Goal: Task Accomplishment & Management: Complete application form

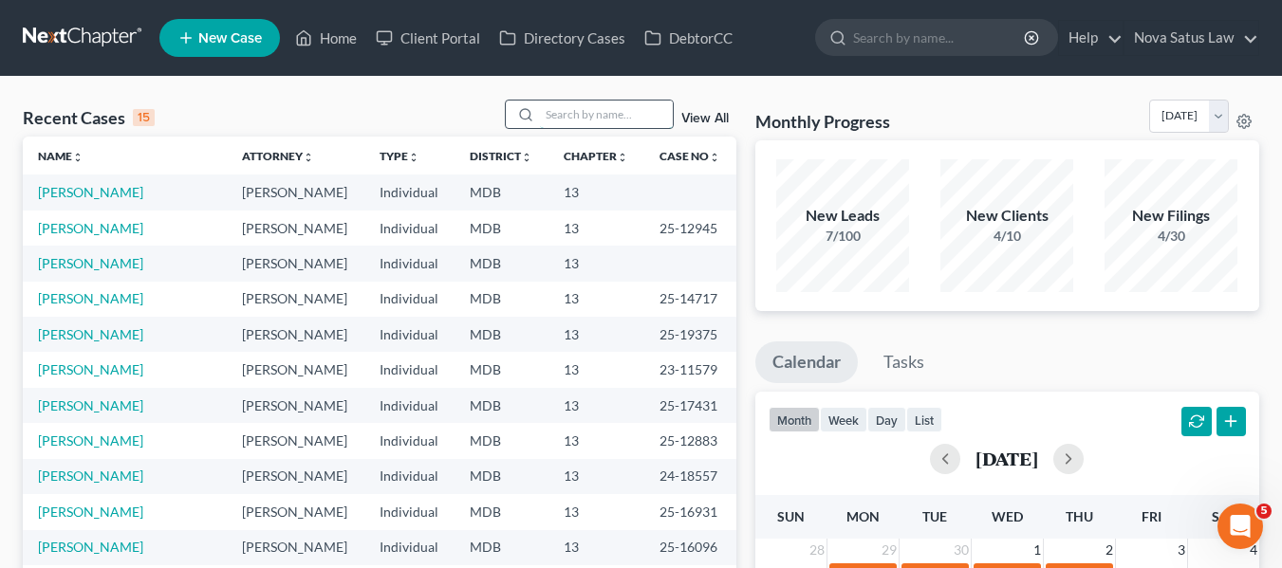
click at [546, 112] on input "search" at bounding box center [606, 115] width 133 height 28
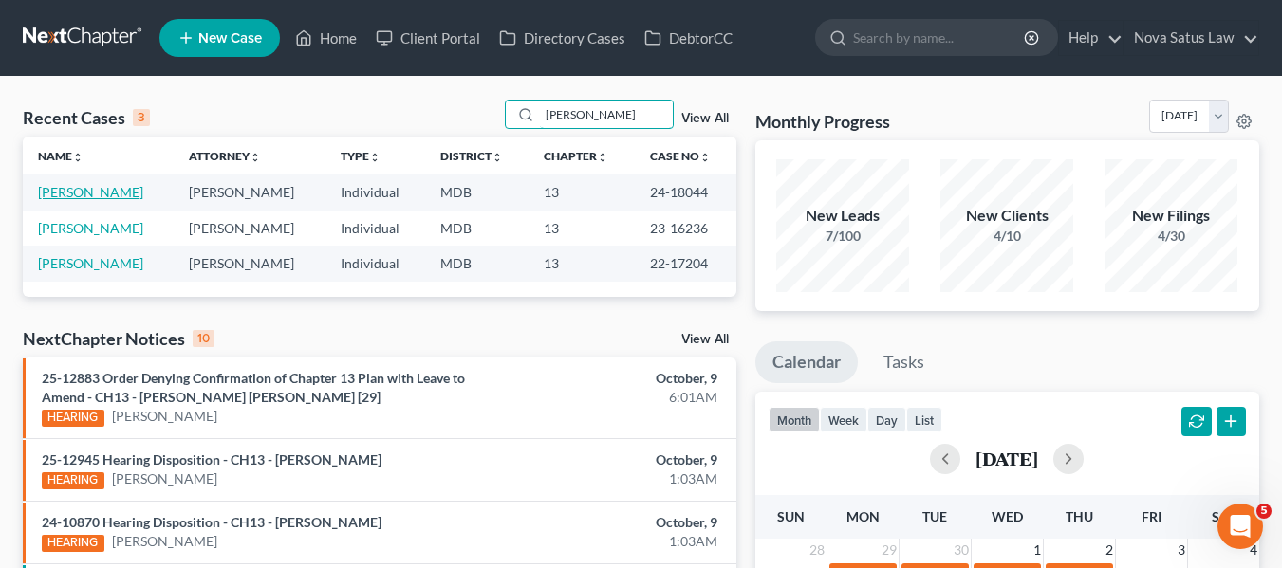
type input "rommel"
click at [92, 195] on link "[PERSON_NAME]" at bounding box center [90, 192] width 105 height 16
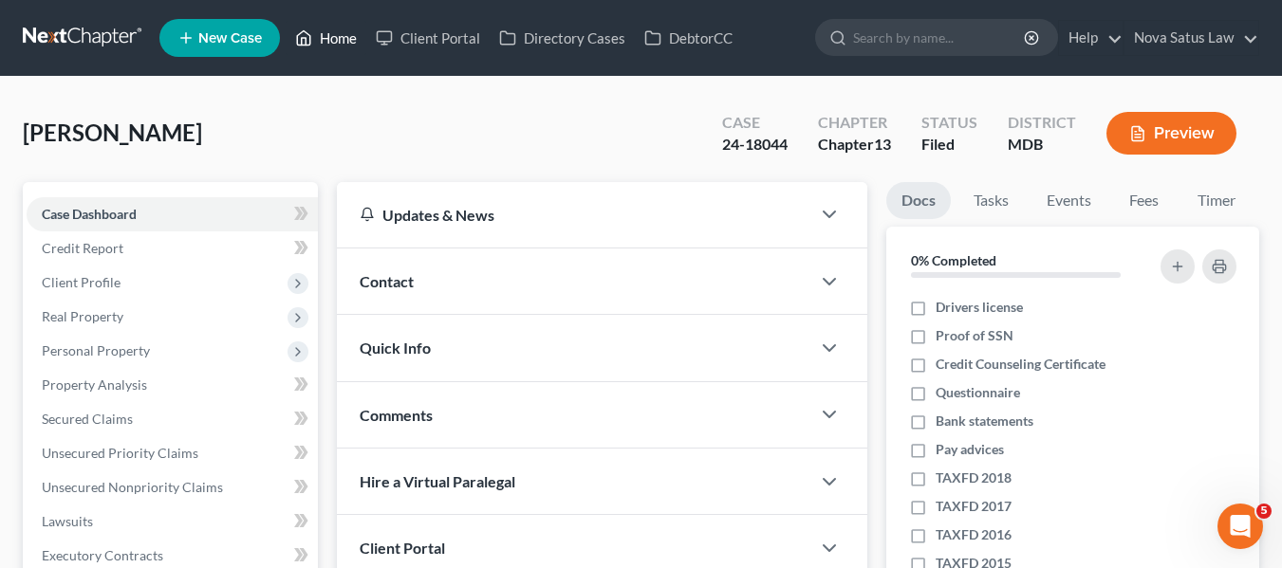
click at [334, 35] on link "Home" at bounding box center [326, 38] width 81 height 34
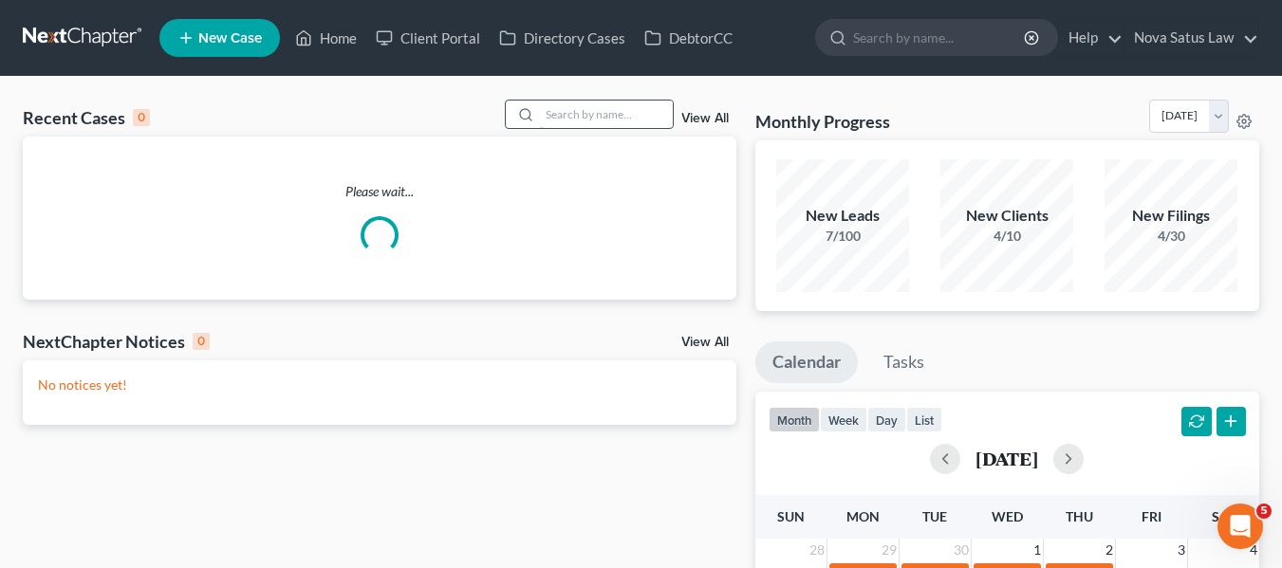
click at [601, 124] on input "search" at bounding box center [606, 115] width 133 height 28
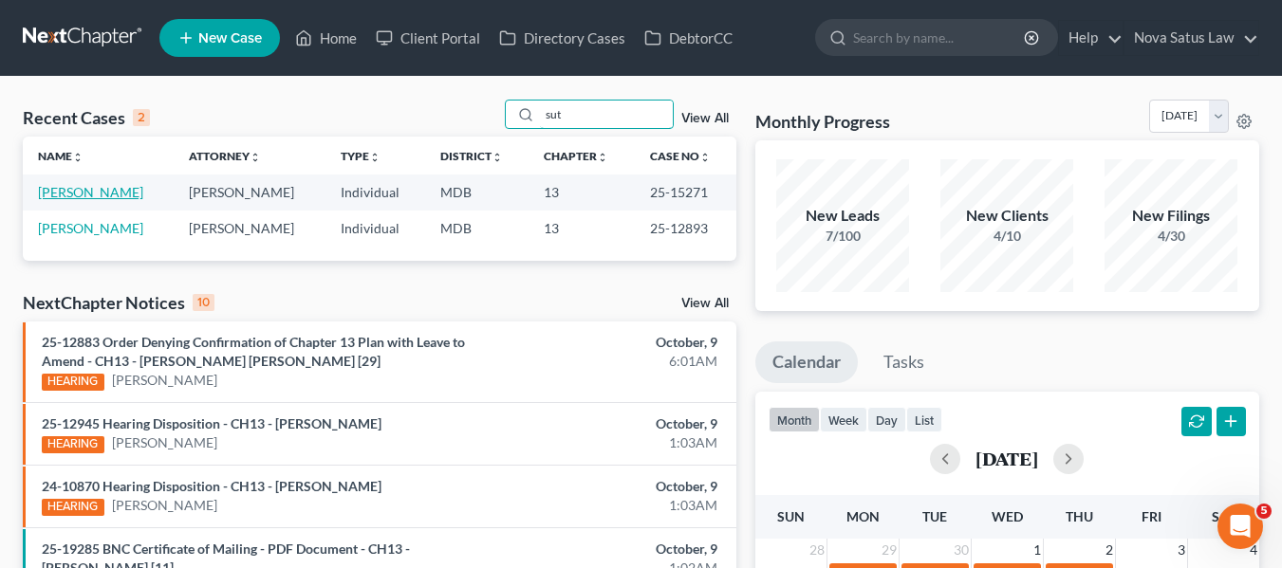
type input "sut"
click at [63, 200] on link "[PERSON_NAME]" at bounding box center [90, 192] width 105 height 16
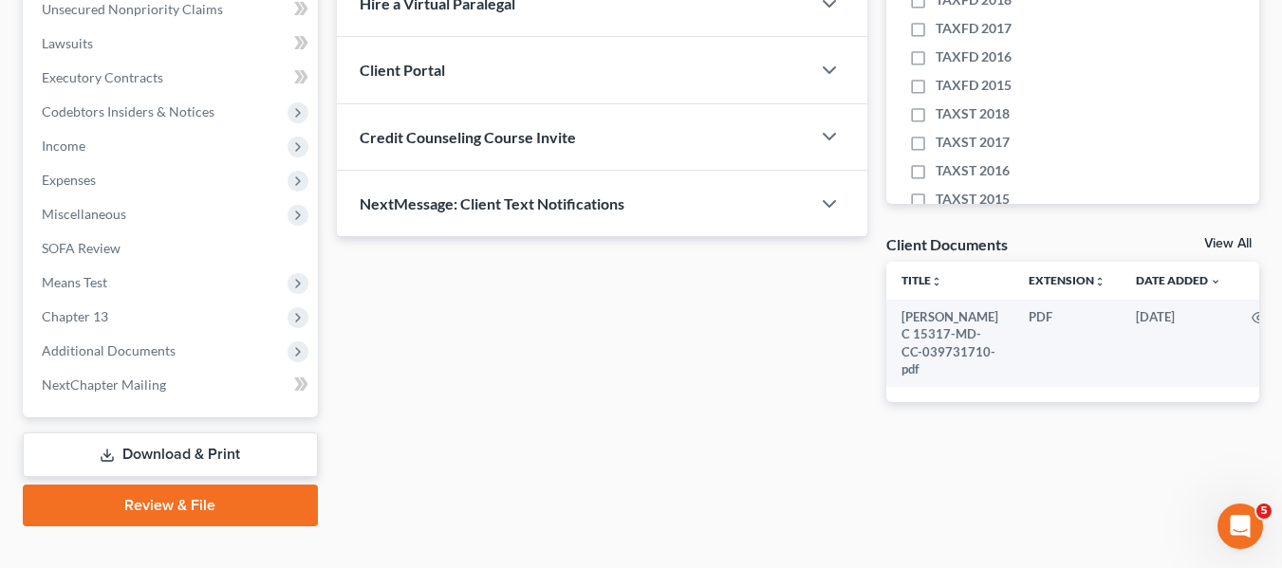
scroll to position [479, 0]
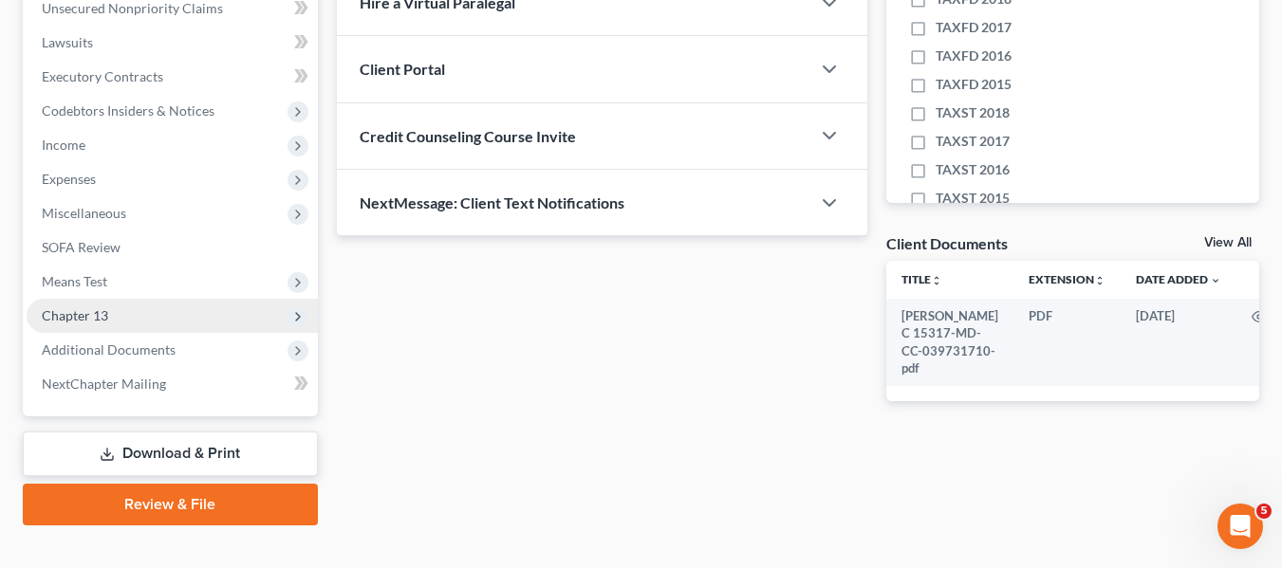
click at [106, 307] on span "Chapter 13" at bounding box center [75, 315] width 66 height 16
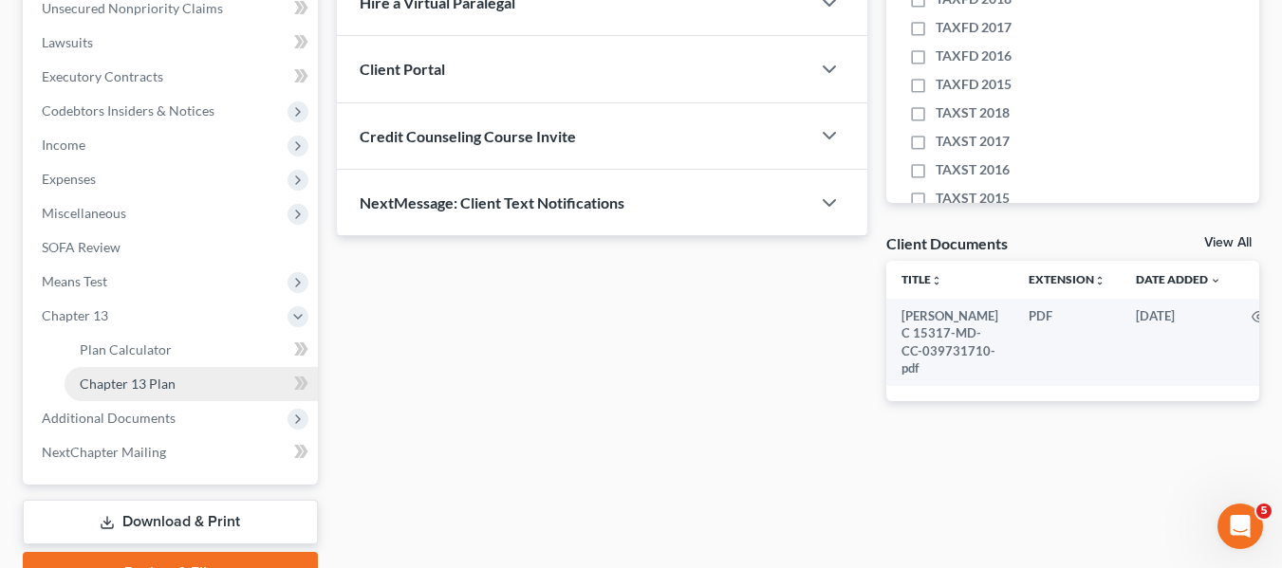
click at [131, 368] on link "Chapter 13 Plan" at bounding box center [191, 384] width 253 height 34
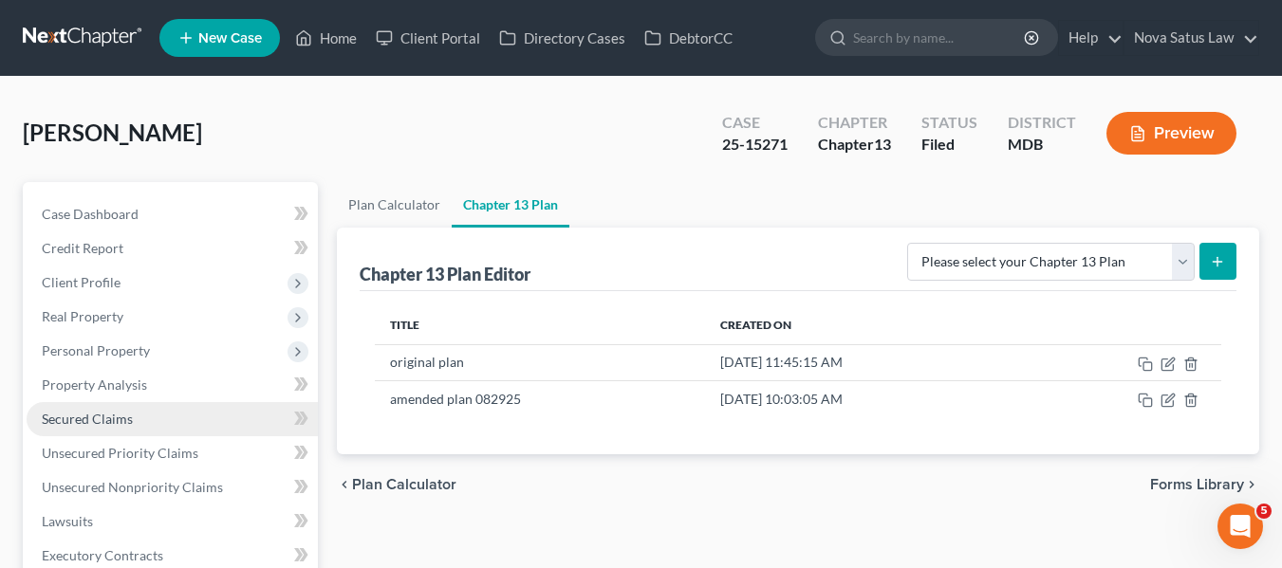
click at [111, 411] on span "Secured Claims" at bounding box center [87, 419] width 91 height 16
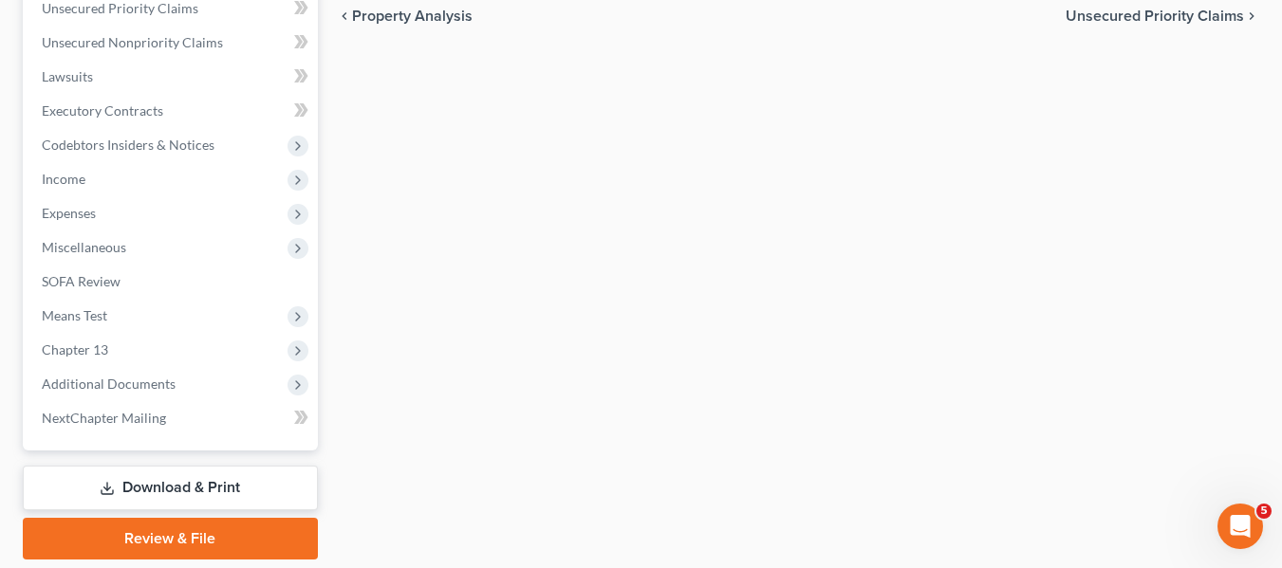
scroll to position [508, 0]
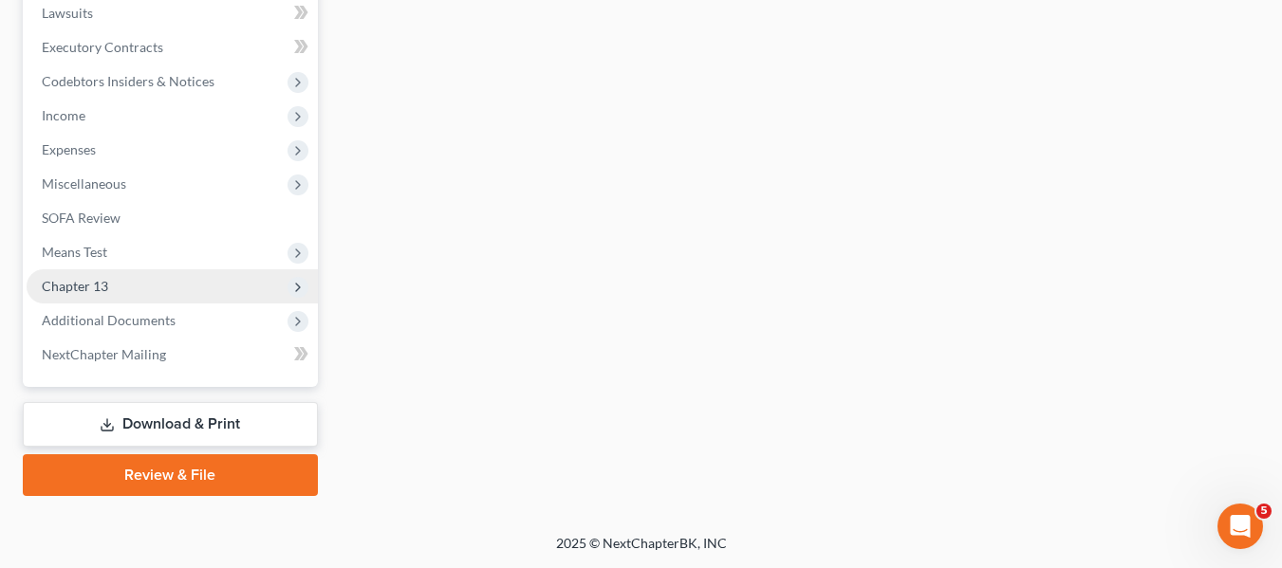
click at [106, 282] on span "Chapter 13" at bounding box center [75, 286] width 66 height 16
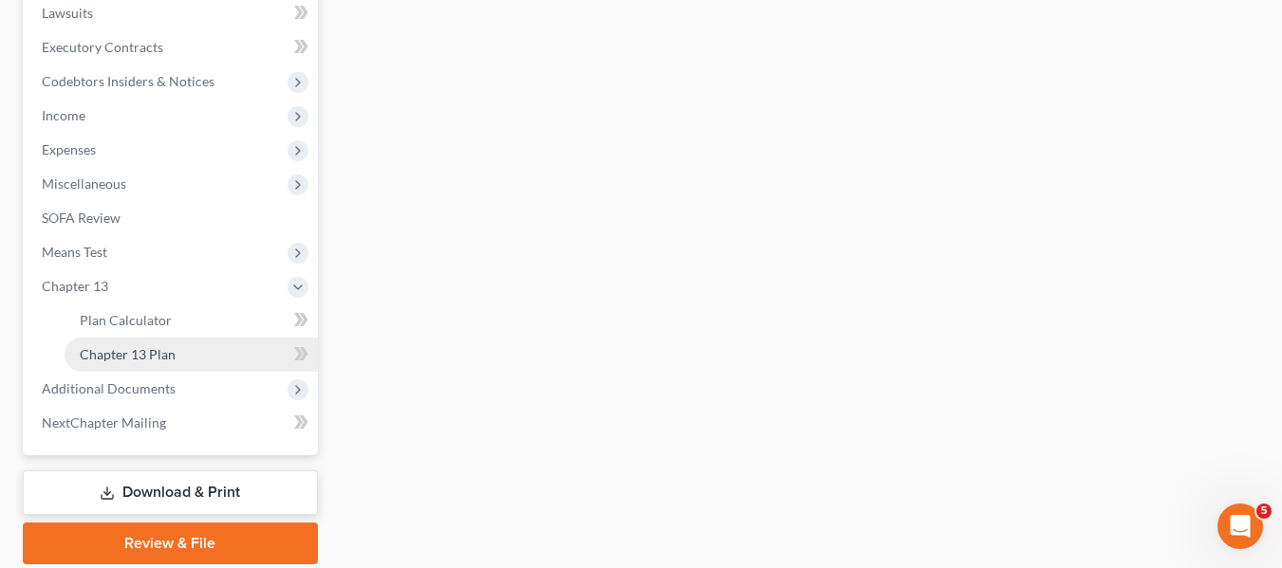
click at [131, 351] on span "Chapter 13 Plan" at bounding box center [128, 354] width 96 height 16
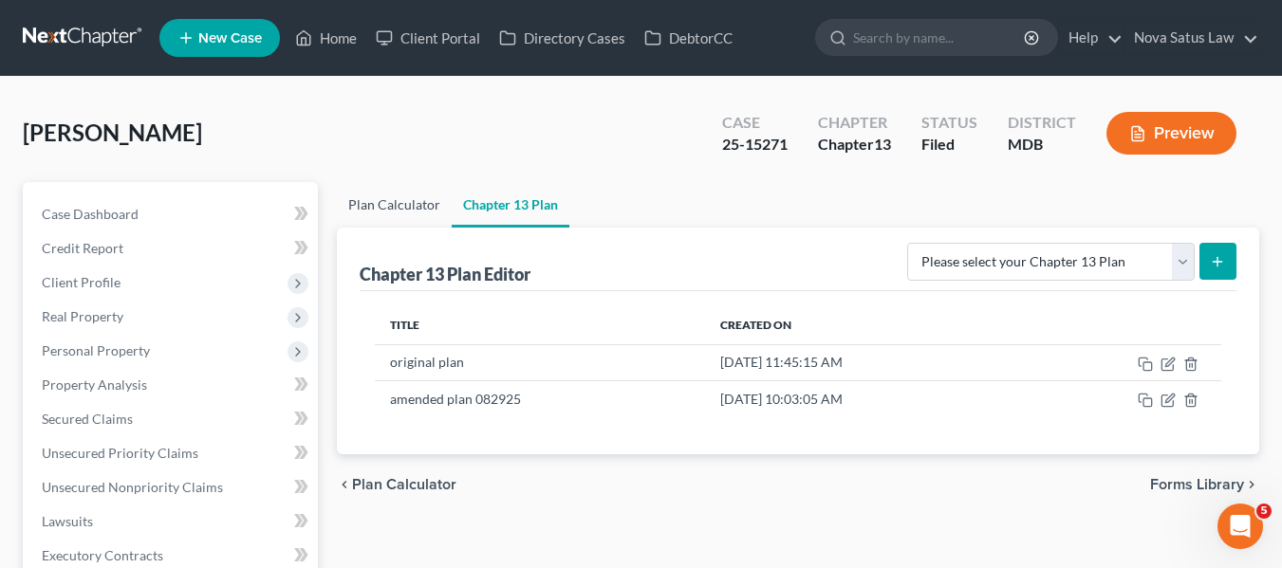
click at [387, 204] on link "Plan Calculator" at bounding box center [394, 205] width 115 height 46
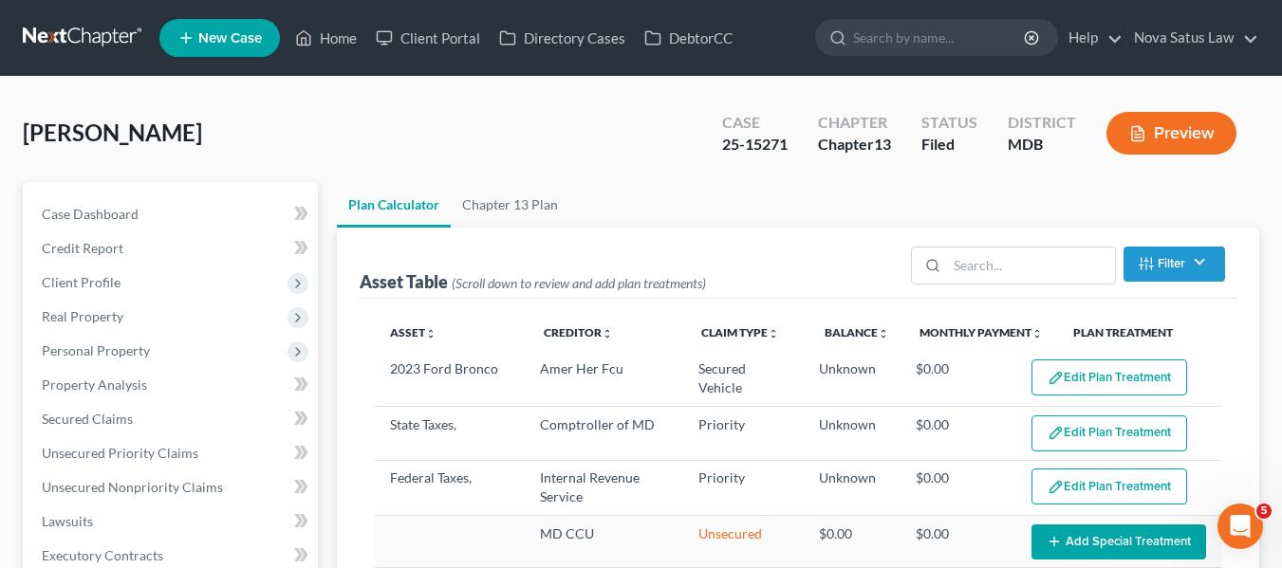
select select "59"
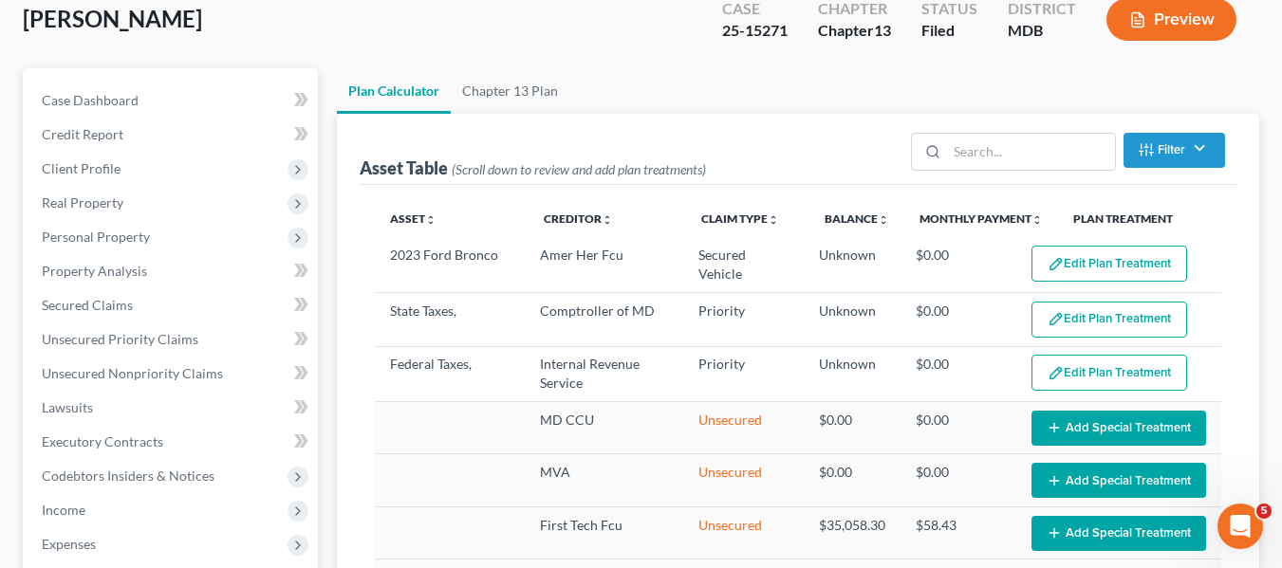
scroll to position [152, 0]
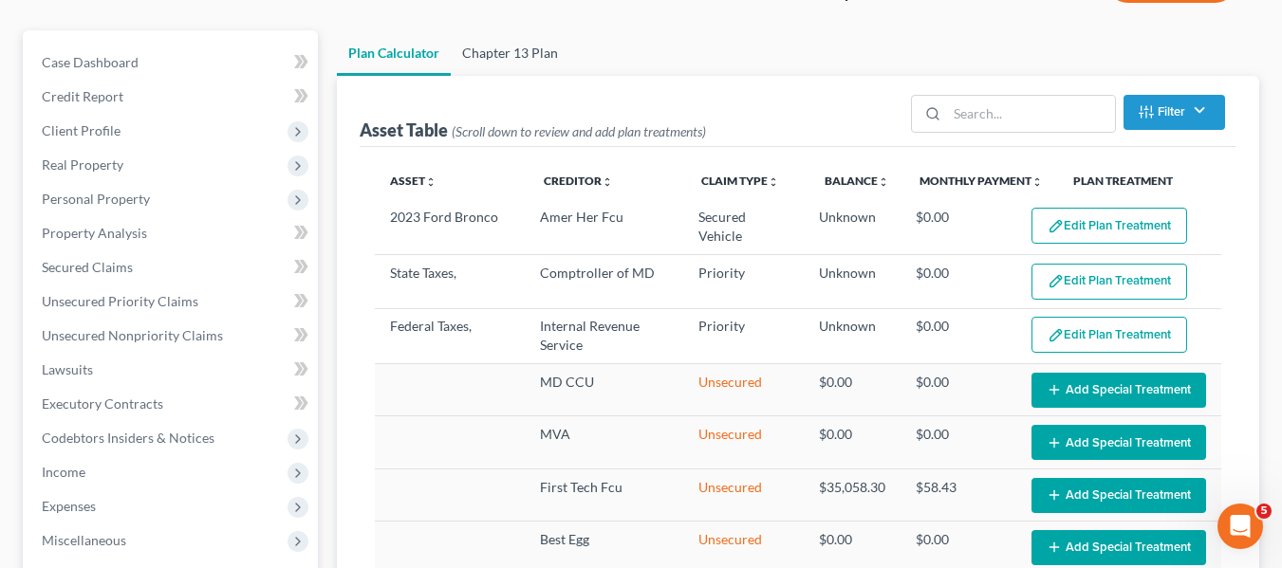
click at [502, 56] on link "Chapter 13 Plan" at bounding box center [510, 53] width 119 height 46
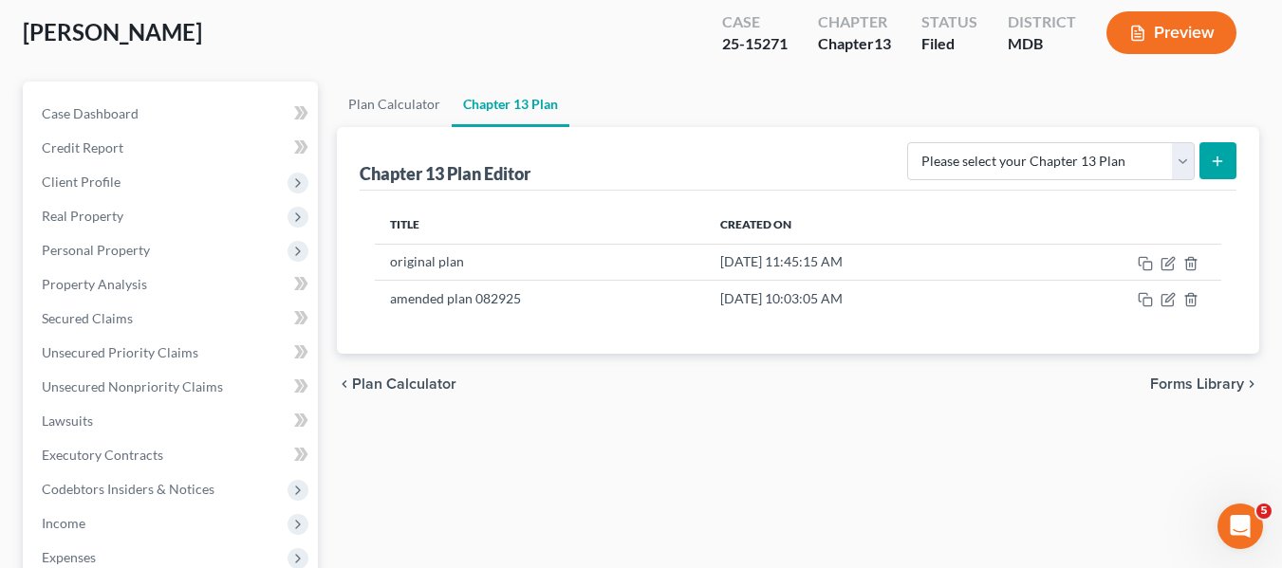
scroll to position [102, 0]
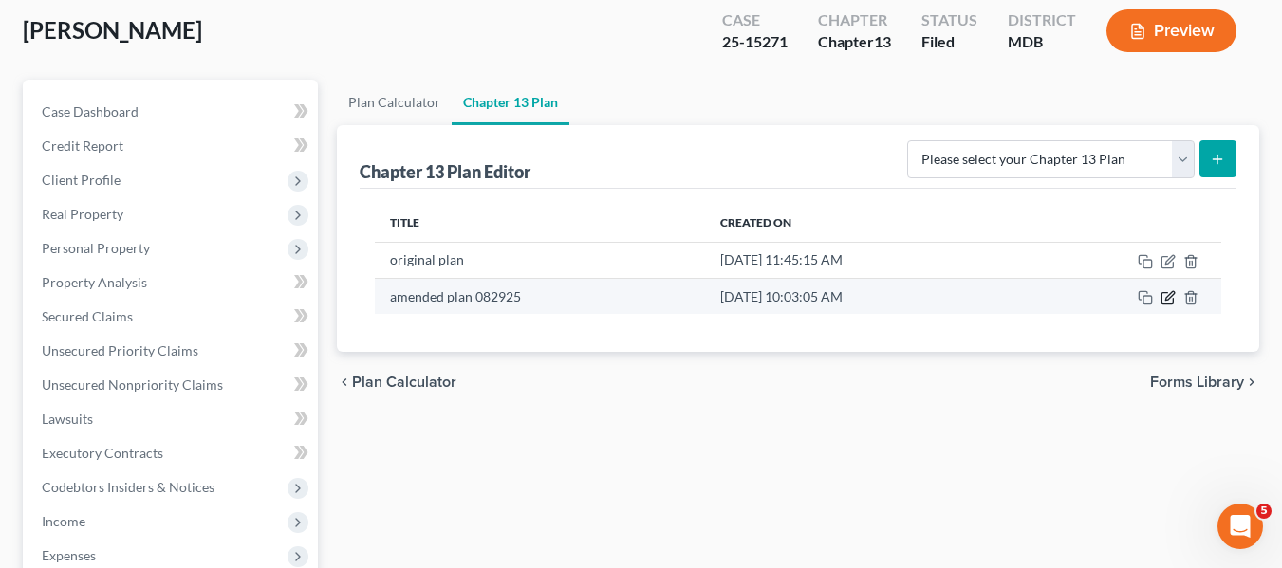
click at [1161, 295] on icon "button" at bounding box center [1166, 298] width 11 height 11
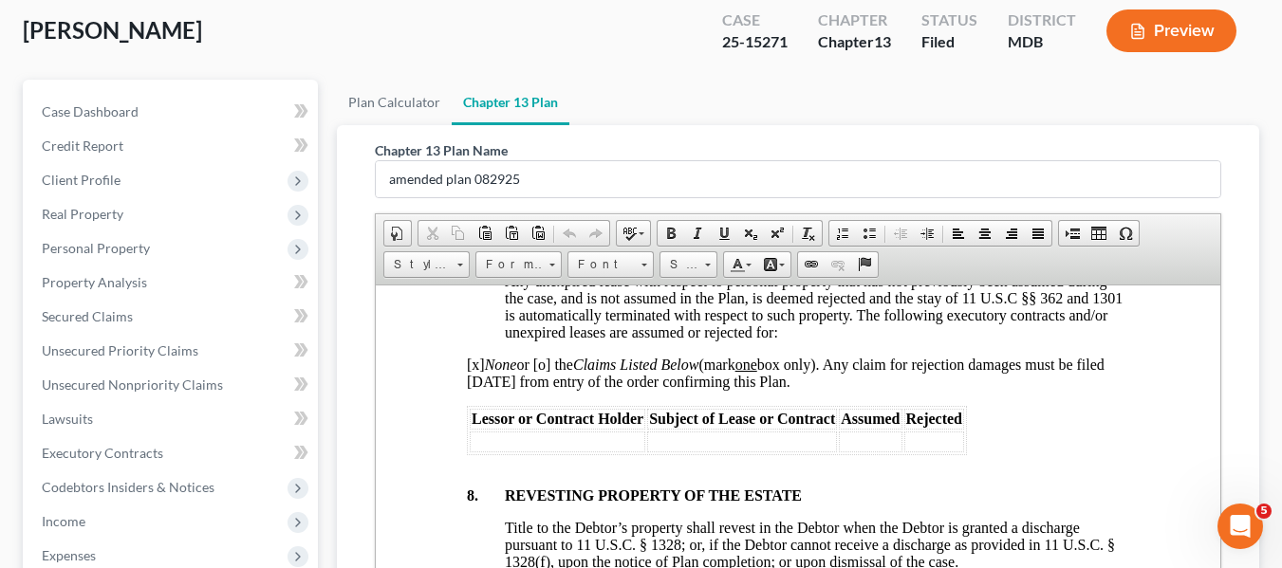
scroll to position [0, 0]
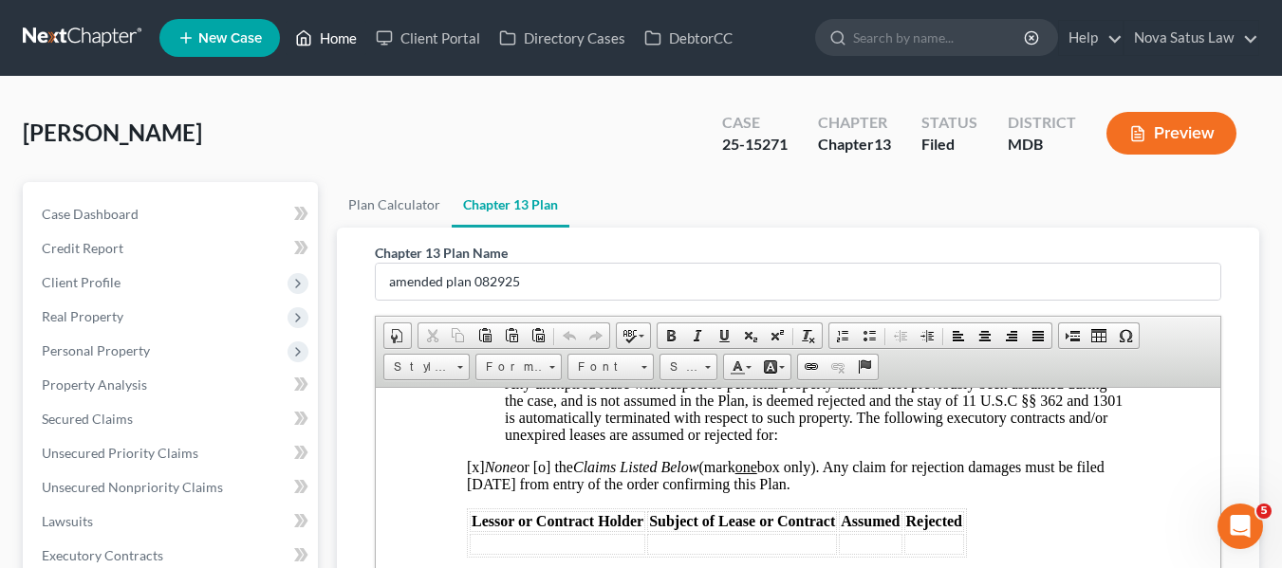
click at [336, 36] on link "Home" at bounding box center [326, 38] width 81 height 34
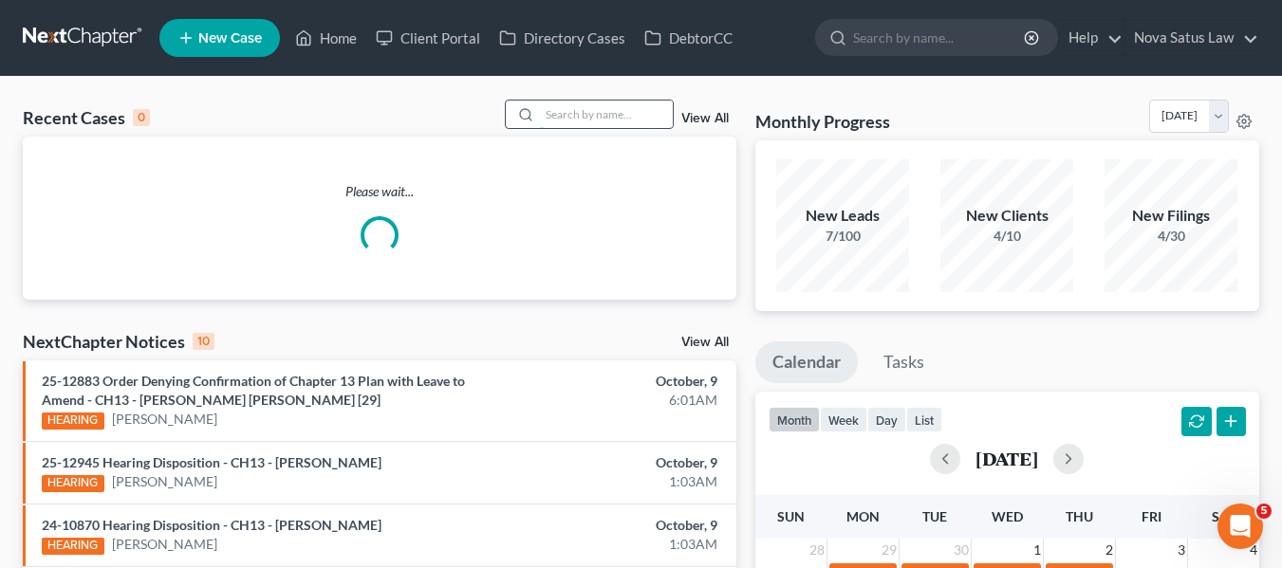
click at [565, 112] on input "search" at bounding box center [606, 115] width 133 height 28
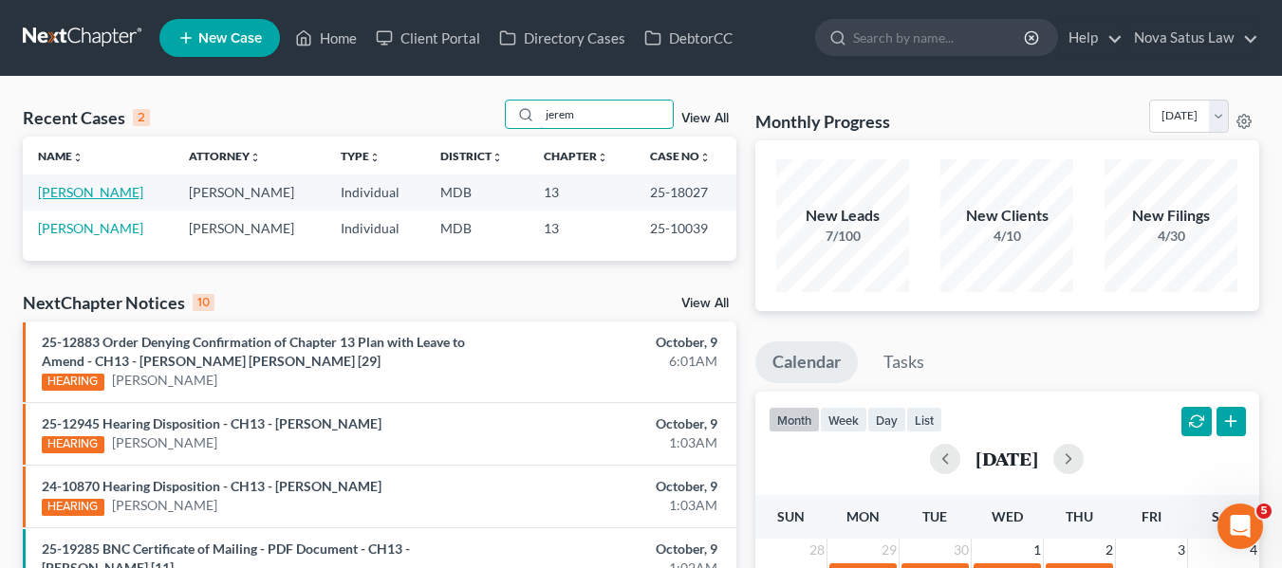
type input "jerem"
click at [55, 186] on link "[PERSON_NAME]" at bounding box center [90, 192] width 105 height 16
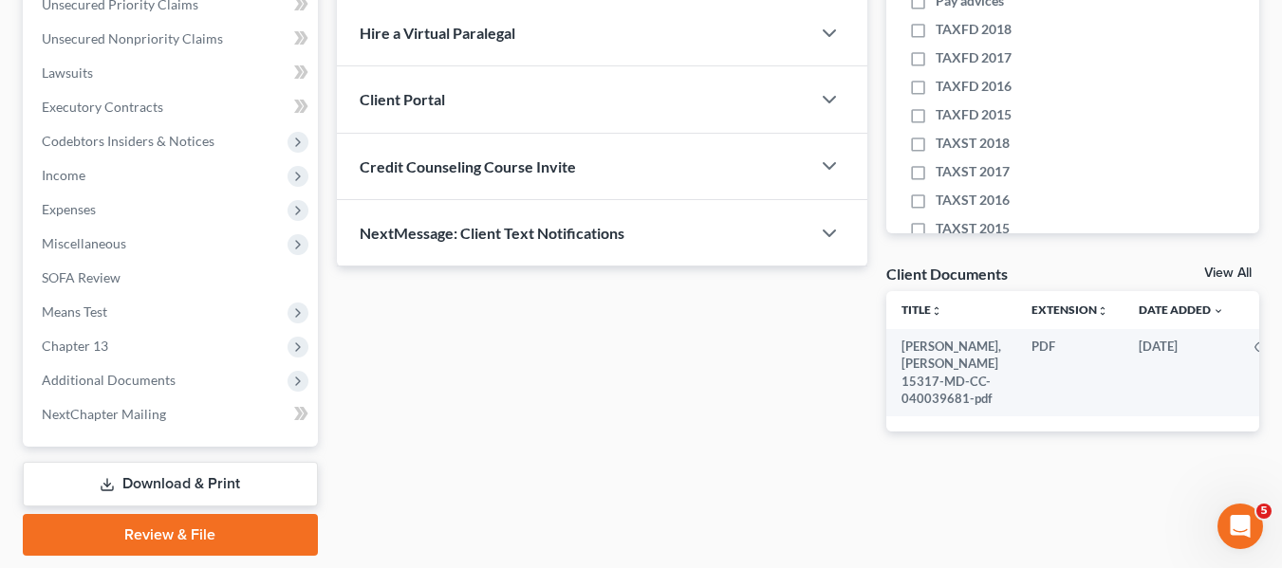
scroll to position [508, 0]
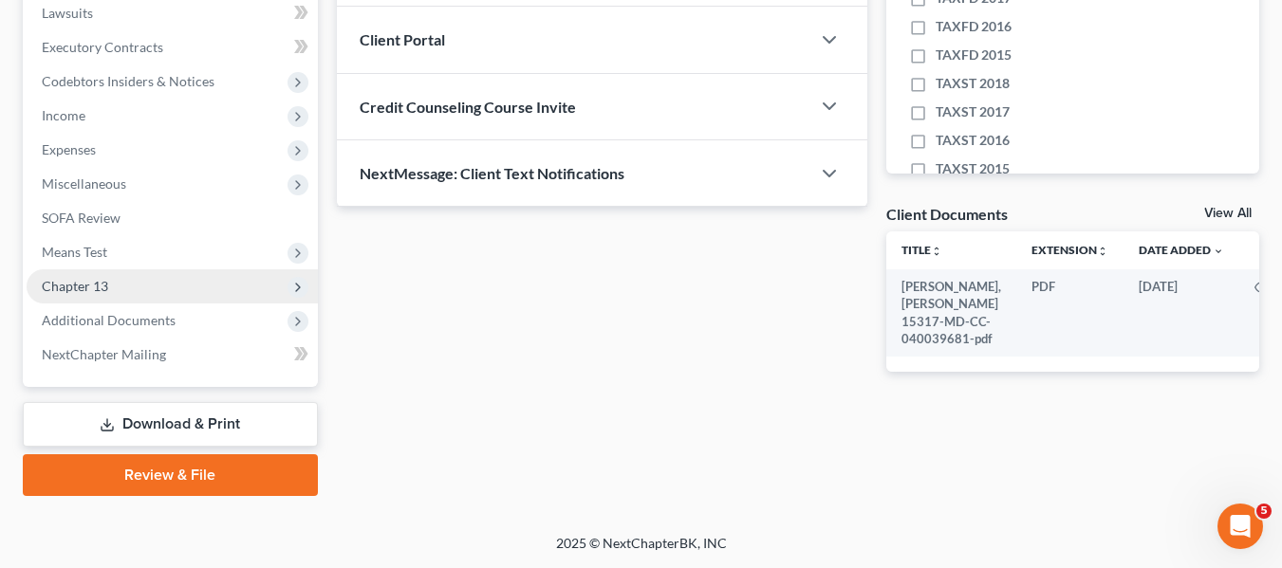
click at [97, 283] on span "Chapter 13" at bounding box center [75, 286] width 66 height 16
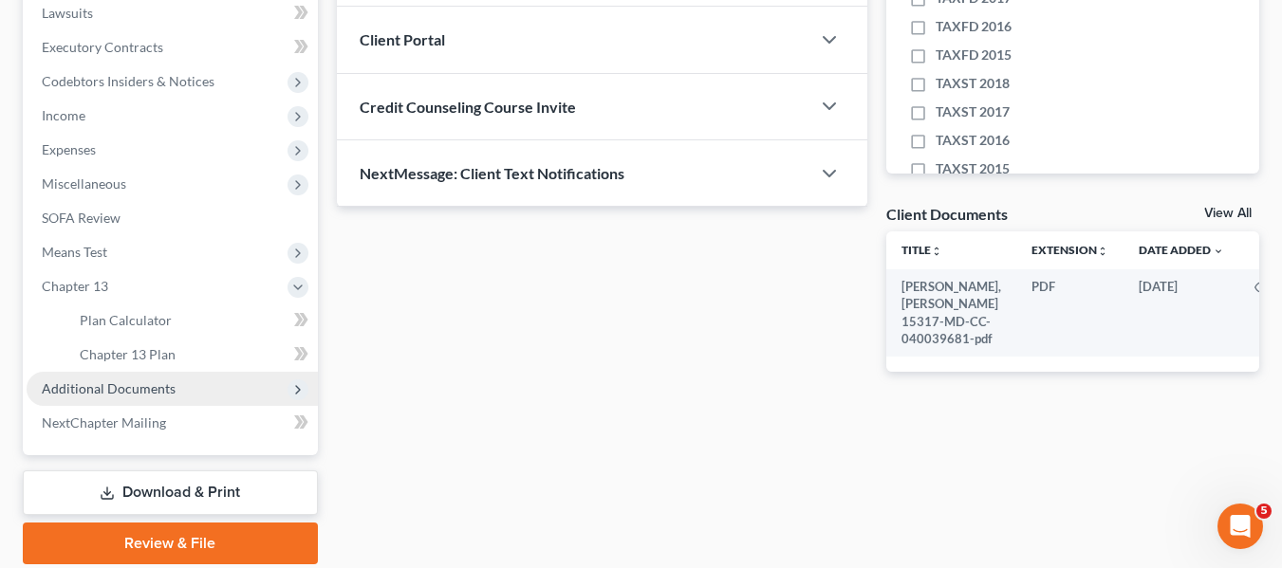
click at [107, 382] on span "Additional Documents" at bounding box center [109, 388] width 134 height 16
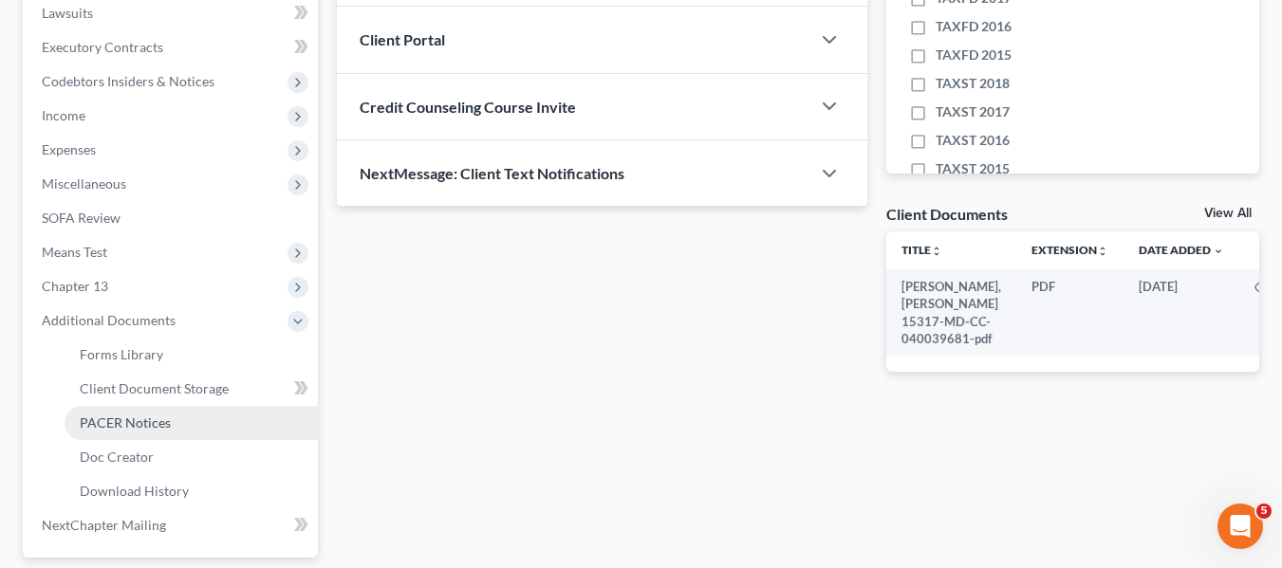
click at [120, 415] on span "PACER Notices" at bounding box center [125, 423] width 91 height 16
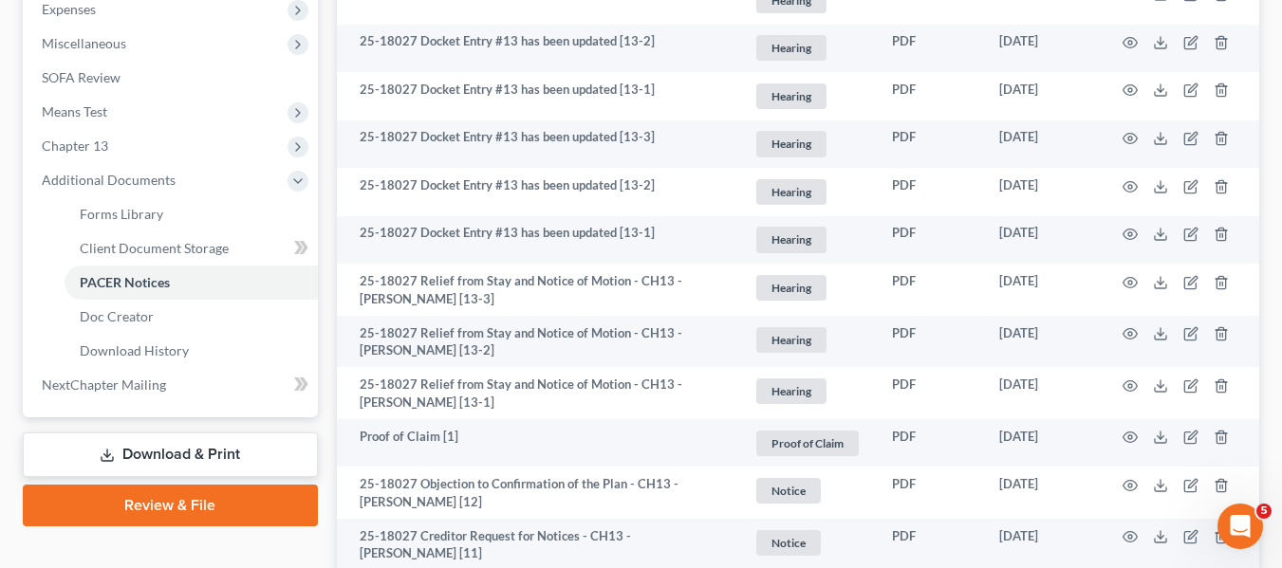
scroll to position [650, 0]
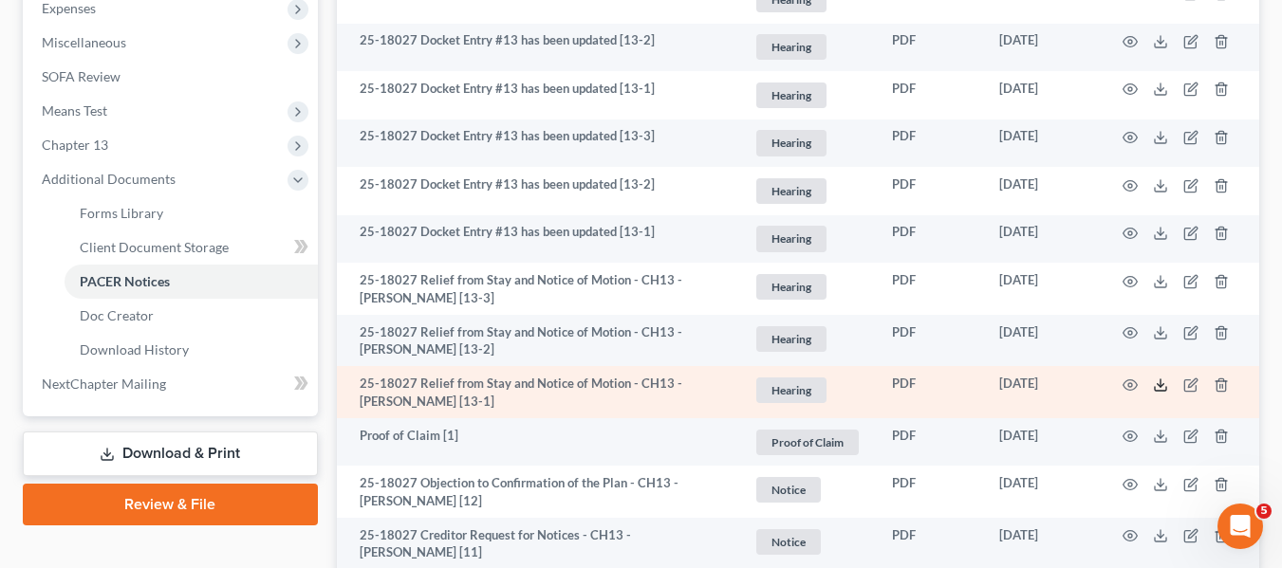
click at [1156, 384] on icon at bounding box center [1160, 385] width 15 height 15
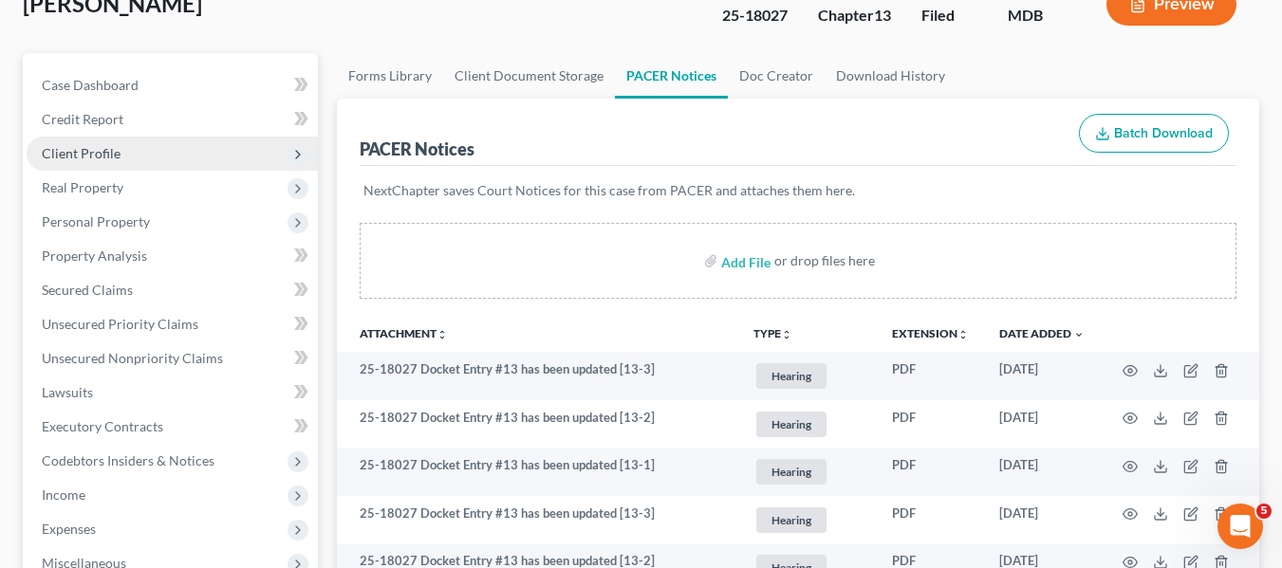
scroll to position [133, 0]
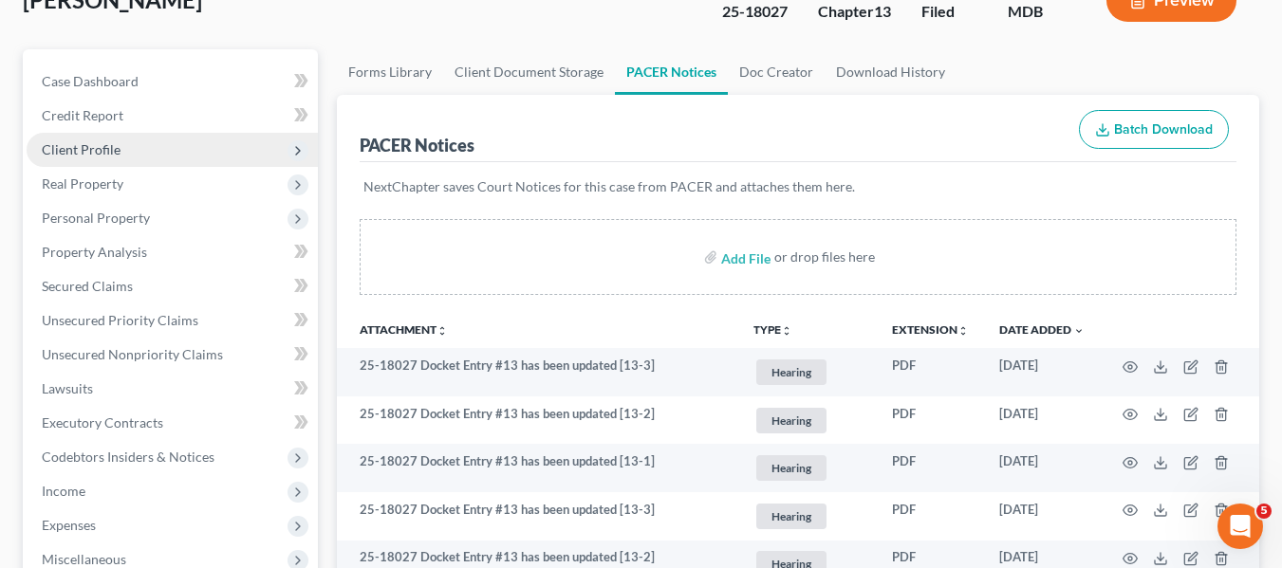
click at [84, 152] on span "Client Profile" at bounding box center [81, 149] width 79 height 16
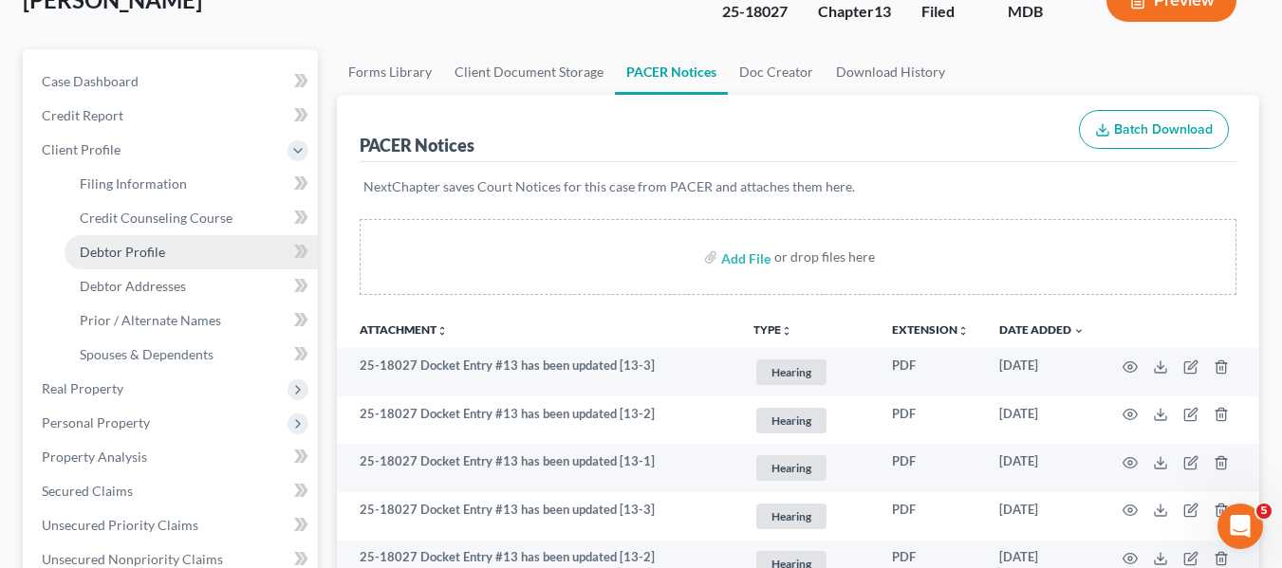
click at [170, 240] on link "Debtor Profile" at bounding box center [191, 252] width 253 height 34
select select "1"
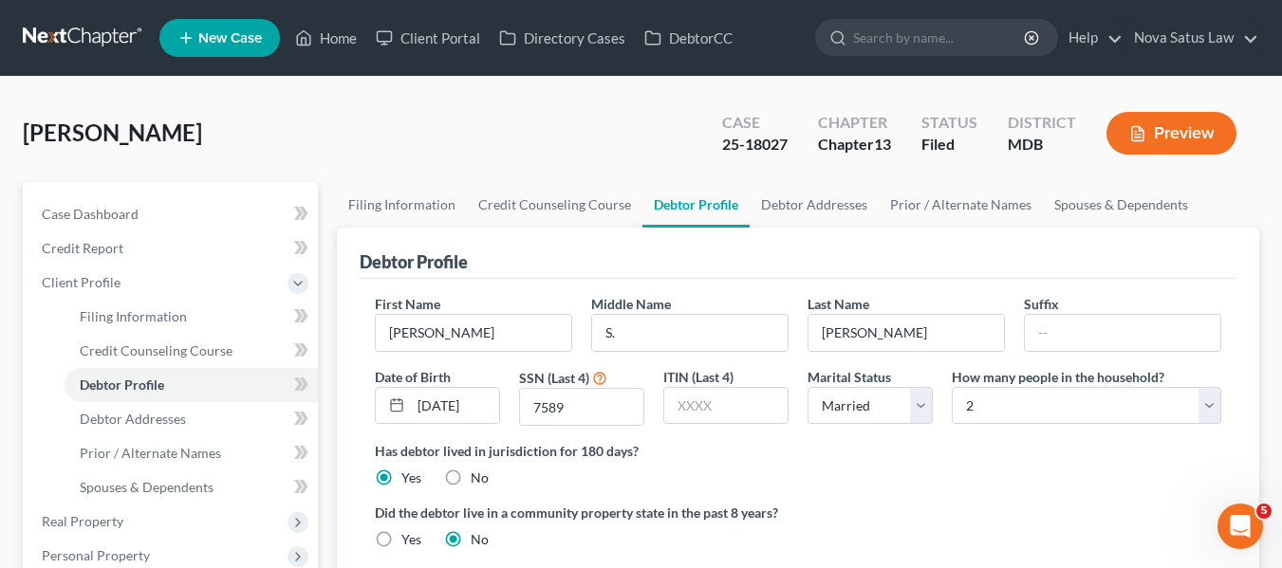
radio input "true"
click at [329, 41] on link "Home" at bounding box center [326, 38] width 81 height 34
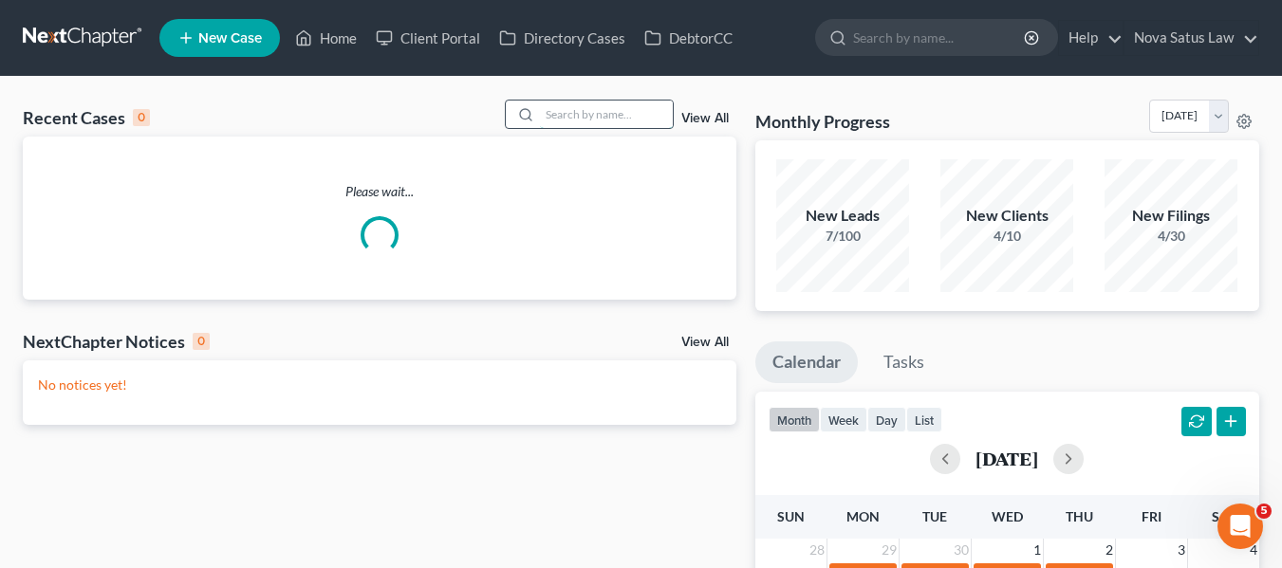
click at [587, 119] on input "search" at bounding box center [606, 115] width 133 height 28
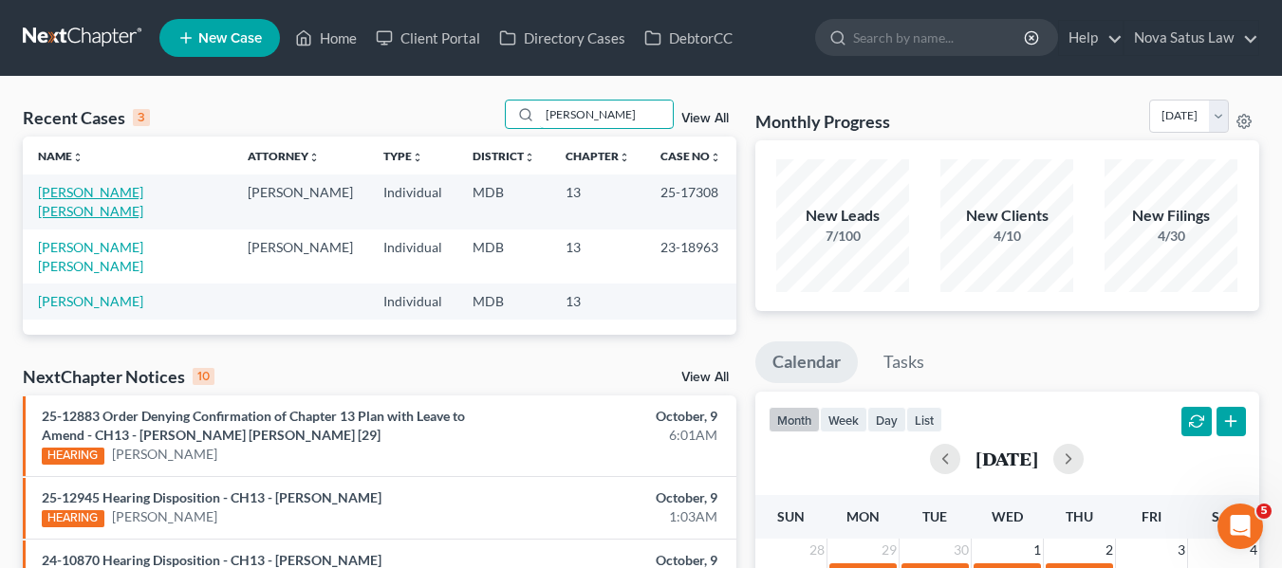
type input "romer"
click at [74, 195] on link "[PERSON_NAME] [PERSON_NAME]" at bounding box center [90, 201] width 105 height 35
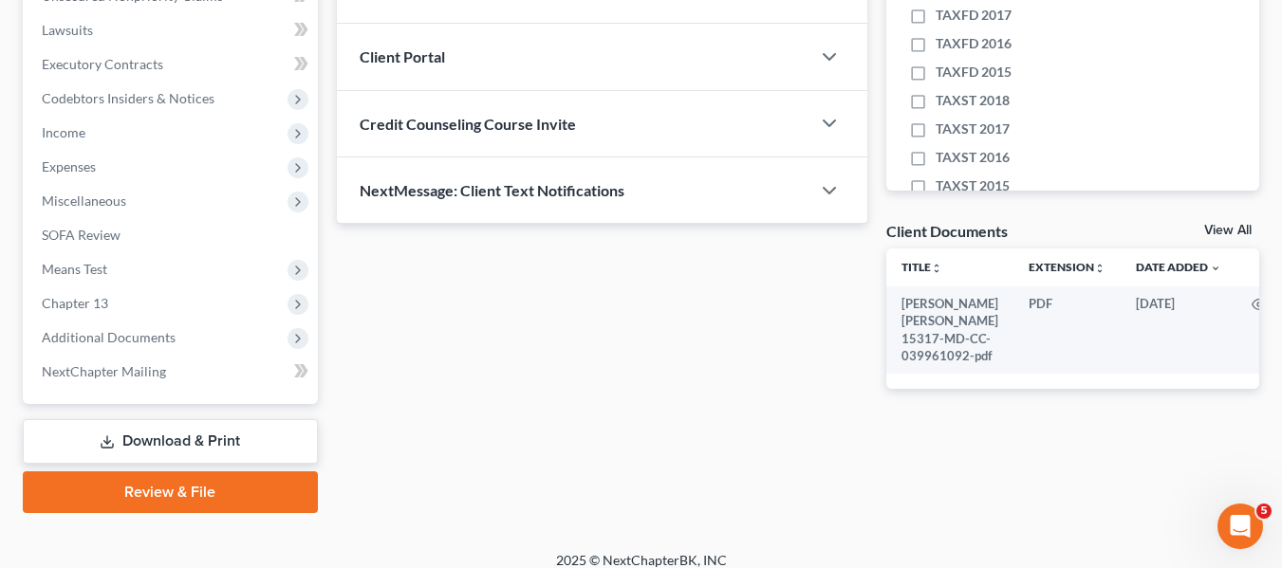
scroll to position [508, 0]
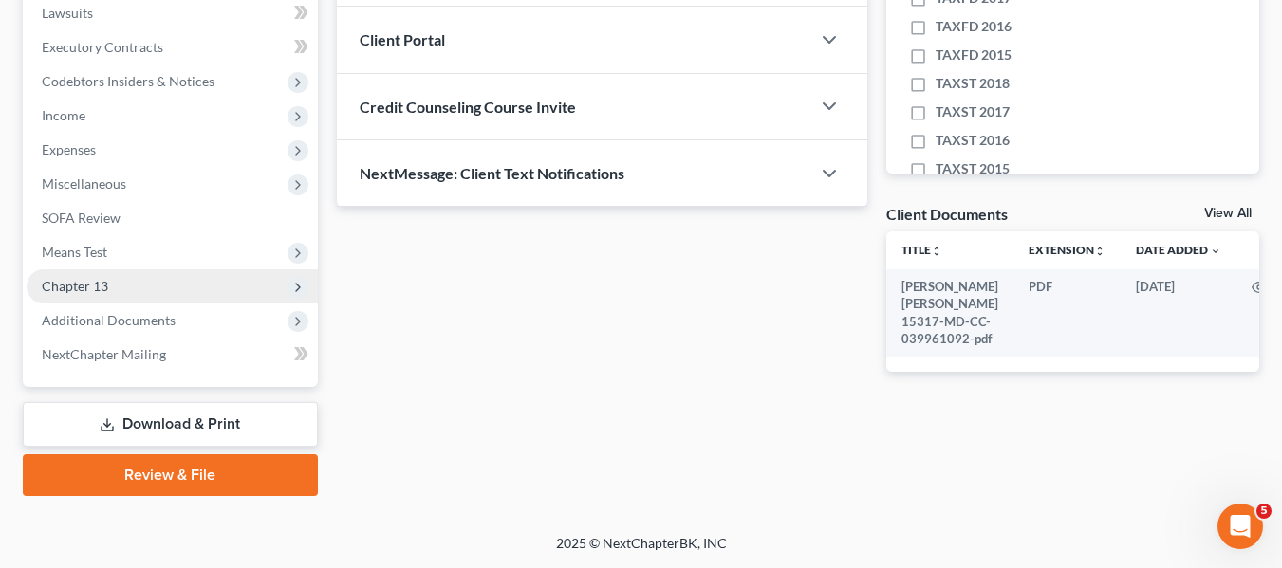
click at [85, 286] on span "Chapter 13" at bounding box center [75, 286] width 66 height 16
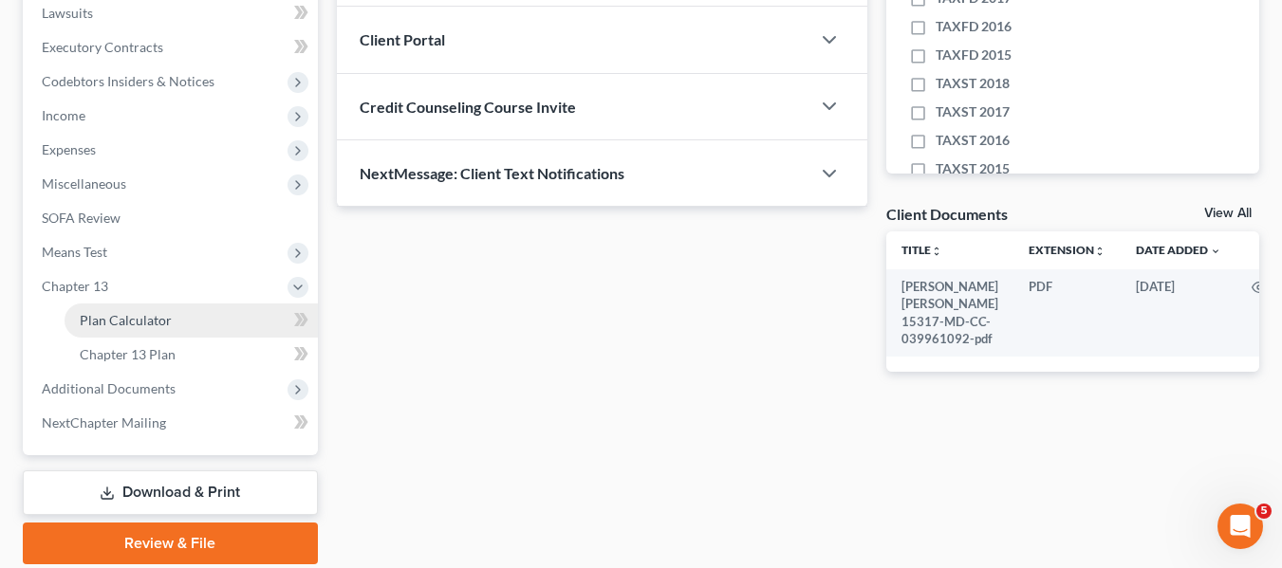
click at [100, 321] on span "Plan Calculator" at bounding box center [126, 320] width 92 height 16
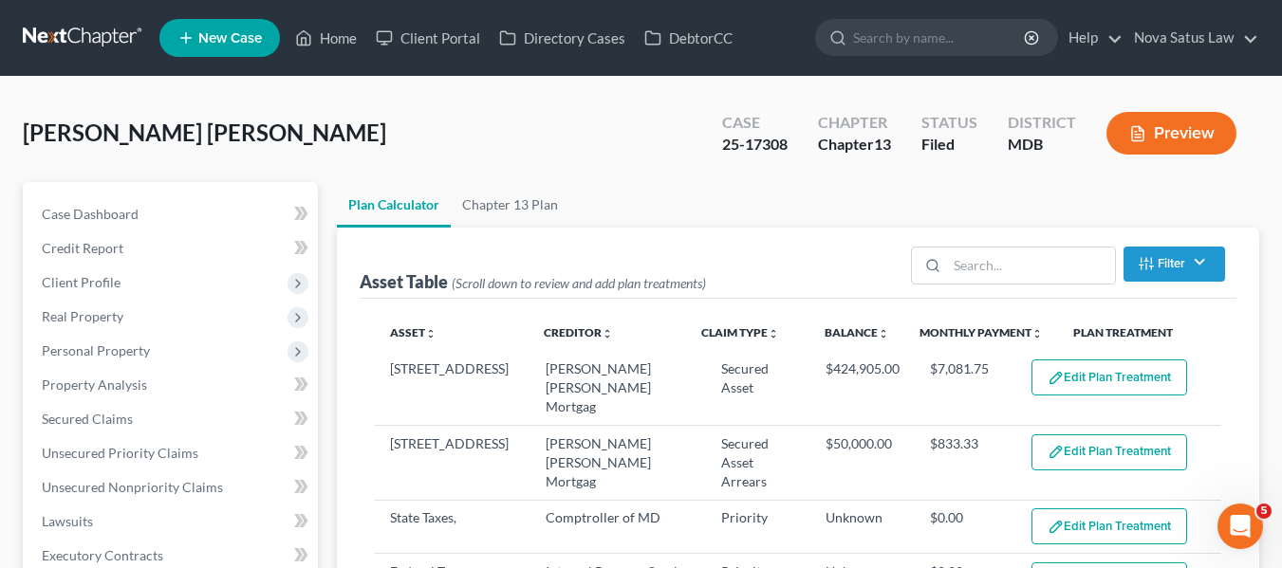
select select "59"
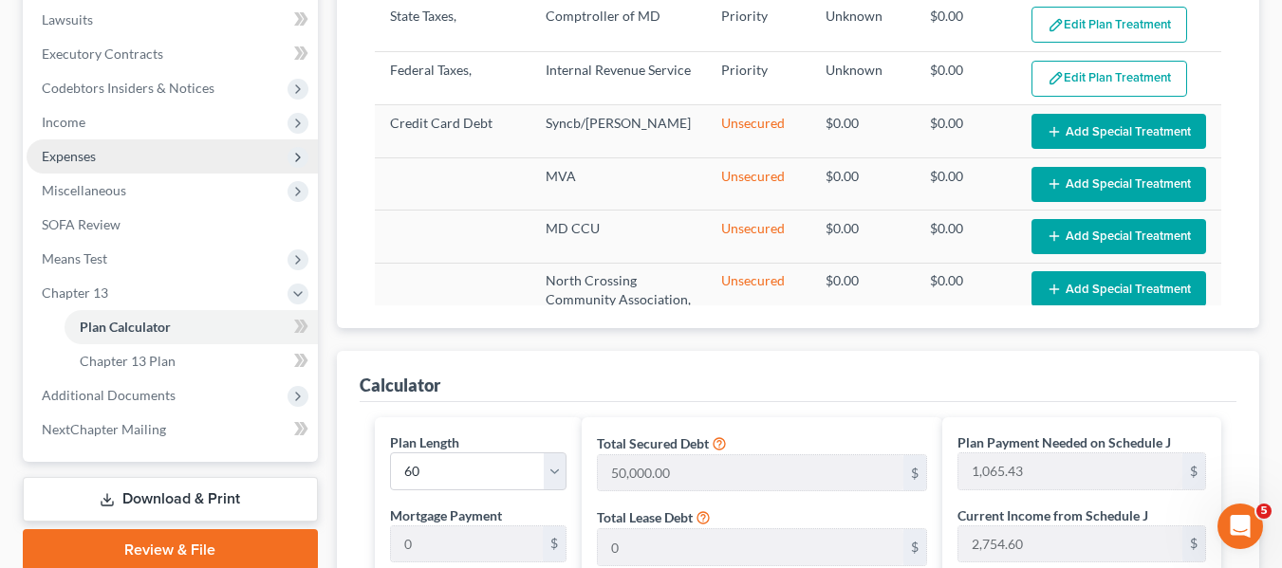
click at [134, 144] on span "Expenses" at bounding box center [172, 156] width 291 height 34
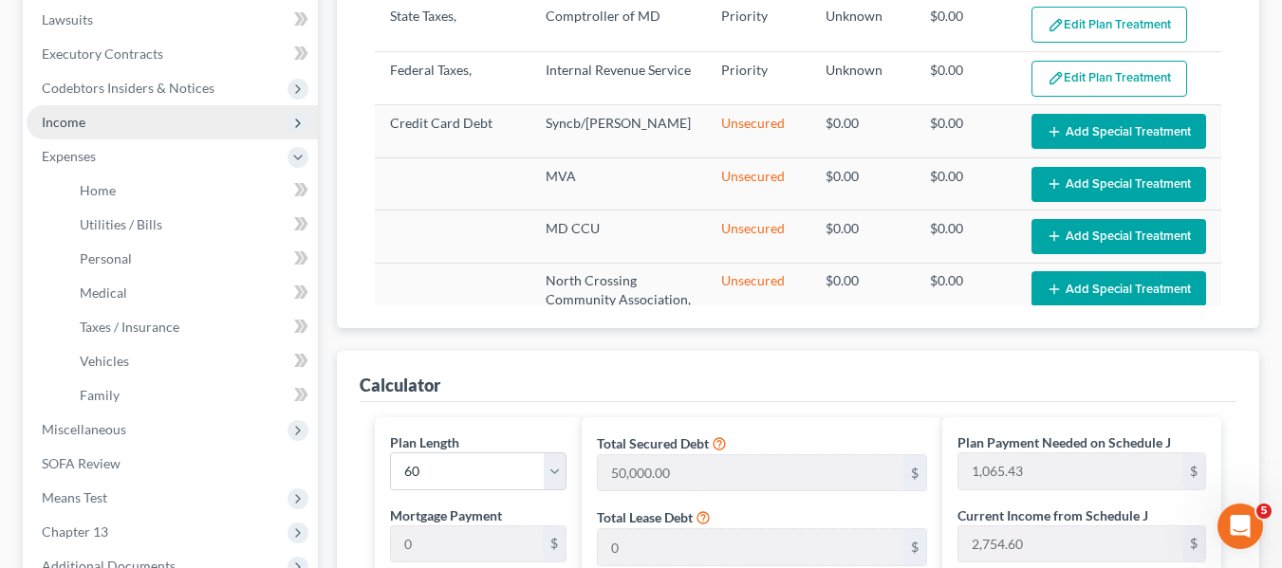
click at [111, 133] on span "Income" at bounding box center [172, 122] width 291 height 34
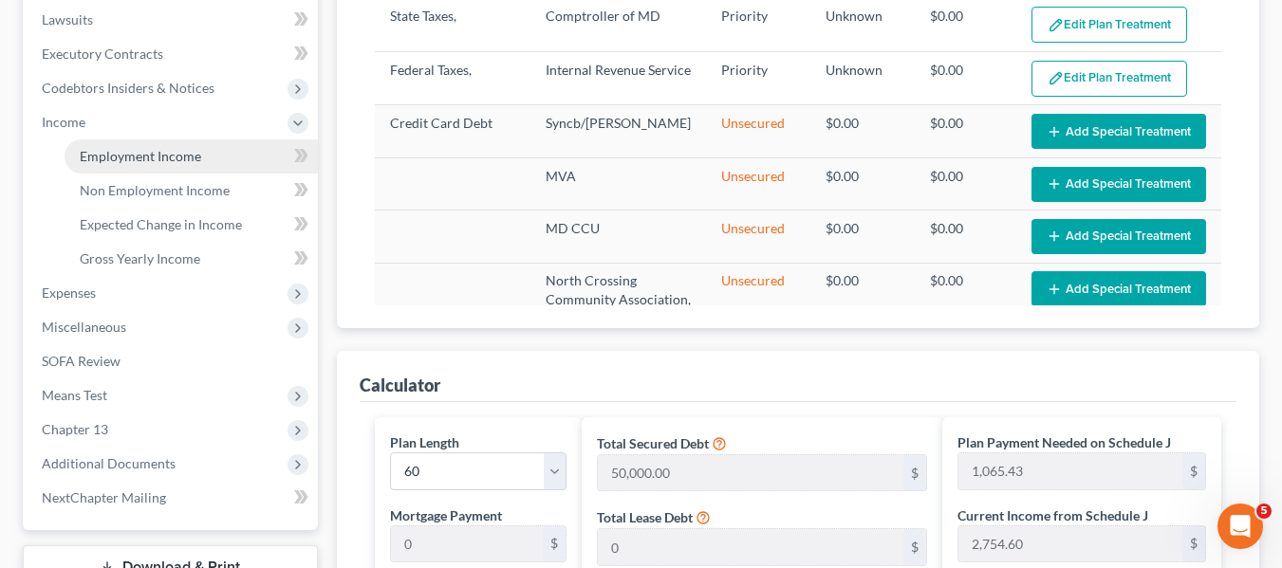
click at [119, 158] on span "Employment Income" at bounding box center [140, 156] width 121 height 16
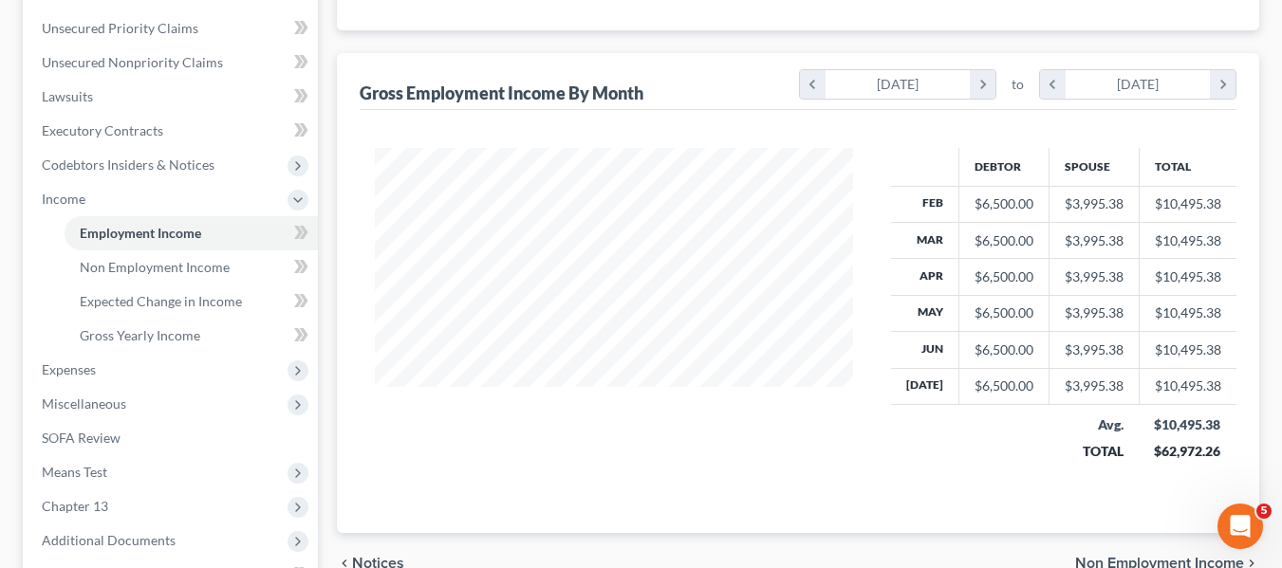
scroll to position [390, 0]
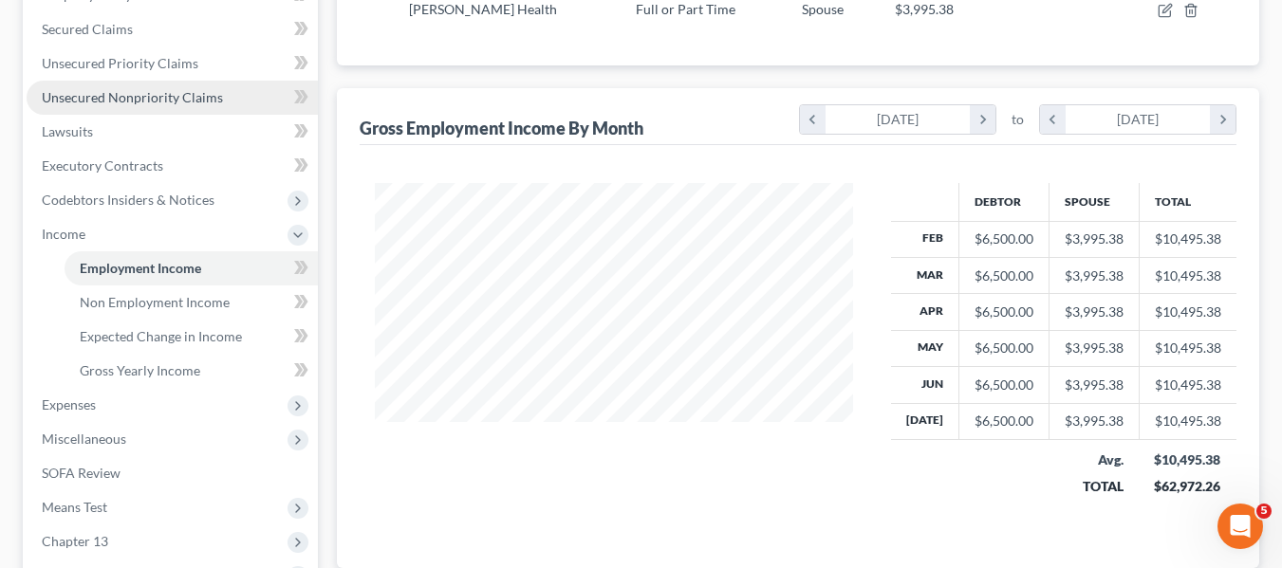
click at [127, 106] on link "Unsecured Nonpriority Claims" at bounding box center [172, 98] width 291 height 34
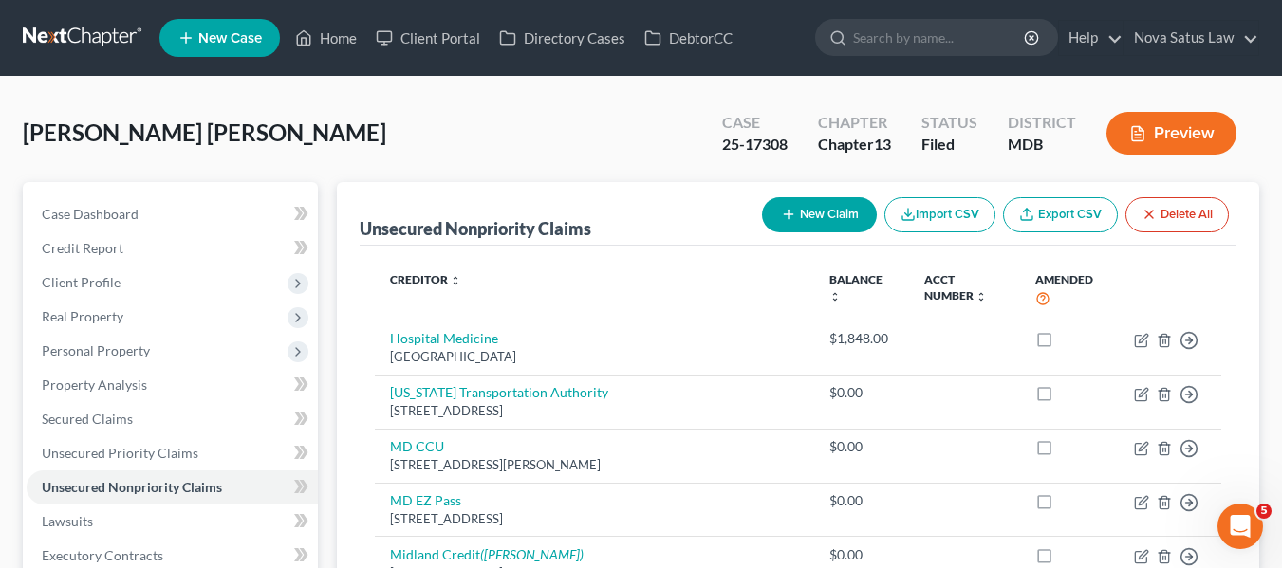
click at [818, 182] on div "Unsecured Nonpriority Claims New Claim Import CSV Export CSV Delete All" at bounding box center [798, 214] width 876 height 64
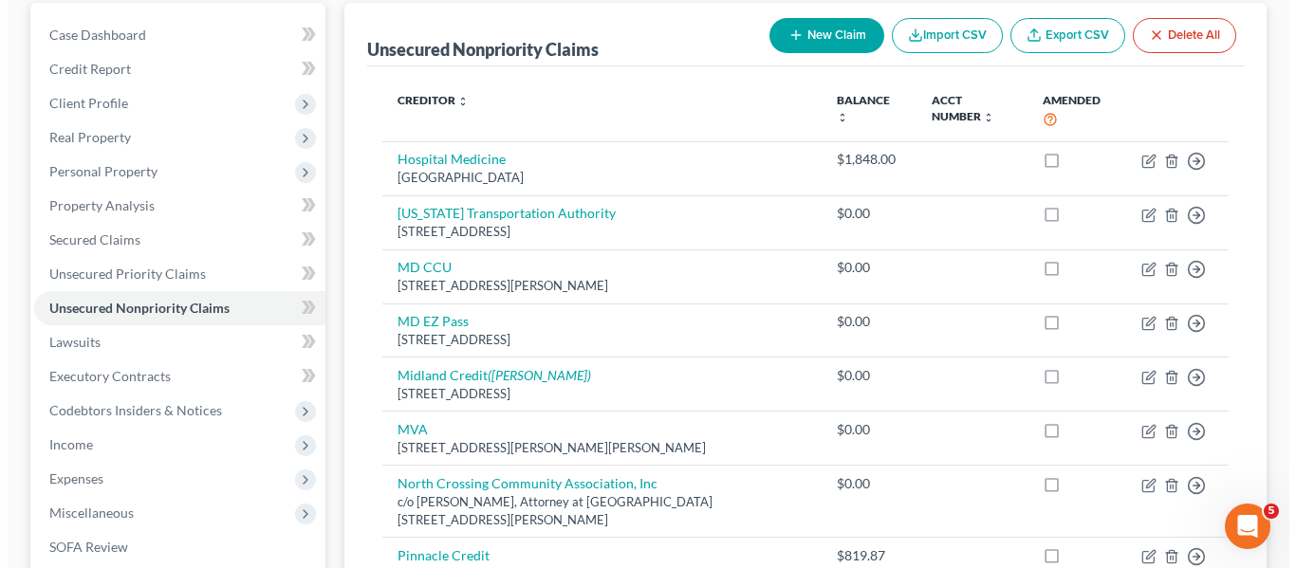
scroll to position [180, 0]
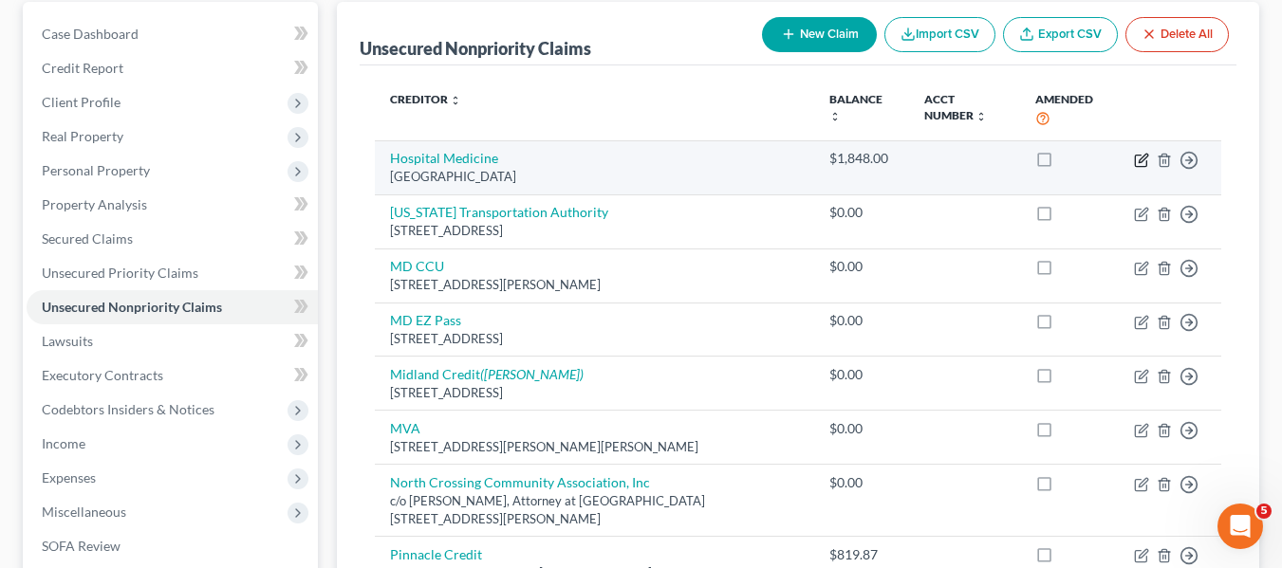
click at [1136, 157] on icon "button" at bounding box center [1141, 160] width 15 height 15
select select "24"
select select "0"
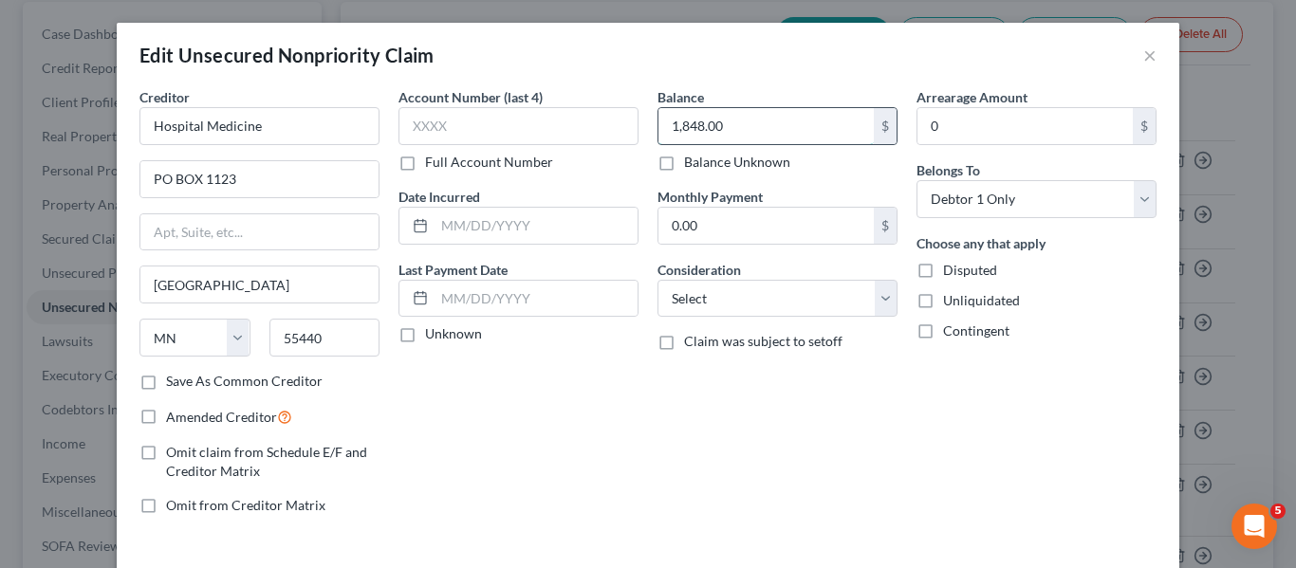
click at [782, 117] on input "1,848.00" at bounding box center [765, 126] width 215 height 36
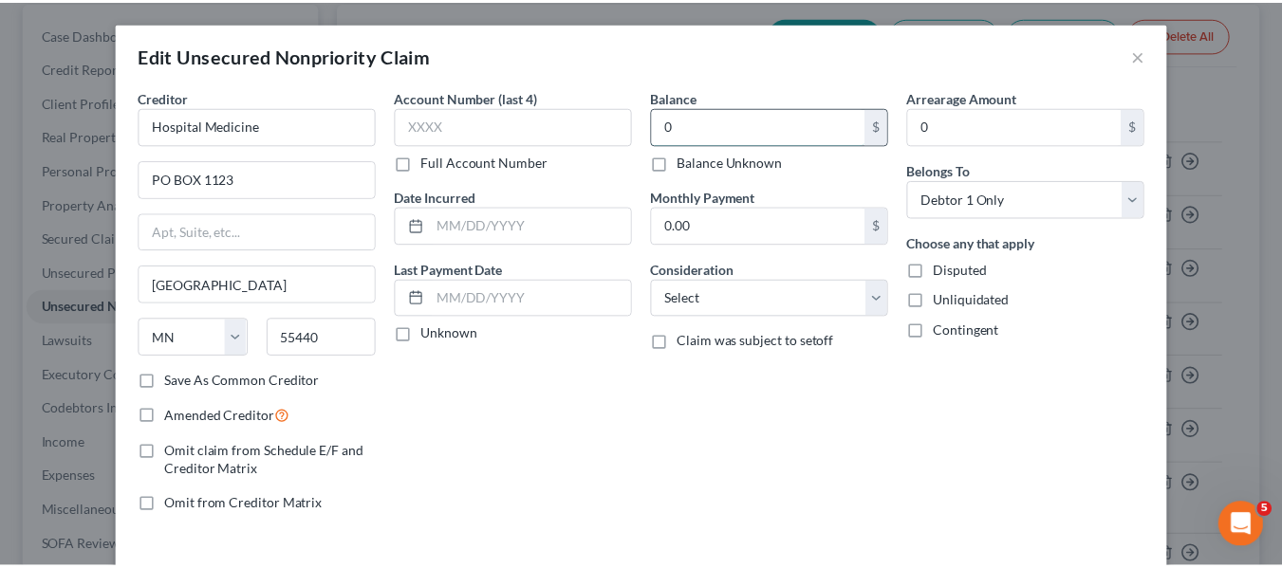
scroll to position [136, 0]
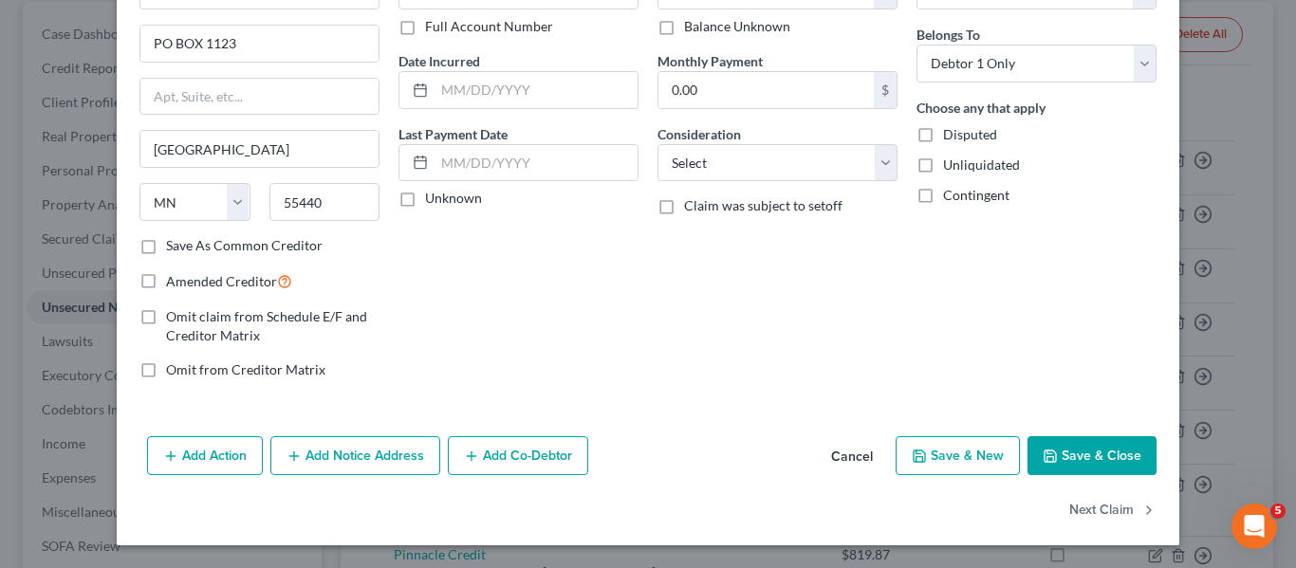
click at [1070, 453] on button "Save & Close" at bounding box center [1091, 456] width 129 height 40
type input "0.00"
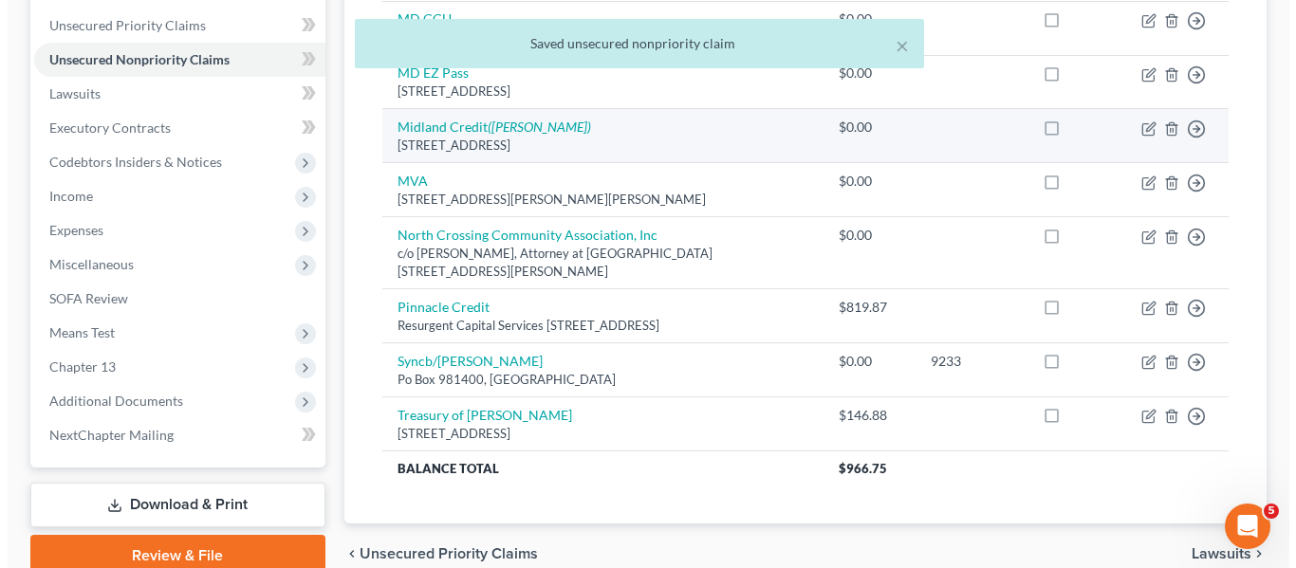
scroll to position [429, 0]
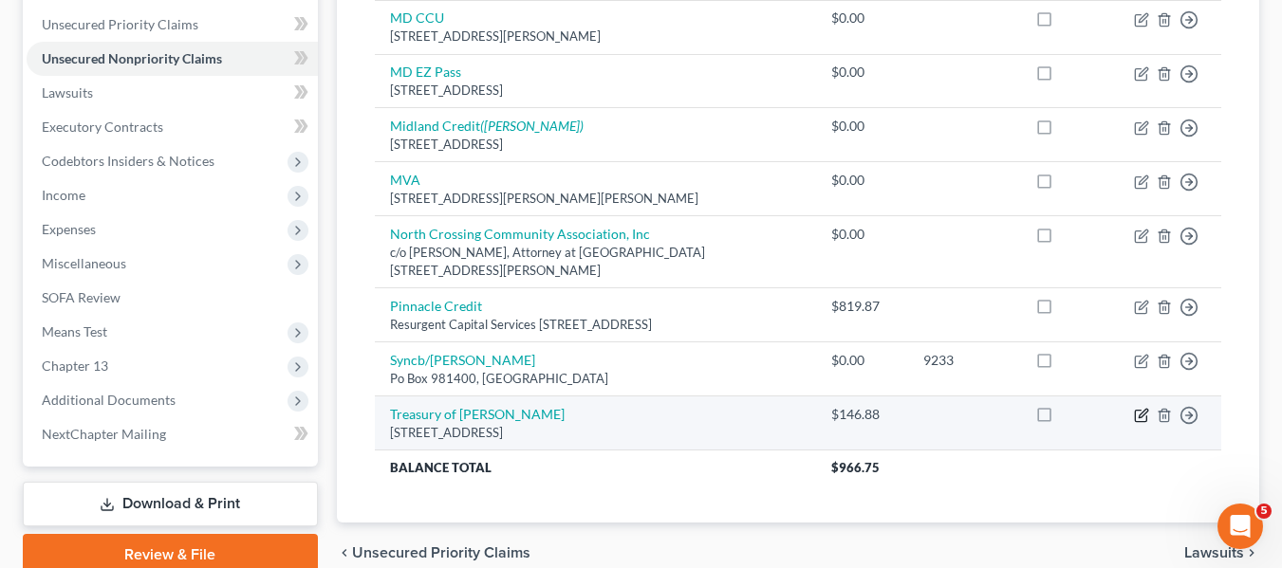
click at [1135, 415] on icon "button" at bounding box center [1140, 416] width 11 height 11
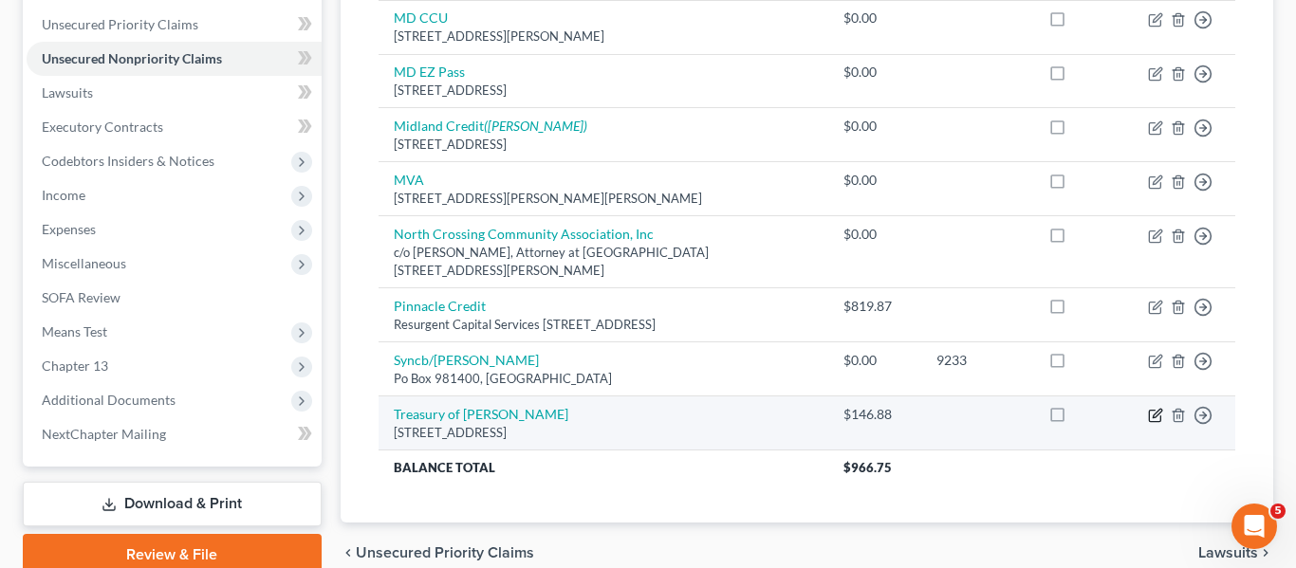
select select "21"
select select "0"
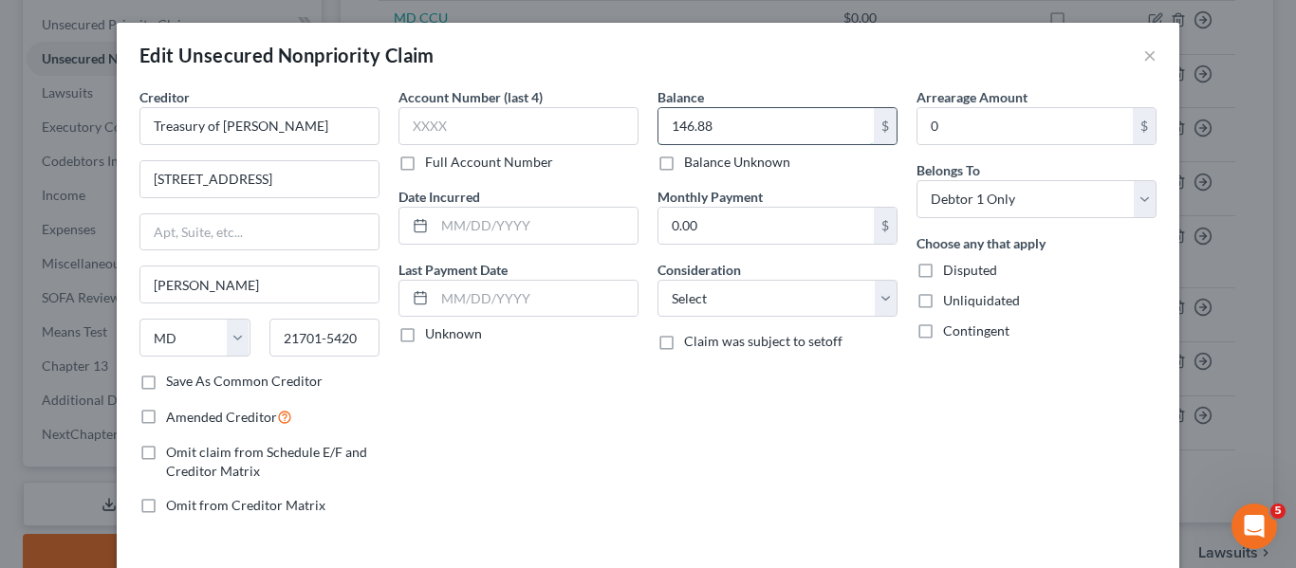
click at [738, 123] on input "146.88" at bounding box center [765, 126] width 215 height 36
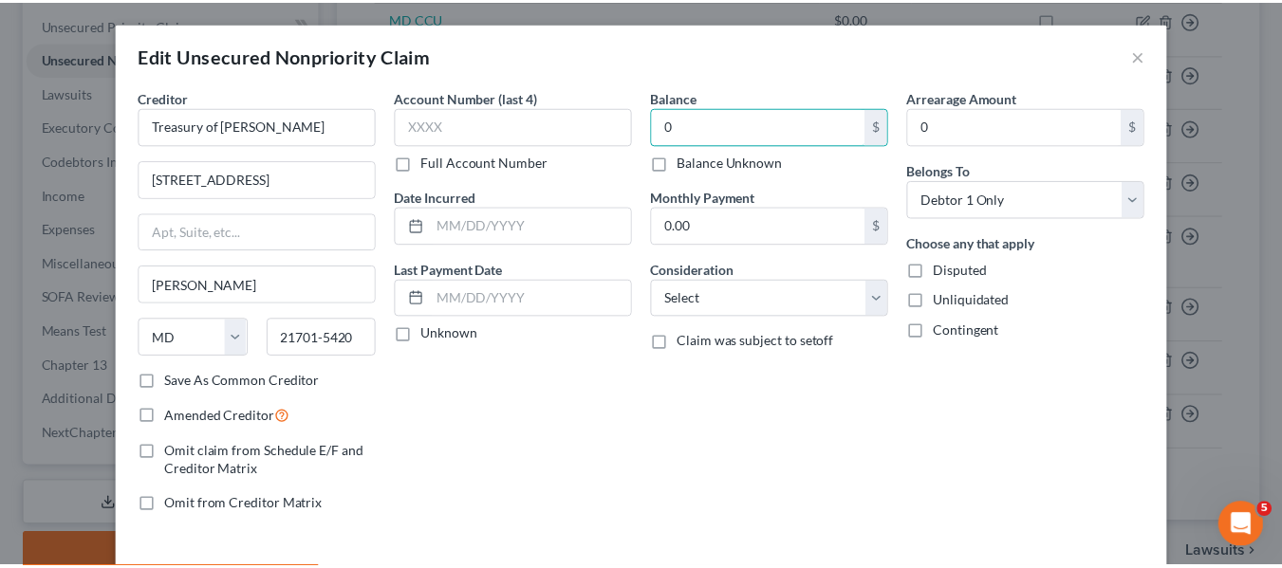
scroll to position [136, 0]
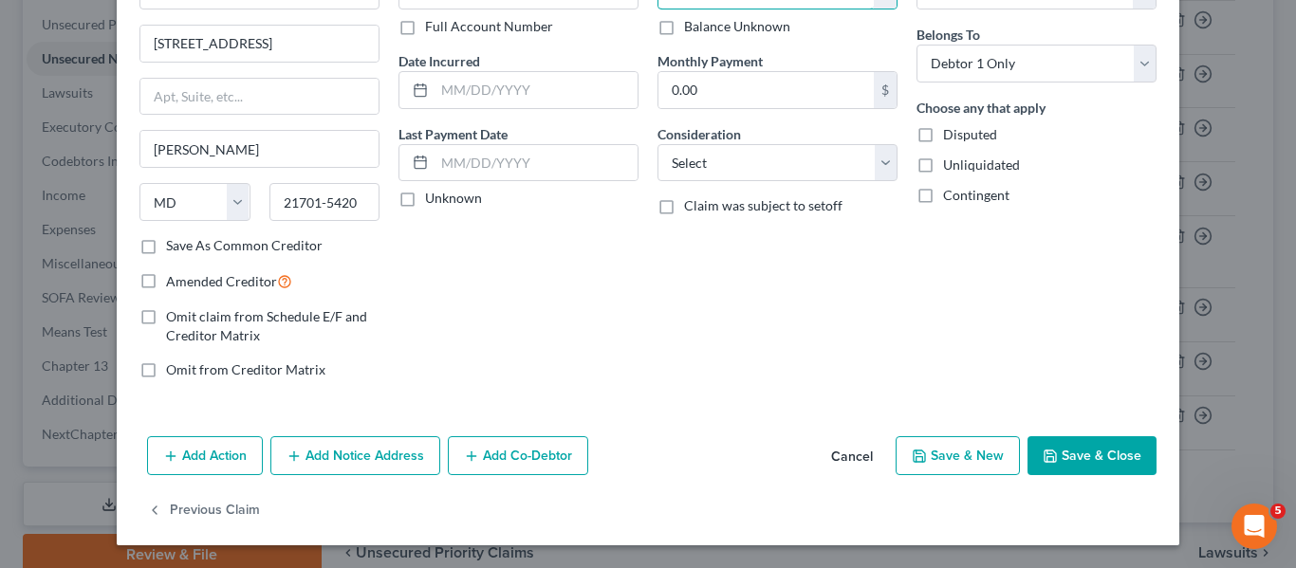
type input "0"
click at [1044, 449] on icon "button" at bounding box center [1049, 456] width 15 height 15
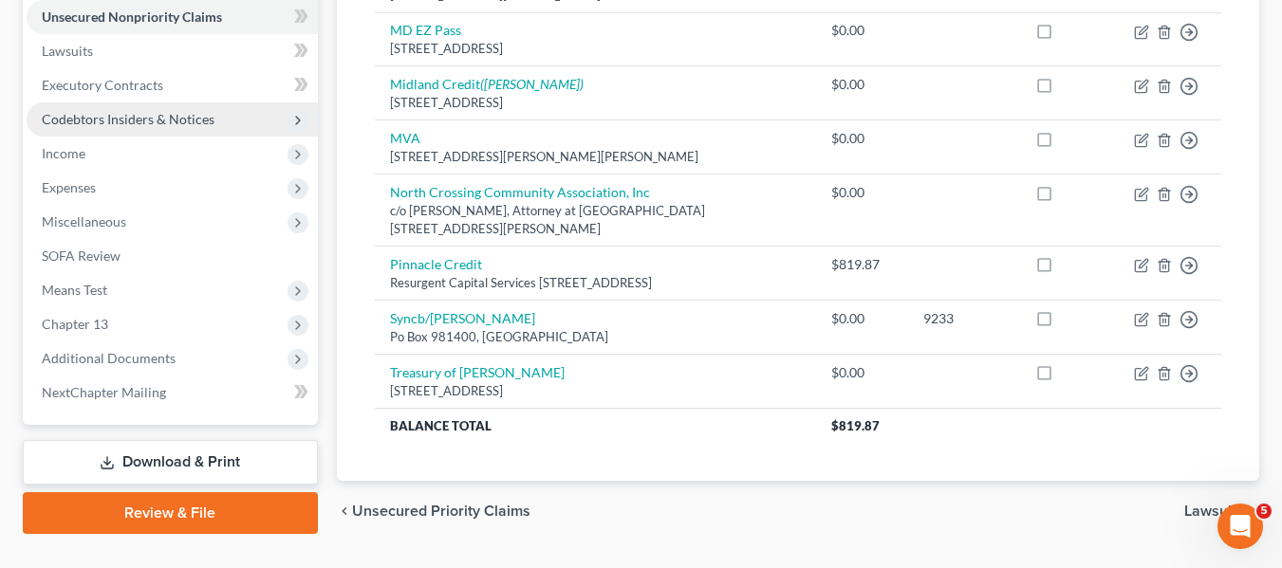
scroll to position [471, 0]
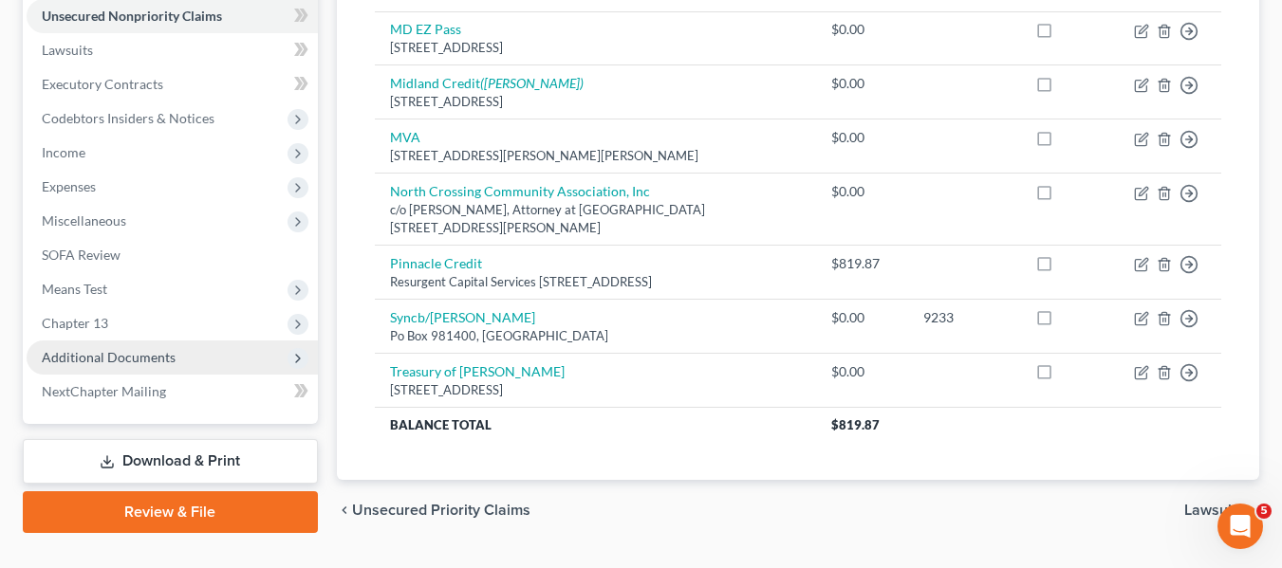
click at [85, 351] on span "Additional Documents" at bounding box center [109, 357] width 134 height 16
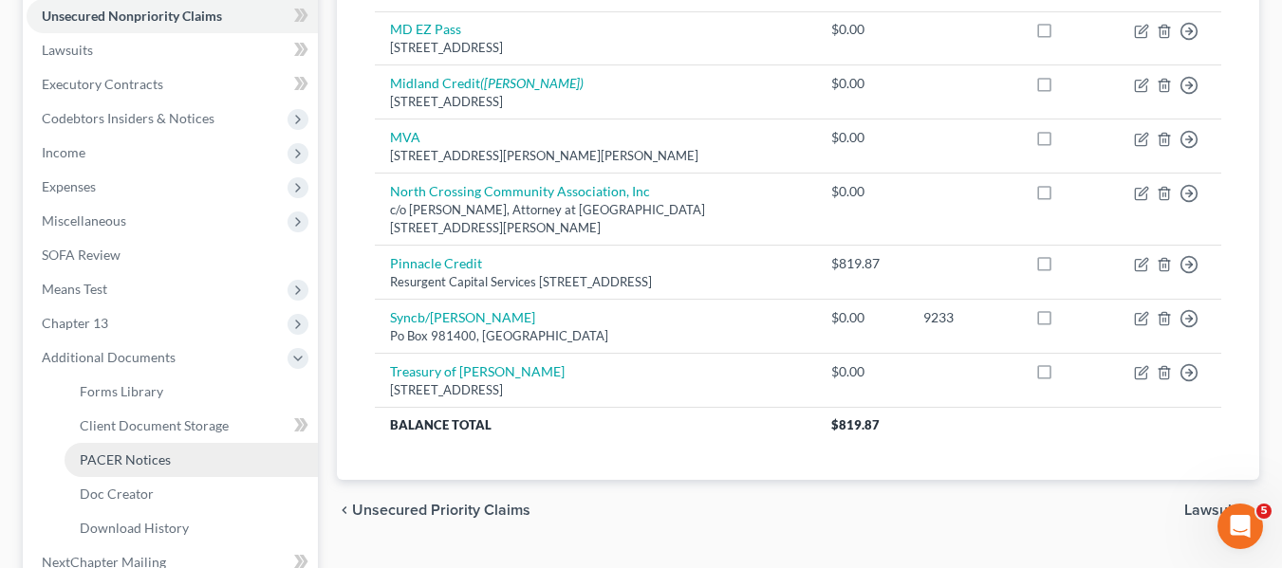
click at [120, 455] on span "PACER Notices" at bounding box center [125, 460] width 91 height 16
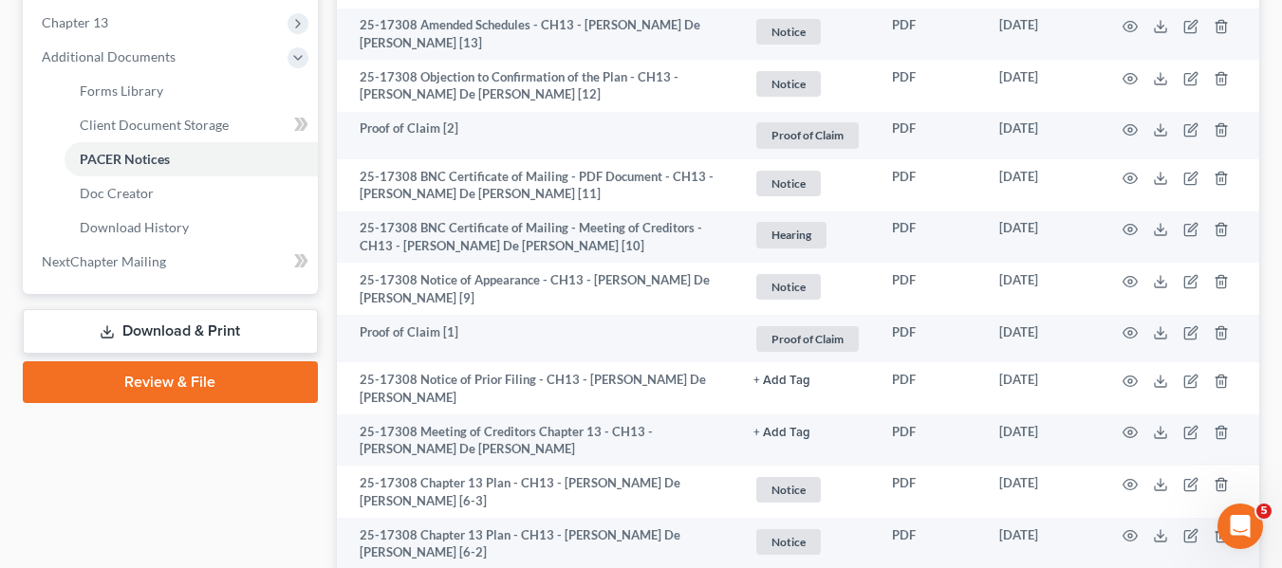
scroll to position [773, 0]
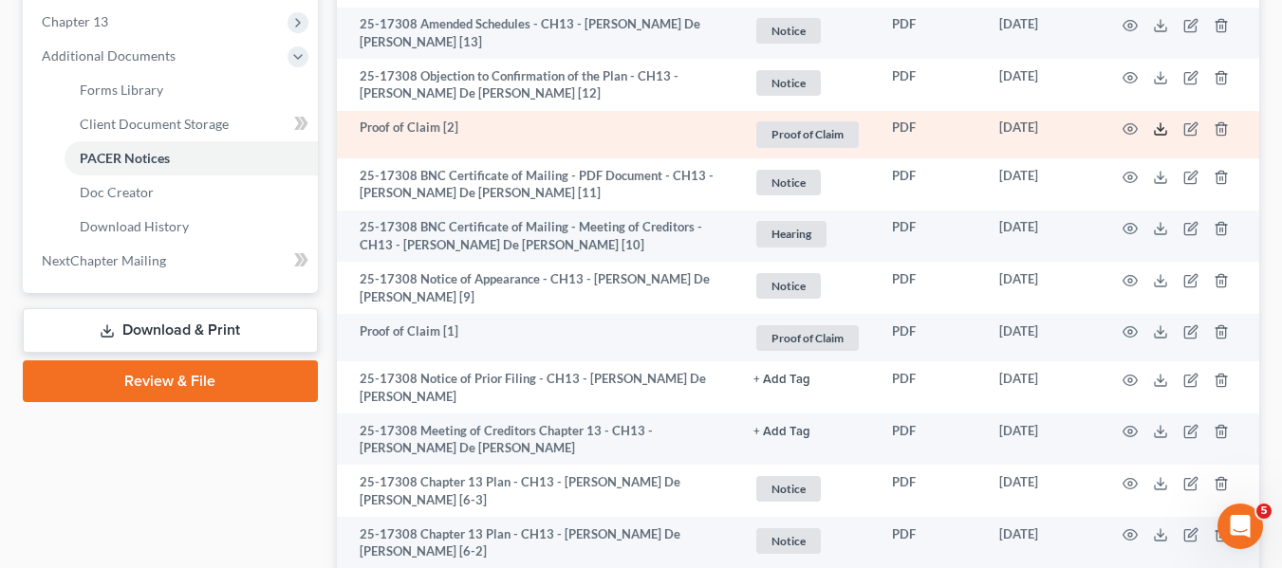
click at [1160, 128] on line at bounding box center [1160, 127] width 0 height 8
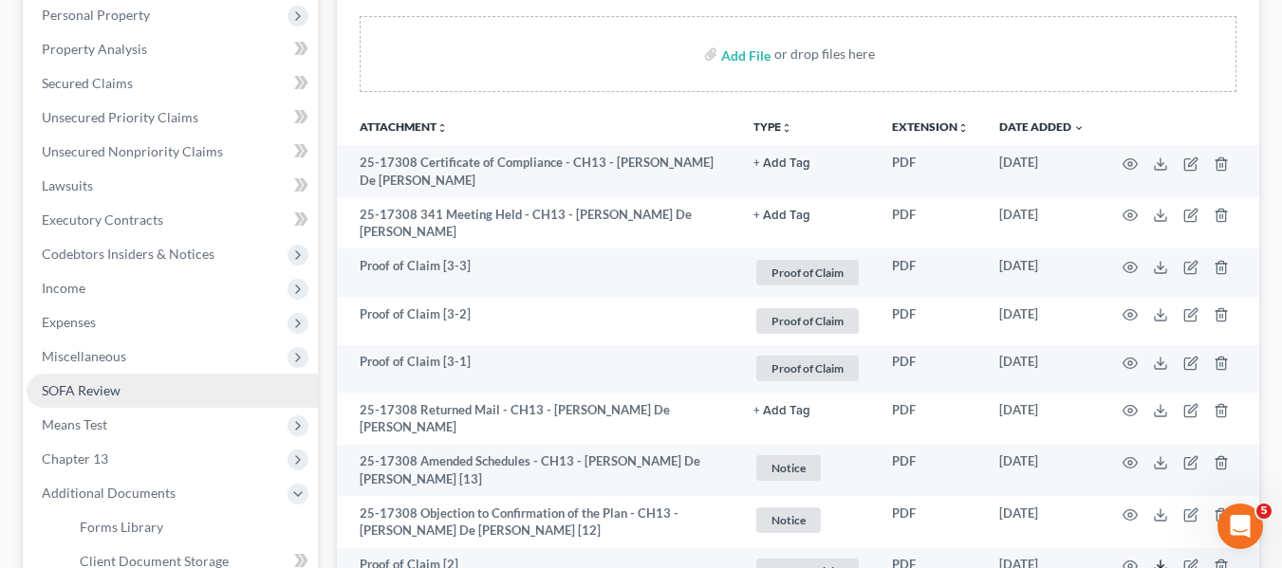
scroll to position [335, 0]
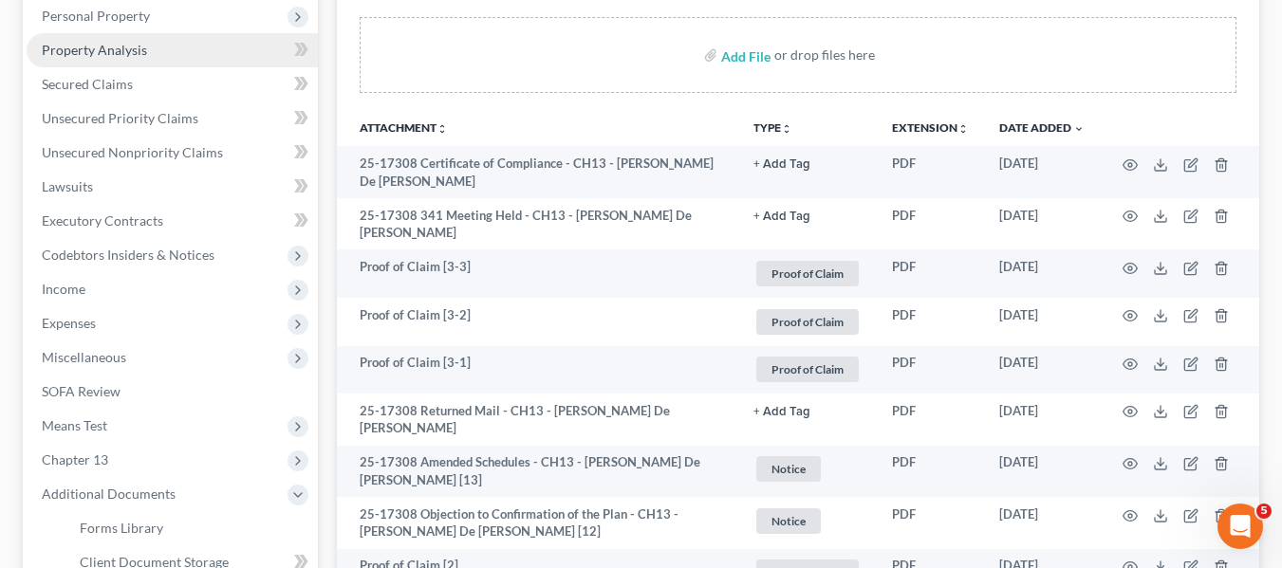
click at [77, 51] on span "Property Analysis" at bounding box center [94, 50] width 105 height 16
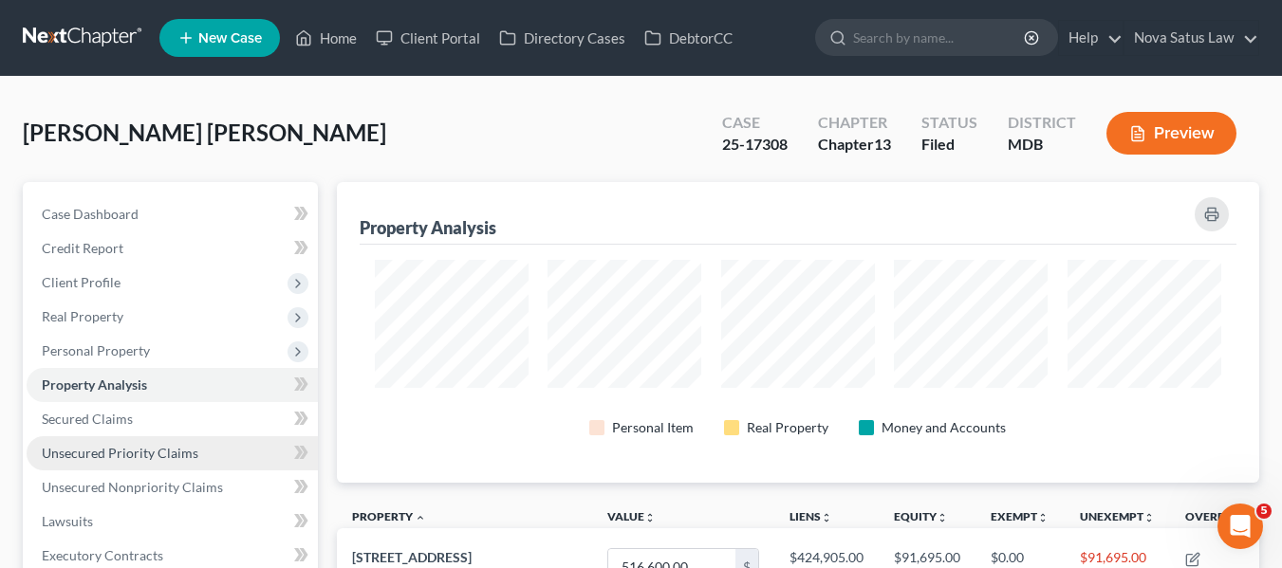
click at [118, 460] on span "Unsecured Priority Claims" at bounding box center [120, 453] width 157 height 16
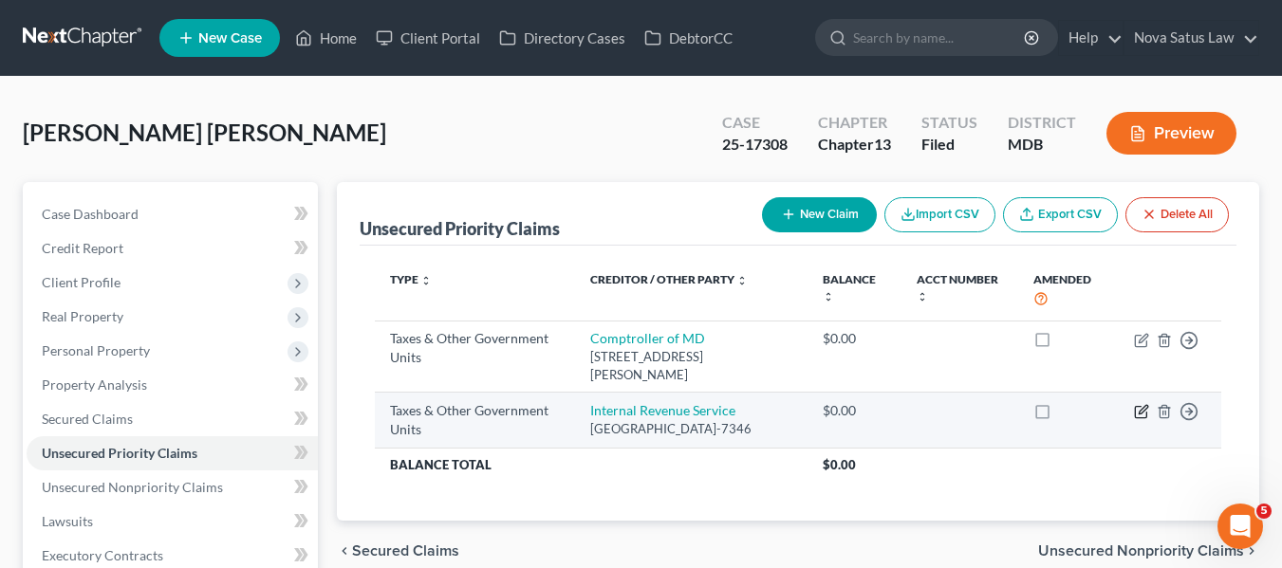
click at [1135, 410] on icon "button" at bounding box center [1140, 412] width 11 height 11
select select "0"
select select "39"
select select "0"
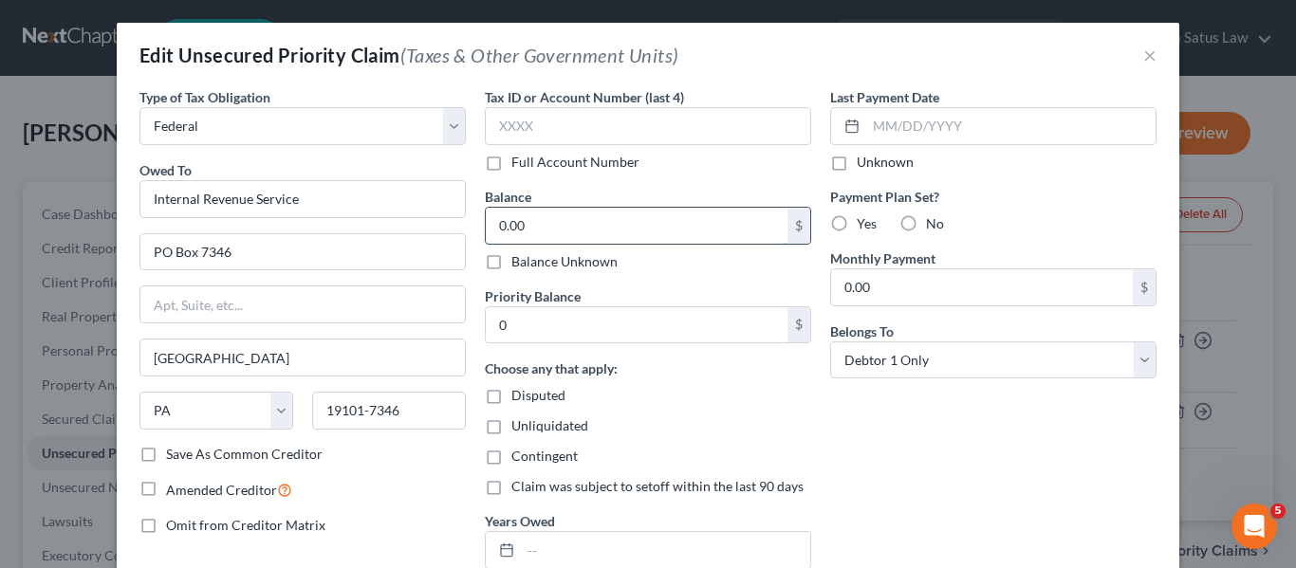
click at [589, 226] on input "0.00" at bounding box center [637, 226] width 302 height 36
type input "26,195.39"
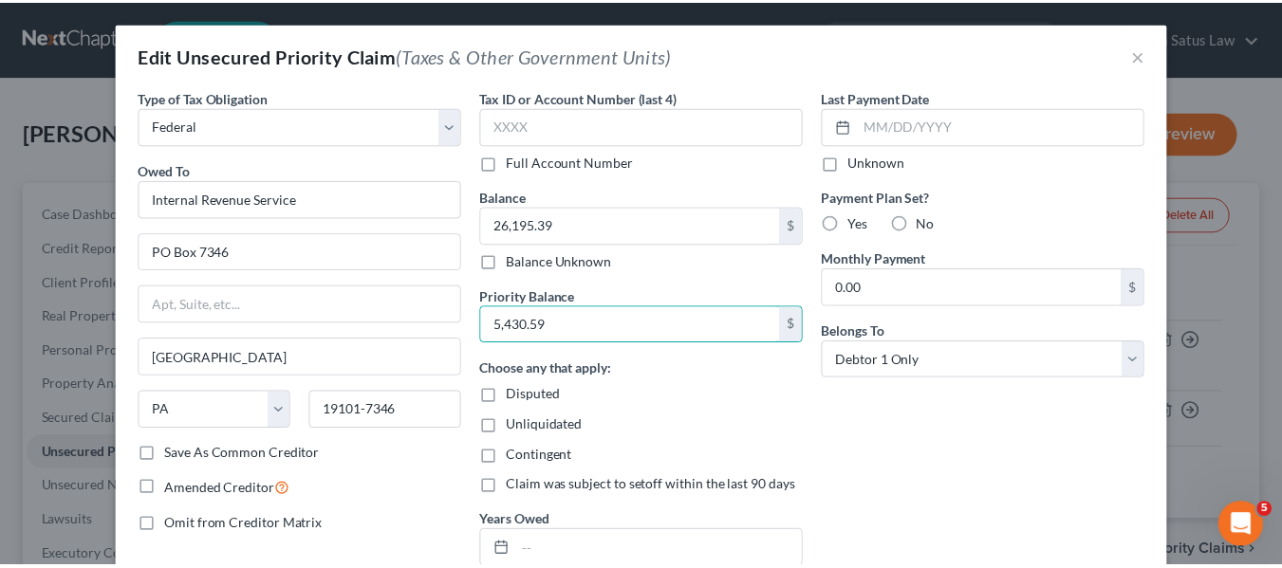
scroll to position [190, 0]
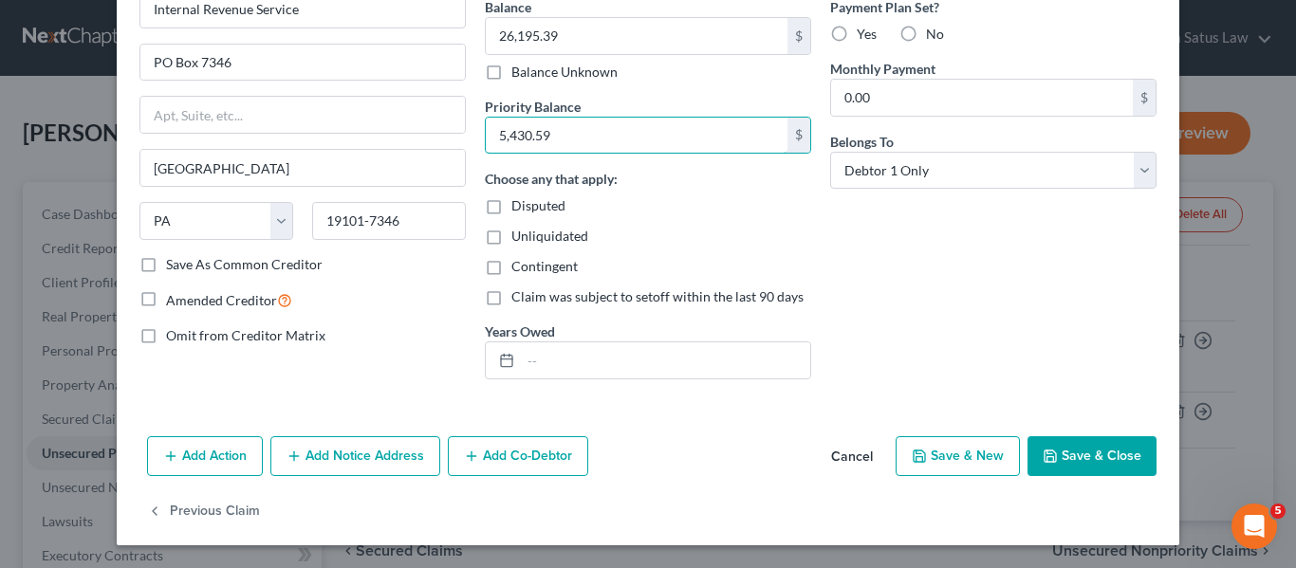
type input "5,430.59"
click at [1057, 440] on button "Save & Close" at bounding box center [1091, 456] width 129 height 40
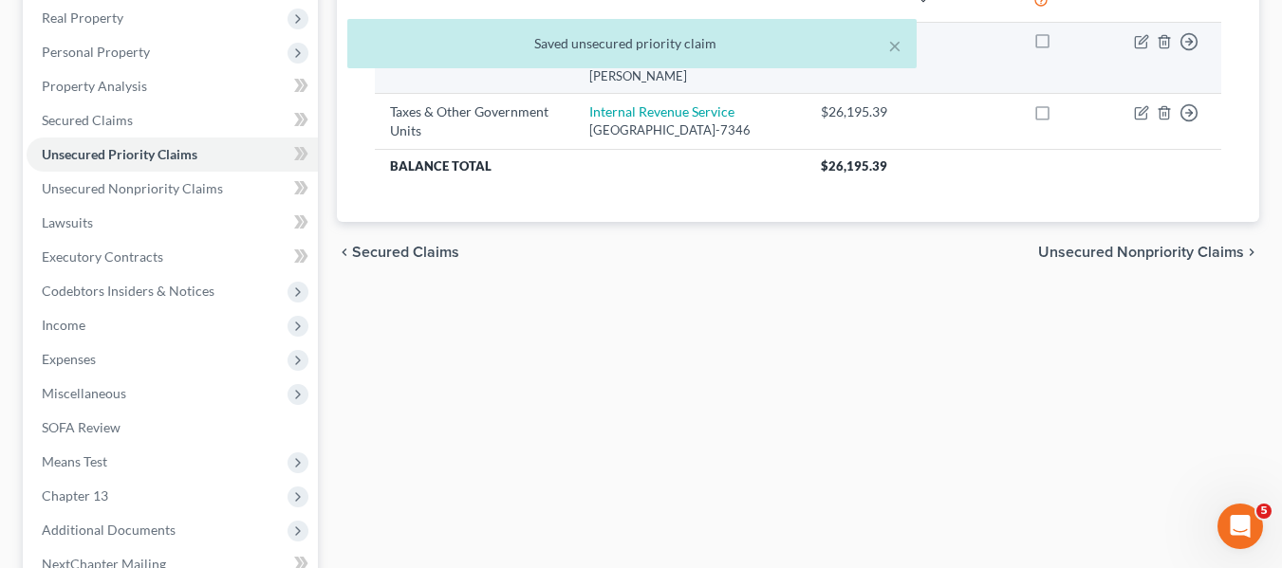
click at [674, 374] on div "Unsecured Priority Claims New Claim Import CSV Export CSV Delete All Type expan…" at bounding box center [797, 294] width 941 height 822
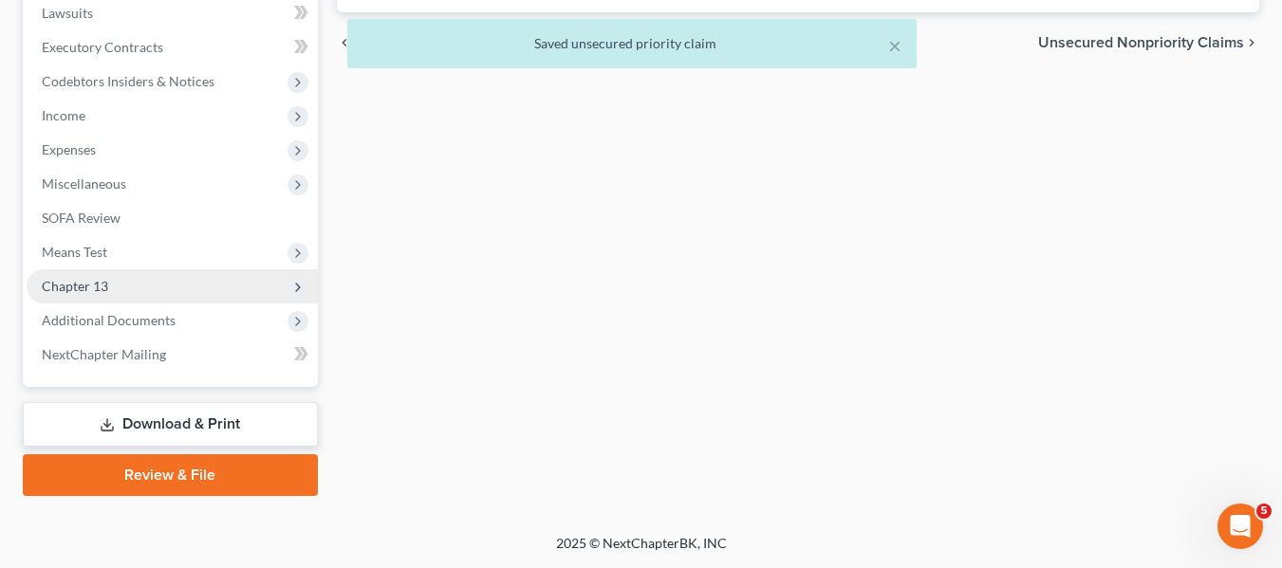
click at [101, 286] on span "Chapter 13" at bounding box center [75, 286] width 66 height 16
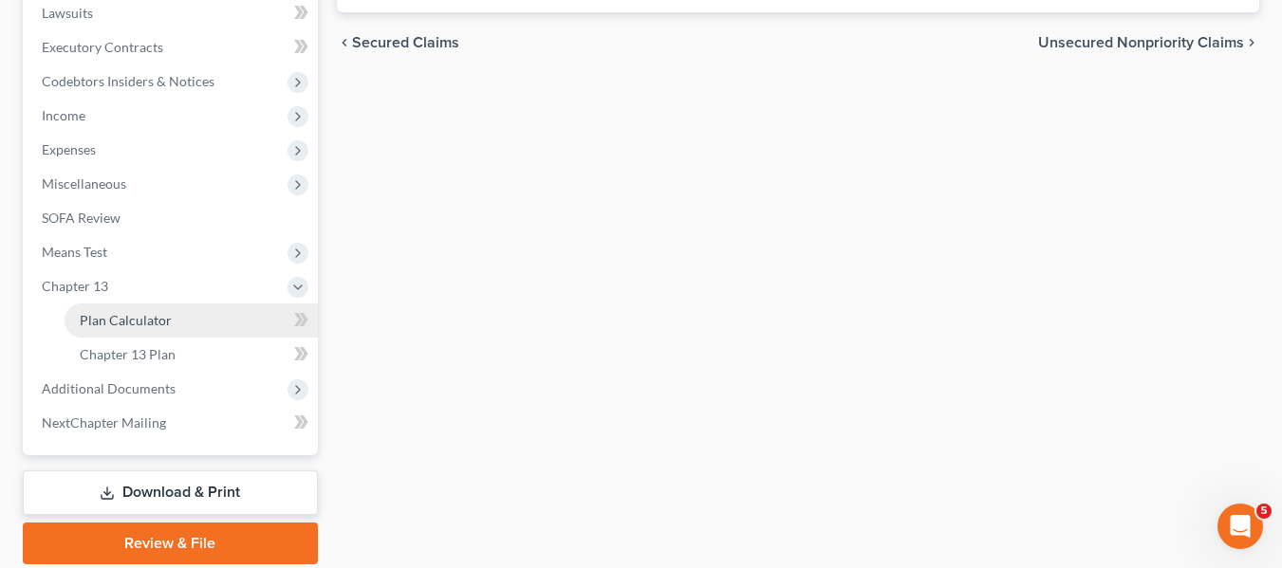
click at [117, 312] on span "Plan Calculator" at bounding box center [126, 320] width 92 height 16
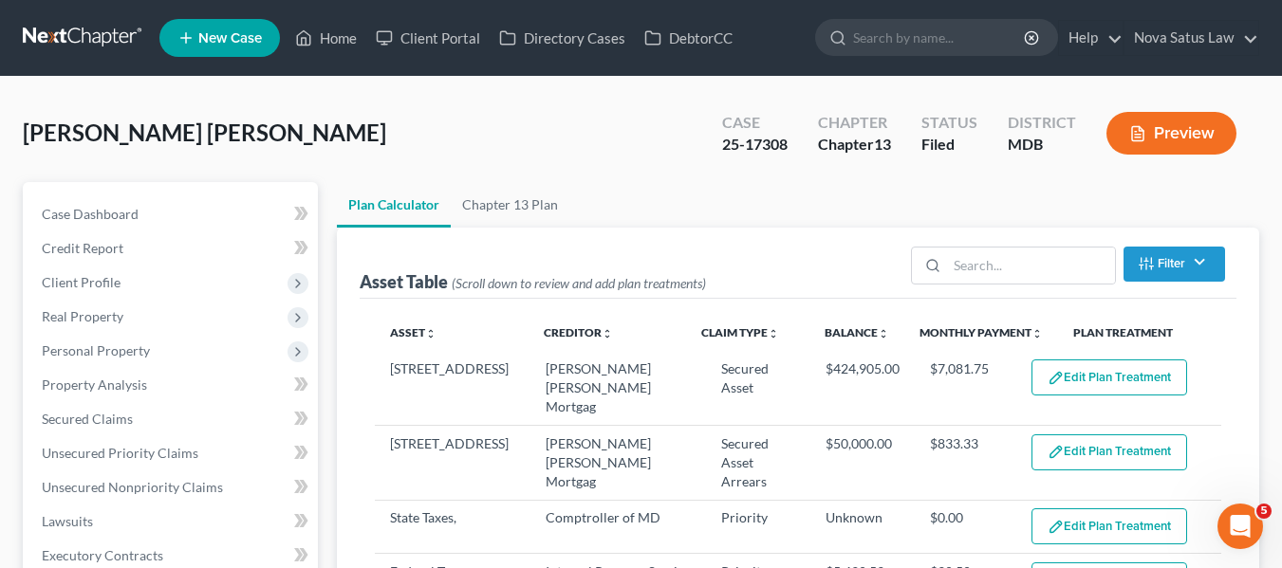
select select "59"
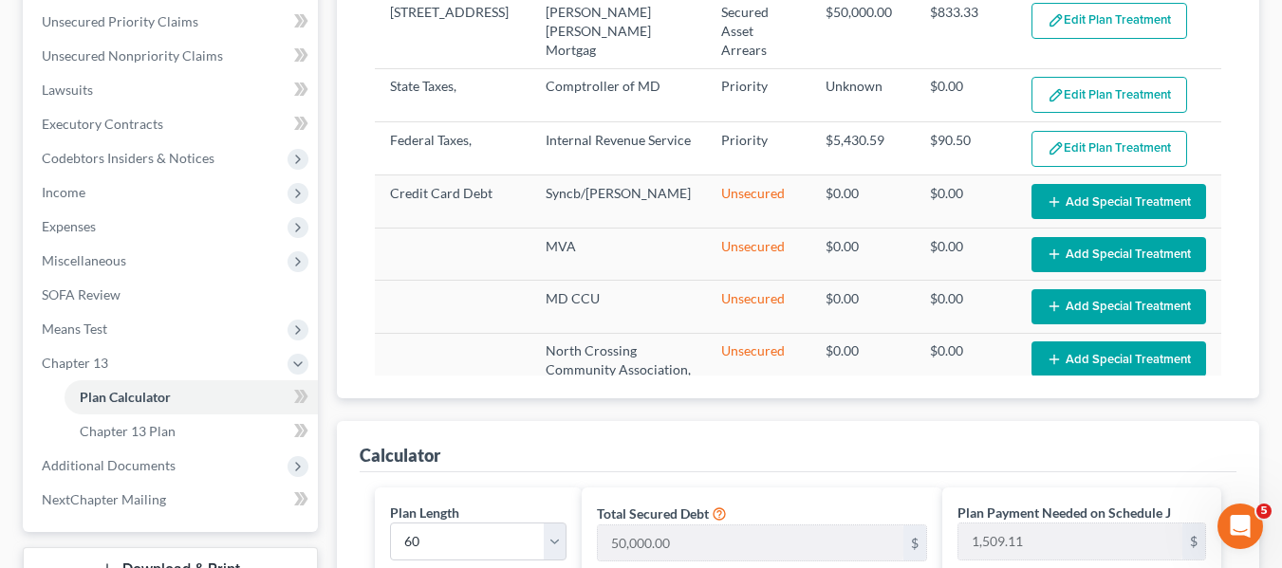
scroll to position [402, 0]
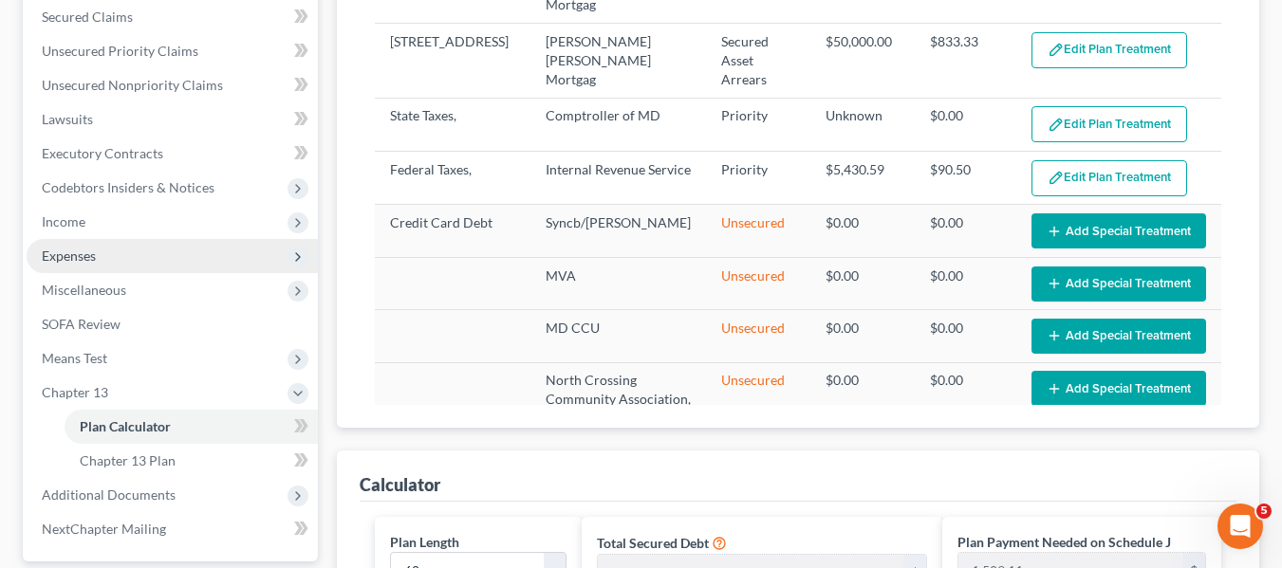
click at [98, 254] on span "Expenses" at bounding box center [172, 256] width 291 height 34
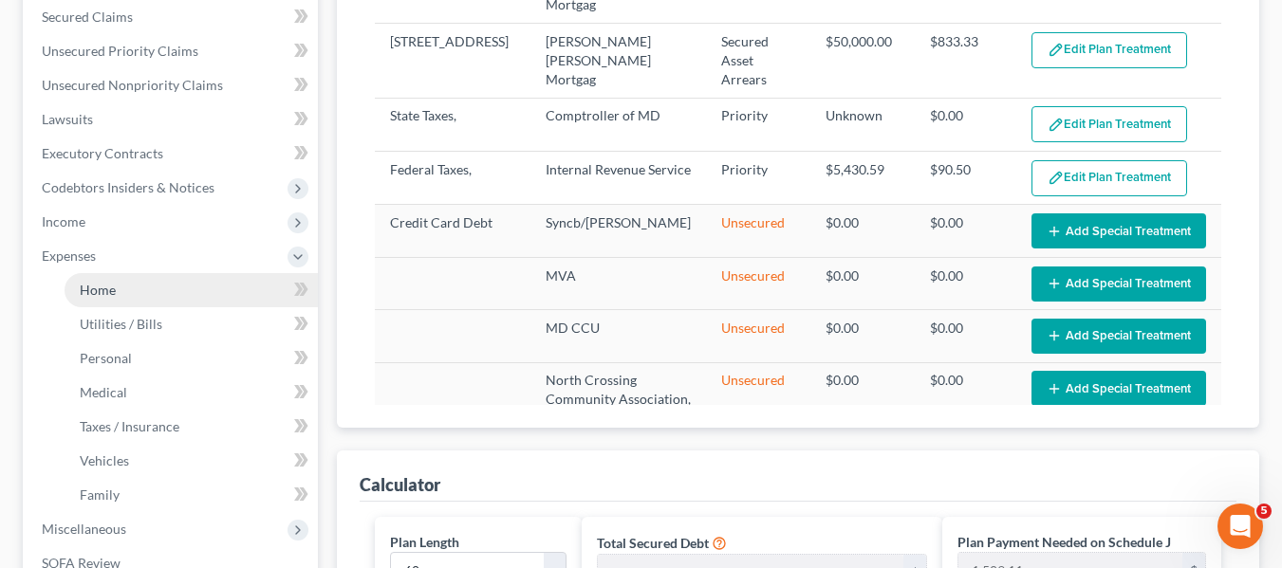
click at [111, 284] on span "Home" at bounding box center [98, 290] width 36 height 16
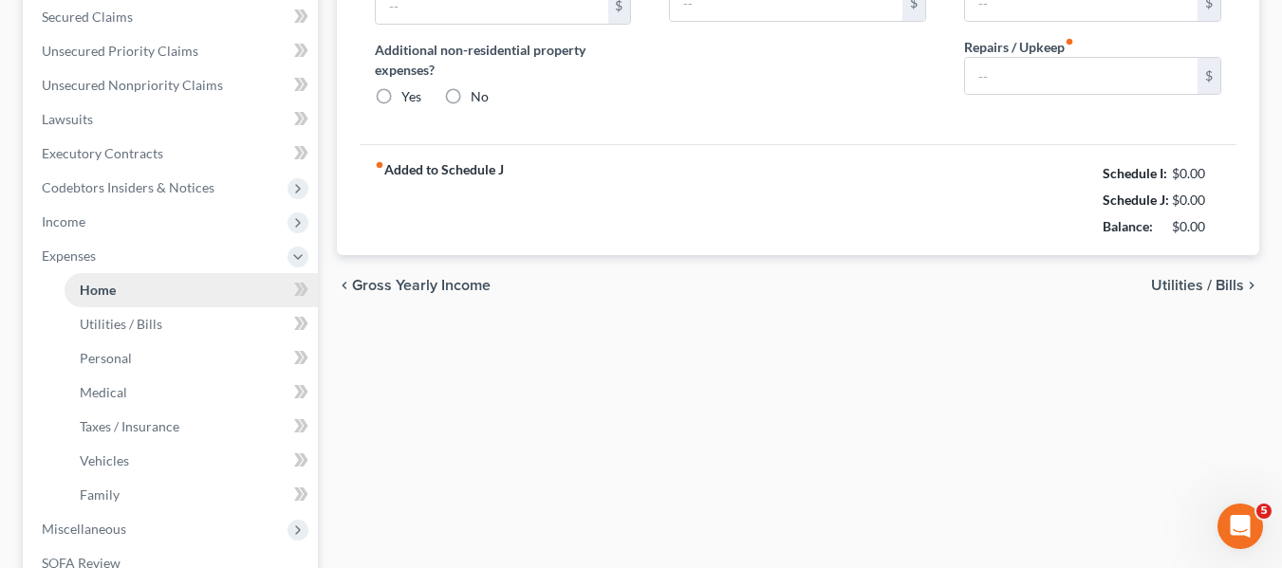
scroll to position [135, 0]
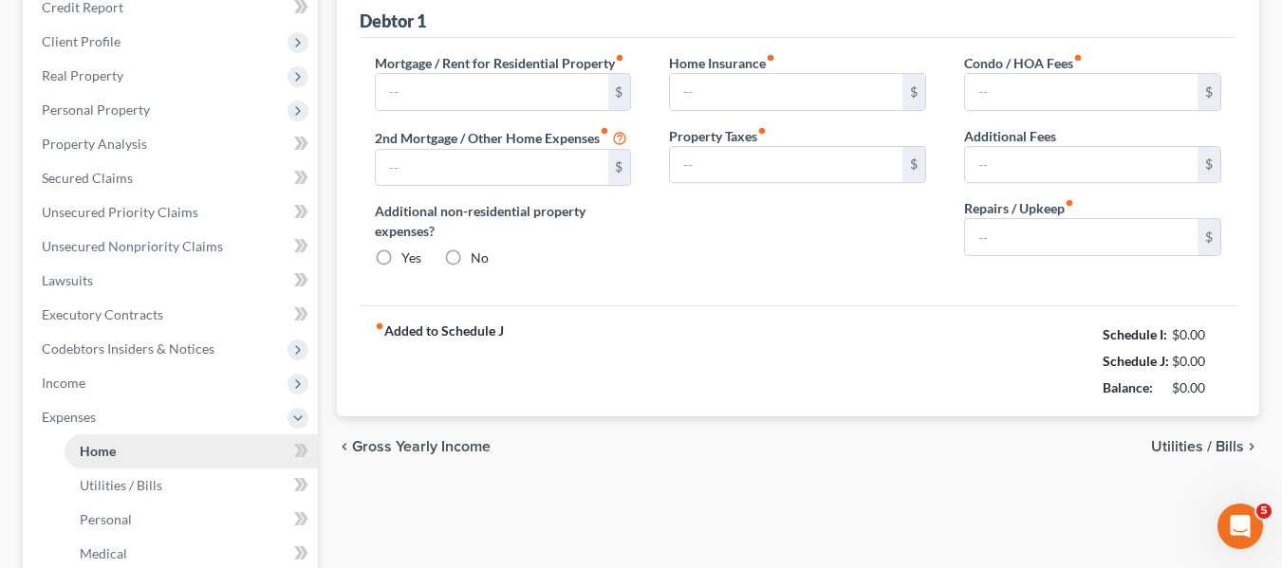
type input "2,400.00"
type input "0.00"
radio input "true"
type input "0.00"
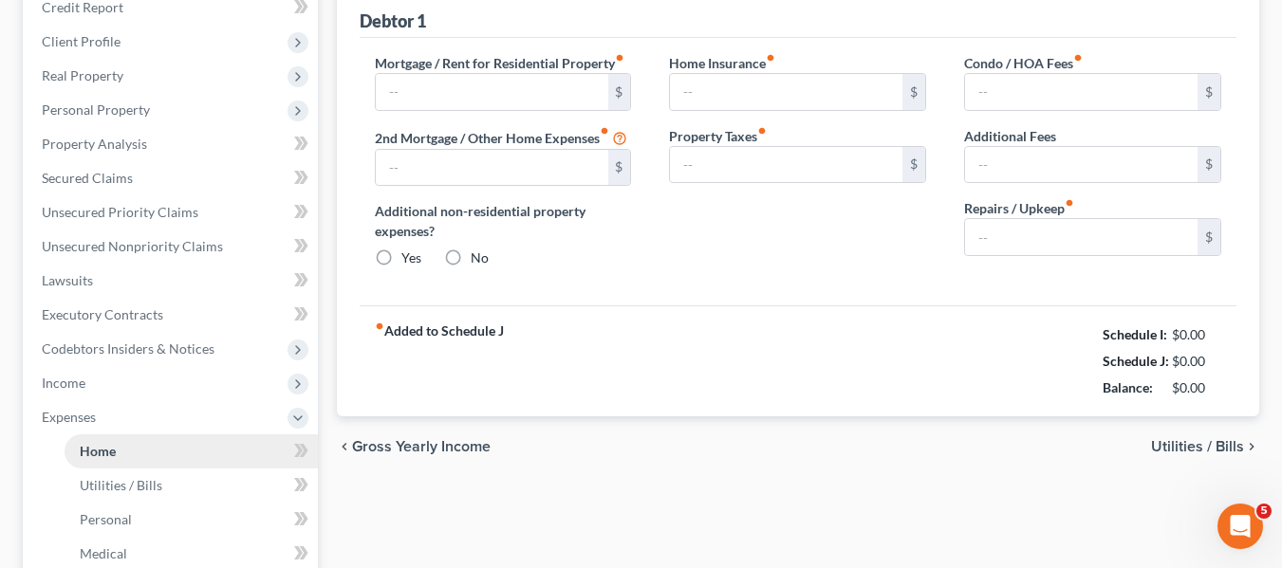
type input "140.00"
type input "0.00"
type input "150.00"
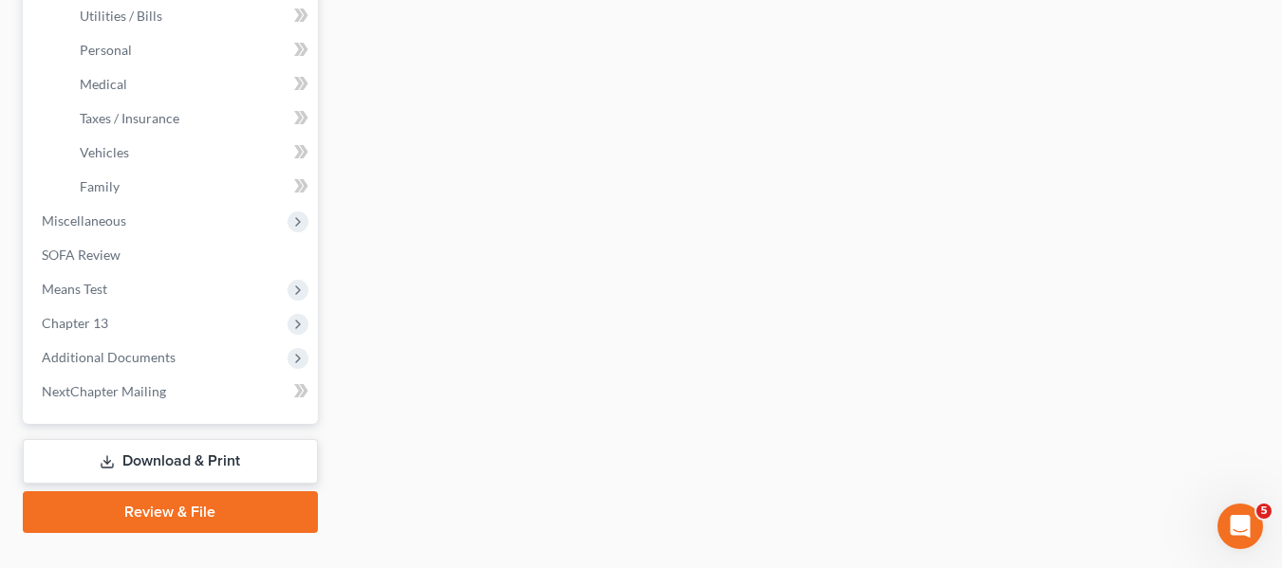
scroll to position [747, 0]
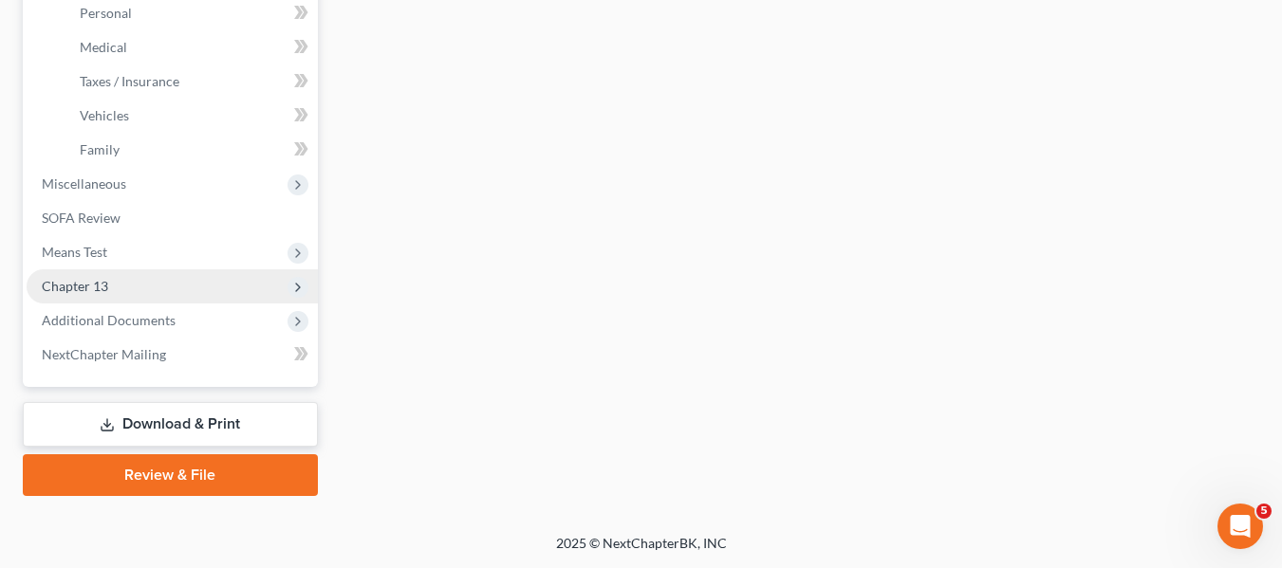
click at [100, 280] on span "Chapter 13" at bounding box center [75, 286] width 66 height 16
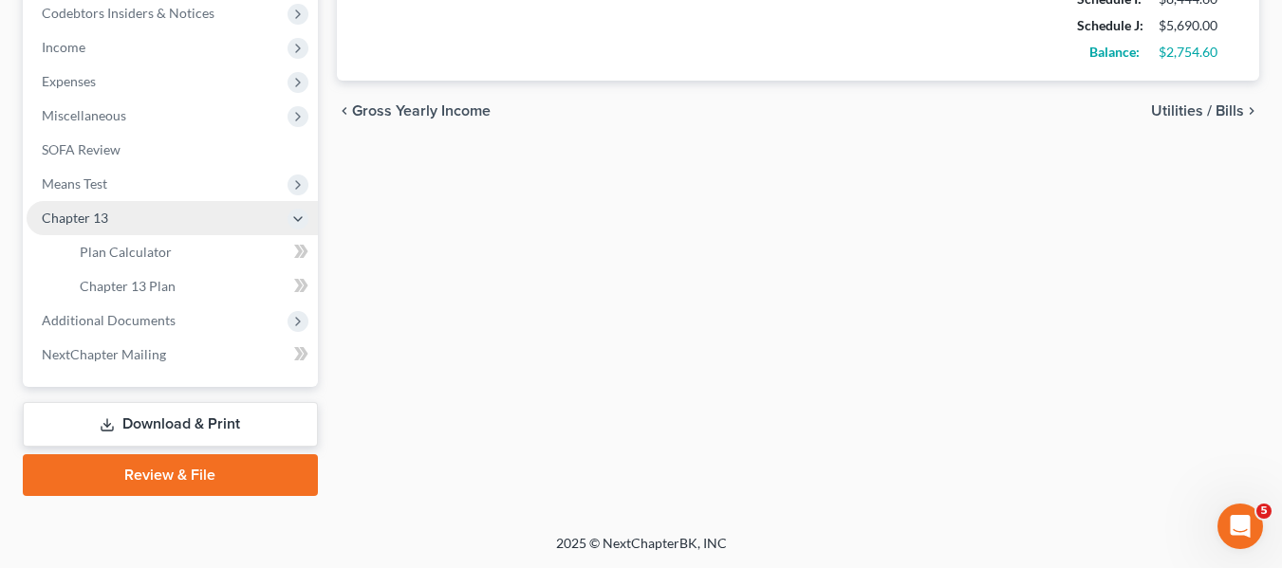
scroll to position [577, 0]
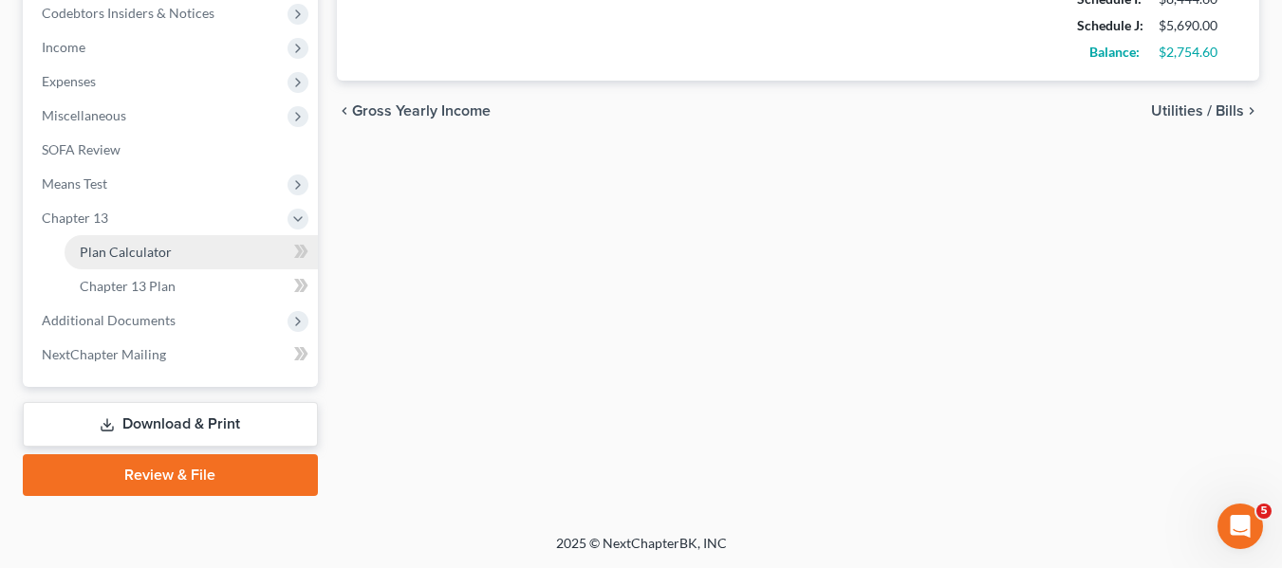
click at [101, 263] on link "Plan Calculator" at bounding box center [191, 252] width 253 height 34
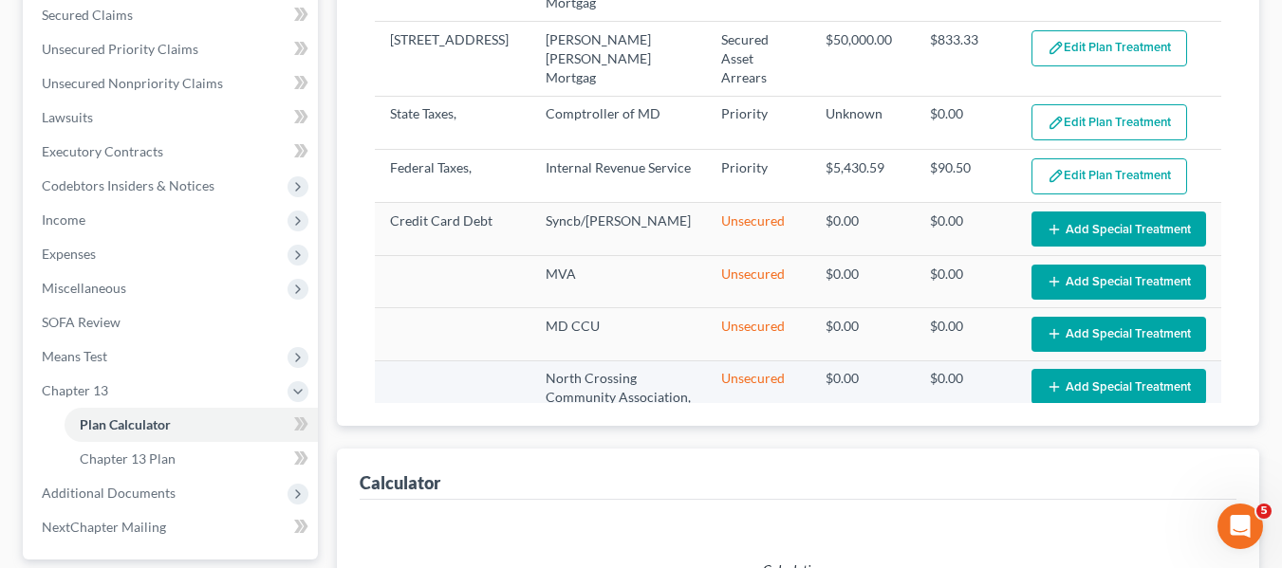
scroll to position [407, 0]
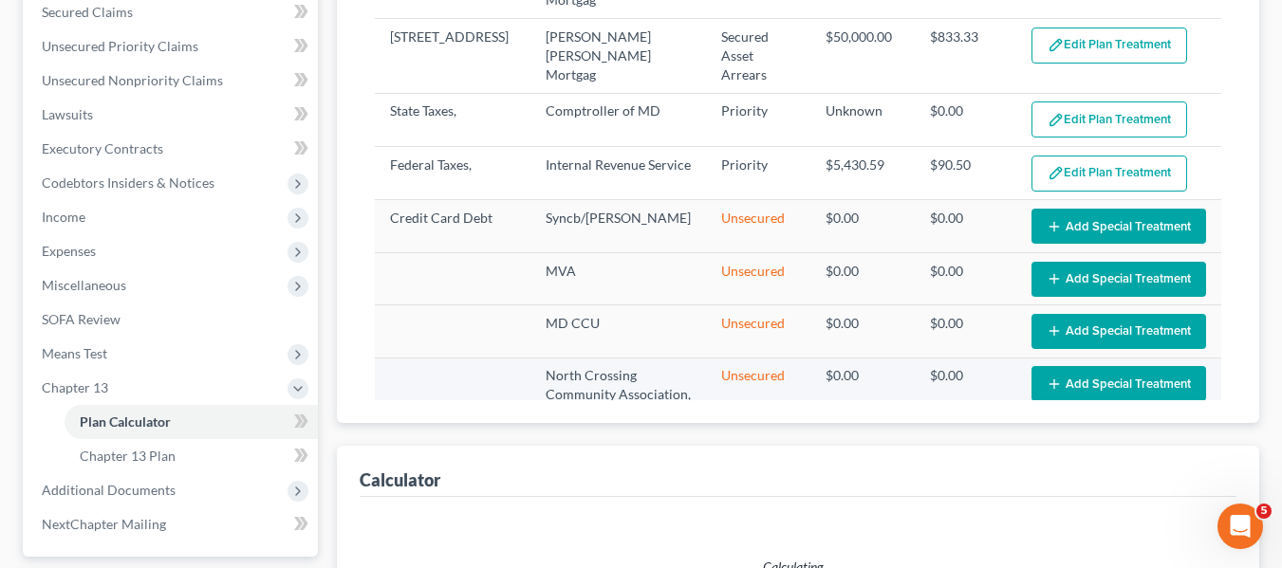
select select "59"
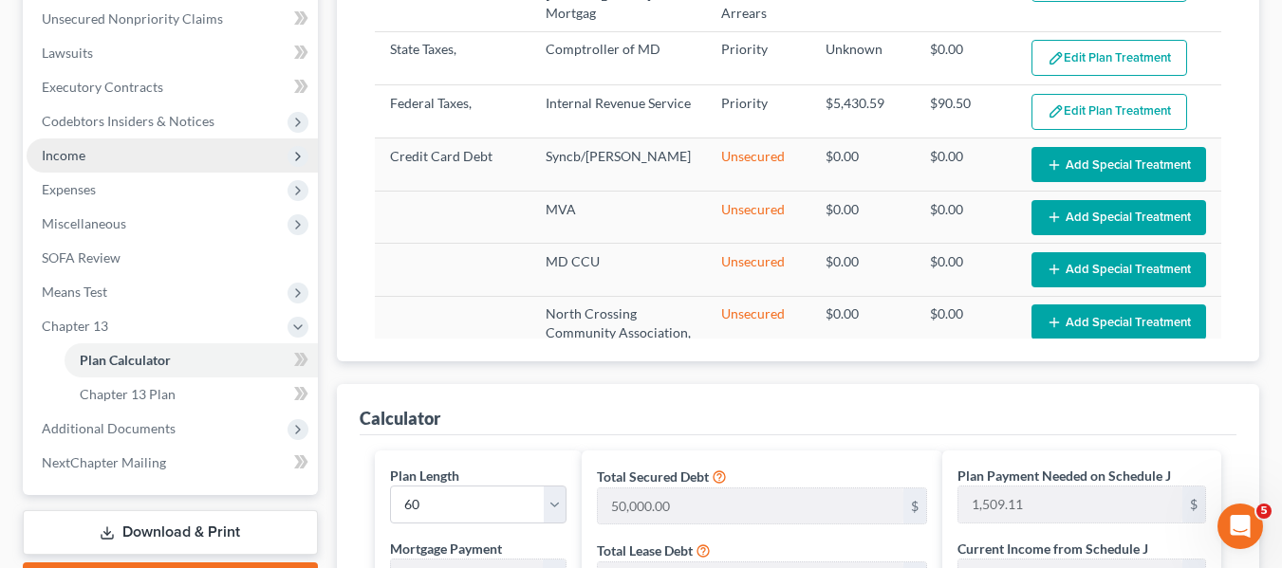
scroll to position [468, 0]
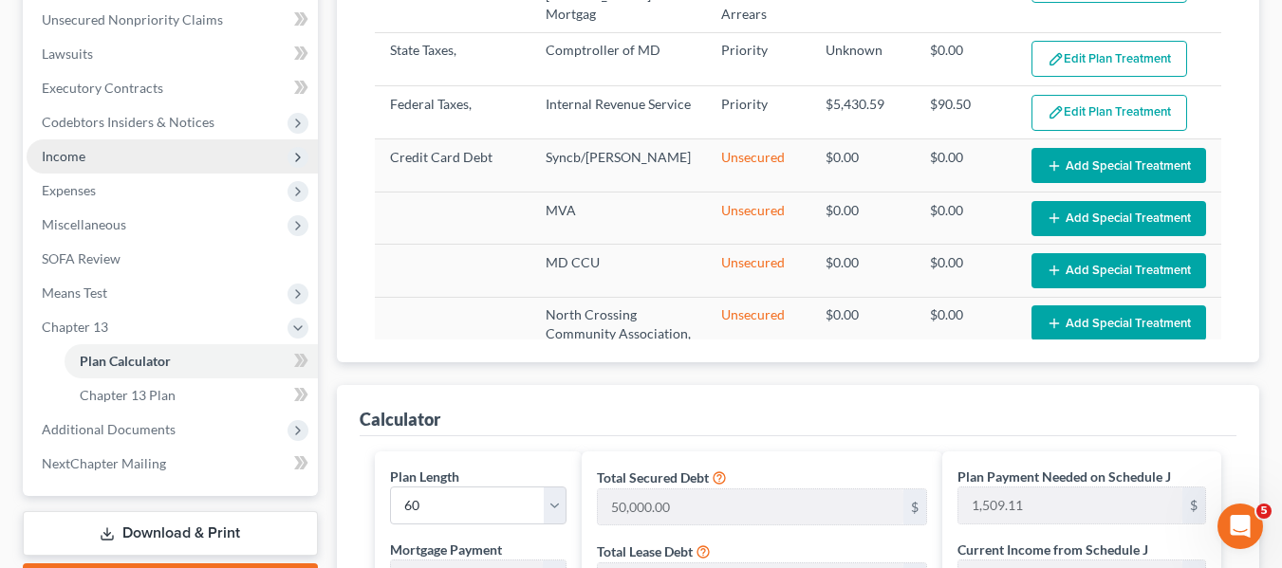
click at [67, 157] on span "Income" at bounding box center [64, 156] width 44 height 16
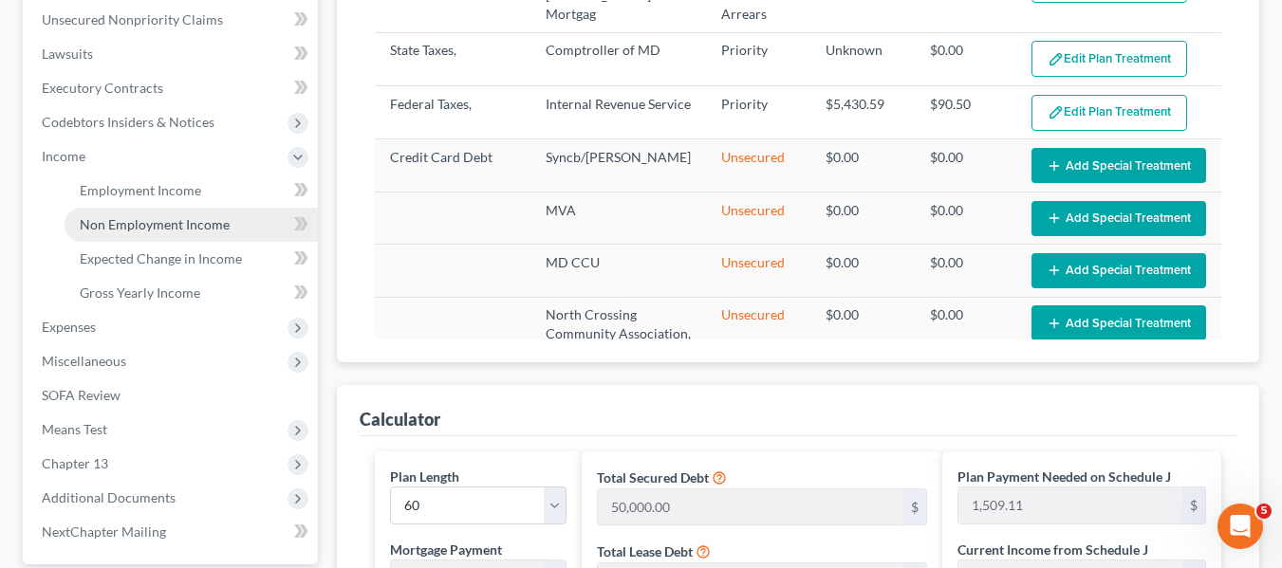
click at [105, 217] on span "Non Employment Income" at bounding box center [155, 224] width 150 height 16
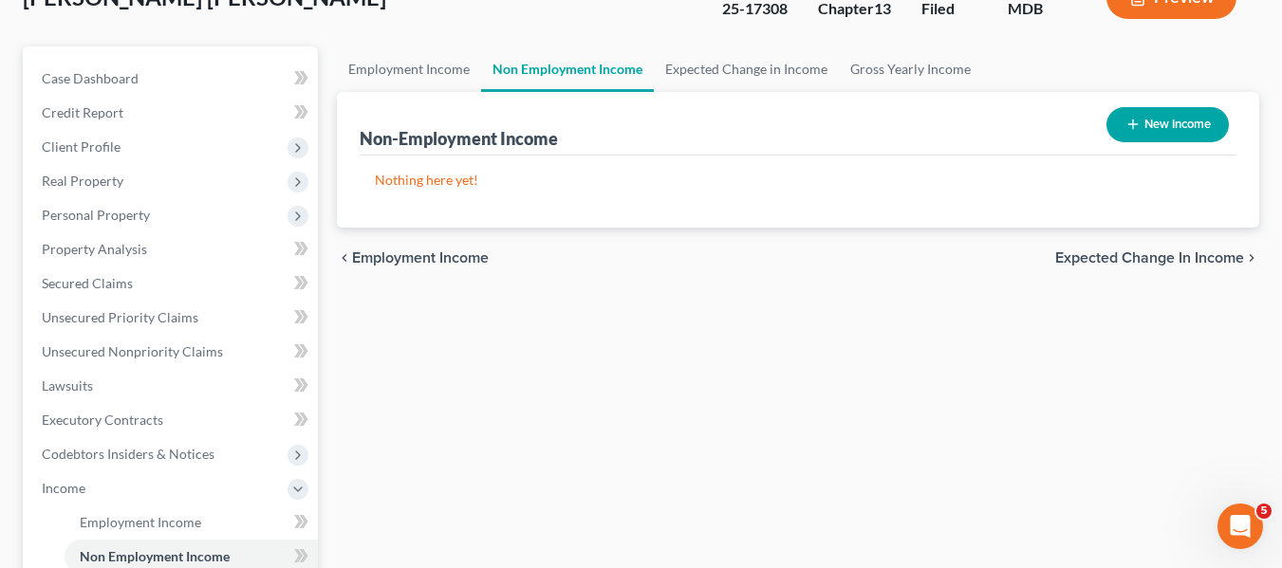
scroll to position [129, 0]
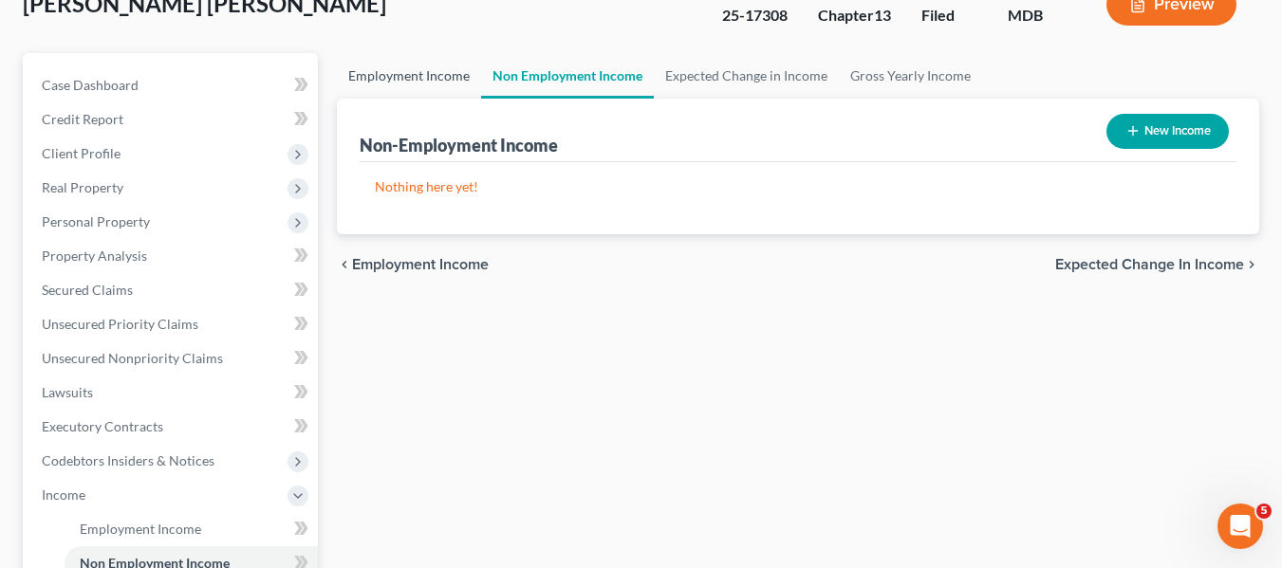
click at [410, 81] on link "Employment Income" at bounding box center [409, 76] width 144 height 46
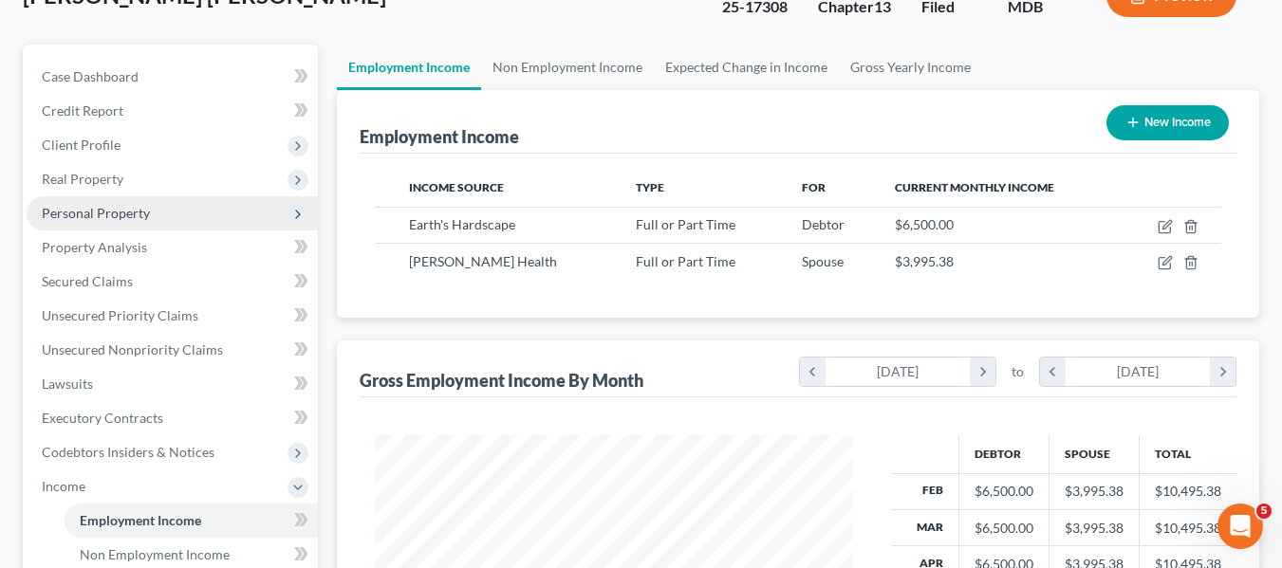
scroll to position [144, 0]
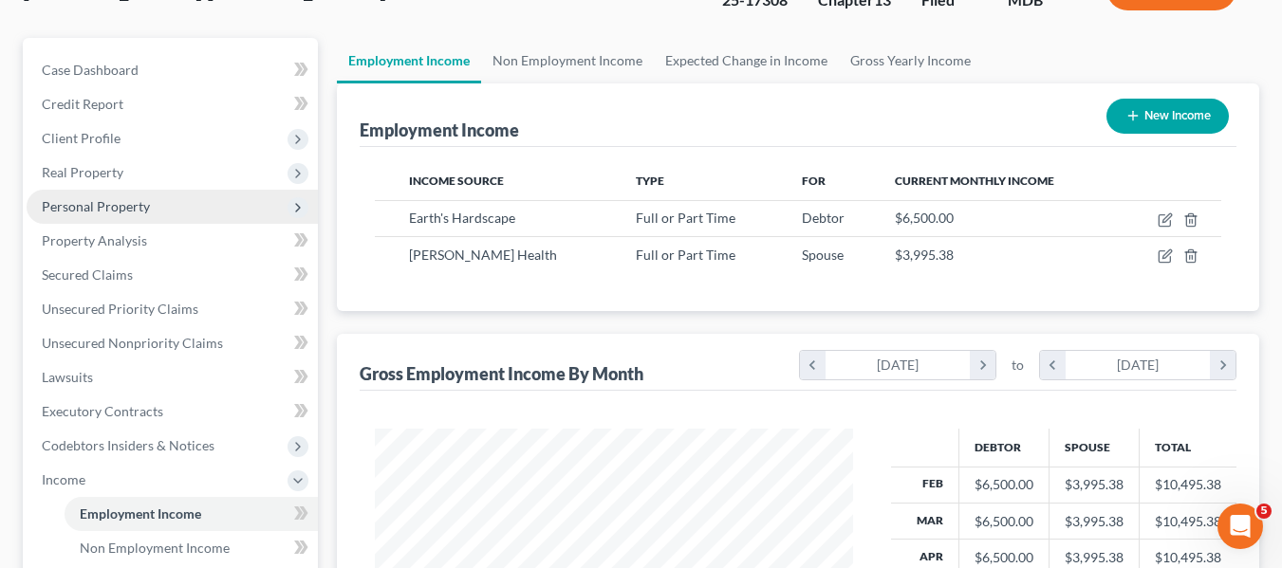
click at [97, 202] on span "Personal Property" at bounding box center [96, 206] width 108 height 16
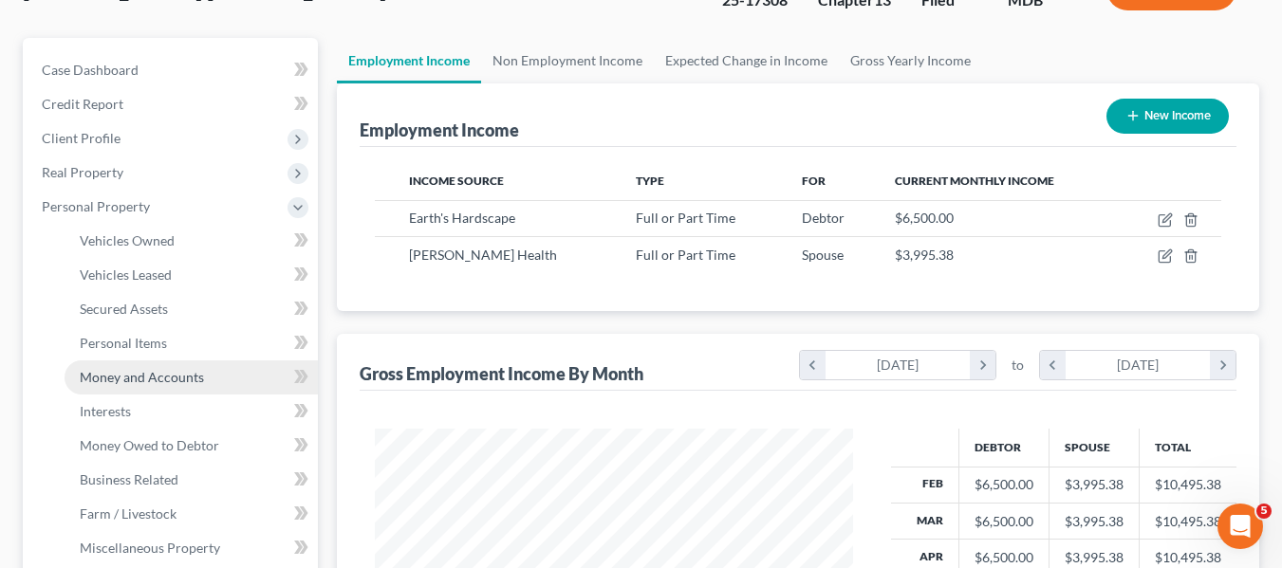
click at [126, 382] on span "Money and Accounts" at bounding box center [142, 377] width 124 height 16
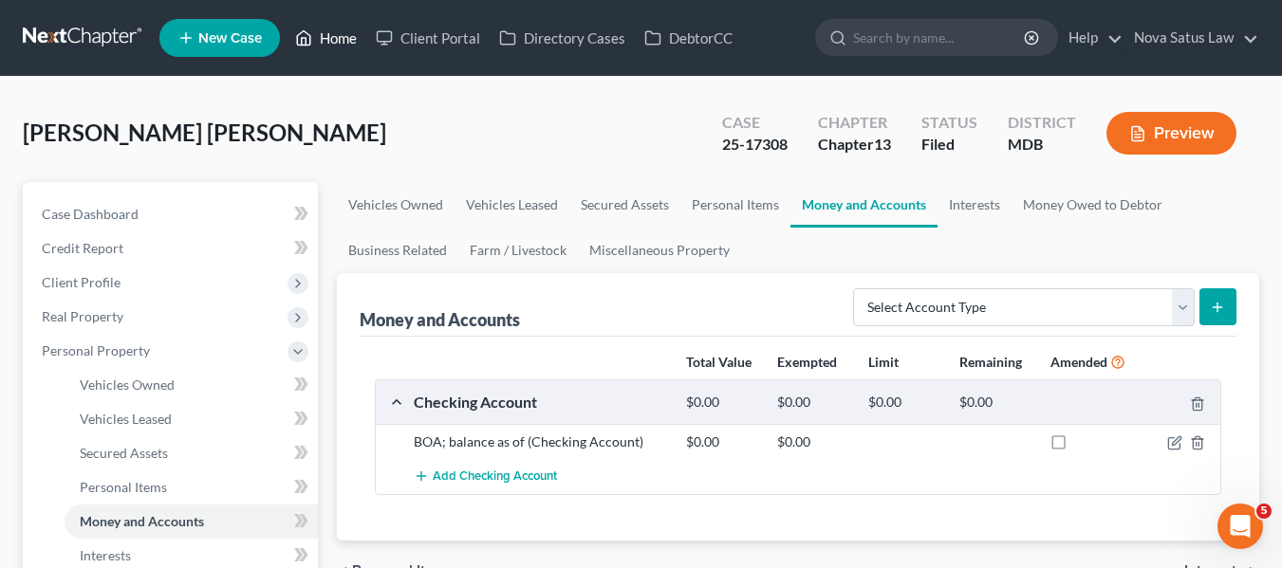
click at [335, 45] on link "Home" at bounding box center [326, 38] width 81 height 34
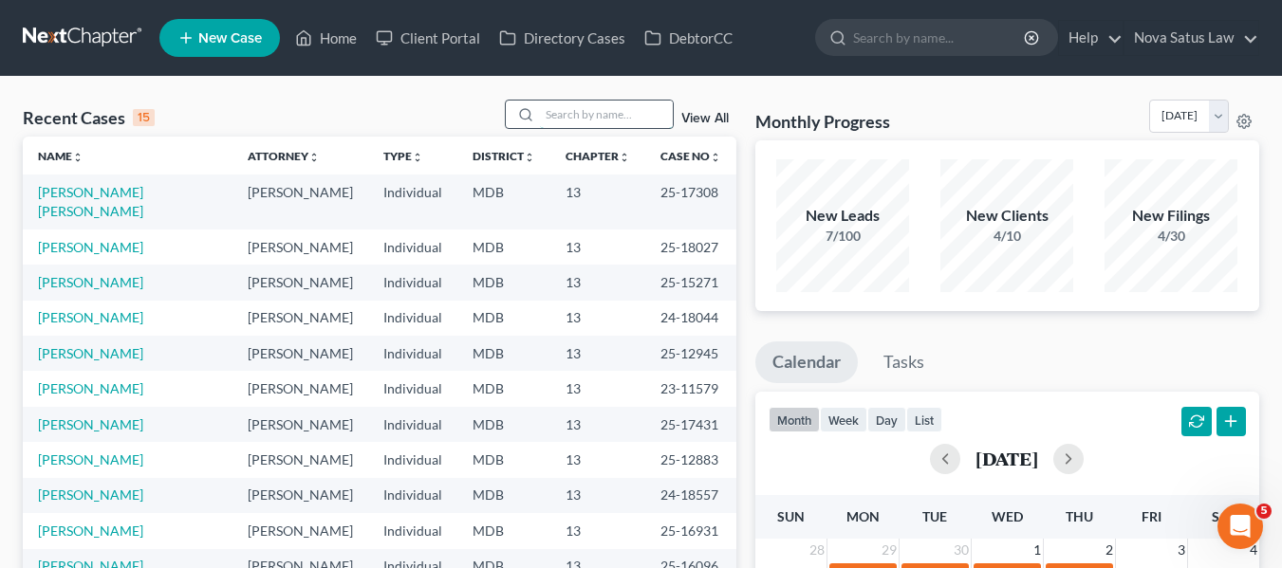
click at [562, 109] on input "search" at bounding box center [606, 115] width 133 height 28
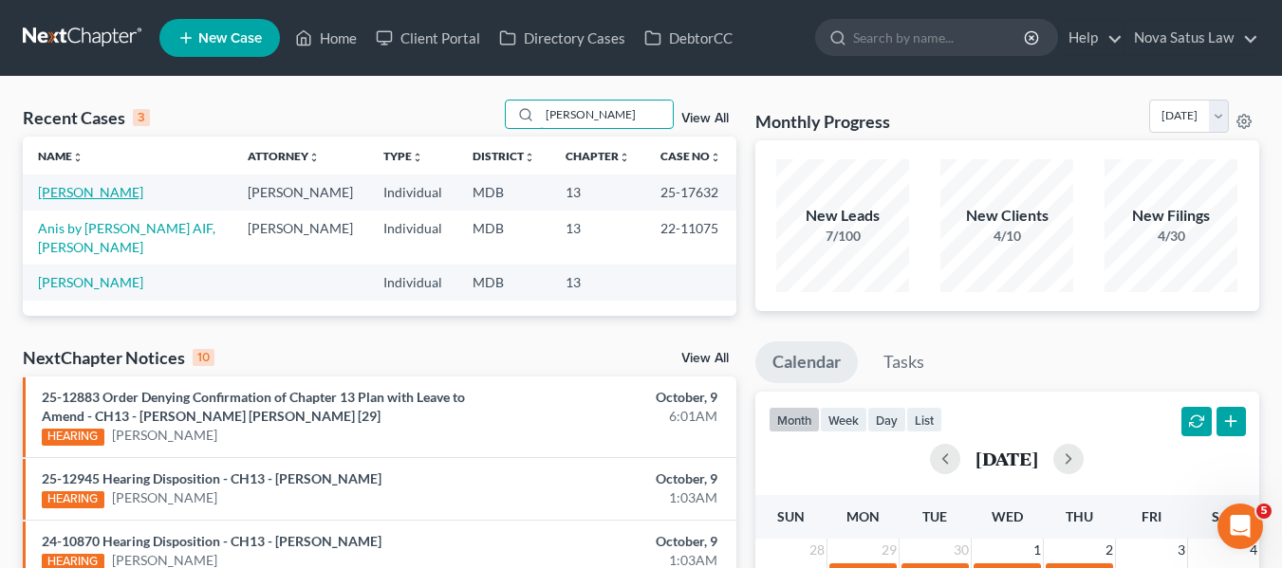
type input "joan"
click at [81, 194] on link "[PERSON_NAME]" at bounding box center [90, 192] width 105 height 16
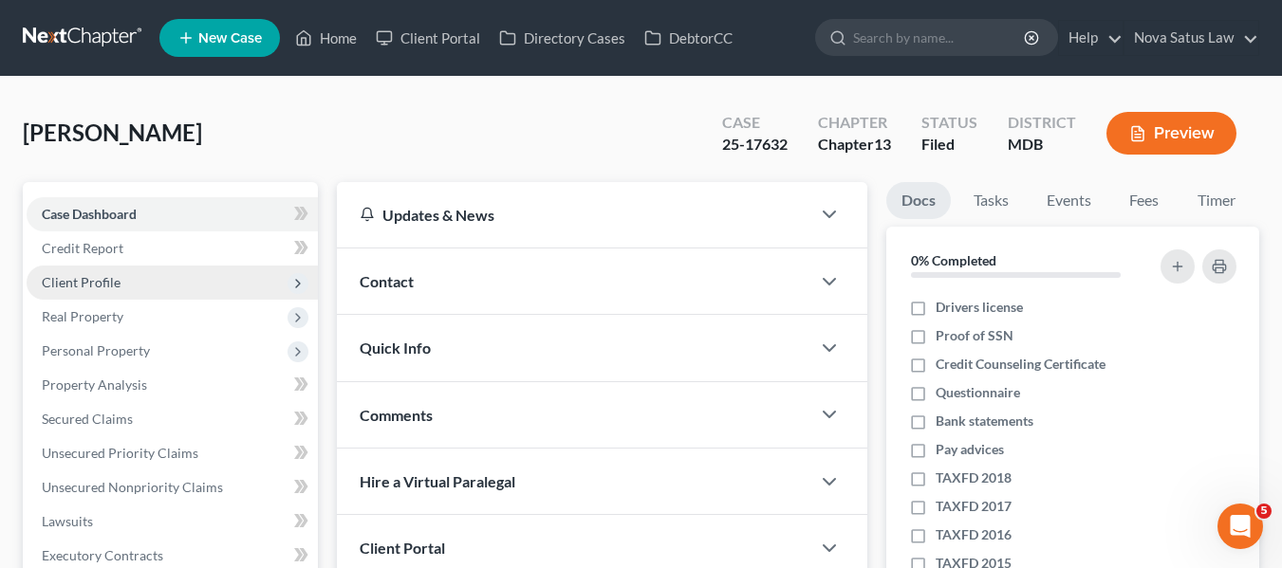
click at [84, 290] on span "Client Profile" at bounding box center [172, 283] width 291 height 34
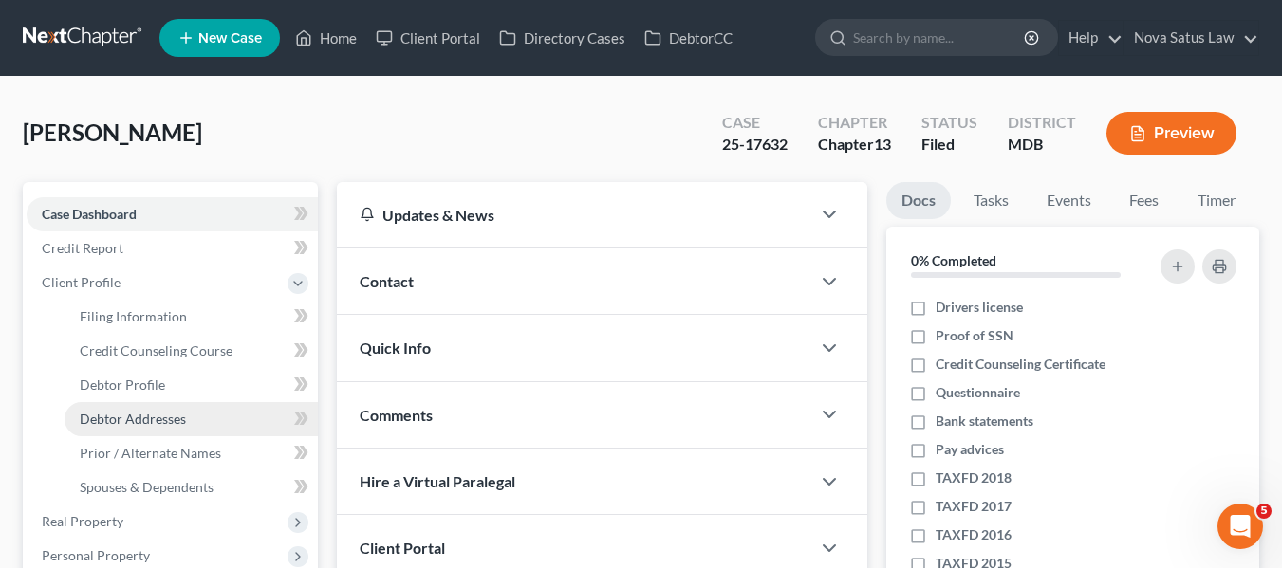
click at [135, 423] on span "Debtor Addresses" at bounding box center [133, 419] width 106 height 16
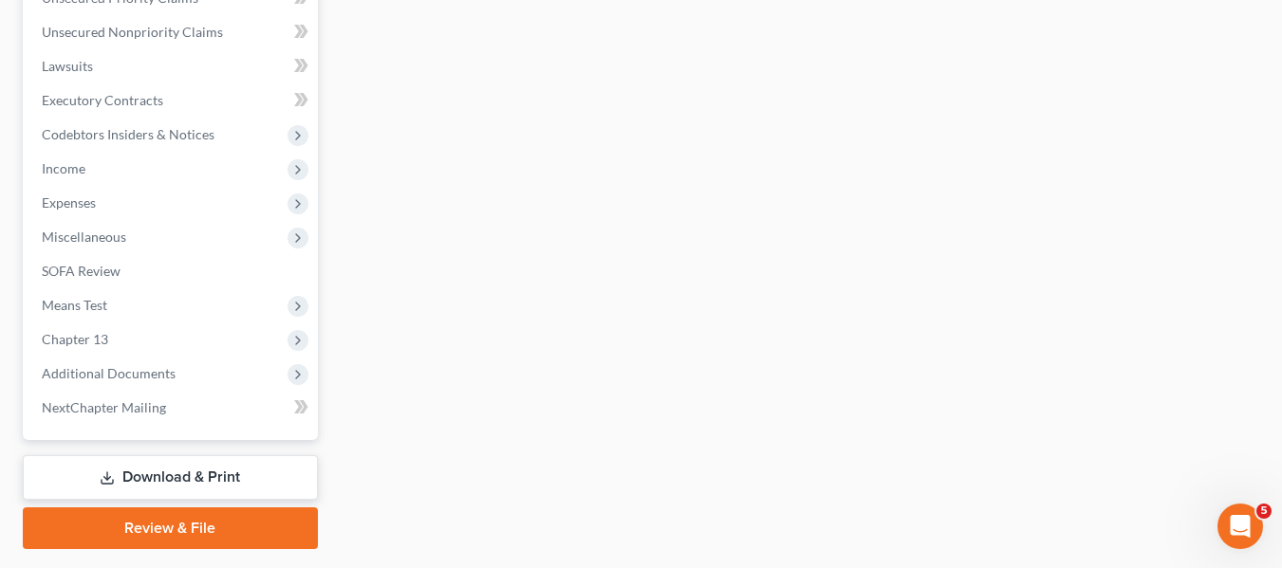
scroll to position [661, 0]
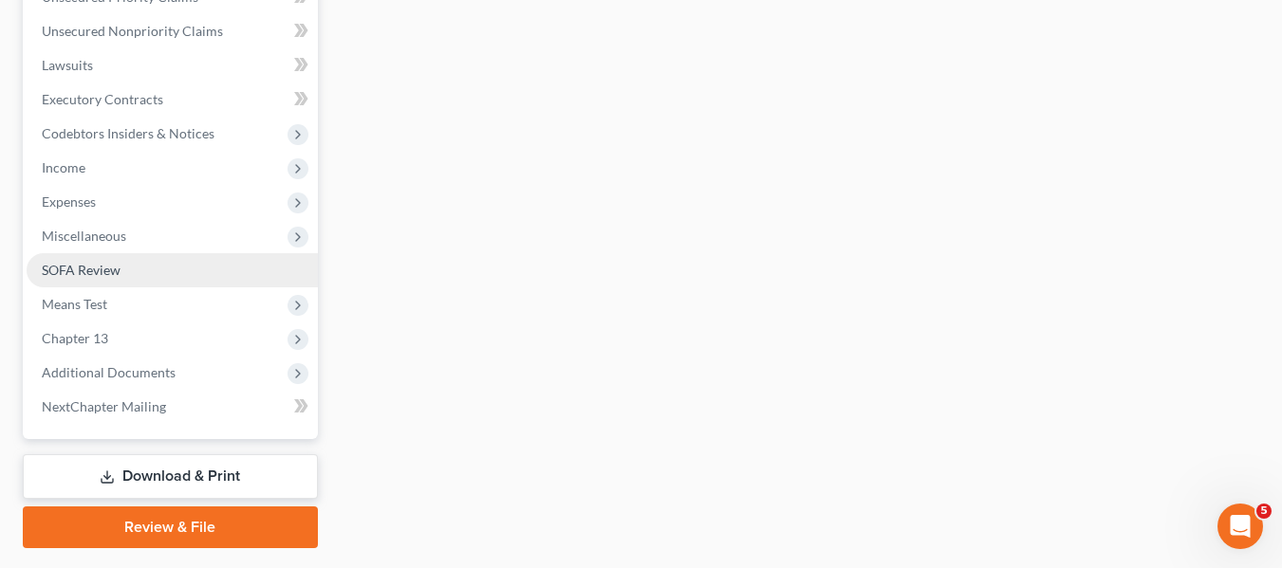
click at [71, 263] on span "SOFA Review" at bounding box center [81, 270] width 79 height 16
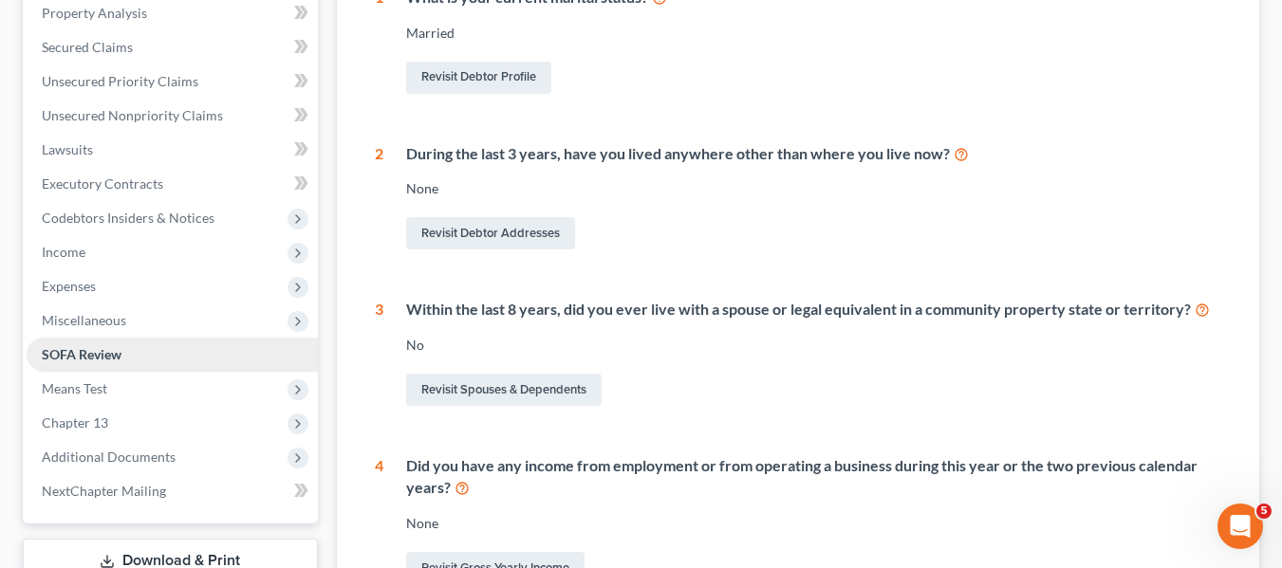
scroll to position [369, 0]
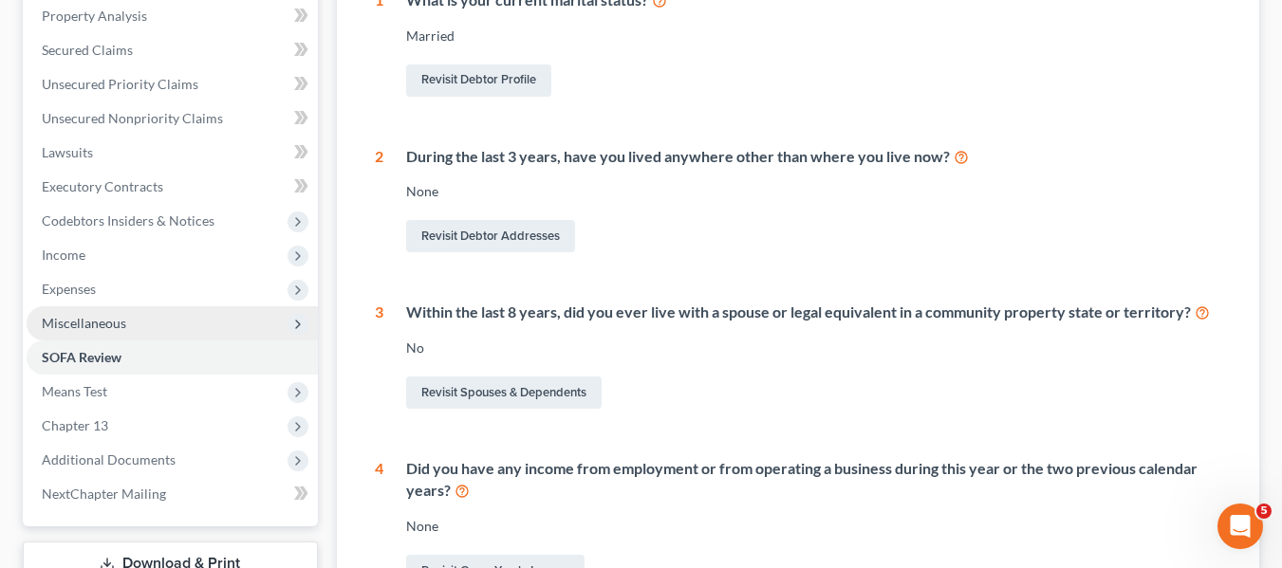
click at [71, 318] on span "Miscellaneous" at bounding box center [84, 323] width 84 height 16
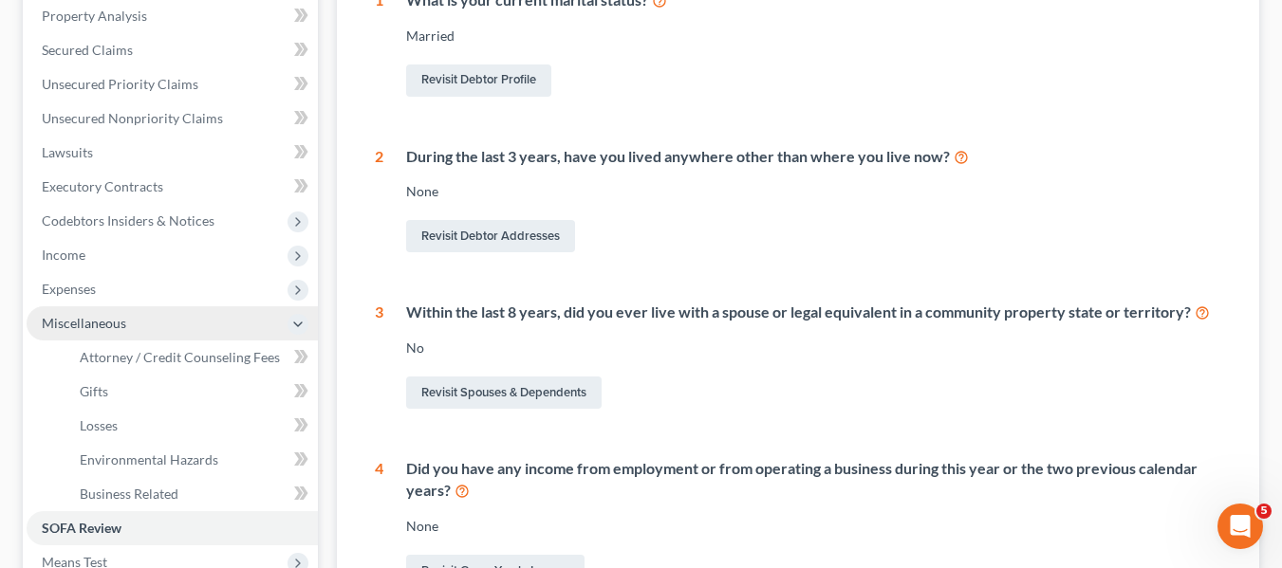
scroll to position [518, 0]
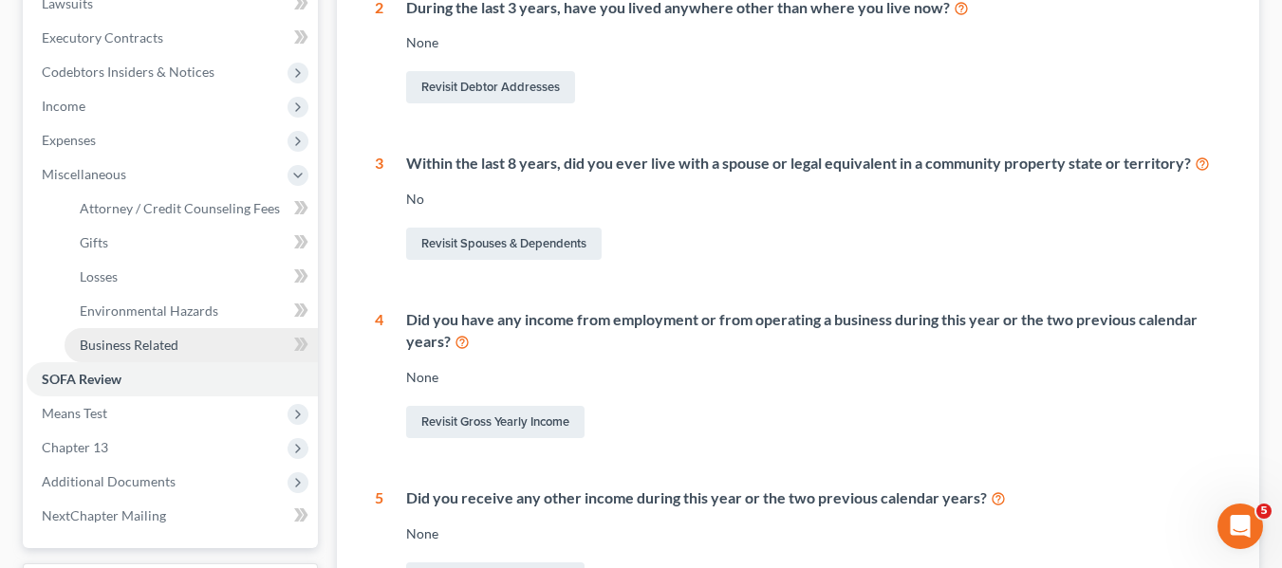
click at [96, 346] on span "Business Related" at bounding box center [129, 345] width 99 height 16
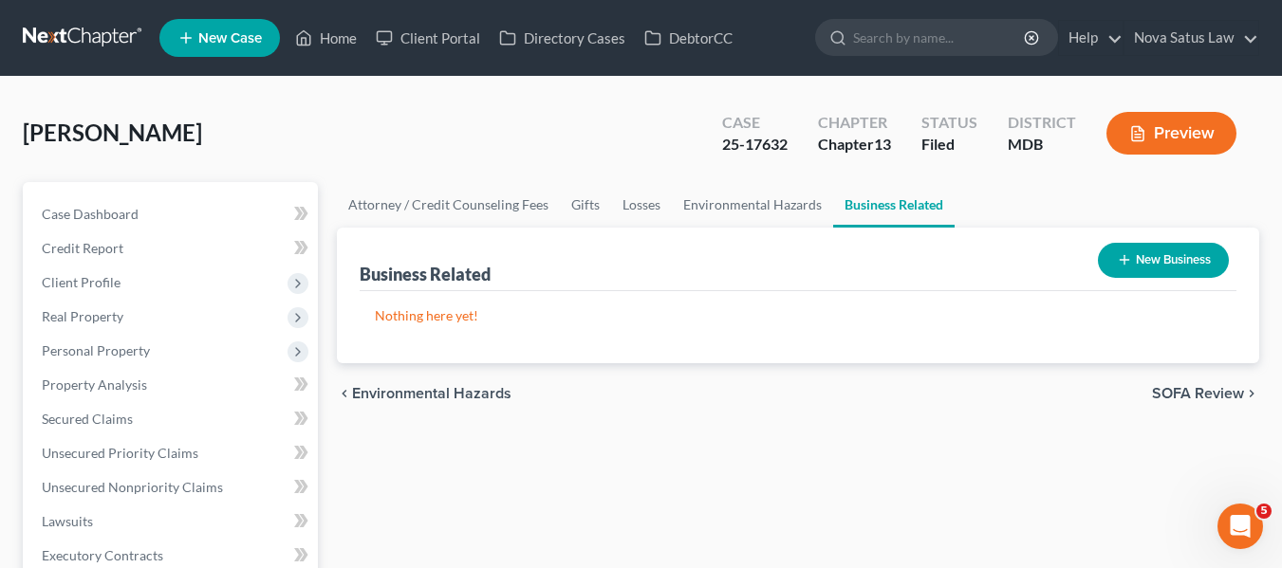
click at [1116, 254] on icon "button" at bounding box center [1123, 259] width 15 height 15
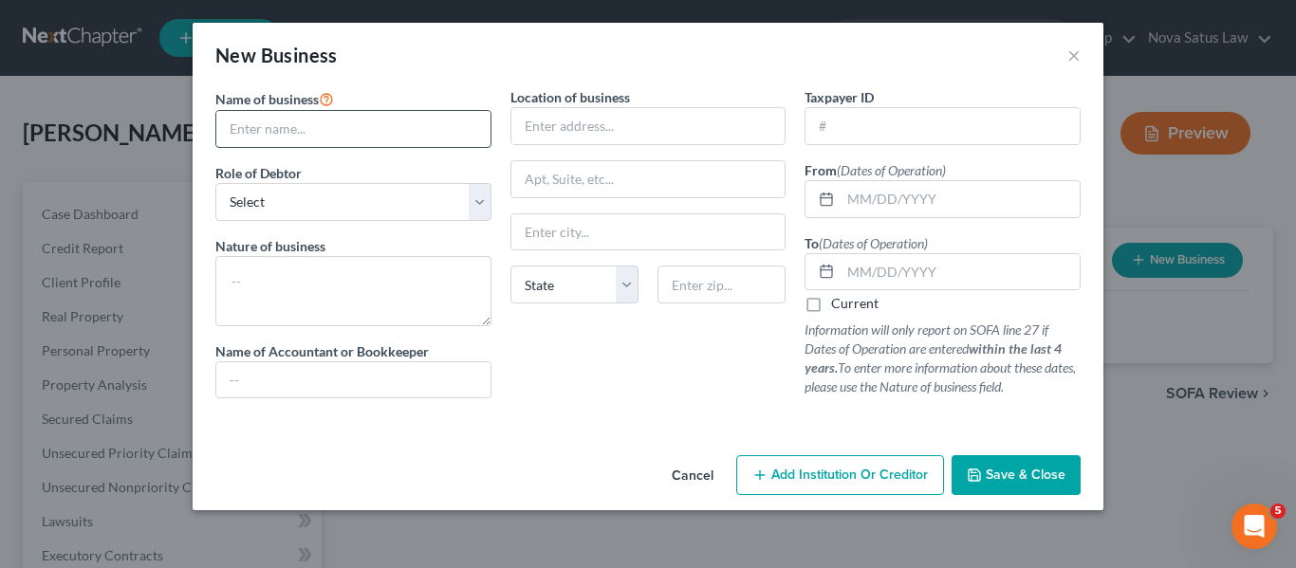
click at [396, 133] on input "text" at bounding box center [353, 129] width 274 height 36
type input "Green Gables LLC"
click at [846, 200] on input "text" at bounding box center [959, 199] width 239 height 36
type input "04/02/2001"
click at [831, 307] on label "Current" at bounding box center [854, 303] width 47 height 19
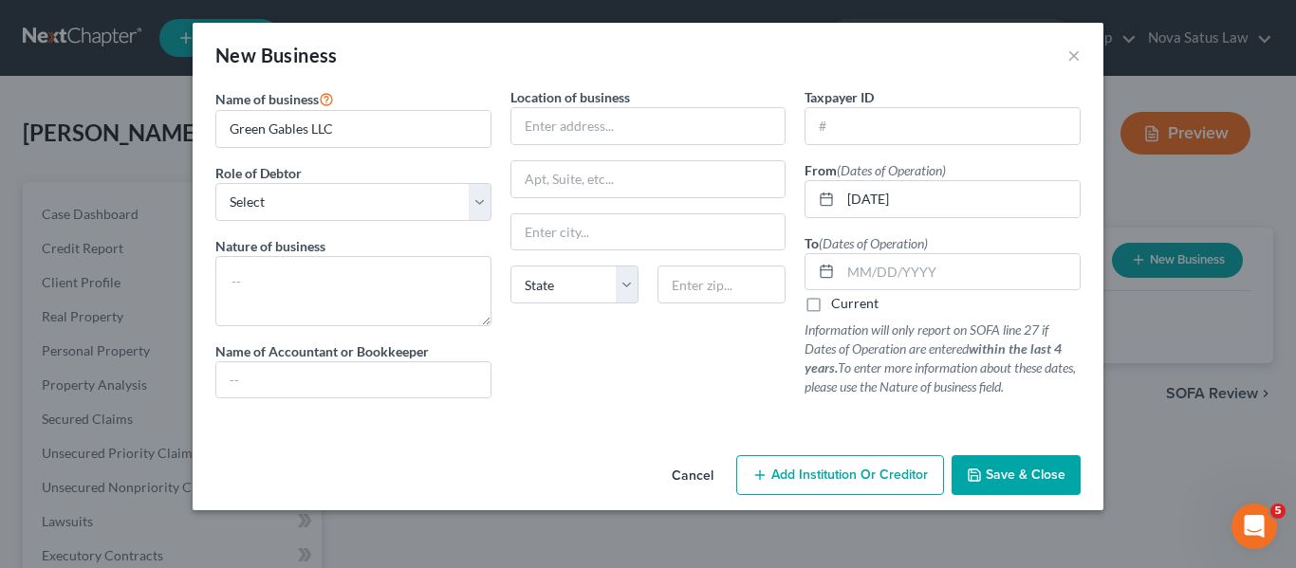
click at [839, 306] on input "Current" at bounding box center [845, 300] width 12 height 12
checkbox input "true"
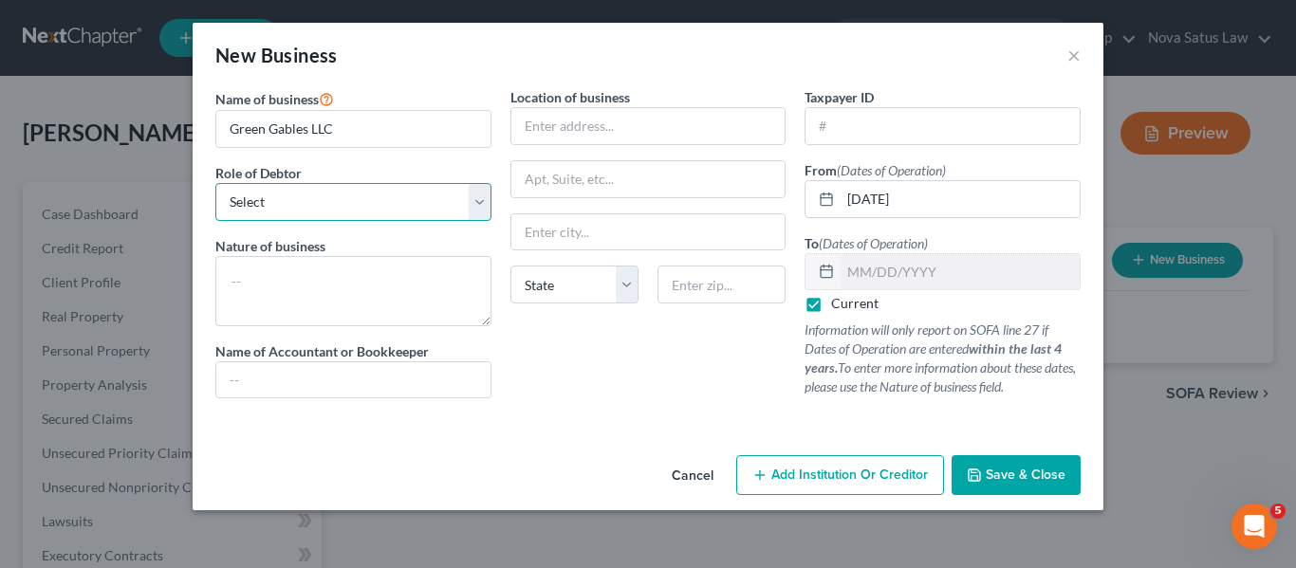
click at [407, 209] on select "Select A member of a limited liability company (LLC) or limited liability partn…" at bounding box center [353, 202] width 276 height 38
select select "member"
click at [215, 183] on select "Select A member of a limited liability company (LLC) or limited liability partn…" at bounding box center [353, 202] width 276 height 38
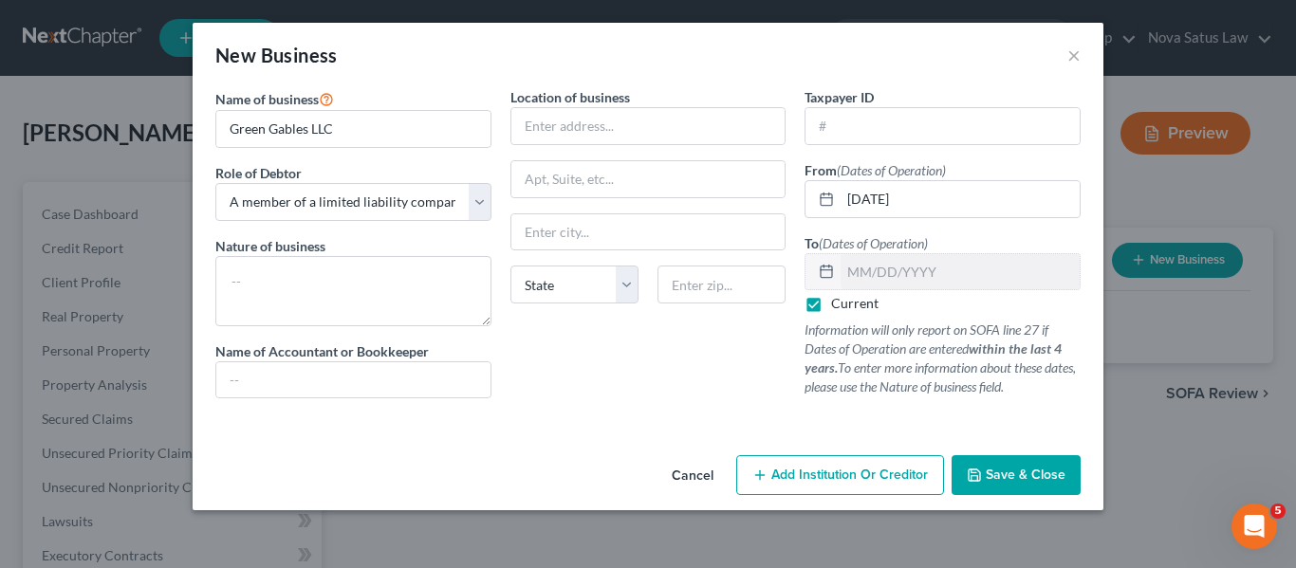
click at [1010, 486] on button "Save & Close" at bounding box center [1015, 475] width 129 height 40
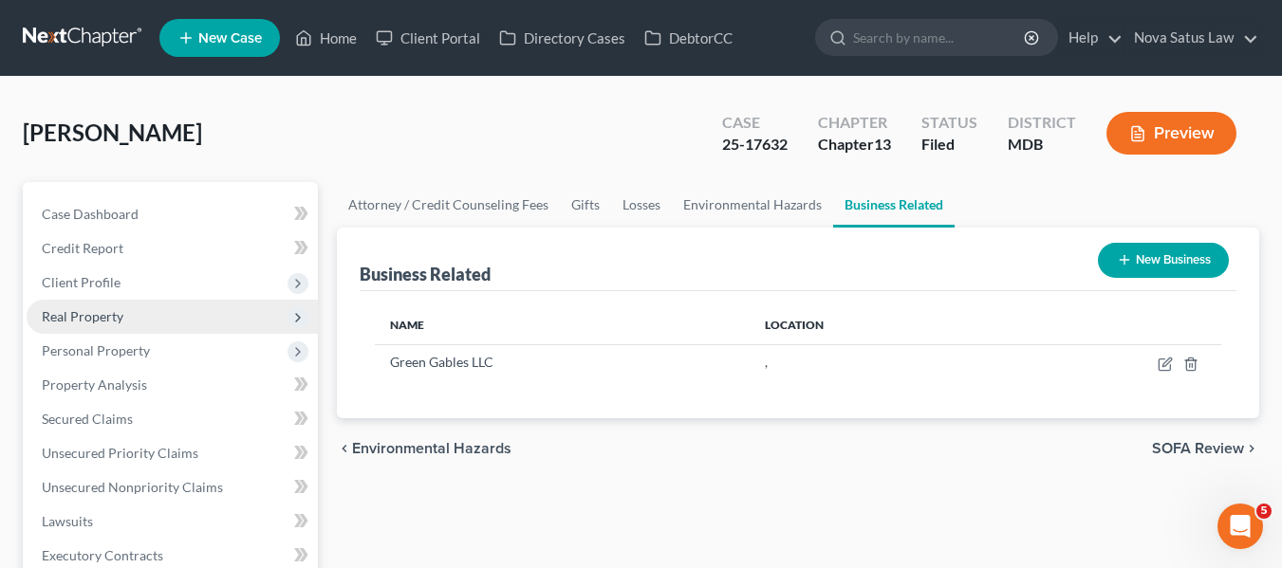
click at [48, 319] on span "Real Property" at bounding box center [83, 316] width 82 height 16
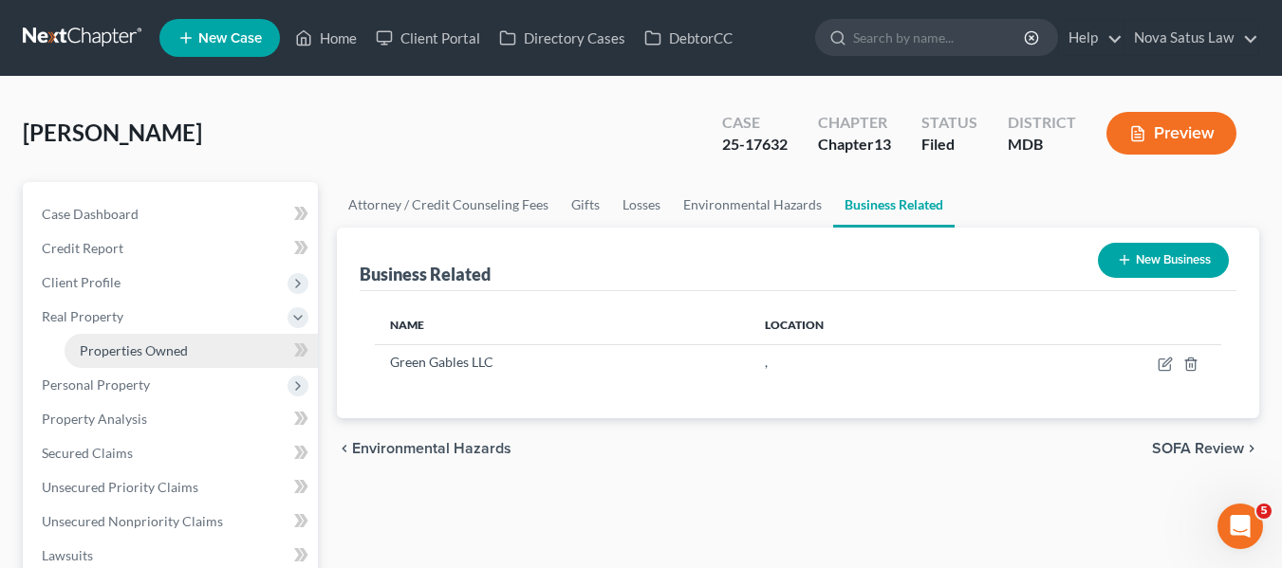
click at [100, 350] on span "Properties Owned" at bounding box center [134, 350] width 108 height 16
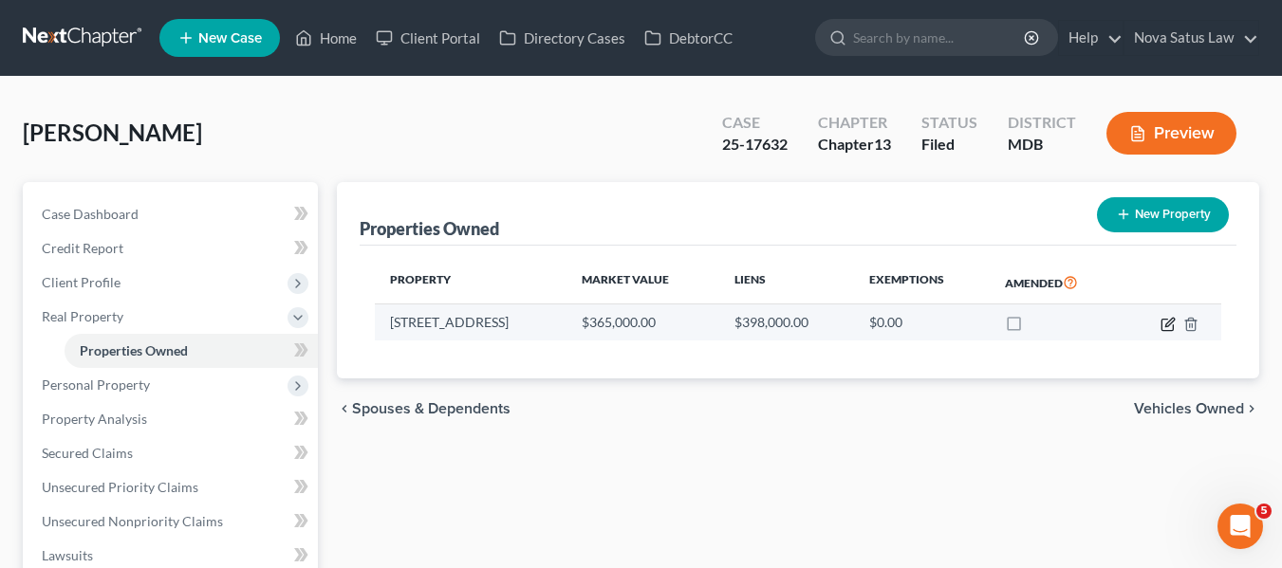
click at [1172, 318] on icon "button" at bounding box center [1169, 322] width 9 height 9
select select "21"
select select "3"
select select "5"
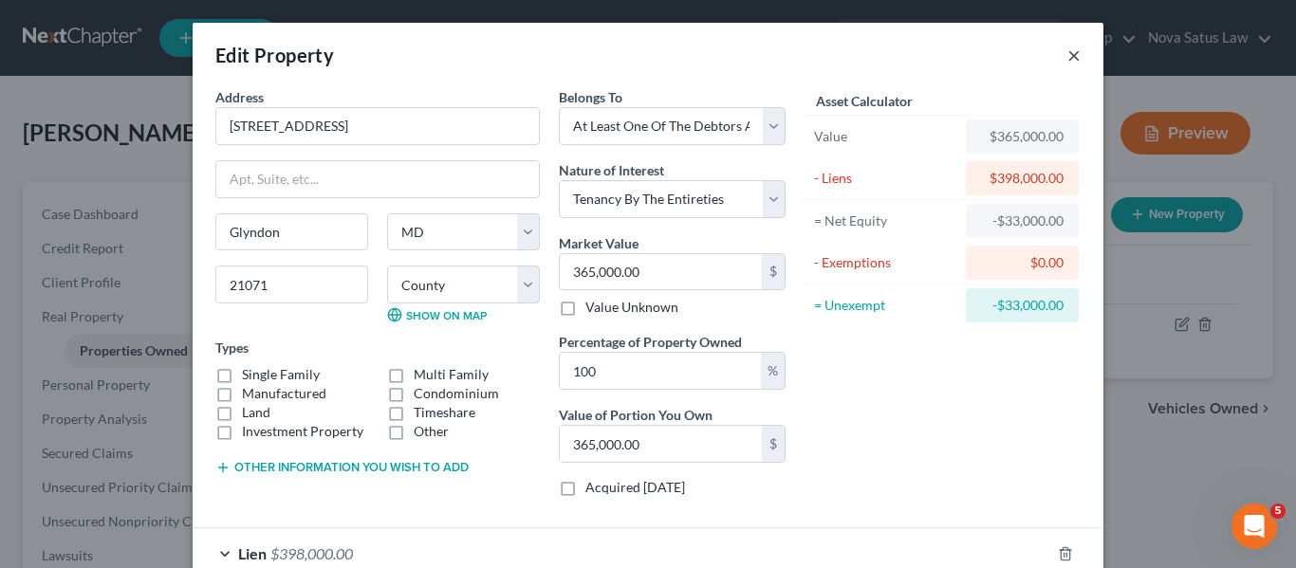
click at [1067, 58] on button "×" at bounding box center [1073, 55] width 13 height 23
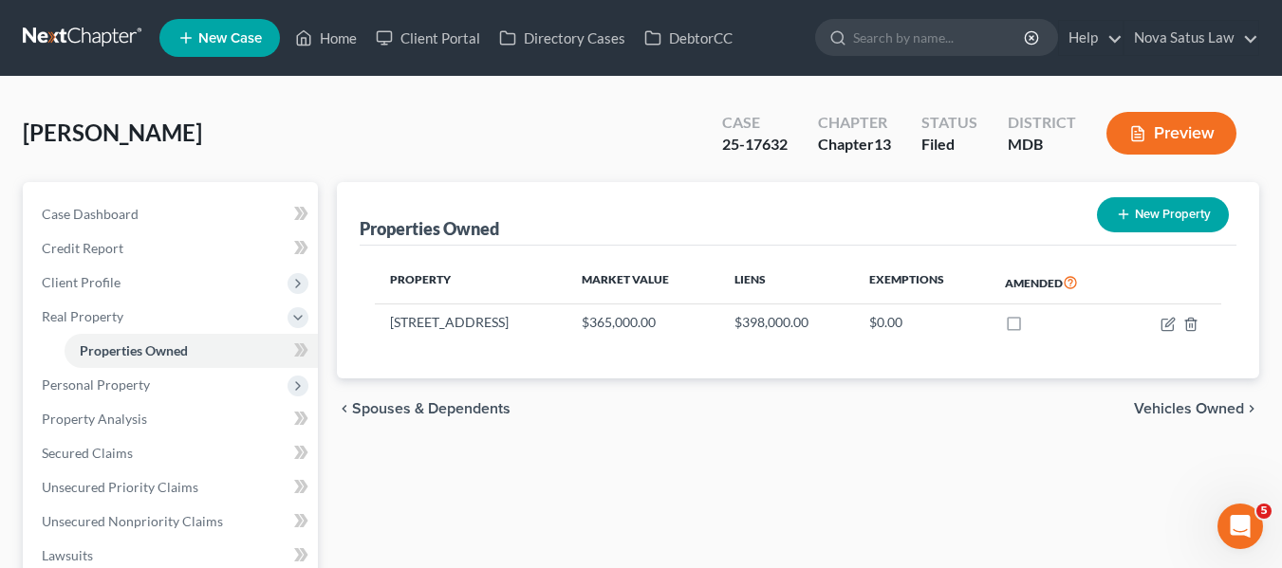
click at [1113, 212] on button "New Property" at bounding box center [1163, 214] width 132 height 35
select select "21"
select select "2"
select select "0"
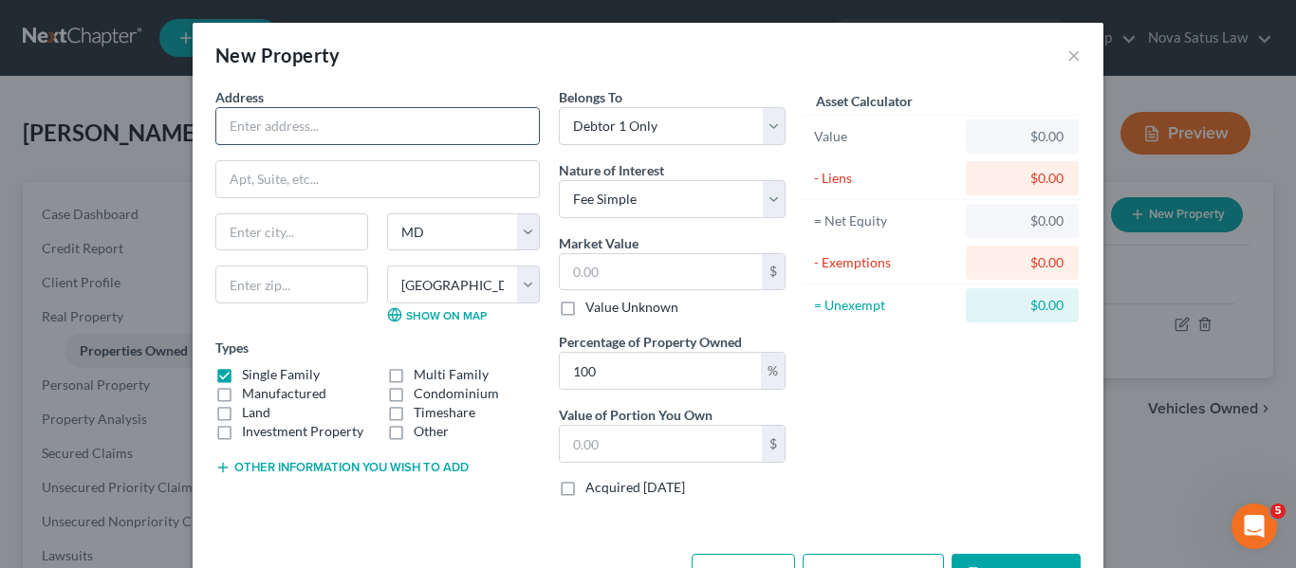
click at [381, 142] on input "text" at bounding box center [377, 126] width 323 height 36
type input "407 E. Chatsworth Avenue"
click at [250, 242] on input "text" at bounding box center [291, 232] width 151 height 36
click at [290, 239] on input "21071" at bounding box center [291, 232] width 151 height 36
type input "2"
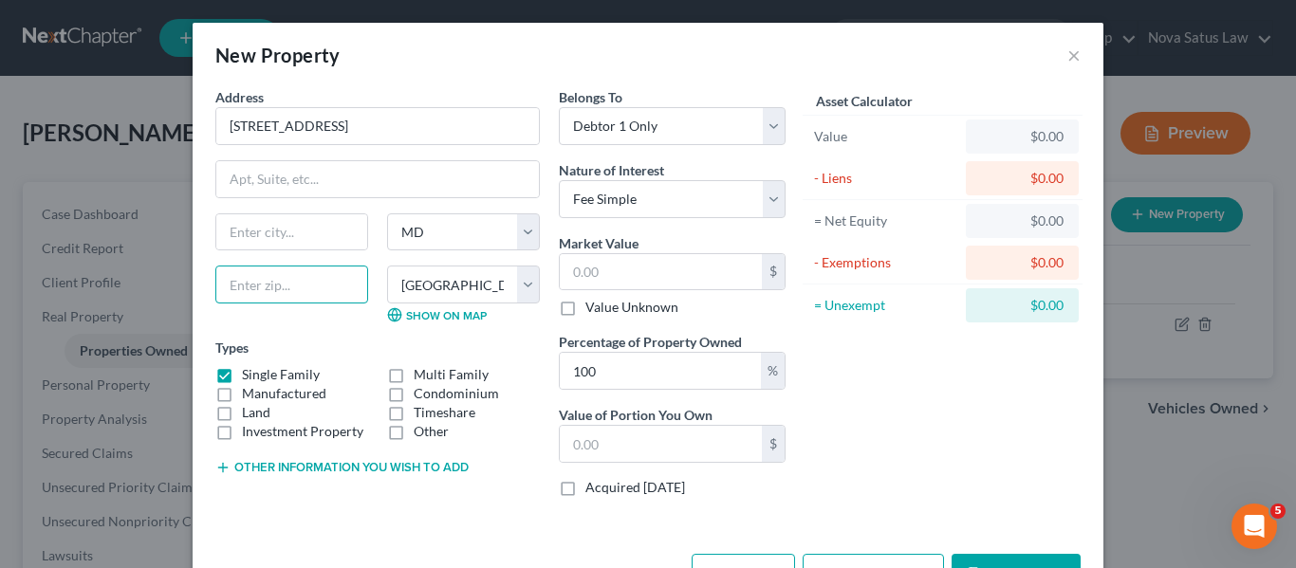
click at [268, 285] on input "text" at bounding box center [291, 285] width 153 height 38
click at [275, 288] on input "210714" at bounding box center [291, 285] width 153 height 38
type input "21071"
type input "Glyndon"
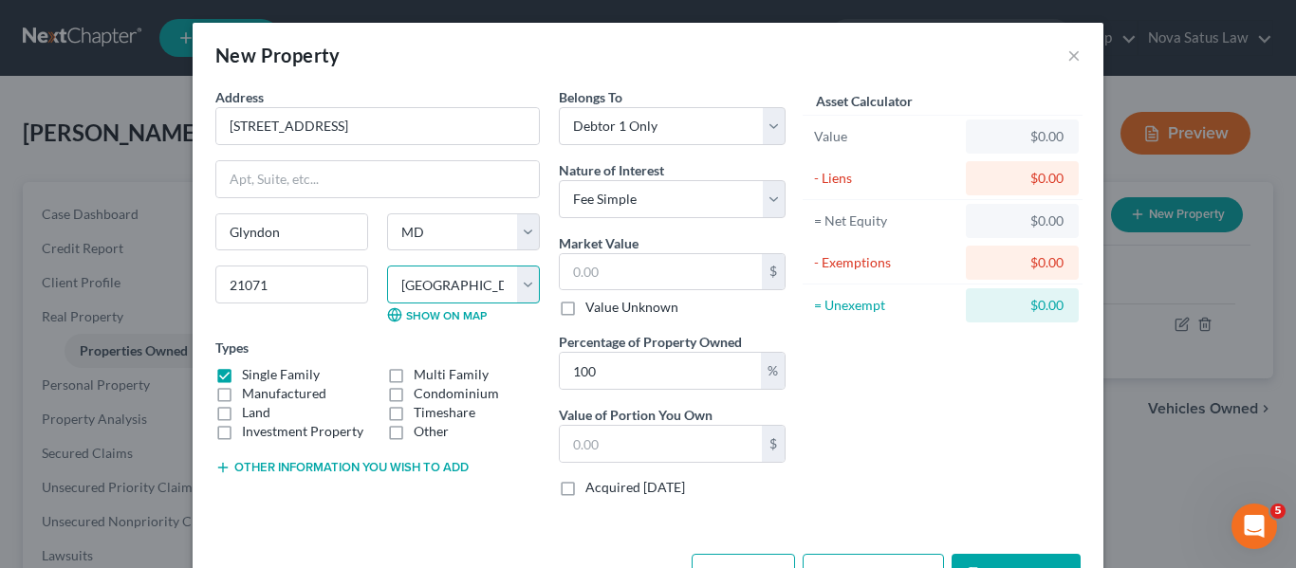
scroll to position [64, 0]
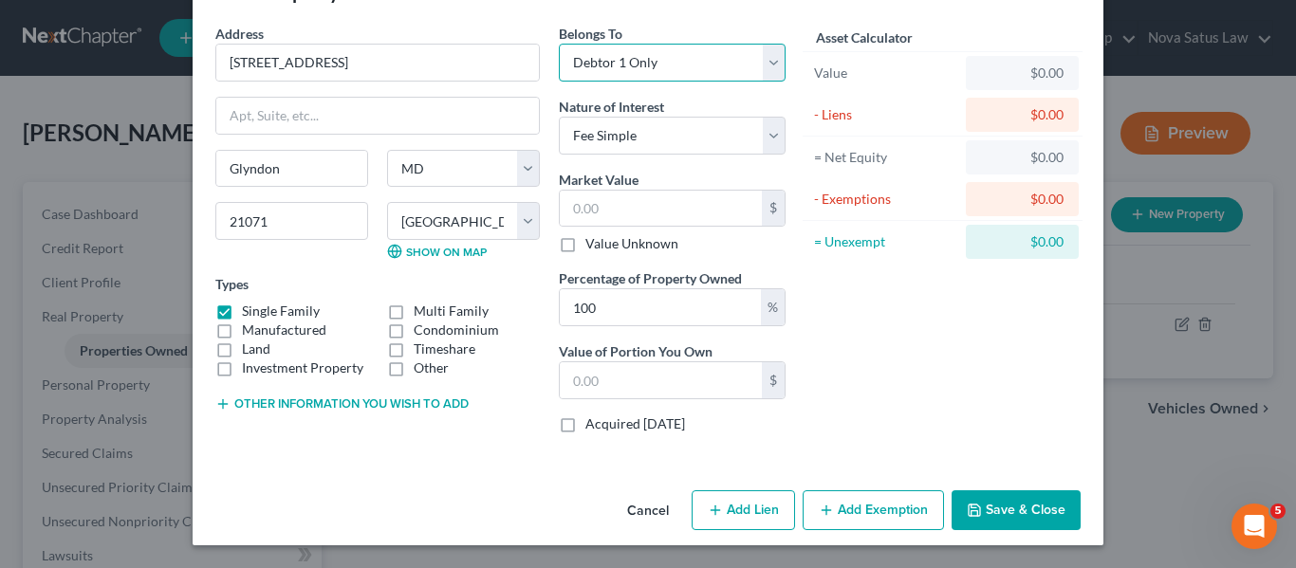
click at [686, 66] on select "Select Debtor 1 Only Debtor 2 Only Debtor 1 And Debtor 2 Only At Least One Of T…" at bounding box center [672, 63] width 227 height 38
select select "3"
click at [559, 44] on select "Select Debtor 1 Only Debtor 2 Only Debtor 1 And Debtor 2 Only At Least One Of T…" at bounding box center [672, 63] width 227 height 38
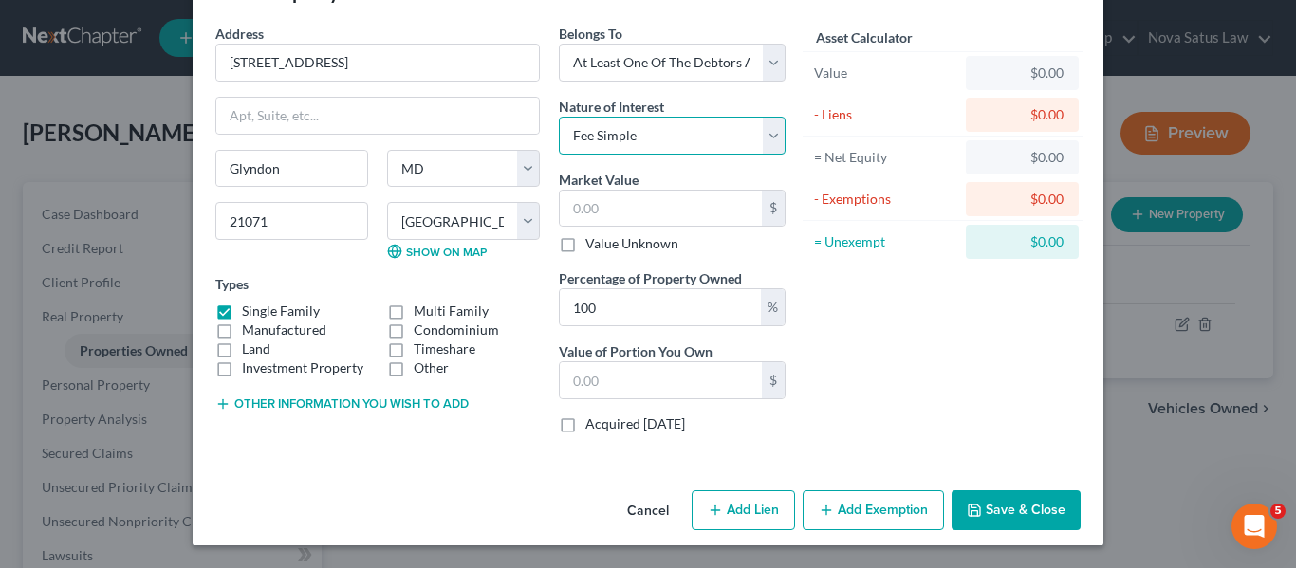
click at [661, 130] on select "Select Fee Simple Joint Tenant Life Estate Equitable Interest Future Interest T…" at bounding box center [672, 136] width 227 height 38
select select "1"
click at [559, 117] on select "Select Fee Simple Joint Tenant Life Estate Equitable Interest Future Interest T…" at bounding box center [672, 136] width 227 height 38
click at [293, 399] on button "Other information you wish to add" at bounding box center [341, 404] width 253 height 15
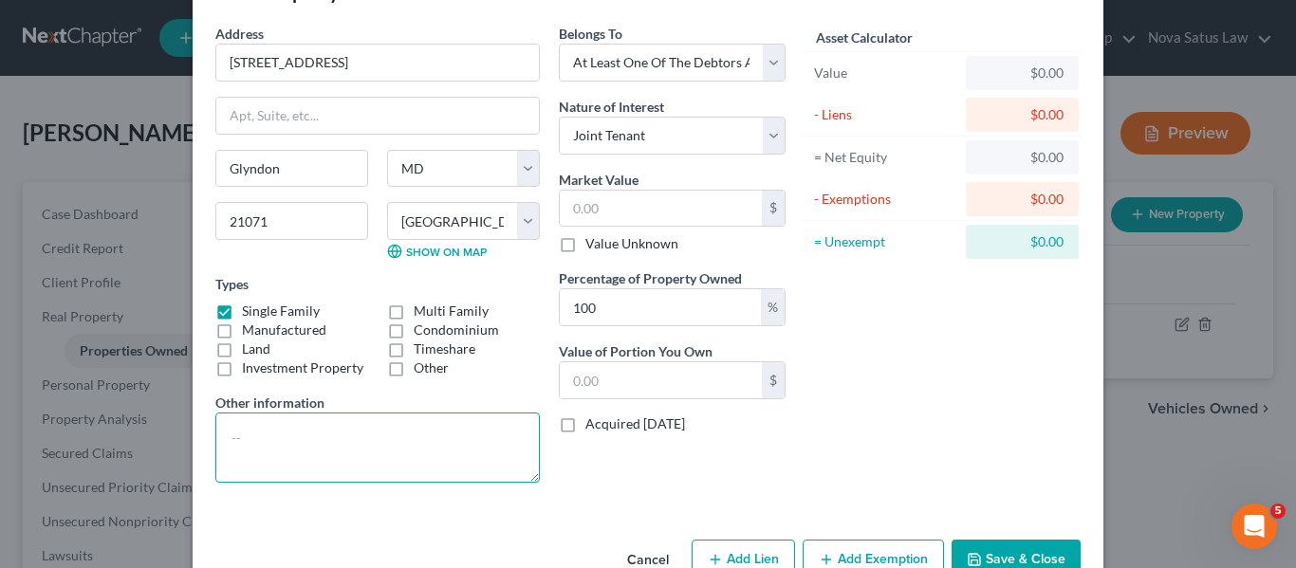
click at [220, 429] on textarea at bounding box center [377, 448] width 324 height 70
type textarea "Owned by Green Gables LLC"
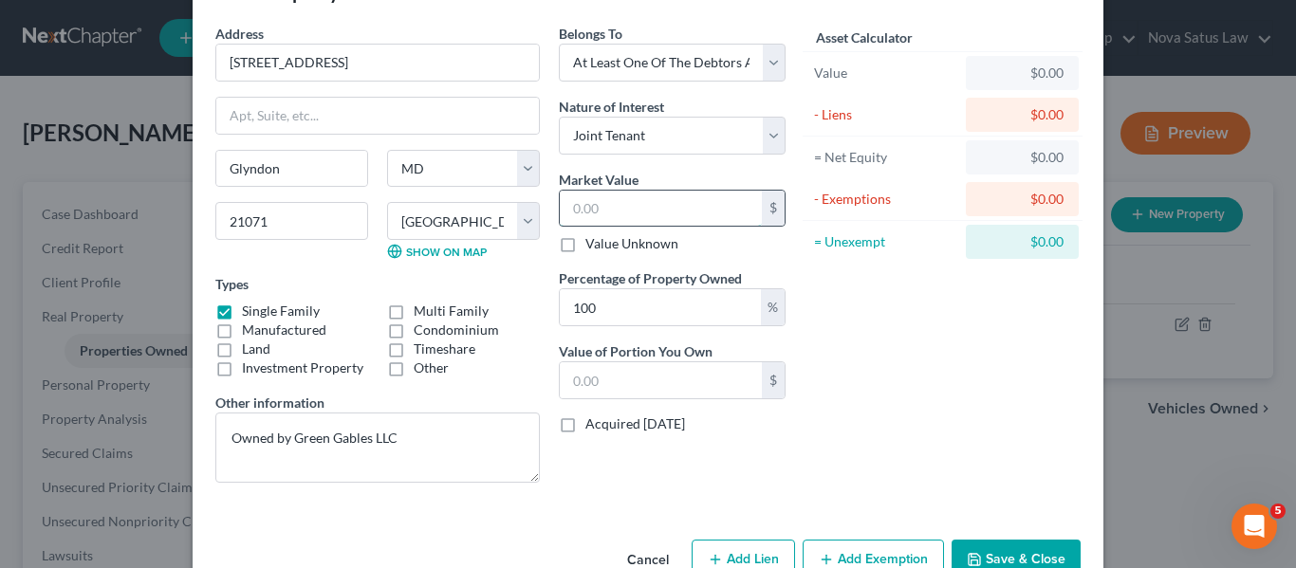
click at [627, 198] on input "text" at bounding box center [661, 209] width 202 height 36
type input "3"
type input "3.00"
type input "34"
type input "34.00"
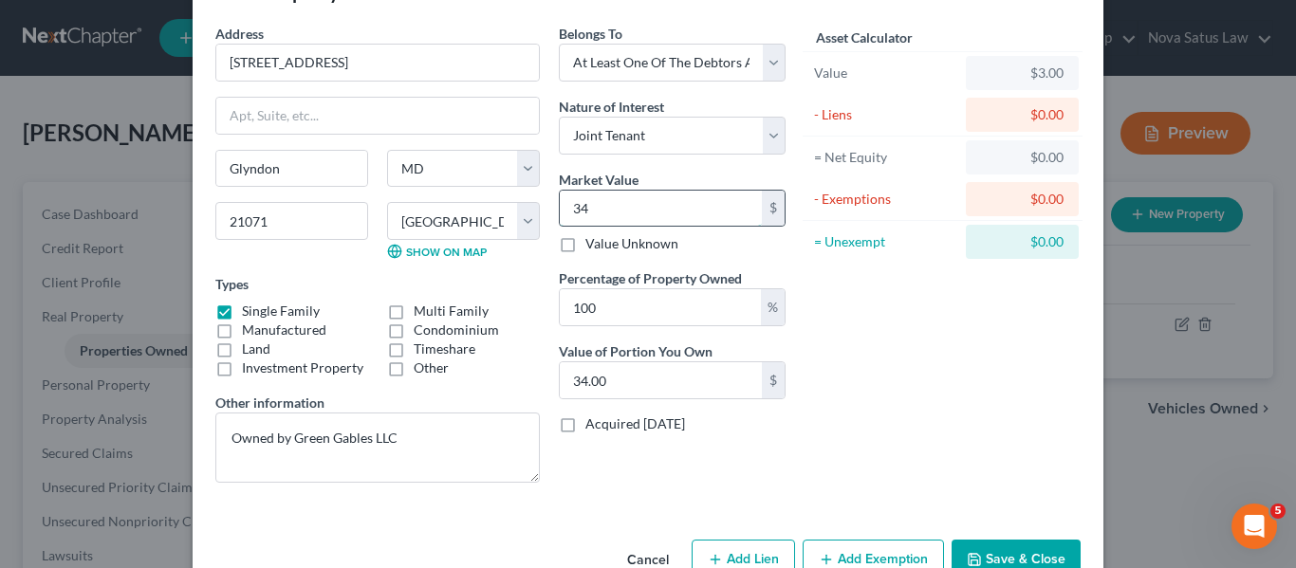
type input "349"
type input "349.00"
type input "3490"
type input "3,490.00"
type input "3,4900"
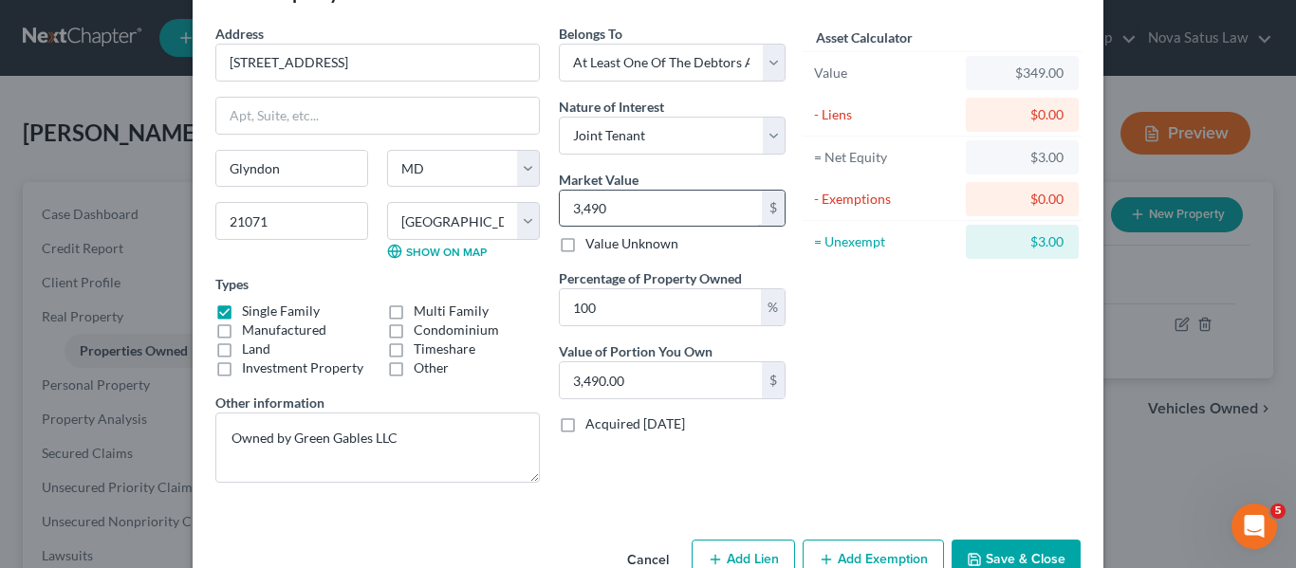
type input "34,900.00"
type input "34,9000"
type input "349,000.00"
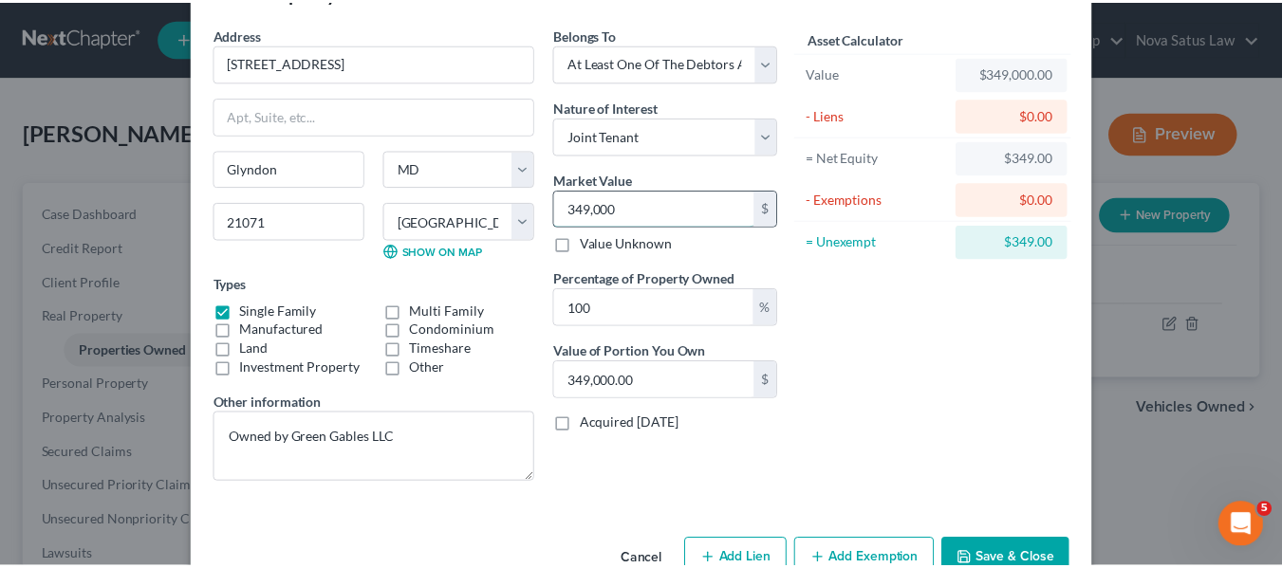
scroll to position [113, 0]
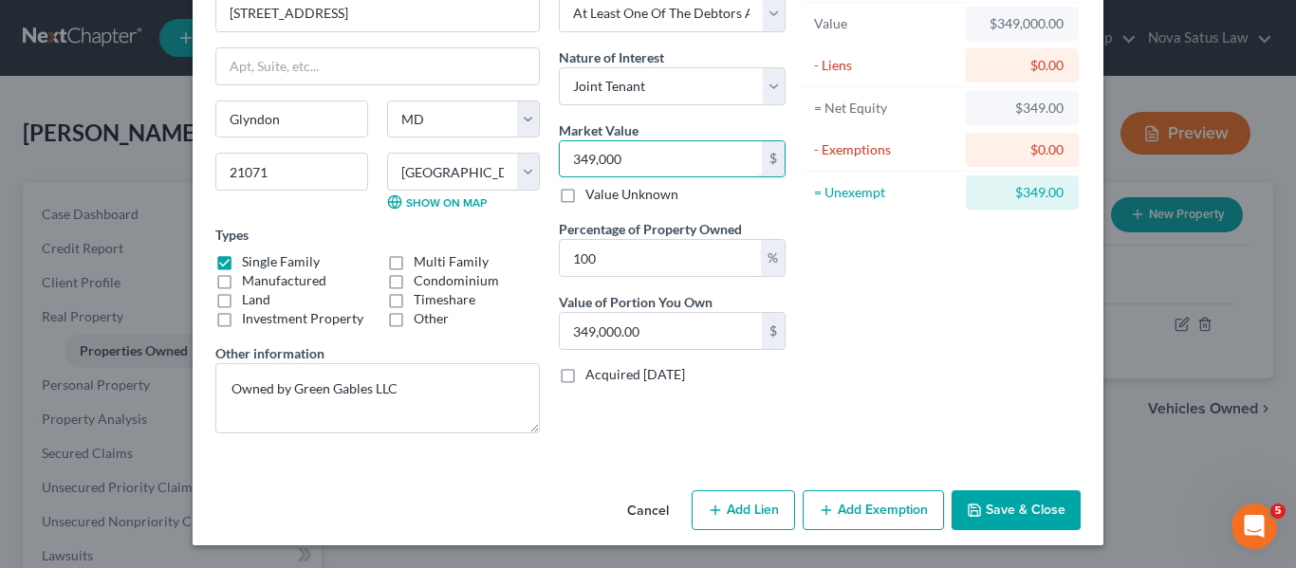
type input "349,000"
click at [982, 504] on button "Save & Close" at bounding box center [1015, 510] width 129 height 40
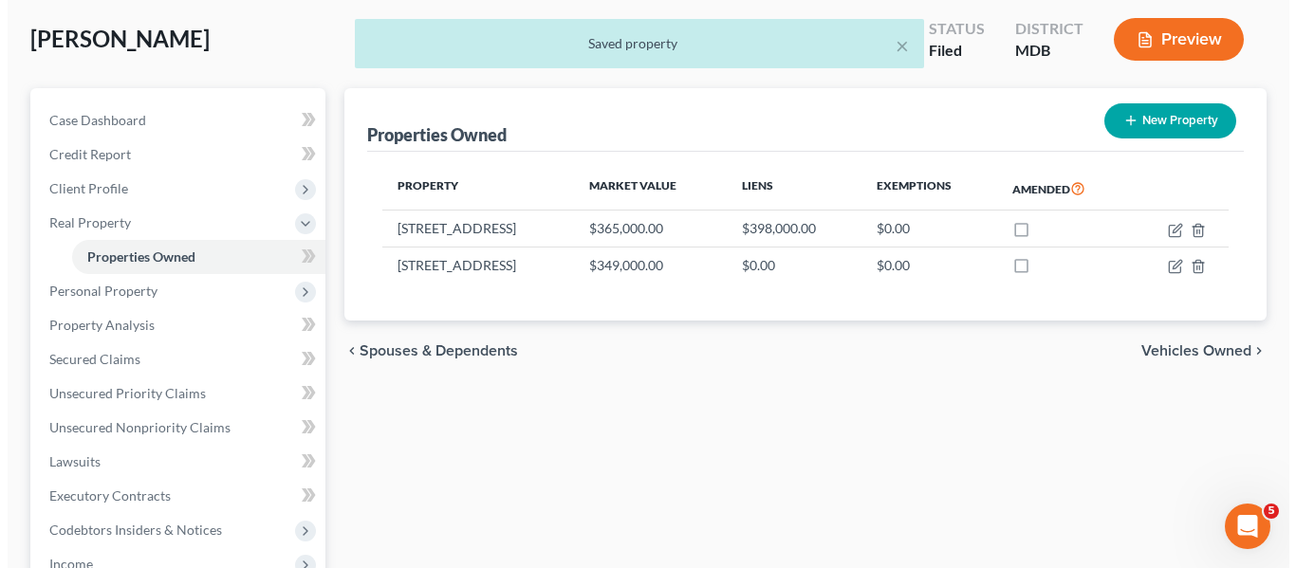
scroll to position [97, 0]
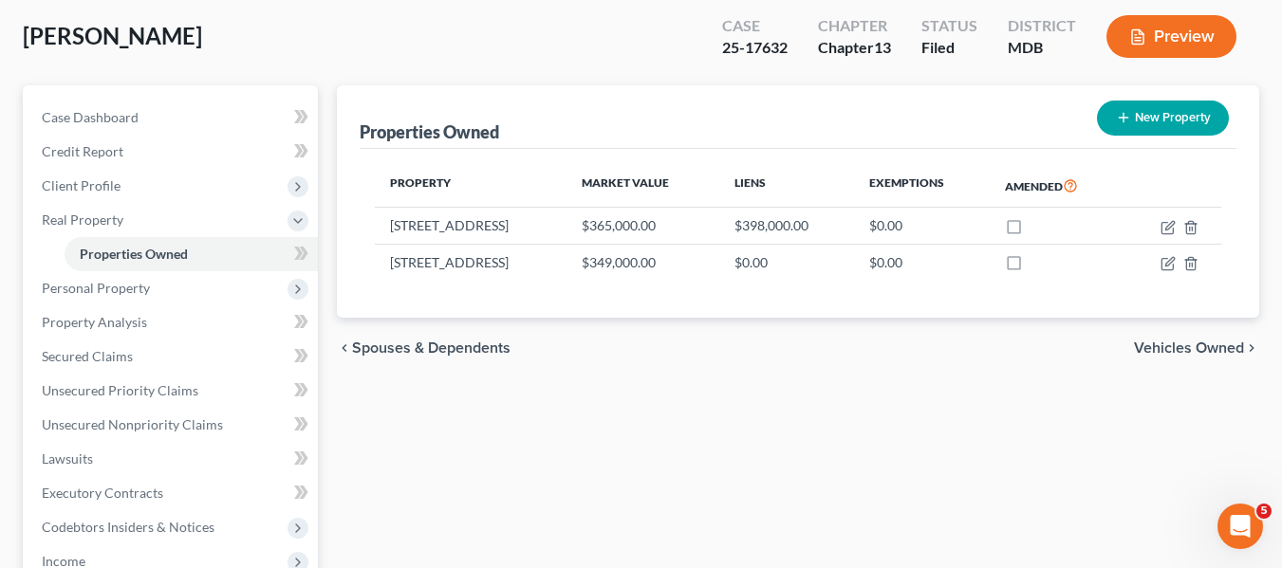
click at [1124, 117] on icon "button" at bounding box center [1123, 117] width 15 height 15
select select "21"
select select "2"
select select "0"
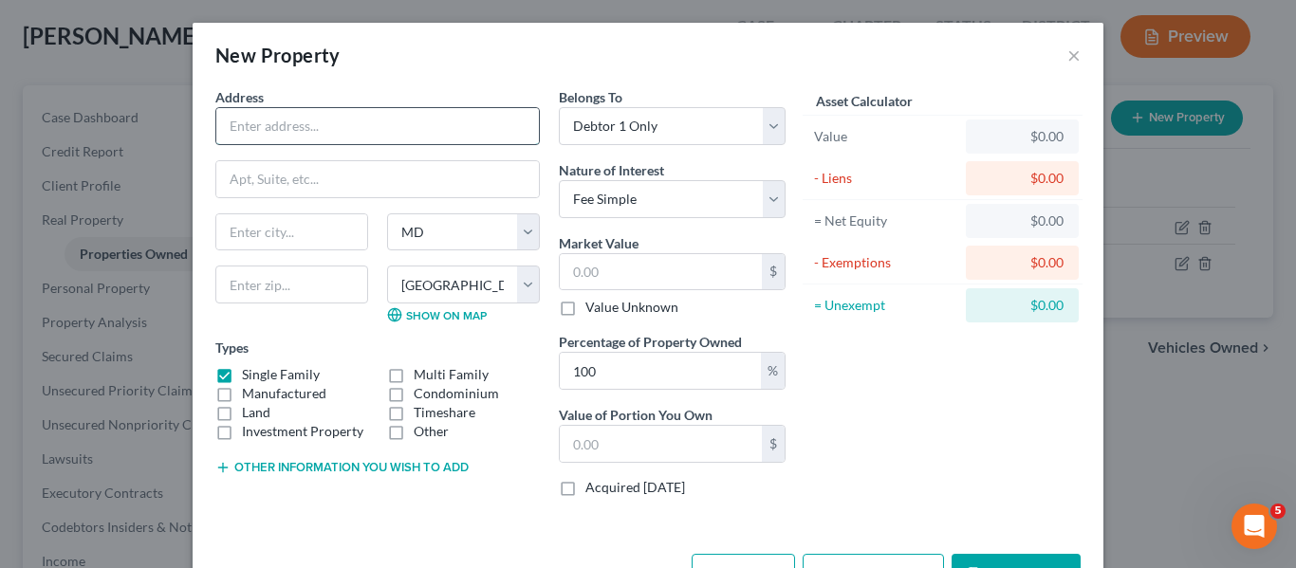
click at [291, 119] on input "text" at bounding box center [377, 126] width 323 height 36
type input "11 Glyndon Avenue"
click at [250, 294] on input "text" at bounding box center [291, 285] width 153 height 38
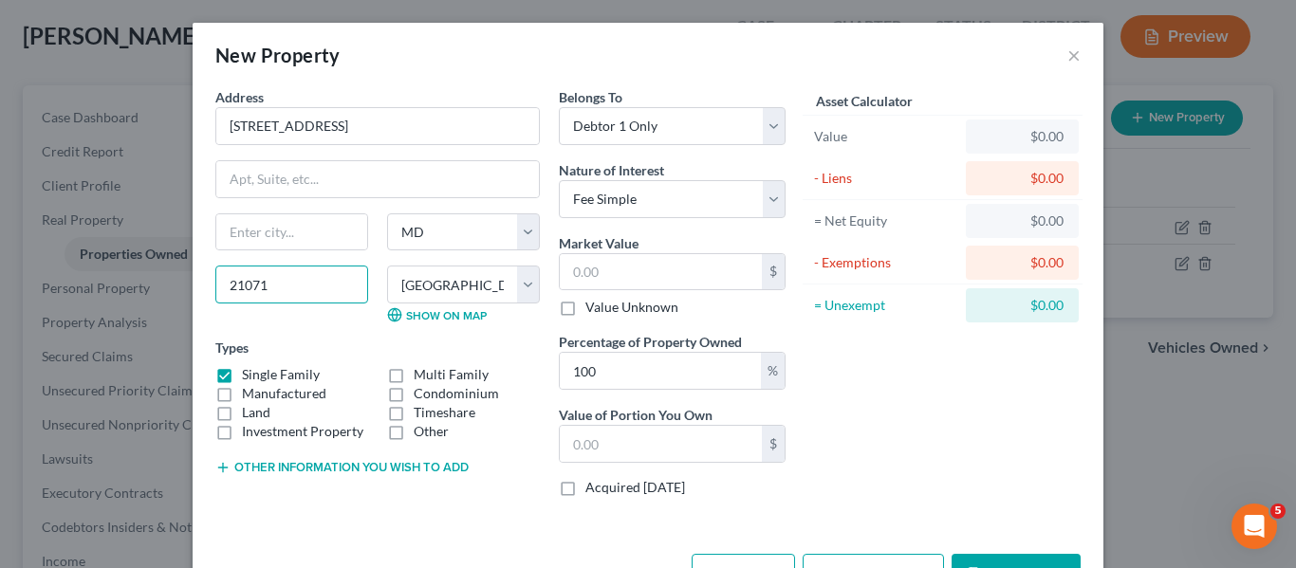
type input "21071"
type input "Glyndon"
click at [619, 270] on input "text" at bounding box center [661, 272] width 202 height 36
type input "4"
type input "4.00"
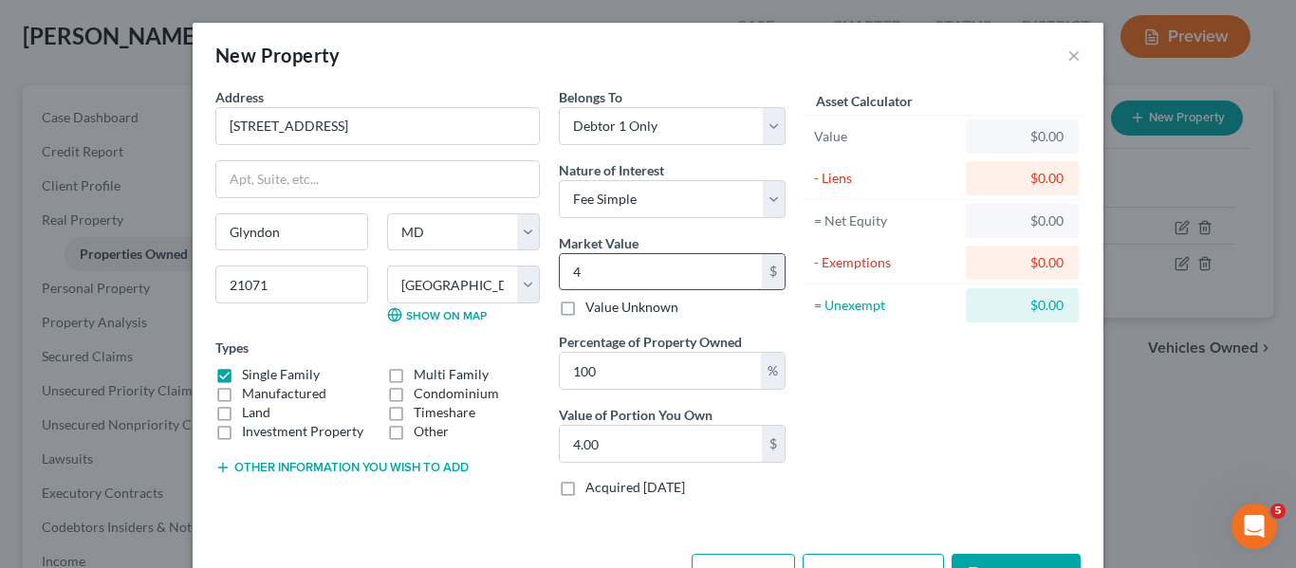
type input "40"
type input "40.00"
type input "407"
type input "407.00"
type input "4070"
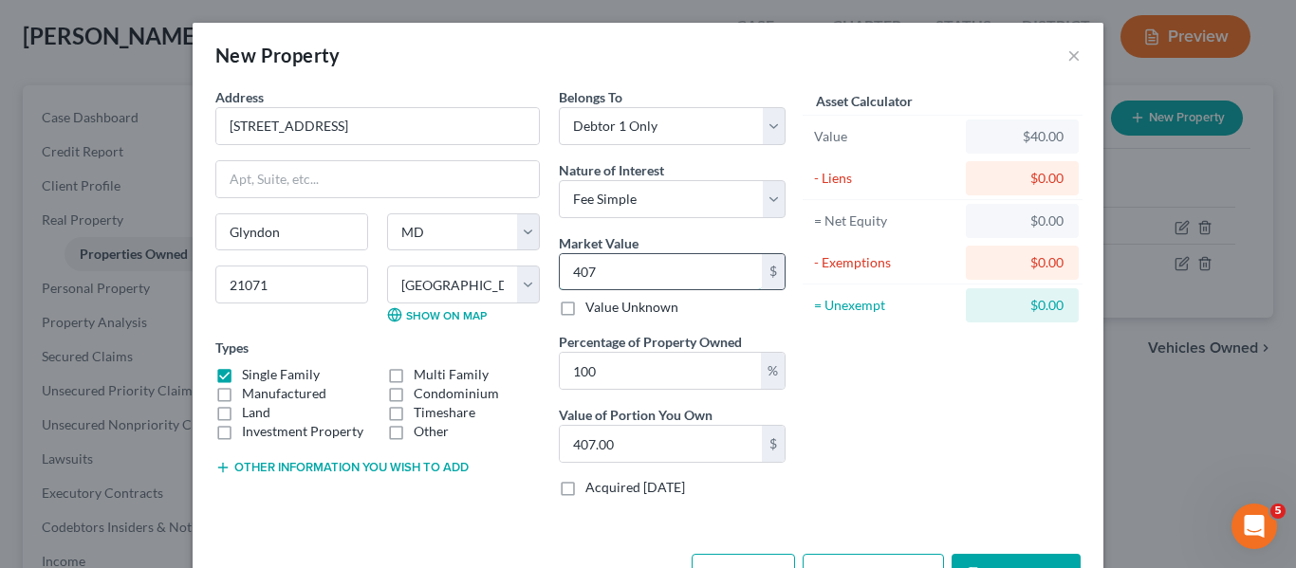
type input "4,070.00"
type input "4,0700"
type input "40,700.00"
type input "40,7000"
type input "407,000.00"
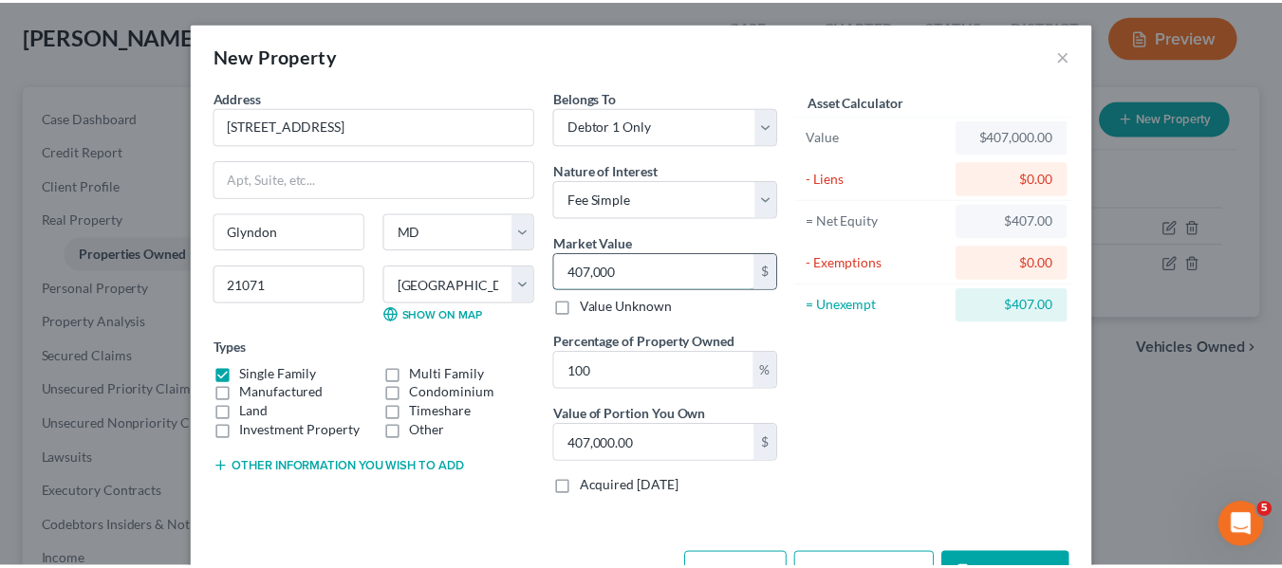
scroll to position [64, 0]
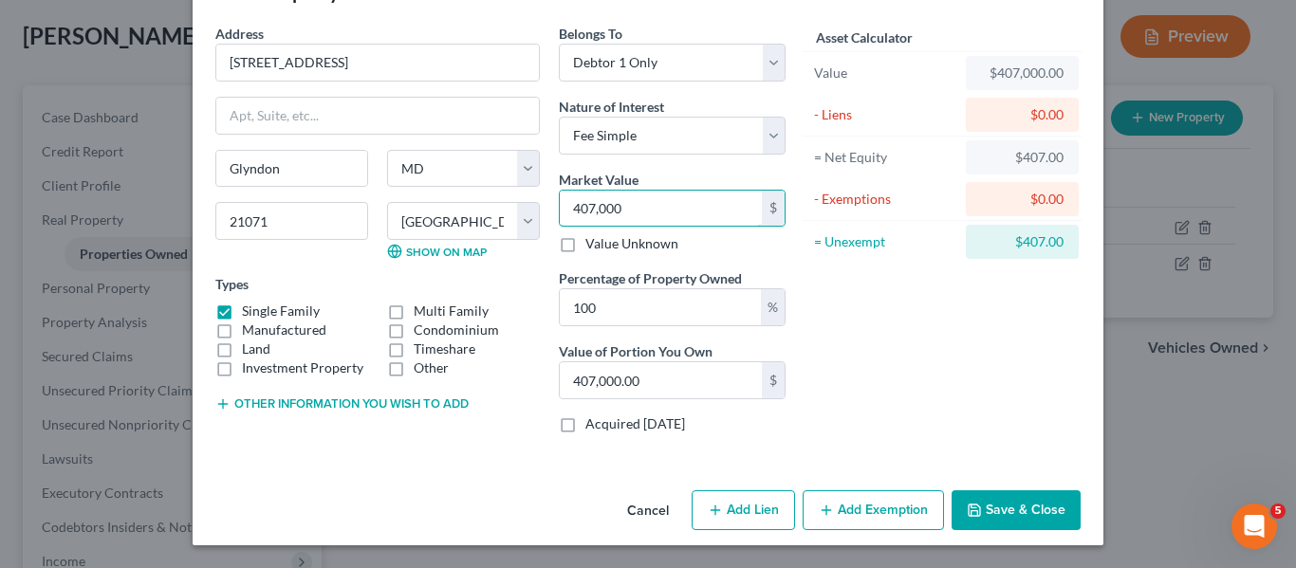
type input "407,000"
click at [991, 507] on button "Save & Close" at bounding box center [1015, 510] width 129 height 40
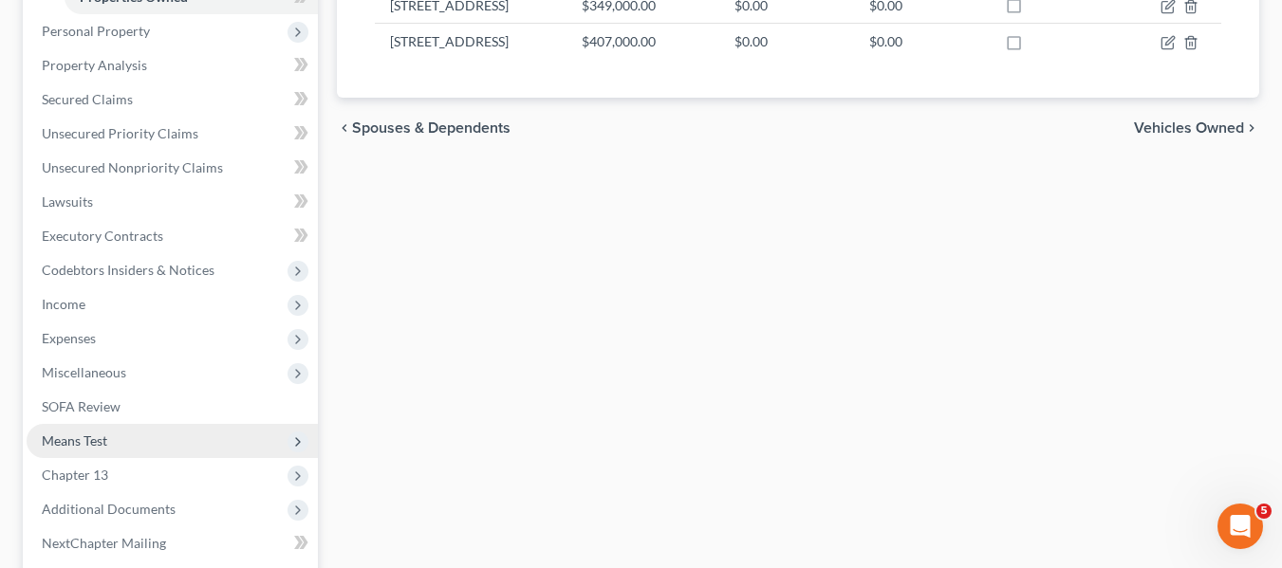
scroll to position [353, 0]
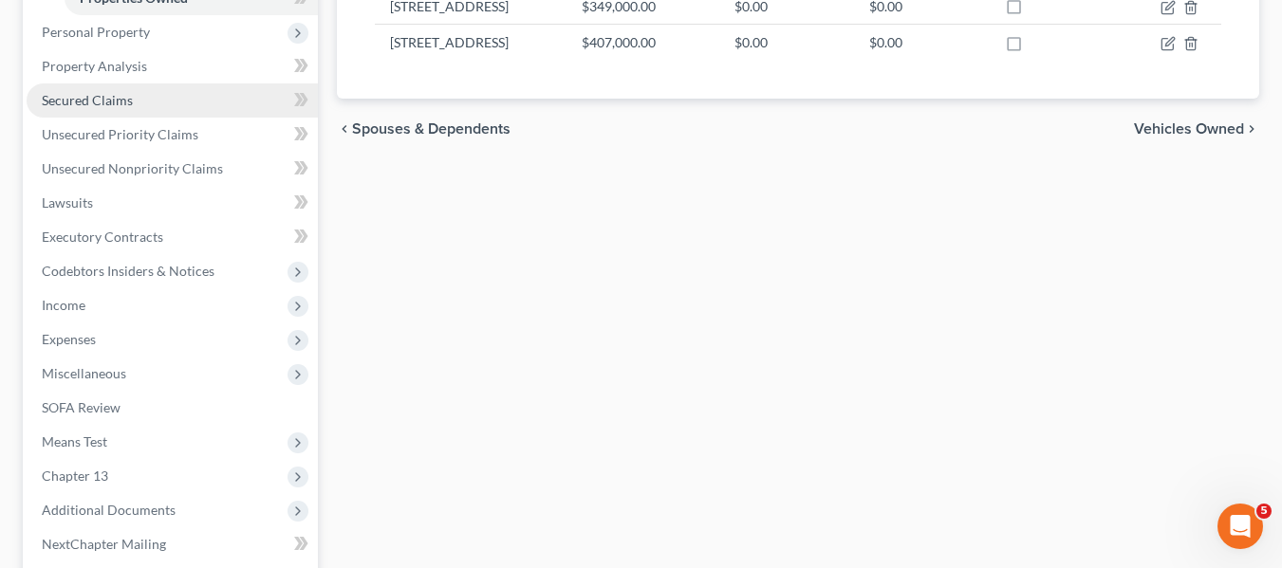
click at [87, 110] on link "Secured Claims" at bounding box center [172, 100] width 291 height 34
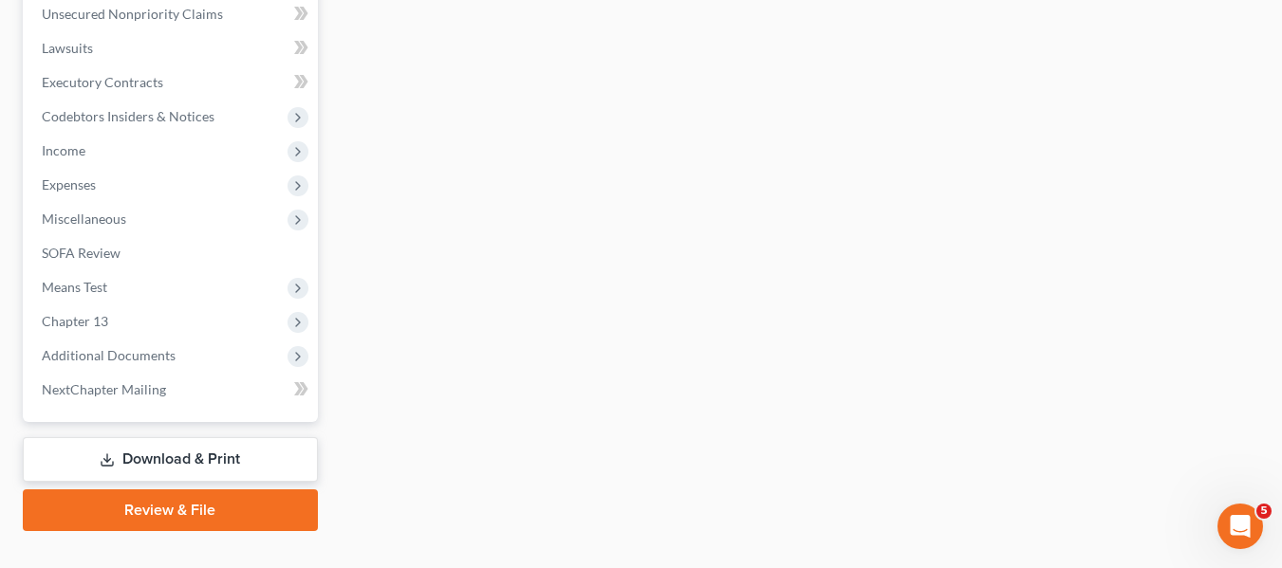
scroll to position [508, 0]
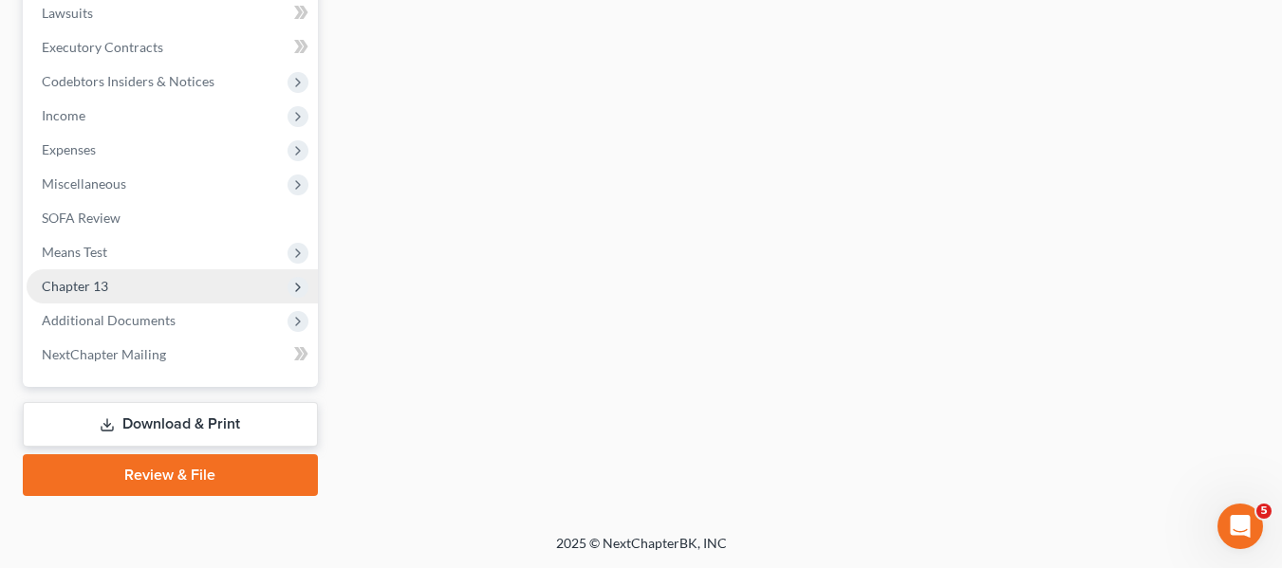
click at [140, 287] on span "Chapter 13" at bounding box center [172, 286] width 291 height 34
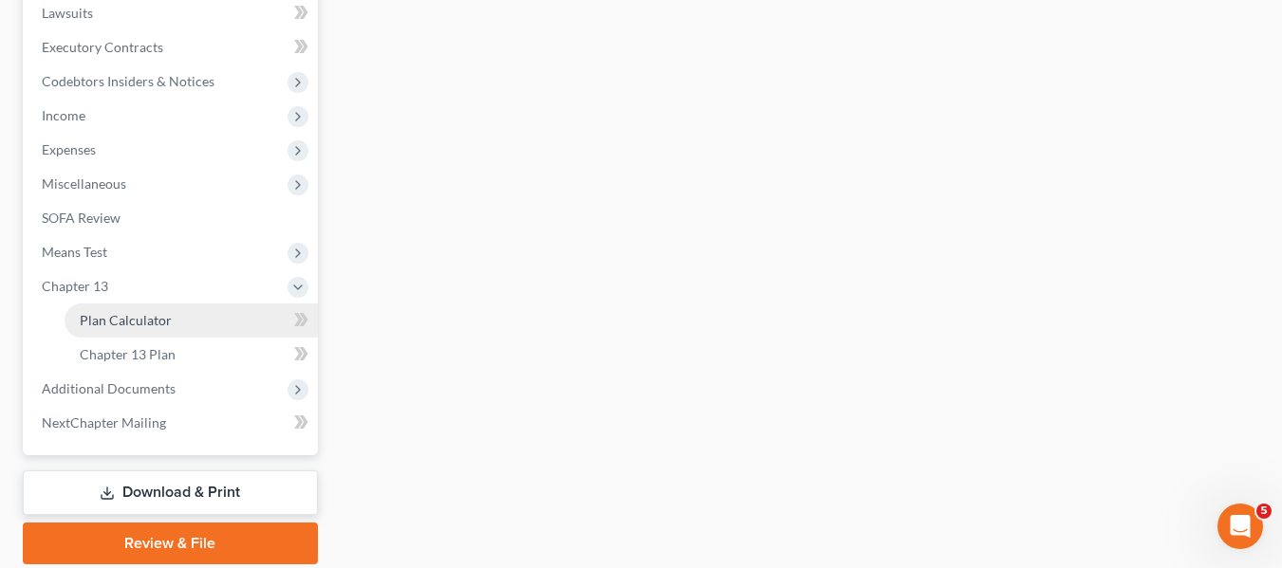
click at [149, 323] on span "Plan Calculator" at bounding box center [126, 320] width 92 height 16
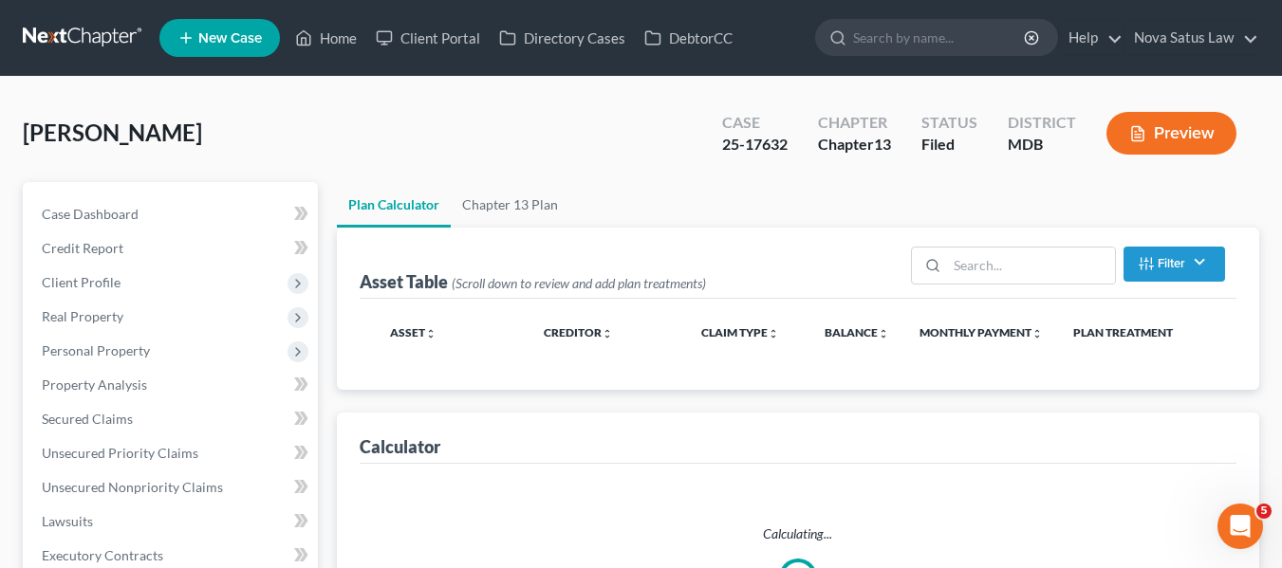
select select "59"
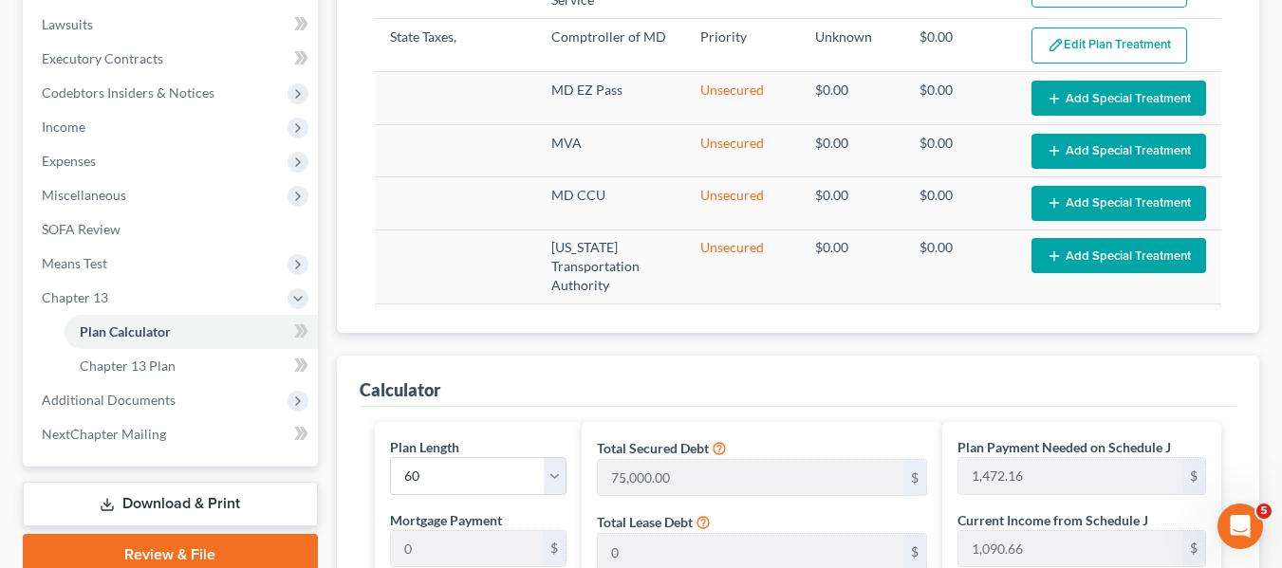
scroll to position [1157, 0]
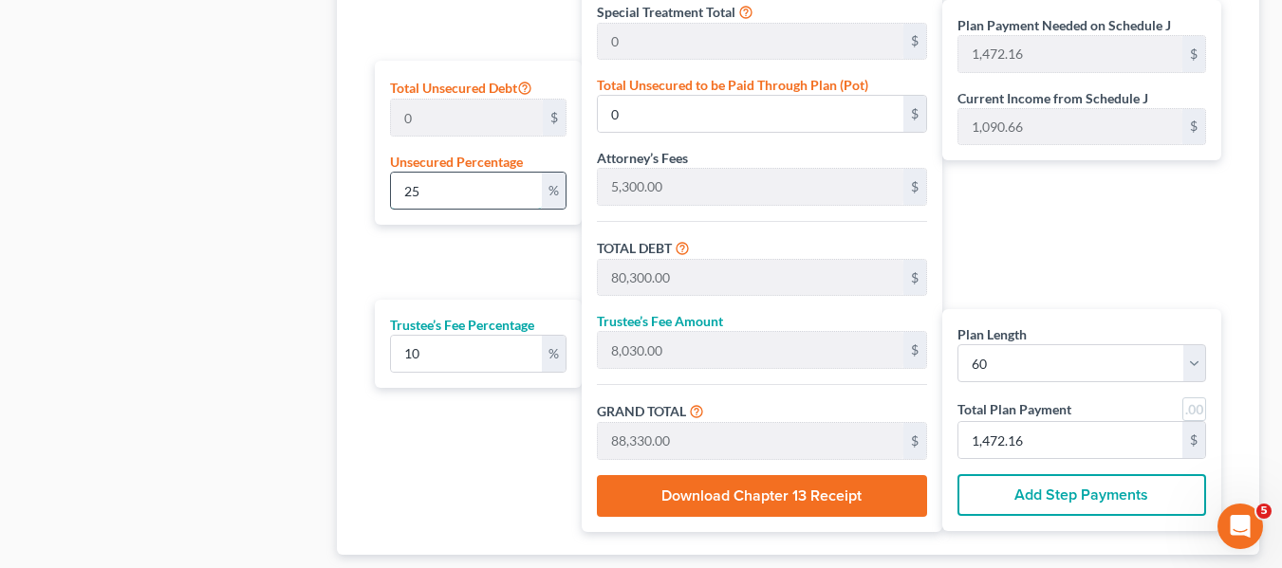
click at [438, 194] on input "25" at bounding box center [466, 191] width 151 height 36
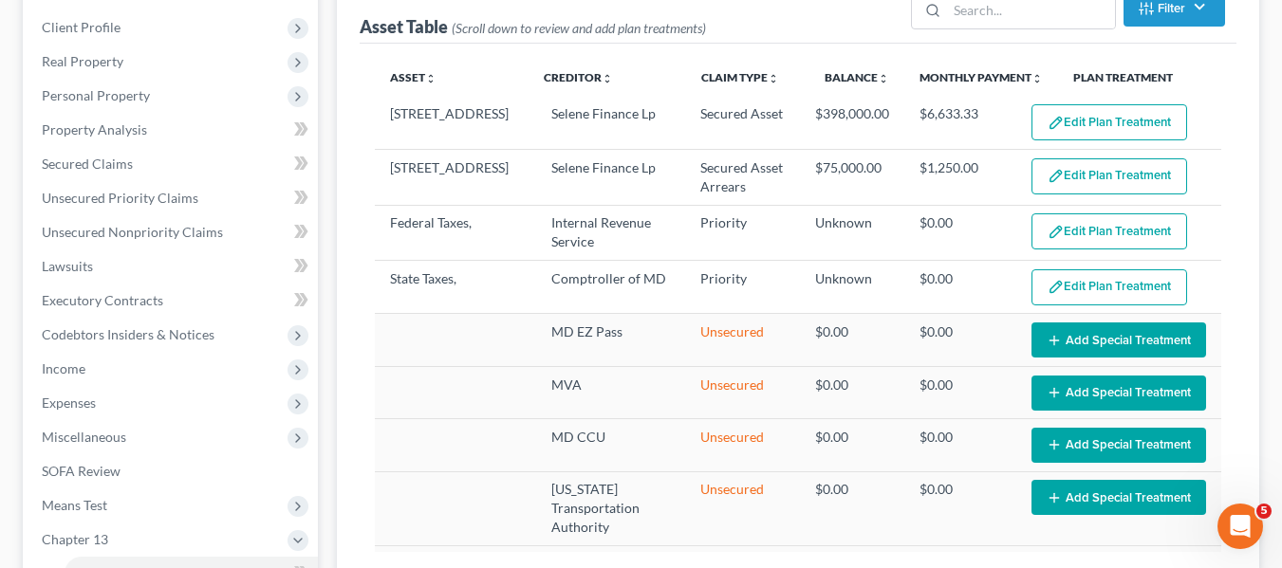
scroll to position [0, 0]
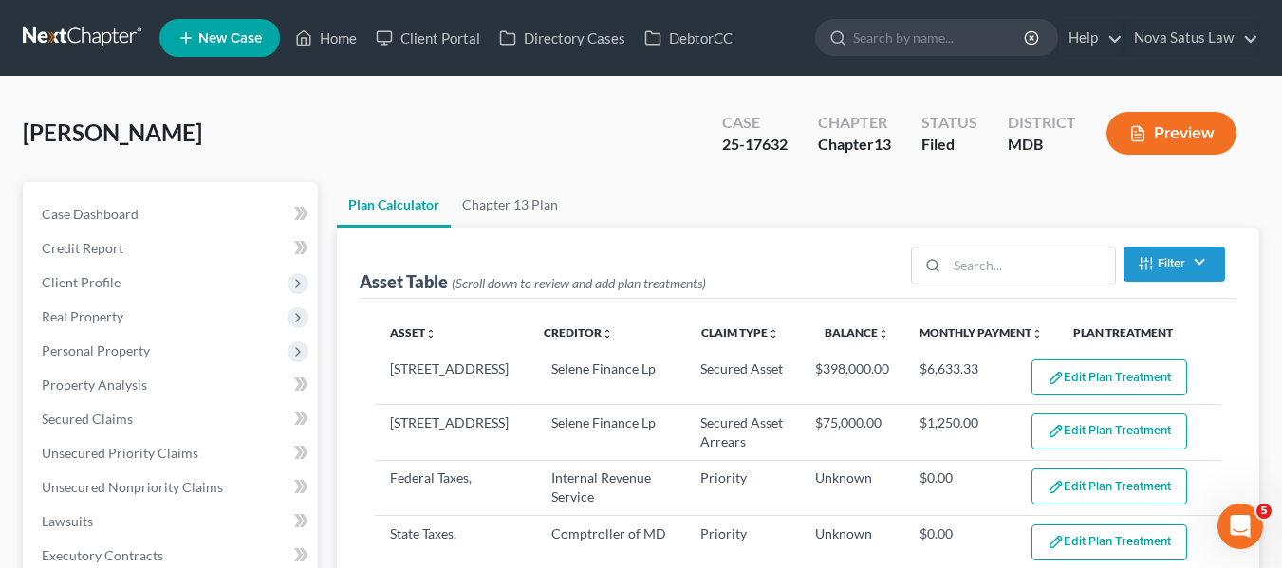
type input "100"
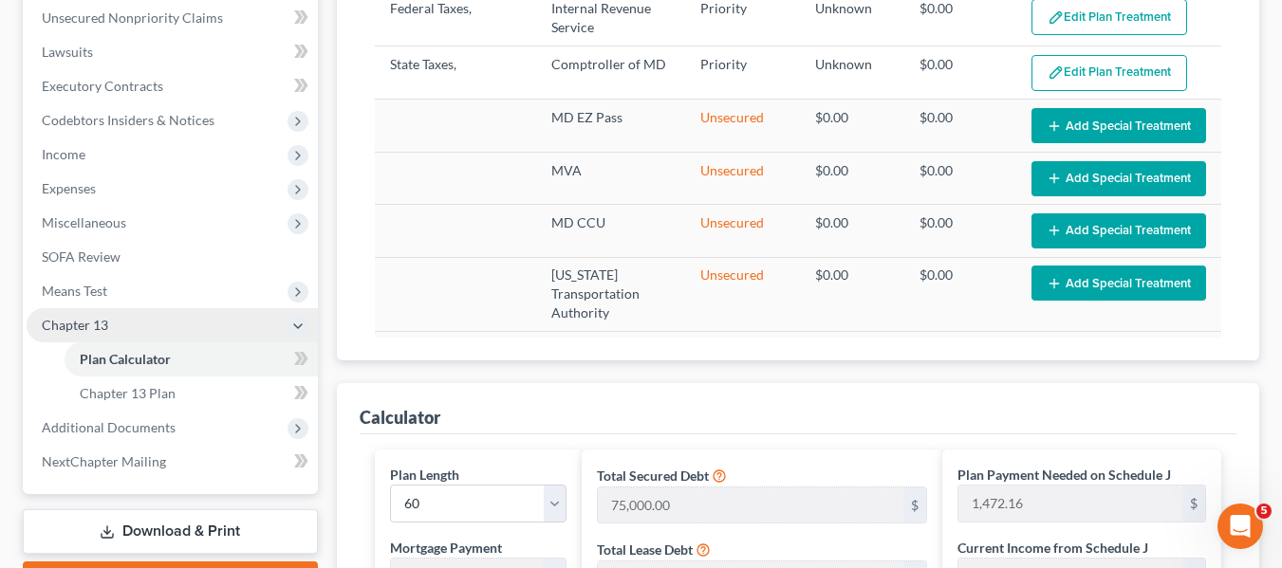
scroll to position [481, 0]
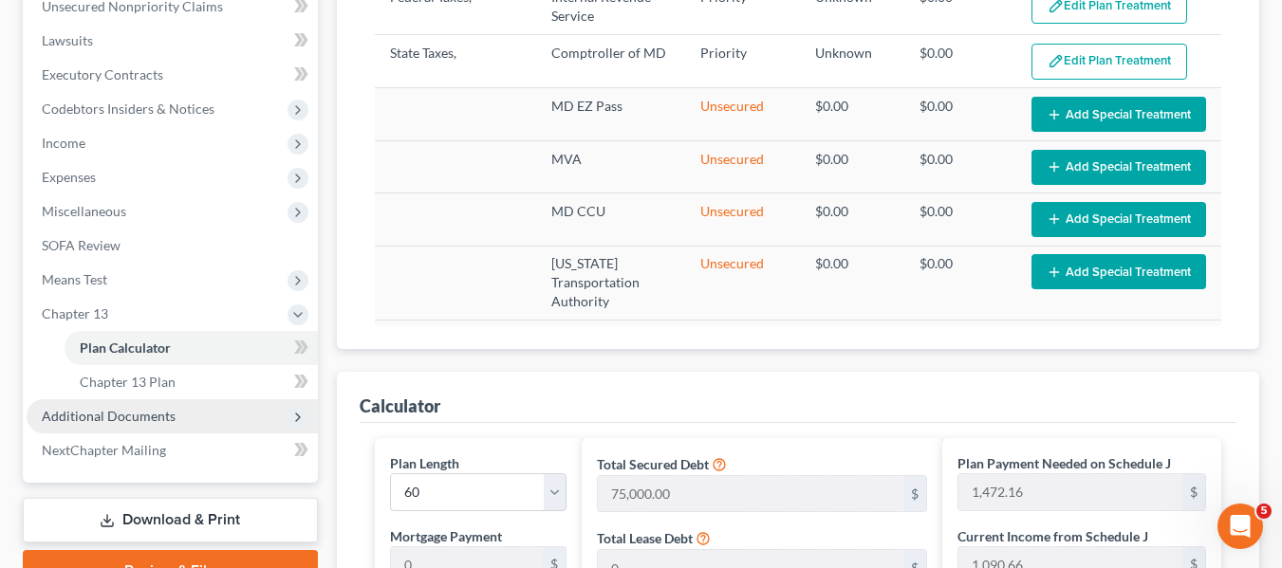
click at [95, 417] on span "Additional Documents" at bounding box center [109, 416] width 134 height 16
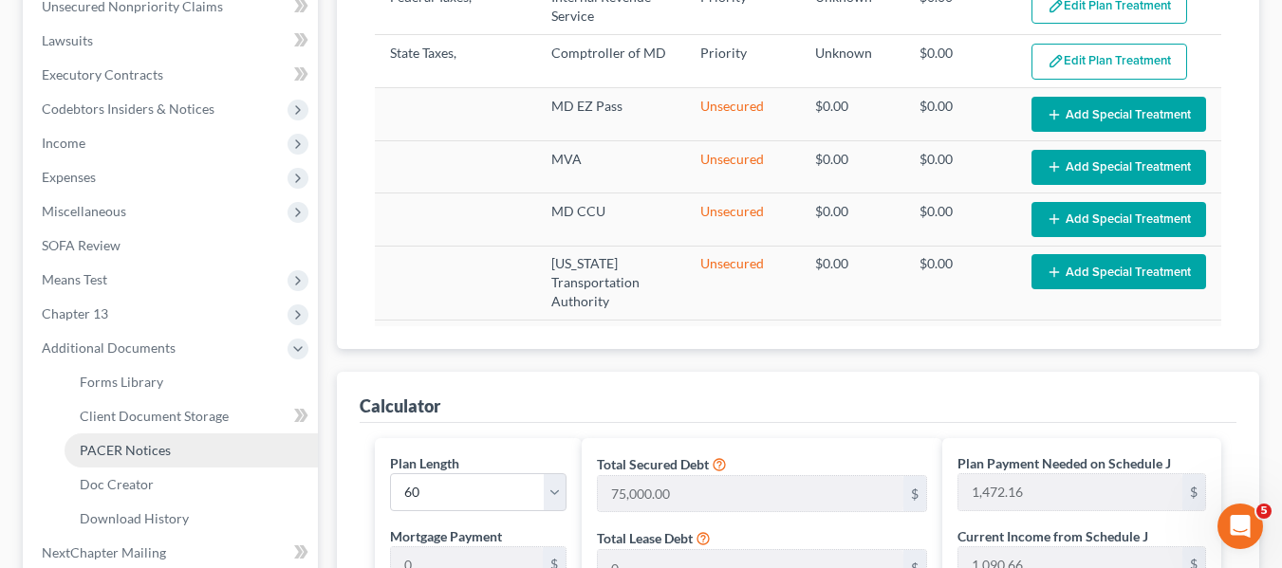
click at [113, 446] on span "PACER Notices" at bounding box center [125, 450] width 91 height 16
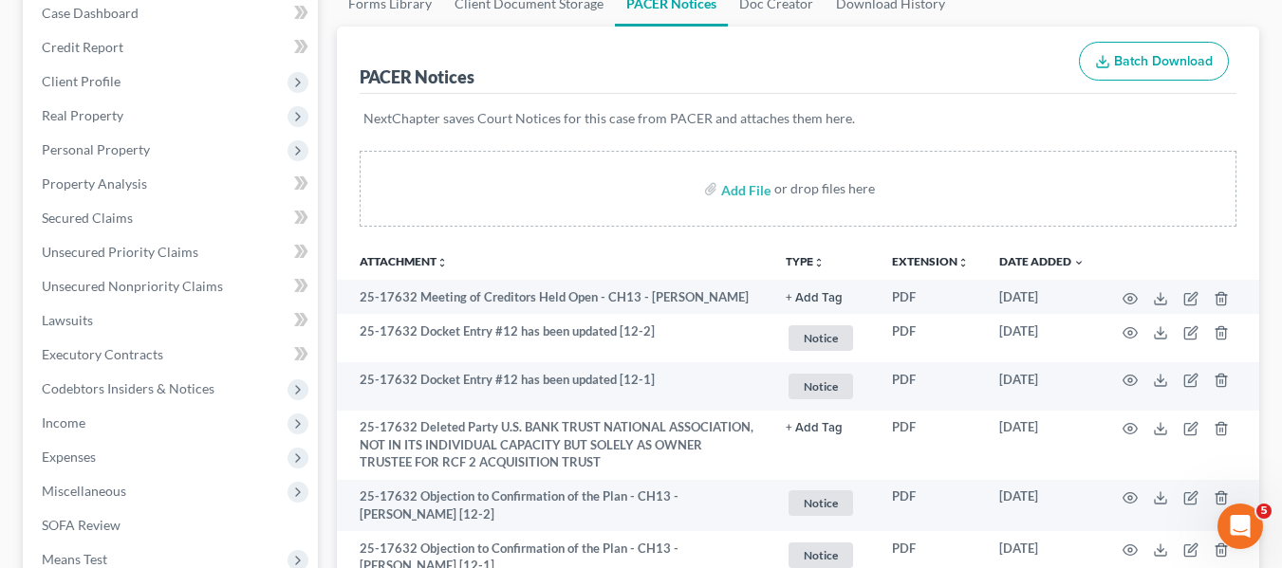
scroll to position [222, 0]
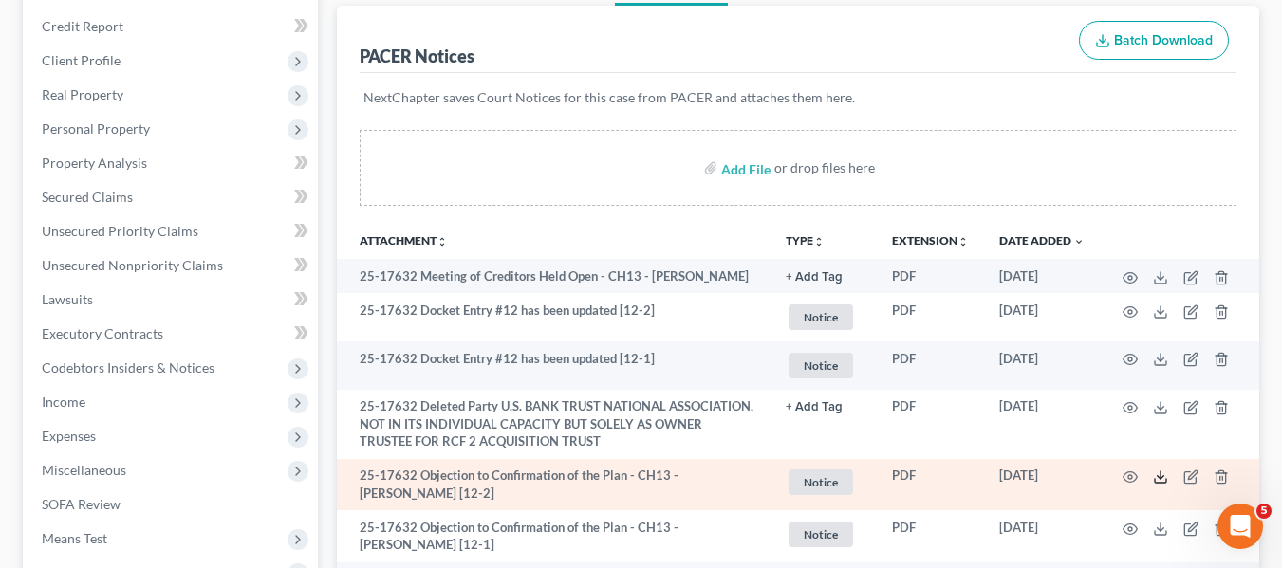
click at [1158, 475] on icon at bounding box center [1160, 477] width 15 height 15
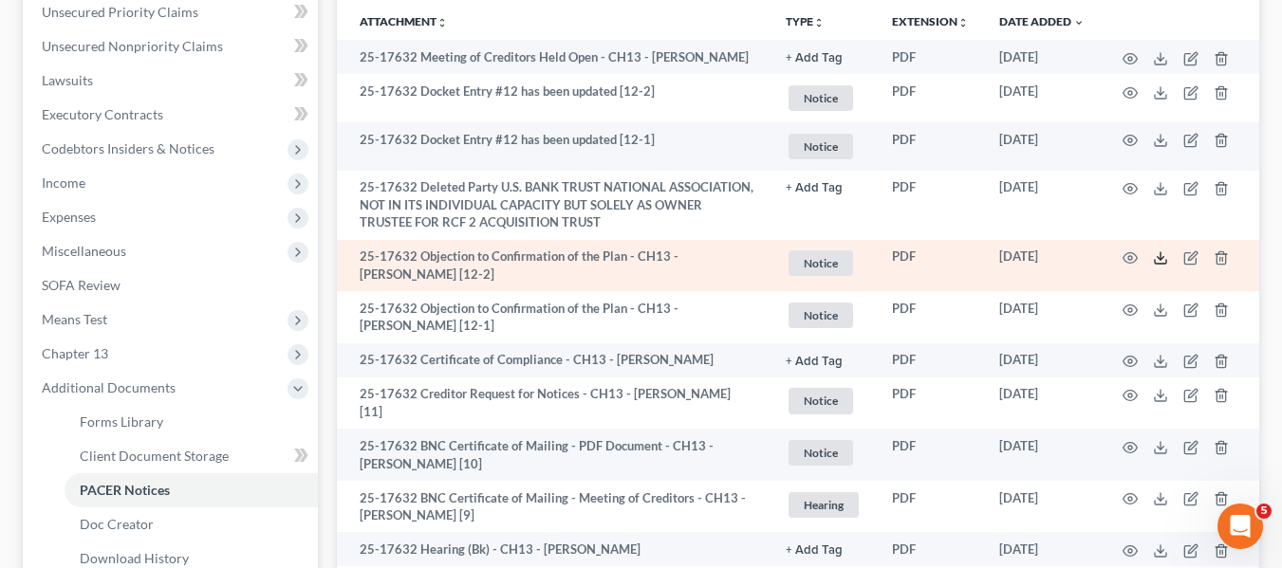
scroll to position [442, 0]
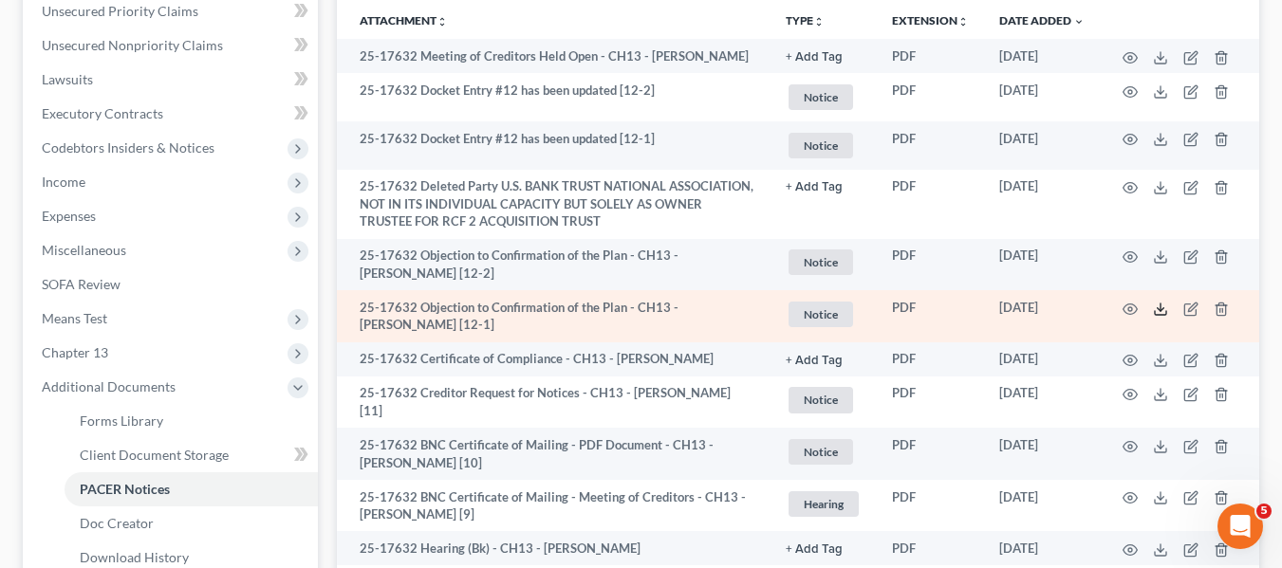
click at [1158, 307] on icon at bounding box center [1160, 309] width 15 height 15
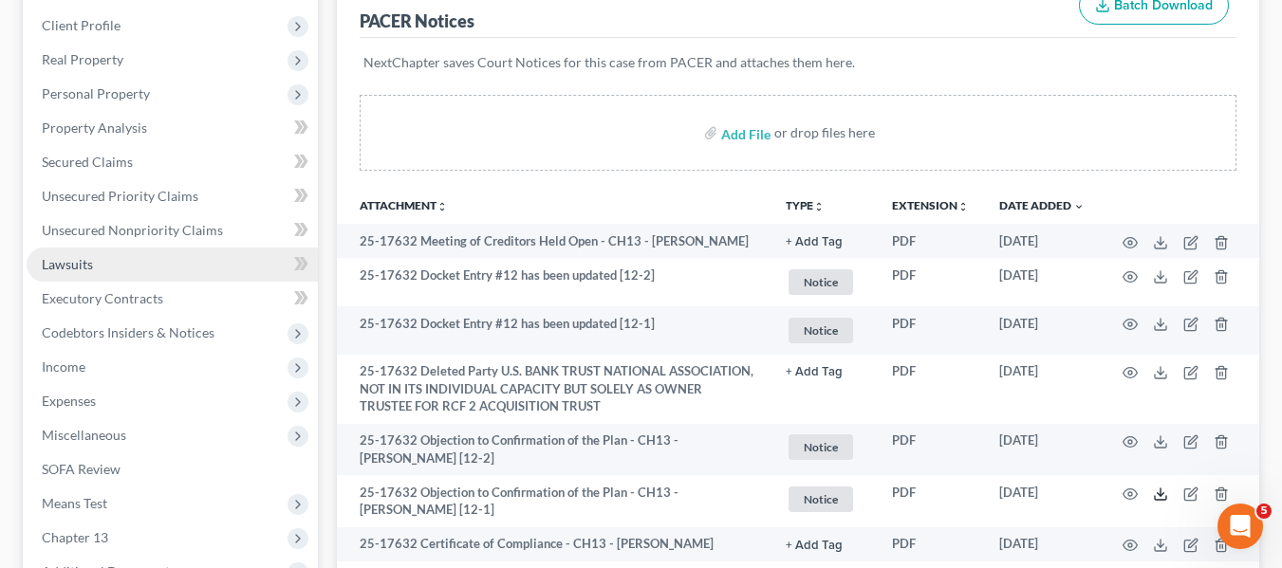
scroll to position [255, 0]
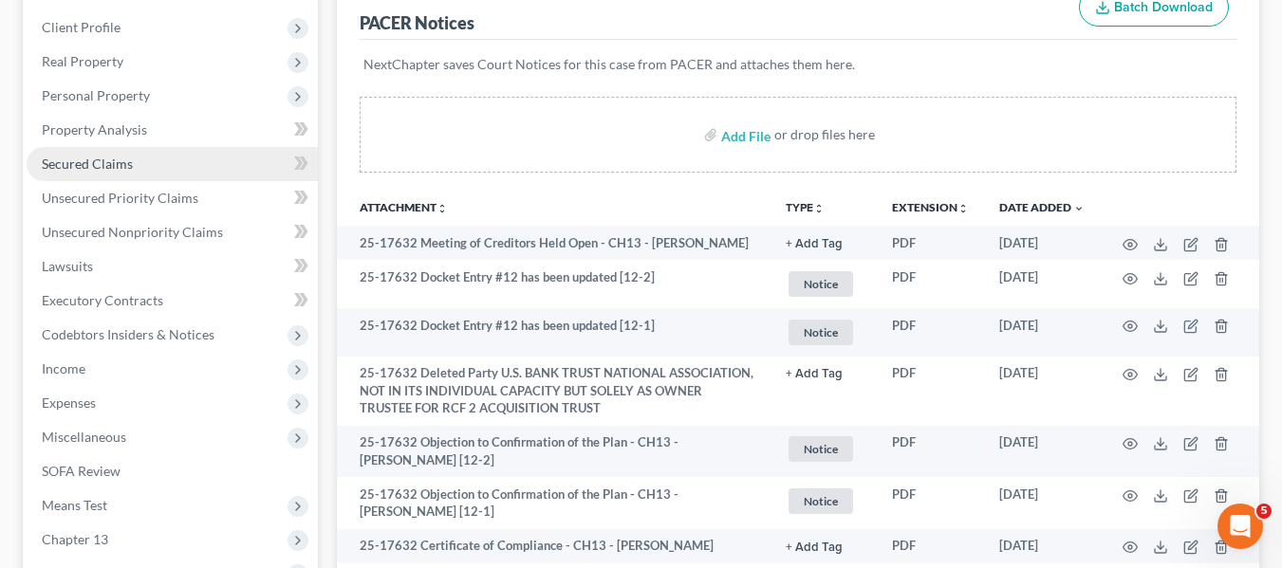
click at [120, 165] on span "Secured Claims" at bounding box center [87, 164] width 91 height 16
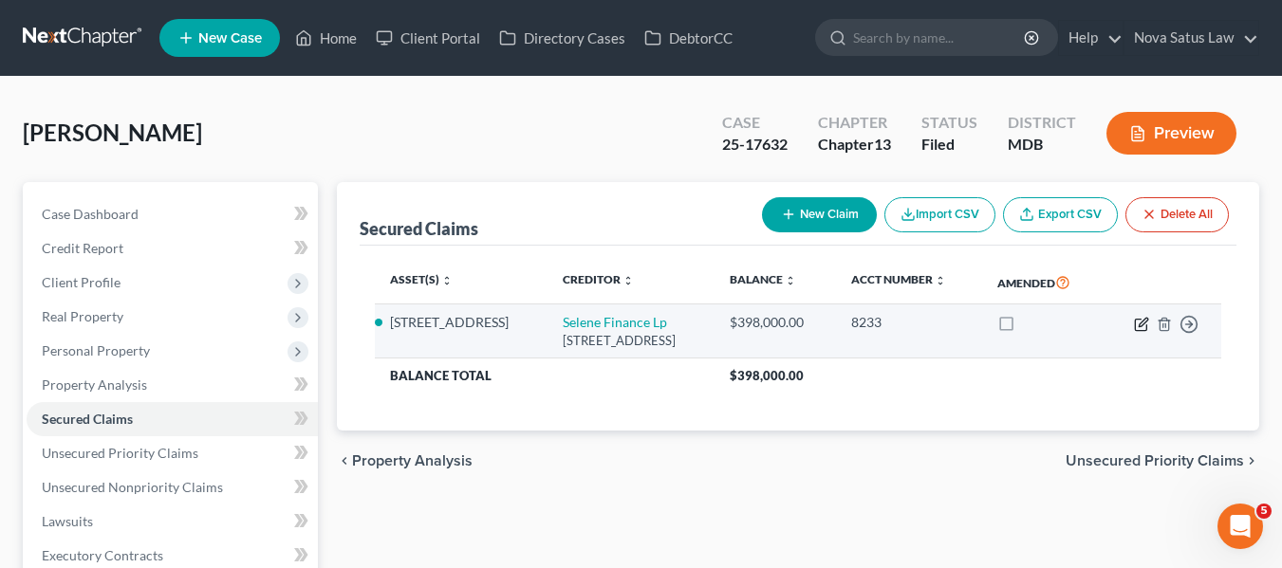
click at [1138, 332] on icon "button" at bounding box center [1141, 324] width 15 height 15
select select "45"
select select "0"
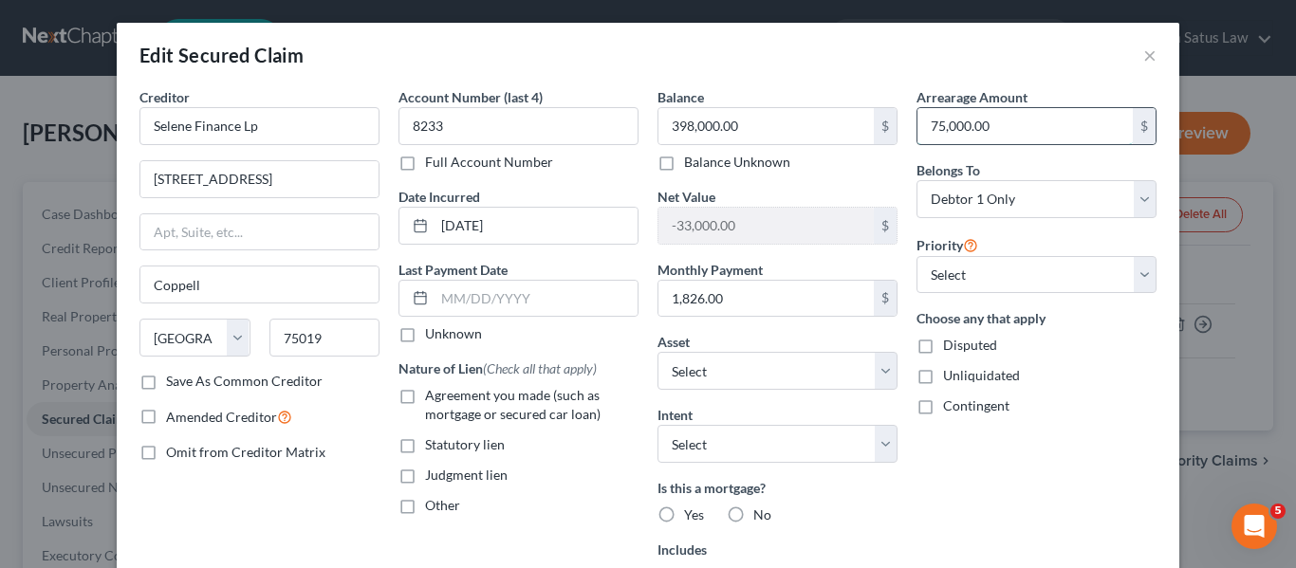
click at [990, 123] on input "75,000.00" at bounding box center [1024, 126] width 215 height 36
type input "84,150.76"
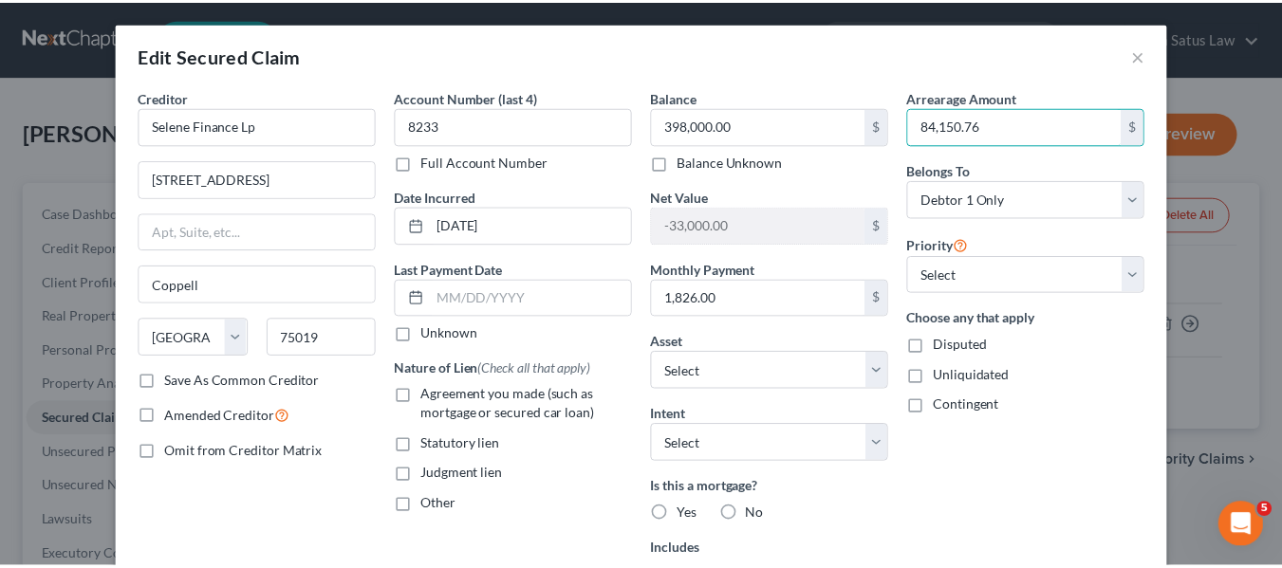
scroll to position [293, 0]
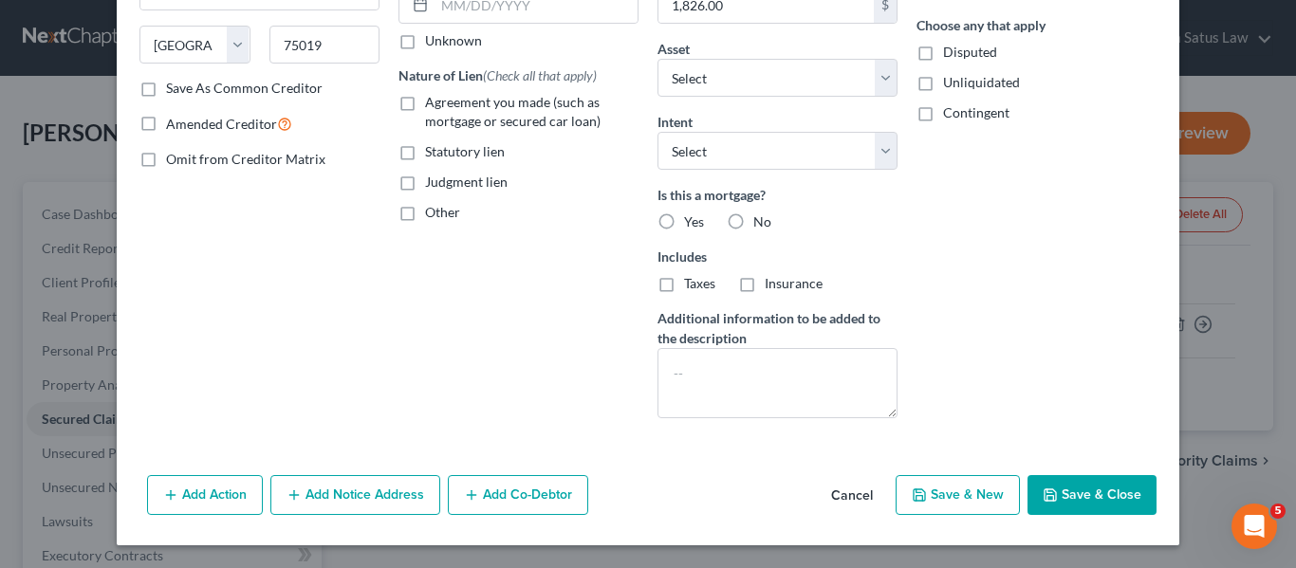
click at [1036, 500] on button "Save & Close" at bounding box center [1091, 495] width 129 height 40
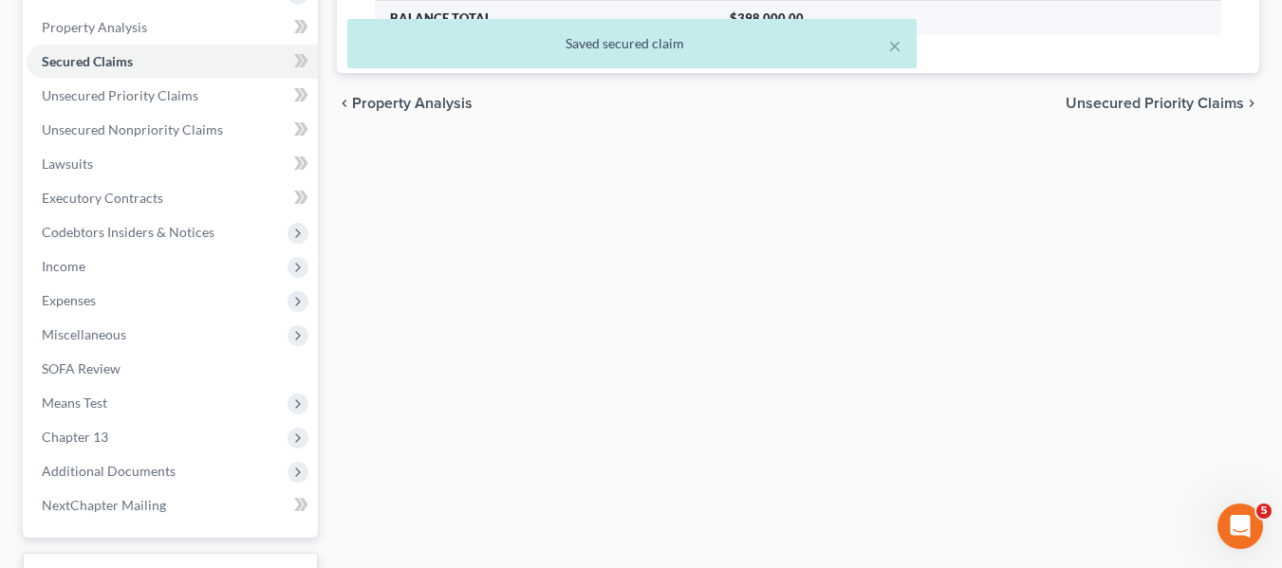
scroll to position [359, 0]
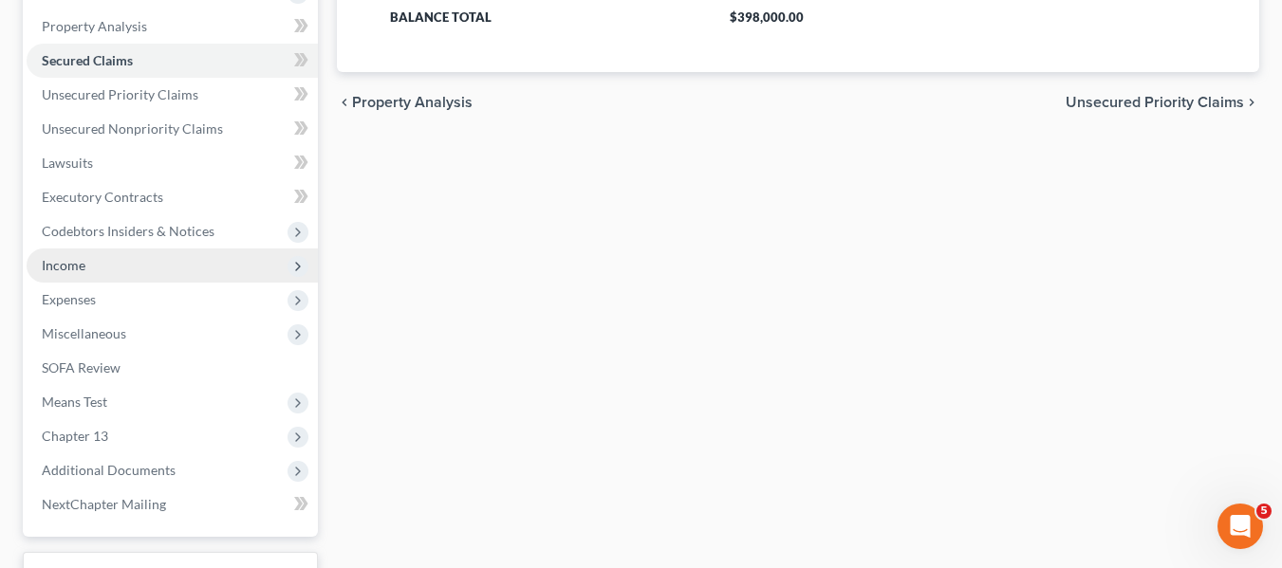
click at [77, 268] on span "Income" at bounding box center [64, 265] width 44 height 16
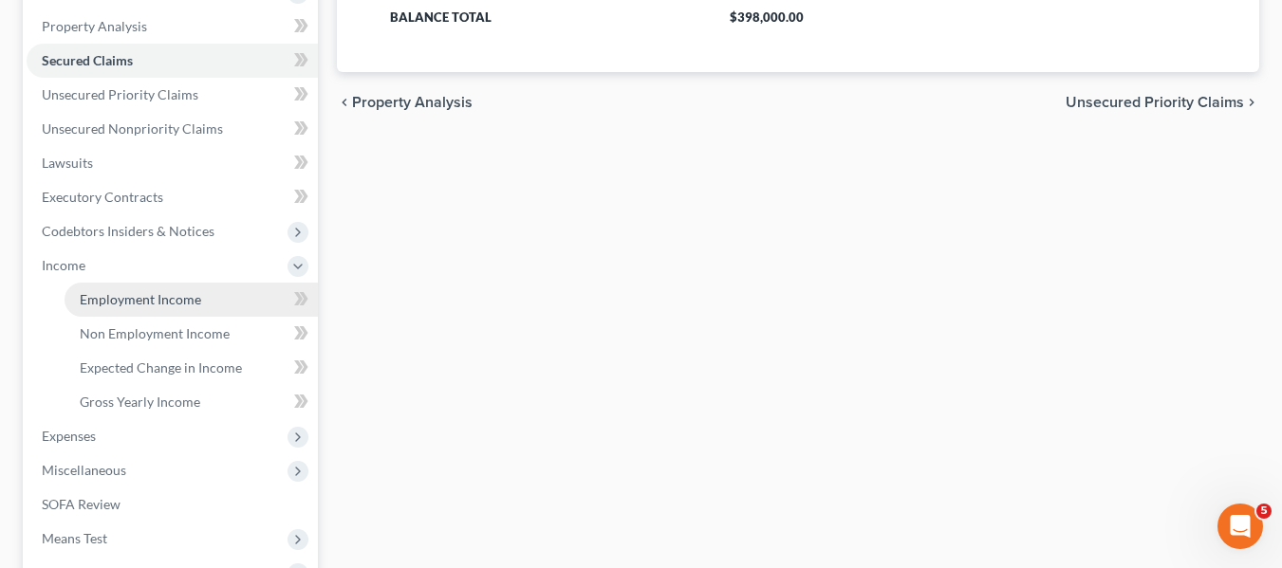
click at [119, 295] on span "Employment Income" at bounding box center [140, 299] width 121 height 16
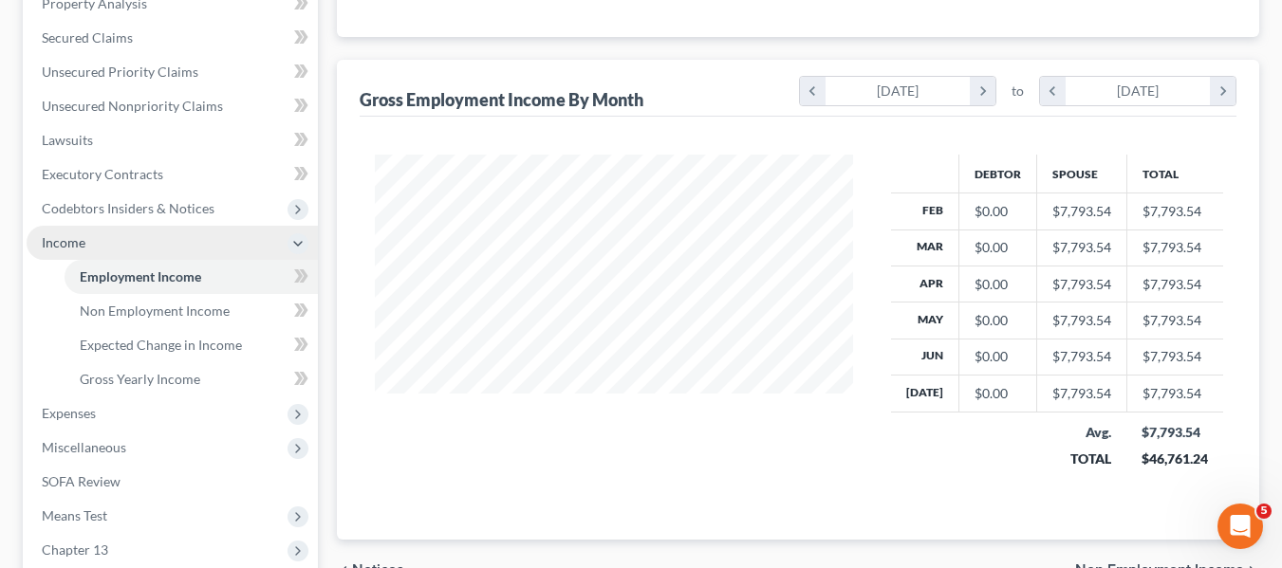
scroll to position [378, 0]
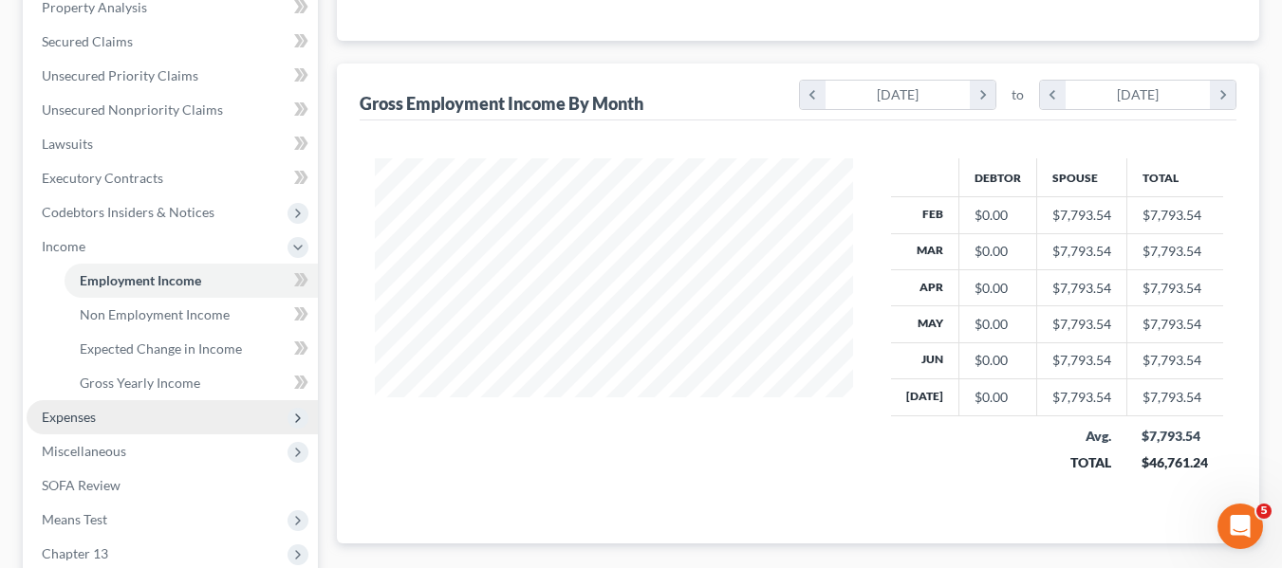
click at [87, 409] on span "Expenses" at bounding box center [69, 417] width 54 height 16
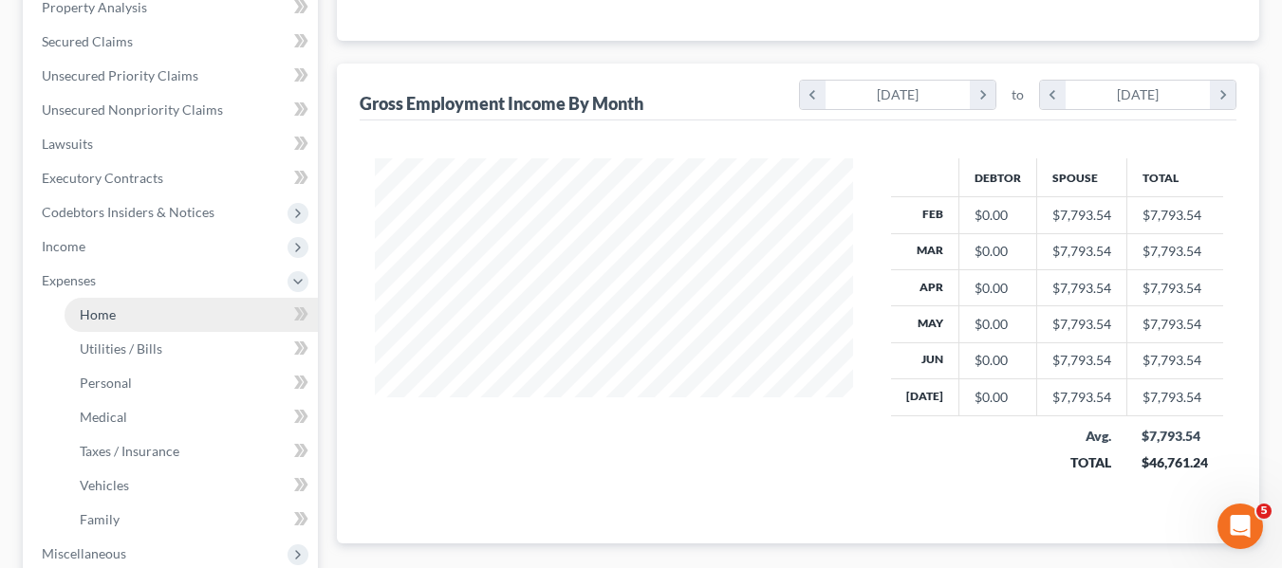
click at [130, 313] on link "Home" at bounding box center [191, 315] width 253 height 34
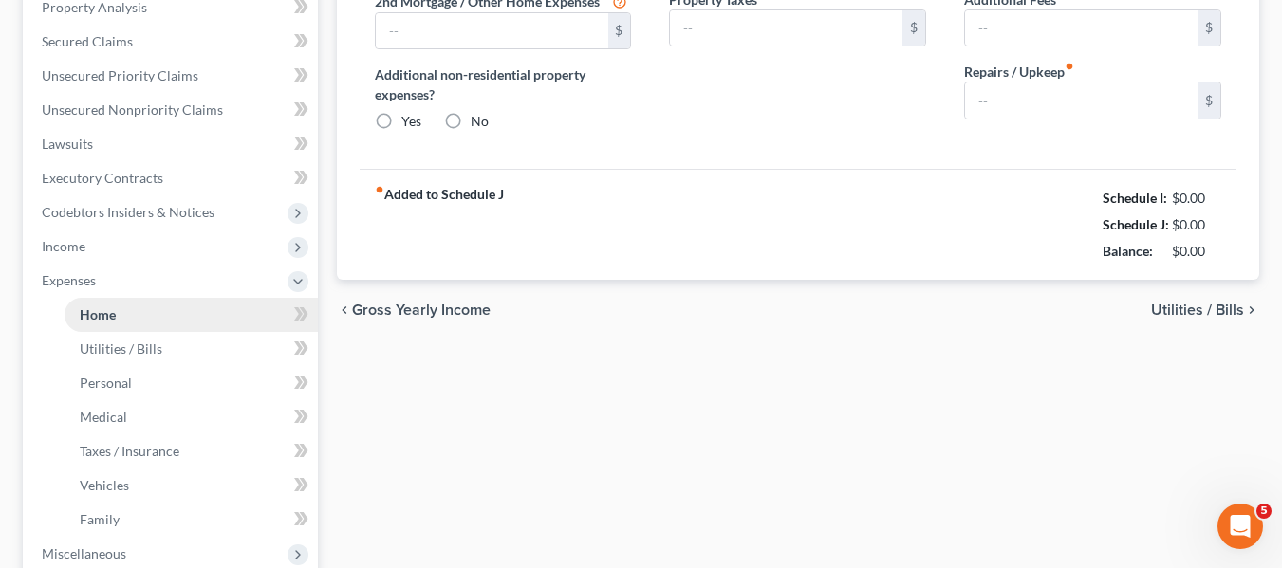
type input "1,735.00"
type input "0.00"
radio input "true"
type input "0.00"
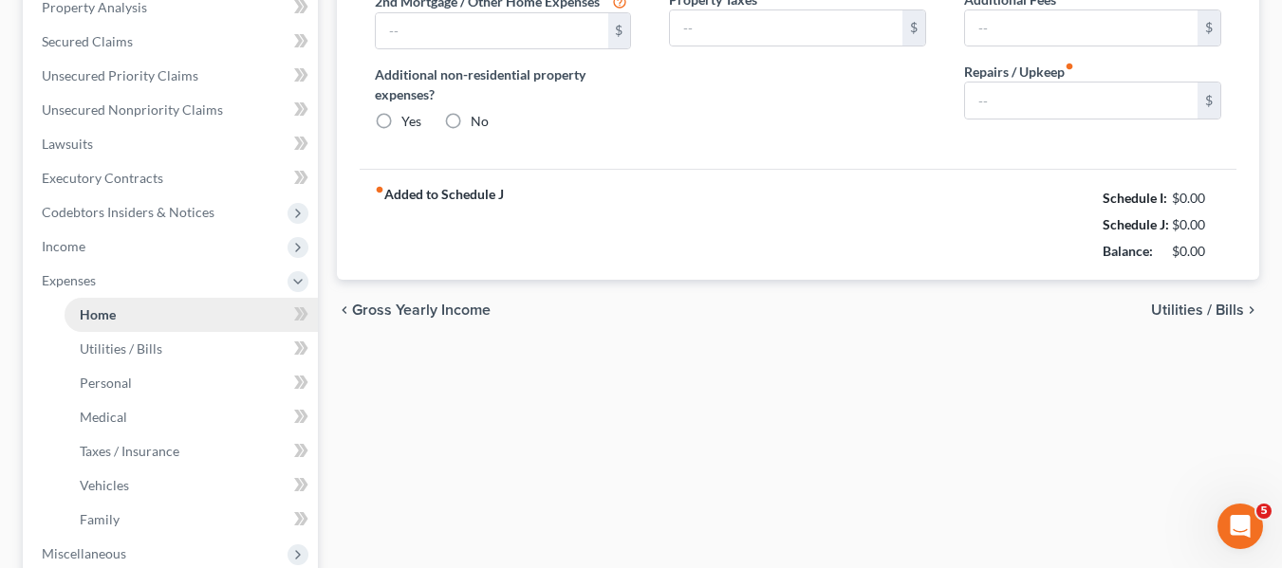
type input "0.00"
type input "150.00"
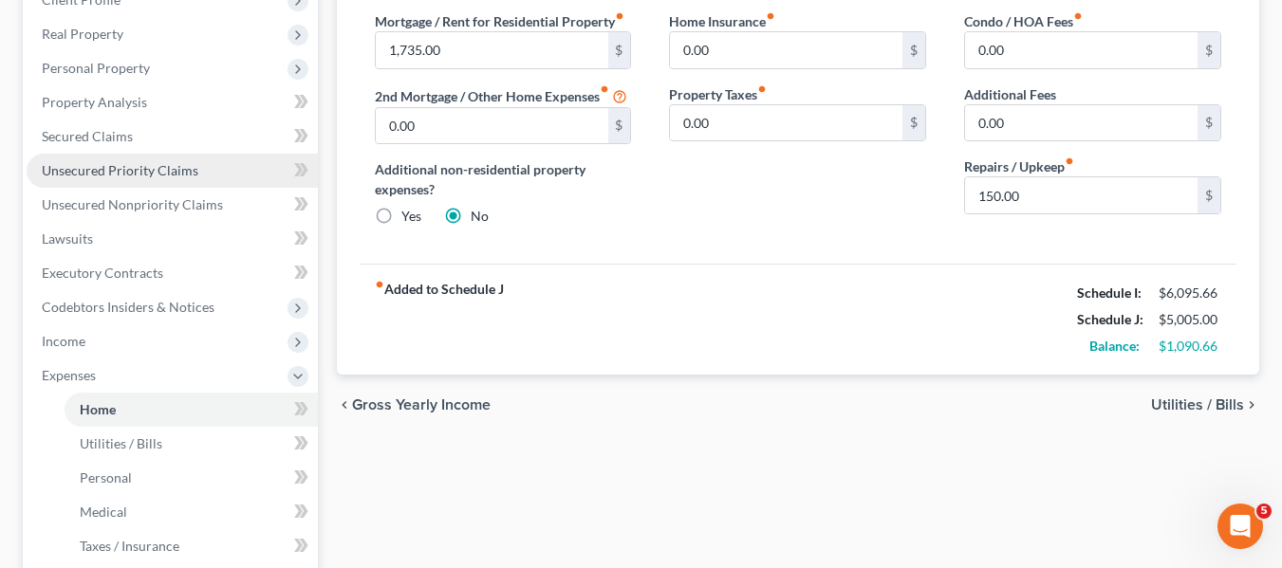
scroll to position [747, 0]
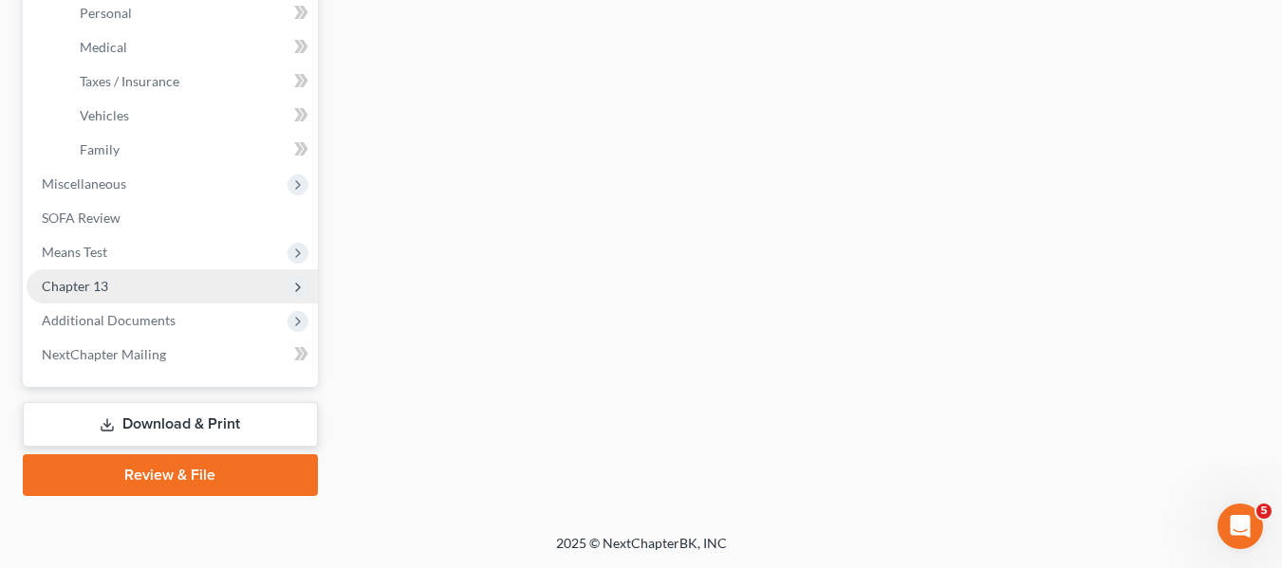
click at [66, 281] on span "Chapter 13" at bounding box center [75, 286] width 66 height 16
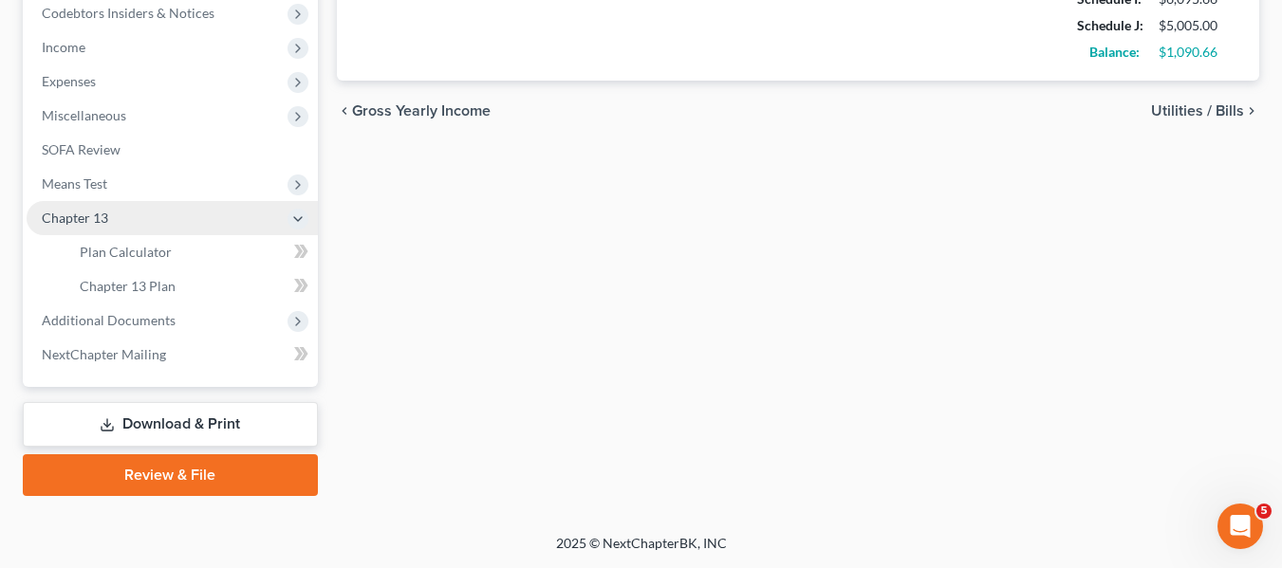
scroll to position [577, 0]
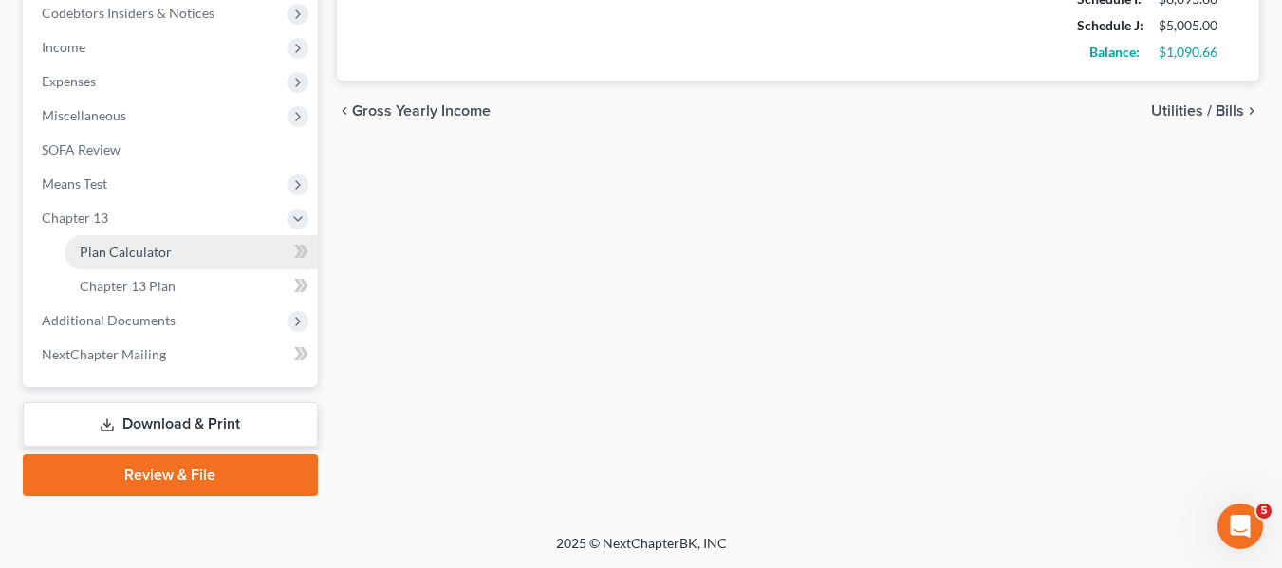
click at [94, 261] on link "Plan Calculator" at bounding box center [191, 252] width 253 height 34
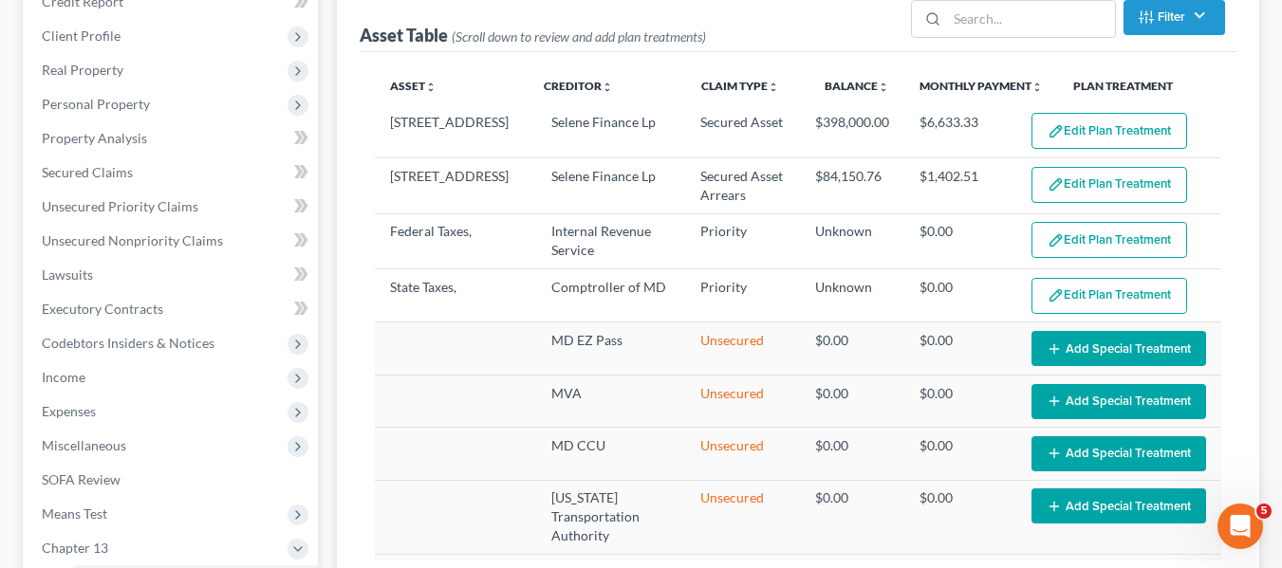
select select "59"
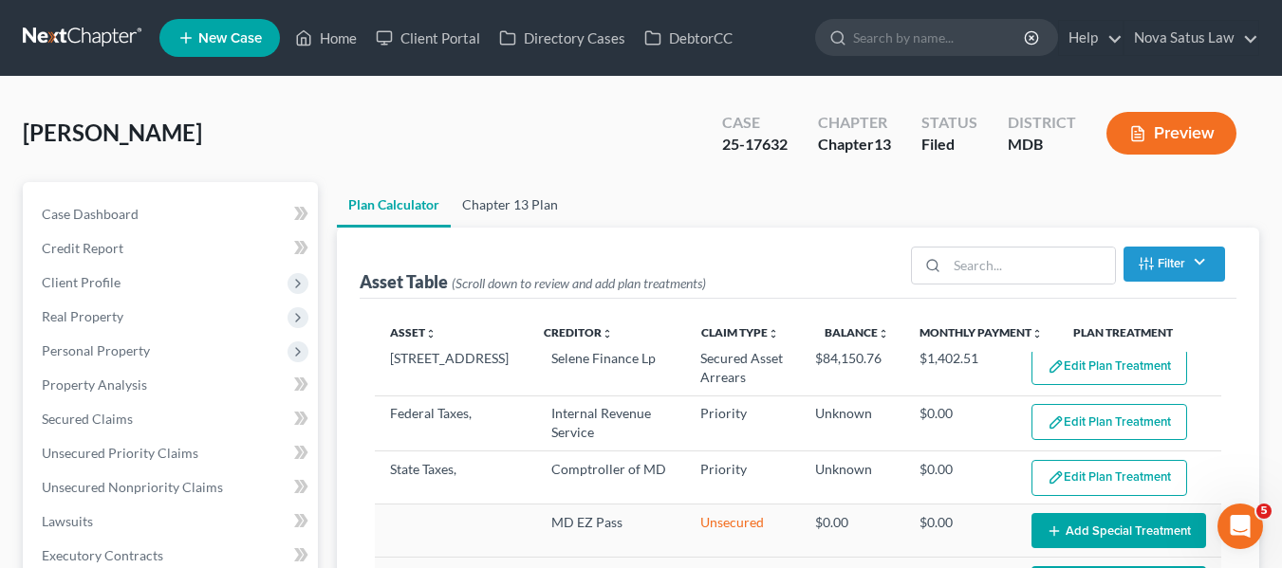
click at [533, 208] on link "Chapter 13 Plan" at bounding box center [510, 205] width 119 height 46
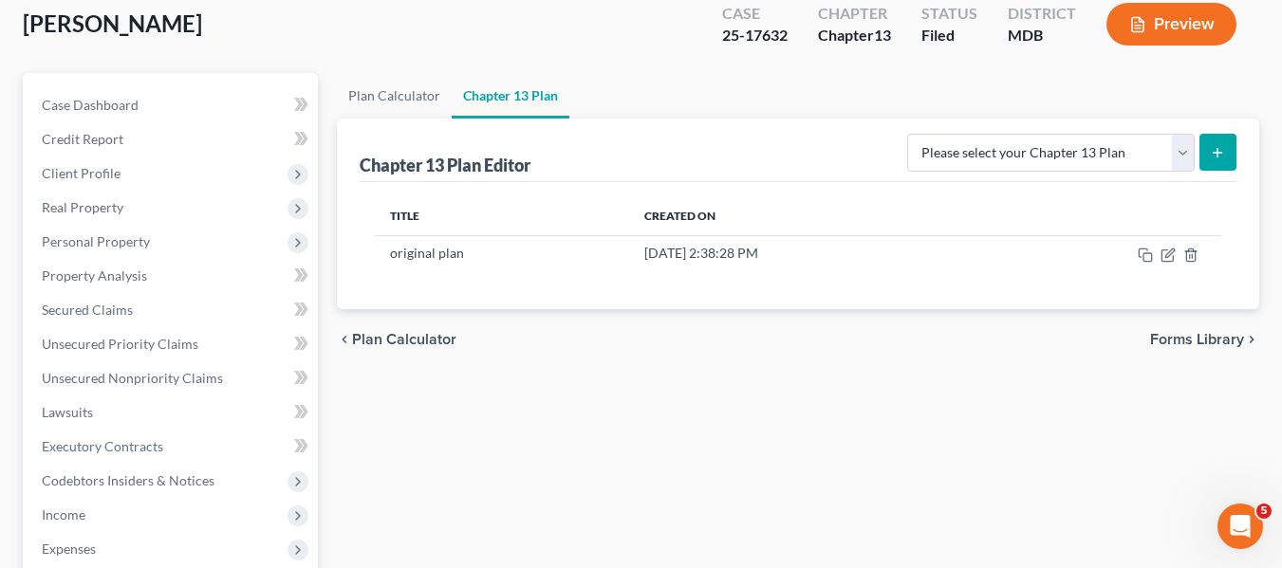
scroll to position [112, 0]
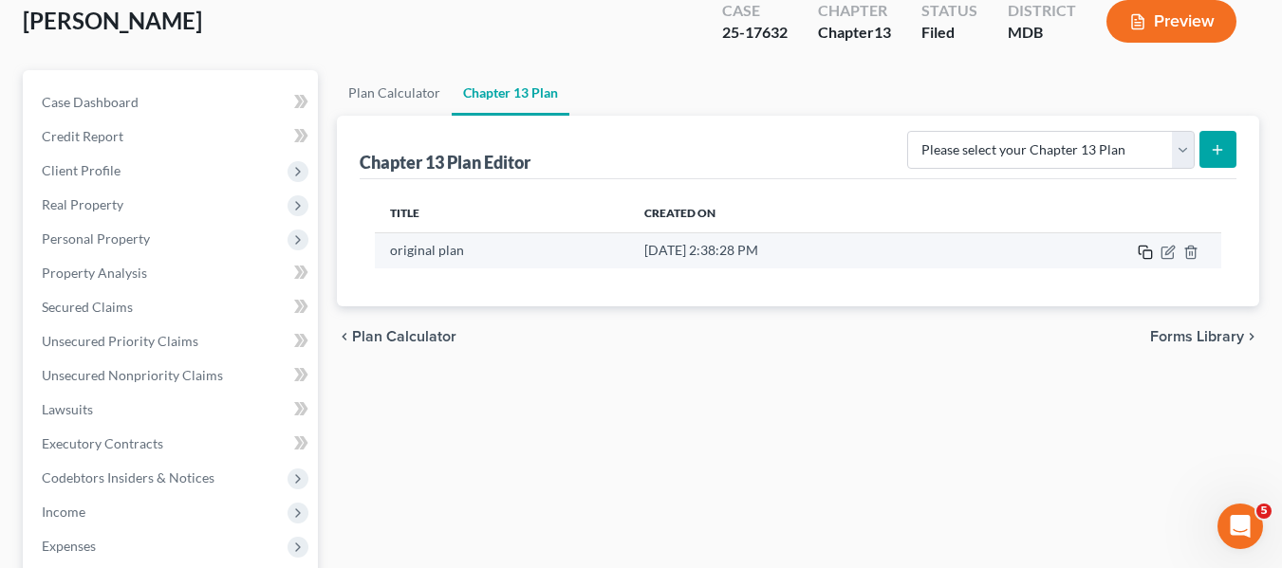
click at [1147, 249] on icon "button" at bounding box center [1144, 252] width 15 height 15
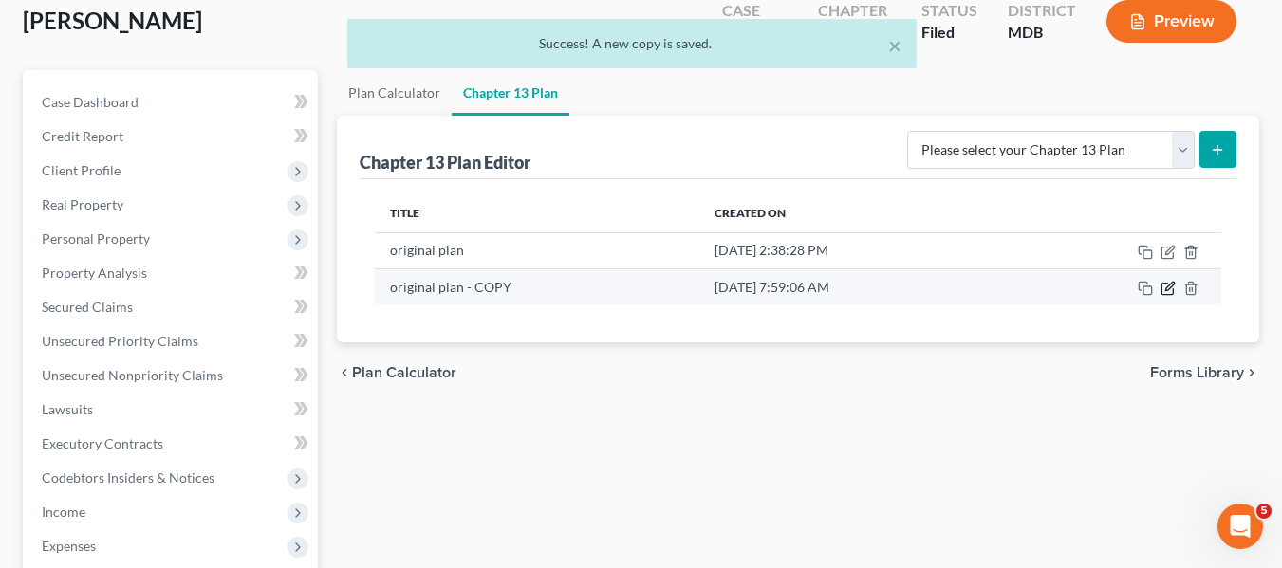
click at [1168, 283] on icon "button" at bounding box center [1167, 288] width 15 height 15
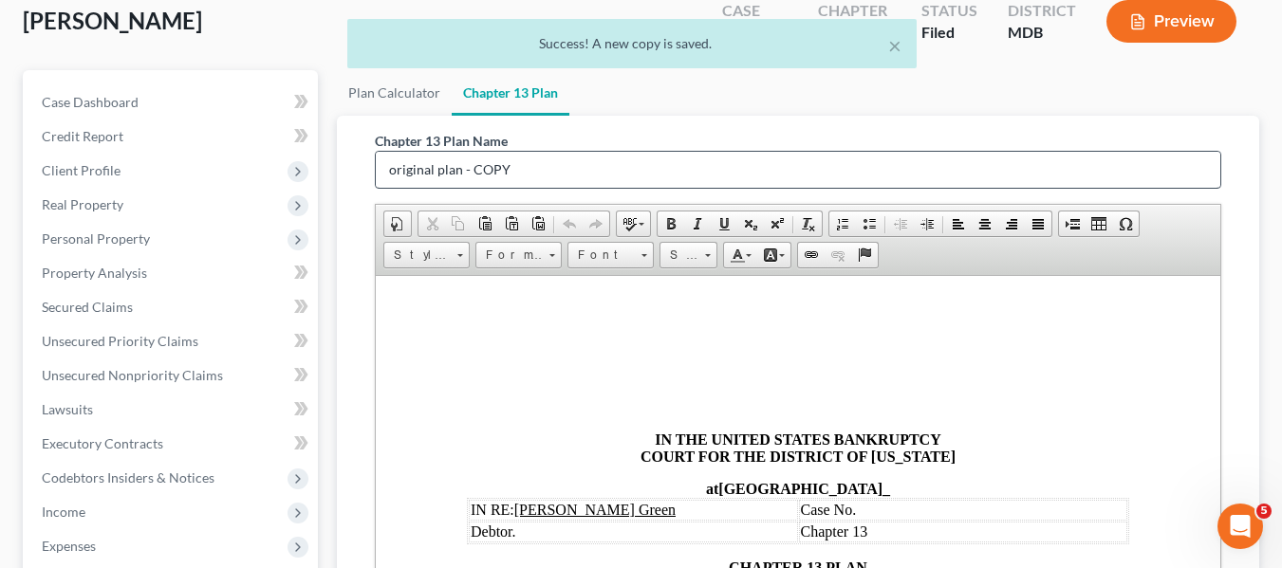
scroll to position [0, 0]
click at [569, 174] on input "original plan - COPY" at bounding box center [798, 170] width 844 height 36
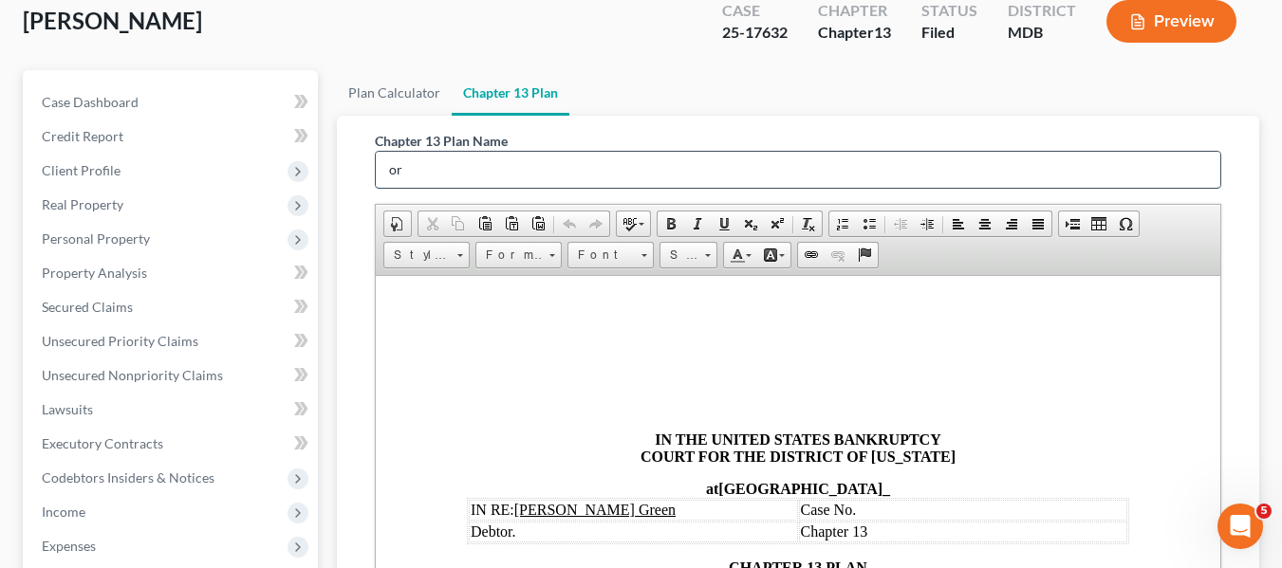
type input "o"
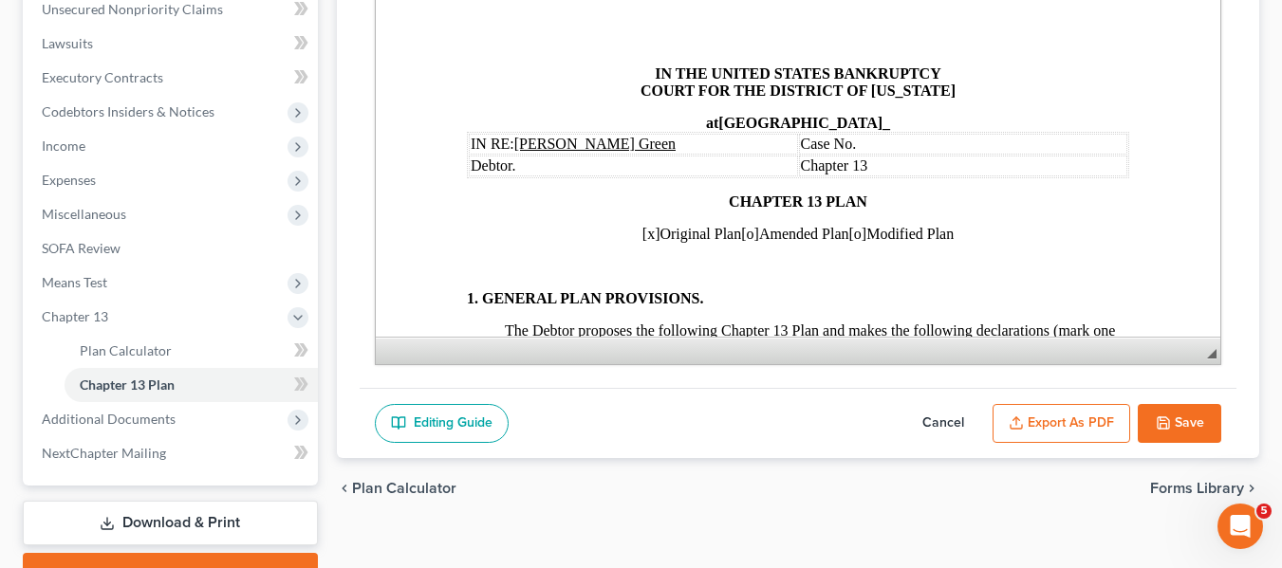
scroll to position [554, 0]
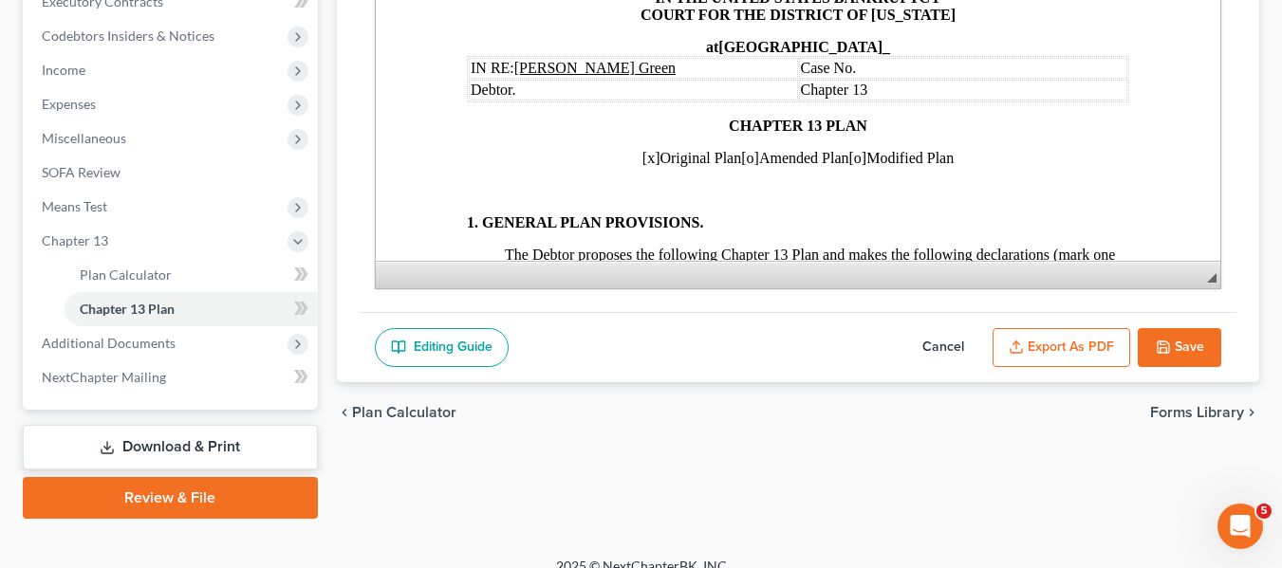
type input "amended plan 100925"
click at [641, 152] on span "[x]" at bounding box center [650, 158] width 18 height 16
click at [740, 161] on span "[o]" at bounding box center [749, 158] width 18 height 16
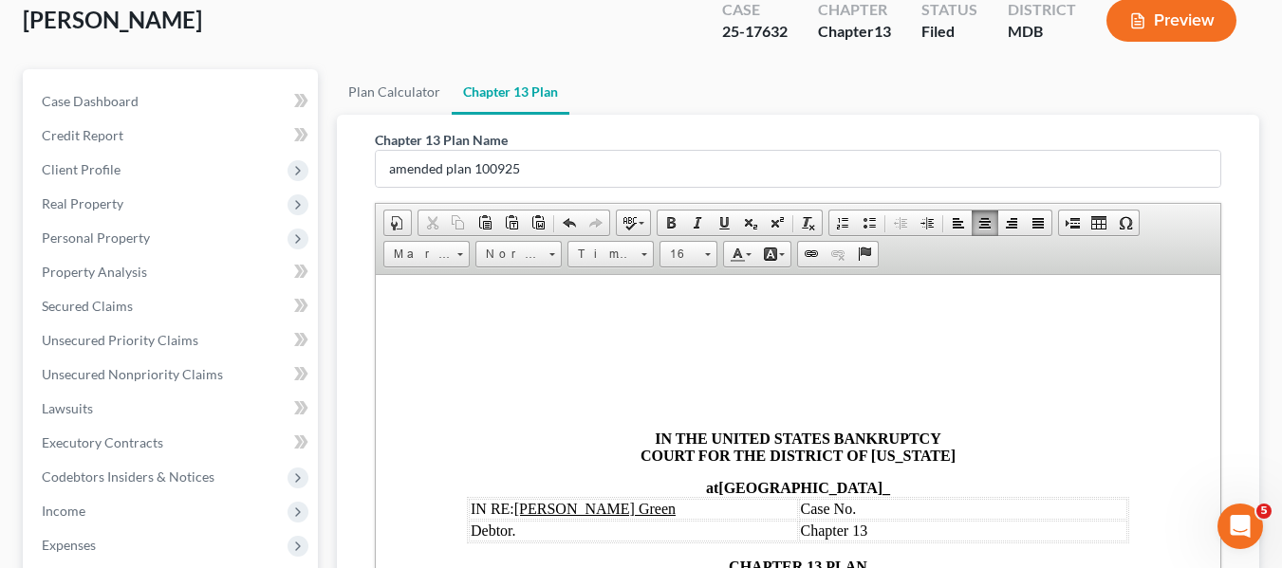
scroll to position [114, 0]
click at [865, 506] on td "Case No." at bounding box center [962, 507] width 329 height 21
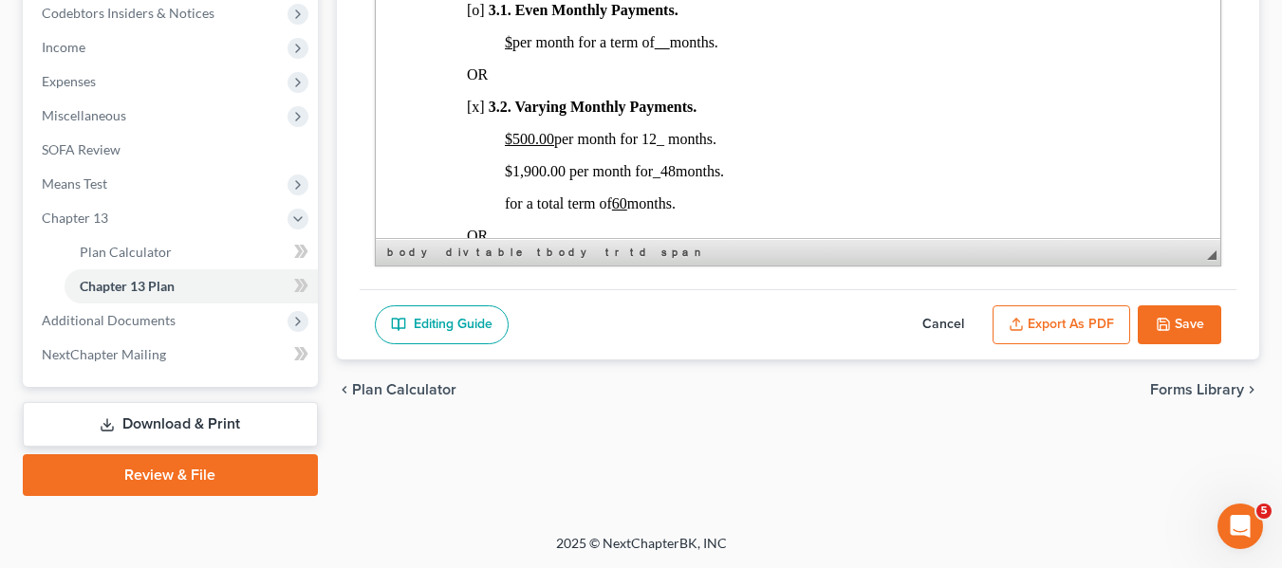
scroll to position [1253, 0]
click at [508, 180] on span "$1,900.00 per month for _48 months." at bounding box center [613, 172] width 219 height 16
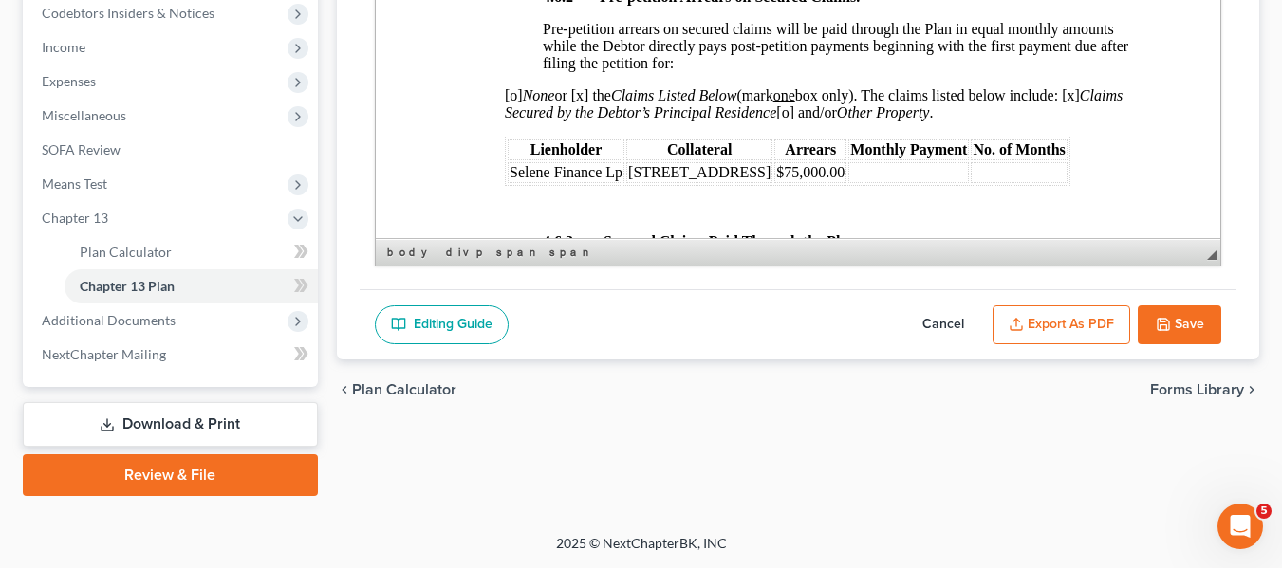
scroll to position [3252, 0]
click at [840, 179] on span "$75,000.00" at bounding box center [809, 171] width 68 height 16
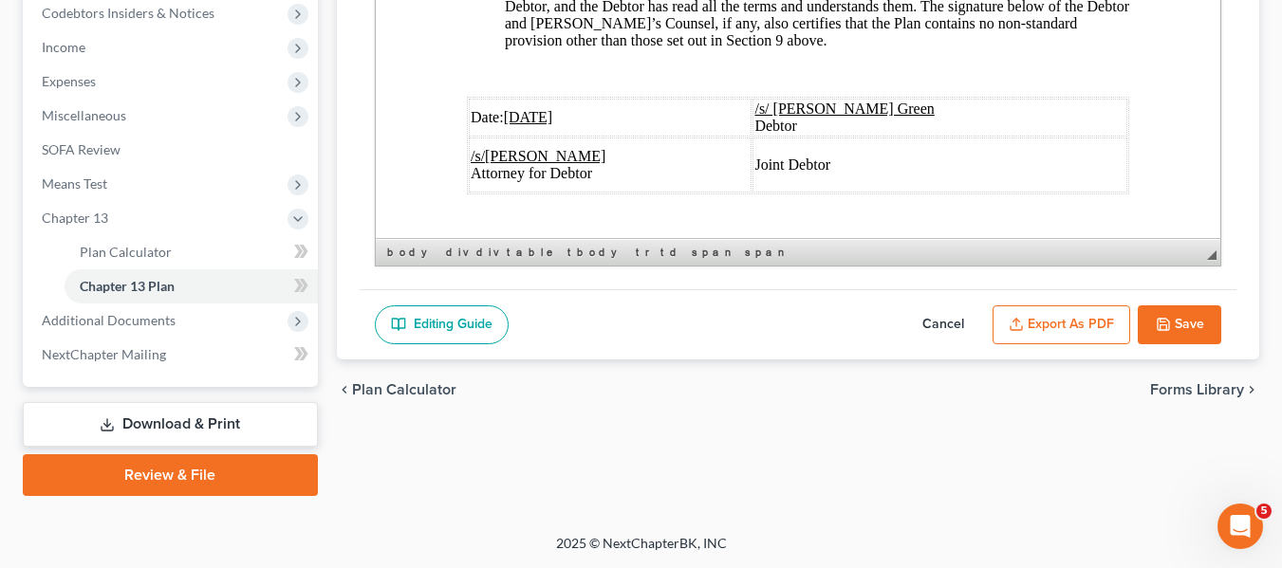
scroll to position [7361, 0]
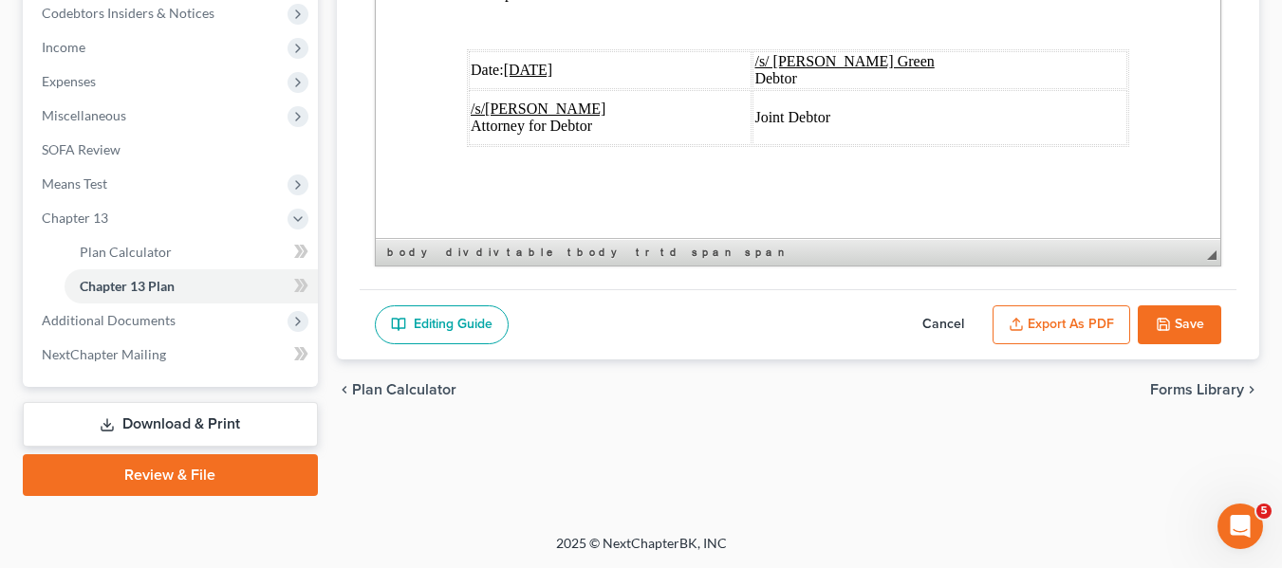
click at [507, 62] on u "08/20/2025" at bounding box center [527, 70] width 49 height 16
click at [1047, 309] on button "Export as PDF" at bounding box center [1061, 325] width 138 height 40
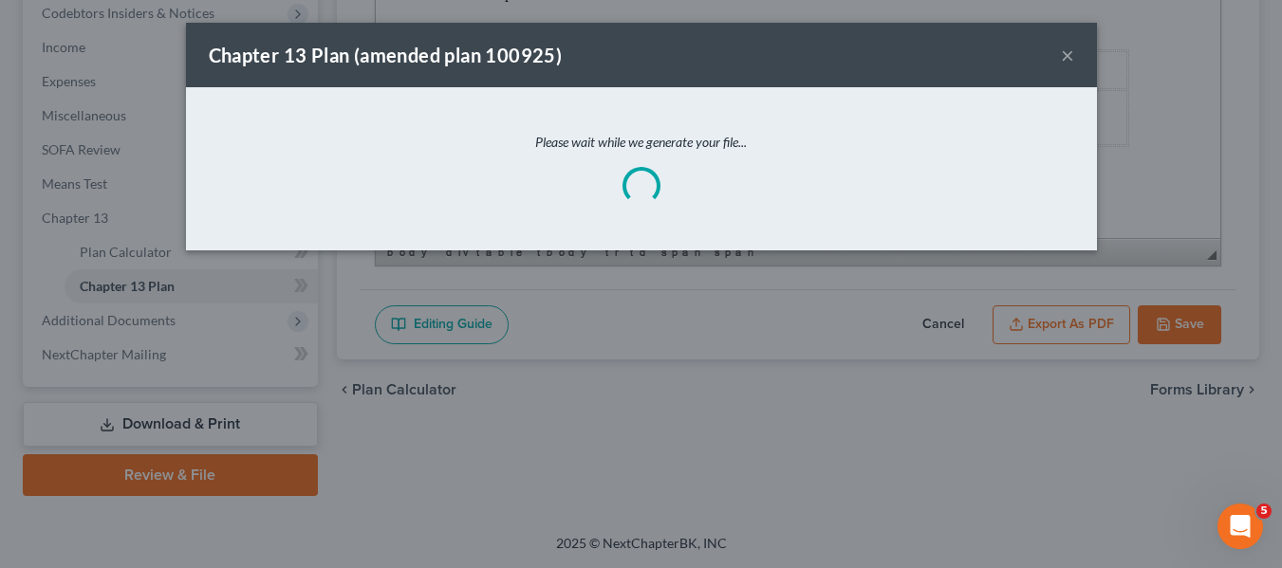
scroll to position [7293, 0]
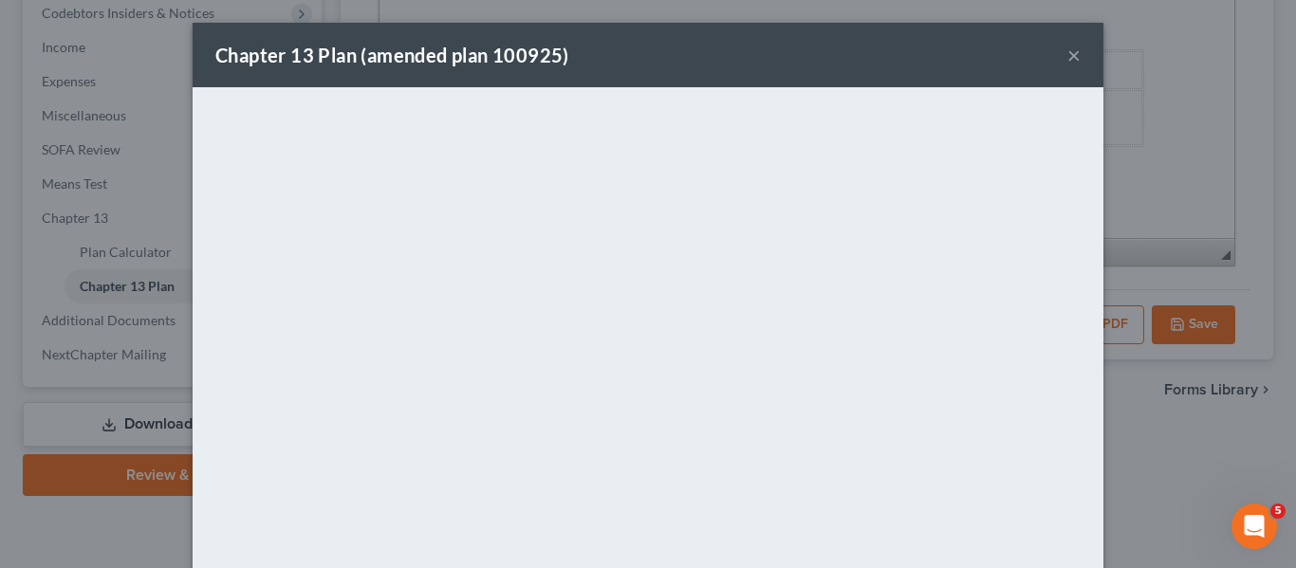
click at [1070, 56] on button "×" at bounding box center [1073, 55] width 13 height 23
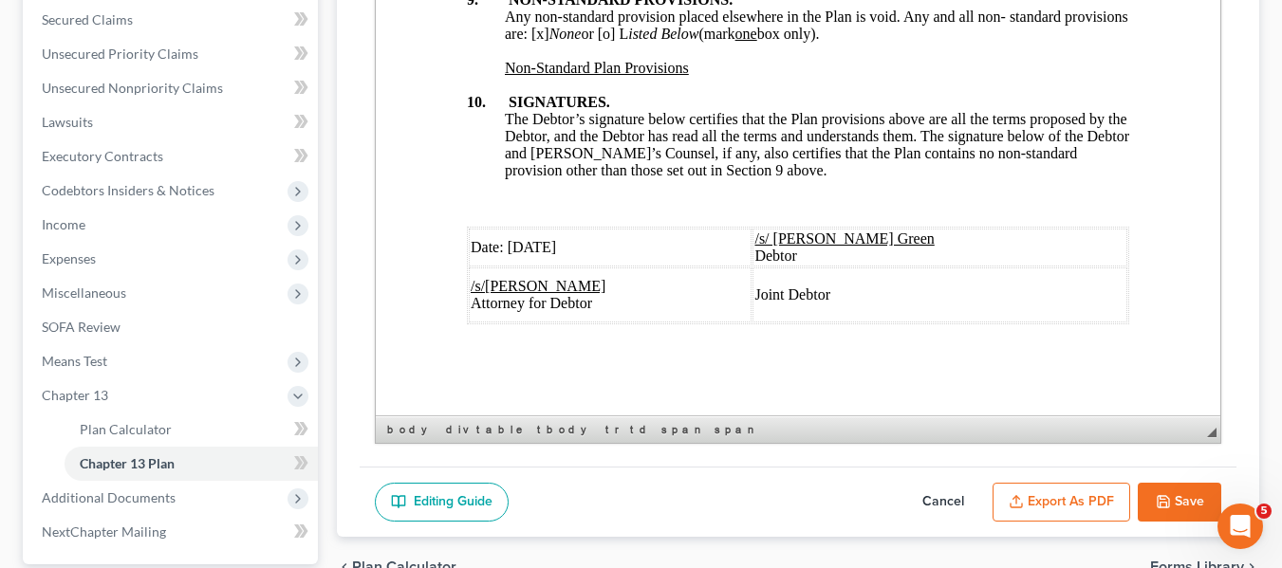
scroll to position [577, 0]
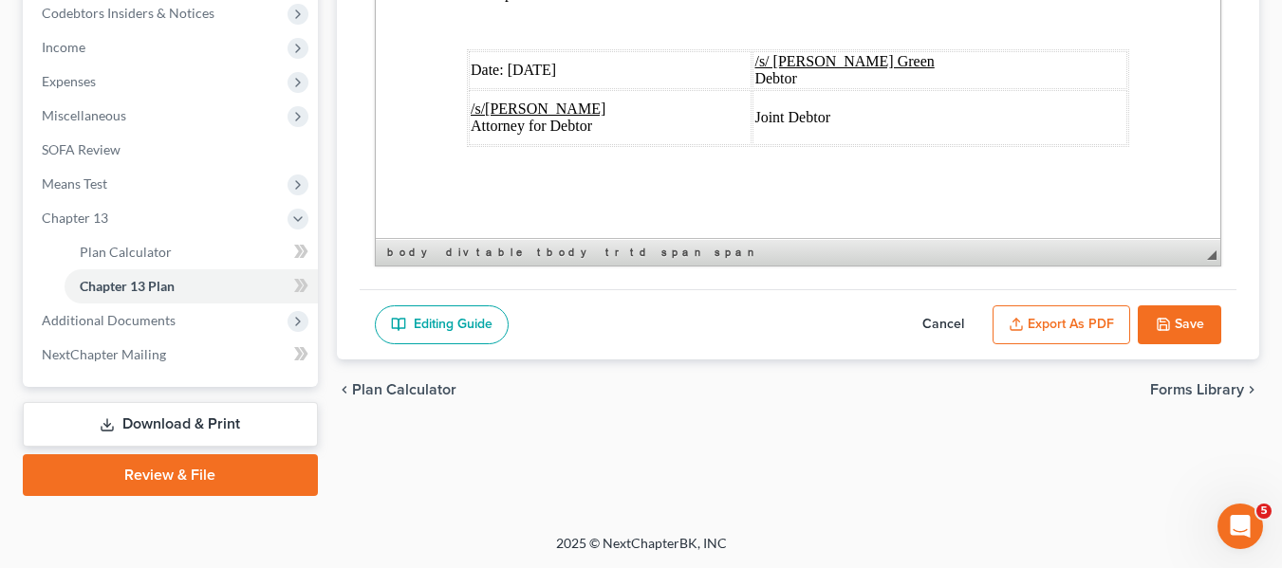
click at [147, 422] on link "Download & Print" at bounding box center [170, 424] width 295 height 45
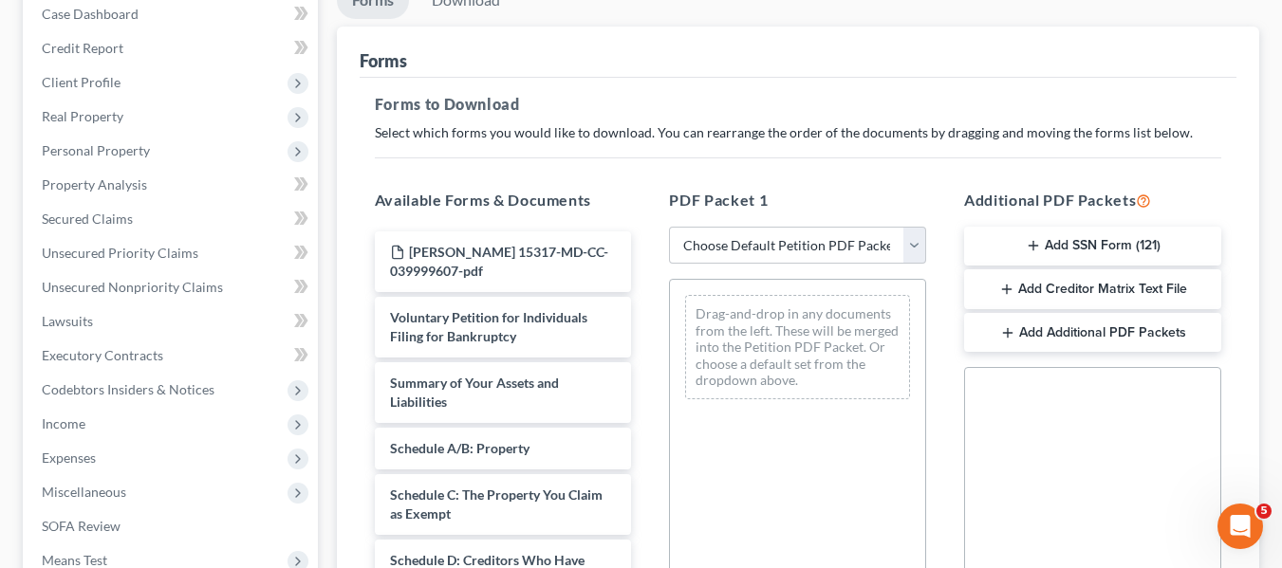
scroll to position [201, 0]
click at [750, 261] on select "Choose Default Petition PDF Packet Complete Bankruptcy Petition (all forms and …" at bounding box center [797, 245] width 257 height 38
select select "2"
click at [669, 226] on select "Choose Default Petition PDF Packet Complete Bankruptcy Petition (all forms and …" at bounding box center [797, 245] width 257 height 38
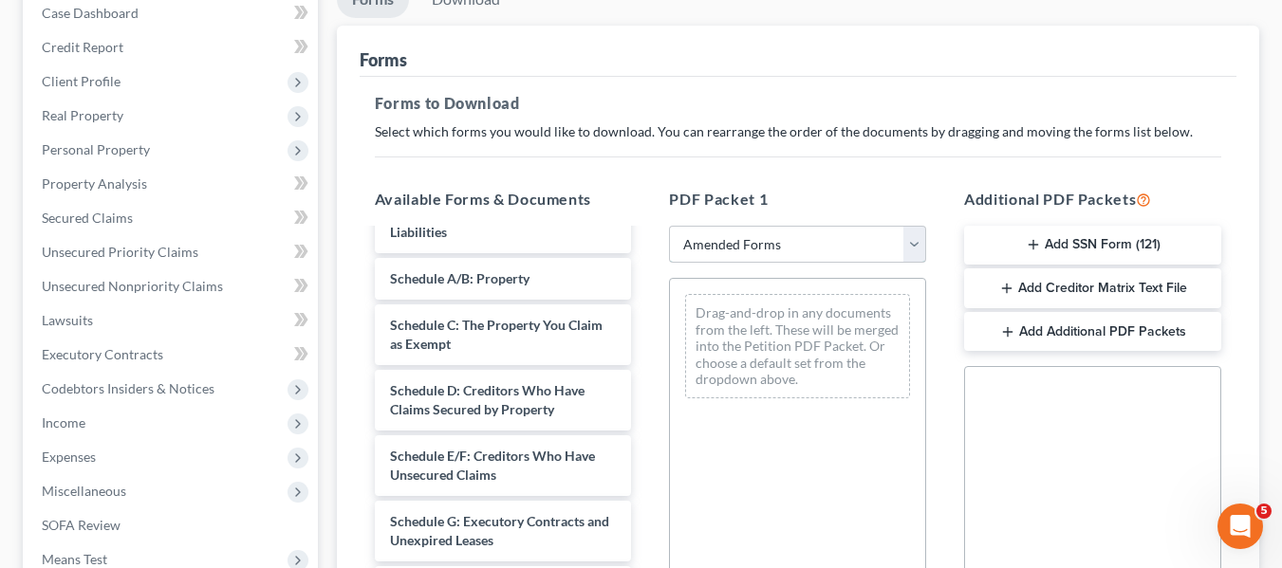
scroll to position [104, 0]
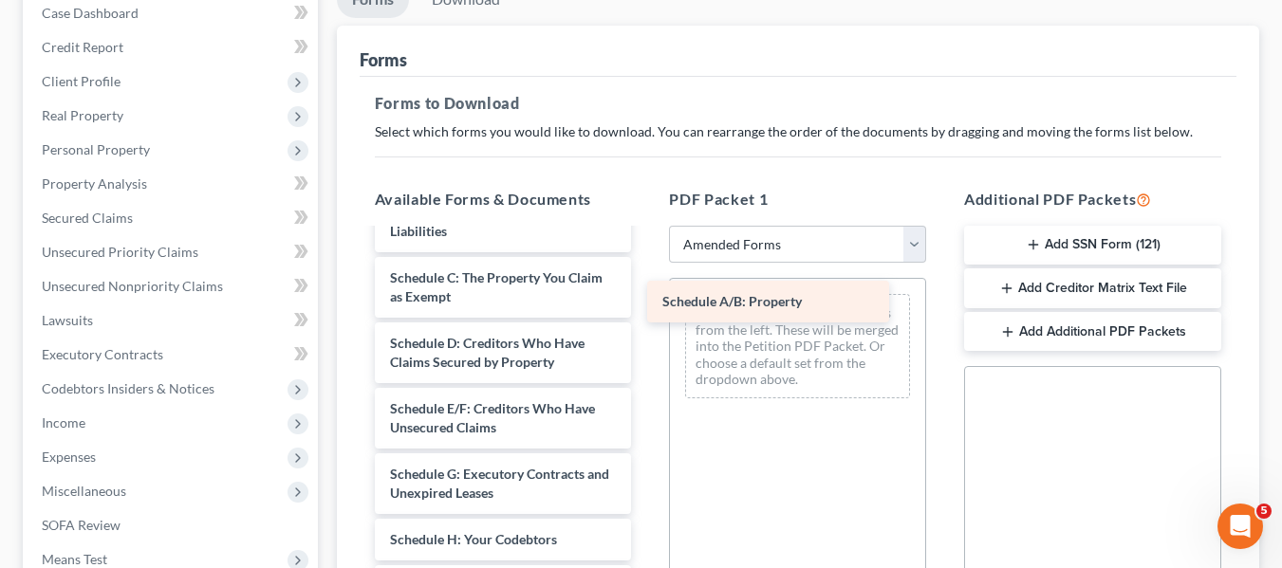
drag, startPoint x: 431, startPoint y: 285, endPoint x: 702, endPoint y: 310, distance: 272.5
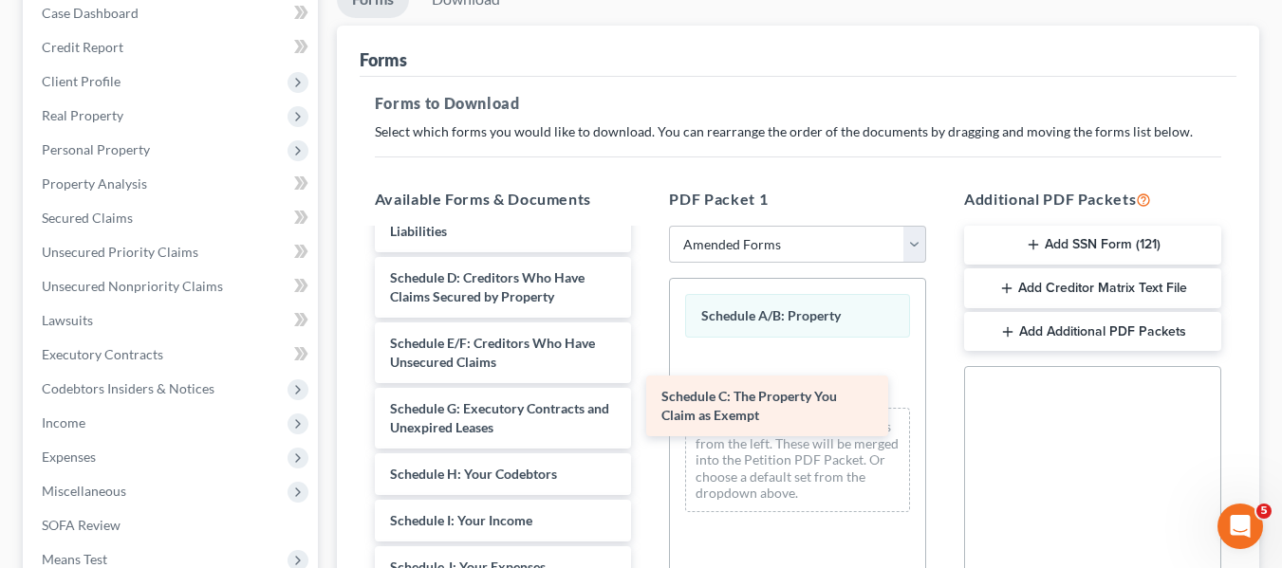
drag, startPoint x: 482, startPoint y: 280, endPoint x: 753, endPoint y: 397, distance: 295.7
click at [647, 397] on div "Schedule C: The Property You Claim as Exempt Voluntary Petition for Individuals…" at bounding box center [503, 567] width 287 height 882
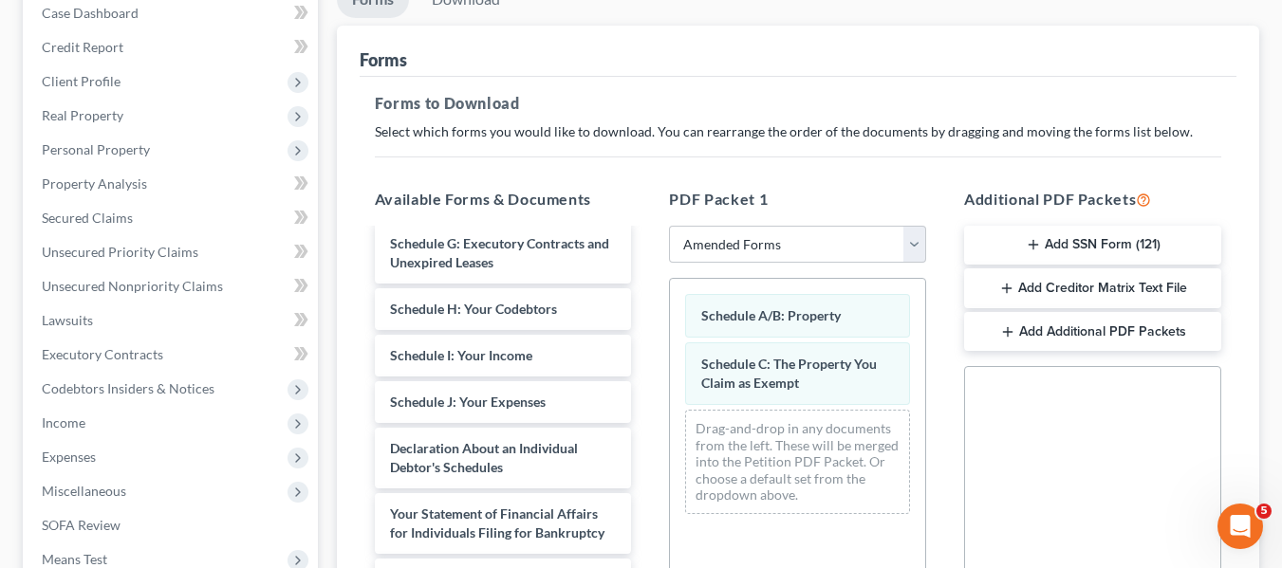
scroll to position [270, 0]
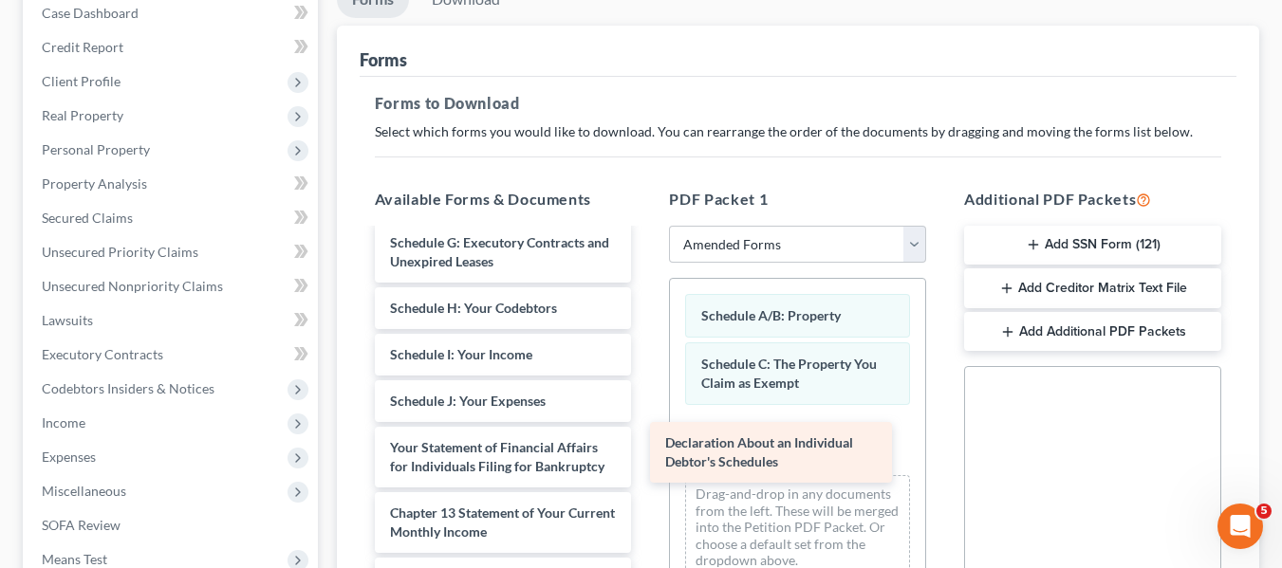
drag, startPoint x: 461, startPoint y: 450, endPoint x: 743, endPoint y: 449, distance: 281.7
click at [647, 449] on div "Declaration About an Individual Debtor's Schedules Voluntary Petition for Indiv…" at bounding box center [503, 368] width 287 height 817
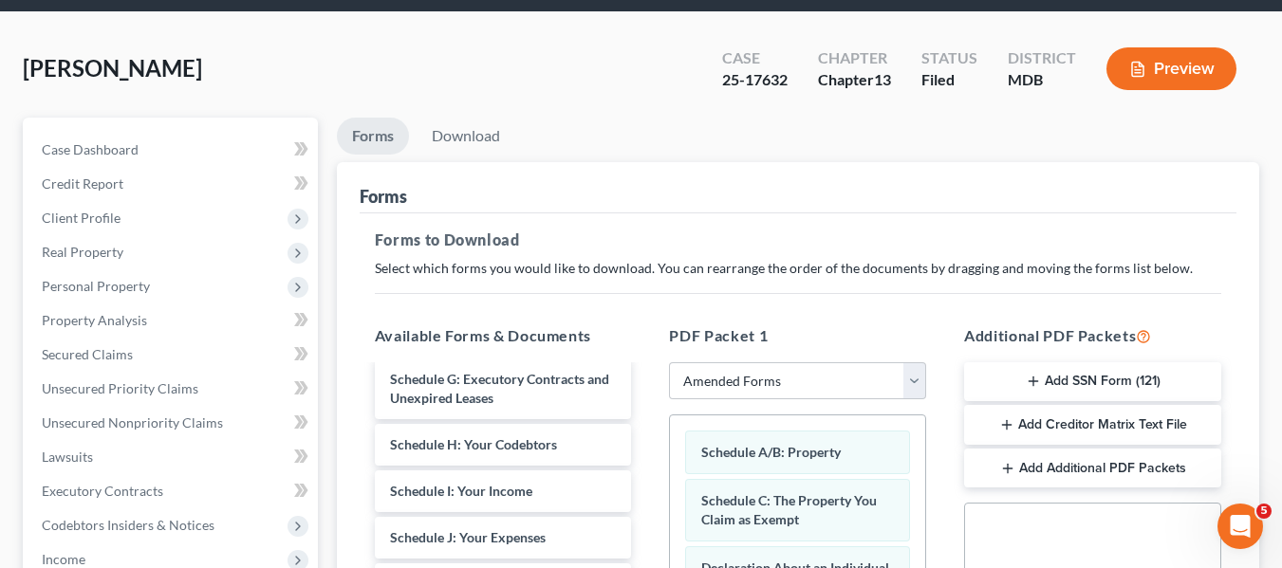
scroll to position [0, 0]
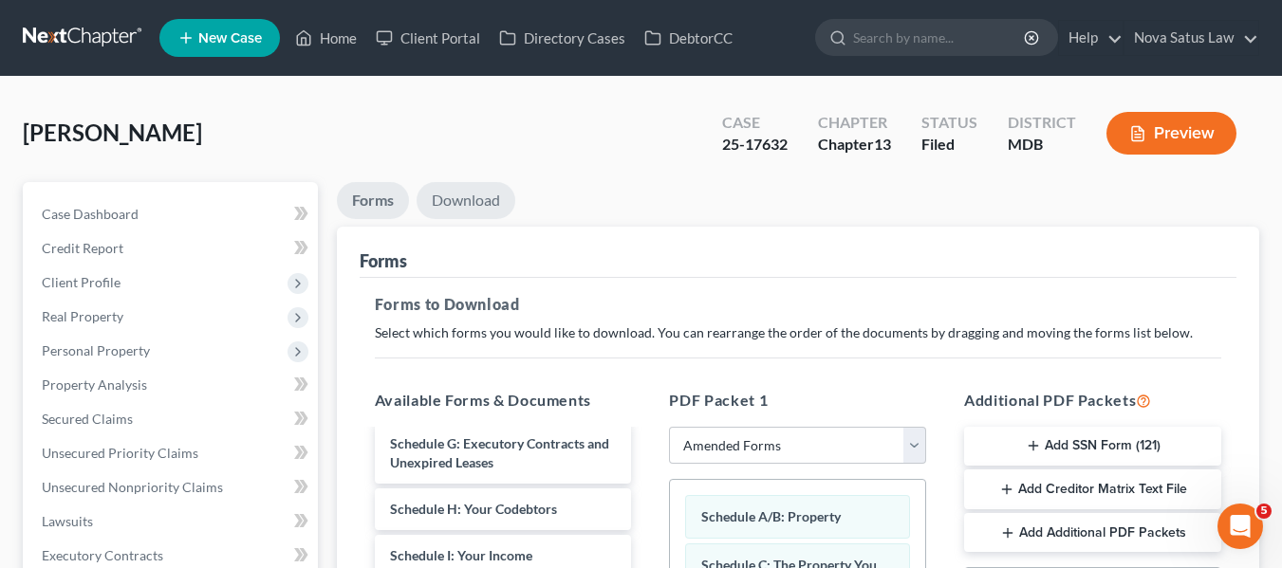
click at [480, 194] on link "Download" at bounding box center [465, 200] width 99 height 37
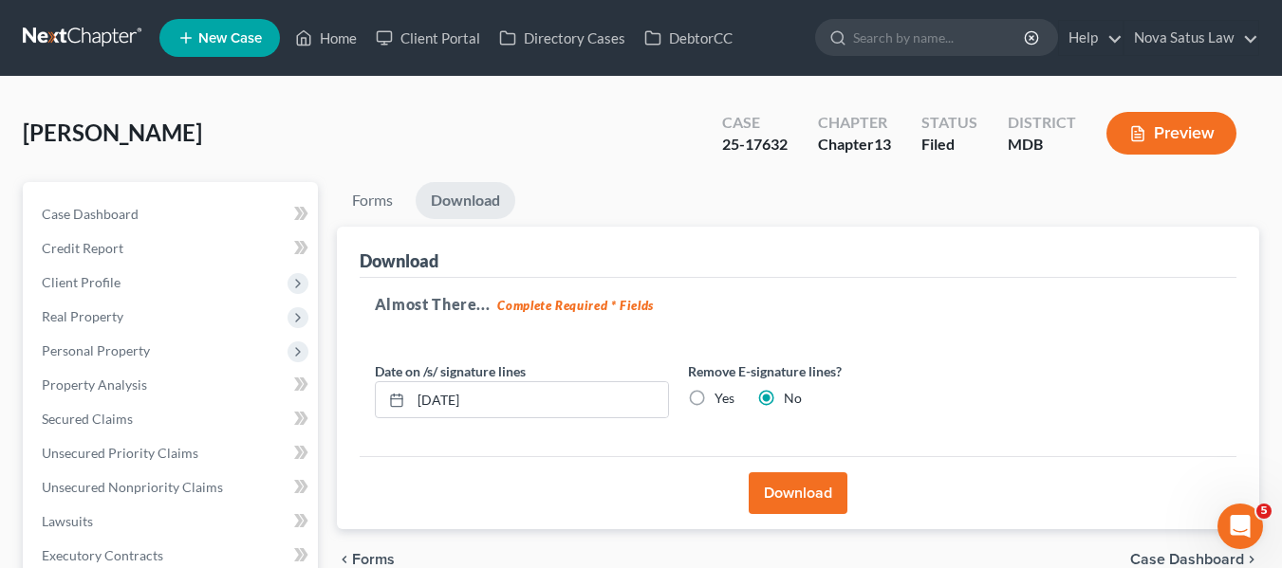
click at [785, 494] on button "Download" at bounding box center [797, 493] width 99 height 42
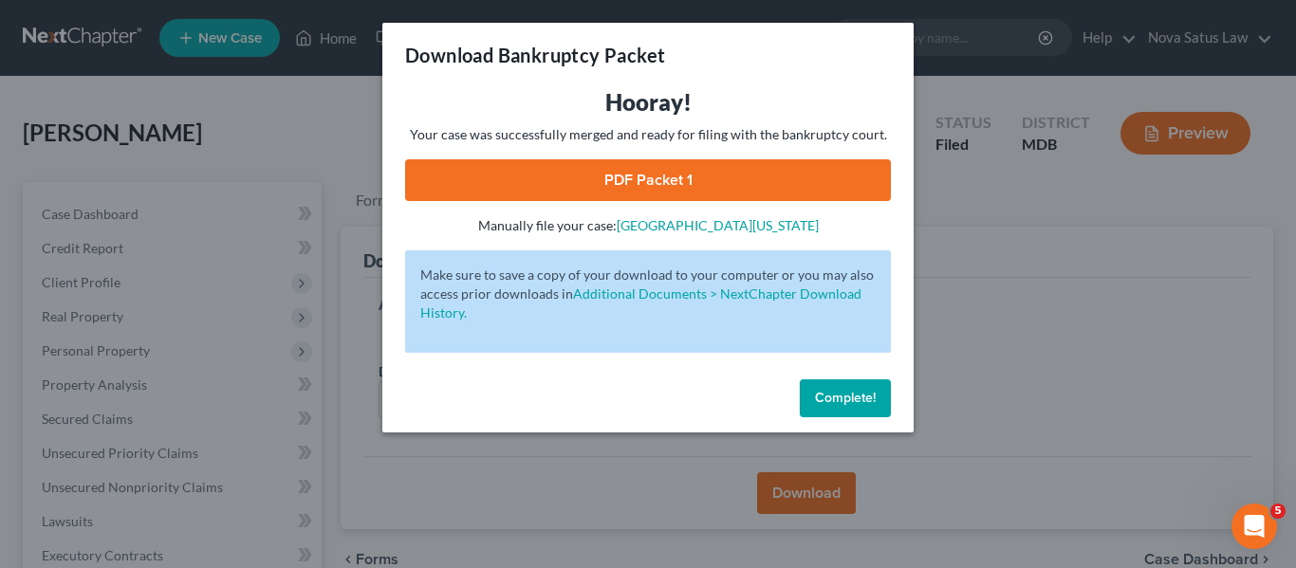
click at [613, 183] on link "PDF Packet 1" at bounding box center [648, 180] width 486 height 42
click at [827, 404] on span "Complete!" at bounding box center [845, 398] width 61 height 16
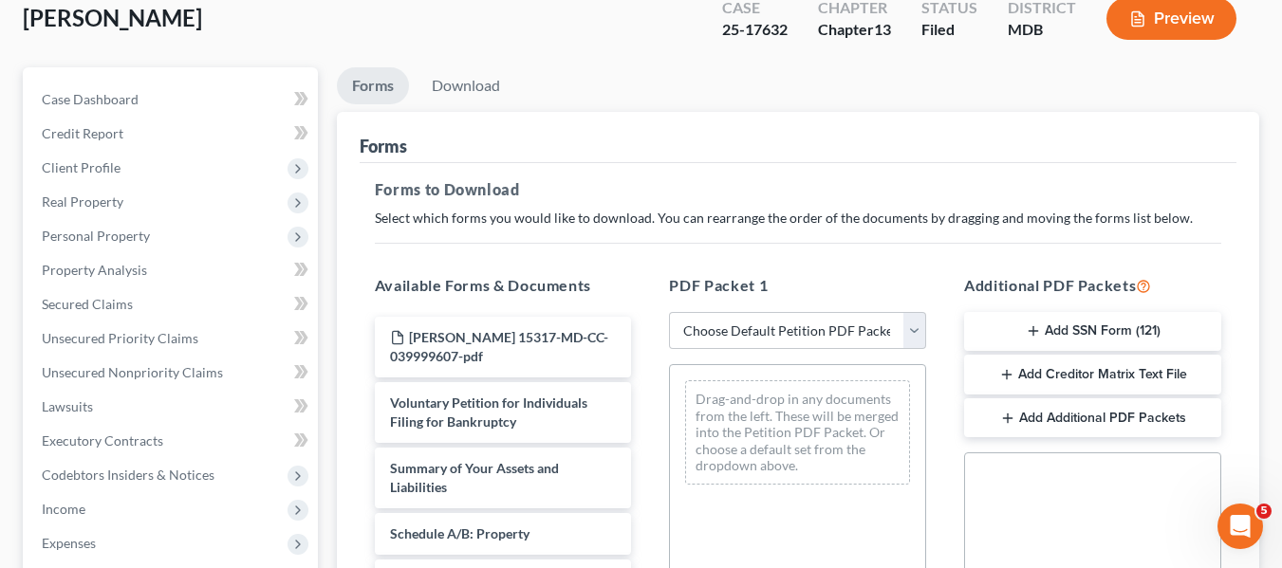
scroll to position [116, 0]
click at [786, 327] on select "Choose Default Petition PDF Packet Complete Bankruptcy Petition (all forms and …" at bounding box center [797, 330] width 257 height 38
select select "2"
click at [669, 311] on select "Choose Default Petition PDF Packet Complete Bankruptcy Petition (all forms and …" at bounding box center [797, 330] width 257 height 38
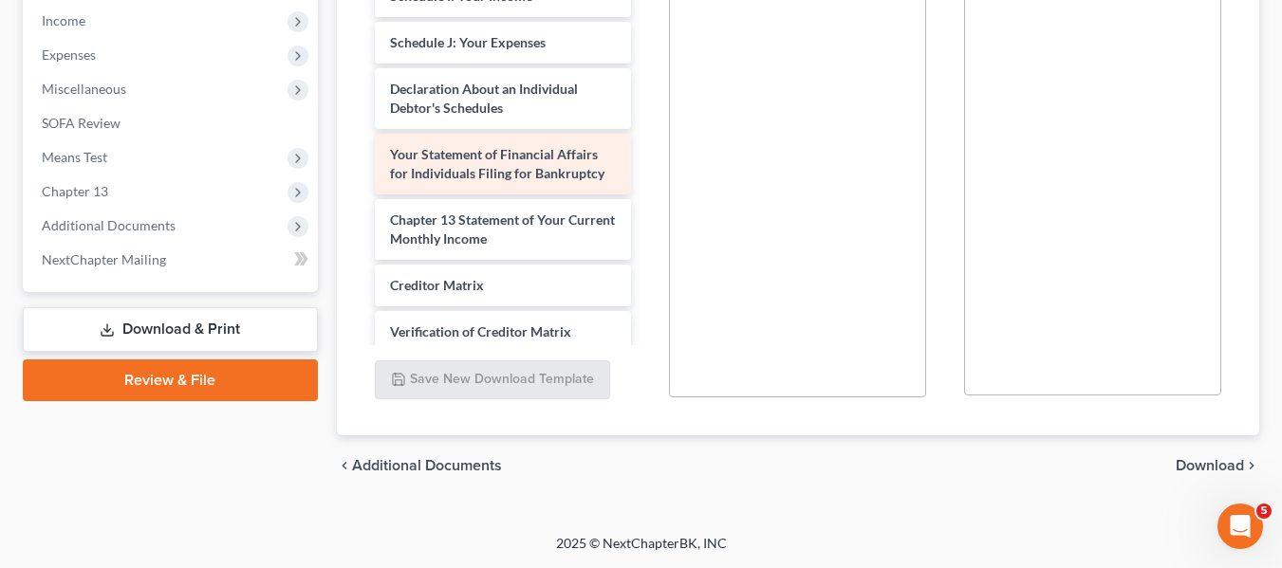
scroll to position [340, 0]
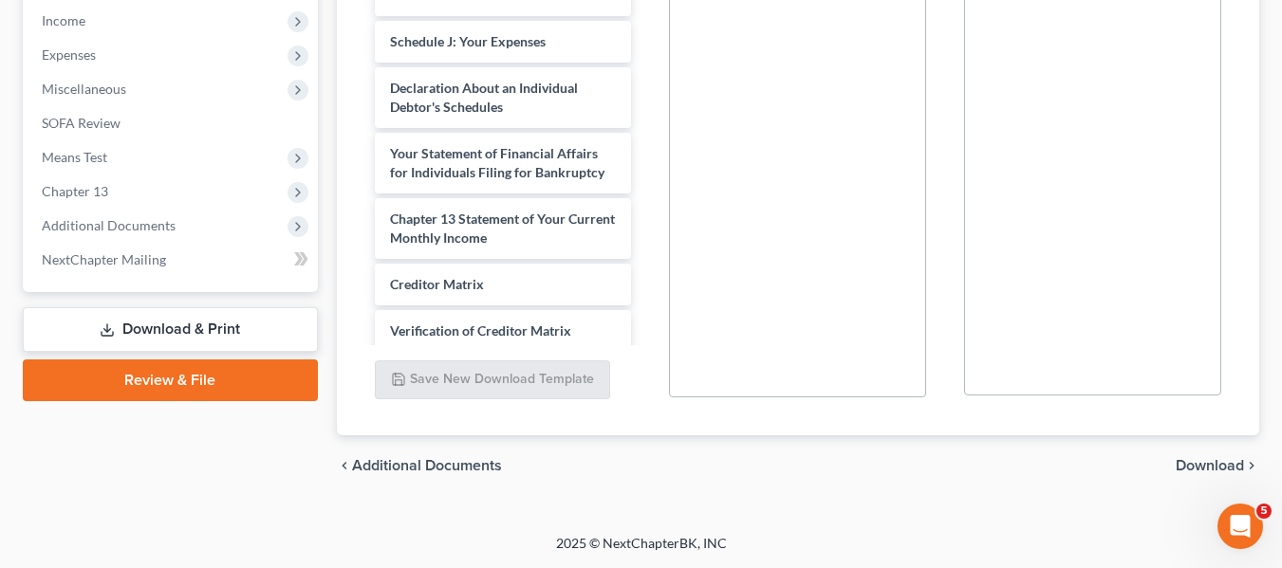
drag, startPoint x: 434, startPoint y: 186, endPoint x: 716, endPoint y: 141, distance: 285.2
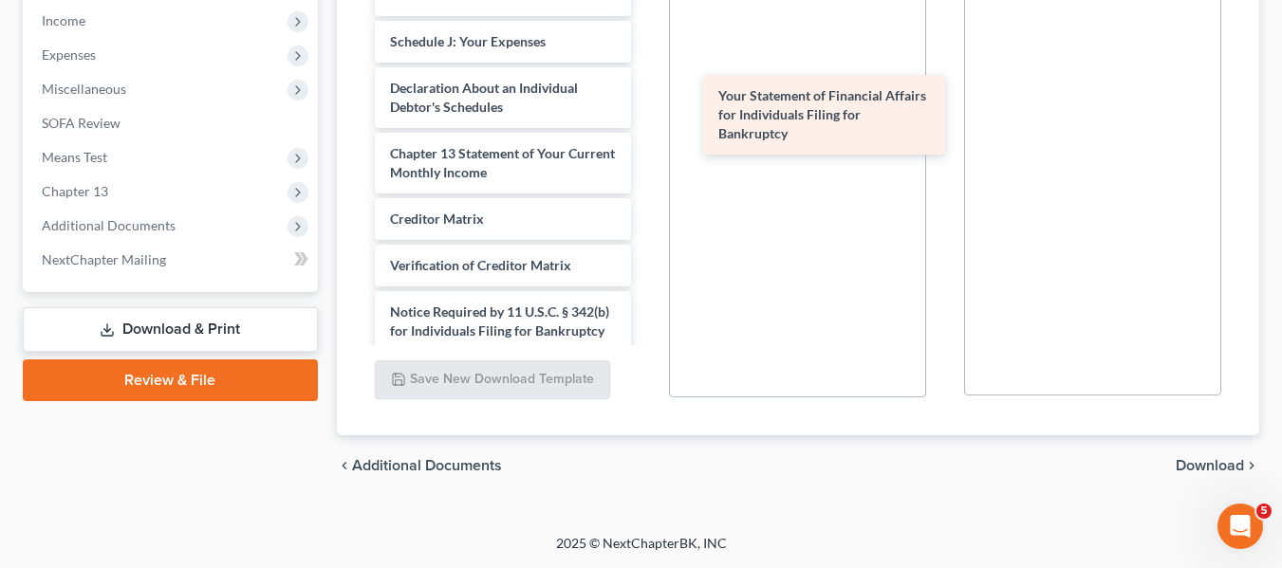
drag, startPoint x: 716, startPoint y: 141, endPoint x: 747, endPoint y: 96, distance: 54.7
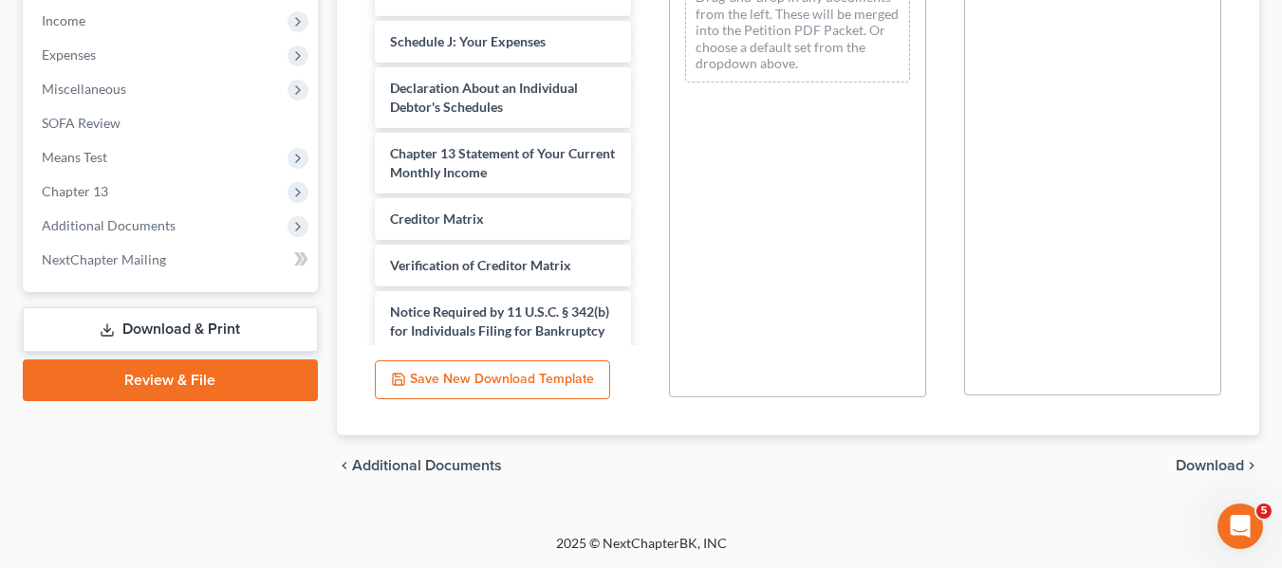
scroll to position [106, 0]
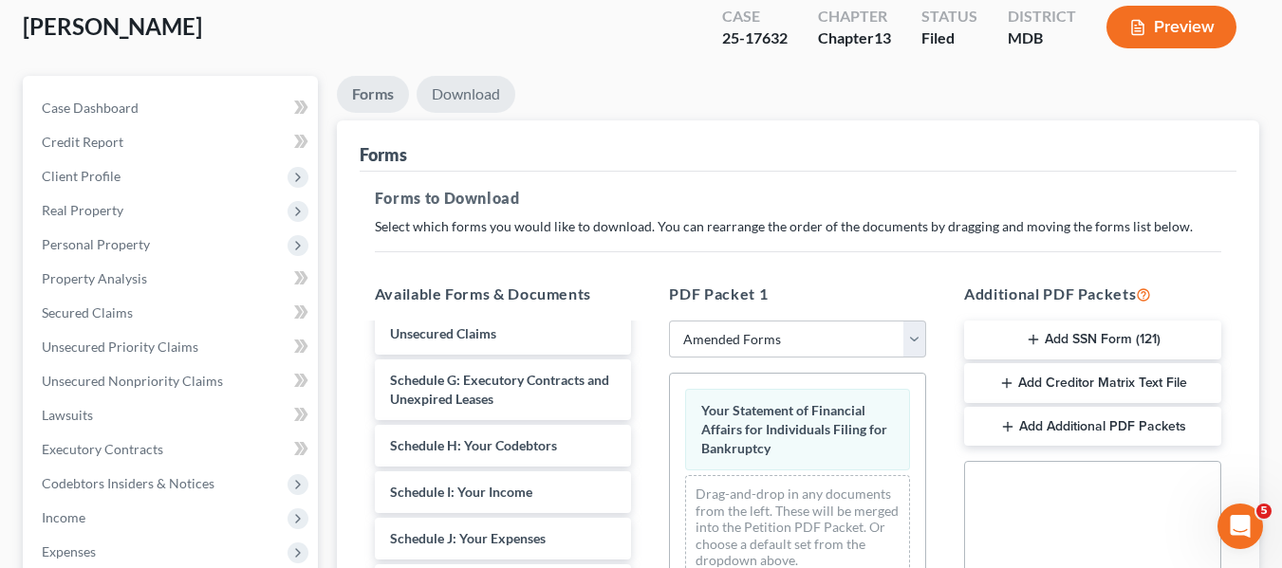
click at [476, 97] on link "Download" at bounding box center [465, 94] width 99 height 37
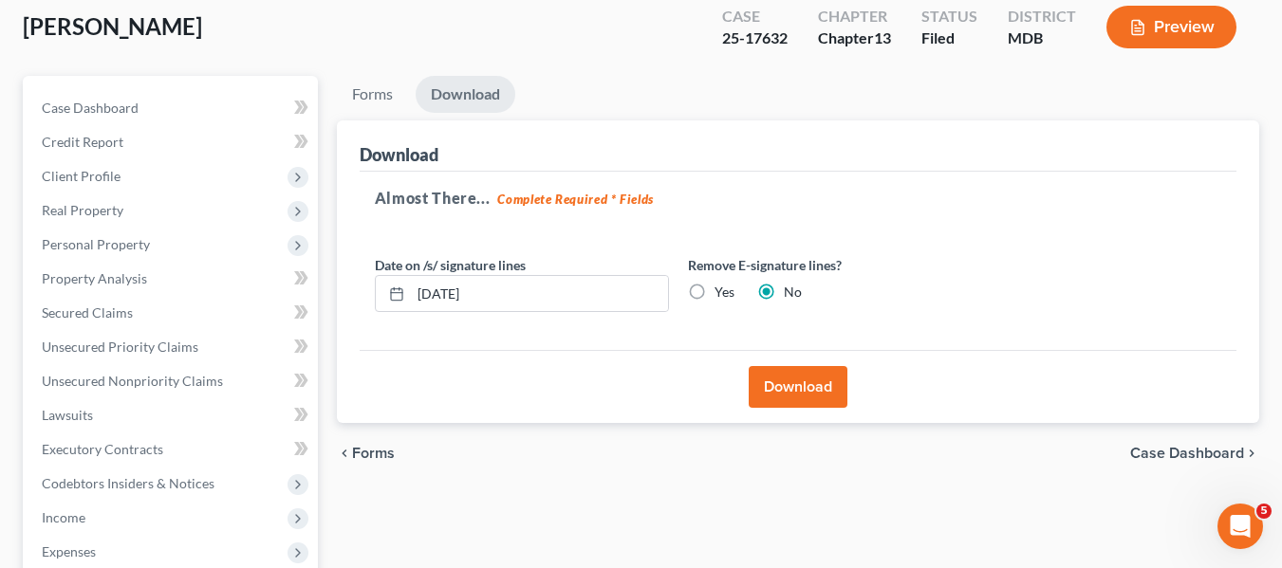
click at [773, 373] on button "Download" at bounding box center [797, 387] width 99 height 42
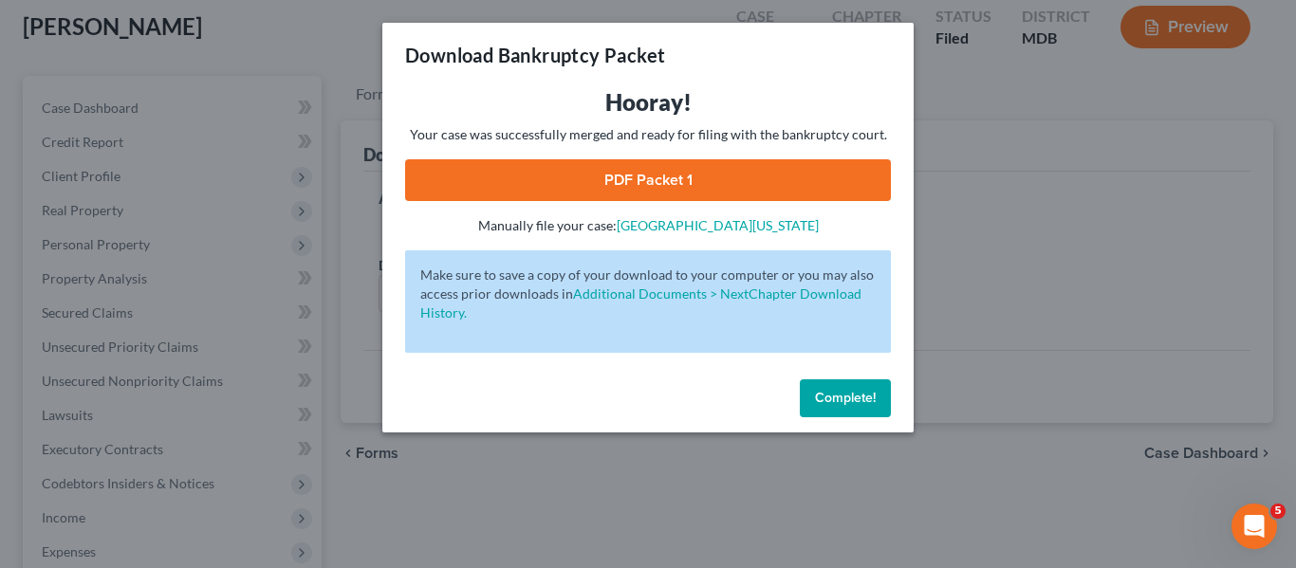
click at [646, 176] on link "PDF Packet 1" at bounding box center [648, 180] width 486 height 42
click at [826, 395] on span "Complete!" at bounding box center [845, 398] width 61 height 16
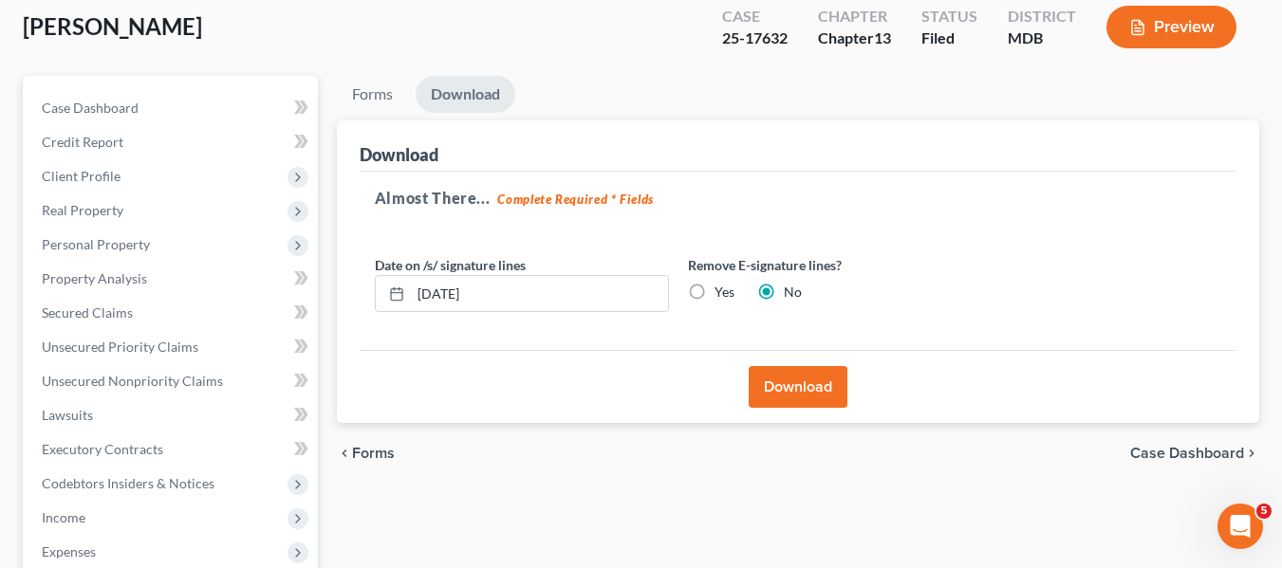
scroll to position [0, 0]
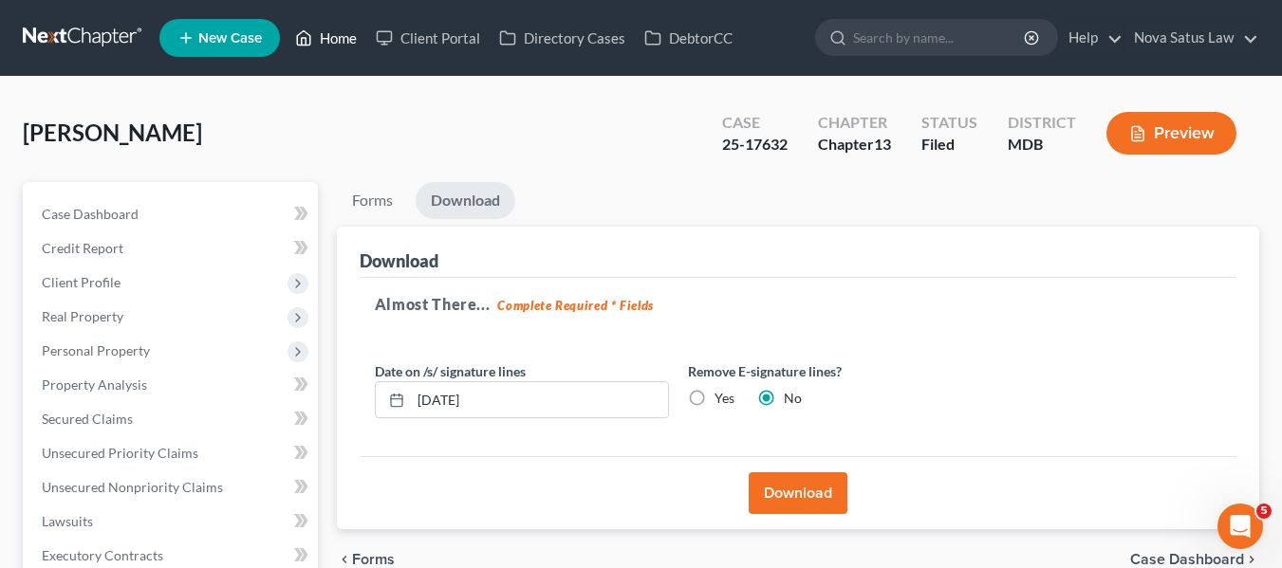
click at [324, 34] on link "Home" at bounding box center [326, 38] width 81 height 34
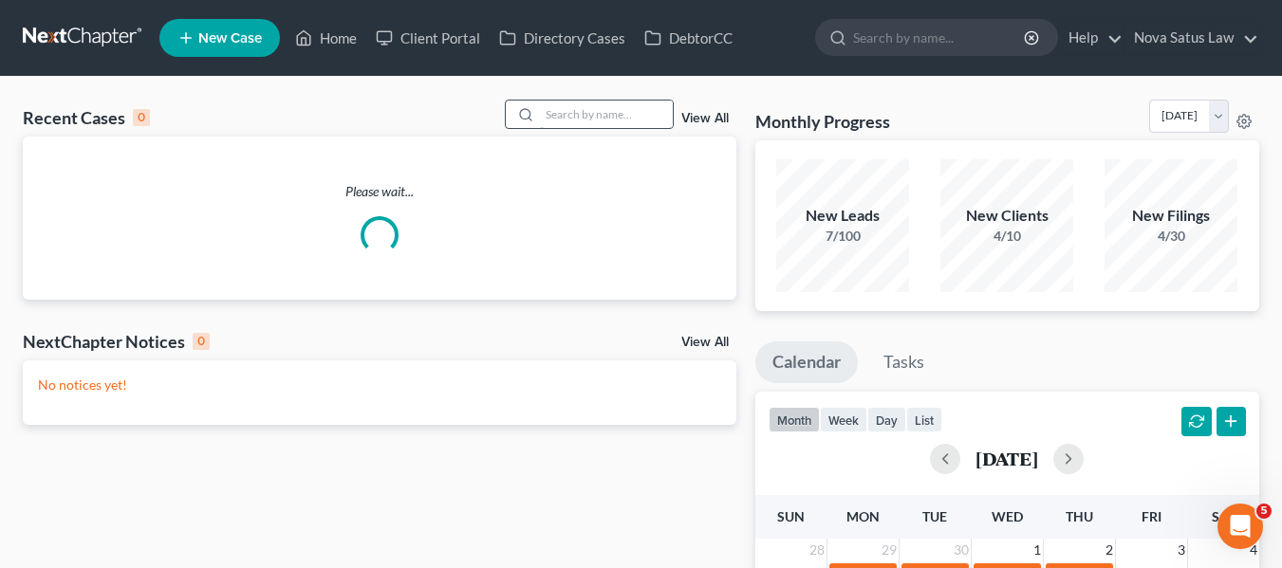
click at [571, 121] on input "search" at bounding box center [606, 115] width 133 height 28
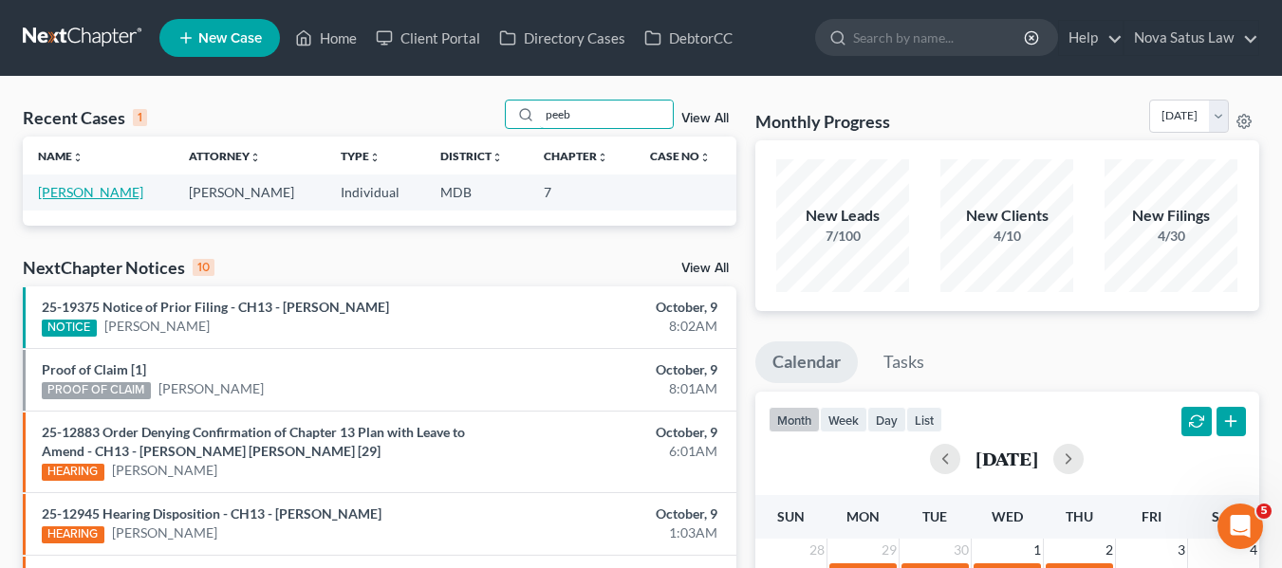
type input "peeb"
click at [79, 195] on link "[PERSON_NAME]" at bounding box center [90, 192] width 105 height 16
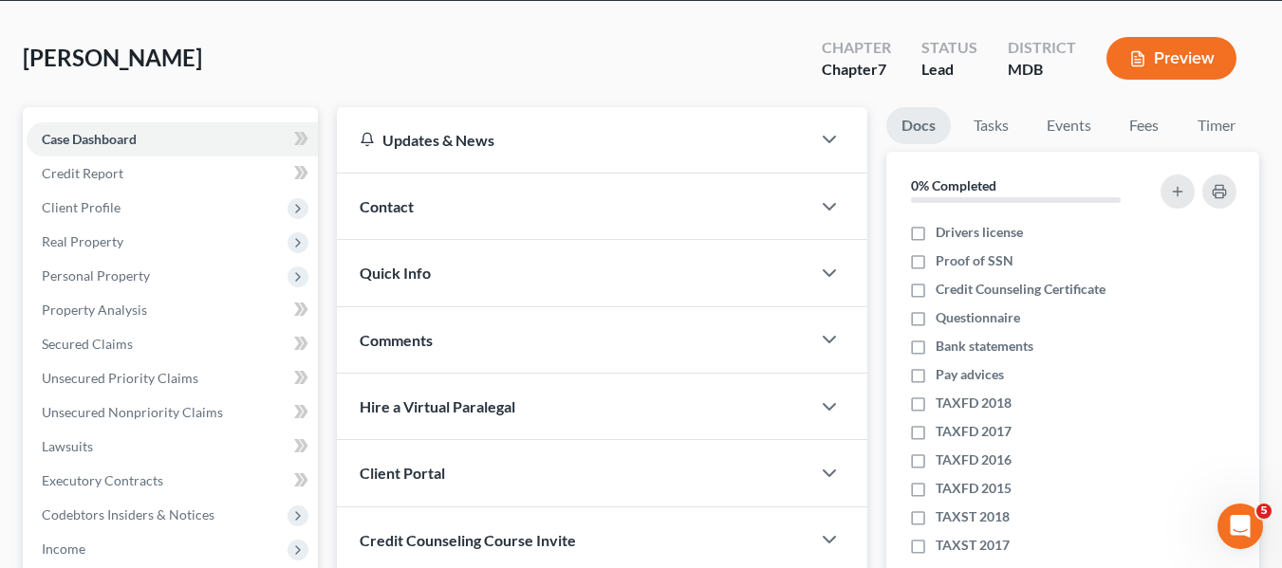
scroll to position [76, 0]
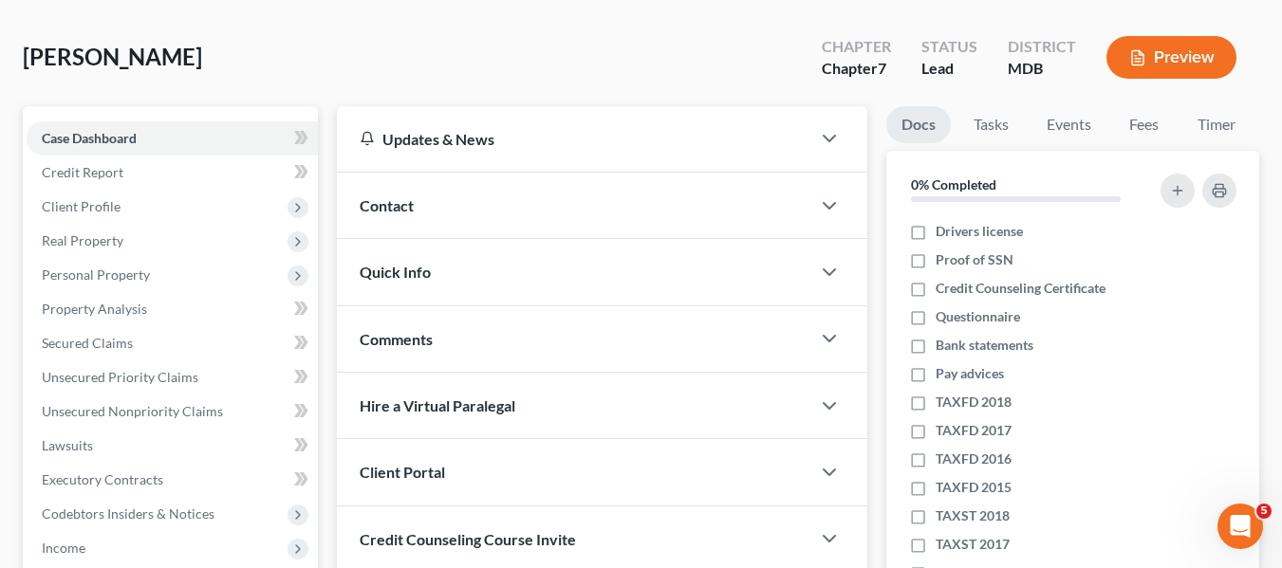
click at [79, 195] on span "Client Profile" at bounding box center [172, 207] width 291 height 34
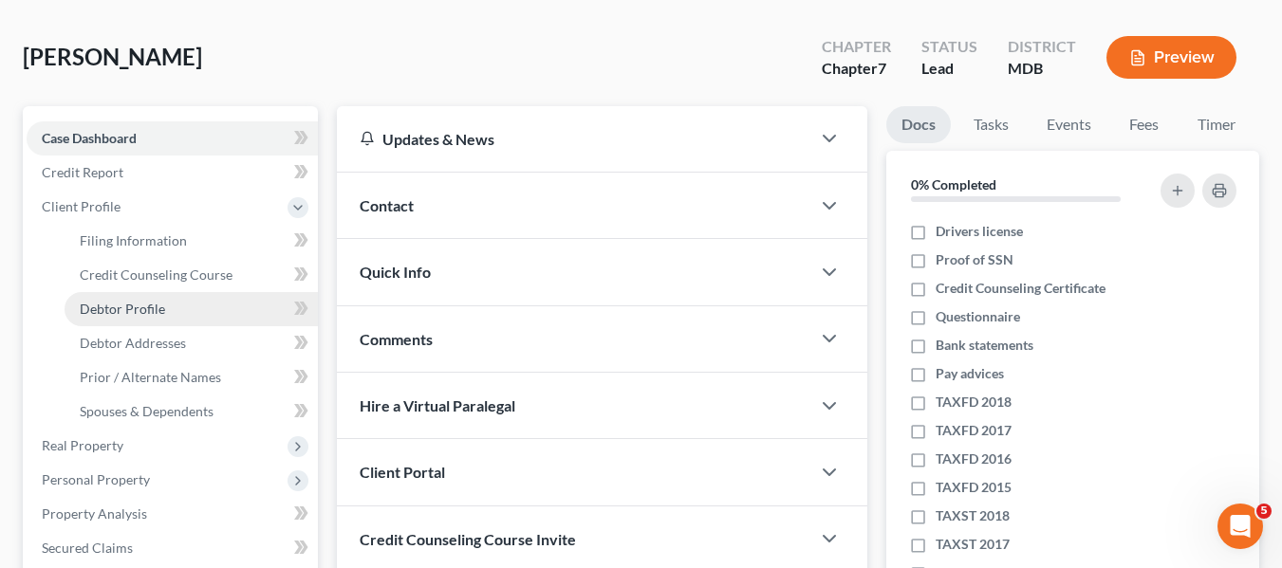
click at [108, 306] on span "Debtor Profile" at bounding box center [122, 309] width 85 height 16
select select "0"
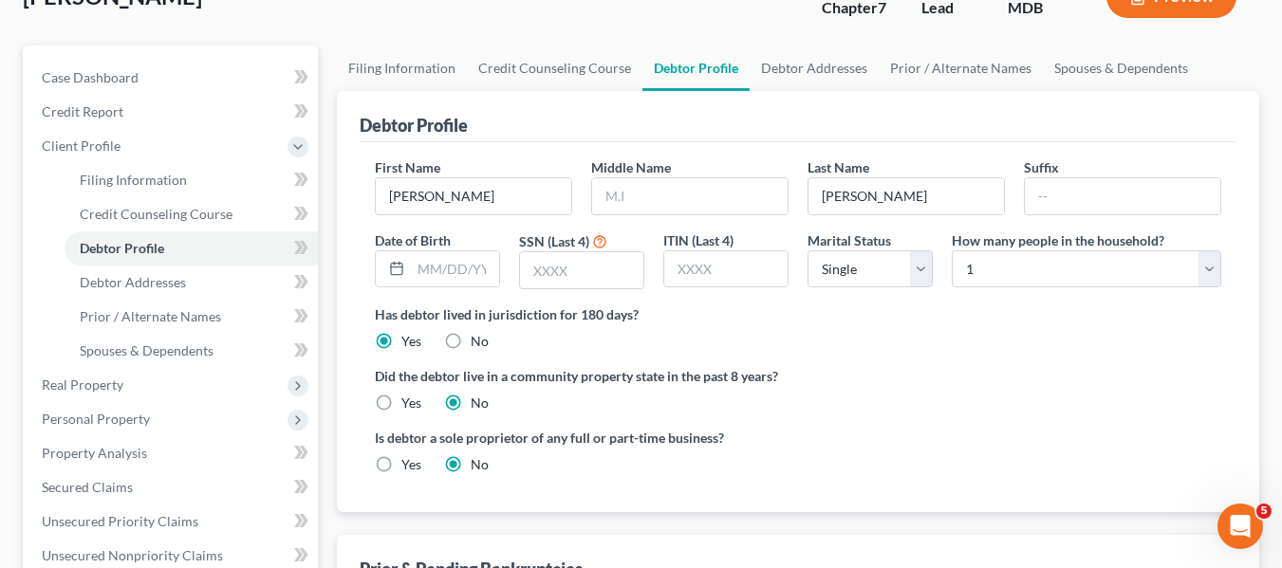
scroll to position [138, 0]
click at [666, 199] on input "text" at bounding box center [689, 195] width 195 height 36
type input "[PERSON_NAME]"
click at [413, 266] on input "text" at bounding box center [455, 268] width 88 height 36
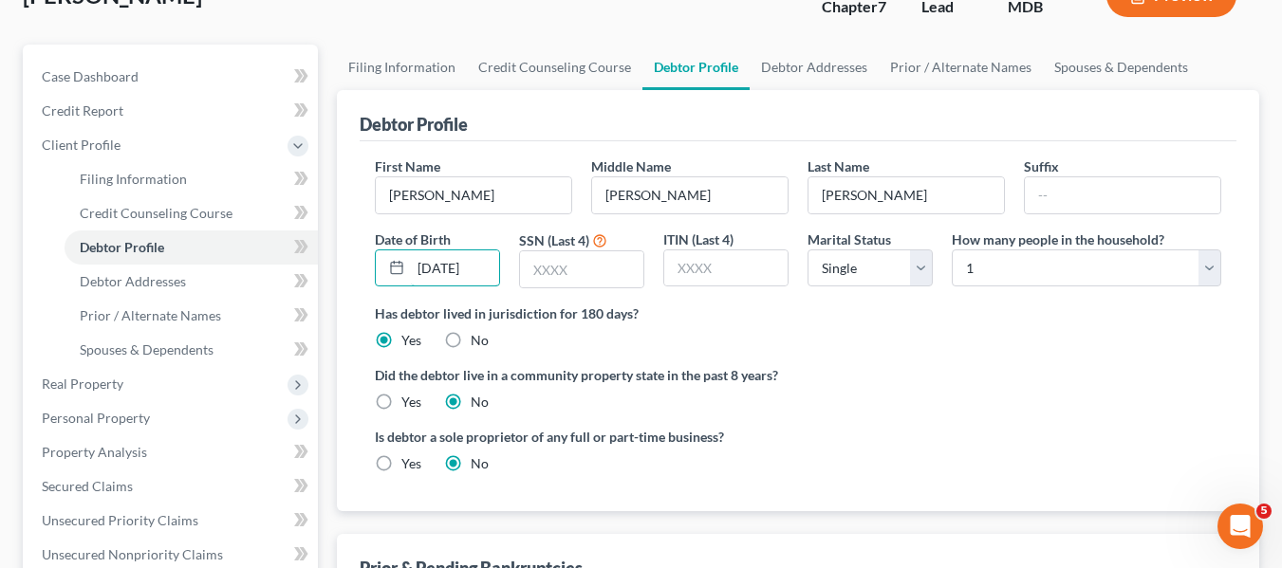
type input "[DATE]"
click at [532, 277] on input "text" at bounding box center [581, 269] width 123 height 36
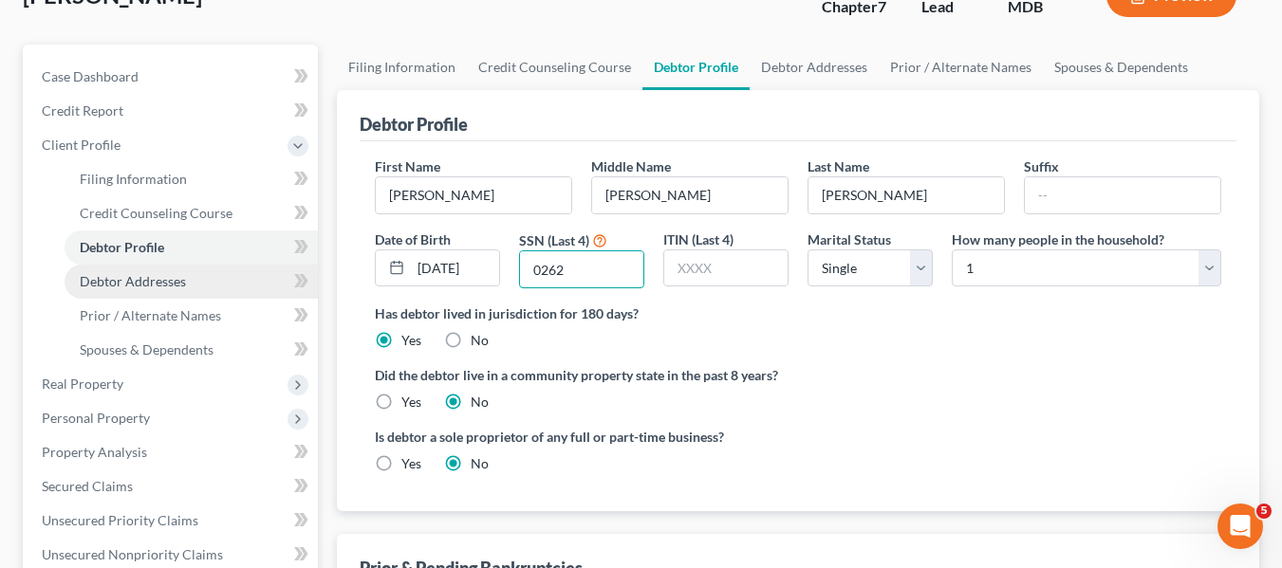
type input "0262"
click at [207, 276] on link "Debtor Addresses" at bounding box center [191, 282] width 253 height 34
select select "0"
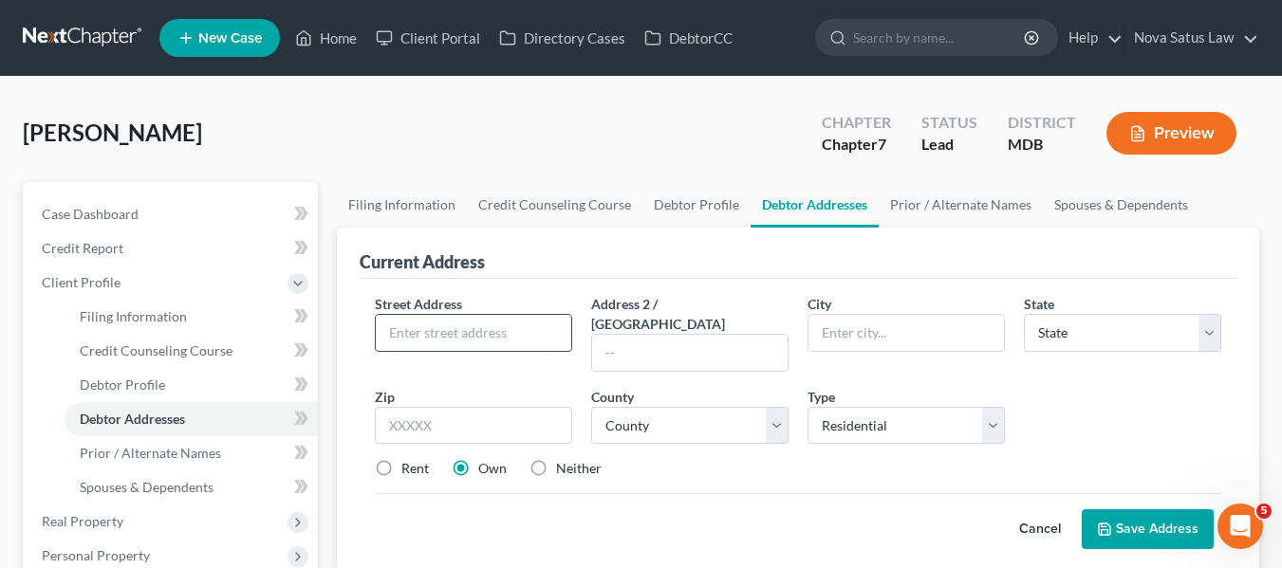
click at [409, 333] on input "text" at bounding box center [473, 333] width 195 height 36
type input "[STREET_ADDRESS]"
click at [438, 407] on input "text" at bounding box center [473, 426] width 197 height 38
click at [440, 411] on input "text" at bounding box center [473, 426] width 197 height 38
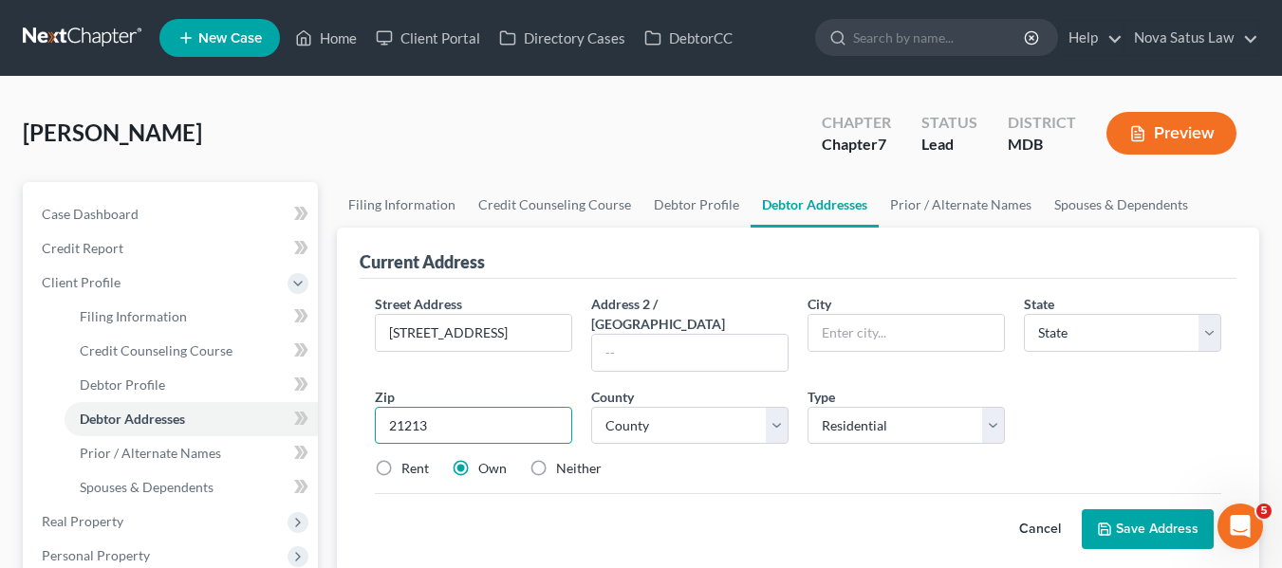
type input "21213"
type input "[GEOGRAPHIC_DATA]"
select select "21"
click at [615, 335] on input "text" at bounding box center [689, 353] width 195 height 36
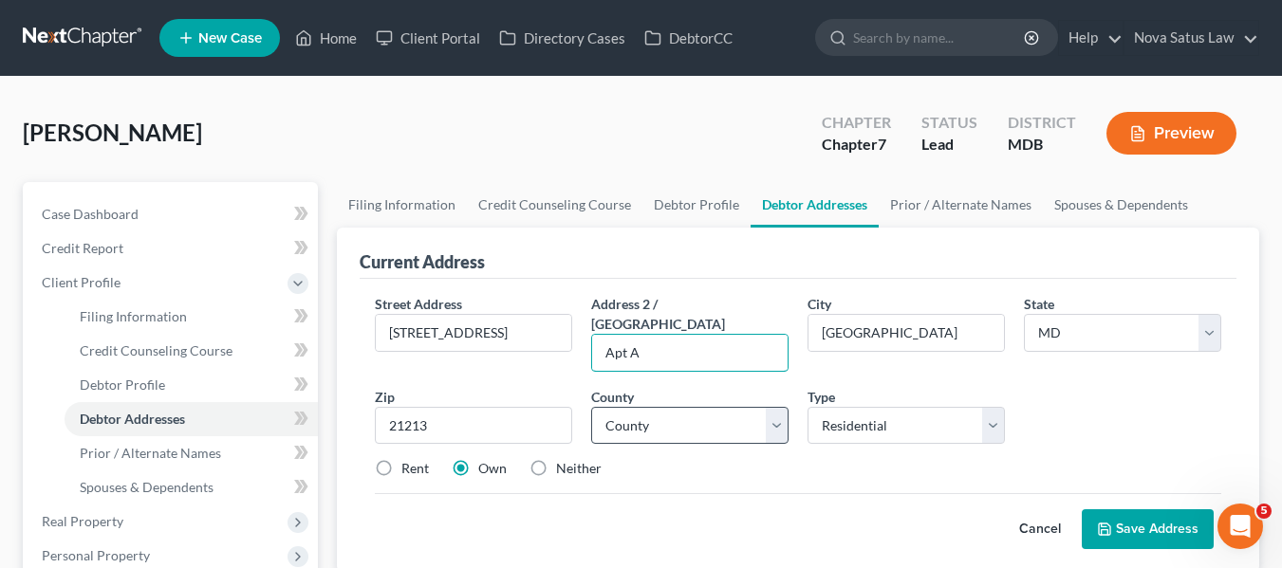
type input "Apt A"
click at [655, 407] on select "County [GEOGRAPHIC_DATA] [GEOGRAPHIC_DATA] [GEOGRAPHIC_DATA] [GEOGRAPHIC_DATA] …" at bounding box center [689, 426] width 197 height 38
select select "3"
click at [591, 407] on select "County [GEOGRAPHIC_DATA] [GEOGRAPHIC_DATA] [GEOGRAPHIC_DATA] [GEOGRAPHIC_DATA] …" at bounding box center [689, 426] width 197 height 38
click at [401, 459] on label "Rent" at bounding box center [415, 468] width 28 height 19
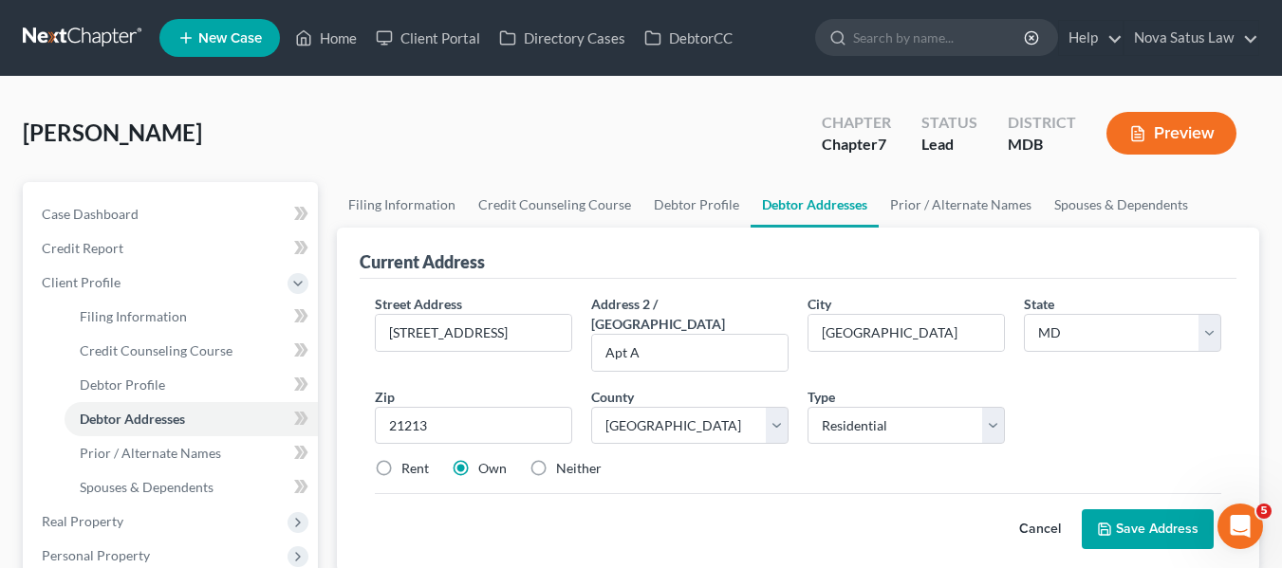
click at [409, 459] on input "Rent" at bounding box center [415, 465] width 12 height 12
radio input "true"
click at [1139, 509] on button "Save Address" at bounding box center [1147, 529] width 132 height 40
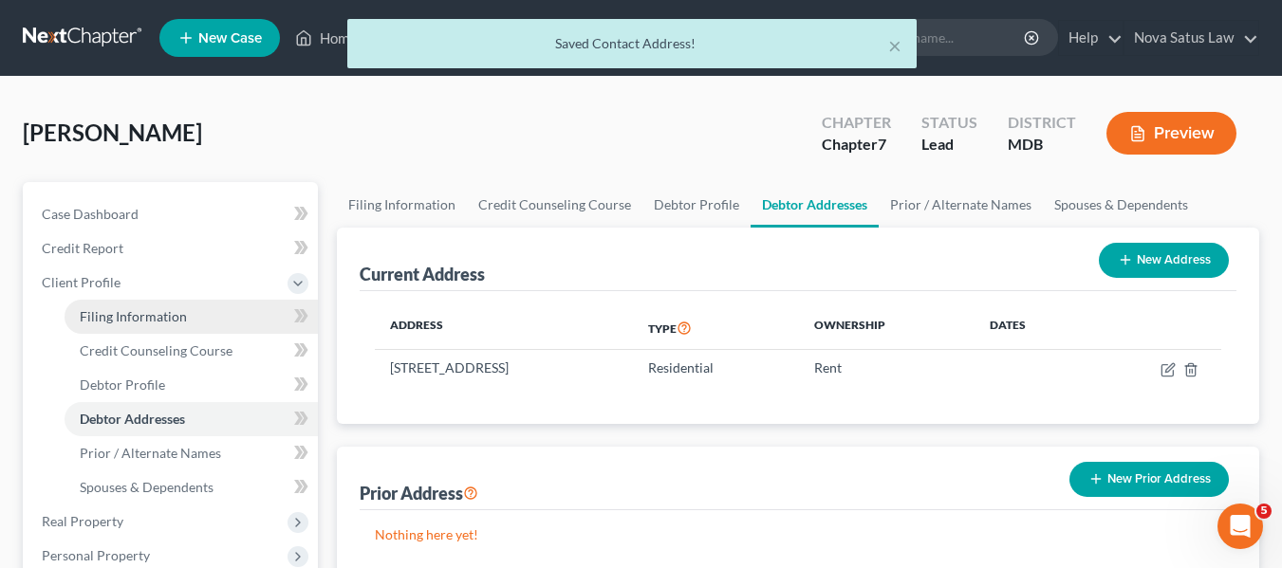
click at [118, 308] on span "Filing Information" at bounding box center [133, 316] width 107 height 16
select select "1"
select select "0"
select select "21"
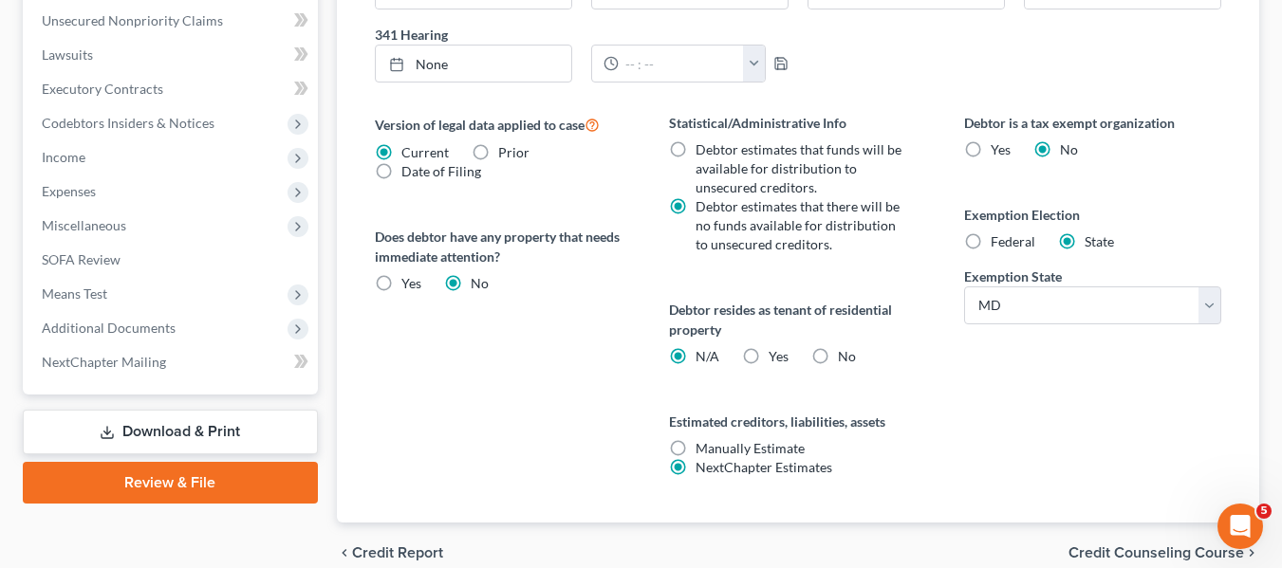
scroll to position [673, 0]
click at [768, 353] on label "Yes Yes" at bounding box center [778, 355] width 20 height 19
click at [776, 353] on input "Yes Yes" at bounding box center [782, 352] width 12 height 12
radio input "true"
radio input "false"
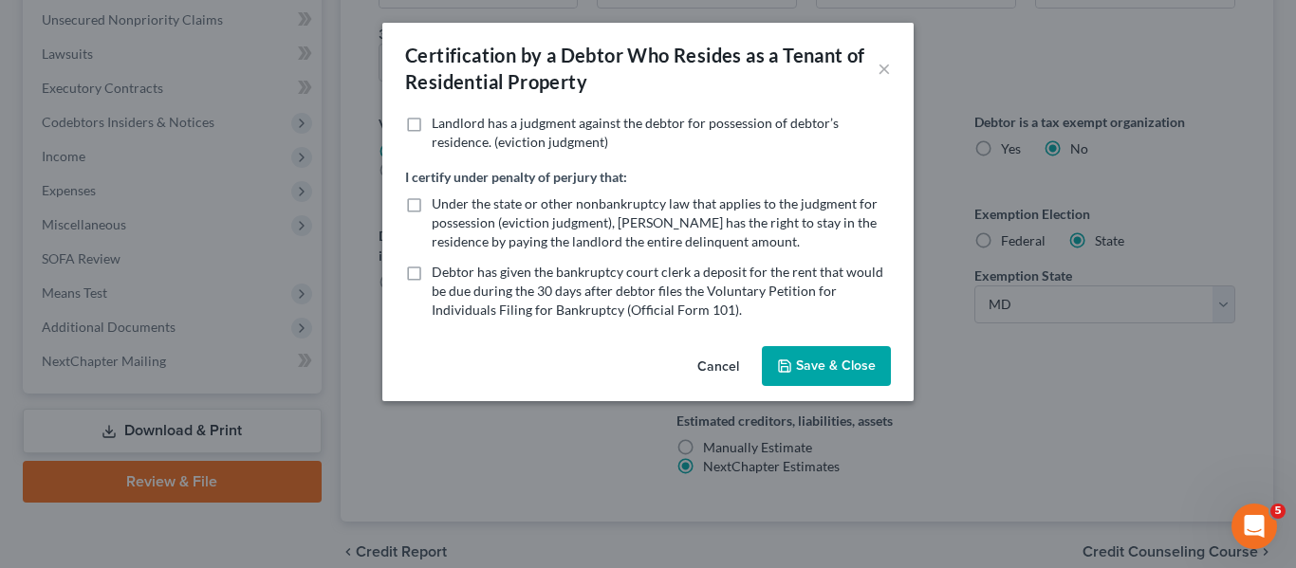
click at [784, 362] on polyline "button" at bounding box center [784, 361] width 5 height 3
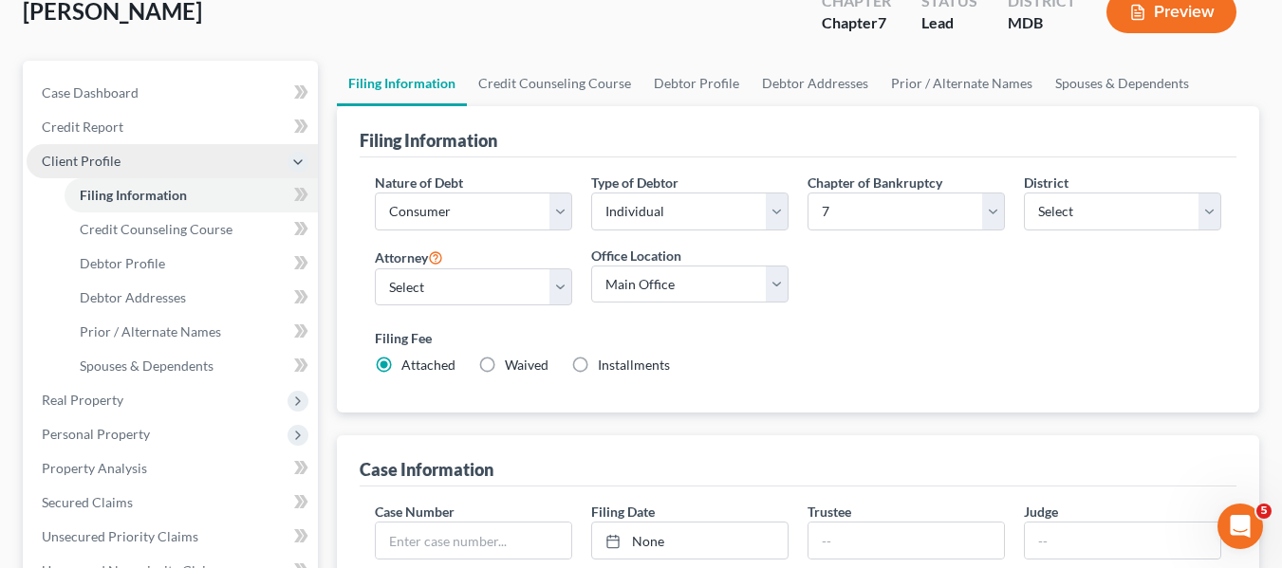
scroll to position [124, 0]
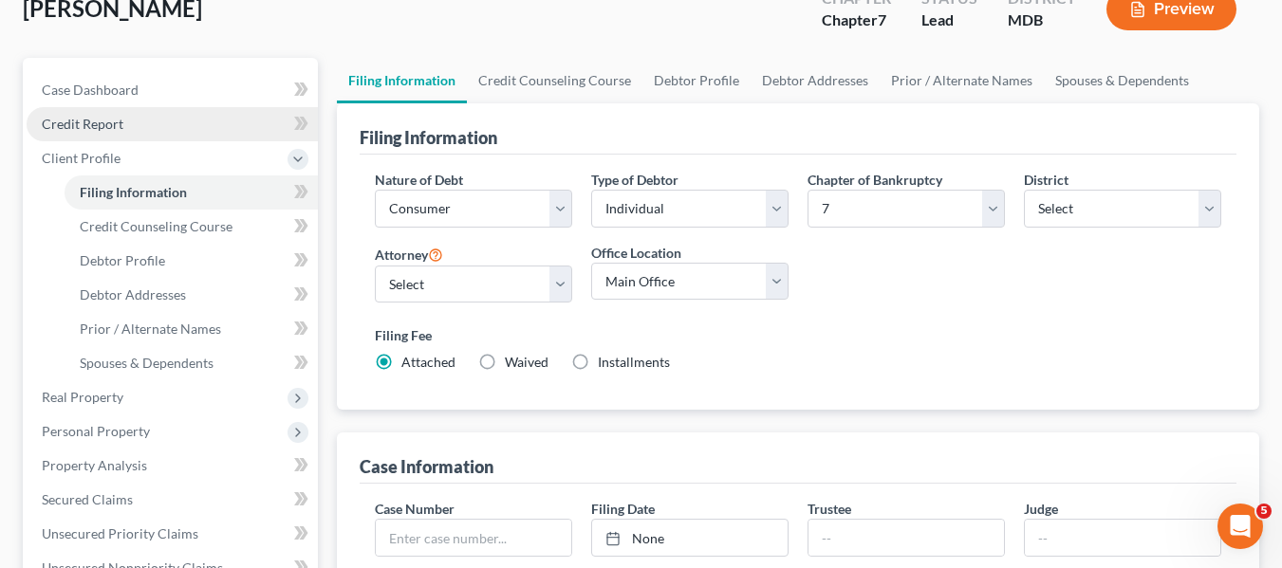
click at [92, 133] on link "Credit Report" at bounding box center [172, 124] width 291 height 34
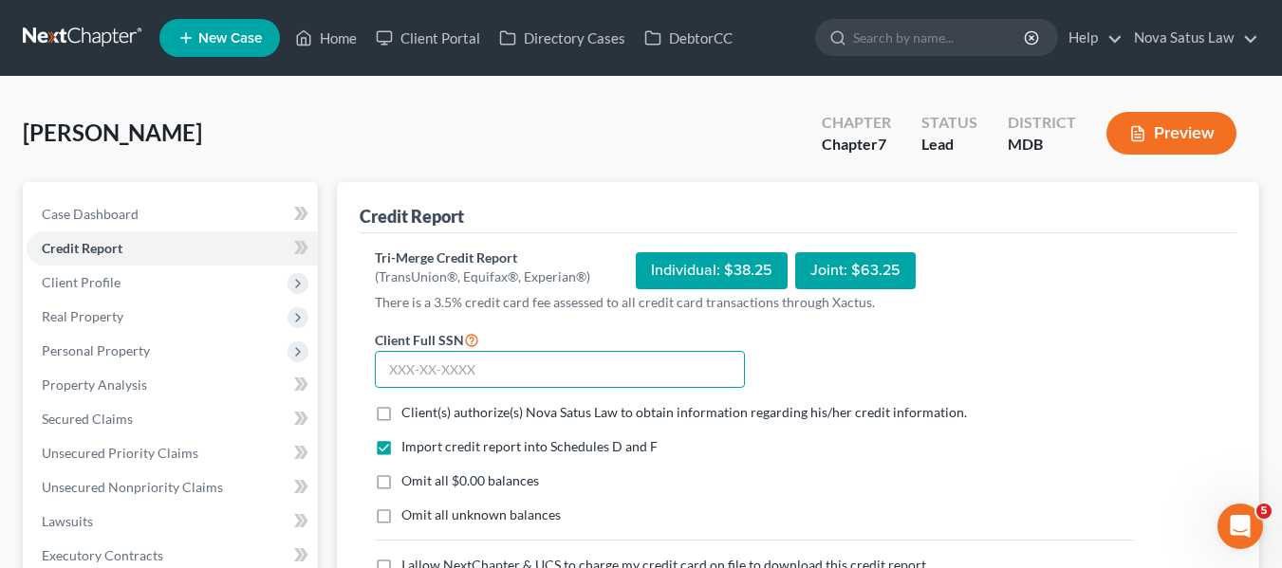
click at [415, 366] on input "text" at bounding box center [560, 370] width 370 height 38
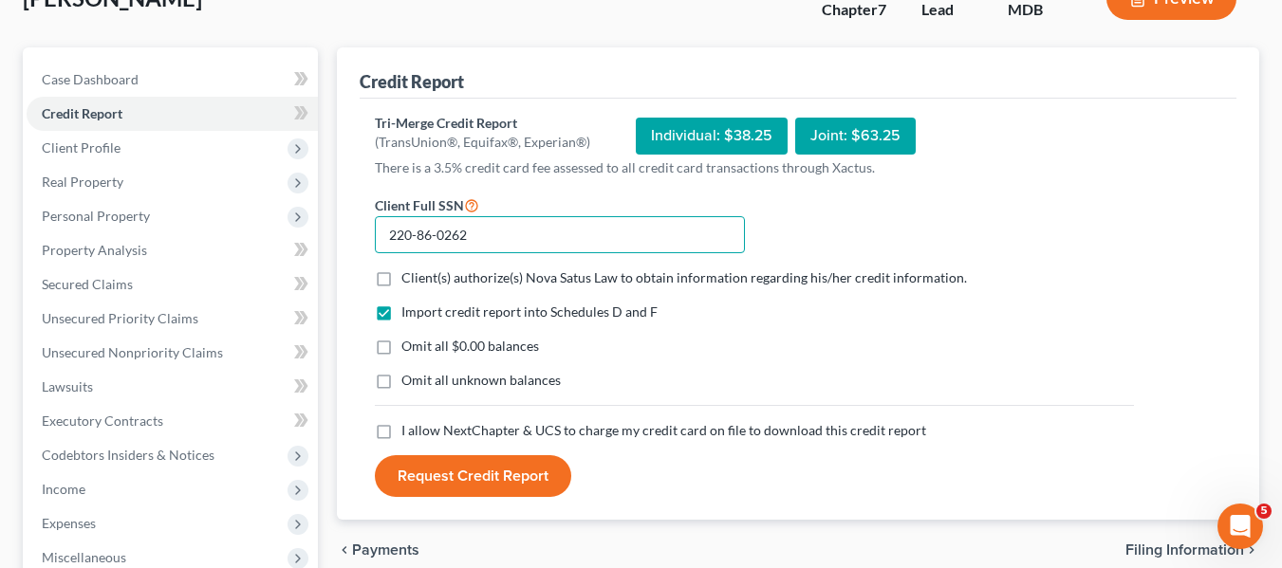
scroll to position [136, 0]
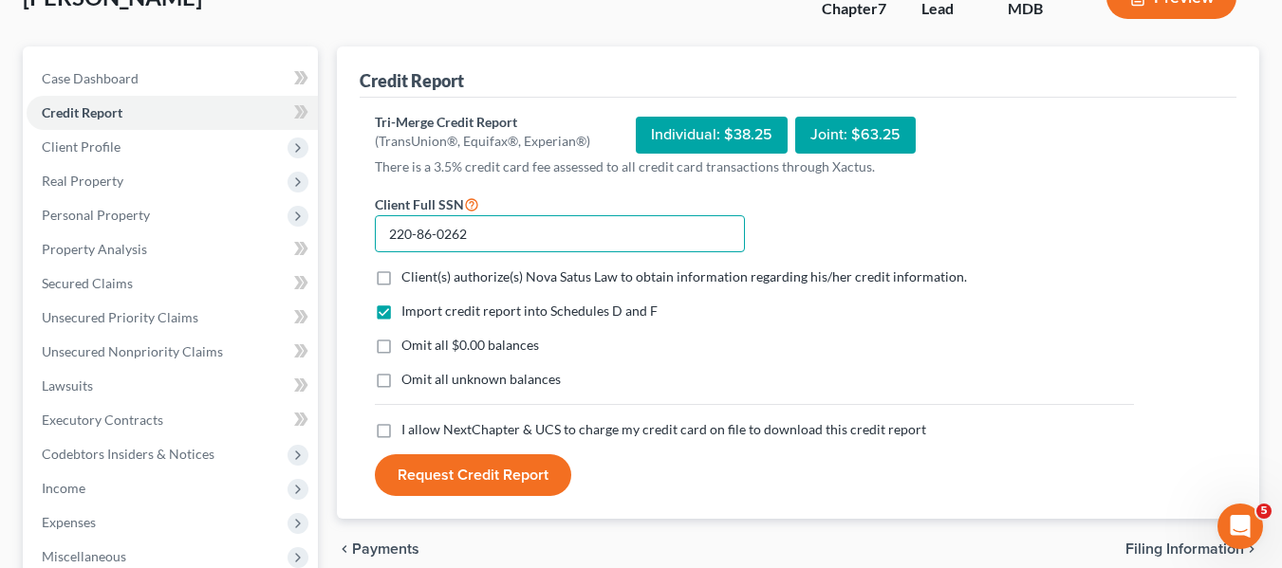
type input "220-86-0262"
click at [401, 284] on label "Client(s) authorize(s) Nova Satus Law to obtain information regarding his/her c…" at bounding box center [683, 277] width 565 height 19
click at [409, 280] on input "Client(s) authorize(s) Nova Satus Law to obtain information regarding his/her c…" at bounding box center [415, 274] width 12 height 12
checkbox input "true"
click at [401, 434] on label "I allow NextChapter & UCS to charge my credit card on file to download this cre…" at bounding box center [663, 429] width 525 height 19
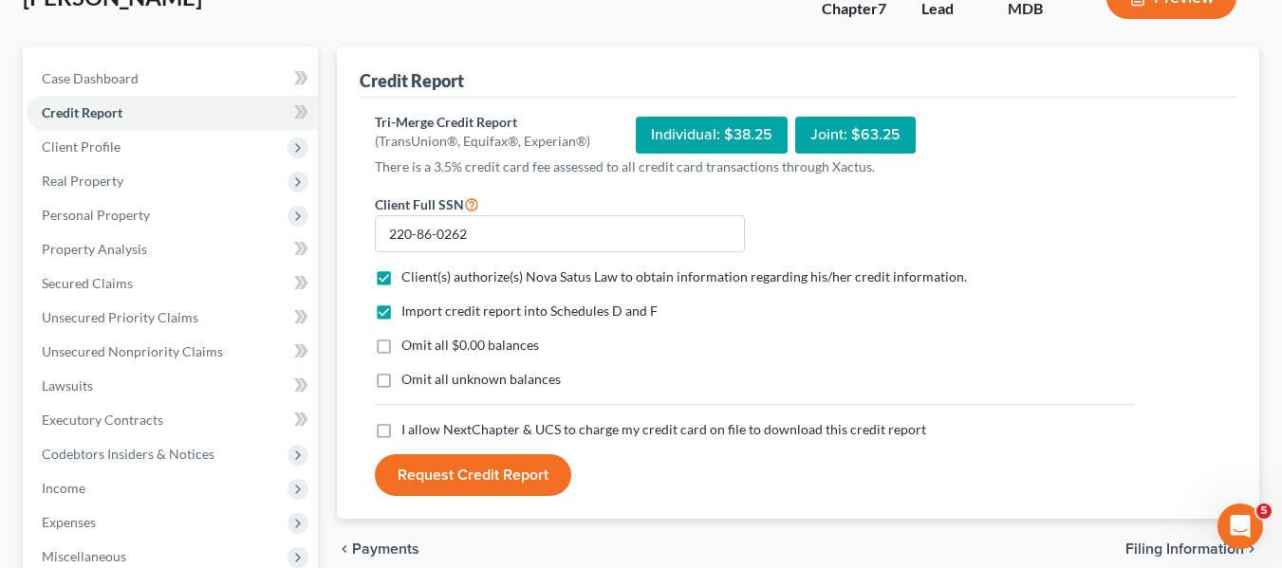
click at [409, 433] on input "I allow NextChapter & UCS to charge my credit card on file to download this cre…" at bounding box center [415, 426] width 12 height 12
checkbox input "true"
click at [430, 469] on button "Request Credit Report" at bounding box center [473, 475] width 196 height 42
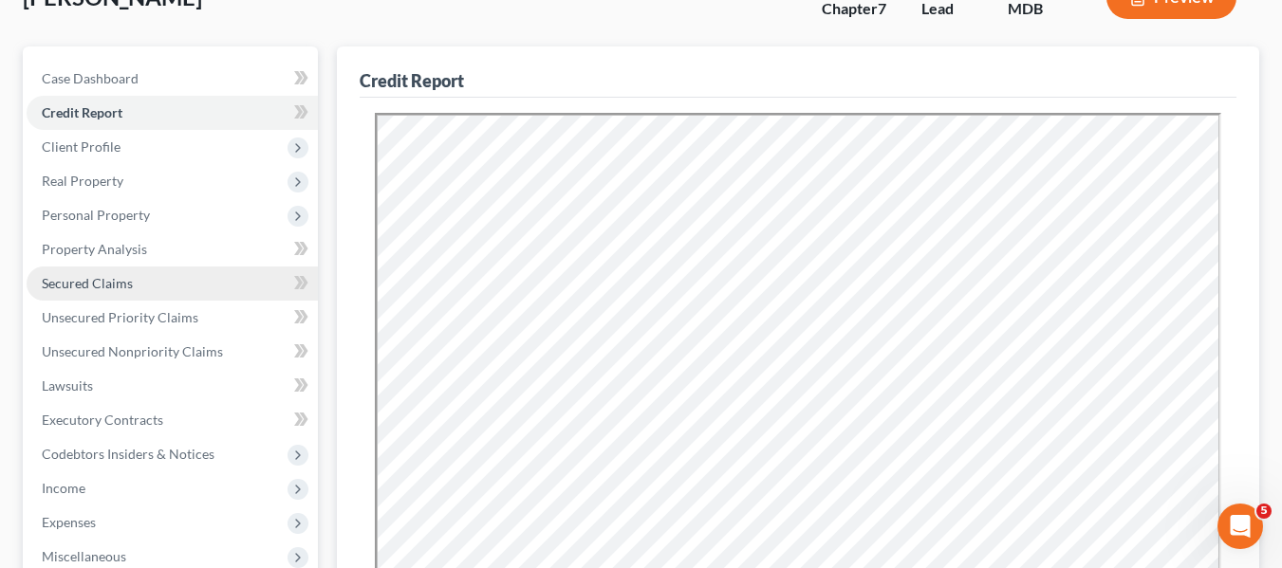
scroll to position [0, 0]
click at [68, 284] on span "Secured Claims" at bounding box center [87, 283] width 91 height 16
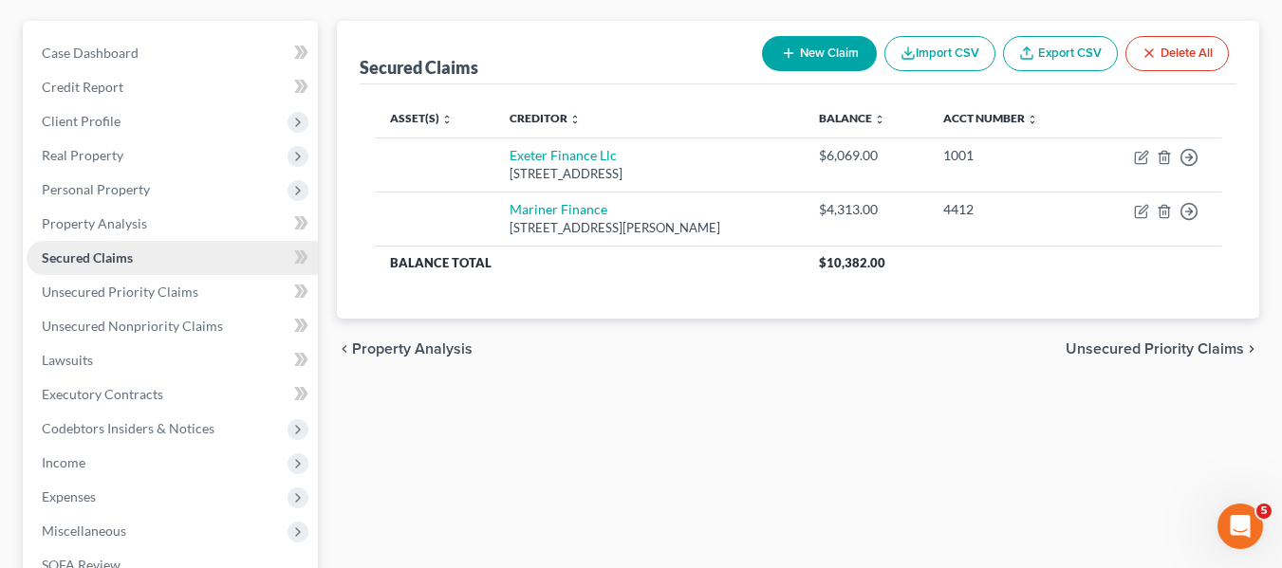
scroll to position [162, 0]
click at [73, 292] on span "Unsecured Priority Claims" at bounding box center [120, 291] width 157 height 16
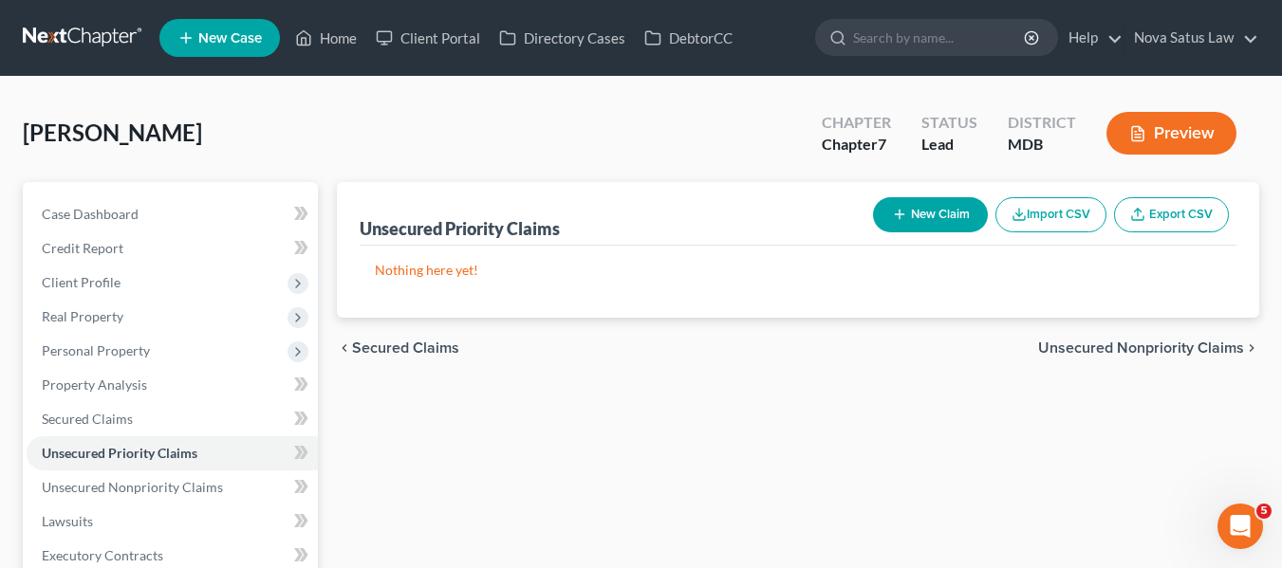
click at [886, 220] on button "New Claim" at bounding box center [930, 214] width 115 height 35
select select "0"
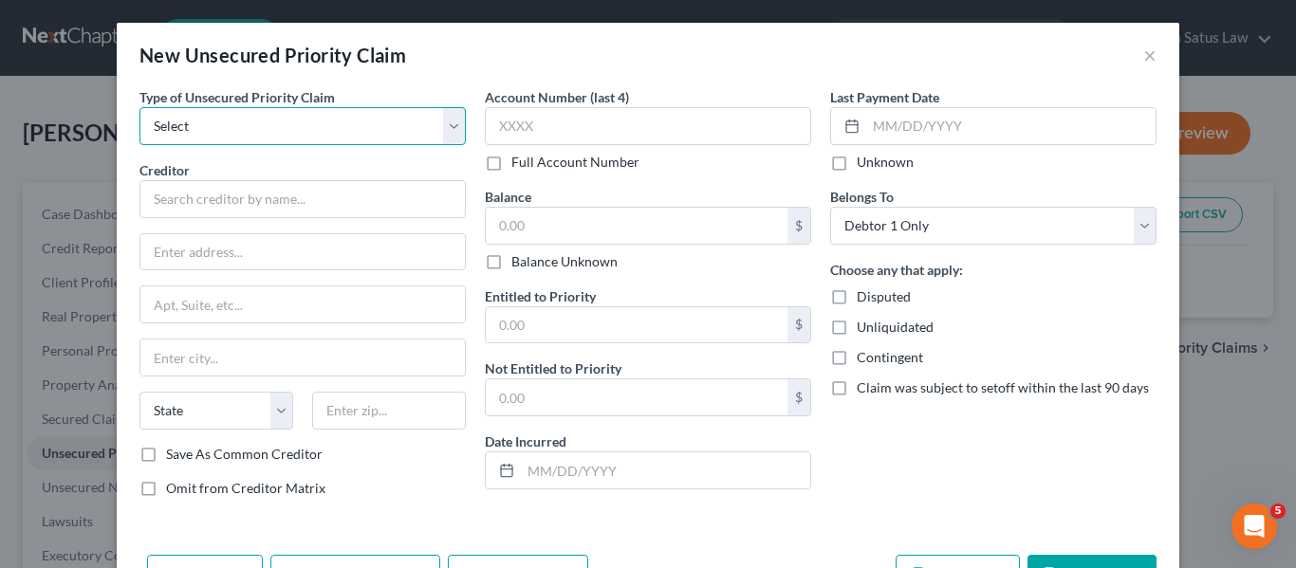
click at [267, 130] on select "Select Taxes & Other Government Units Domestic Support Obligations Extensions o…" at bounding box center [302, 126] width 326 height 38
select select "0"
click at [139, 107] on select "Select Taxes & Other Government Units Domestic Support Obligations Extensions o…" at bounding box center [302, 126] width 326 height 38
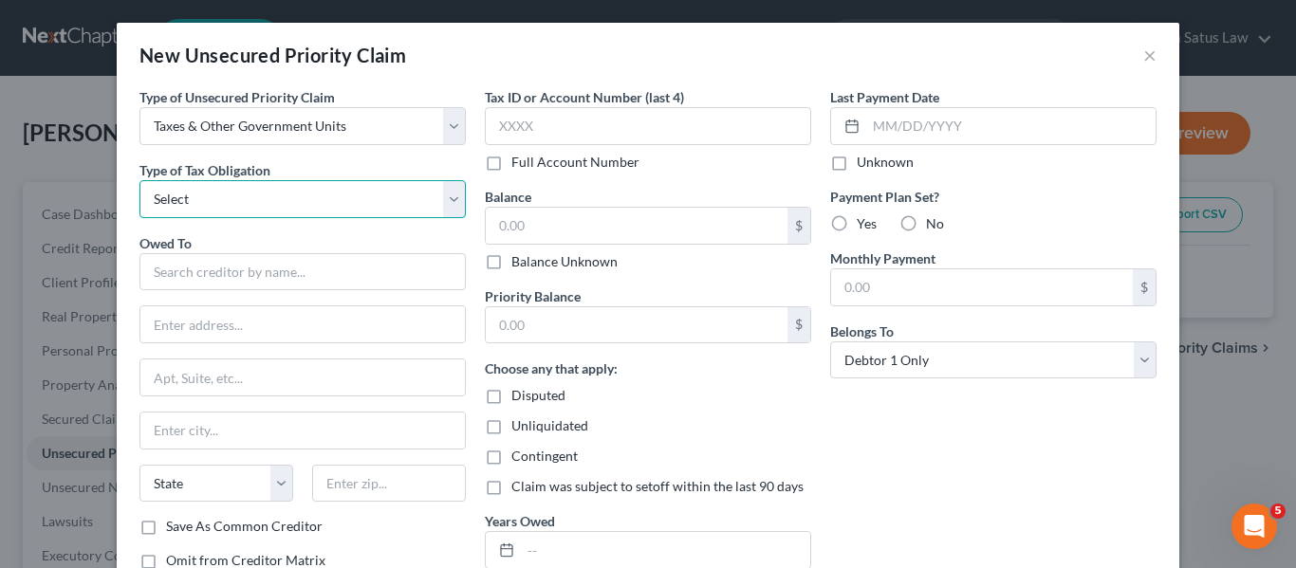
click at [223, 200] on select "Select Federal City State Franchise Tax Board Other" at bounding box center [302, 199] width 326 height 38
select select "0"
click at [139, 180] on select "Select Federal City State Franchise Tax Board Other" at bounding box center [302, 199] width 326 height 38
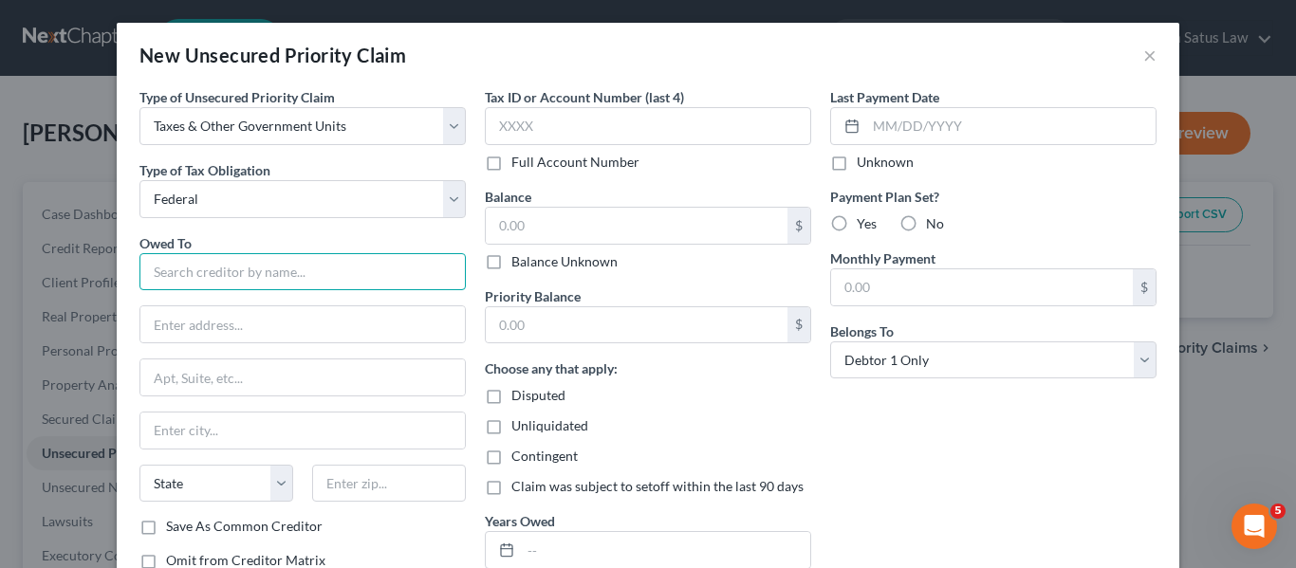
click at [204, 272] on input "text" at bounding box center [302, 272] width 326 height 38
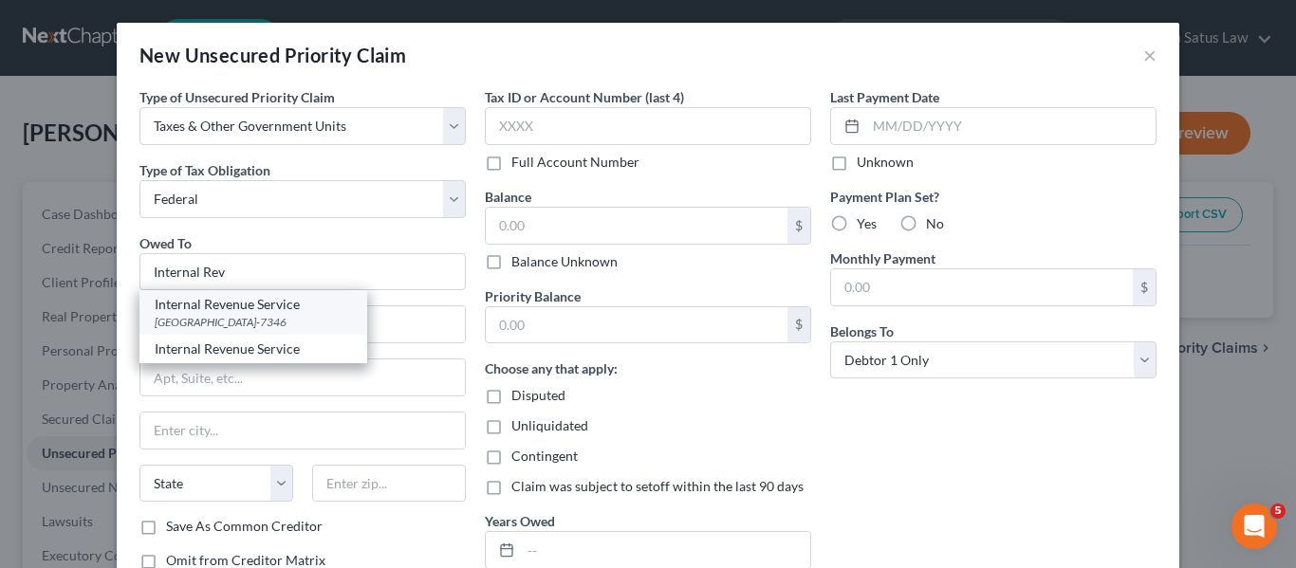
click at [227, 318] on div "[GEOGRAPHIC_DATA]-7346" at bounding box center [253, 322] width 197 height 16
type input "Internal Revenue Service"
type input "PO Box 7346"
type input "[GEOGRAPHIC_DATA]"
select select "39"
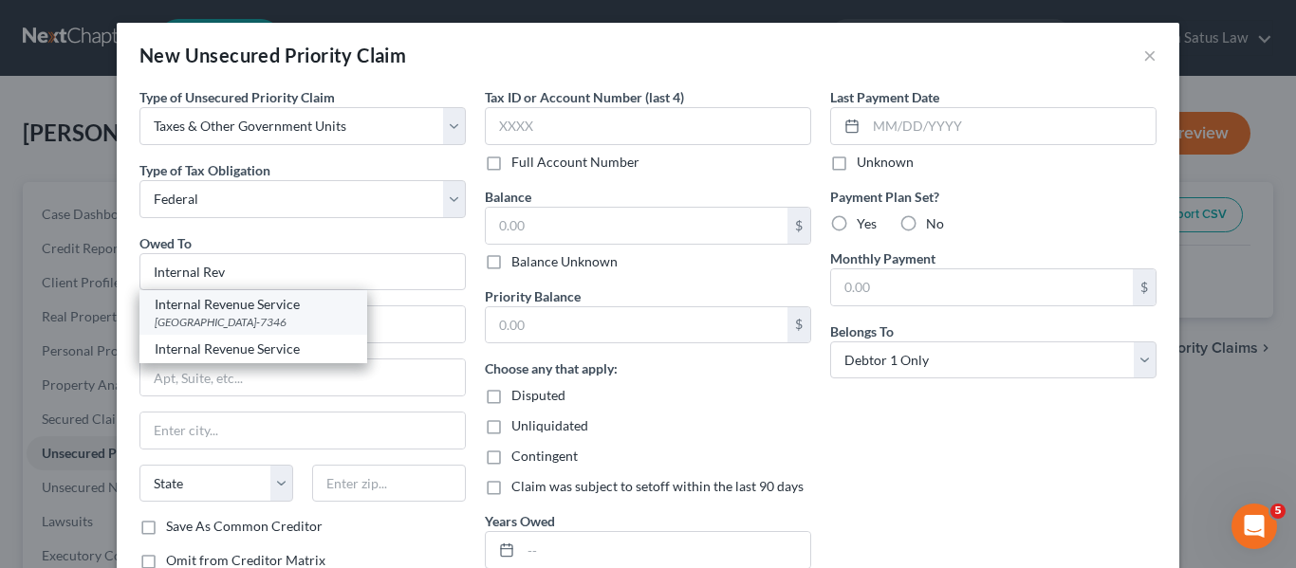
type input "19101-7346"
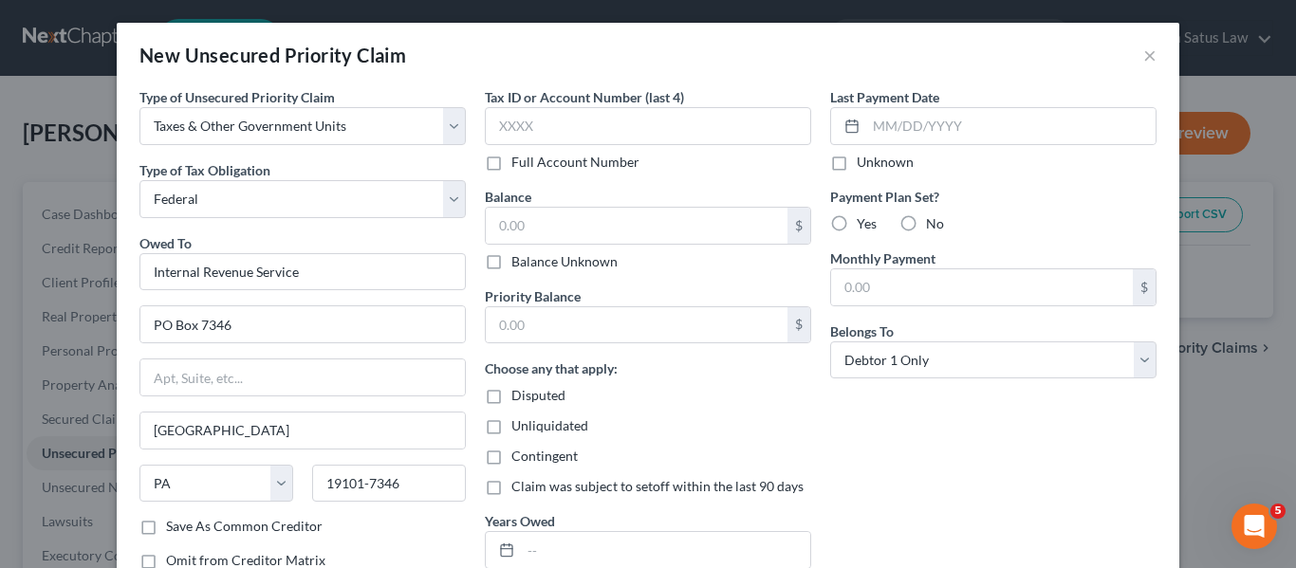
scroll to position [137, 0]
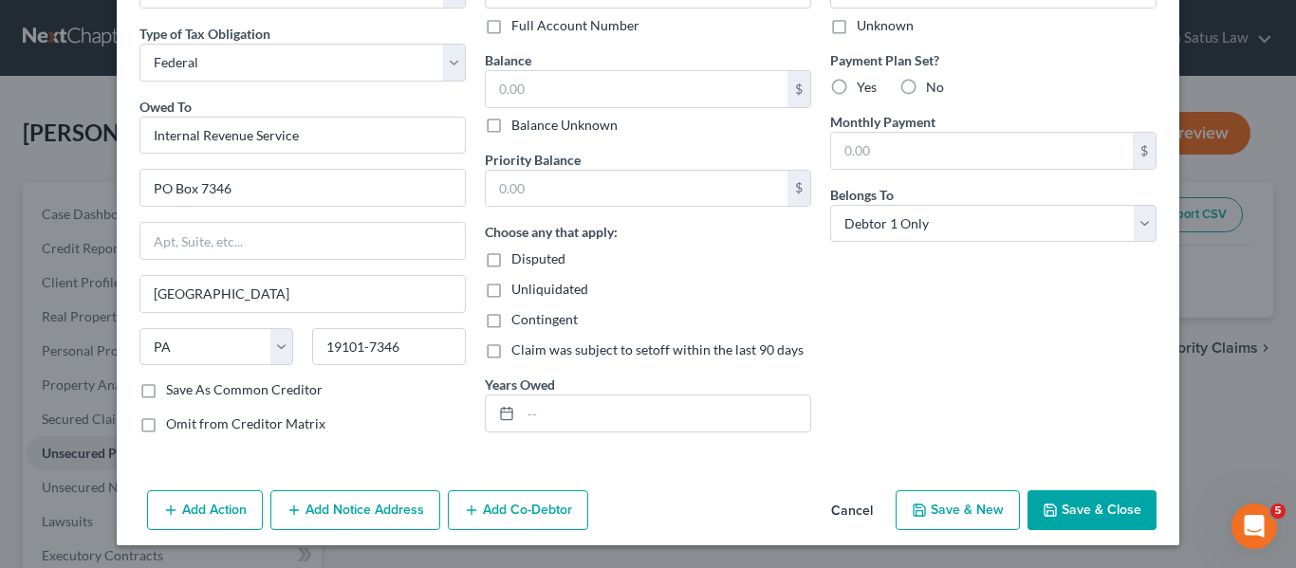
click at [1036, 505] on button "Save & Close" at bounding box center [1091, 510] width 129 height 40
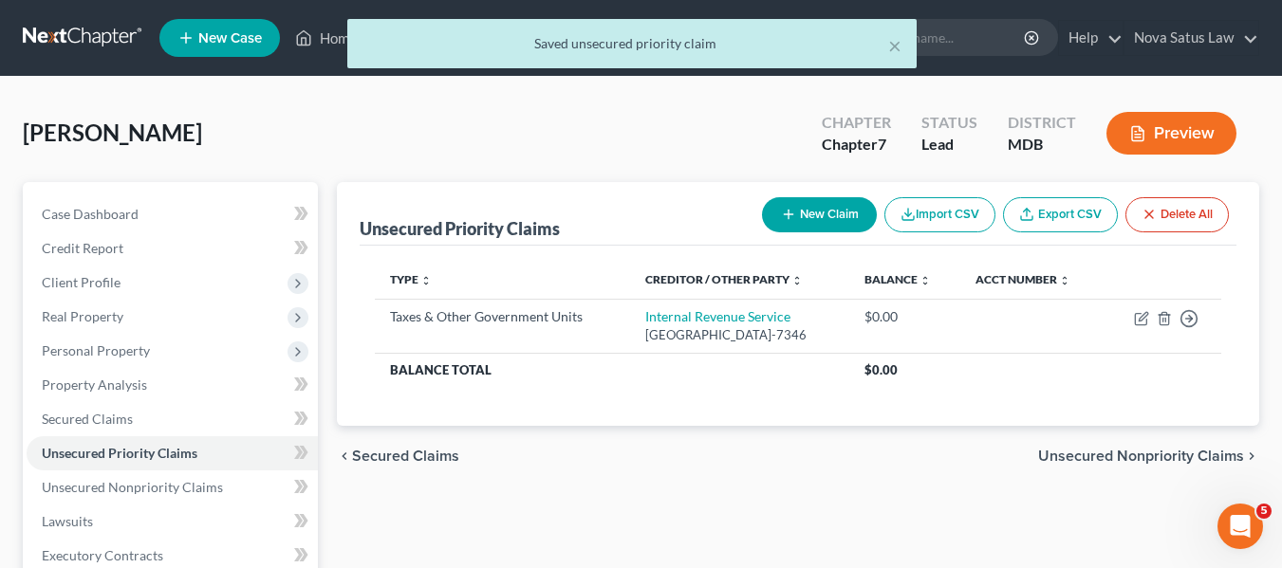
click at [806, 209] on button "New Claim" at bounding box center [819, 214] width 115 height 35
select select "0"
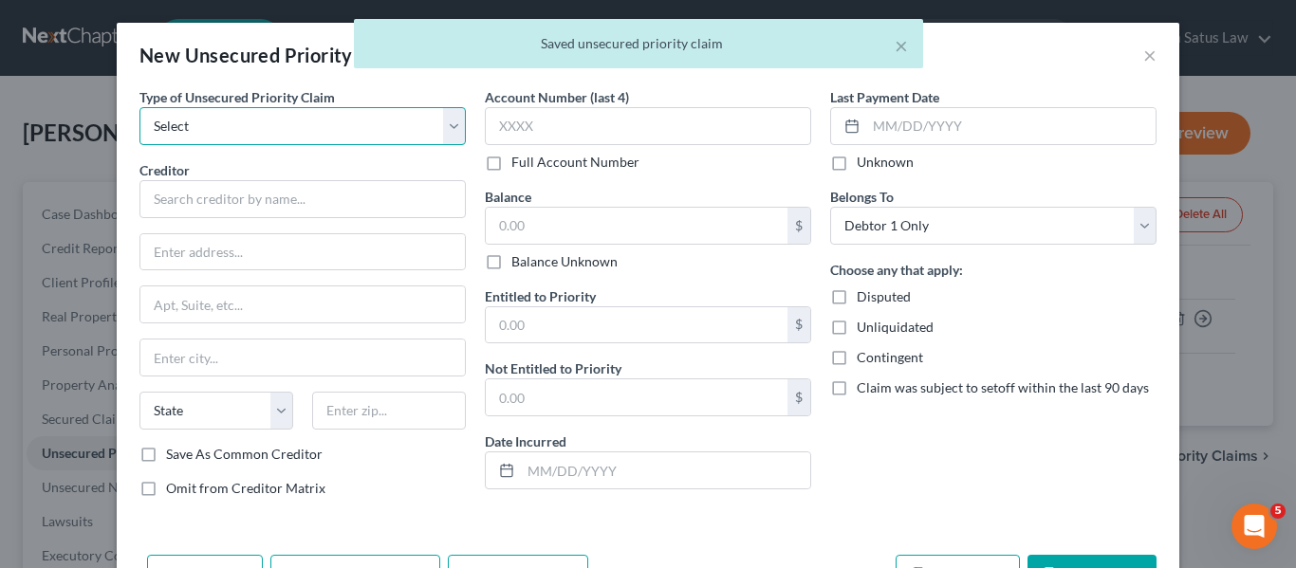
click at [299, 122] on select "Select Taxes & Other Government Units Domestic Support Obligations Extensions o…" at bounding box center [302, 126] width 326 height 38
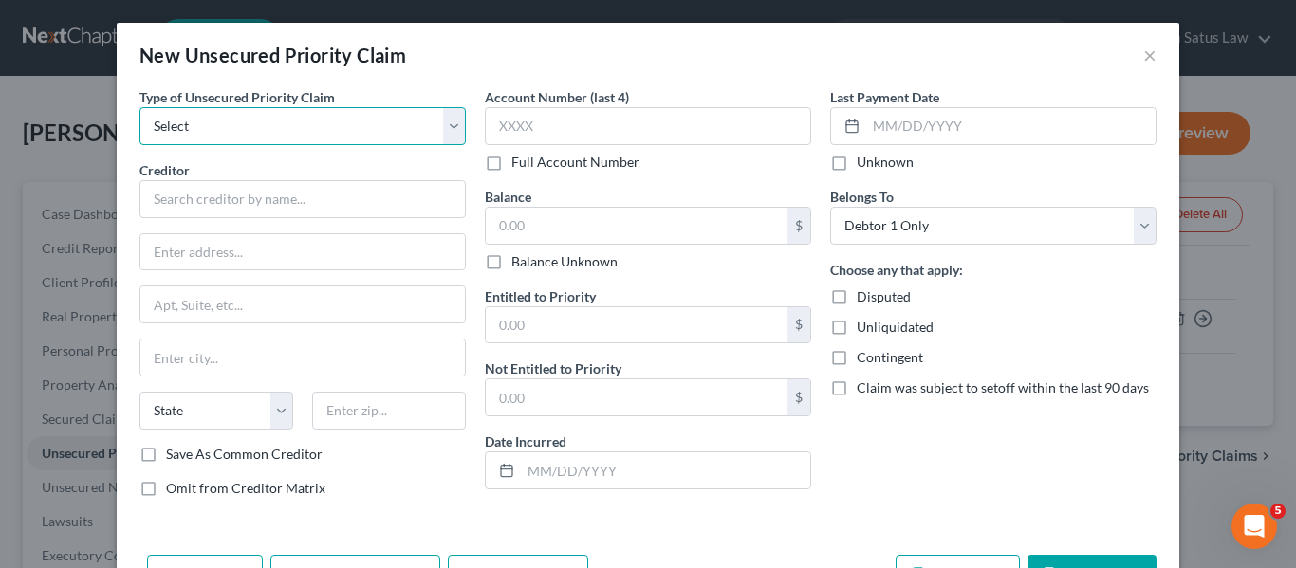
select select "0"
click at [139, 107] on select "Select Taxes & Other Government Units Domestic Support Obligations Extensions o…" at bounding box center [302, 126] width 326 height 38
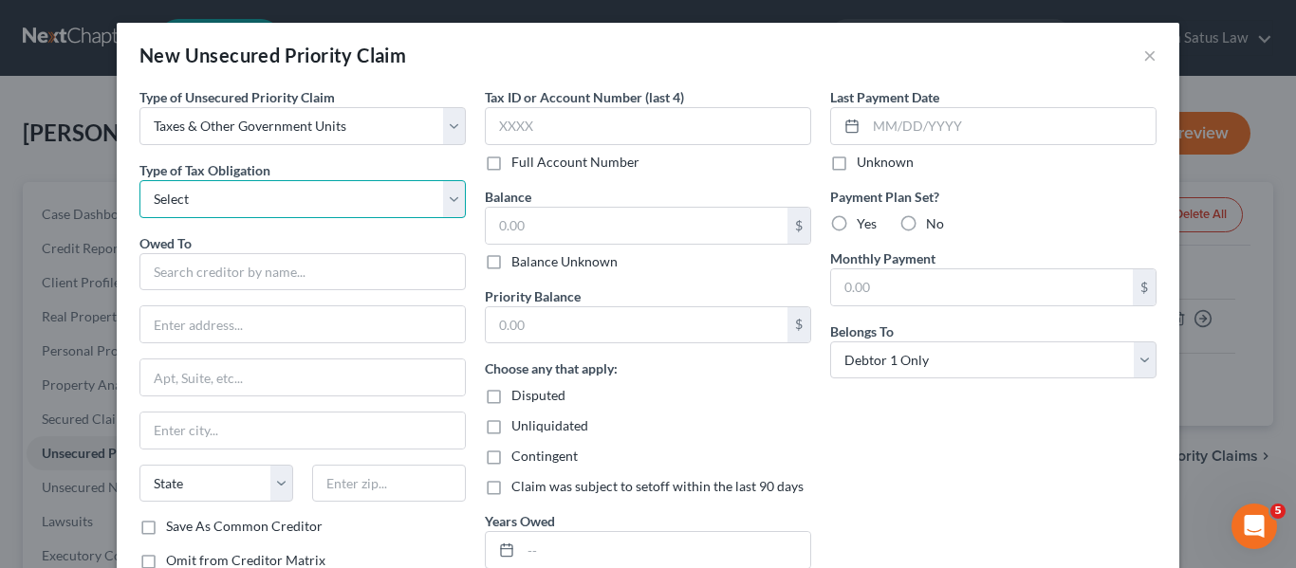
click at [268, 194] on select "Select Federal City State Franchise Tax Board Other" at bounding box center [302, 199] width 326 height 38
select select "2"
click at [139, 180] on select "Select Federal City State Franchise Tax Board Other" at bounding box center [302, 199] width 326 height 38
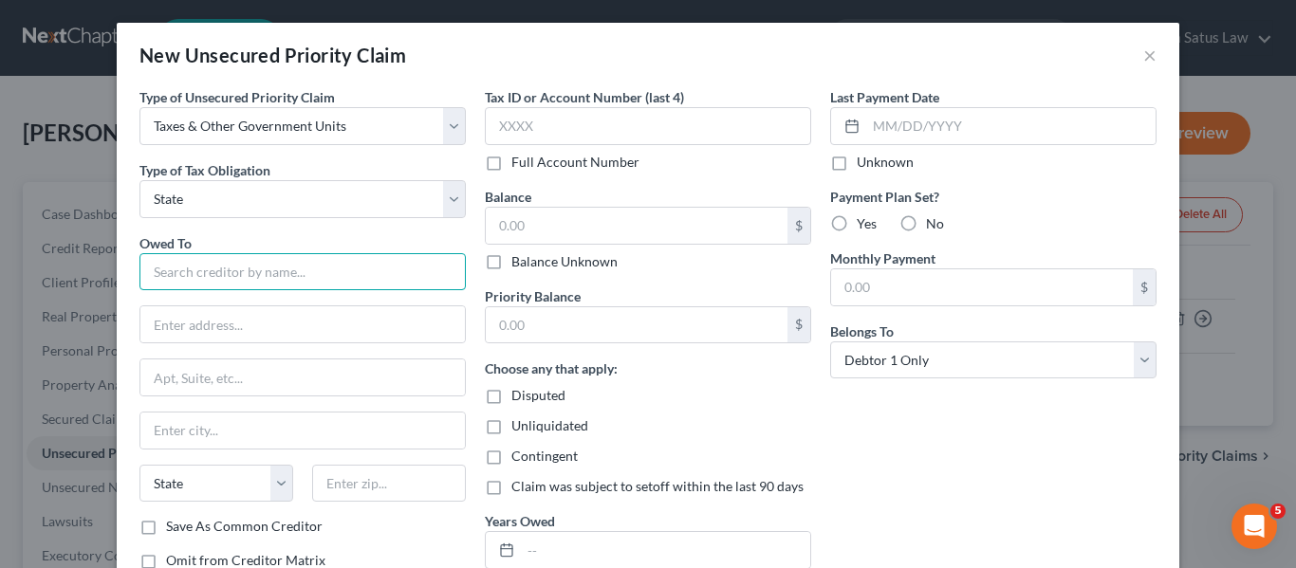
click at [194, 263] on input "text" at bounding box center [302, 272] width 326 height 38
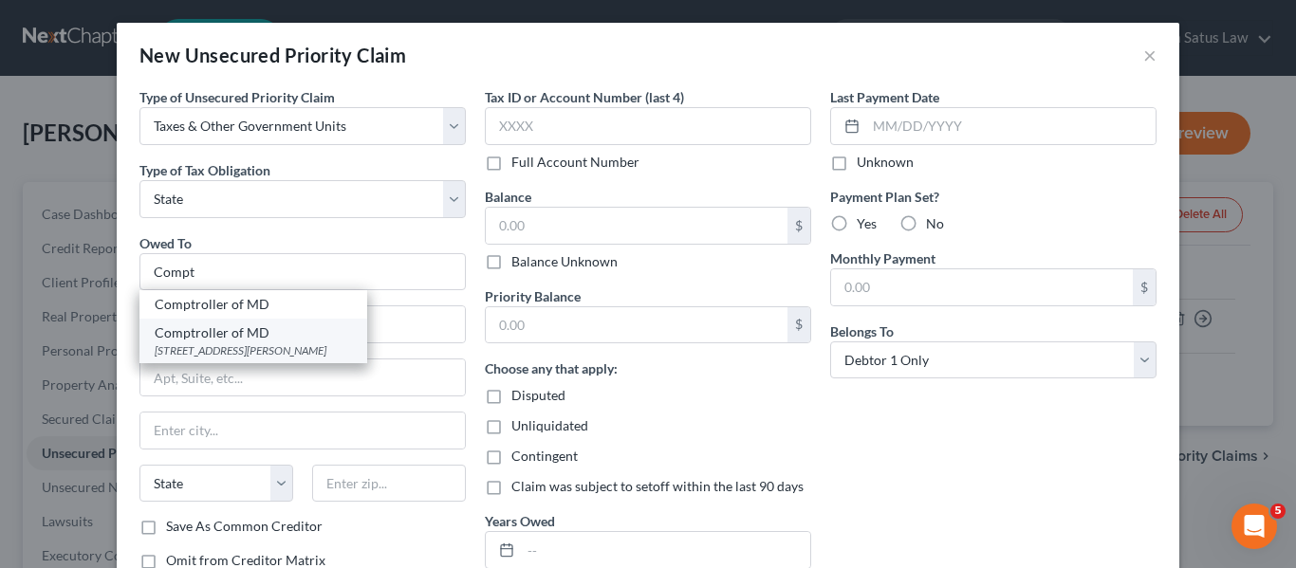
click at [212, 332] on div "Comptroller of MD" at bounding box center [253, 332] width 197 height 19
type input "Comptroller of MD"
type input "[STREET_ADDRESS][PERSON_NAME]"
type input "[GEOGRAPHIC_DATA]"
select select "21"
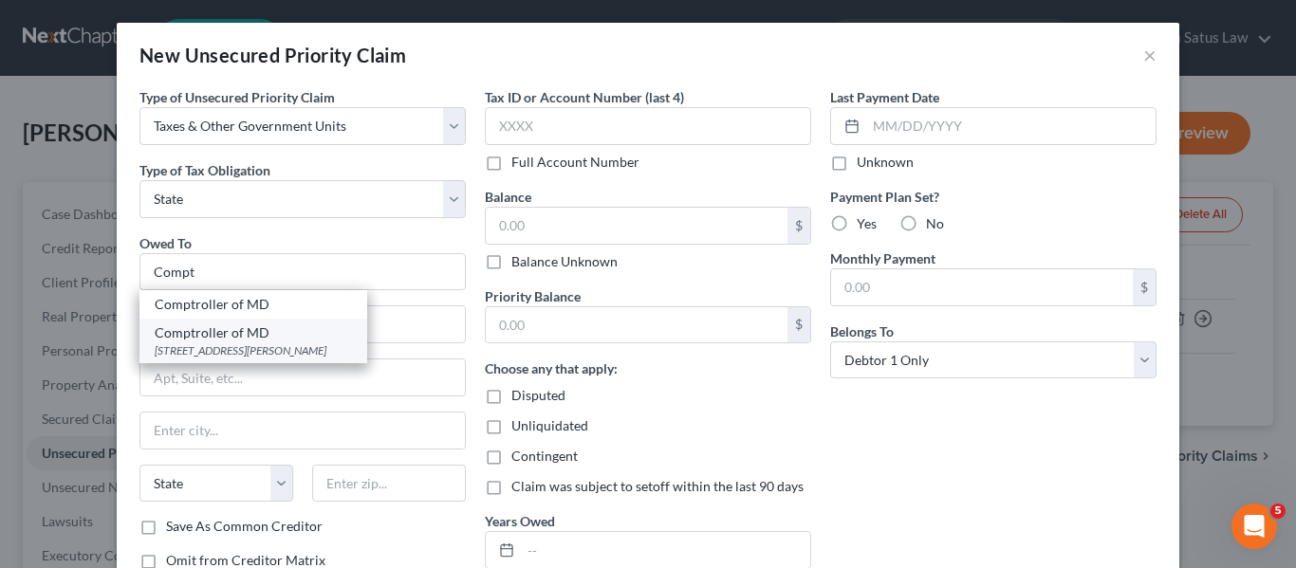
type input "21201"
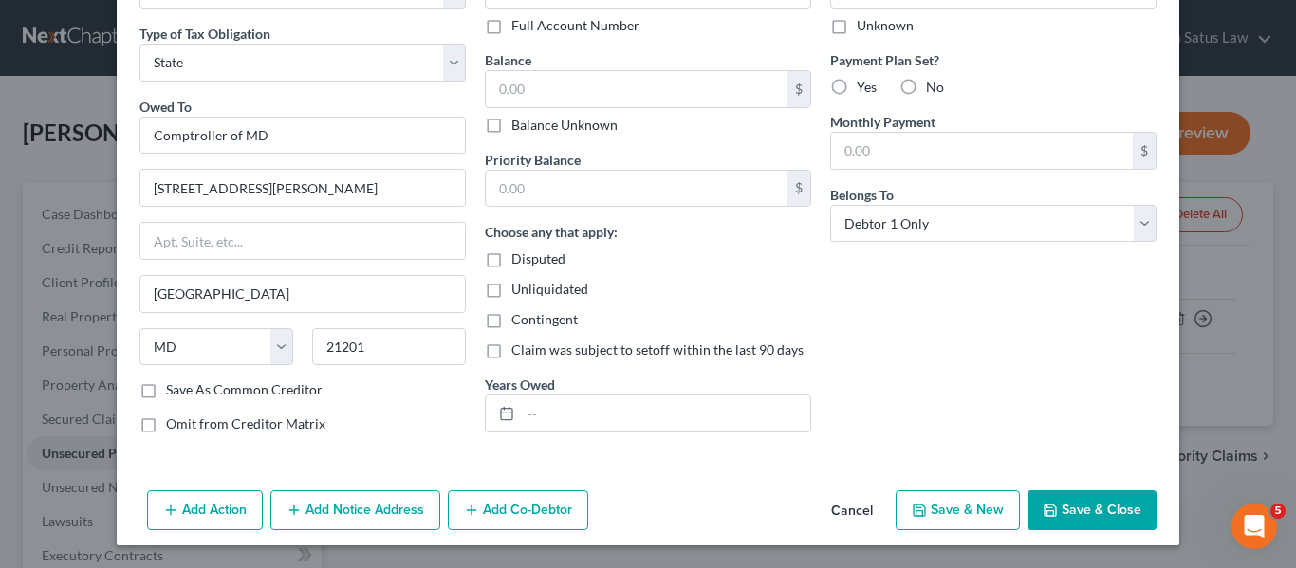
click at [1042, 509] on icon "button" at bounding box center [1049, 510] width 15 height 15
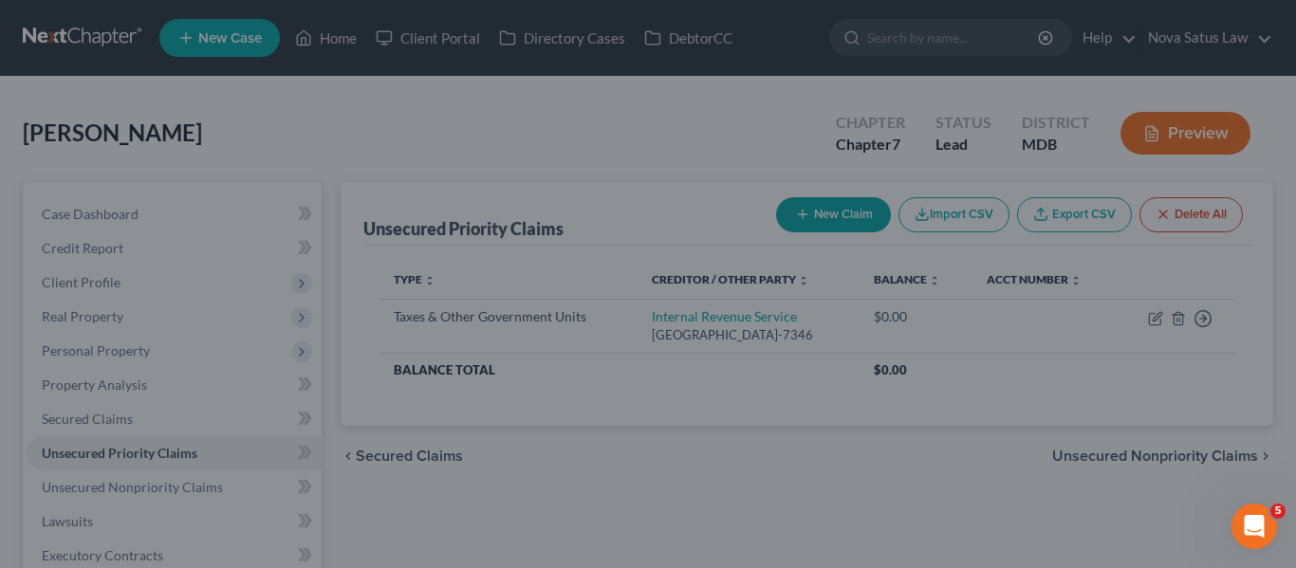
type input "0.00"
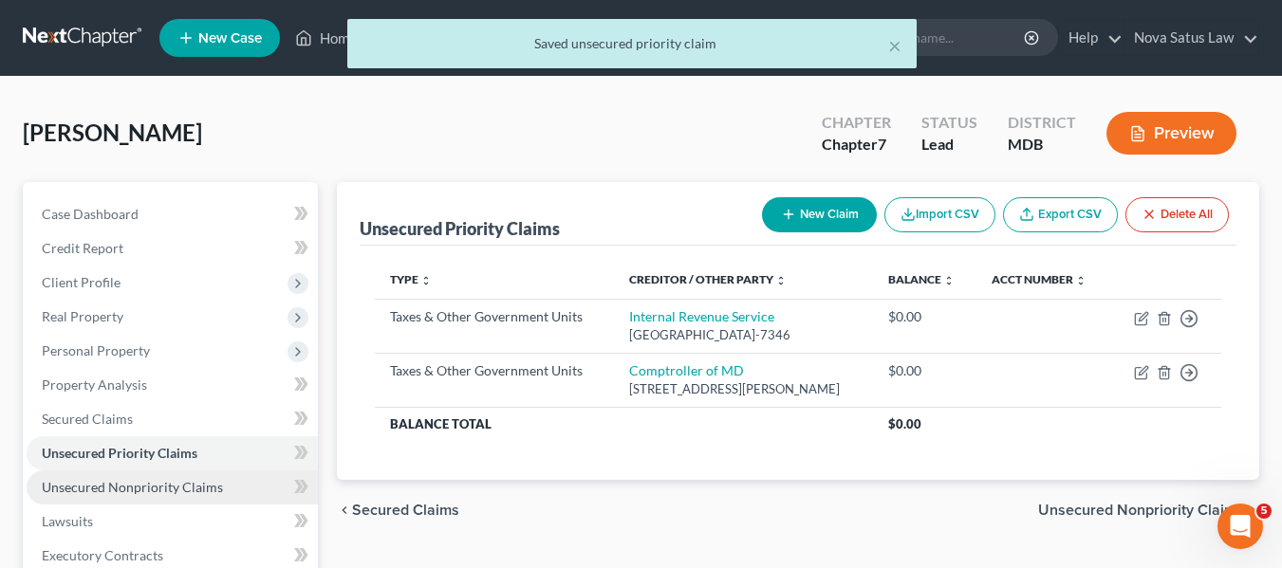
click at [76, 494] on span "Unsecured Nonpriority Claims" at bounding box center [132, 487] width 181 height 16
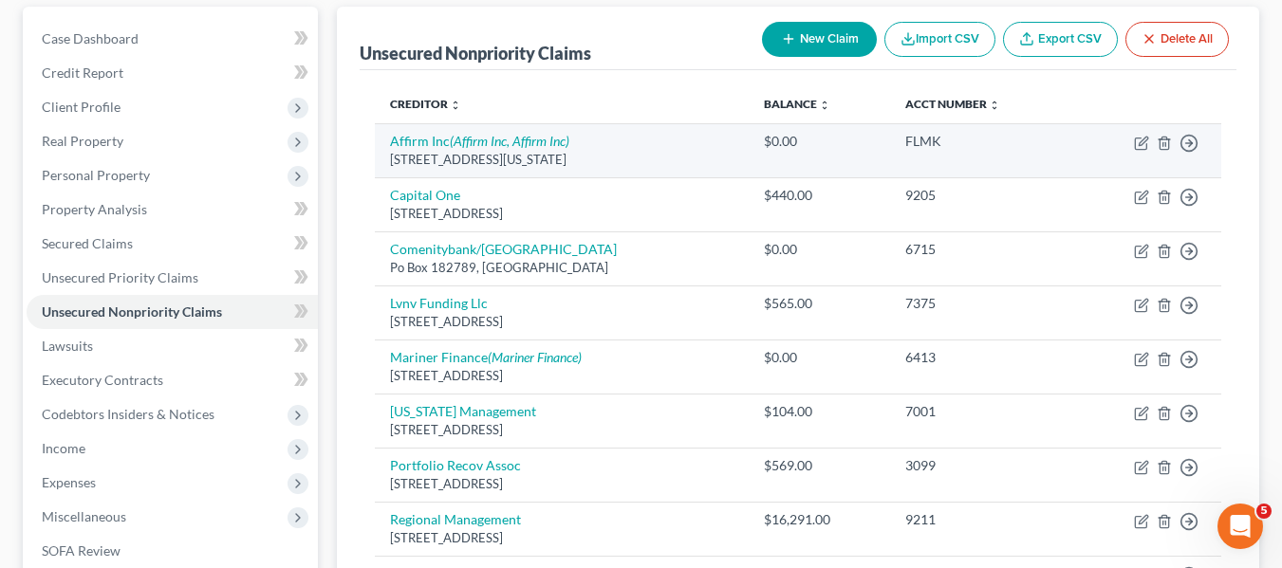
scroll to position [179, 0]
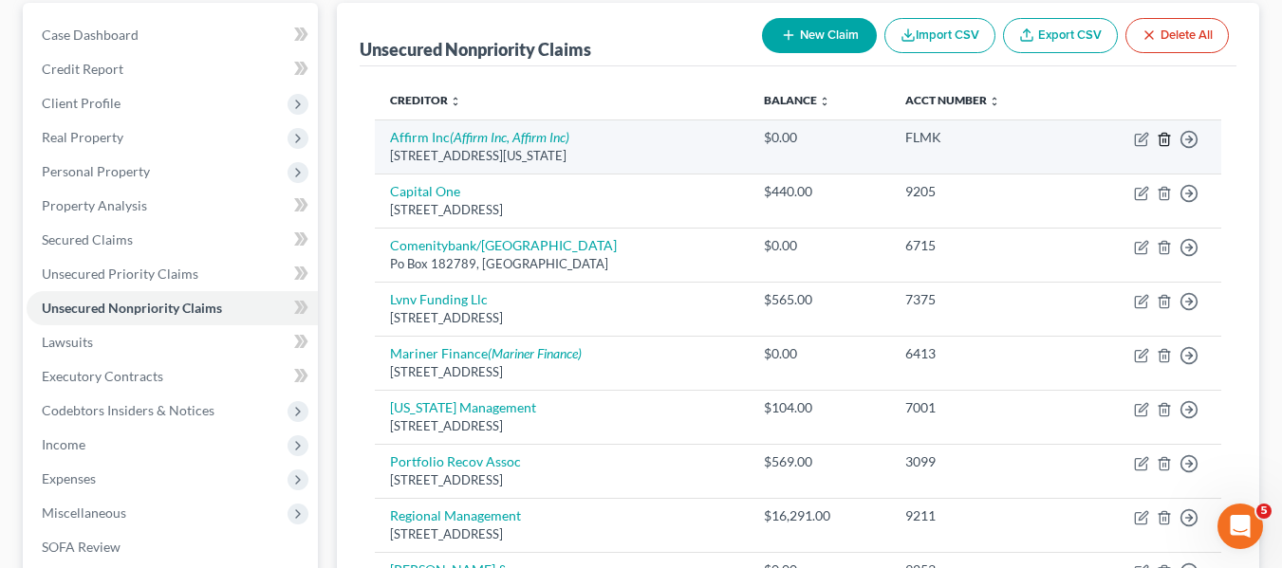
click at [1163, 141] on line "button" at bounding box center [1163, 140] width 0 height 4
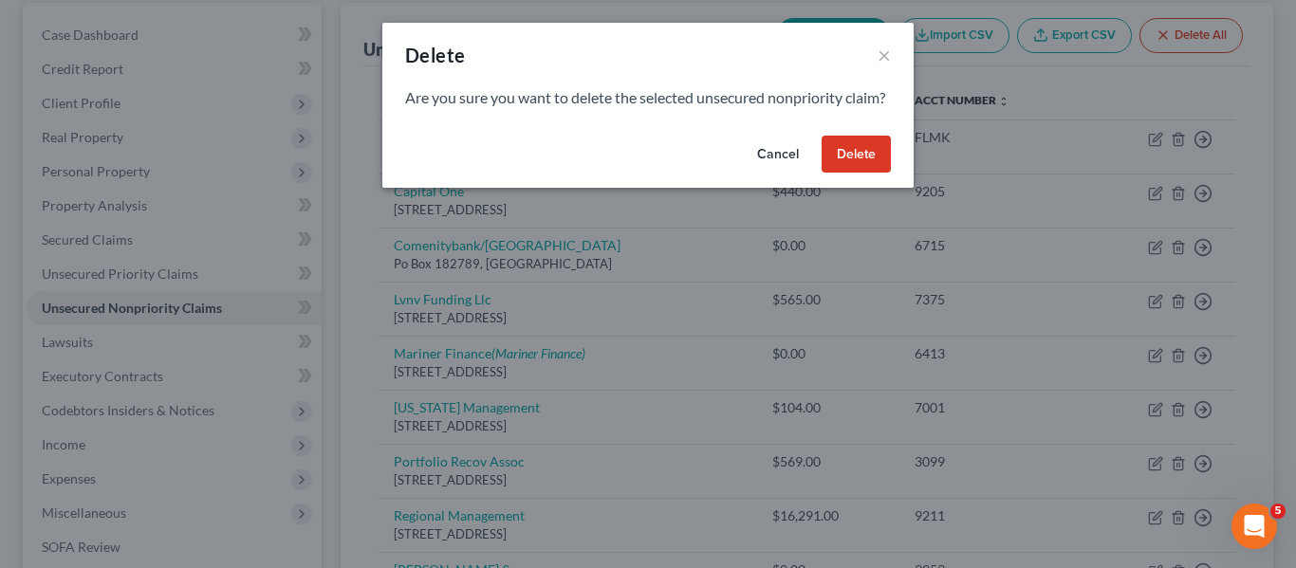
click at [849, 165] on button "Delete" at bounding box center [855, 155] width 69 height 38
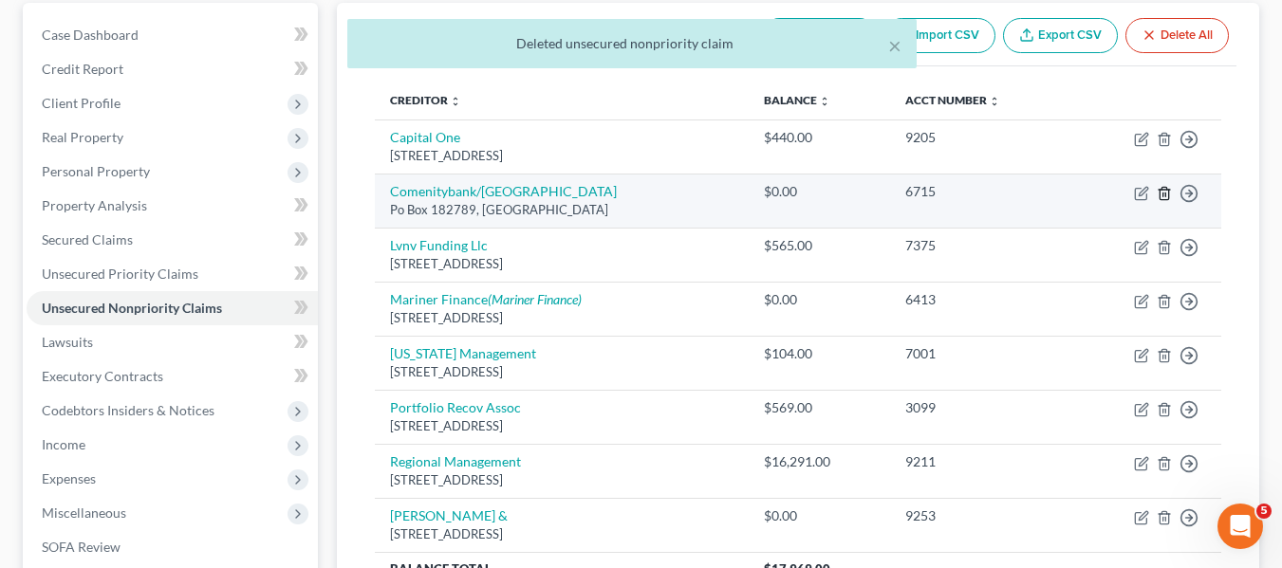
click at [1162, 190] on polyline "button" at bounding box center [1163, 190] width 11 height 0
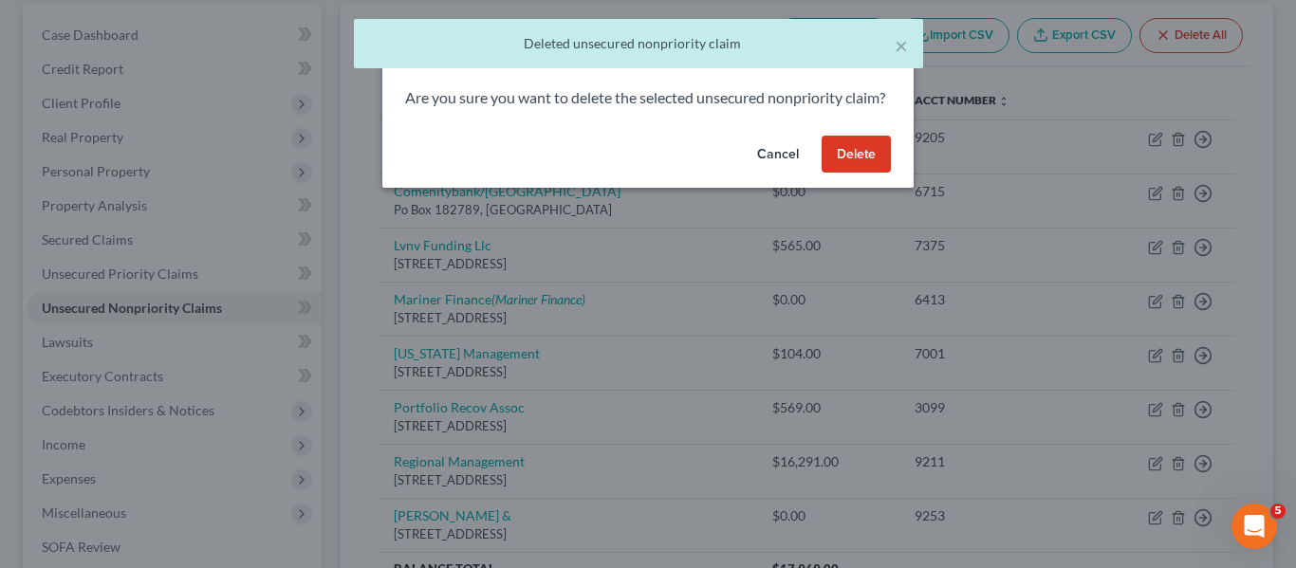
click at [862, 174] on button "Delete" at bounding box center [855, 155] width 69 height 38
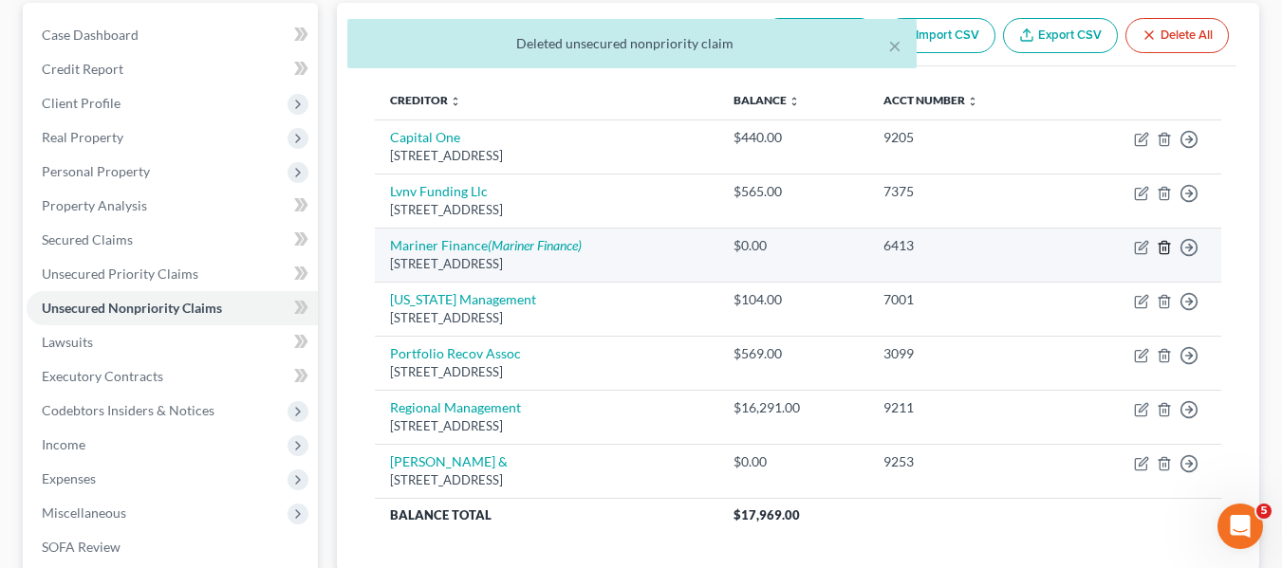
click at [1165, 248] on line "button" at bounding box center [1165, 249] width 0 height 4
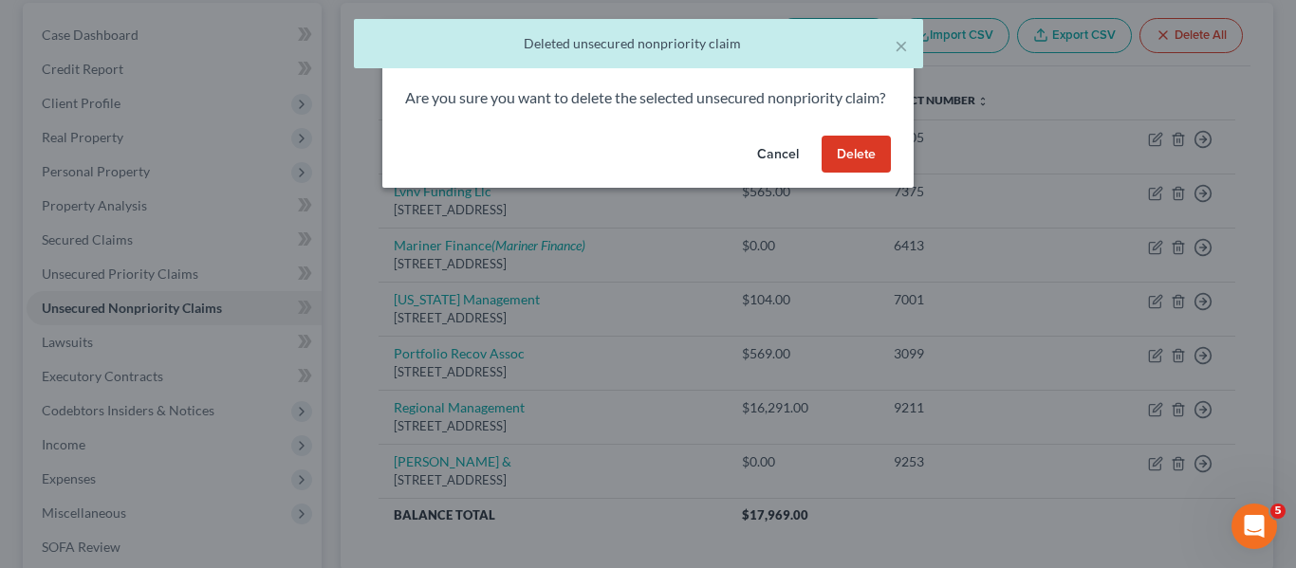
click at [841, 166] on button "Delete" at bounding box center [855, 155] width 69 height 38
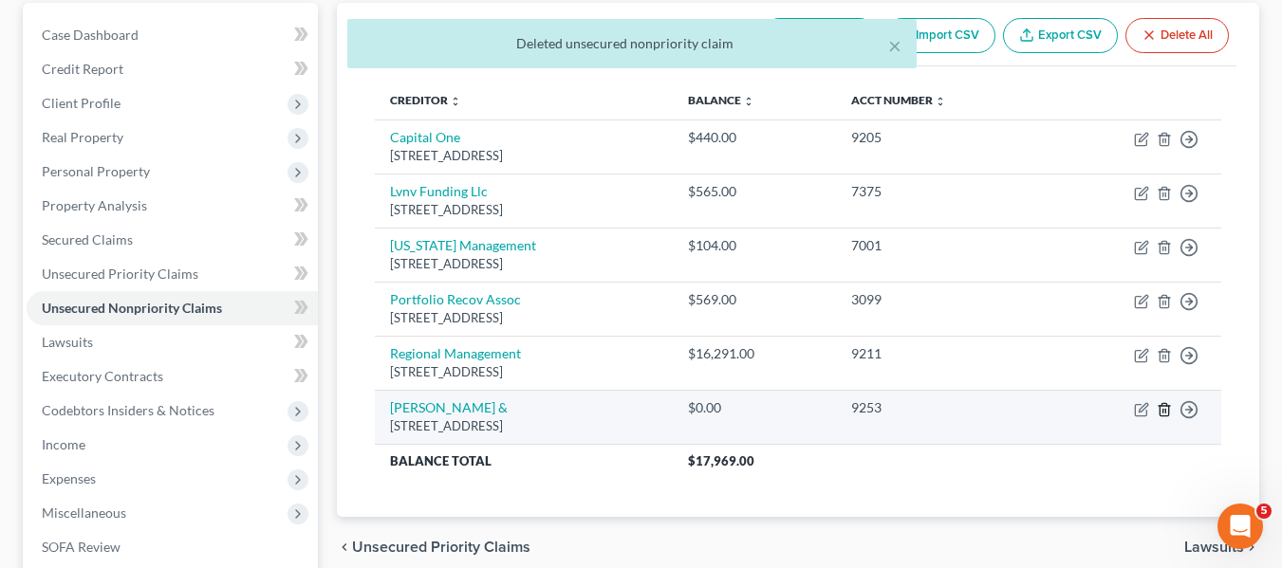
click at [1160, 407] on icon "button" at bounding box center [1163, 409] width 9 height 12
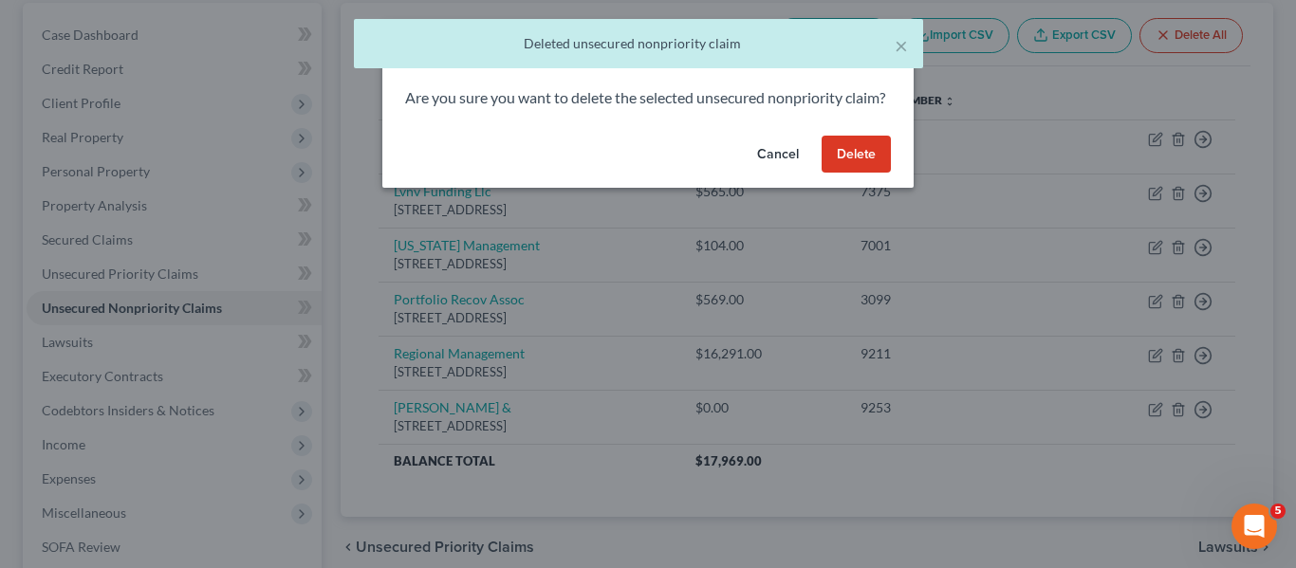
click at [832, 171] on button "Delete" at bounding box center [855, 155] width 69 height 38
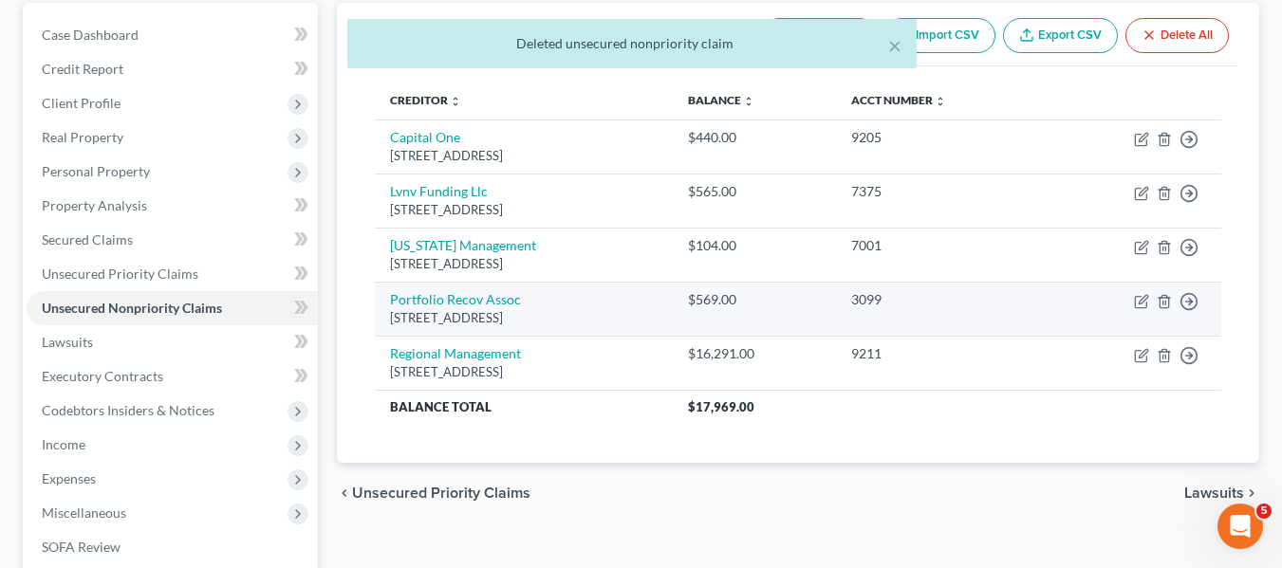
scroll to position [0, 0]
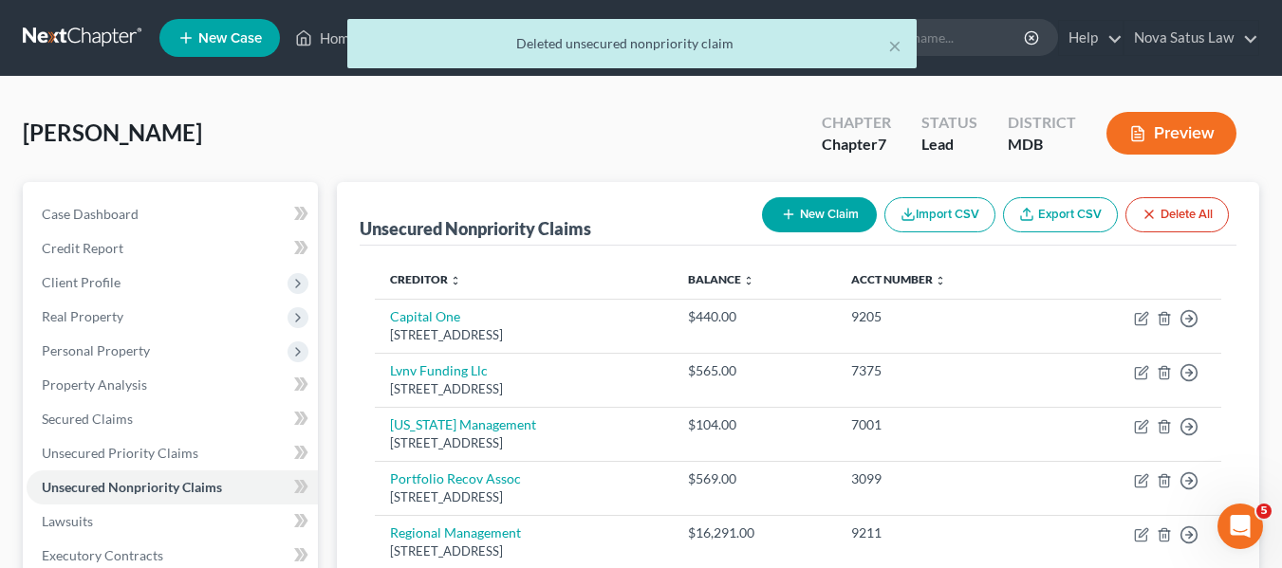
click at [781, 207] on icon "button" at bounding box center [788, 214] width 15 height 15
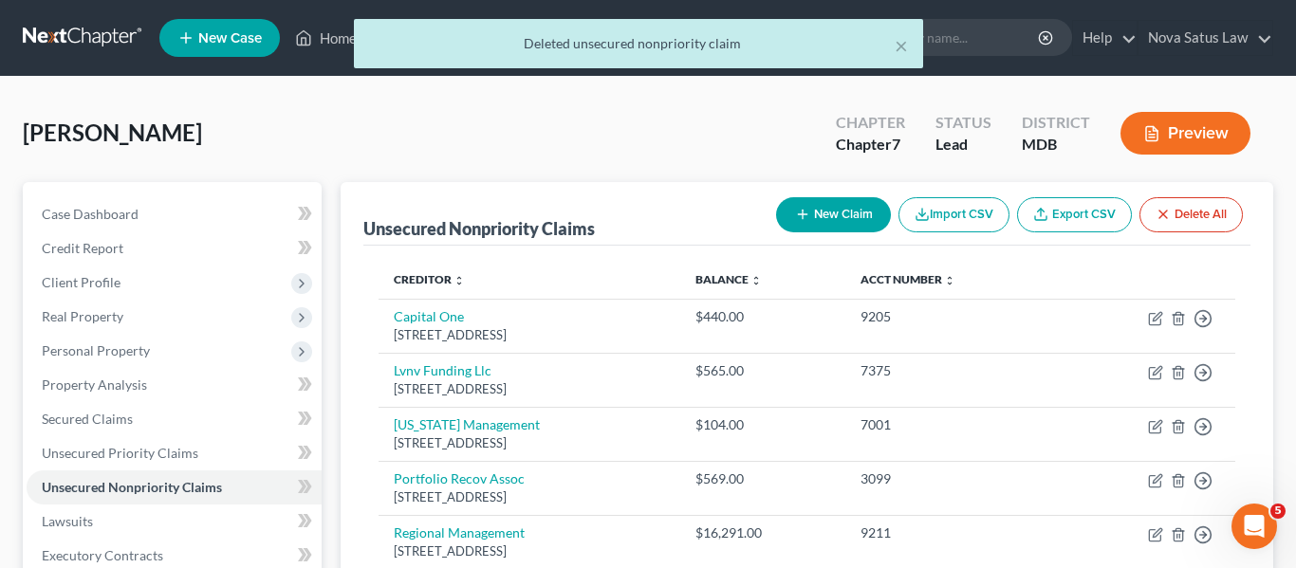
select select "0"
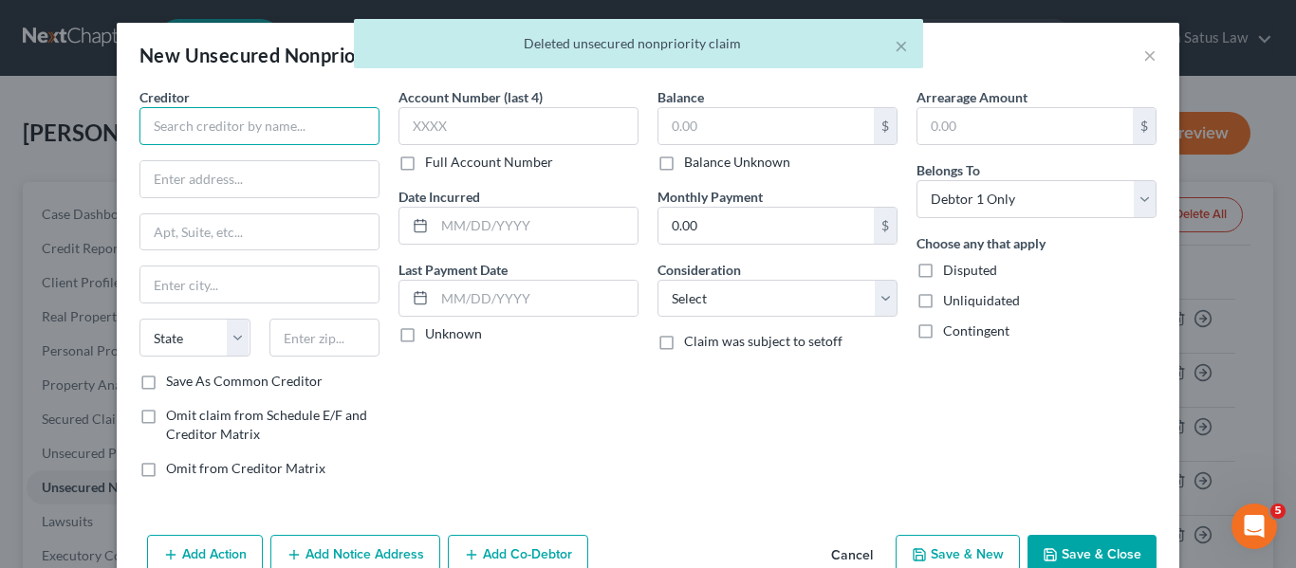
click at [288, 130] on input "text" at bounding box center [259, 126] width 240 height 38
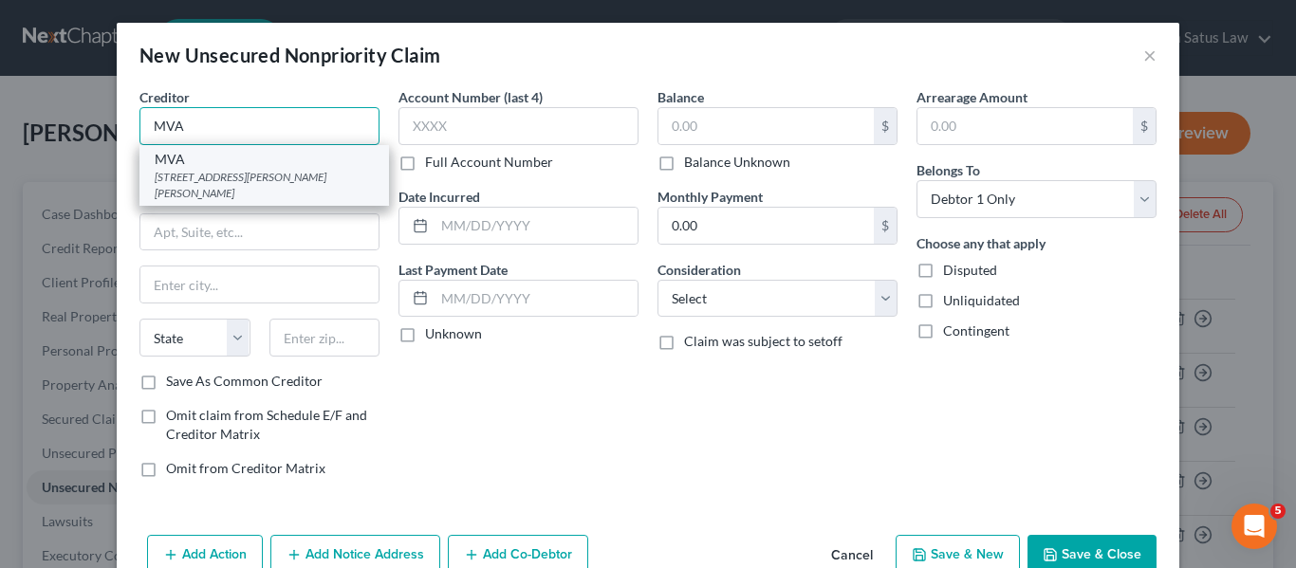
type input "MVA"
click at [303, 160] on div "MVA" at bounding box center [264, 159] width 219 height 19
type input "[STREET_ADDRESS][PERSON_NAME]"
type input "[PERSON_NAME]"
select select "21"
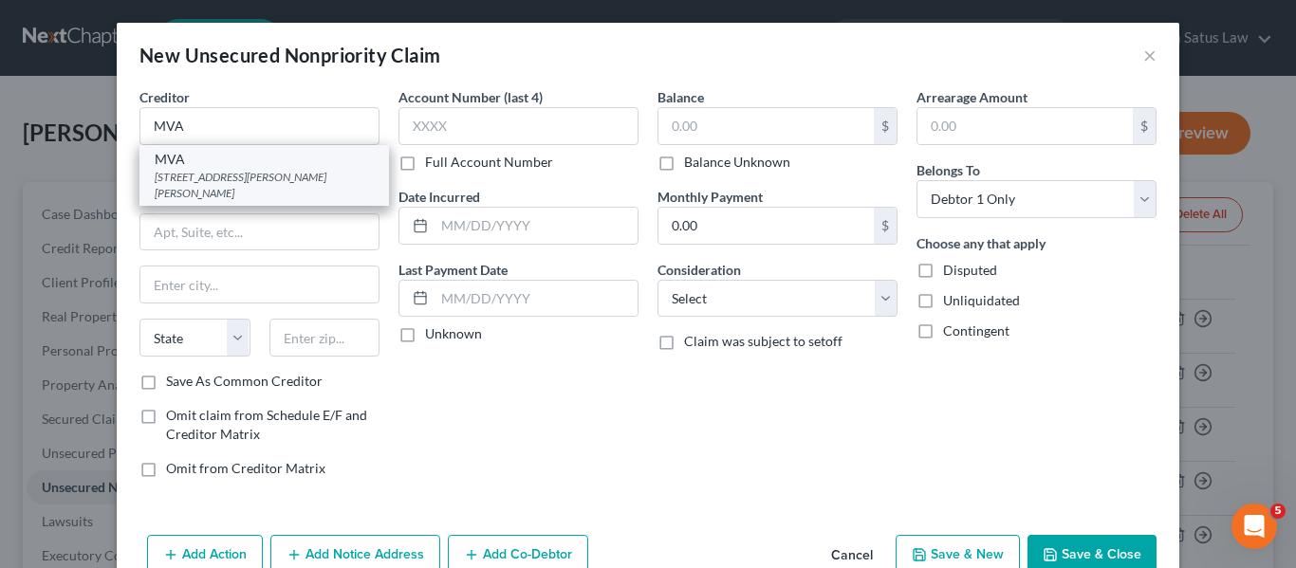
type input "21062"
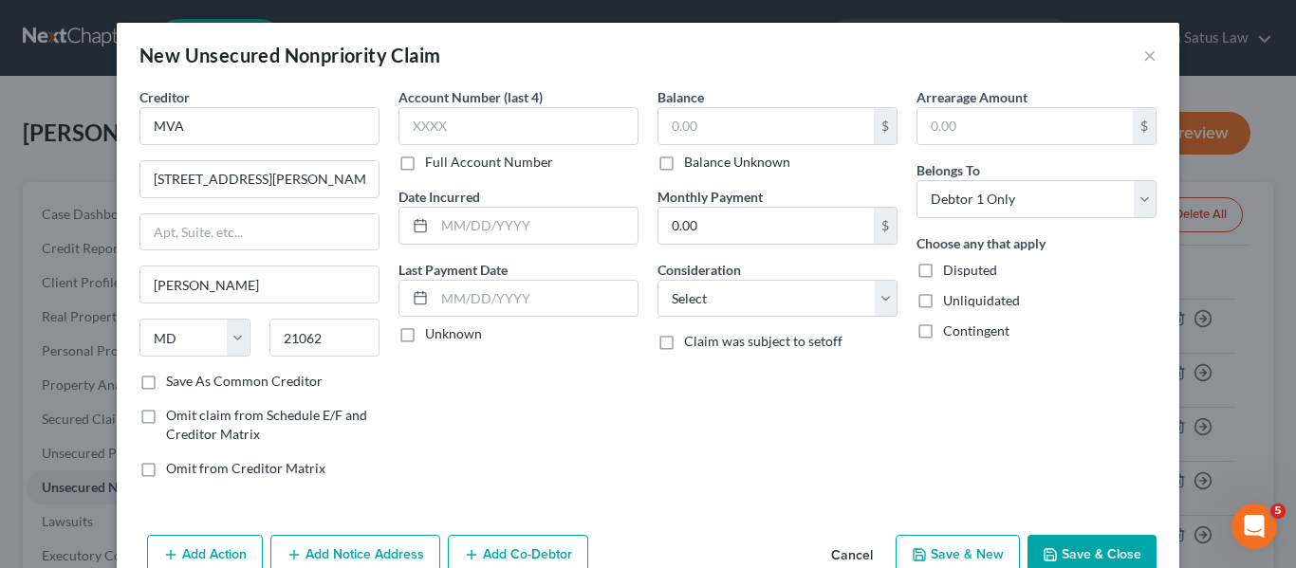
click at [1051, 542] on button "Save & Close" at bounding box center [1091, 555] width 129 height 40
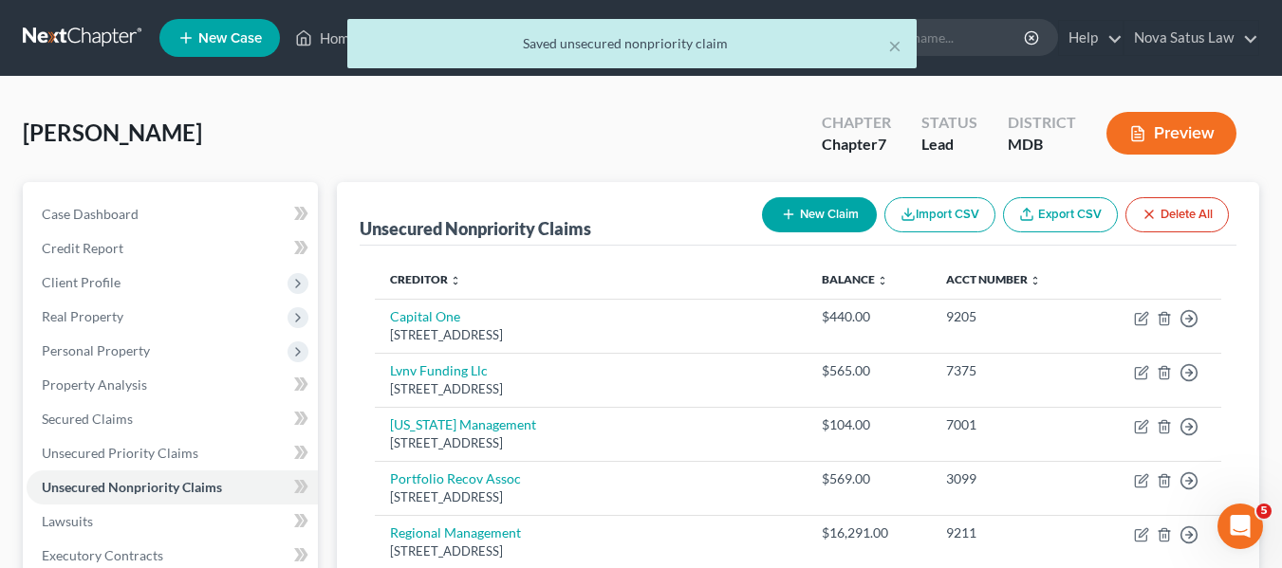
click at [788, 216] on icon "button" at bounding box center [788, 214] width 15 height 15
select select "0"
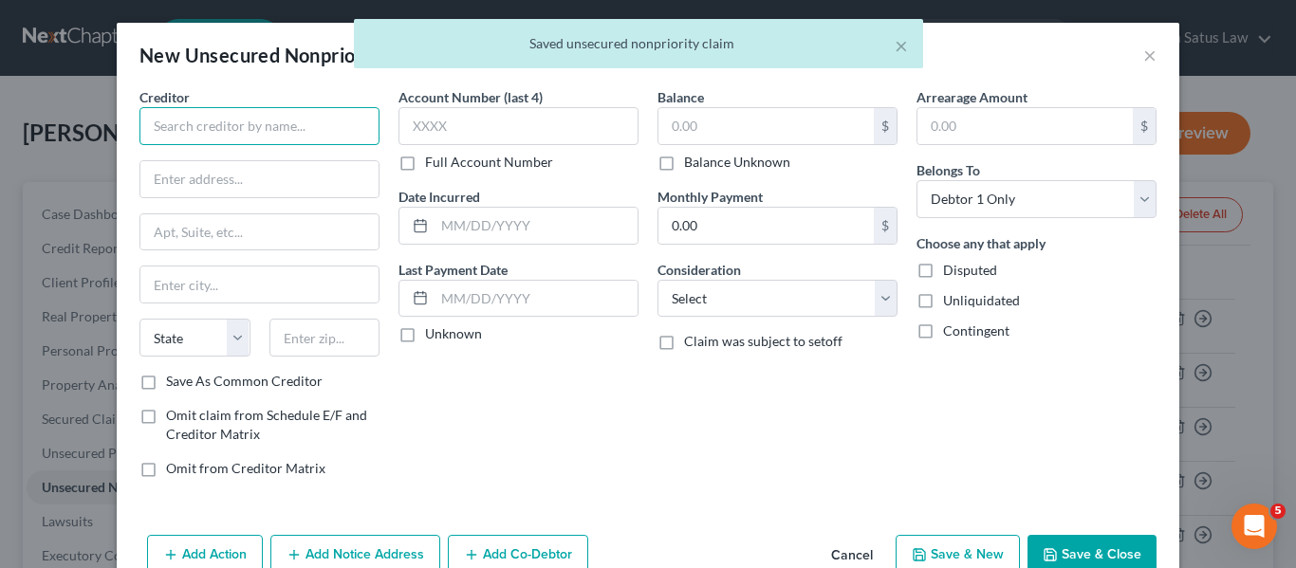
click at [175, 126] on input "text" at bounding box center [259, 126] width 240 height 38
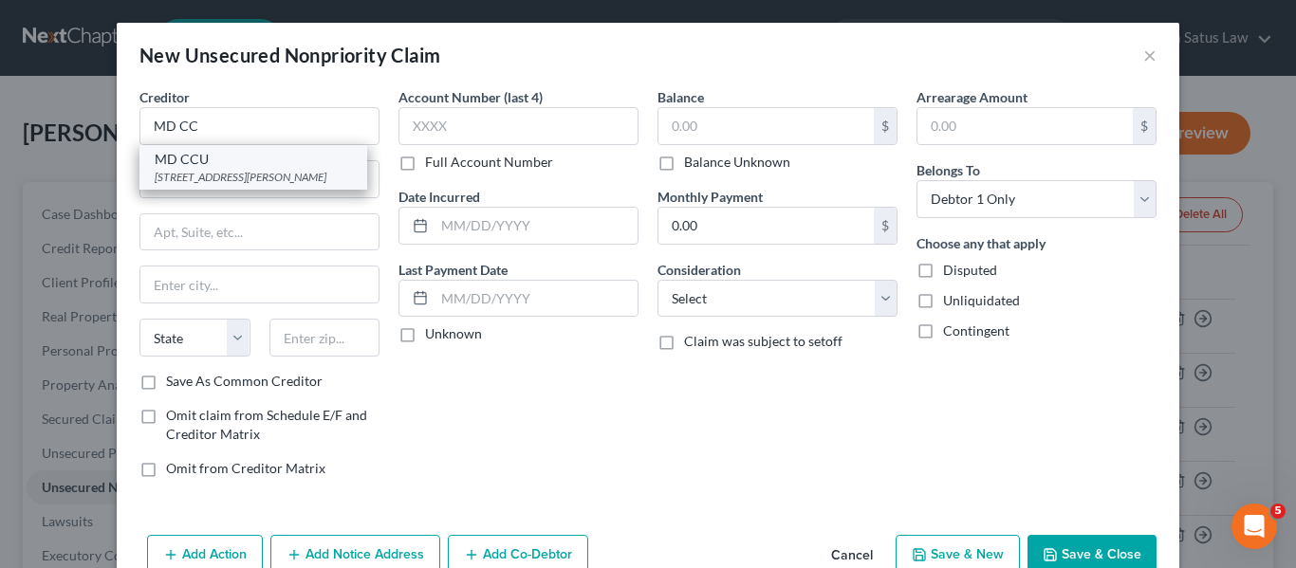
click at [199, 172] on div "[STREET_ADDRESS][PERSON_NAME]" at bounding box center [253, 177] width 197 height 16
type input "MD CCU"
type input "[STREET_ADDRESS][PERSON_NAME]"
type input "[GEOGRAPHIC_DATA]"
select select "21"
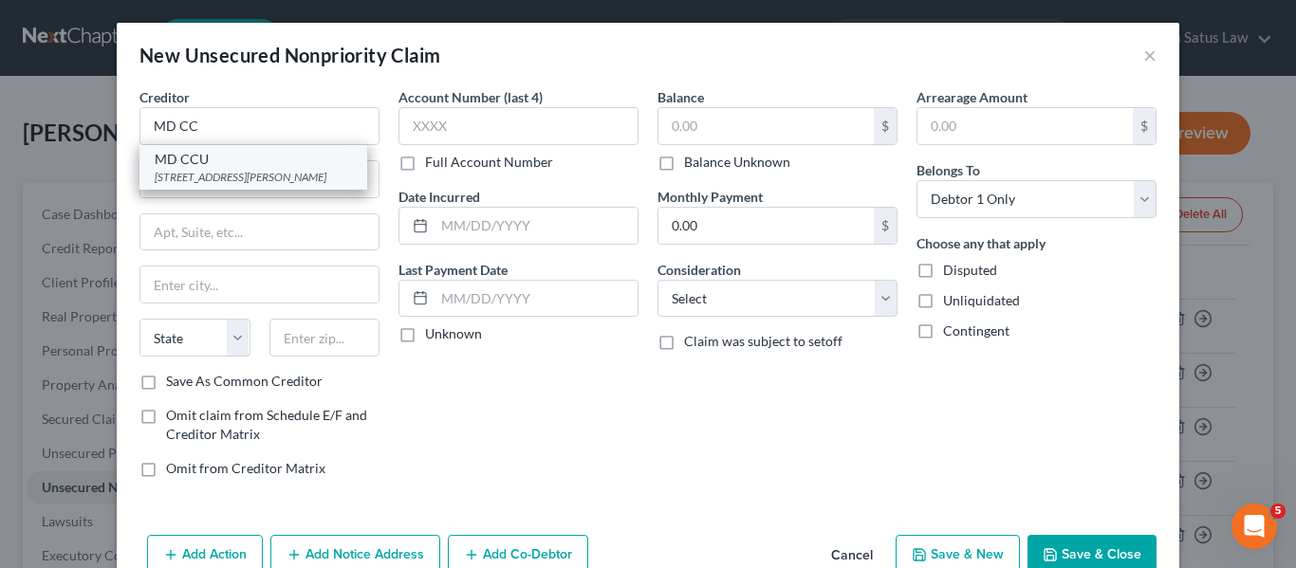
type input "21201"
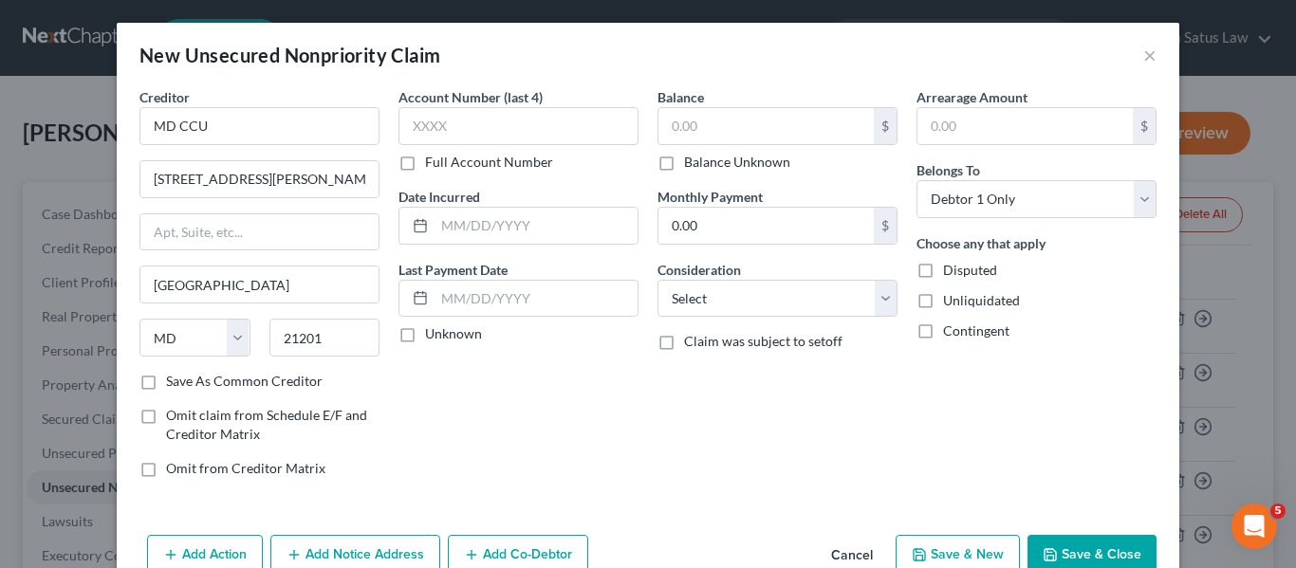
click at [1039, 544] on button "Save & Close" at bounding box center [1091, 555] width 129 height 40
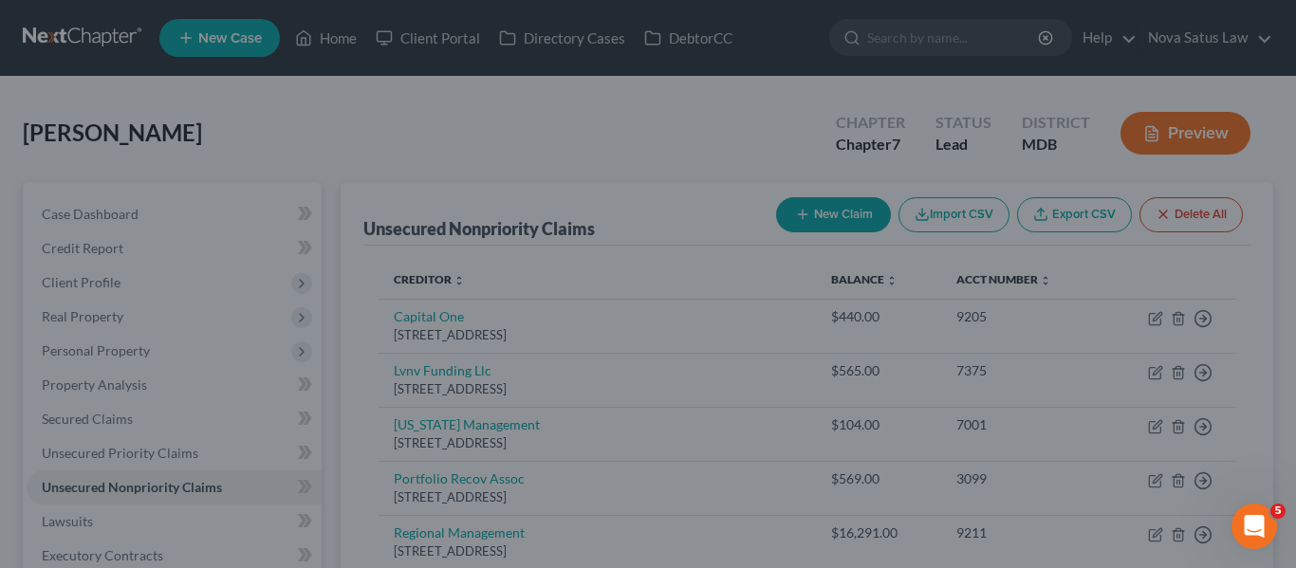
type input "0.00"
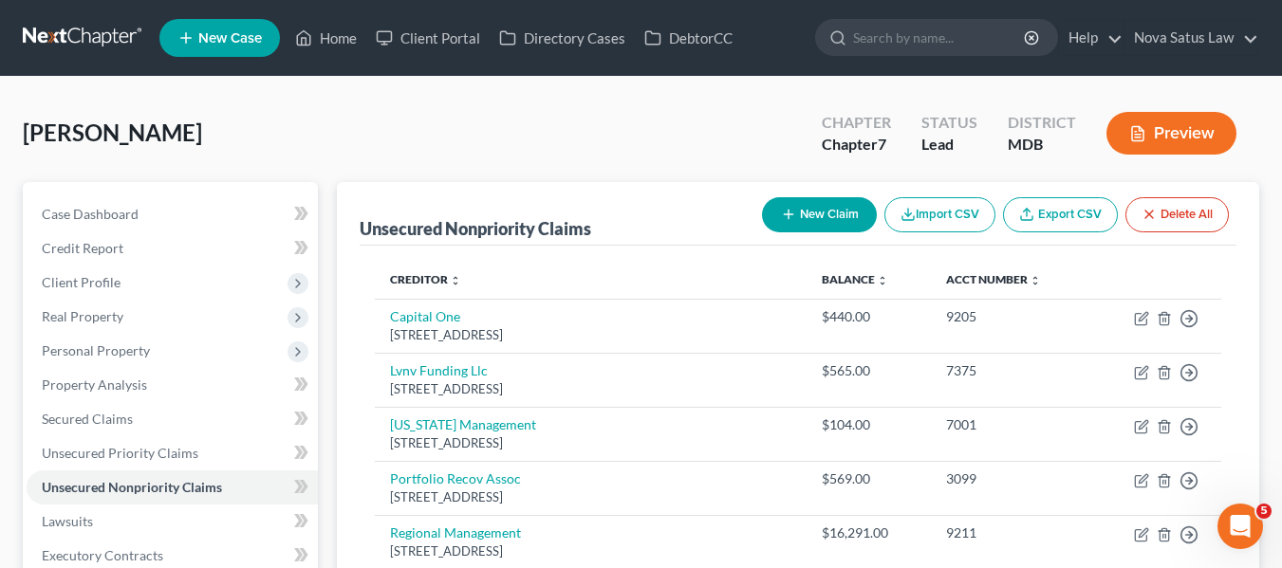
click at [806, 222] on button "New Claim" at bounding box center [819, 214] width 115 height 35
select select "0"
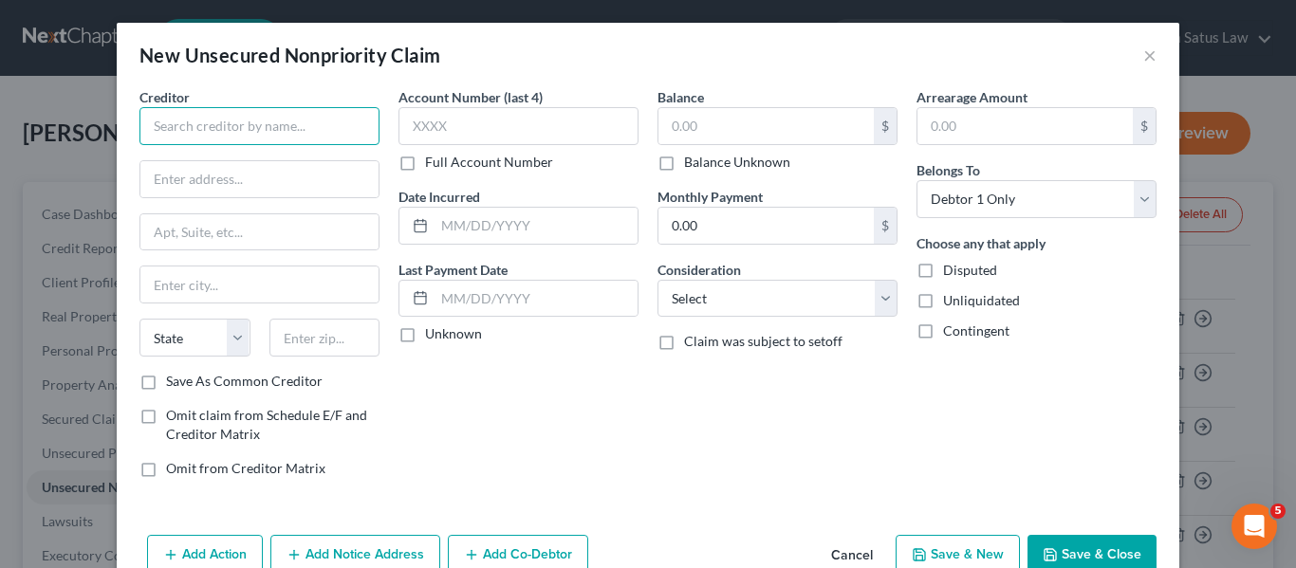
click at [222, 118] on input "text" at bounding box center [259, 126] width 240 height 38
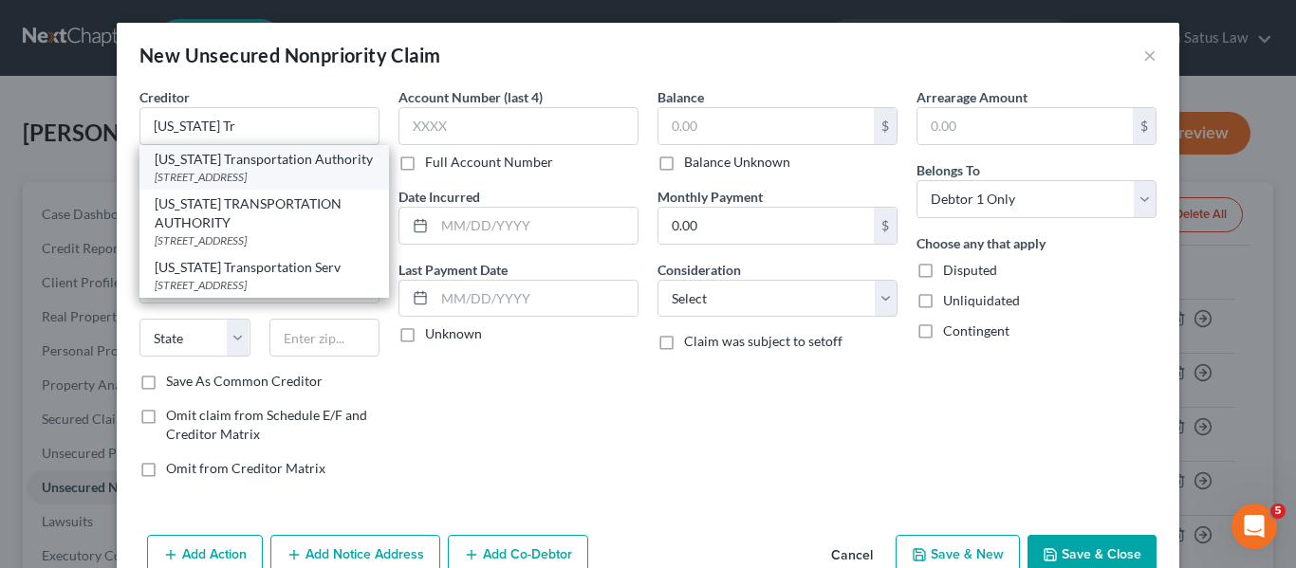
click at [227, 164] on div "[US_STATE] Transportation Authority" at bounding box center [264, 159] width 219 height 19
type input "[US_STATE] Transportation Authority"
type input "[STREET_ADDRESS]"
type input "[GEOGRAPHIC_DATA]"
select select "21"
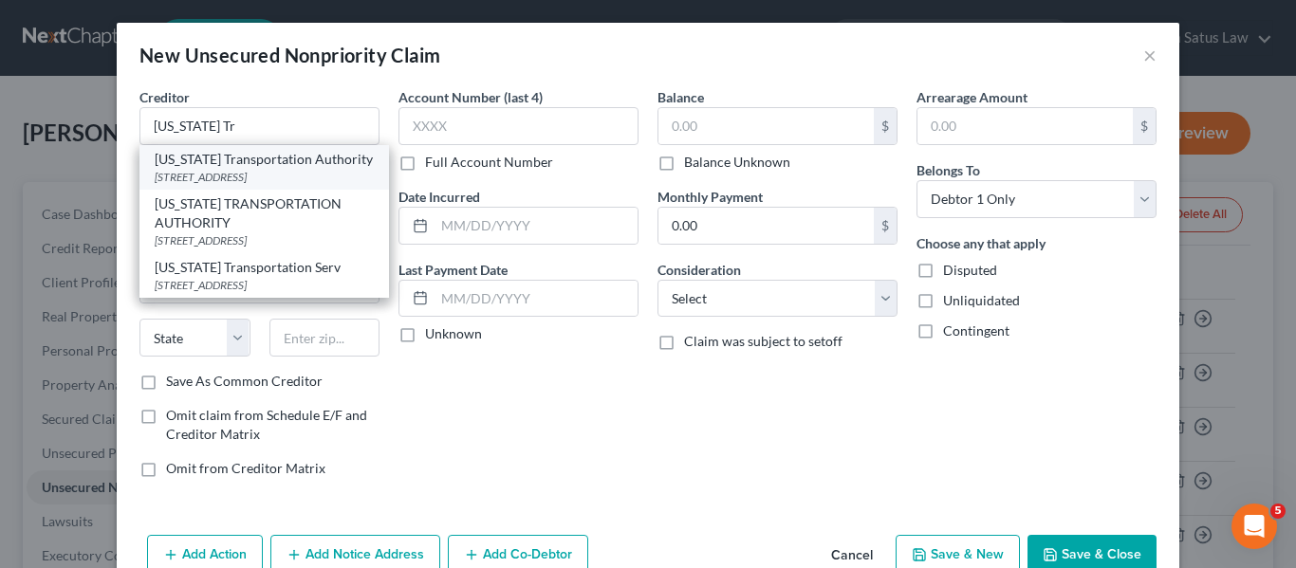
type input "21224"
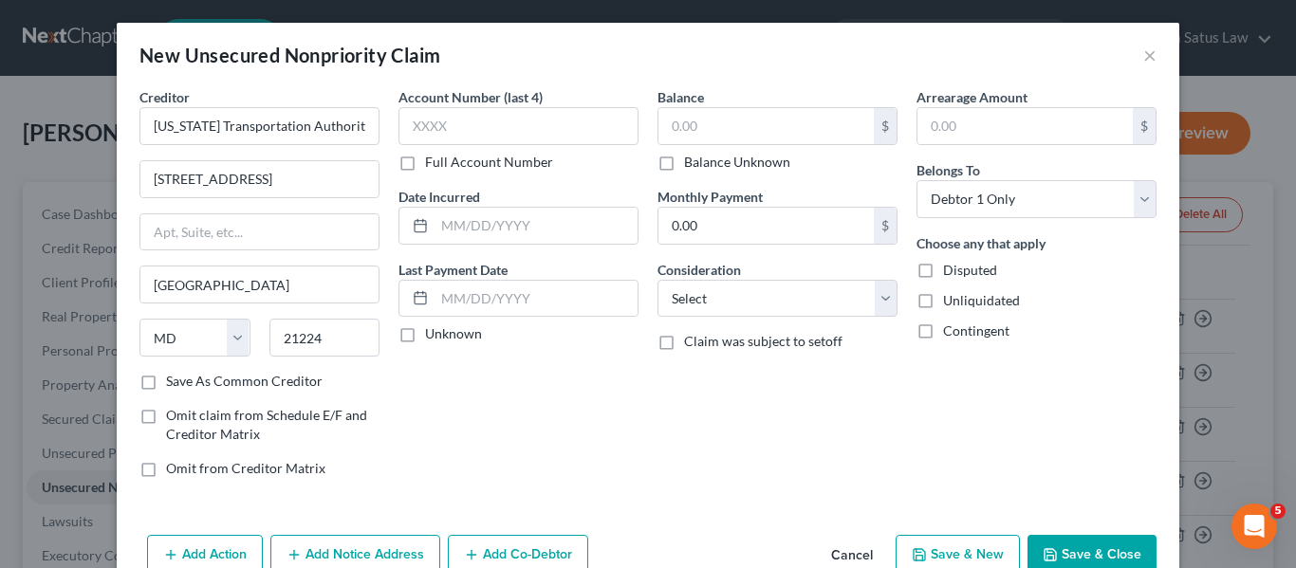
click at [1065, 558] on button "Save & Close" at bounding box center [1091, 555] width 129 height 40
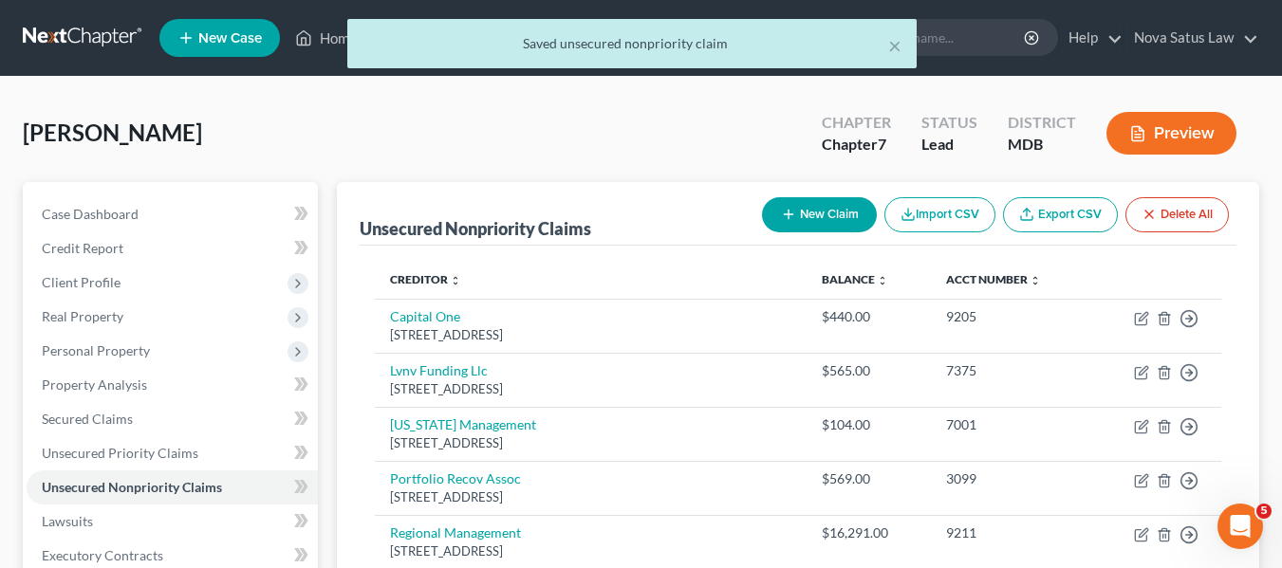
click at [797, 214] on button "New Claim" at bounding box center [819, 214] width 115 height 35
select select "0"
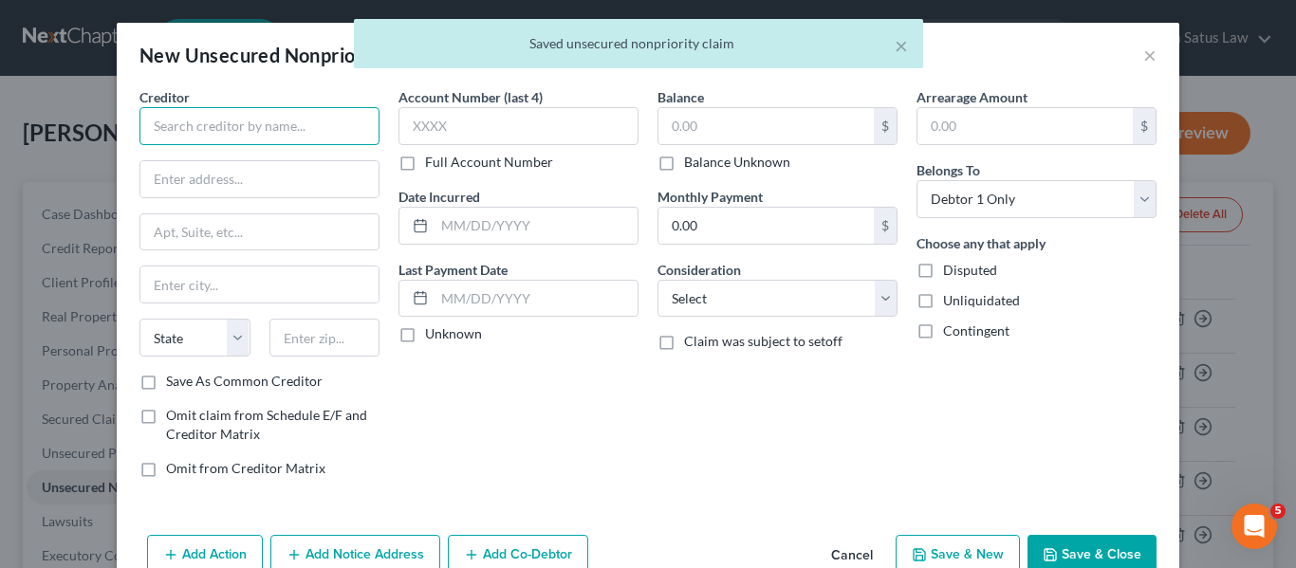
click at [268, 111] on input "text" at bounding box center [259, 126] width 240 height 38
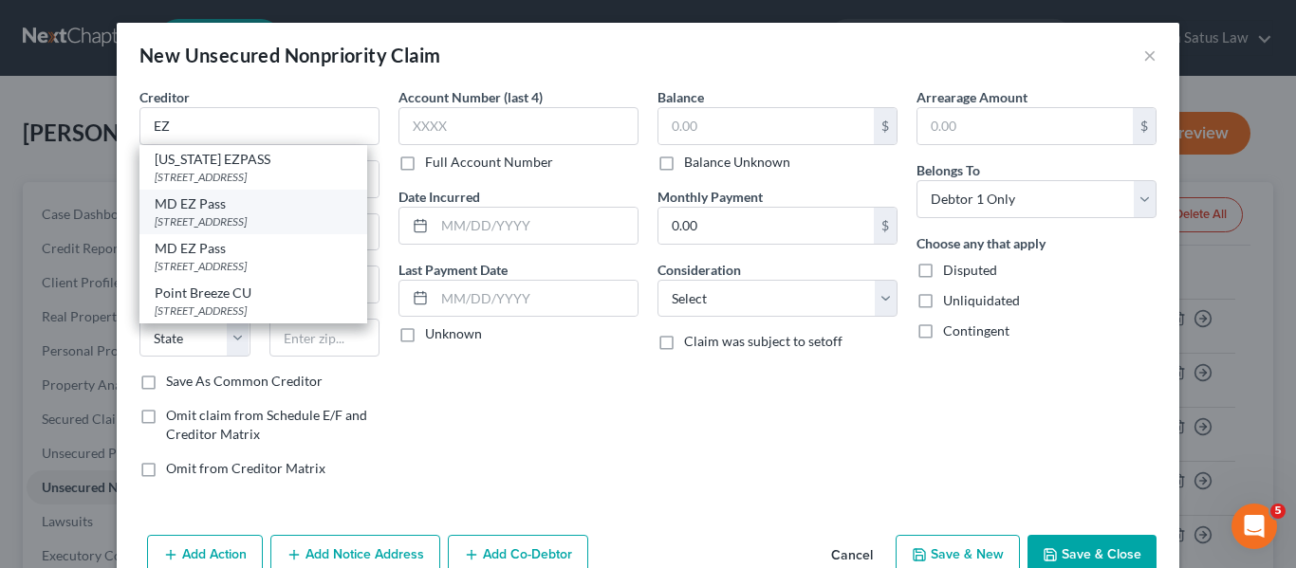
click at [270, 210] on div "MD EZ Pass" at bounding box center [253, 203] width 197 height 19
type input "MD EZ Pass"
type input "1 Turnpike Dr"
type input "[GEOGRAPHIC_DATA]"
select select "21"
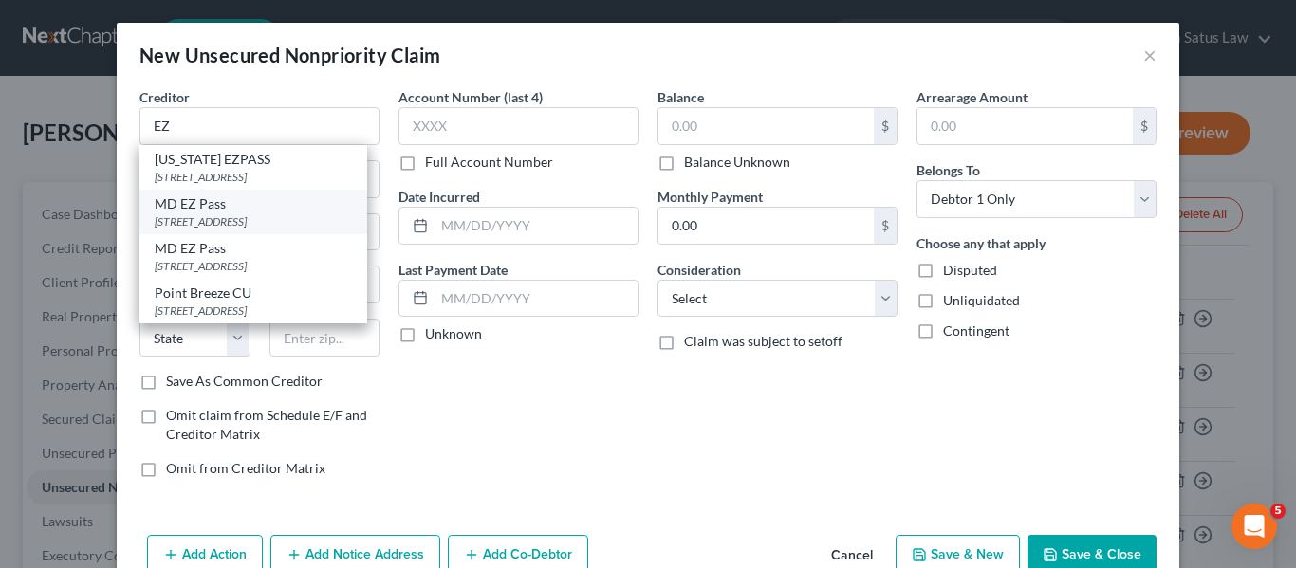
type input "21903"
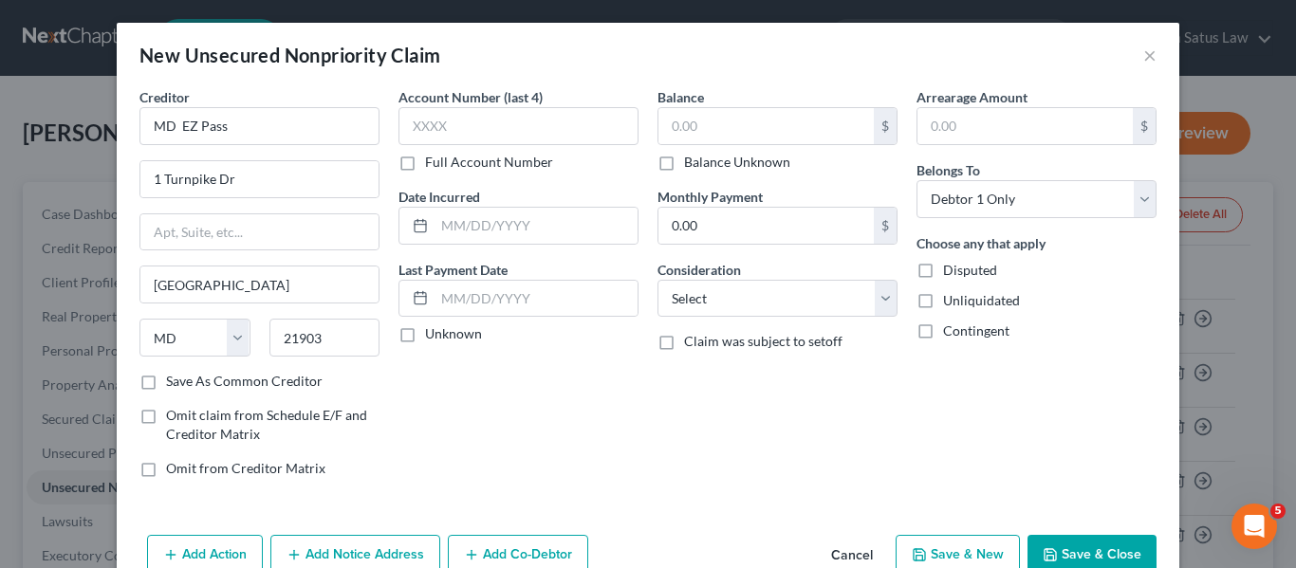
click at [1035, 551] on button "Save & Close" at bounding box center [1091, 555] width 129 height 40
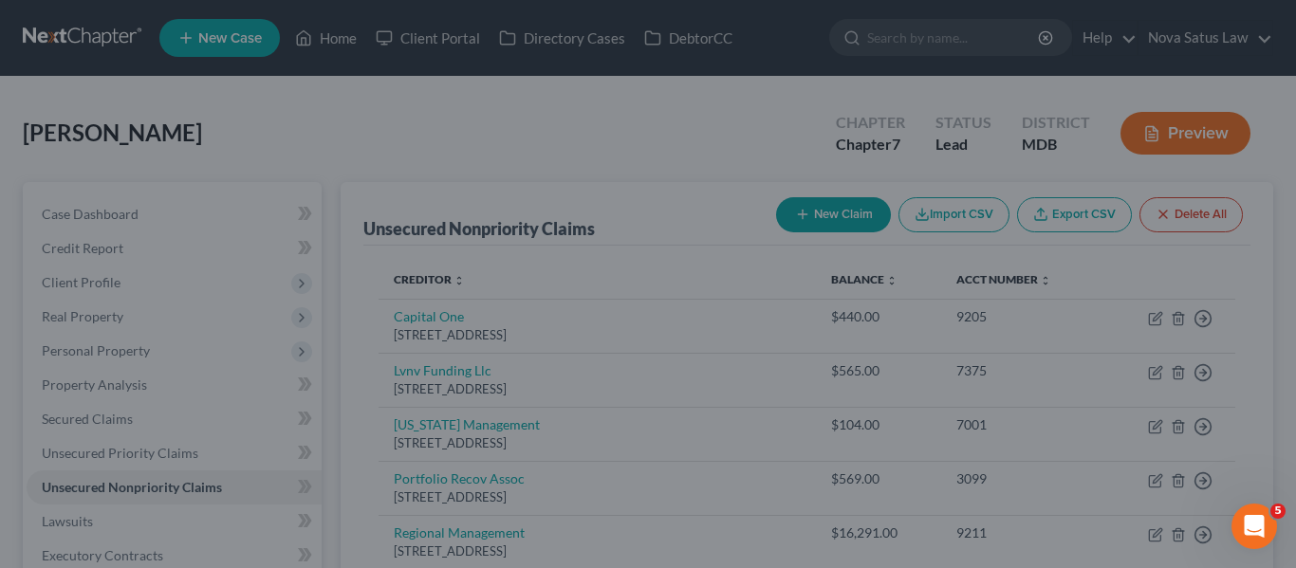
type input "0.00"
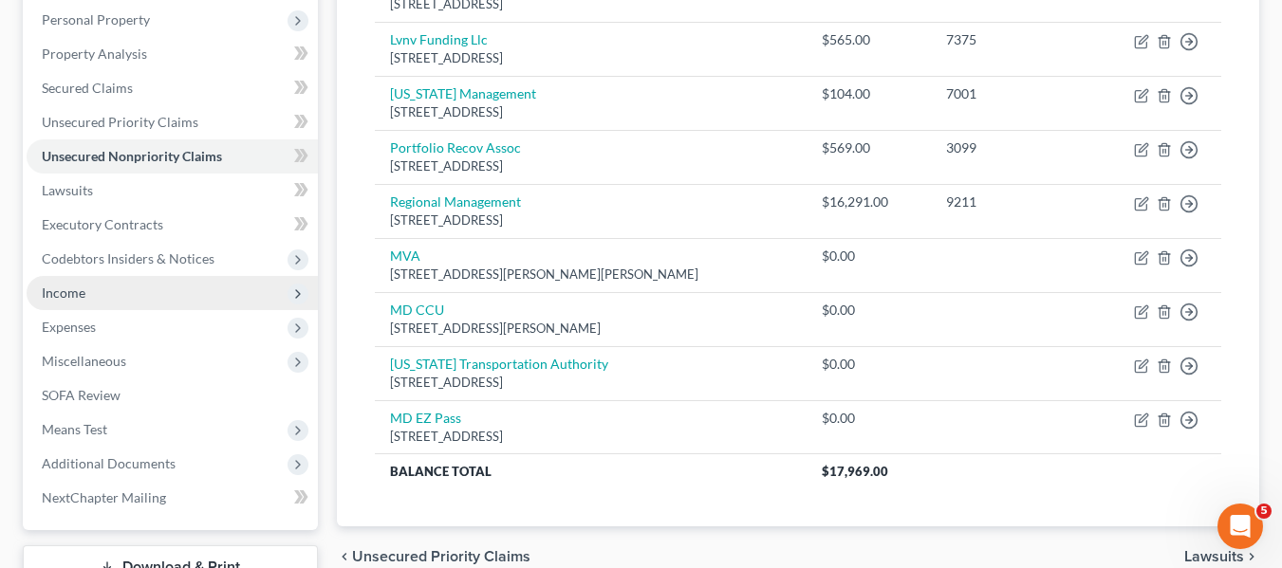
scroll to position [332, 0]
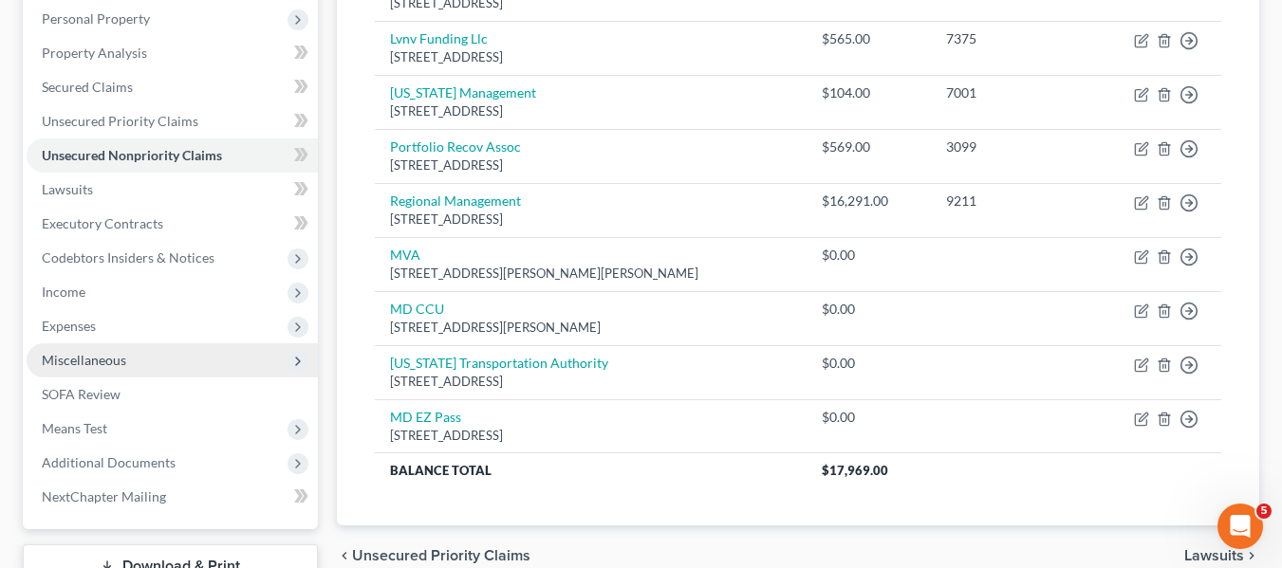
click at [108, 359] on span "Miscellaneous" at bounding box center [84, 360] width 84 height 16
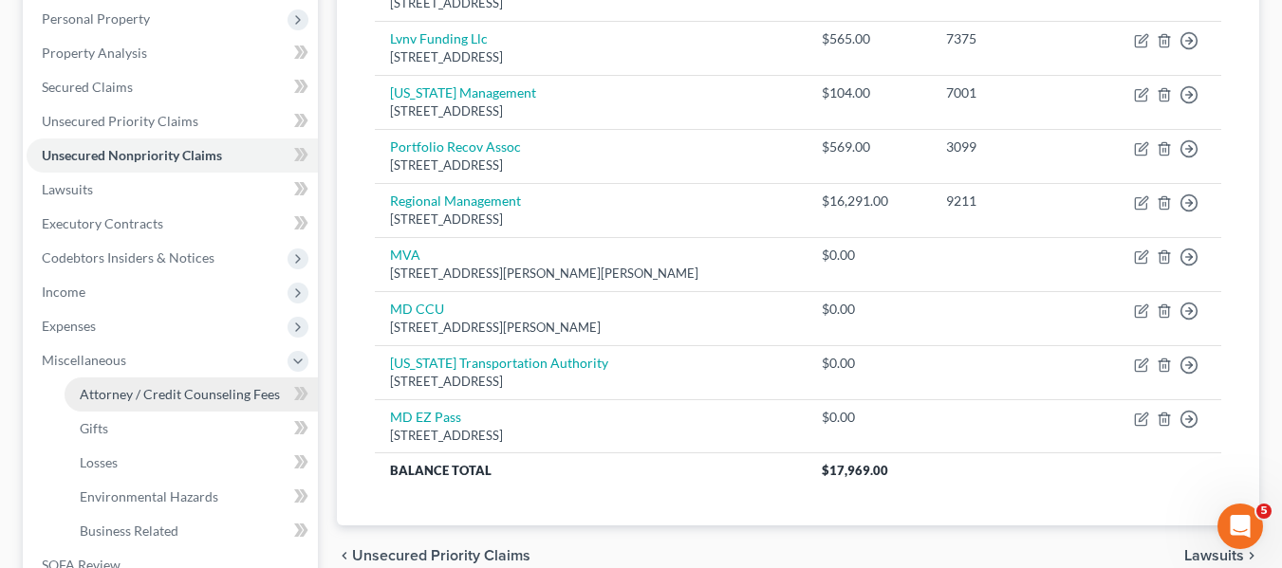
click at [124, 387] on span "Attorney / Credit Counseling Fees" at bounding box center [180, 394] width 200 height 16
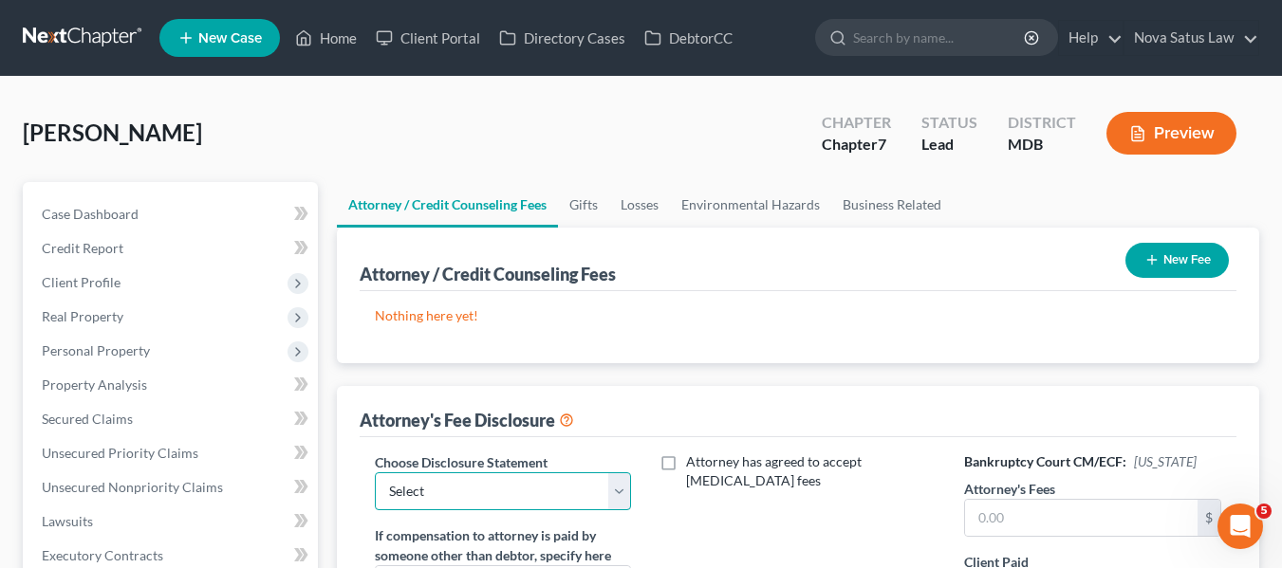
click at [540, 487] on select "Select [PERSON_NAME] Disclosure 7 Disclosure 13" at bounding box center [503, 491] width 257 height 38
select select "1"
click at [375, 472] on select "Select [PERSON_NAME] Disclosure 7 Disclosure 13" at bounding box center [503, 491] width 257 height 38
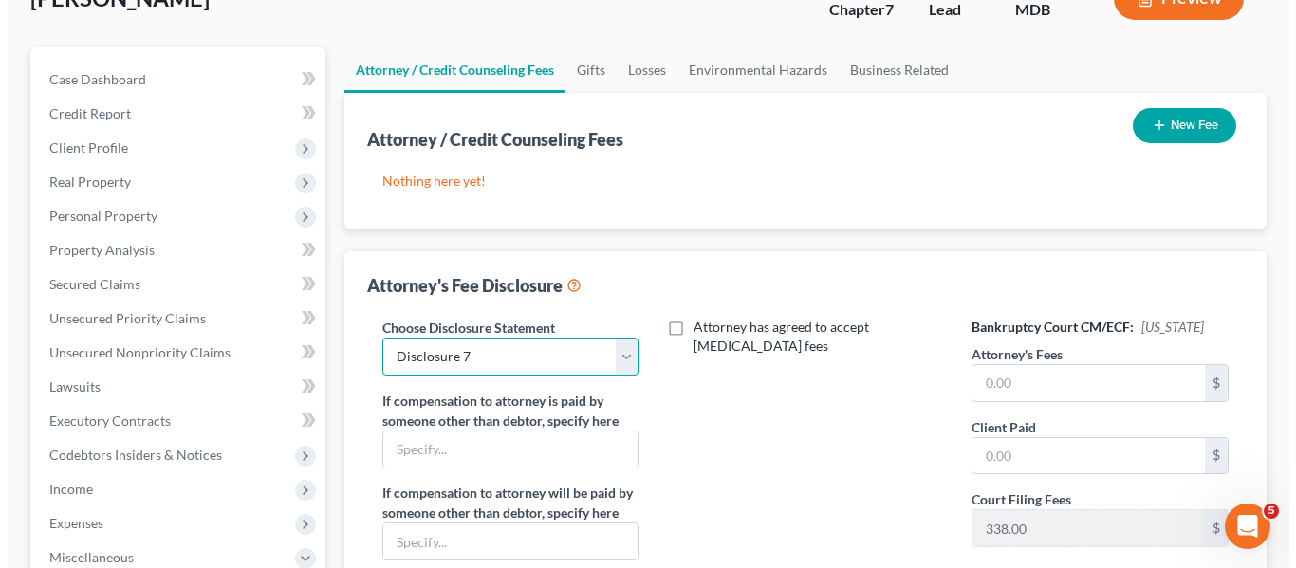
scroll to position [136, 0]
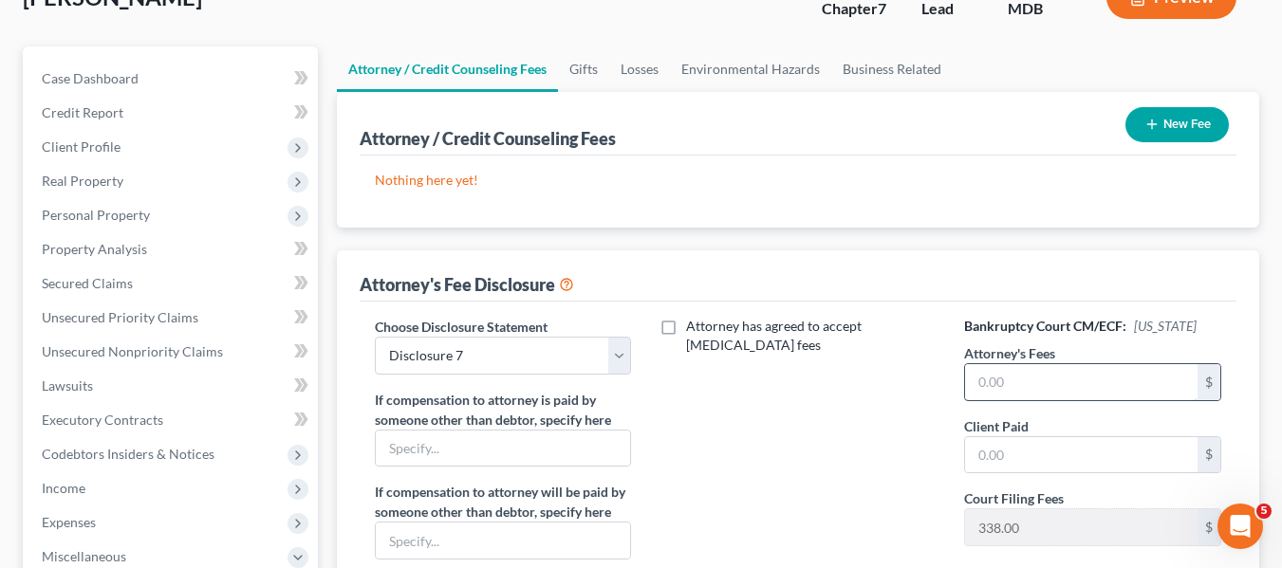
click at [1024, 395] on input "text" at bounding box center [1081, 382] width 232 height 36
type input "600"
click at [1138, 110] on button "New Fee" at bounding box center [1176, 124] width 103 height 35
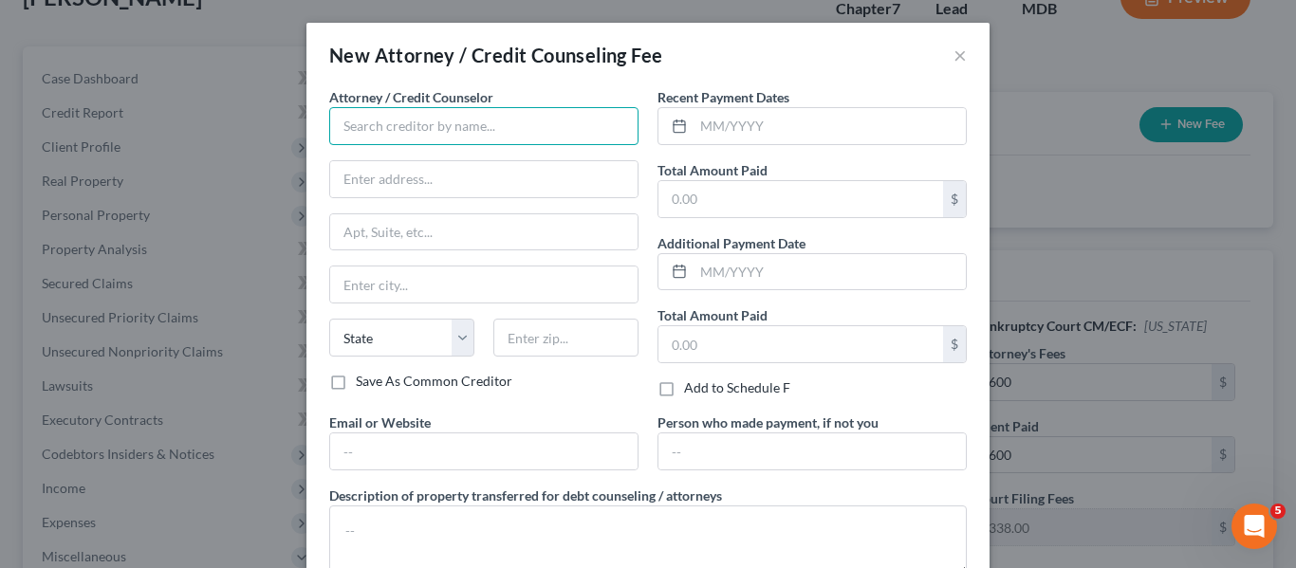
click at [378, 129] on input "text" at bounding box center [483, 126] width 309 height 38
type input "[PERSON_NAME] PA"
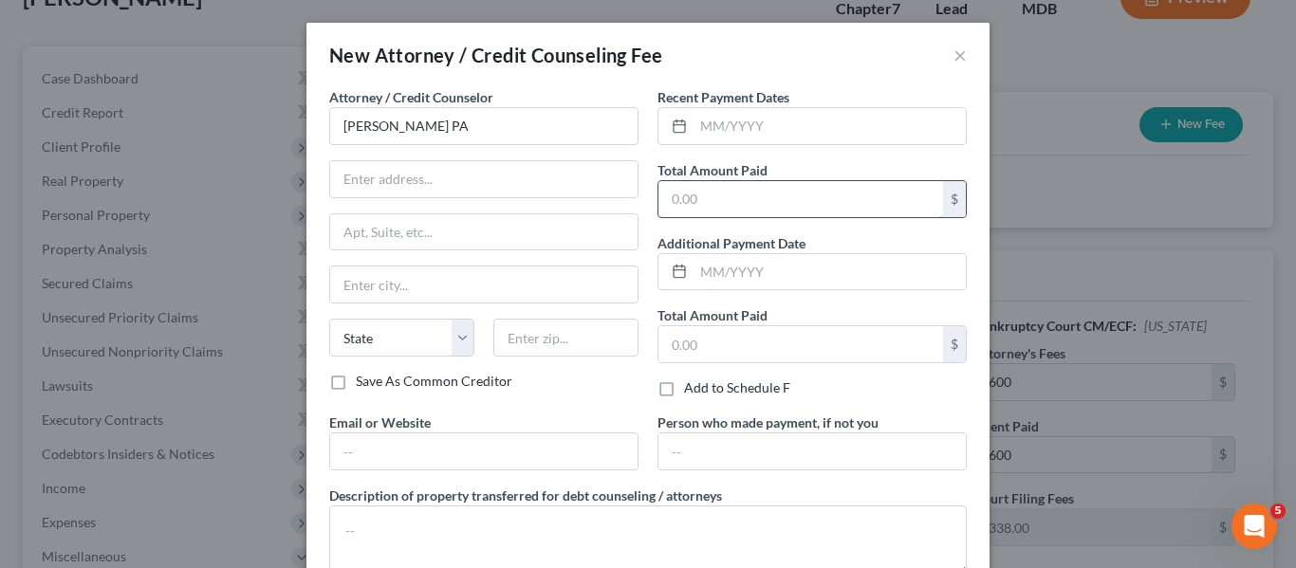
click at [779, 211] on input "text" at bounding box center [800, 199] width 285 height 36
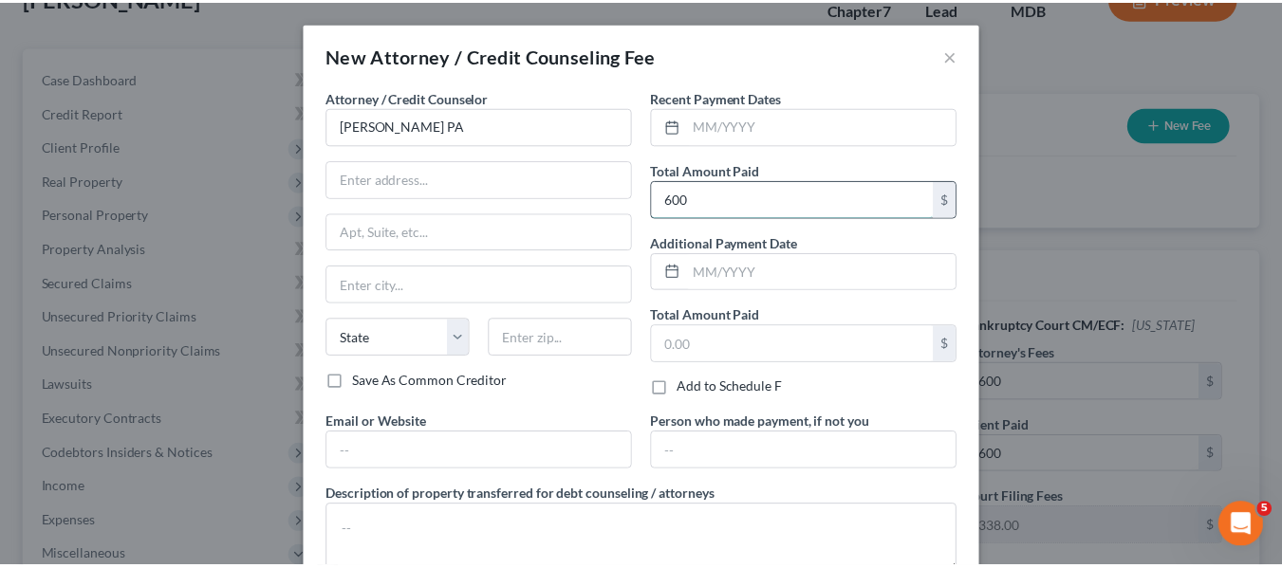
scroll to position [127, 0]
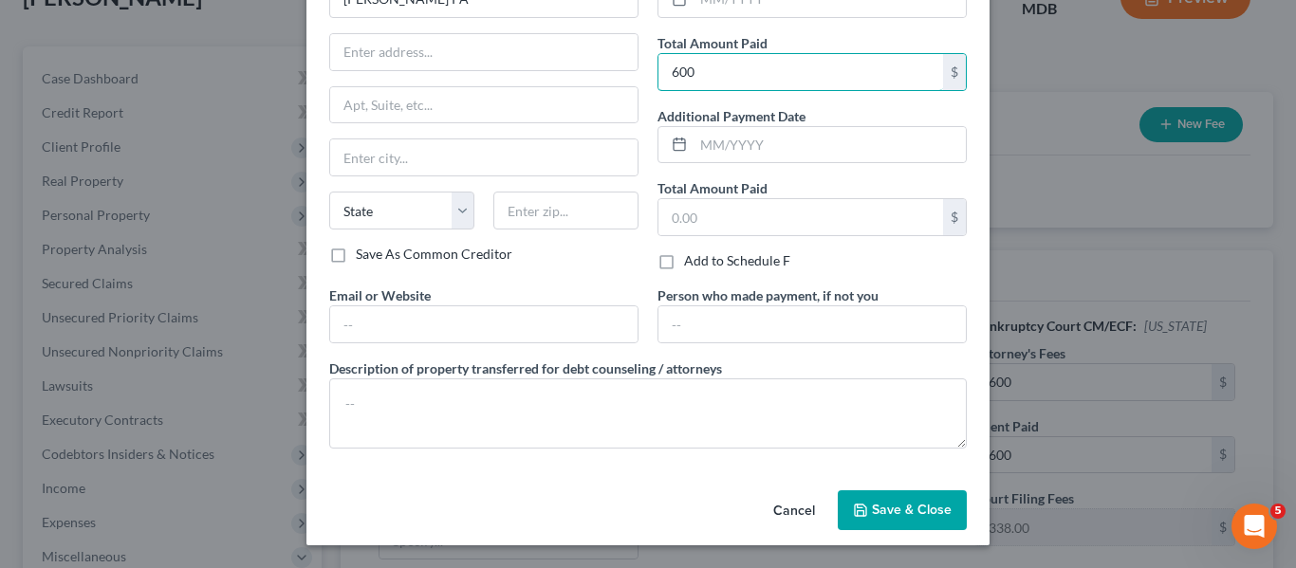
type input "600"
click at [919, 494] on button "Save & Close" at bounding box center [902, 510] width 129 height 40
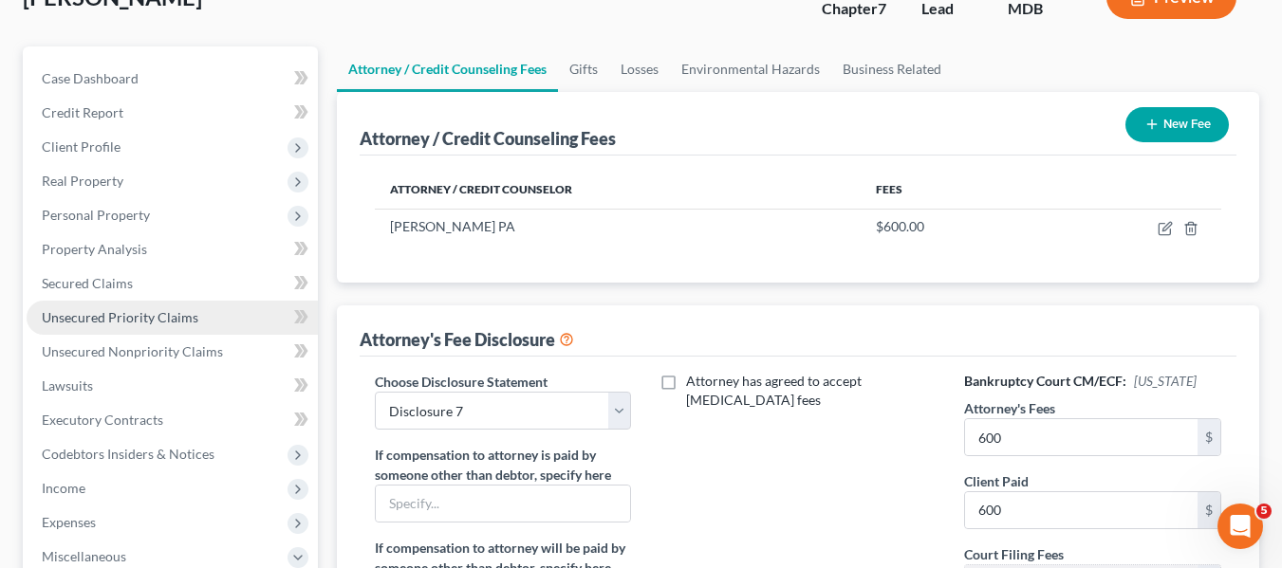
scroll to position [357, 0]
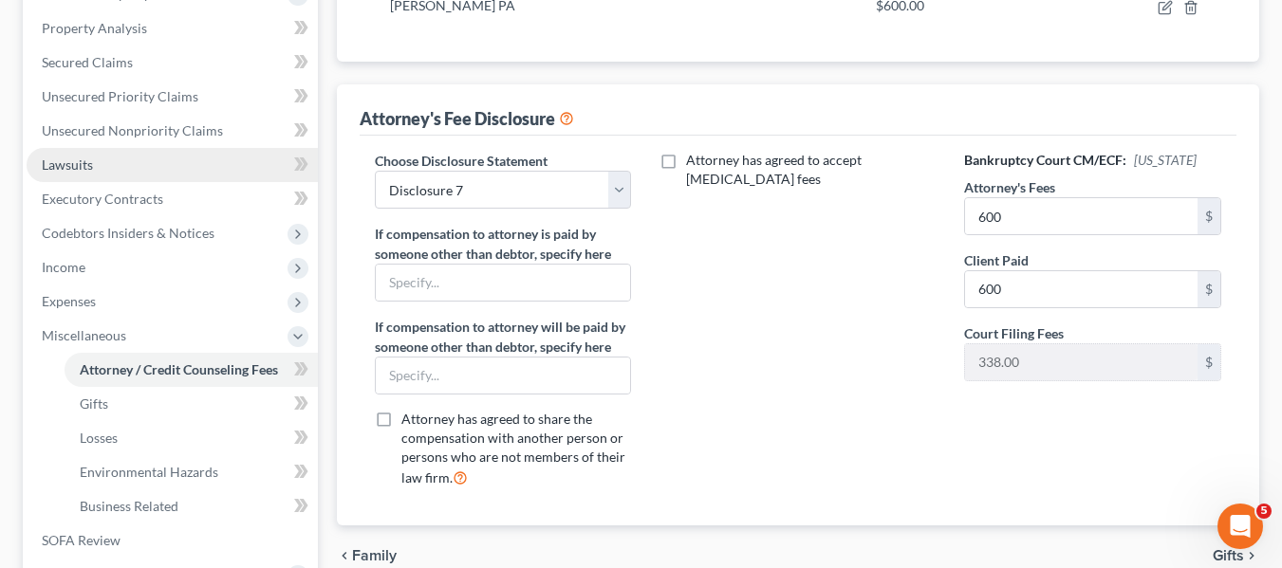
click at [83, 164] on span "Lawsuits" at bounding box center [67, 165] width 51 height 16
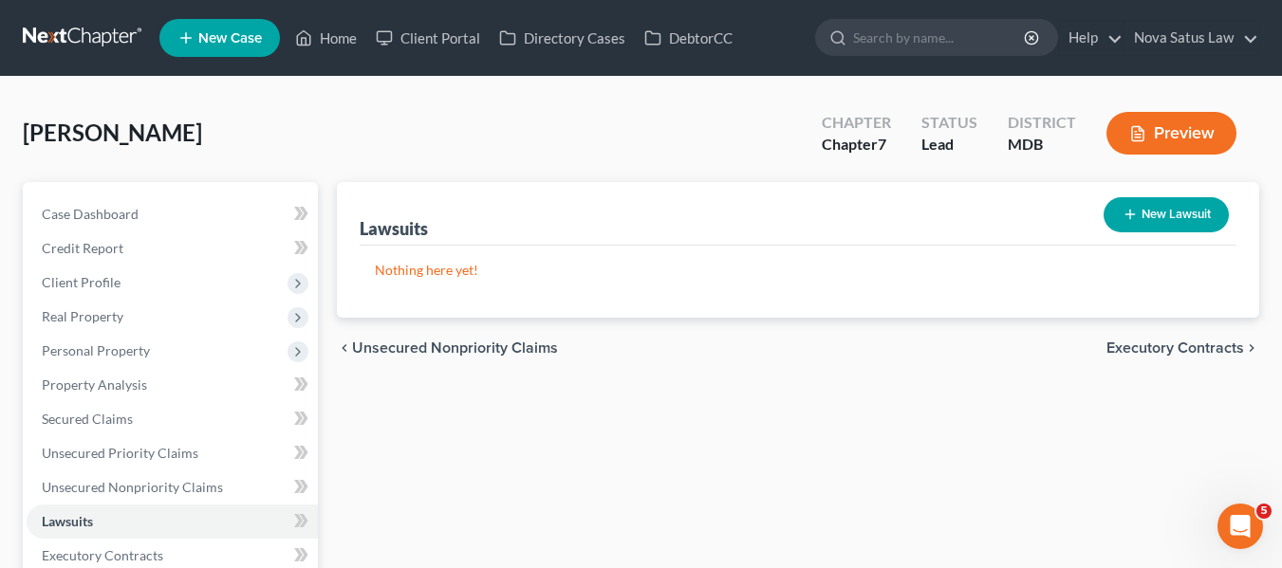
click at [1124, 215] on icon "button" at bounding box center [1129, 214] width 15 height 15
select select "0"
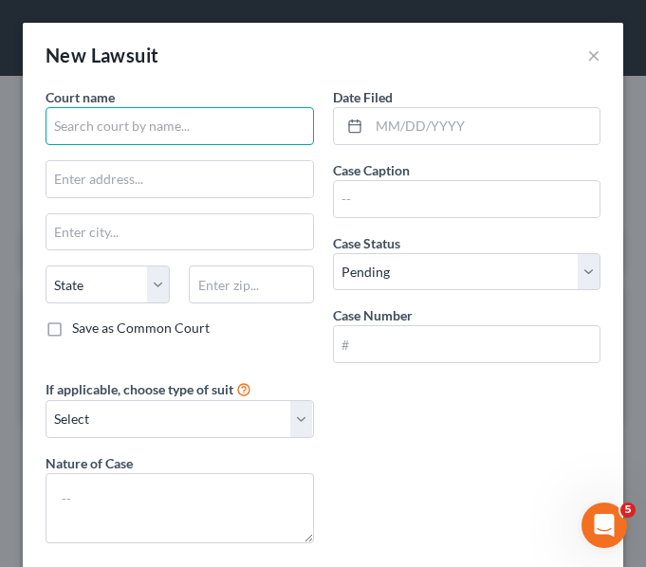
click at [236, 133] on input "text" at bounding box center [180, 126] width 268 height 38
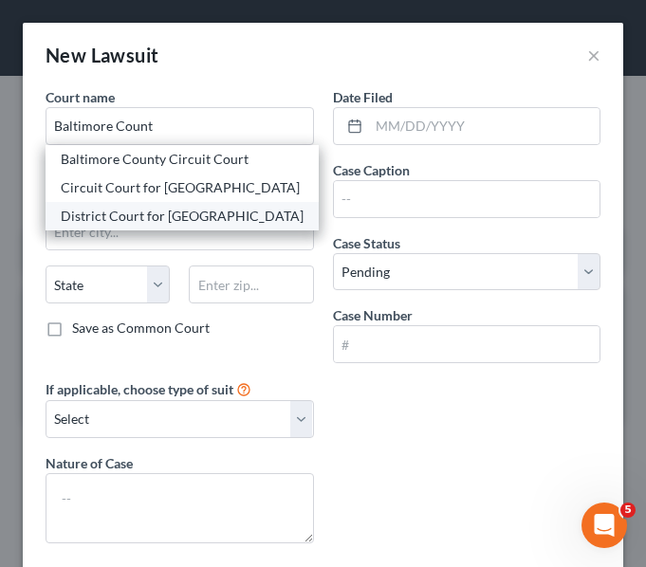
click at [220, 226] on div "District Court for [GEOGRAPHIC_DATA]" at bounding box center [182, 216] width 273 height 28
type input "District Court for [GEOGRAPHIC_DATA]"
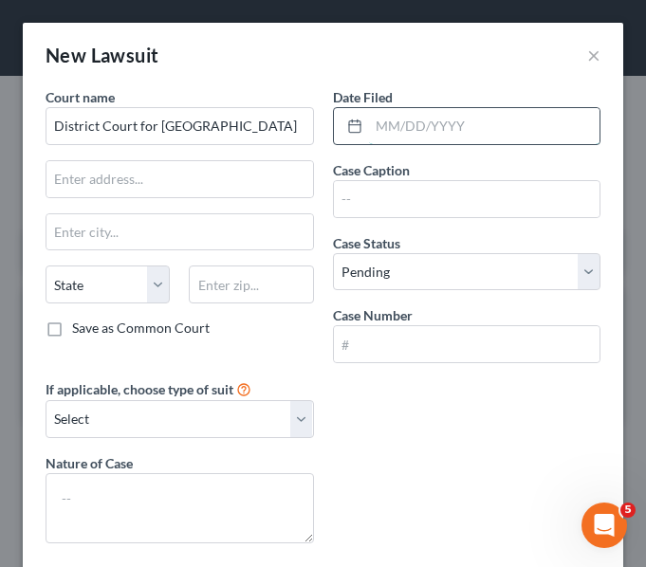
click at [369, 130] on input "text" at bounding box center [484, 126] width 231 height 36
type input "[DATE]"
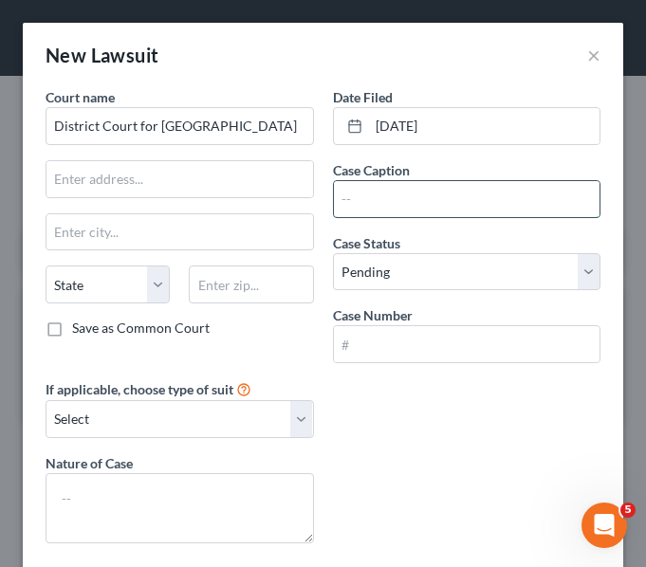
click at [524, 211] on input "text" at bounding box center [467, 199] width 267 height 36
paste input "Mariner Finance, LLC vs. [PERSON_NAME]"
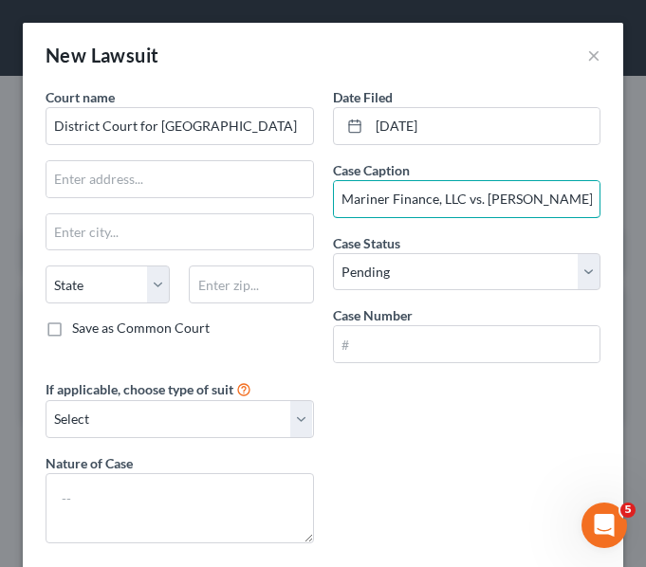
type input "Mariner Finance, LLC vs. [PERSON_NAME]"
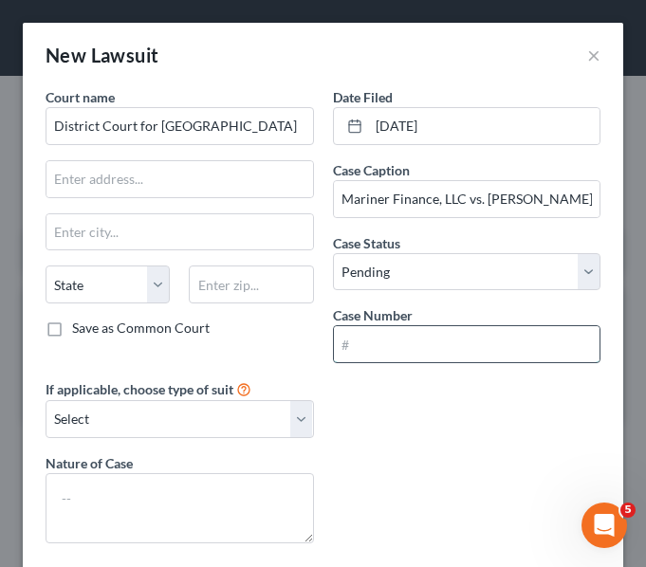
click at [397, 353] on input "text" at bounding box center [467, 344] width 267 height 36
paste input "D-08-CV-25-013863"
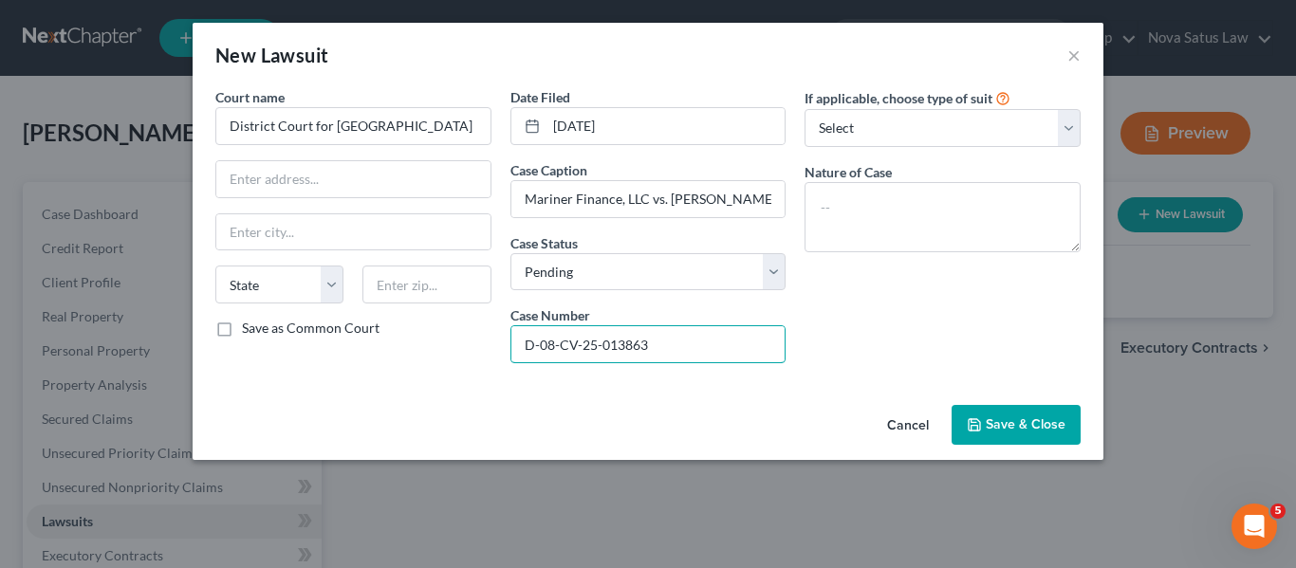
type input "D-08-CV-25-013863"
click at [965, 416] on button "Save & Close" at bounding box center [1015, 425] width 129 height 40
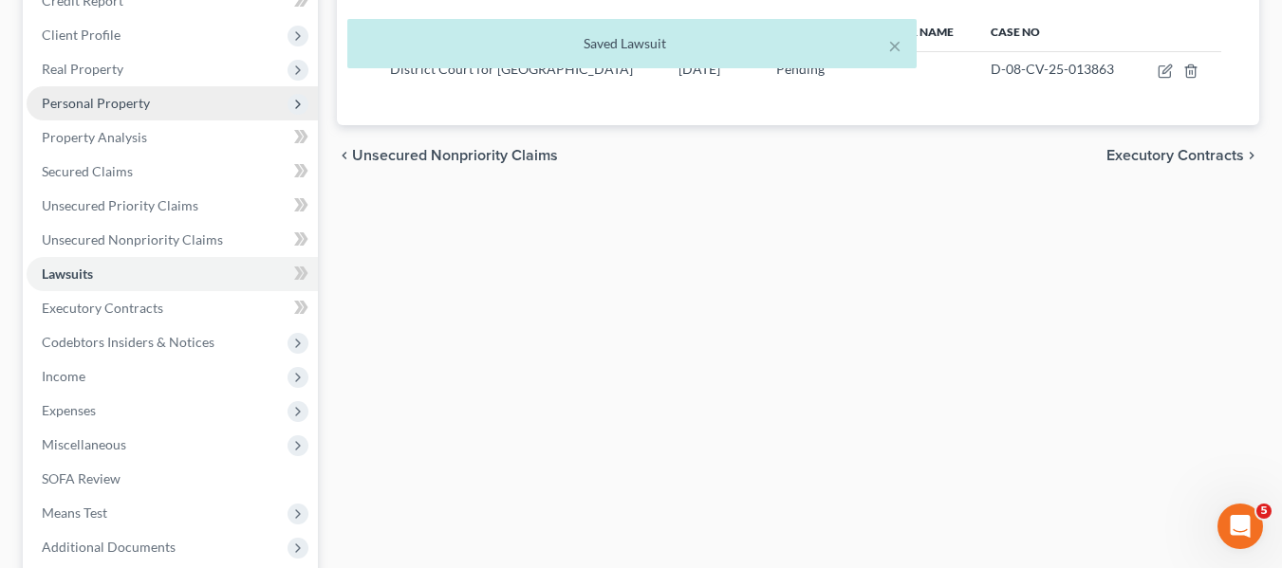
scroll to position [247, 0]
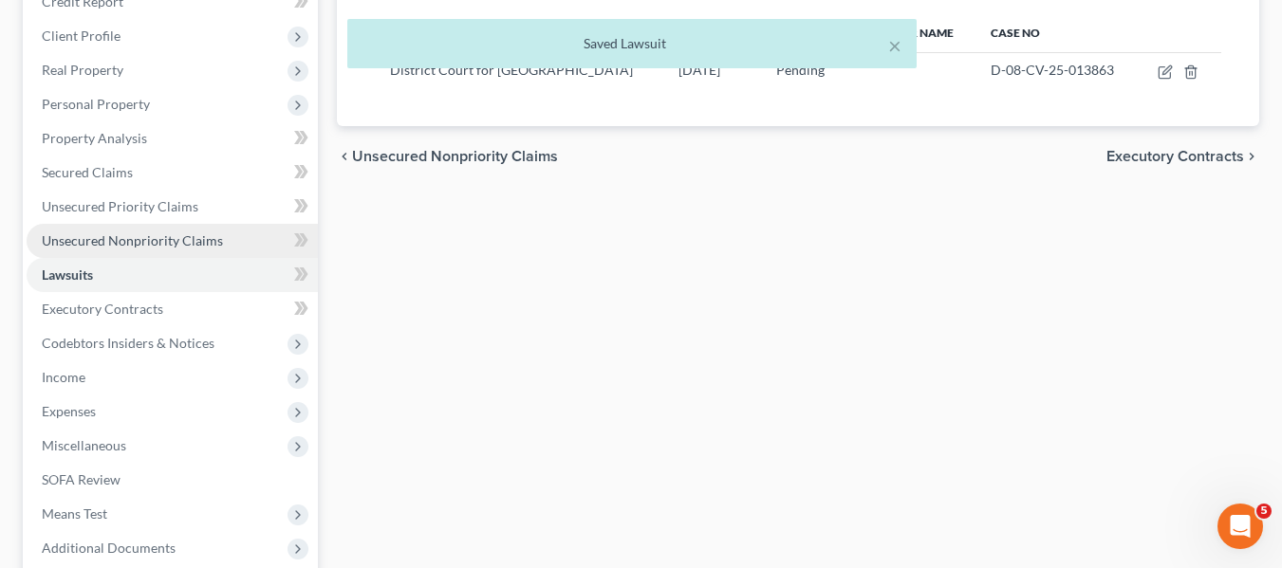
click at [120, 236] on span "Unsecured Nonpriority Claims" at bounding box center [132, 240] width 181 height 16
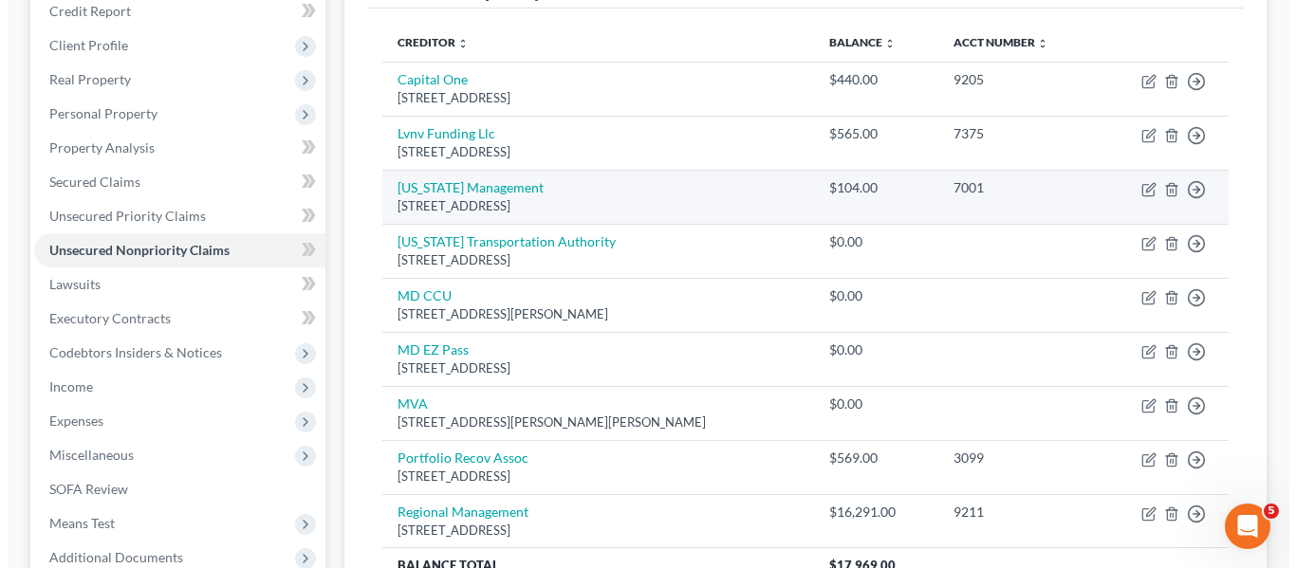
scroll to position [77, 0]
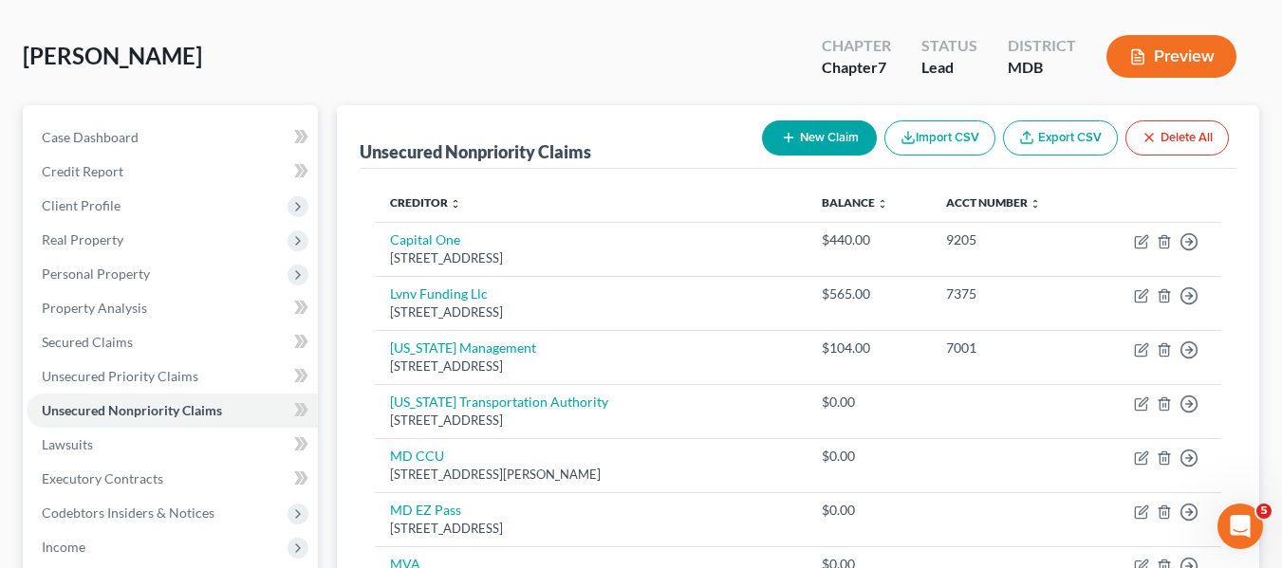
click at [807, 140] on button "New Claim" at bounding box center [819, 137] width 115 height 35
select select "0"
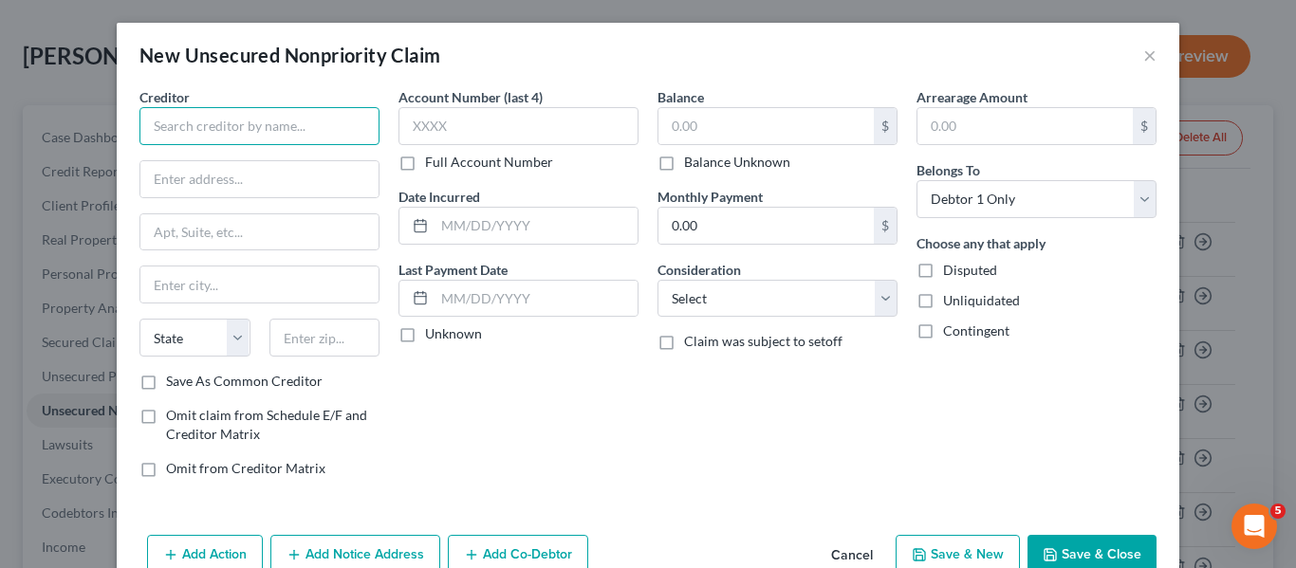
click at [175, 110] on input "text" at bounding box center [259, 126] width 240 height 38
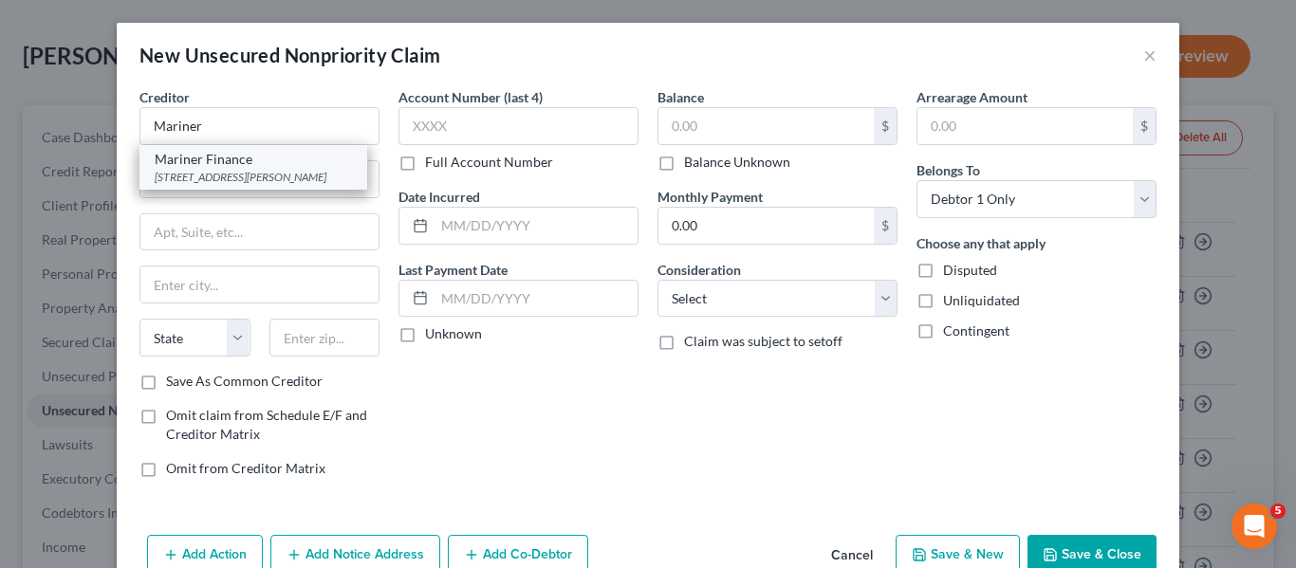
click at [215, 159] on div "Mariner Finance" at bounding box center [253, 159] width 197 height 19
type input "Mariner Finance"
type input "[STREET_ADDRESS]"
type input "[GEOGRAPHIC_DATA]"
select select "21"
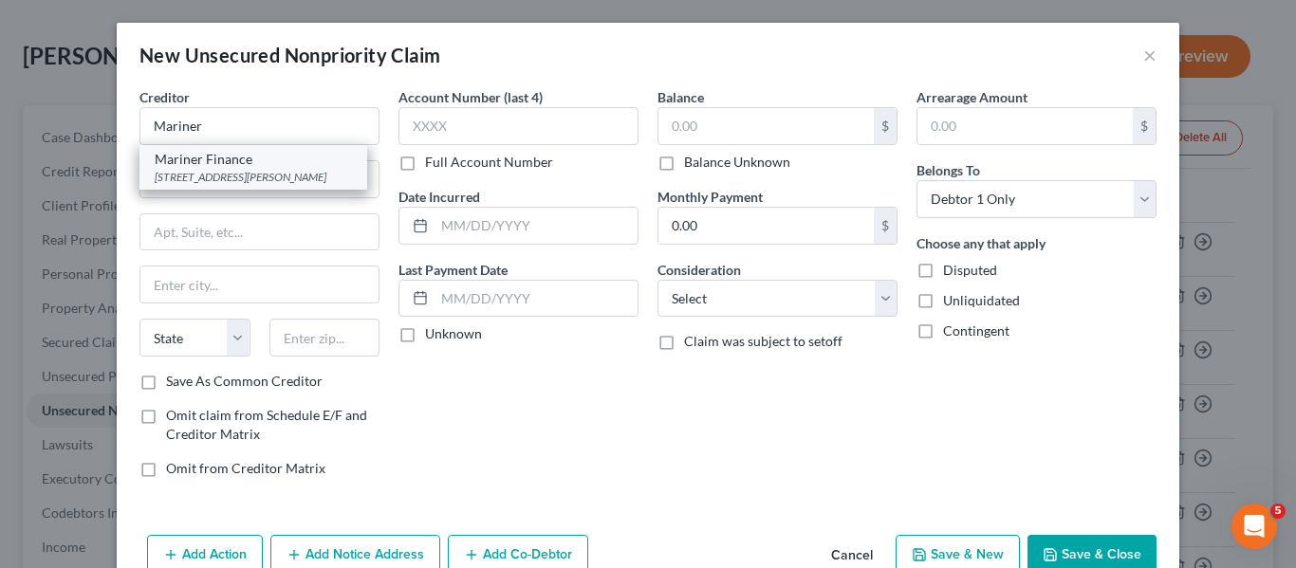
type input "21236-5901"
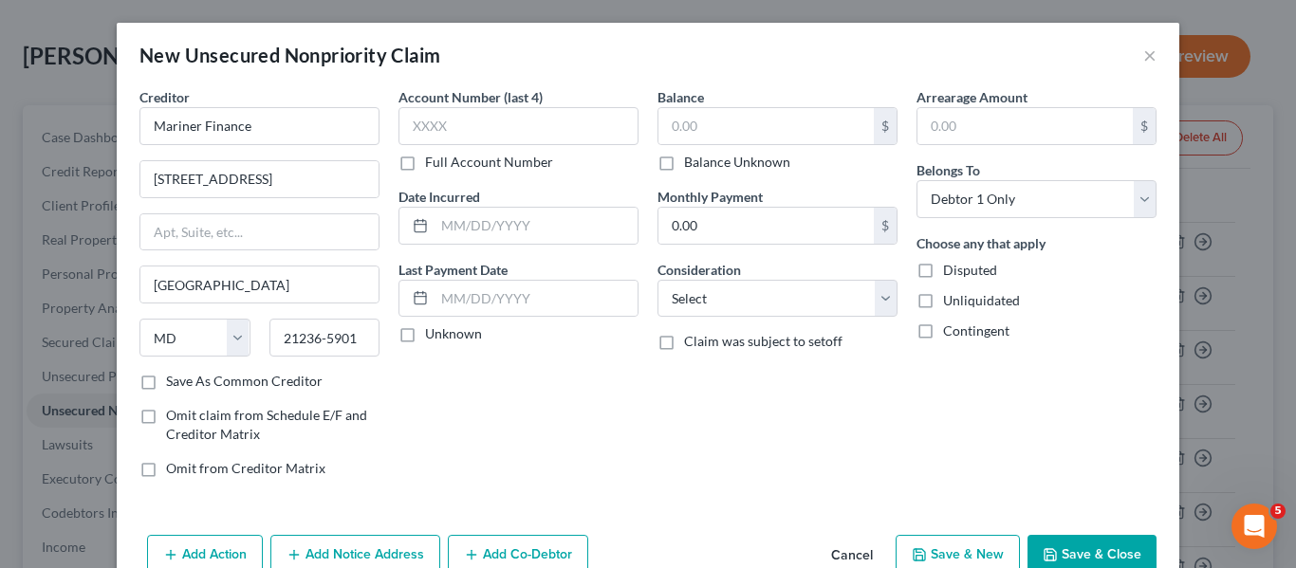
scroll to position [45, 0]
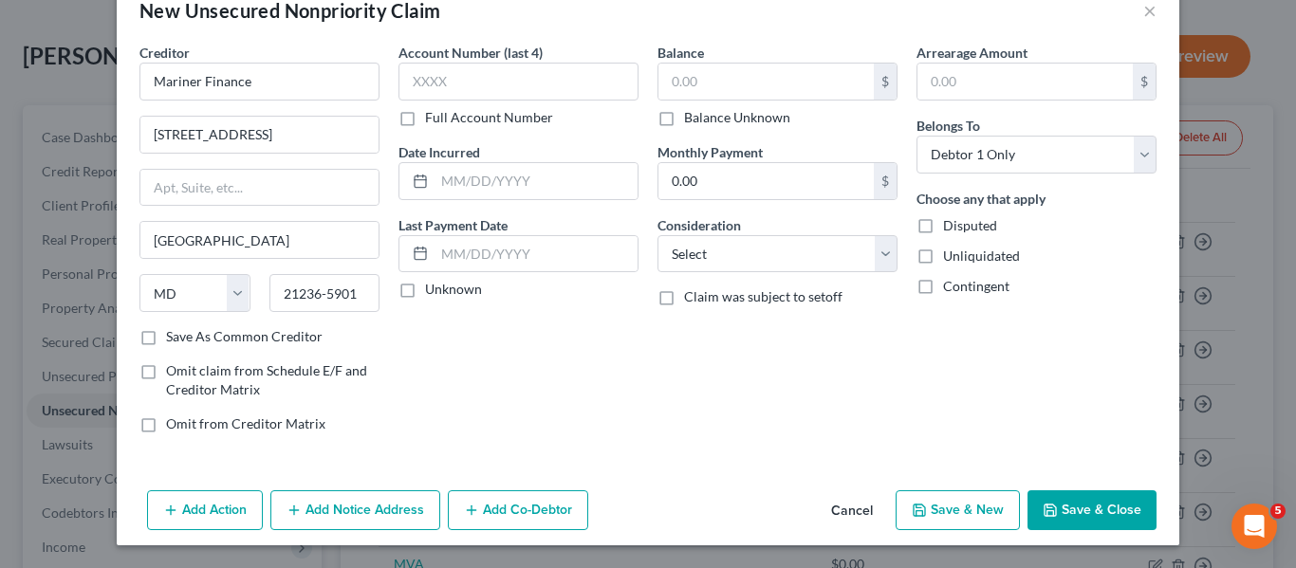
click at [329, 520] on button "Add Notice Address" at bounding box center [355, 510] width 170 height 40
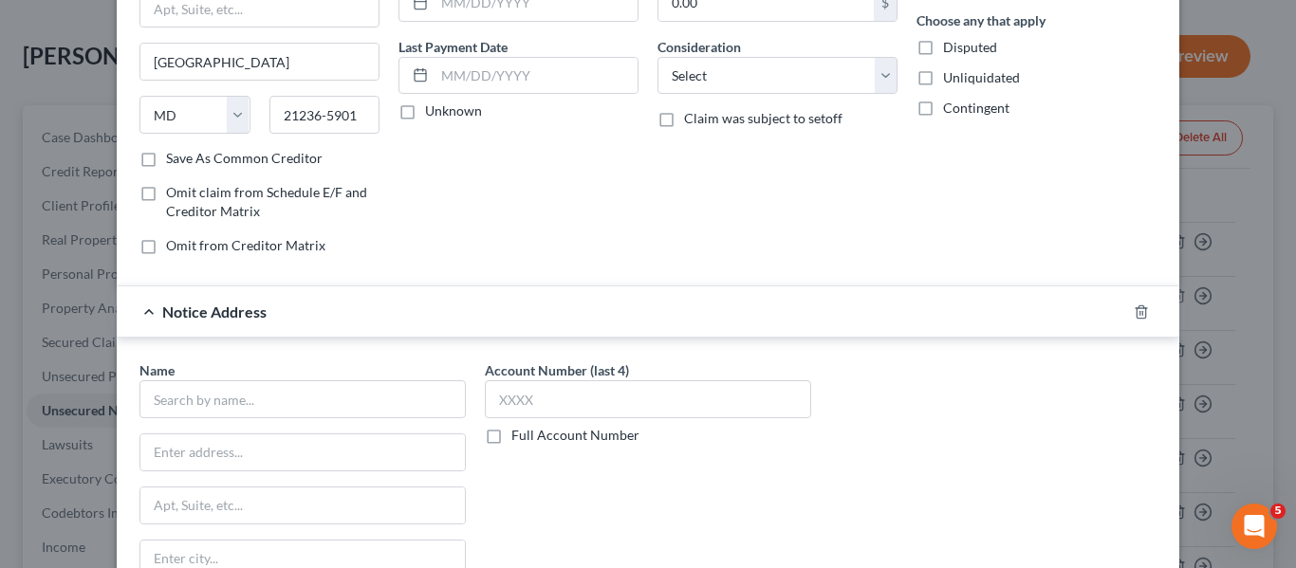
scroll to position [224, 0]
click at [209, 413] on input "text" at bounding box center [302, 398] width 326 height 38
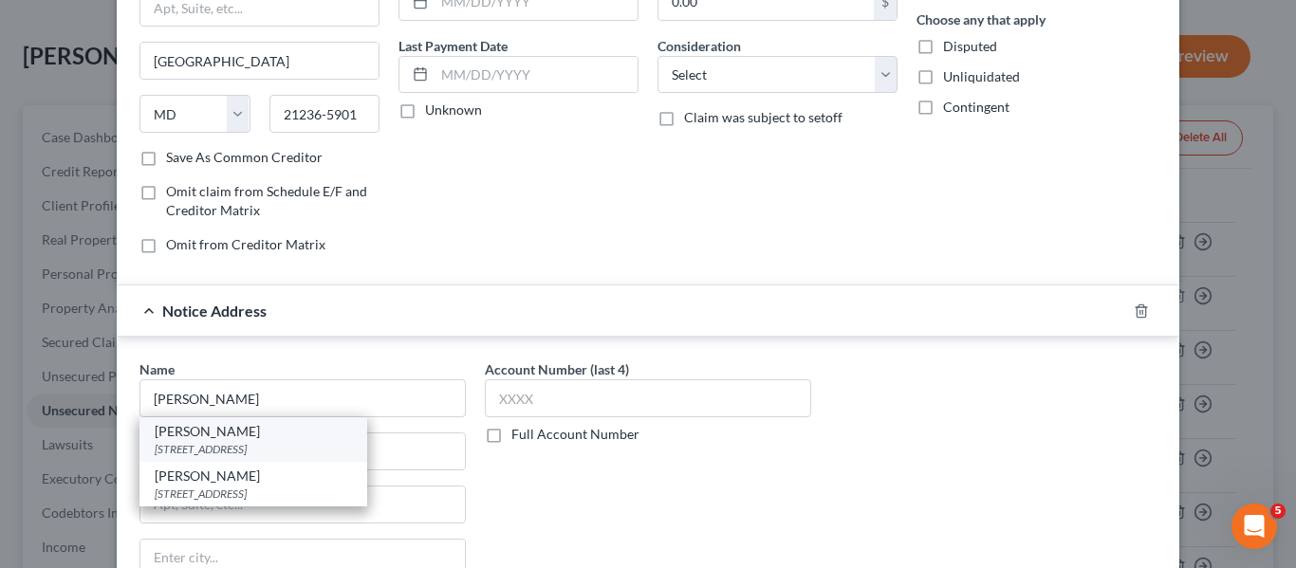
click at [231, 434] on div "[PERSON_NAME]" at bounding box center [253, 431] width 197 height 19
type input "[PERSON_NAME]"
type input "[STREET_ADDRESS]"
type input "[GEOGRAPHIC_DATA]"
select select "21"
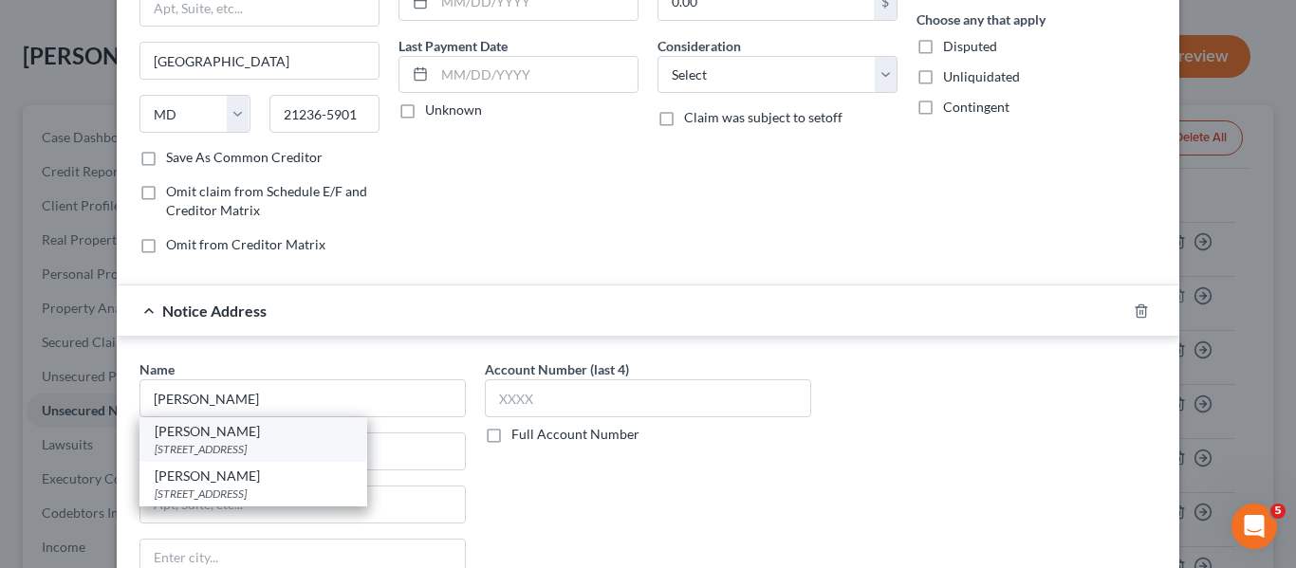
type input "21236"
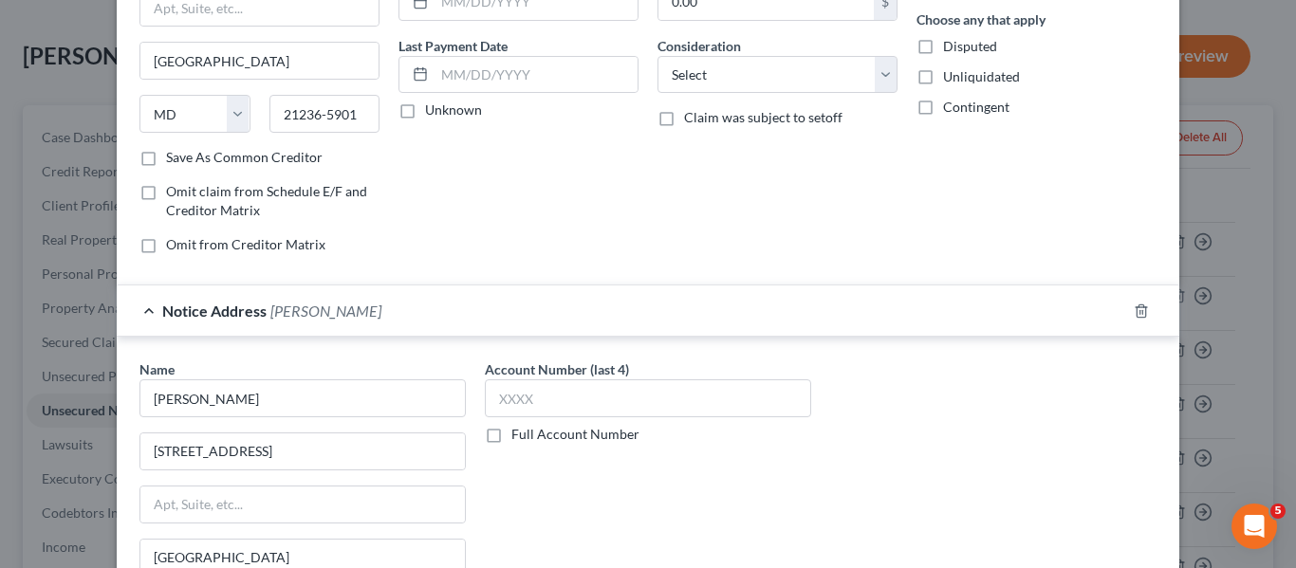
scroll to position [453, 0]
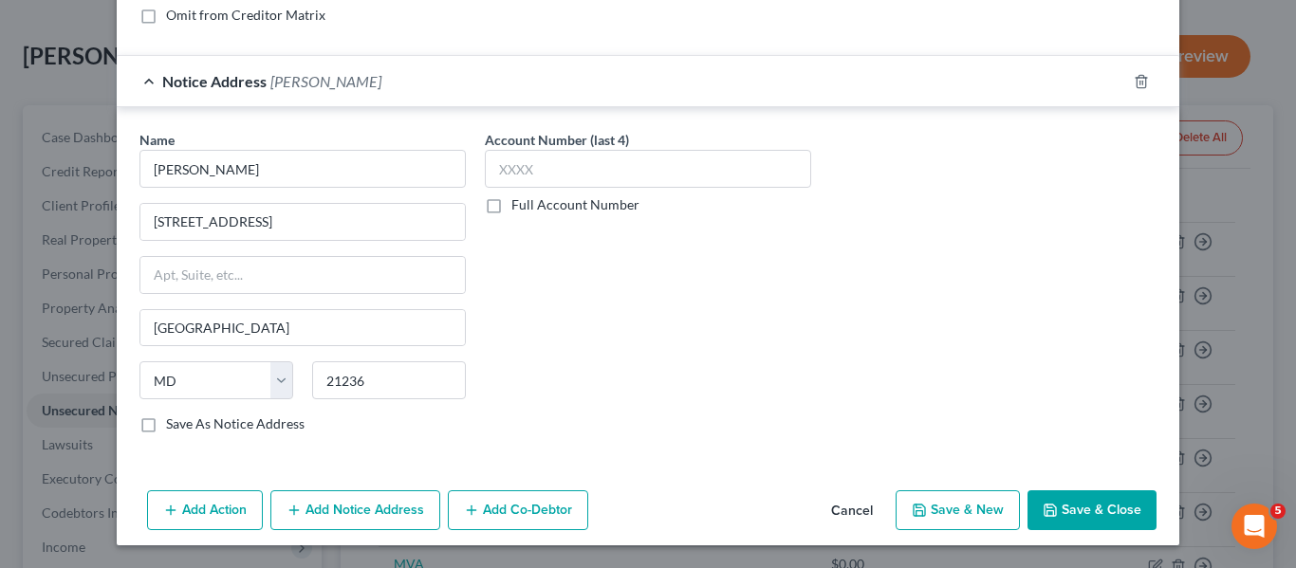
click at [1078, 504] on button "Save & Close" at bounding box center [1091, 510] width 129 height 40
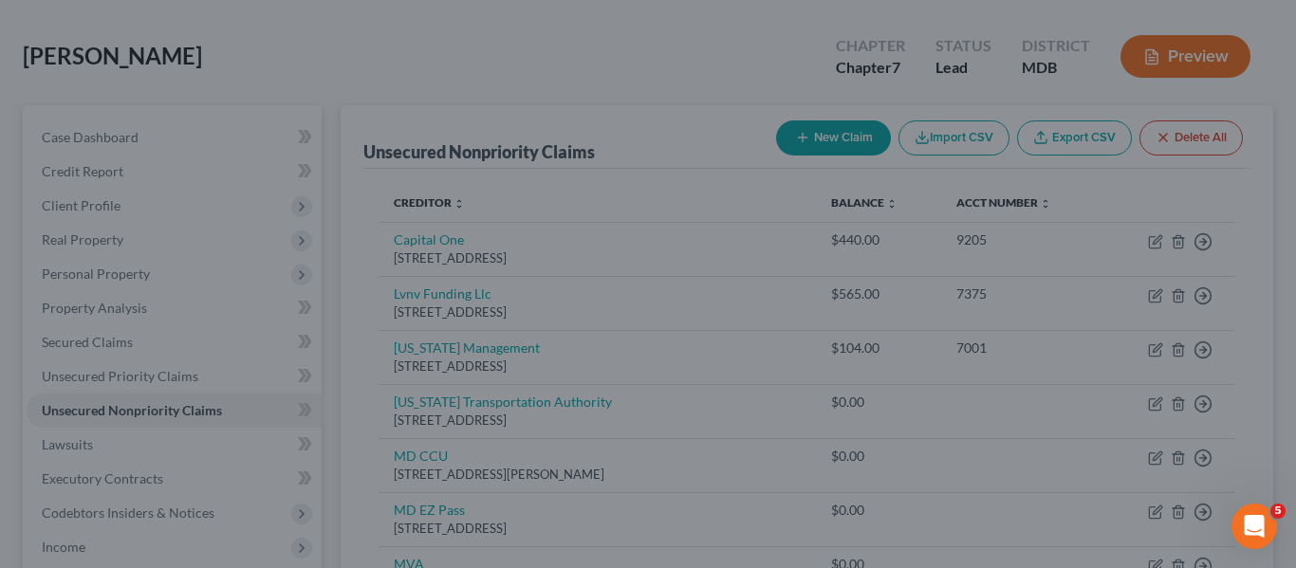
type input "0.00"
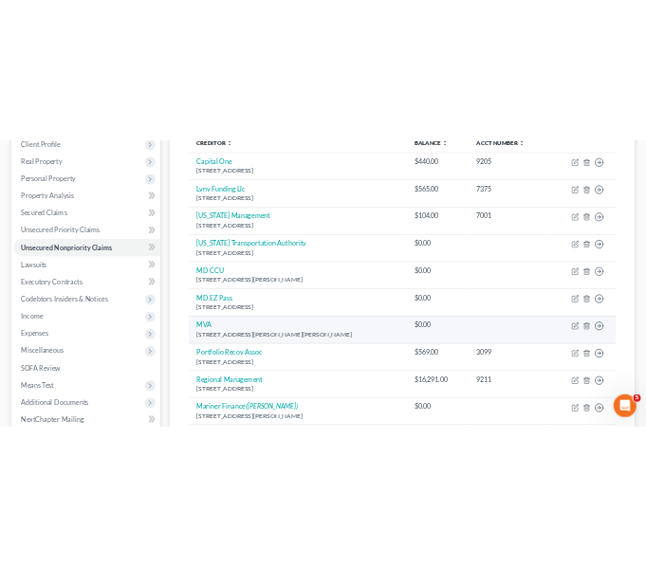
scroll to position [476, 0]
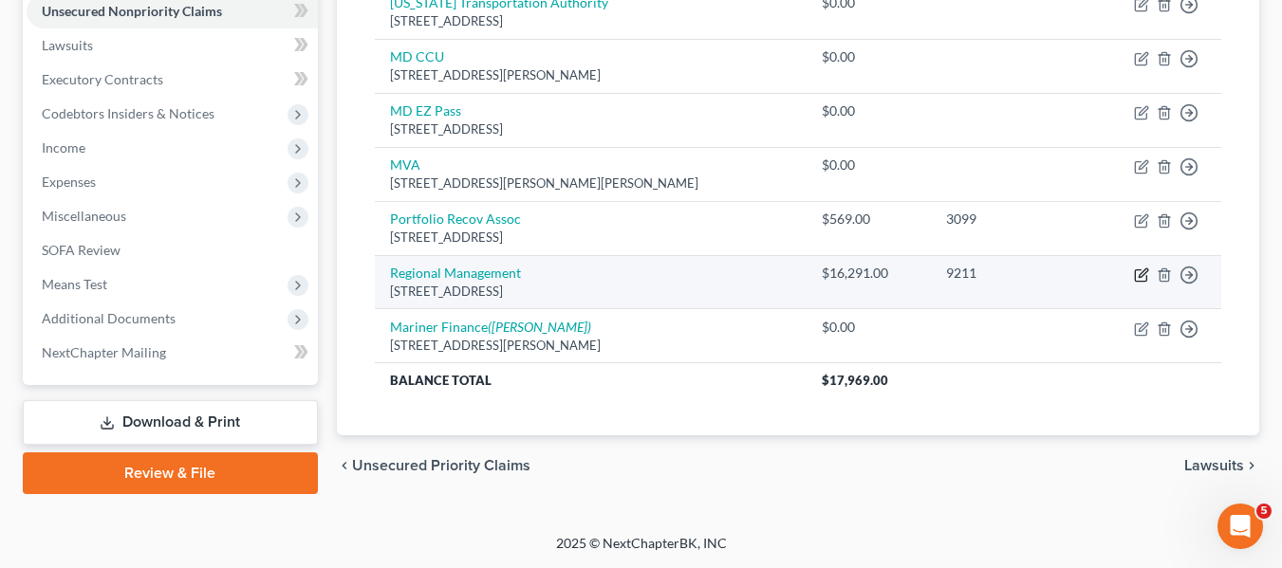
click at [1140, 272] on icon "button" at bounding box center [1141, 275] width 15 height 15
select select "21"
select select "1"
select select "0"
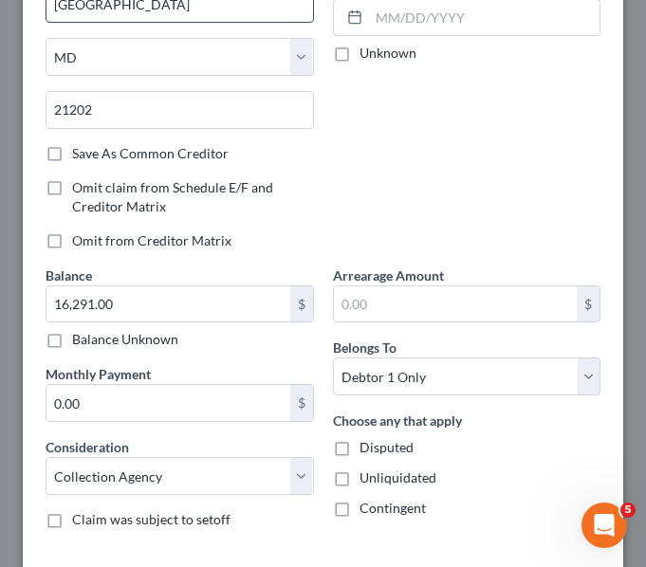
scroll to position [432, 0]
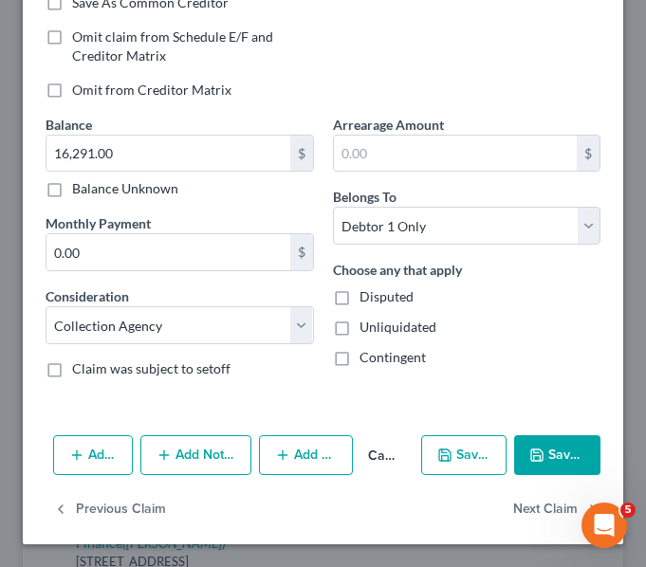
click at [158, 456] on icon "button" at bounding box center [164, 455] width 15 height 15
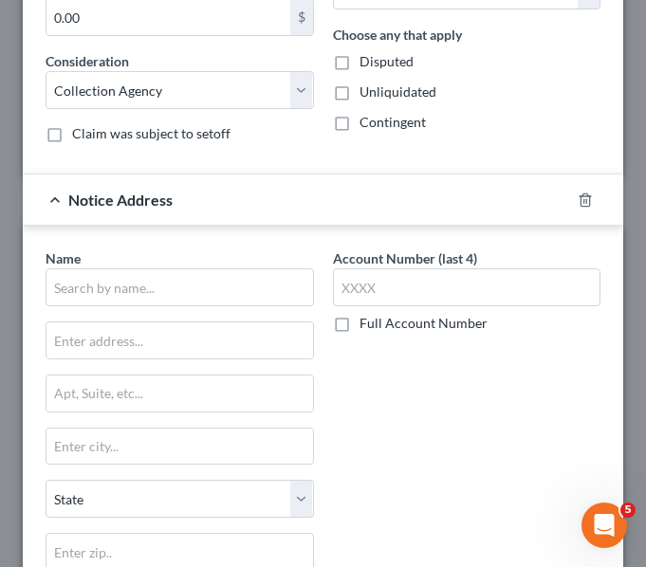
scroll to position [669, 0]
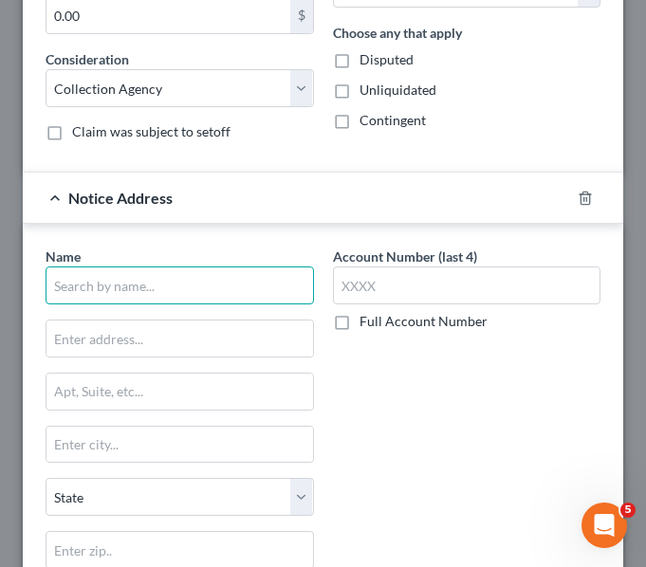
click at [76, 293] on input "text" at bounding box center [180, 286] width 268 height 38
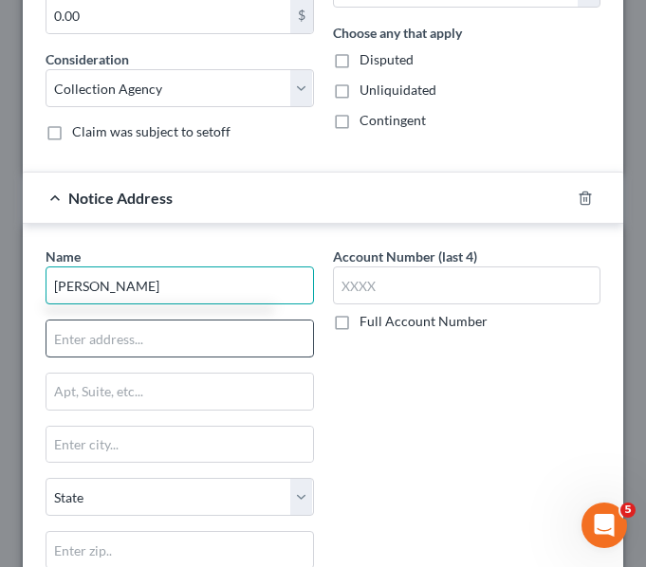
type input "[PERSON_NAME]"
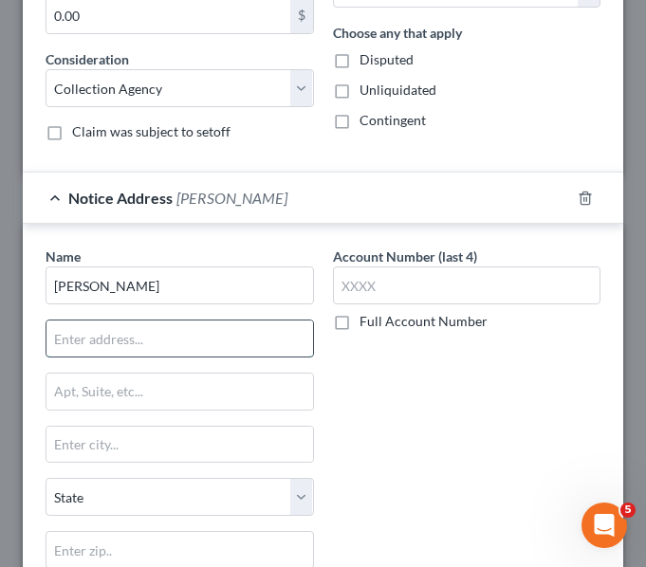
click at [56, 334] on input "text" at bounding box center [179, 339] width 267 height 36
type input "[STREET_ADDRESS]"
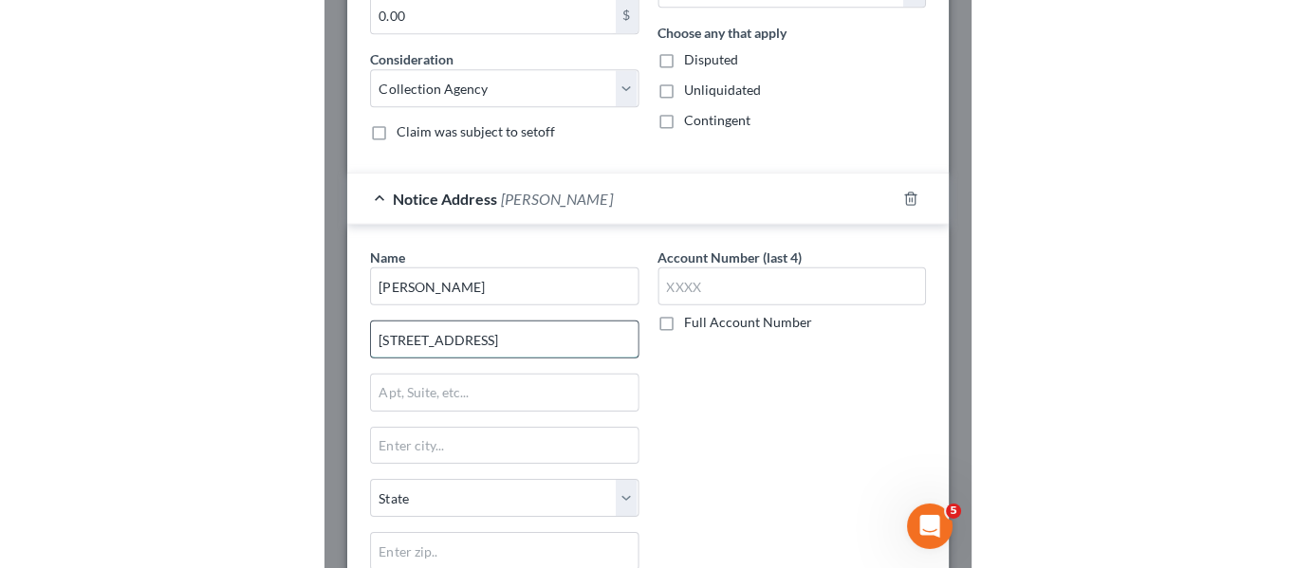
scroll to position [736, 0]
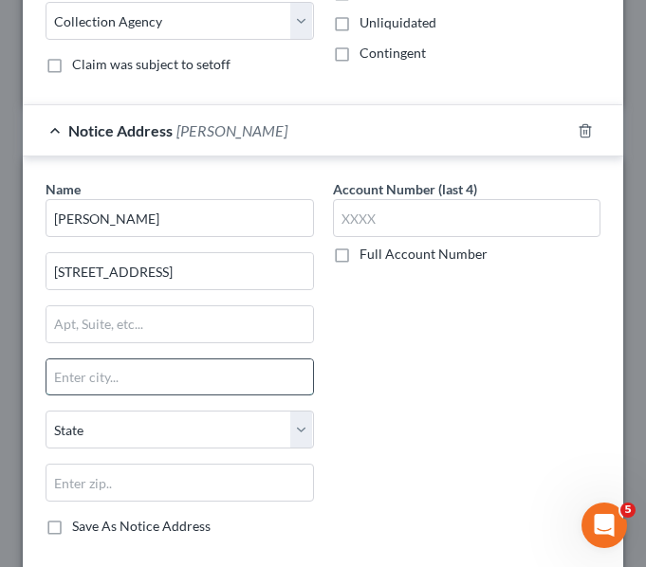
click at [100, 375] on input "text" at bounding box center [179, 378] width 267 height 36
click at [120, 393] on input "21093" at bounding box center [179, 378] width 267 height 36
type input "2"
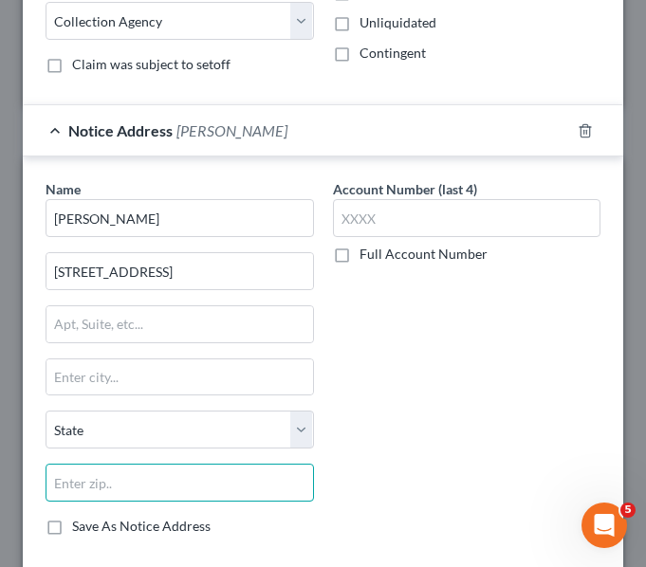
click at [58, 487] on input "text" at bounding box center [180, 483] width 268 height 38
type input "21093"
type input "Lutherville Timonium"
select select "21"
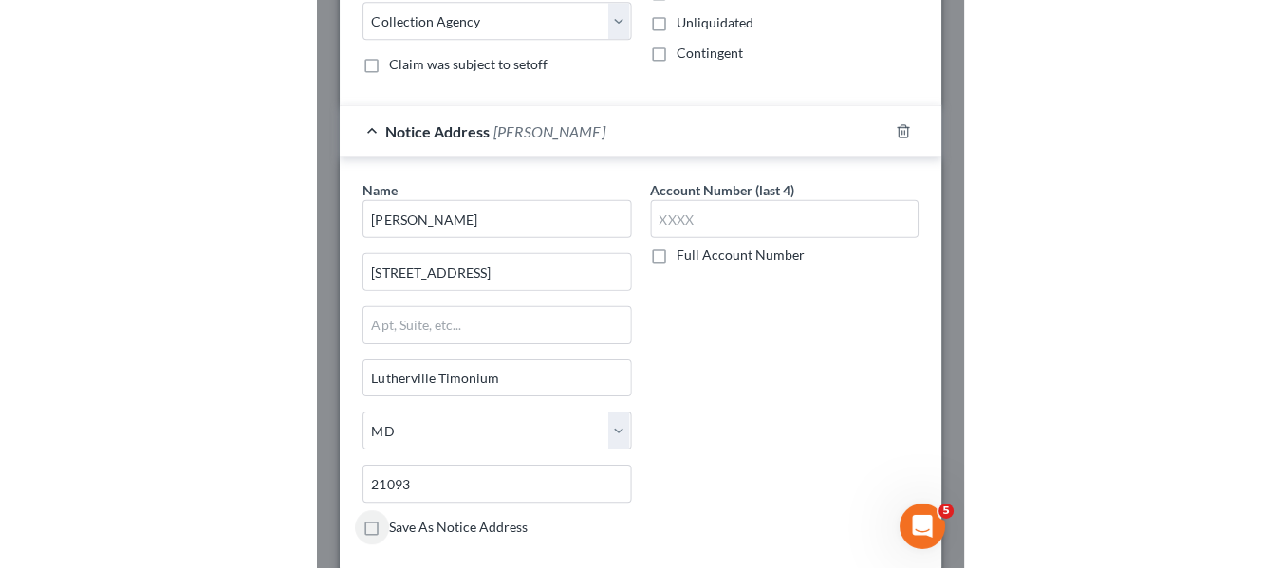
scroll to position [507, 0]
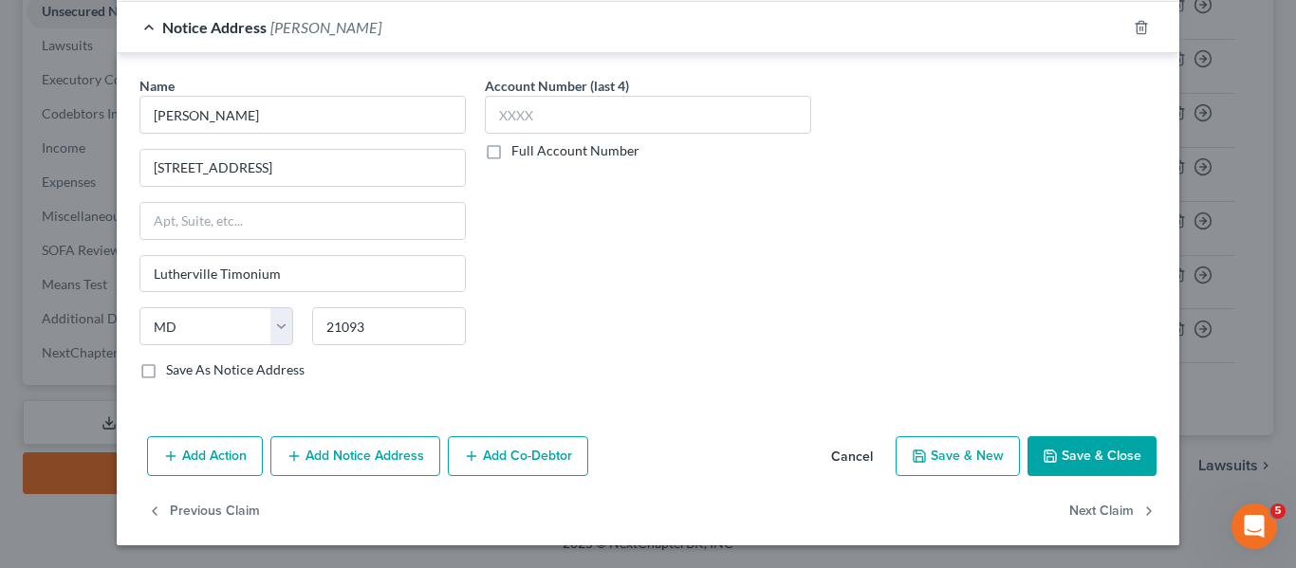
click at [166, 367] on label "Save As Notice Address" at bounding box center [235, 369] width 138 height 19
click at [174, 367] on input "Save As Notice Address" at bounding box center [180, 366] width 12 height 12
click at [1036, 463] on button "Save & Close" at bounding box center [1091, 456] width 129 height 40
checkbox input "false"
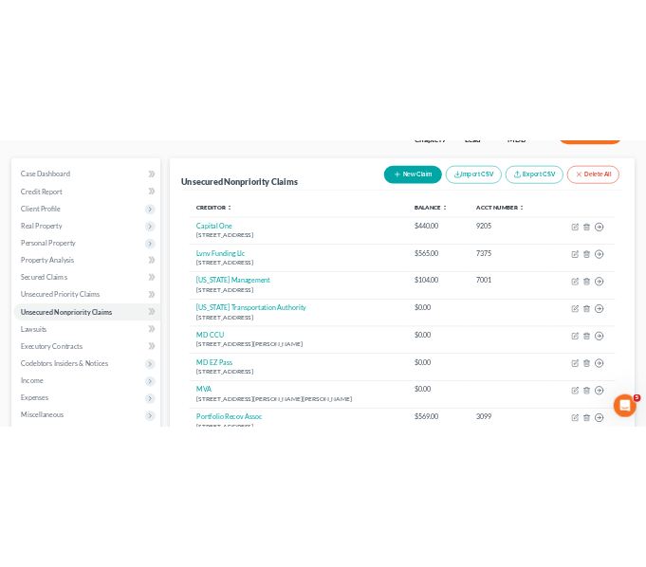
scroll to position [0, 0]
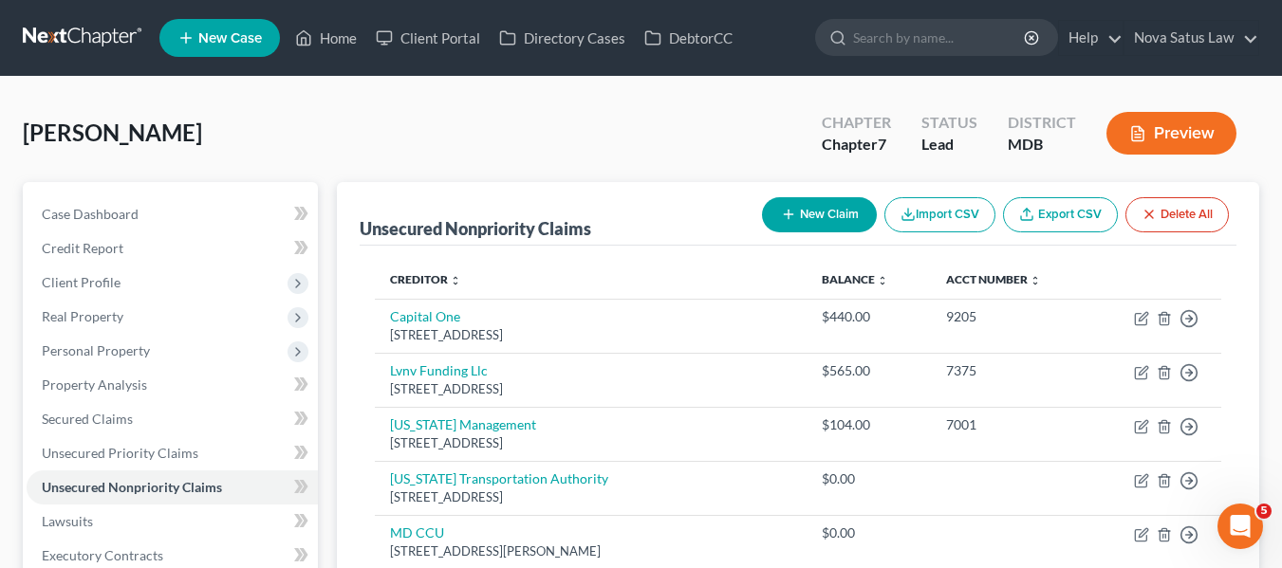
click at [794, 213] on button "New Claim" at bounding box center [819, 214] width 115 height 35
select select "0"
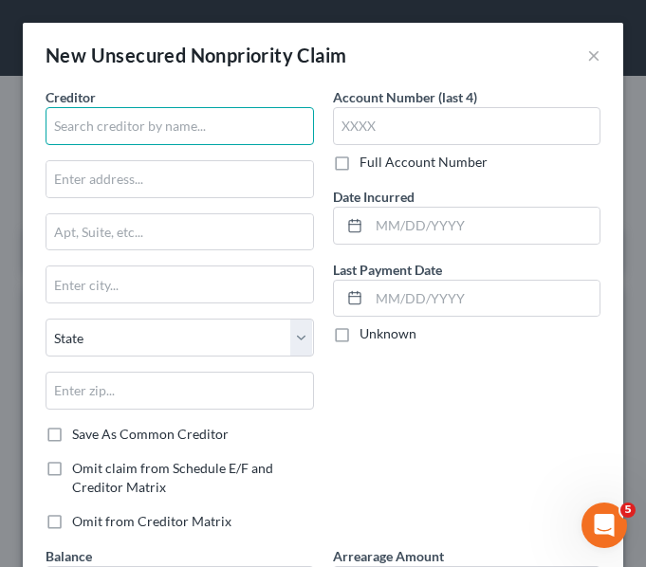
click at [90, 130] on input "text" at bounding box center [180, 126] width 268 height 38
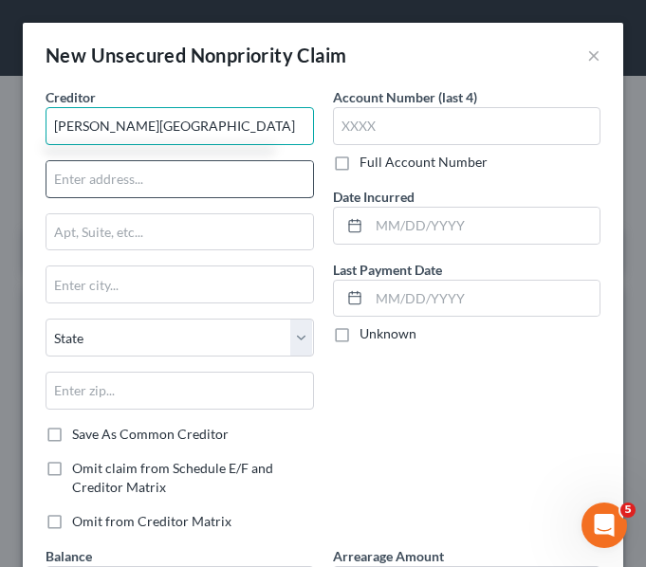
type input "[PERSON_NAME][GEOGRAPHIC_DATA]"
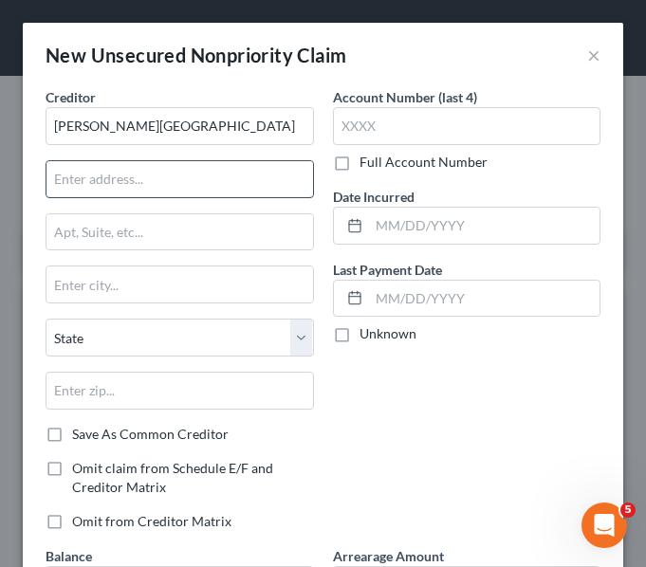
click at [67, 167] on input "text" at bounding box center [179, 179] width 267 height 36
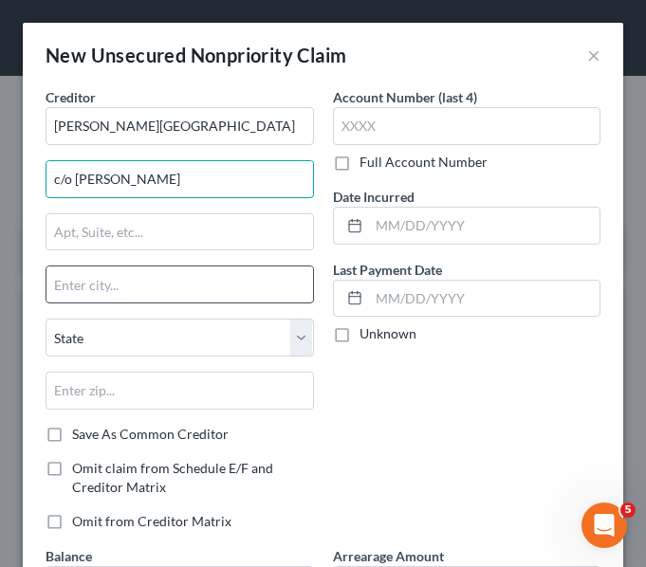
type input "c/o [PERSON_NAME]"
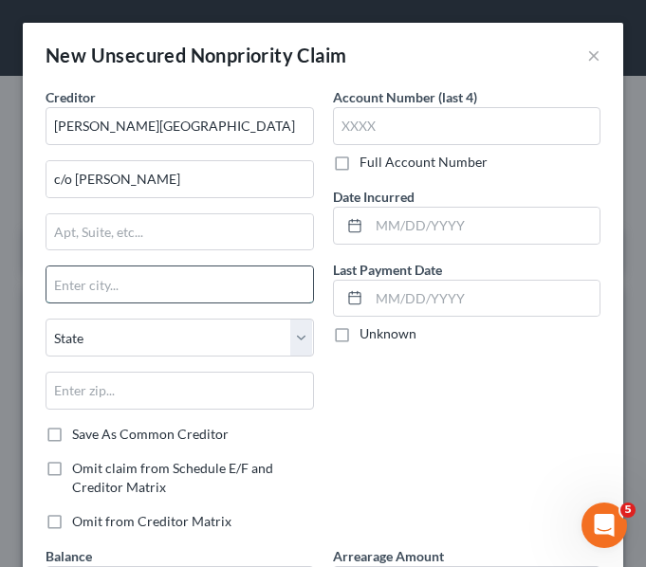
click at [67, 280] on input "text" at bounding box center [179, 285] width 267 height 36
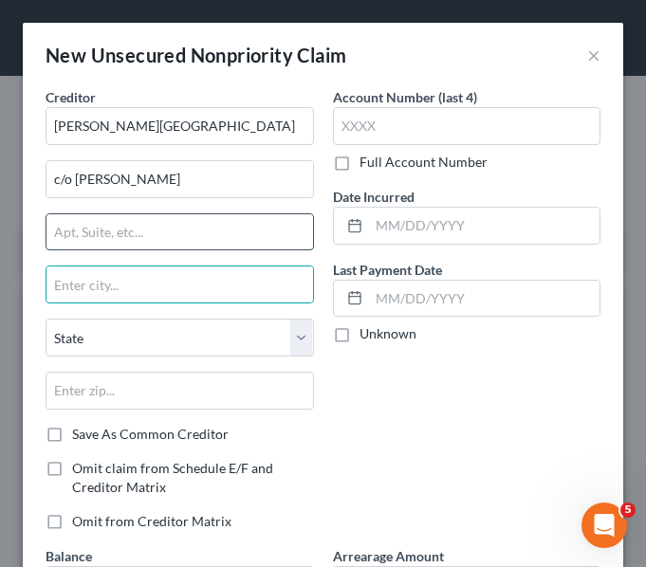
click at [70, 229] on input "text" at bounding box center [179, 232] width 267 height 36
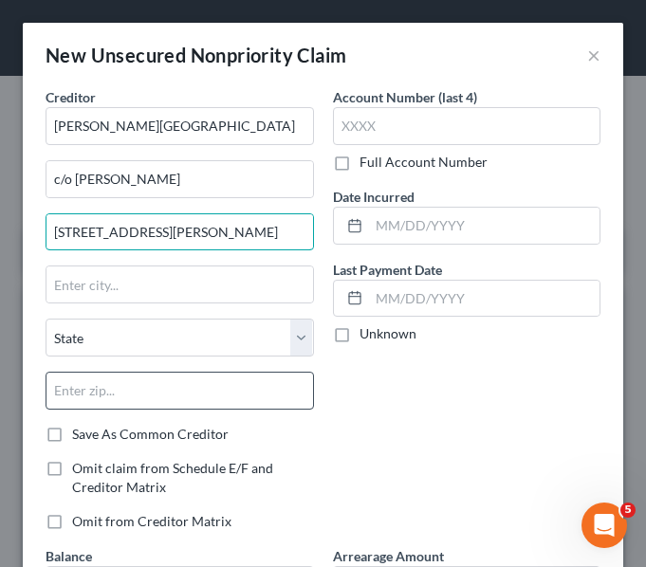
type input "[STREET_ADDRESS][PERSON_NAME]"
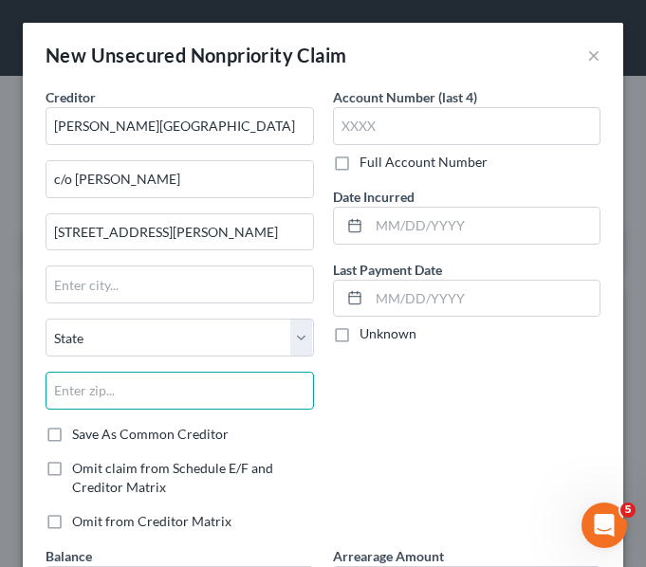
click at [82, 397] on input "text" at bounding box center [180, 391] width 268 height 38
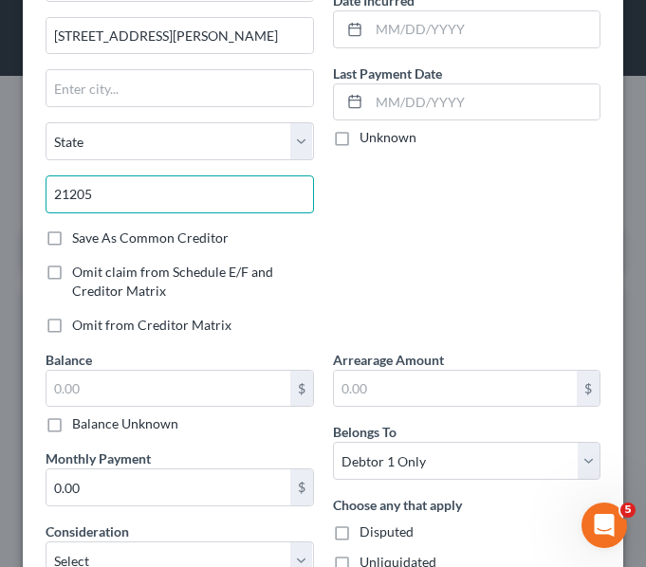
type input "21205"
type input "[GEOGRAPHIC_DATA]"
select select "21"
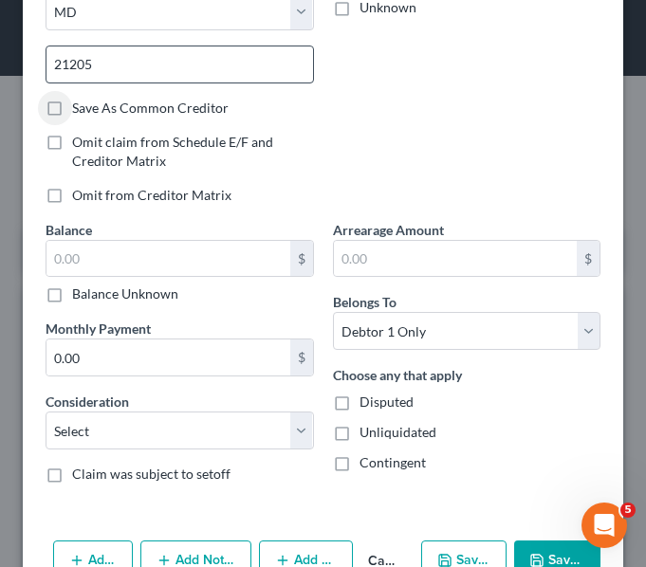
scroll to position [378, 0]
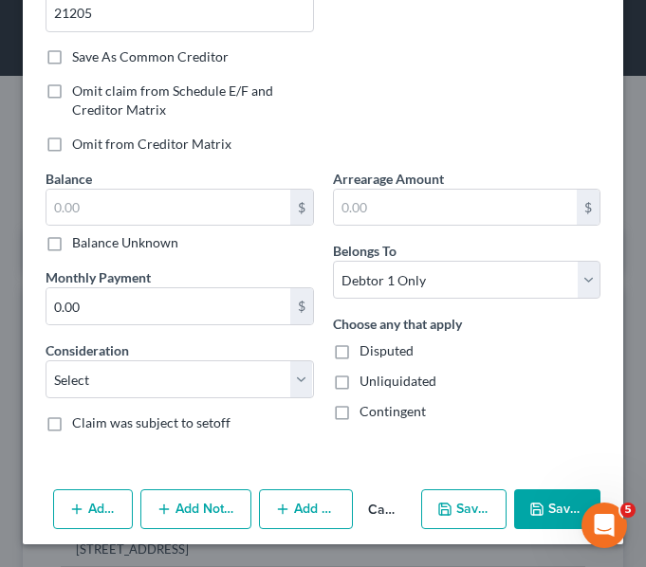
click at [167, 528] on button "Add Notice Address" at bounding box center [195, 509] width 111 height 40
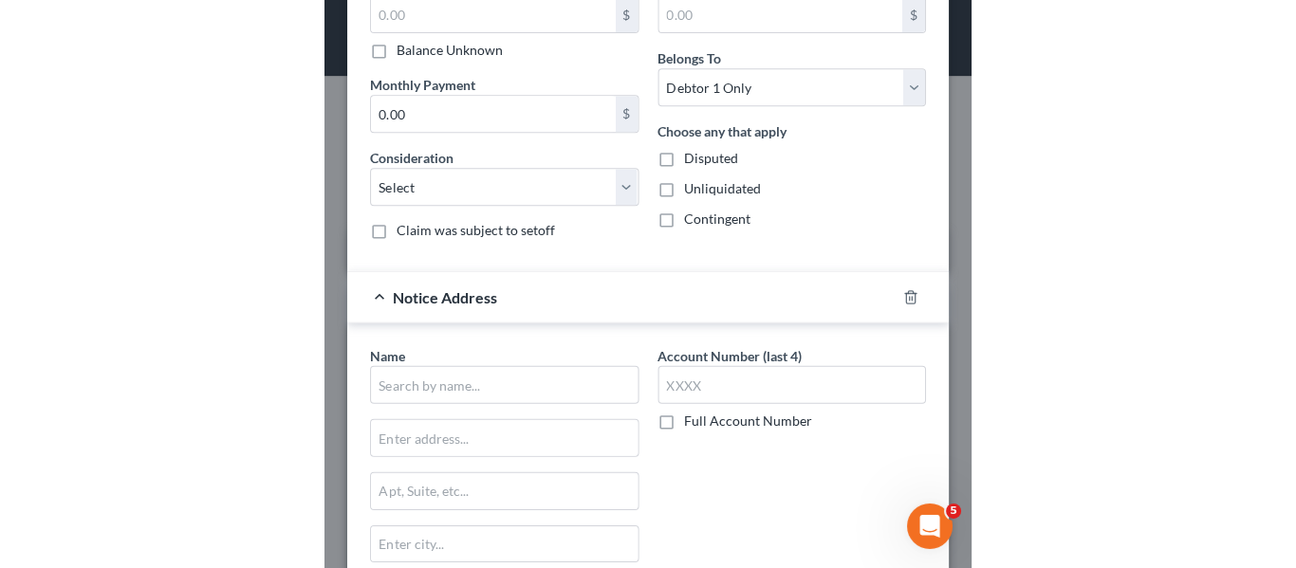
scroll to position [571, 0]
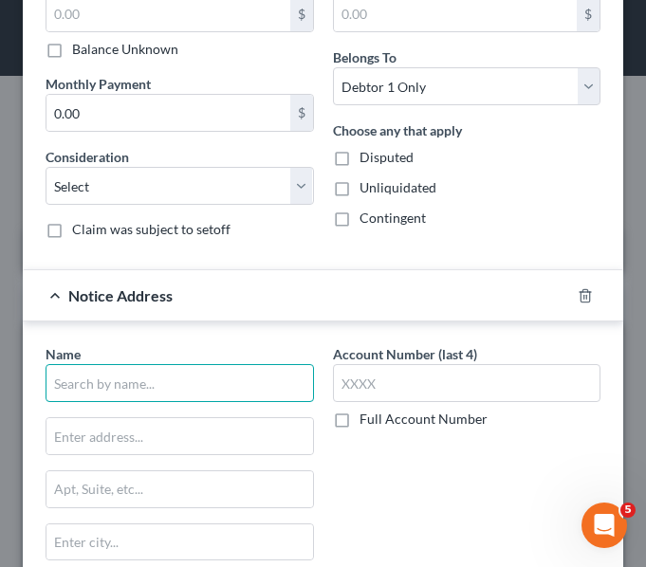
click at [101, 374] on input "text" at bounding box center [180, 383] width 268 height 38
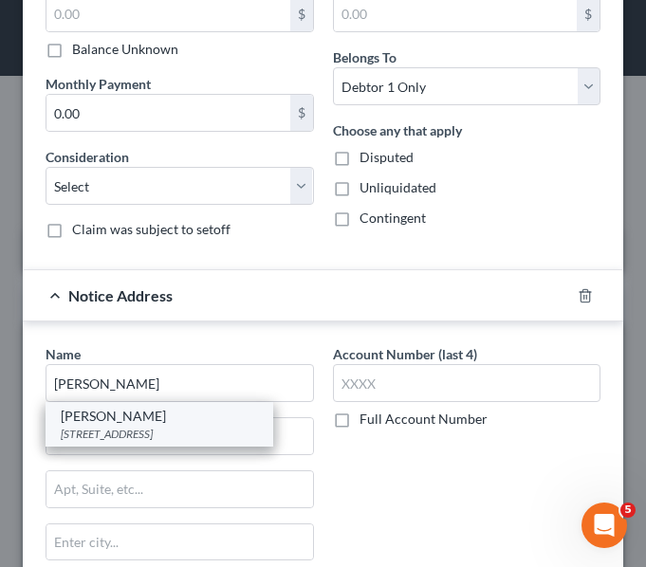
click at [121, 417] on div "[PERSON_NAME]" at bounding box center [159, 416] width 197 height 19
type input "[PERSON_NAME]"
type input "[STREET_ADDRESS]"
type input "[PERSON_NAME] [PERSON_NAME]"
select select "21"
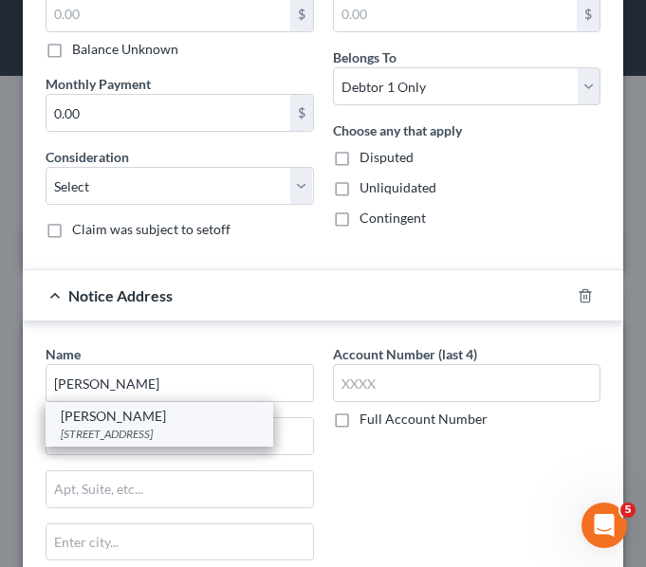
type input "21117"
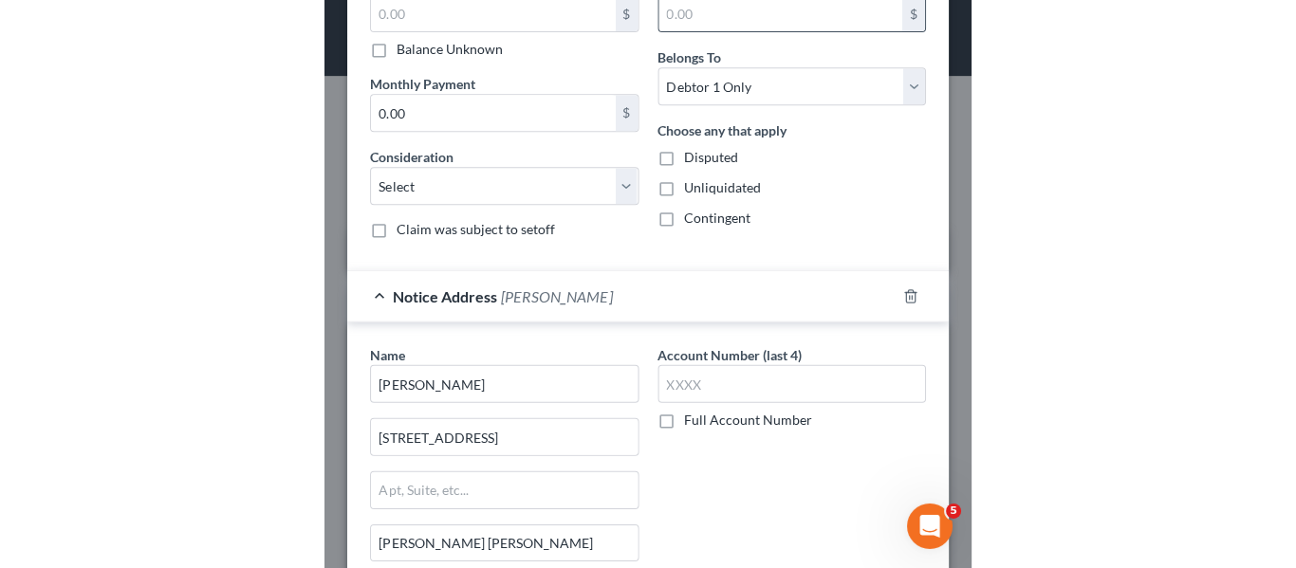
scroll to position [453, 0]
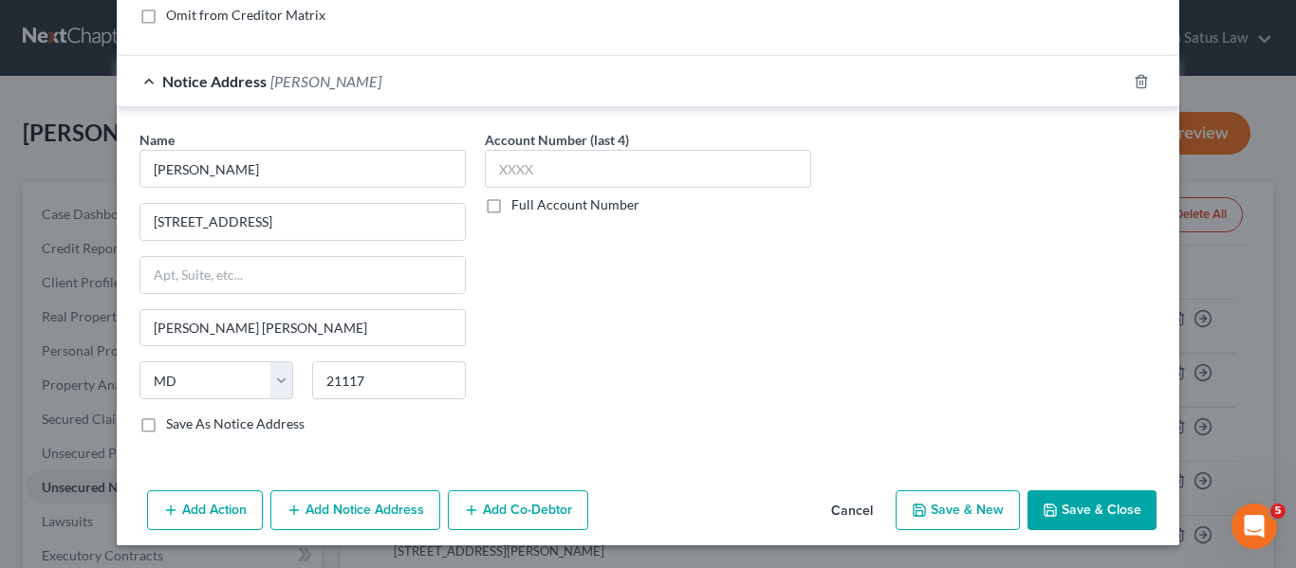
click at [1040, 498] on button "Save & Close" at bounding box center [1091, 510] width 129 height 40
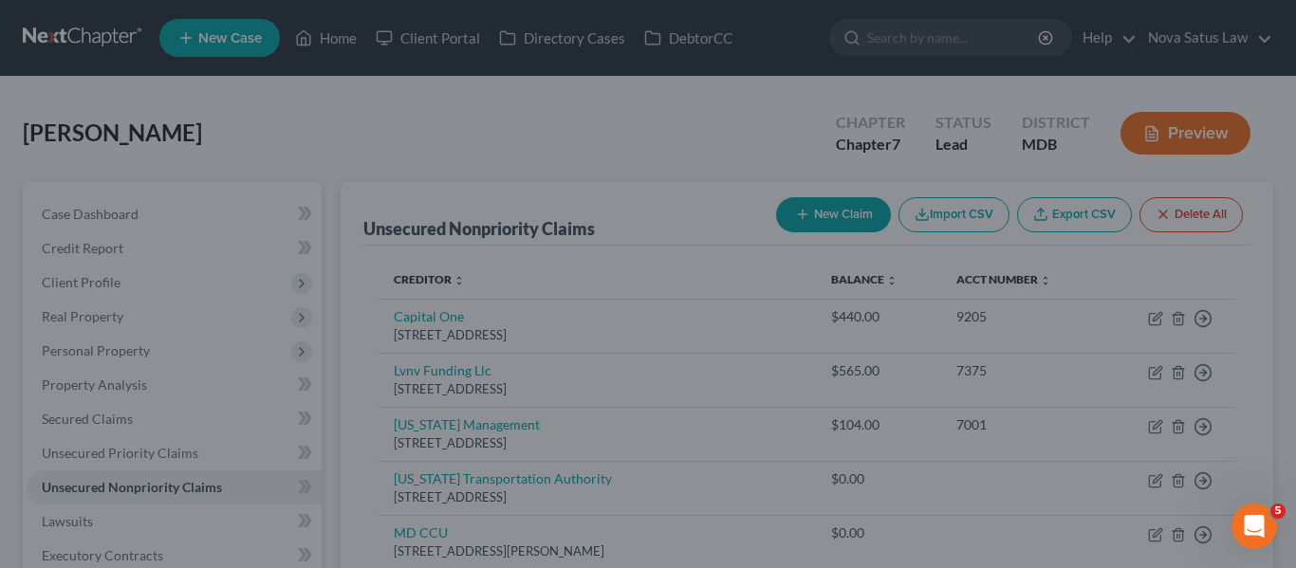
type input "0.00"
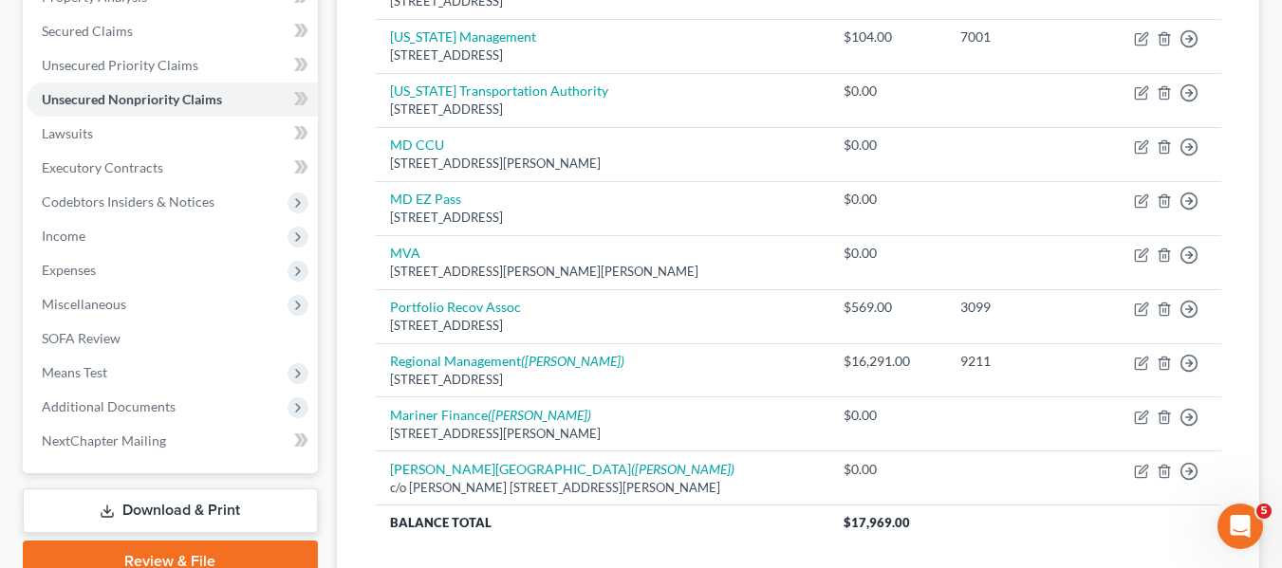
scroll to position [387, 0]
click at [91, 249] on span "Income" at bounding box center [172, 237] width 291 height 34
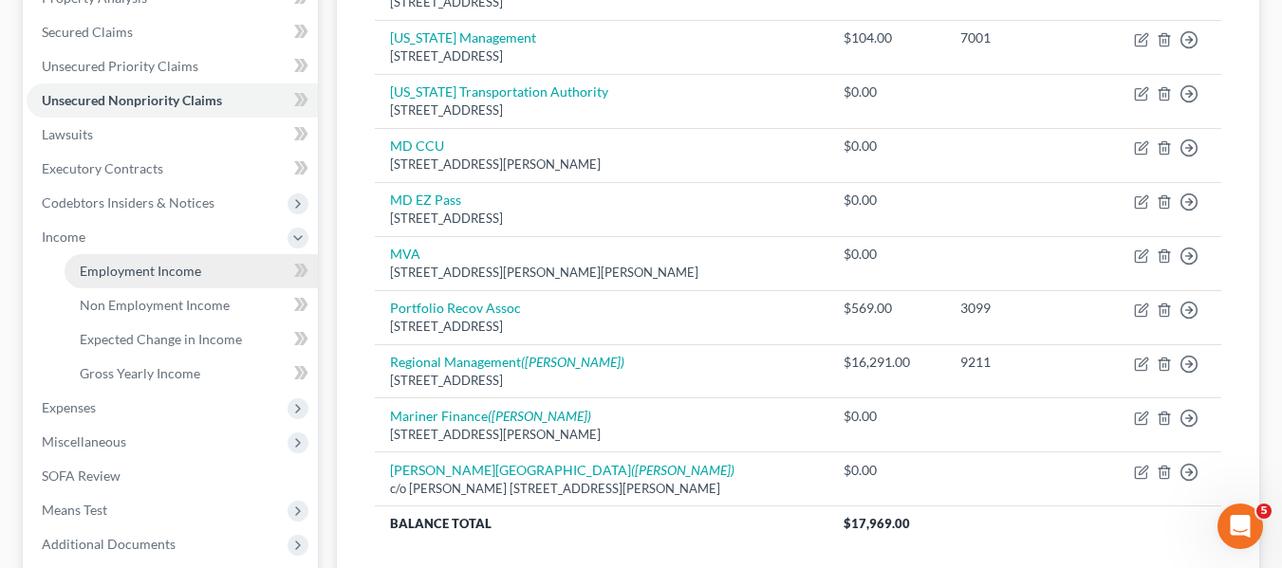
click at [139, 279] on link "Employment Income" at bounding box center [191, 271] width 253 height 34
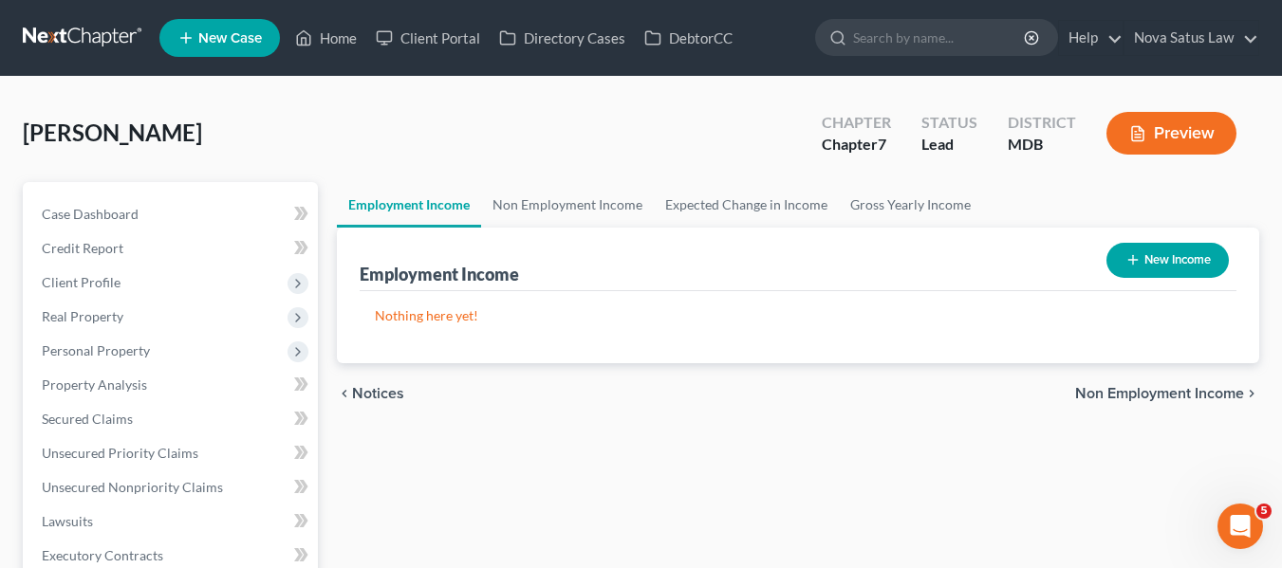
click at [1110, 270] on button "New Income" at bounding box center [1167, 260] width 122 height 35
select select "0"
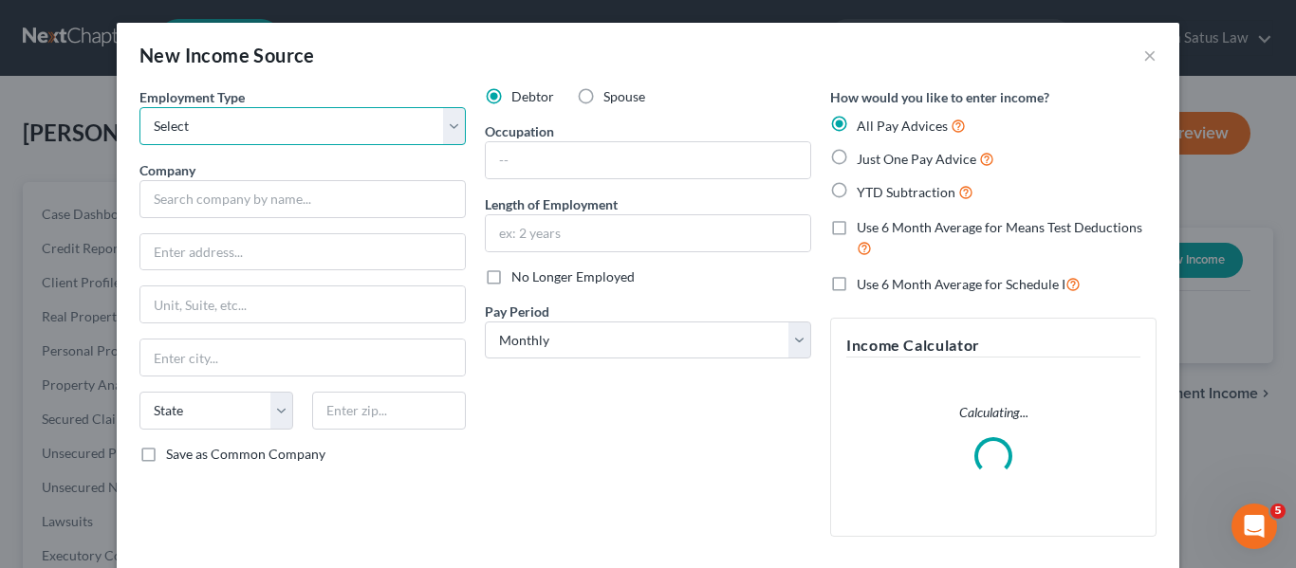
click at [330, 138] on select "Select Full or [DEMOGRAPHIC_DATA] Employment Self Employment" at bounding box center [302, 126] width 326 height 38
select select "0"
click at [139, 107] on select "Select Full or [DEMOGRAPHIC_DATA] Employment Self Employment" at bounding box center [302, 126] width 326 height 38
click at [216, 218] on div "Employment Type * Select Full or [DEMOGRAPHIC_DATA] Employment Self Employment …" at bounding box center [302, 319] width 345 height 465
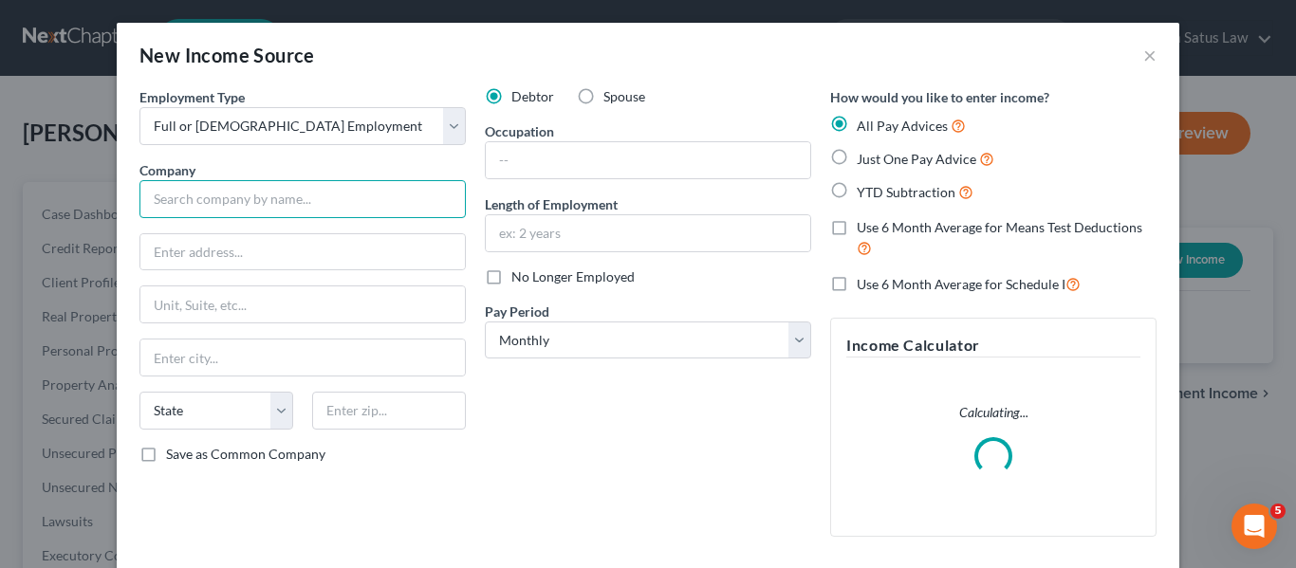
click at [194, 199] on input "text" at bounding box center [302, 199] width 326 height 38
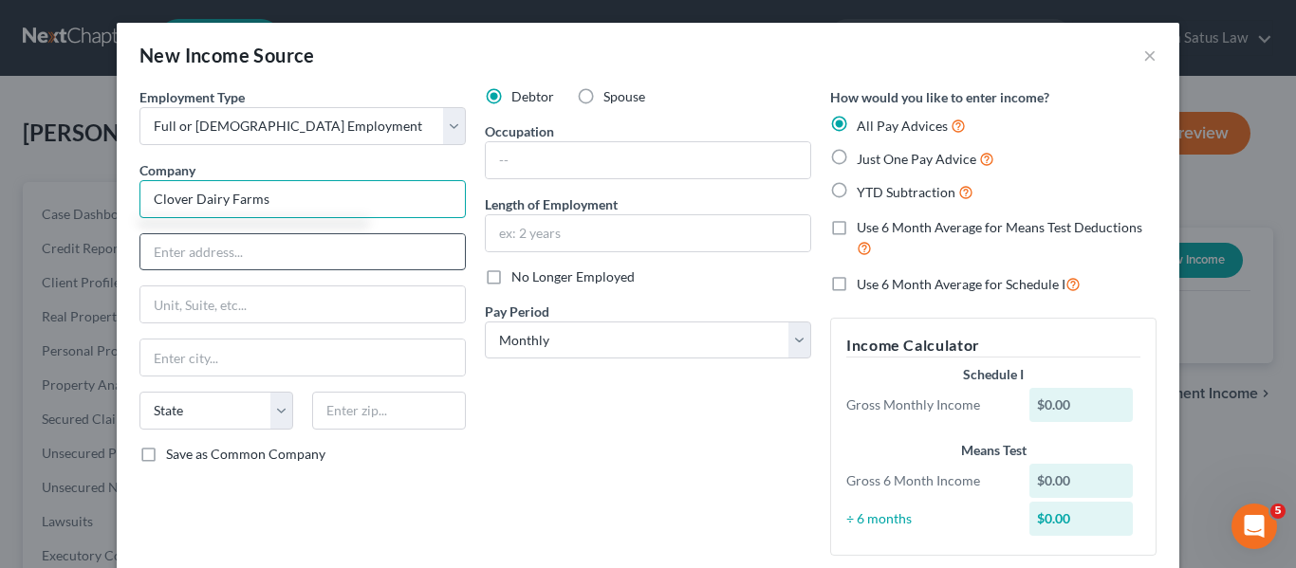
type input "Clover Dairy Farms"
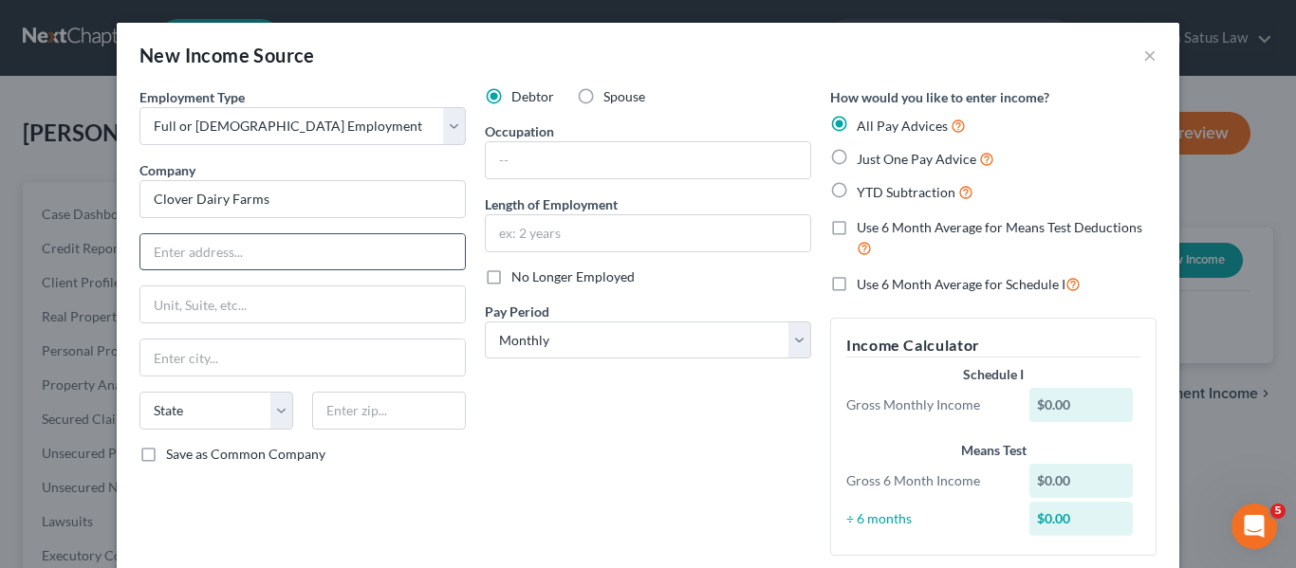
click at [277, 260] on input "text" at bounding box center [302, 252] width 324 height 36
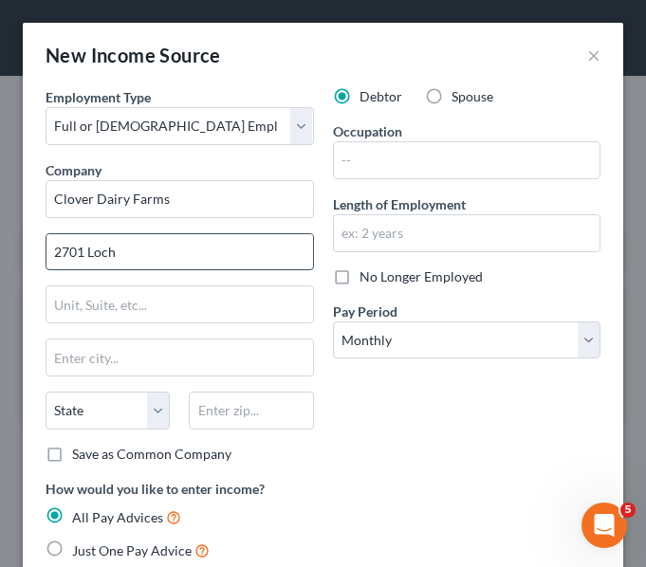
click at [145, 247] on input "2701 Loch" at bounding box center [179, 252] width 267 height 36
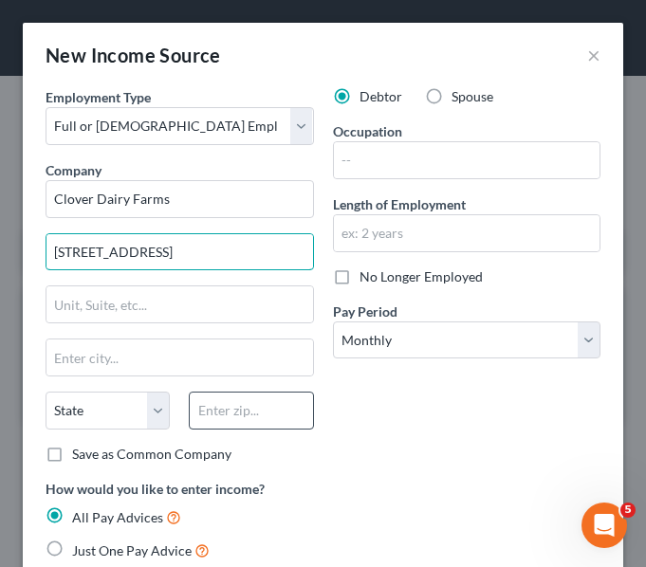
type input "[STREET_ADDRESS]"
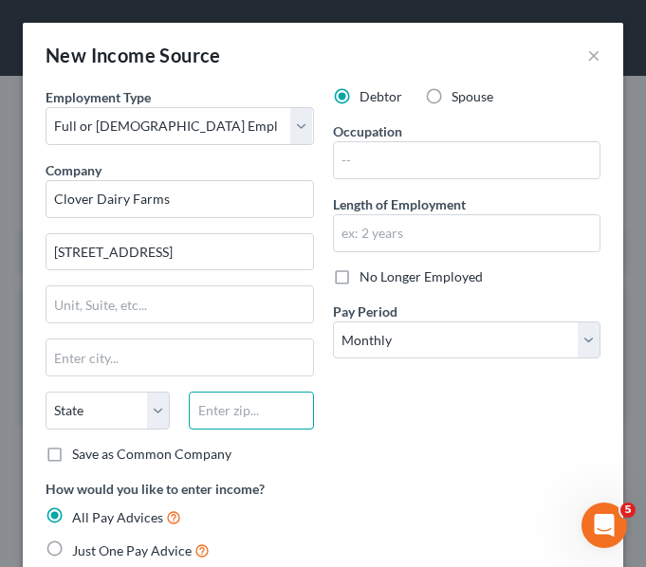
click at [238, 411] on input "text" at bounding box center [251, 411] width 124 height 38
type input "21218"
type input "[GEOGRAPHIC_DATA]"
select select "21"
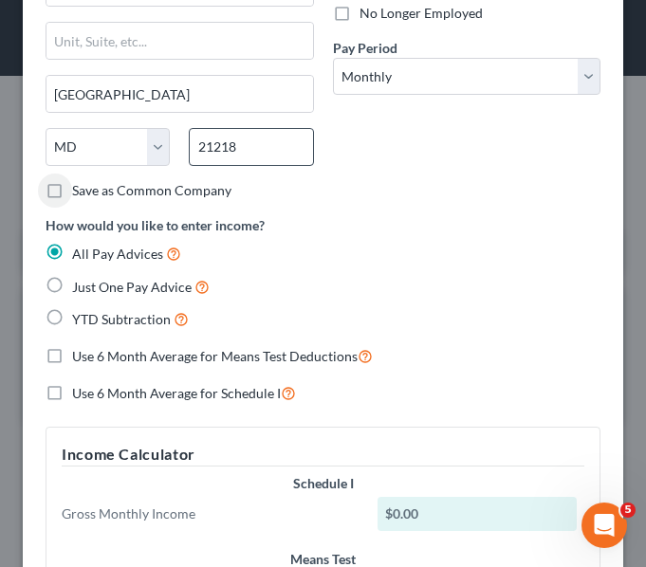
scroll to position [265, 0]
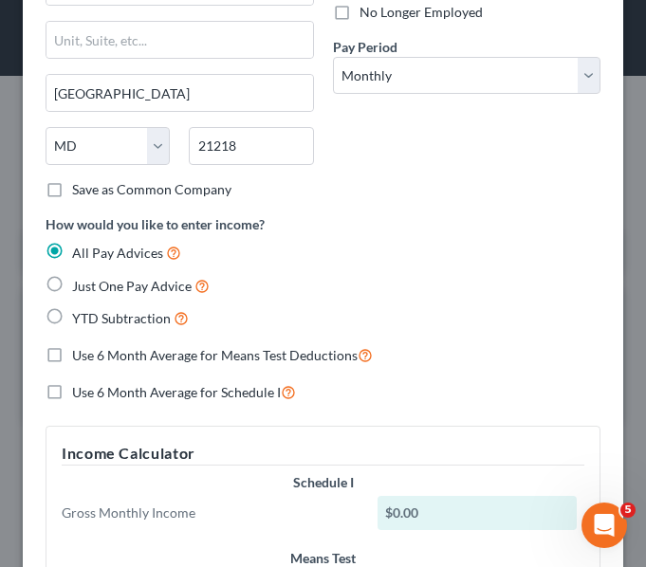
click at [72, 284] on label "Just One Pay Advice" at bounding box center [141, 286] width 138 height 22
click at [80, 284] on input "Just One Pay Advice" at bounding box center [86, 281] width 12 height 12
radio input "true"
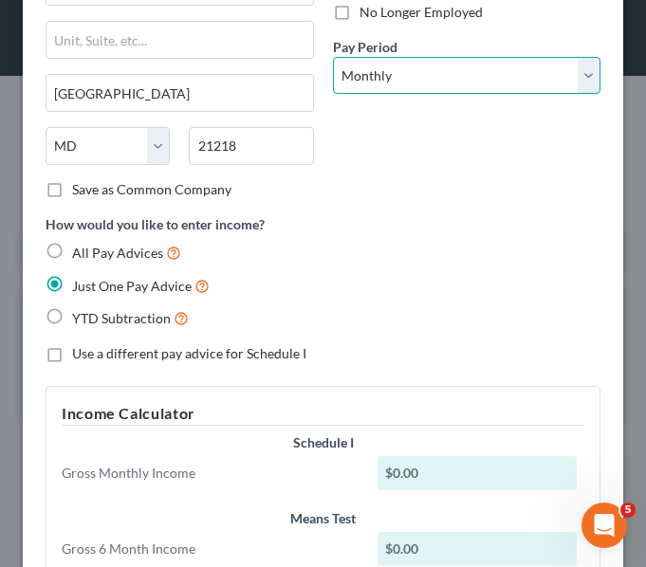
click at [450, 72] on select "Select Monthly Twice Monthly Every Other Week Weekly" at bounding box center [467, 76] width 268 height 38
select select "2"
click at [333, 57] on select "Select Monthly Twice Monthly Every Other Week Weekly" at bounding box center [467, 76] width 268 height 38
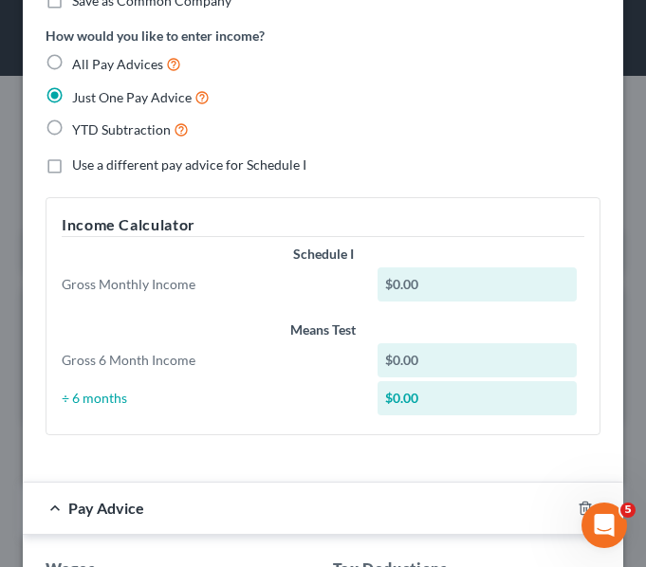
scroll to position [629, 0]
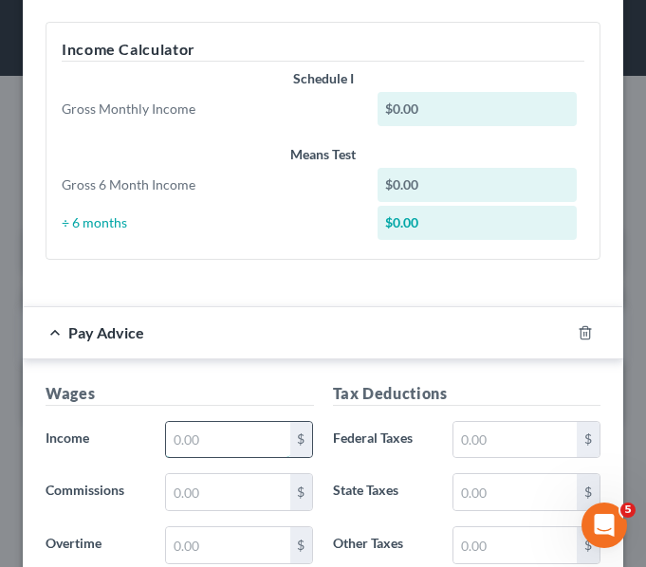
click at [181, 427] on input "text" at bounding box center [227, 440] width 123 height 36
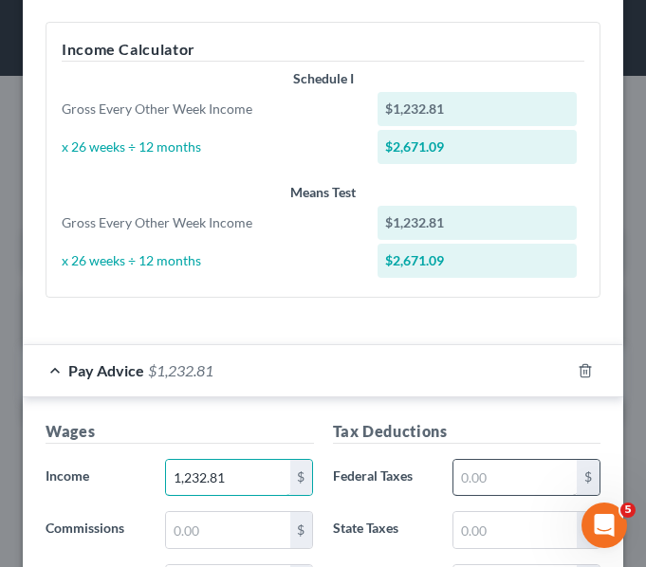
type input "1,232.81"
click at [462, 466] on input "text" at bounding box center [514, 478] width 123 height 36
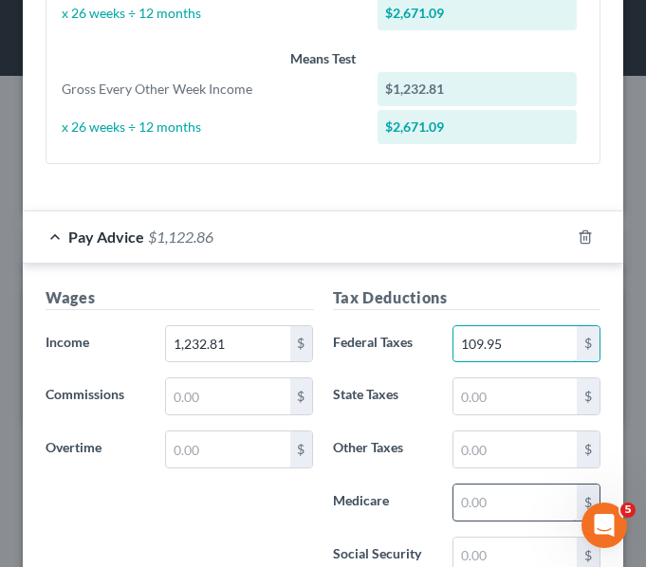
type input "109.95"
click at [461, 486] on input "text" at bounding box center [514, 503] width 123 height 36
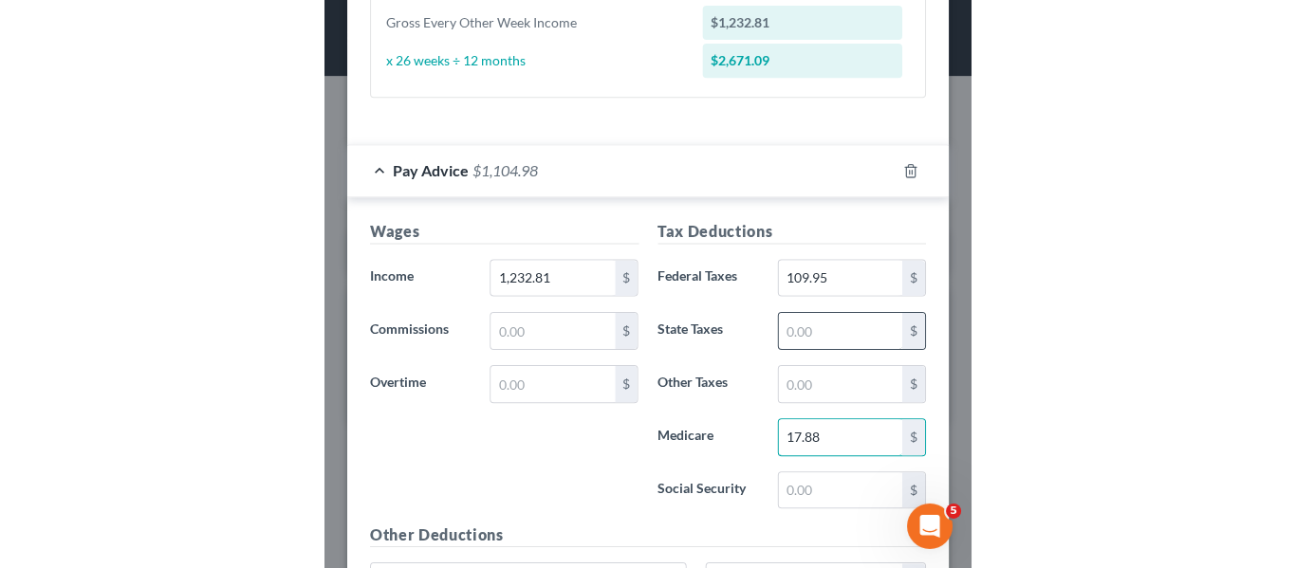
scroll to position [830, 0]
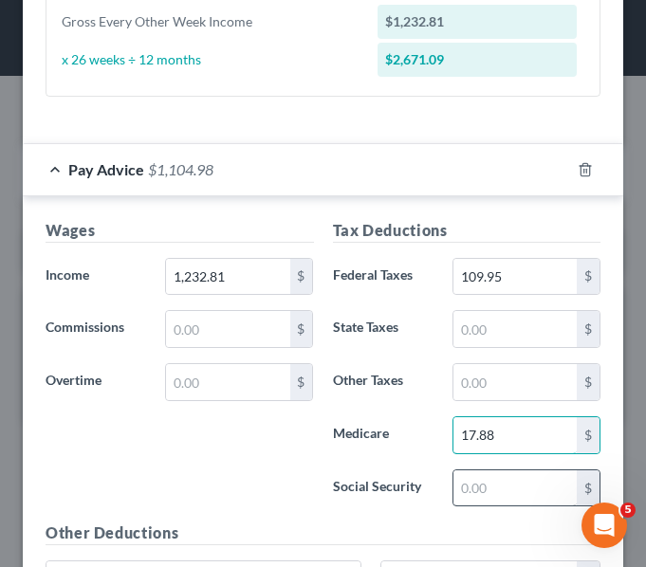
type input "17.88"
click at [457, 493] on input "text" at bounding box center [514, 488] width 123 height 36
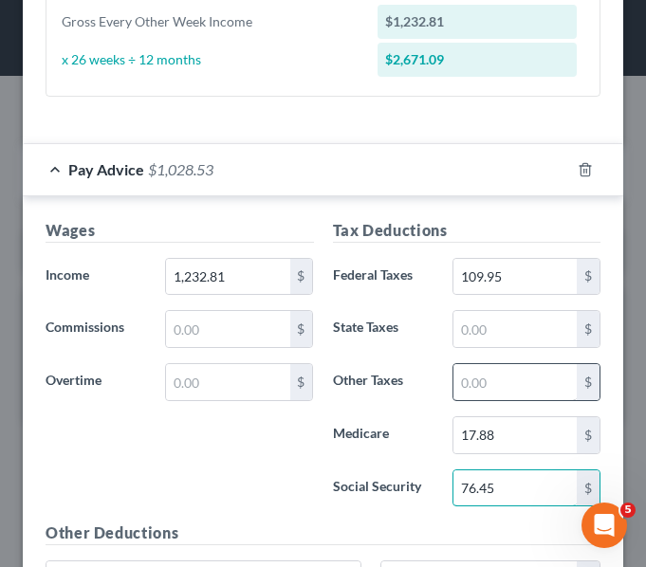
type input "76.45"
click at [506, 373] on input "text" at bounding box center [514, 382] width 123 height 36
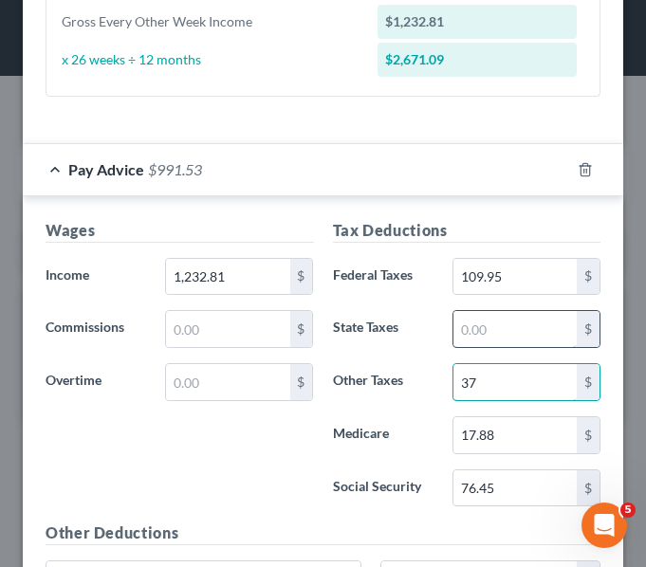
type input "3"
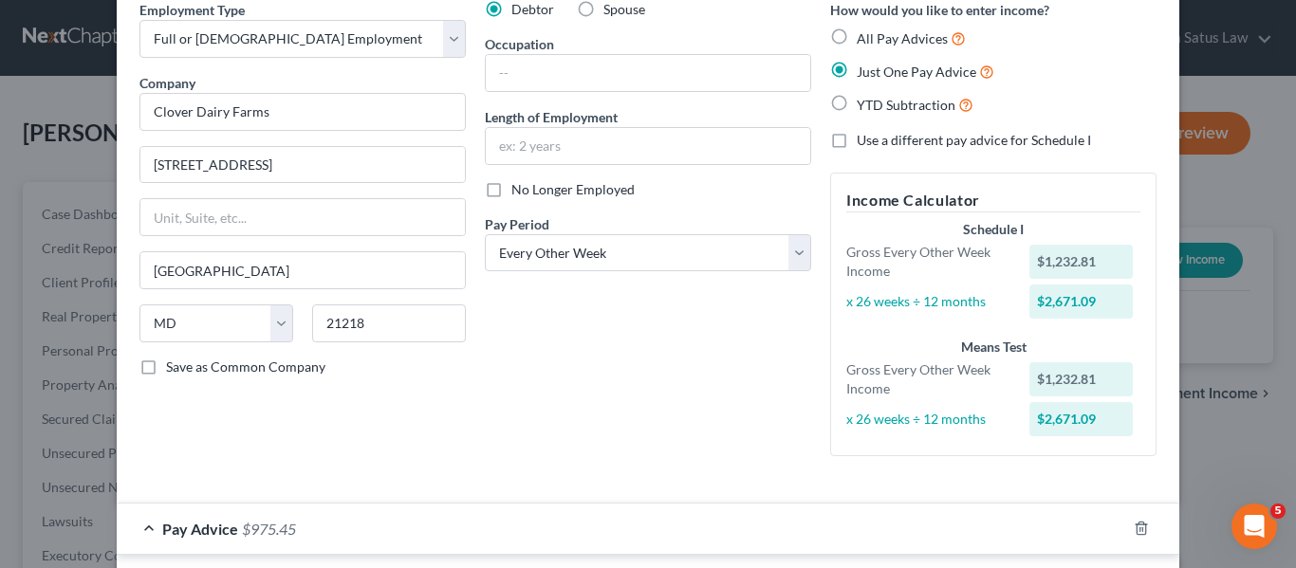
scroll to position [86, 0]
type input "53.08"
click at [705, 261] on select "Select Monthly Twice Monthly Every Other Week Weekly" at bounding box center [648, 254] width 326 height 38
select select "3"
click at [485, 235] on select "Select Monthly Twice Monthly Every Other Week Weekly" at bounding box center [648, 254] width 326 height 38
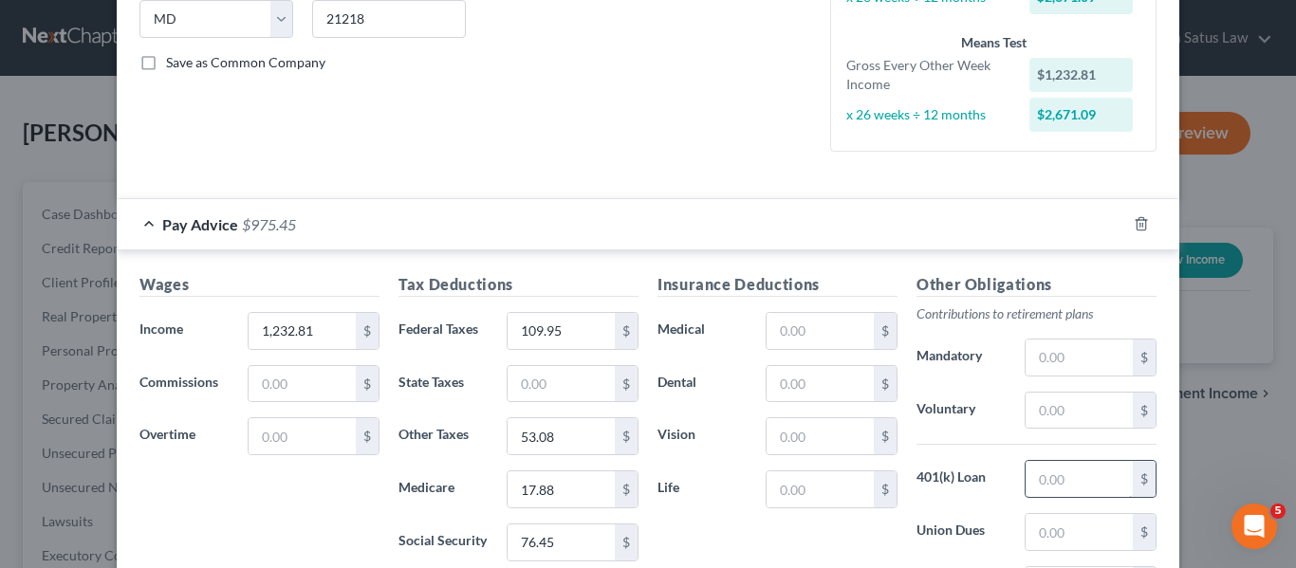
scroll to position [641, 0]
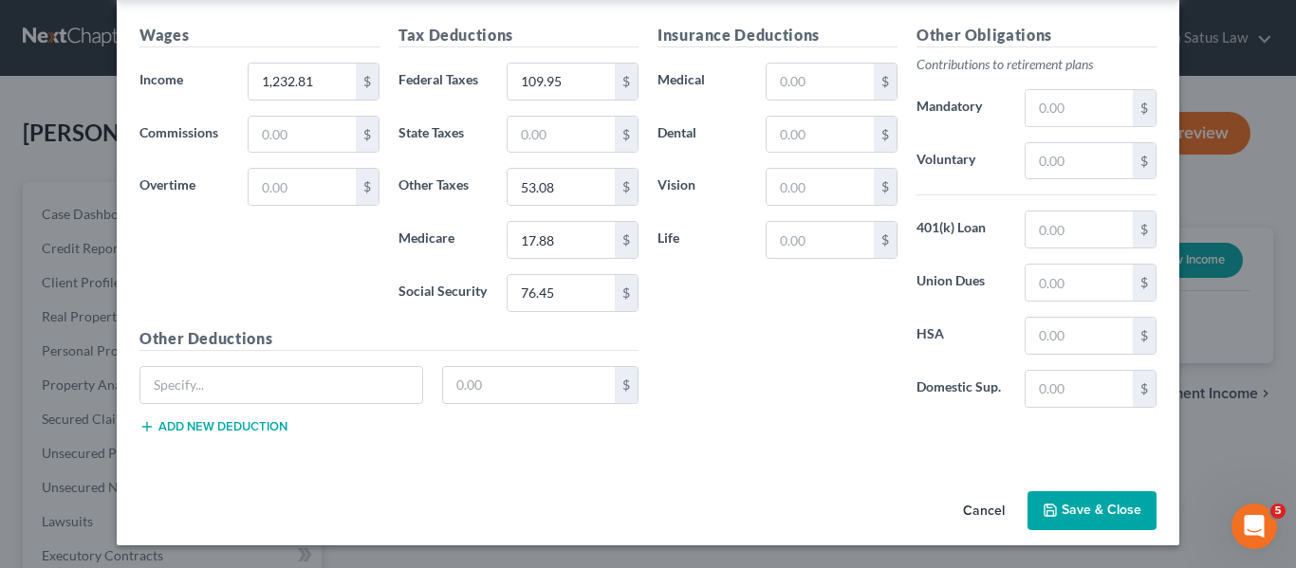
click at [1060, 523] on button "Save & Close" at bounding box center [1091, 511] width 129 height 40
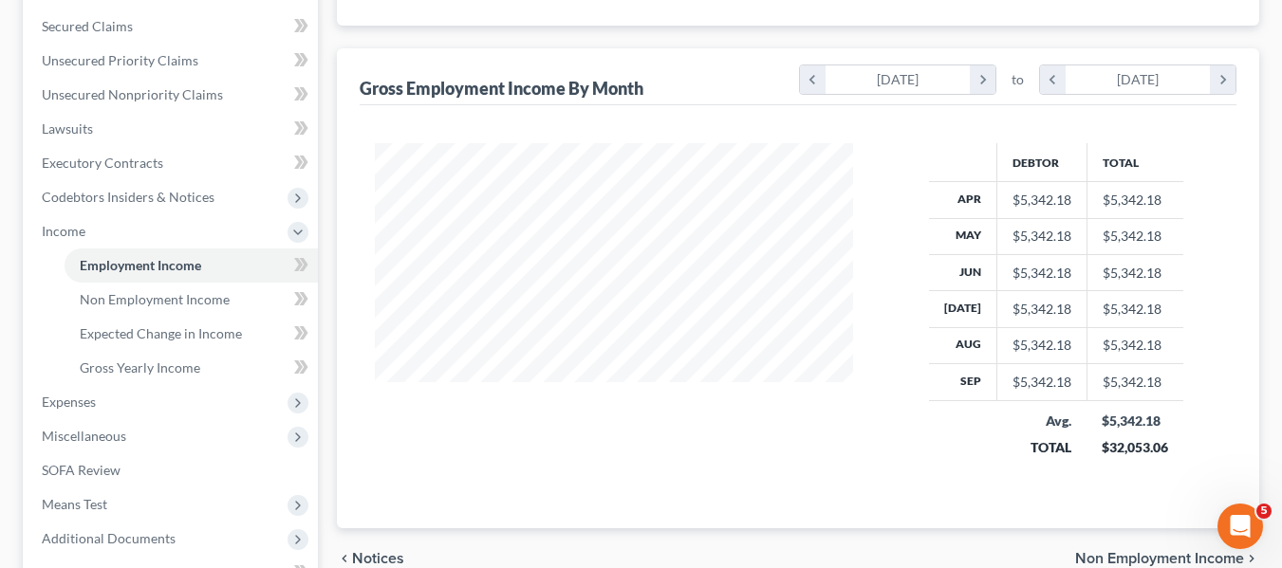
scroll to position [611, 0]
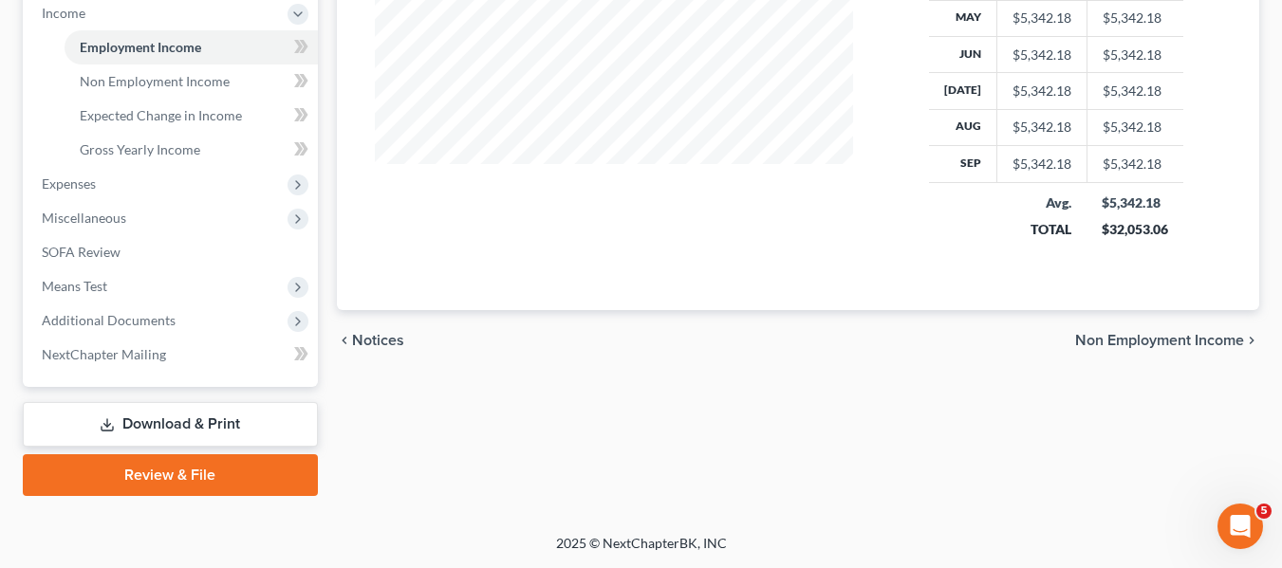
click at [144, 426] on link "Download & Print" at bounding box center [170, 424] width 295 height 45
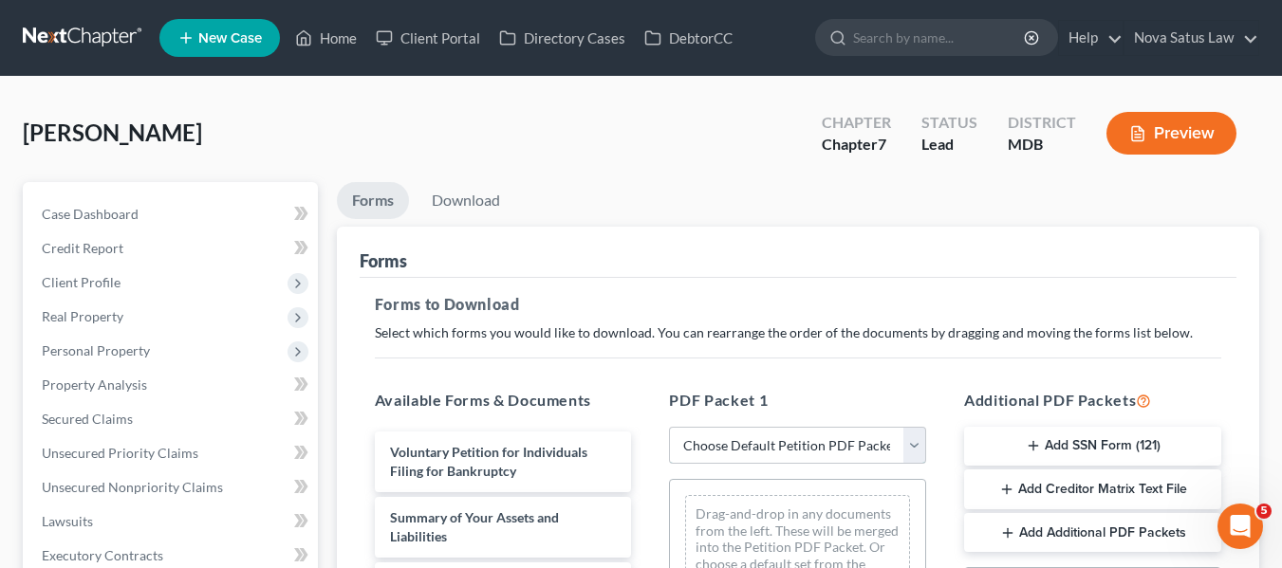
click at [803, 446] on select "Choose Default Petition PDF Packet Complete Bankruptcy Petition (all forms and …" at bounding box center [797, 446] width 257 height 38
select select "0"
click at [669, 427] on select "Choose Default Petition PDF Packet Complete Bankruptcy Petition (all forms and …" at bounding box center [797, 446] width 257 height 38
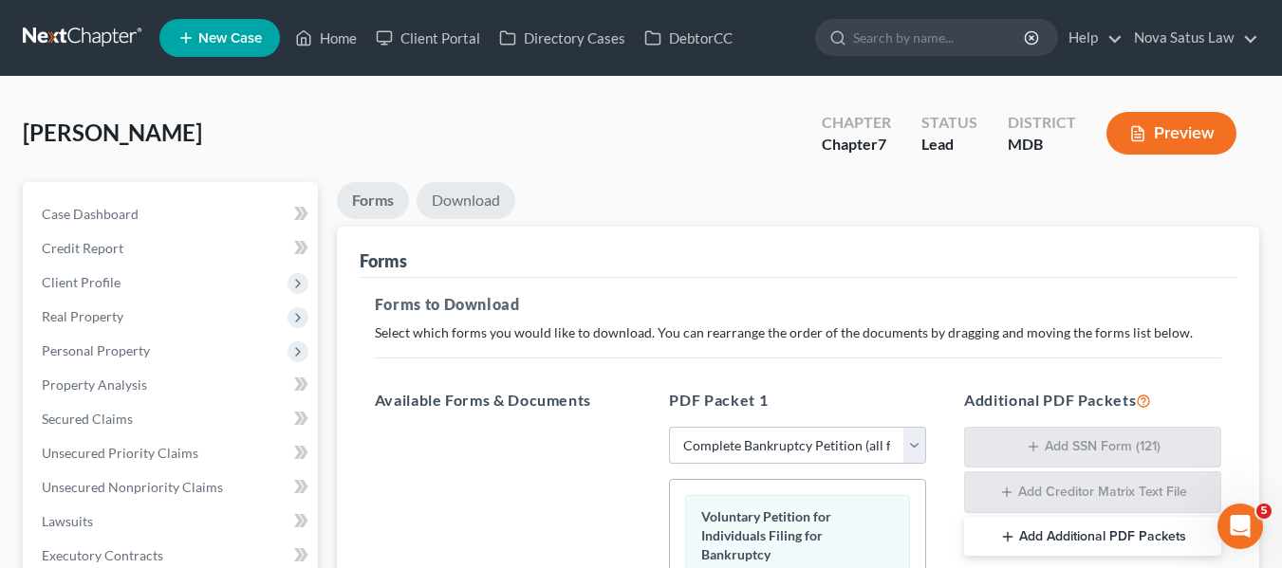
click at [450, 192] on link "Download" at bounding box center [465, 200] width 99 height 37
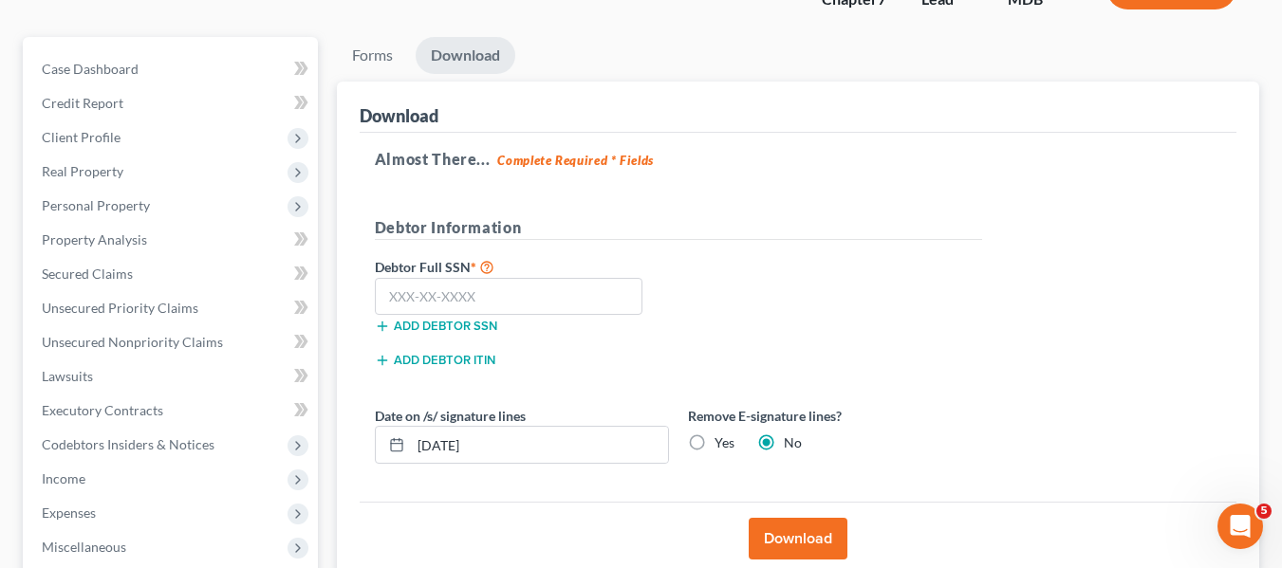
scroll to position [146, 0]
click at [392, 282] on input "text" at bounding box center [509, 296] width 268 height 38
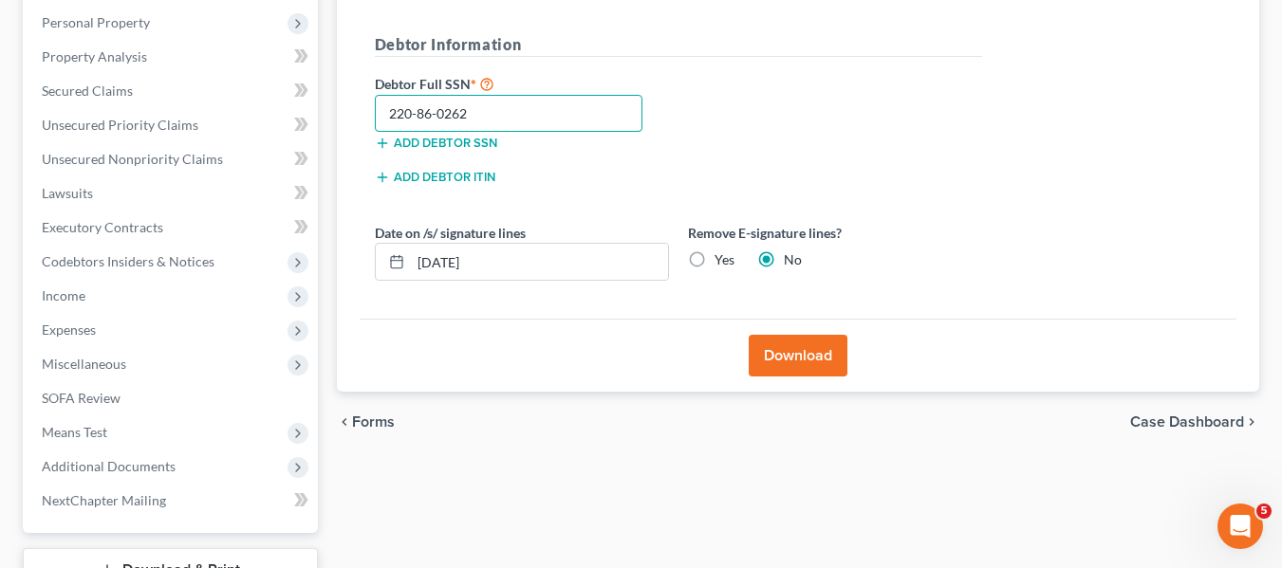
scroll to position [331, 0]
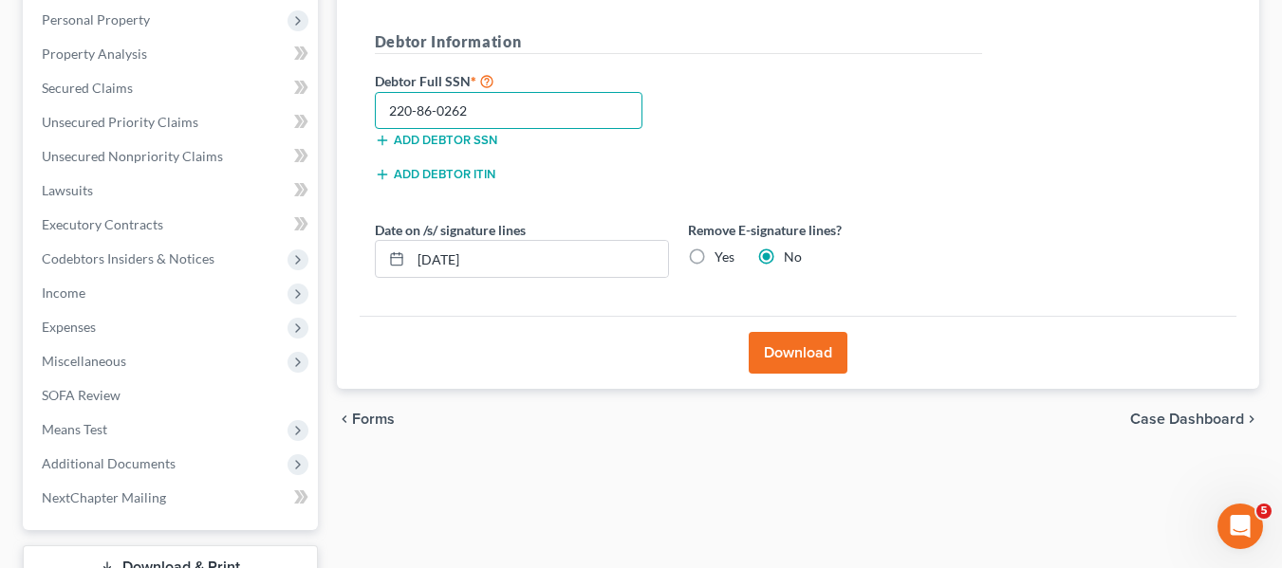
type input "220-86-0262"
click at [774, 346] on button "Download" at bounding box center [797, 353] width 99 height 42
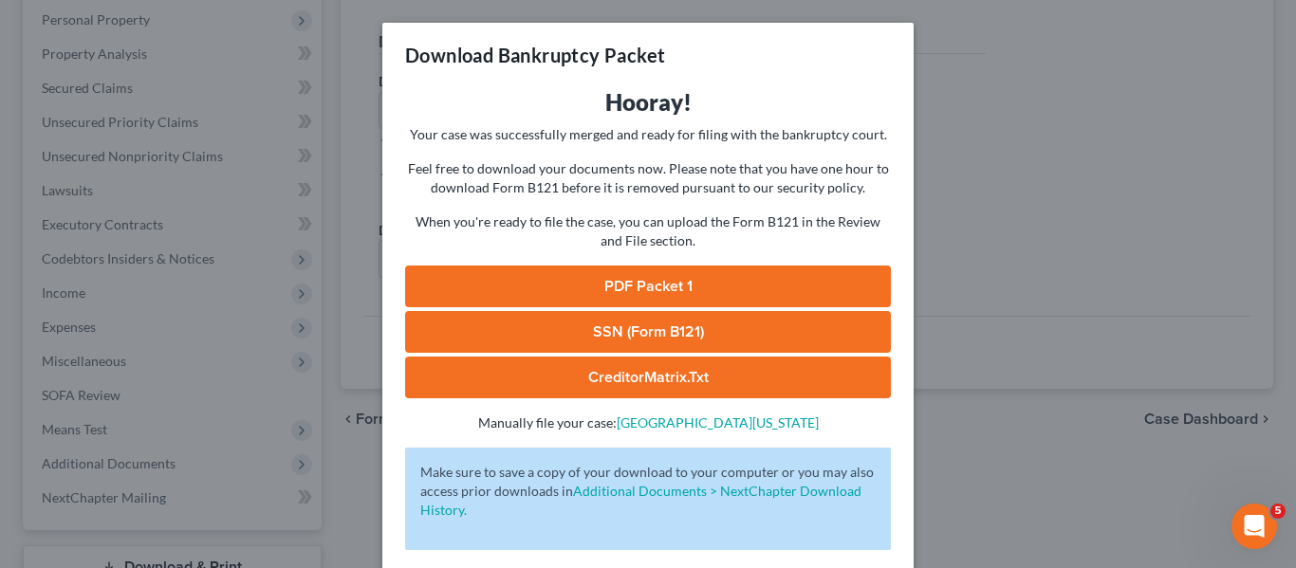
click at [639, 280] on link "PDF Packet 1" at bounding box center [648, 287] width 486 height 42
click at [630, 327] on link "SSN (Form B121)" at bounding box center [648, 332] width 486 height 42
click at [985, 152] on div "Download Bankruptcy Packet Hooray! Your case was successfully merged and ready …" at bounding box center [648, 284] width 1296 height 568
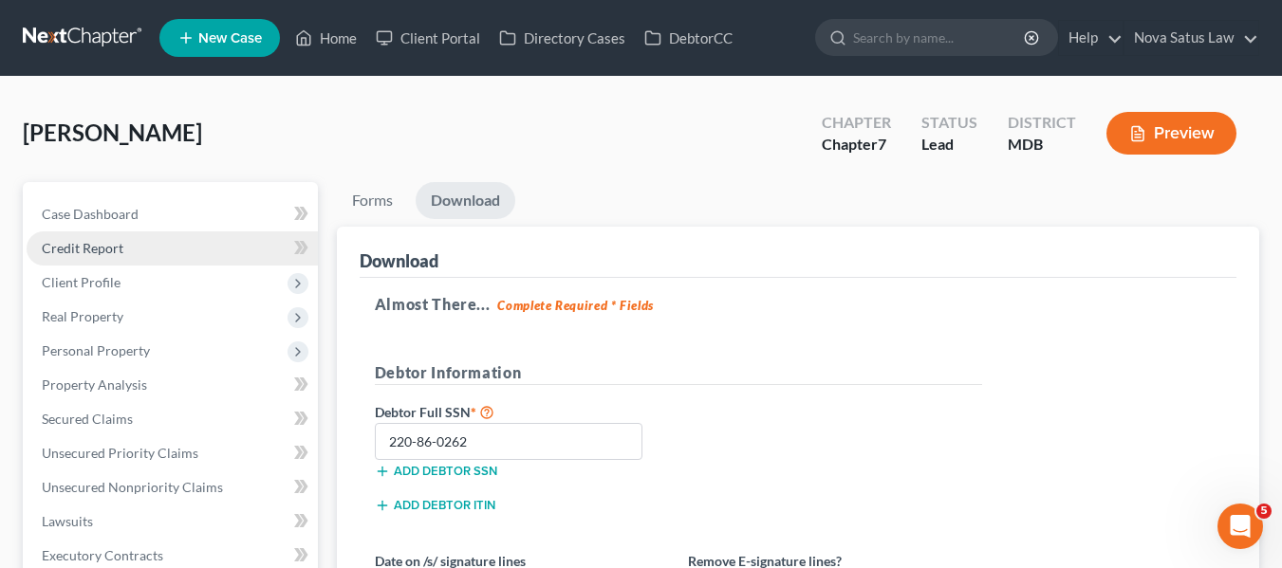
scroll to position [33, 0]
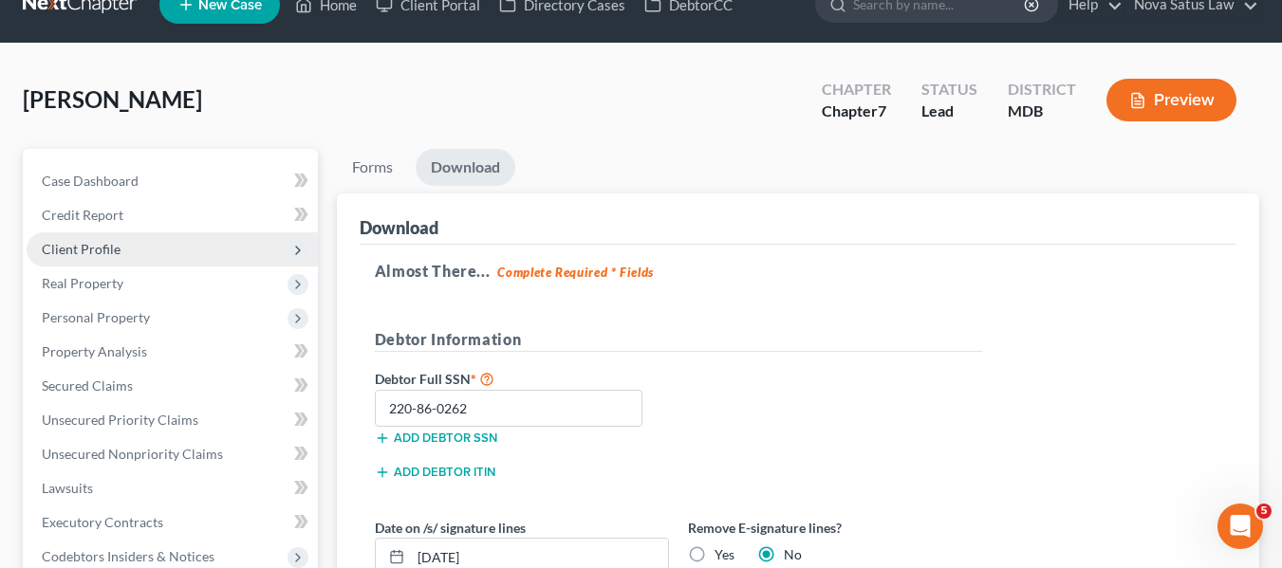
click at [109, 257] on span "Client Profile" at bounding box center [172, 249] width 291 height 34
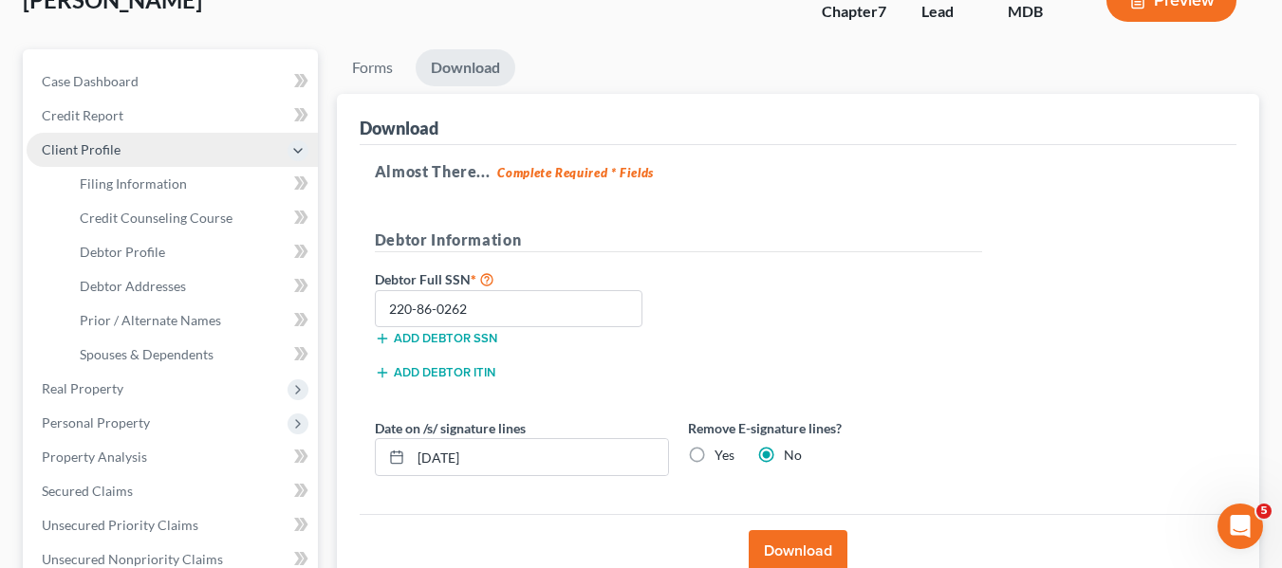
scroll to position [135, 0]
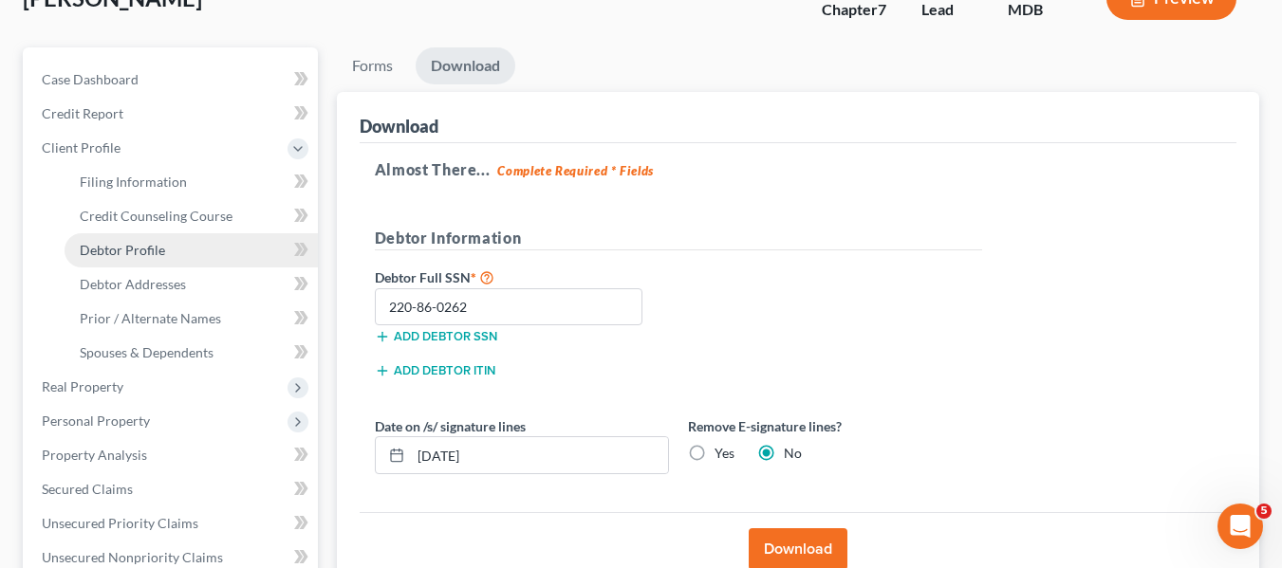
click at [110, 257] on span "Debtor Profile" at bounding box center [122, 250] width 85 height 16
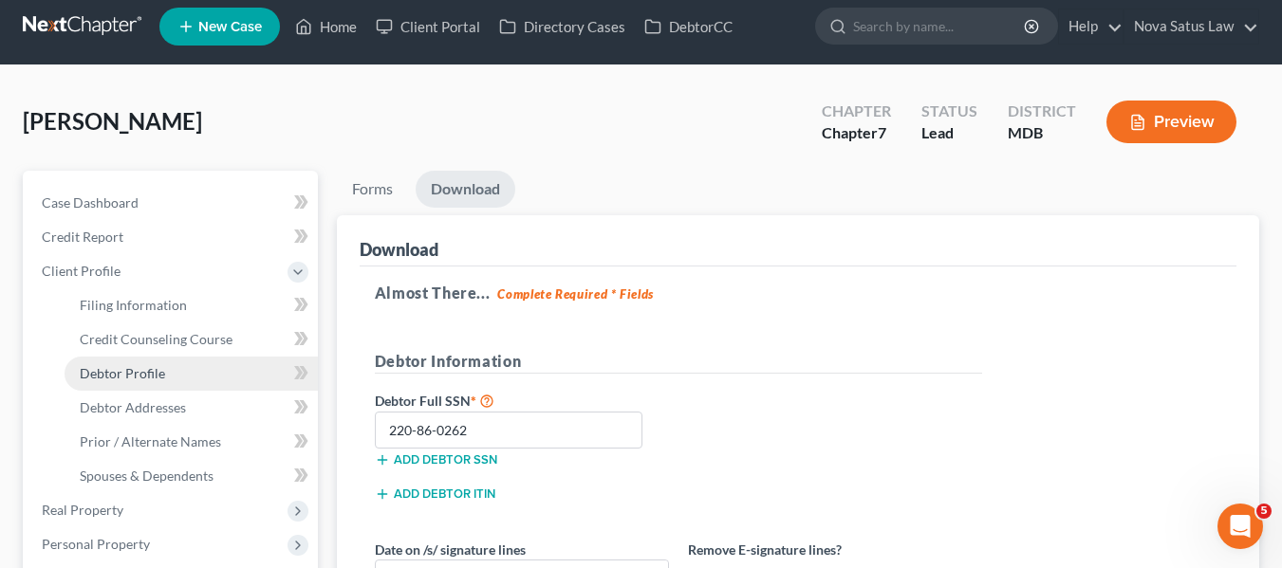
select select "0"
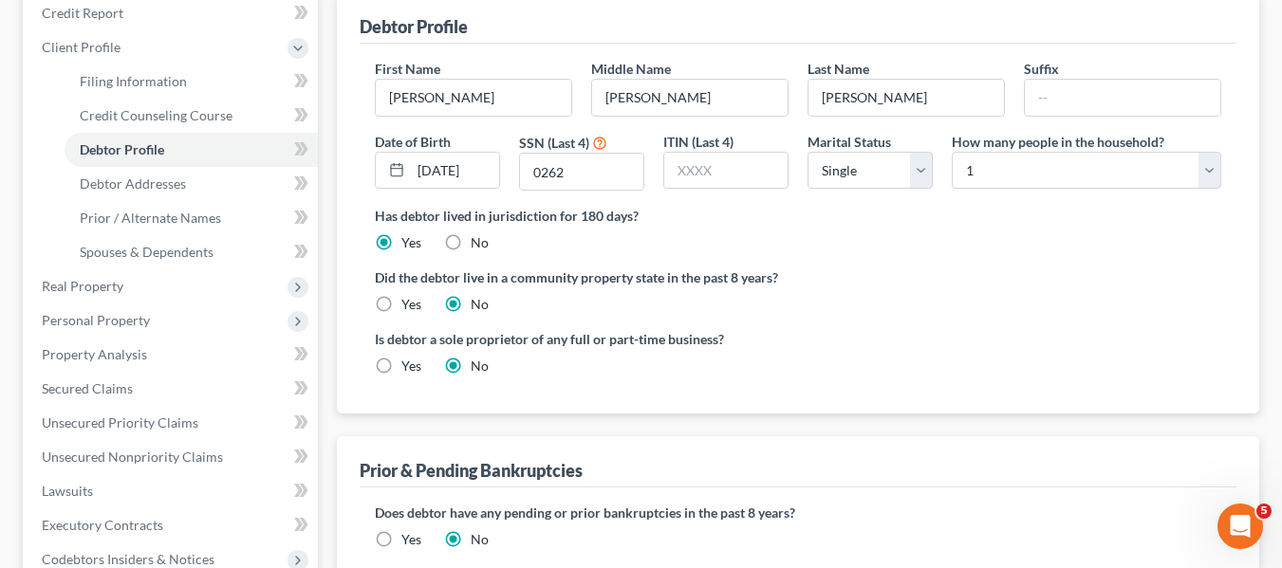
scroll to position [249, 0]
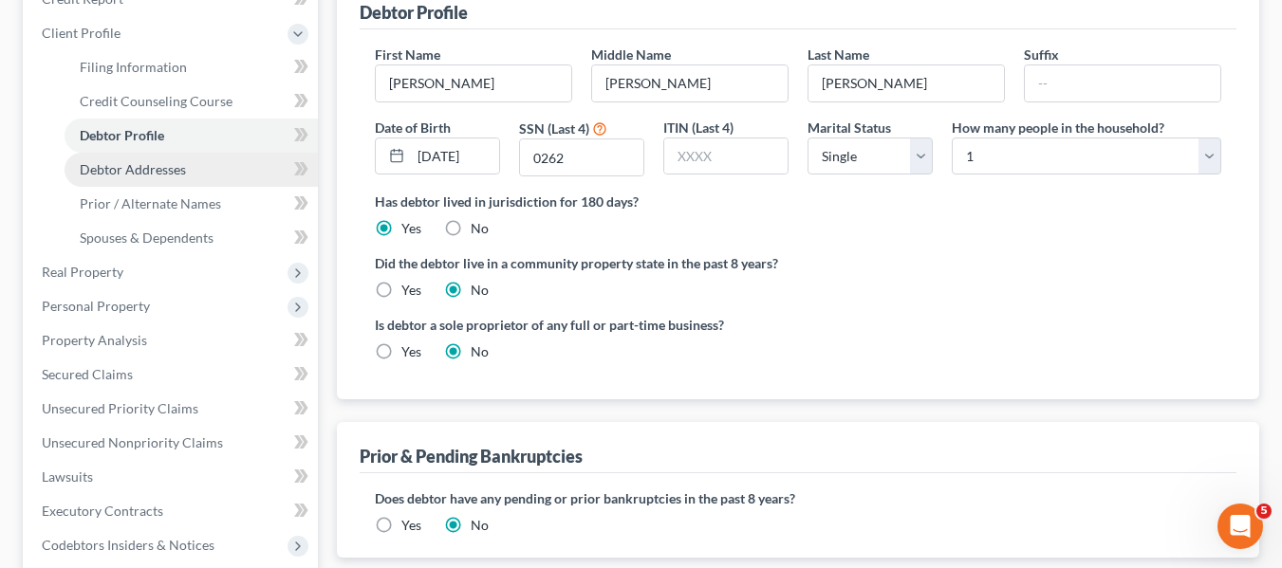
click at [203, 166] on link "Debtor Addresses" at bounding box center [191, 170] width 253 height 34
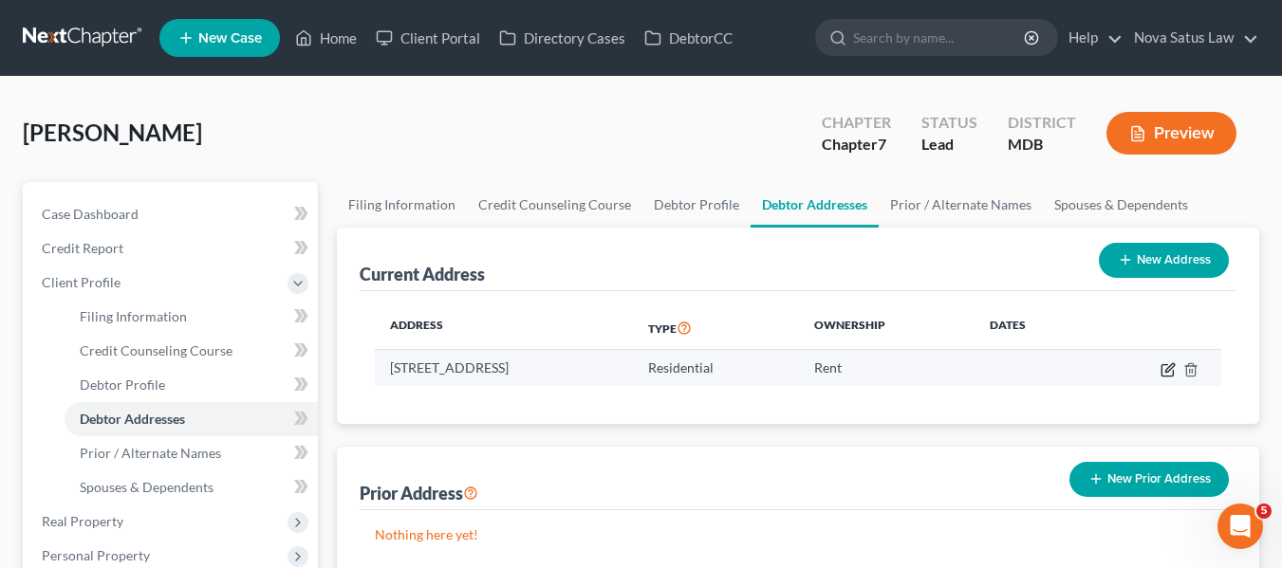
click at [1164, 367] on icon "button" at bounding box center [1167, 369] width 15 height 15
select select "21"
select select "3"
select select "0"
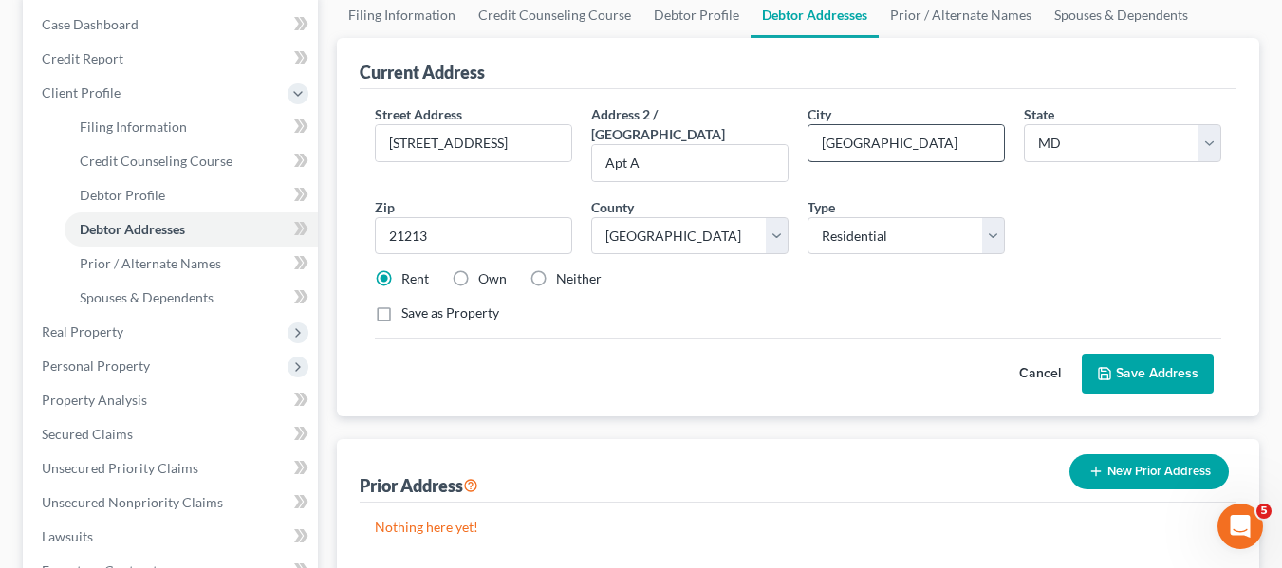
scroll to position [191, 0]
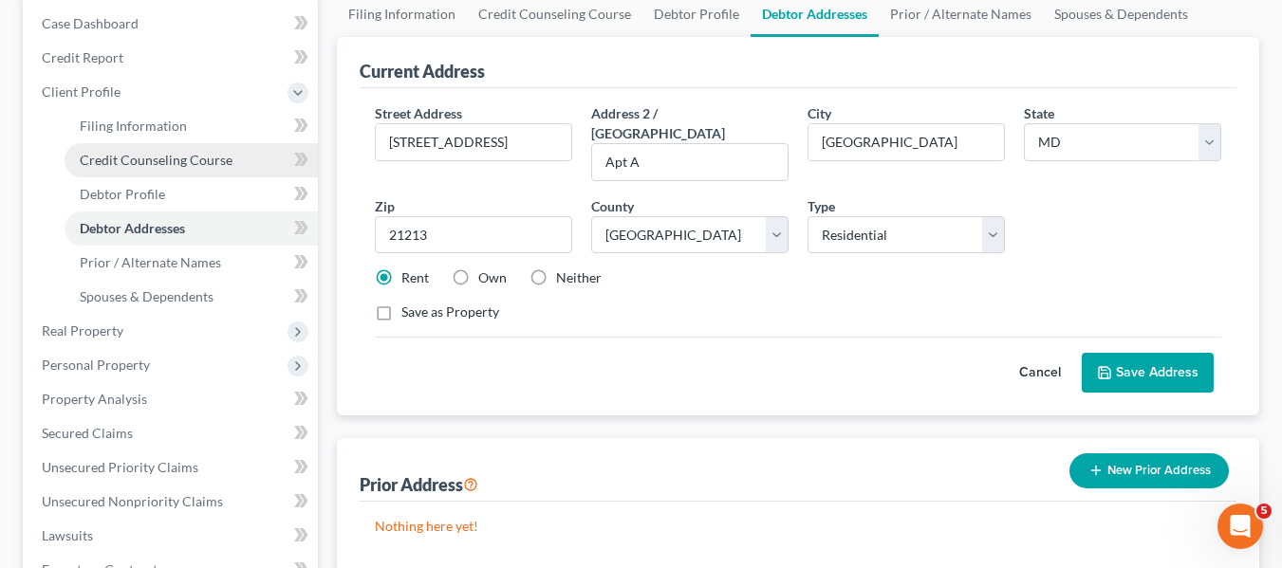
click at [194, 156] on span "Credit Counseling Course" at bounding box center [156, 160] width 153 height 16
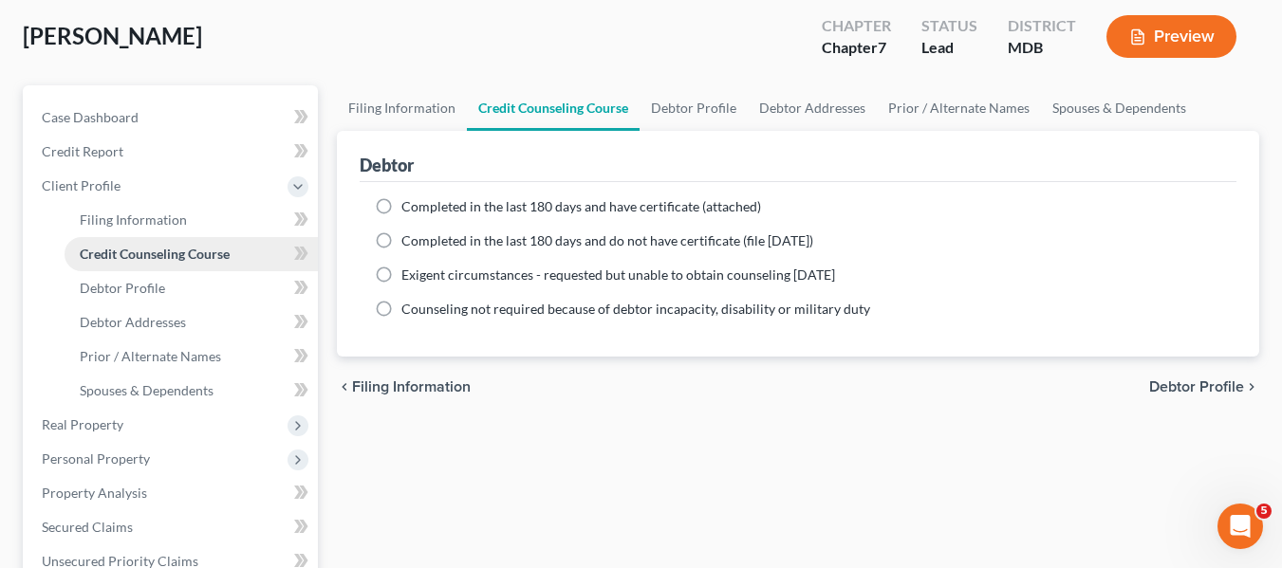
scroll to position [230, 0]
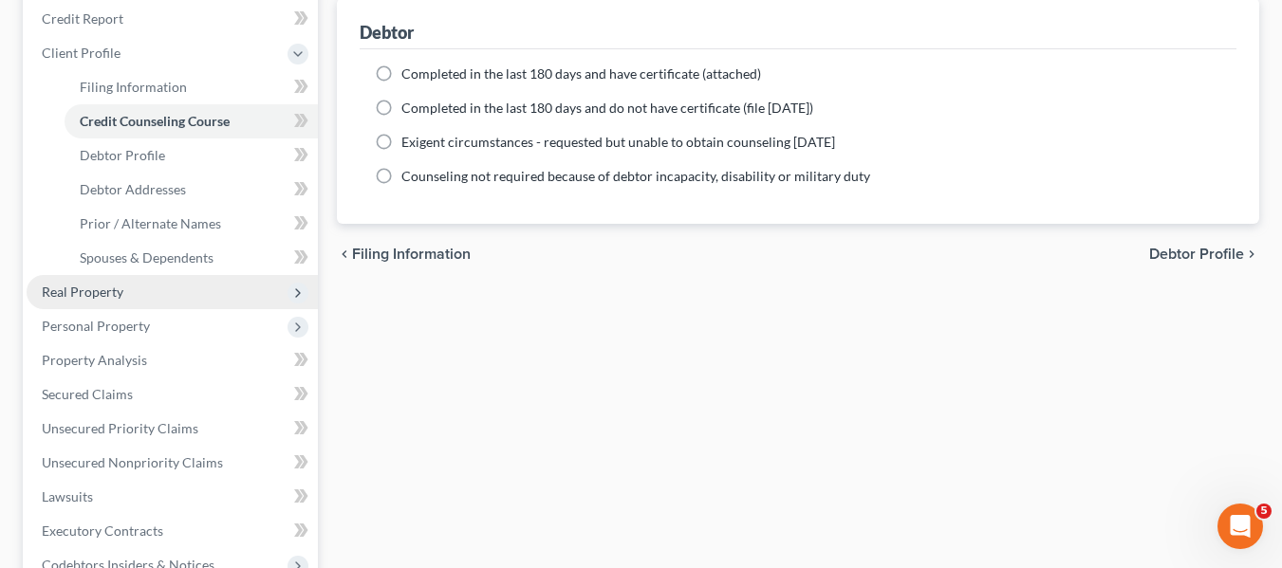
click at [155, 293] on span "Real Property" at bounding box center [172, 292] width 291 height 34
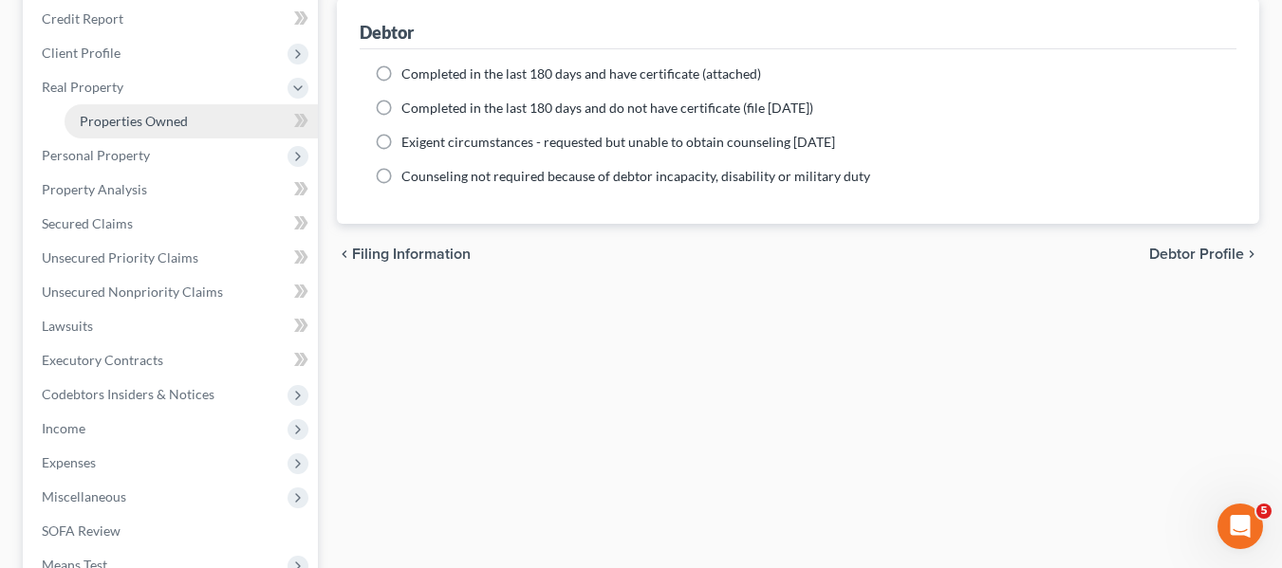
click at [184, 120] on span "Properties Owned" at bounding box center [134, 121] width 108 height 16
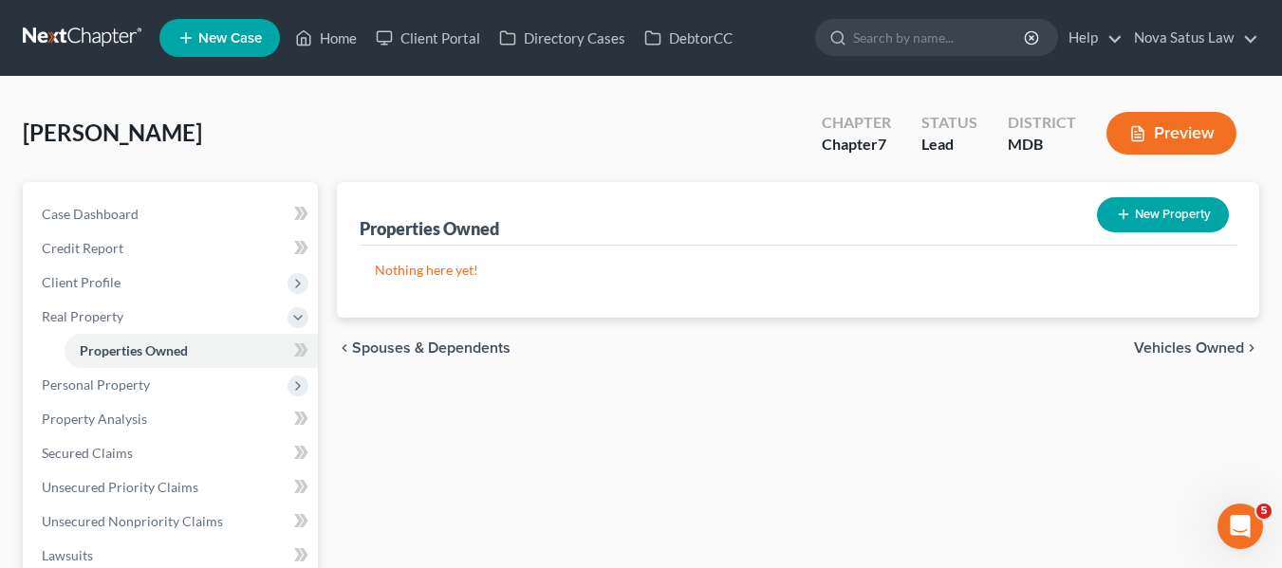
scroll to position [65, 0]
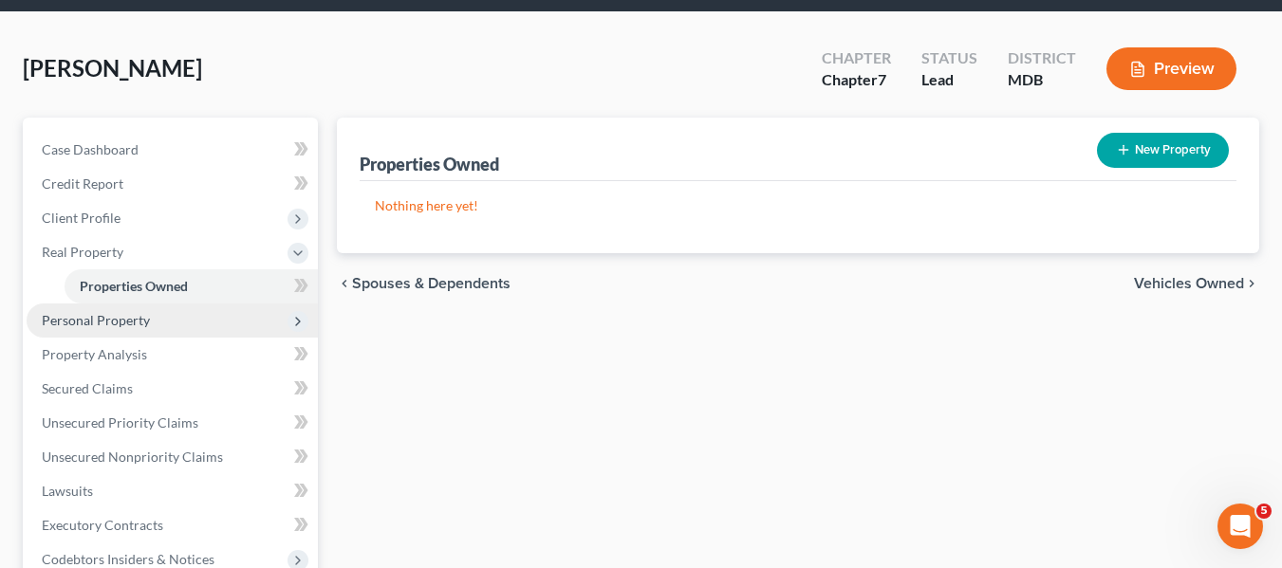
click at [114, 315] on span "Personal Property" at bounding box center [96, 320] width 108 height 16
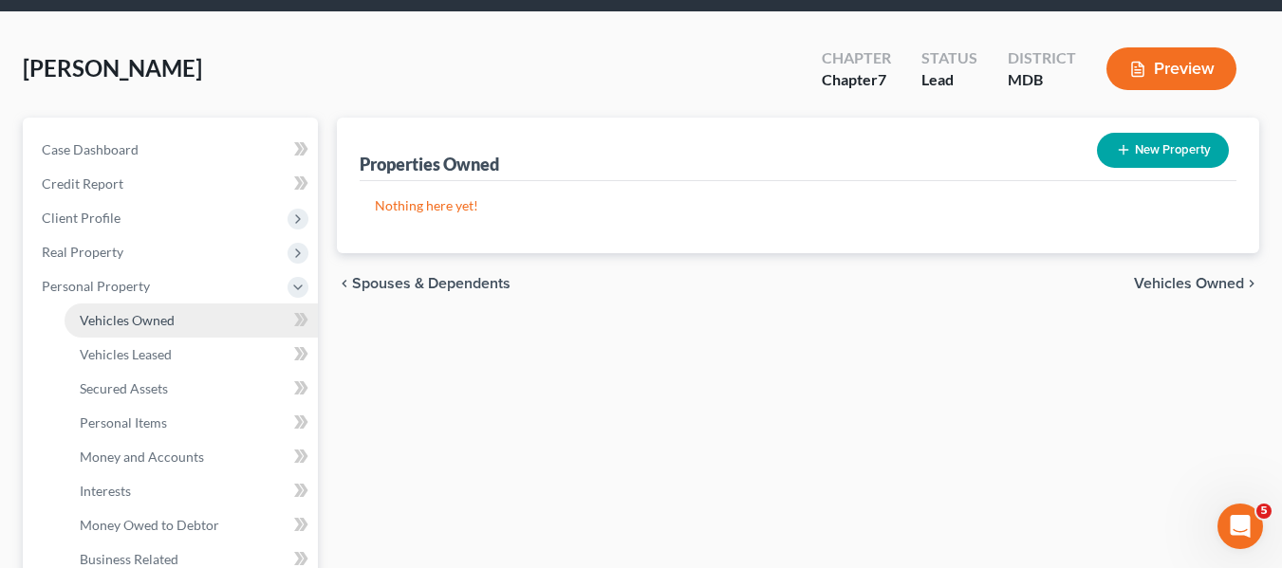
click at [116, 318] on span "Vehicles Owned" at bounding box center [127, 320] width 95 height 16
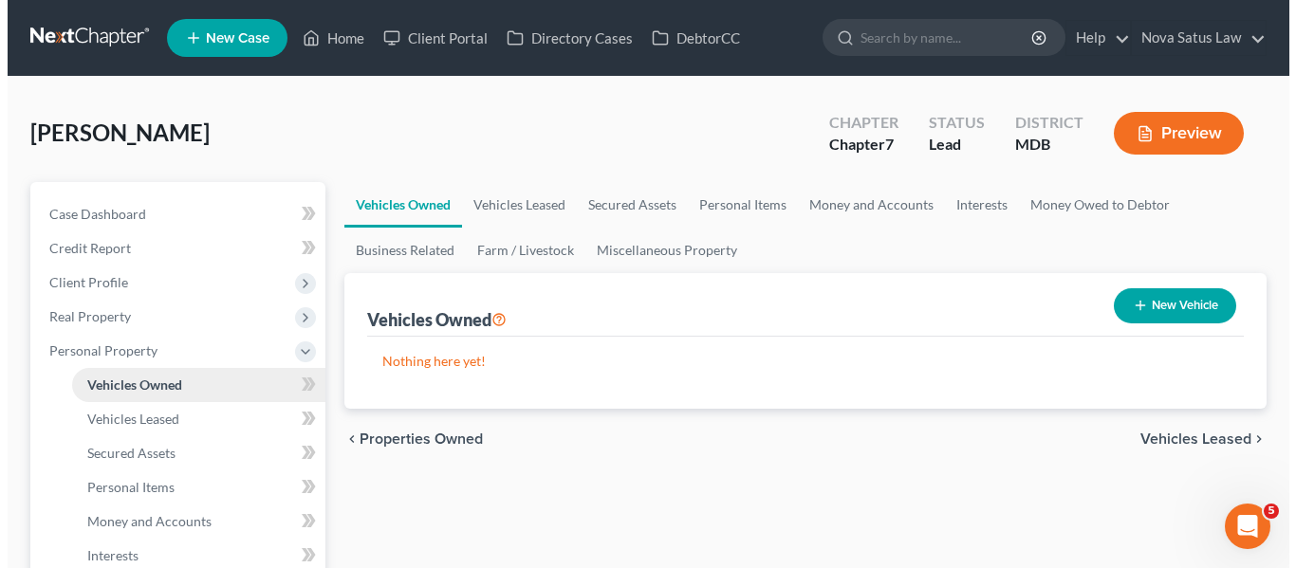
scroll to position [233, 0]
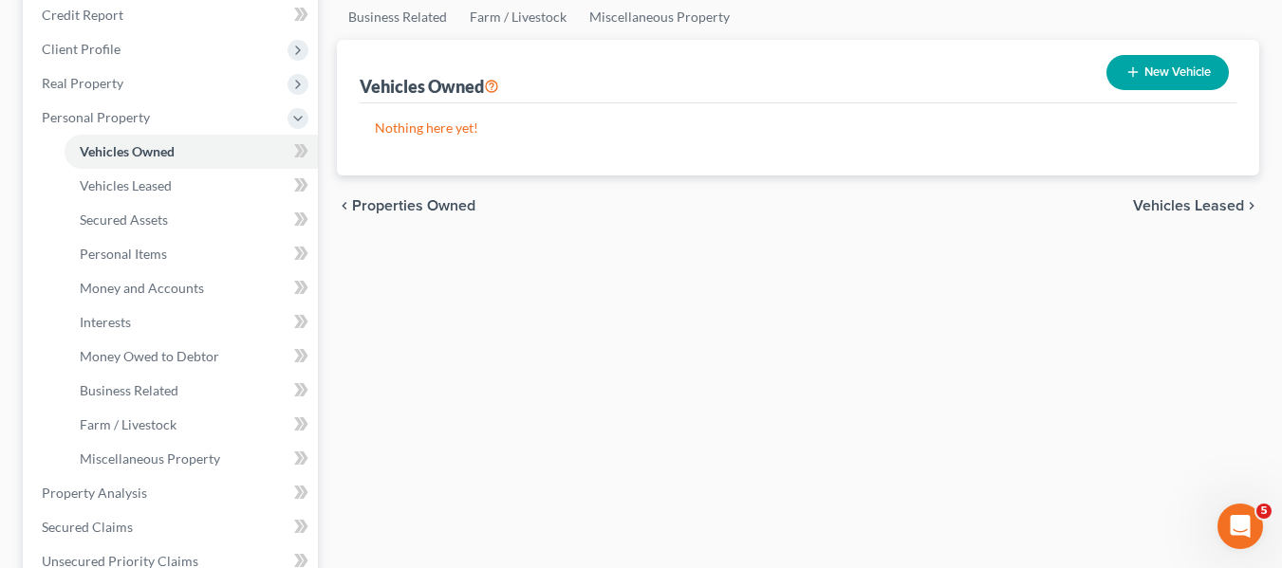
click at [1123, 84] on button "New Vehicle" at bounding box center [1167, 72] width 122 height 35
select select "0"
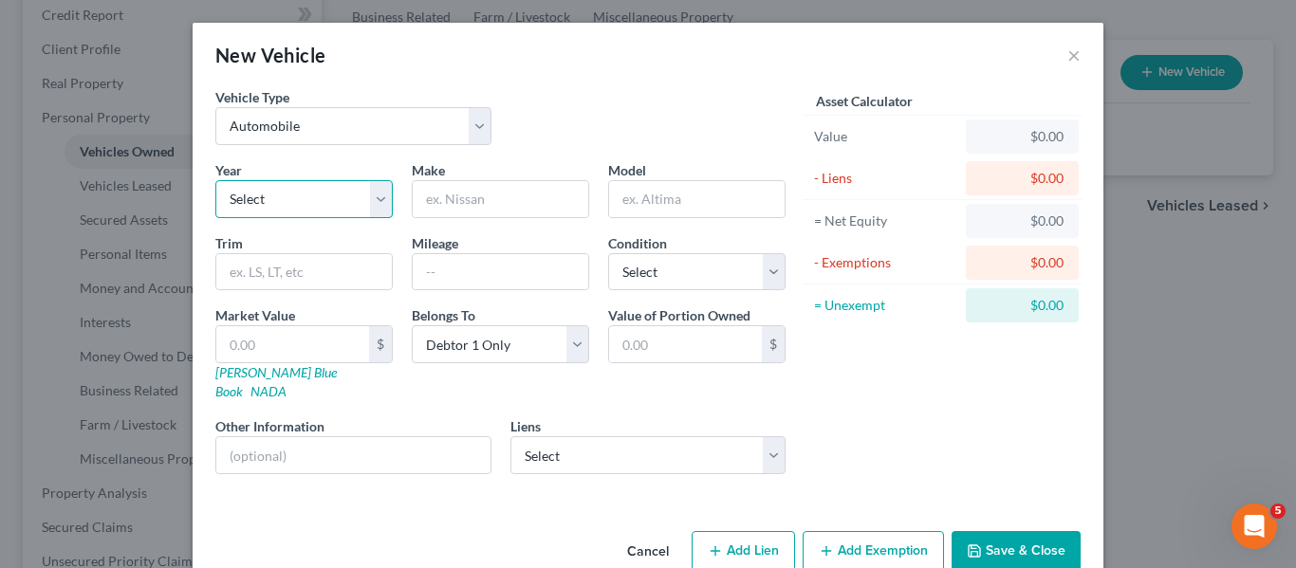
click at [363, 207] on select "Select 2026 2025 2024 2023 2022 2021 2020 2019 2018 2017 2016 2015 2014 2013 20…" at bounding box center [303, 199] width 177 height 38
select select "13"
click at [215, 180] on select "Select 2026 2025 2024 2023 2022 2021 2020 2019 2018 2017 2016 2015 2014 2013 20…" at bounding box center [303, 199] width 177 height 38
click at [448, 199] on input "text" at bounding box center [500, 199] width 175 height 36
type input "Nissan"
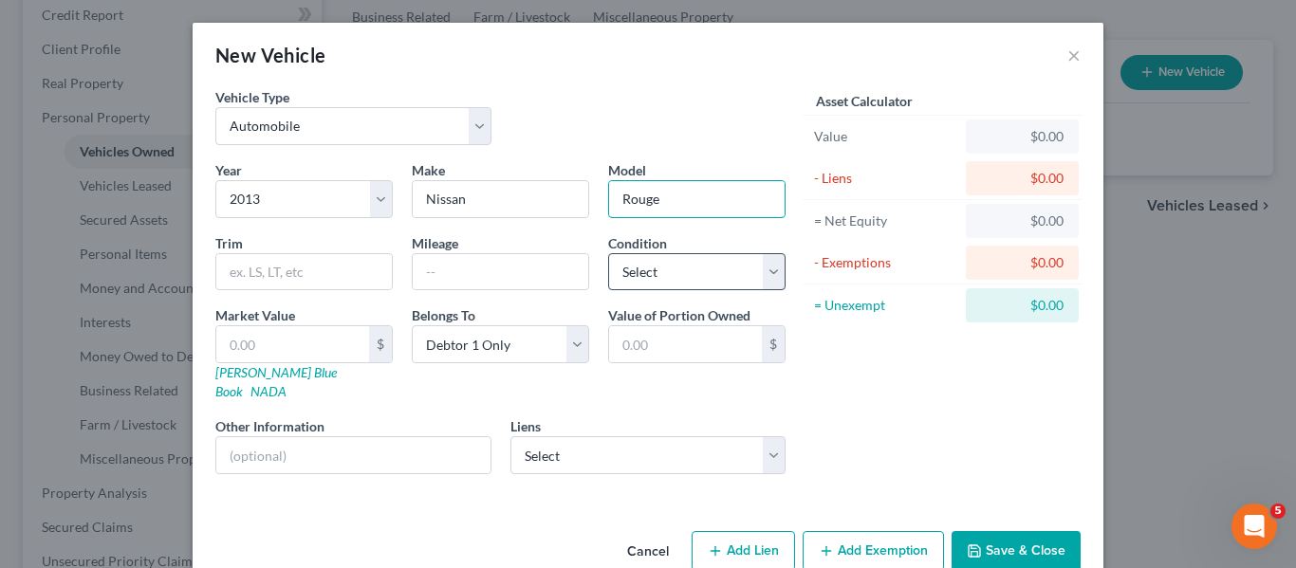
type input "Rouge"
click at [674, 287] on select "Select Excellent Very Good Good Fair Poor" at bounding box center [696, 272] width 177 height 38
select select "2"
click at [608, 253] on select "Select Excellent Very Good Good Fair Poor" at bounding box center [696, 272] width 177 height 38
click at [491, 281] on input "text" at bounding box center [500, 272] width 175 height 36
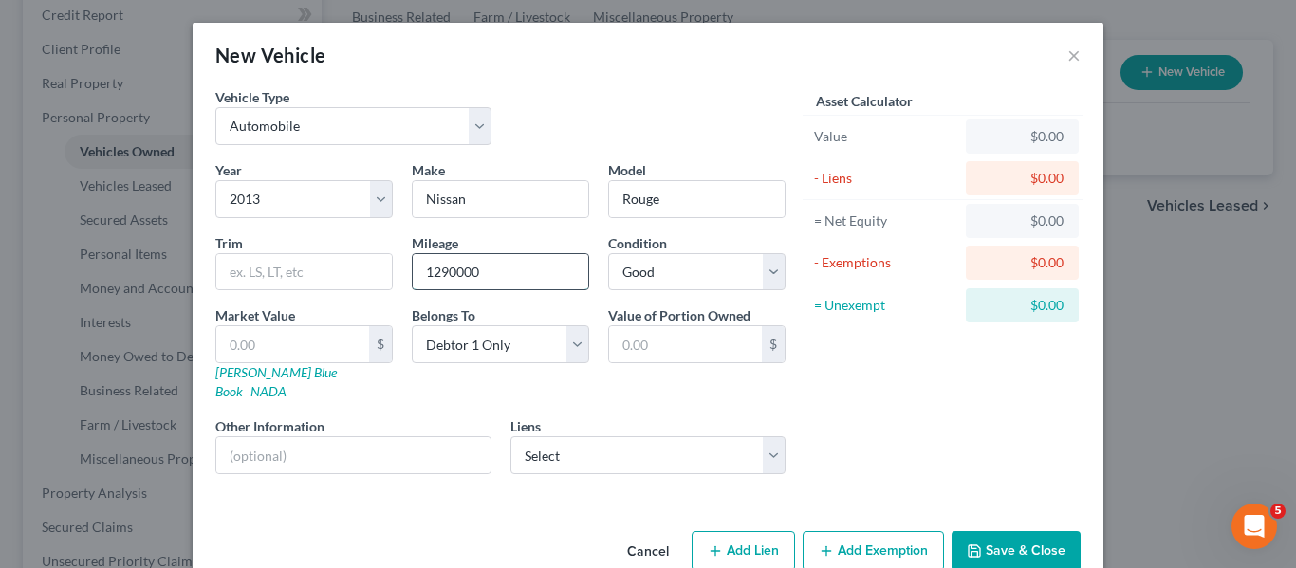
scroll to position [22, 0]
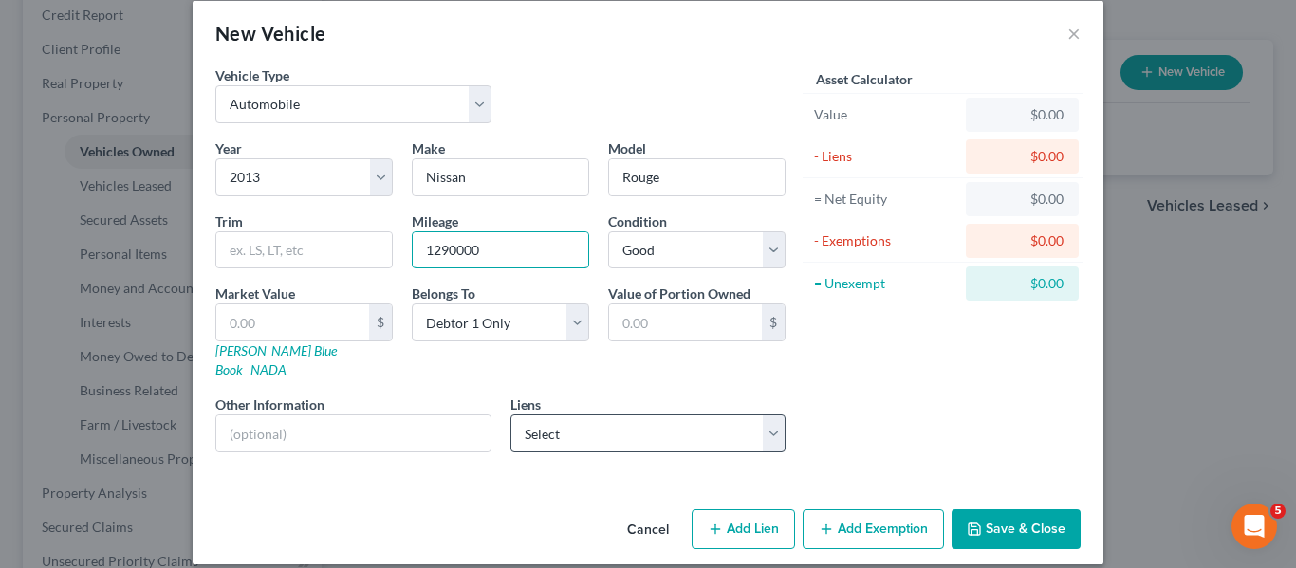
type input "1290000"
click at [617, 422] on select "Select Exeter Finance Llc - $6,069.00 Mariner Finance - $4,313.00" at bounding box center [648, 434] width 276 height 38
select select "0"
click at [510, 415] on select "Select Exeter Finance Llc - $6,069.00 Mariner Finance - $4,313.00" at bounding box center [648, 434] width 276 height 38
select select
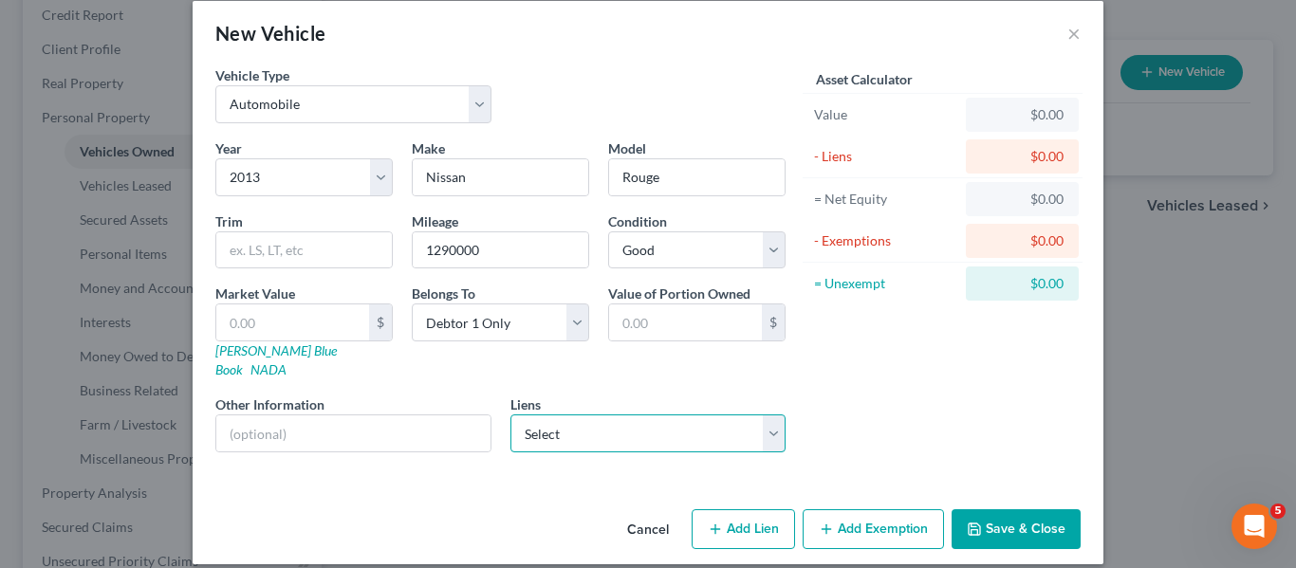
select select "45"
select select "0"
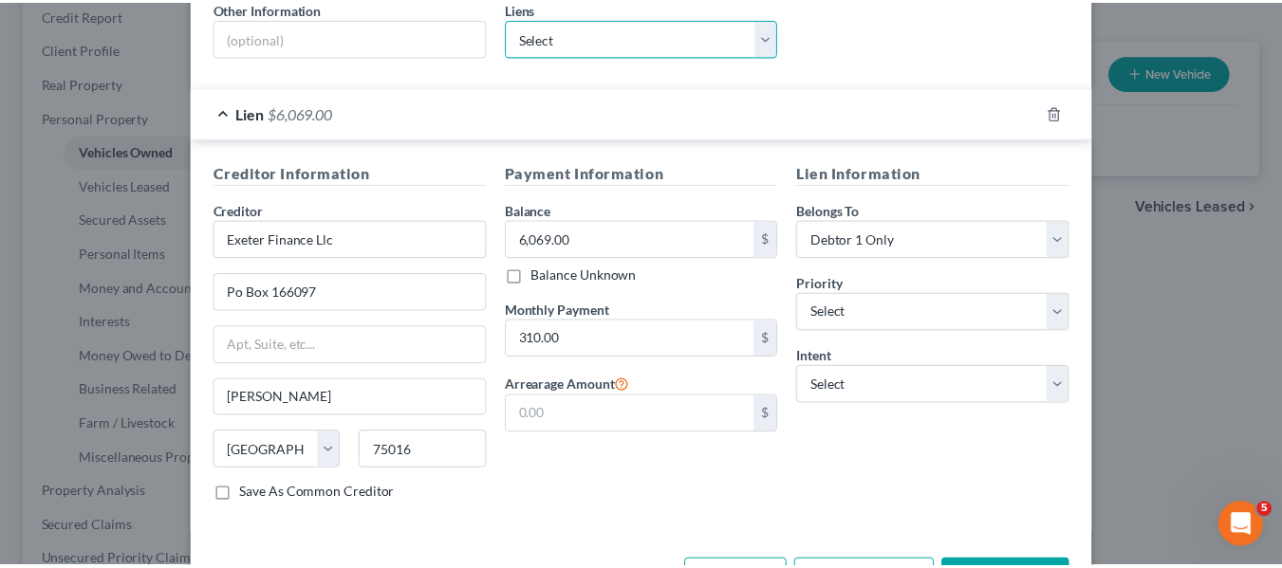
scroll to position [470, 0]
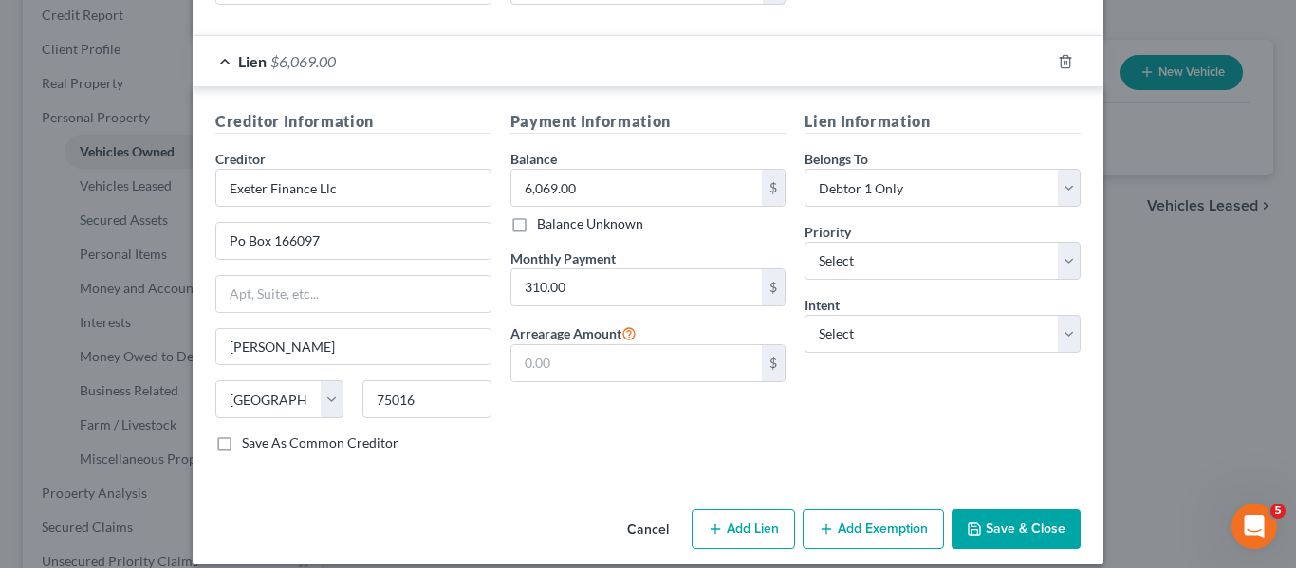
click at [975, 522] on icon "button" at bounding box center [974, 529] width 15 height 15
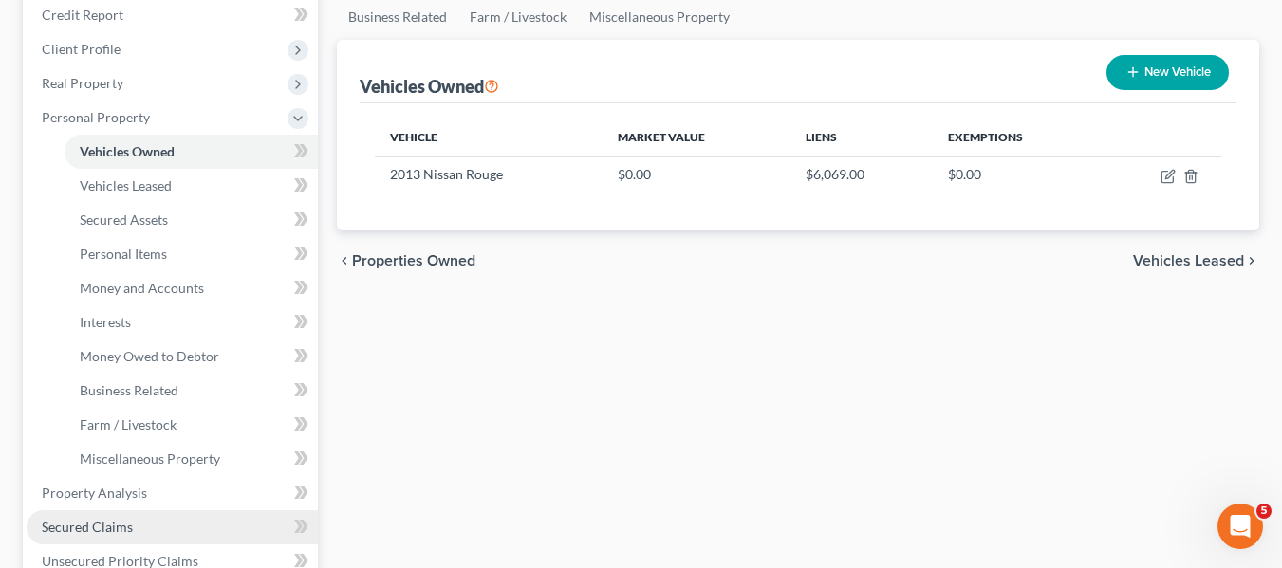
click at [102, 525] on span "Secured Claims" at bounding box center [87, 527] width 91 height 16
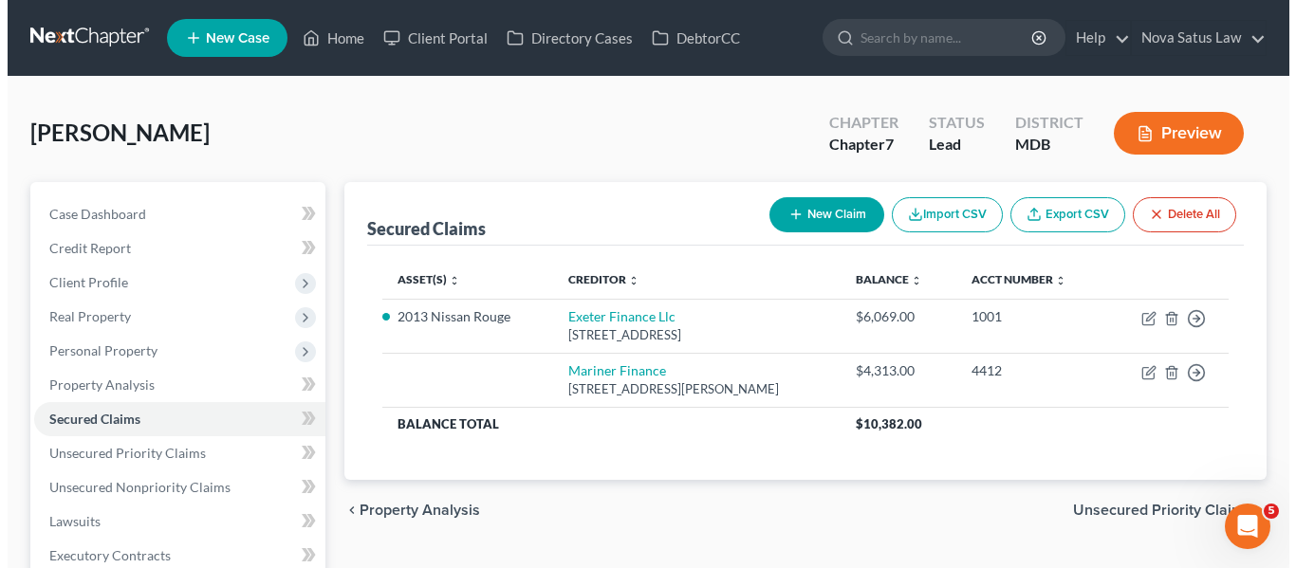
scroll to position [177, 0]
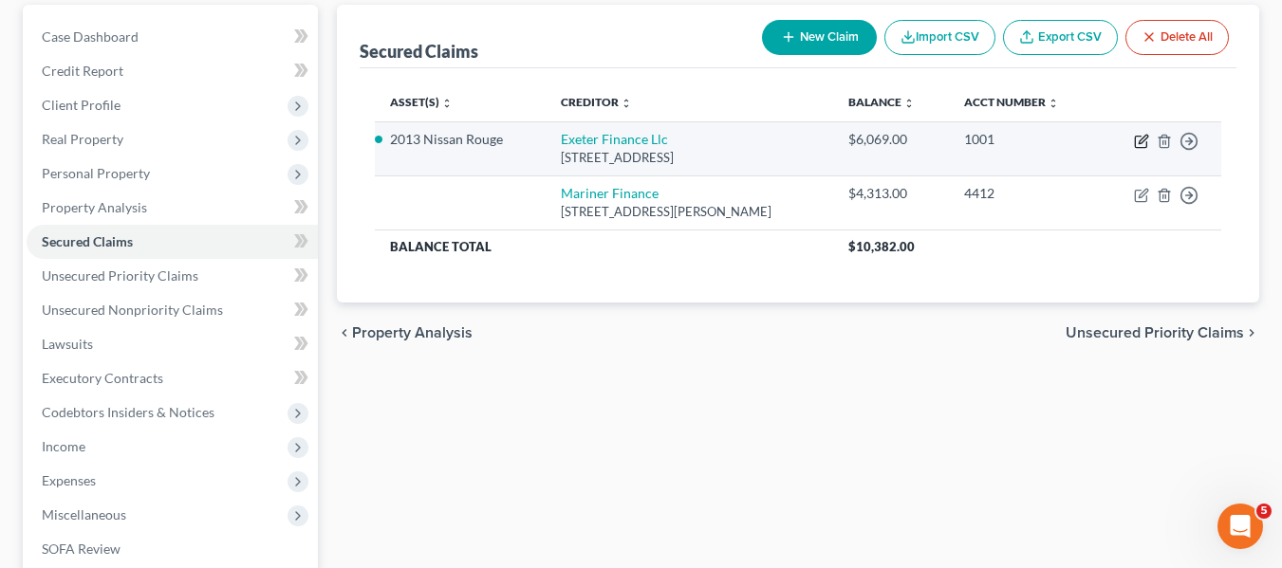
click at [1135, 145] on icon "button" at bounding box center [1140, 142] width 11 height 11
select select "45"
select select "0"
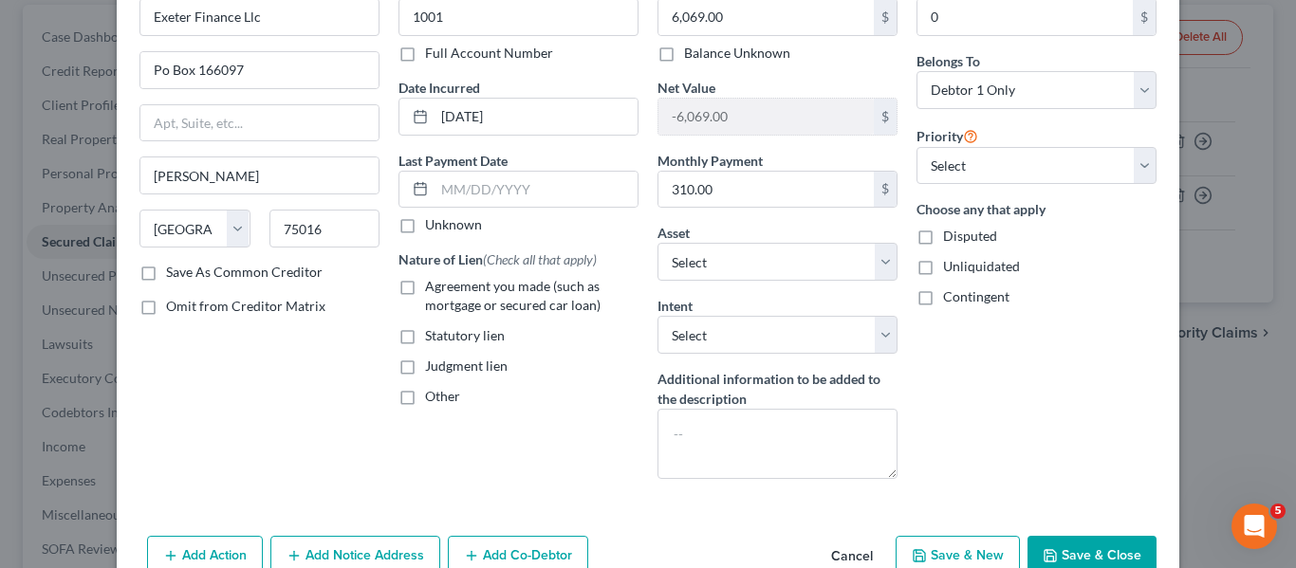
scroll to position [114, 0]
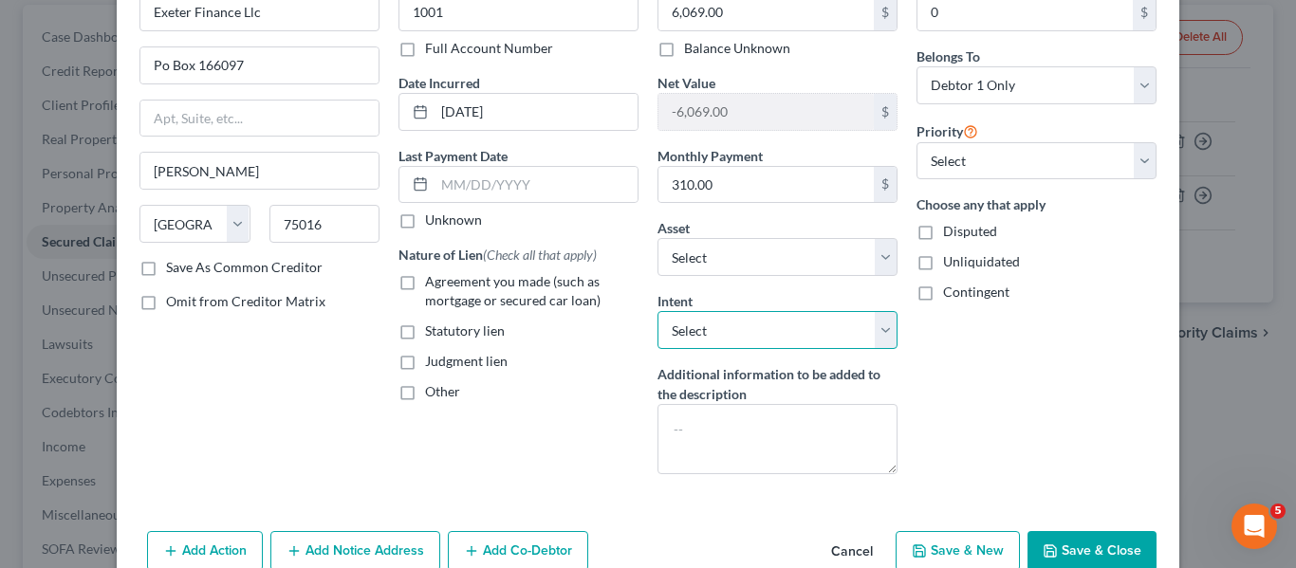
click at [784, 340] on select "Select Surrender Redeem Reaffirm Avoid Other" at bounding box center [777, 330] width 240 height 38
select select "4"
click at [657, 311] on select "Select Surrender Redeem Reaffirm Avoid Other" at bounding box center [777, 330] width 240 height 38
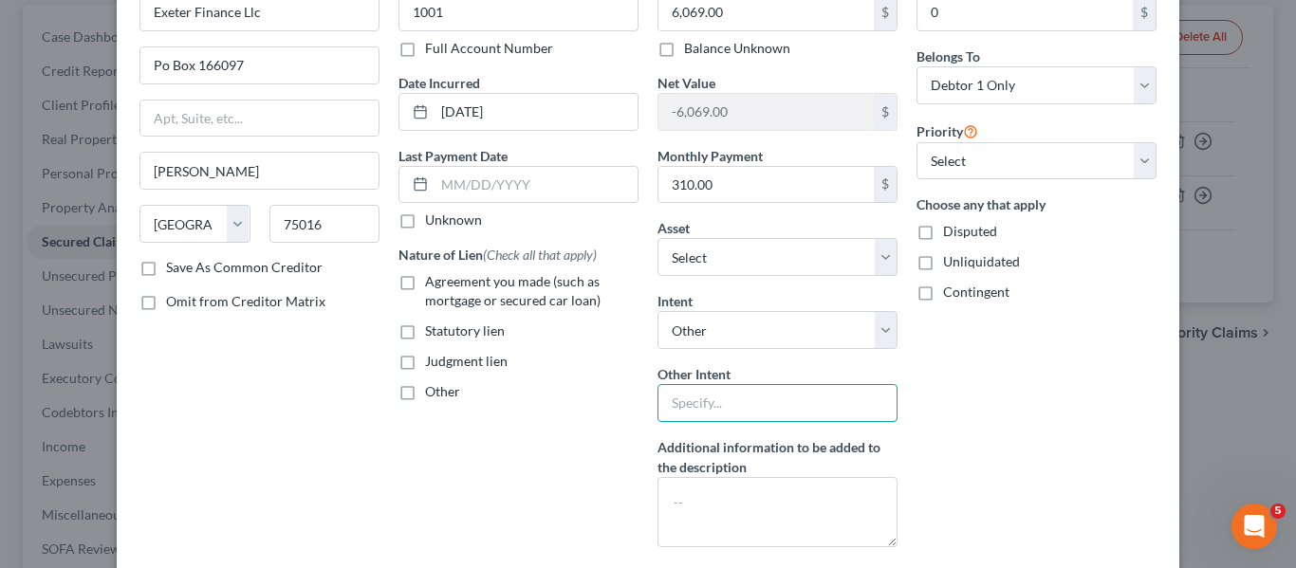
click at [700, 412] on input "text" at bounding box center [777, 403] width 240 height 38
type input "Retain and pay"
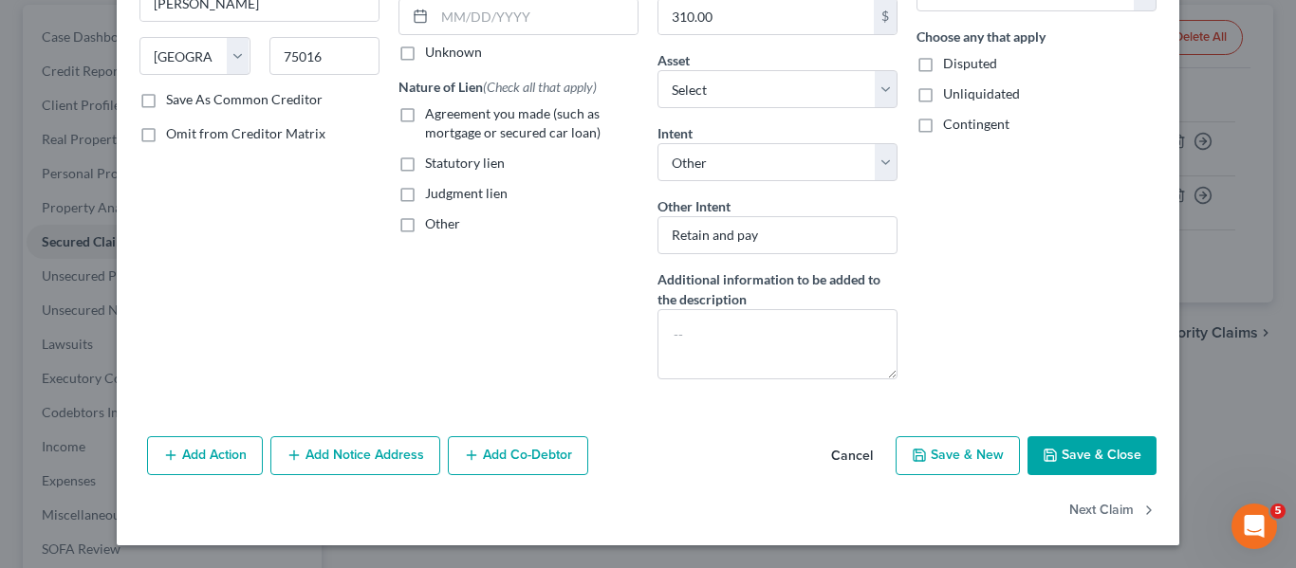
click at [1050, 460] on icon "button" at bounding box center [1049, 455] width 11 height 11
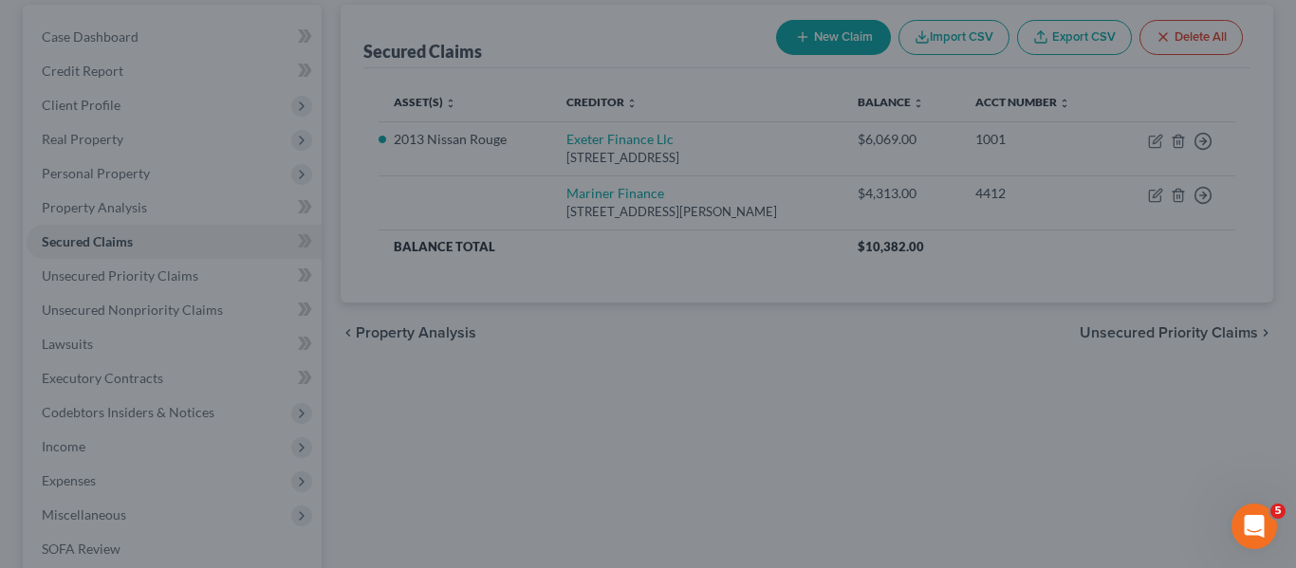
select select "2"
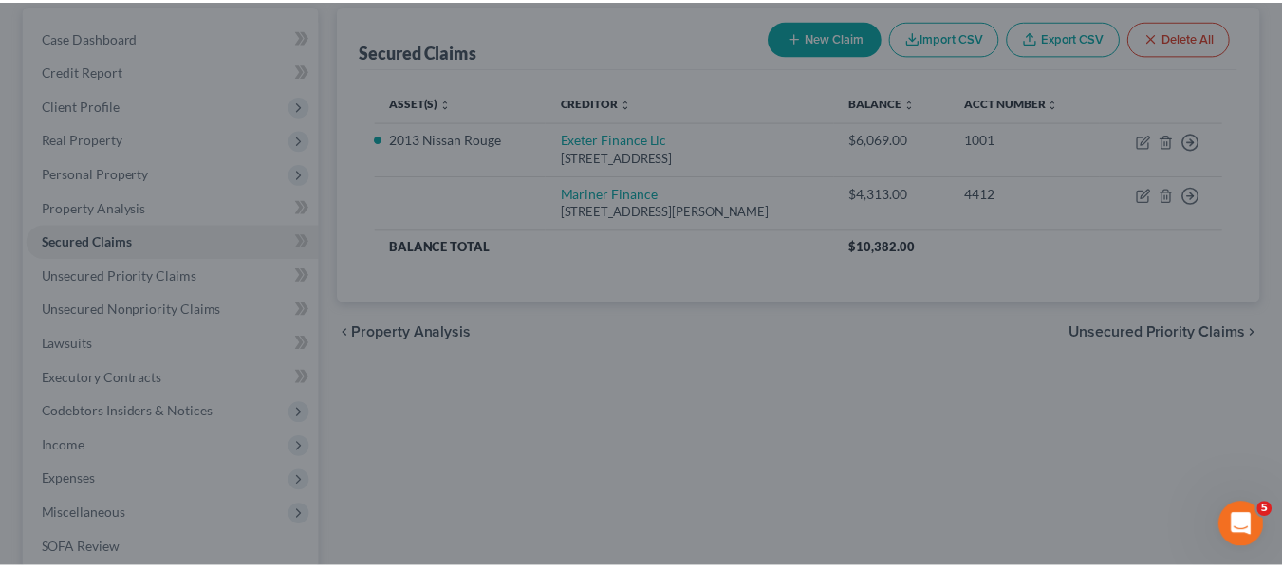
scroll to position [0, 0]
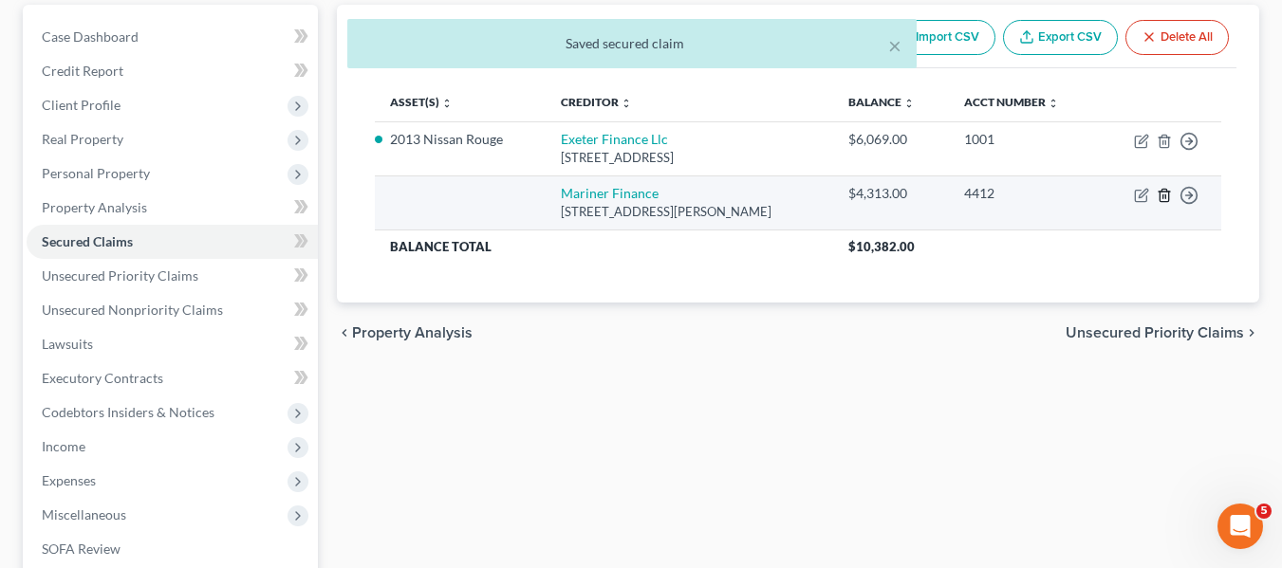
click at [1164, 196] on icon "button" at bounding box center [1163, 195] width 15 height 15
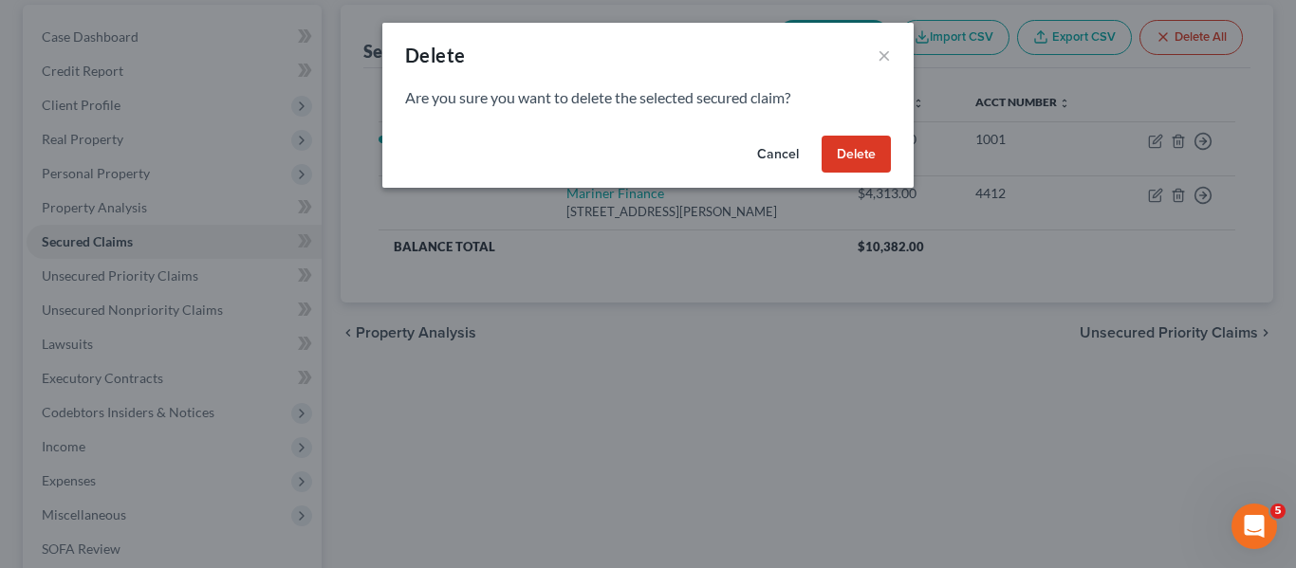
click at [845, 160] on button "Delete" at bounding box center [855, 155] width 69 height 38
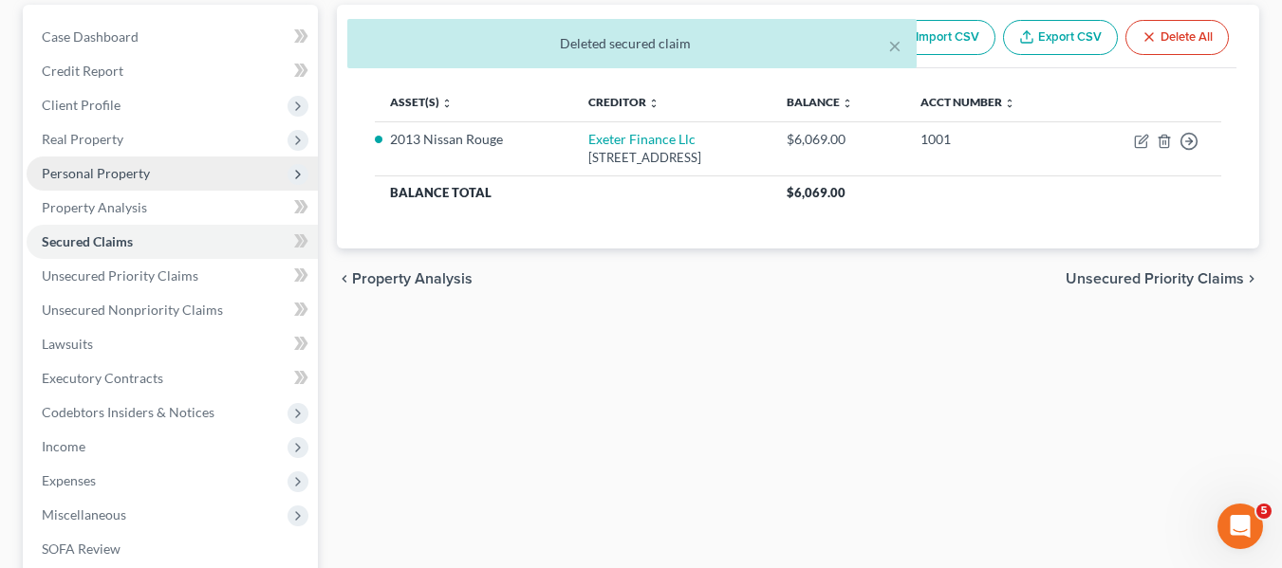
click at [72, 180] on span "Personal Property" at bounding box center [96, 173] width 108 height 16
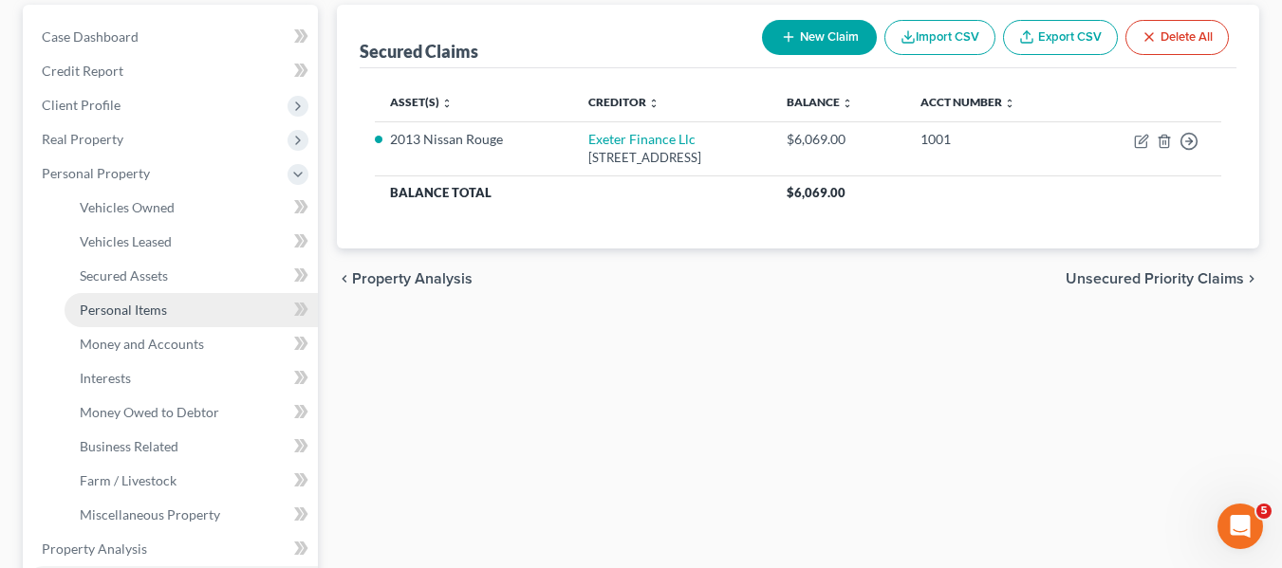
click at [118, 304] on span "Personal Items" at bounding box center [123, 310] width 87 height 16
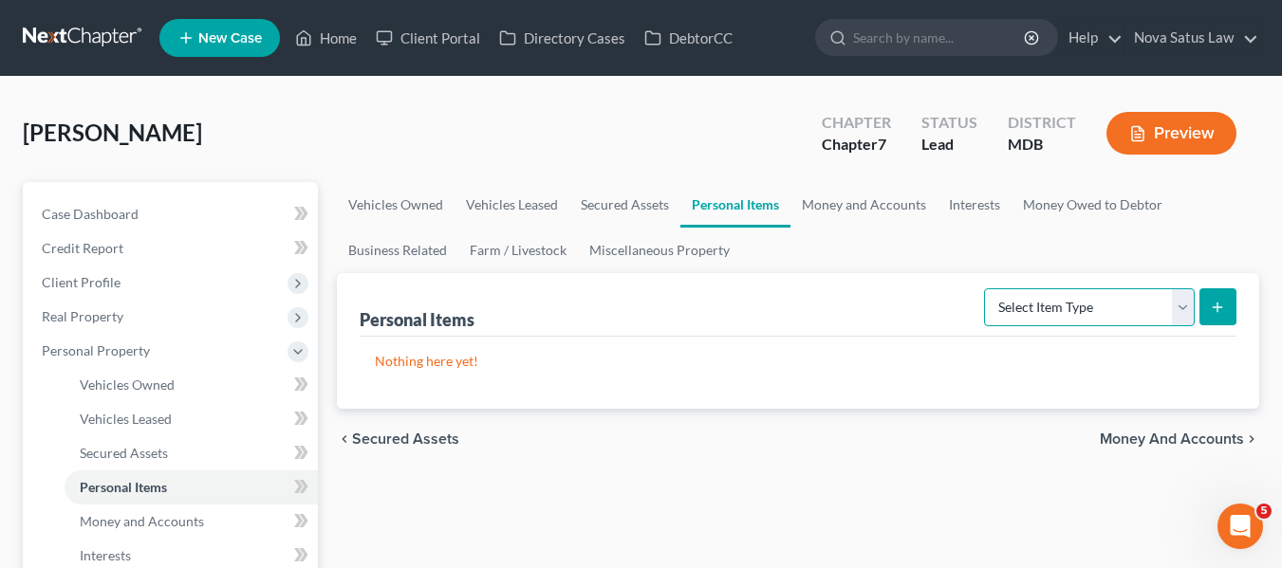
click at [1095, 306] on select "Select Item Type Clothing Collectibles Of Value Electronics Firearms Household …" at bounding box center [1089, 307] width 211 height 38
select select "household_goods"
click at [986, 288] on select "Select Item Type Clothing Collectibles Of Value Electronics Firearms Household …" at bounding box center [1089, 307] width 211 height 38
click at [1209, 305] on icon "submit" at bounding box center [1216, 307] width 15 height 15
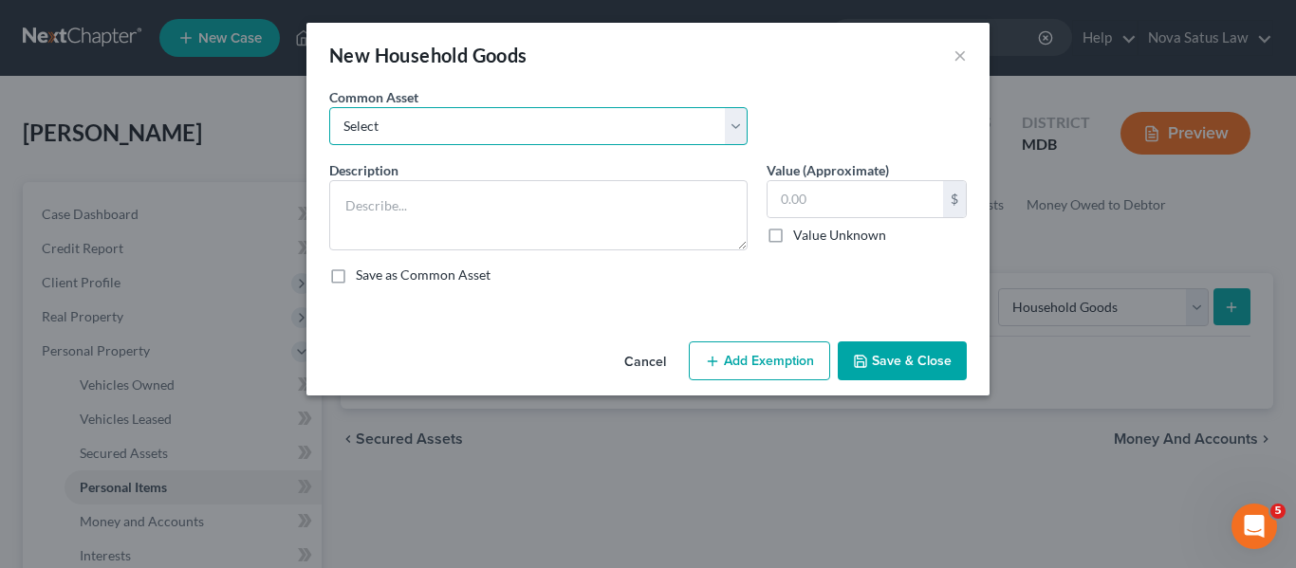
click at [536, 123] on select "Select All household goods and furnishings" at bounding box center [538, 126] width 418 height 38
select select "0"
click at [329, 107] on select "Select All household goods and furnishings" at bounding box center [538, 126] width 418 height 38
type textarea "All household goods and furnishings"
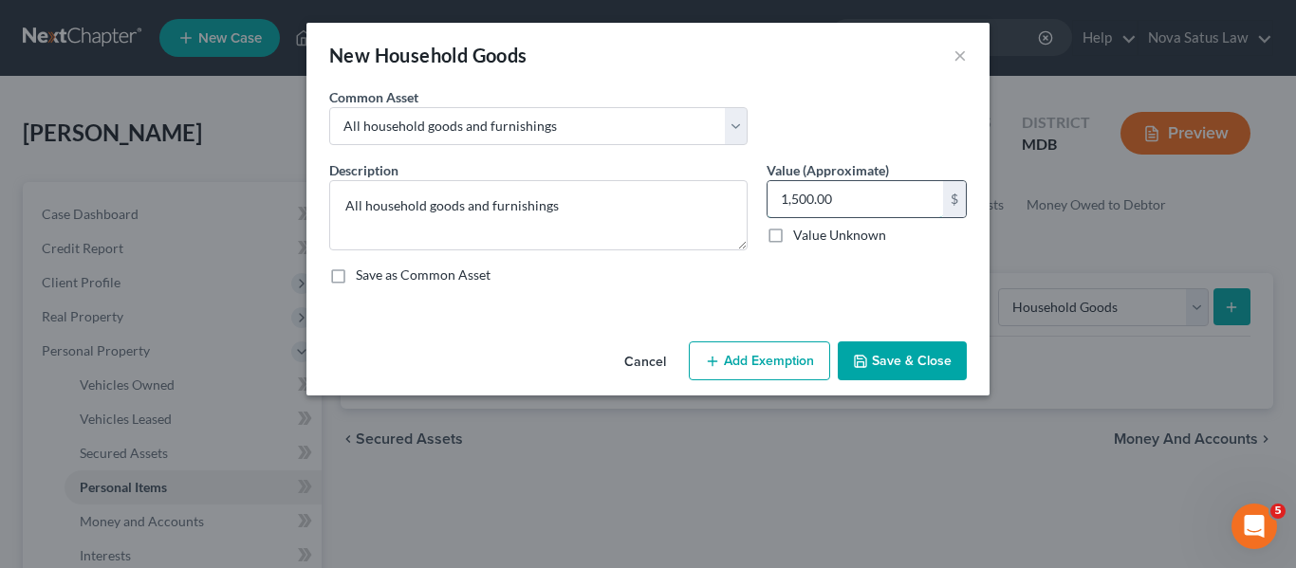
click at [856, 202] on input "1,500.00" at bounding box center [854, 199] width 175 height 36
type input "900"
click at [767, 352] on button "Add Exemption" at bounding box center [759, 361] width 141 height 40
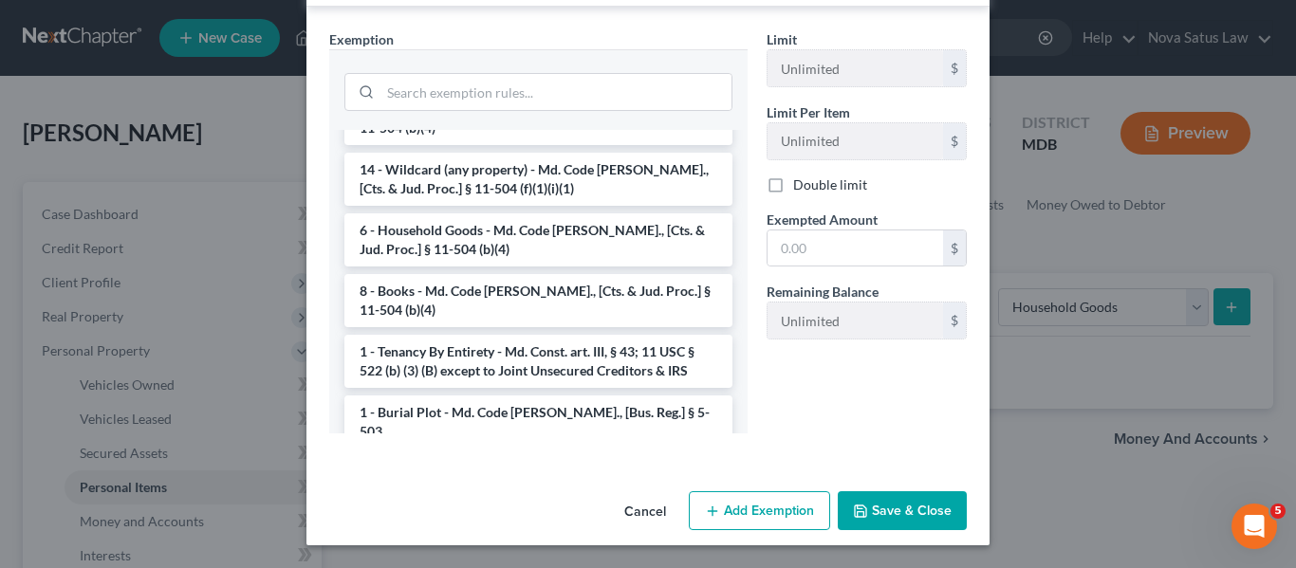
scroll to position [139, 0]
click at [523, 249] on li "6 - Household Goods - Md. Code [PERSON_NAME]., [Cts. & Jud. Proc.] § 11-504 (b)…" at bounding box center [538, 240] width 388 height 53
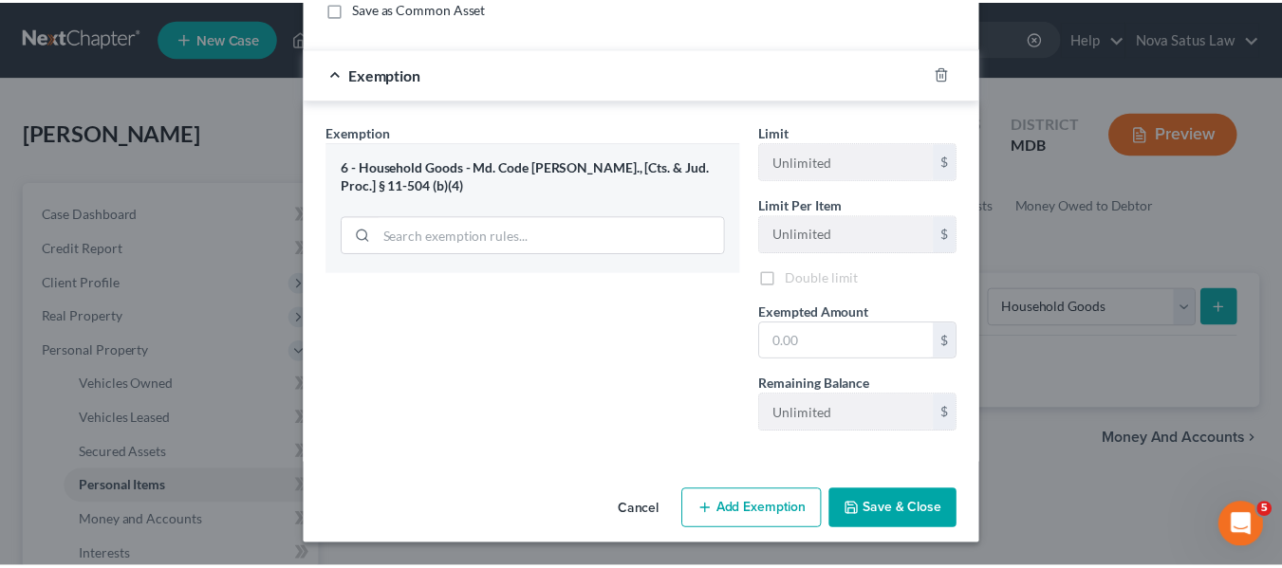
scroll to position [270, 0]
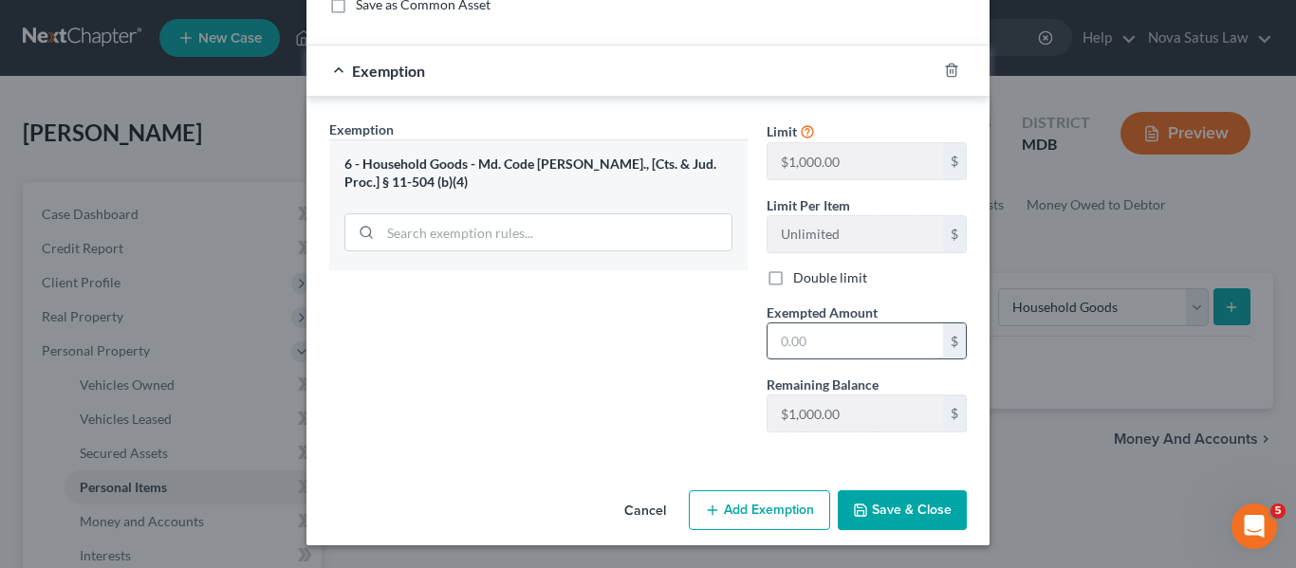
click at [857, 325] on input "text" at bounding box center [854, 341] width 175 height 36
type input "900"
click at [883, 512] on button "Save & Close" at bounding box center [902, 510] width 129 height 40
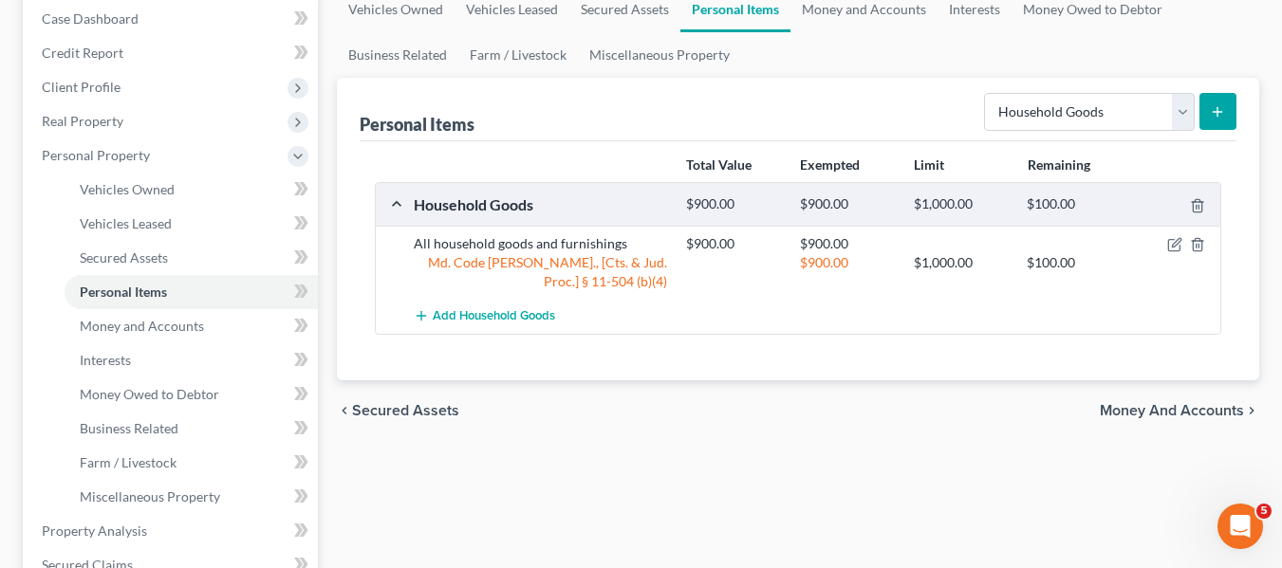
scroll to position [197, 0]
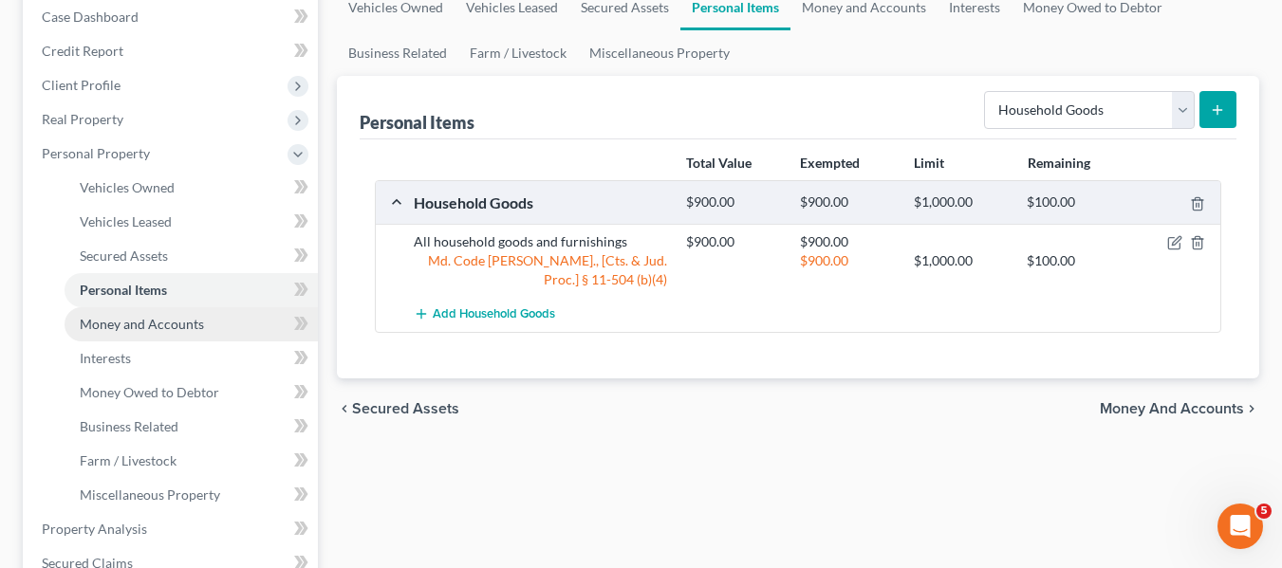
click at [161, 336] on link "Money and Accounts" at bounding box center [191, 324] width 253 height 34
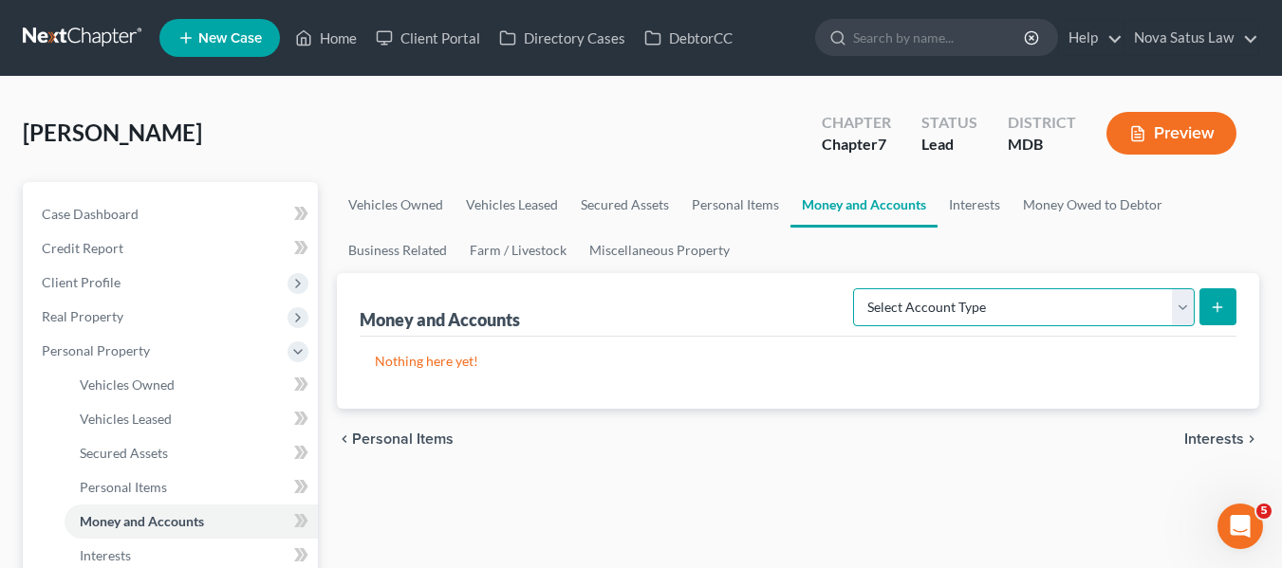
click at [1042, 320] on select "Select Account Type Brokerage Cash on Hand Certificates of Deposit Checking Acc…" at bounding box center [1023, 307] width 341 height 38
select select "checking"
click at [857, 288] on select "Select Account Type Brokerage Cash on Hand Certificates of Deposit Checking Acc…" at bounding box center [1023, 307] width 341 height 38
click at [1224, 305] on icon "submit" at bounding box center [1216, 307] width 15 height 15
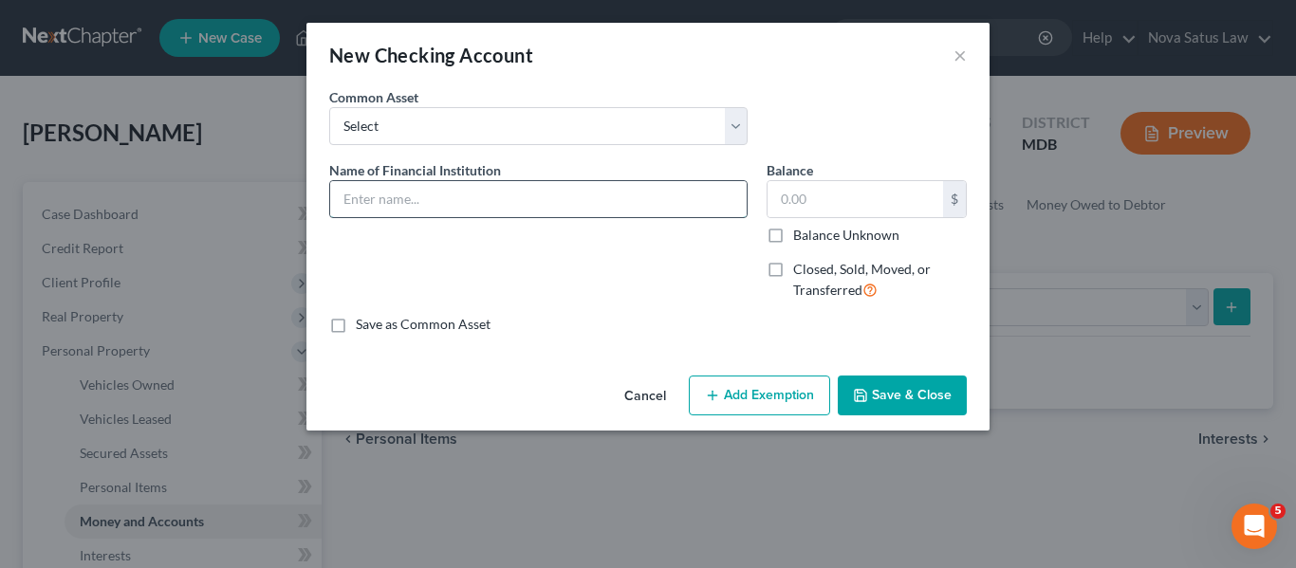
click at [515, 194] on input "text" at bounding box center [538, 199] width 416 height 36
type input "WF; balance as of"
click at [898, 385] on button "Save & Close" at bounding box center [902, 396] width 129 height 40
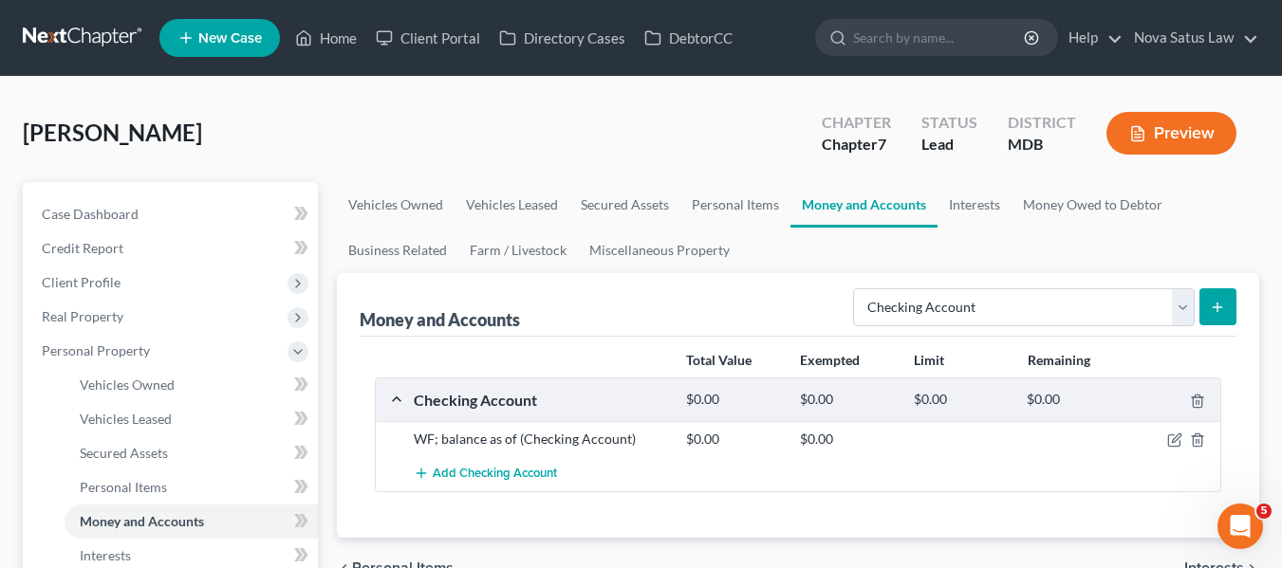
scroll to position [216, 0]
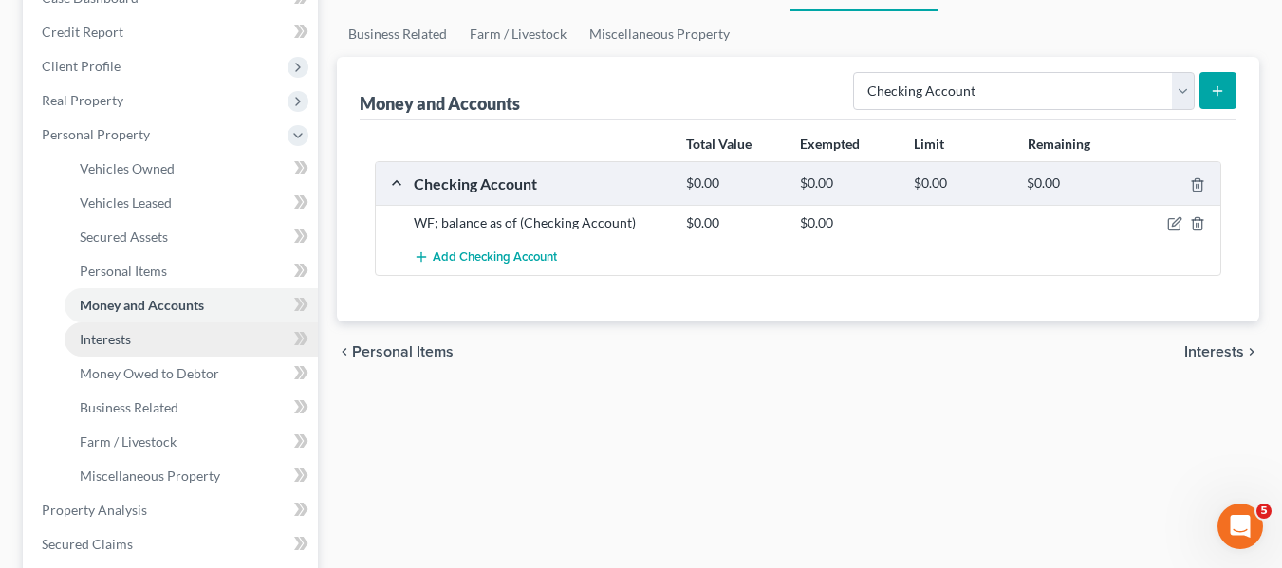
click at [180, 345] on link "Interests" at bounding box center [191, 340] width 253 height 34
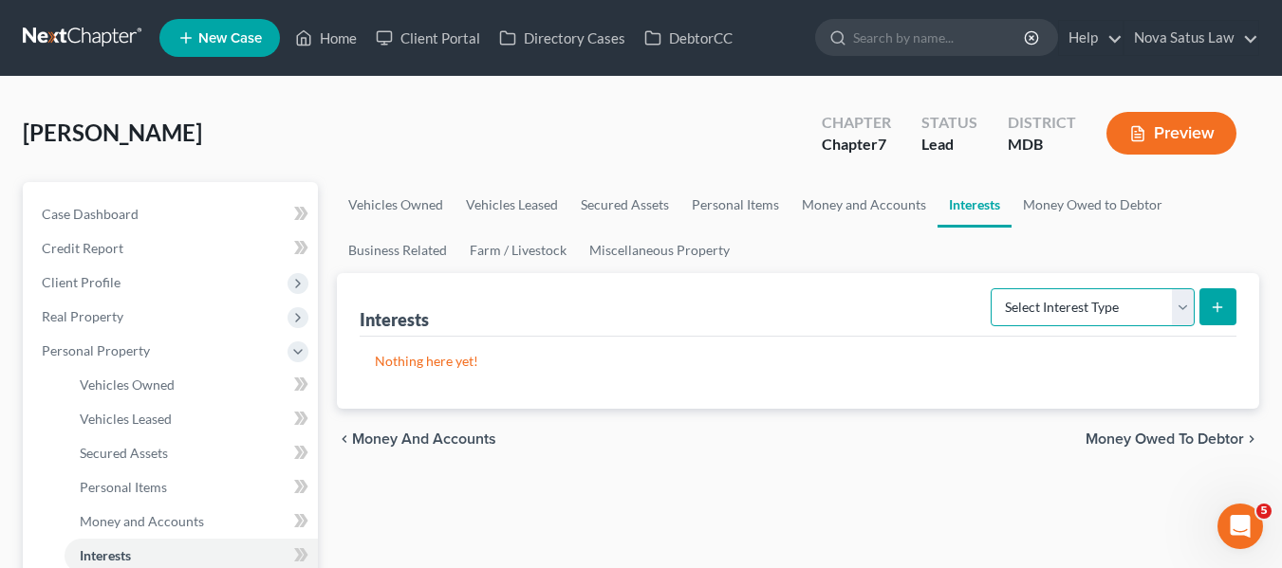
click at [1159, 306] on select "Select Interest Type 401K Annuity Bond Education IRA Government Bond Government…" at bounding box center [1092, 307] width 204 height 38
select select "term_life_insurance"
click at [992, 288] on select "Select Interest Type 401K Annuity Bond Education IRA Government Bond Government…" at bounding box center [1092, 307] width 204 height 38
click at [1212, 310] on icon "submit" at bounding box center [1216, 307] width 15 height 15
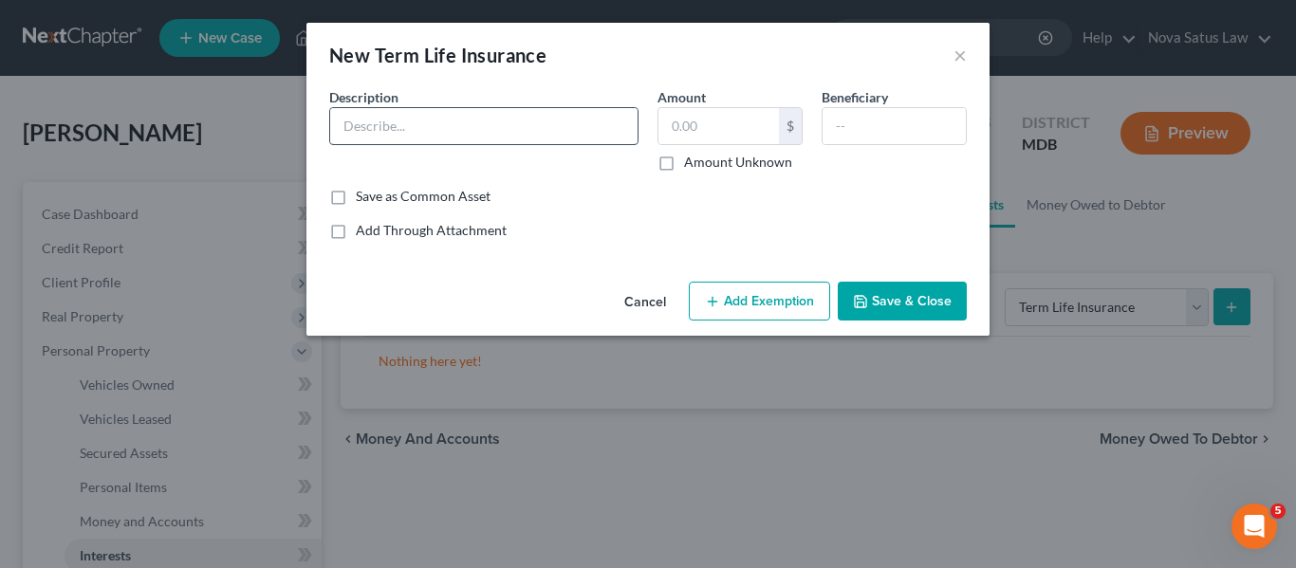
click at [420, 120] on input "text" at bounding box center [483, 126] width 307 height 36
type input "Term Life Ins"
click at [925, 306] on button "Save & Close" at bounding box center [902, 302] width 129 height 40
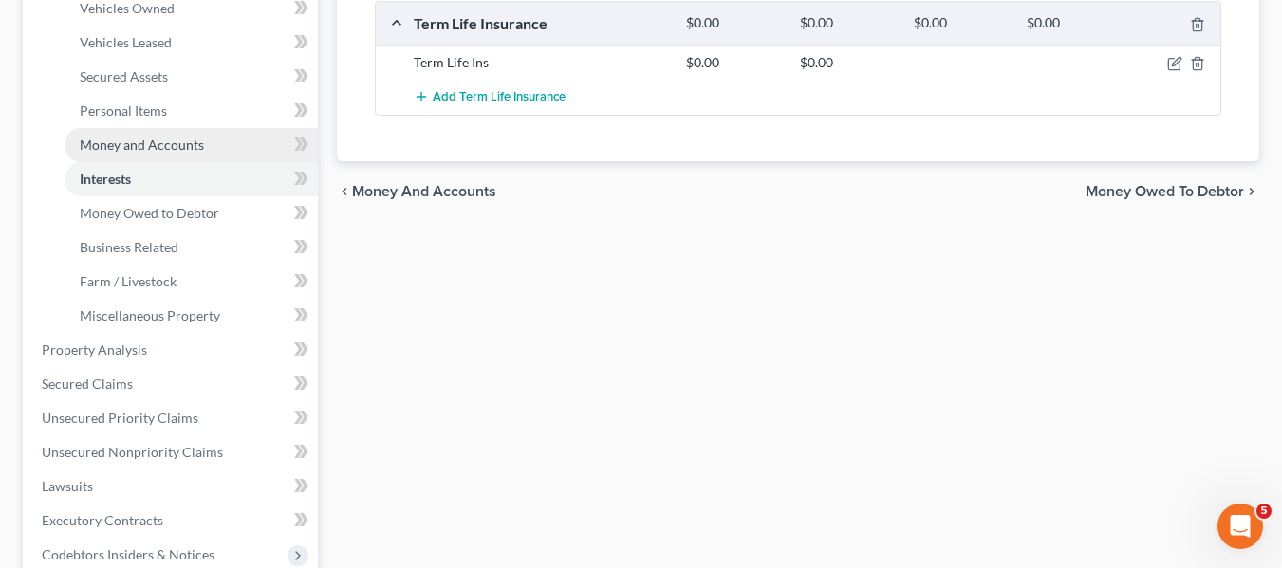
scroll to position [378, 0]
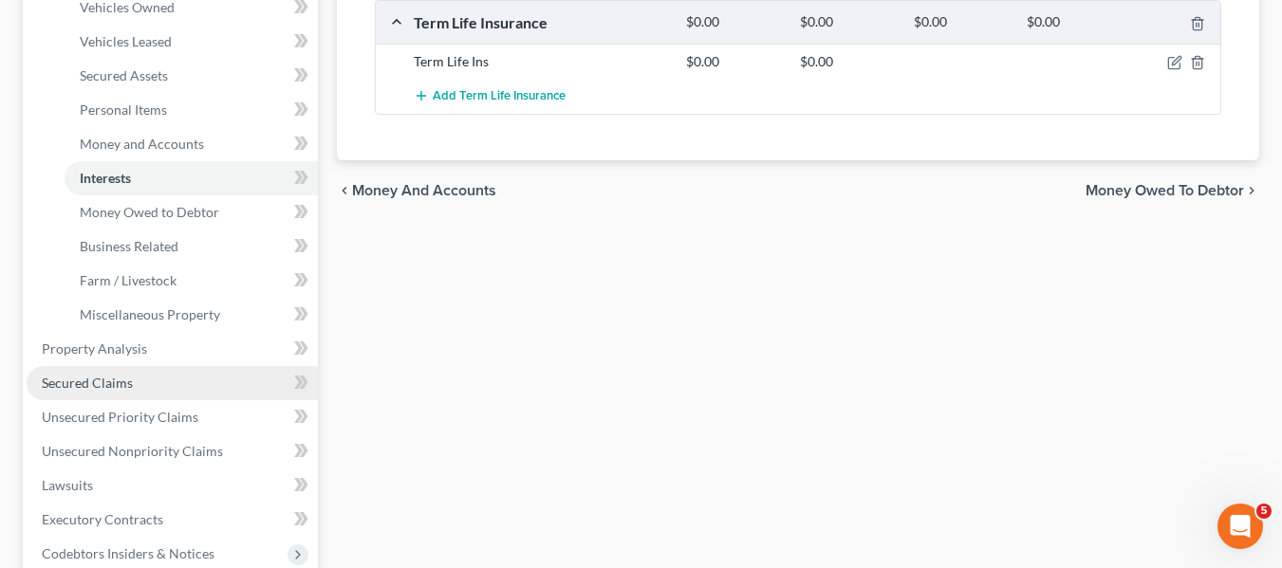
click at [174, 382] on link "Secured Claims" at bounding box center [172, 383] width 291 height 34
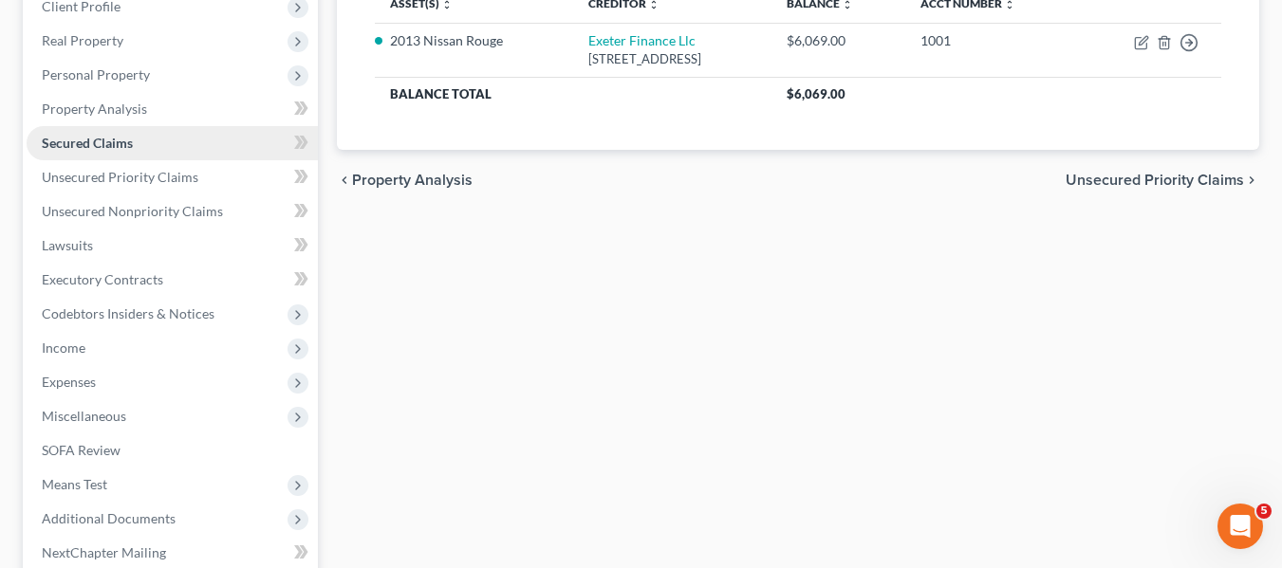
scroll to position [277, 0]
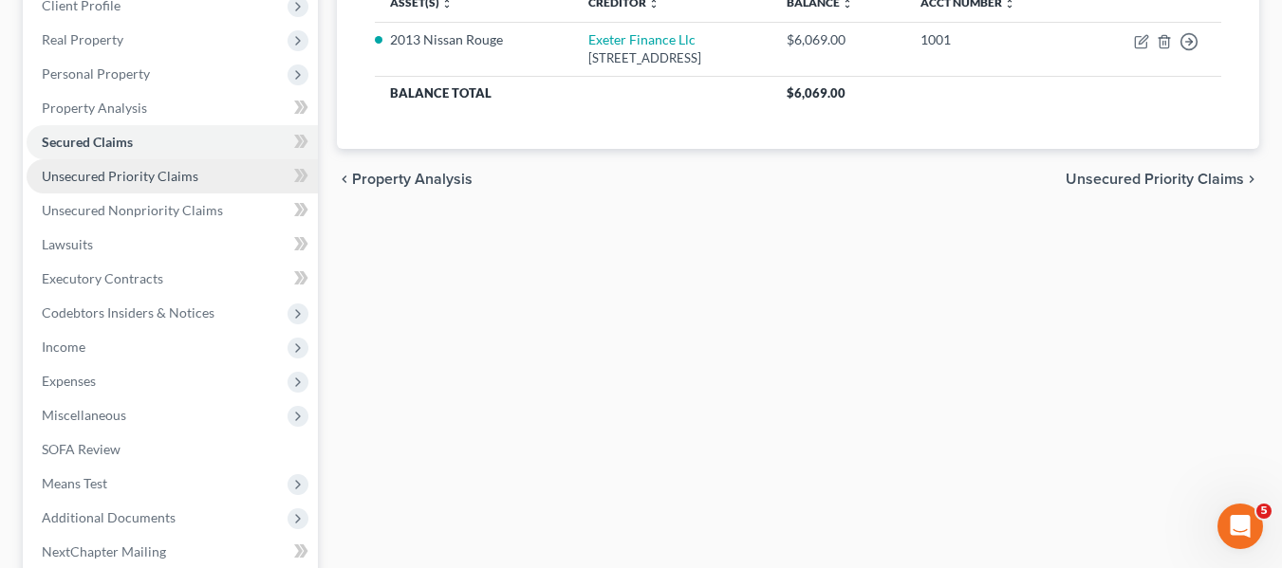
click at [140, 175] on span "Unsecured Priority Claims" at bounding box center [120, 176] width 157 height 16
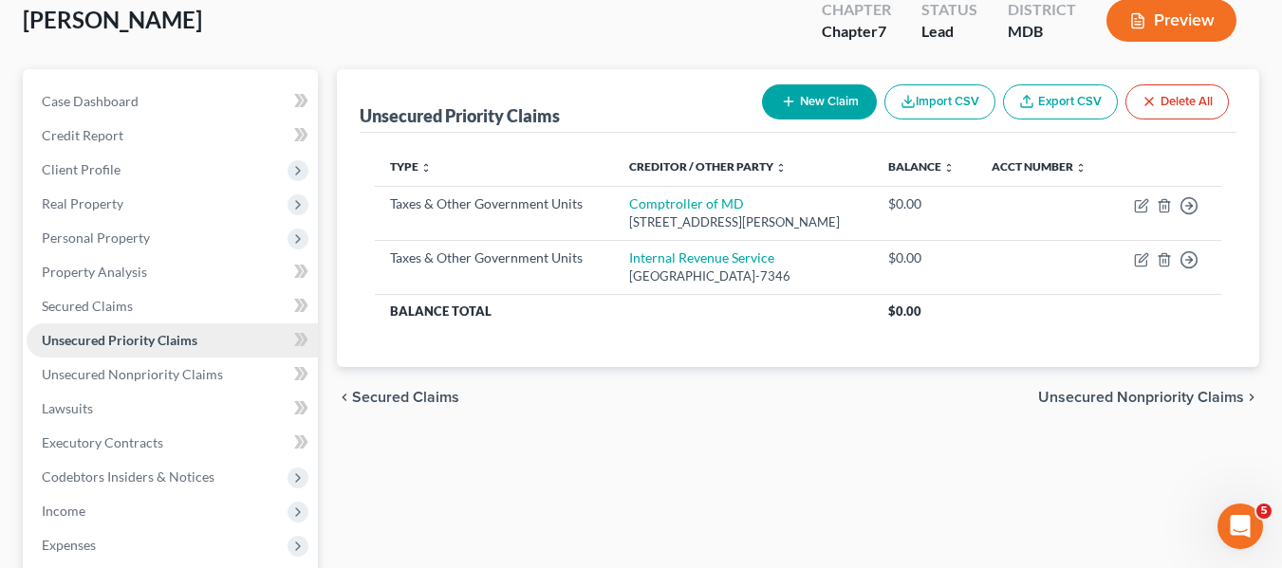
scroll to position [114, 0]
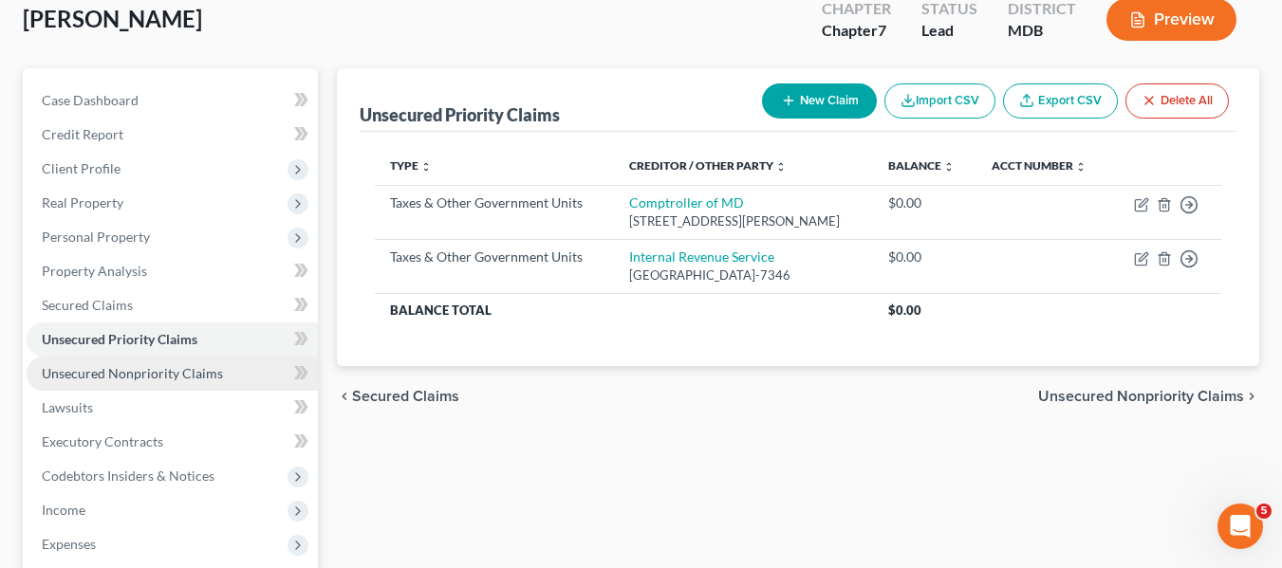
click at [133, 378] on span "Unsecured Nonpriority Claims" at bounding box center [132, 373] width 181 height 16
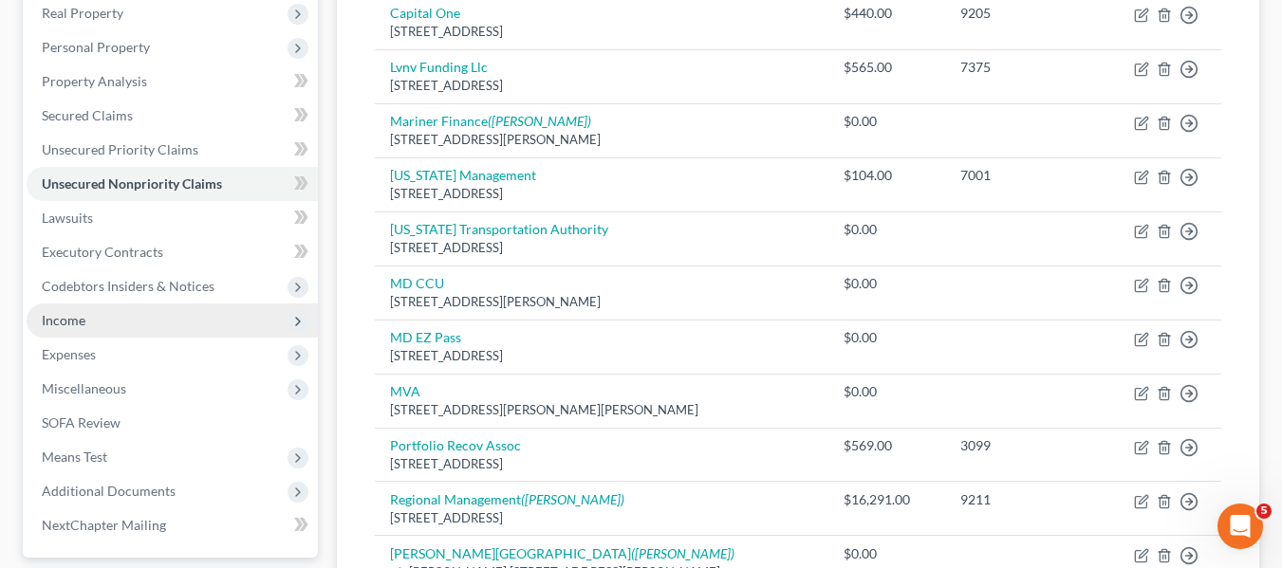
scroll to position [305, 0]
click at [81, 312] on span "Income" at bounding box center [64, 318] width 44 height 16
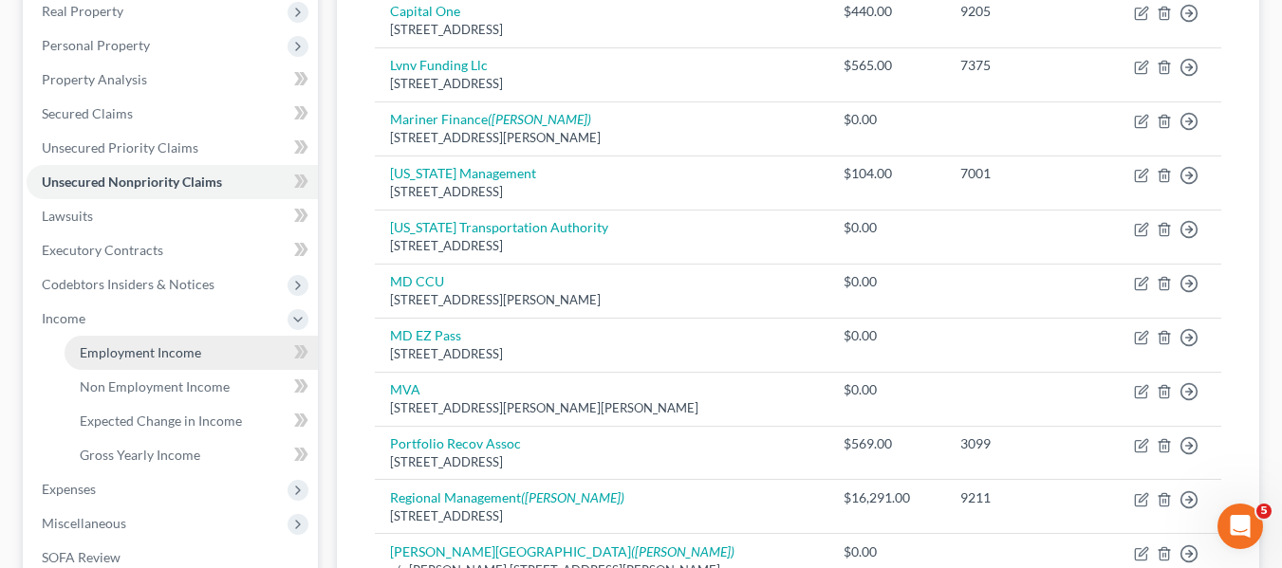
click at [113, 356] on span "Employment Income" at bounding box center [140, 352] width 121 height 16
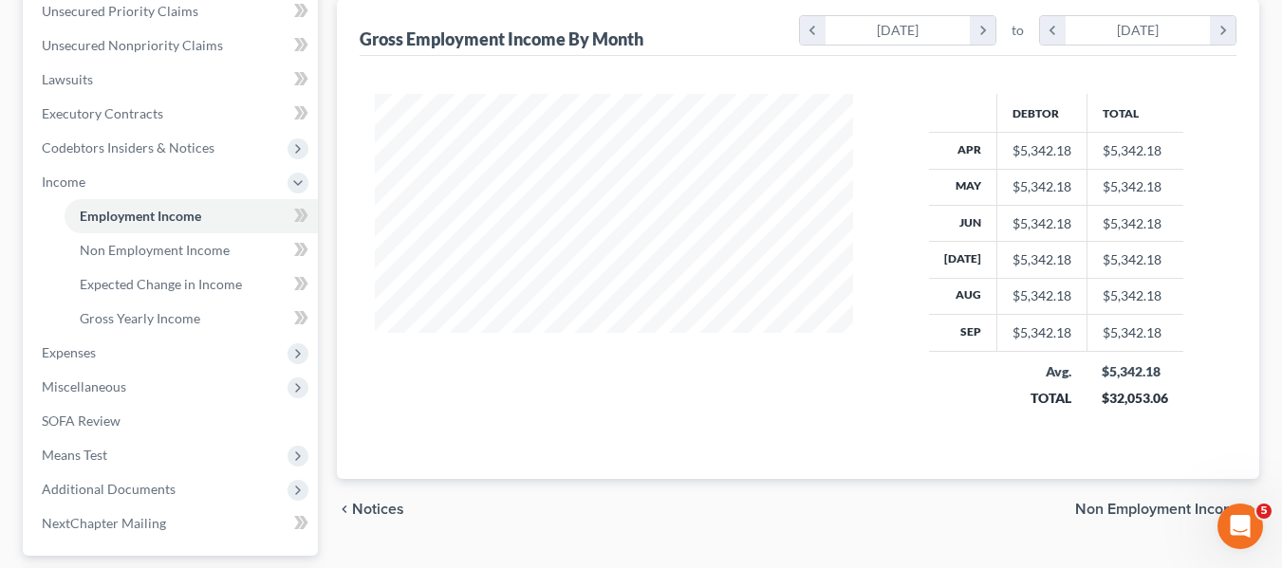
scroll to position [443, 0]
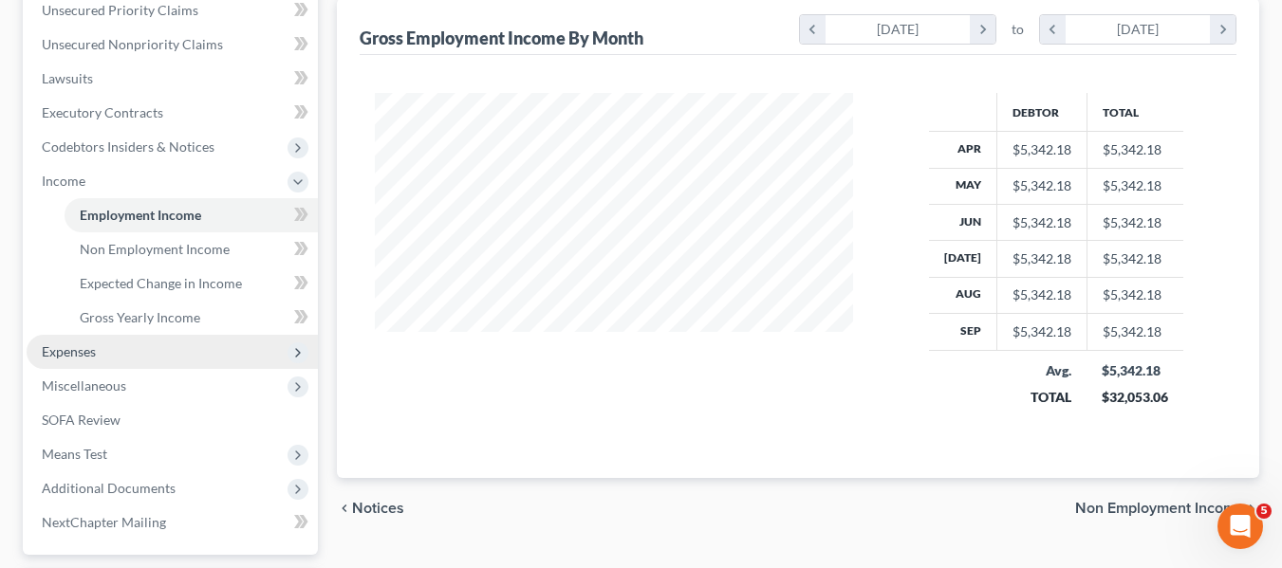
click at [107, 348] on span "Expenses" at bounding box center [172, 352] width 291 height 34
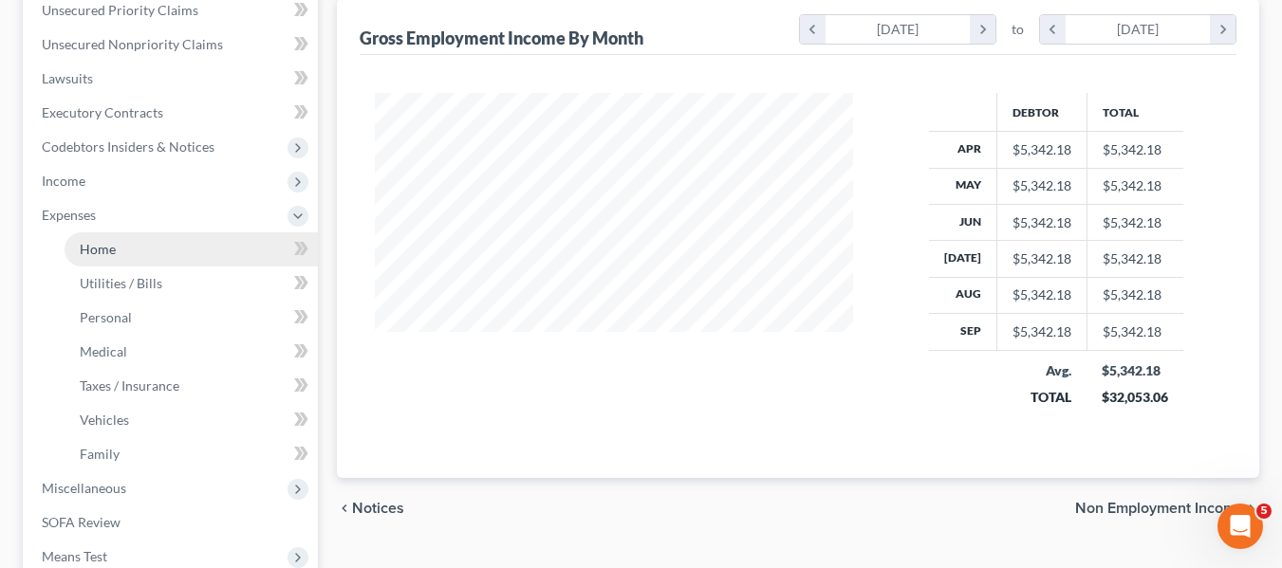
click at [109, 261] on link "Home" at bounding box center [191, 249] width 253 height 34
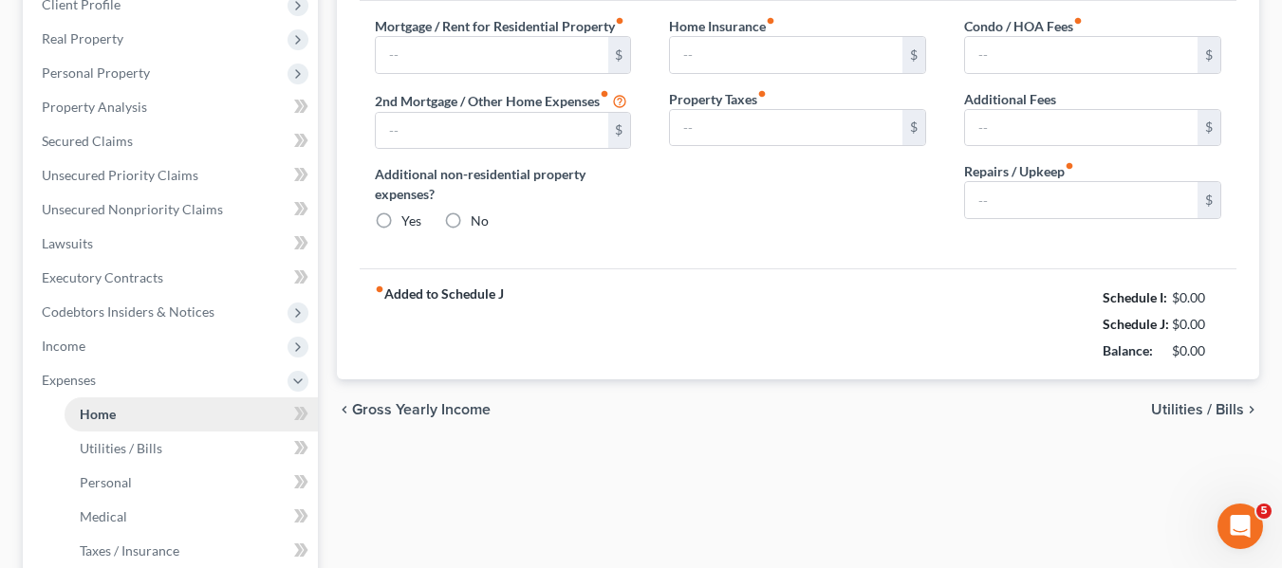
type input "0.00"
radio input "true"
type input "0.00"
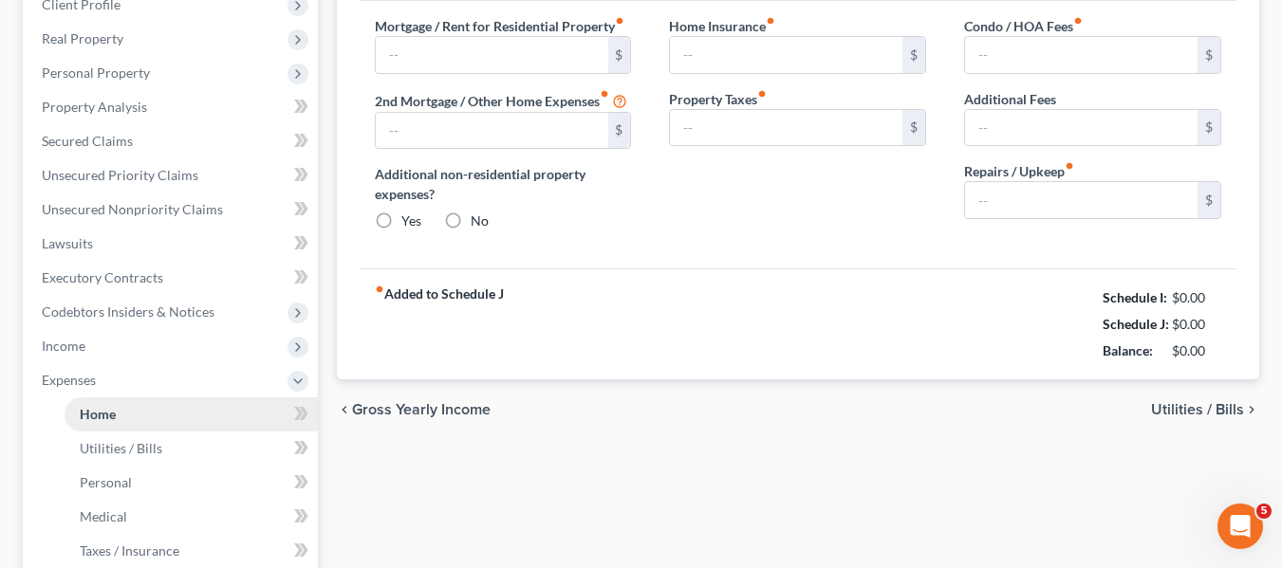
type input "0.00"
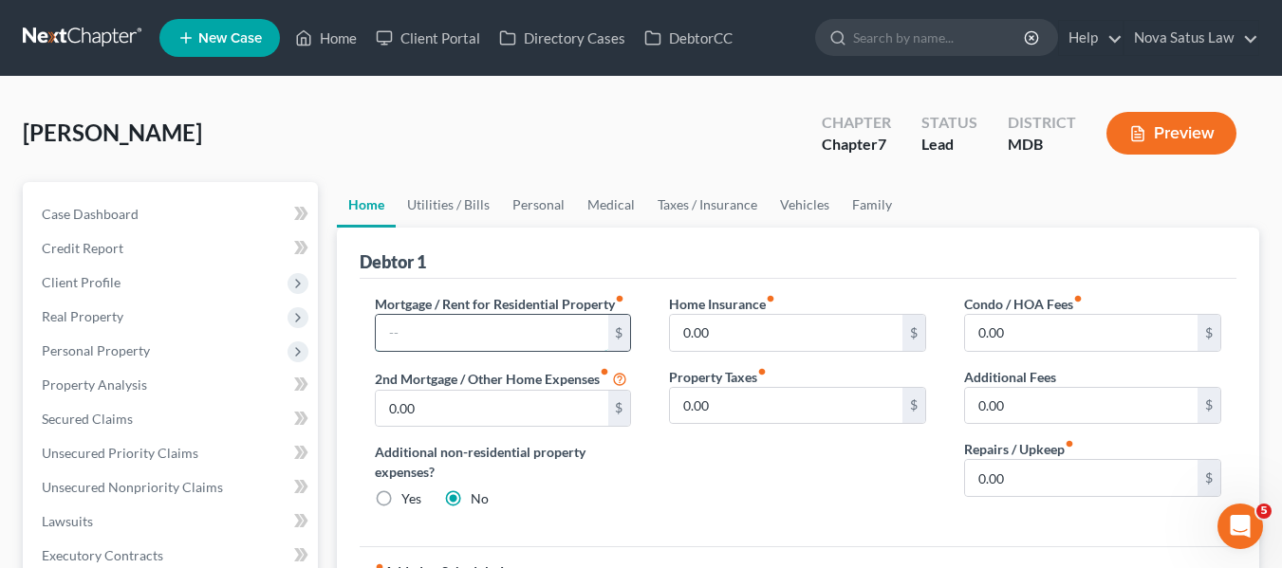
click at [407, 330] on input "text" at bounding box center [492, 333] width 232 height 36
type input "1,000"
click at [434, 200] on link "Utilities / Bills" at bounding box center [448, 205] width 105 height 46
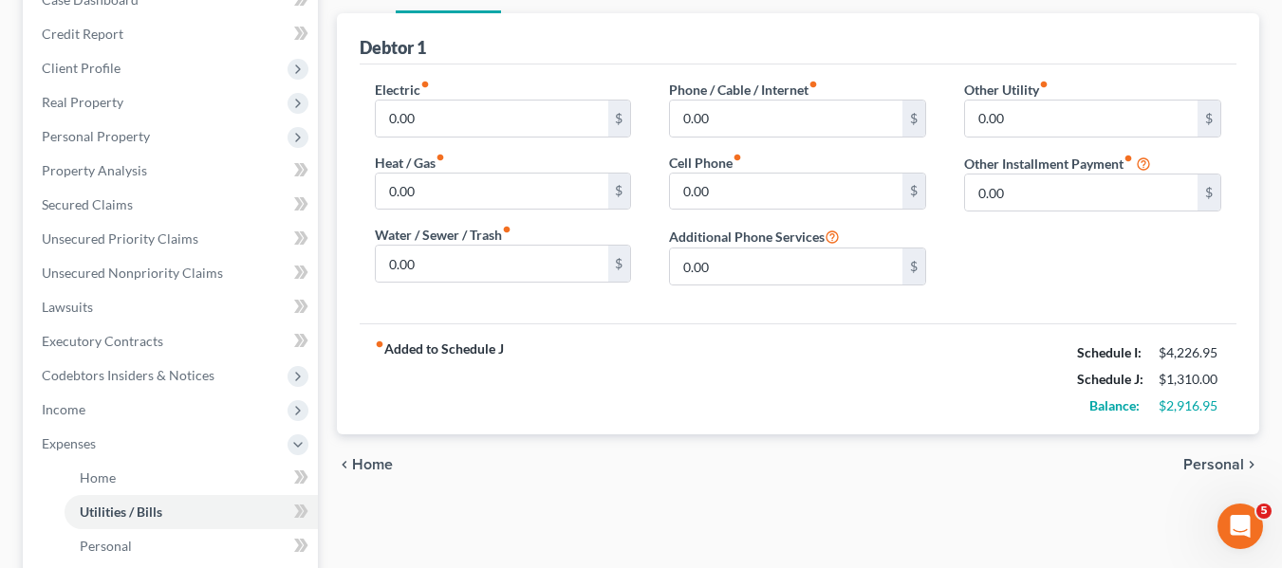
scroll to position [215, 0]
click at [438, 129] on input "0.00" at bounding box center [492, 118] width 232 height 36
type input "150"
click at [487, 263] on input "0.00" at bounding box center [492, 263] width 232 height 36
click at [811, 132] on input "0.00" at bounding box center [786, 118] width 232 height 36
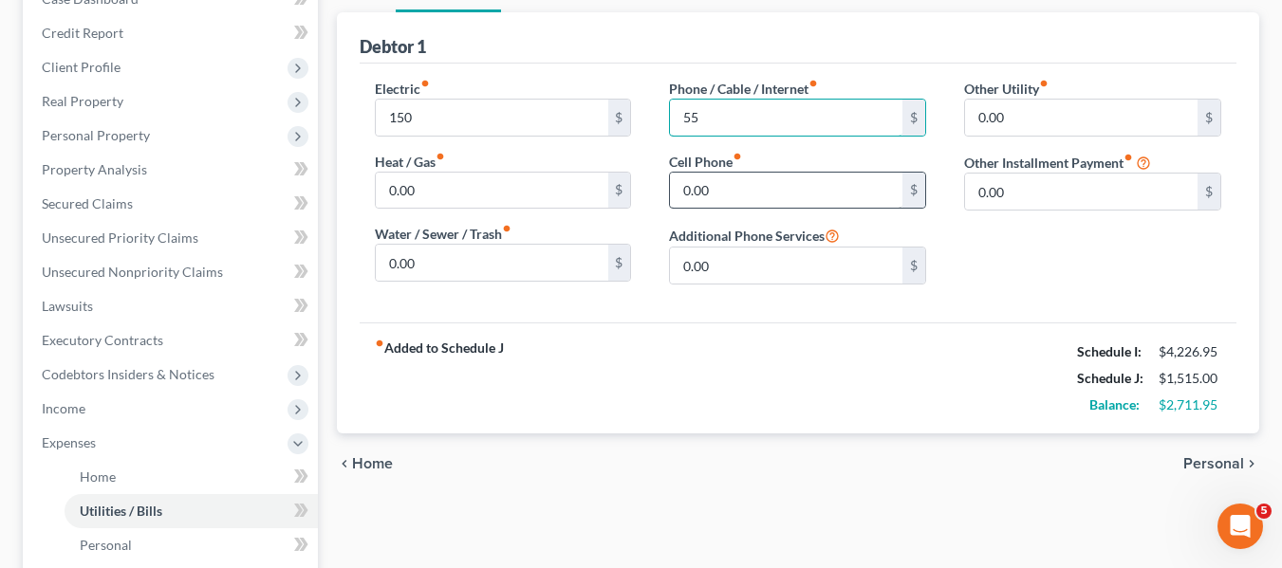
type input "55"
click at [753, 183] on input "0.00" at bounding box center [786, 191] width 232 height 36
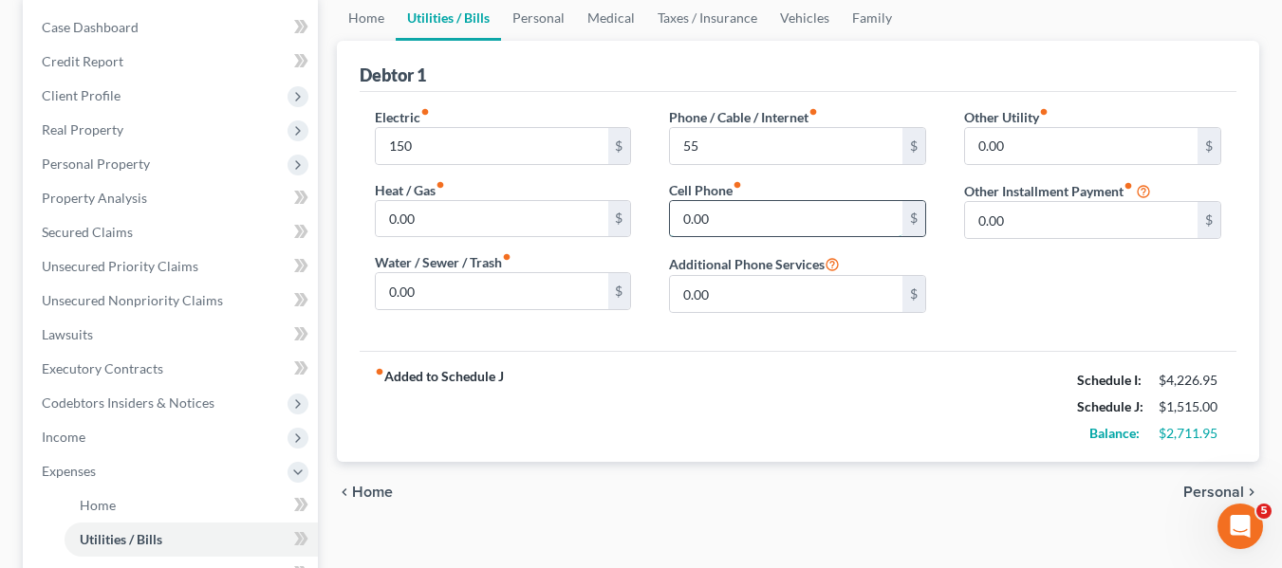
scroll to position [186, 0]
type input "125"
click at [546, 11] on link "Personal" at bounding box center [538, 19] width 75 height 46
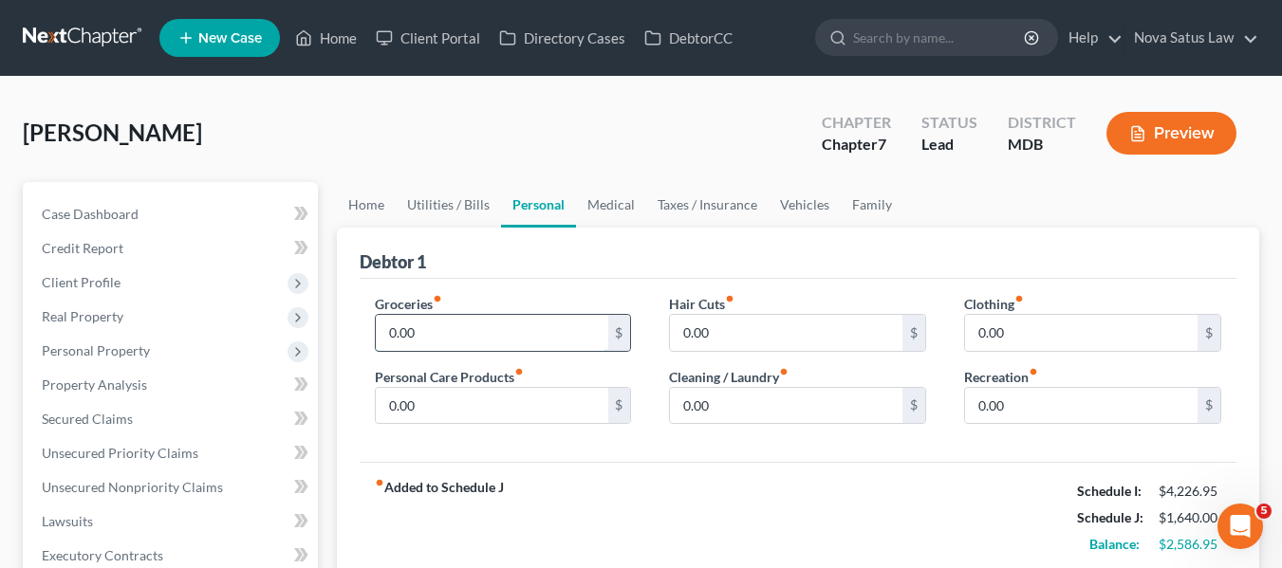
click at [452, 338] on input "0.00" at bounding box center [492, 333] width 232 height 36
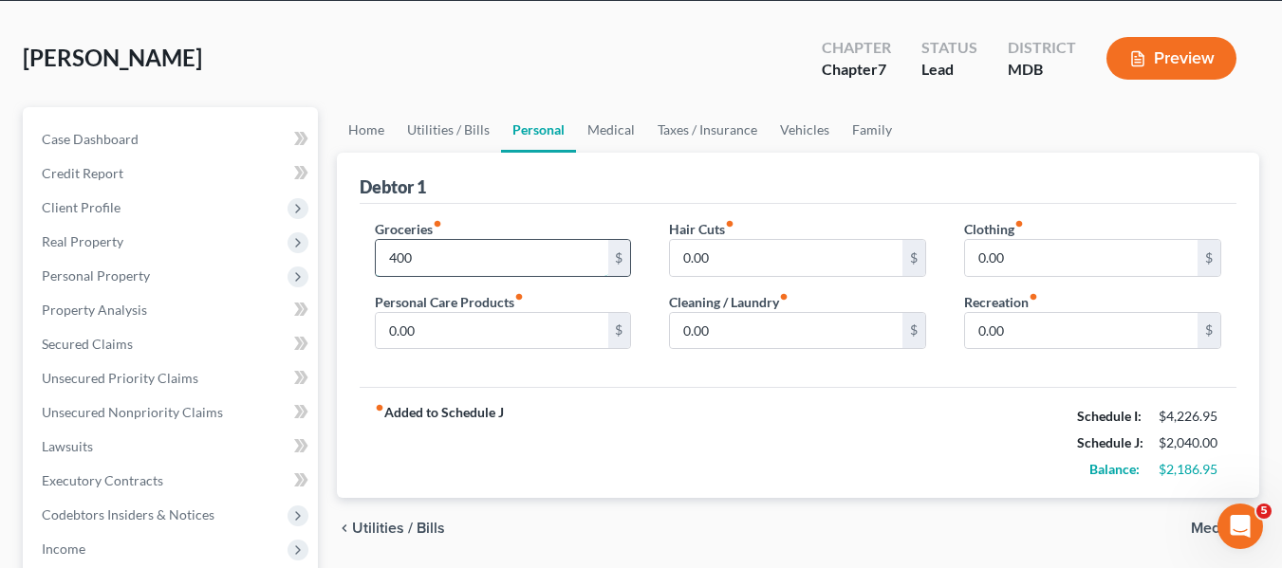
scroll to position [76, 0]
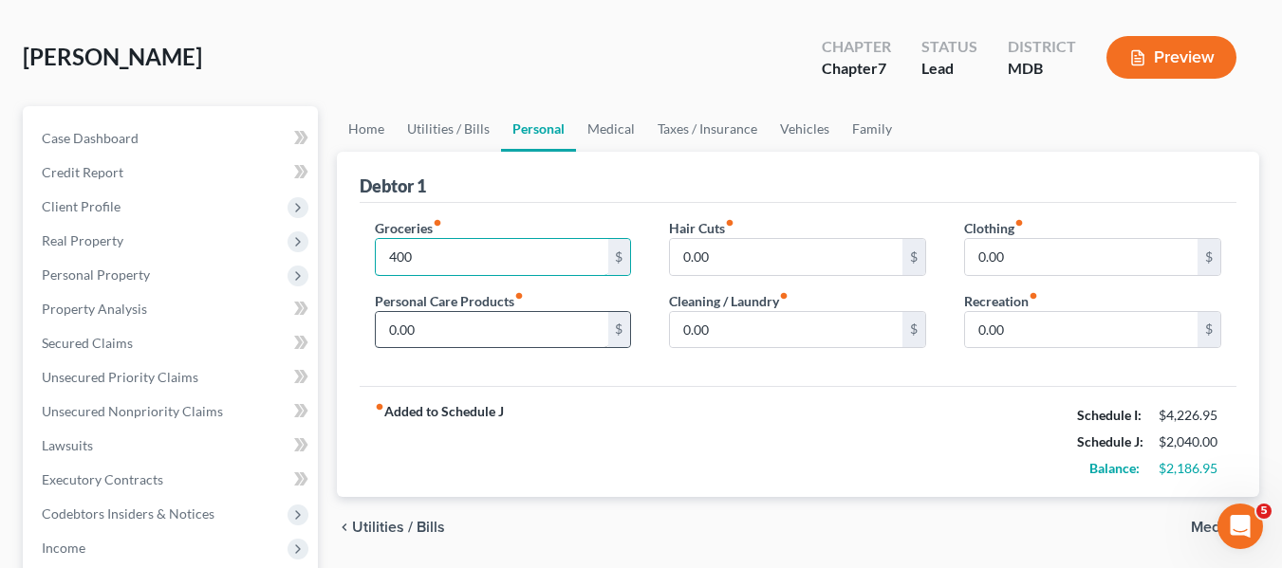
type input "400"
click at [451, 338] on input "0.00" at bounding box center [492, 330] width 232 height 36
type input "75"
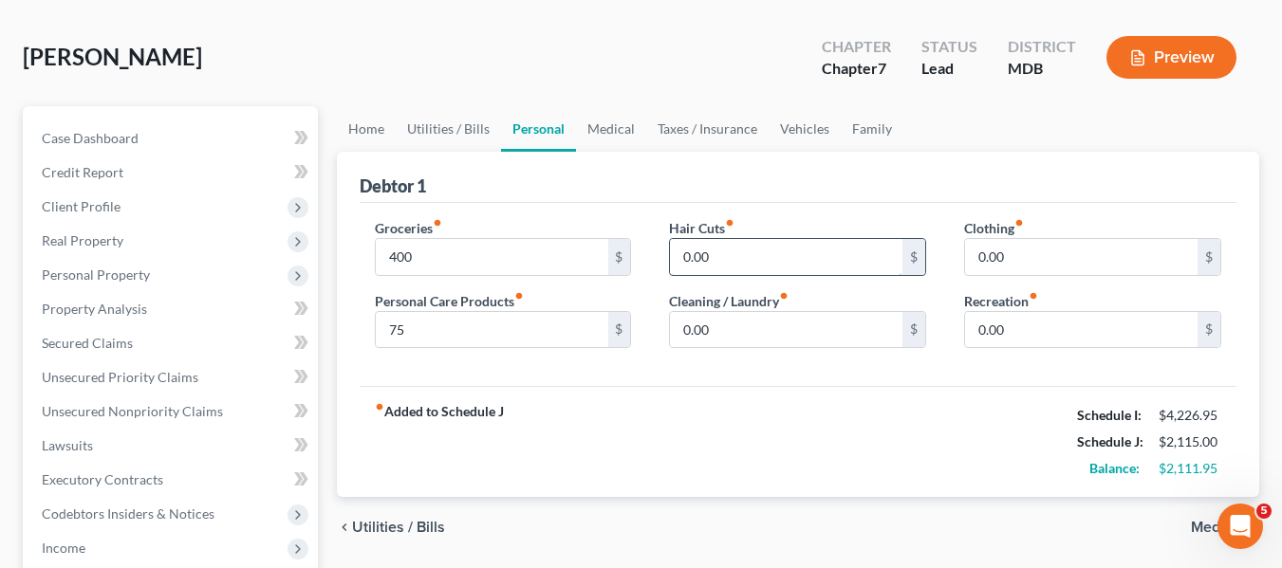
click at [725, 255] on input "0.00" at bounding box center [786, 257] width 232 height 36
type input "50"
click at [710, 321] on input "0.00" at bounding box center [786, 330] width 232 height 36
type input "50"
click at [1076, 253] on input "0.00" at bounding box center [1081, 257] width 232 height 36
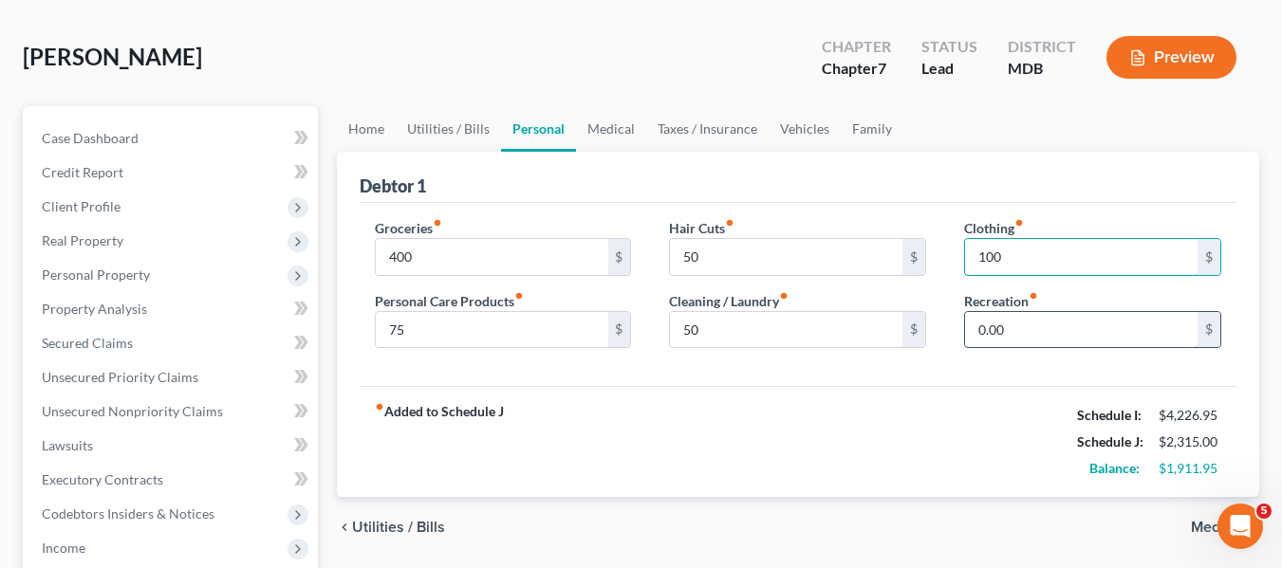
type input "100"
click at [1039, 334] on input "0.00" at bounding box center [1081, 330] width 232 height 36
type input "300"
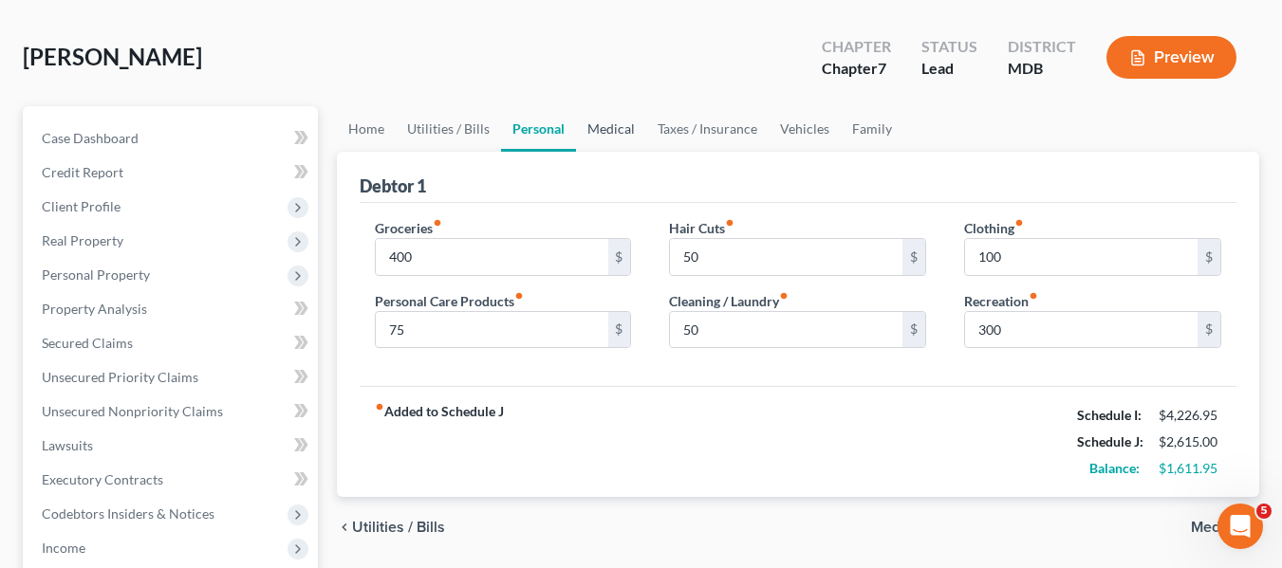
click at [600, 136] on link "Medical" at bounding box center [611, 129] width 70 height 46
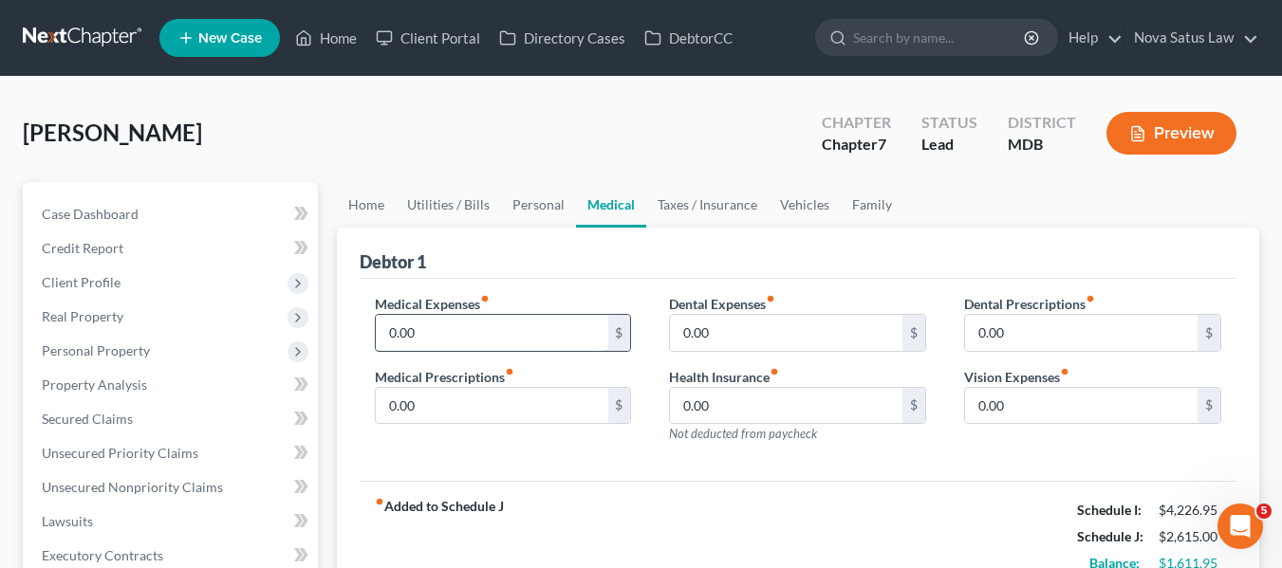
click at [461, 322] on input "0.00" at bounding box center [492, 333] width 232 height 36
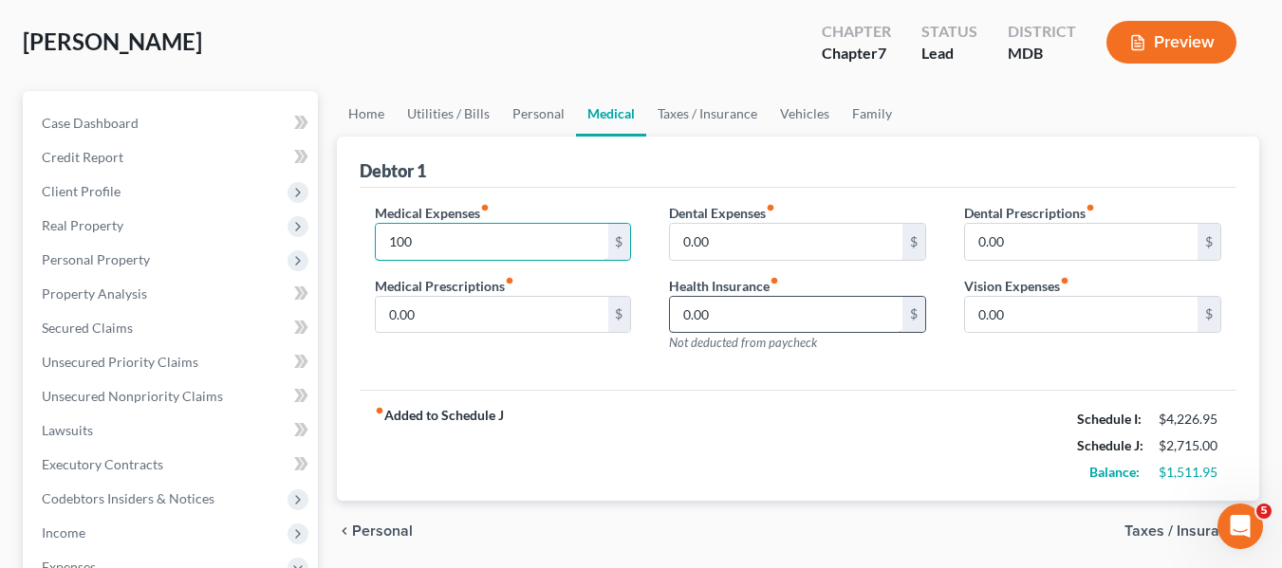
type input "100"
click at [820, 320] on input "0.00" at bounding box center [786, 315] width 232 height 36
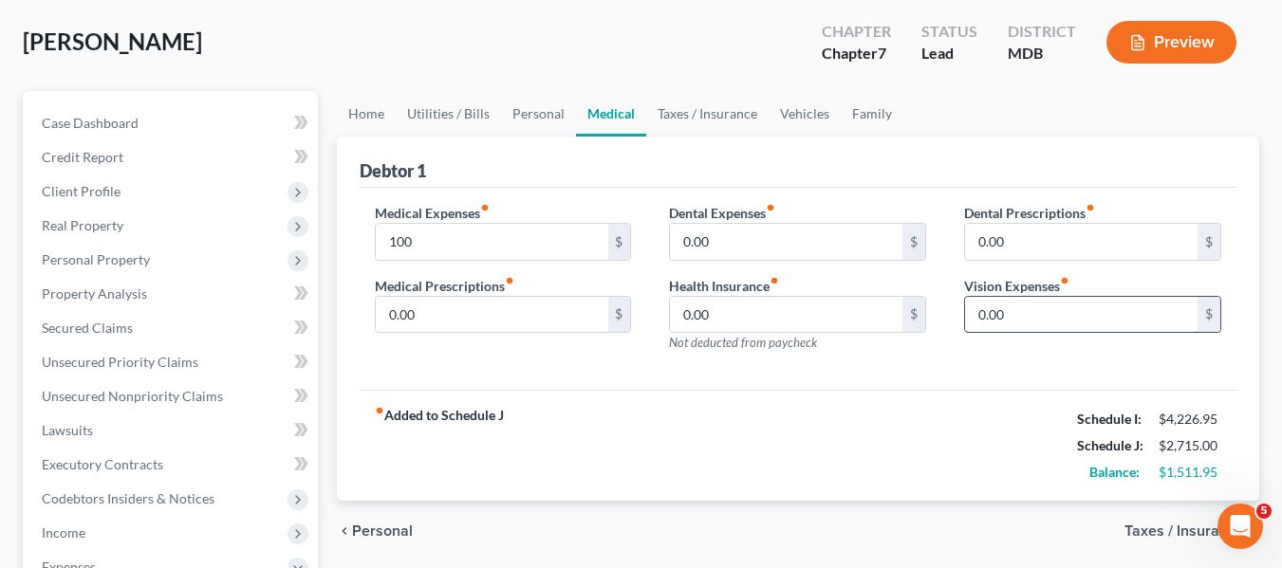
click at [1024, 314] on input "0.00" at bounding box center [1081, 315] width 232 height 36
type input "50"
click at [785, 115] on link "Vehicles" at bounding box center [804, 114] width 72 height 46
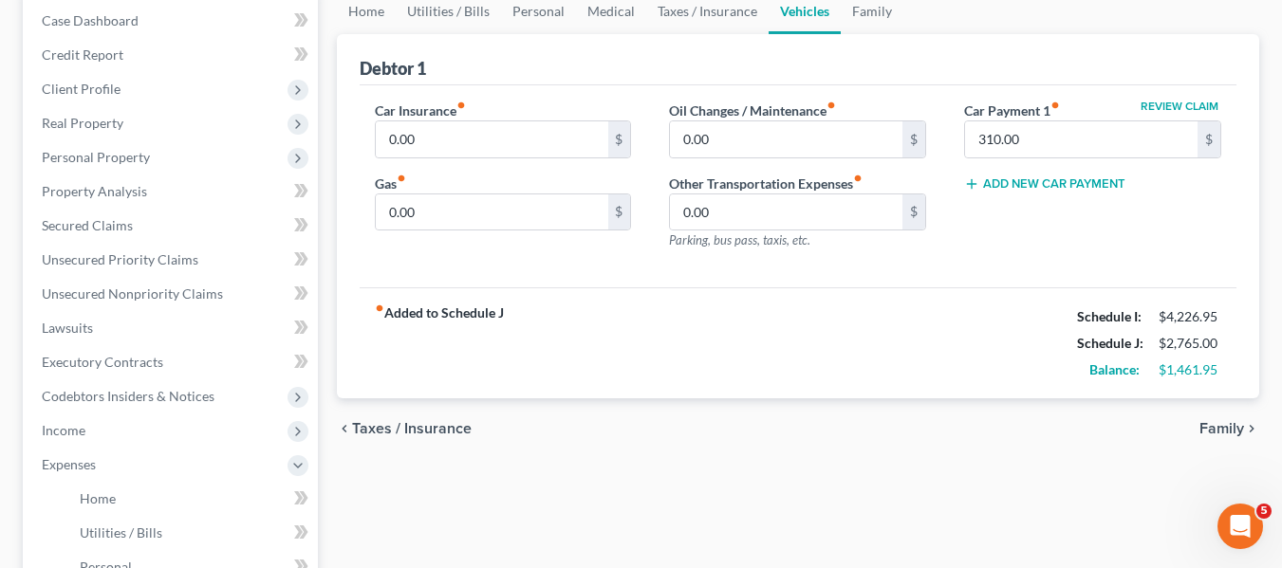
scroll to position [195, 0]
click at [528, 129] on input "0.00" at bounding box center [492, 138] width 232 height 36
click at [768, 129] on input "0.00" at bounding box center [786, 138] width 232 height 36
click at [562, 128] on input "0.00" at bounding box center [492, 138] width 232 height 36
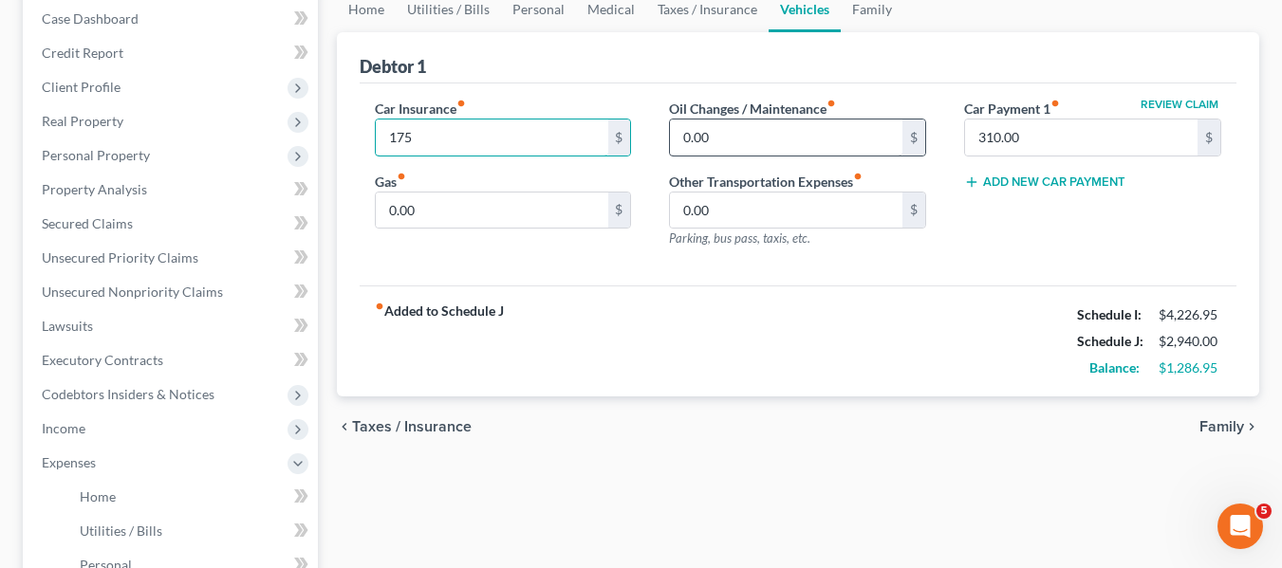
type input "175"
click at [731, 134] on input "0.00" at bounding box center [786, 138] width 232 height 36
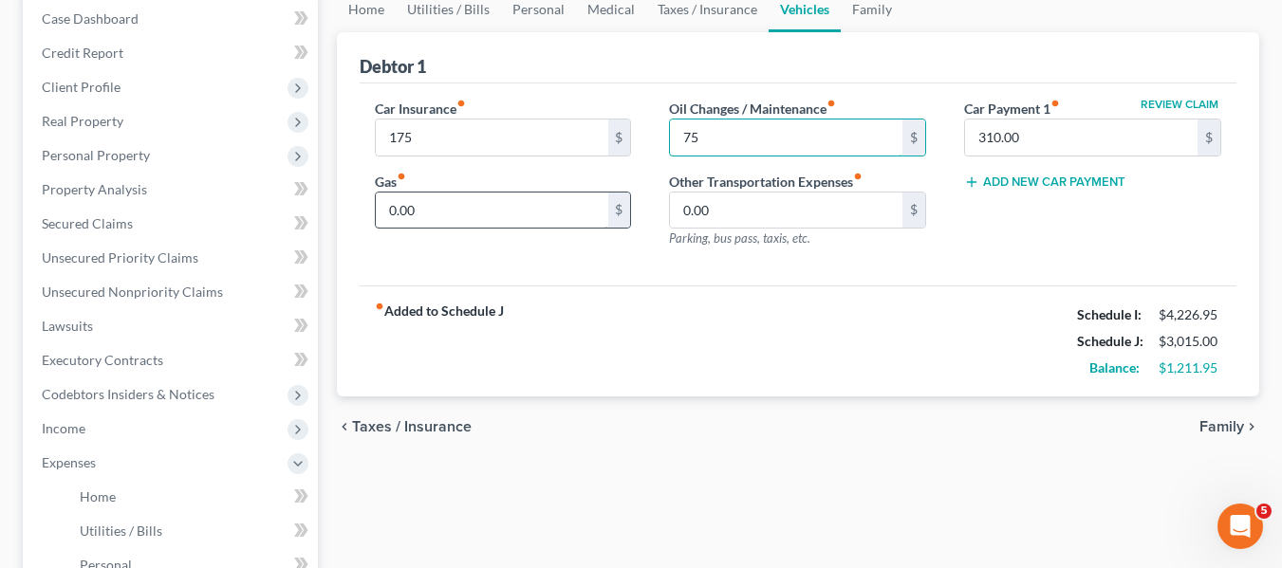
type input "75"
click at [491, 205] on input "0.00" at bounding box center [492, 211] width 232 height 36
type input "125"
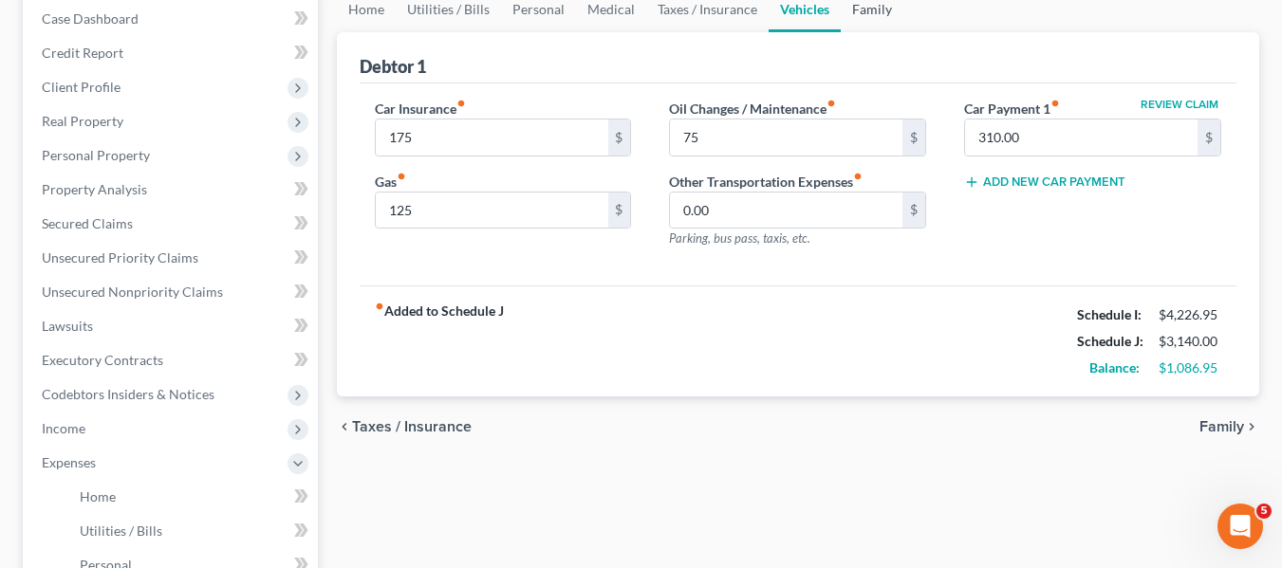
click at [866, 14] on link "Family" at bounding box center [871, 10] width 63 height 46
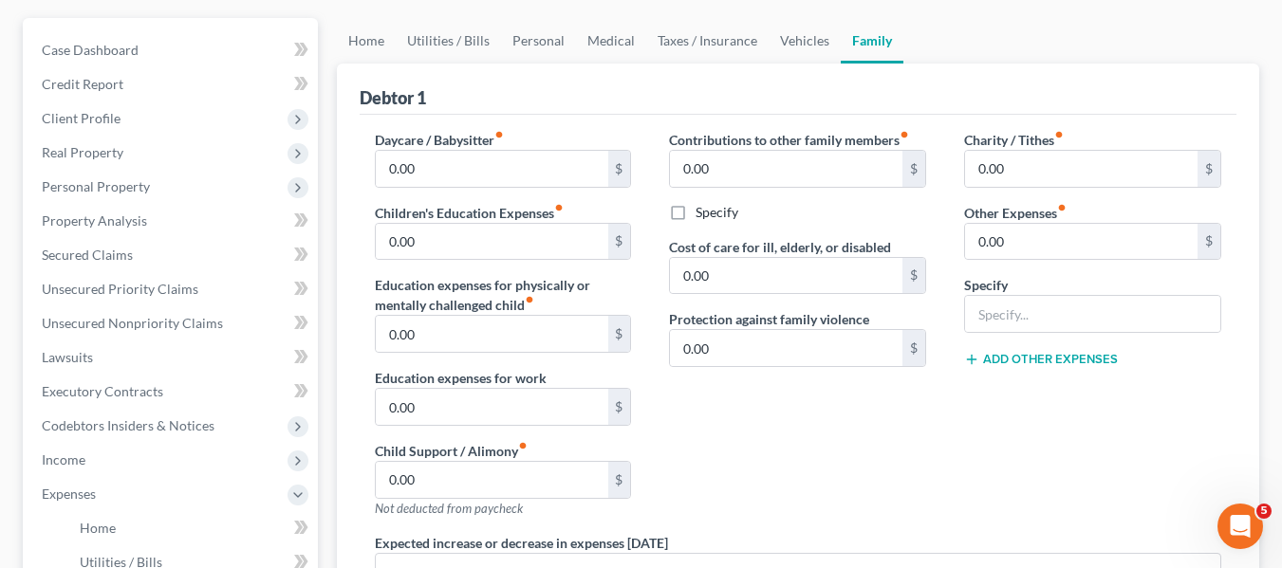
scroll to position [165, 0]
click at [1079, 164] on input "0.00" at bounding box center [1081, 168] width 232 height 36
click at [1024, 248] on input "0.00" at bounding box center [1081, 241] width 232 height 36
type input "50"
click at [1014, 308] on input "text" at bounding box center [1092, 313] width 255 height 36
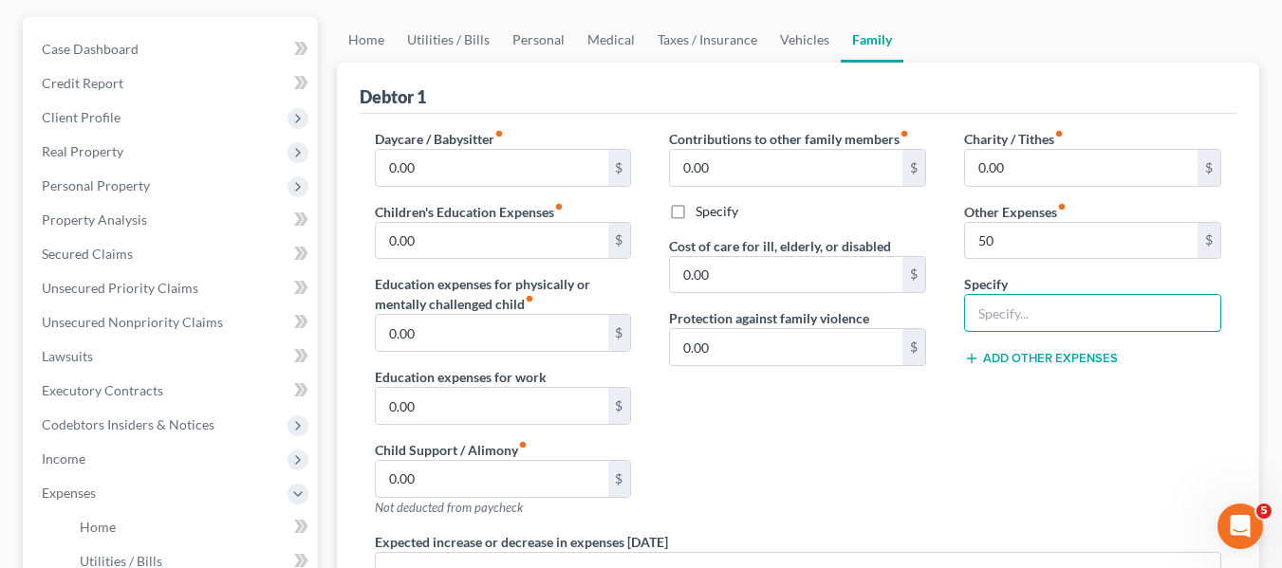
type input "Streaming"
click at [1014, 243] on input "50" at bounding box center [1081, 241] width 232 height 36
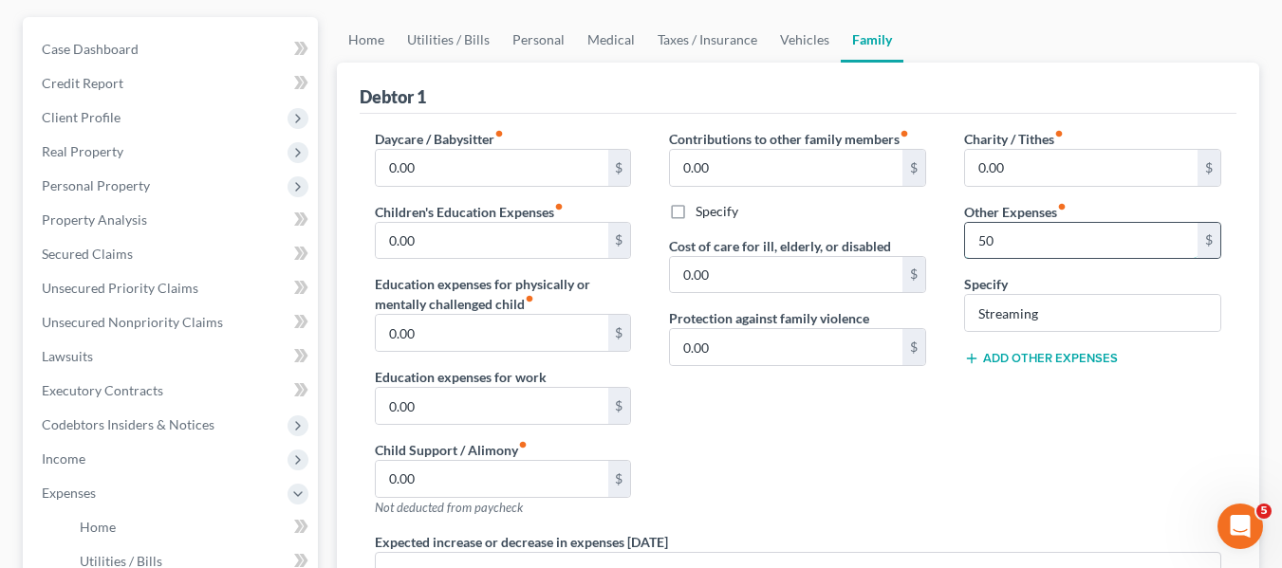
click at [1014, 243] on input "50" at bounding box center [1081, 241] width 232 height 36
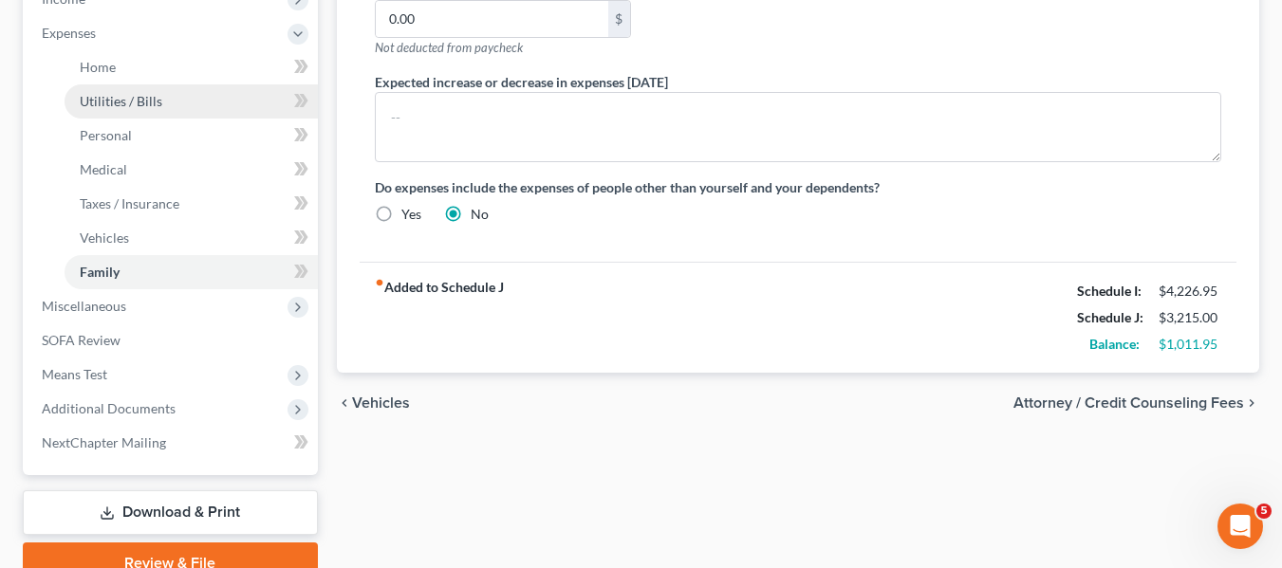
scroll to position [637, 0]
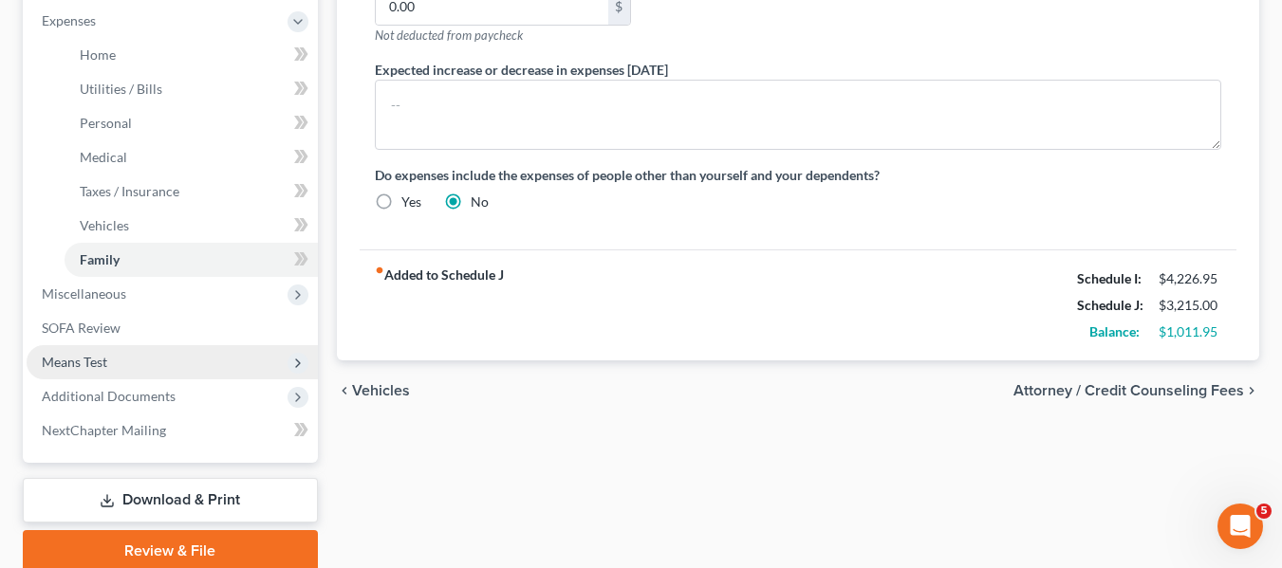
click at [134, 360] on span "Means Test" at bounding box center [172, 362] width 291 height 34
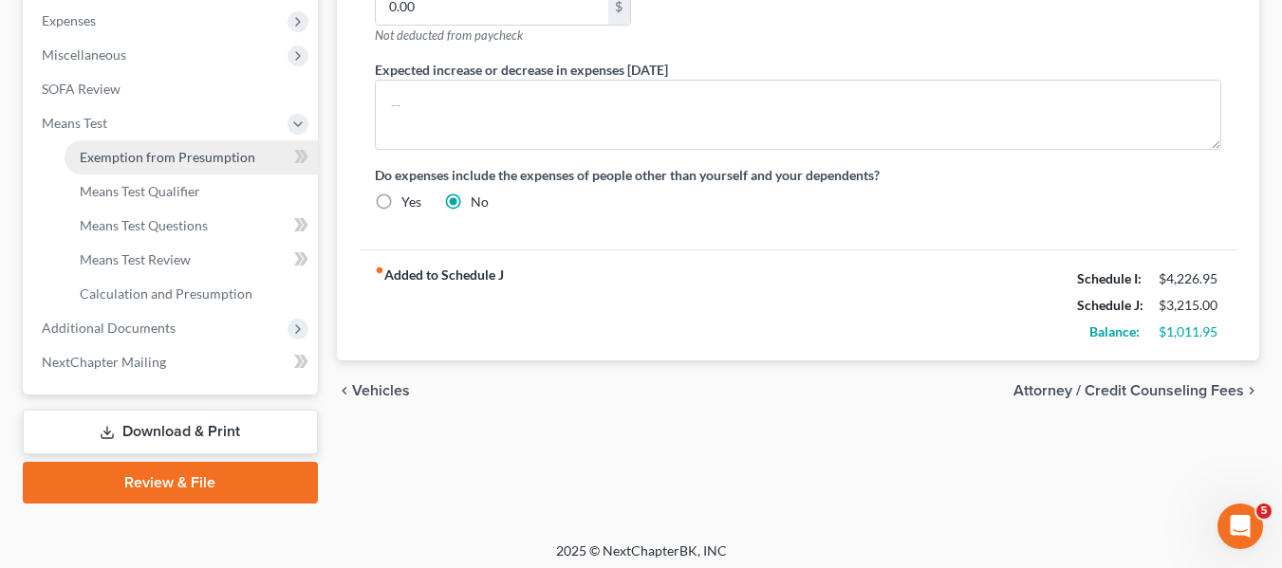
click at [118, 157] on span "Exemption from Presumption" at bounding box center [167, 157] width 175 height 16
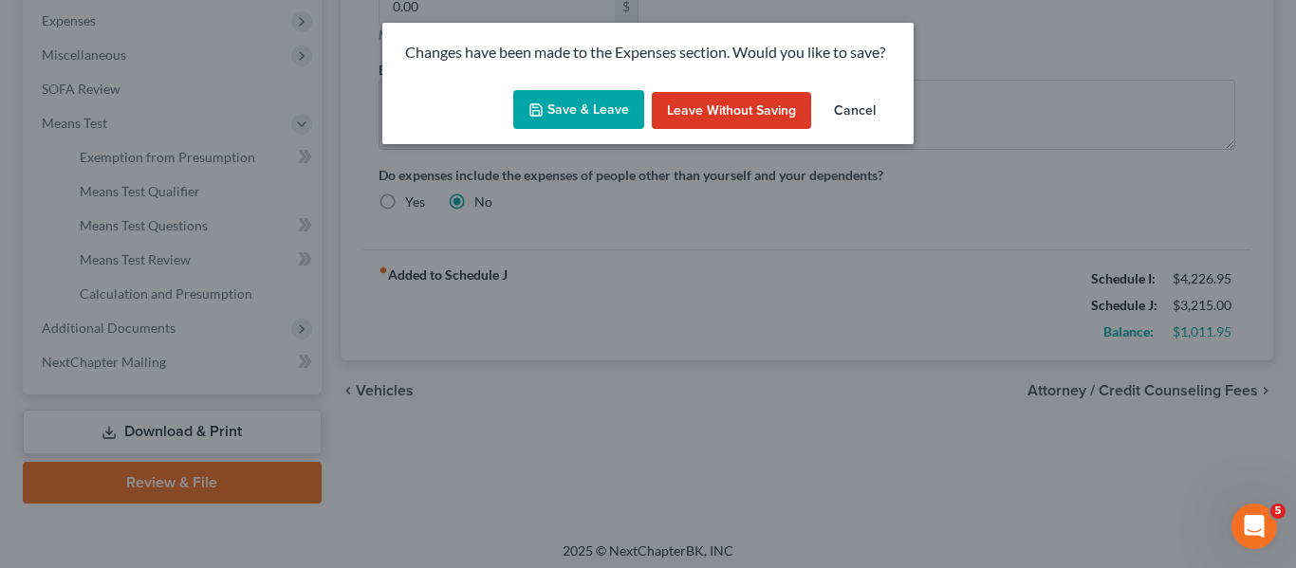
click at [596, 97] on button "Save & Leave" at bounding box center [578, 110] width 131 height 40
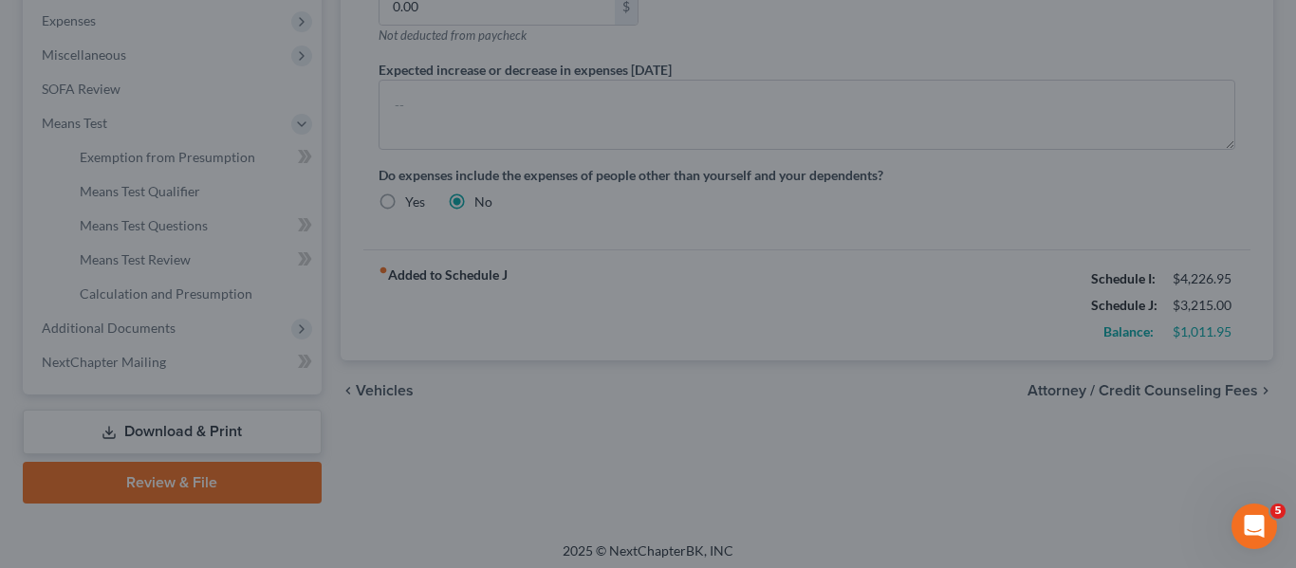
type input "75.00"
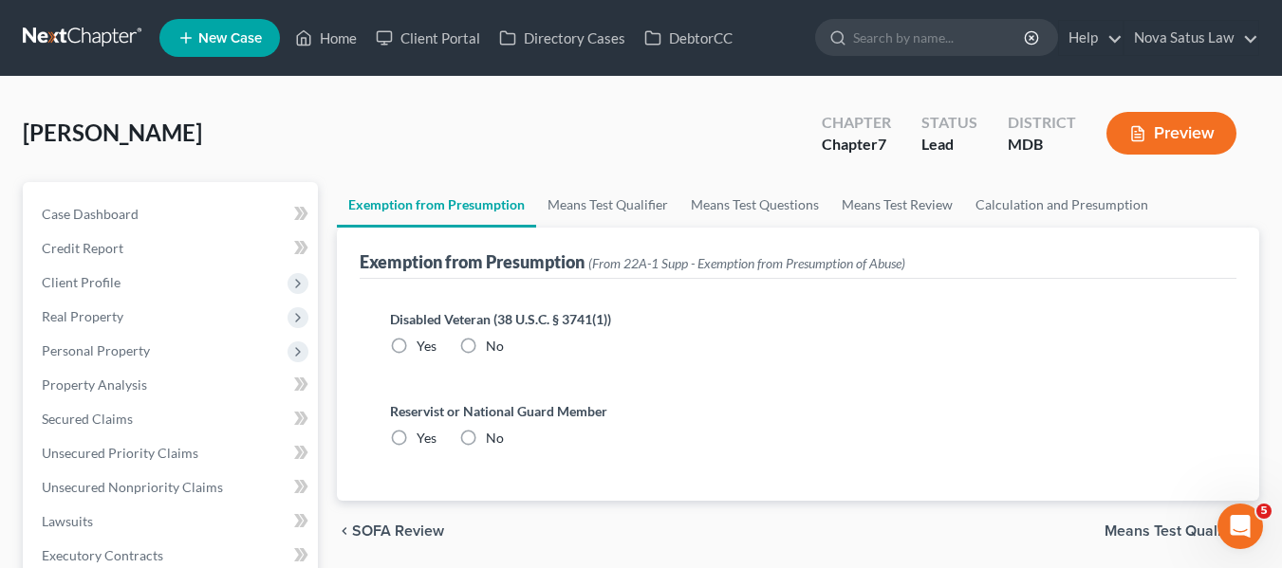
click at [486, 346] on label "No" at bounding box center [495, 346] width 18 height 19
click at [493, 346] on input "No" at bounding box center [499, 343] width 12 height 12
radio input "true"
click at [486, 438] on label "No" at bounding box center [495, 438] width 18 height 19
click at [493, 438] on input "No" at bounding box center [499, 435] width 12 height 12
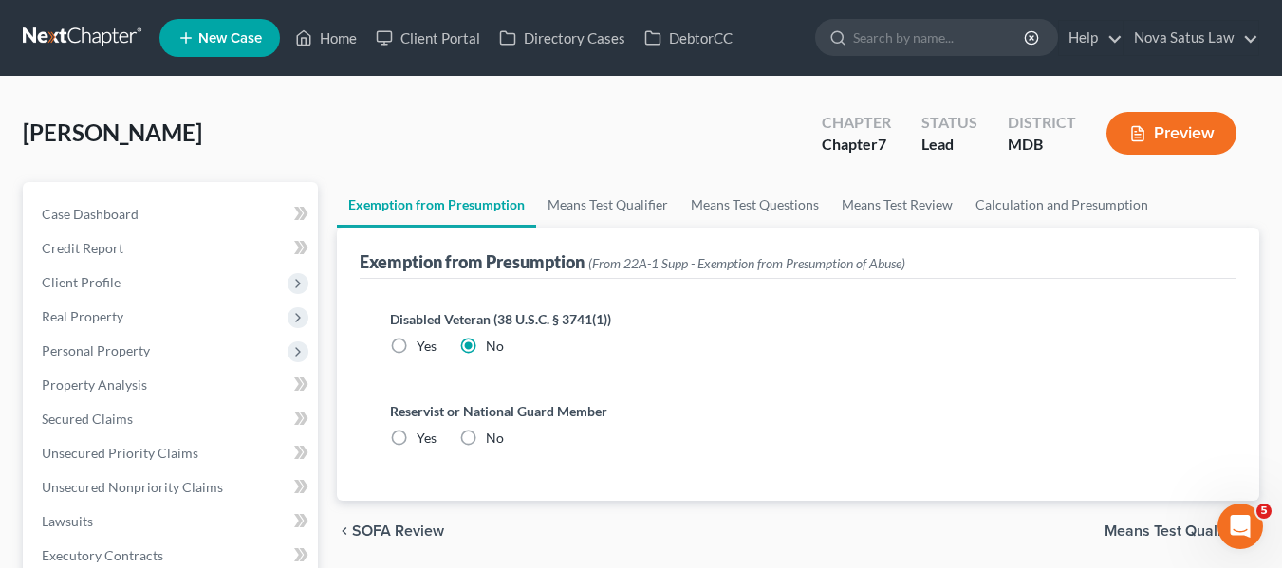
radio input "true"
click at [620, 198] on link "Means Test Qualifier" at bounding box center [607, 205] width 143 height 46
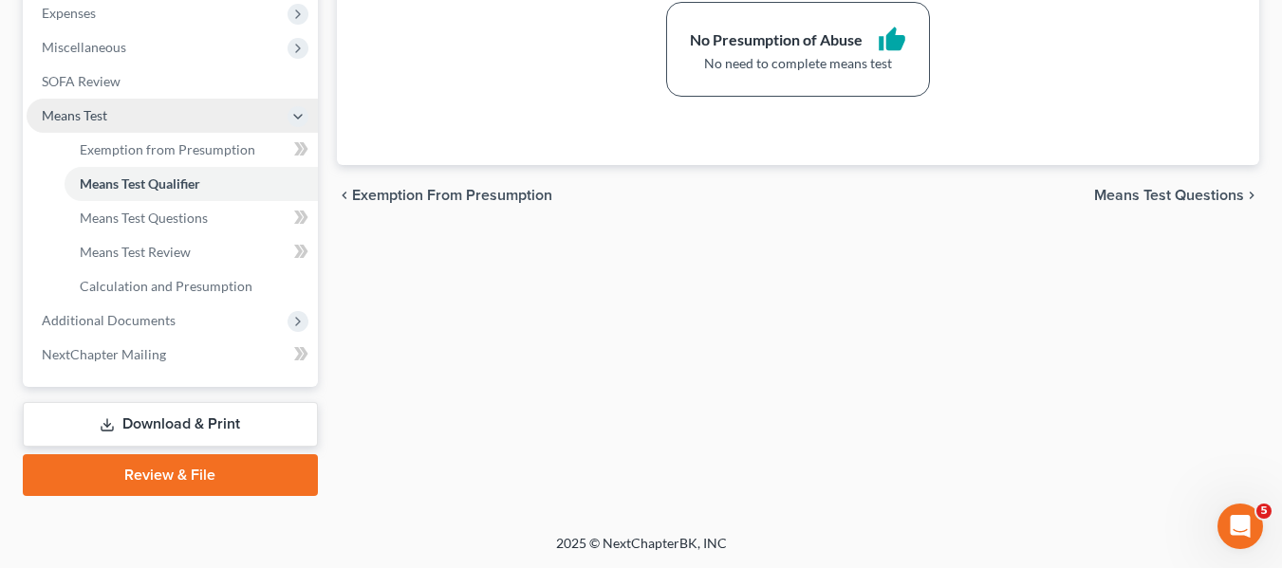
scroll to position [563, 0]
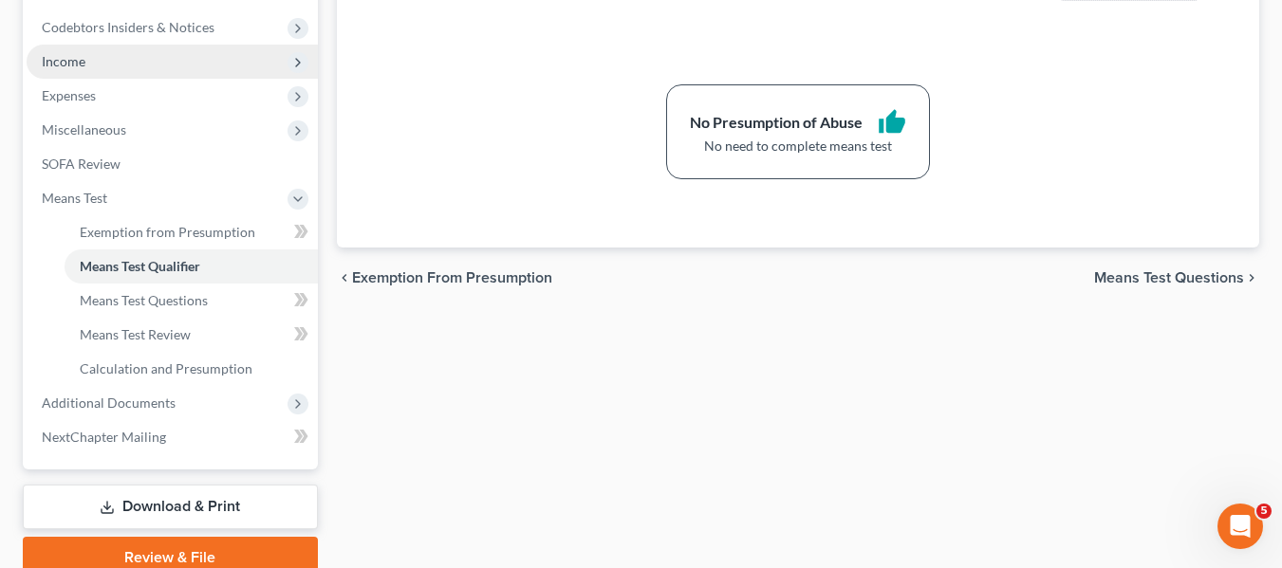
click at [77, 73] on span "Income" at bounding box center [172, 62] width 291 height 34
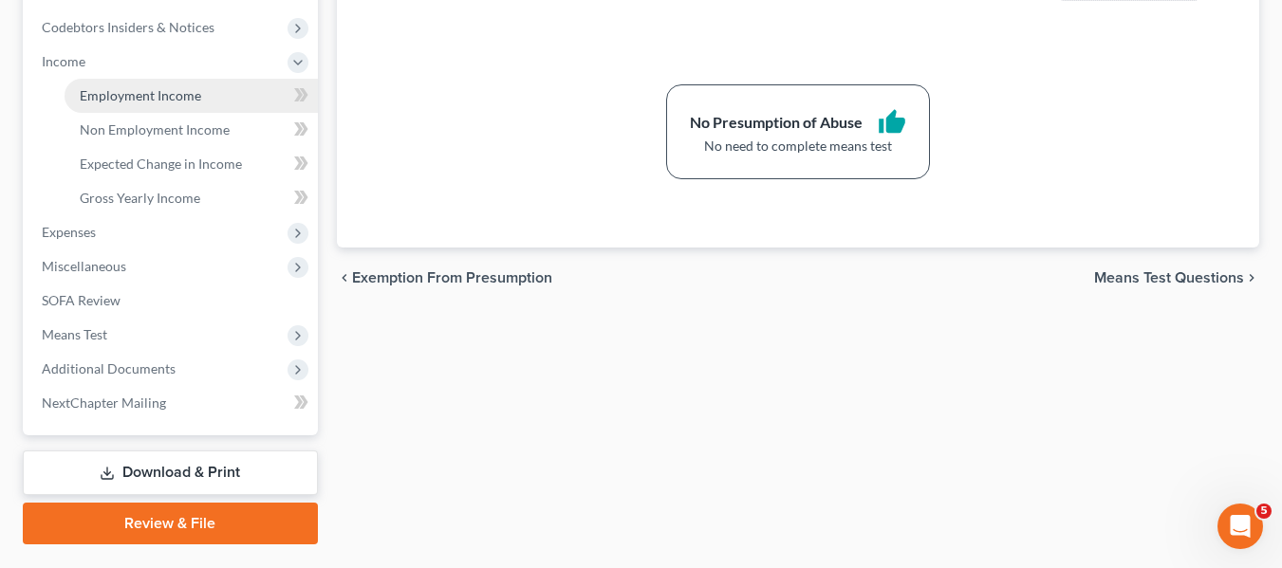
click at [110, 97] on span "Employment Income" at bounding box center [140, 95] width 121 height 16
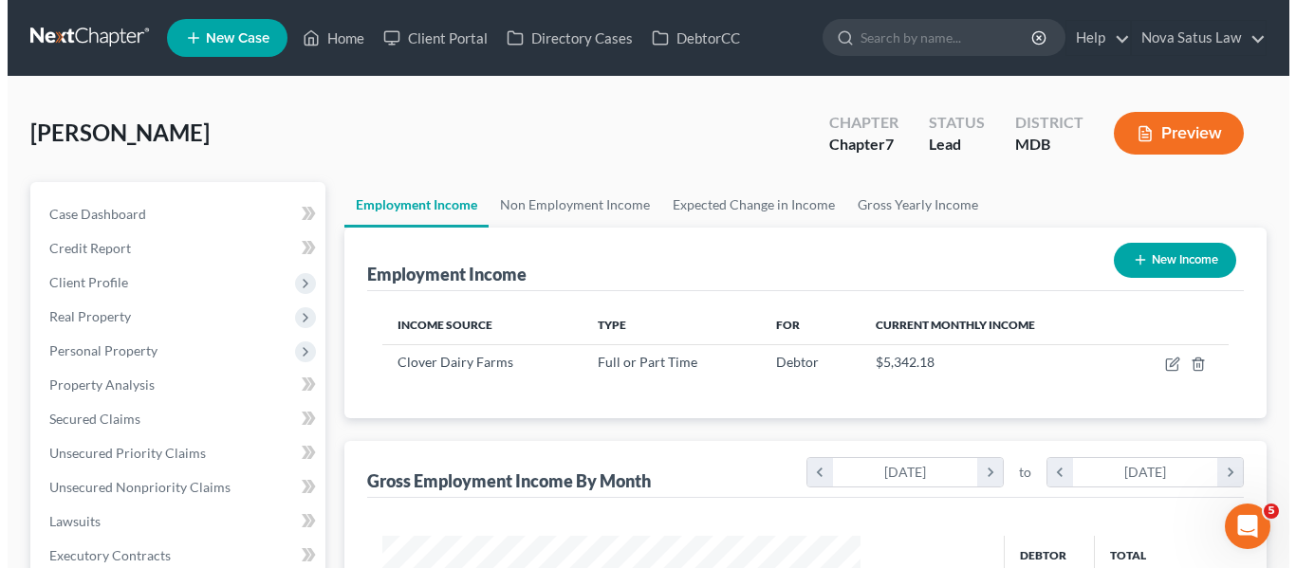
scroll to position [341, 516]
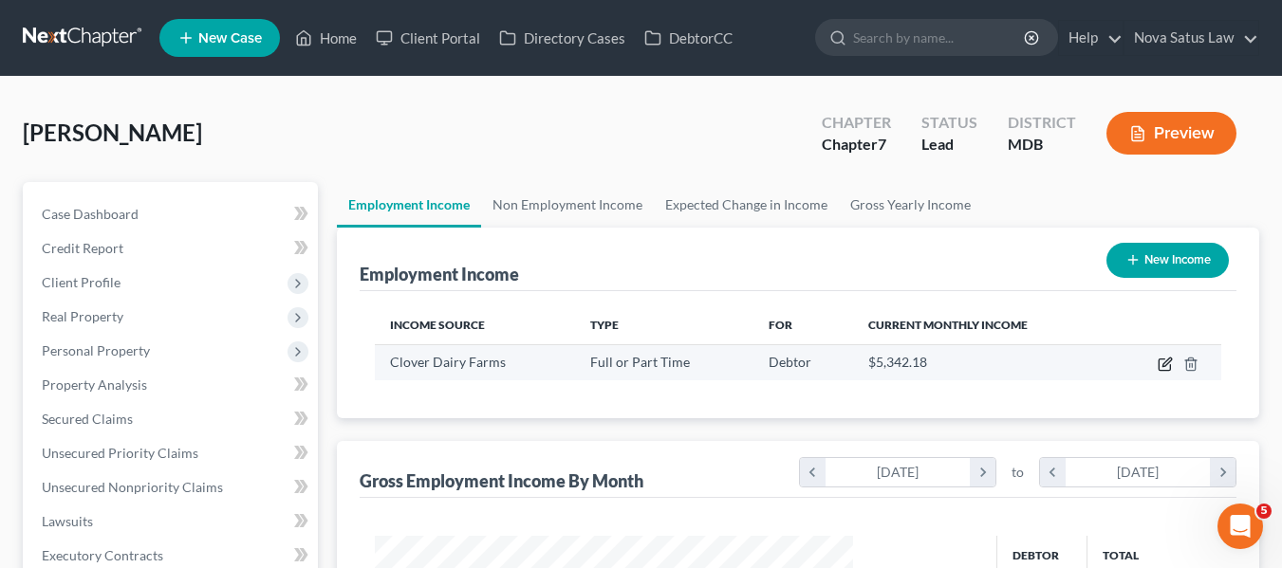
click at [1166, 359] on icon "button" at bounding box center [1164, 364] width 15 height 15
select select "0"
select select "21"
select select "3"
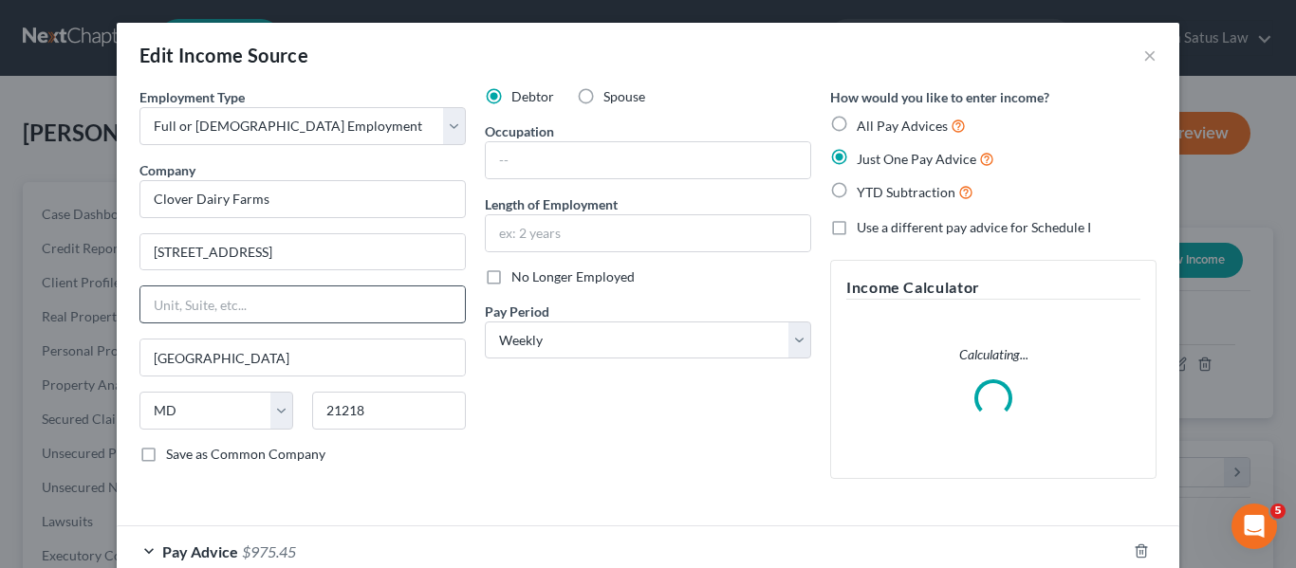
scroll to position [113, 0]
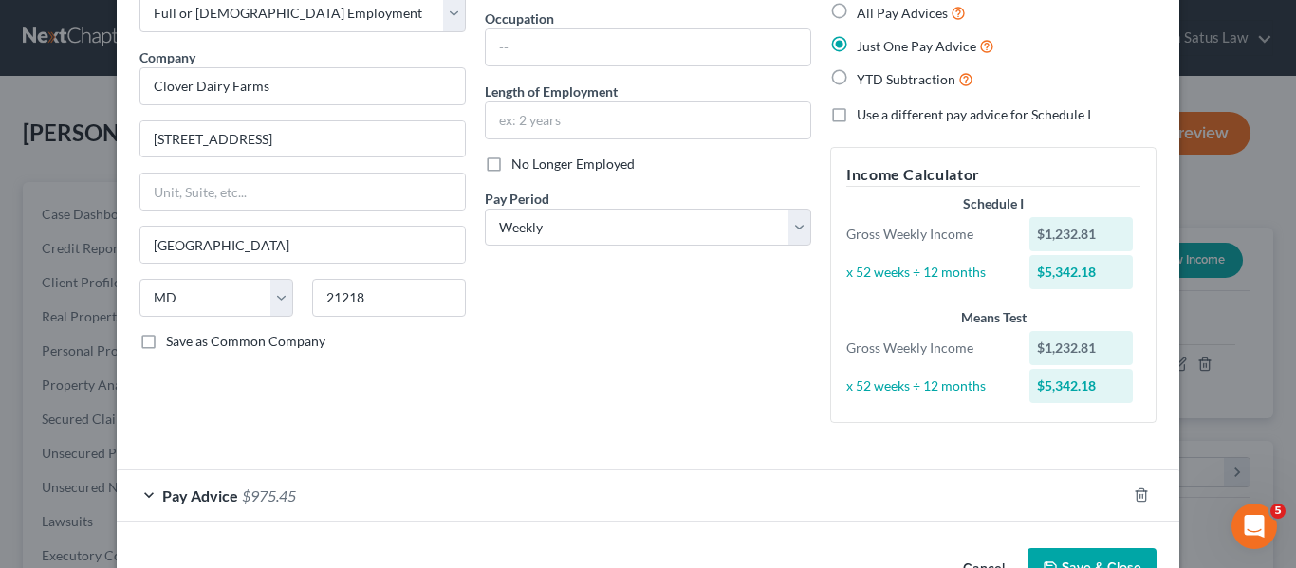
click at [190, 489] on span "Pay Advice" at bounding box center [200, 496] width 76 height 18
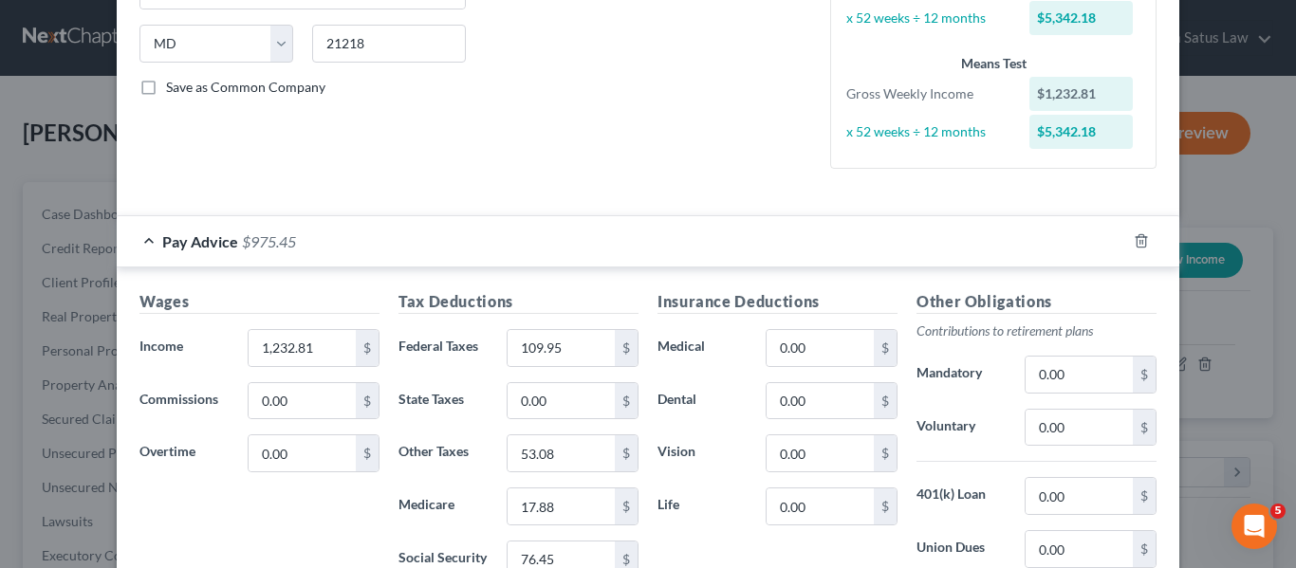
scroll to position [373, 0]
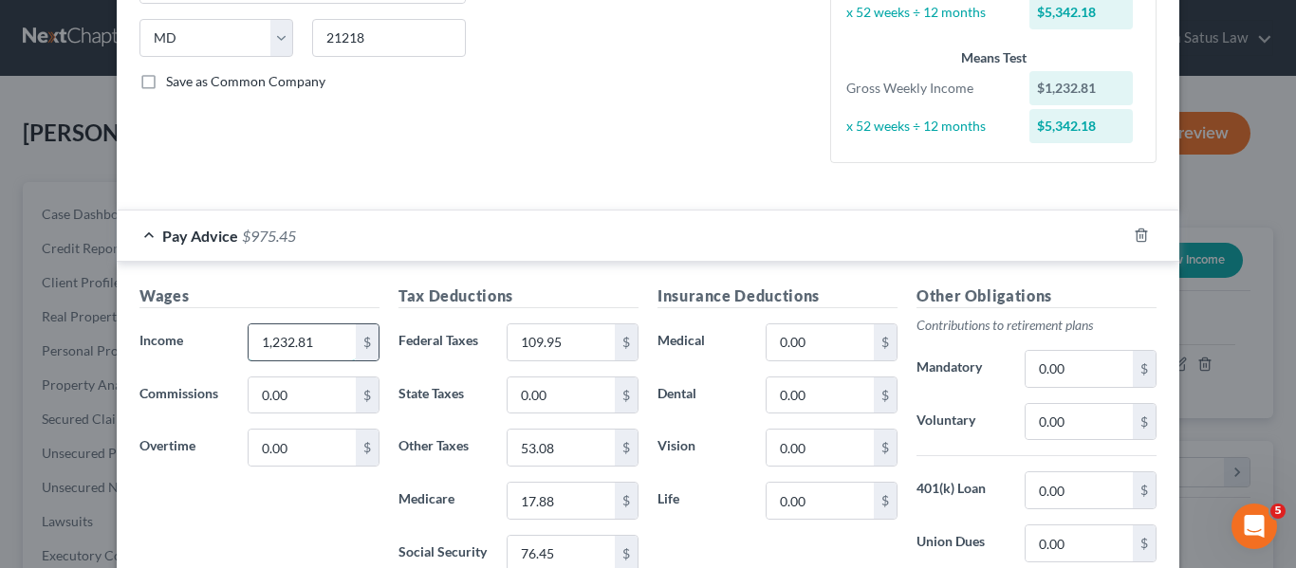
click at [318, 341] on input "1,232.81" at bounding box center [302, 342] width 107 height 36
type input "1,303"
click at [581, 344] on input "109.95" at bounding box center [560, 342] width 107 height 36
type input "133.61"
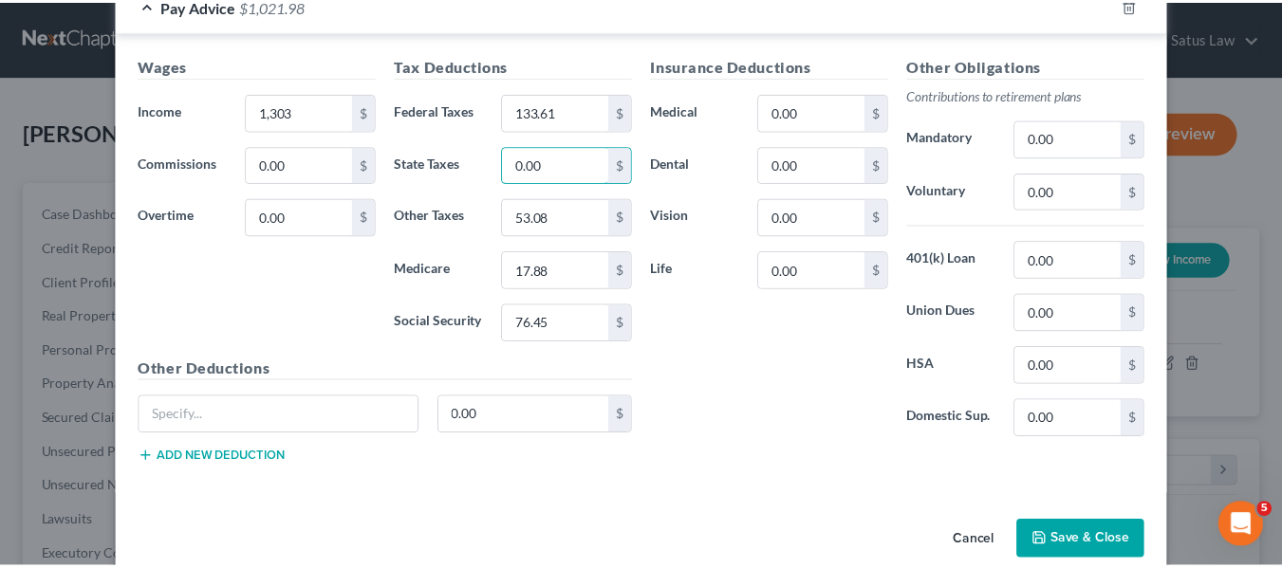
scroll to position [634, 0]
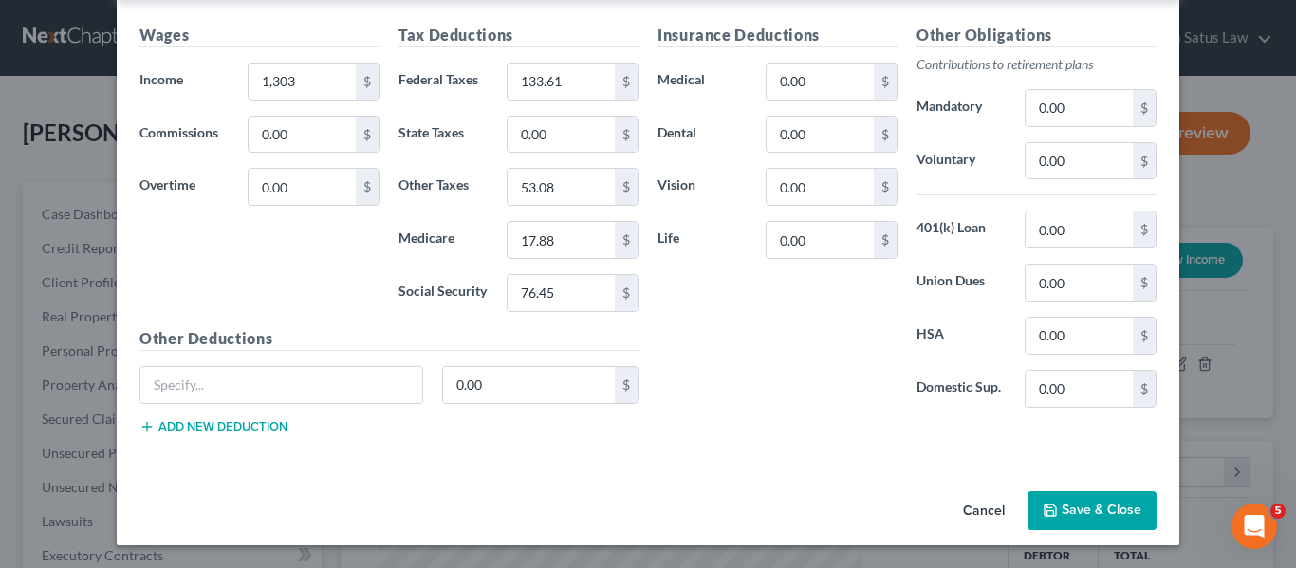
click at [981, 508] on button "Cancel" at bounding box center [984, 512] width 72 height 38
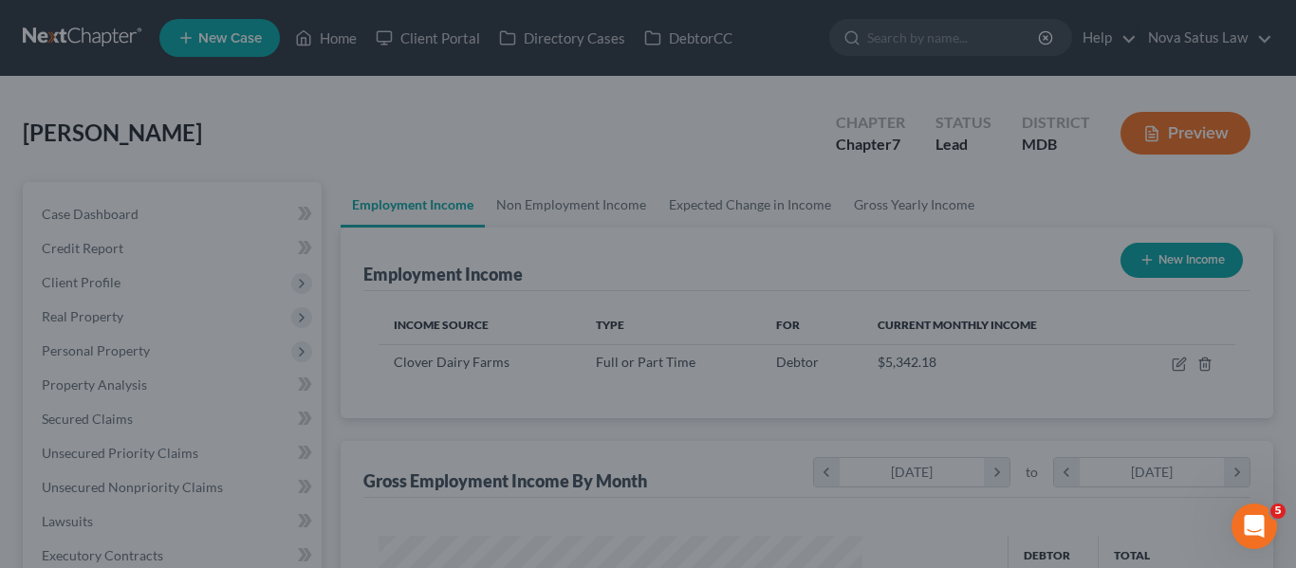
scroll to position [948243, 948066]
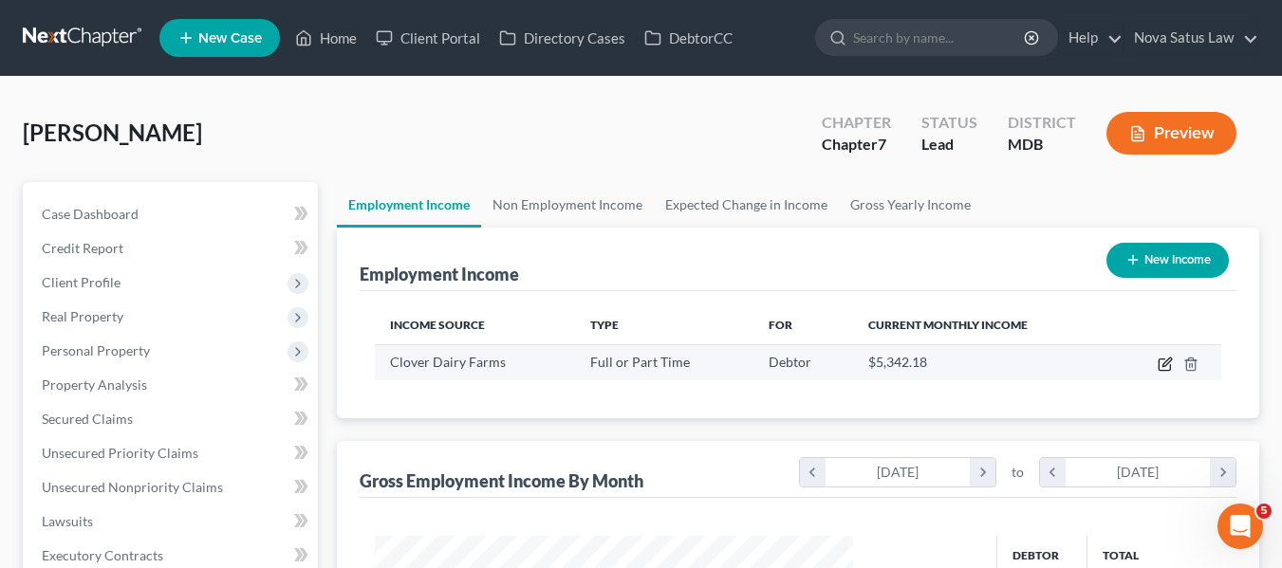
click at [1164, 358] on icon "button" at bounding box center [1164, 364] width 15 height 15
select select "0"
select select "21"
select select "3"
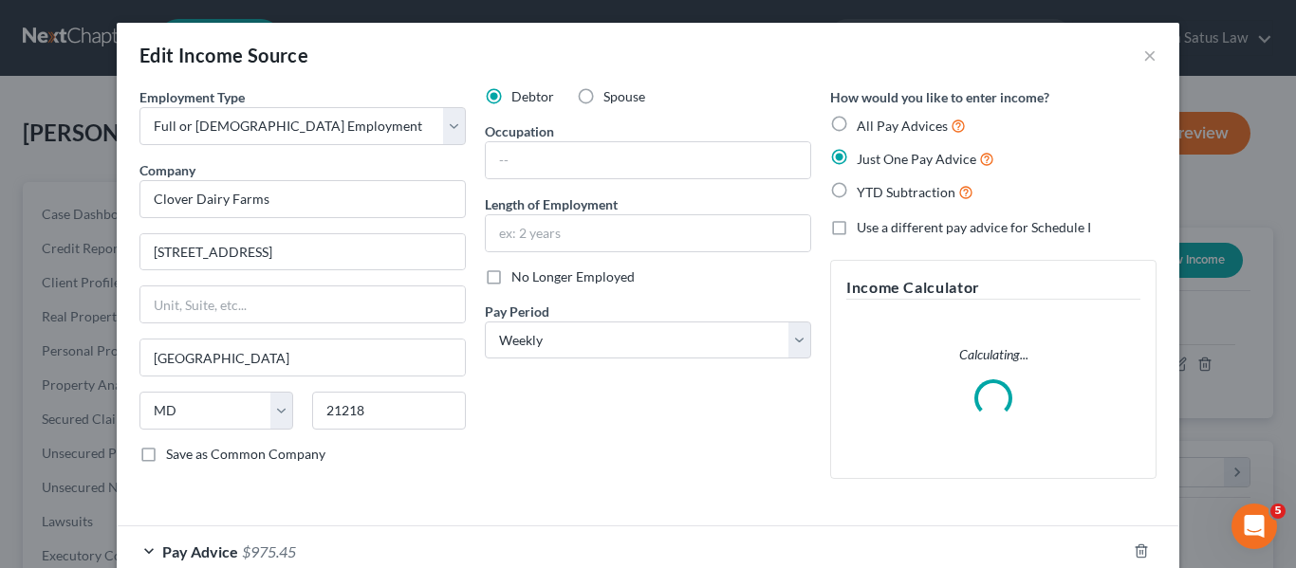
scroll to position [113, 0]
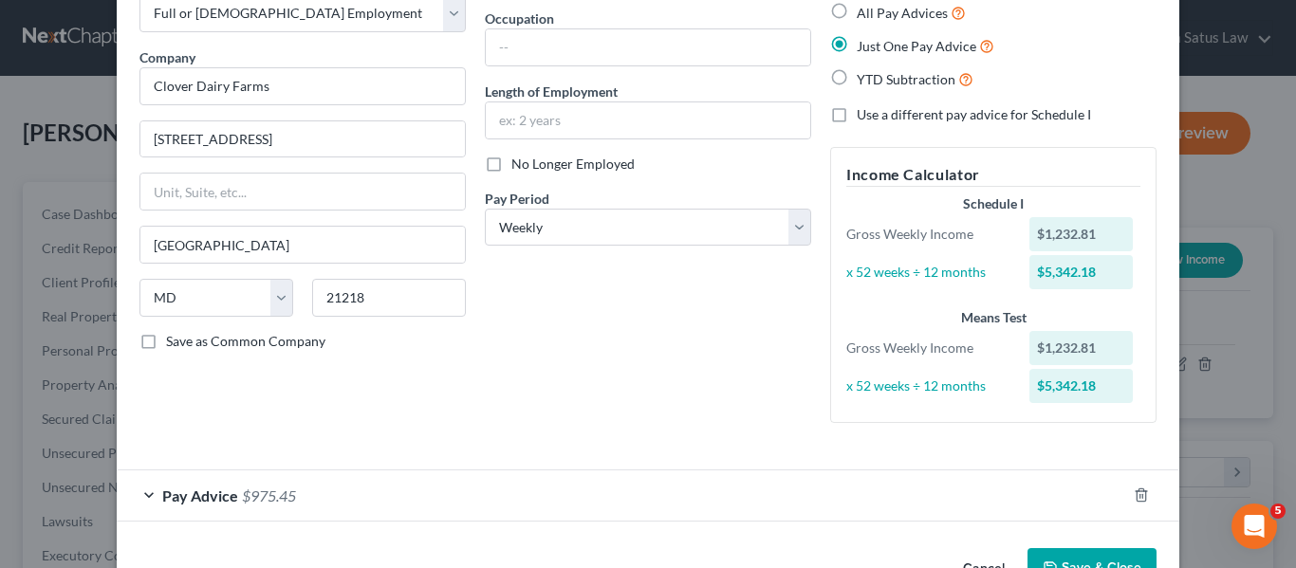
click at [185, 437] on div "Employment Type * Select Full or [DEMOGRAPHIC_DATA] Employment Self Employment …" at bounding box center [302, 206] width 345 height 464
click at [185, 487] on span "Pay Advice" at bounding box center [200, 496] width 76 height 18
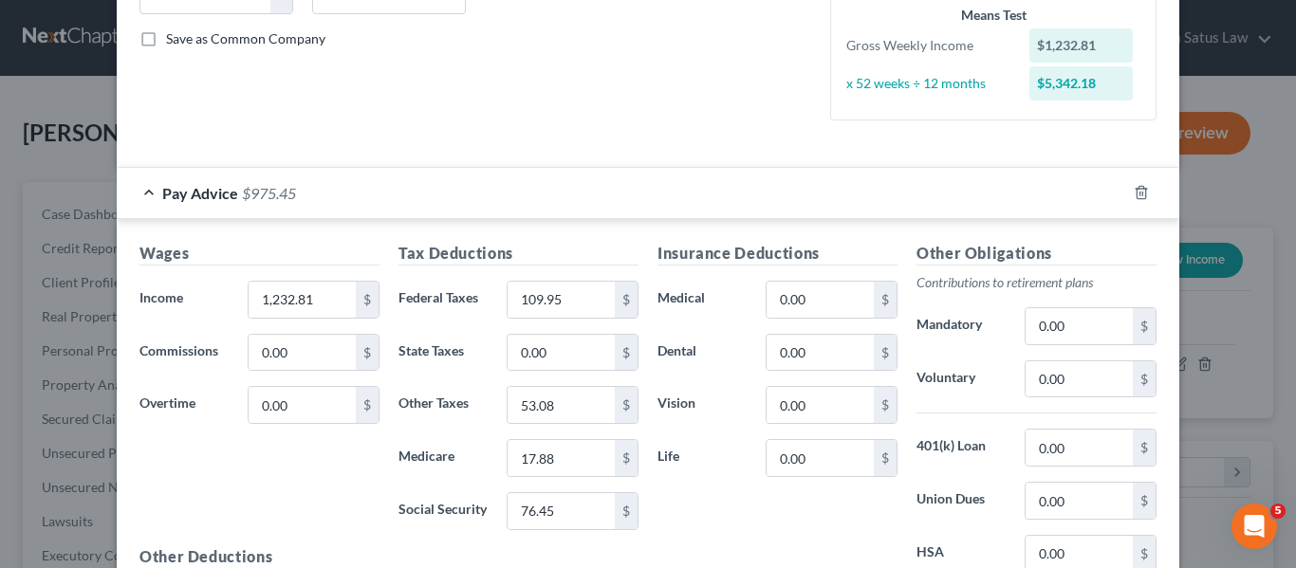
scroll to position [416, 0]
click at [346, 303] on input "1,232.81" at bounding box center [302, 299] width 107 height 36
type input "1,303"
click at [568, 417] on input "53.08" at bounding box center [560, 404] width 107 height 36
click at [605, 295] on input "109.95" at bounding box center [560, 299] width 107 height 36
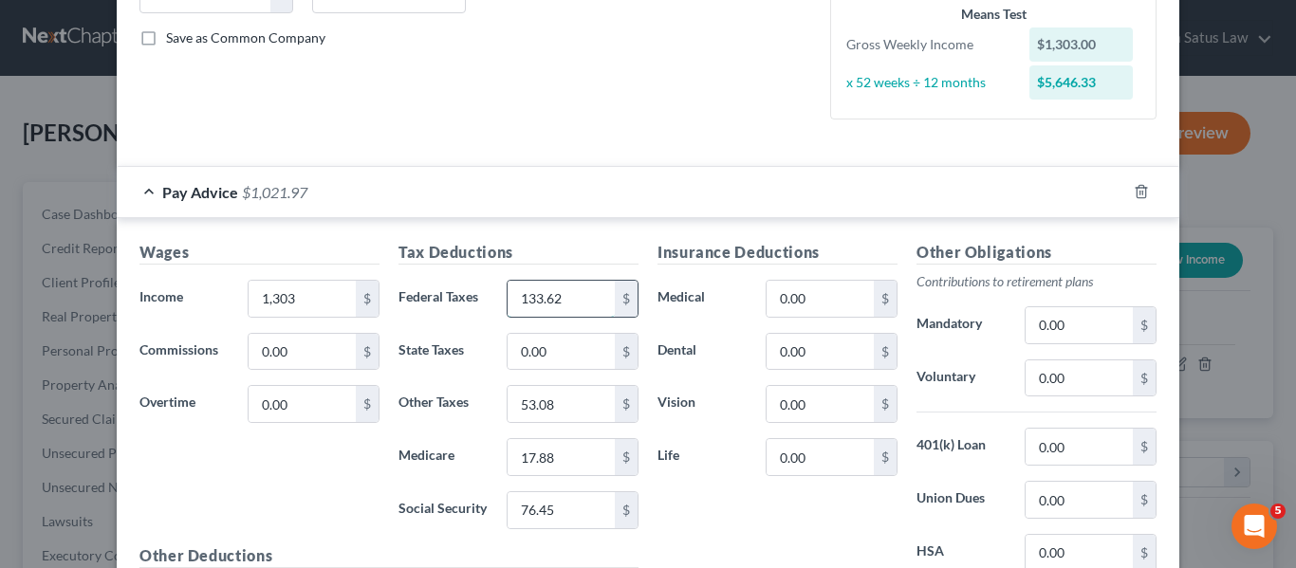
type input "133.62"
click at [551, 463] on input "17.88" at bounding box center [560, 457] width 107 height 36
type input "19"
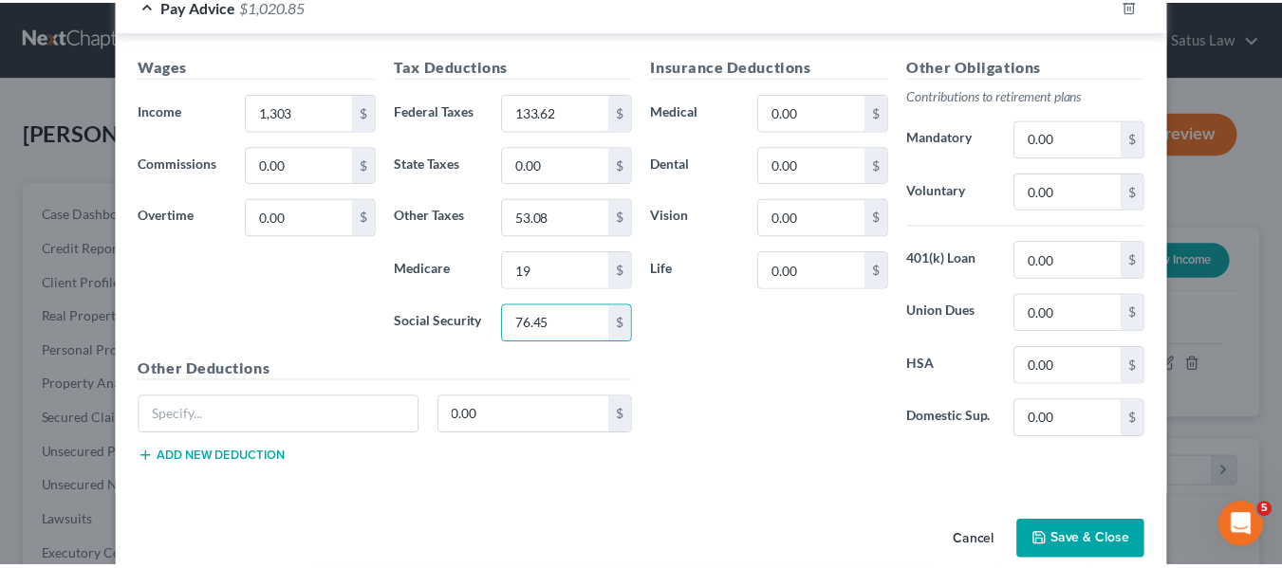
scroll to position [634, 0]
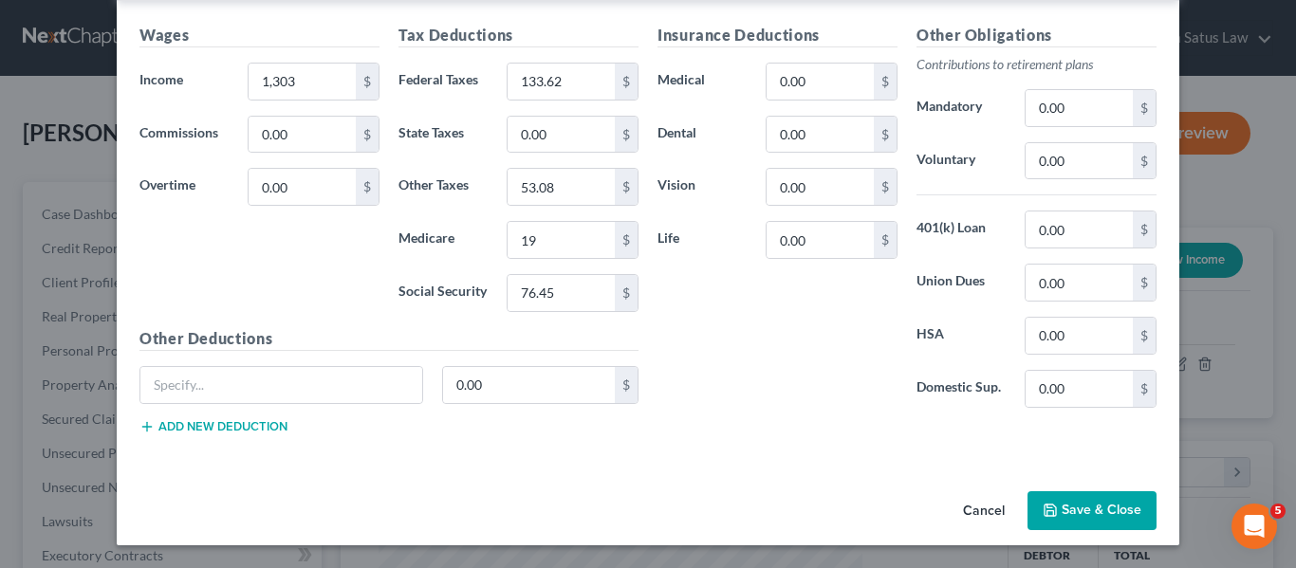
click at [969, 509] on button "Cancel" at bounding box center [984, 512] width 72 height 38
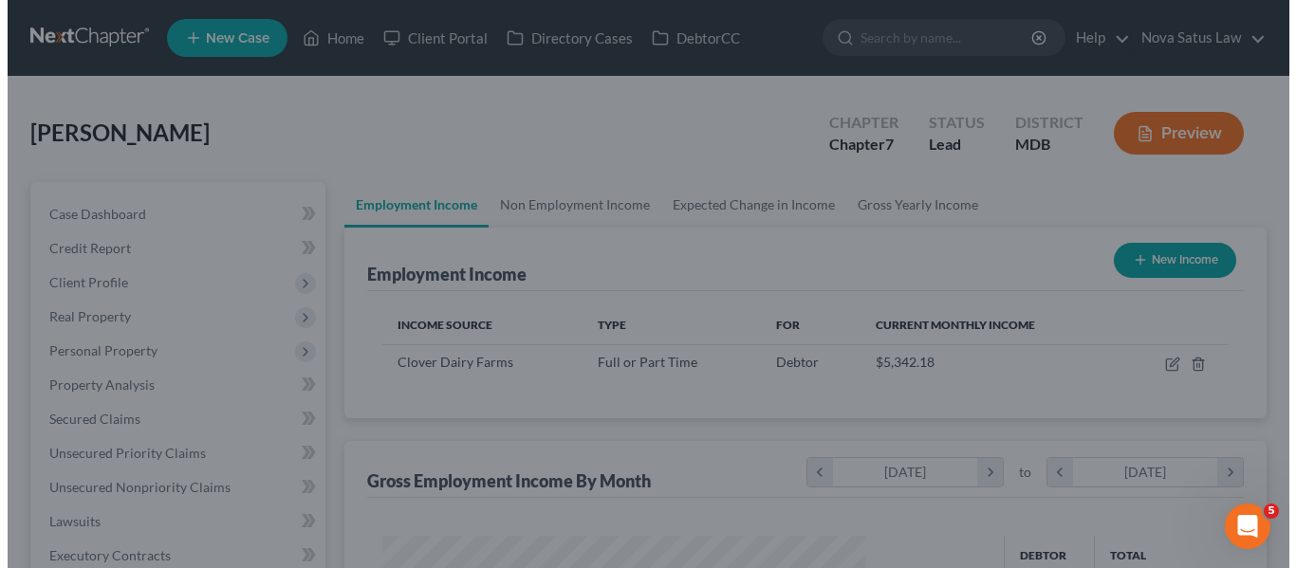
scroll to position [948243, 948066]
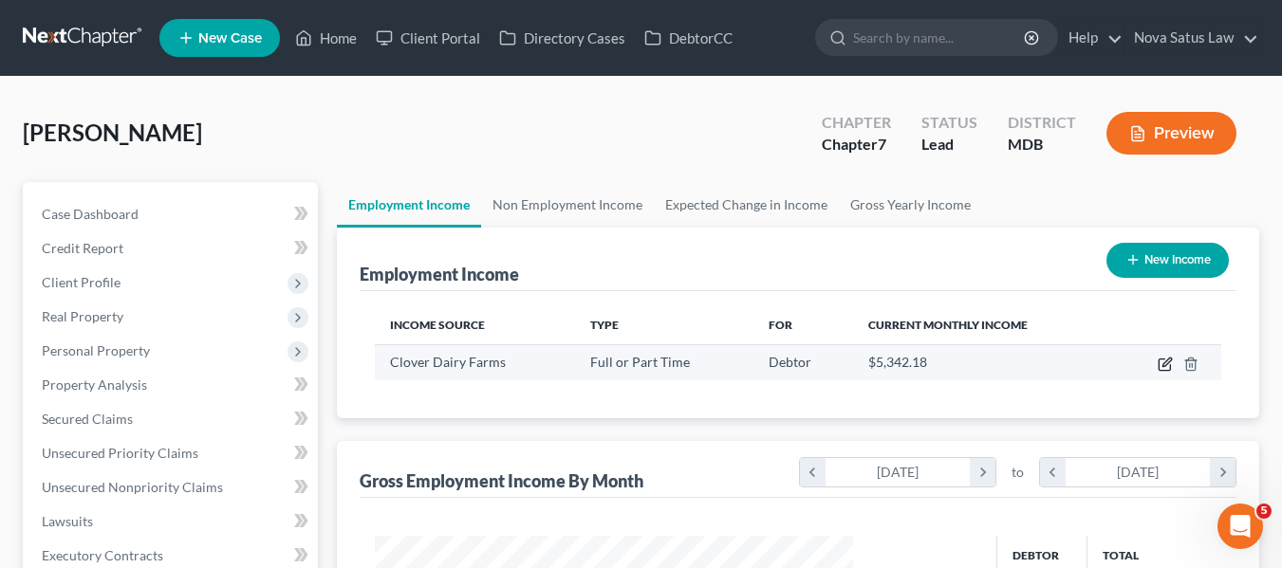
click at [1161, 360] on icon "button" at bounding box center [1163, 365] width 11 height 11
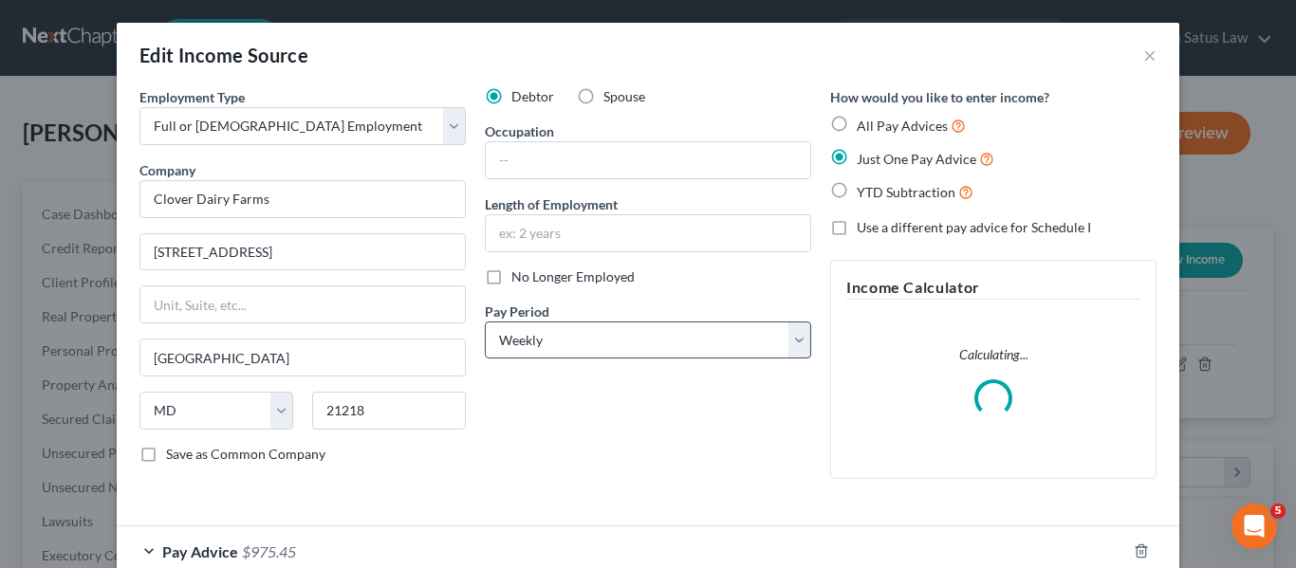
scroll to position [113, 0]
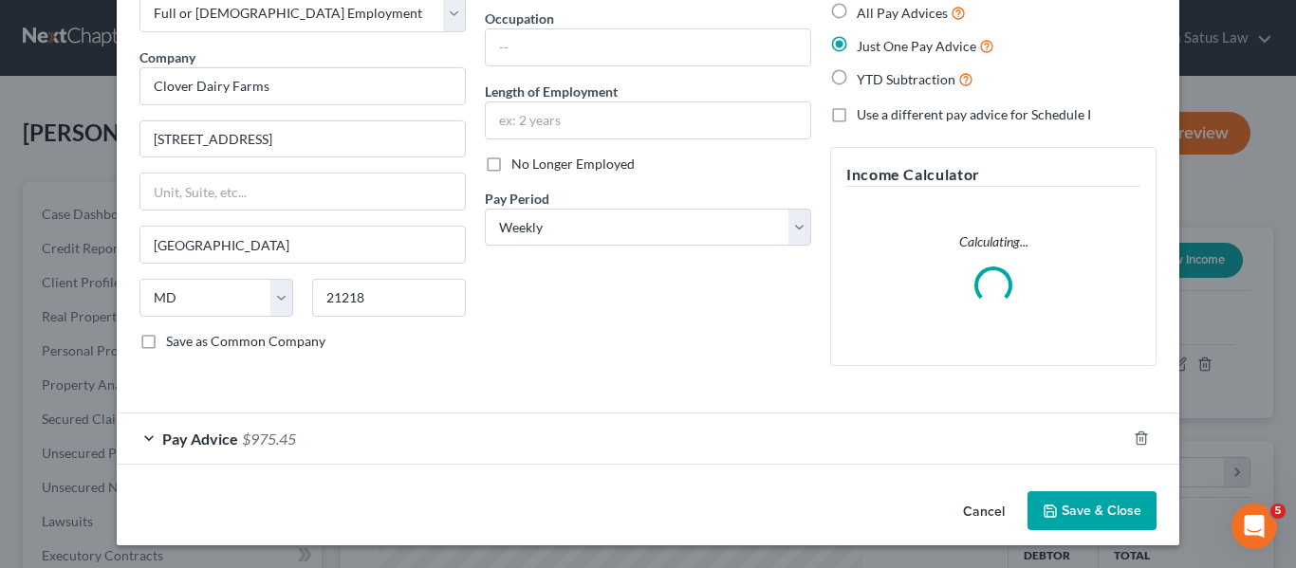
click at [171, 431] on span "Pay Advice" at bounding box center [200, 439] width 76 height 18
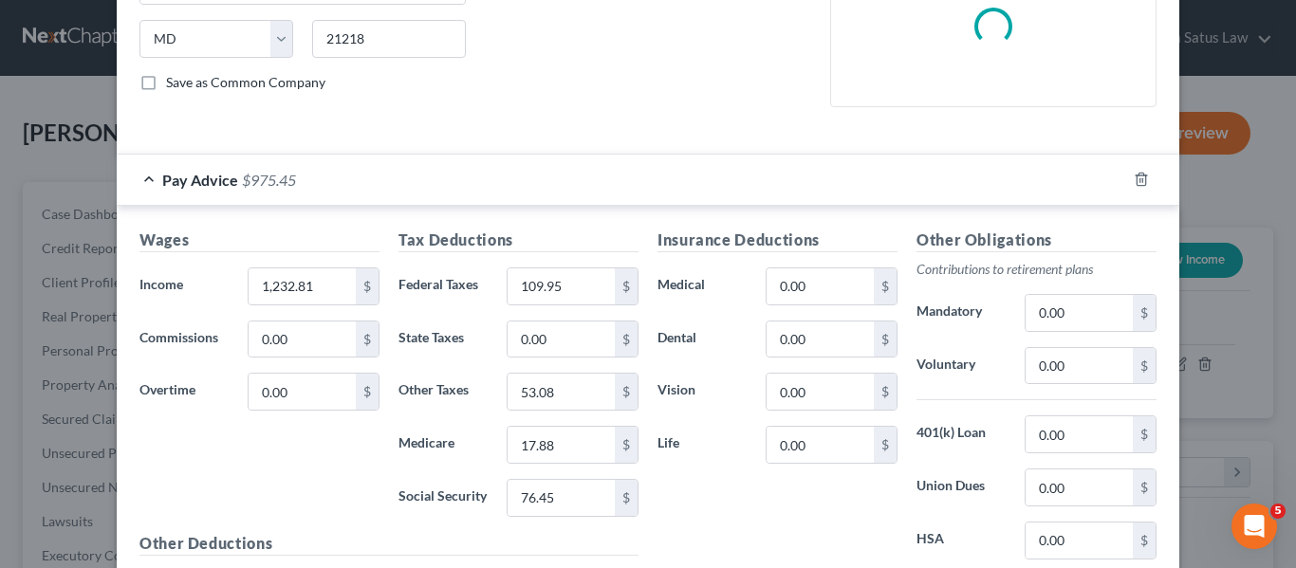
scroll to position [373, 0]
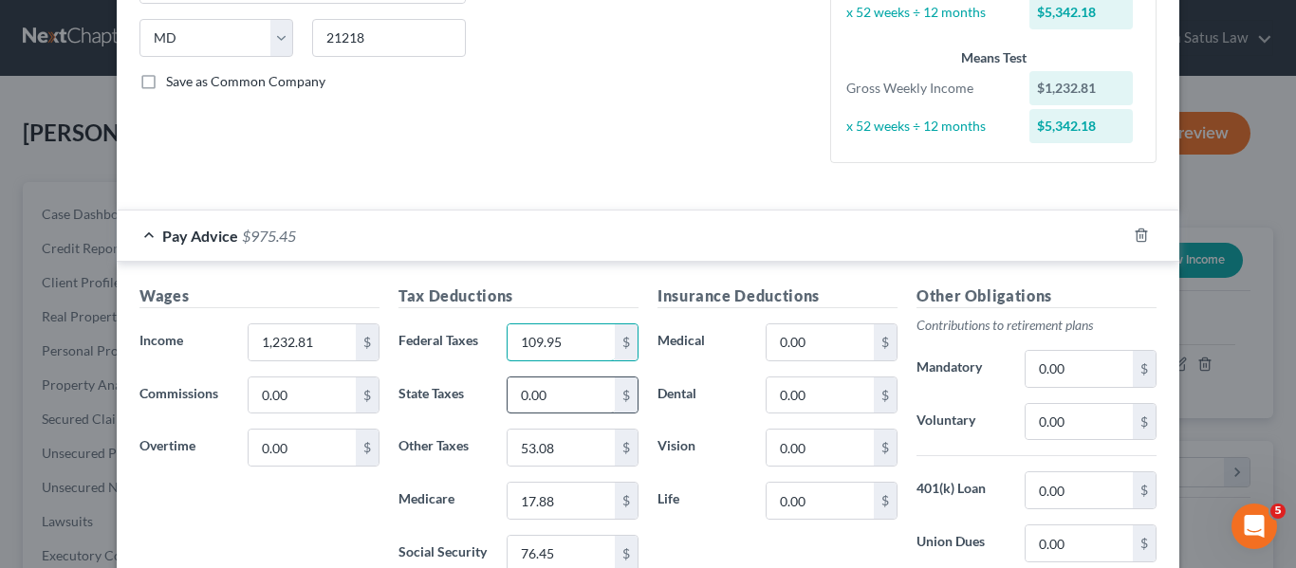
click at [575, 346] on input "109.95" at bounding box center [560, 342] width 107 height 36
click at [569, 386] on input "0.00" at bounding box center [560, 396] width 107 height 36
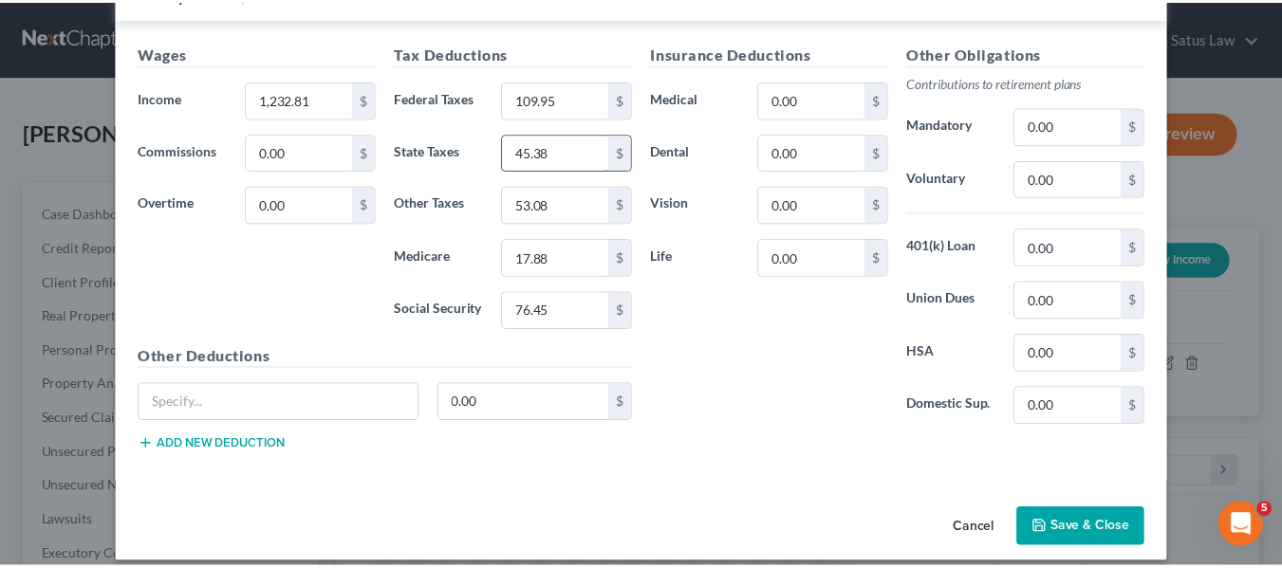
scroll to position [634, 0]
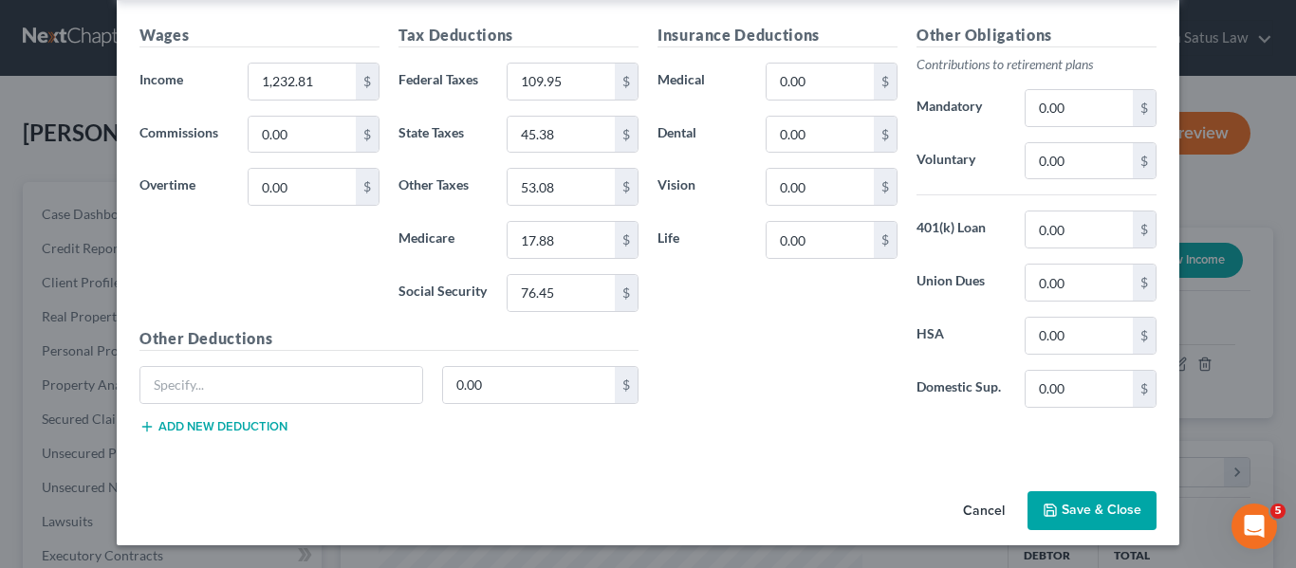
click at [1077, 507] on button "Save & Close" at bounding box center [1091, 511] width 129 height 40
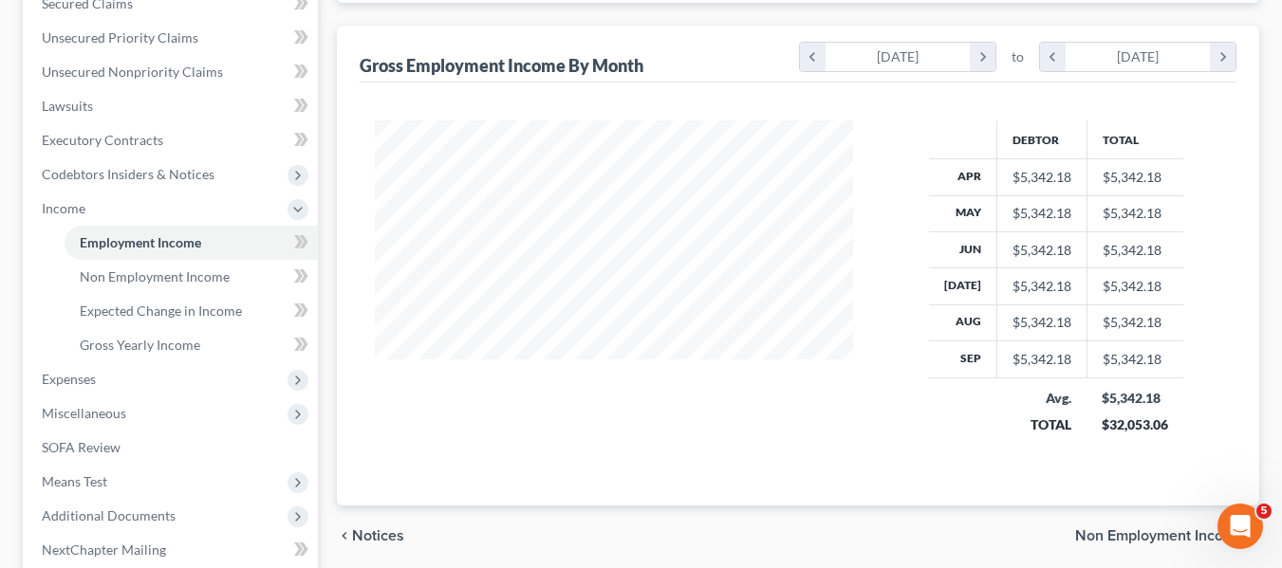
scroll to position [427, 0]
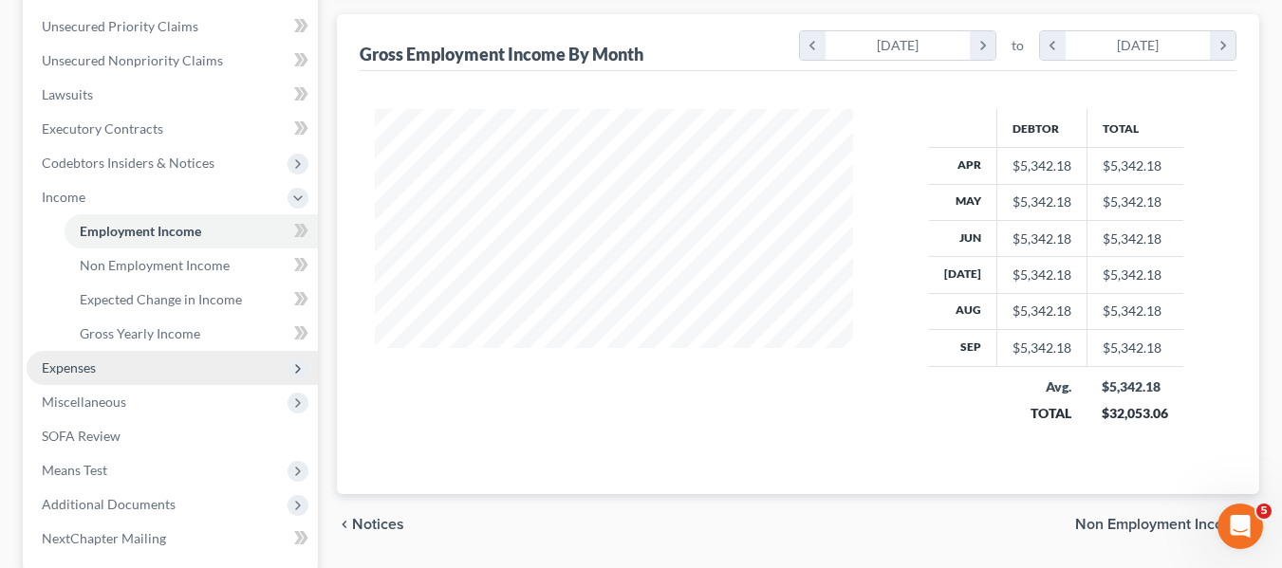
click at [68, 373] on span "Expenses" at bounding box center [69, 368] width 54 height 16
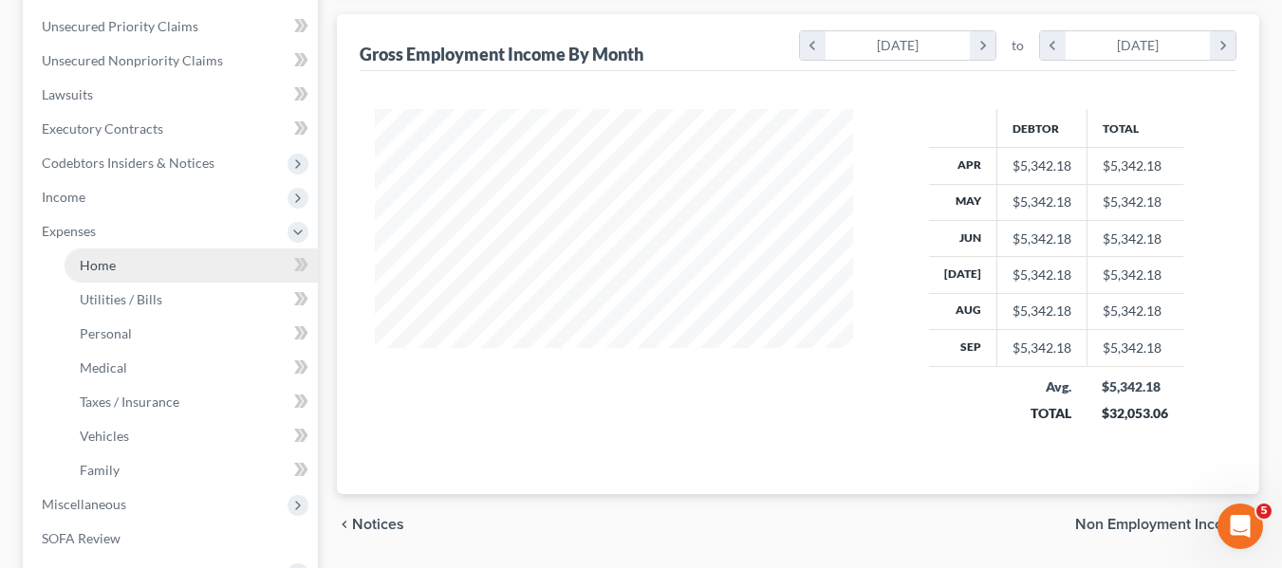
click at [92, 275] on link "Home" at bounding box center [191, 266] width 253 height 34
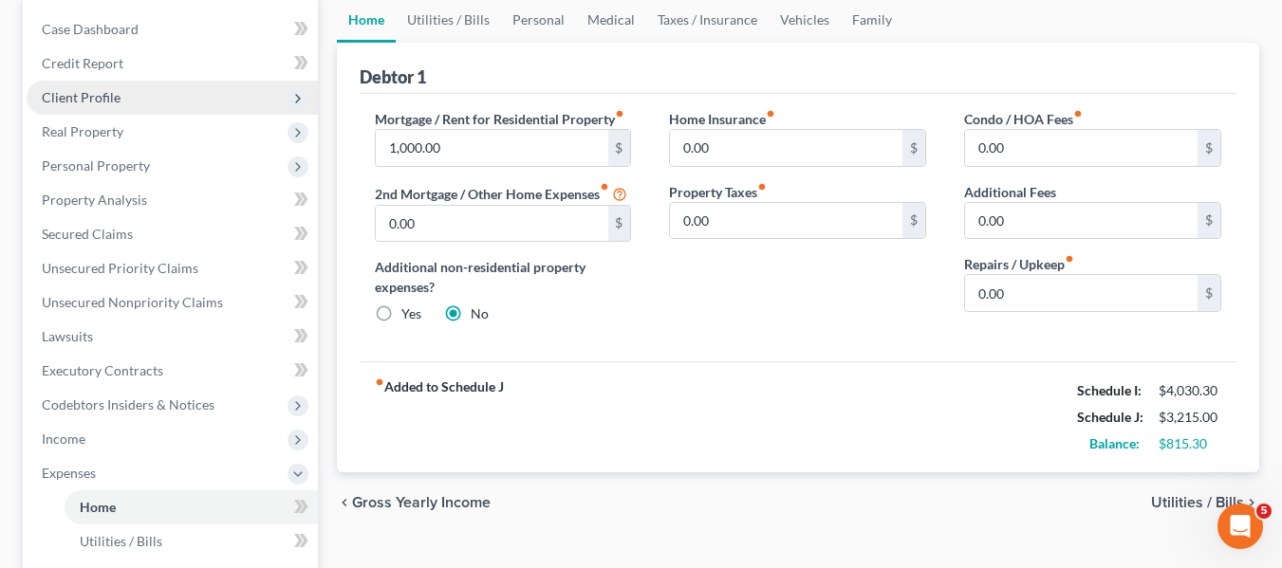
scroll to position [188, 0]
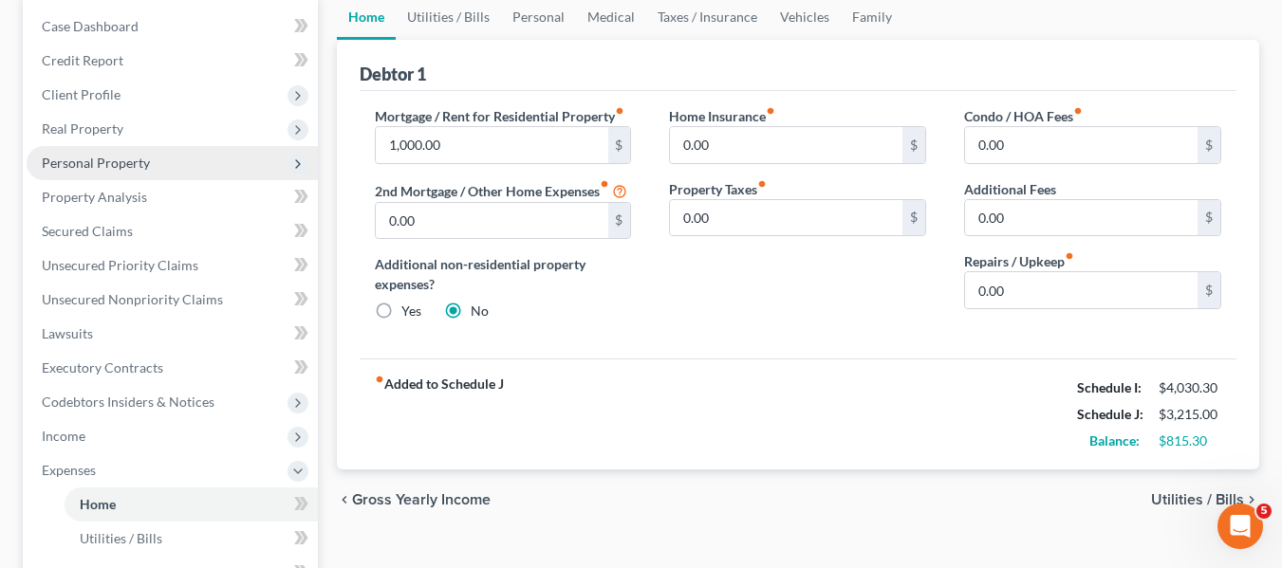
click at [115, 158] on span "Personal Property" at bounding box center [96, 163] width 108 height 16
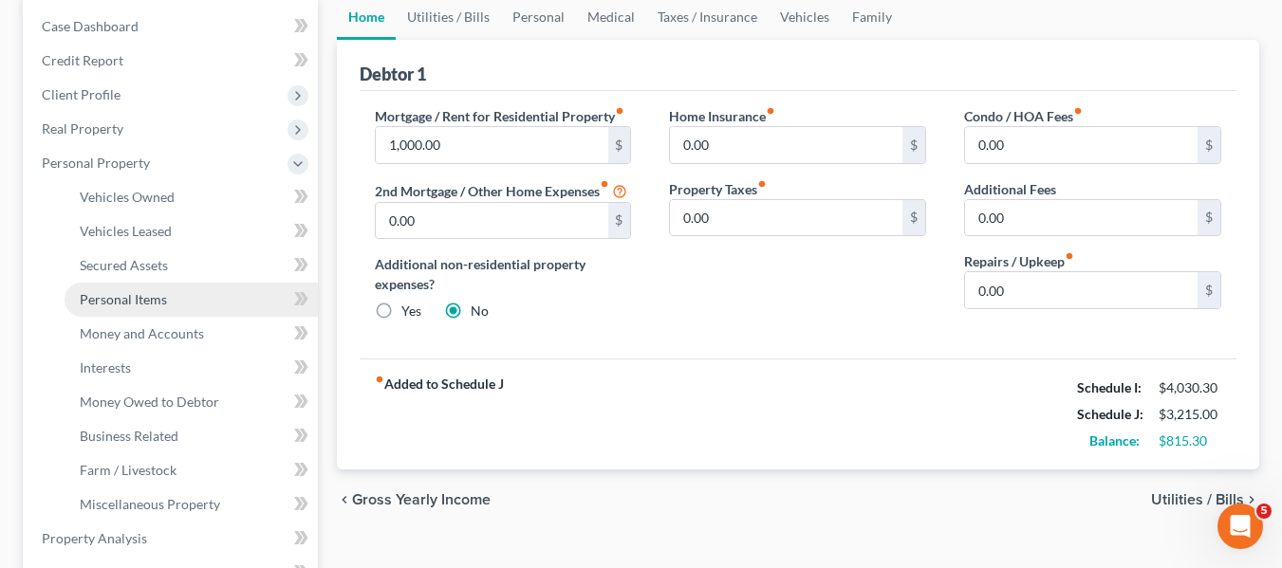
click at [141, 295] on span "Personal Items" at bounding box center [123, 299] width 87 height 16
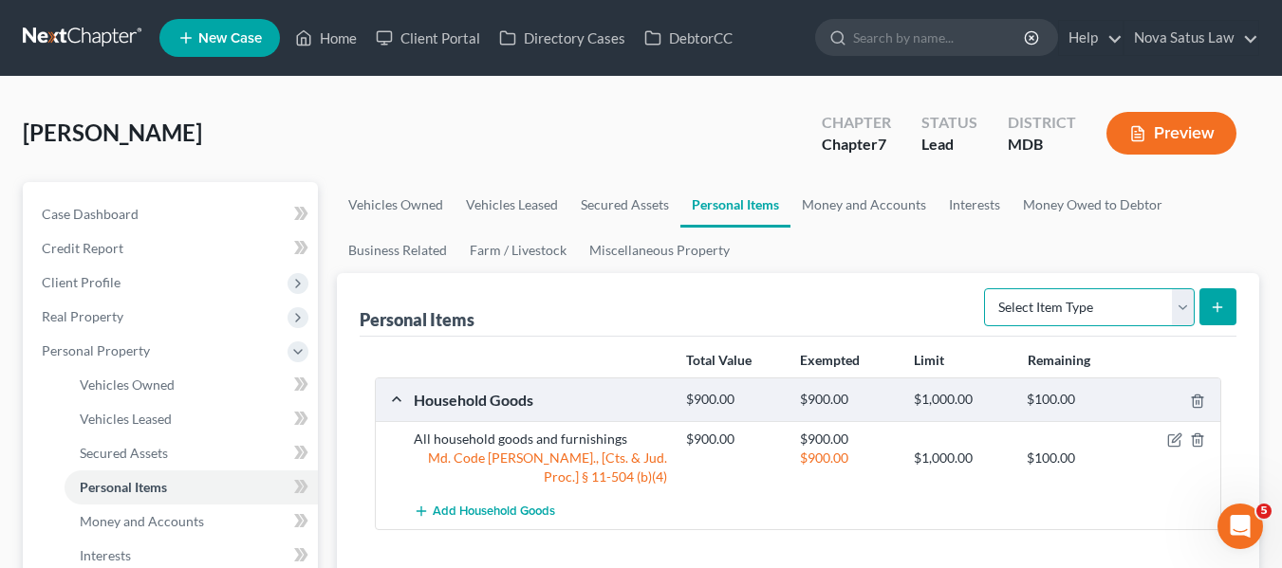
click at [1181, 314] on select "Select Item Type Clothing Collectibles Of Value Electronics Firearms Household …" at bounding box center [1089, 307] width 211 height 38
click at [986, 288] on select "Select Item Type Clothing Collectibles Of Value Electronics Firearms Household …" at bounding box center [1089, 307] width 211 height 38
click at [1209, 311] on icon "submit" at bounding box center [1216, 307] width 15 height 15
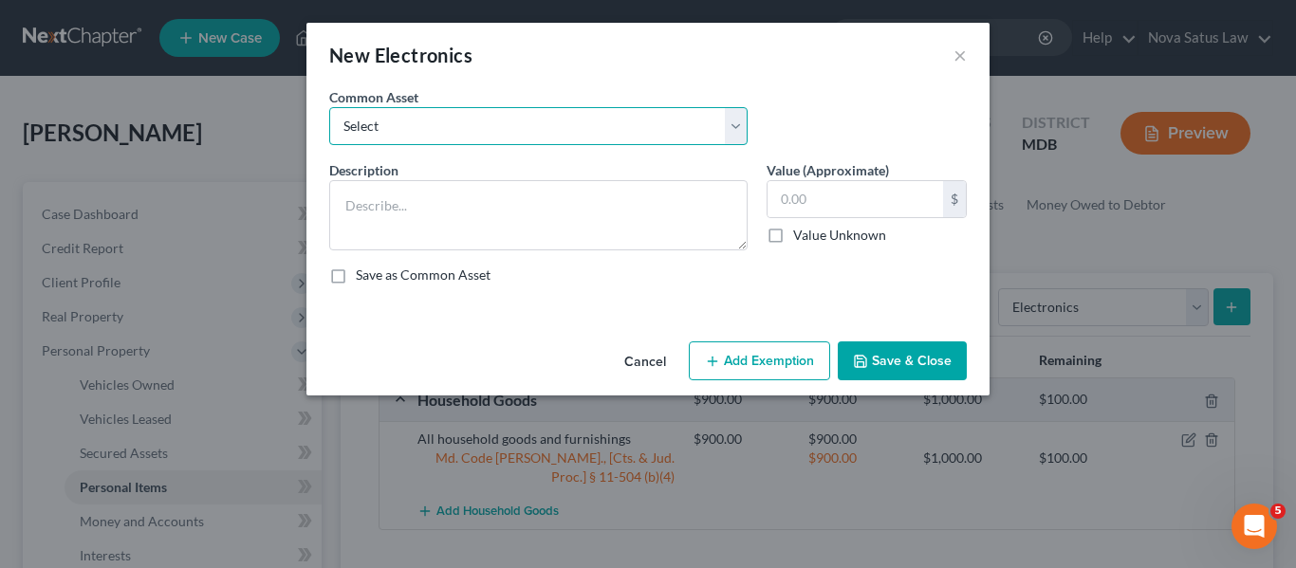
click at [656, 137] on select "Select All electronics including TV's computers music equipment etc" at bounding box center [538, 126] width 418 height 38
click at [329, 107] on select "Select All electronics including TV's computers music equipment etc" at bounding box center [538, 126] width 418 height 38
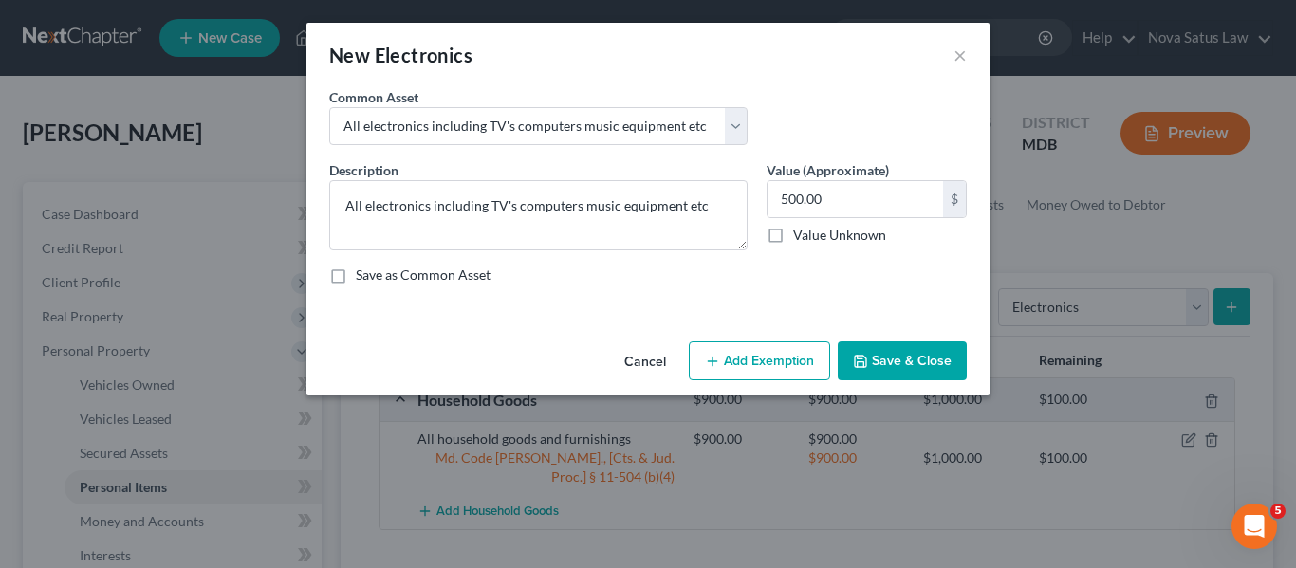
click at [761, 350] on button "Add Exemption" at bounding box center [759, 361] width 141 height 40
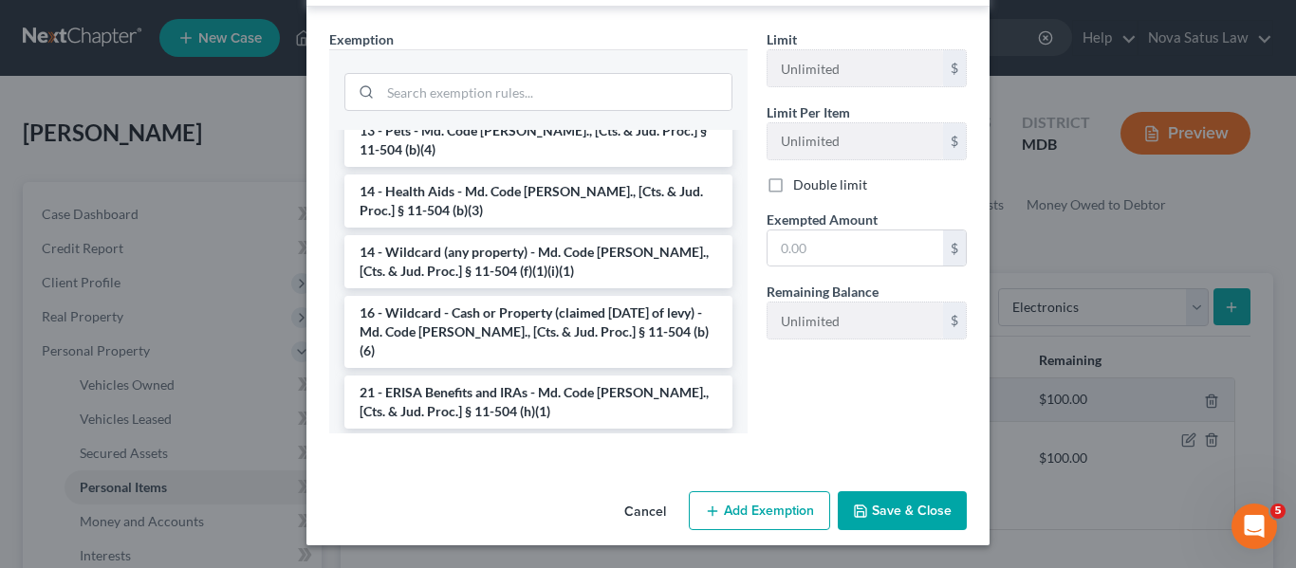
scroll to position [304, 0]
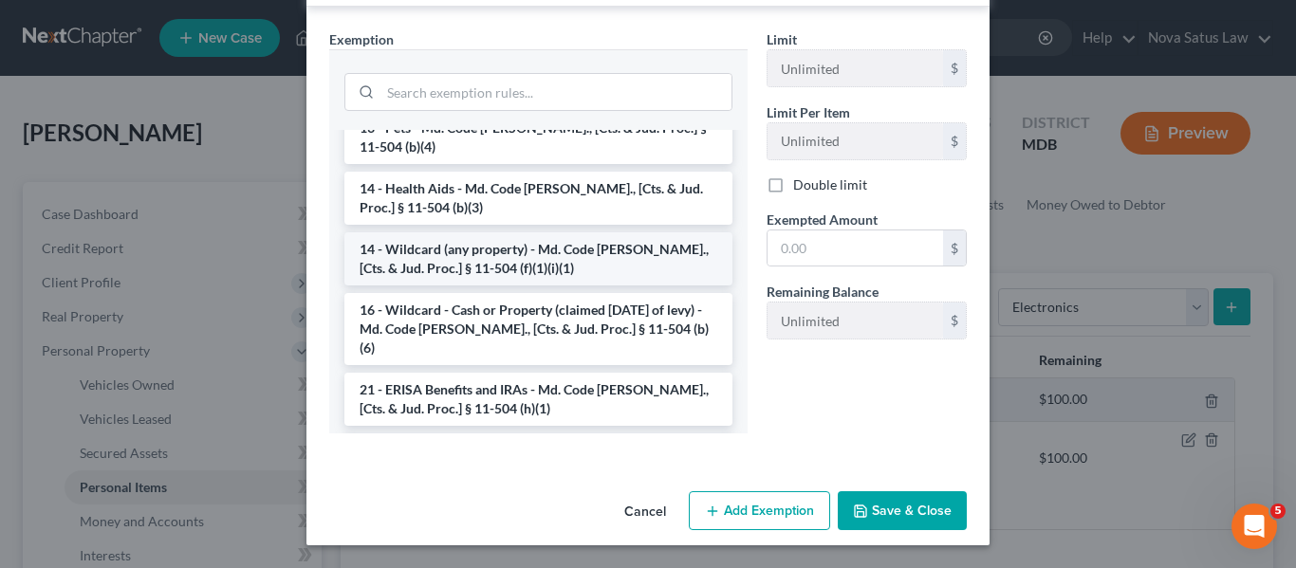
click at [460, 237] on li "14 - Wildcard (any property) - Md. Code [PERSON_NAME]., [Cts. & Jud. Proc.] § 1…" at bounding box center [538, 258] width 388 height 53
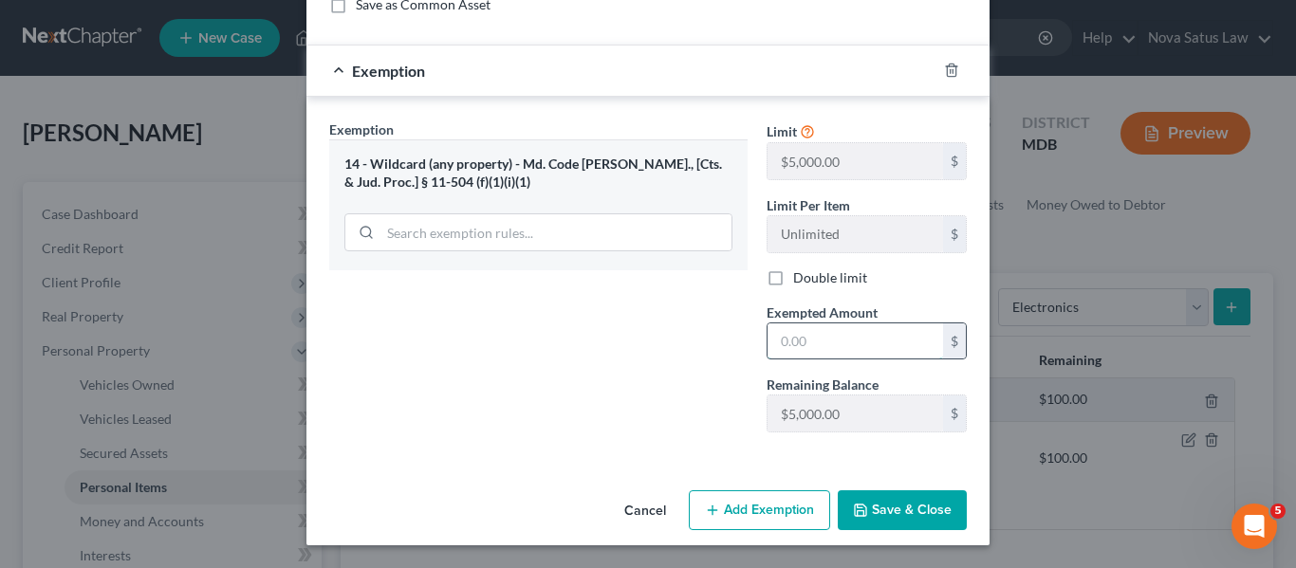
click at [806, 355] on input "text" at bounding box center [854, 341] width 175 height 36
click at [875, 516] on button "Save & Close" at bounding box center [902, 510] width 129 height 40
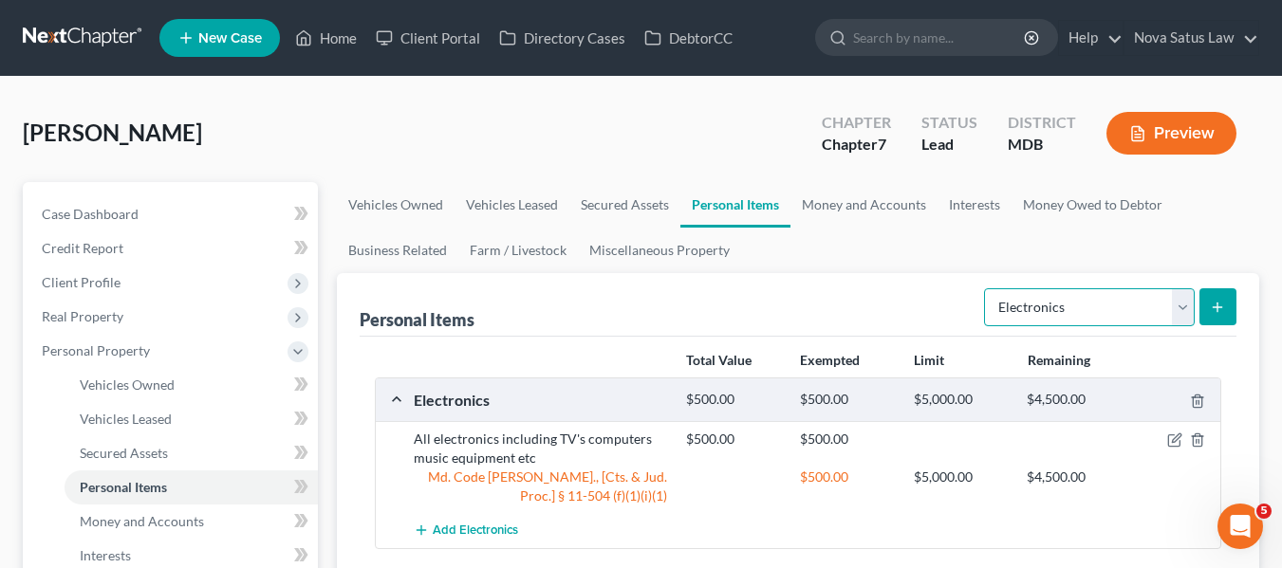
click at [1059, 301] on select "Select Item Type Clothing Collectibles Of Value Electronics Firearms Household …" at bounding box center [1089, 307] width 211 height 38
click at [986, 288] on select "Select Item Type Clothing Collectibles Of Value Electronics Firearms Household …" at bounding box center [1089, 307] width 211 height 38
click at [1216, 301] on icon "submit" at bounding box center [1216, 307] width 15 height 15
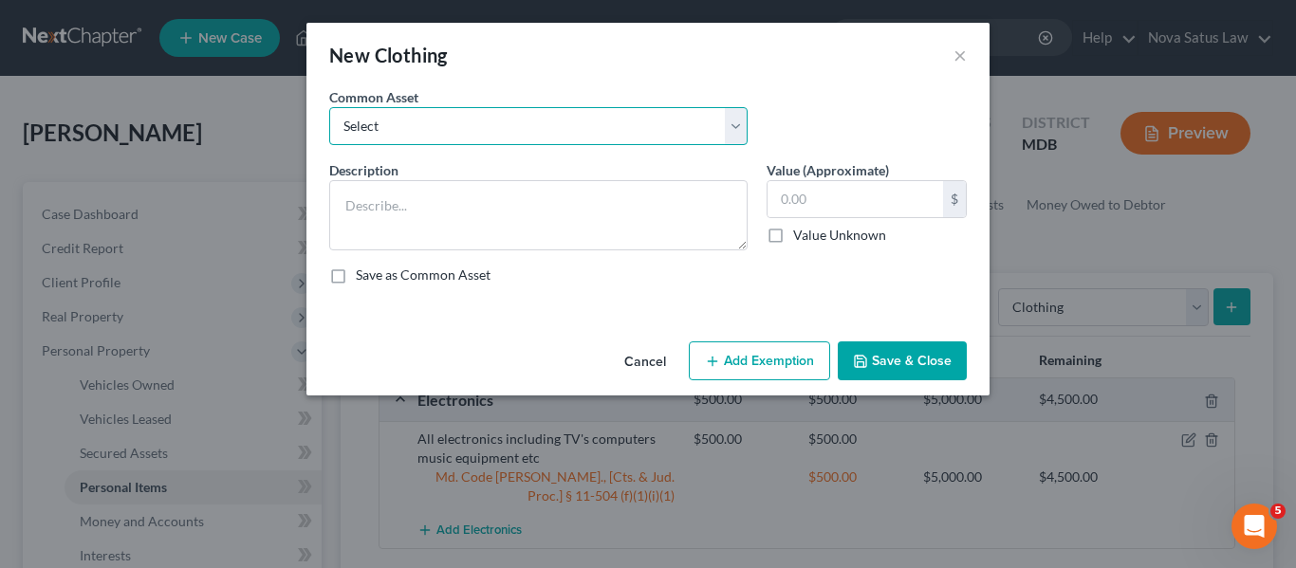
drag, startPoint x: 637, startPoint y: 135, endPoint x: 568, endPoint y: 177, distance: 81.3
click at [568, 177] on div "Common Asset Select All articles of clothing including shoes and outerwear Desc…" at bounding box center [647, 193] width 637 height 212
click at [329, 107] on select "Select All articles of clothing including shoes and outerwear" at bounding box center [538, 126] width 418 height 38
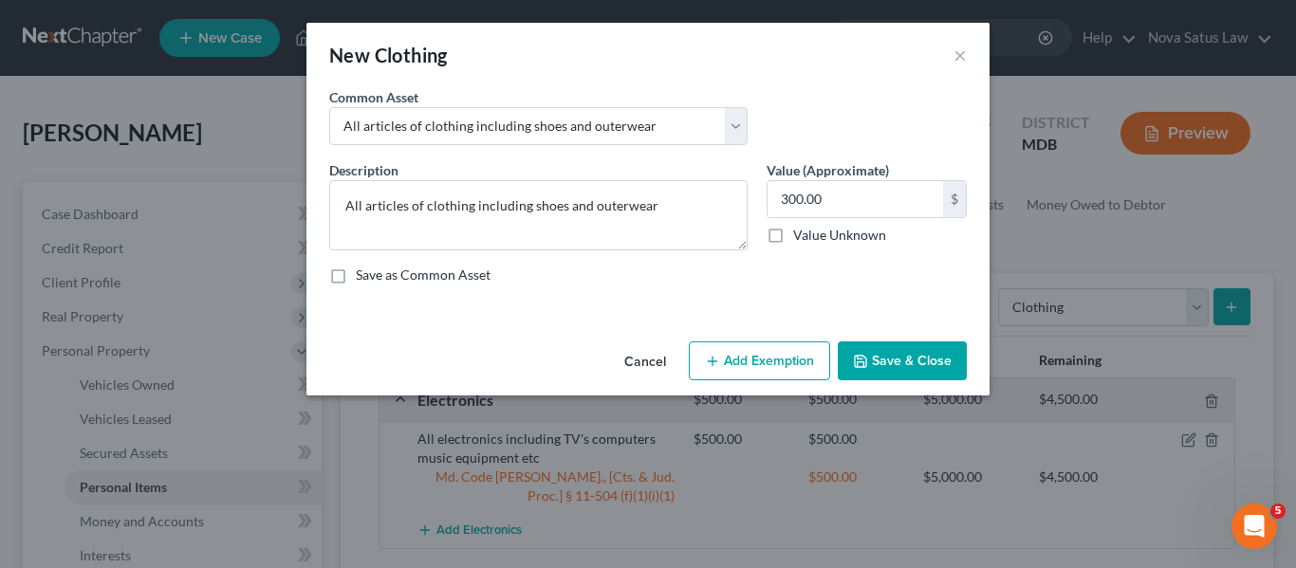
click at [782, 375] on button "Add Exemption" at bounding box center [759, 361] width 141 height 40
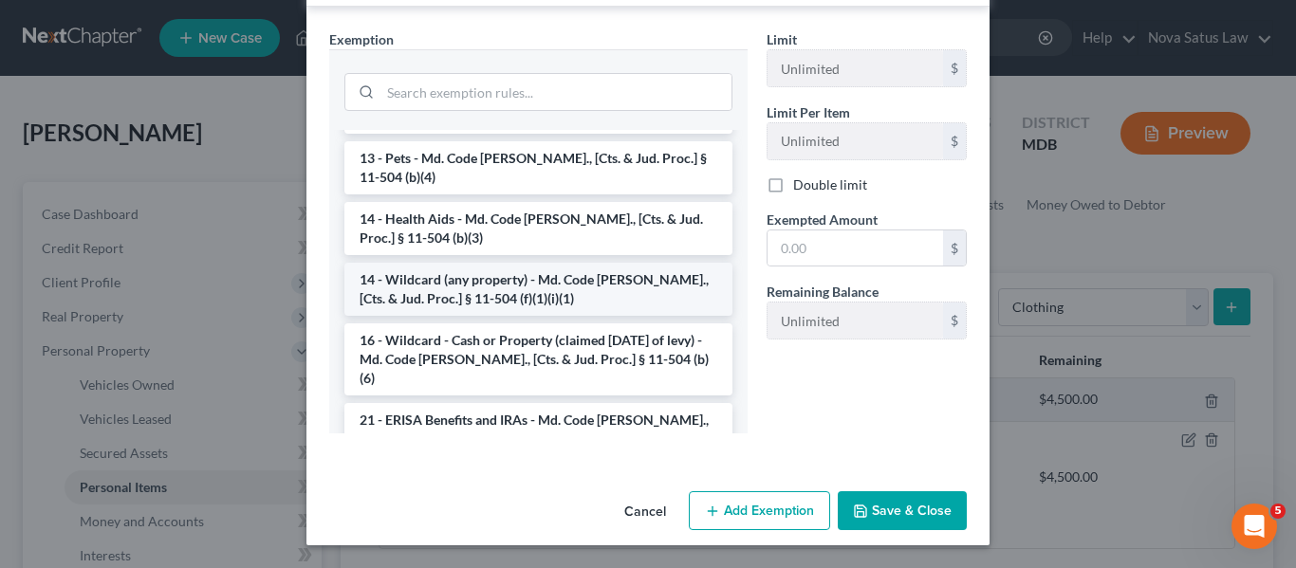
scroll to position [335, 0]
click at [467, 273] on li "14 - Wildcard (any property) - Md. Code [PERSON_NAME]., [Cts. & Jud. Proc.] § 1…" at bounding box center [538, 288] width 388 height 53
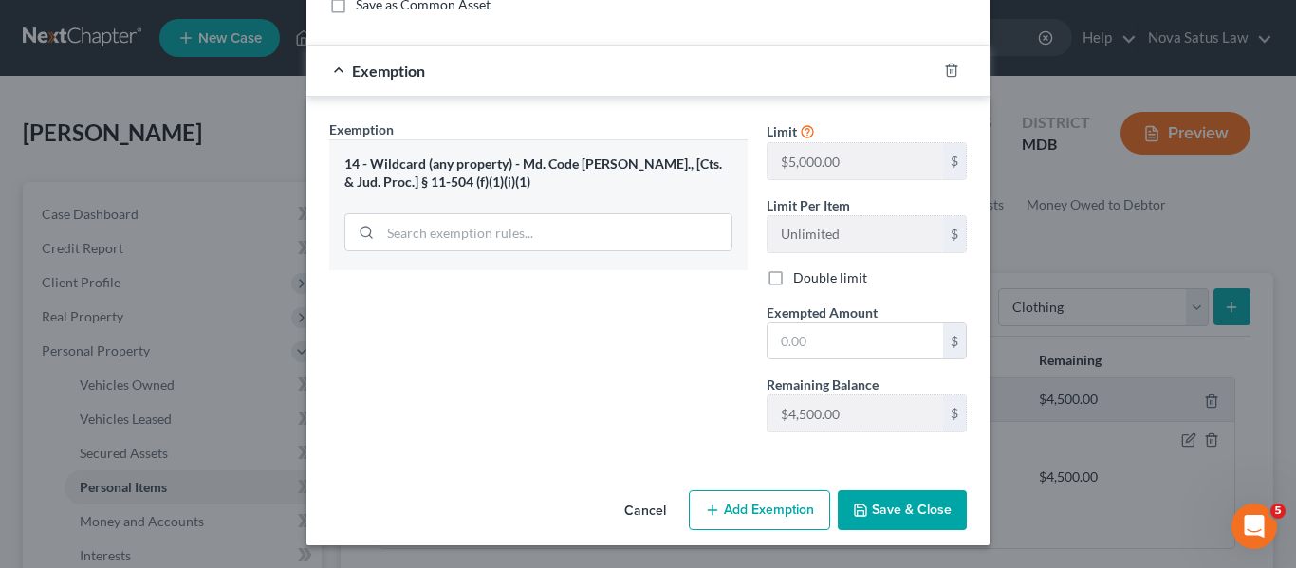
scroll to position [270, 0]
click at [860, 324] on input "text" at bounding box center [854, 341] width 175 height 36
click at [870, 512] on button "Save & Close" at bounding box center [902, 510] width 129 height 40
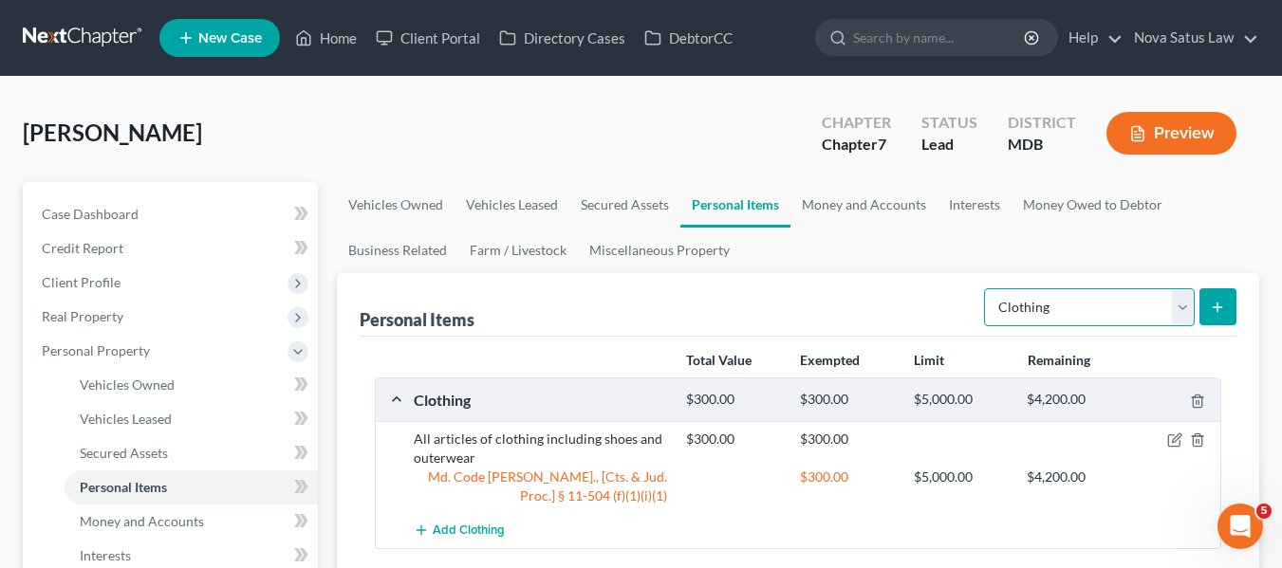
click at [1050, 302] on select "Select Item Type Clothing Collectibles Of Value Electronics Firearms Household …" at bounding box center [1089, 307] width 211 height 38
click at [986, 288] on select "Select Item Type Clothing Collectibles Of Value Electronics Firearms Household …" at bounding box center [1089, 307] width 211 height 38
click at [1207, 308] on button "submit" at bounding box center [1217, 306] width 37 height 37
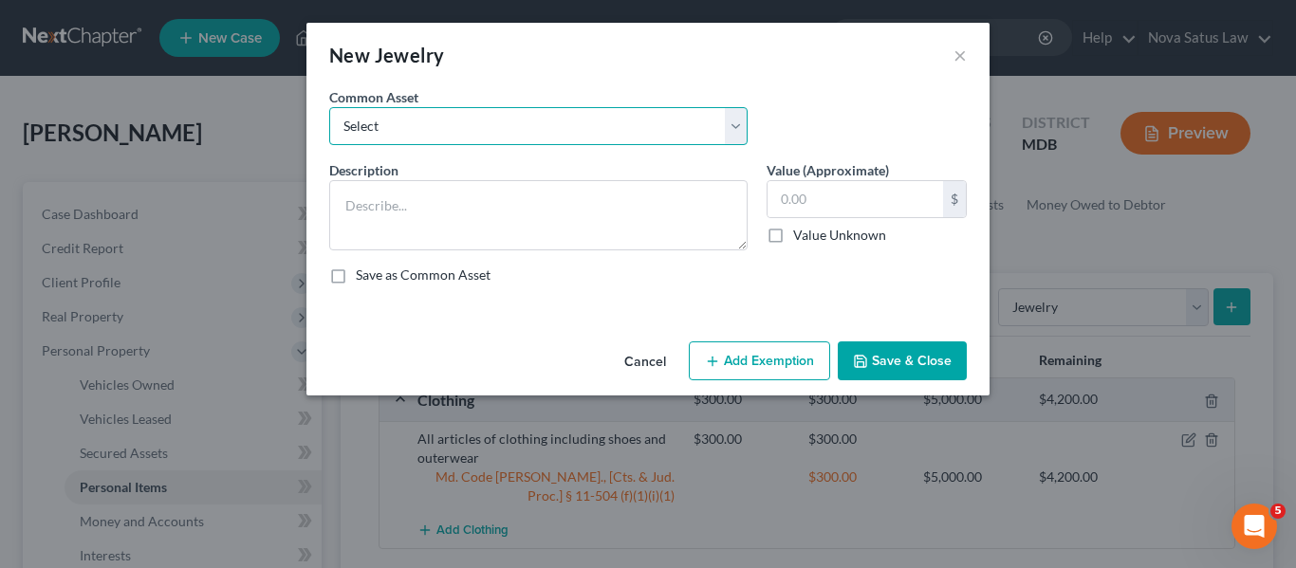
click at [601, 127] on select "Select All jewelry including rings watches bracelets earrings etc" at bounding box center [538, 126] width 418 height 38
click at [329, 107] on select "Select All jewelry including rings watches bracelets earrings etc" at bounding box center [538, 126] width 418 height 38
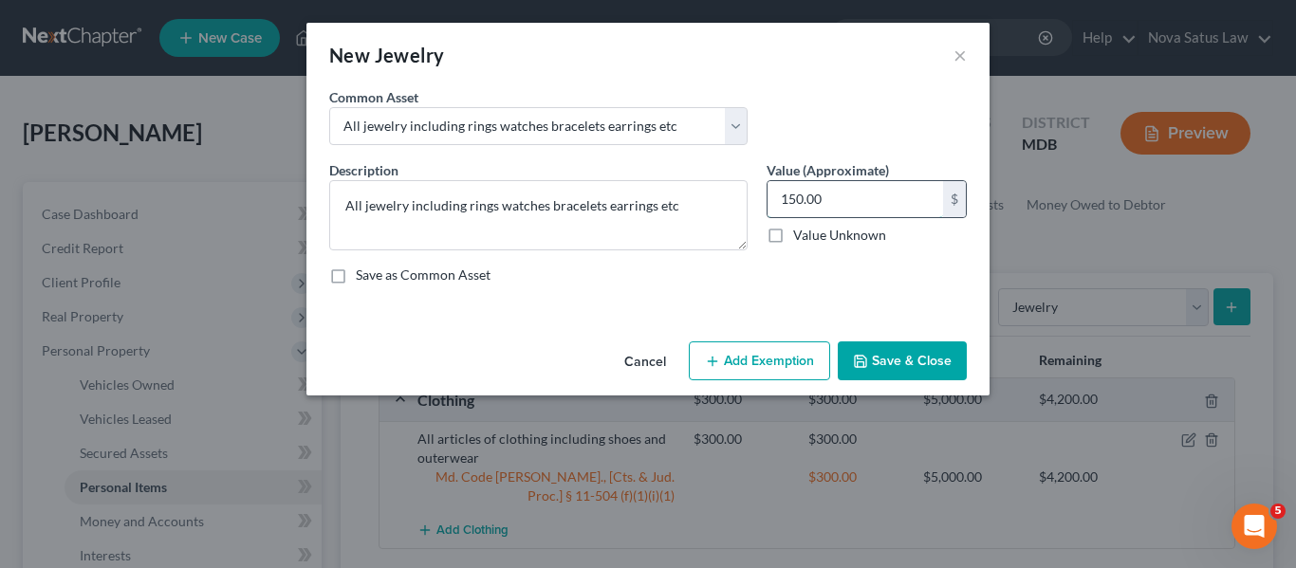
click at [839, 191] on input "150.00" at bounding box center [854, 199] width 175 height 36
click at [748, 364] on button "Add Exemption" at bounding box center [759, 361] width 141 height 40
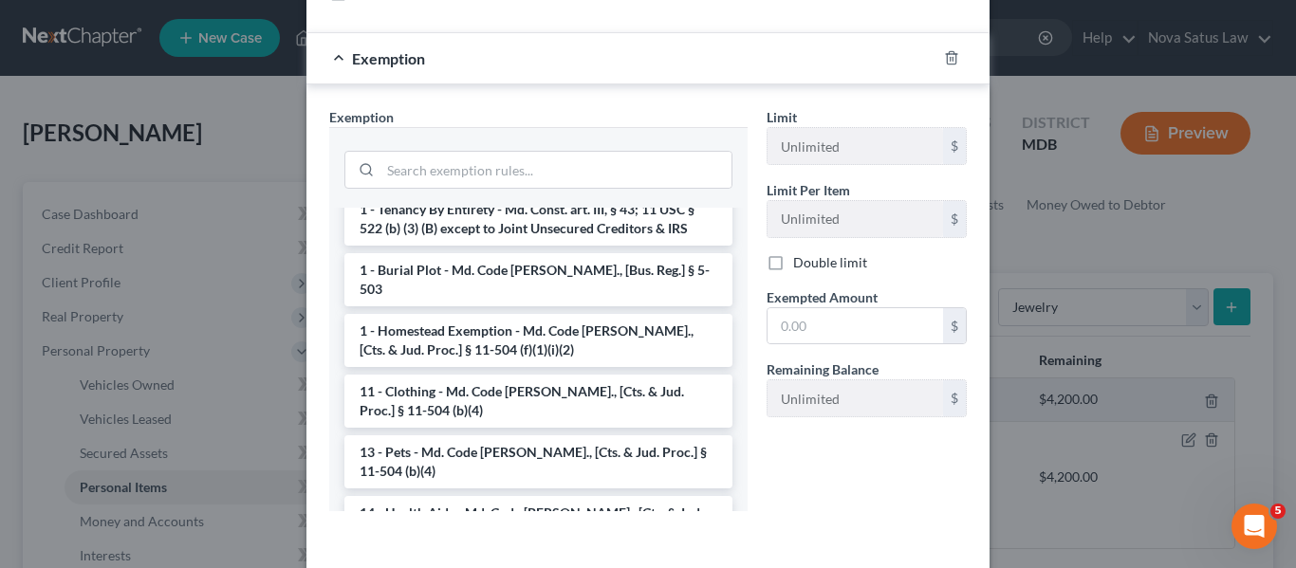
scroll to position [155, 0]
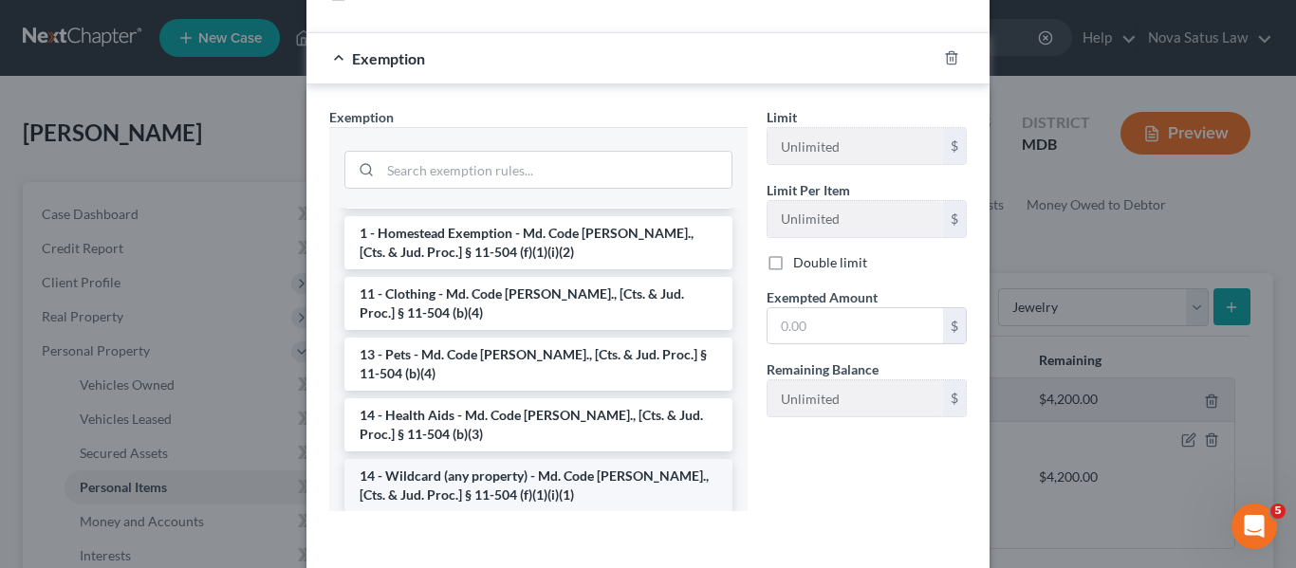
click at [485, 473] on li "14 - Wildcard (any property) - Md. Code [PERSON_NAME]., [Cts. & Jud. Proc.] § 1…" at bounding box center [538, 485] width 388 height 53
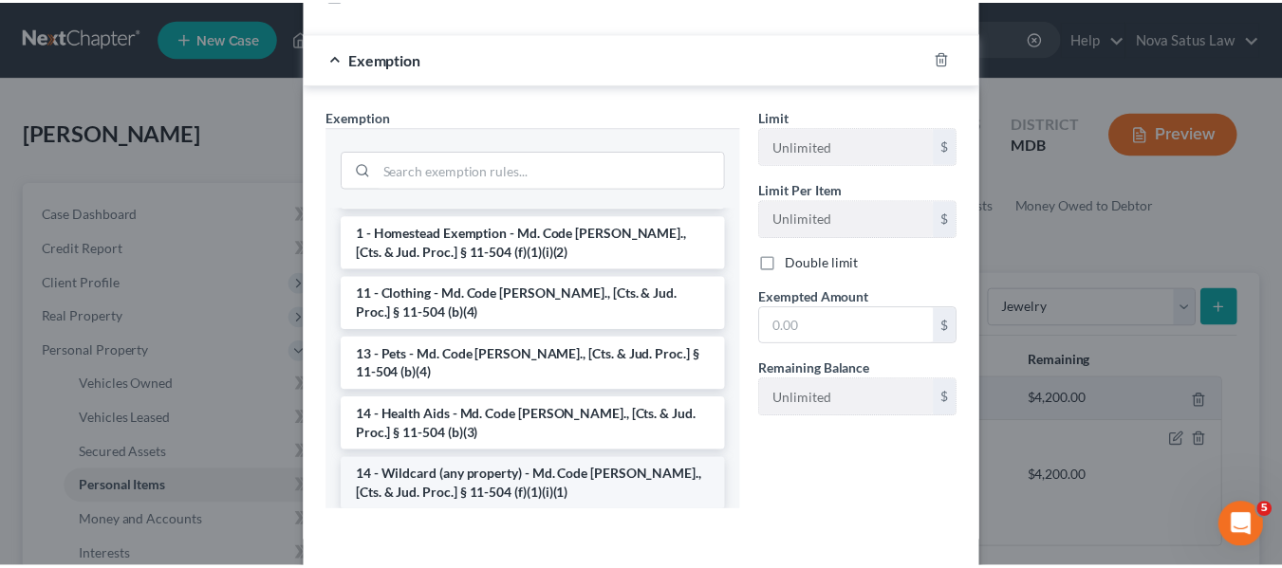
scroll to position [270, 0]
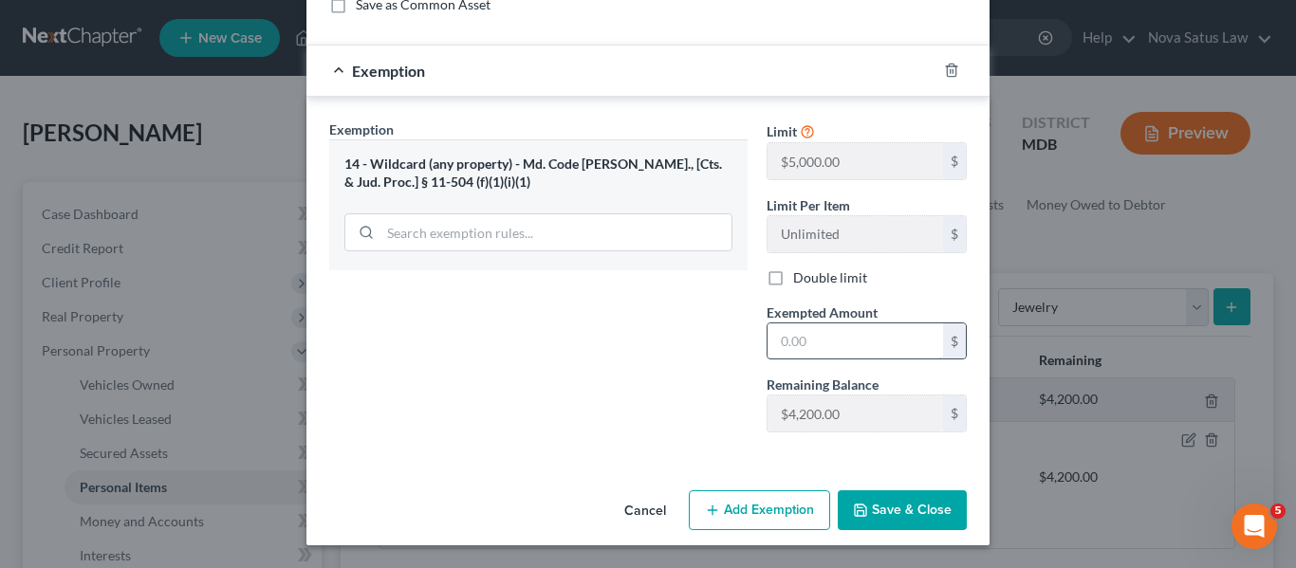
click at [867, 354] on input "text" at bounding box center [854, 341] width 175 height 36
click at [910, 510] on button "Save & Close" at bounding box center [902, 510] width 129 height 40
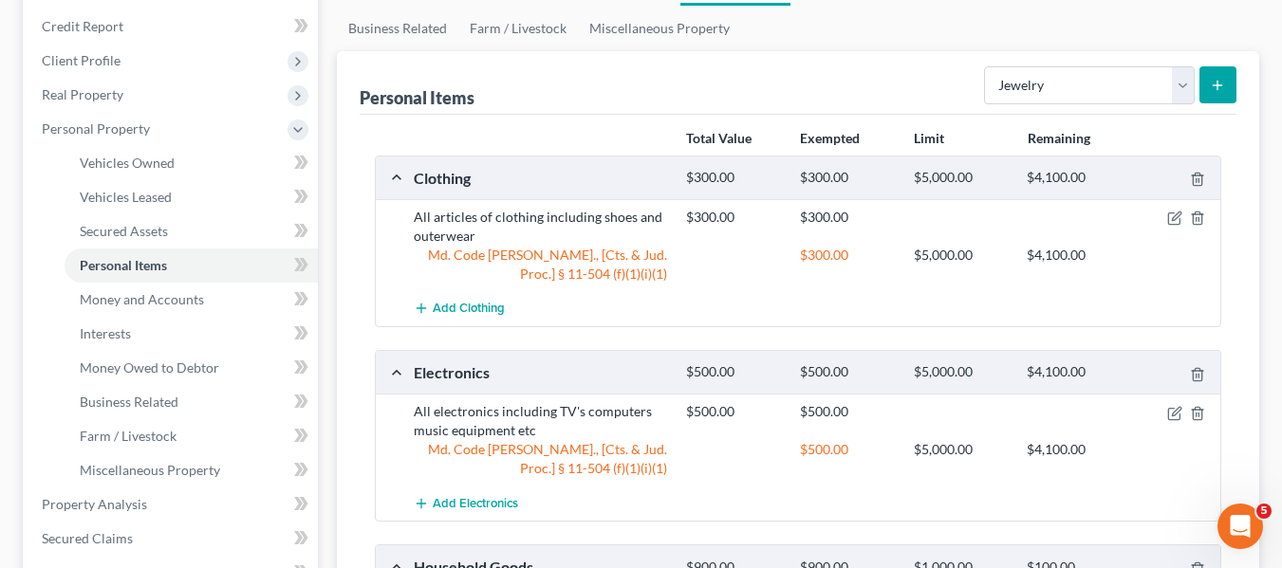
scroll to position [284, 0]
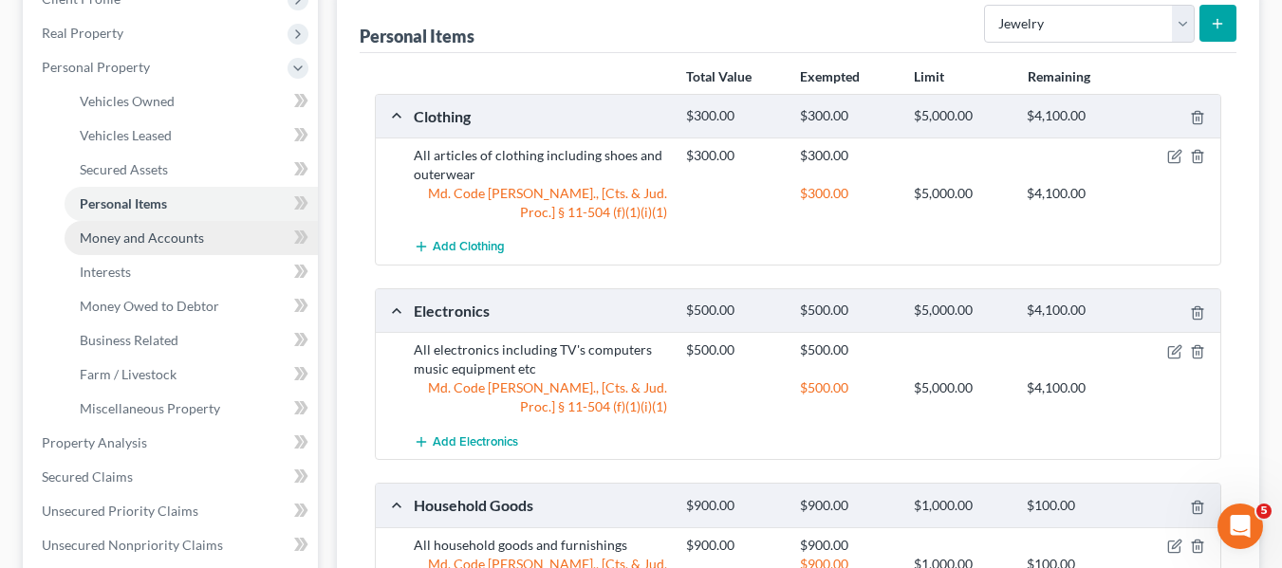
click at [167, 253] on link "Money and Accounts" at bounding box center [191, 238] width 253 height 34
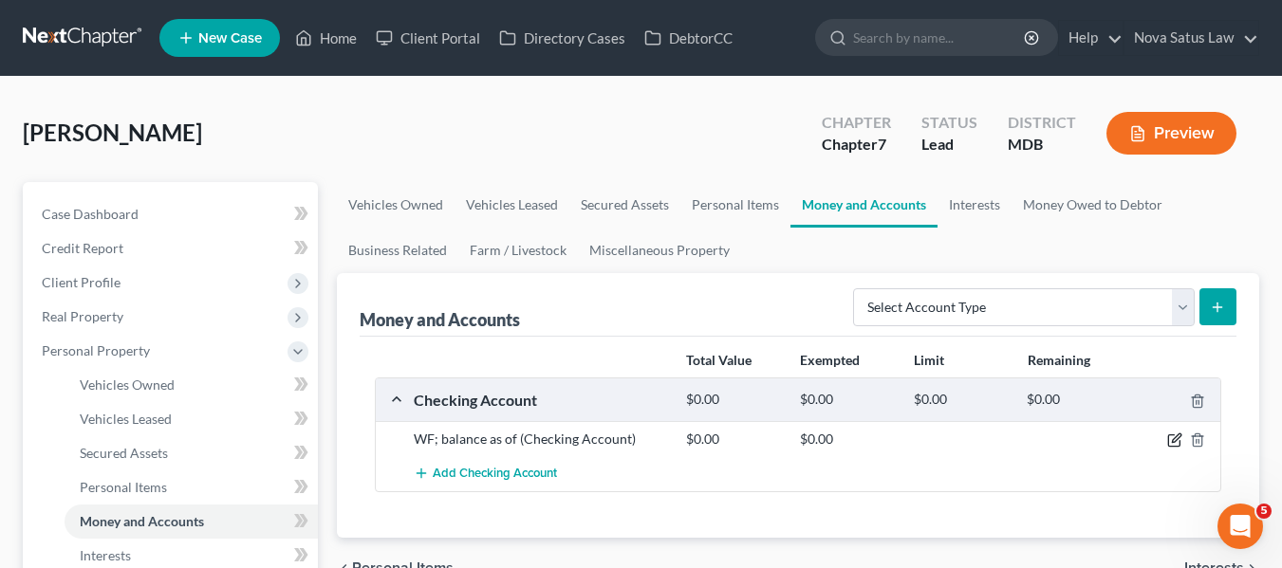
click at [1171, 439] on icon "button" at bounding box center [1174, 440] width 15 height 15
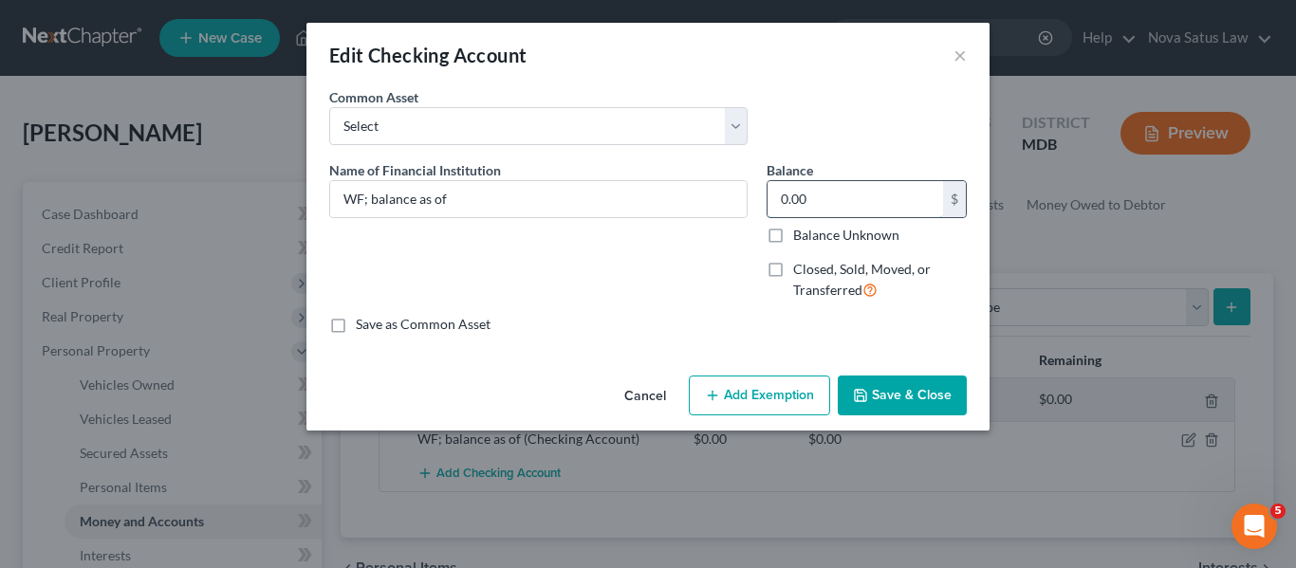
click at [840, 194] on input "0.00" at bounding box center [854, 199] width 175 height 36
click at [498, 196] on input "WF; balance as of" at bounding box center [538, 199] width 416 height 36
click at [732, 391] on button "Add Exemption" at bounding box center [759, 396] width 141 height 40
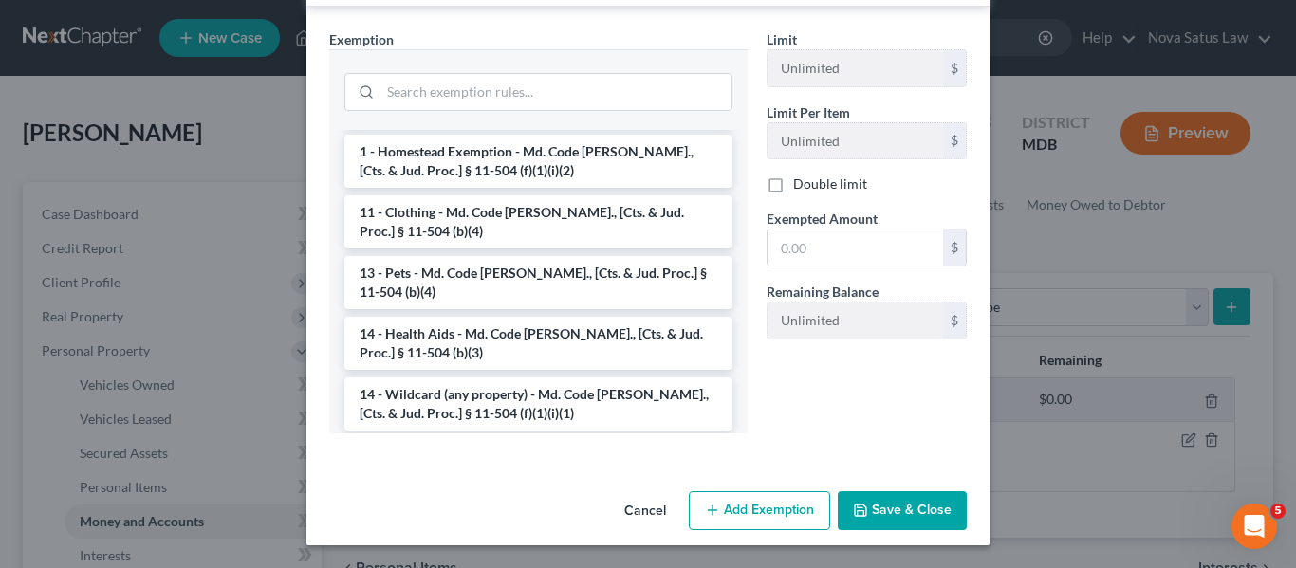
scroll to position [159, 0]
click at [487, 385] on li "14 - Wildcard (any property) - Md. Code [PERSON_NAME]., [Cts. & Jud. Proc.] § 1…" at bounding box center [538, 403] width 388 height 53
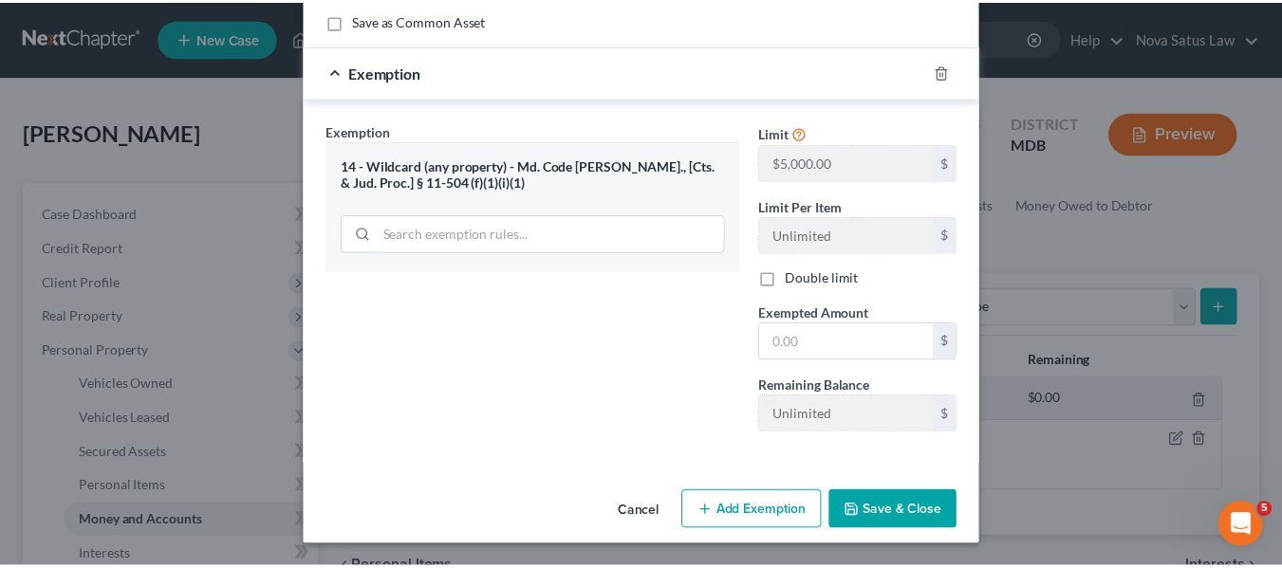
scroll to position [304, 0]
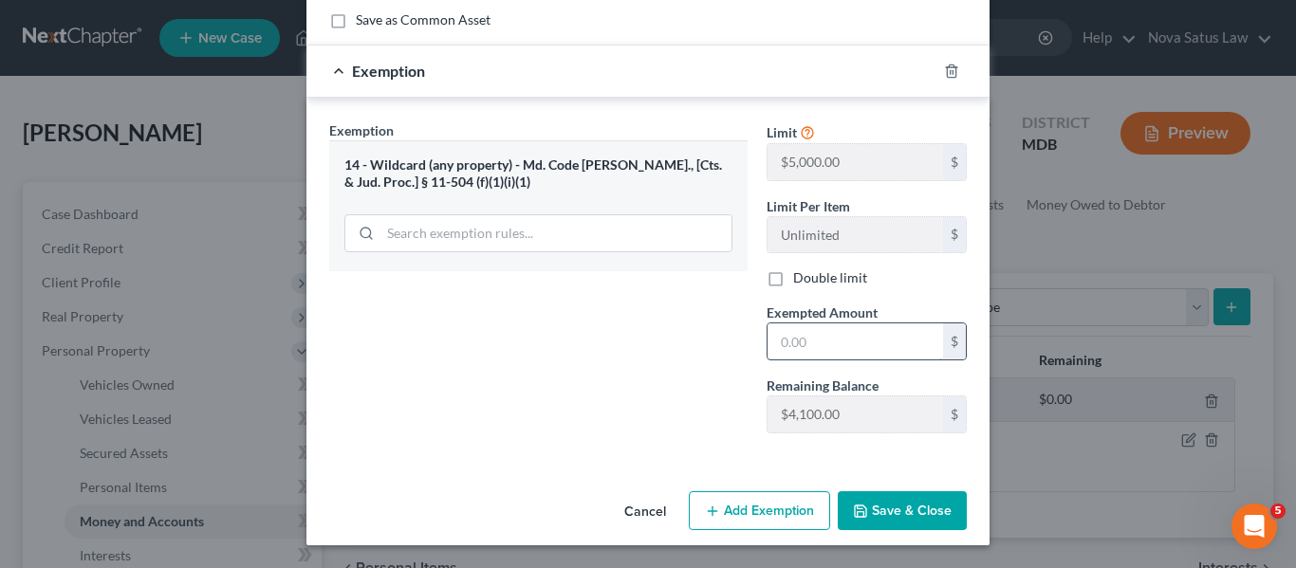
click at [819, 345] on input "text" at bounding box center [854, 341] width 175 height 36
click at [853, 507] on icon "button" at bounding box center [860, 511] width 15 height 15
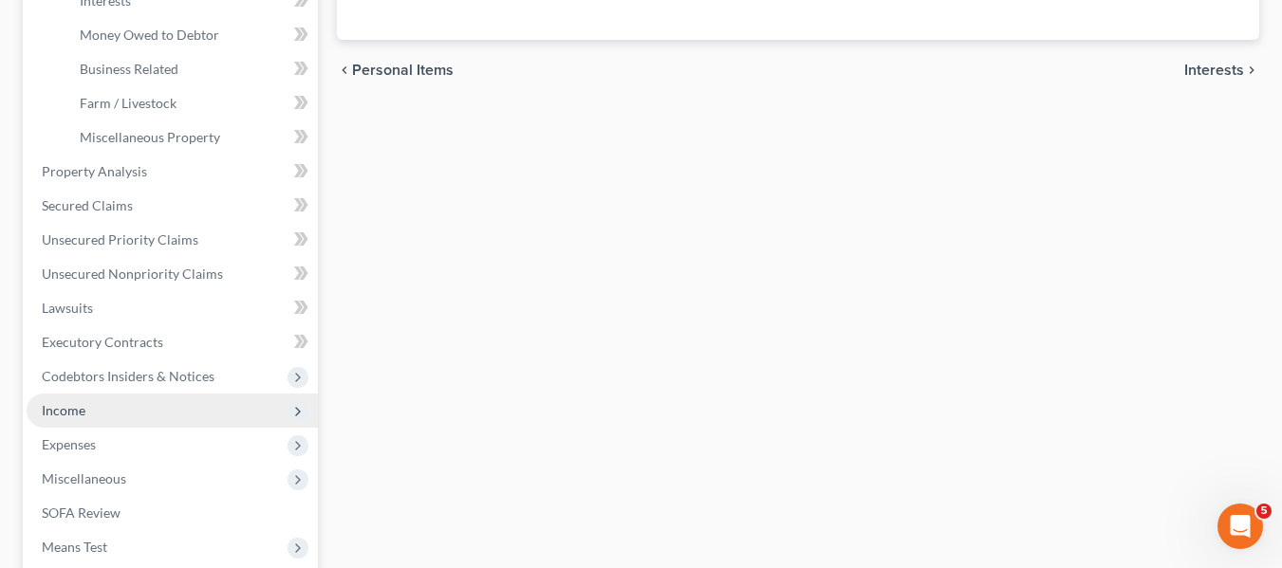
scroll to position [556, 0]
click at [76, 408] on span "Income" at bounding box center [64, 409] width 44 height 16
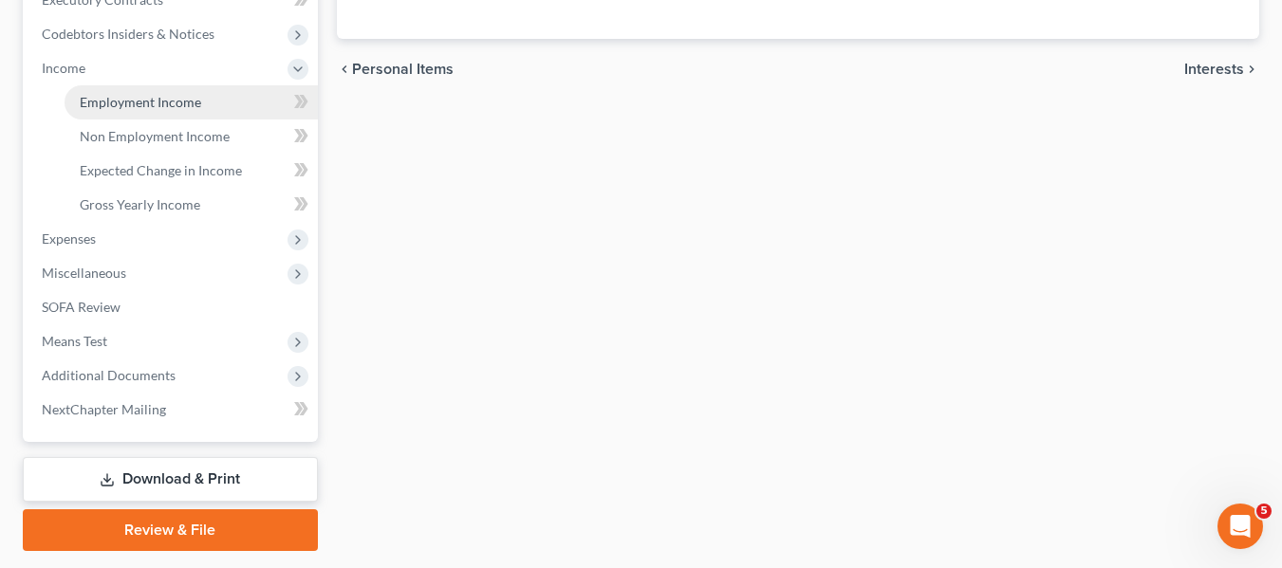
click at [134, 101] on span "Employment Income" at bounding box center [140, 102] width 121 height 16
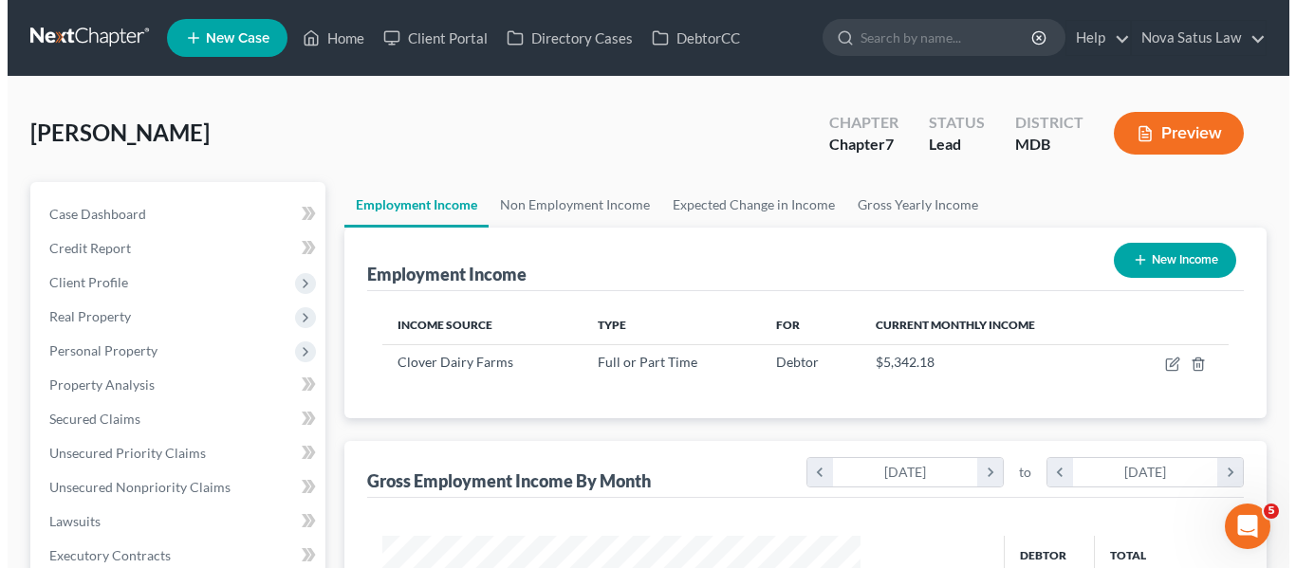
scroll to position [341, 516]
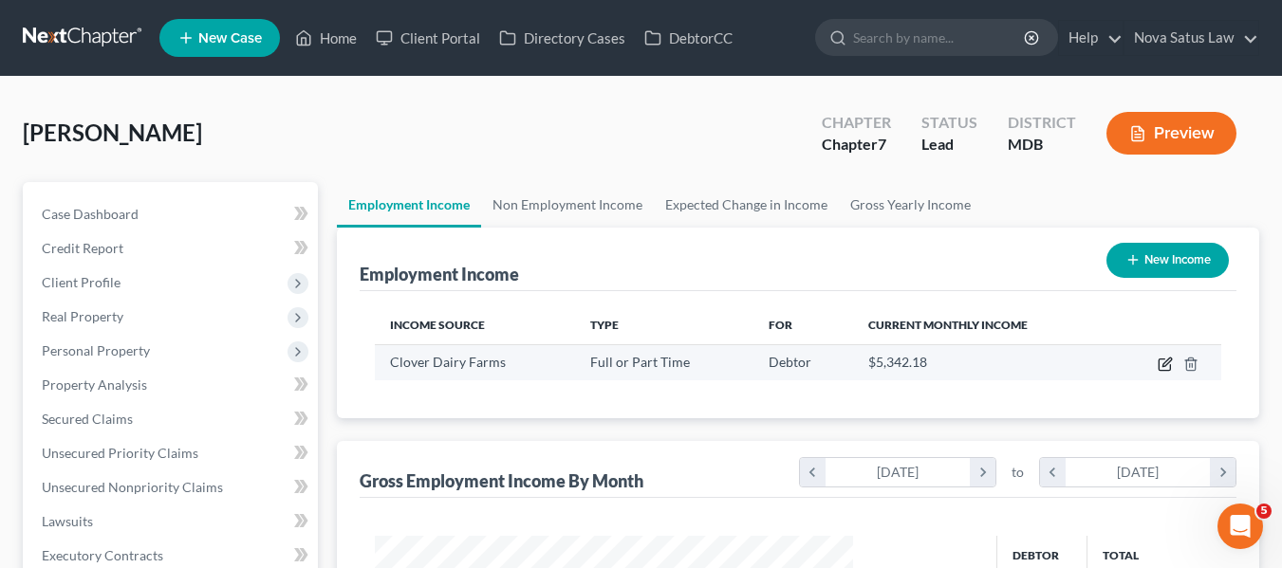
click at [1167, 359] on icon "button" at bounding box center [1164, 364] width 15 height 15
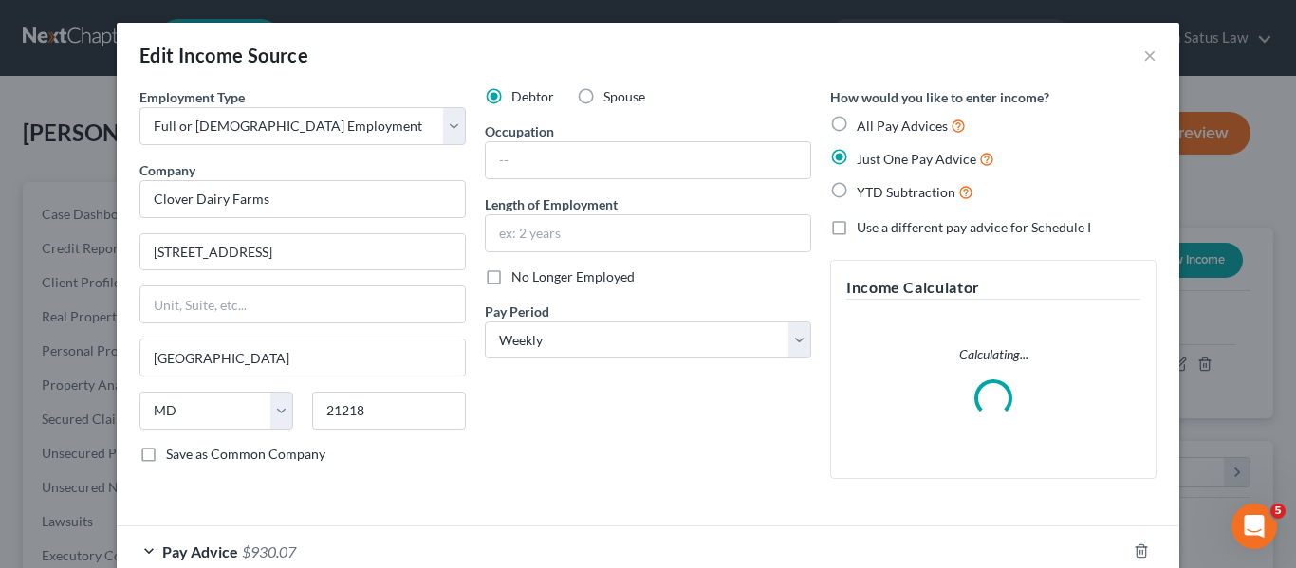
scroll to position [113, 0]
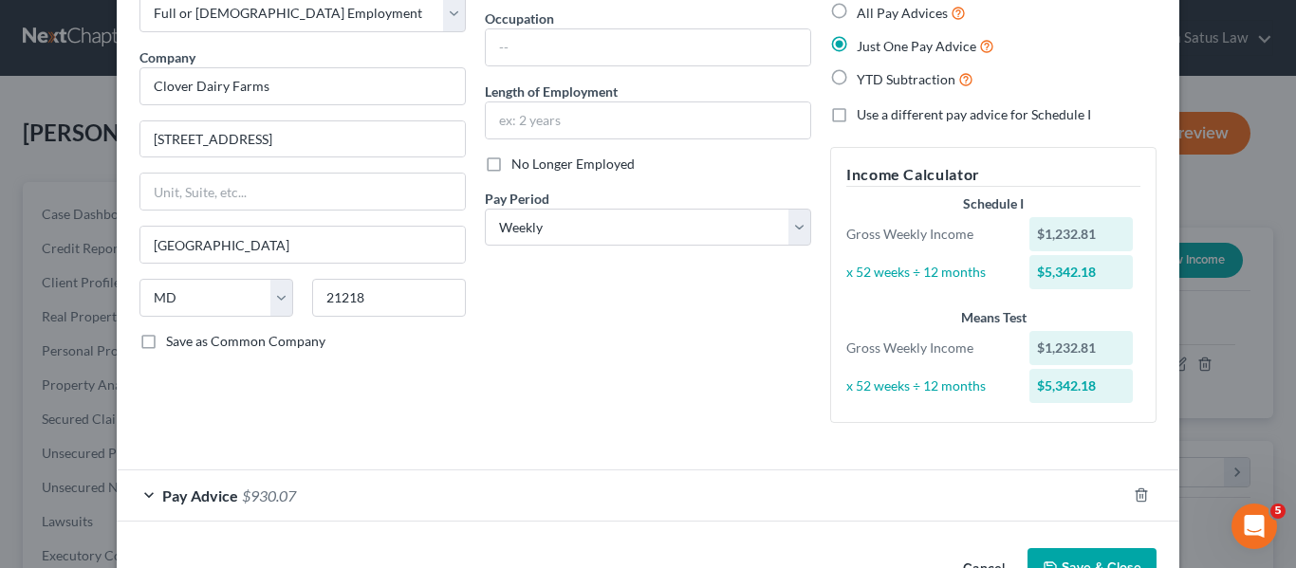
click at [180, 494] on span "Pay Advice" at bounding box center [200, 496] width 76 height 18
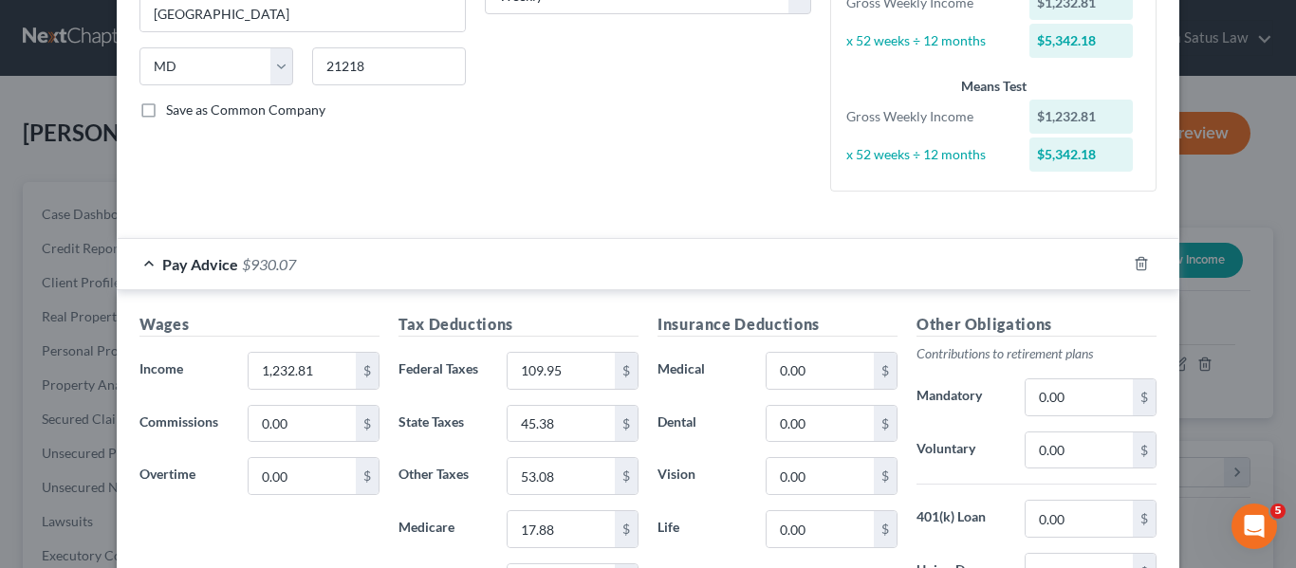
scroll to position [529, 0]
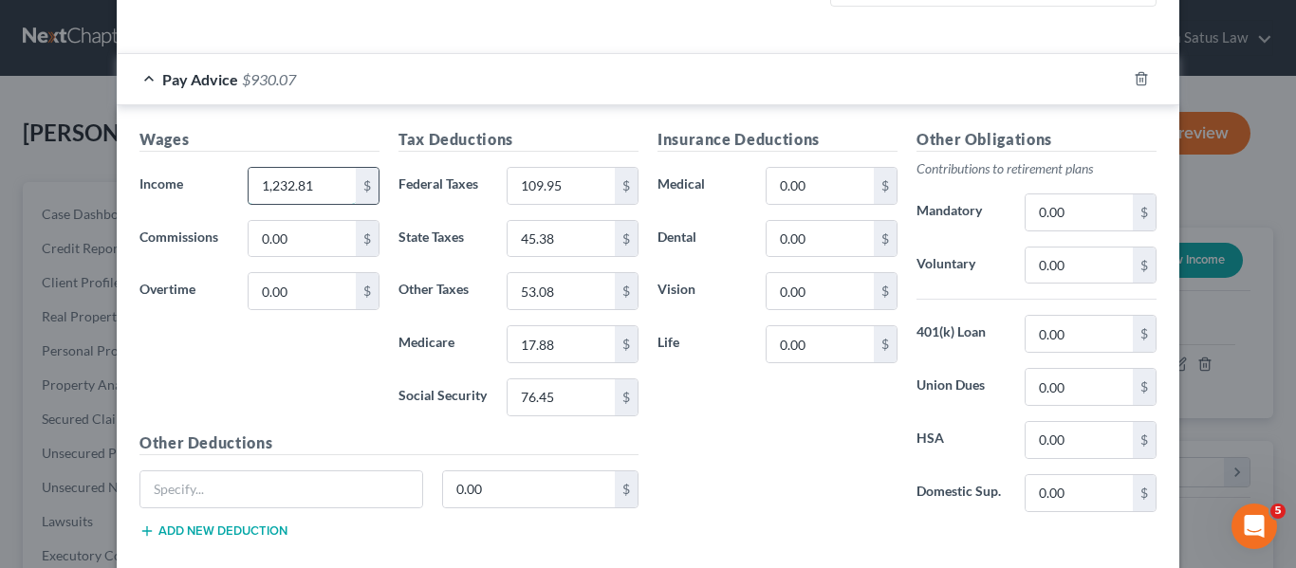
click at [302, 188] on input "1,232.81" at bounding box center [302, 186] width 107 height 36
click at [615, 178] on div "$" at bounding box center [626, 186] width 23 height 36
click at [590, 184] on input "109.95" at bounding box center [560, 186] width 107 height 36
click at [547, 351] on input "17.88" at bounding box center [560, 344] width 107 height 36
click at [593, 387] on input "76.45" at bounding box center [560, 397] width 107 height 36
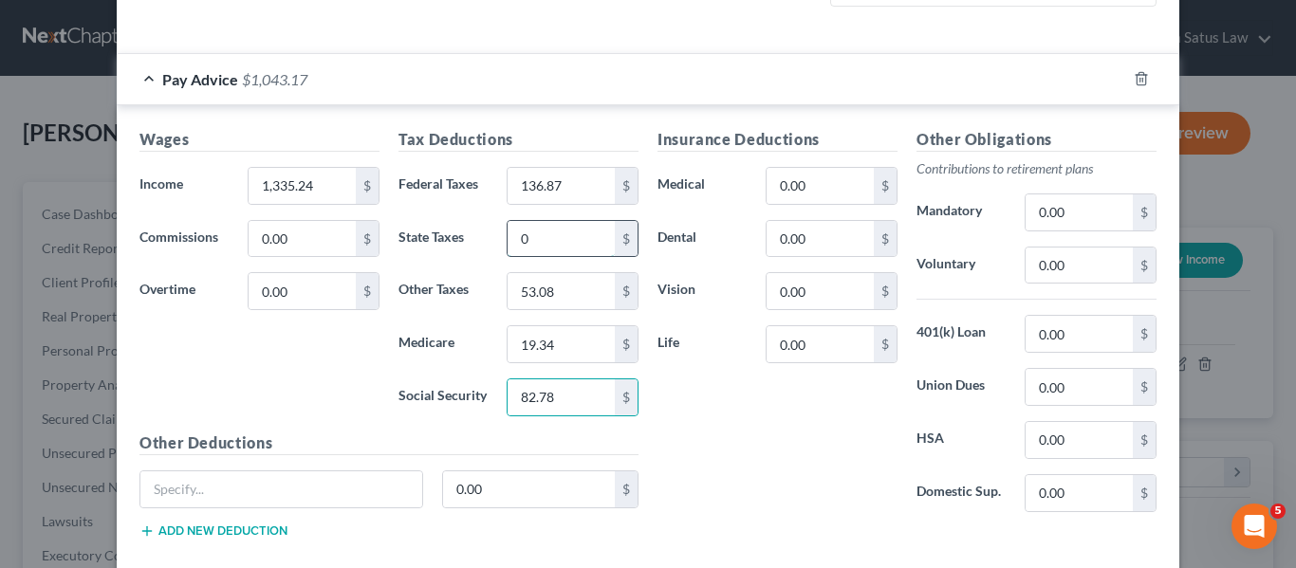
click at [551, 238] on input "0" at bounding box center [560, 239] width 107 height 36
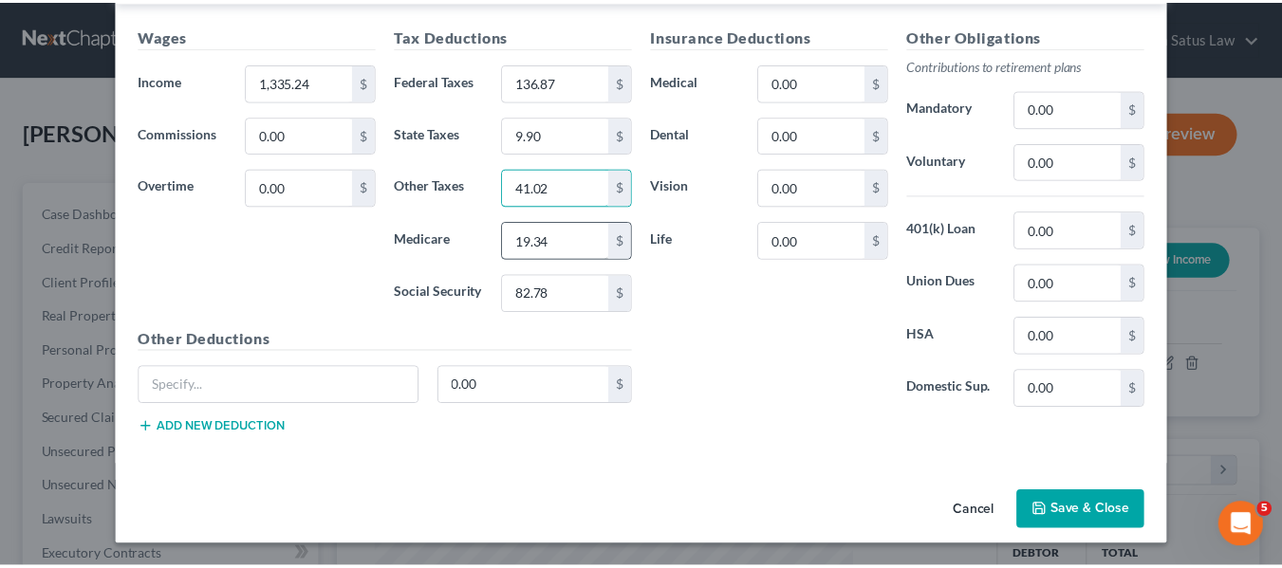
scroll to position [634, 0]
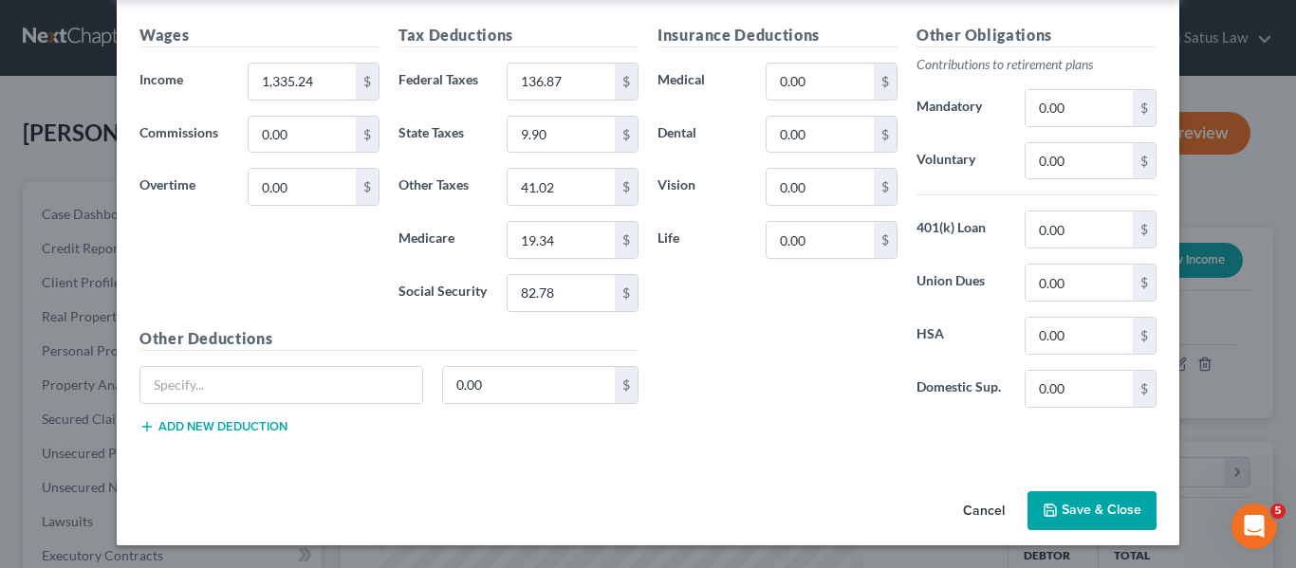
click at [1042, 511] on icon "button" at bounding box center [1049, 510] width 15 height 15
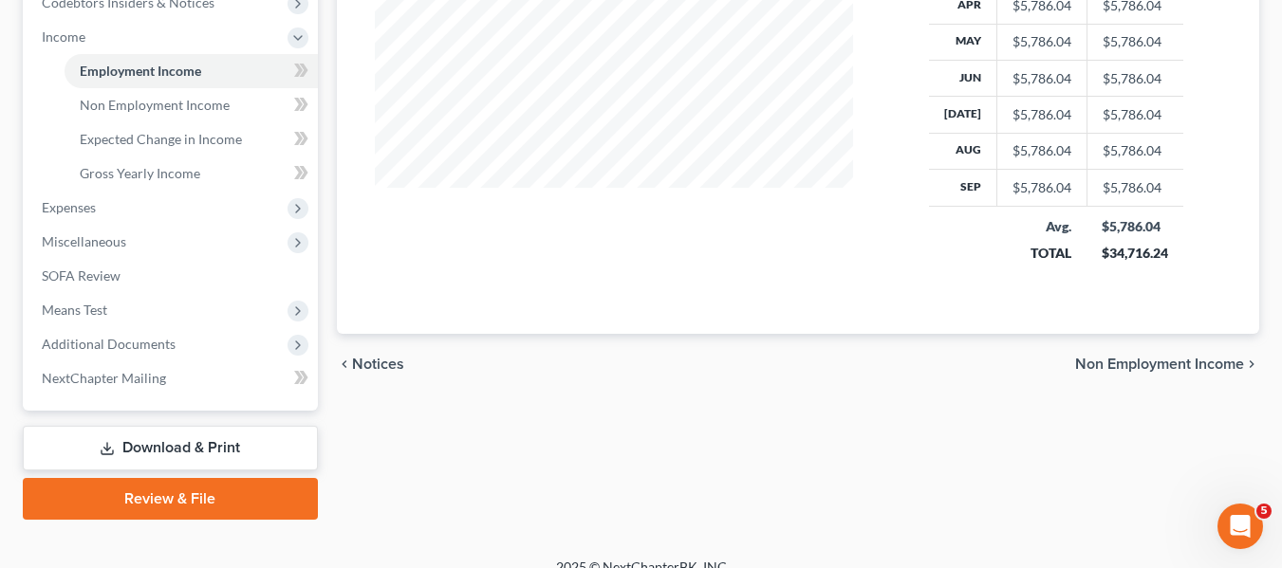
scroll to position [591, 0]
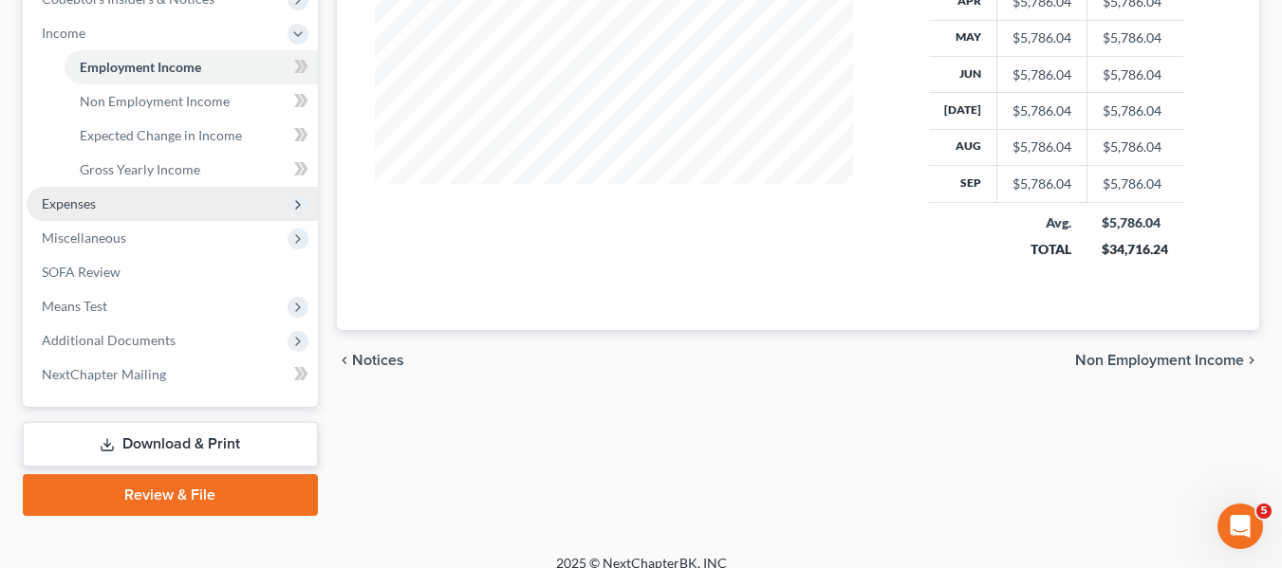
click at [83, 207] on span "Expenses" at bounding box center [69, 203] width 54 height 16
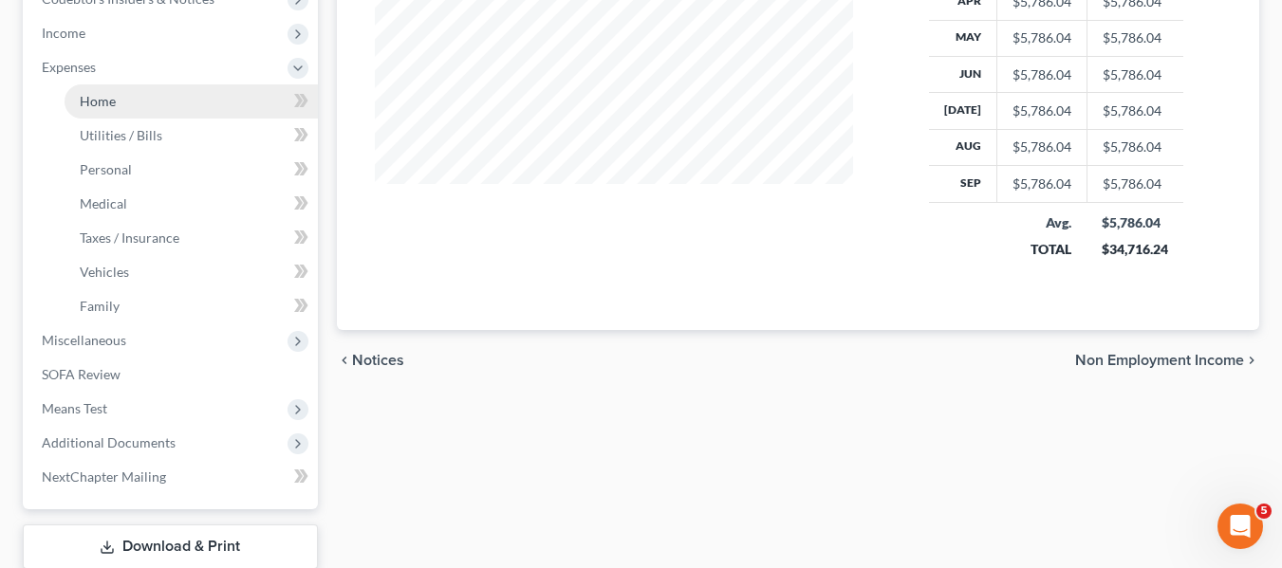
click at [101, 104] on span "Home" at bounding box center [98, 101] width 36 height 16
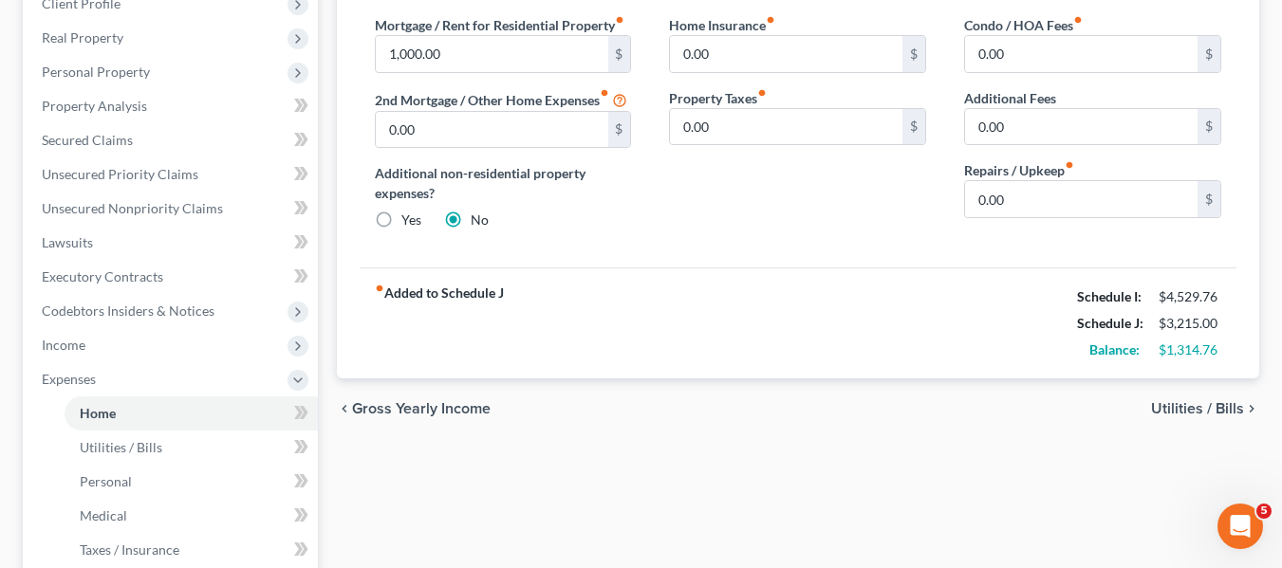
scroll to position [280, 0]
click at [78, 347] on span "Income" at bounding box center [64, 344] width 44 height 16
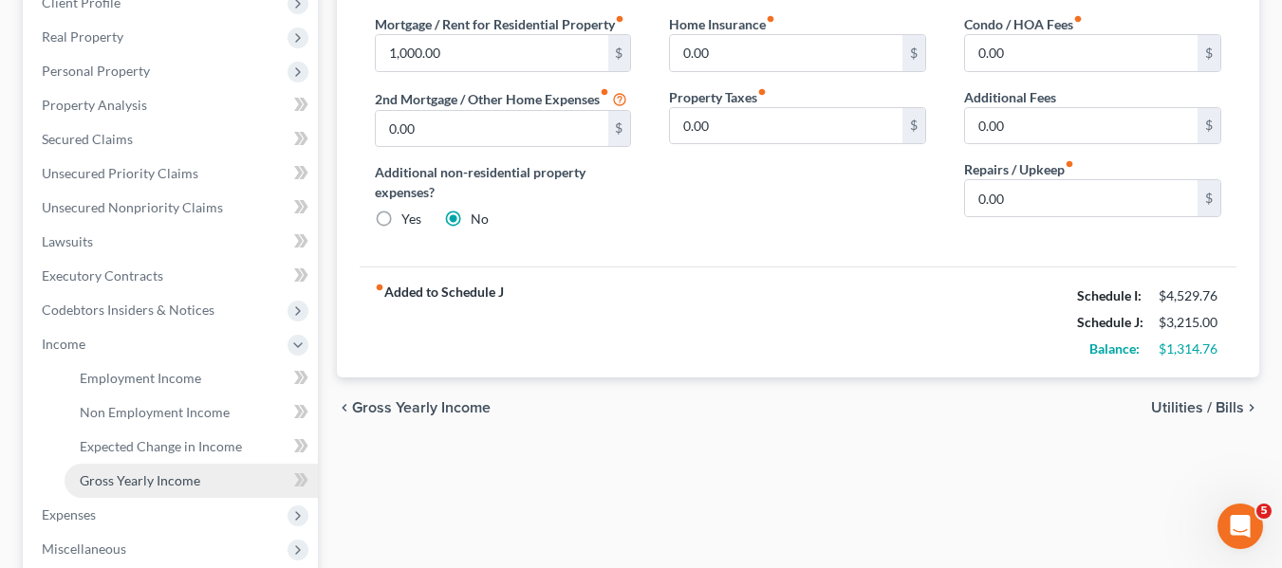
click at [115, 473] on span "Gross Yearly Income" at bounding box center [140, 480] width 120 height 16
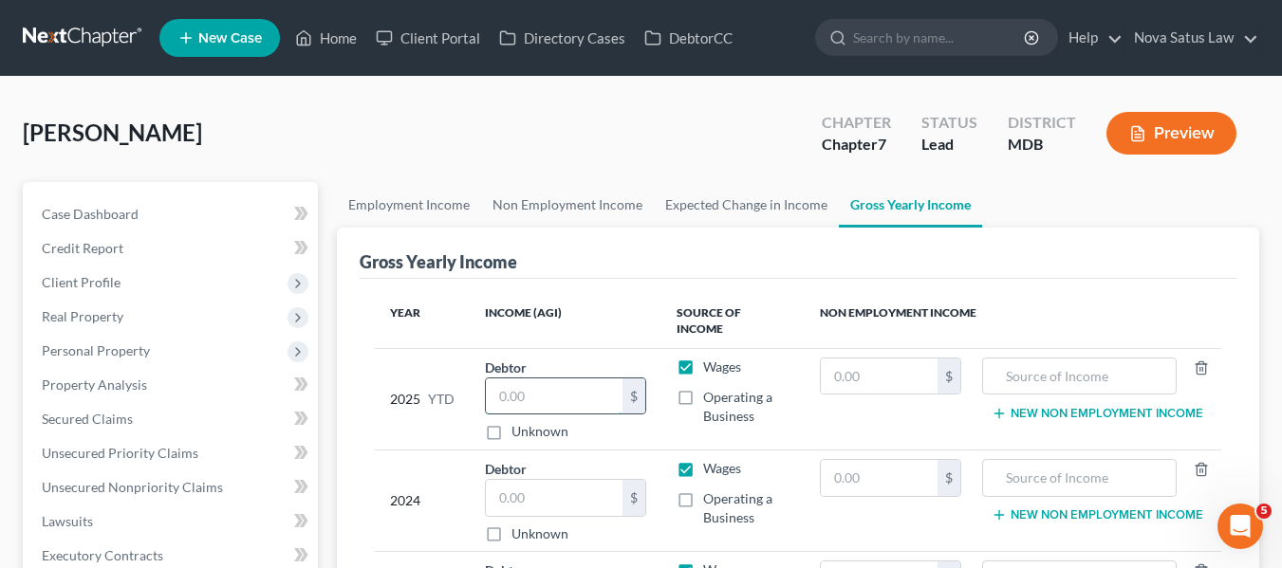
click at [585, 383] on input "text" at bounding box center [555, 396] width 138 height 36
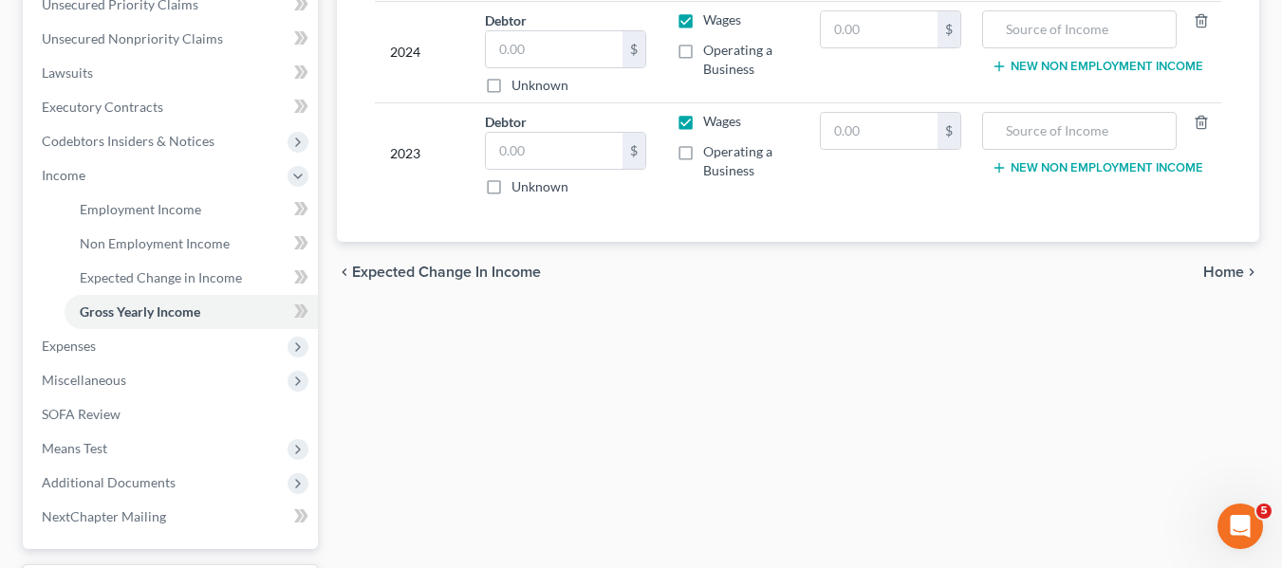
scroll to position [450, 0]
click at [97, 336] on span "Expenses" at bounding box center [172, 345] width 291 height 34
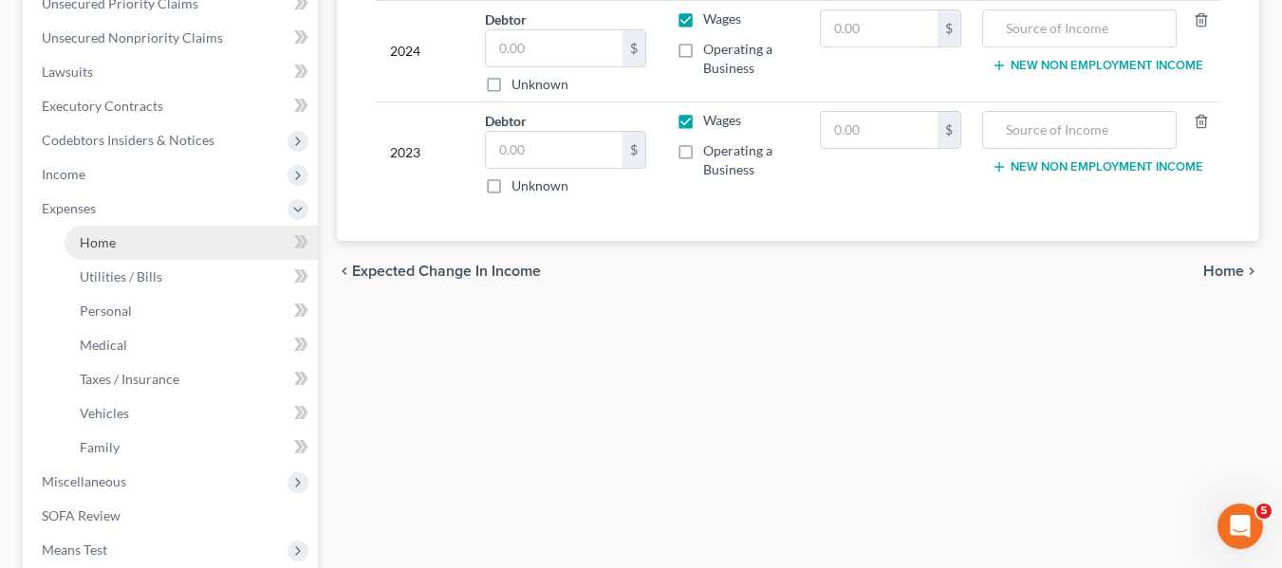
click at [87, 240] on span "Home" at bounding box center [98, 242] width 36 height 16
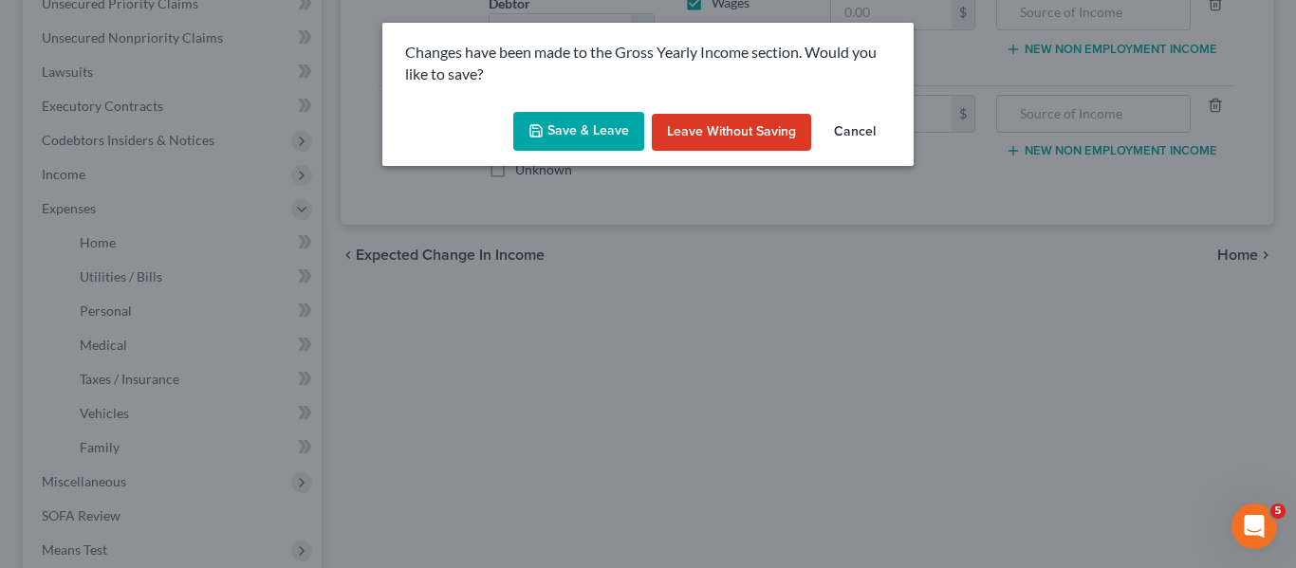
click at [564, 138] on button "Save & Leave" at bounding box center [578, 132] width 131 height 40
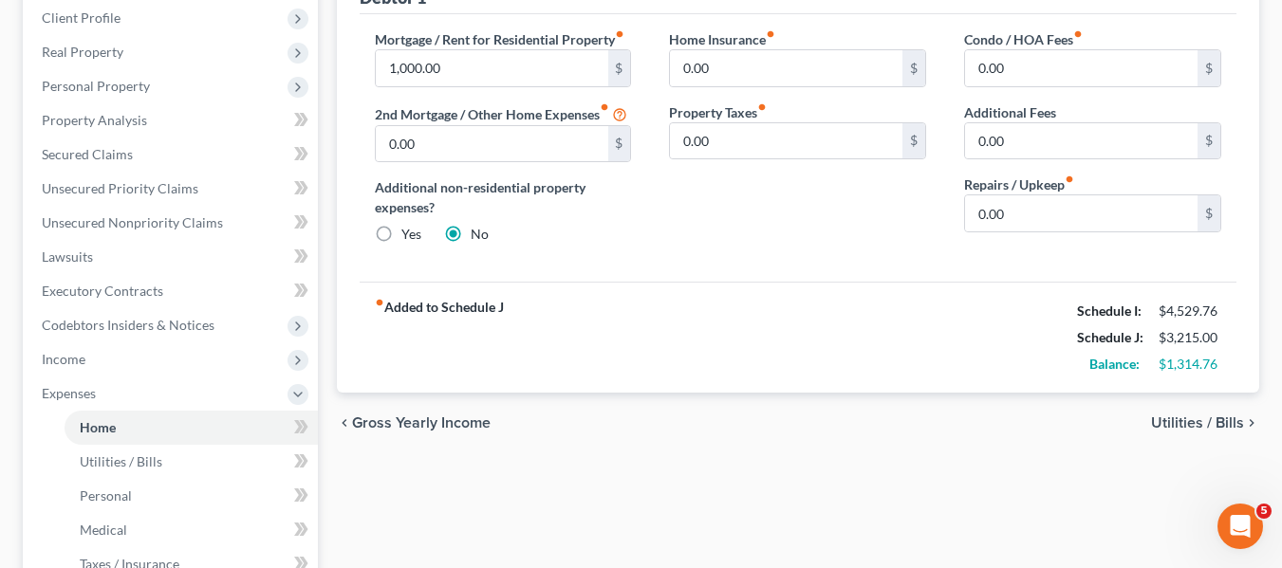
scroll to position [271, 0]
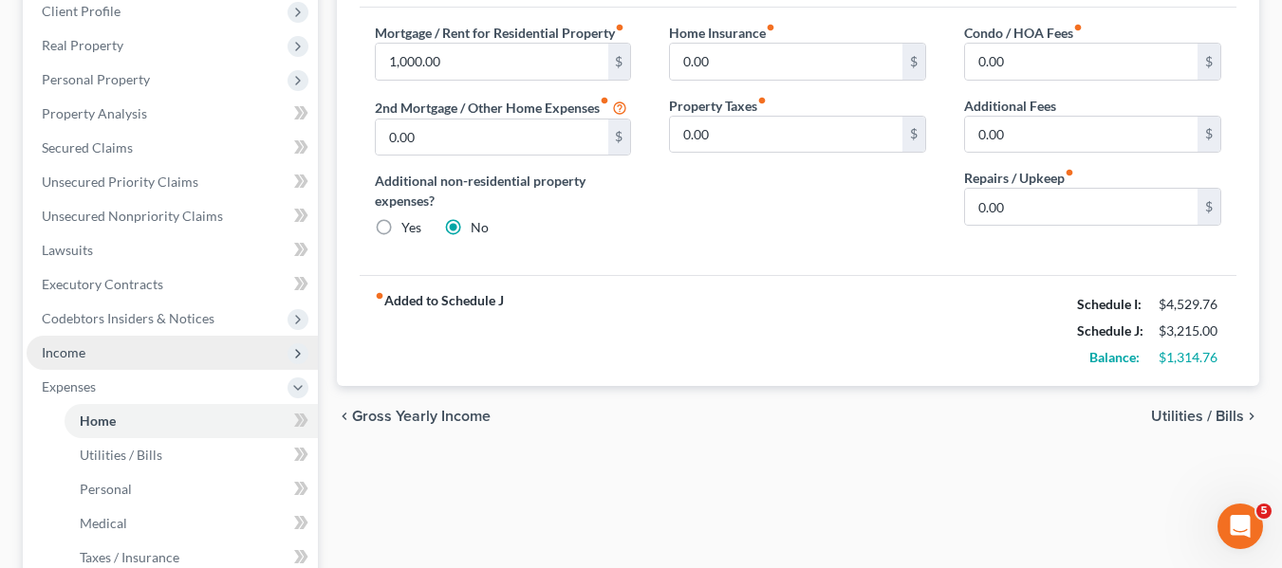
click at [70, 354] on span "Income" at bounding box center [64, 352] width 44 height 16
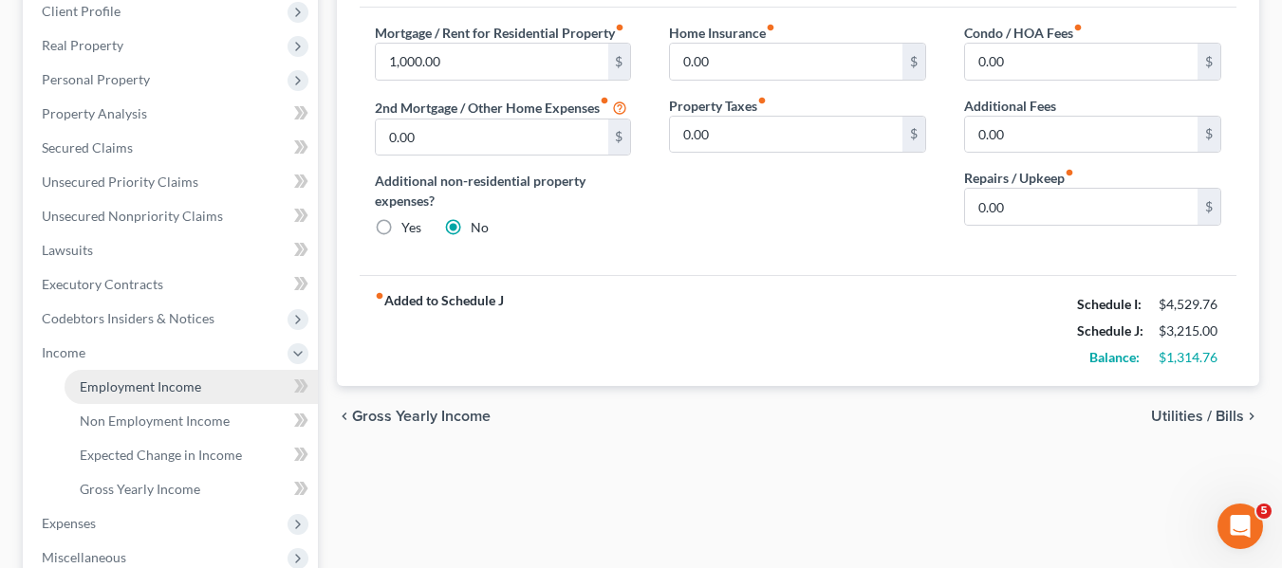
click at [95, 385] on span "Employment Income" at bounding box center [140, 386] width 121 height 16
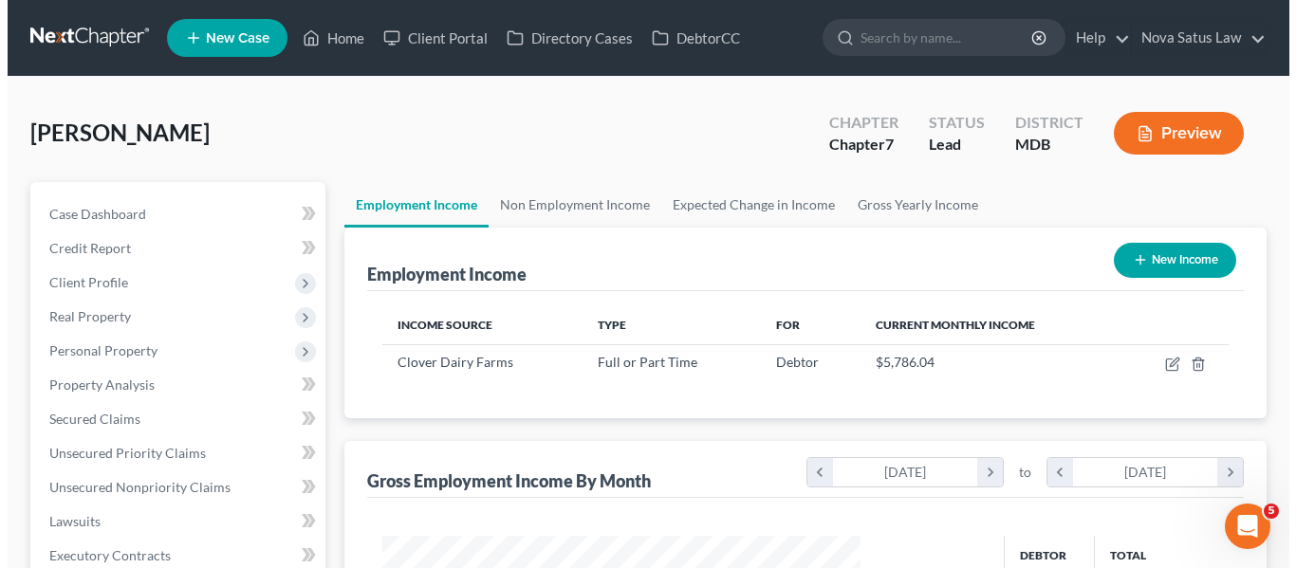
scroll to position [341, 516]
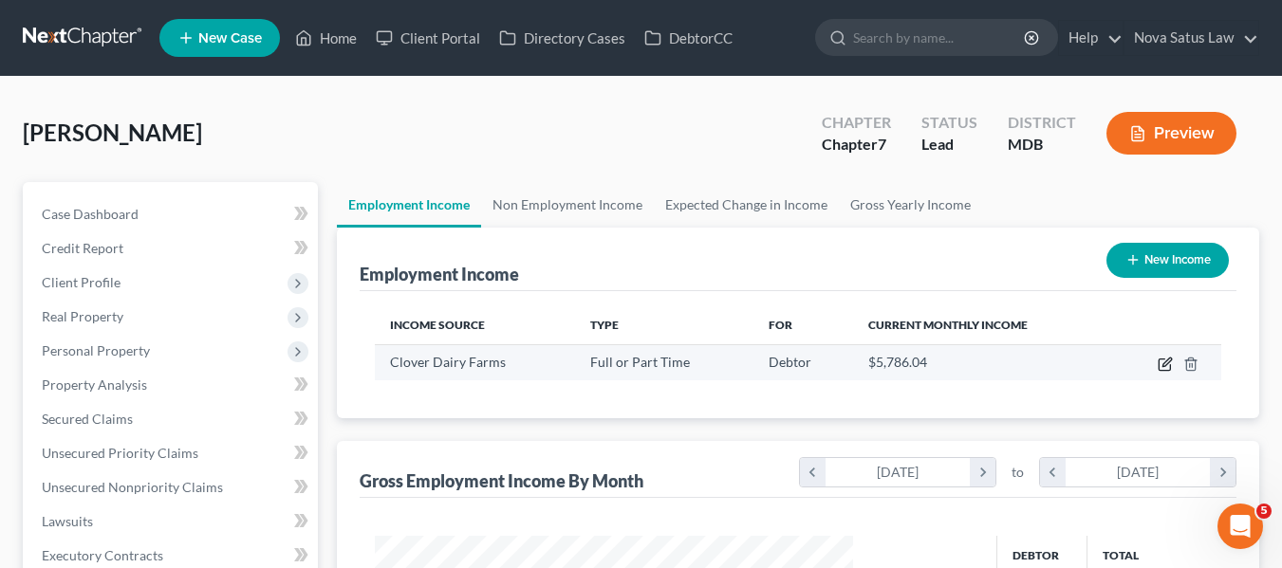
click at [1171, 360] on icon "button" at bounding box center [1166, 362] width 9 height 9
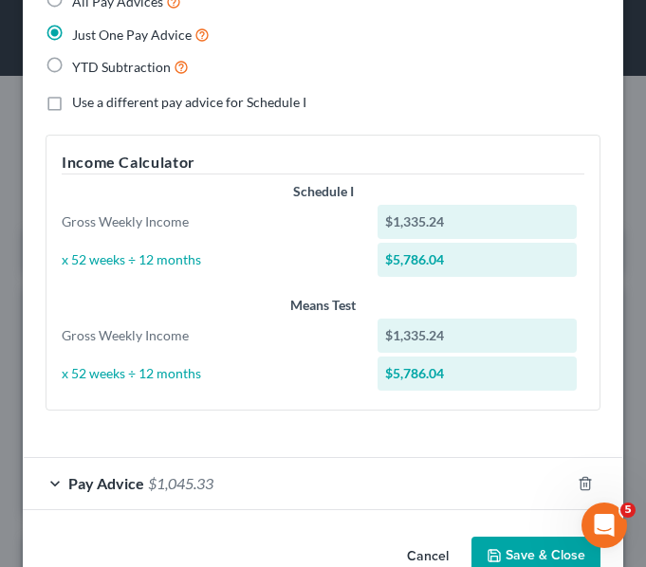
scroll to position [563, 0]
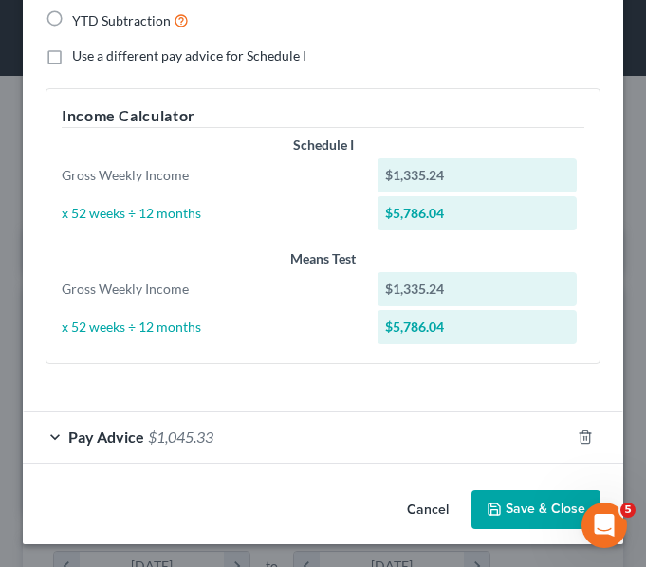
click at [88, 442] on span "Pay Advice" at bounding box center [106, 437] width 76 height 18
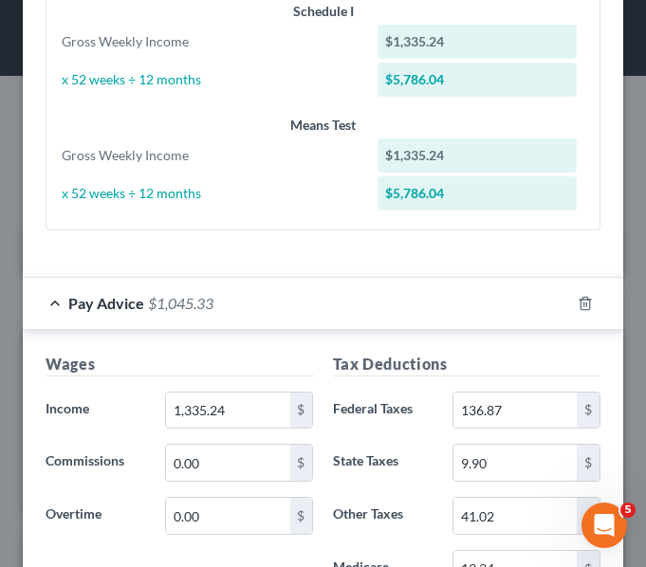
scroll to position [700, 0]
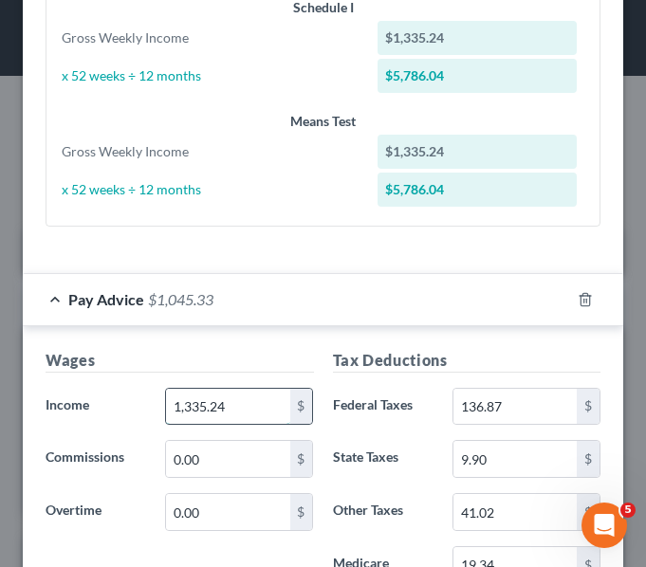
click at [243, 405] on input "1,335.24" at bounding box center [227, 407] width 123 height 36
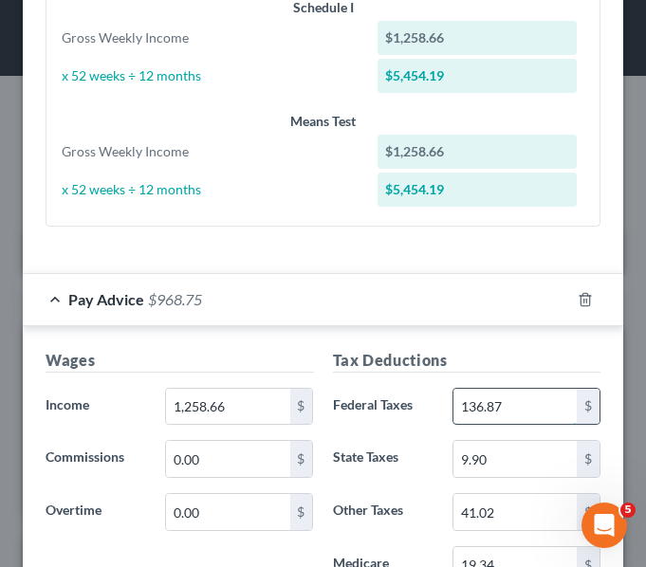
click at [517, 399] on input "136.87" at bounding box center [514, 407] width 123 height 36
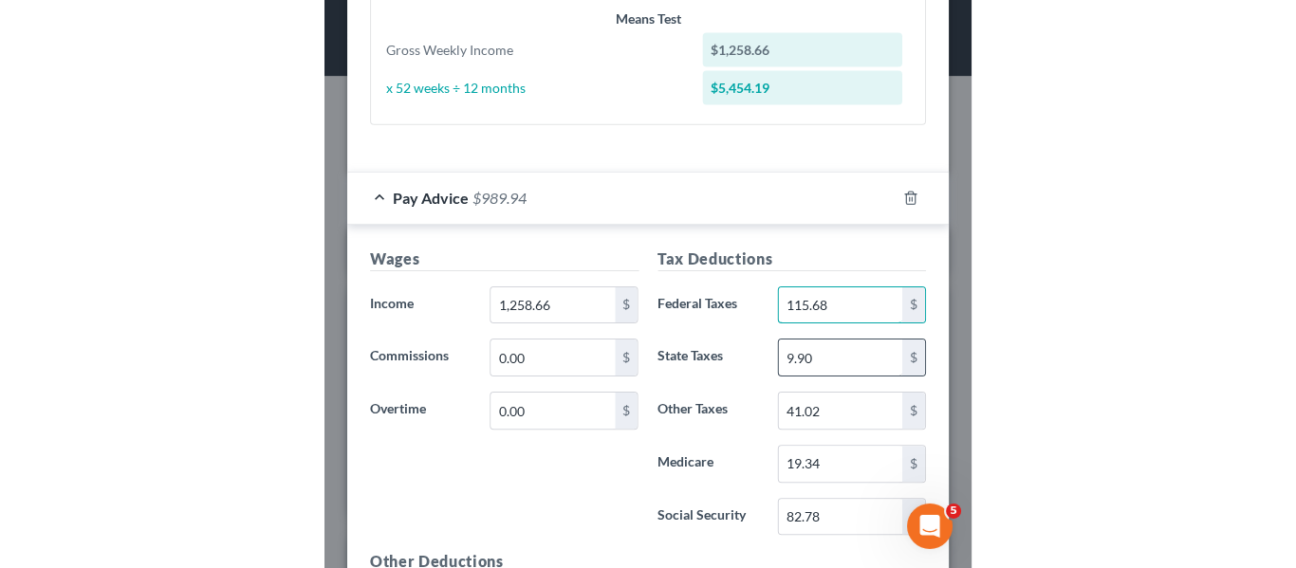
scroll to position [804, 0]
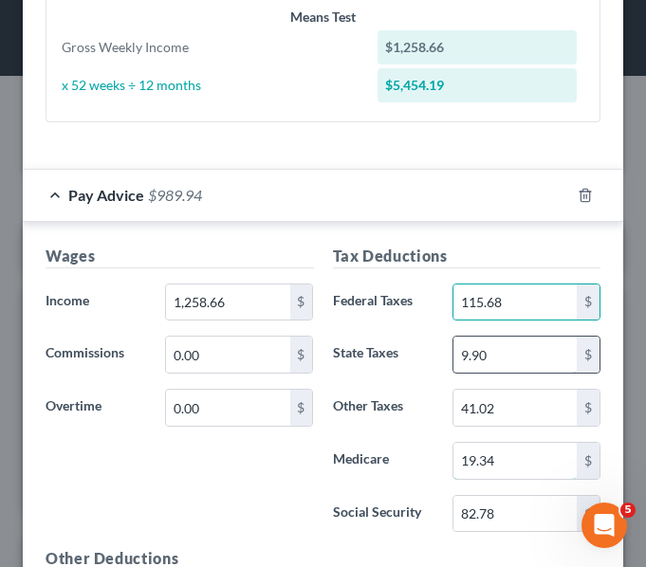
click at [510, 450] on input "19.34" at bounding box center [514, 461] width 123 height 36
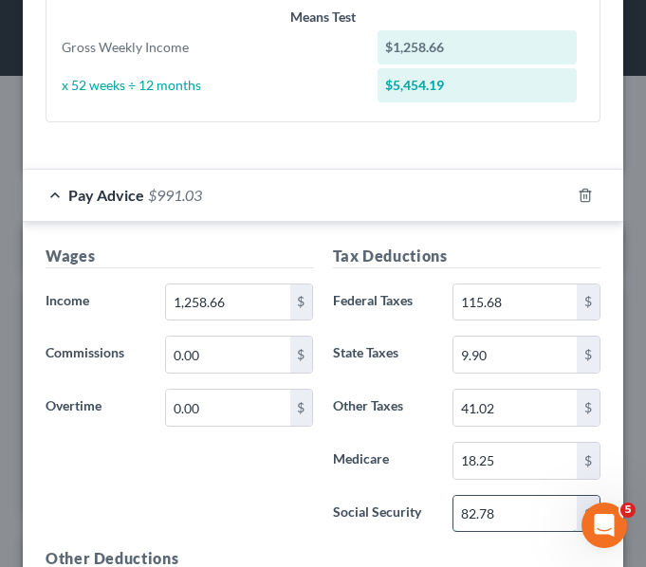
click at [517, 518] on input "82.78" at bounding box center [514, 514] width 123 height 36
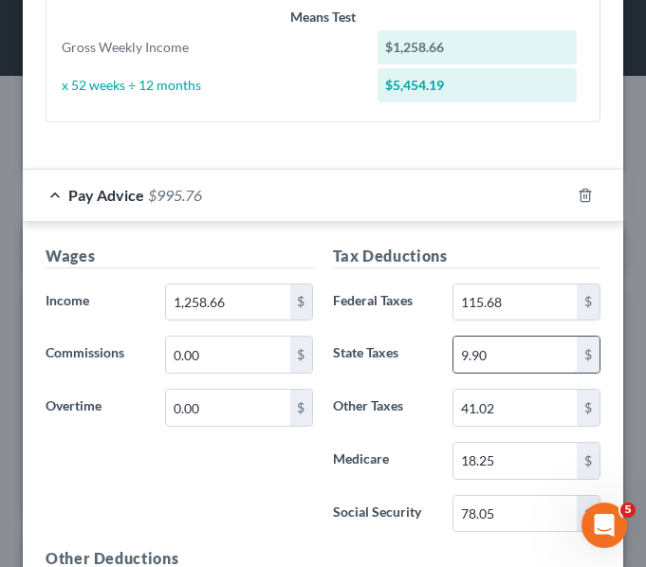
click at [529, 350] on input "9.90" at bounding box center [514, 355] width 123 height 36
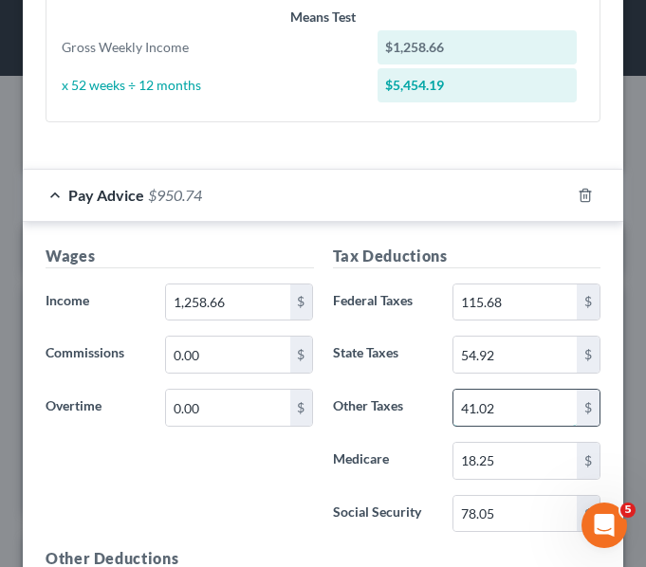
click at [507, 410] on input "41.02" at bounding box center [514, 408] width 123 height 36
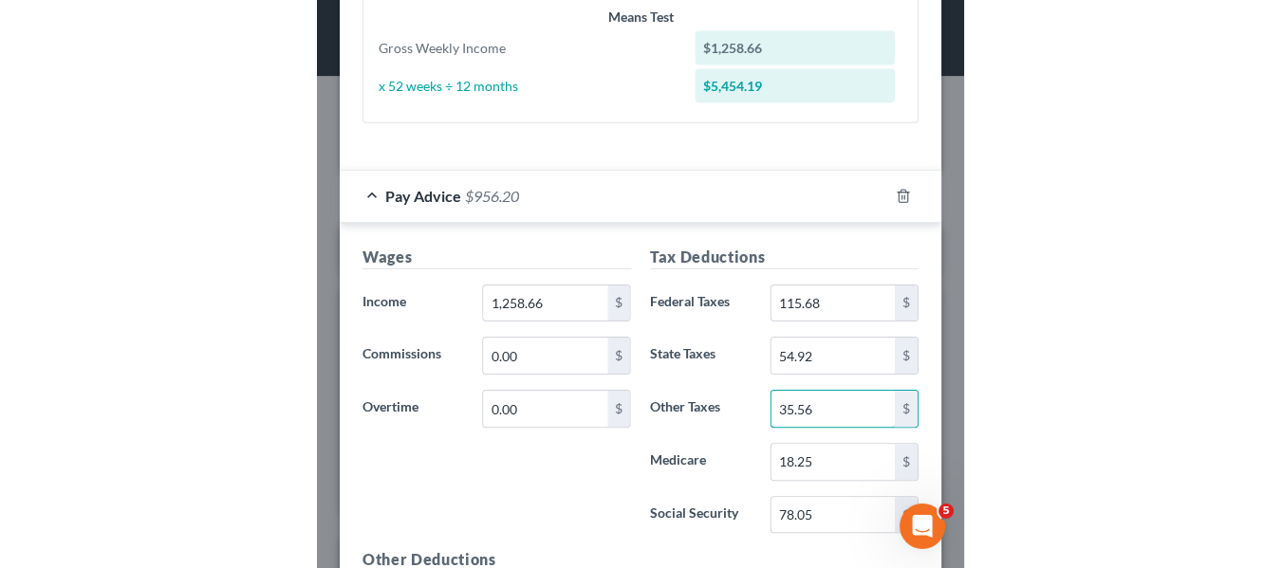
scroll to position [634, 0]
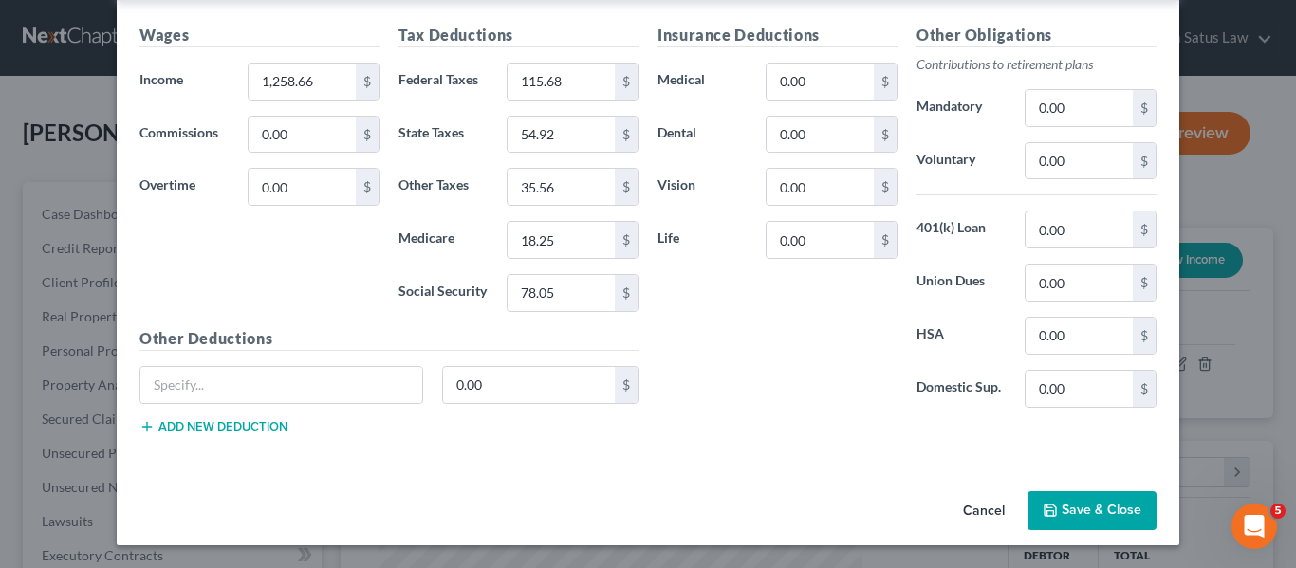
click at [1069, 489] on div "Cancel Save & Close" at bounding box center [648, 515] width 1062 height 63
click at [1072, 505] on button "Save & Close" at bounding box center [1091, 511] width 129 height 40
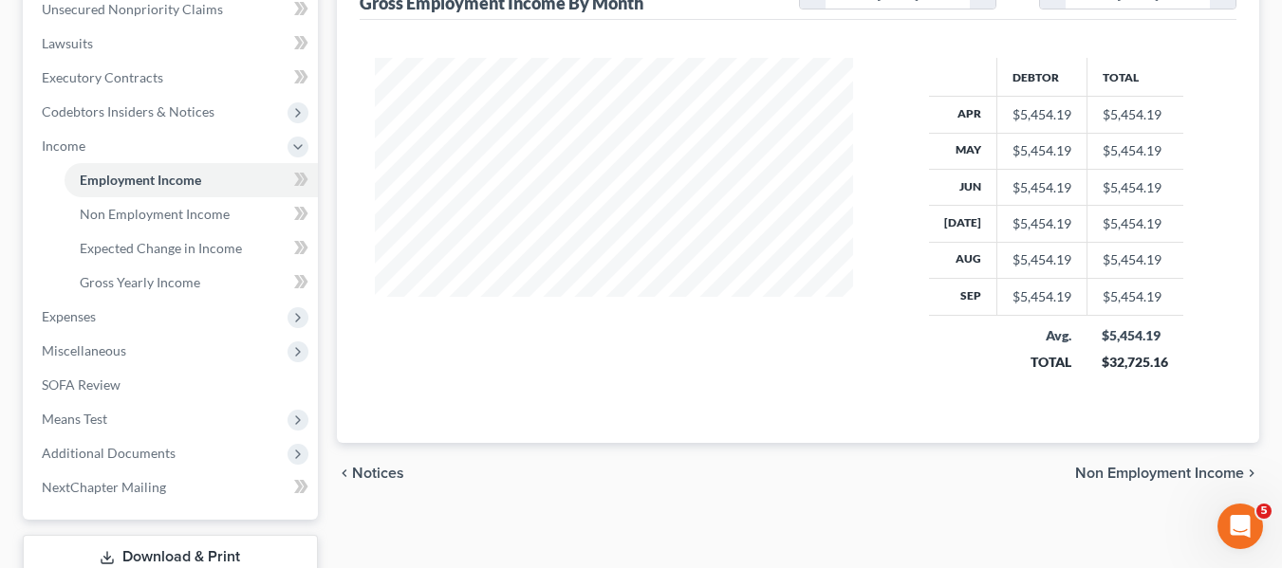
scroll to position [479, 0]
click at [62, 311] on span "Expenses" at bounding box center [69, 315] width 54 height 16
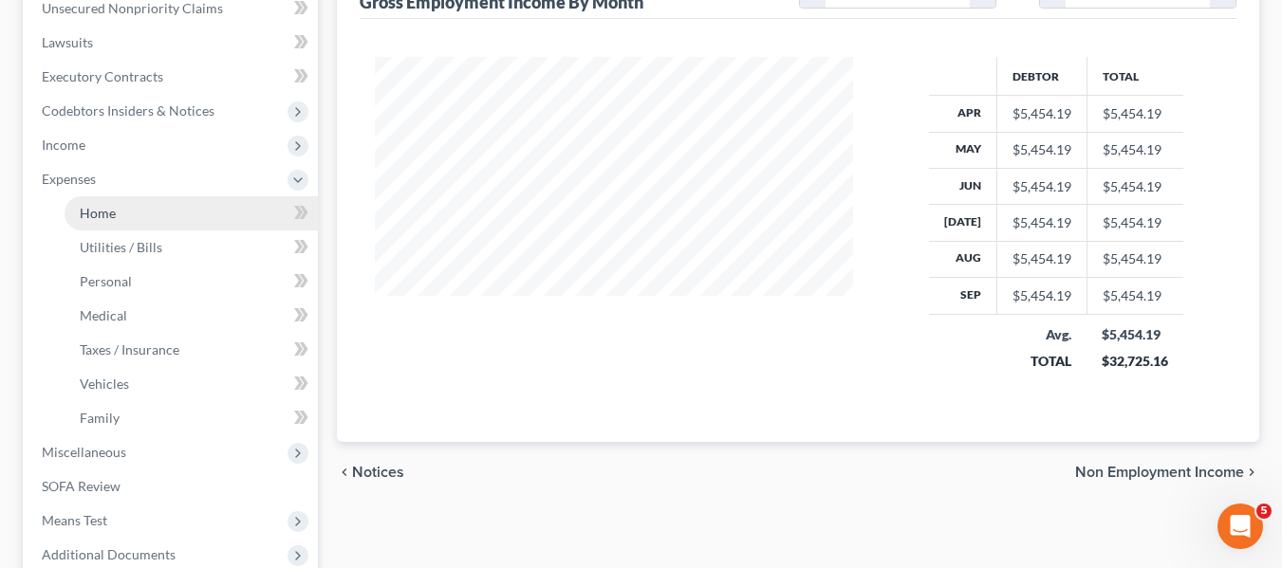
click at [119, 211] on link "Home" at bounding box center [191, 213] width 253 height 34
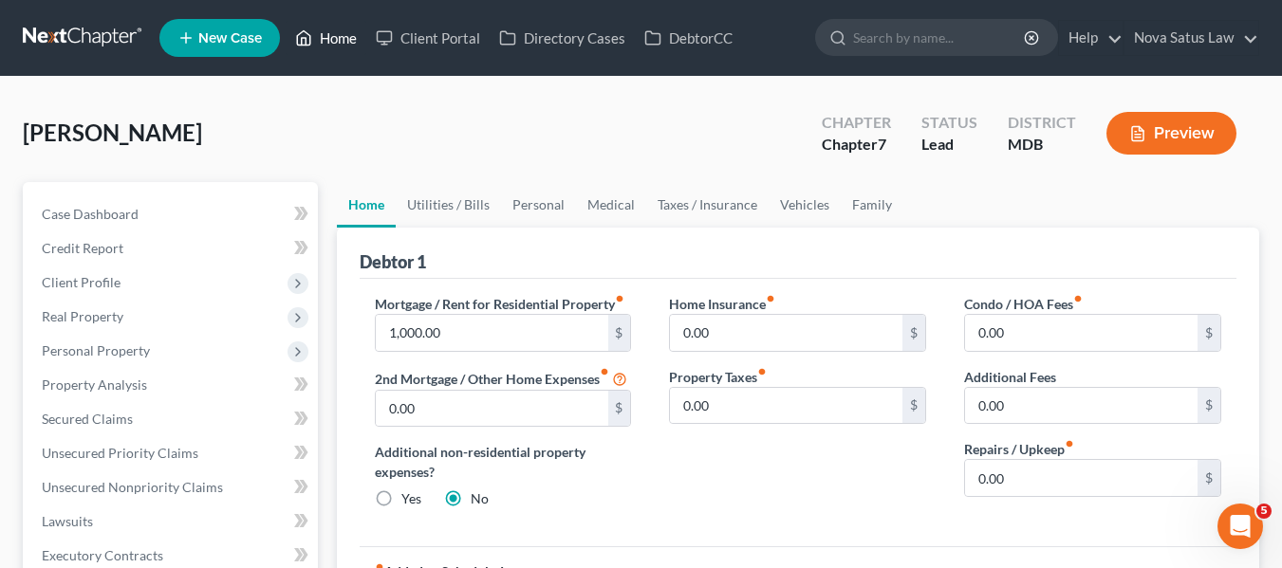
click at [333, 41] on link "Home" at bounding box center [326, 38] width 81 height 34
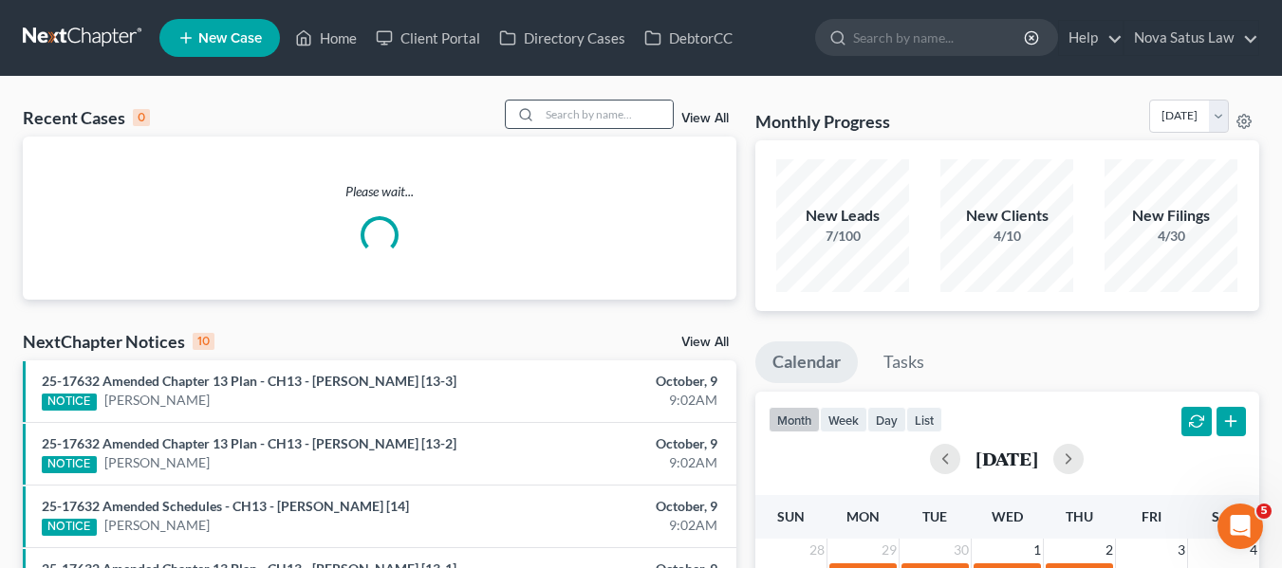
click at [540, 111] on div at bounding box center [523, 115] width 34 height 28
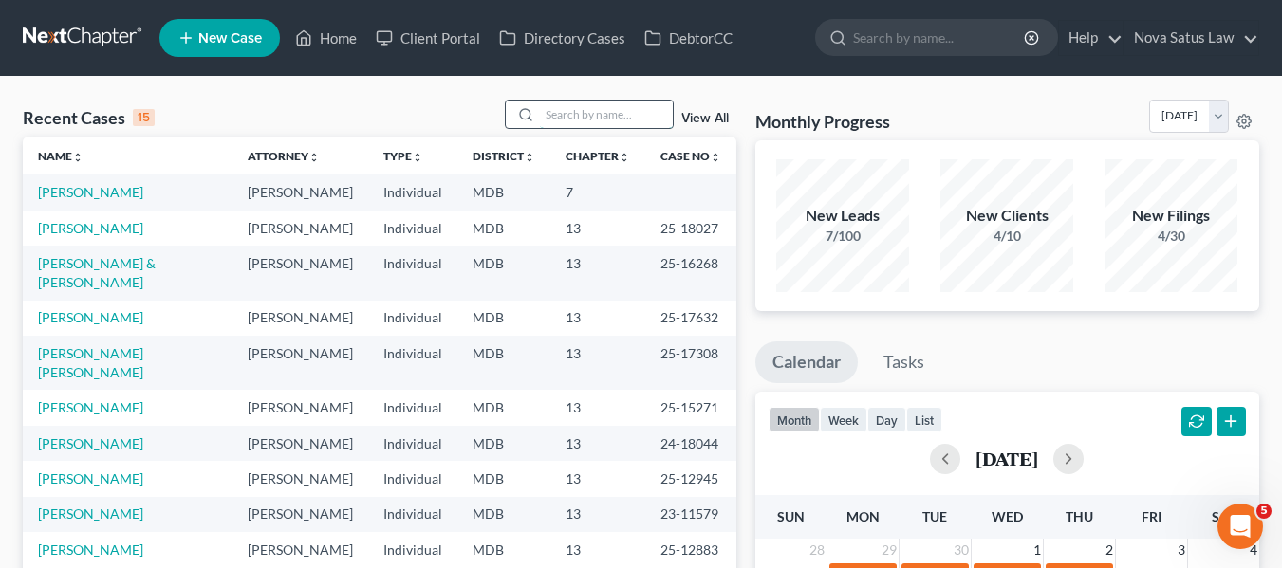
click at [552, 113] on input "search" at bounding box center [606, 115] width 133 height 28
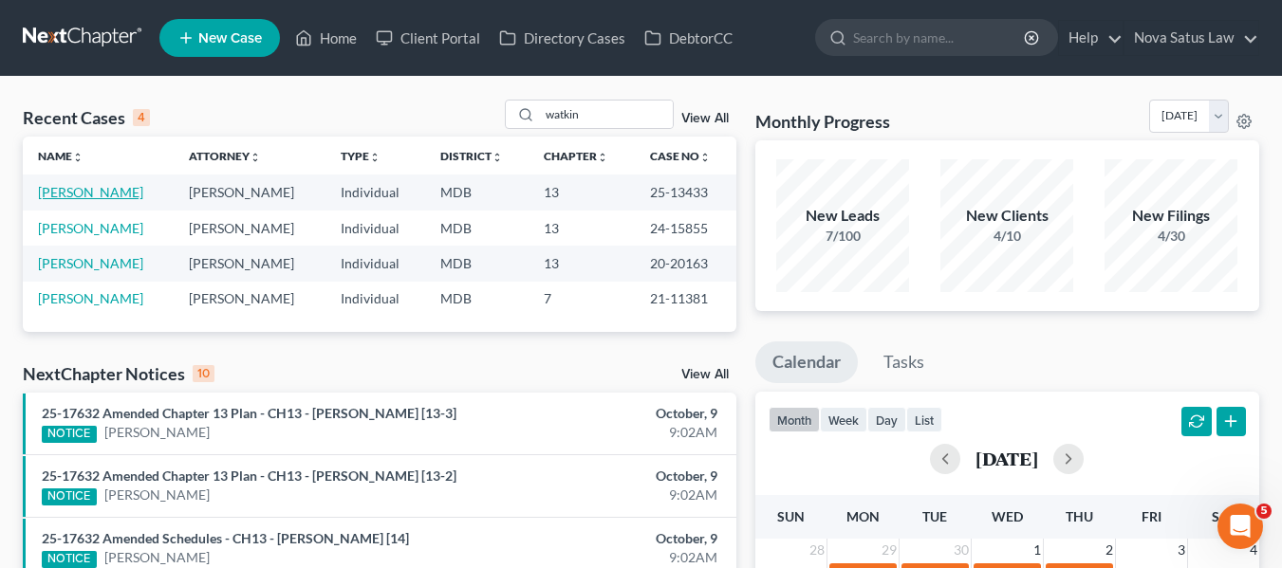
click at [56, 188] on link "[PERSON_NAME]" at bounding box center [90, 192] width 105 height 16
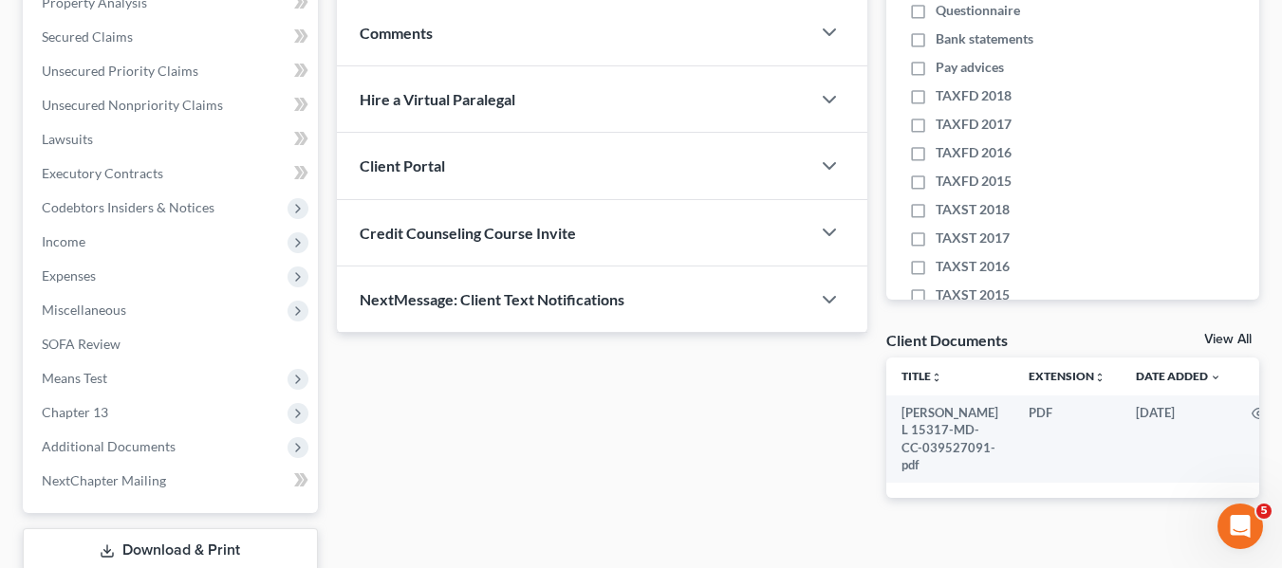
scroll to position [508, 0]
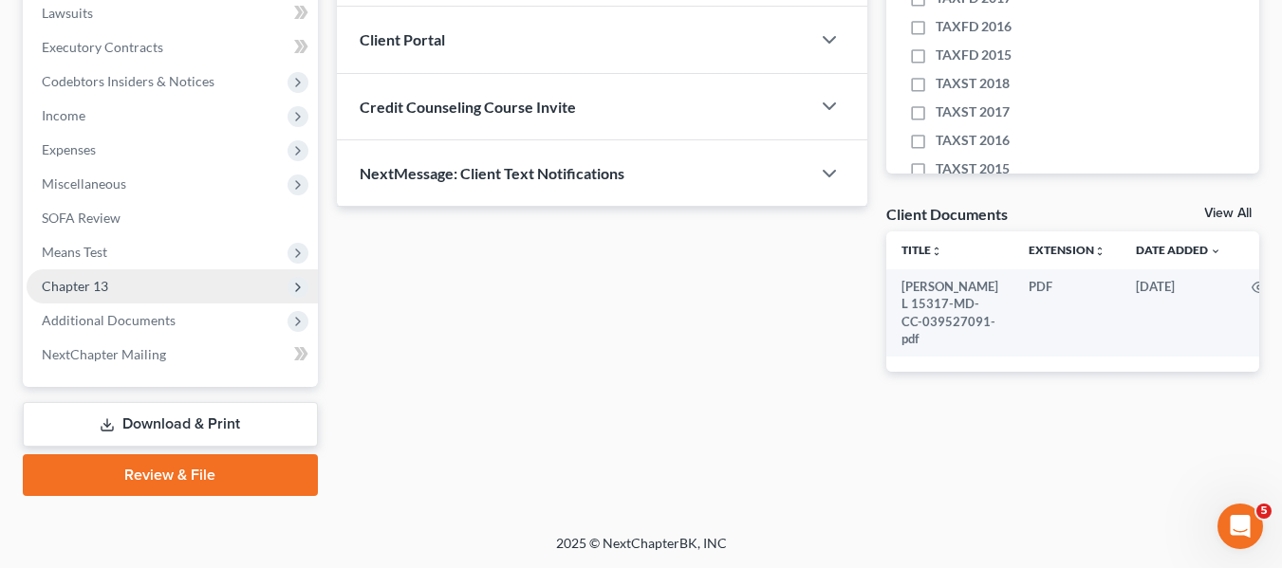
click at [116, 289] on span "Chapter 13" at bounding box center [172, 286] width 291 height 34
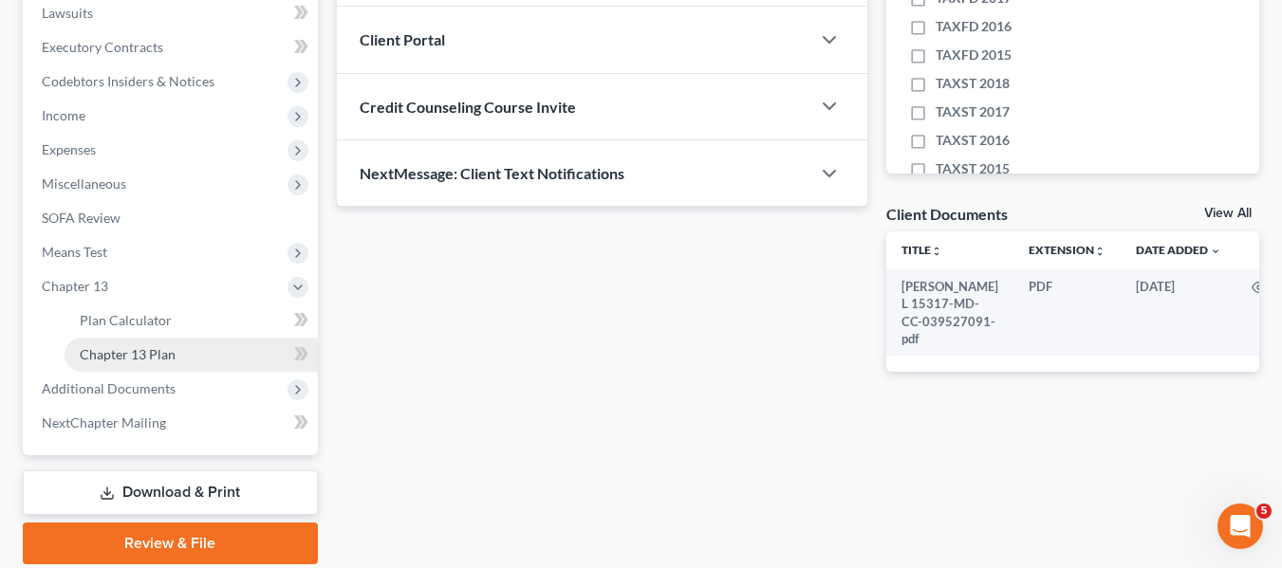
click at [133, 346] on span "Chapter 13 Plan" at bounding box center [128, 354] width 96 height 16
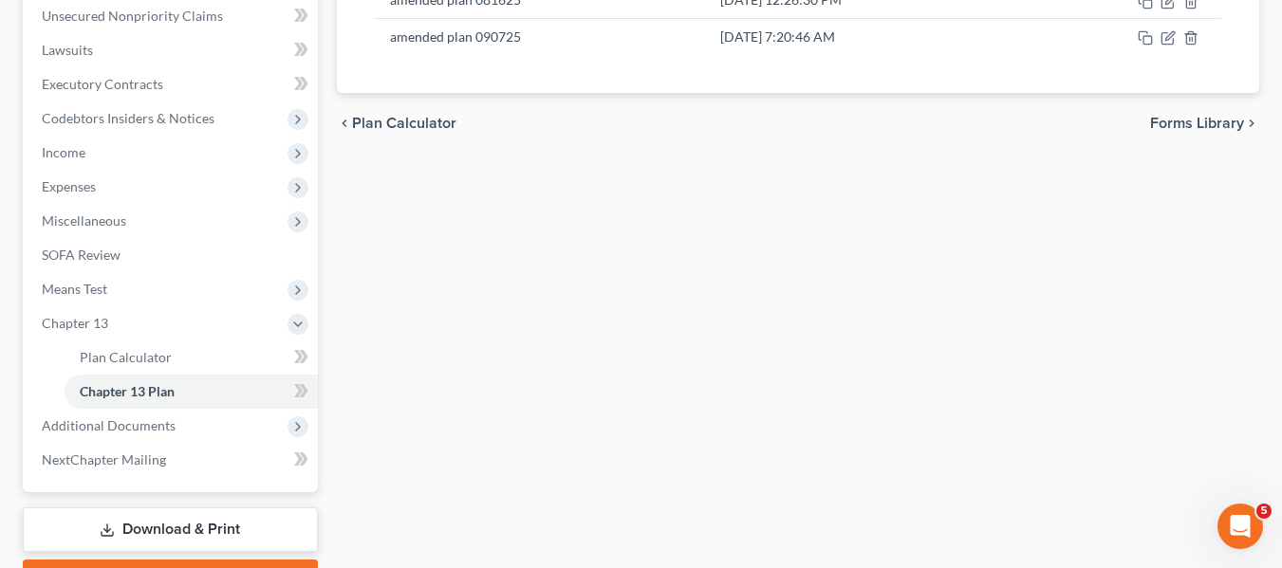
scroll to position [484, 0]
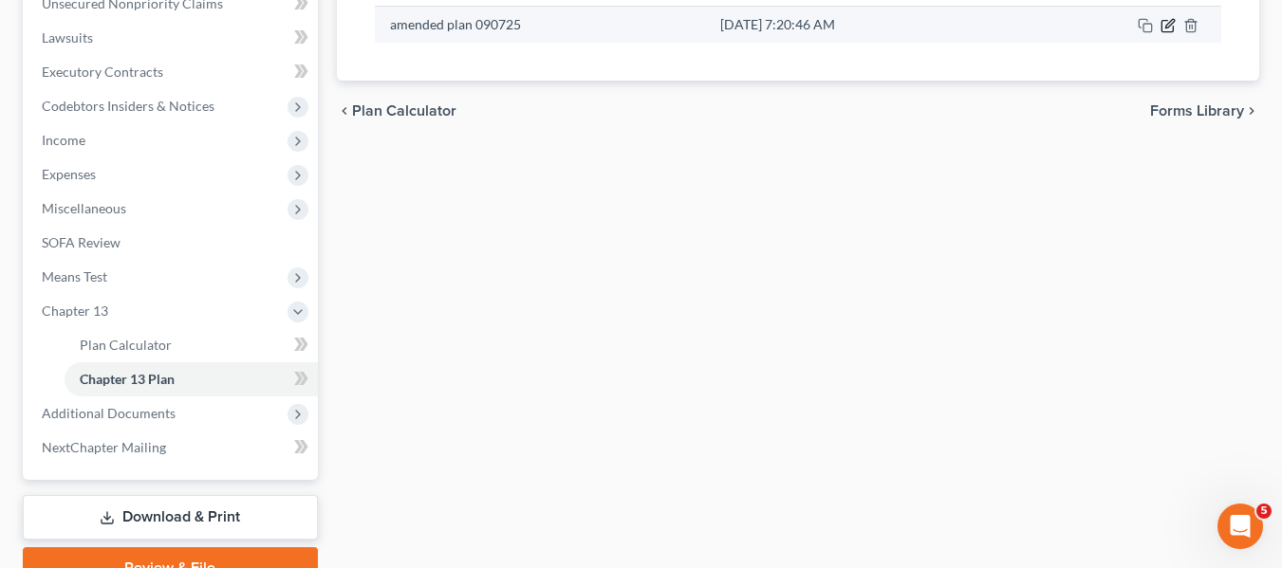
click at [1169, 28] on icon "button" at bounding box center [1169, 24] width 9 height 9
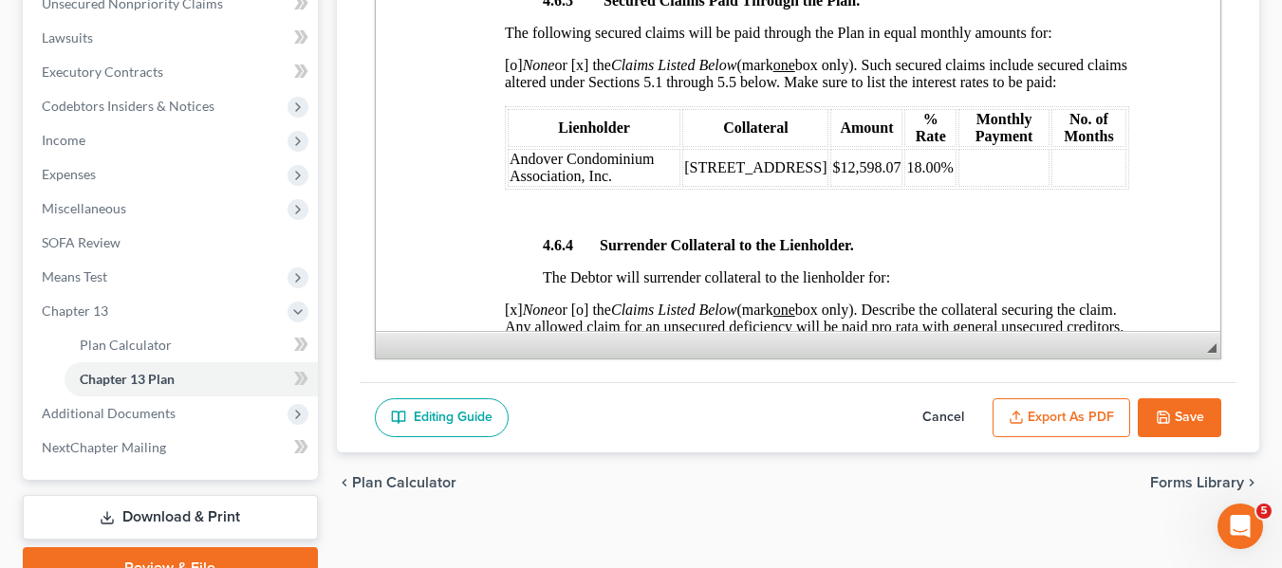
scroll to position [3553, 0]
click at [1151, 405] on button "Save" at bounding box center [1178, 418] width 83 height 40
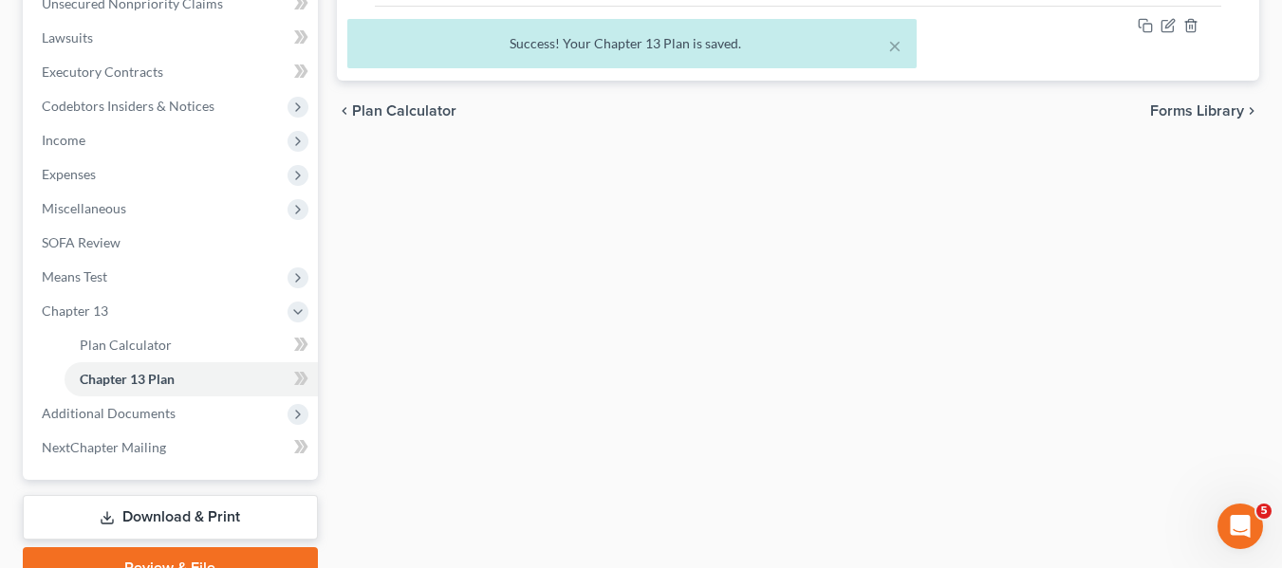
scroll to position [0, 0]
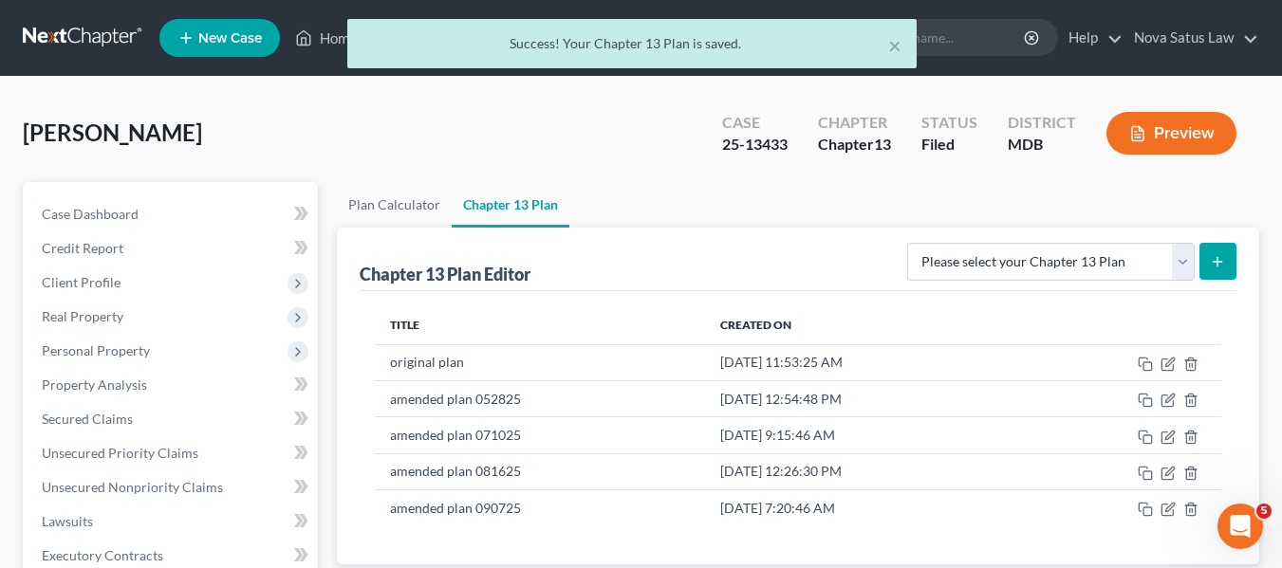
click at [331, 34] on div "× Success! Your Chapter 13 Plan is saved." at bounding box center [632, 48] width 1282 height 59
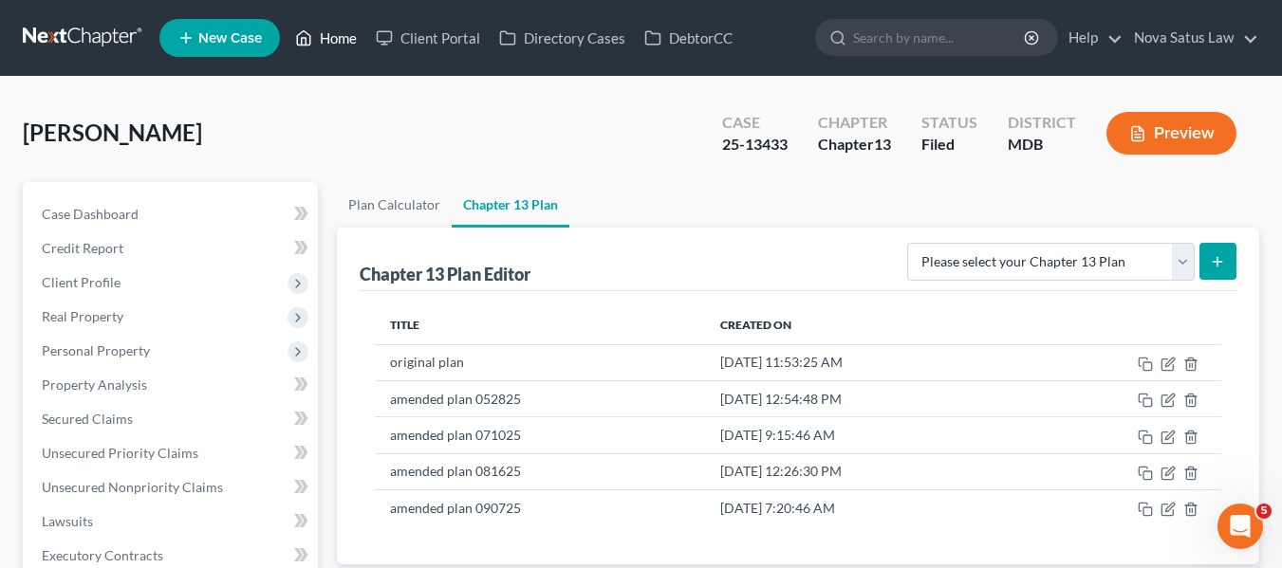
click at [334, 39] on link "Home" at bounding box center [326, 38] width 81 height 34
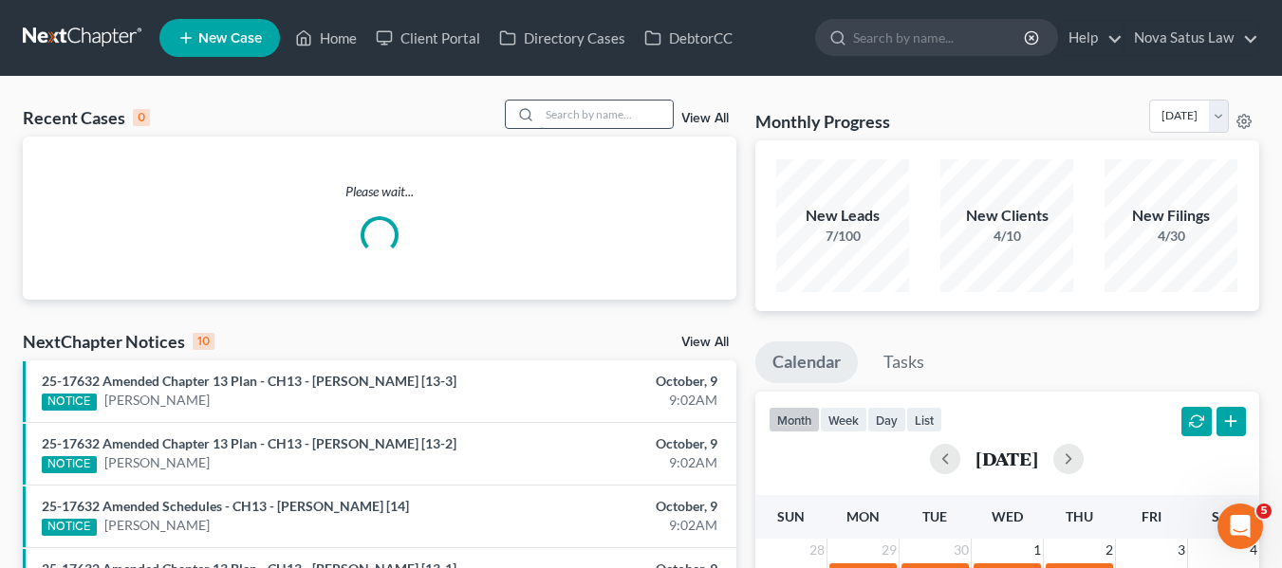
click at [553, 105] on input "search" at bounding box center [606, 115] width 133 height 28
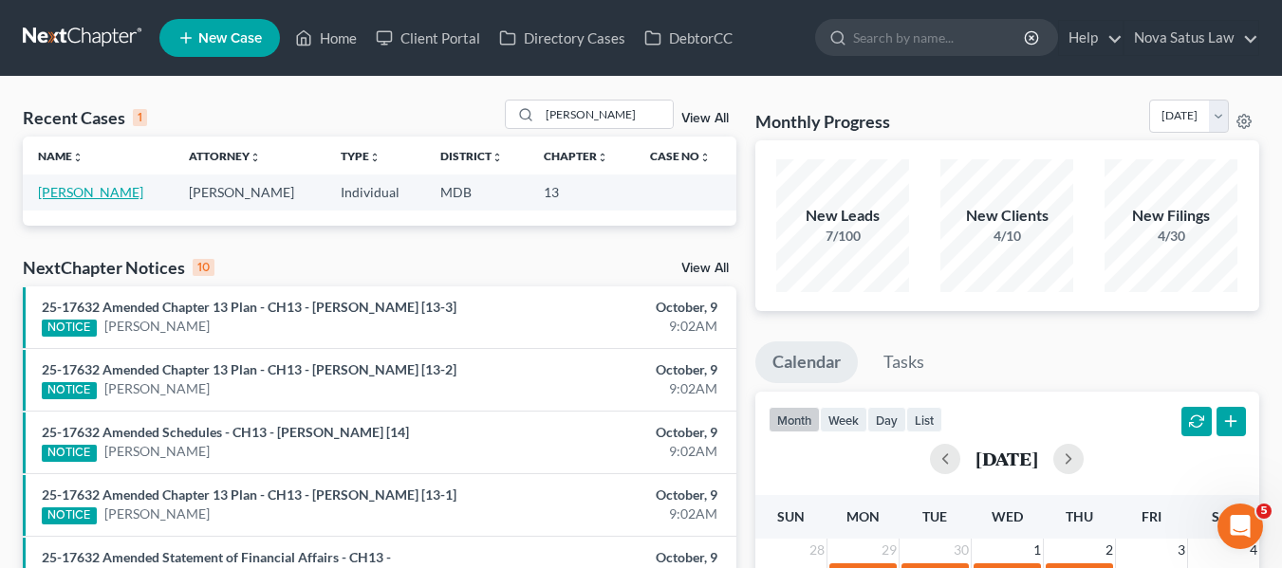
click at [79, 194] on link "[PERSON_NAME]" at bounding box center [90, 192] width 105 height 16
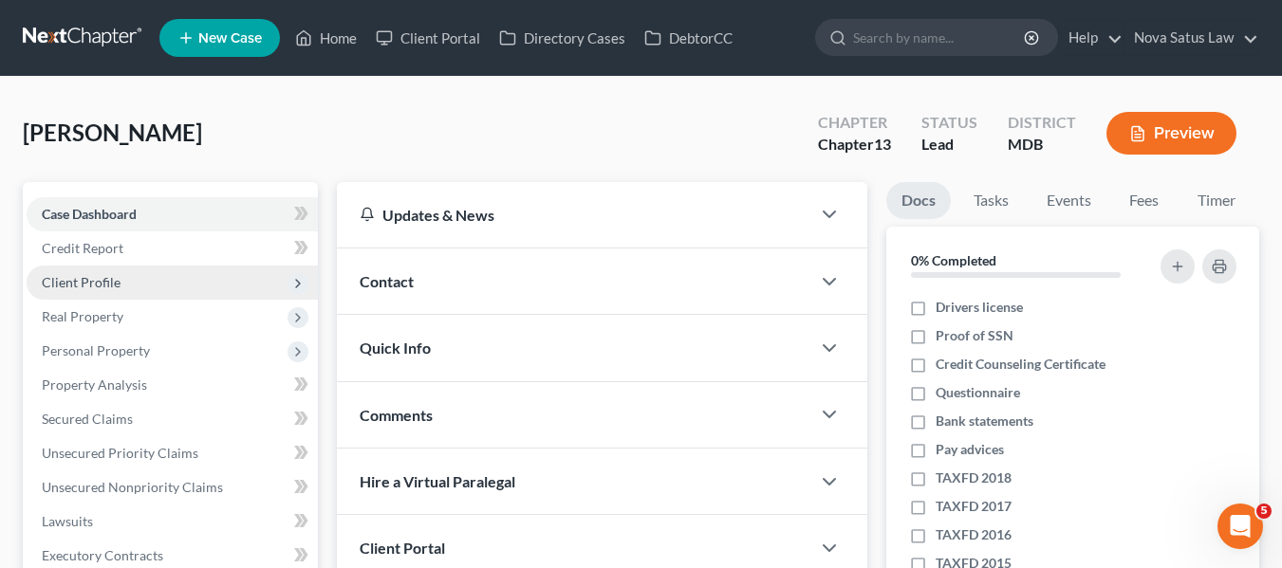
click at [173, 281] on span "Client Profile" at bounding box center [172, 283] width 291 height 34
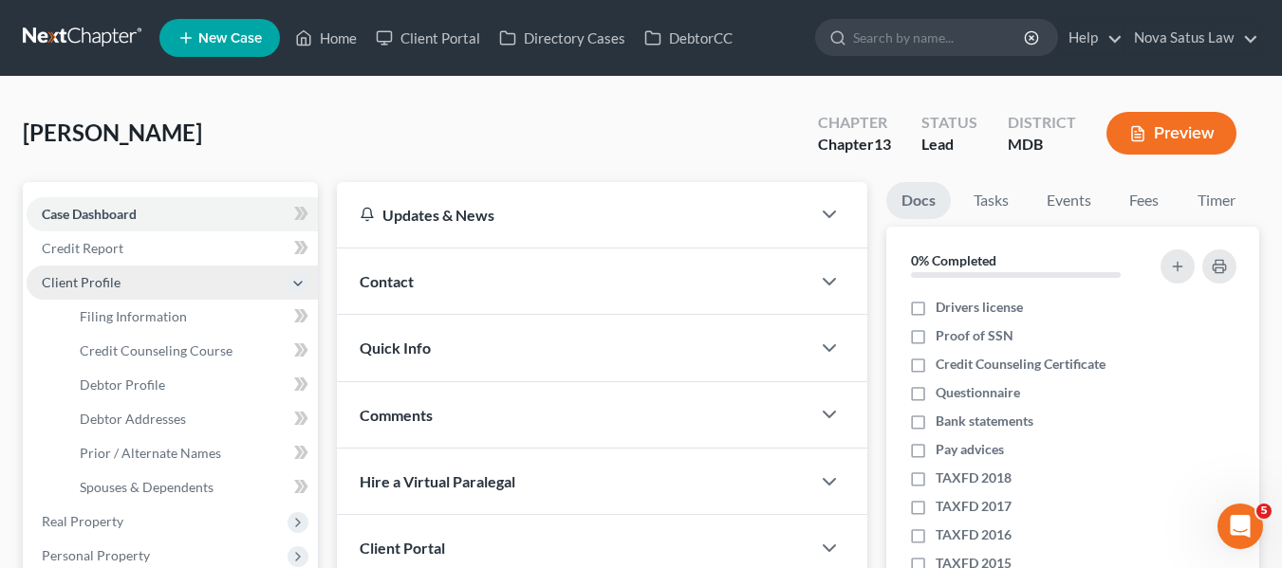
scroll to position [145, 0]
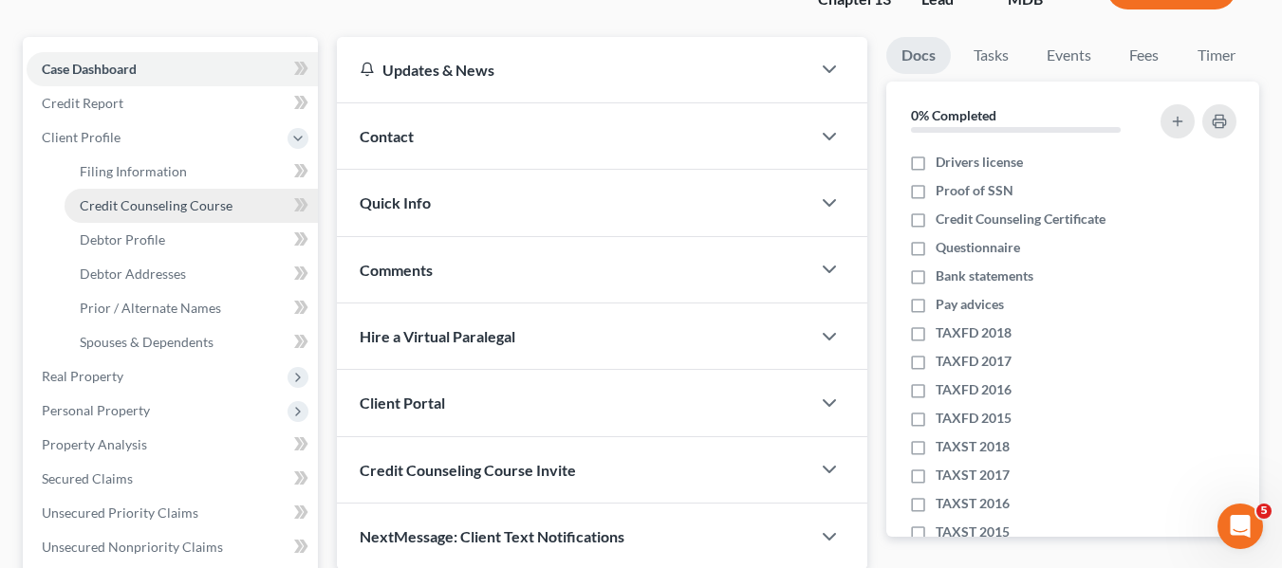
click at [135, 209] on span "Credit Counseling Course" at bounding box center [156, 205] width 153 height 16
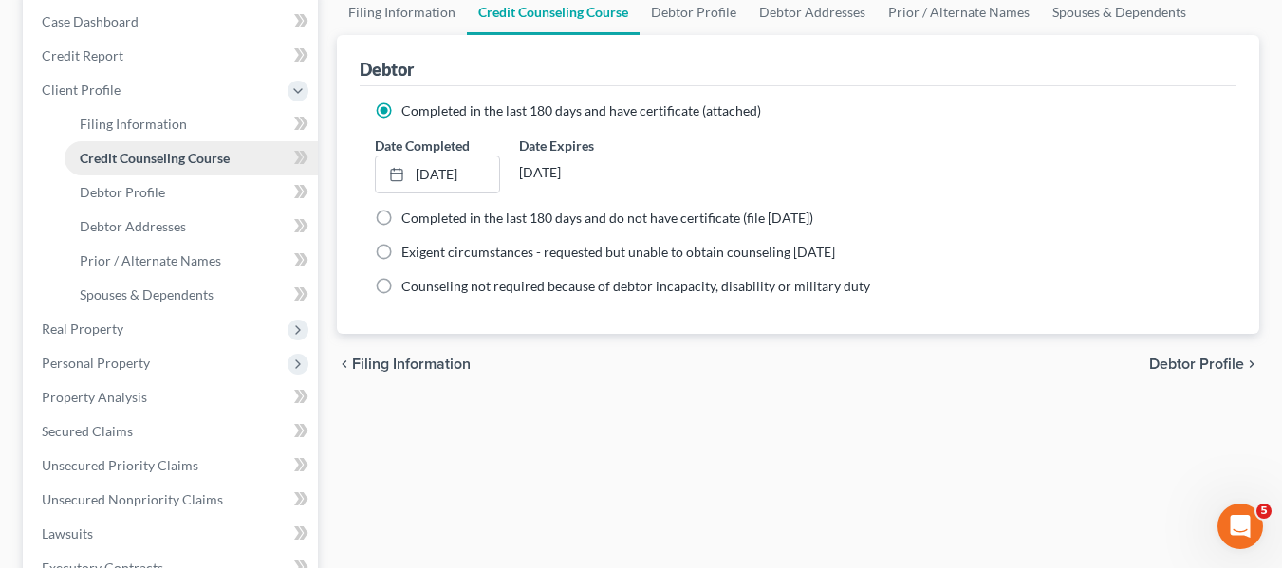
scroll to position [194, 0]
click at [127, 199] on link "Debtor Profile" at bounding box center [191, 192] width 253 height 34
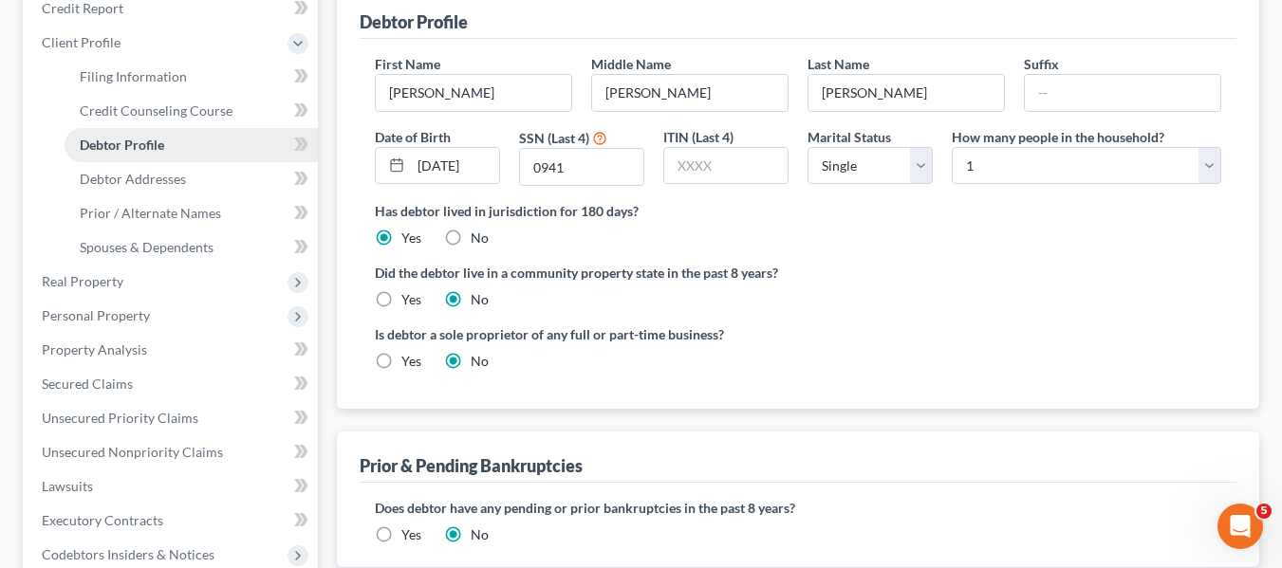
scroll to position [241, 0]
click at [157, 239] on span "Spouses & Dependents" at bounding box center [147, 246] width 134 height 16
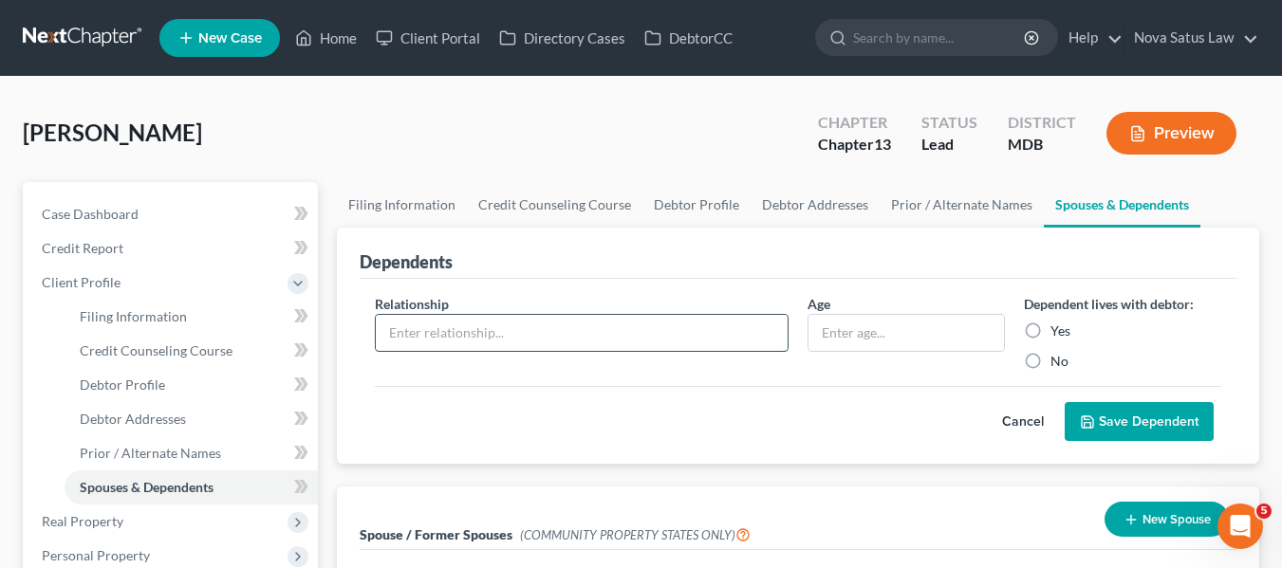
click at [397, 330] on input "text" at bounding box center [582, 333] width 412 height 36
click at [549, 341] on input "text" at bounding box center [582, 333] width 412 height 36
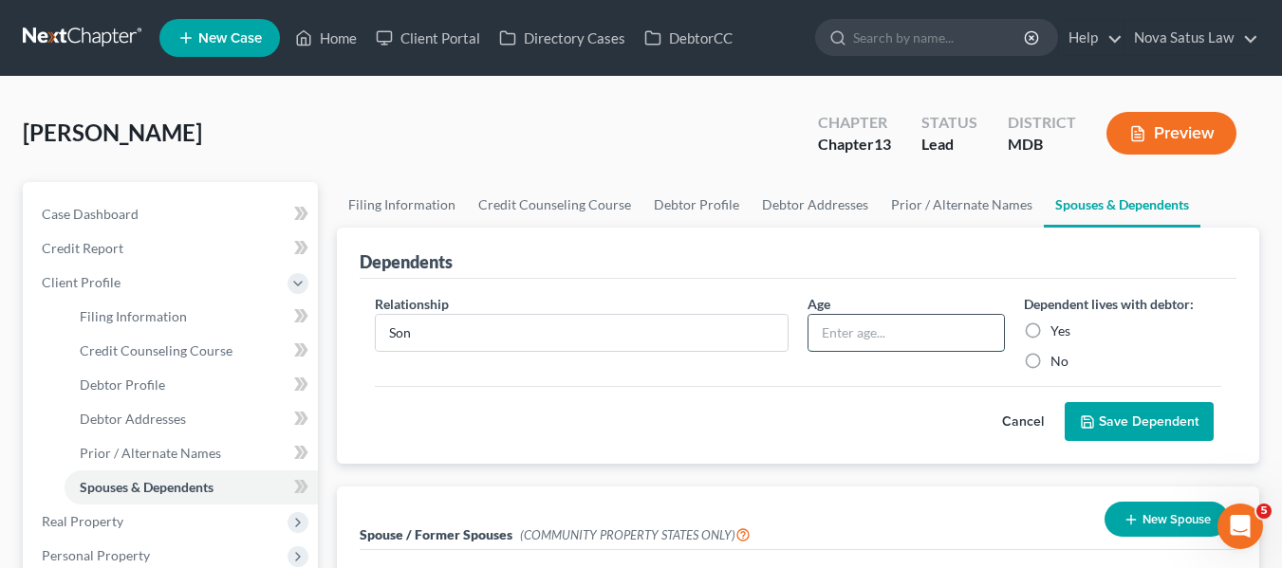
click at [857, 341] on input "text" at bounding box center [905, 333] width 195 height 36
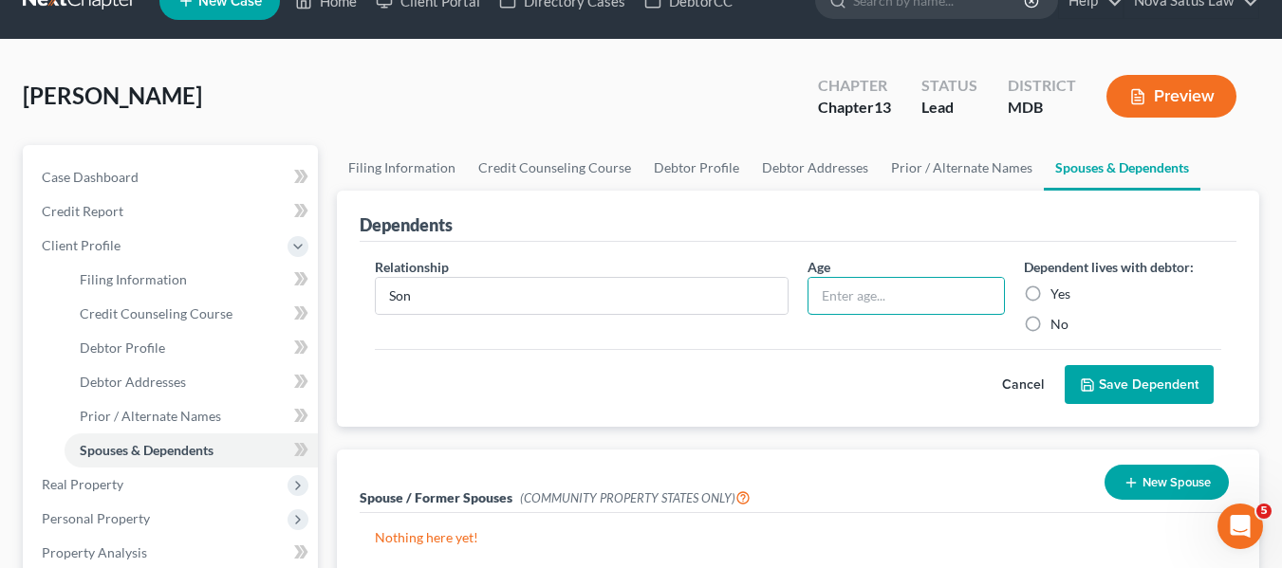
scroll to position [28, 0]
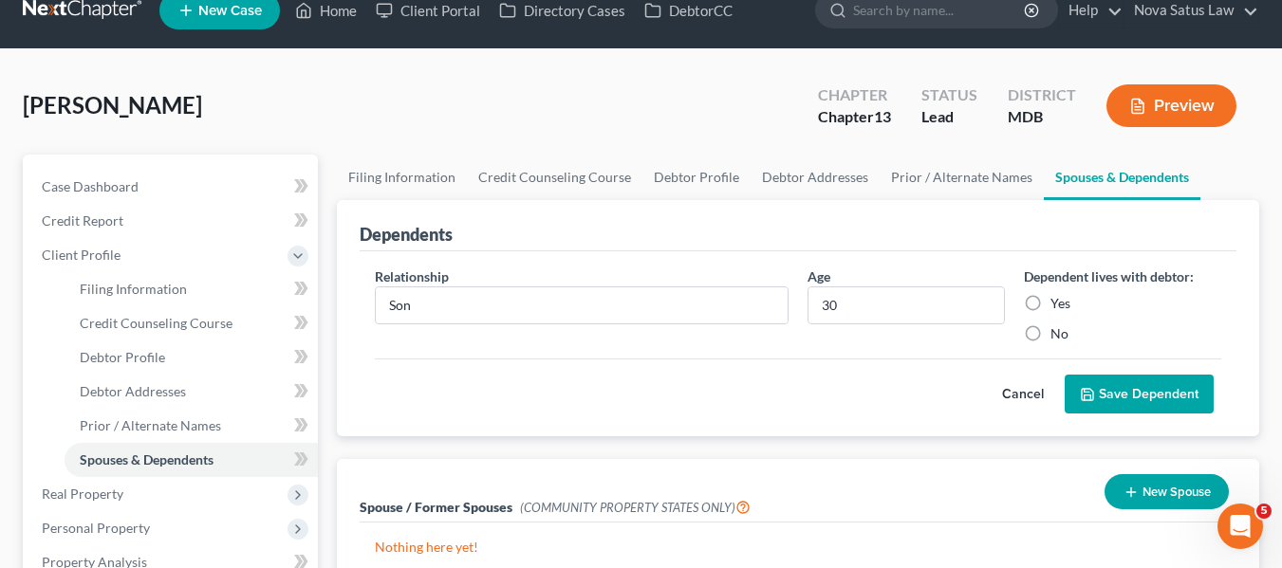
click at [1050, 300] on label "Yes" at bounding box center [1060, 303] width 20 height 19
click at [1058, 300] on input "Yes" at bounding box center [1064, 300] width 12 height 12
click at [1092, 397] on icon "submit" at bounding box center [1086, 394] width 15 height 15
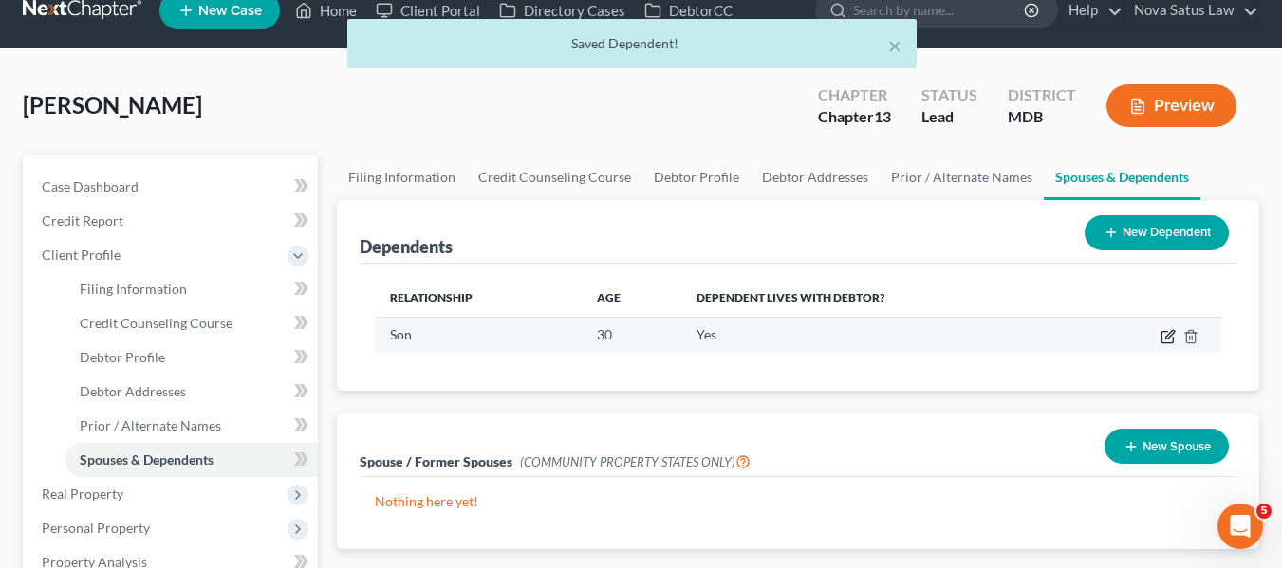
click at [1165, 333] on icon "button" at bounding box center [1167, 336] width 15 height 15
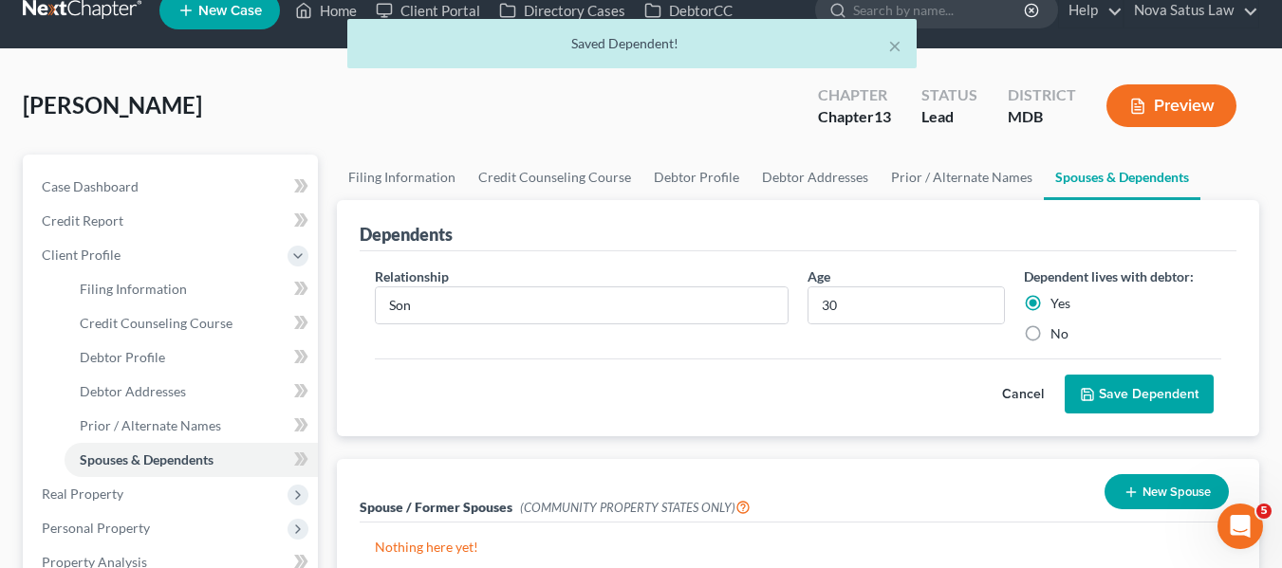
click at [1118, 389] on button "Save Dependent" at bounding box center [1138, 395] width 149 height 40
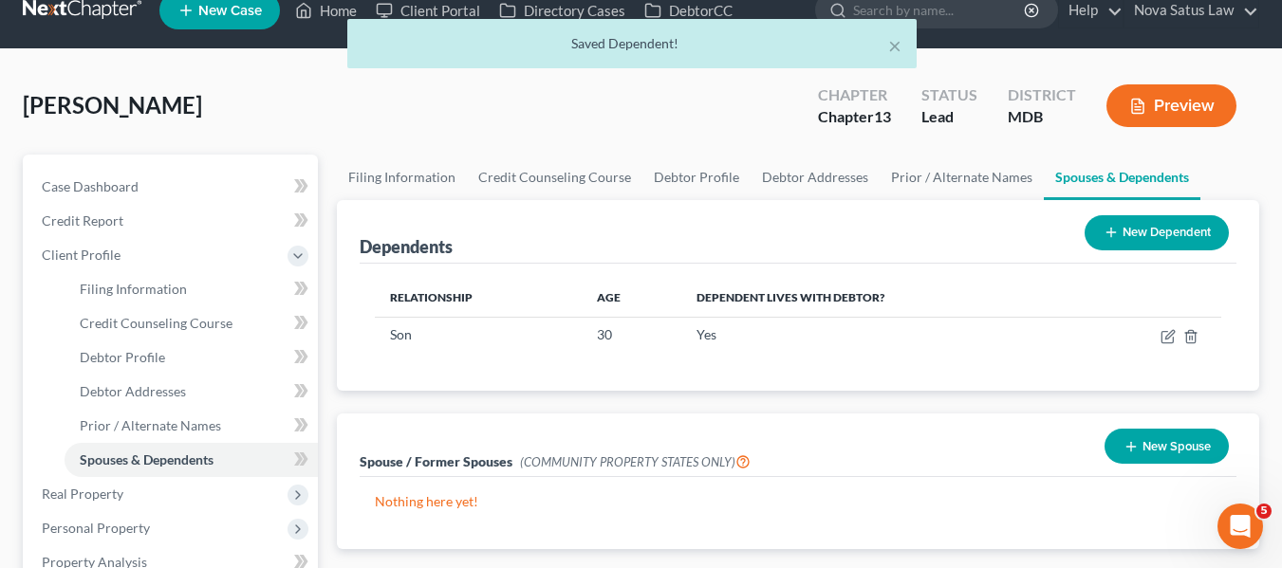
click at [1118, 220] on button "New Dependent" at bounding box center [1156, 232] width 144 height 35
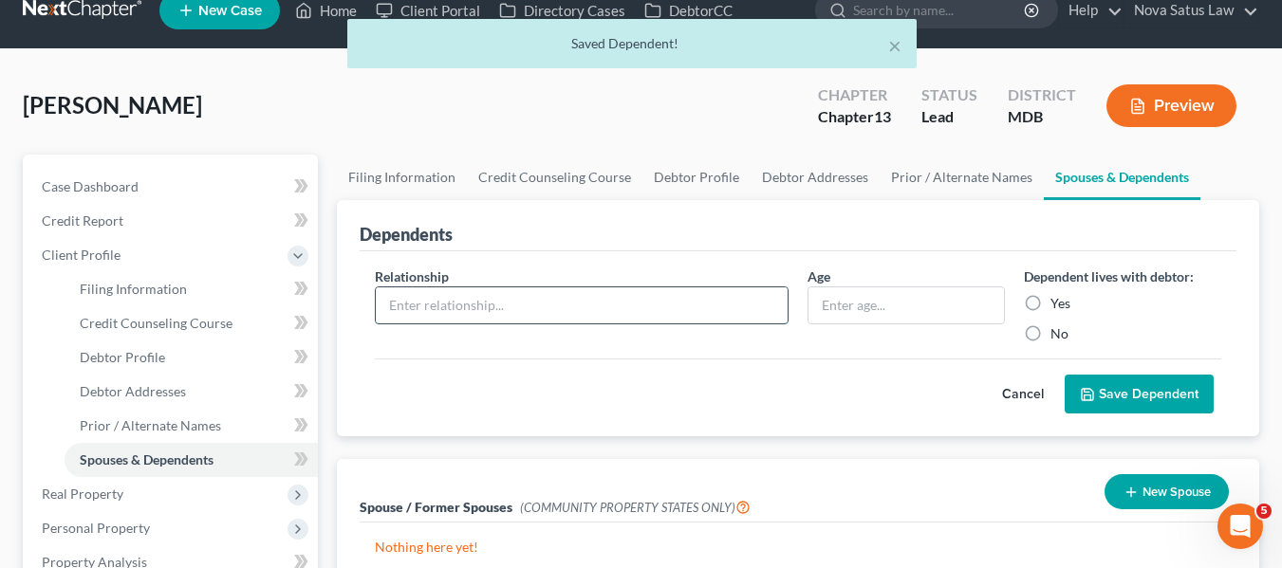
click at [536, 287] on input "text" at bounding box center [582, 305] width 412 height 36
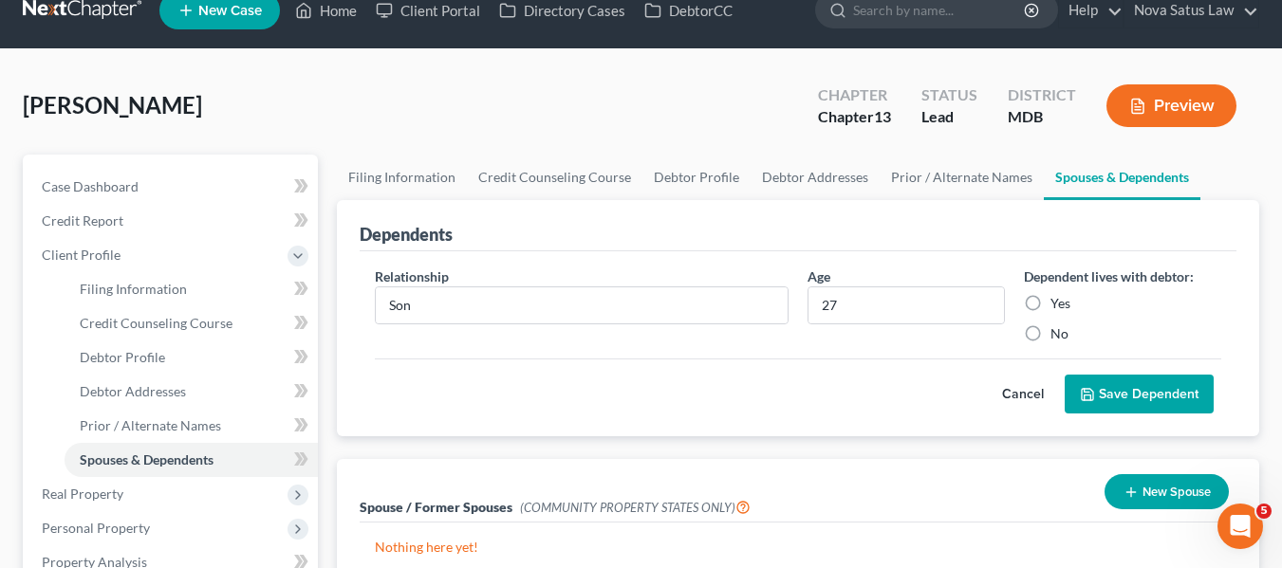
click at [1050, 304] on label "Yes" at bounding box center [1060, 303] width 20 height 19
click at [1058, 304] on input "Yes" at bounding box center [1064, 300] width 12 height 12
click at [1104, 382] on button "Save Dependent" at bounding box center [1138, 395] width 149 height 40
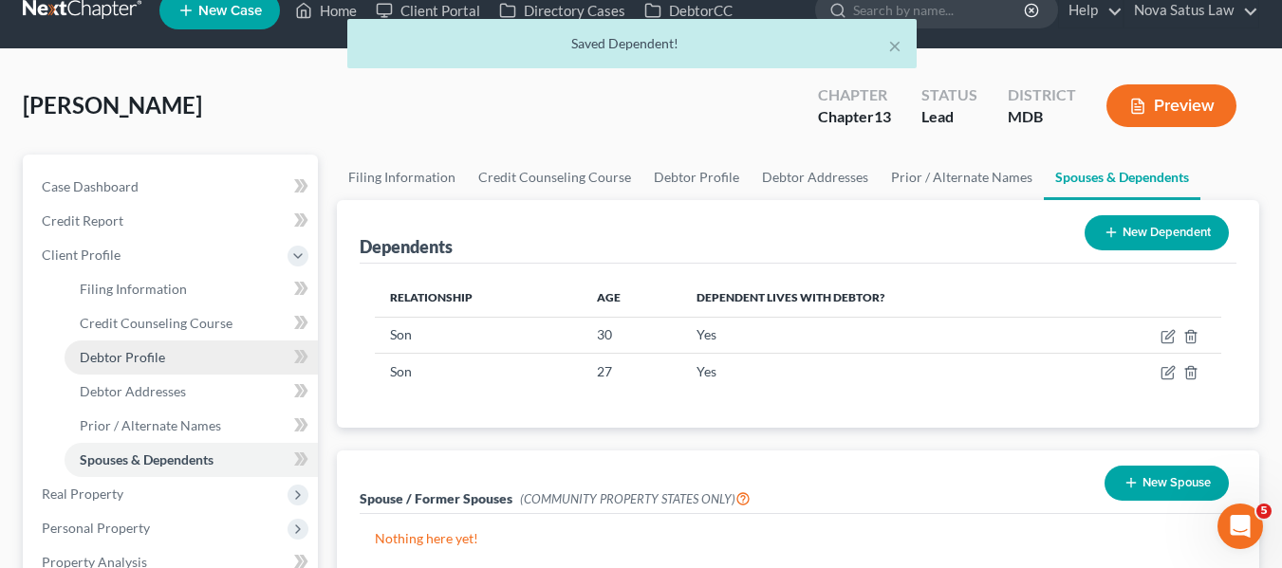
click at [175, 357] on link "Debtor Profile" at bounding box center [191, 358] width 253 height 34
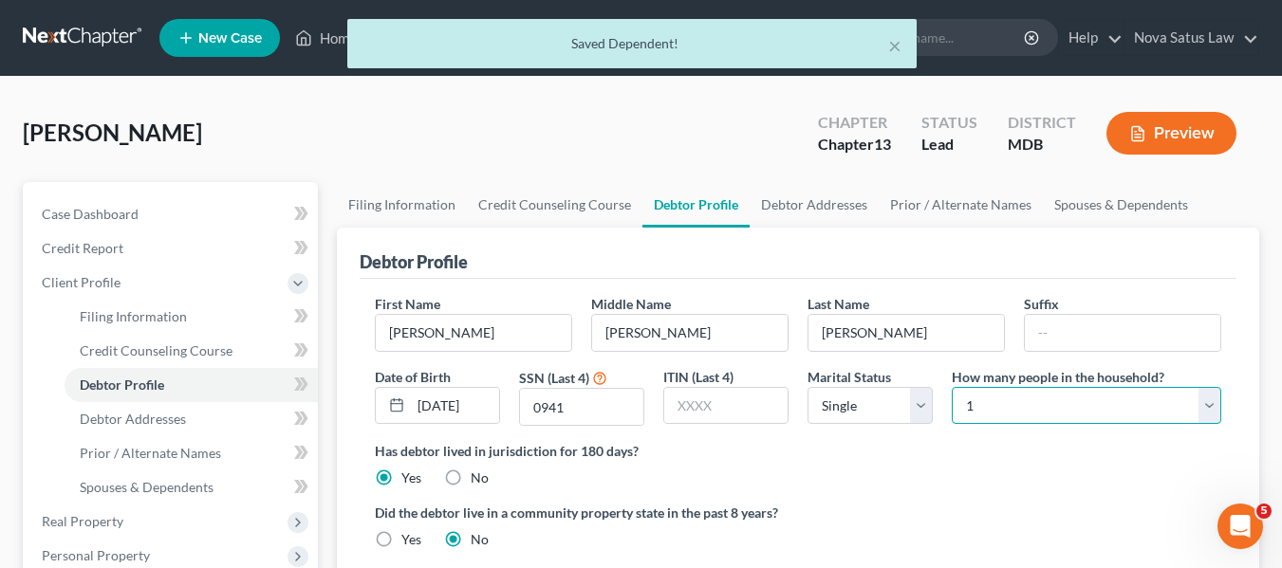
click at [1003, 401] on select "Select 1 2 3 4 5 6 7 8 9 10 11 12 13 14 15 16 17 18 19 20" at bounding box center [1085, 406] width 269 height 38
click at [951, 387] on select "Select 1 2 3 4 5 6 7 8 9 10 11 12 13 14 15 16 17 18 19 20" at bounding box center [1085, 406] width 269 height 38
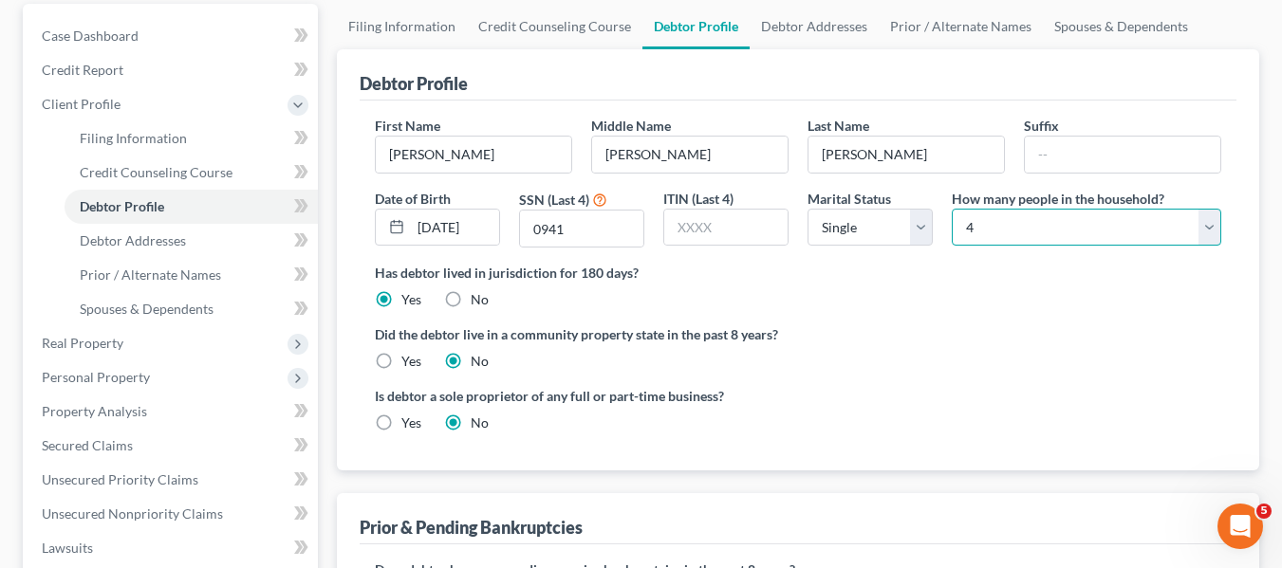
scroll to position [272, 0]
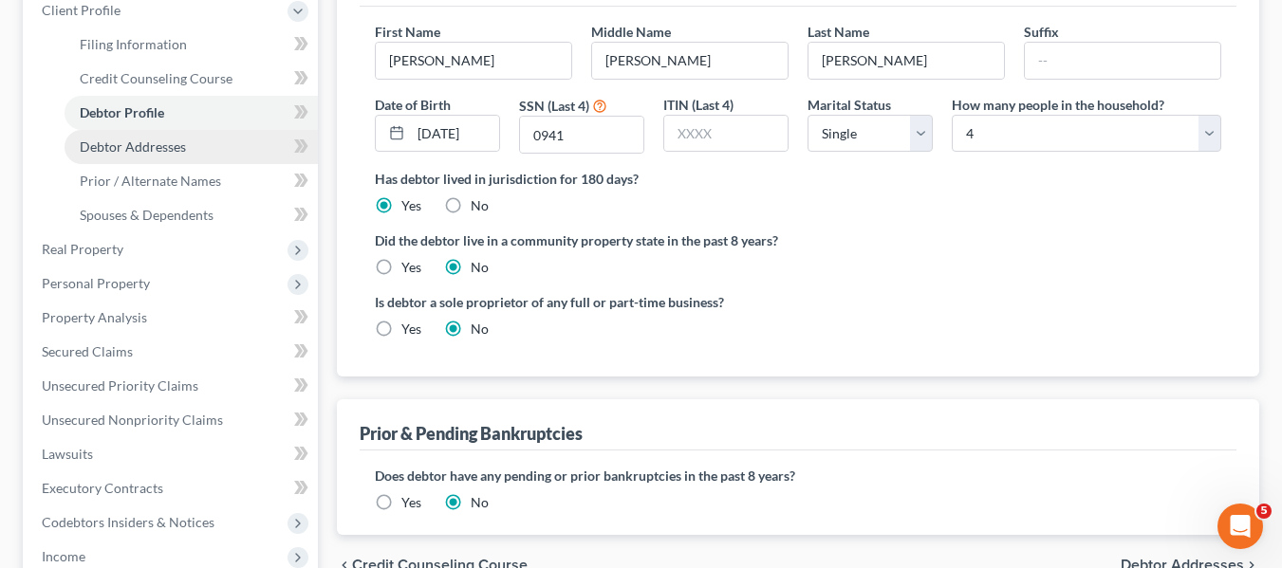
click at [197, 155] on link "Debtor Addresses" at bounding box center [191, 147] width 253 height 34
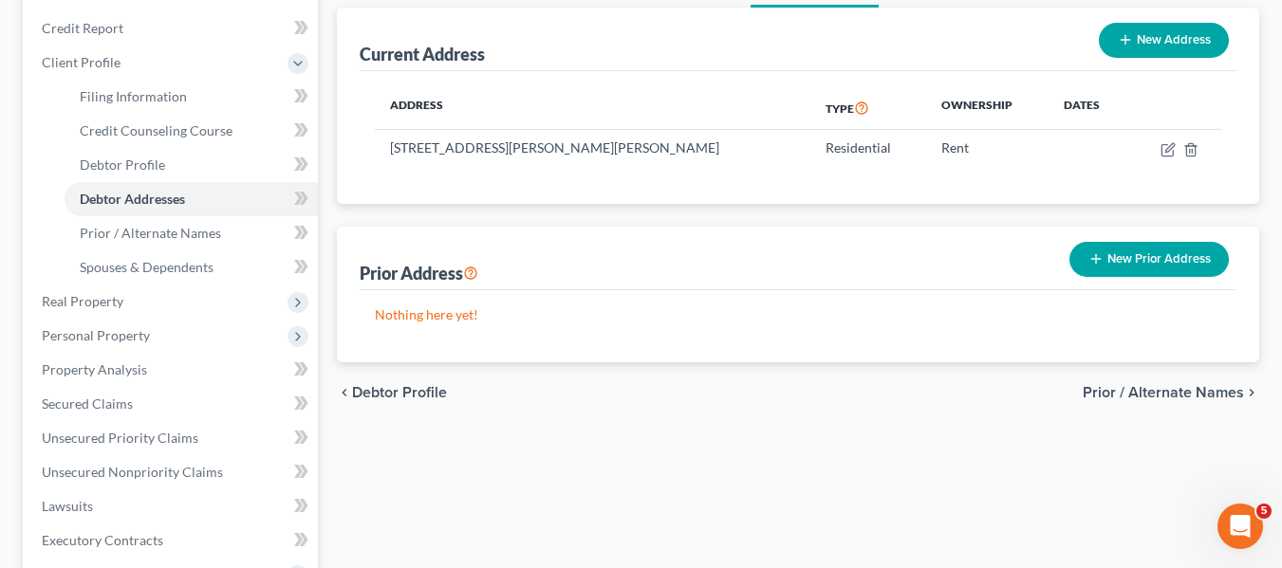
scroll to position [221, 0]
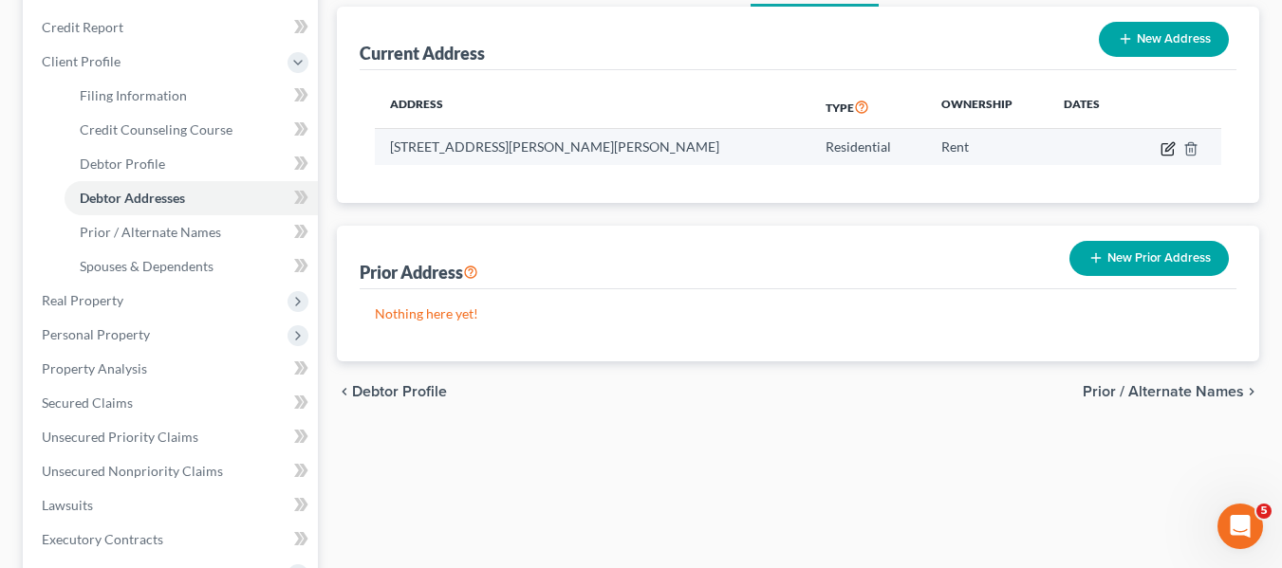
click at [1167, 142] on icon "button" at bounding box center [1167, 148] width 15 height 15
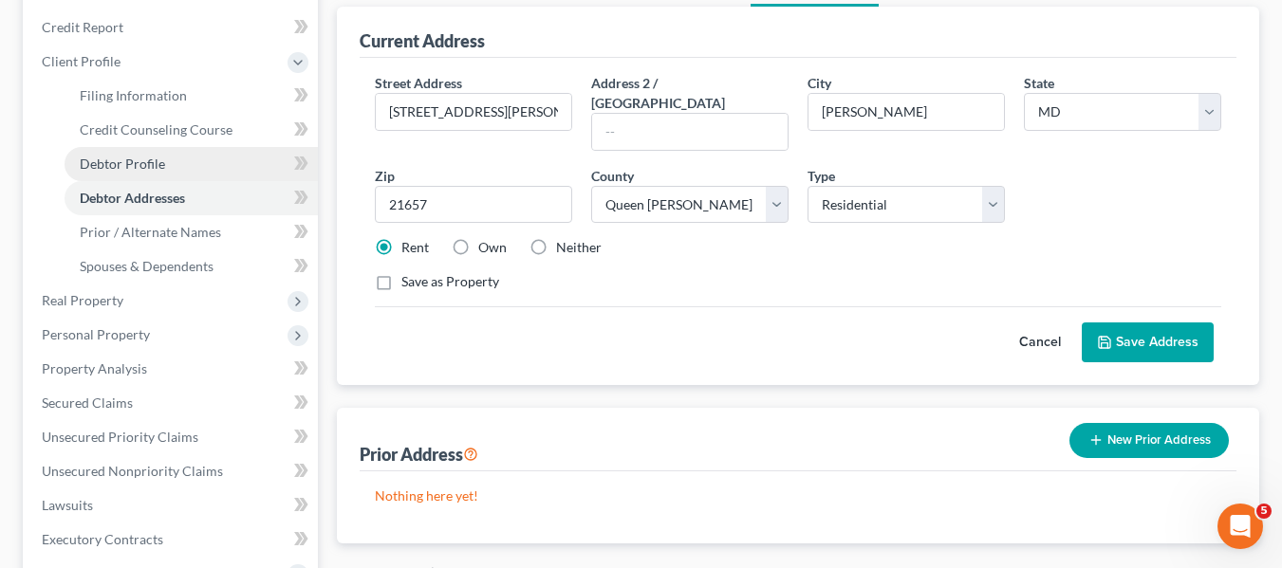
click at [213, 158] on link "Debtor Profile" at bounding box center [191, 164] width 253 height 34
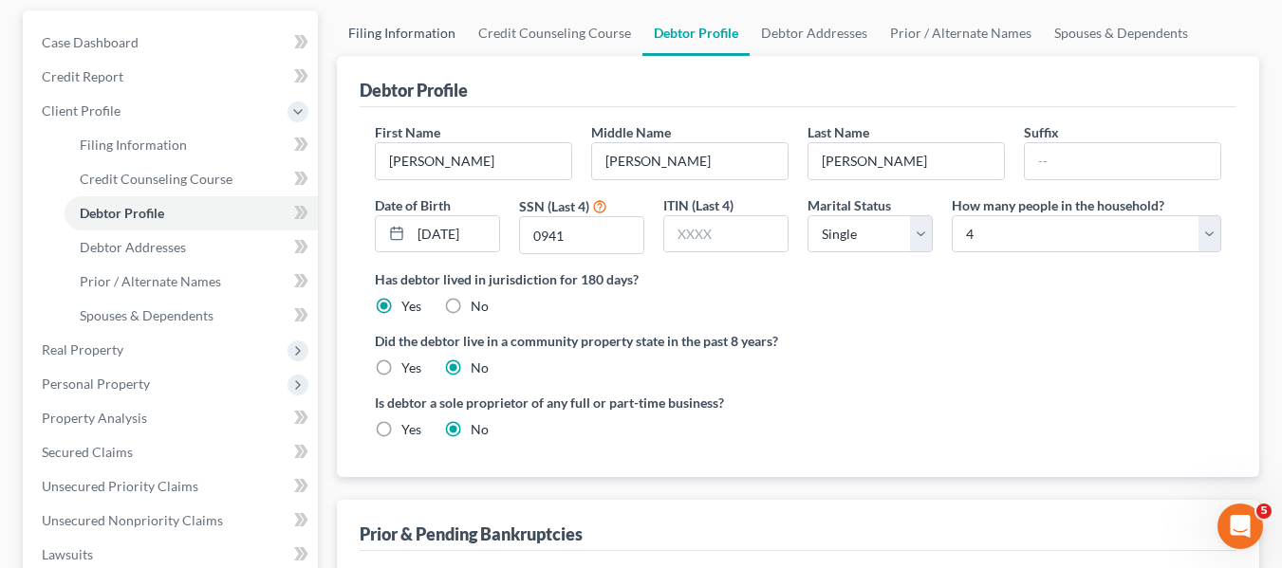
scroll to position [175, 0]
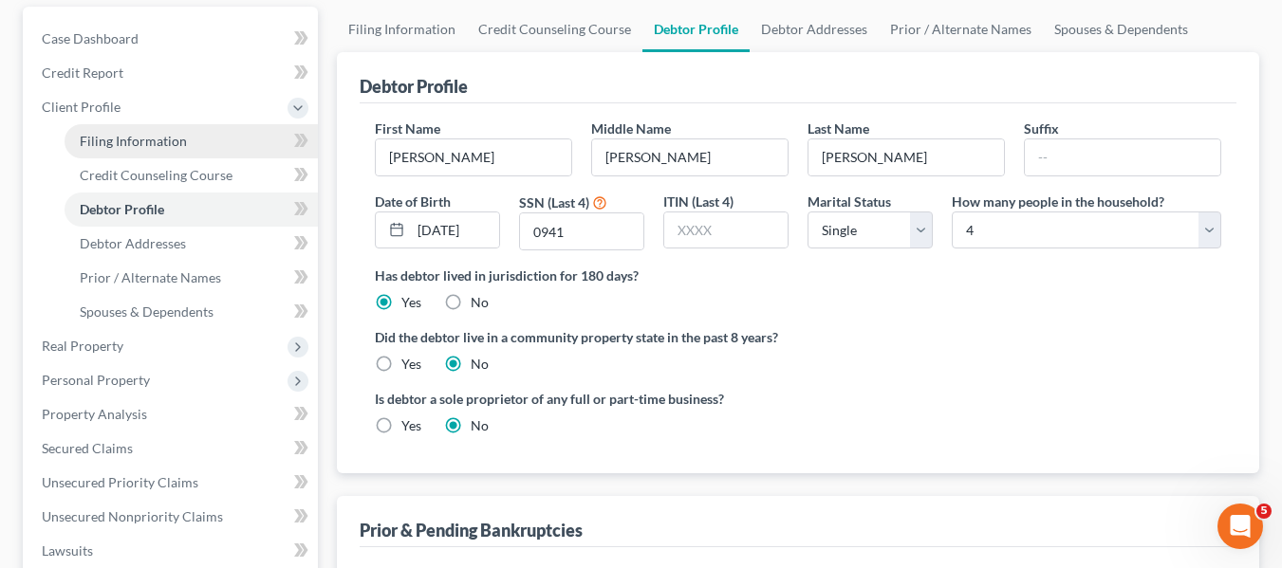
click at [138, 136] on span "Filing Information" at bounding box center [133, 141] width 107 height 16
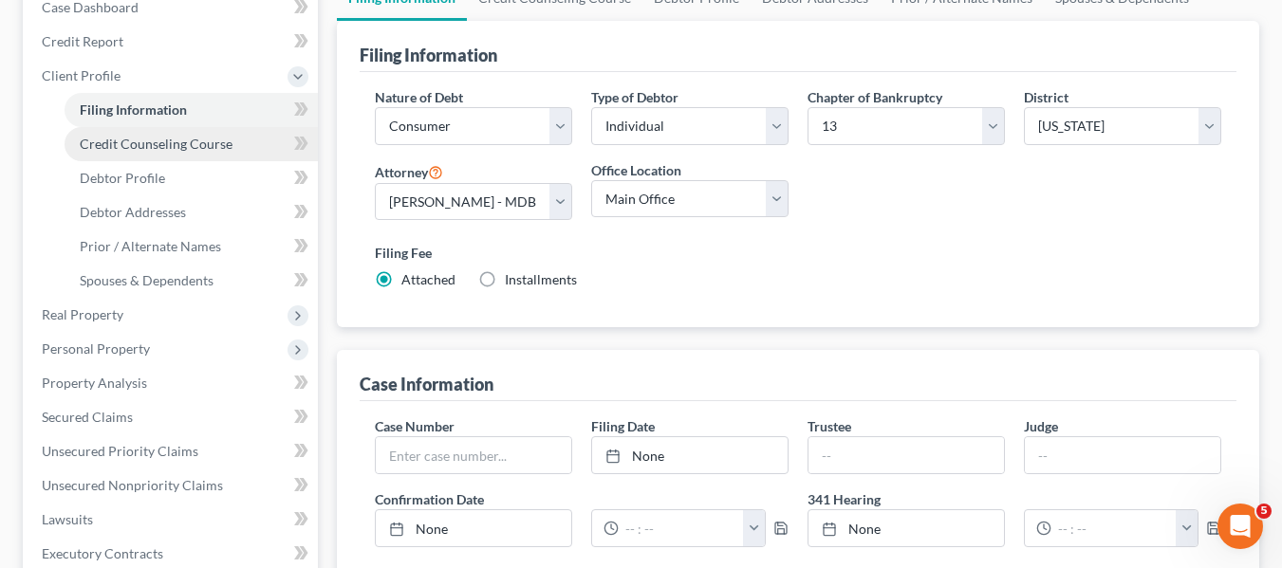
scroll to position [206, 0]
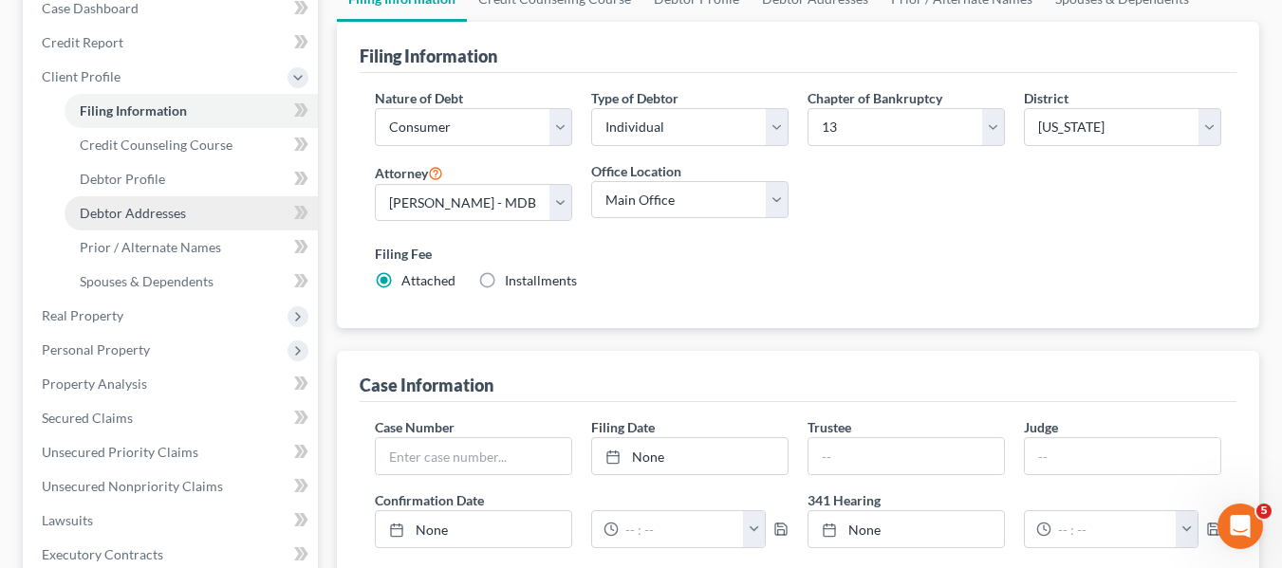
click at [135, 213] on span "Debtor Addresses" at bounding box center [133, 213] width 106 height 16
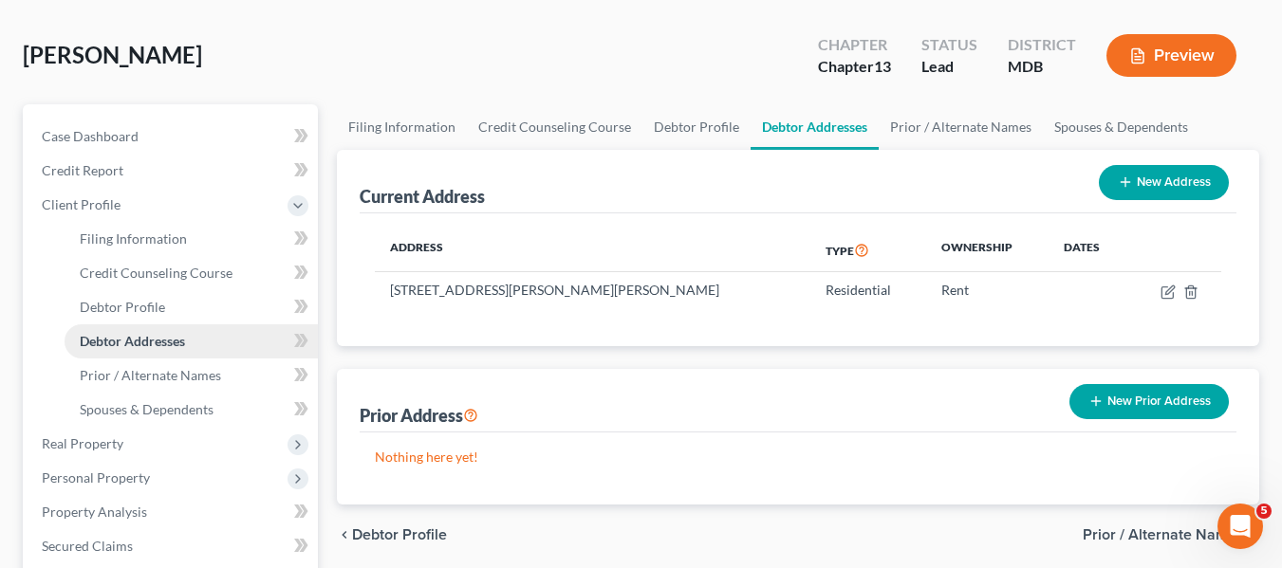
scroll to position [79, 0]
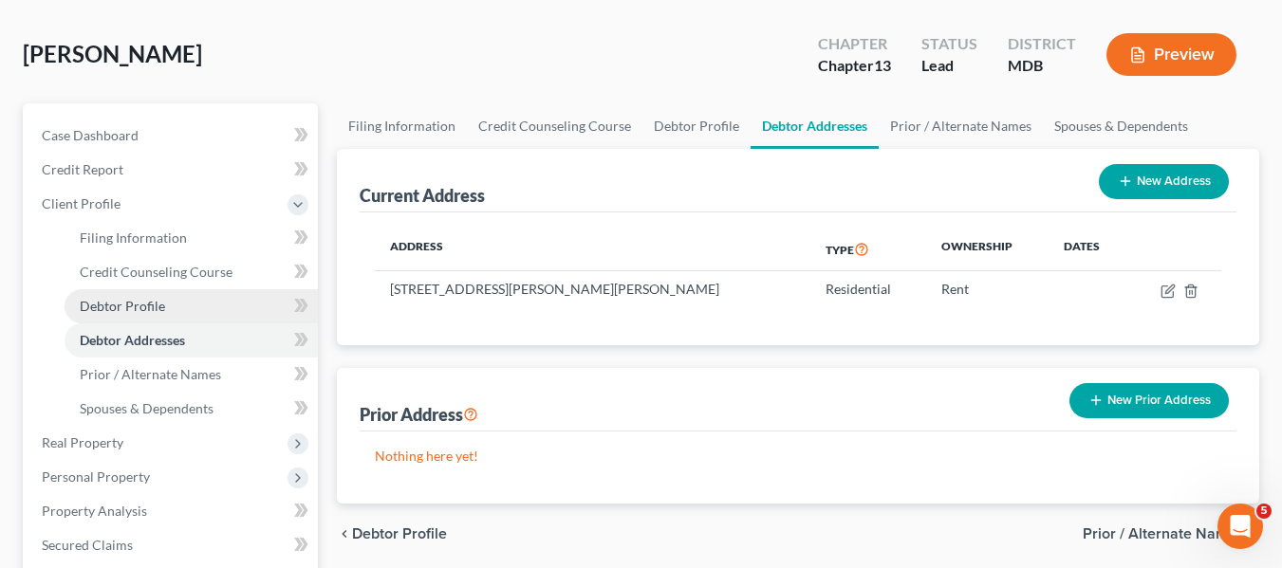
click at [140, 305] on span "Debtor Profile" at bounding box center [122, 306] width 85 height 16
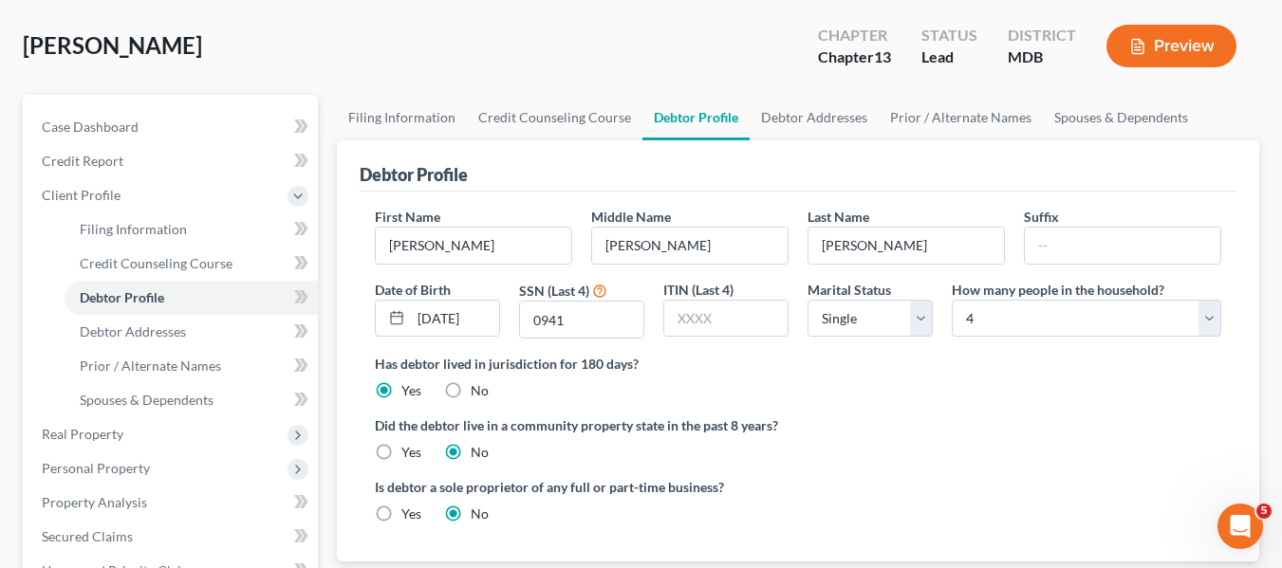
scroll to position [86, 0]
click at [158, 268] on span "Credit Counseling Course" at bounding box center [156, 264] width 153 height 16
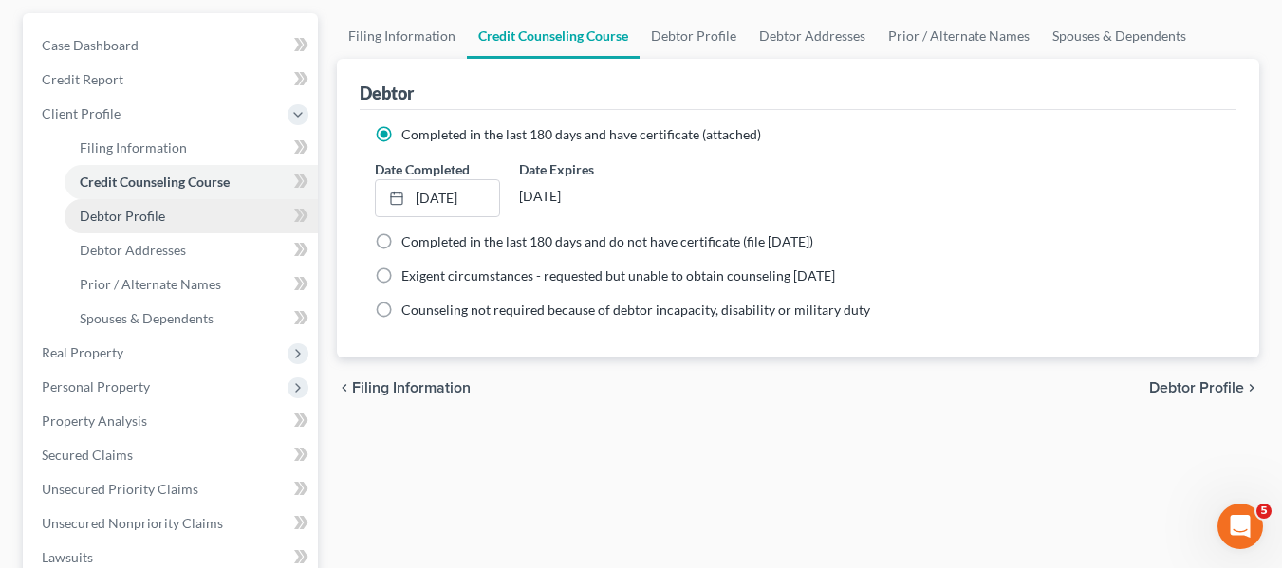
scroll to position [341, 0]
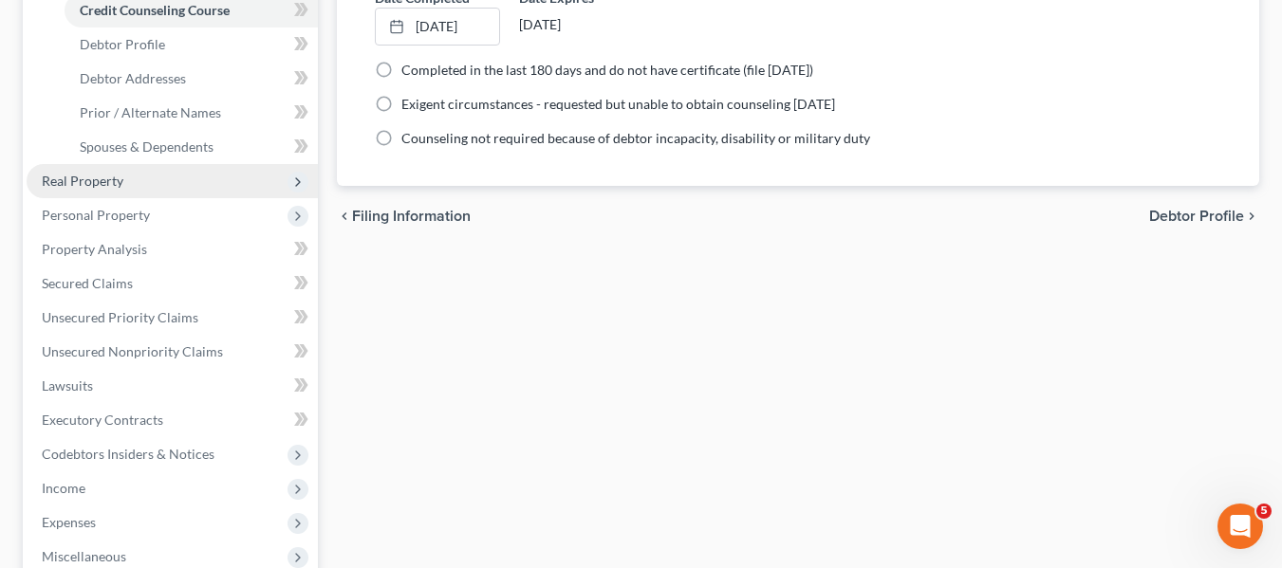
click at [126, 190] on span "Real Property" at bounding box center [172, 181] width 291 height 34
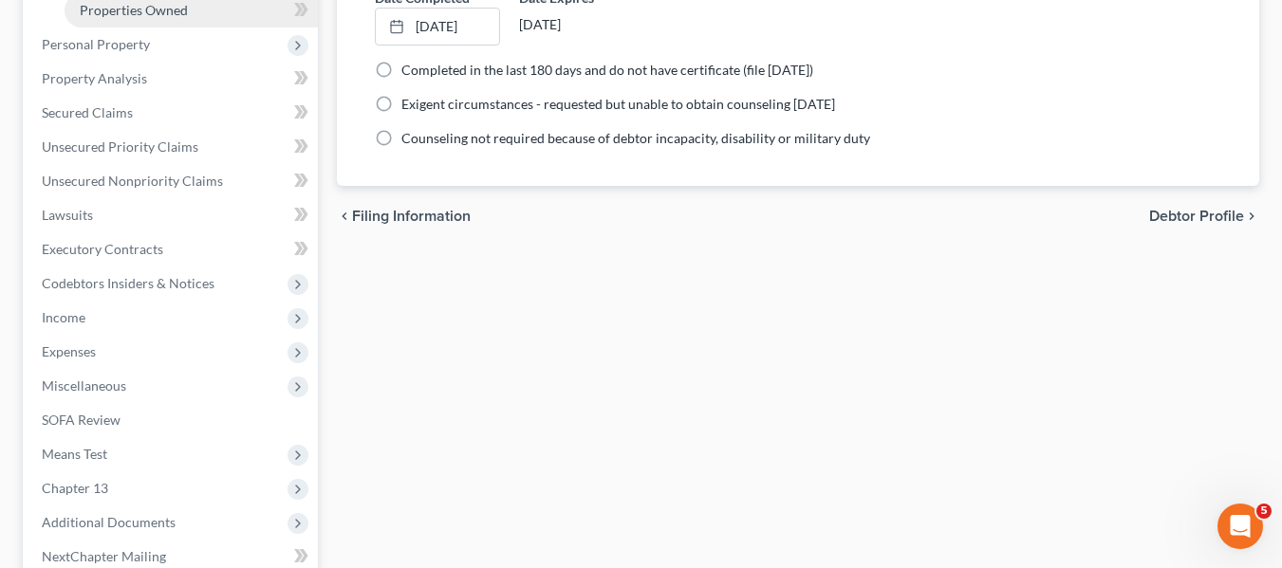
click at [157, 7] on span "Properties Owned" at bounding box center [134, 10] width 108 height 16
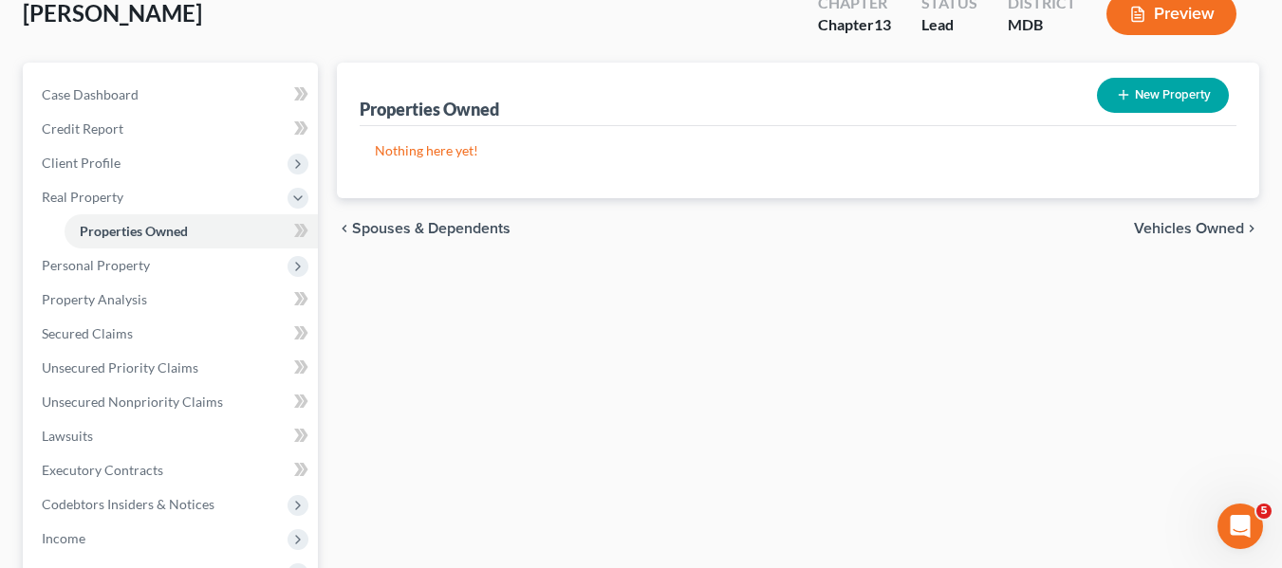
scroll to position [132, 0]
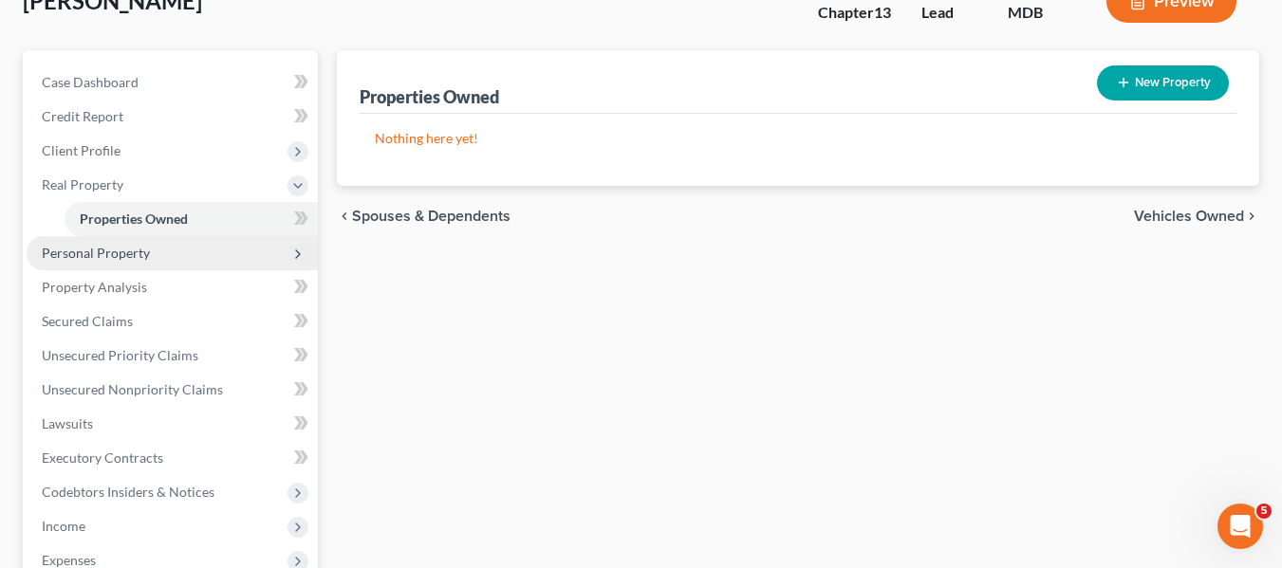
click at [164, 249] on span "Personal Property" at bounding box center [172, 253] width 291 height 34
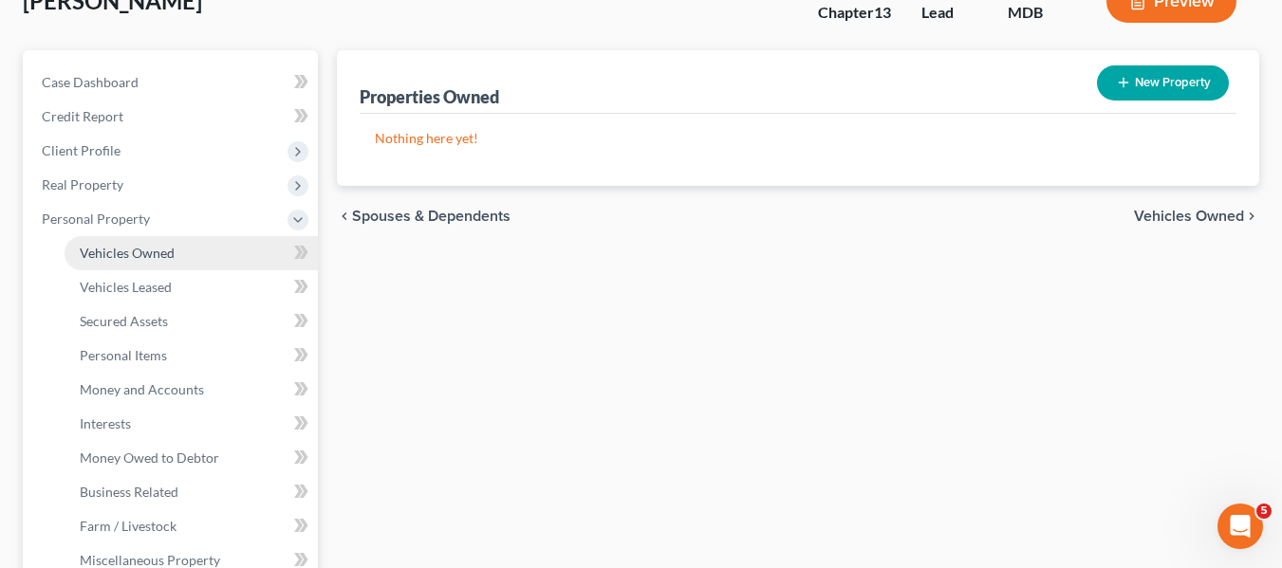
click at [167, 256] on span "Vehicles Owned" at bounding box center [127, 253] width 95 height 16
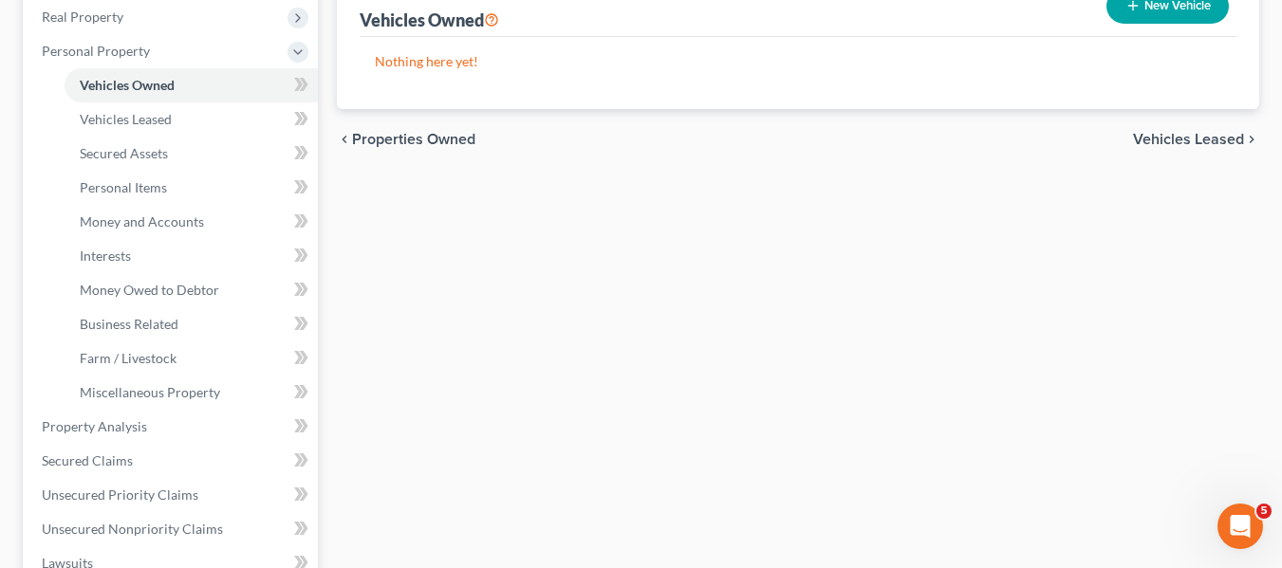
scroll to position [303, 0]
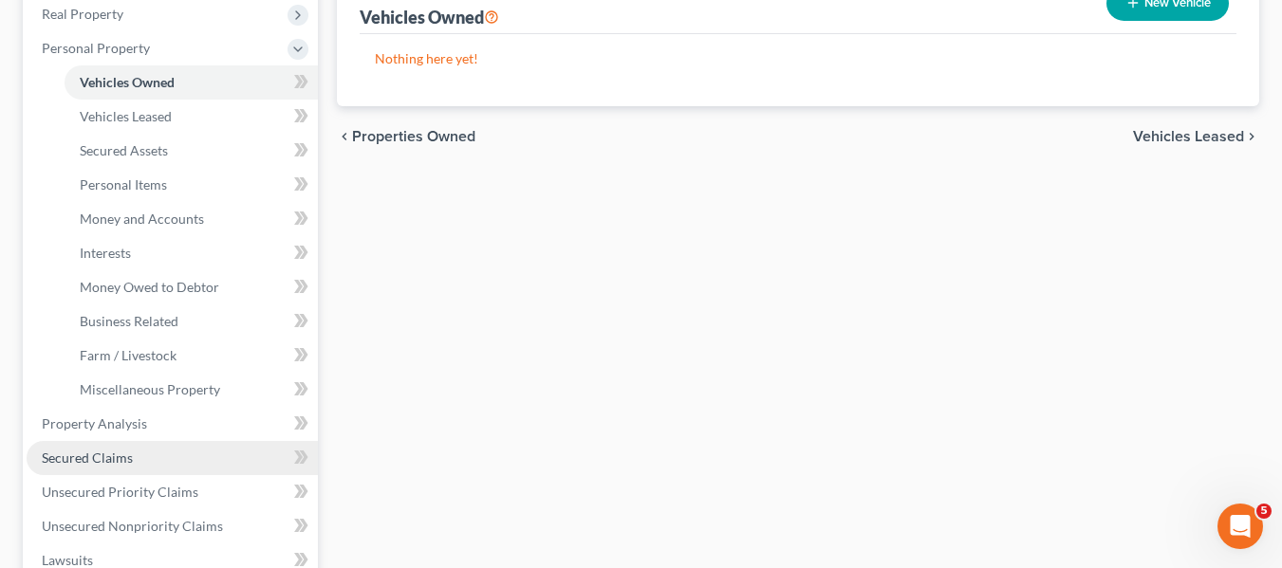
click at [120, 457] on span "Secured Claims" at bounding box center [87, 458] width 91 height 16
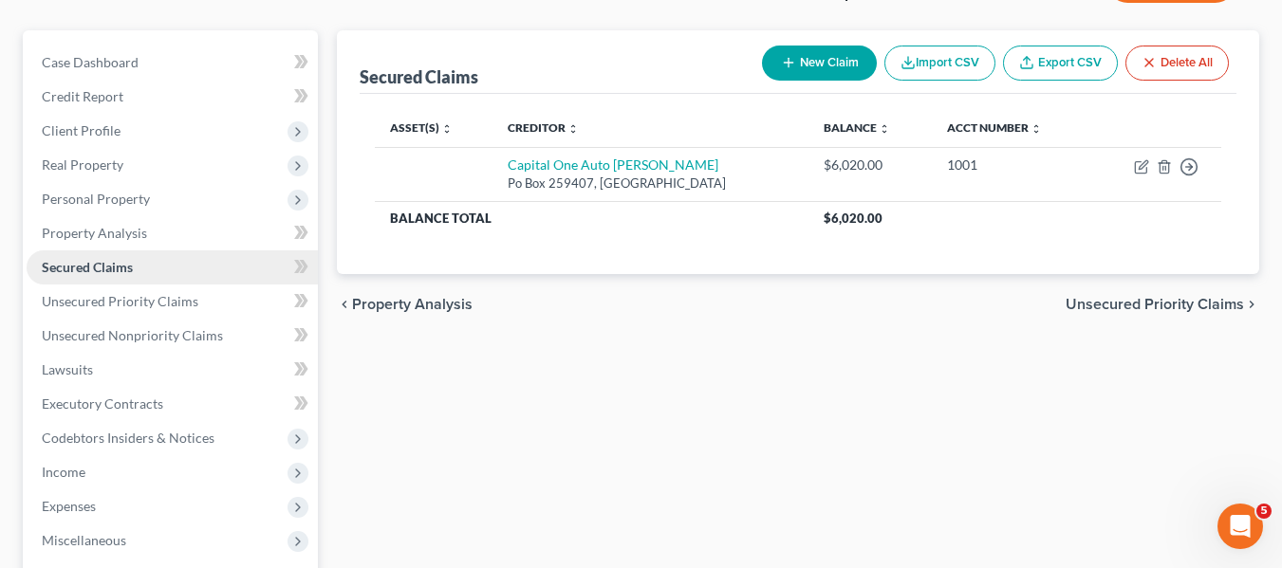
scroll to position [153, 0]
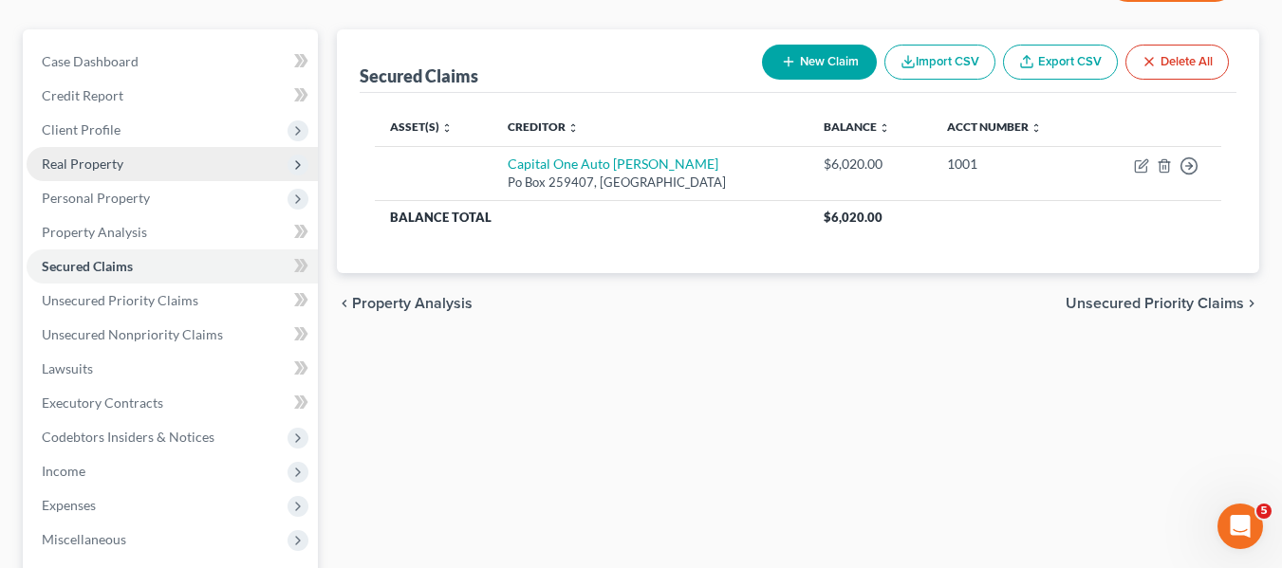
click at [101, 165] on span "Real Property" at bounding box center [83, 164] width 82 height 16
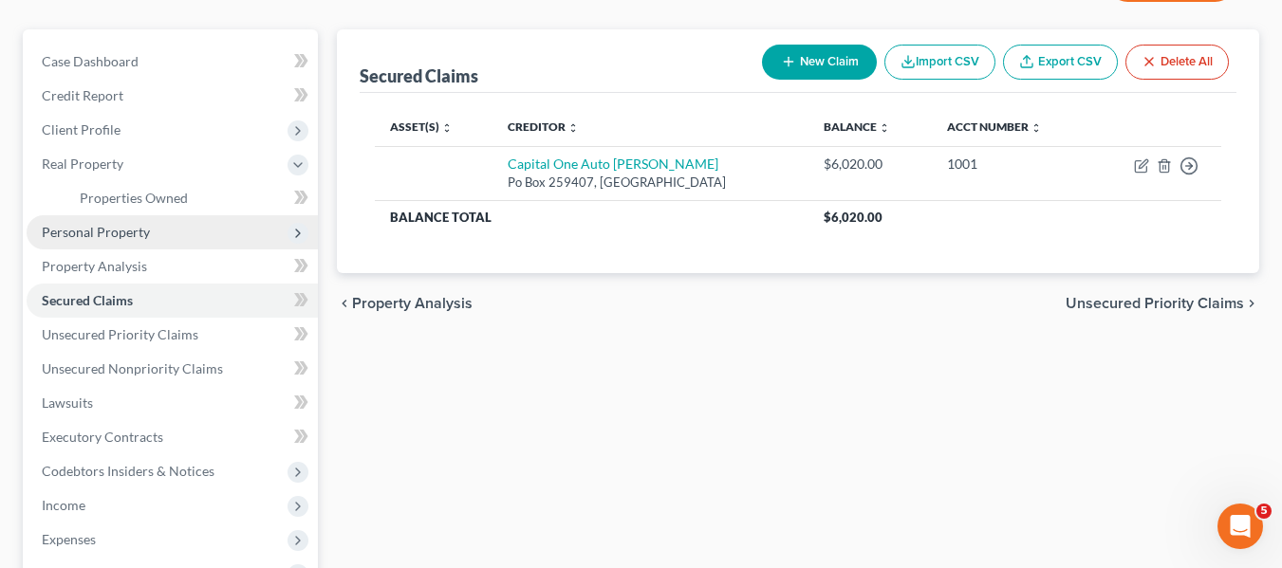
click at [117, 231] on span "Personal Property" at bounding box center [96, 232] width 108 height 16
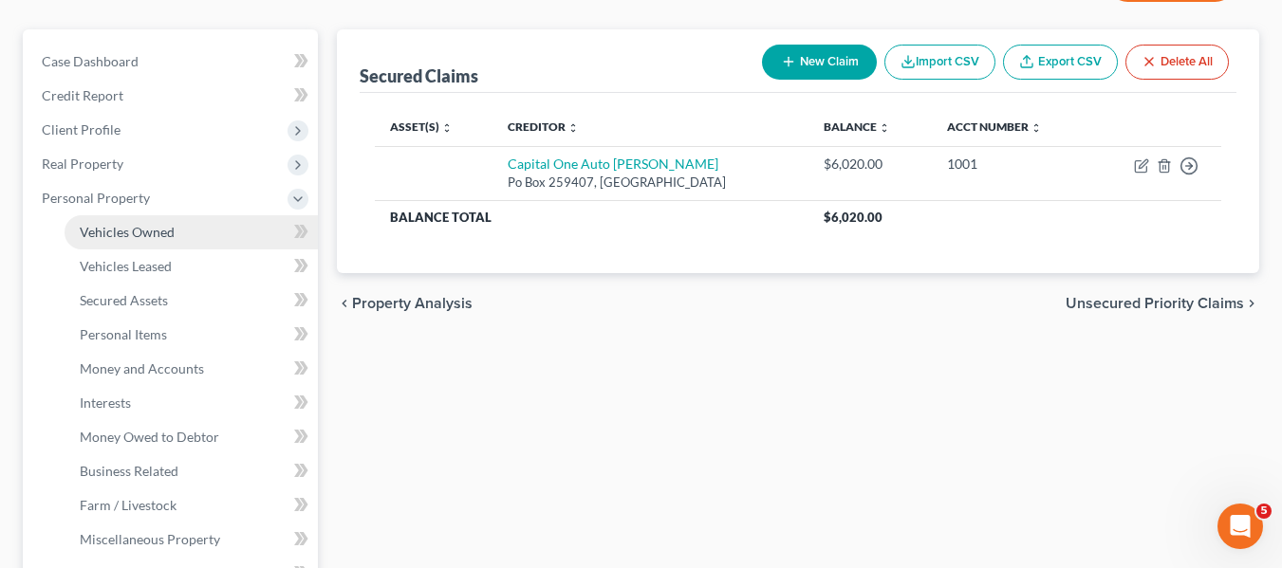
click at [187, 236] on link "Vehicles Owned" at bounding box center [191, 232] width 253 height 34
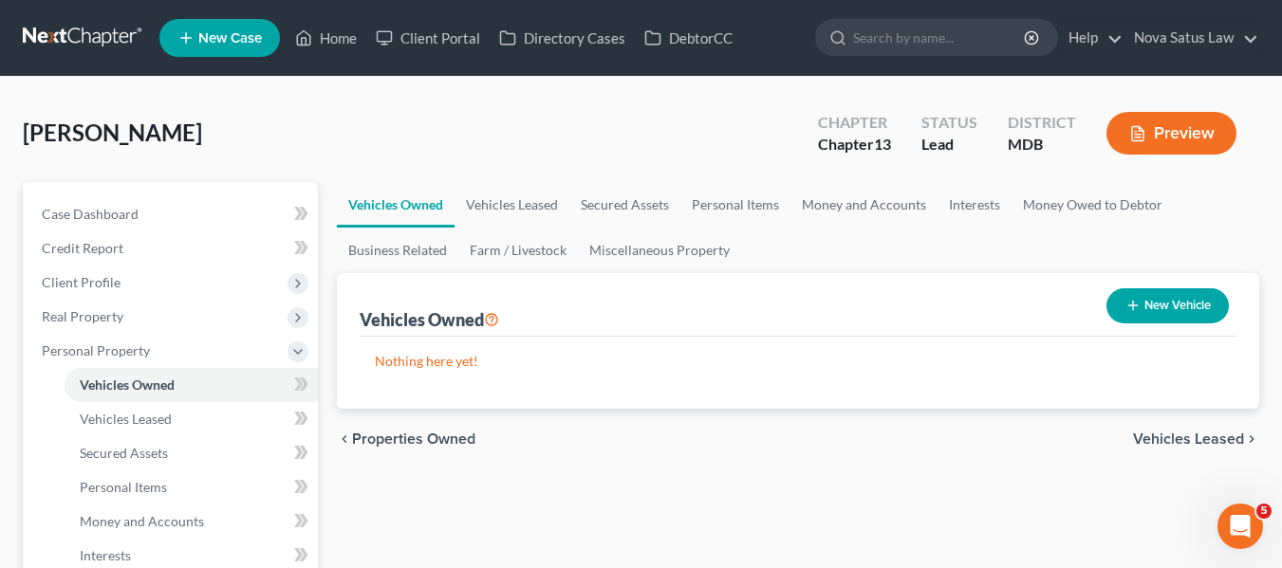
click at [1128, 309] on icon "button" at bounding box center [1132, 305] width 15 height 15
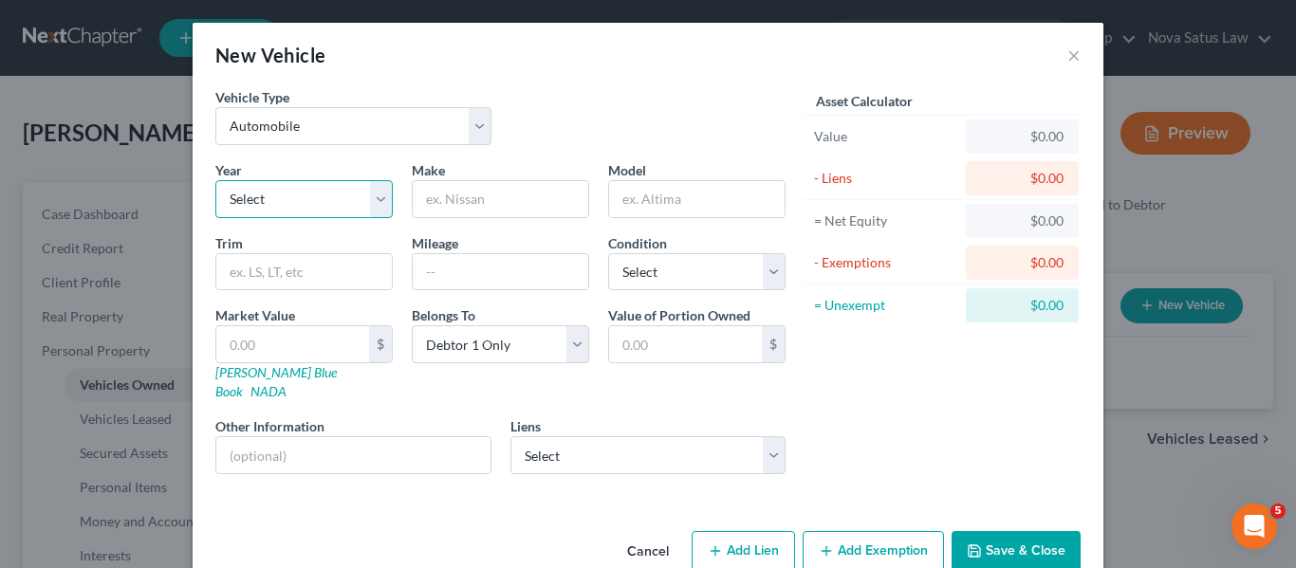
click at [263, 200] on select "Select 2026 2025 2024 2023 2022 2021 2020 2019 2018 2017 2016 2015 2014 2013 20…" at bounding box center [303, 199] width 177 height 38
click at [215, 180] on select "Select 2026 2025 2024 2023 2022 2021 2020 2019 2018 2017 2016 2015 2014 2013 20…" at bounding box center [303, 199] width 177 height 38
click at [472, 212] on input "text" at bounding box center [500, 199] width 175 height 36
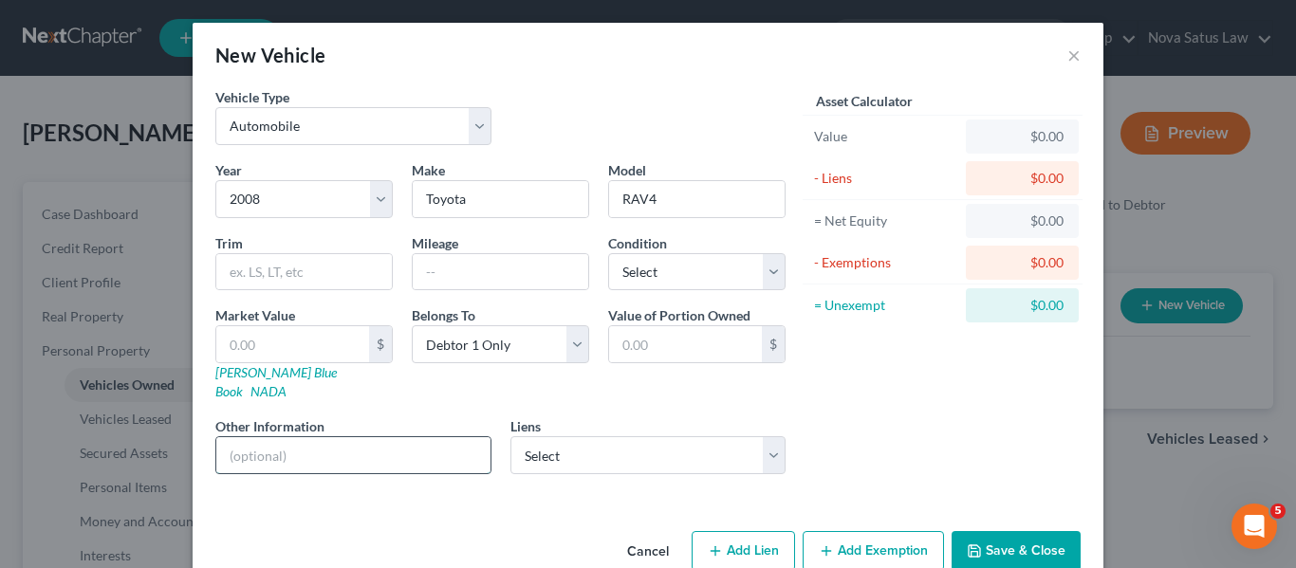
click at [247, 437] on input "text" at bounding box center [353, 455] width 274 height 36
click at [709, 286] on select "Select Excellent Very Good Good Fair Poor" at bounding box center [696, 272] width 177 height 38
click at [608, 253] on select "Select Excellent Very Good Good Fair Poor" at bounding box center [696, 272] width 177 height 38
click at [301, 342] on input "text" at bounding box center [292, 344] width 153 height 36
click at [988, 531] on button "Save & Close" at bounding box center [1015, 551] width 129 height 40
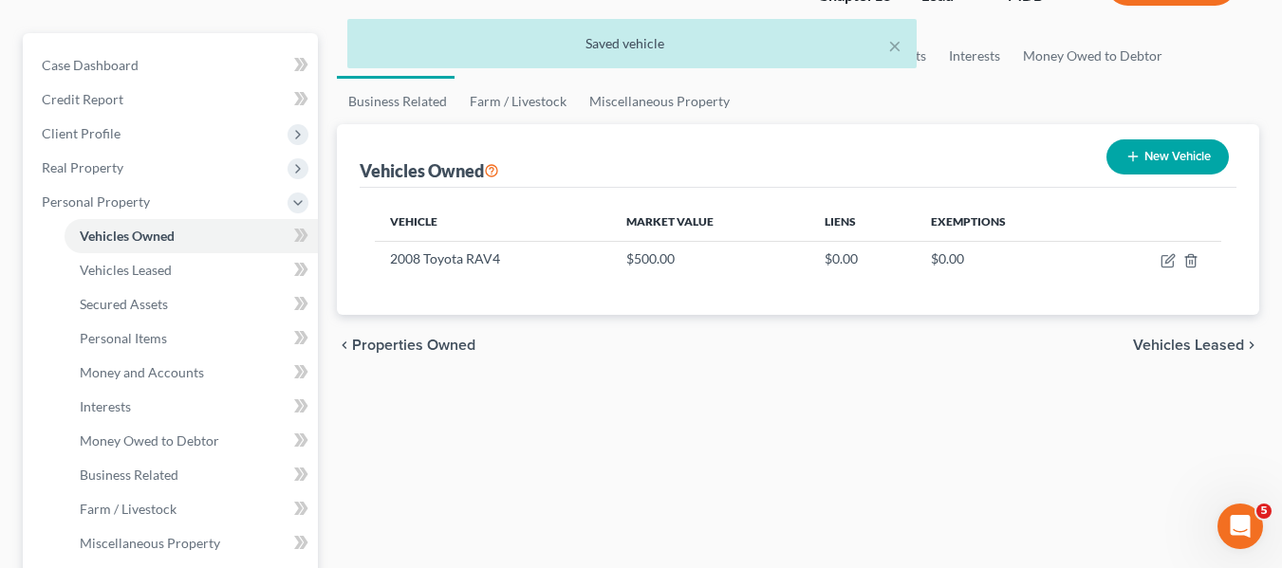
scroll to position [150, 0]
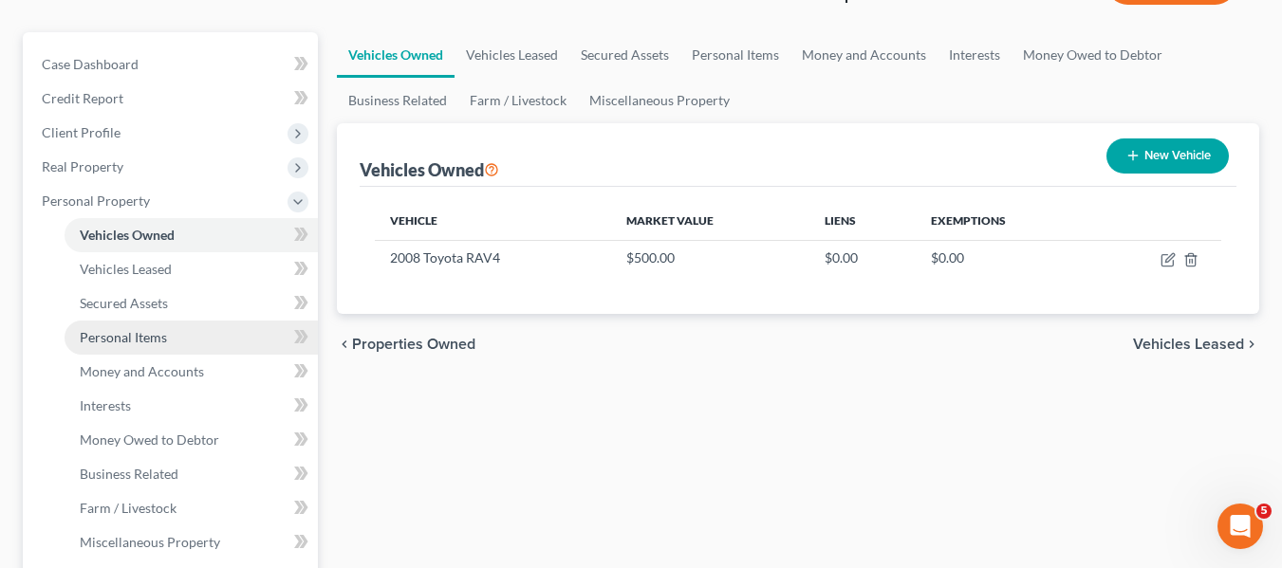
click at [217, 332] on link "Personal Items" at bounding box center [191, 338] width 253 height 34
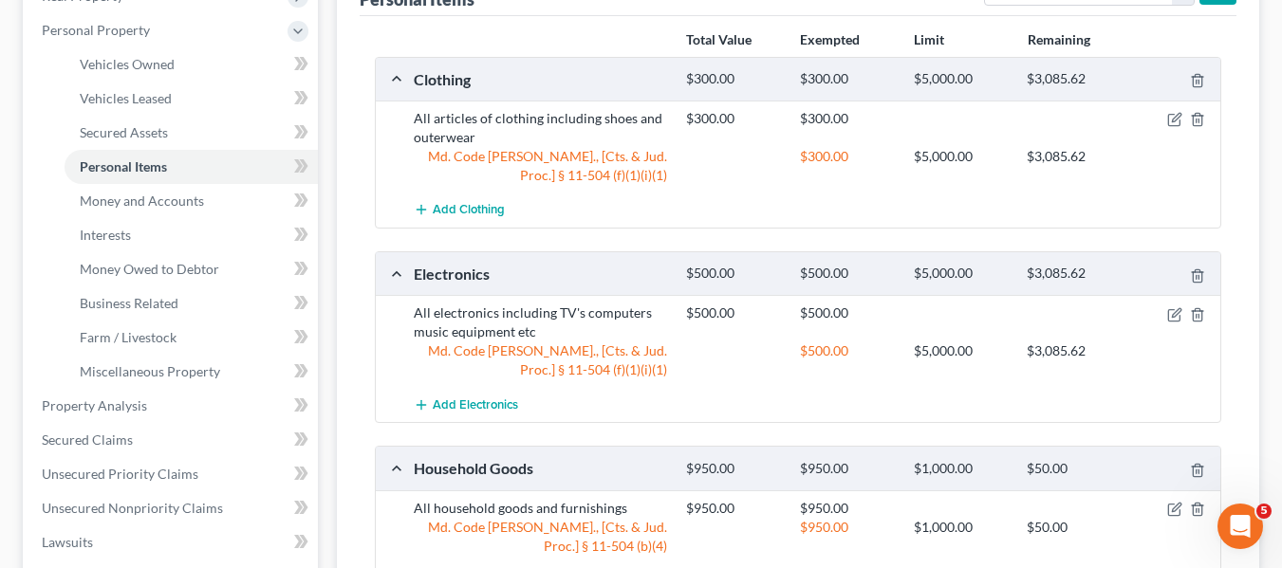
scroll to position [322, 0]
click at [177, 60] on link "Vehicles Owned" at bounding box center [191, 63] width 253 height 34
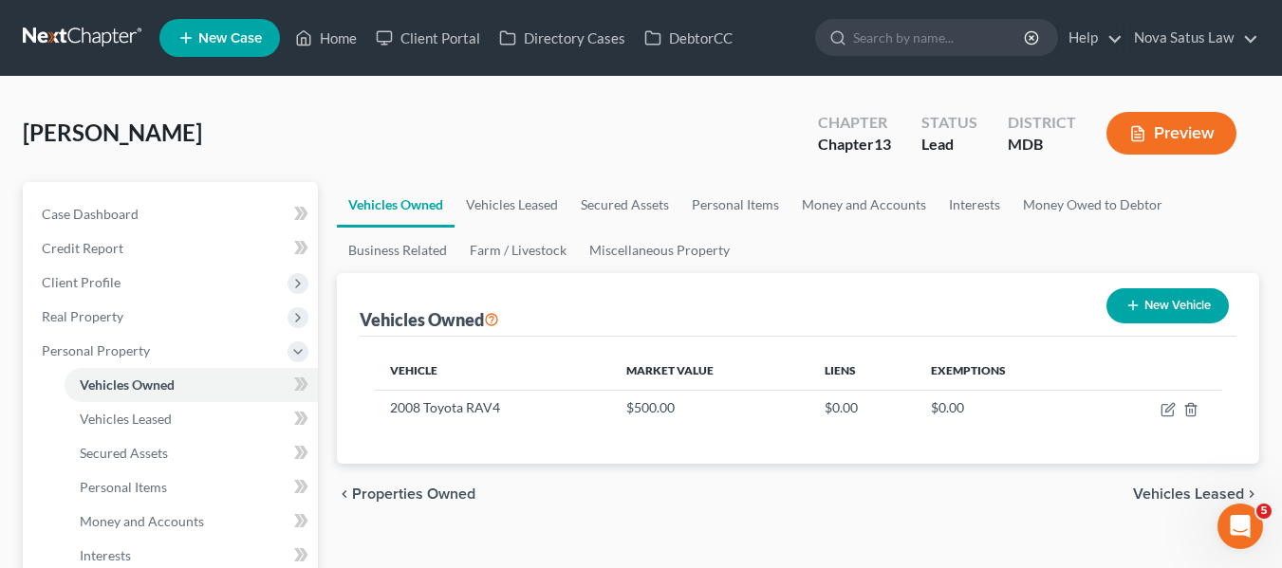
click at [1137, 304] on icon "button" at bounding box center [1132, 305] width 15 height 15
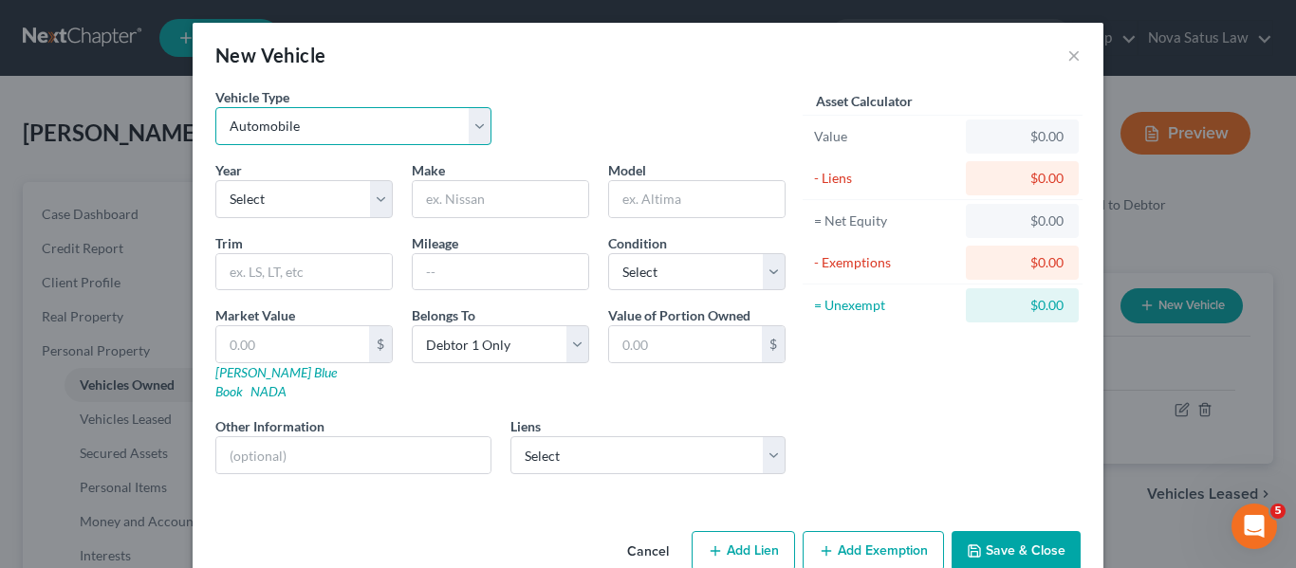
click at [422, 135] on select "Select Automobile Truck Trailer Watercraft Aircraft Motor Home Atv Other Vehicle" at bounding box center [353, 126] width 276 height 38
click at [215, 107] on select "Select Automobile Truck Trailer Watercraft Aircraft Motor Home Atv Other Vehicle" at bounding box center [353, 126] width 276 height 38
click at [474, 265] on input "text" at bounding box center [500, 272] width 175 height 36
click at [265, 343] on input "text" at bounding box center [292, 344] width 153 height 36
click at [525, 209] on input "text" at bounding box center [500, 199] width 175 height 36
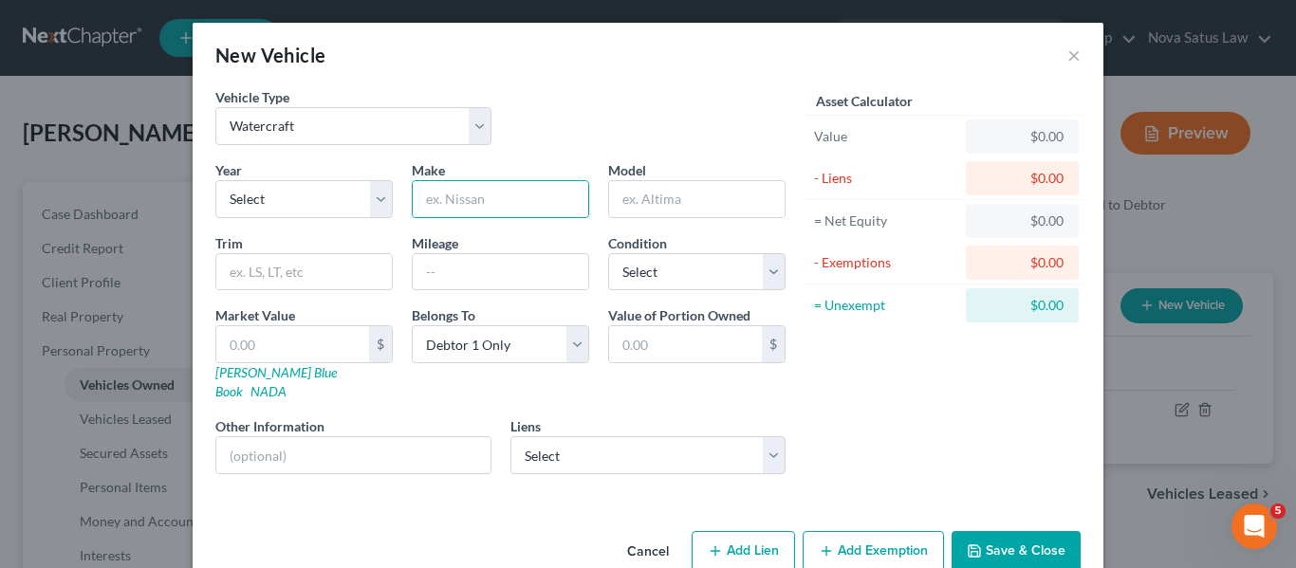
click at [626, 538] on button "Cancel" at bounding box center [648, 552] width 72 height 38
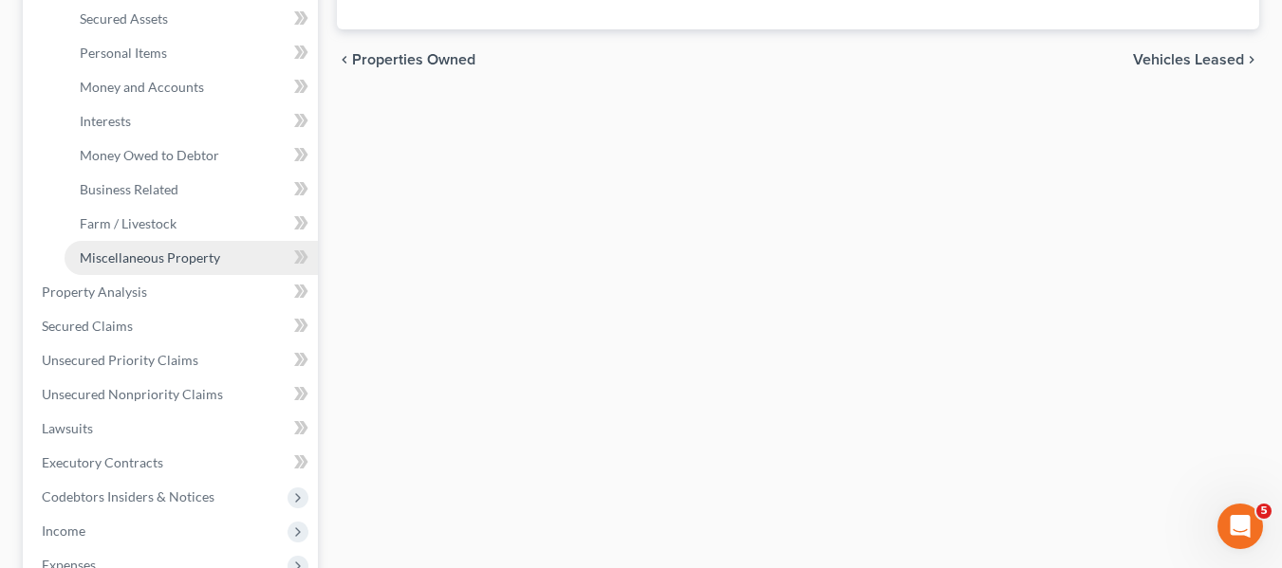
scroll to position [435, 0]
click at [146, 267] on link "Miscellaneous Property" at bounding box center [191, 257] width 253 height 34
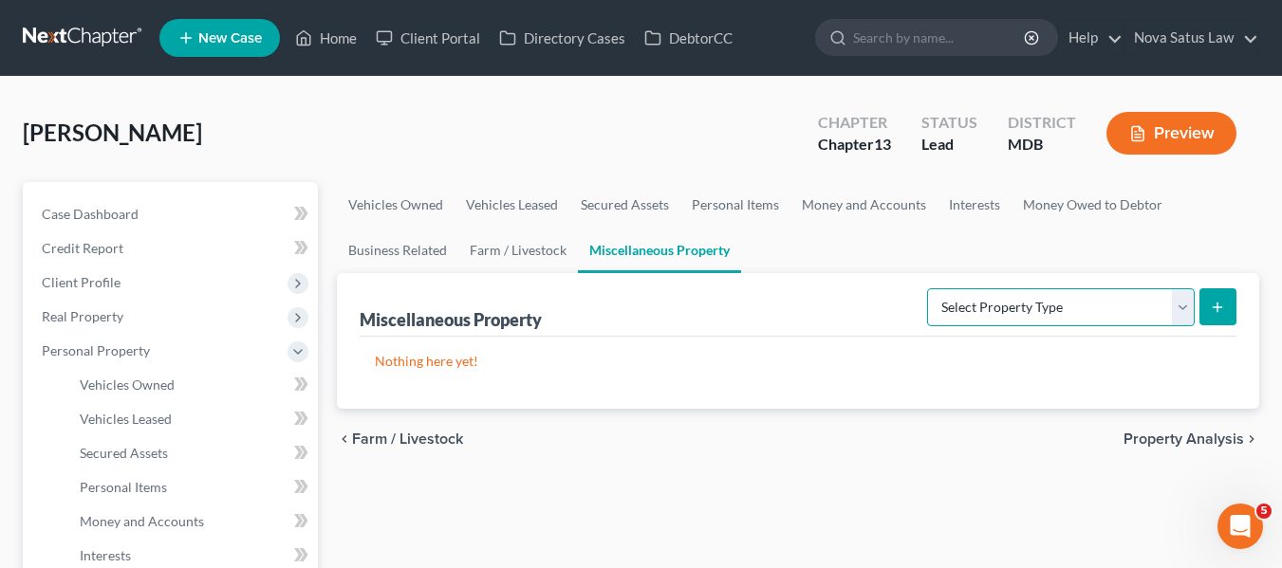
click at [1172, 318] on select "Select Property Type Assigned for Creditor Benefit [DATE] Holding for Another N…" at bounding box center [1061, 307] width 268 height 38
click at [927, 288] on select "Select Property Type Assigned for Creditor Benefit [DATE] Holding for Another N…" at bounding box center [1061, 307] width 268 height 38
click at [1204, 304] on button "submit" at bounding box center [1217, 306] width 37 height 37
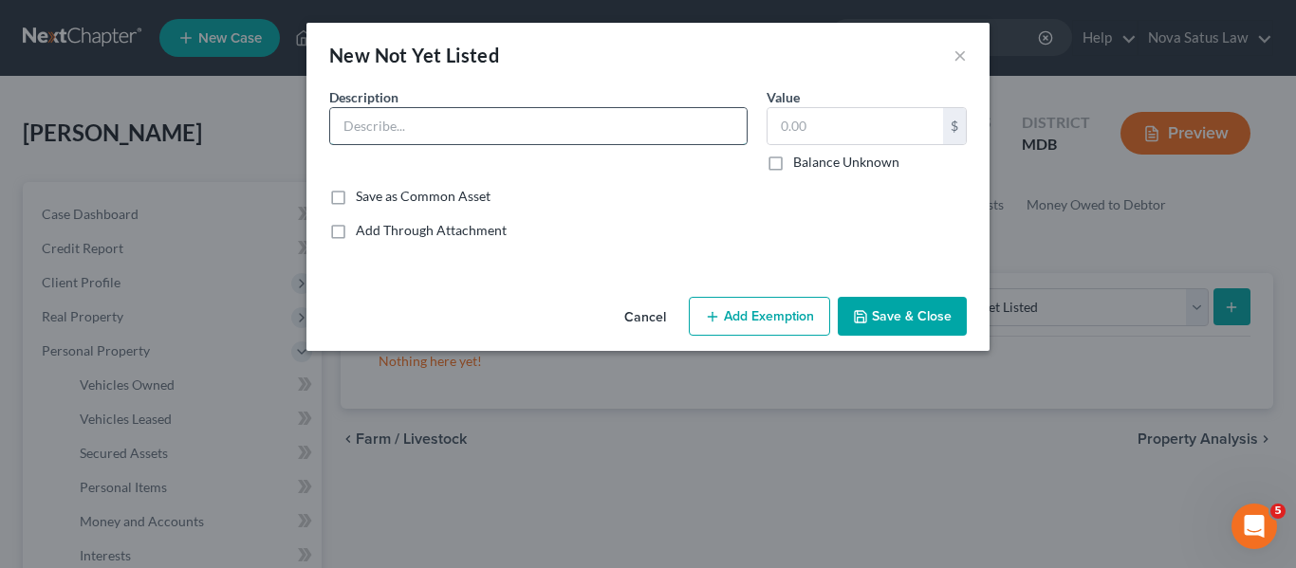
click at [353, 120] on input "text" at bounding box center [538, 126] width 416 height 36
click at [868, 326] on button "Save & Close" at bounding box center [902, 317] width 129 height 40
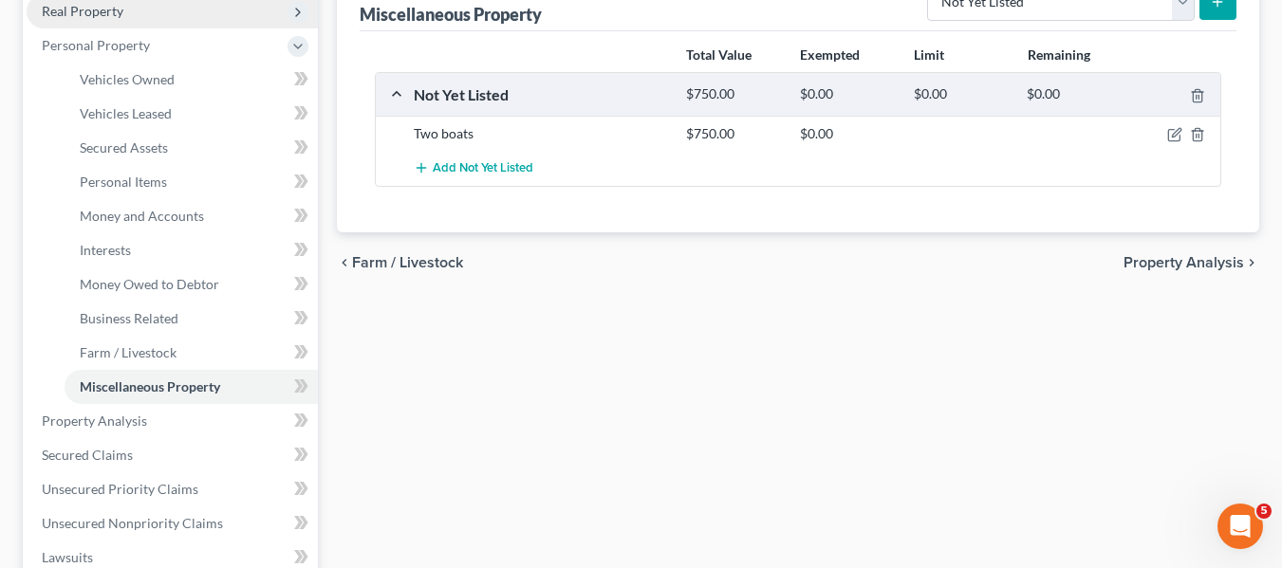
scroll to position [306, 0]
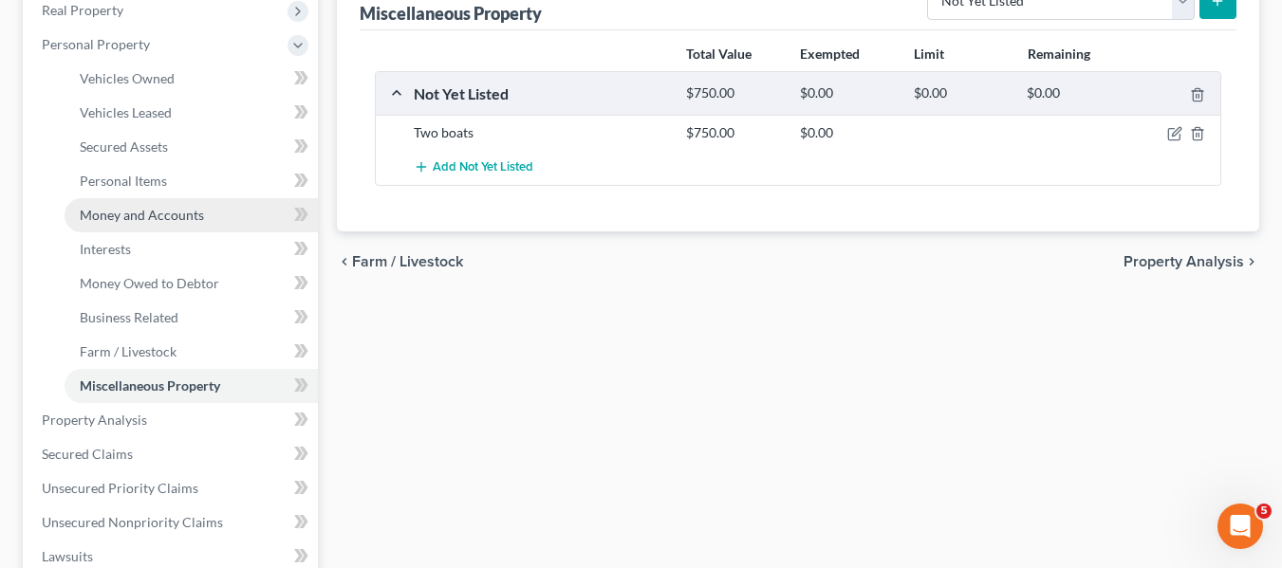
click at [107, 211] on span "Money and Accounts" at bounding box center [142, 215] width 124 height 16
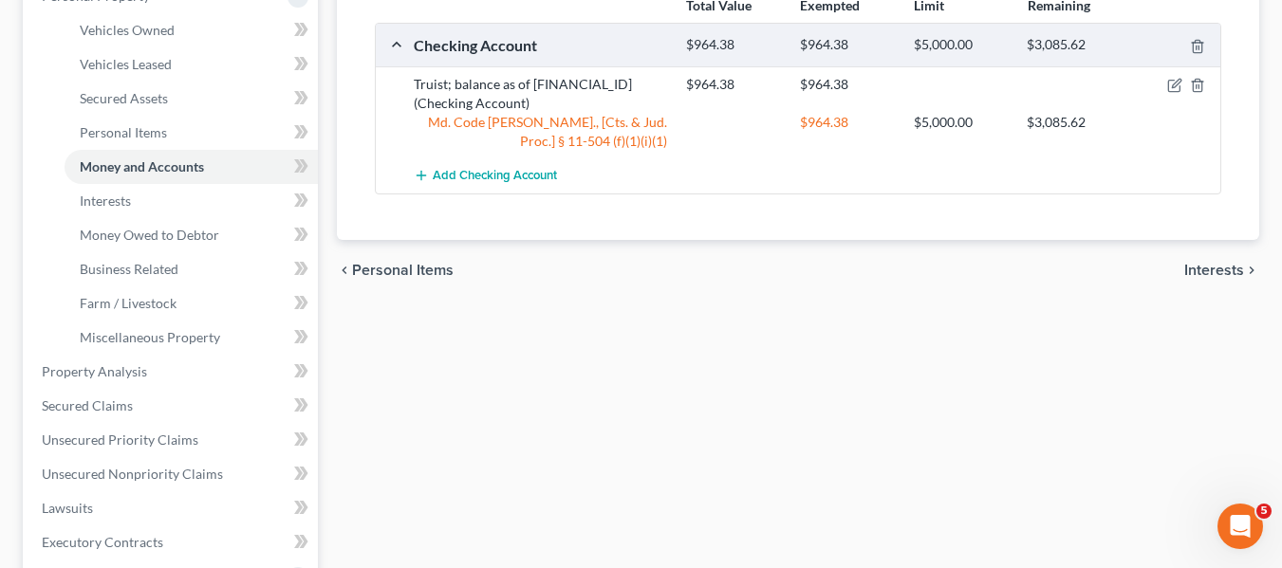
scroll to position [356, 0]
click at [117, 200] on span "Interests" at bounding box center [105, 200] width 51 height 16
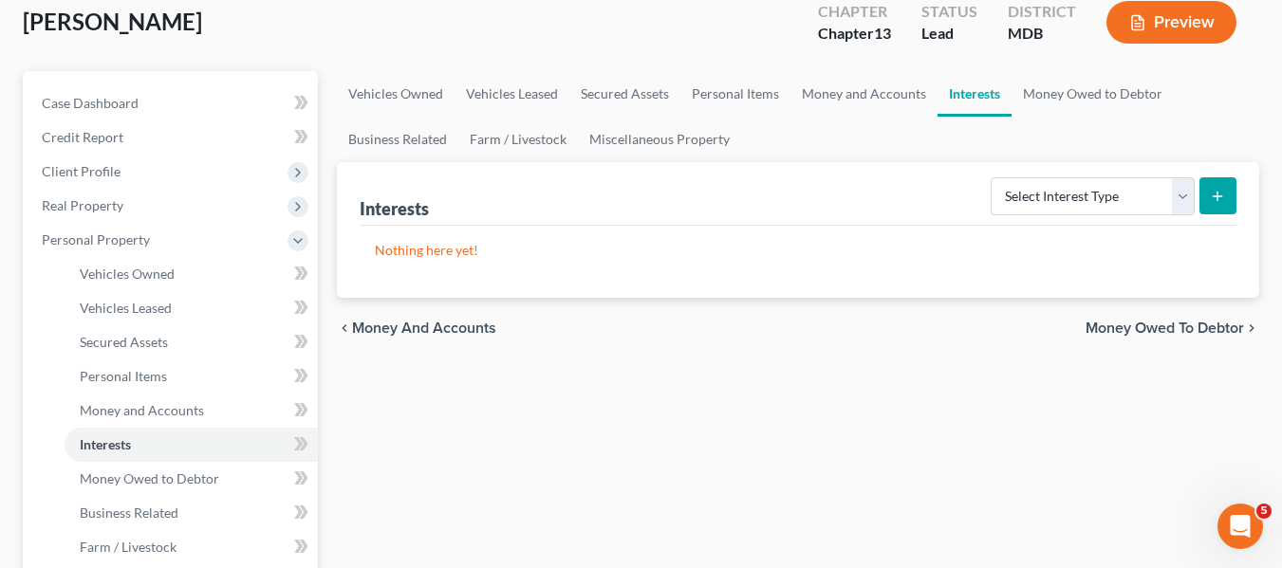
scroll to position [112, 0]
click at [1071, 204] on select "Select Interest Type 401K Annuity Bond Education IRA Government Bond Government…" at bounding box center [1092, 195] width 204 height 38
click at [1118, 207] on select "Select Interest Type 401K Annuity Bond Education IRA Government Bond Government…" at bounding box center [1092, 195] width 204 height 38
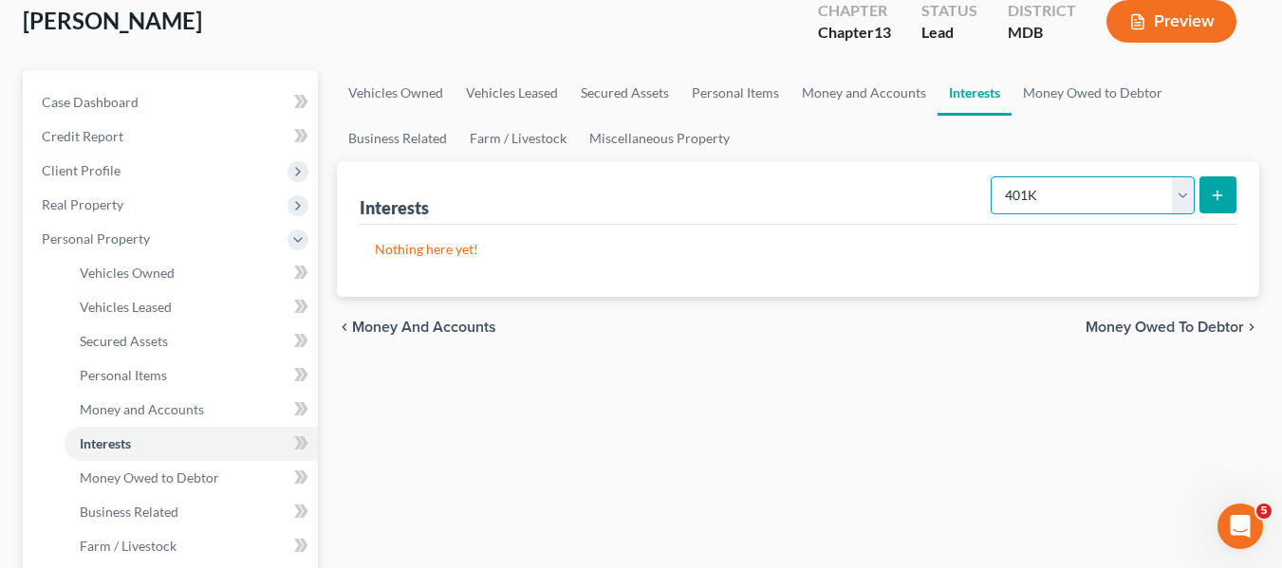
click at [992, 176] on select "Select Interest Type 401K Annuity Bond Education IRA Government Bond Government…" at bounding box center [1092, 195] width 204 height 38
click at [1217, 196] on line "submit" at bounding box center [1217, 195] width 0 height 9
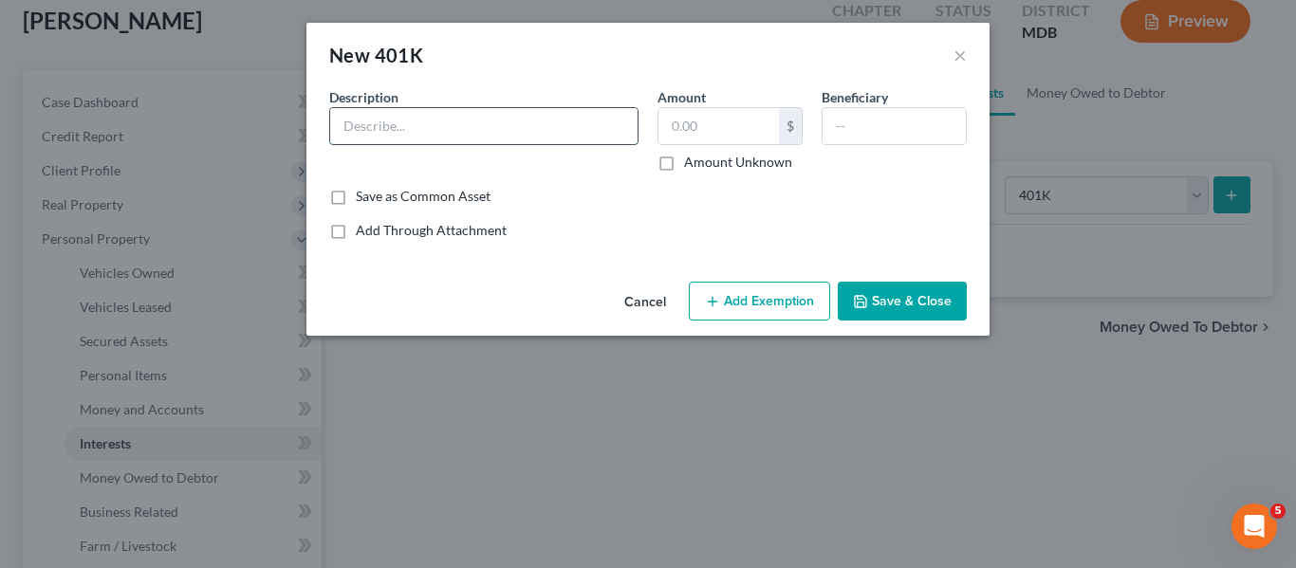
click at [455, 141] on input "text" at bounding box center [483, 126] width 307 height 36
click at [699, 129] on input "text" at bounding box center [718, 126] width 120 height 36
click at [562, 187] on div "Save as Common Asset" at bounding box center [647, 196] width 637 height 19
click at [651, 304] on button "Cancel" at bounding box center [645, 303] width 72 height 38
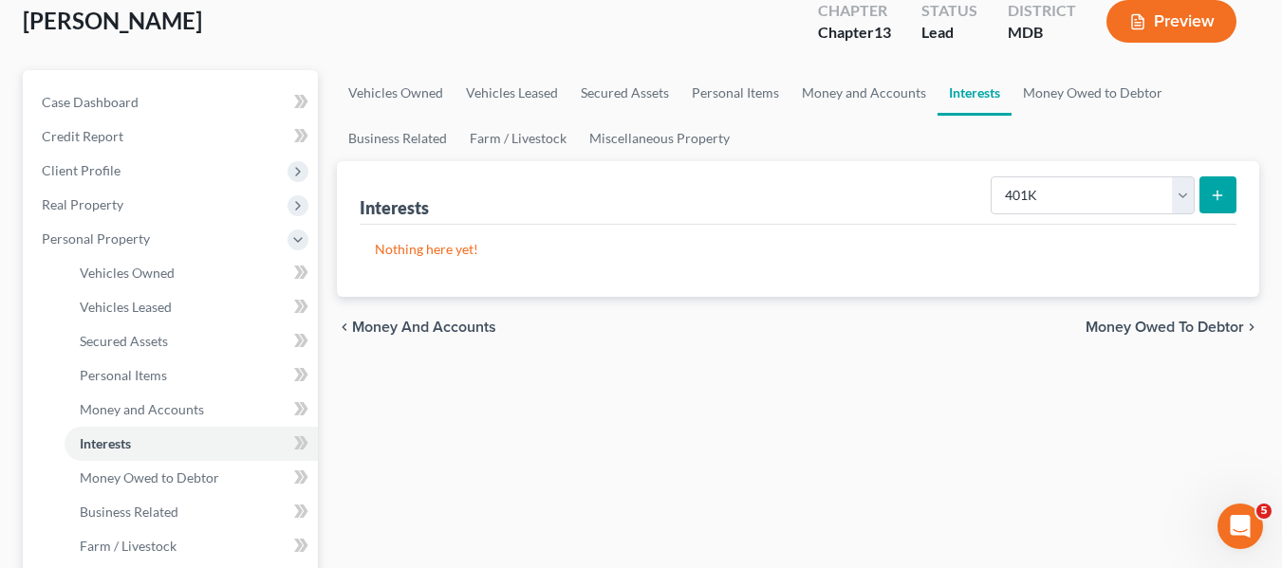
click at [1217, 198] on line "submit" at bounding box center [1217, 195] width 0 height 9
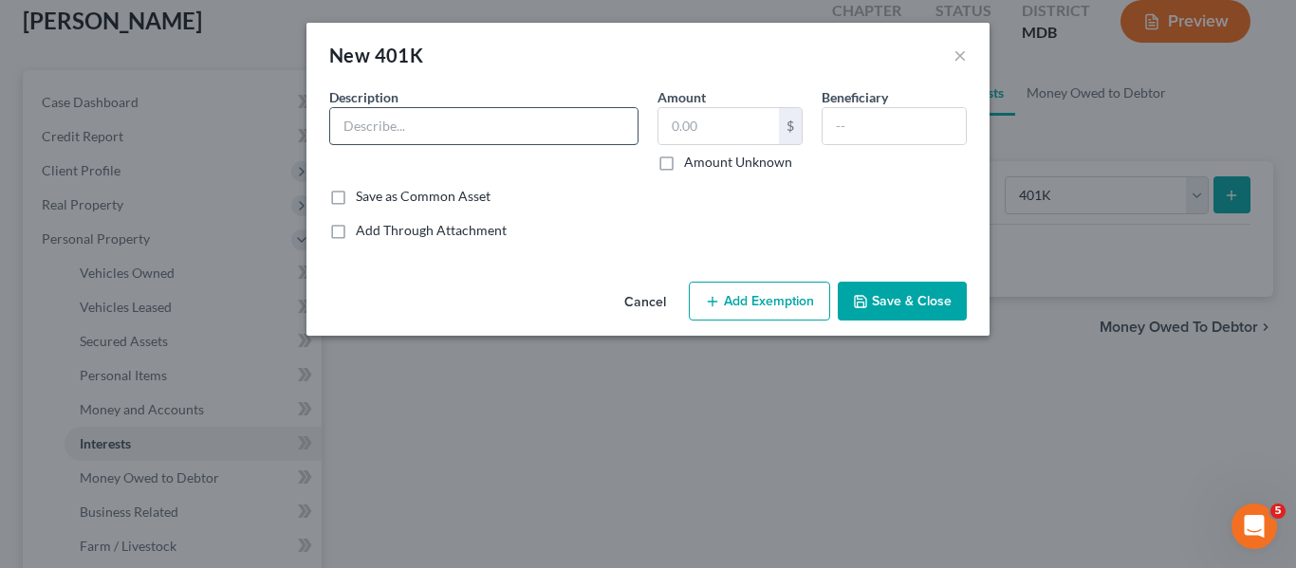
click at [526, 127] on input "text" at bounding box center [483, 126] width 307 height 36
click at [739, 133] on input "text" at bounding box center [718, 126] width 120 height 36
click at [885, 314] on button "Save & Close" at bounding box center [902, 302] width 129 height 40
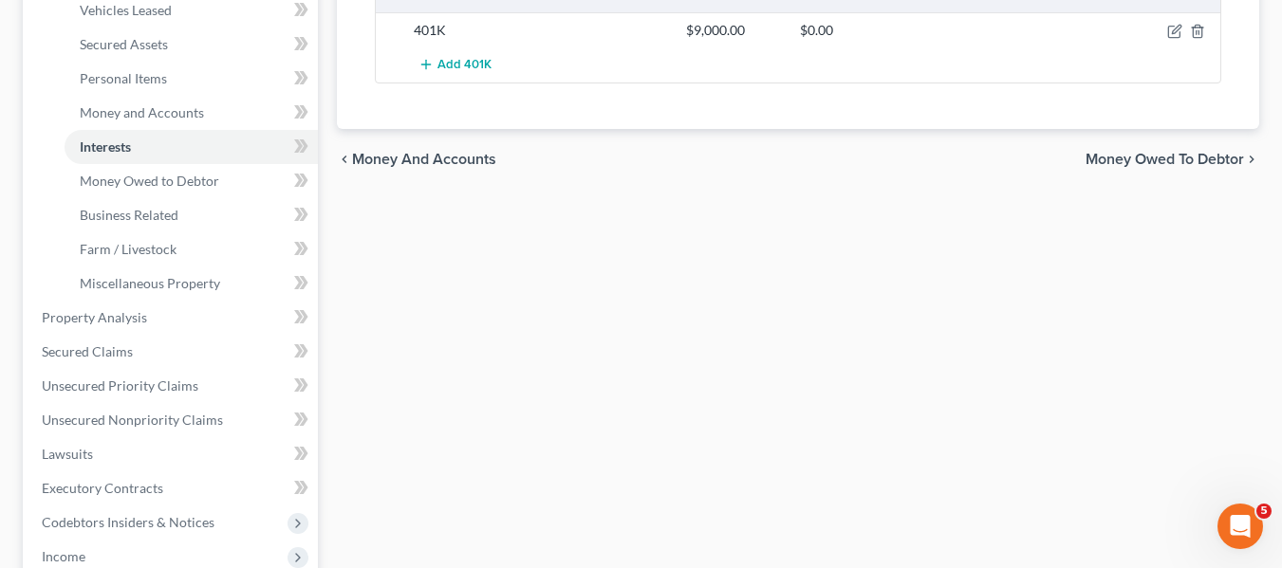
scroll to position [410, 0]
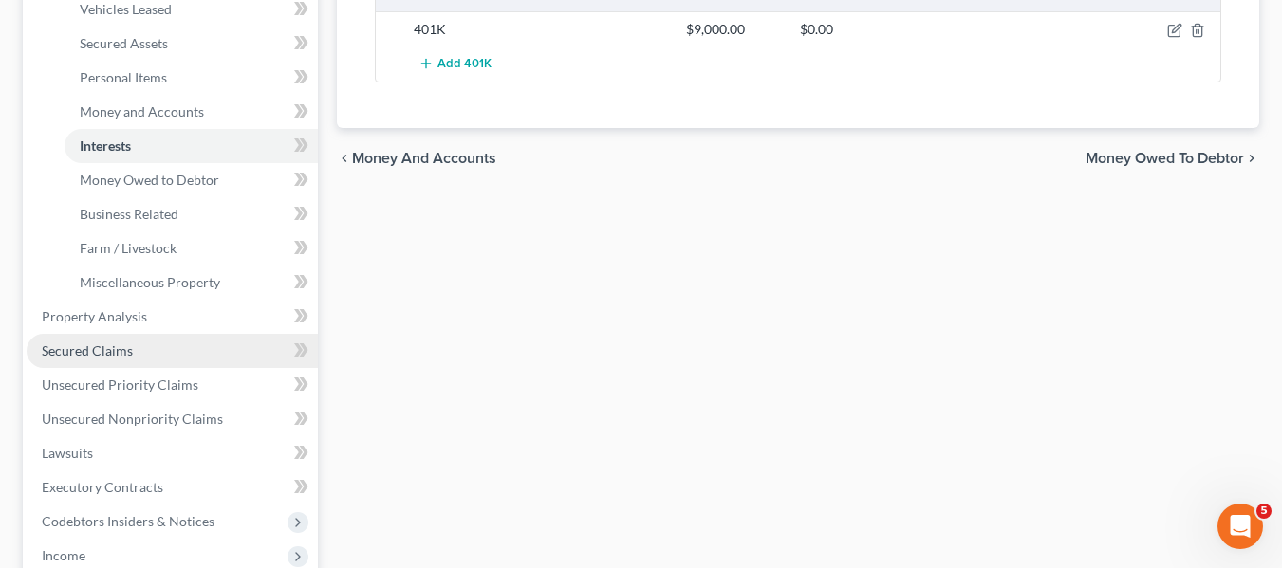
click at [65, 344] on span "Secured Claims" at bounding box center [87, 350] width 91 height 16
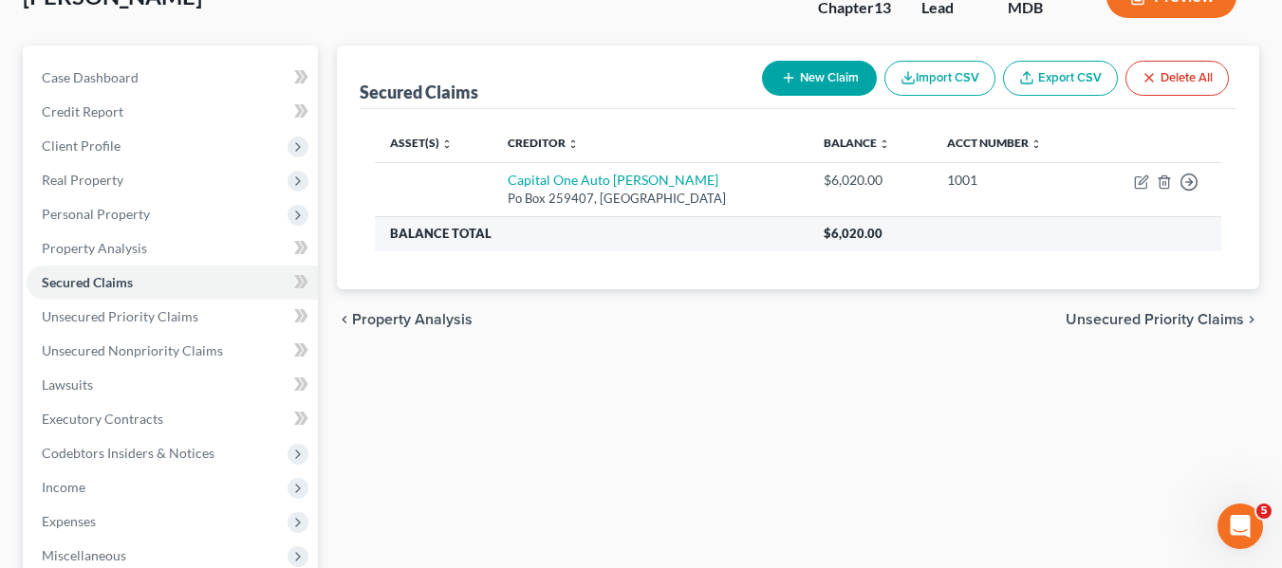
scroll to position [138, 0]
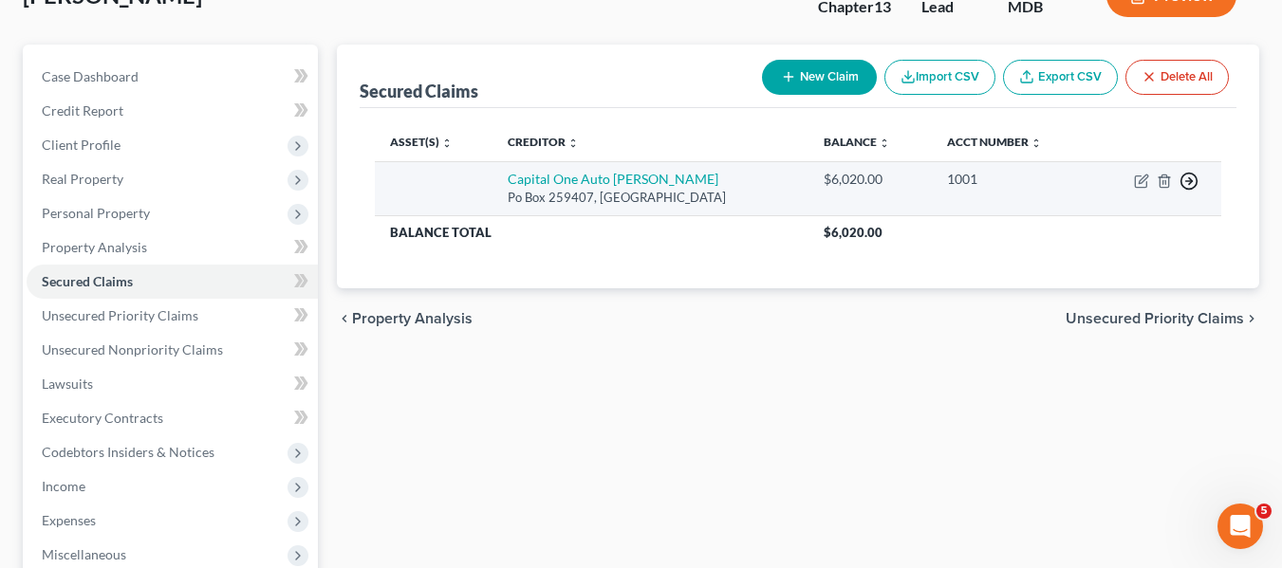
click at [1194, 181] on icon "button" at bounding box center [1188, 181] width 19 height 19
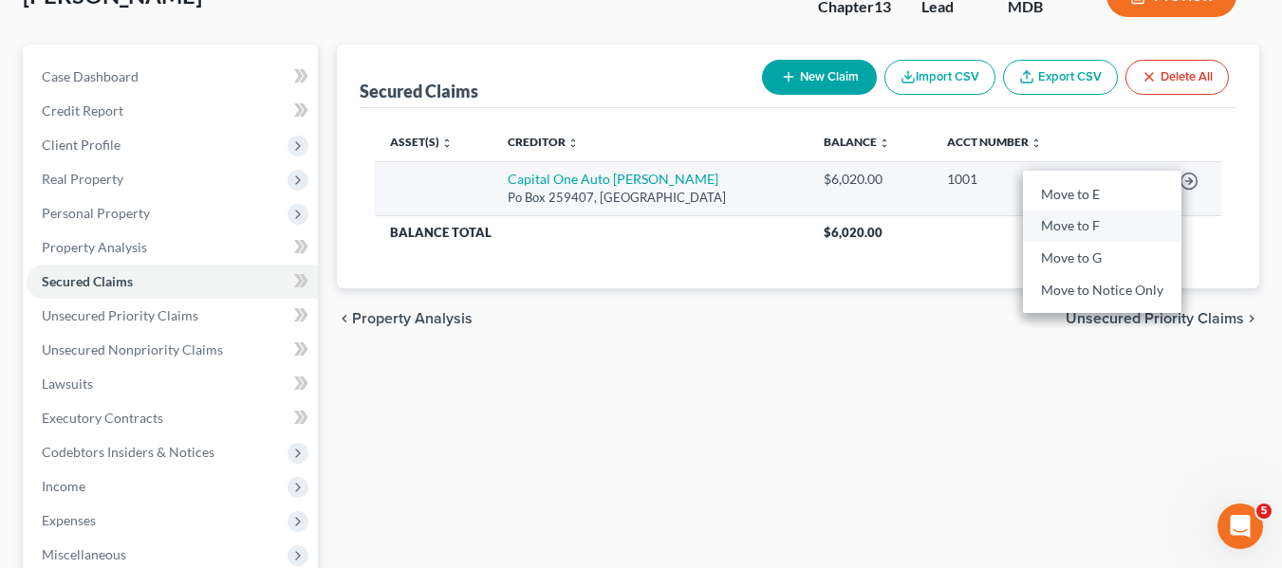
click at [1080, 226] on link "Move to F" at bounding box center [1102, 227] width 158 height 32
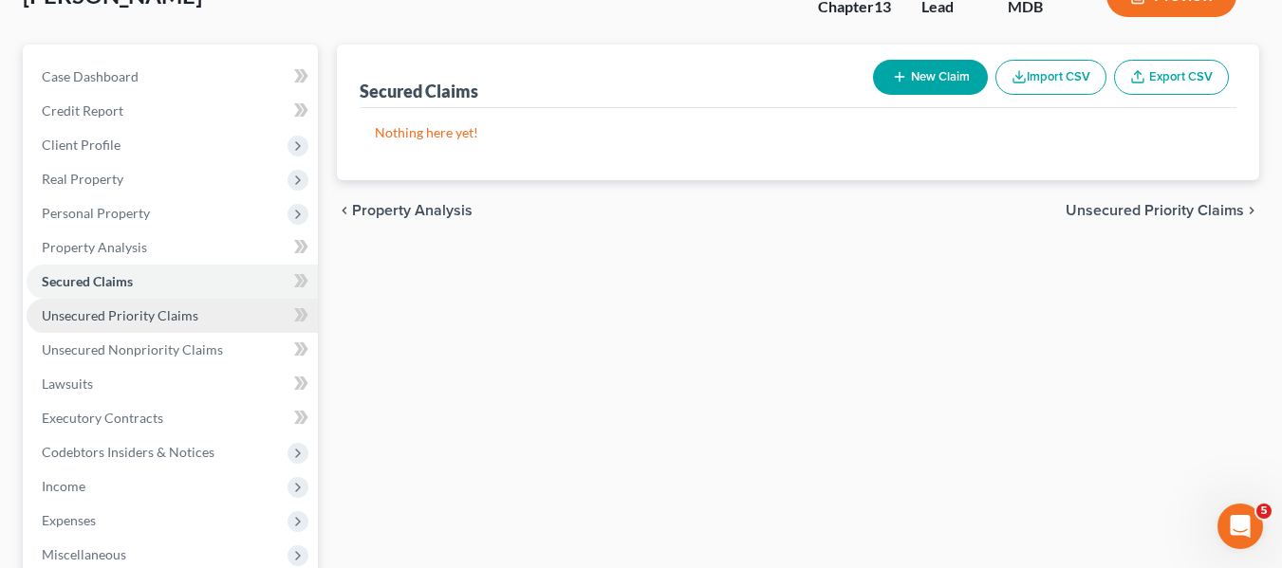
click at [176, 318] on span "Unsecured Priority Claims" at bounding box center [120, 315] width 157 height 16
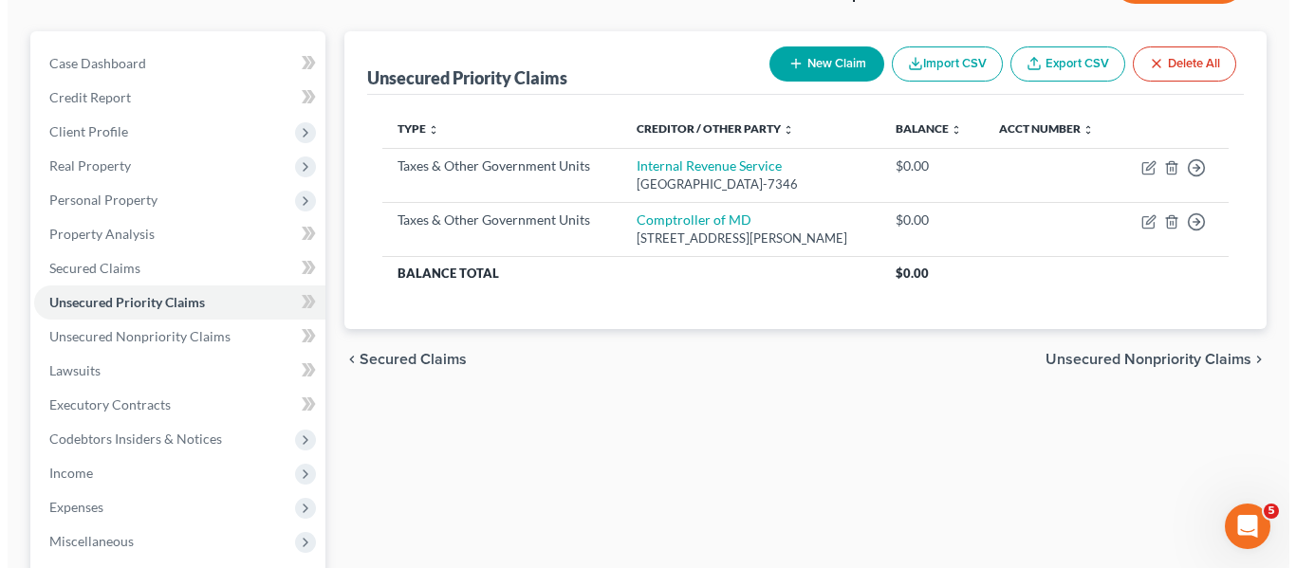
scroll to position [150, 0]
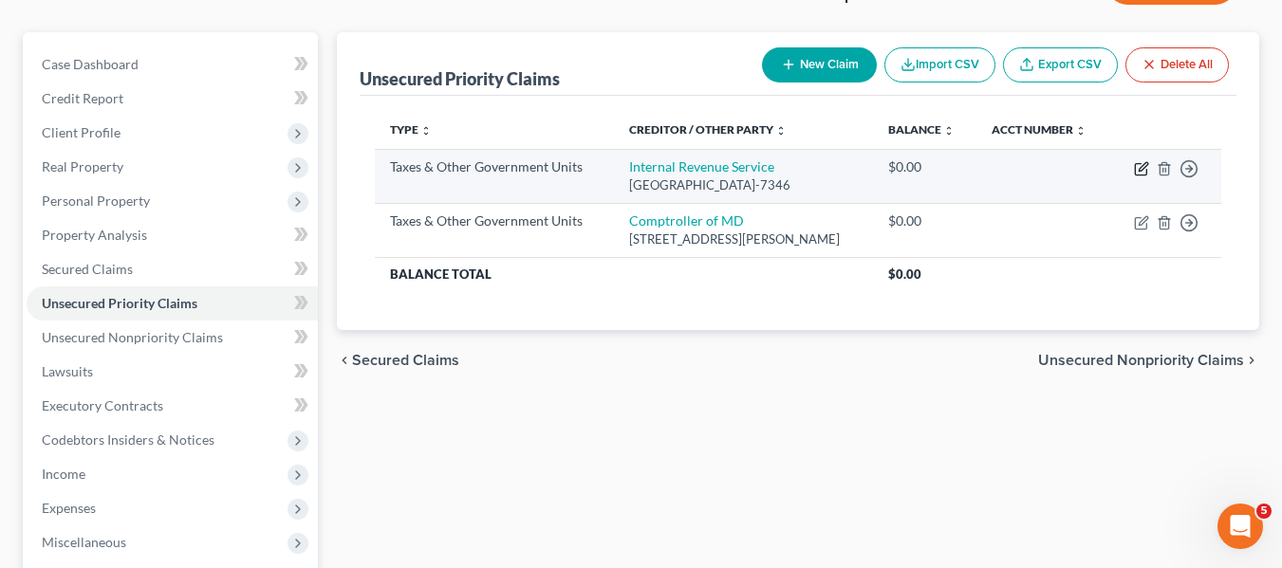
click at [1142, 161] on icon "button" at bounding box center [1141, 168] width 15 height 15
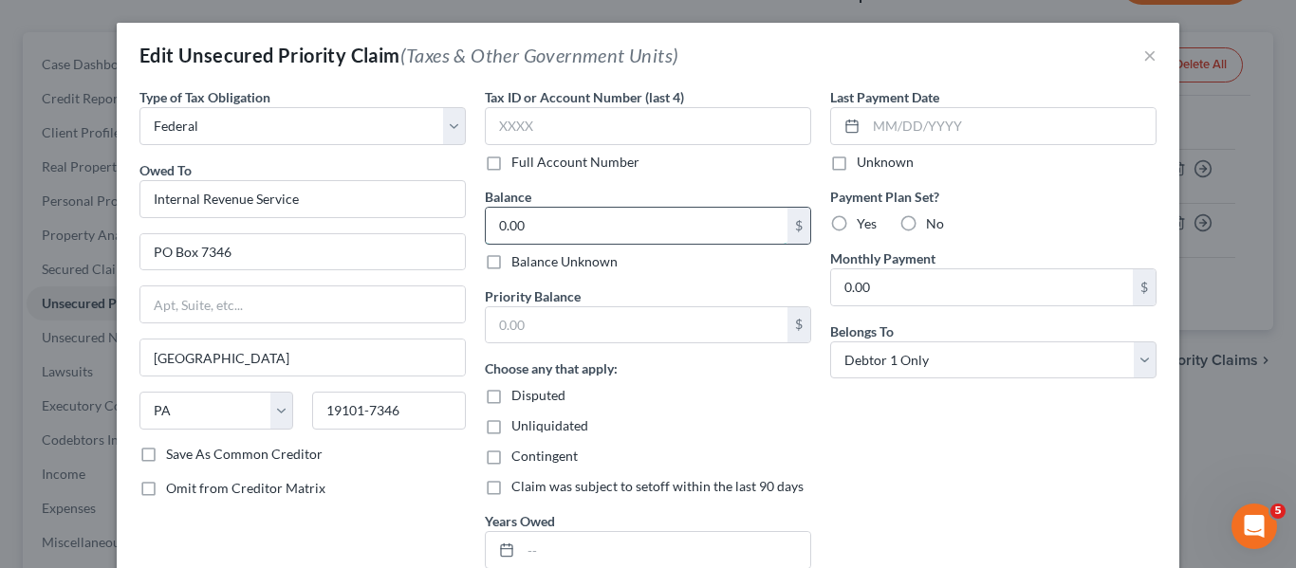
click at [599, 223] on input "0.00" at bounding box center [637, 226] width 302 height 36
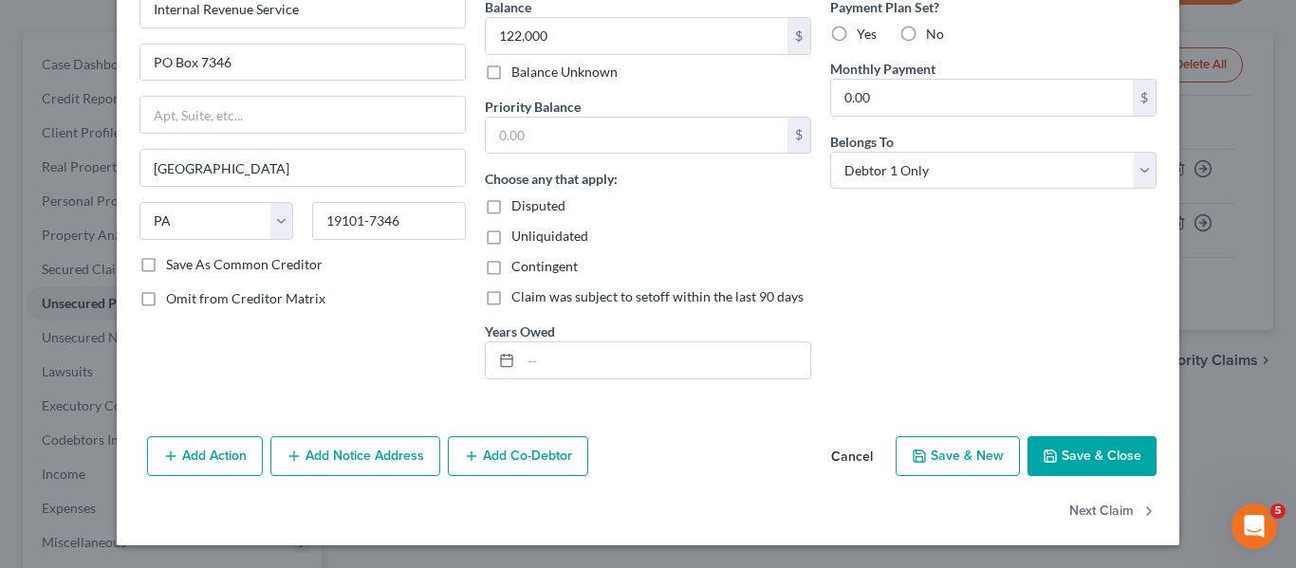
click at [1069, 454] on button "Save & Close" at bounding box center [1091, 456] width 129 height 40
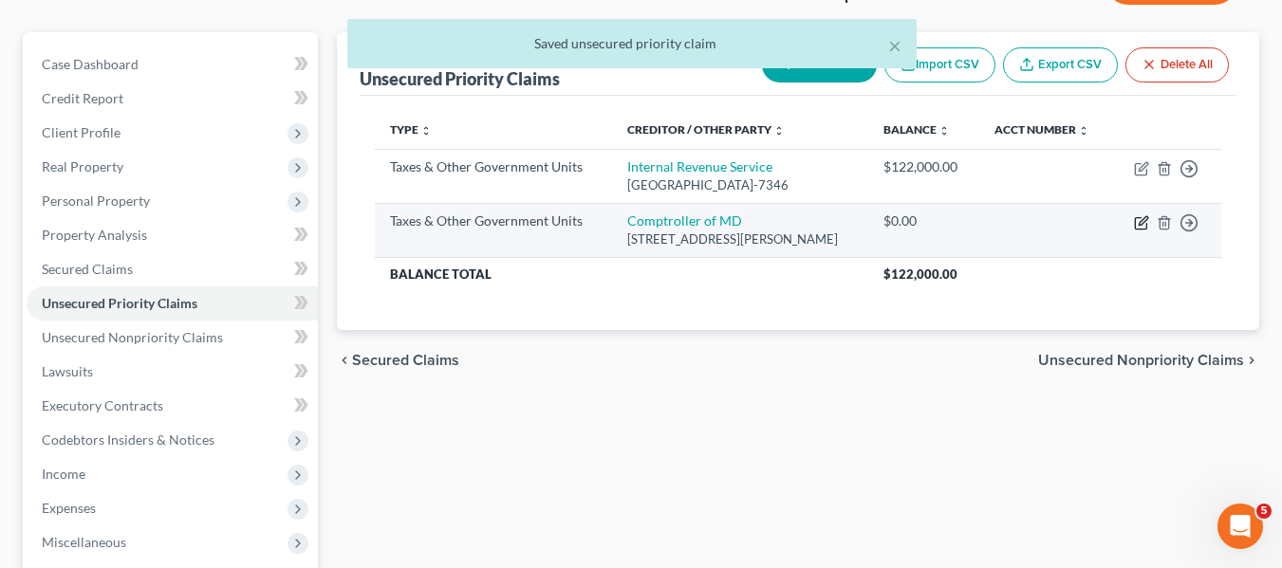
click at [1142, 224] on icon "button" at bounding box center [1142, 220] width 9 height 9
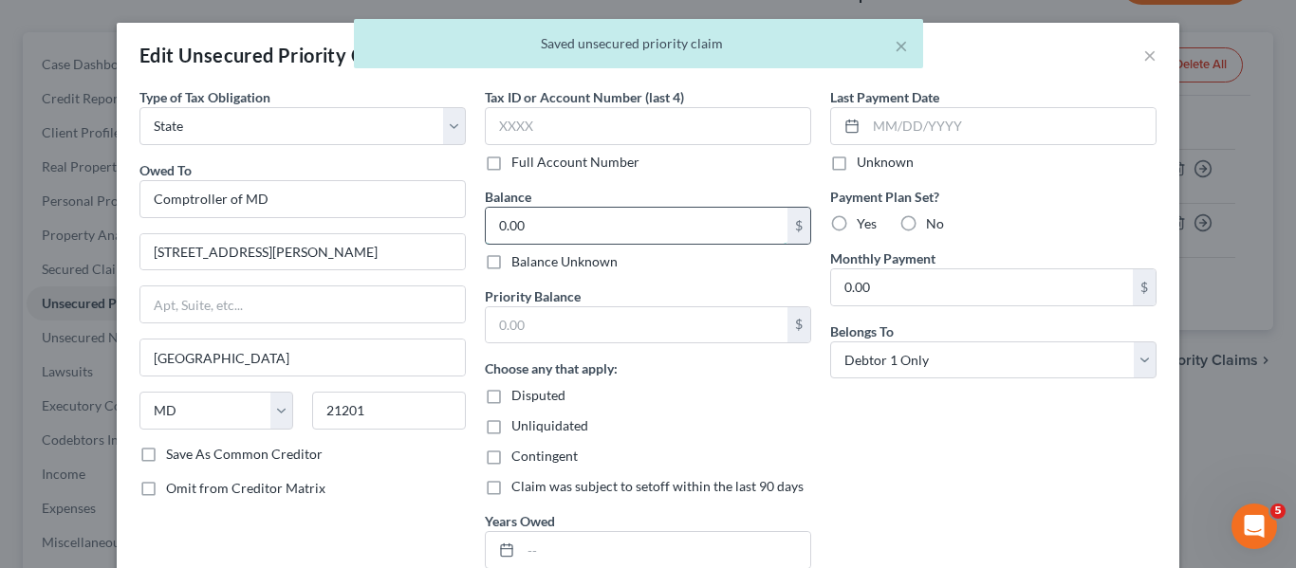
click at [650, 234] on input "0.00" at bounding box center [637, 226] width 302 height 36
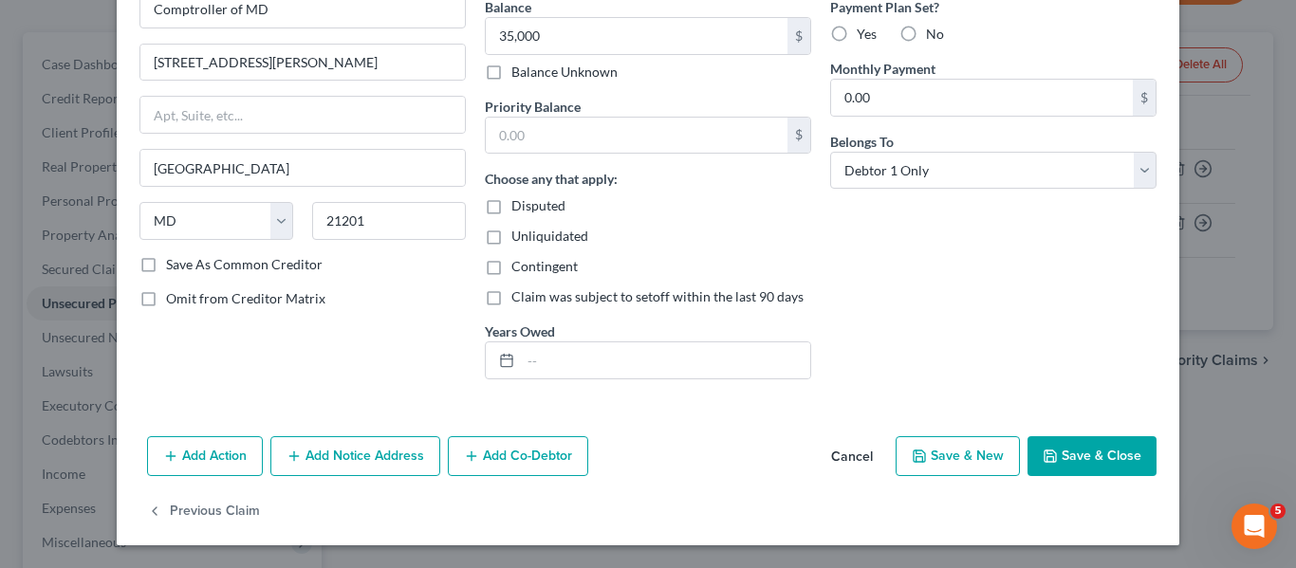
click at [1055, 440] on button "Save & Close" at bounding box center [1091, 456] width 129 height 40
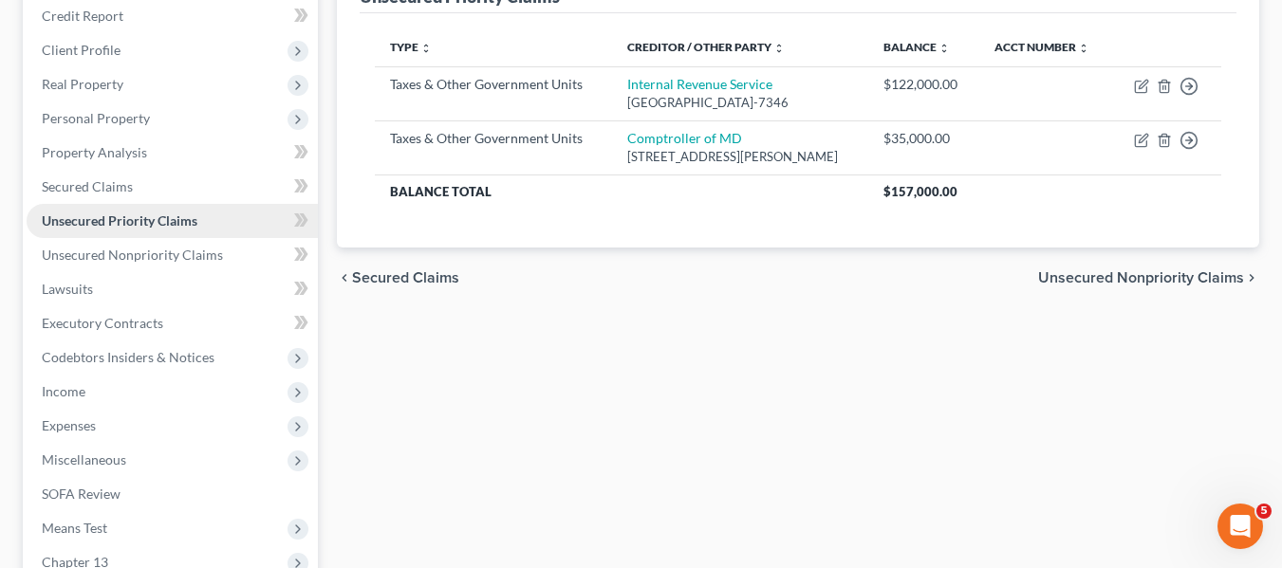
scroll to position [350, 0]
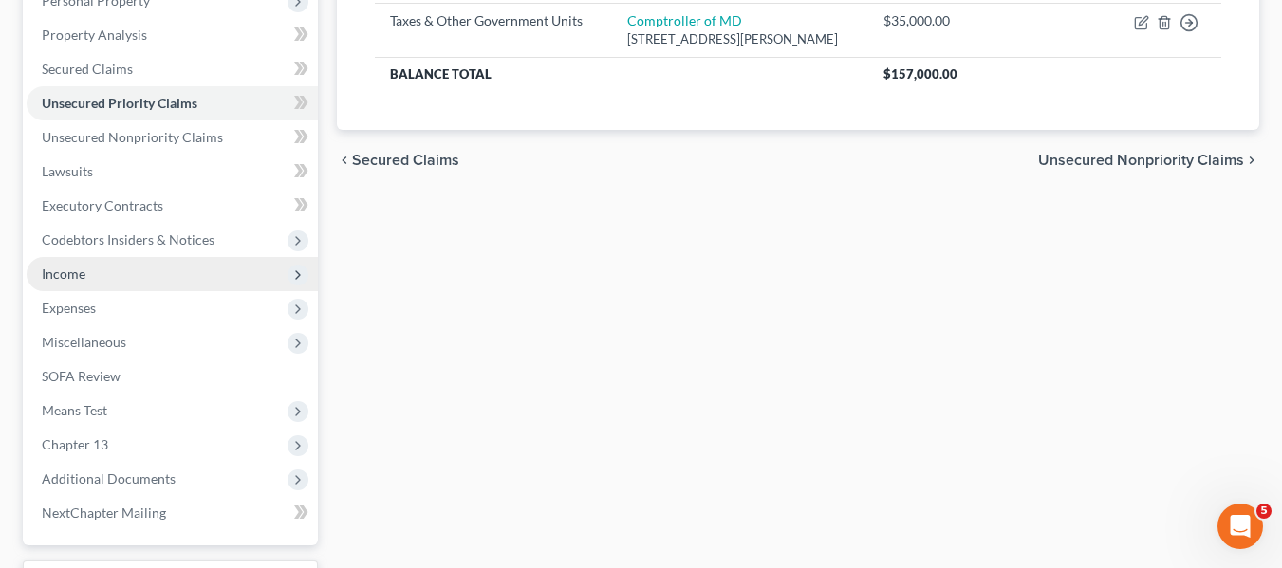
click at [101, 285] on span "Income" at bounding box center [172, 274] width 291 height 34
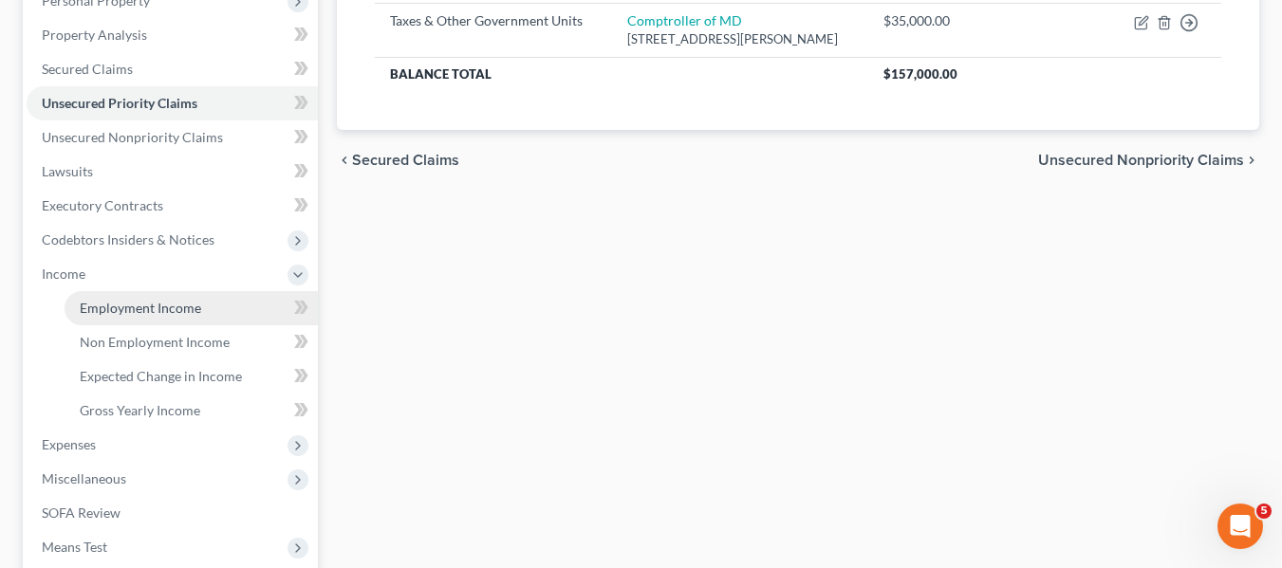
click at [140, 309] on span "Employment Income" at bounding box center [140, 308] width 121 height 16
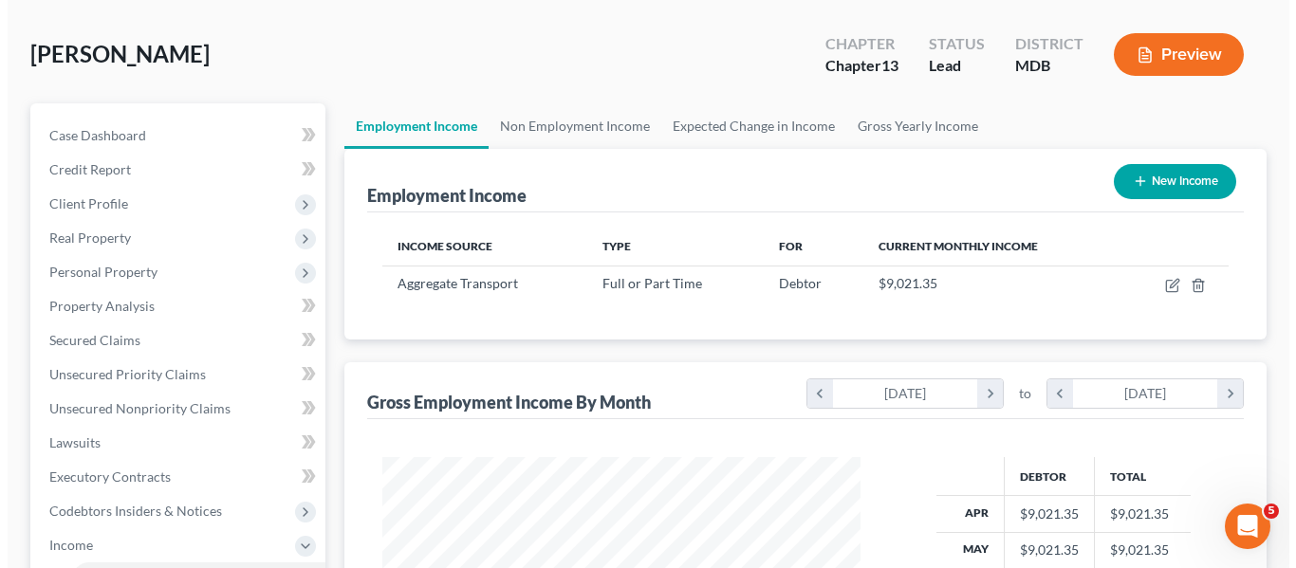
scroll to position [80, 0]
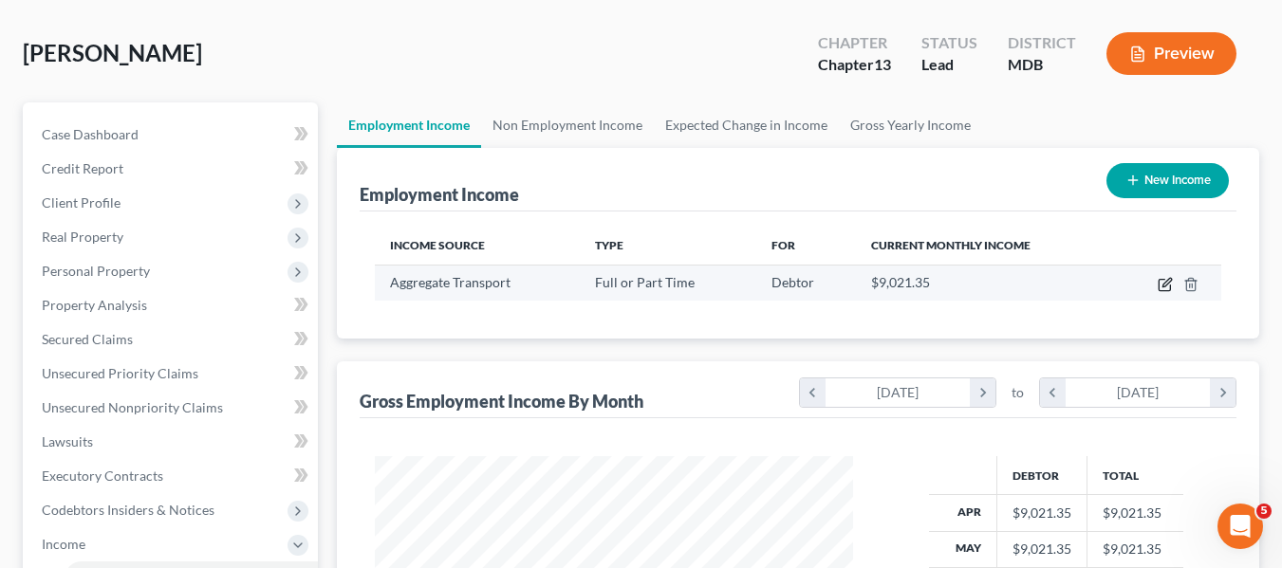
click at [1165, 287] on icon "button" at bounding box center [1164, 284] width 15 height 15
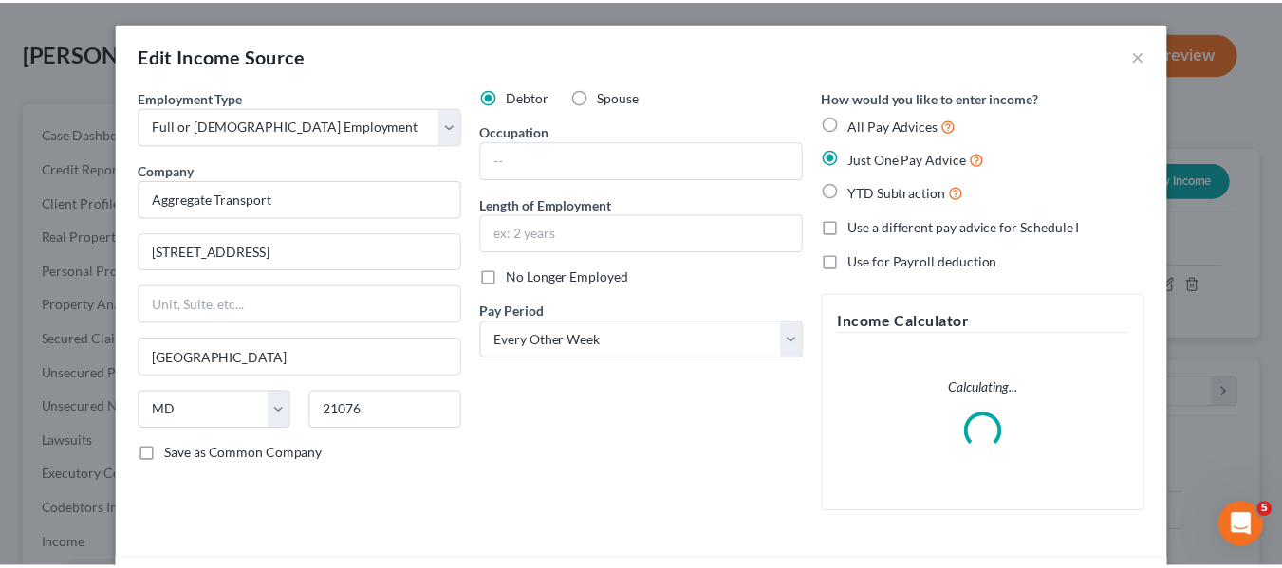
scroll to position [341, 523]
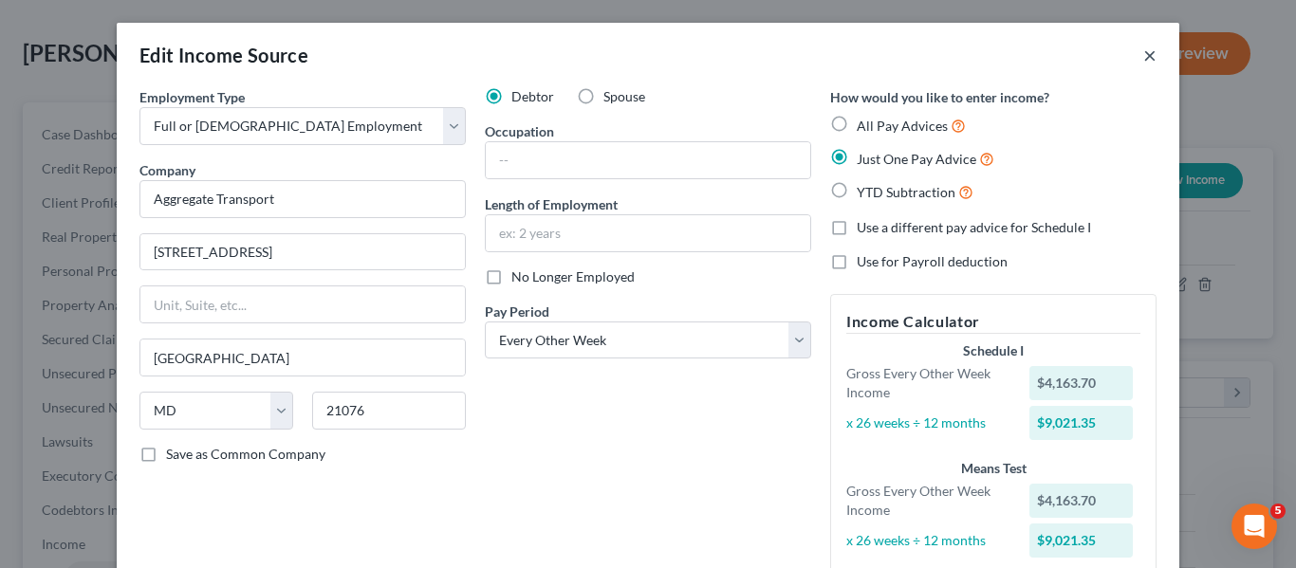
click at [1143, 56] on button "×" at bounding box center [1149, 55] width 13 height 23
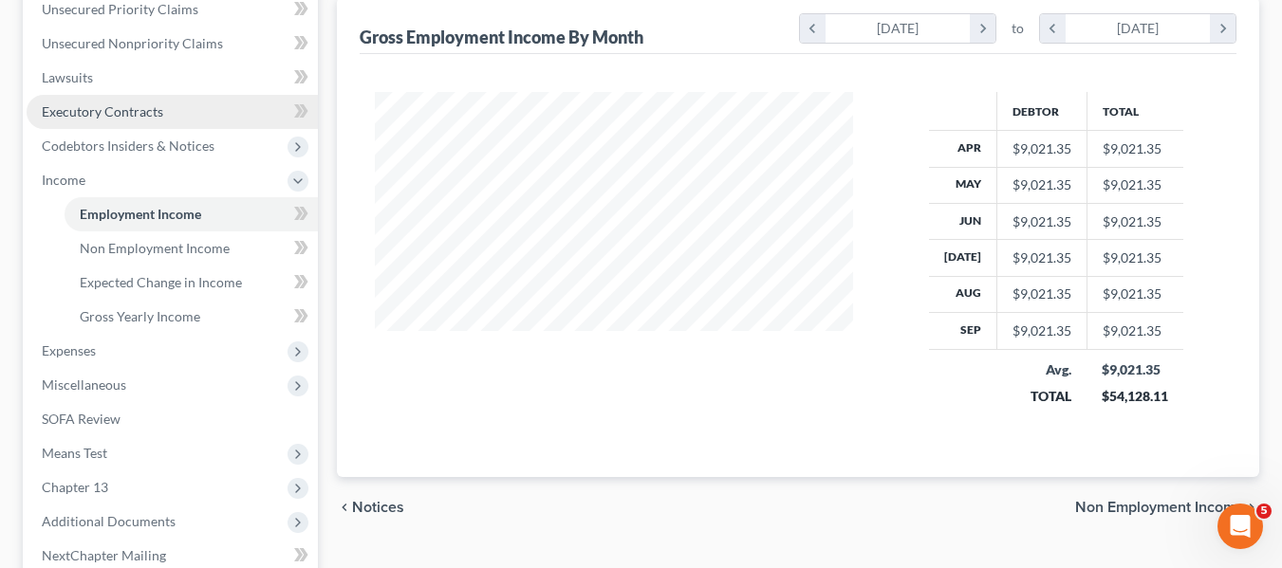
scroll to position [445, 0]
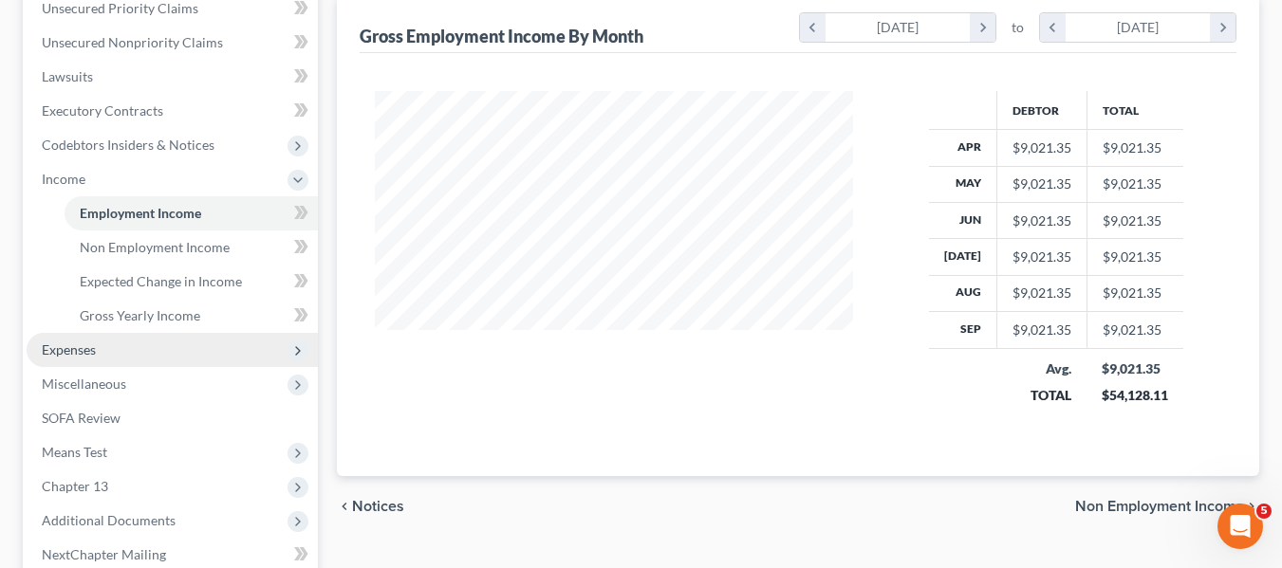
click at [93, 355] on span "Expenses" at bounding box center [69, 349] width 54 height 16
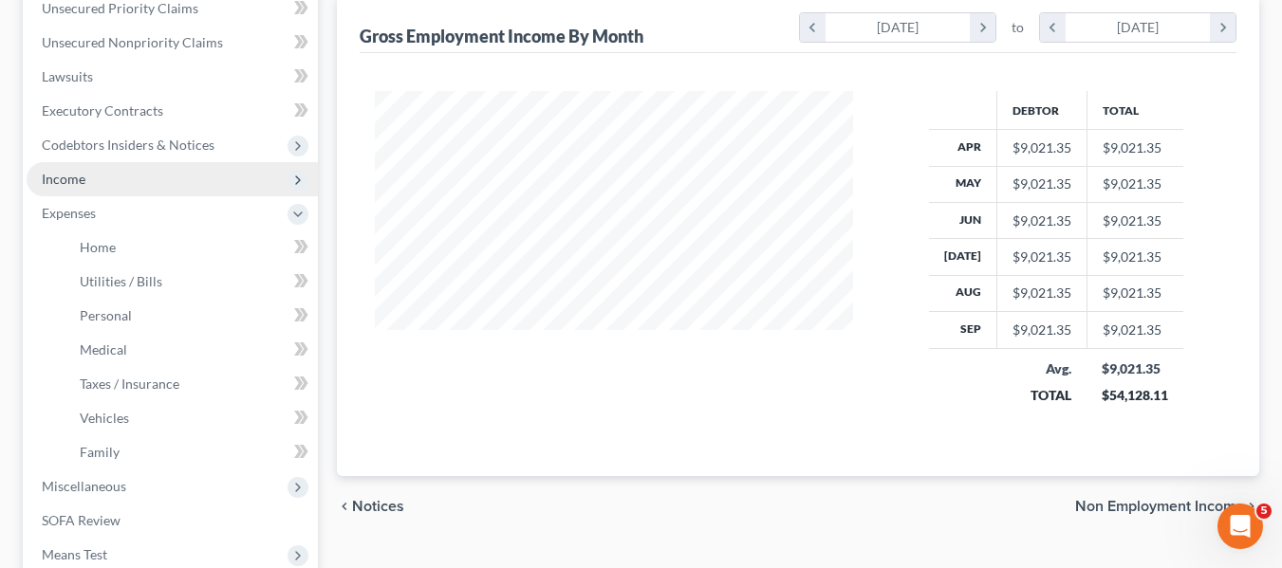
click at [73, 175] on span "Income" at bounding box center [64, 179] width 44 height 16
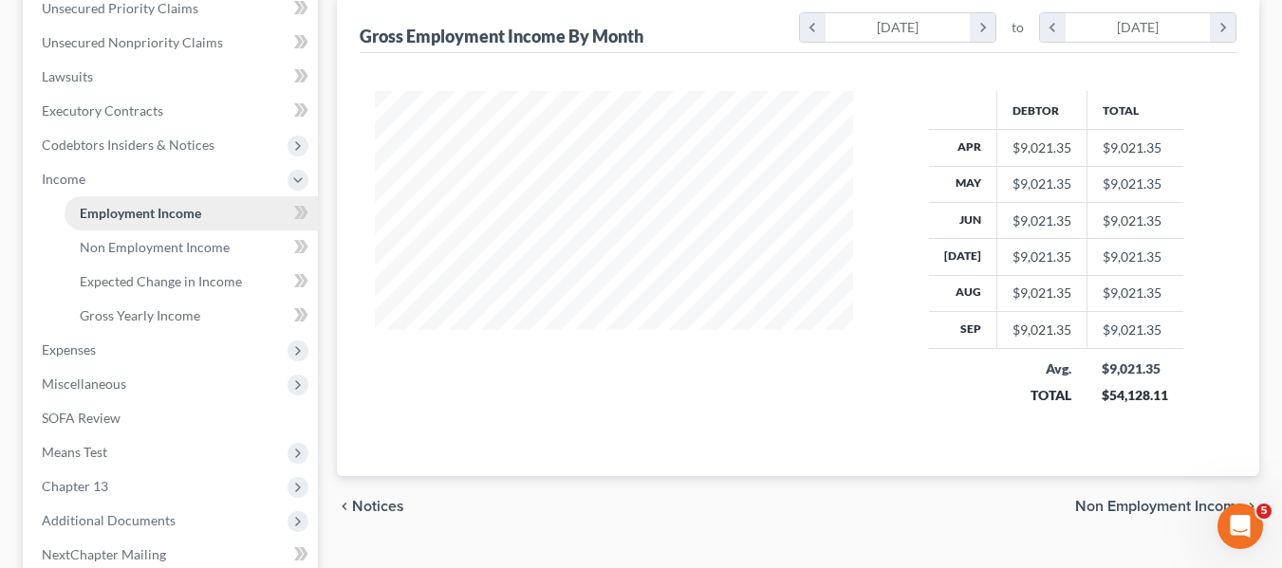
click at [109, 222] on link "Employment Income" at bounding box center [191, 213] width 253 height 34
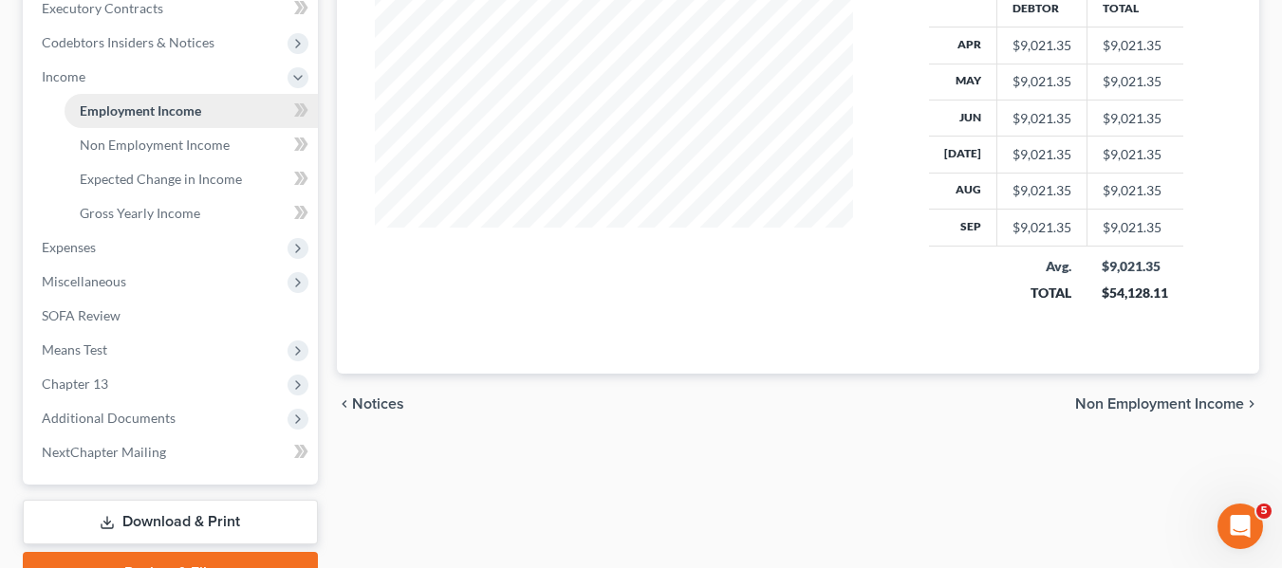
scroll to position [547, 0]
click at [101, 249] on span "Expenses" at bounding box center [172, 248] width 291 height 34
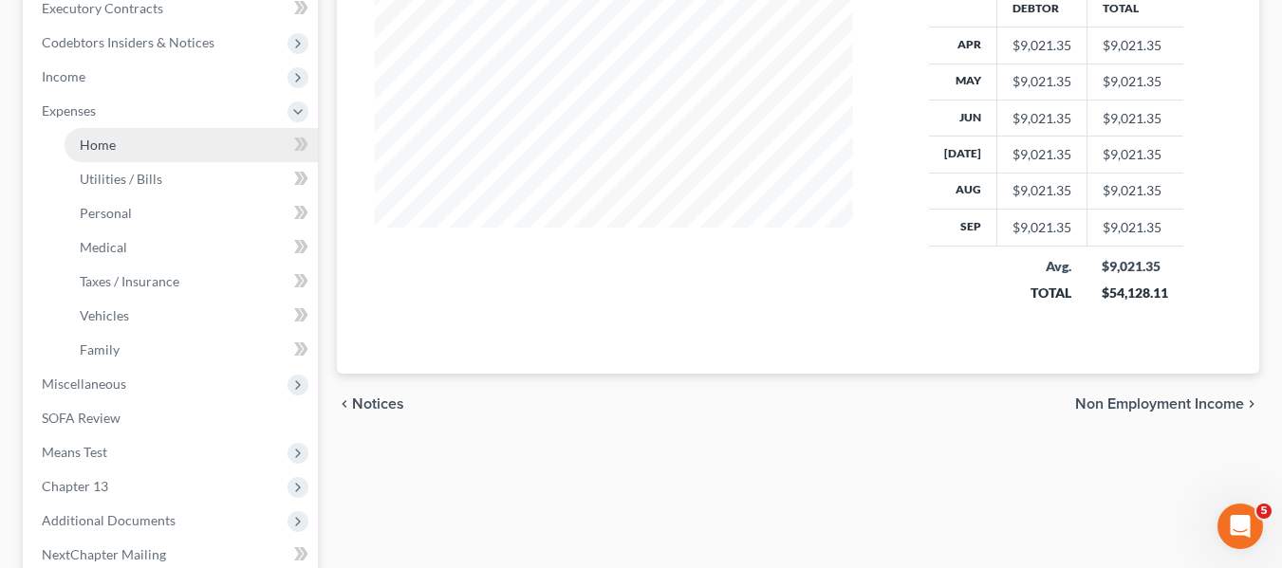
click at [105, 143] on span "Home" at bounding box center [98, 145] width 36 height 16
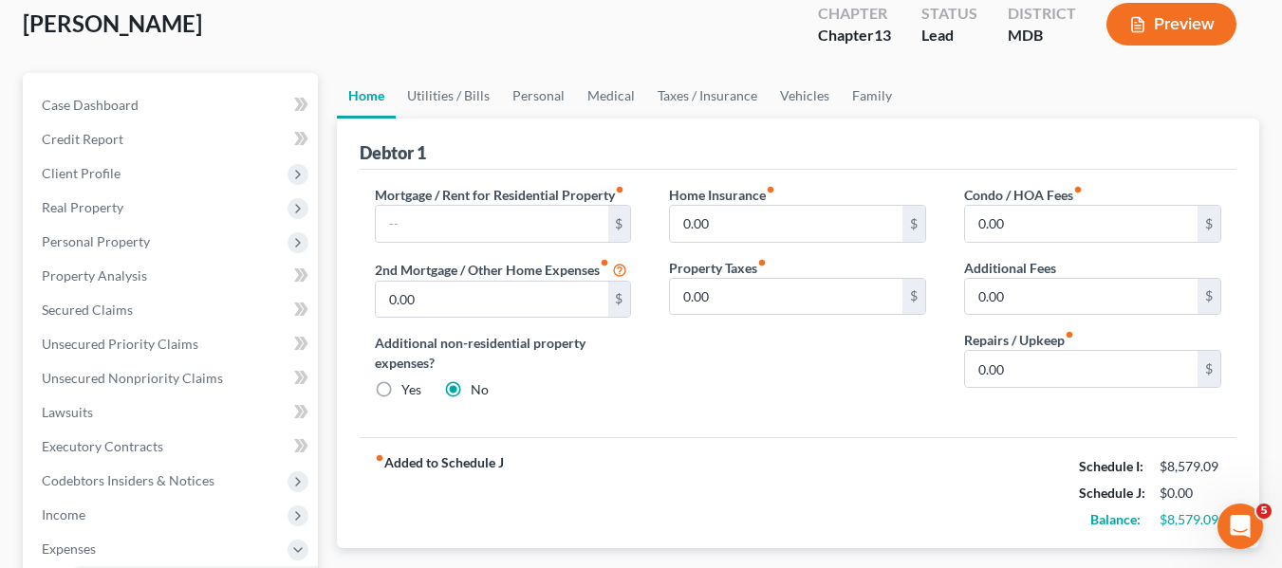
scroll to position [108, 0]
click at [451, 225] on input "text" at bounding box center [492, 225] width 232 height 36
click at [455, 101] on link "Utilities / Bills" at bounding box center [448, 97] width 105 height 46
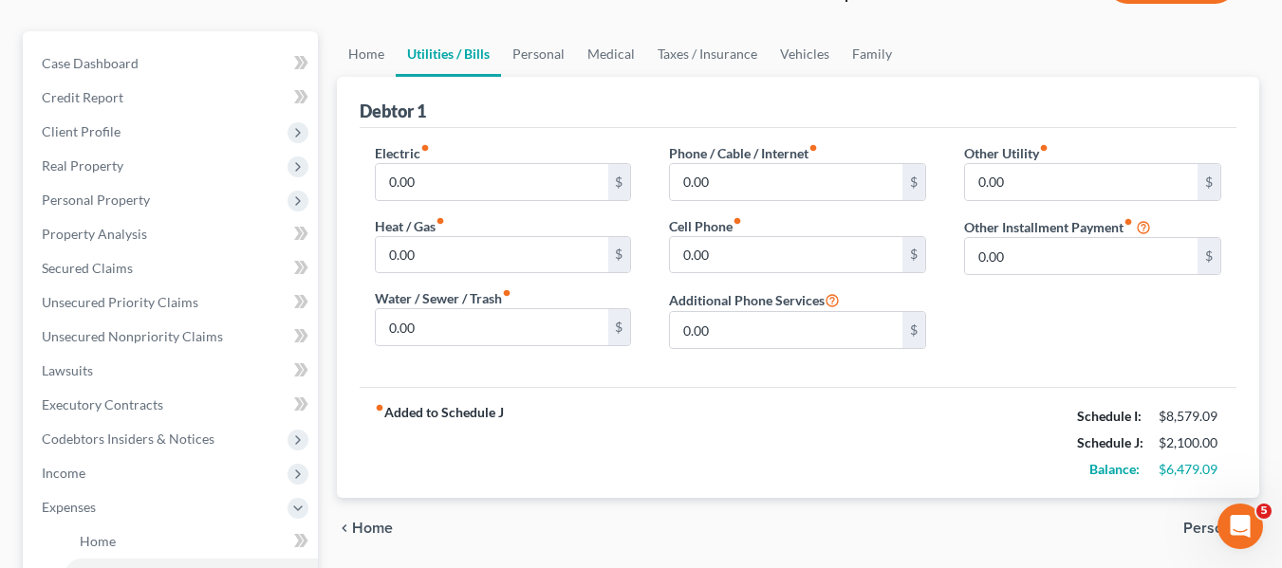
scroll to position [154, 0]
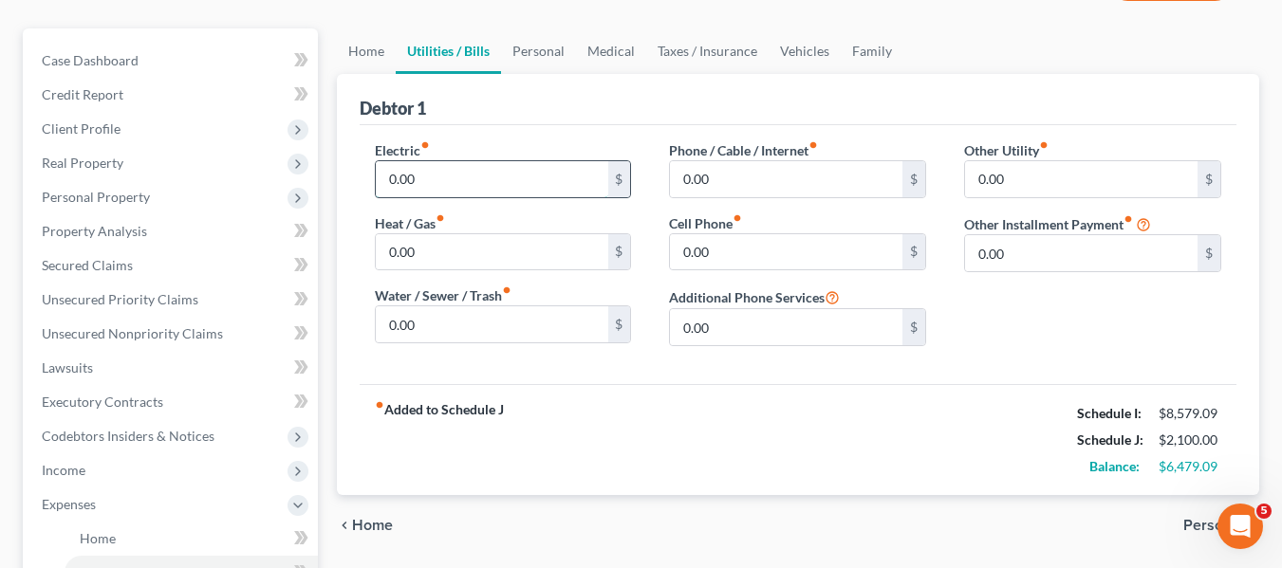
click at [429, 180] on input "0.00" at bounding box center [492, 179] width 232 height 36
click at [430, 264] on input "0.00" at bounding box center [492, 252] width 232 height 36
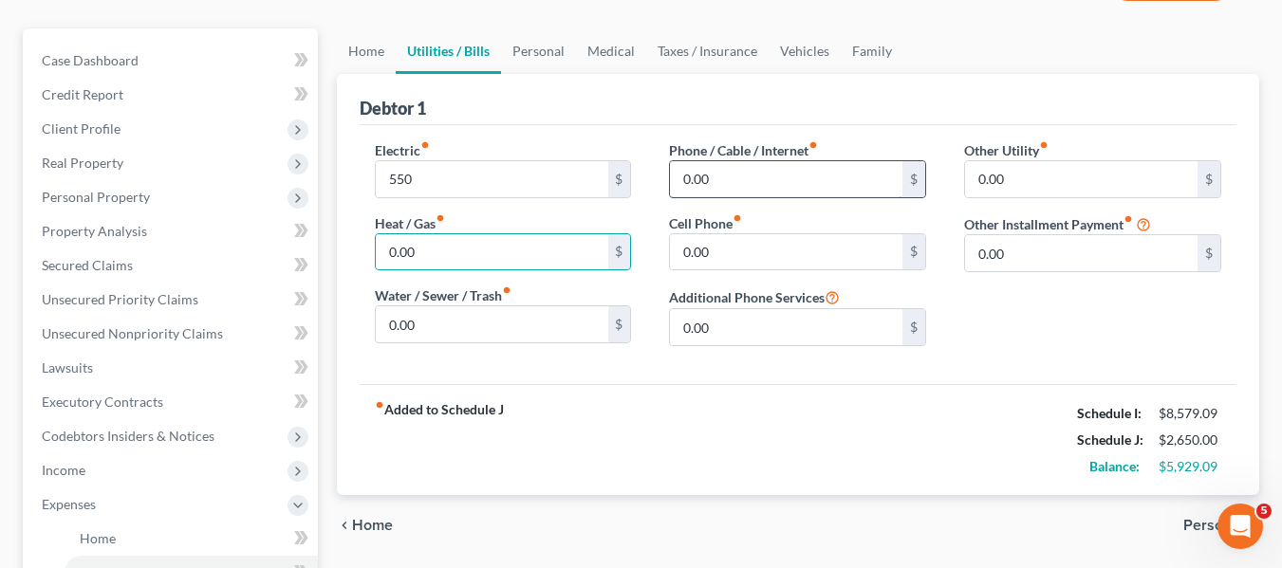
click at [740, 187] on input "0.00" at bounding box center [786, 179] width 232 height 36
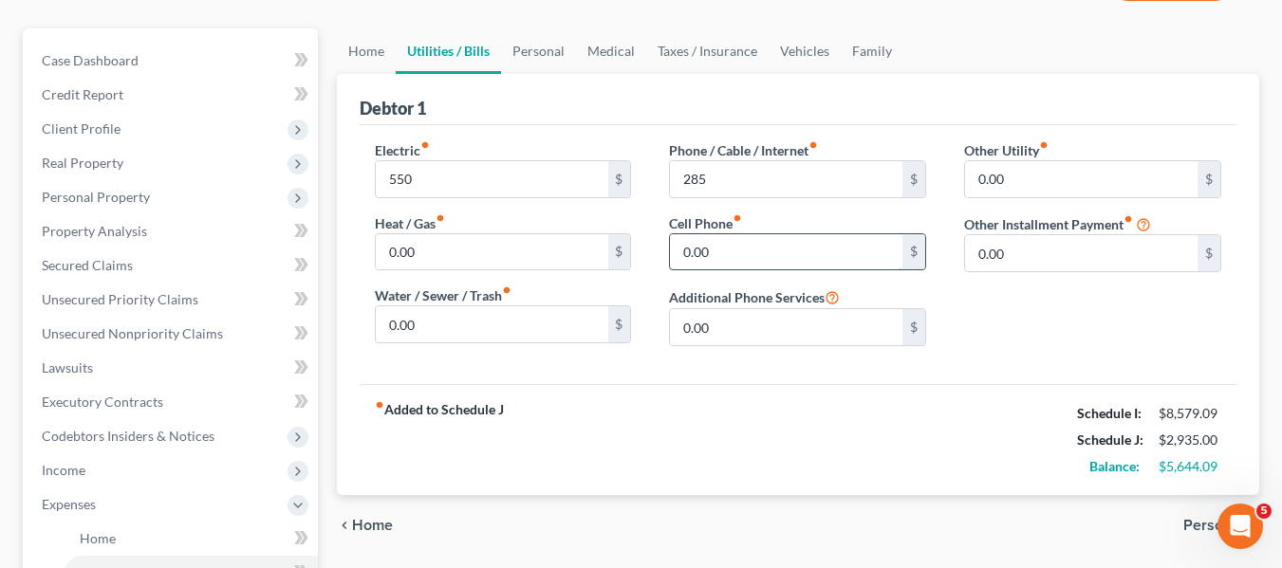
click at [730, 247] on input "0.00" at bounding box center [786, 252] width 232 height 36
click at [531, 53] on link "Personal" at bounding box center [538, 51] width 75 height 46
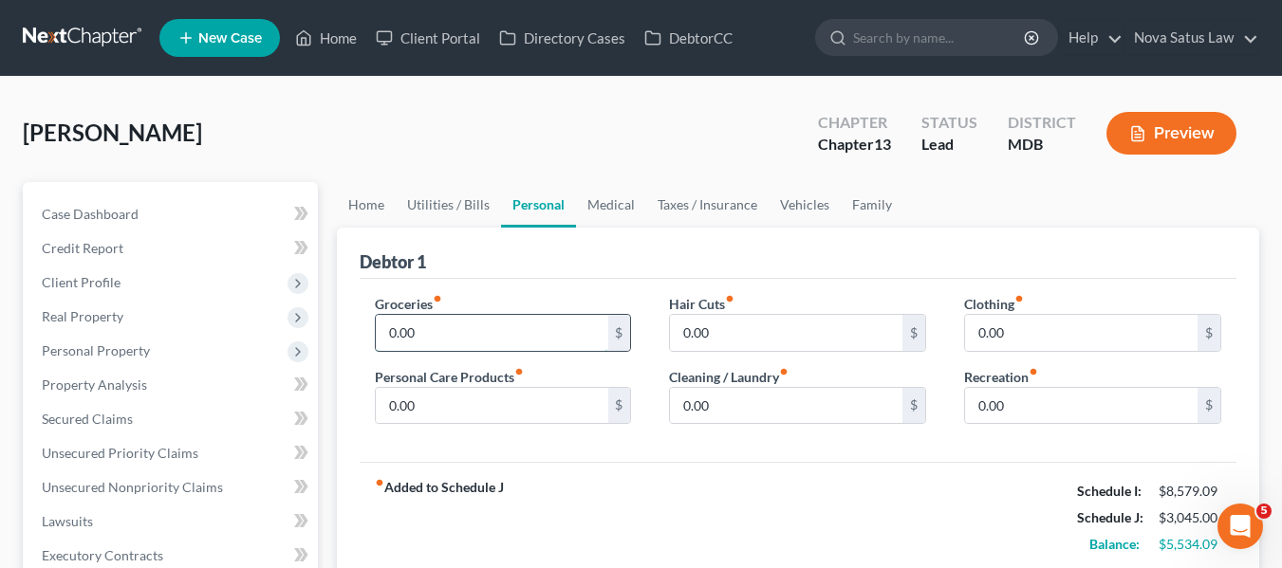
click at [442, 320] on input "0.00" at bounding box center [492, 333] width 232 height 36
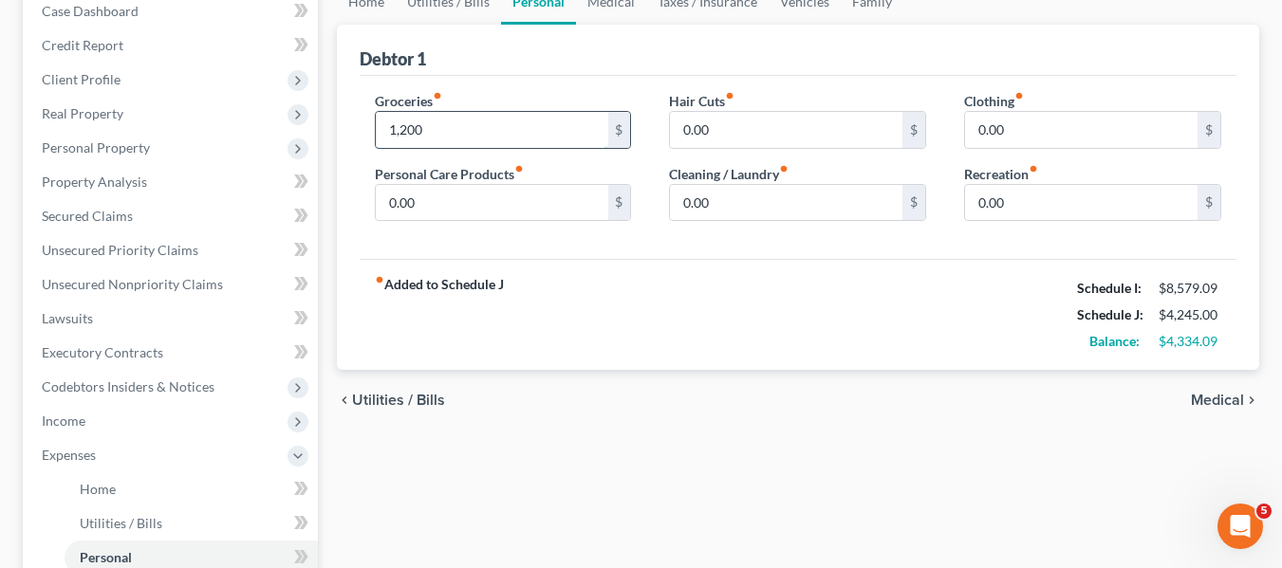
scroll to position [204, 0]
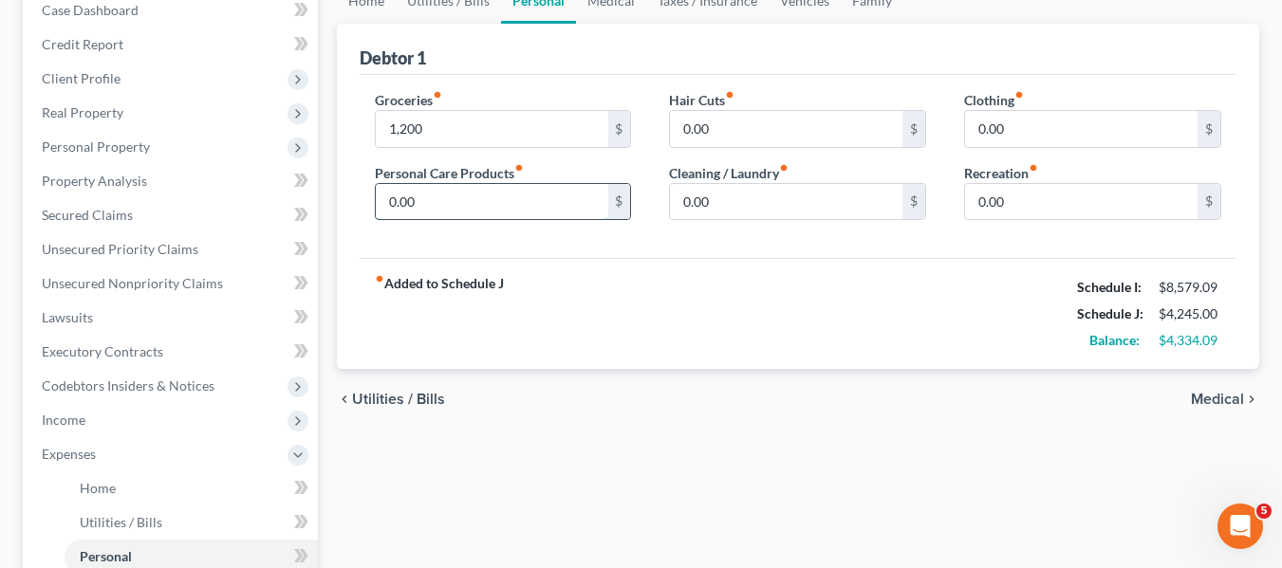
click at [473, 215] on input "0.00" at bounding box center [492, 202] width 232 height 36
click at [732, 211] on input "0.00" at bounding box center [786, 202] width 232 height 36
click at [1045, 122] on input "0.00" at bounding box center [1081, 129] width 232 height 36
click at [1016, 198] on input "0.00" at bounding box center [1081, 202] width 232 height 36
click at [516, 133] on input "1,200" at bounding box center [492, 129] width 232 height 36
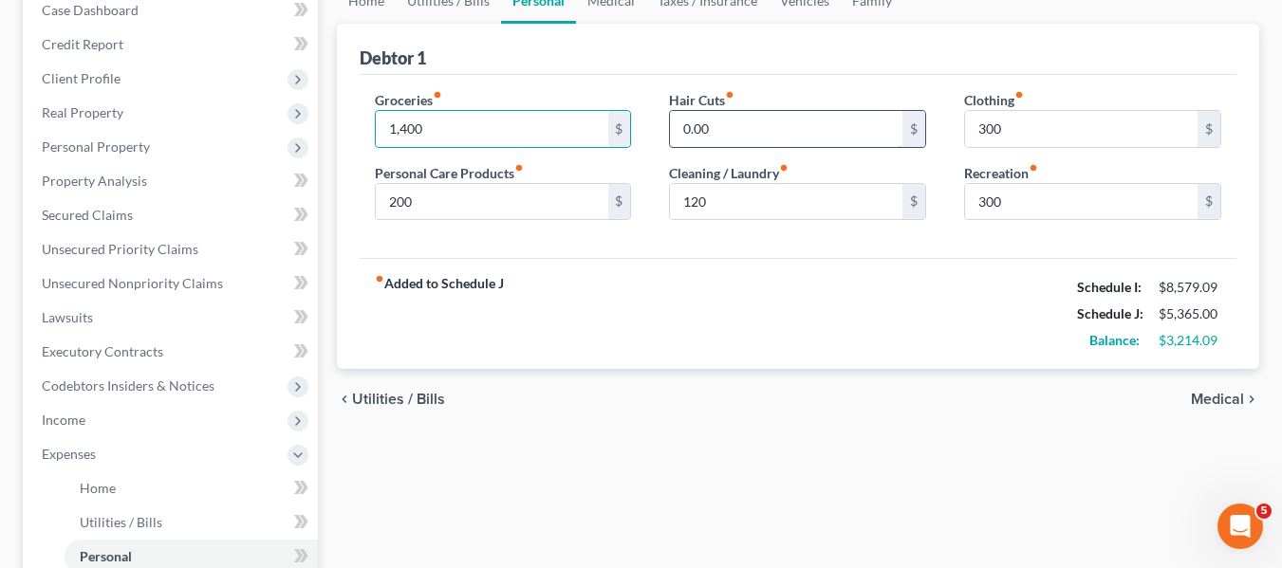
click at [705, 127] on input "0.00" at bounding box center [786, 129] width 232 height 36
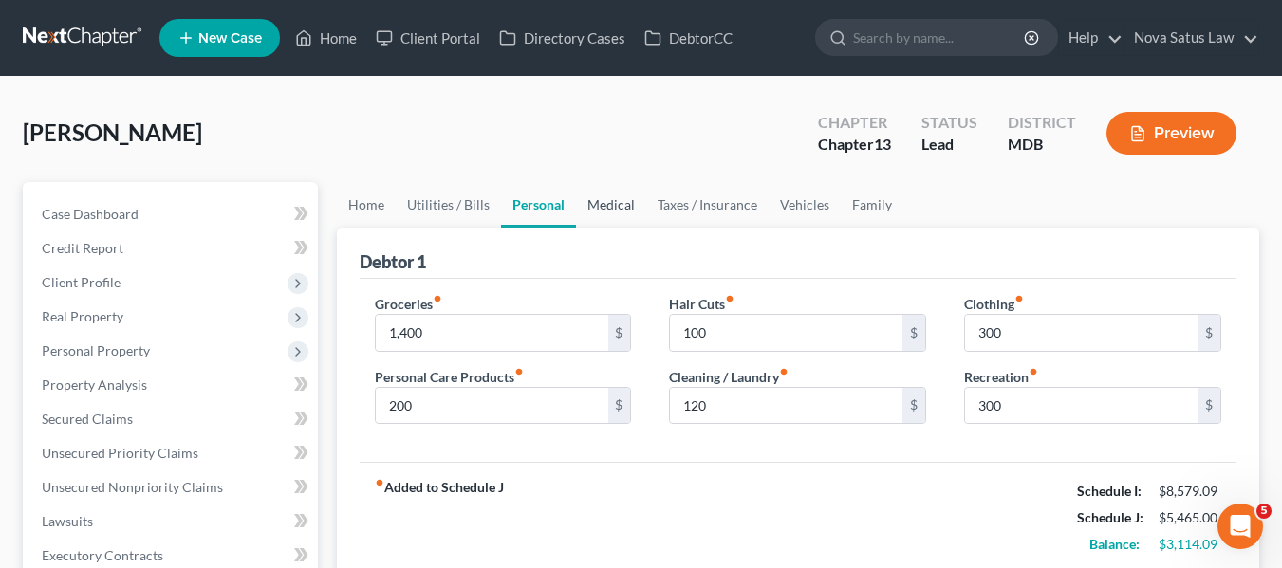
click at [615, 202] on link "Medical" at bounding box center [611, 205] width 70 height 46
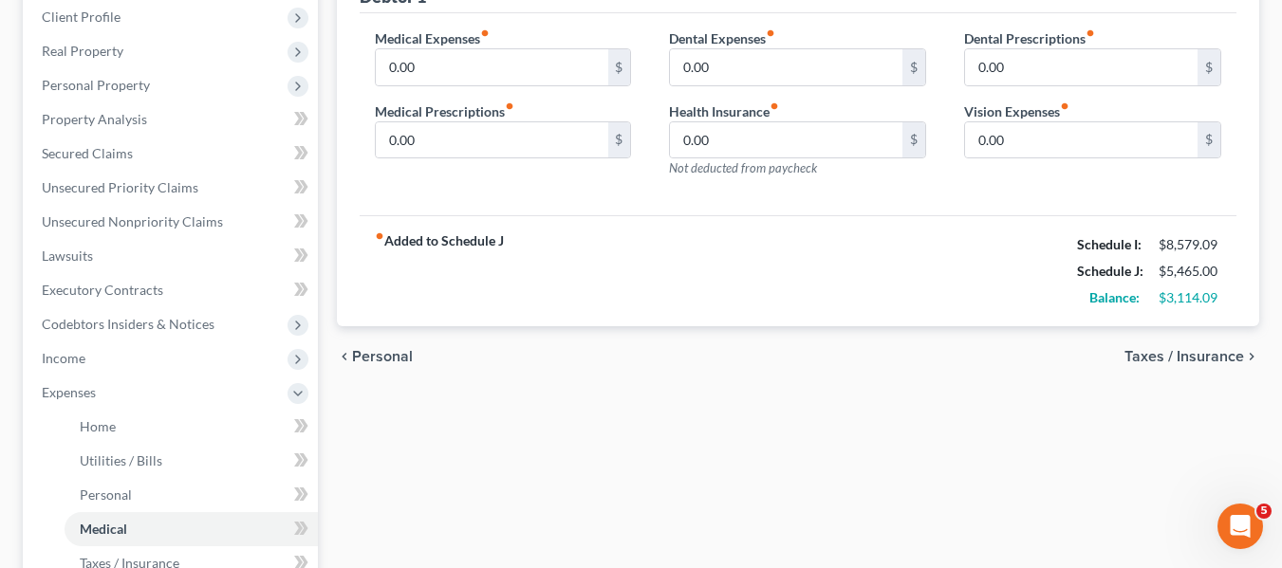
scroll to position [267, 0]
click at [555, 83] on input "0.00" at bounding box center [492, 66] width 232 height 36
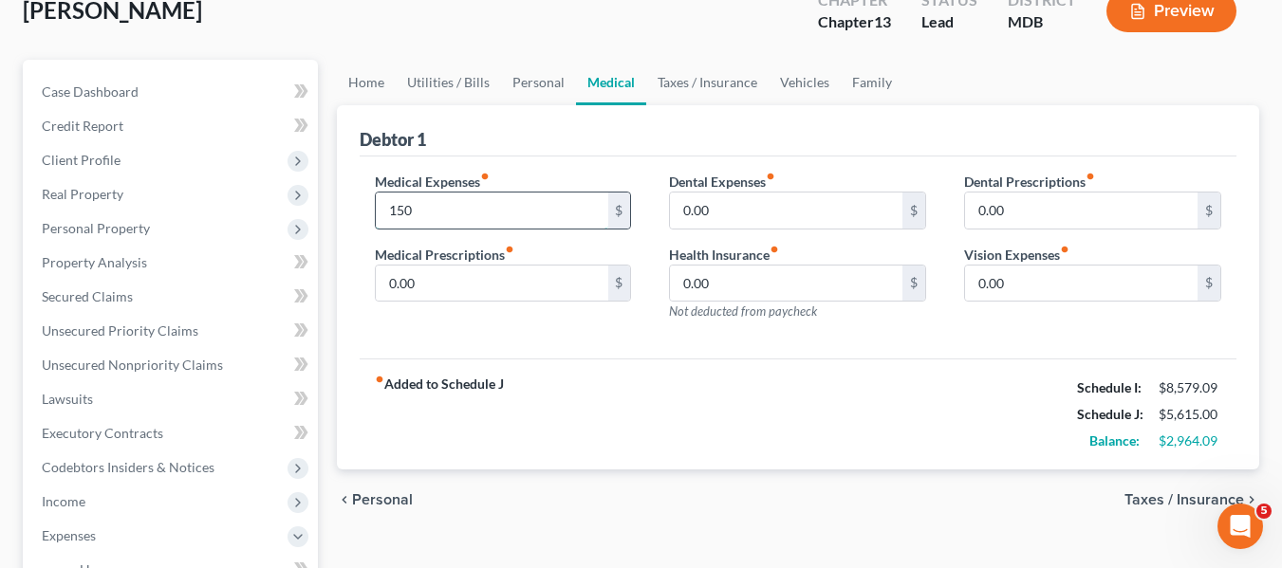
scroll to position [121, 0]
click at [1081, 295] on input "0.00" at bounding box center [1081, 285] width 232 height 36
click at [782, 85] on link "Vehicles" at bounding box center [804, 84] width 72 height 46
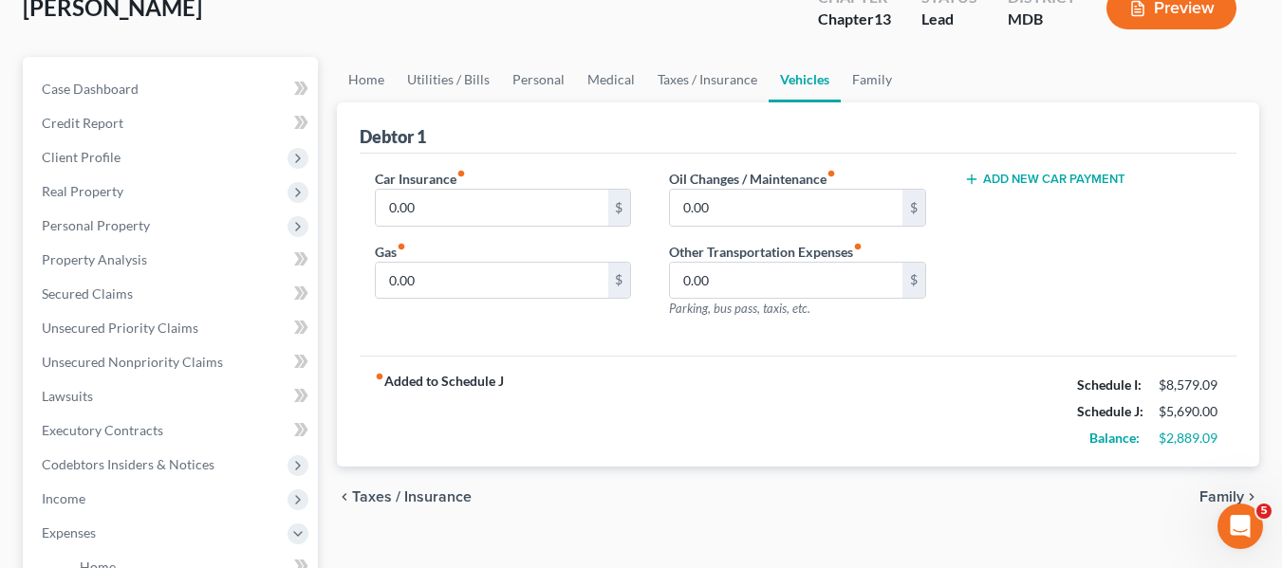
scroll to position [121, 0]
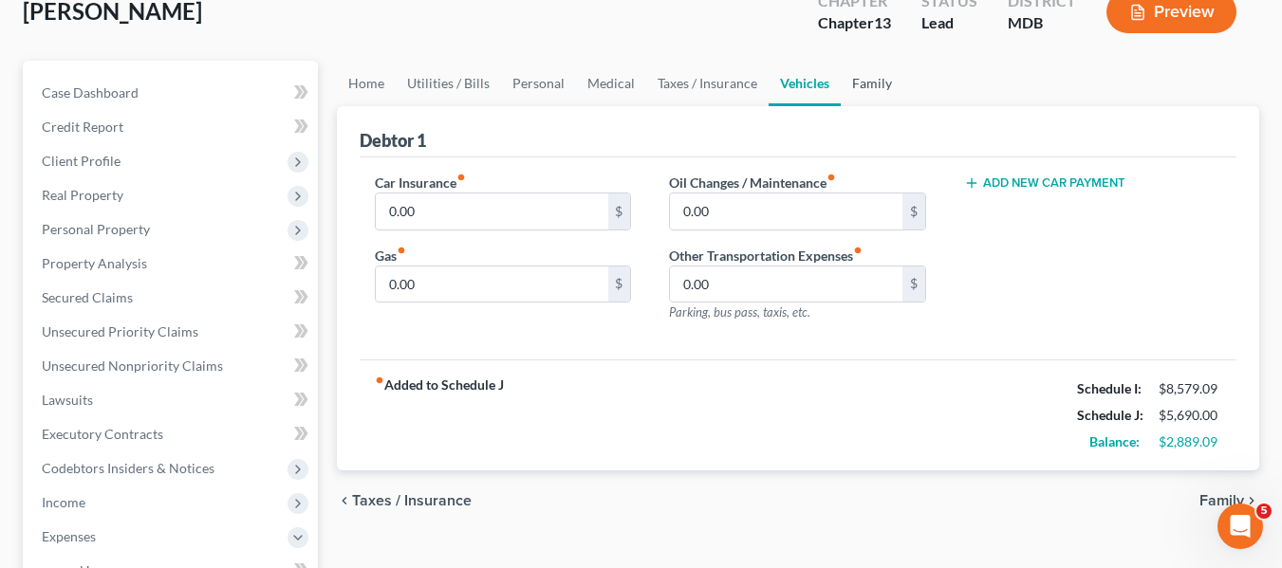
click at [865, 76] on link "Family" at bounding box center [871, 84] width 63 height 46
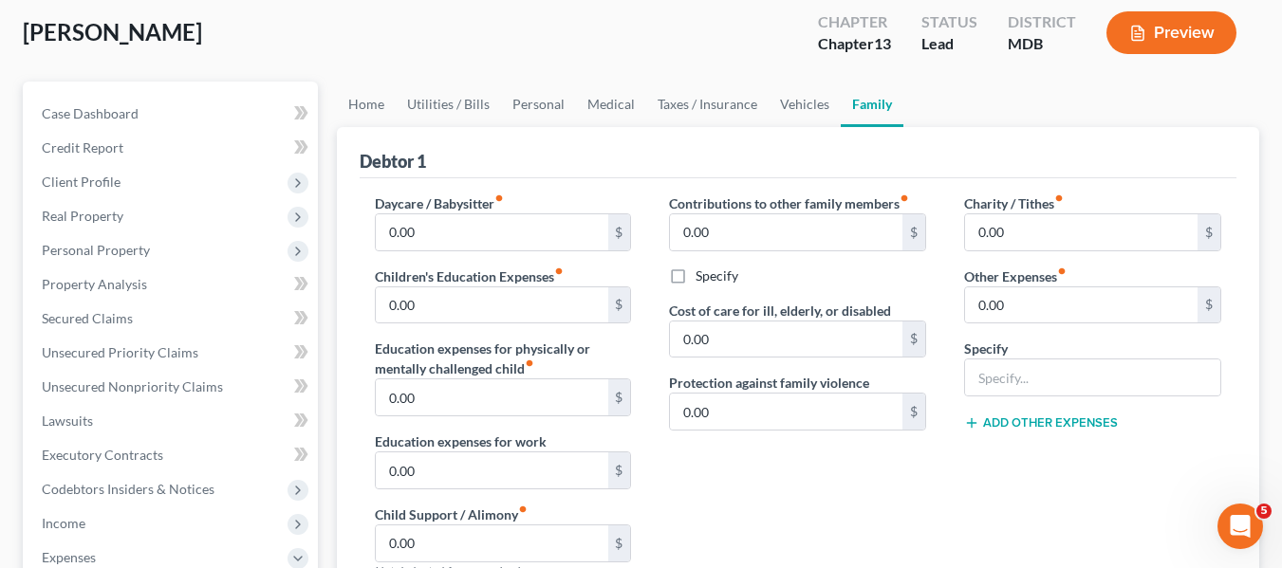
scroll to position [101, 0]
click at [804, 95] on link "Vehicles" at bounding box center [804, 104] width 72 height 46
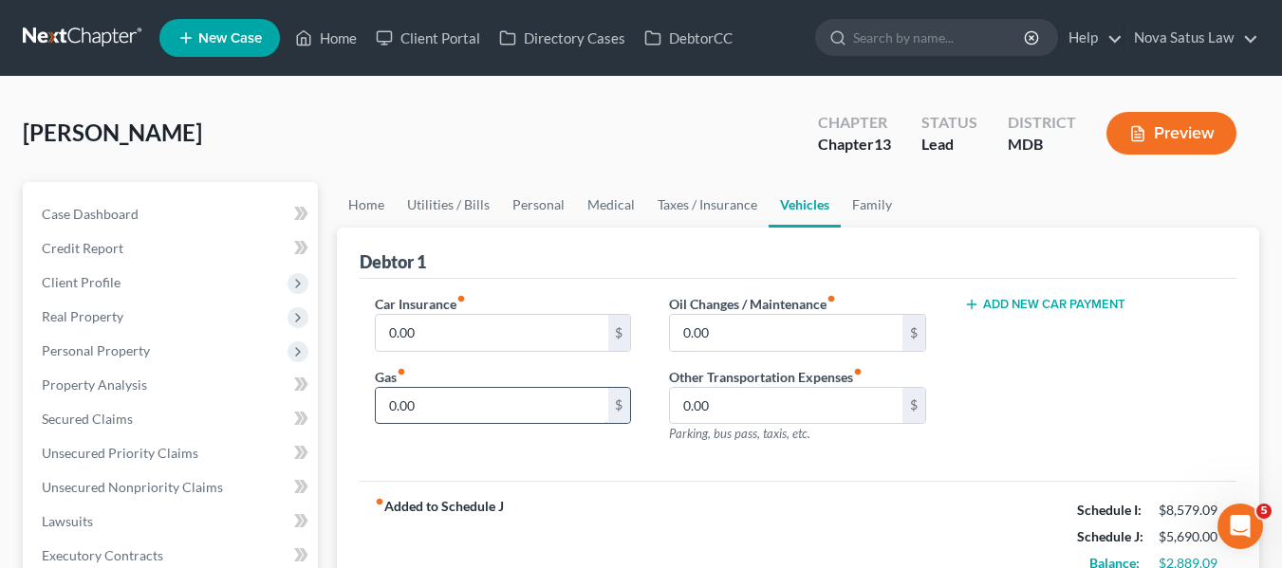
click at [464, 405] on input "0.00" at bounding box center [492, 406] width 232 height 36
click at [859, 210] on link "Family" at bounding box center [871, 205] width 63 height 46
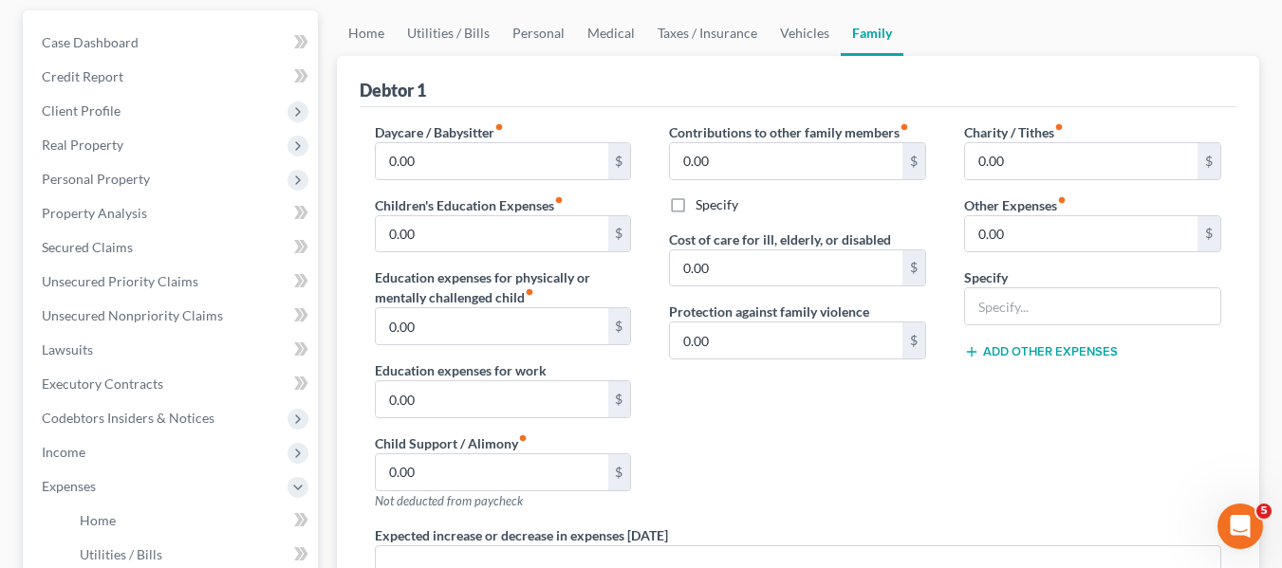
scroll to position [242, 0]
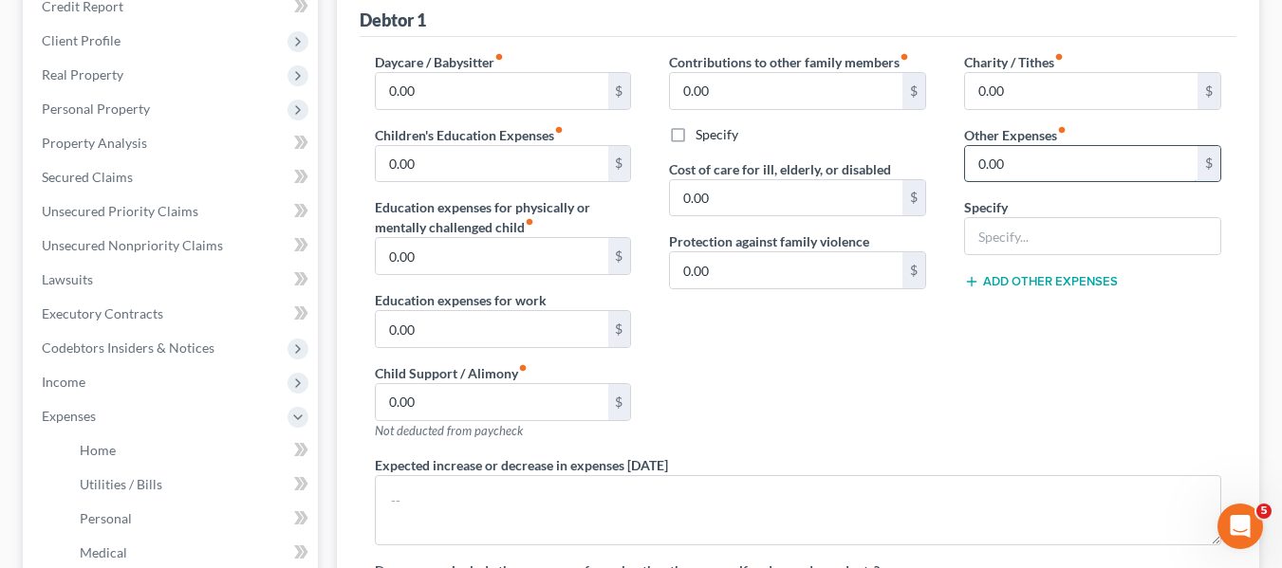
click at [1033, 158] on input "0.00" at bounding box center [1081, 164] width 232 height 36
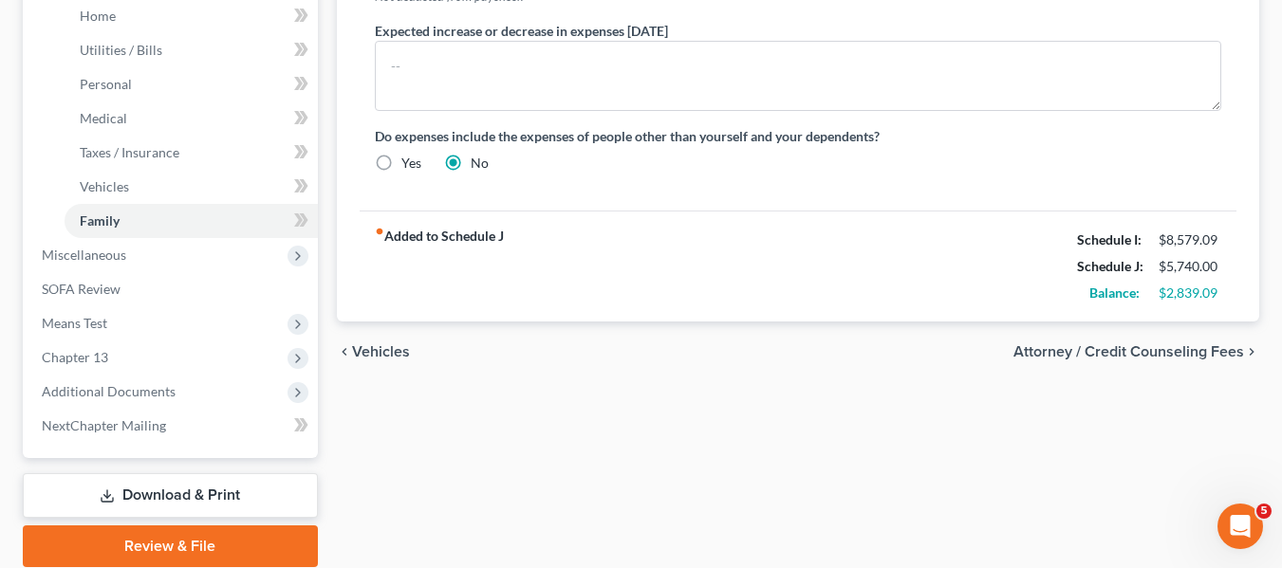
scroll to position [677, 0]
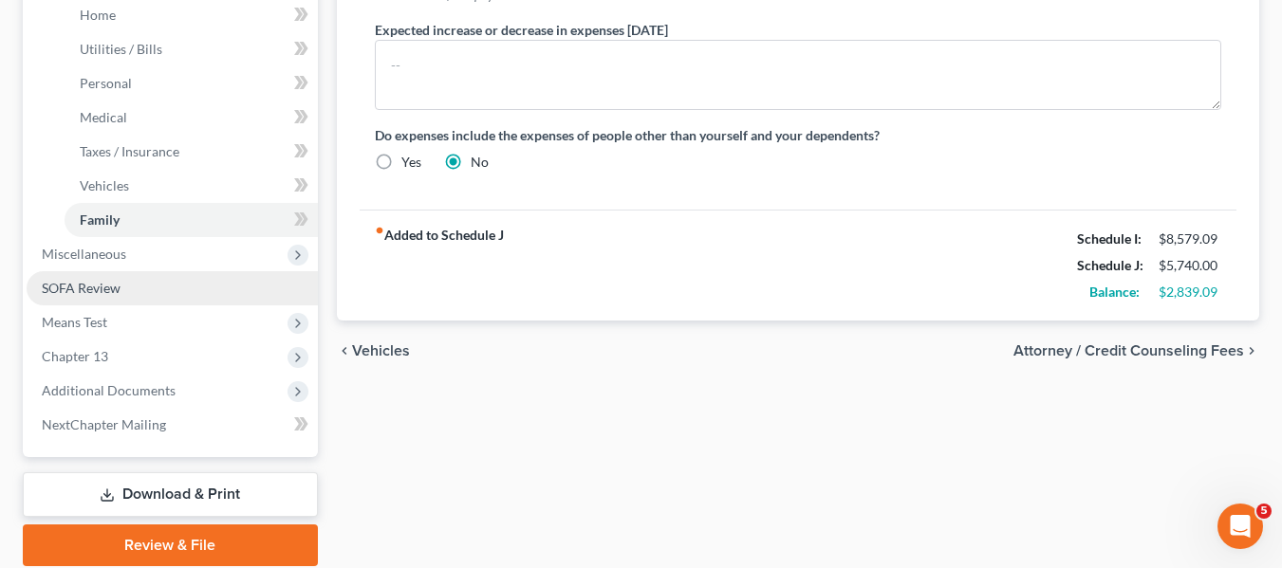
click at [196, 279] on link "SOFA Review" at bounding box center [172, 288] width 291 height 34
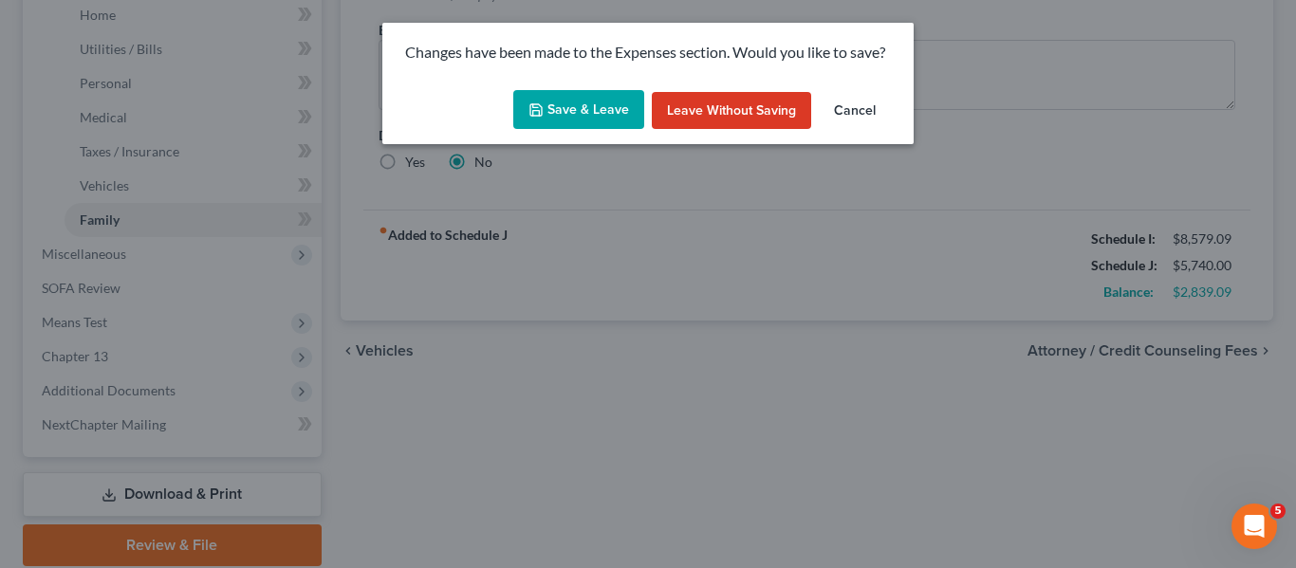
click at [552, 111] on button "Save & Leave" at bounding box center [578, 110] width 131 height 40
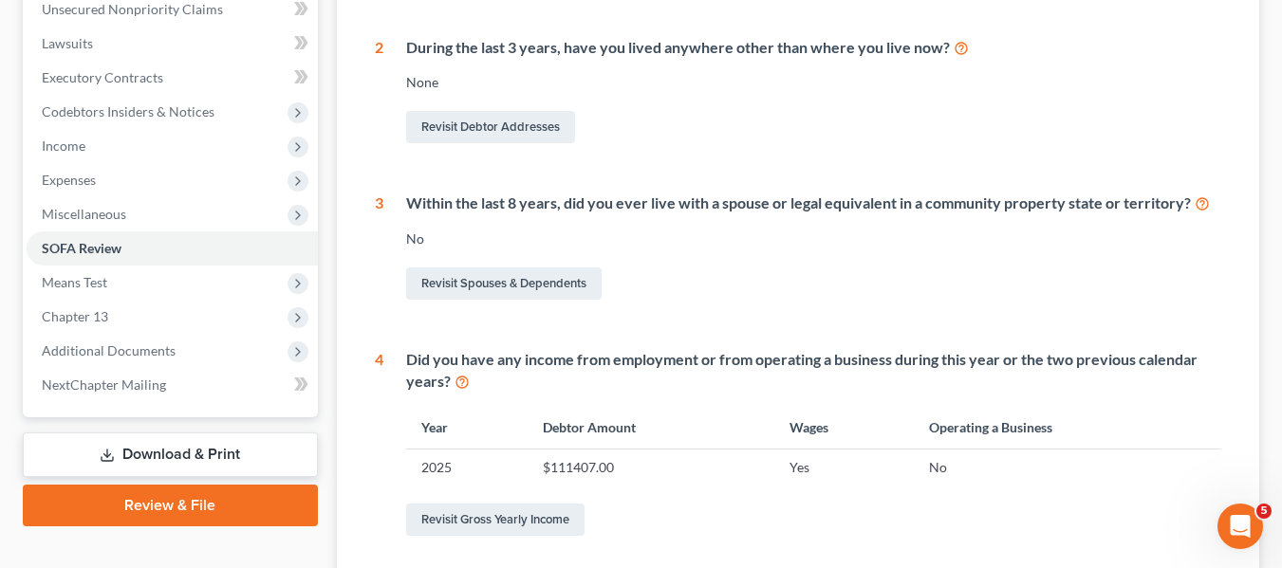
scroll to position [479, 0]
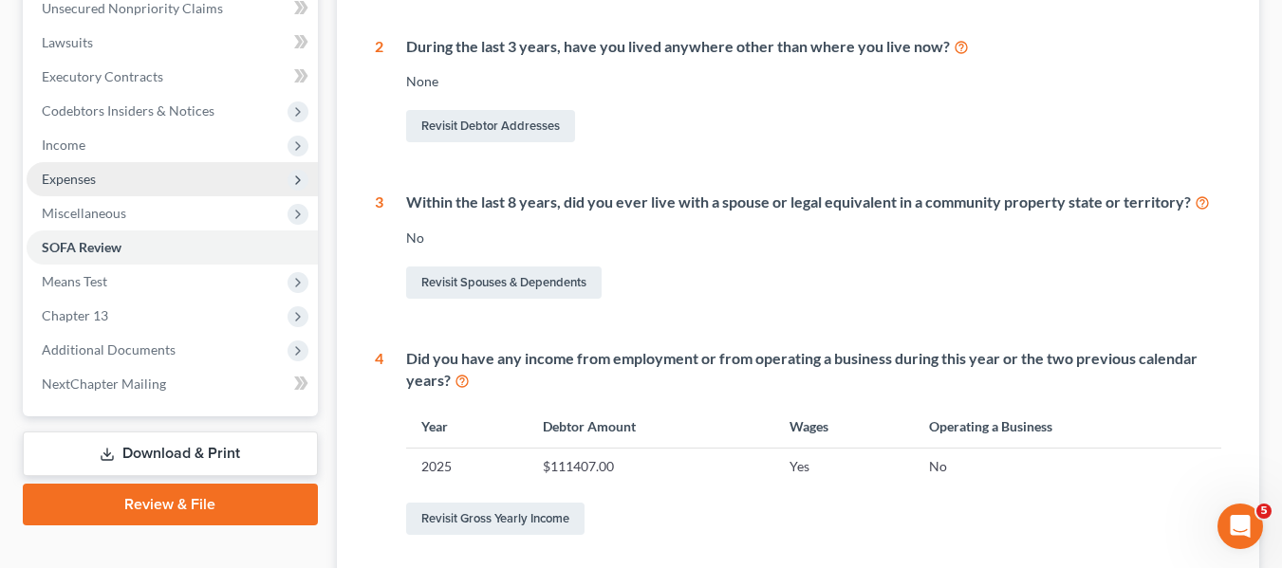
click at [164, 177] on span "Expenses" at bounding box center [172, 179] width 291 height 34
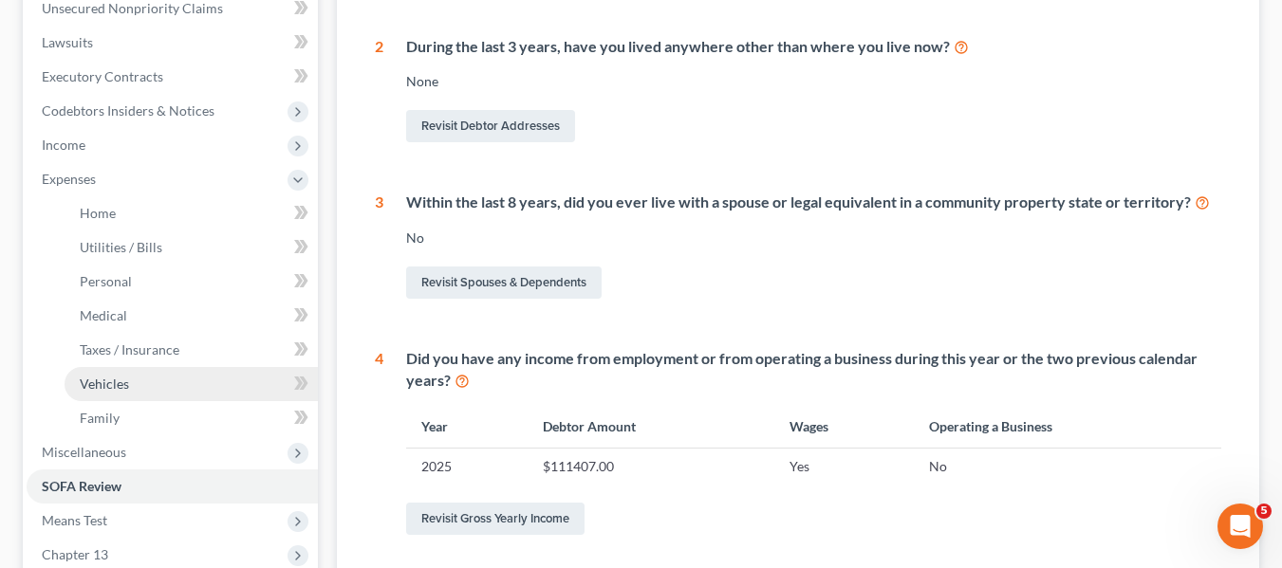
click at [174, 387] on link "Vehicles" at bounding box center [191, 384] width 253 height 34
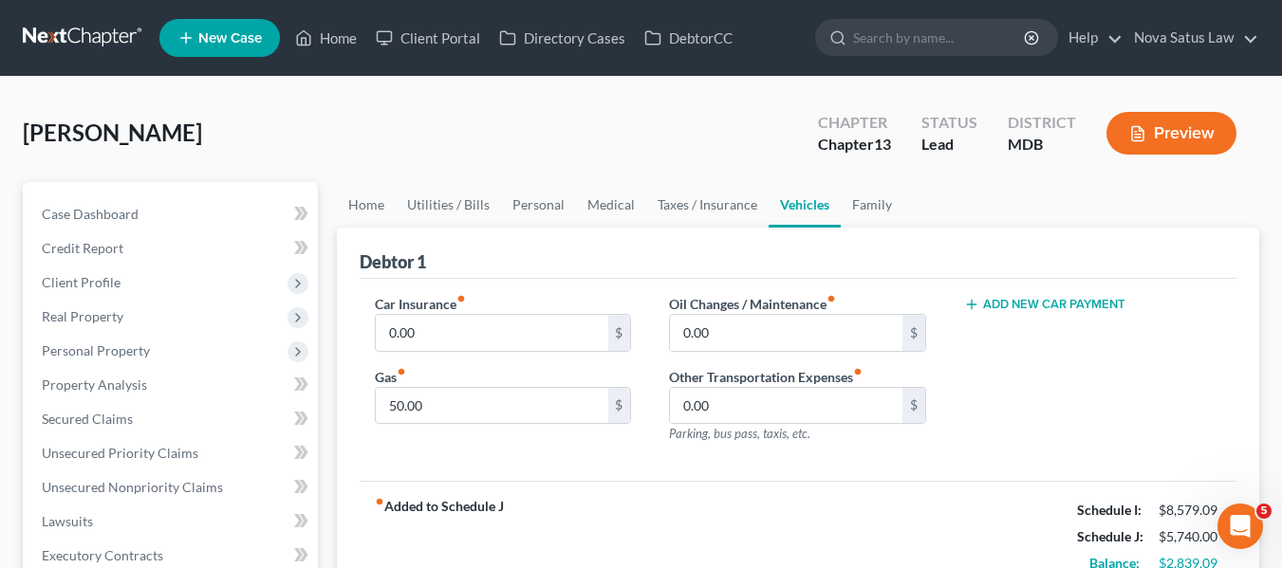
click at [1064, 298] on button "Add New Car Payment" at bounding box center [1044, 304] width 161 height 15
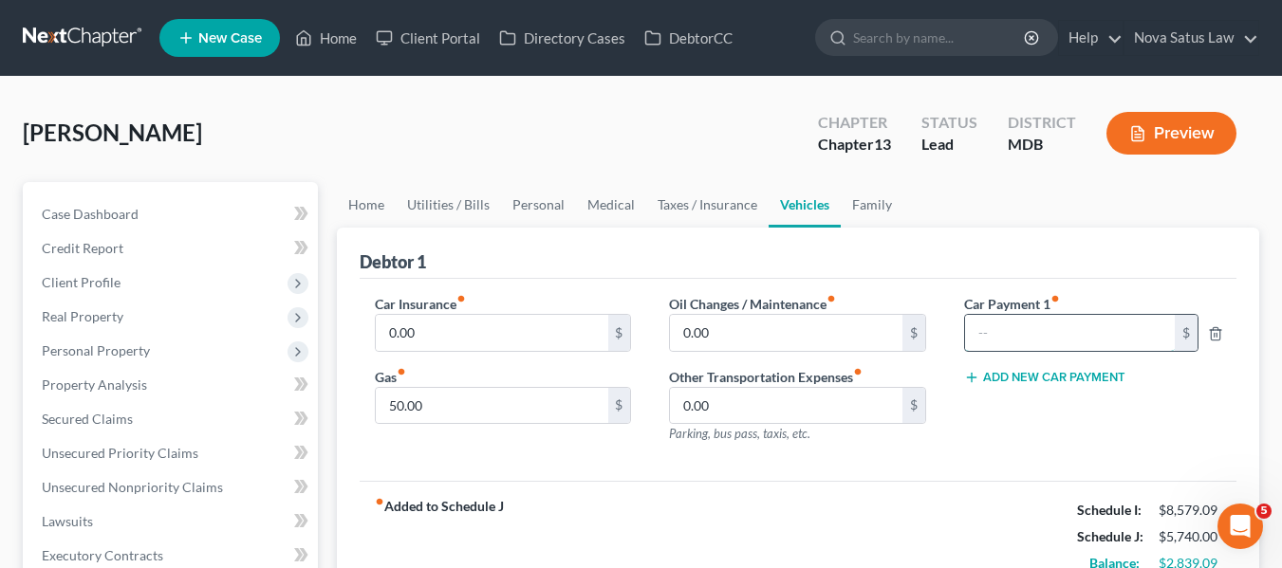
click at [1020, 326] on input "text" at bounding box center [1070, 333] width 210 height 36
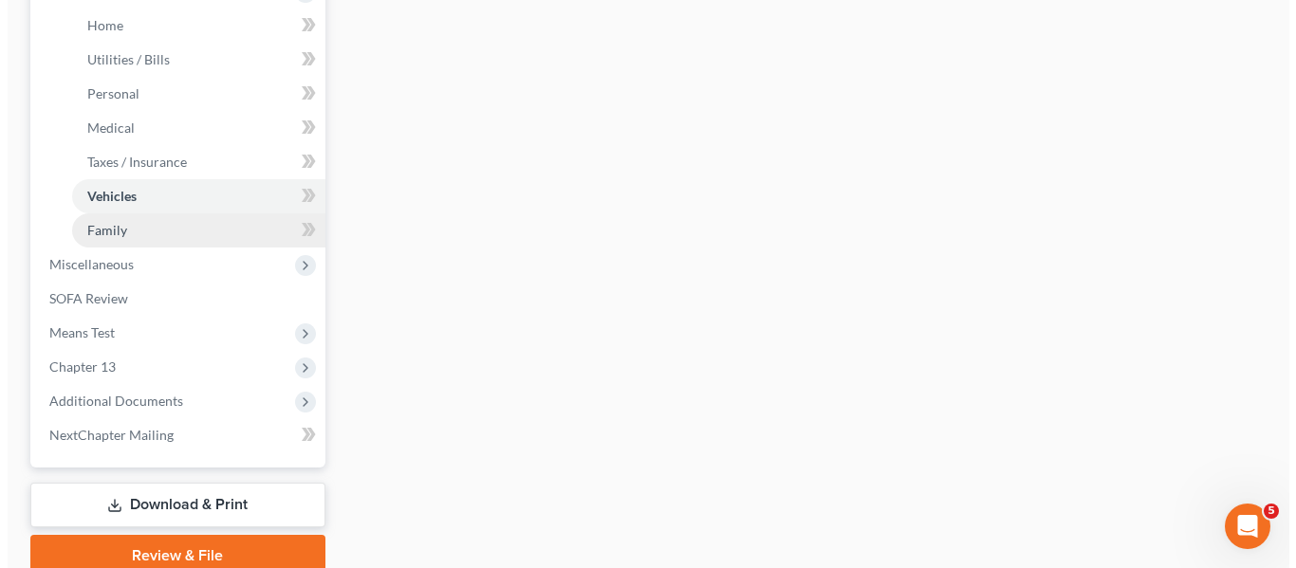
scroll to position [672, 0]
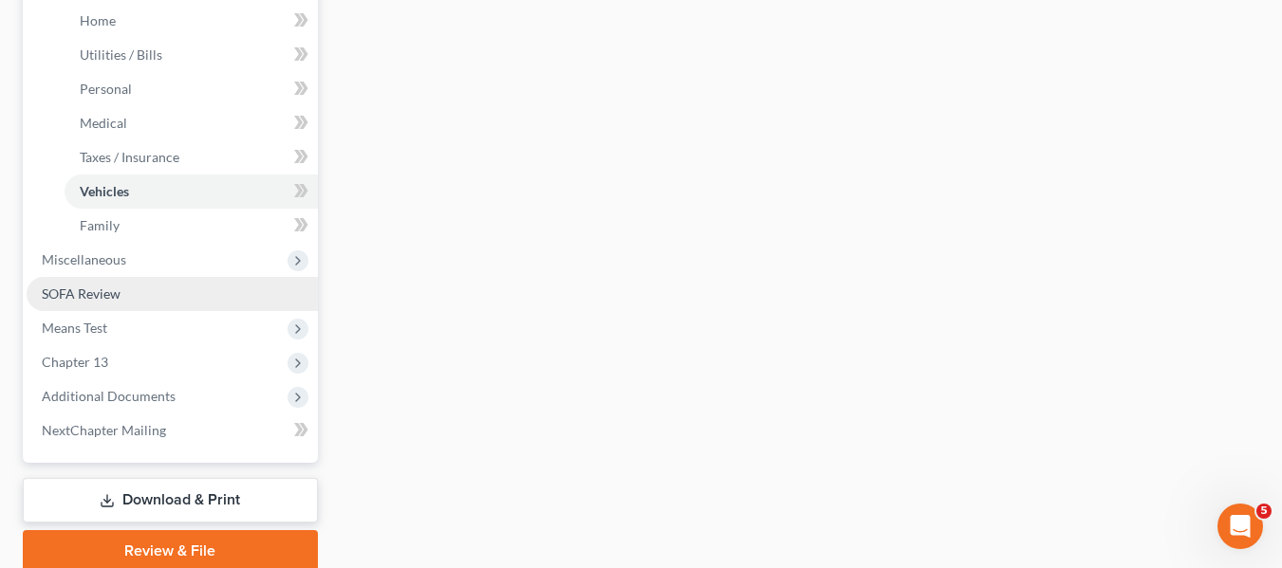
click at [82, 296] on span "SOFA Review" at bounding box center [81, 294] width 79 height 16
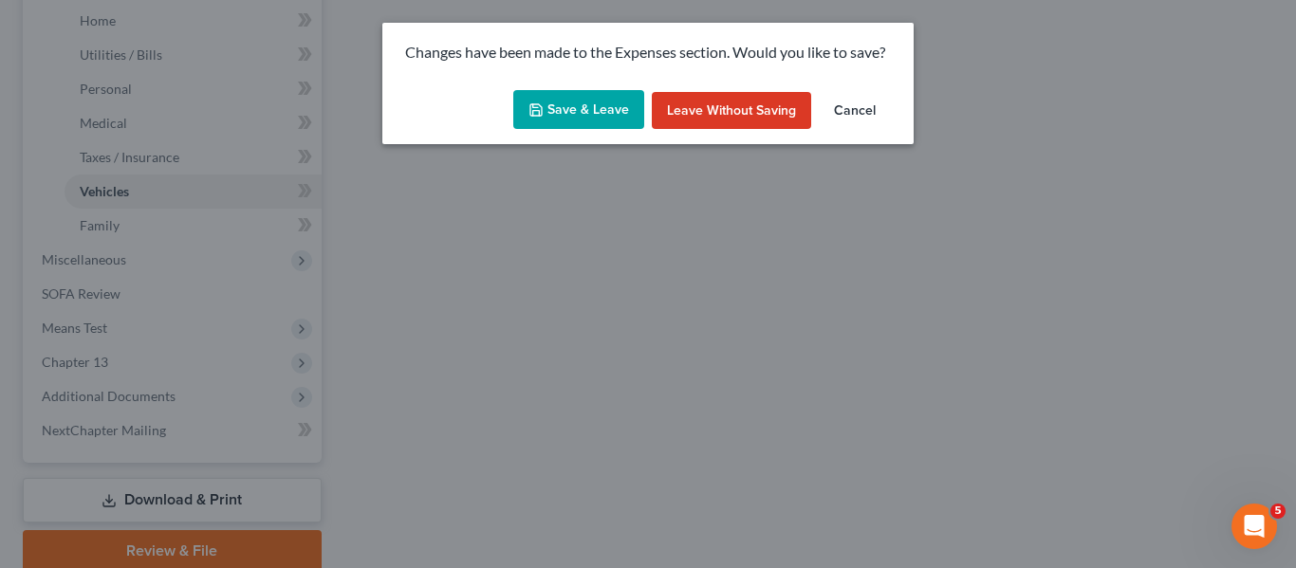
click at [555, 120] on button "Save & Leave" at bounding box center [578, 110] width 131 height 40
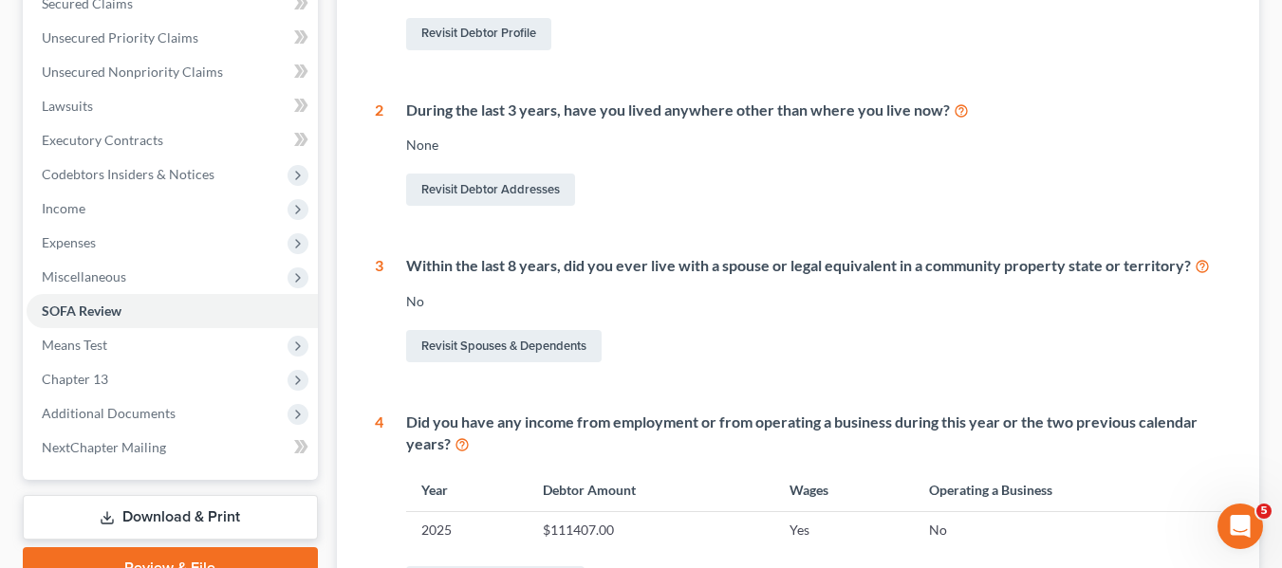
scroll to position [416, 0]
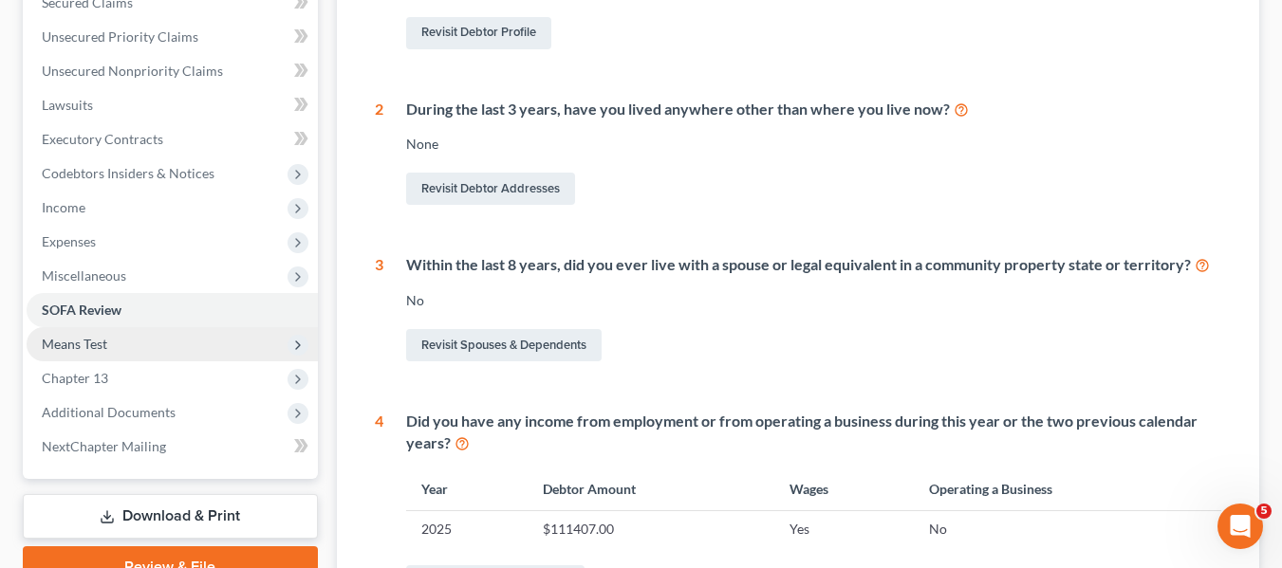
click at [118, 344] on span "Means Test" at bounding box center [172, 344] width 291 height 34
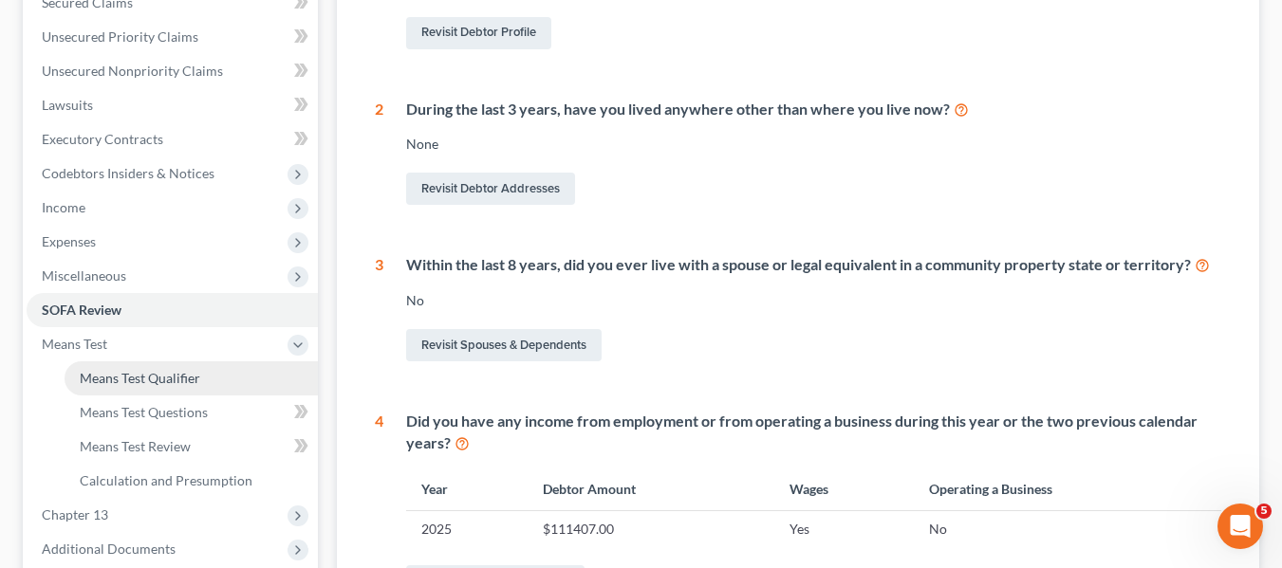
click at [145, 380] on span "Means Test Qualifier" at bounding box center [140, 378] width 120 height 16
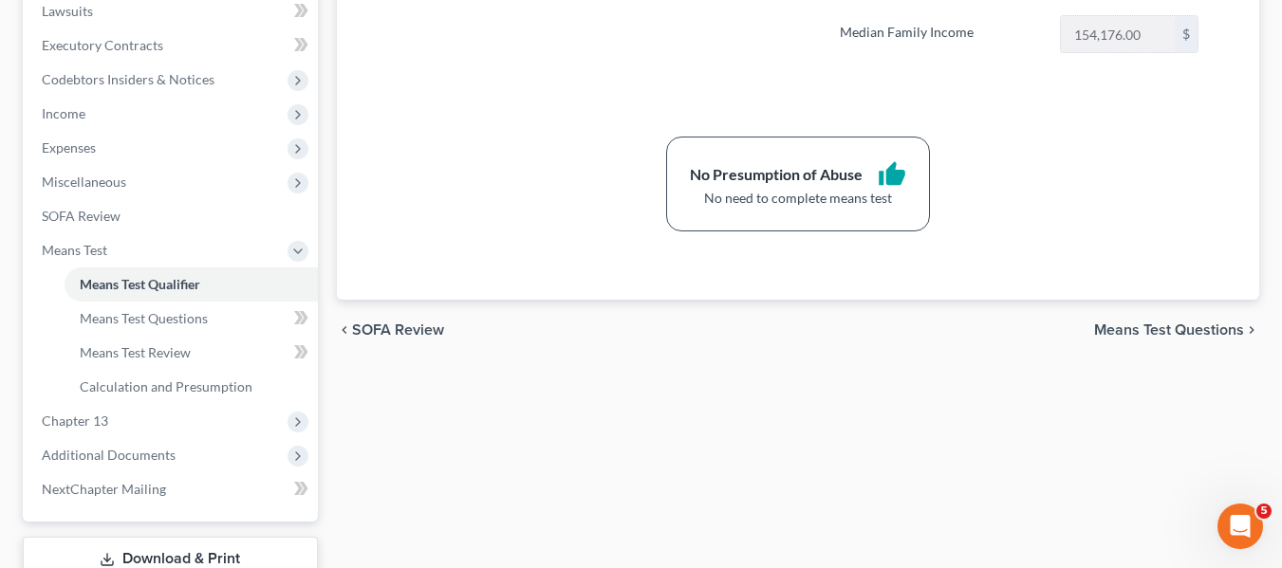
scroll to position [512, 0]
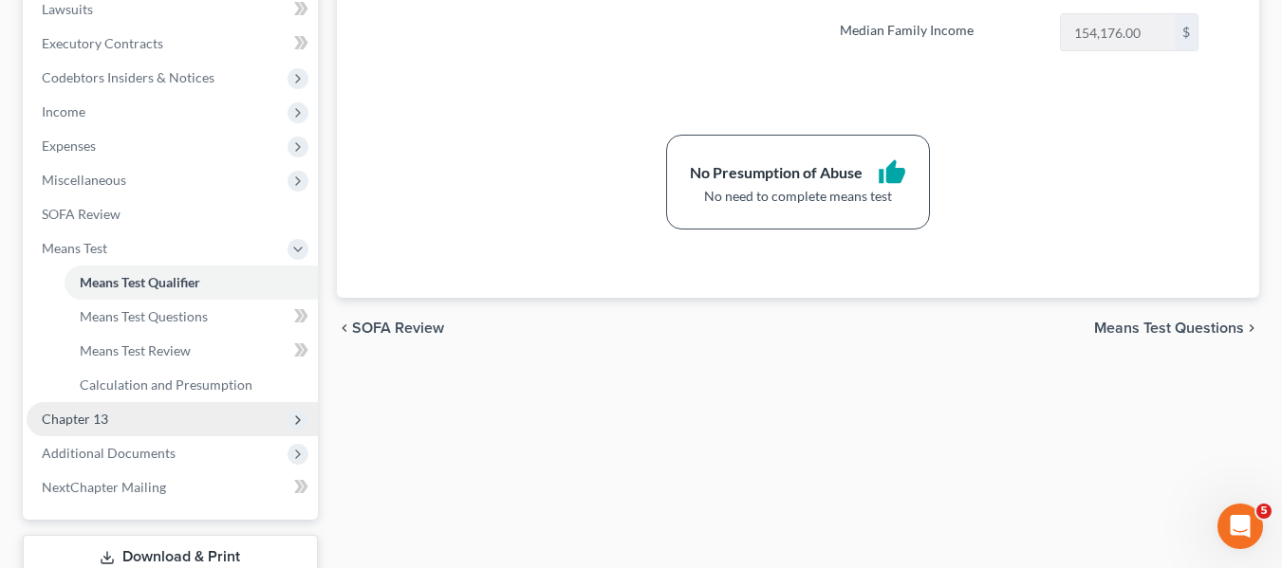
click at [96, 411] on span "Chapter 13" at bounding box center [75, 419] width 66 height 16
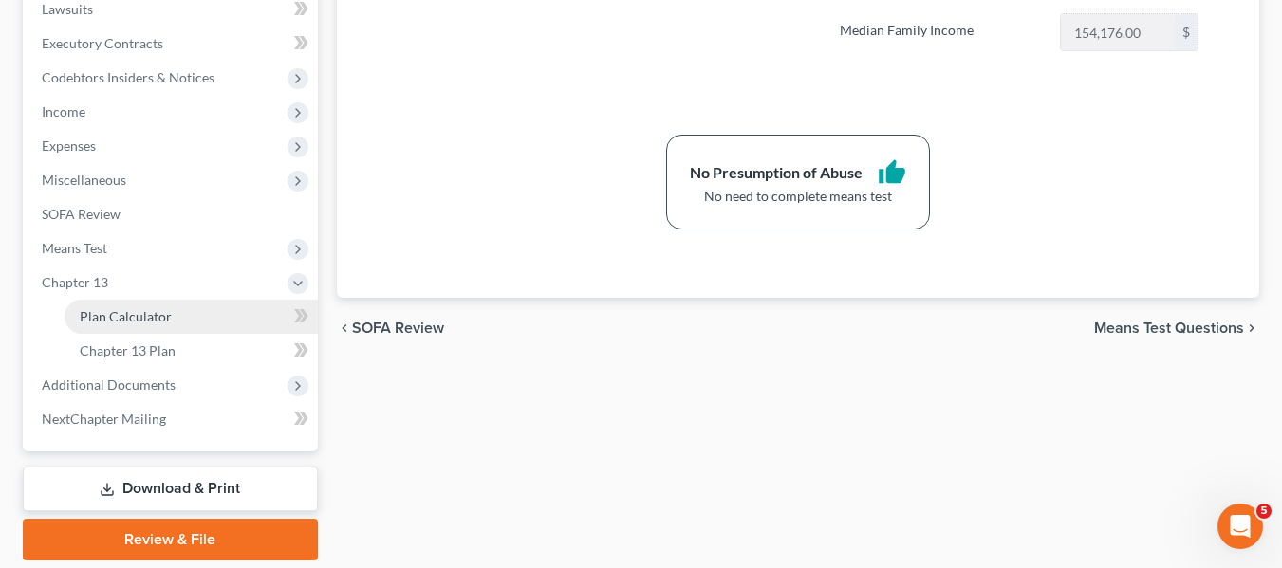
click at [133, 319] on span "Plan Calculator" at bounding box center [126, 316] width 92 height 16
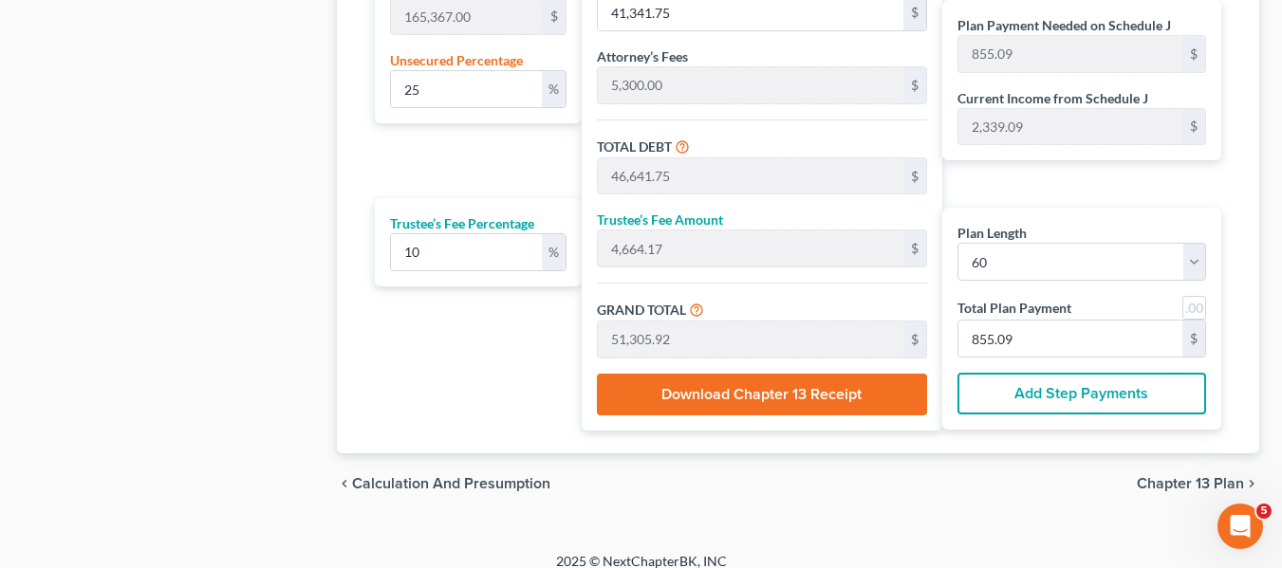
scroll to position [1277, 0]
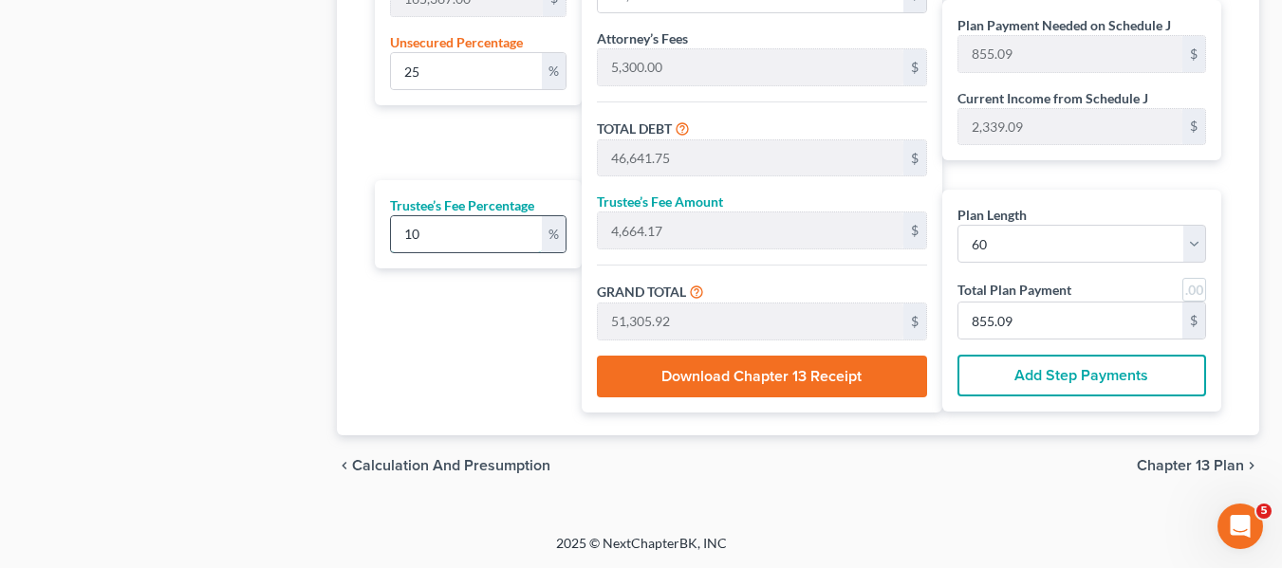
click at [479, 236] on input "10" at bounding box center [466, 234] width 151 height 36
click at [460, 57] on input "25" at bounding box center [466, 71] width 151 height 36
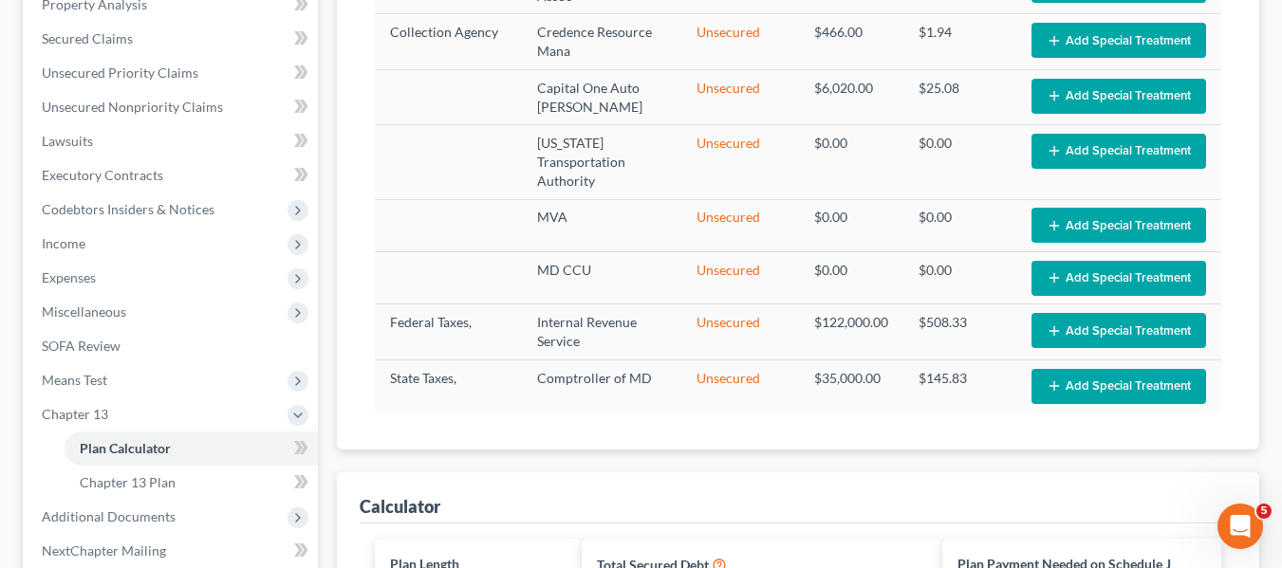
scroll to position [379, 0]
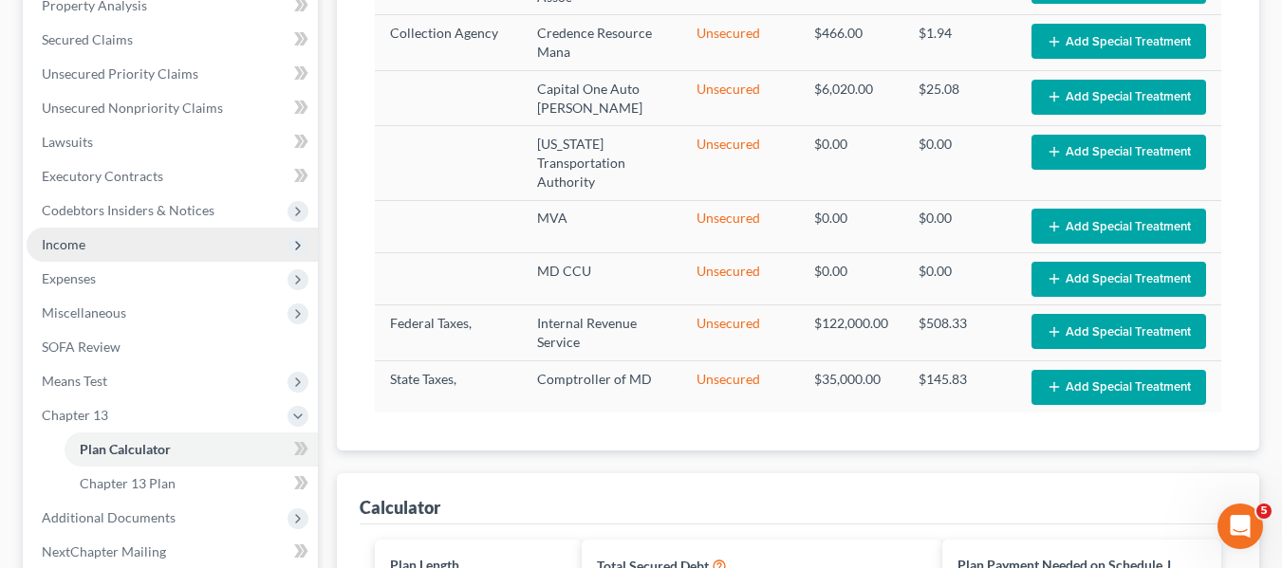
click at [71, 239] on span "Income" at bounding box center [64, 244] width 44 height 16
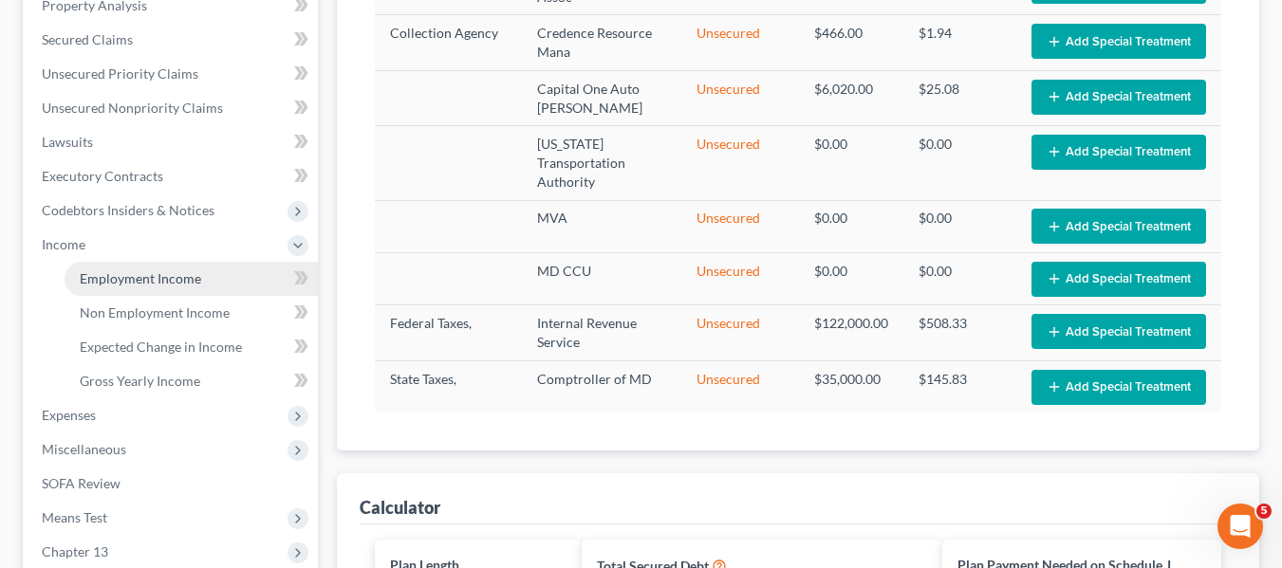
click at [111, 275] on span "Employment Income" at bounding box center [140, 278] width 121 height 16
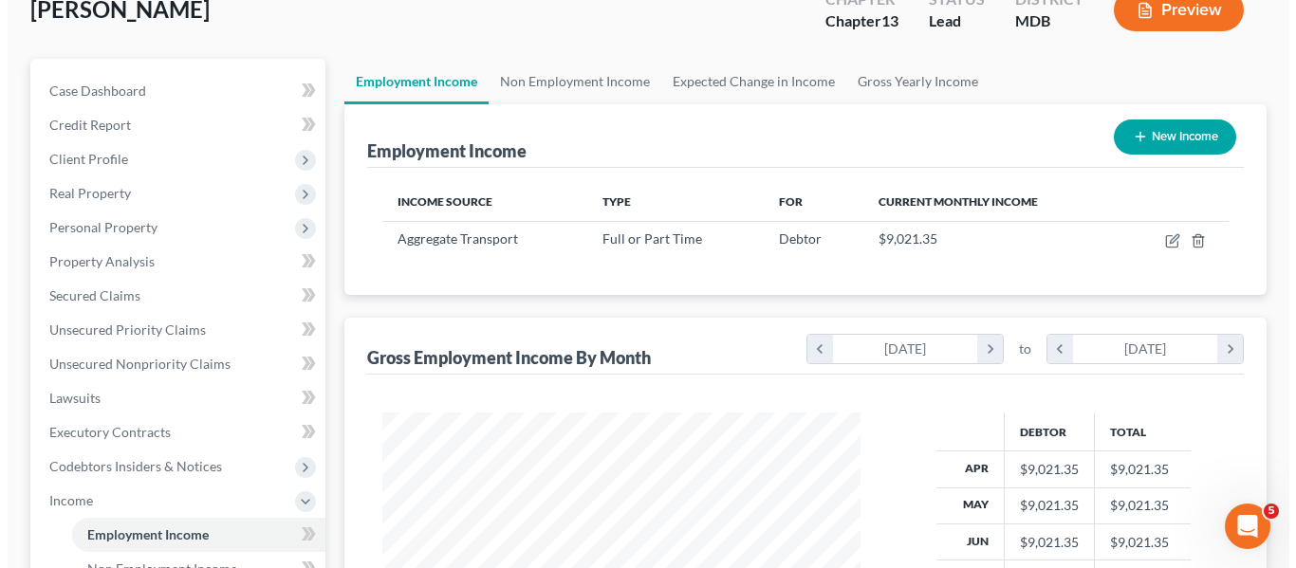
scroll to position [125, 0]
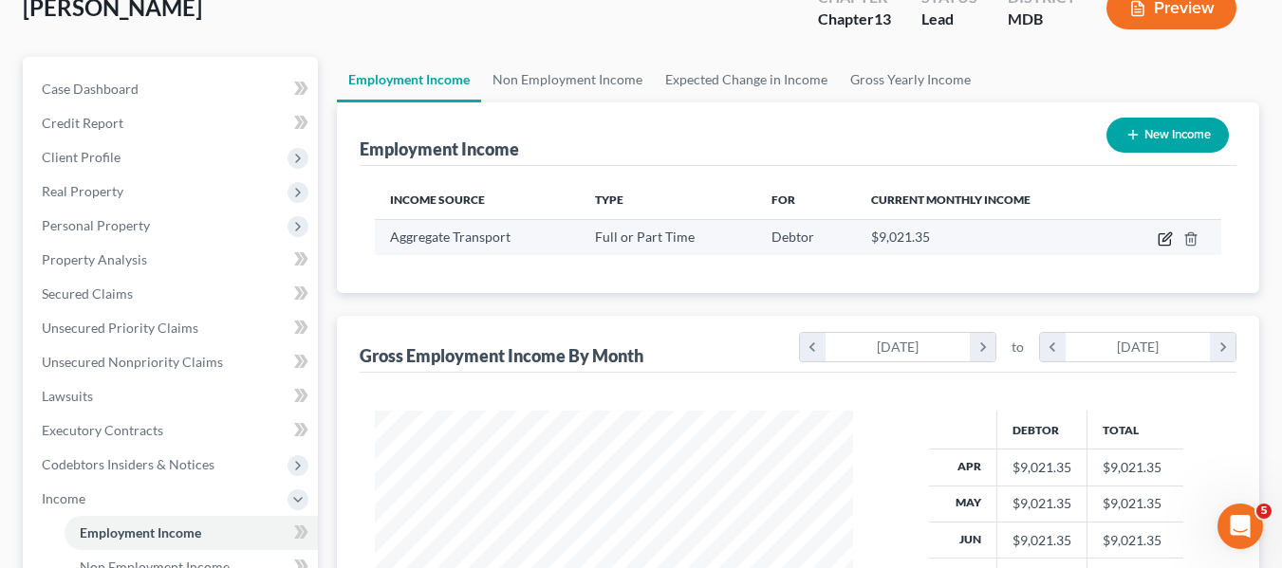
click at [1164, 238] on icon "button" at bounding box center [1166, 236] width 9 height 9
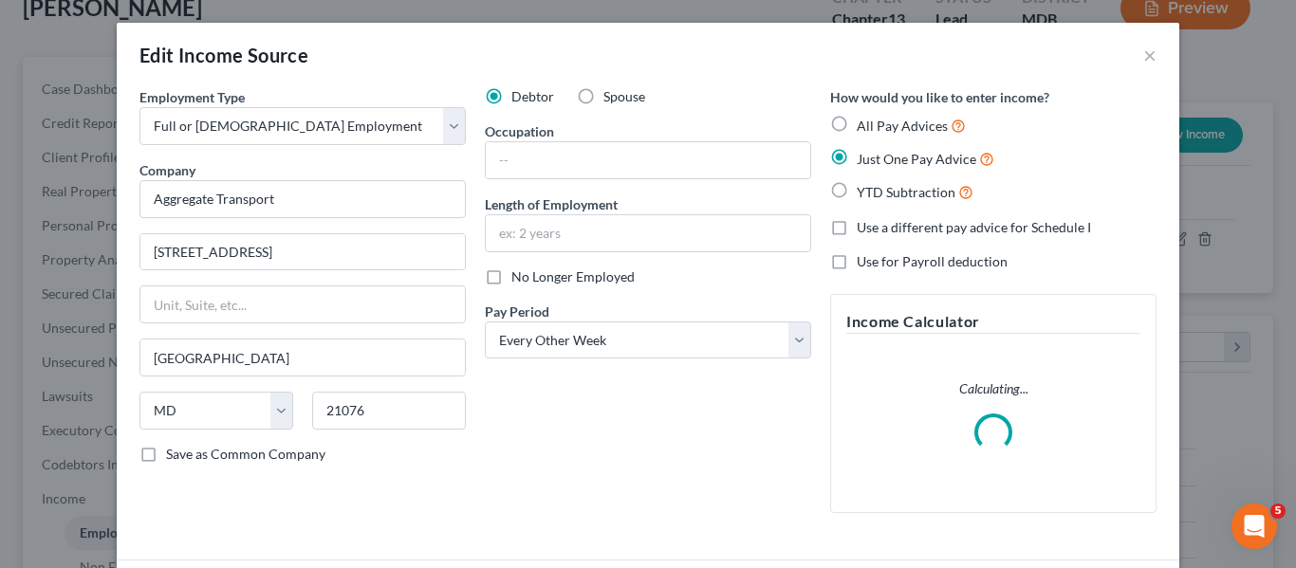
scroll to position [147, 0]
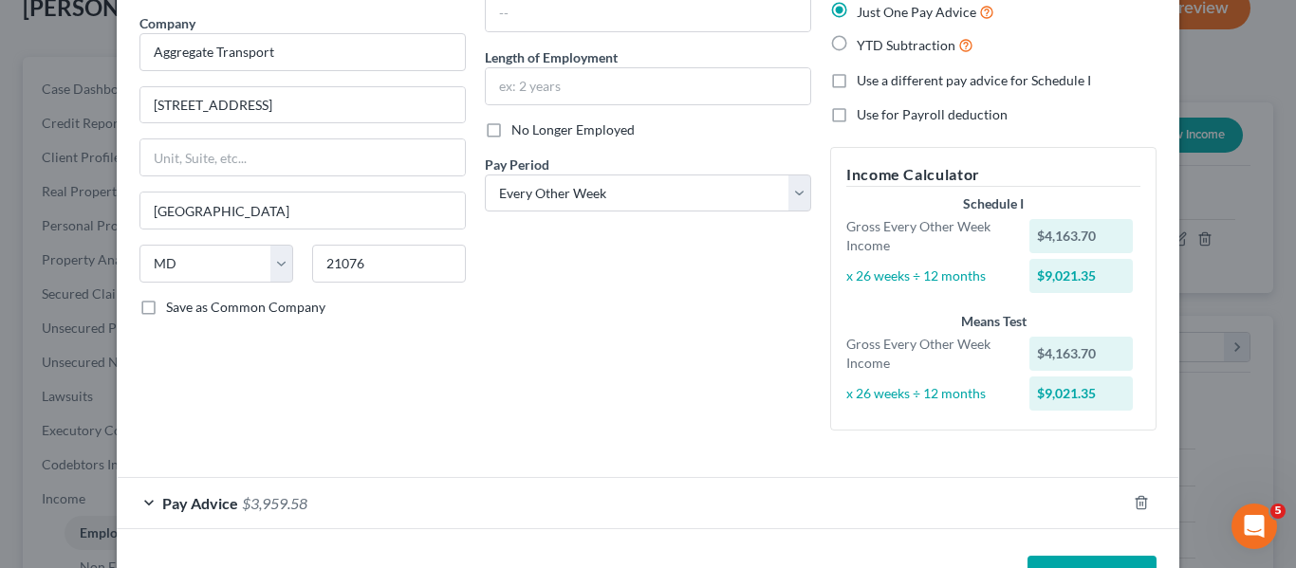
click at [204, 434] on div "Employment Type * Select Full or [DEMOGRAPHIC_DATA] Employment Self Employment …" at bounding box center [302, 193] width 345 height 506
click at [185, 496] on span "Pay Advice" at bounding box center [200, 503] width 76 height 18
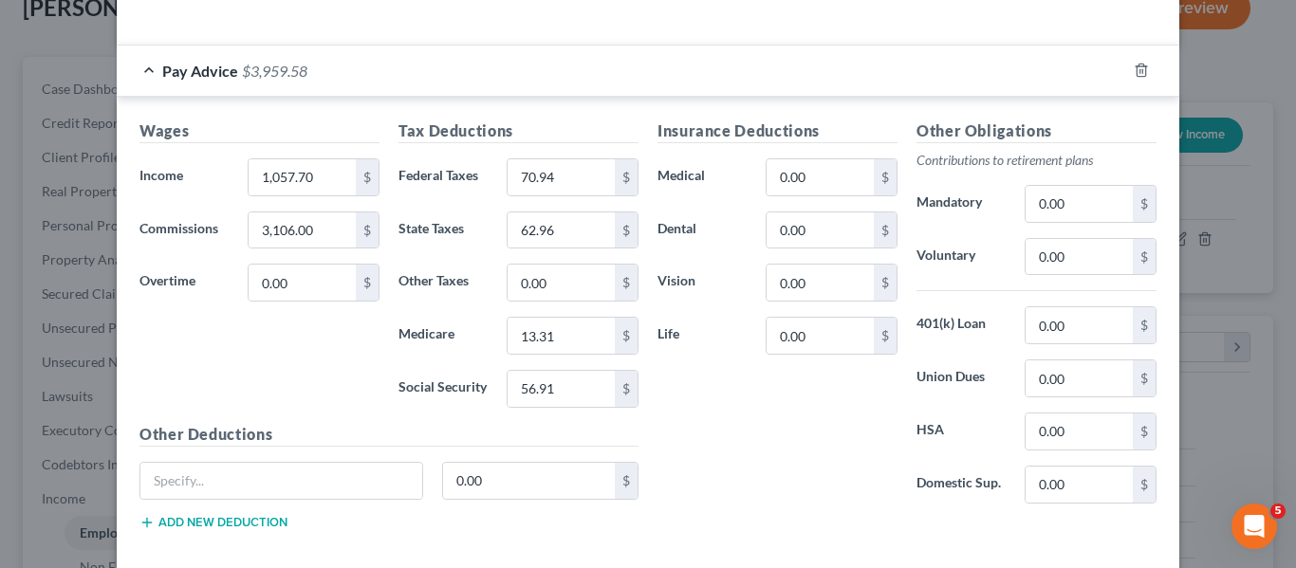
scroll to position [631, 0]
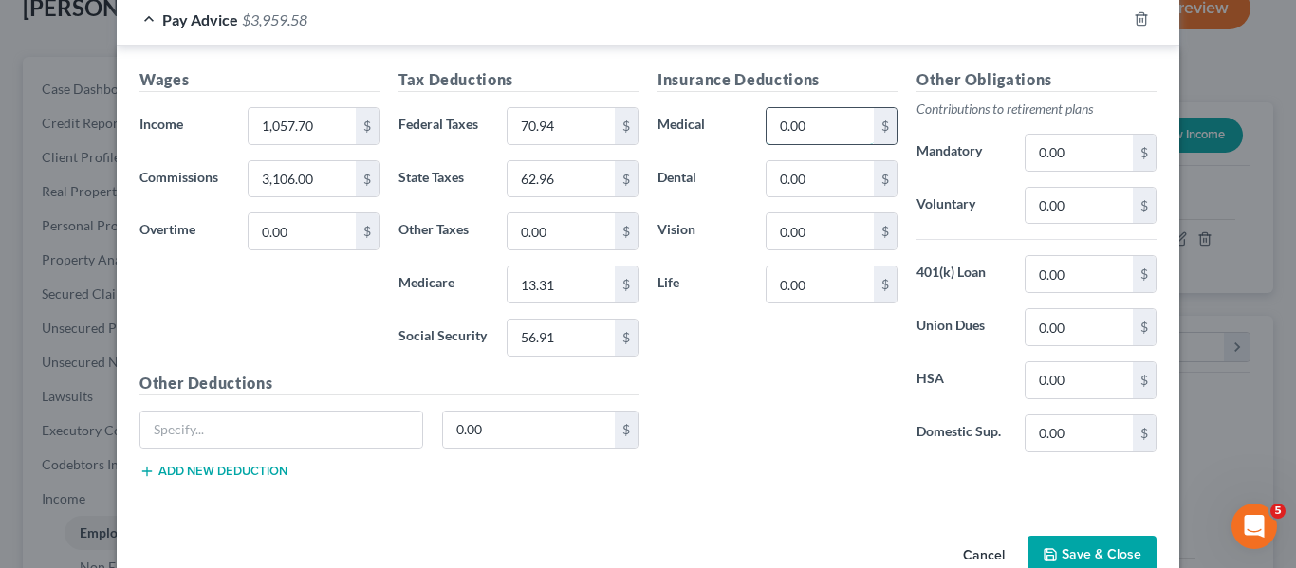
click at [820, 129] on input "0.00" at bounding box center [819, 126] width 107 height 36
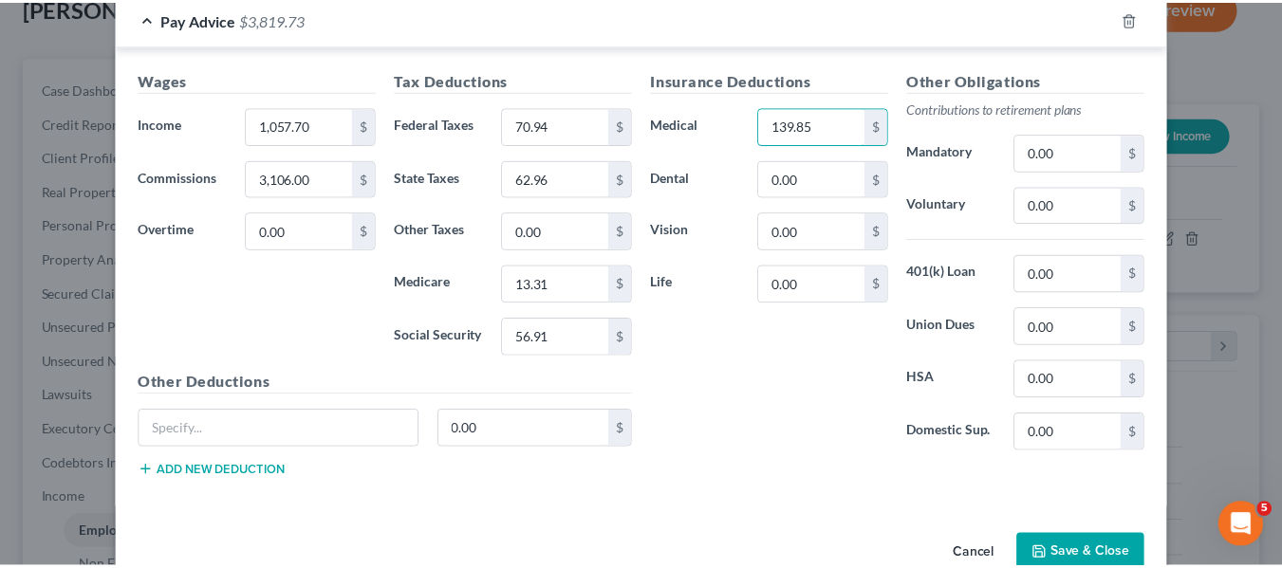
scroll to position [675, 0]
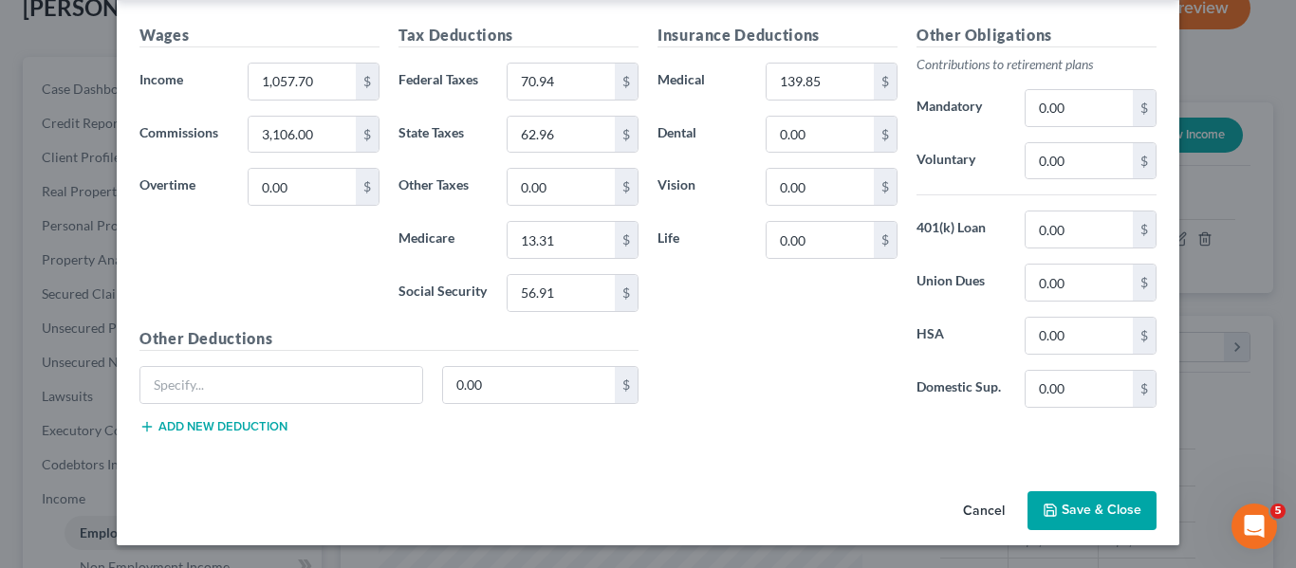
click at [1048, 512] on polyline "button" at bounding box center [1050, 513] width 7 height 5
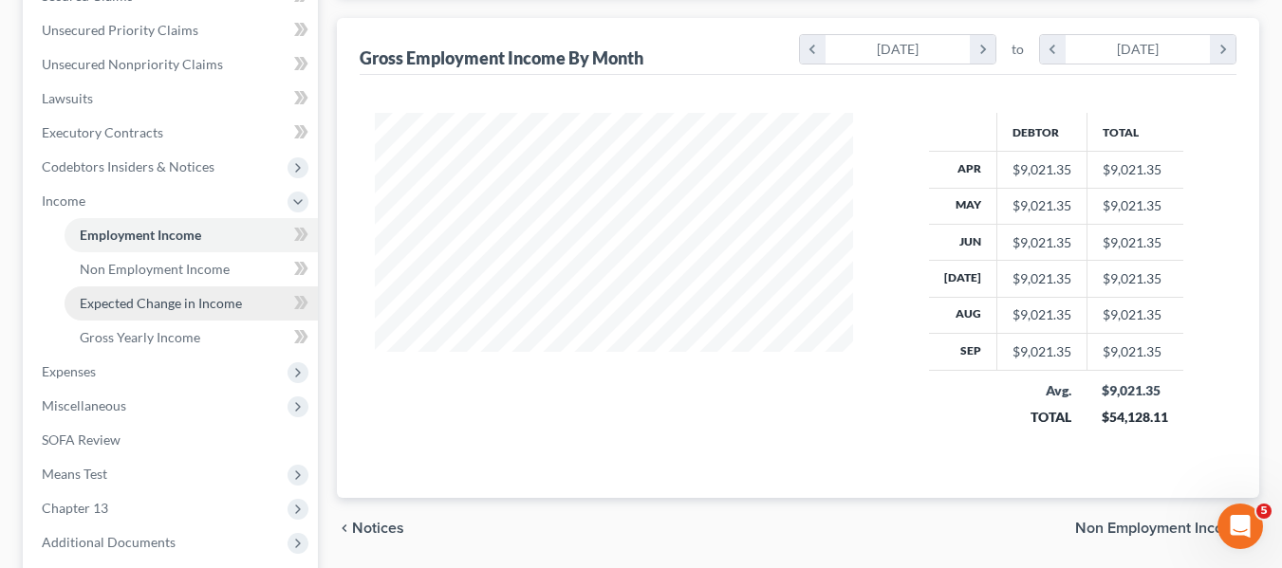
scroll to position [513, 0]
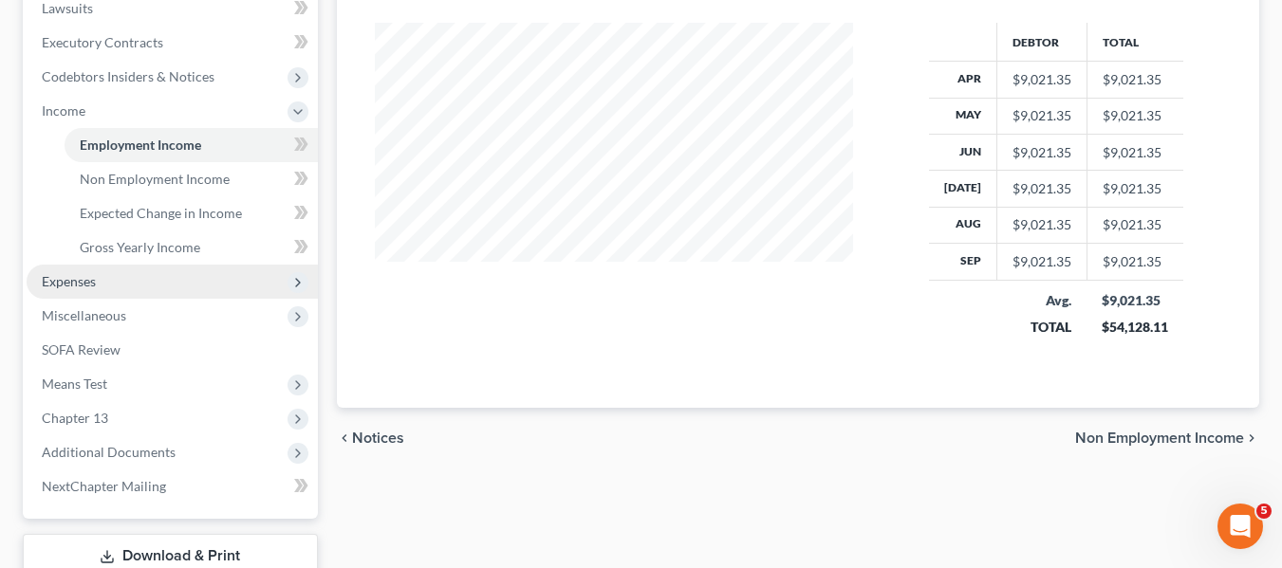
click at [167, 286] on span "Expenses" at bounding box center [172, 282] width 291 height 34
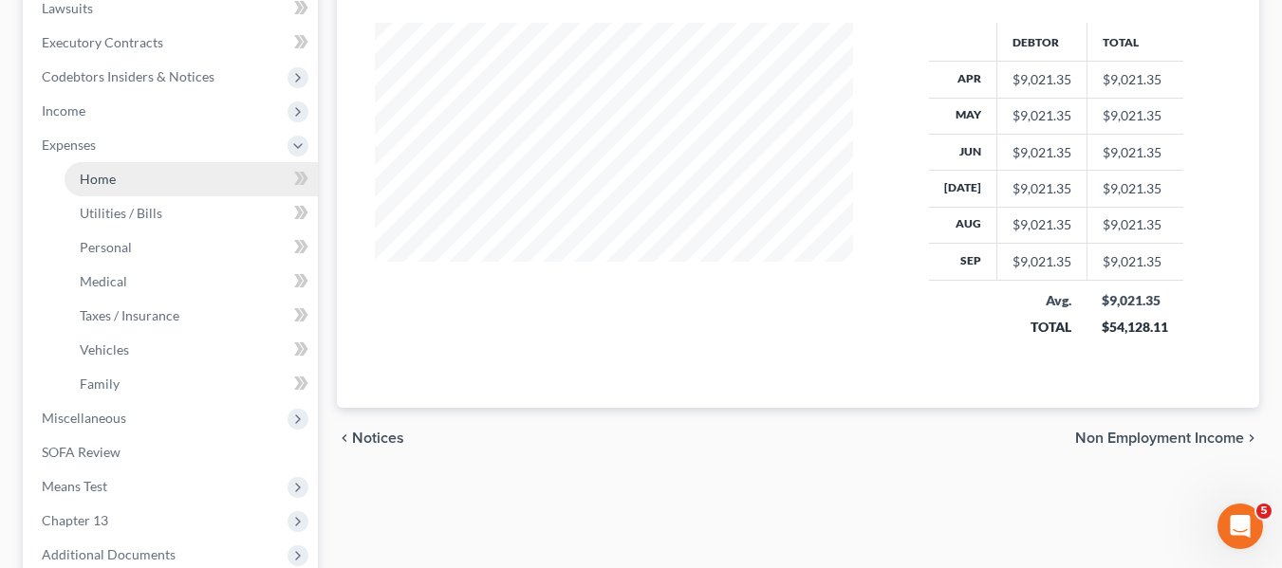
click at [128, 186] on link "Home" at bounding box center [191, 179] width 253 height 34
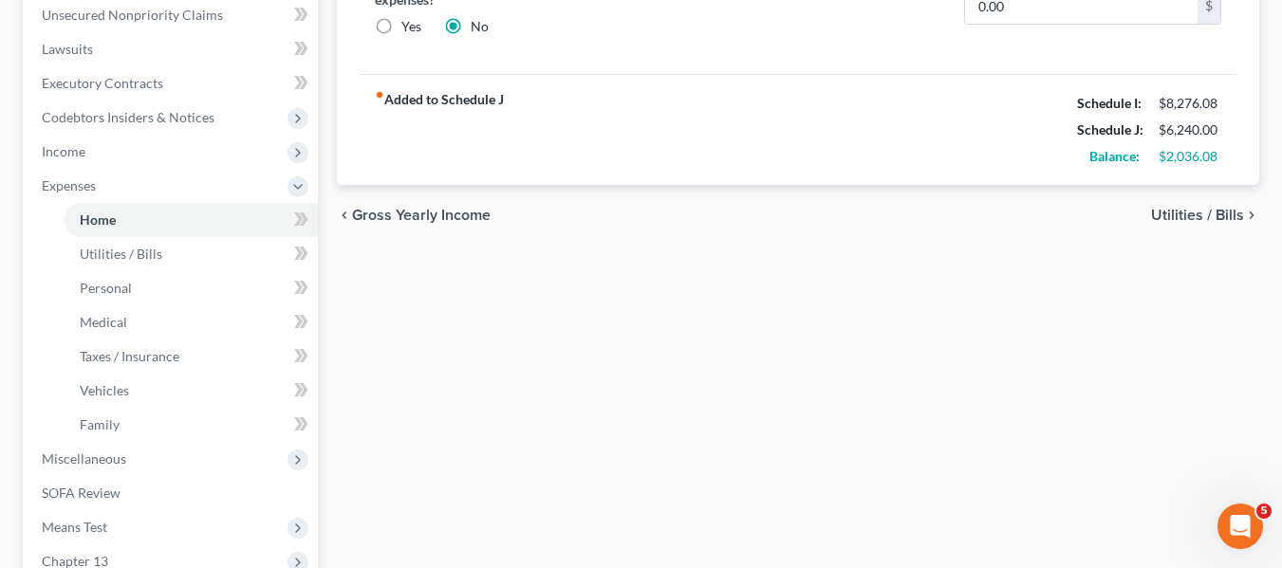
scroll to position [471, 0]
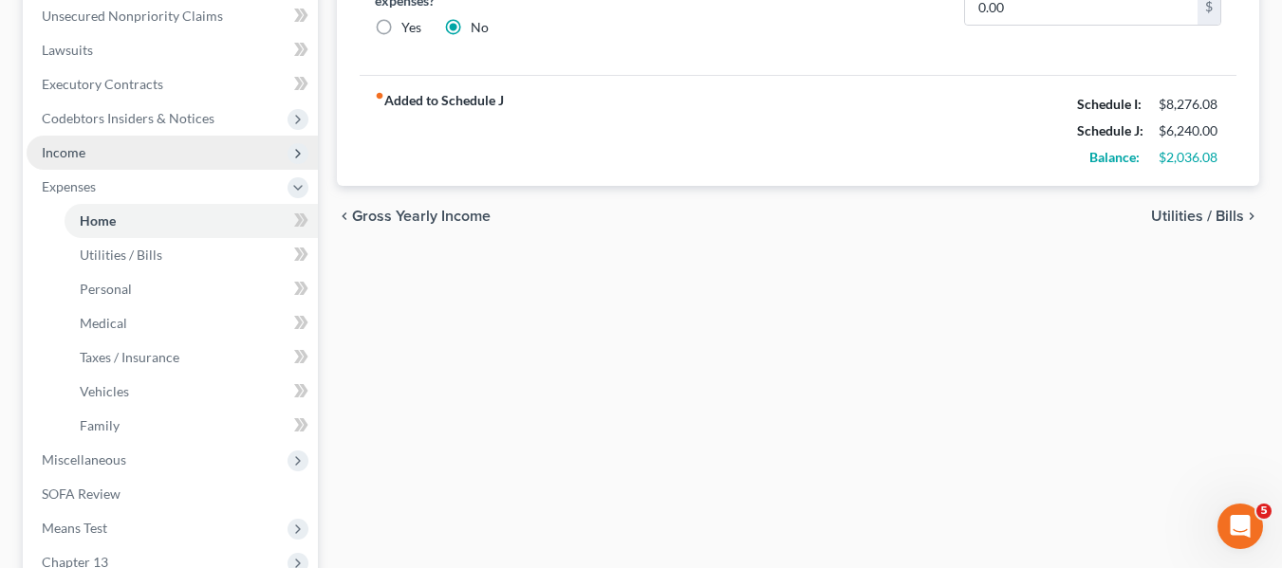
click at [45, 167] on span "Income" at bounding box center [172, 153] width 291 height 34
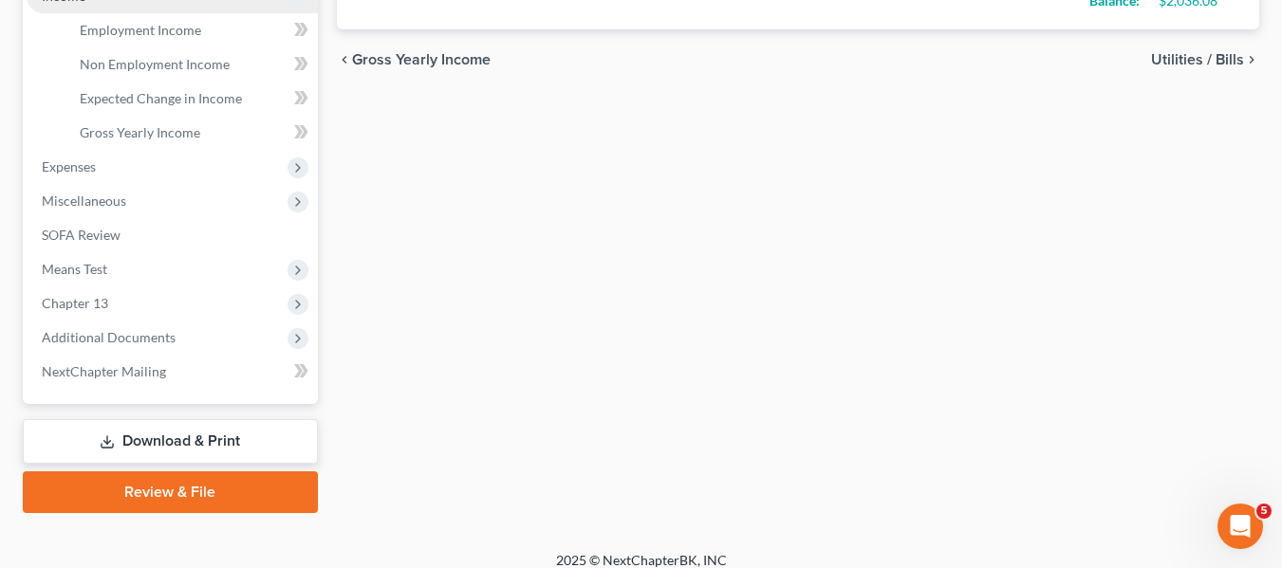
scroll to position [645, 0]
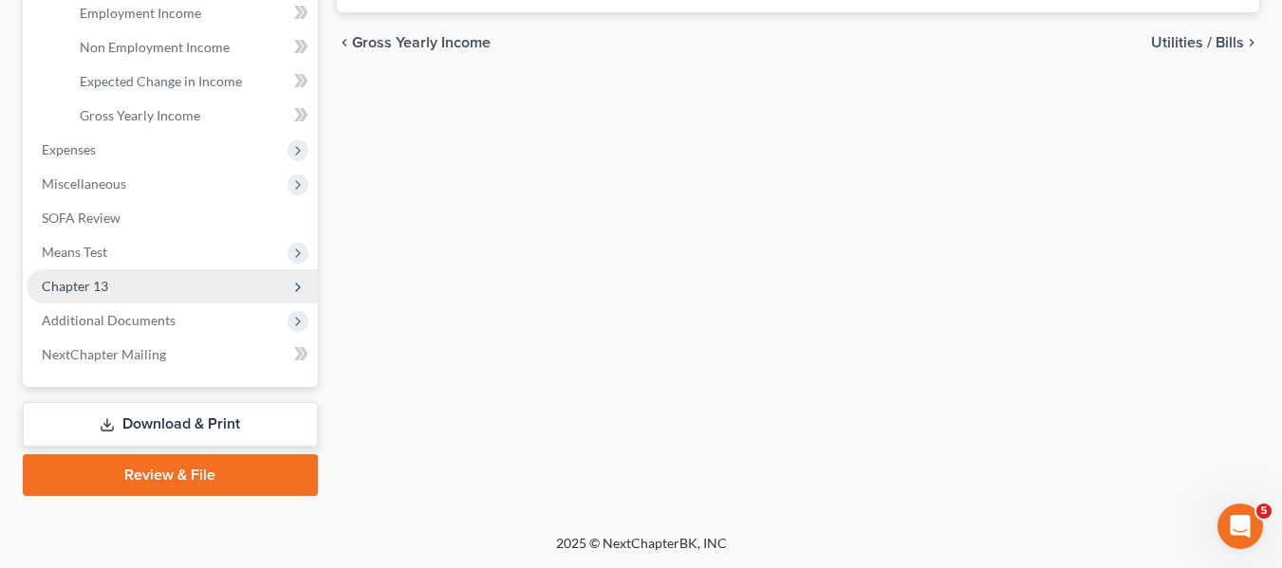
click at [77, 291] on span "Chapter 13" at bounding box center [75, 286] width 66 height 16
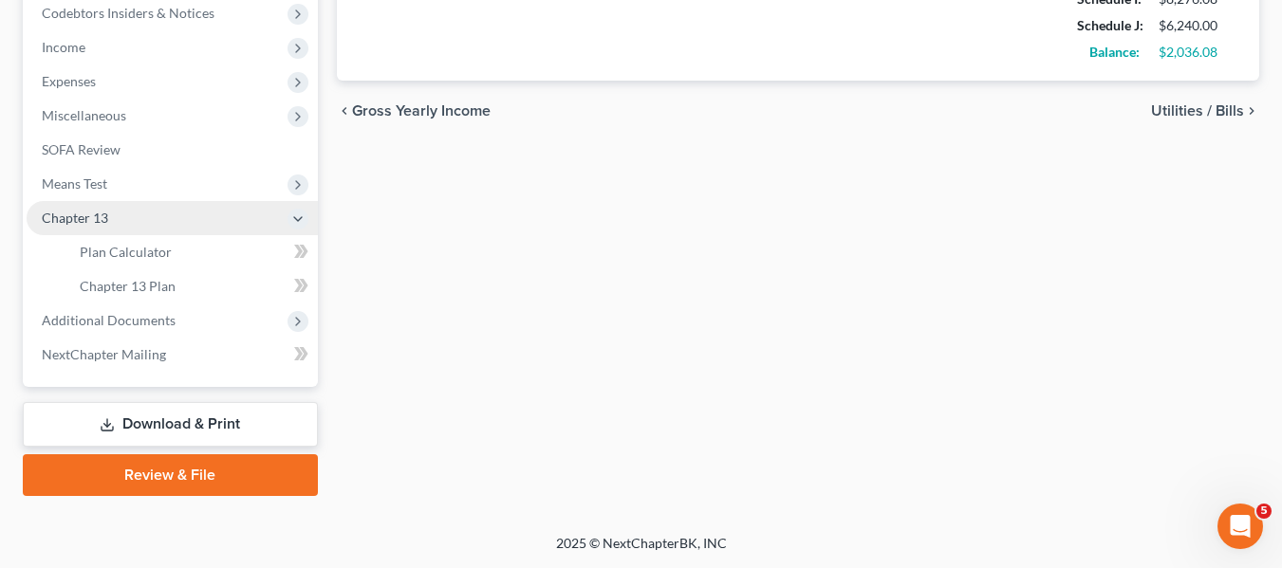
scroll to position [577, 0]
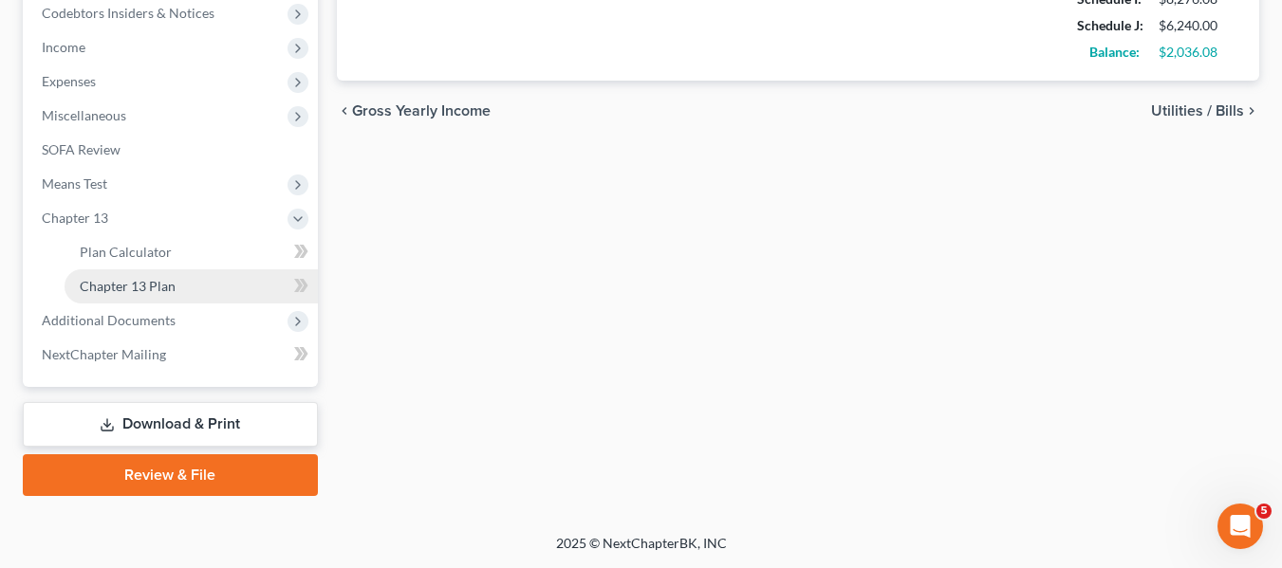
click at [156, 296] on link "Chapter 13 Plan" at bounding box center [191, 286] width 253 height 34
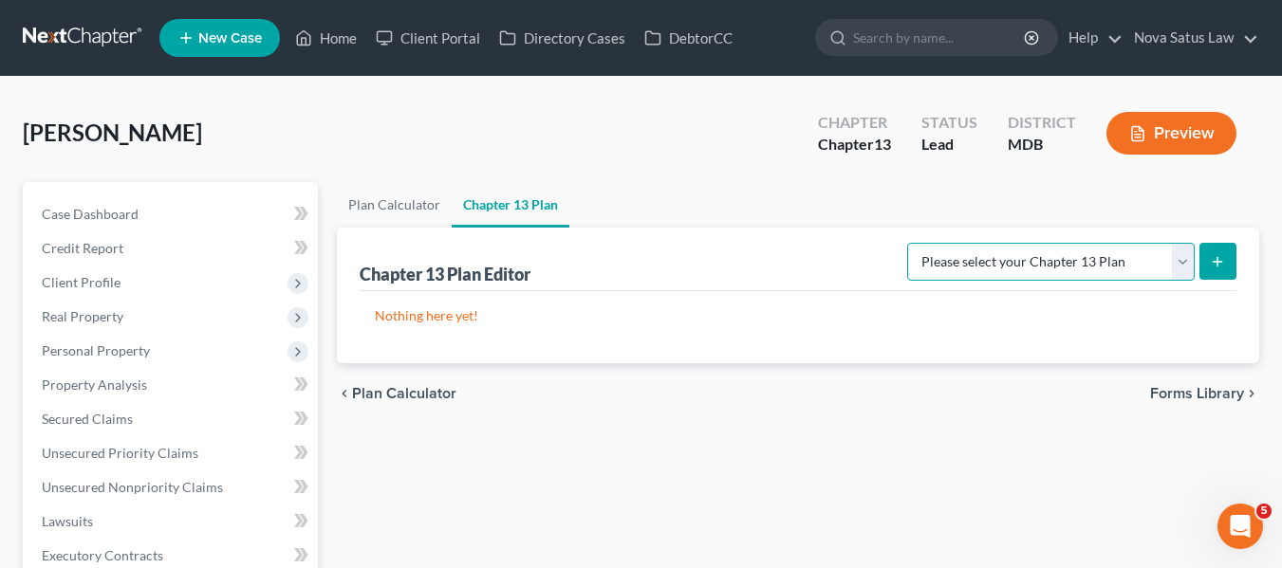
click at [1063, 265] on select "Please select your Chapter 13 Plan District of [US_STATE][GEOGRAPHIC_DATA] of […" at bounding box center [1050, 262] width 287 height 38
click at [913, 243] on select "Please select your Chapter 13 Plan District of [US_STATE][GEOGRAPHIC_DATA] of […" at bounding box center [1050, 262] width 287 height 38
click at [1229, 258] on button "submit" at bounding box center [1217, 261] width 37 height 37
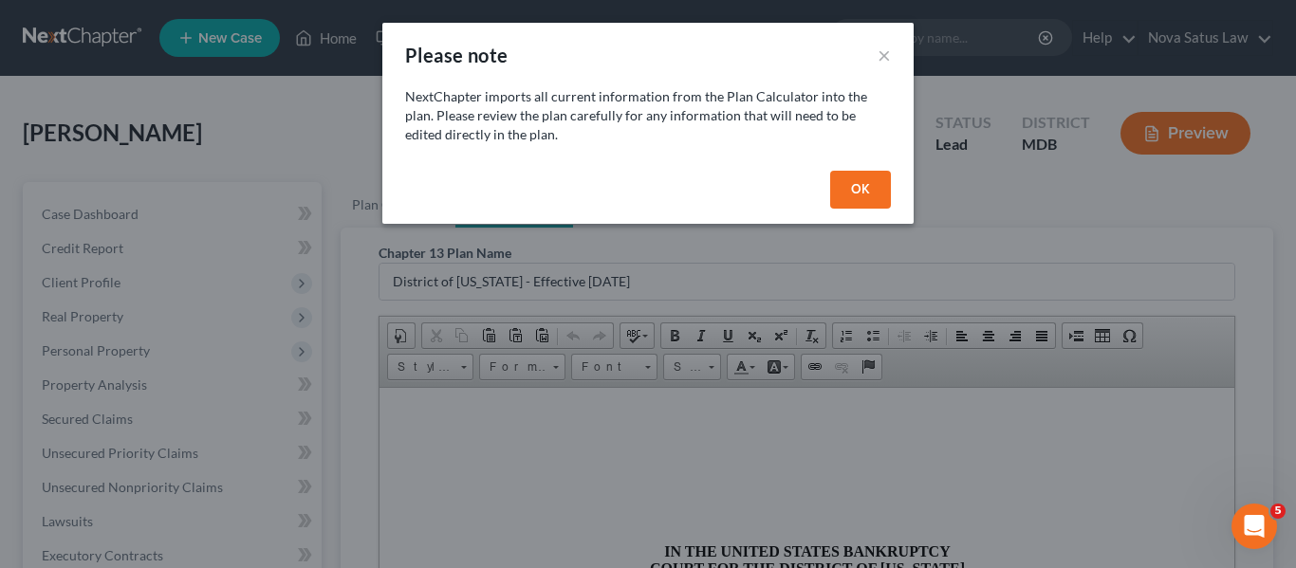
click at [851, 175] on button "OK" at bounding box center [860, 190] width 61 height 38
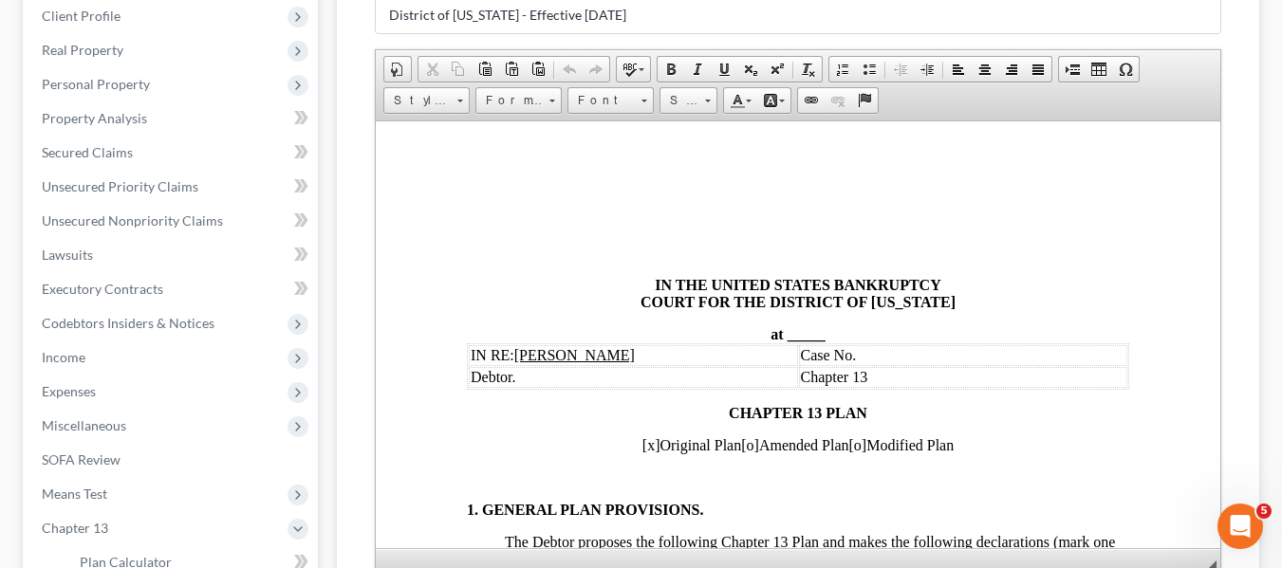
scroll to position [270, 0]
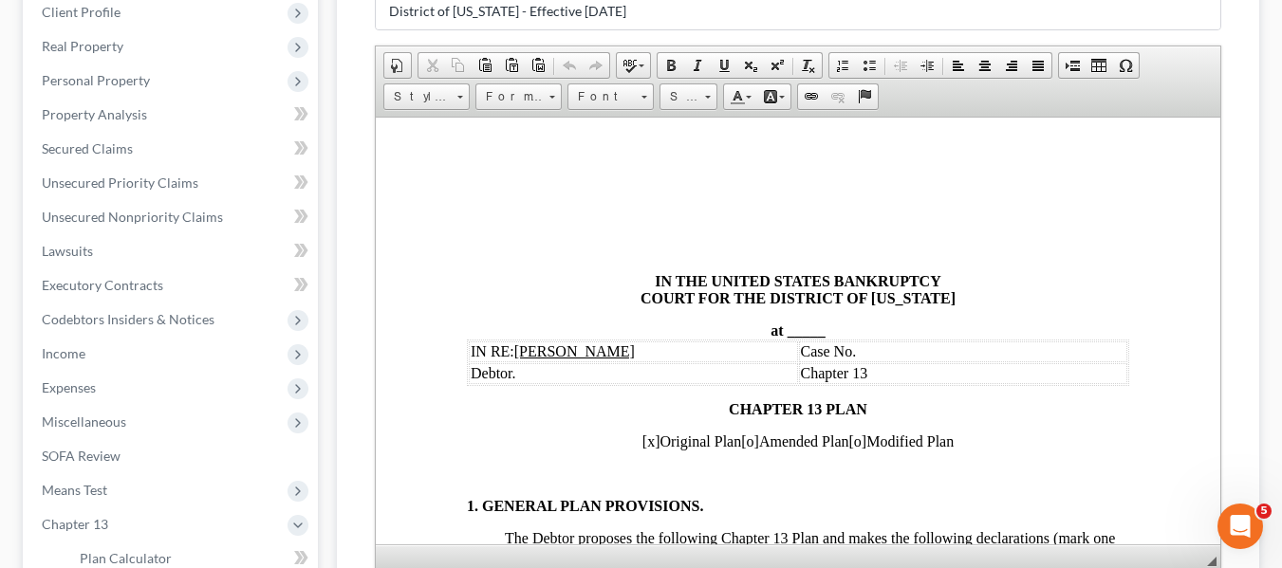
click at [786, 330] on span "_____" at bounding box center [805, 330] width 38 height 16
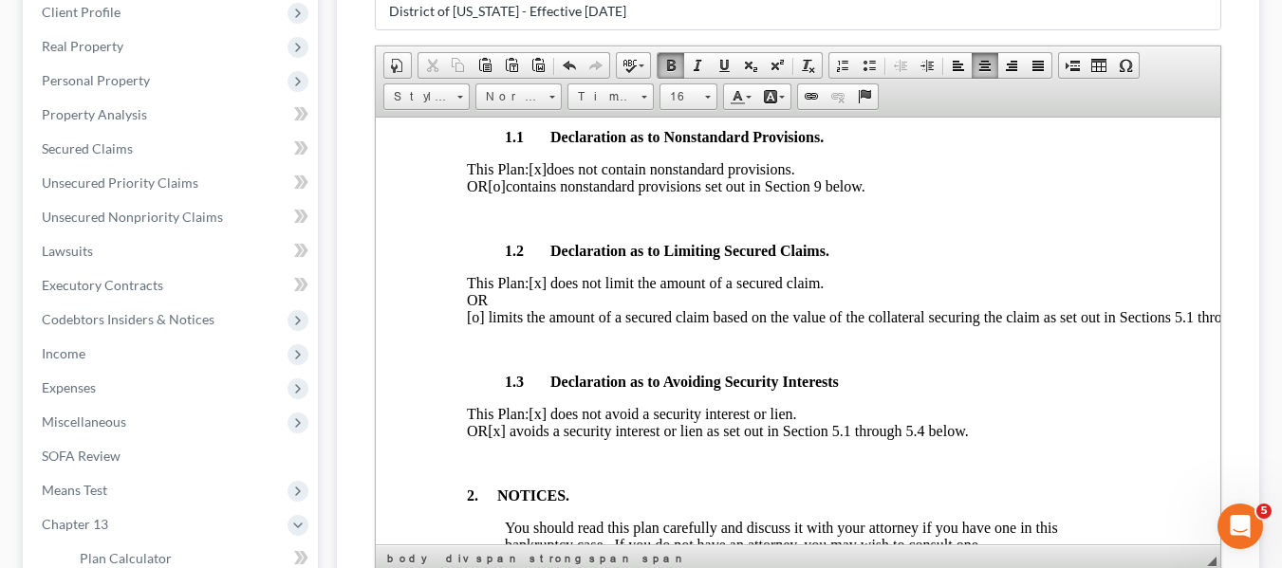
scroll to position [518, 0]
click at [554, 437] on span "[x] avoids a security interest or lien as set out in Section 5.1 through 5.4 be…" at bounding box center [727, 429] width 480 height 16
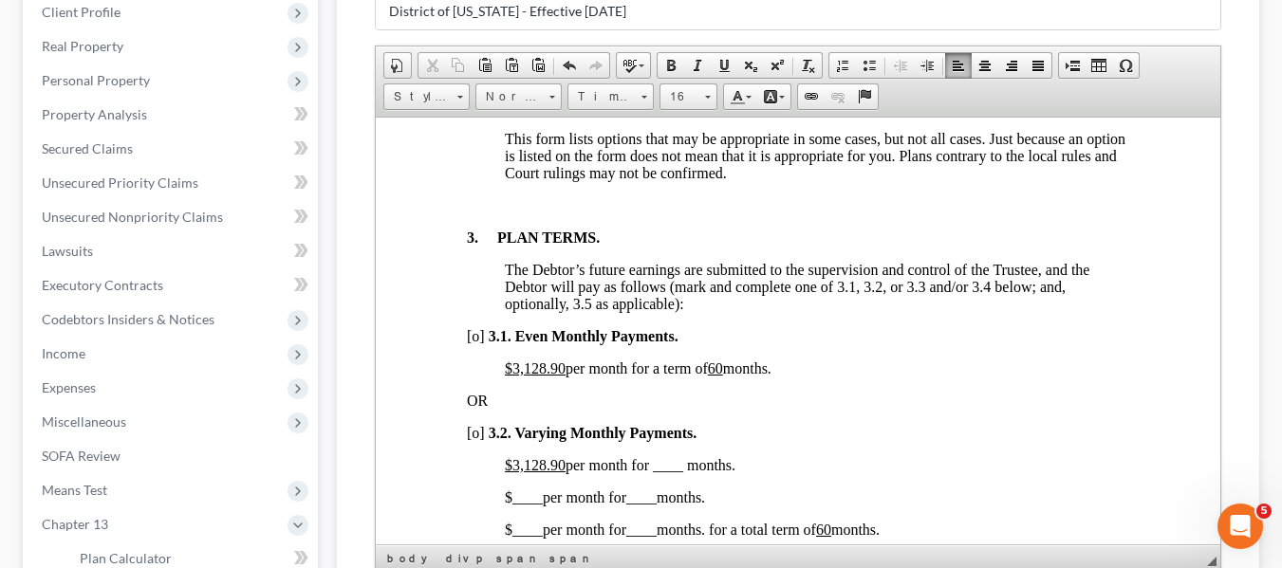
scroll to position [1235, 0]
click at [512, 375] on u "$3,128.90" at bounding box center [534, 367] width 61 height 16
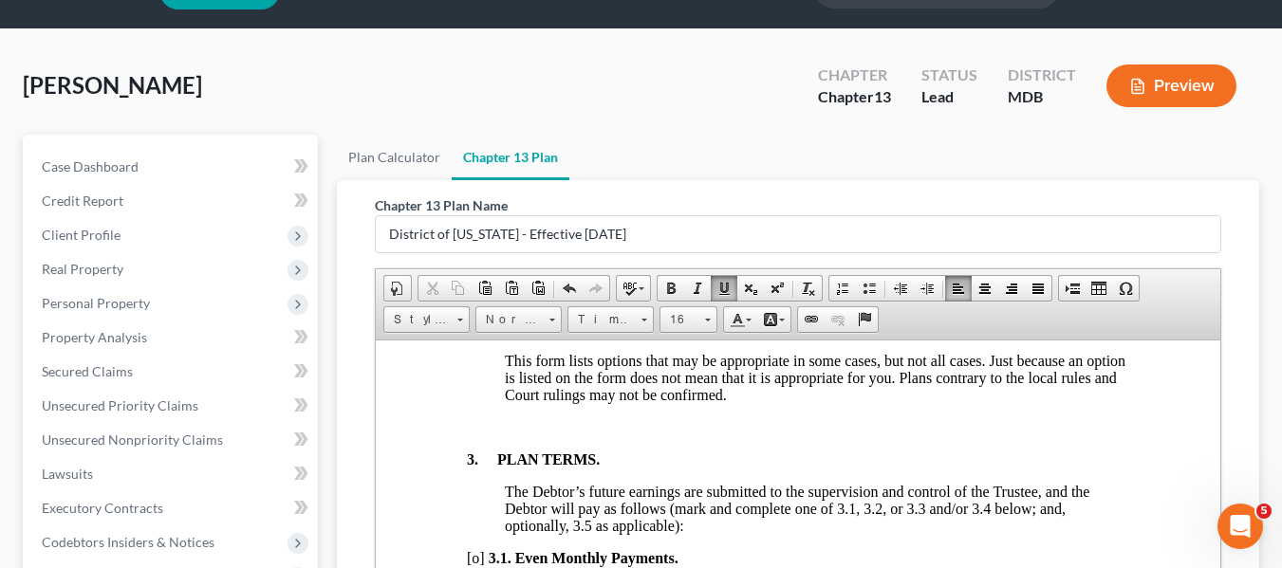
scroll to position [0, 0]
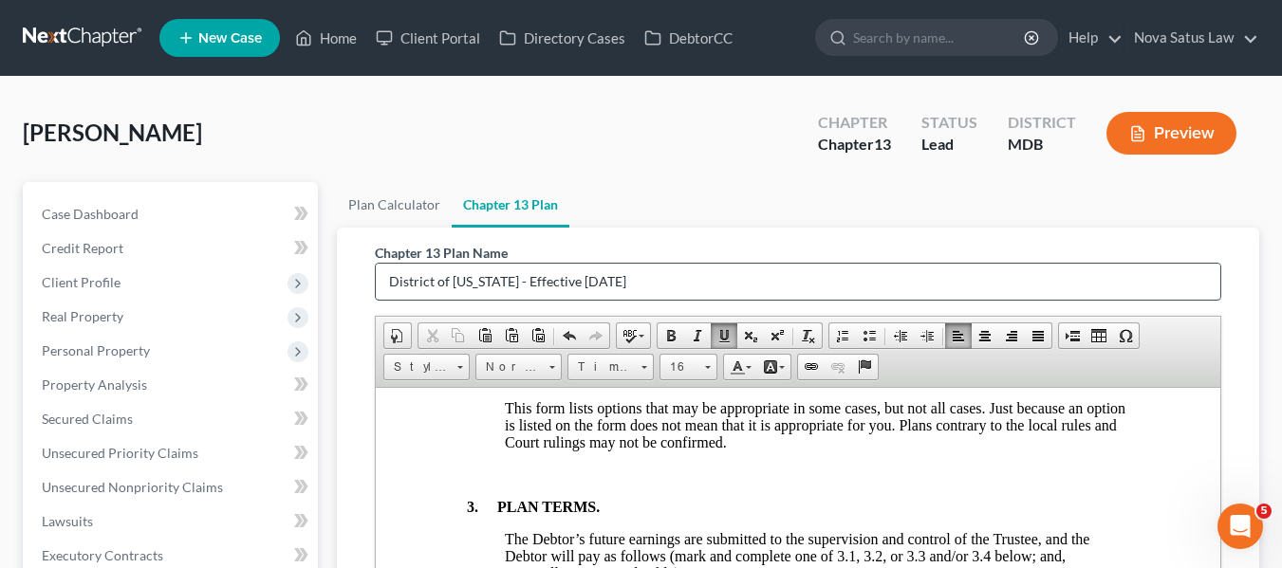
click at [657, 291] on input "District of [US_STATE] - Effective [DATE]" at bounding box center [798, 282] width 844 height 36
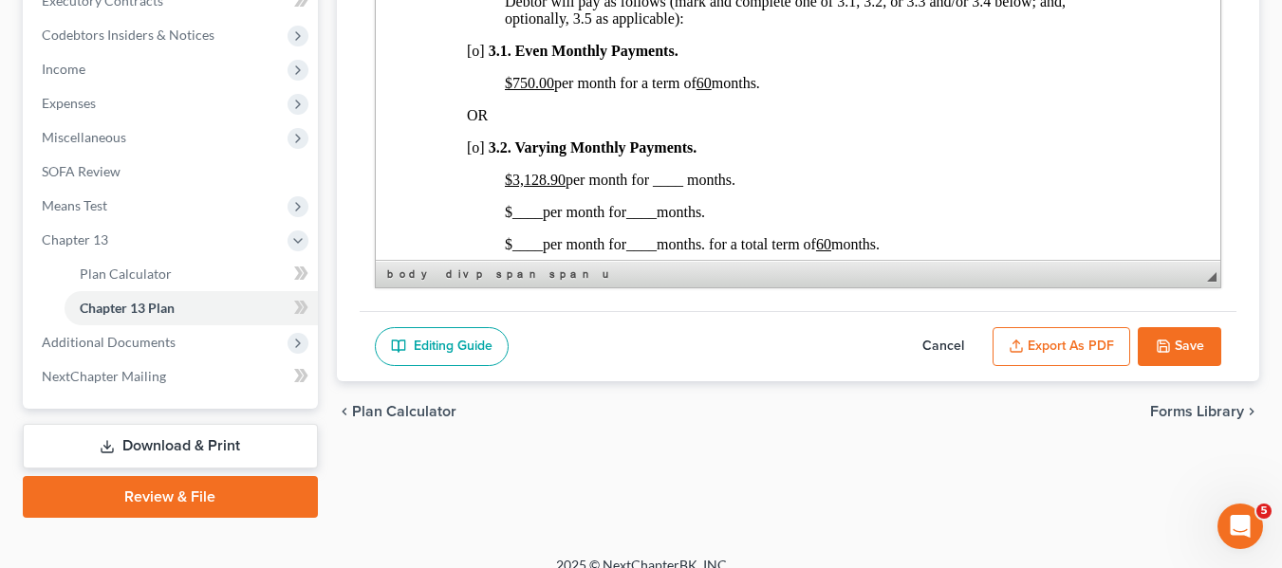
scroll to position [577, 0]
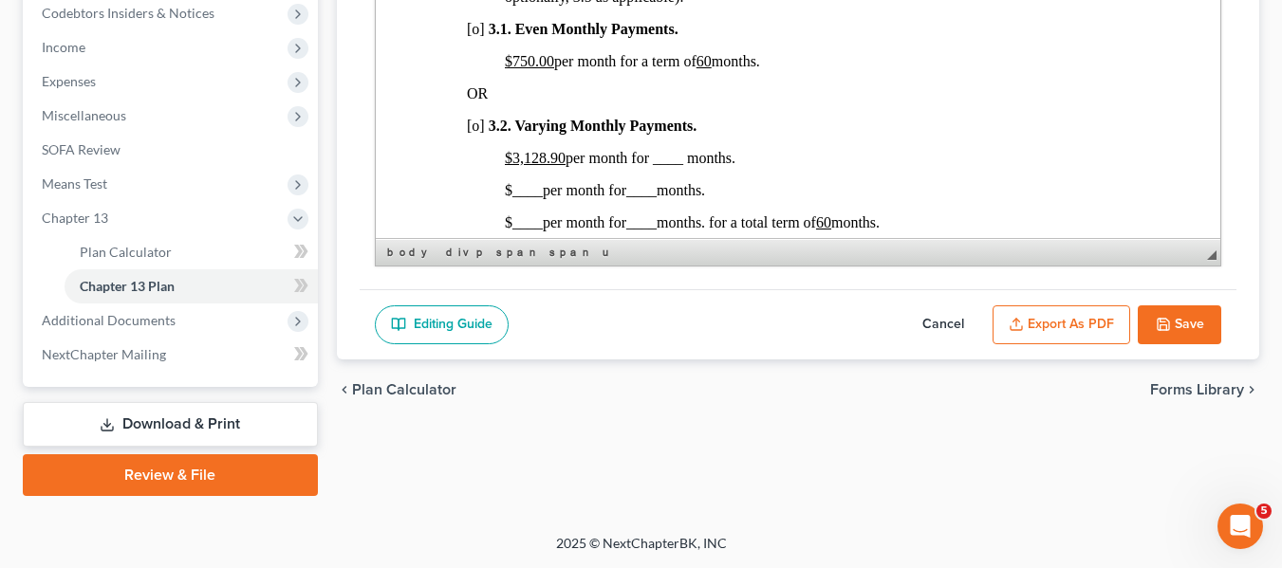
click at [1151, 327] on button "Save" at bounding box center [1178, 325] width 83 height 40
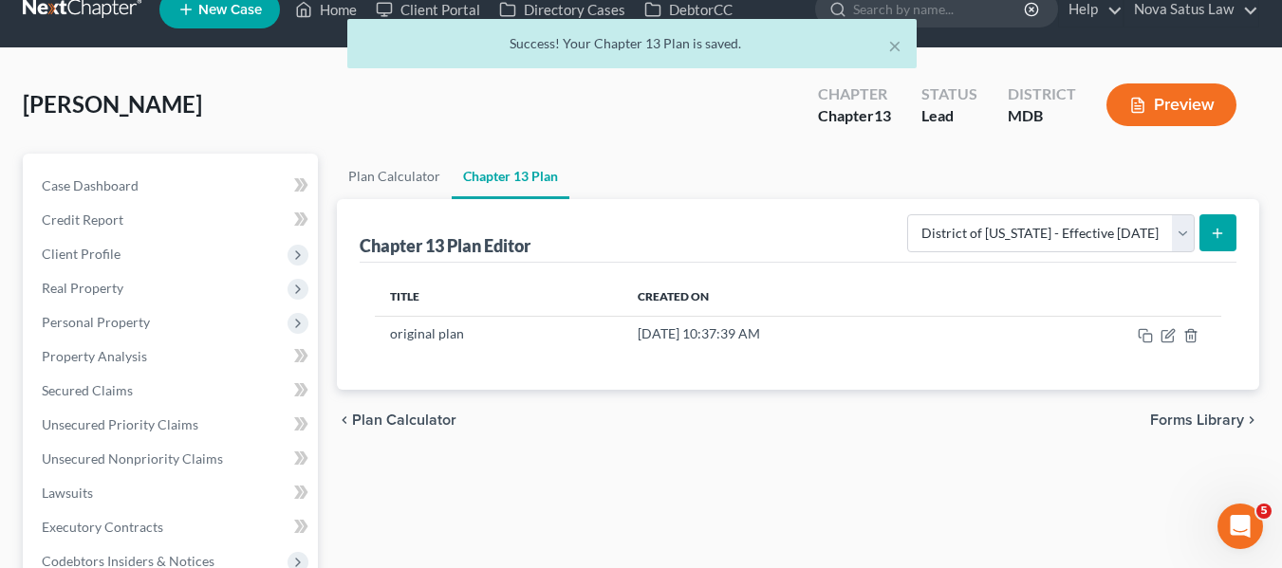
scroll to position [0, 0]
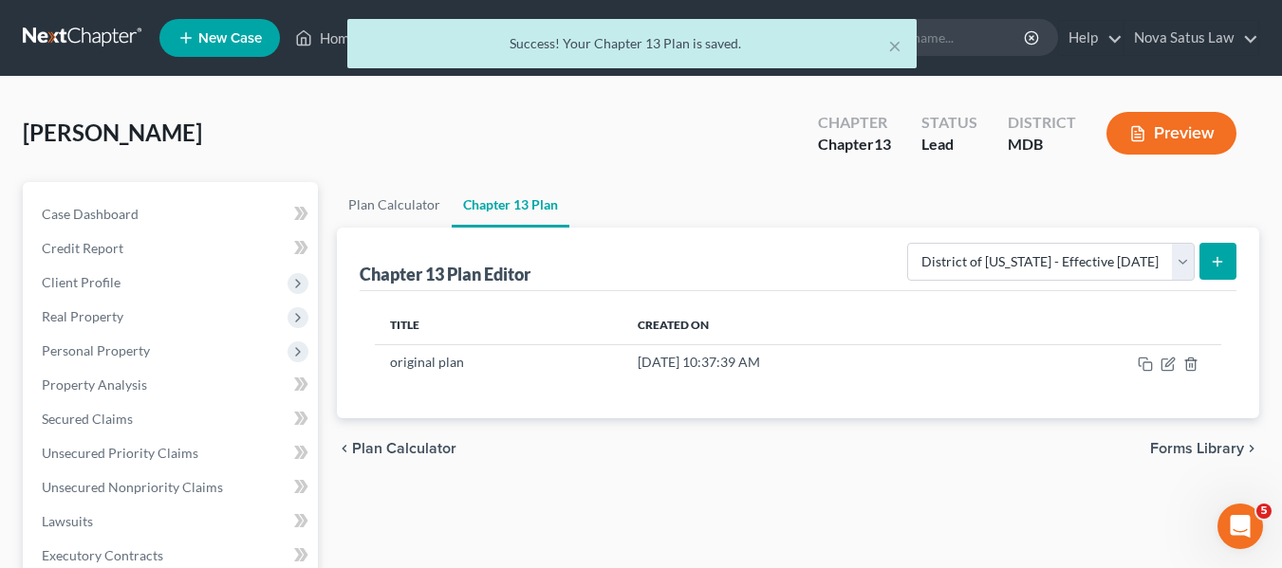
click at [324, 39] on div "× Success! Your Chapter 13 Plan is saved." at bounding box center [632, 48] width 1282 height 59
click at [323, 36] on div "× Success! Your Chapter 13 Plan is saved." at bounding box center [632, 48] width 1282 height 59
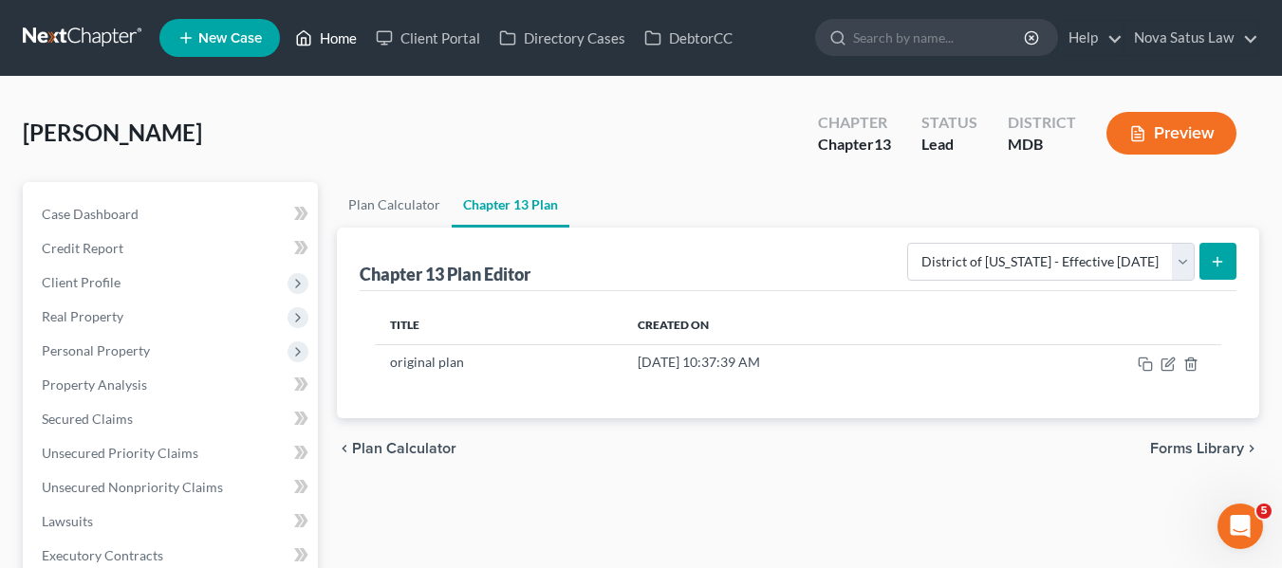
click at [325, 38] on link "Home" at bounding box center [326, 38] width 81 height 34
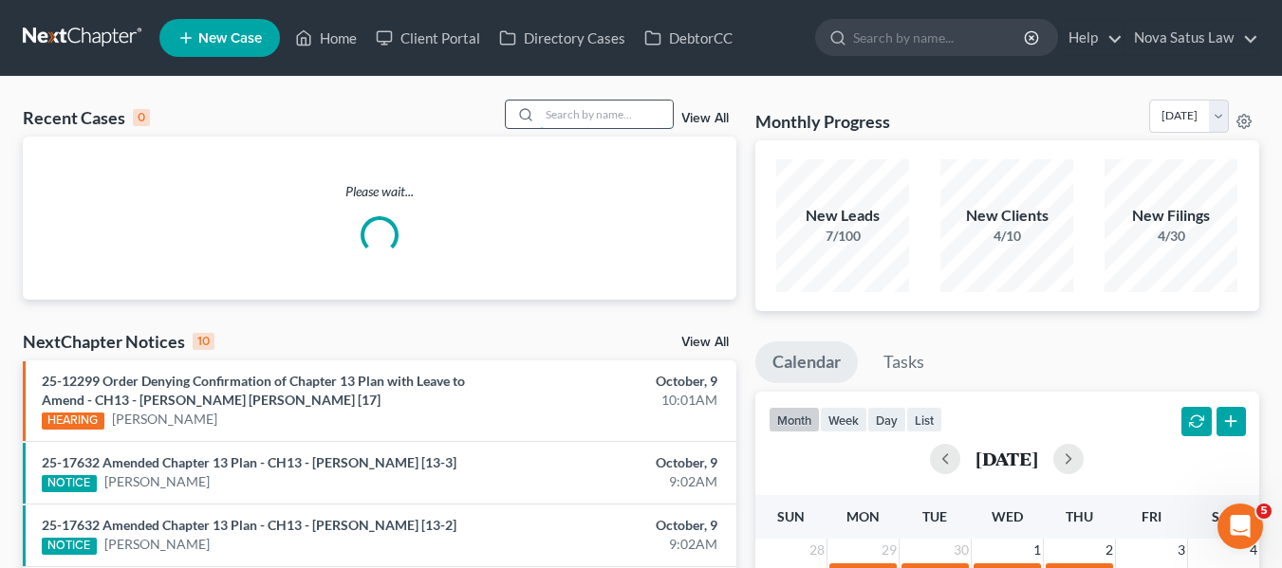
click at [590, 110] on input "search" at bounding box center [606, 115] width 133 height 28
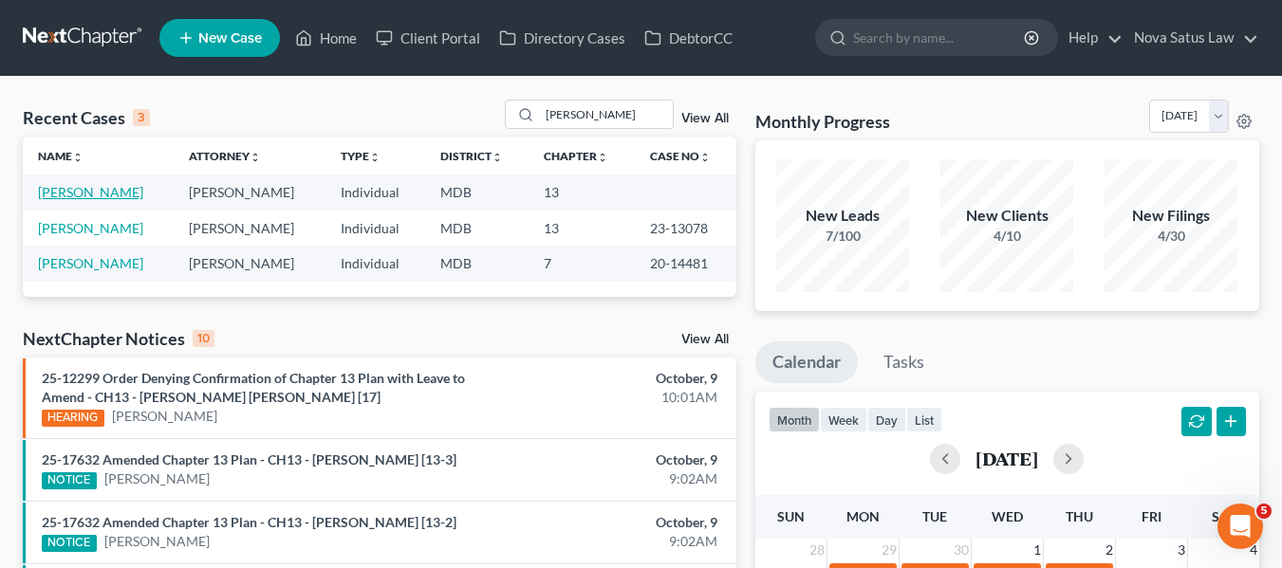
click at [80, 194] on link "[PERSON_NAME]" at bounding box center [90, 192] width 105 height 16
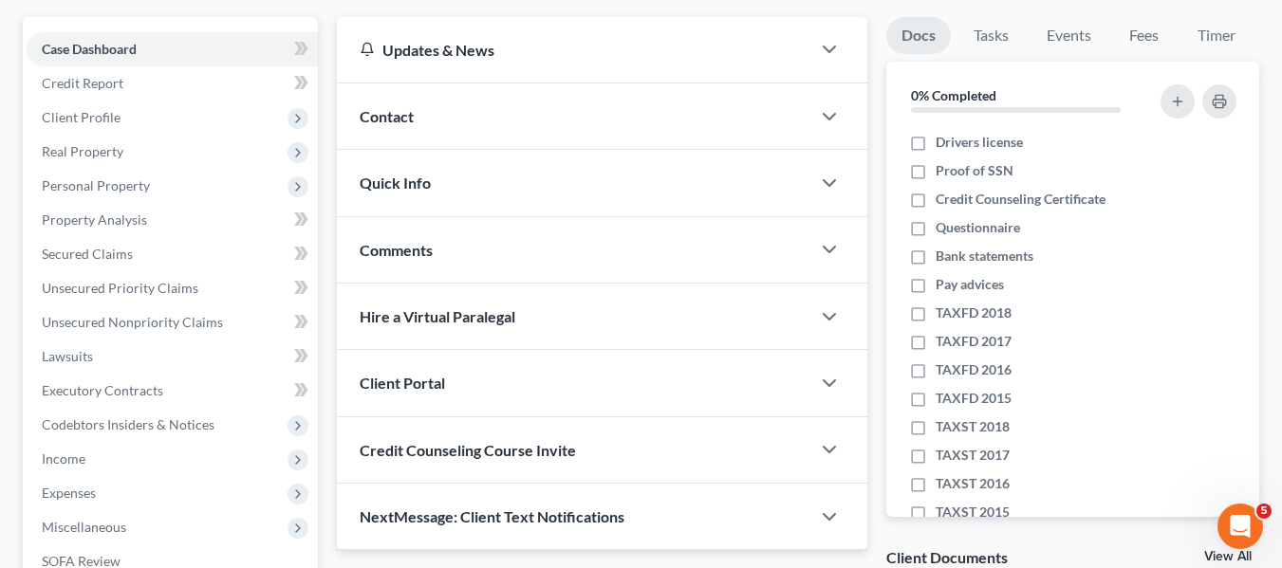
scroll to position [166, 0]
click at [114, 125] on span "Client Profile" at bounding box center [172, 117] width 291 height 34
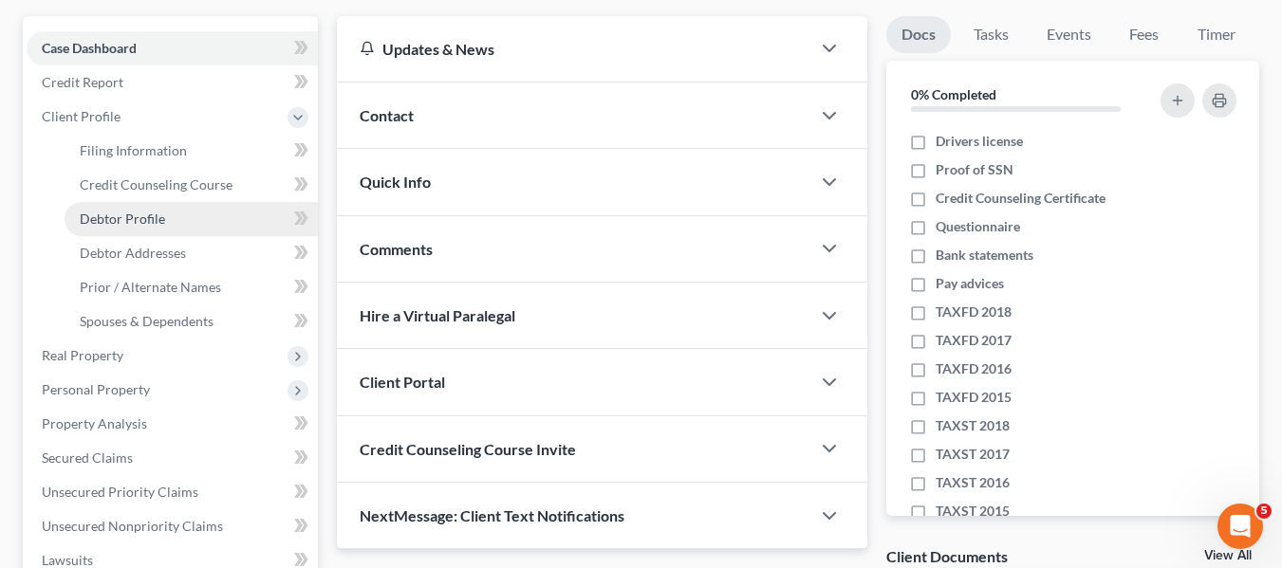
click at [146, 216] on span "Debtor Profile" at bounding box center [122, 219] width 85 height 16
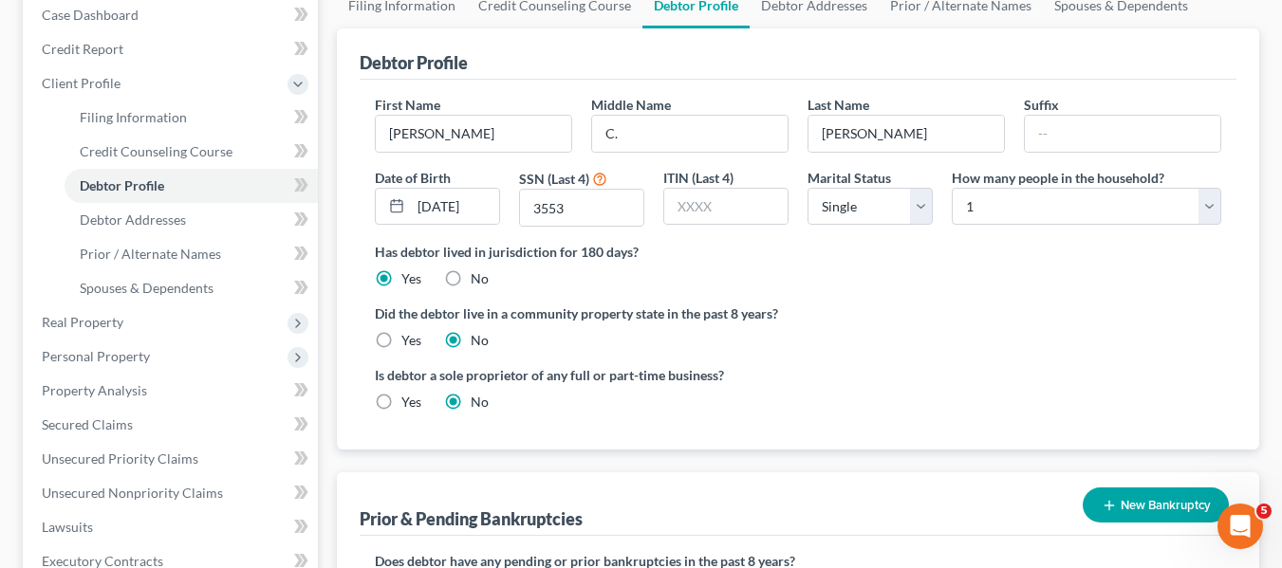
scroll to position [200, 0]
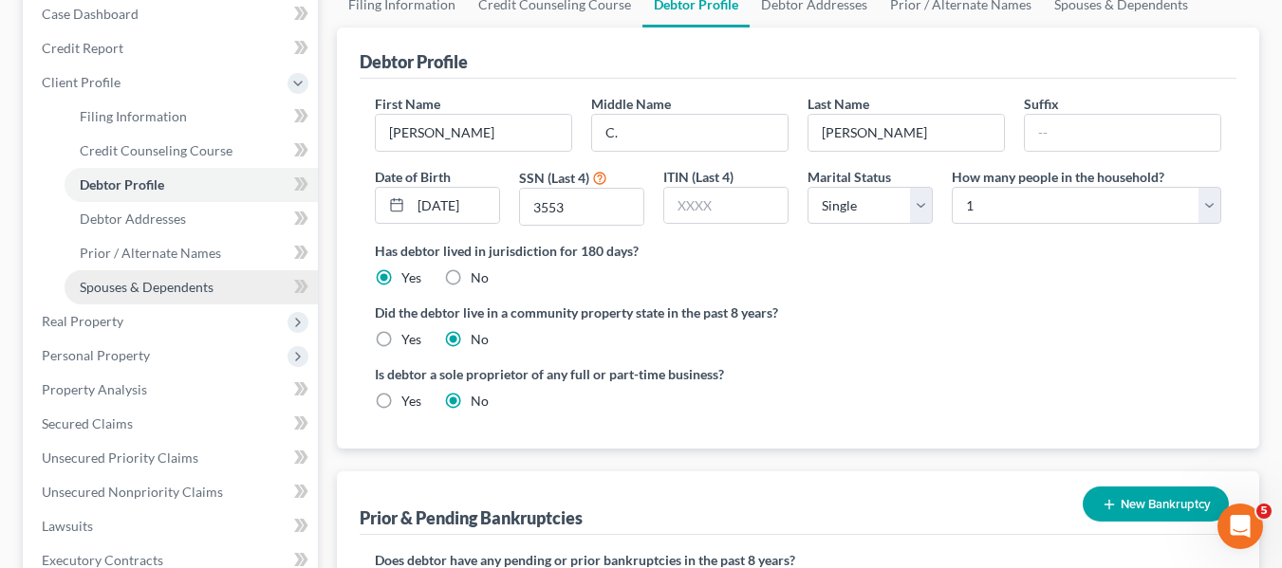
click at [199, 286] on span "Spouses & Dependents" at bounding box center [147, 287] width 134 height 16
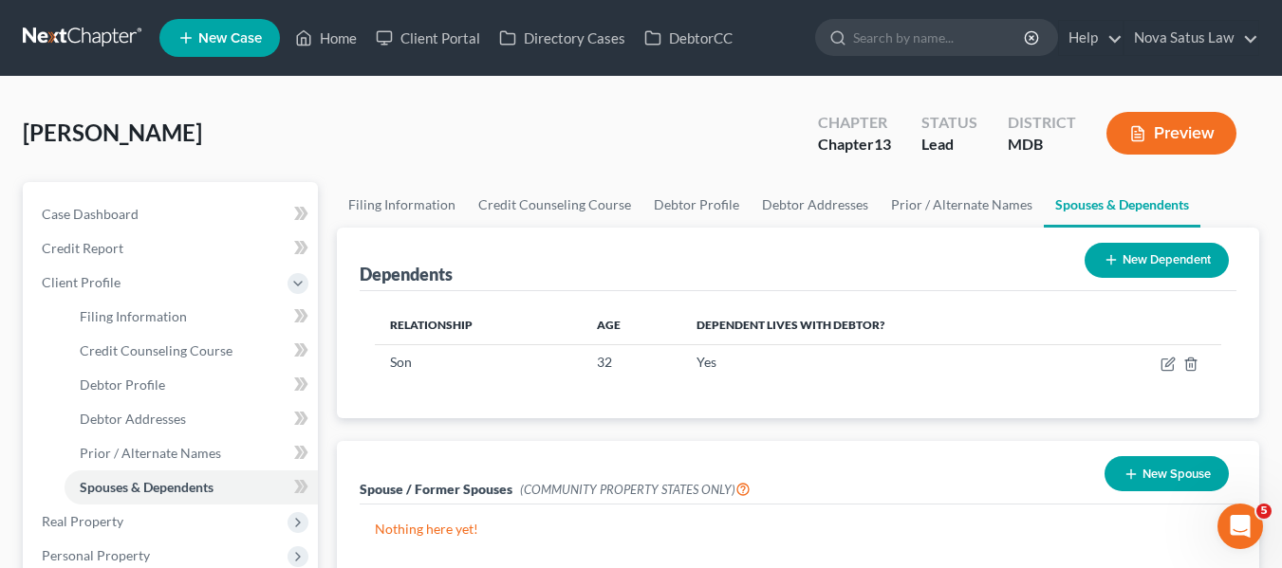
click at [1118, 251] on button "New Dependent" at bounding box center [1156, 260] width 144 height 35
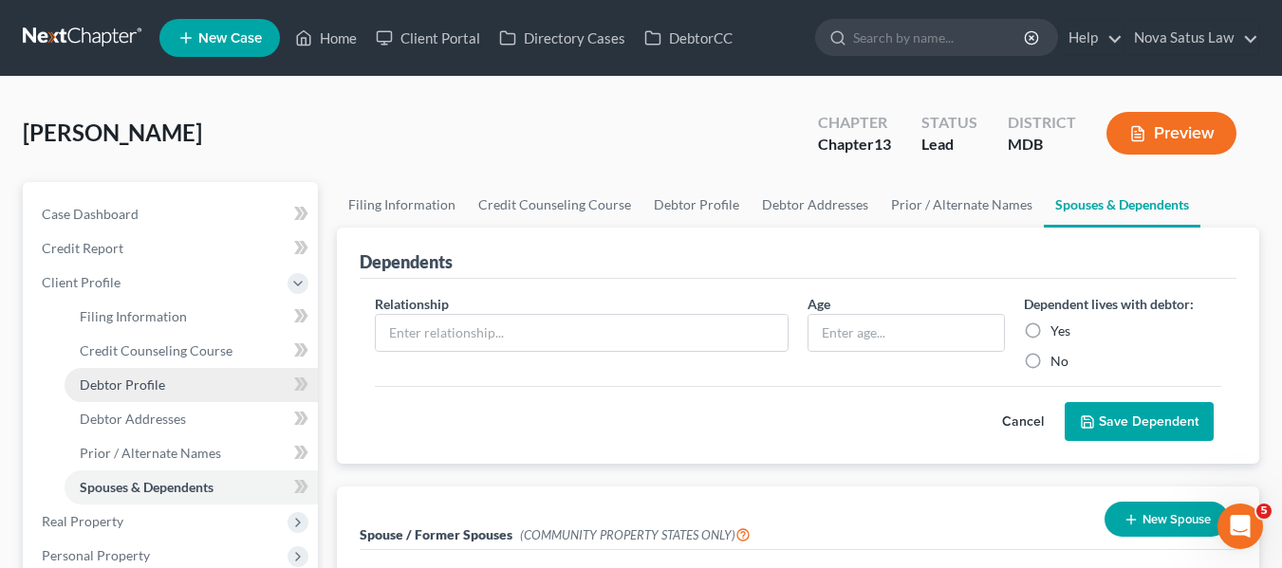
click at [222, 383] on link "Debtor Profile" at bounding box center [191, 385] width 253 height 34
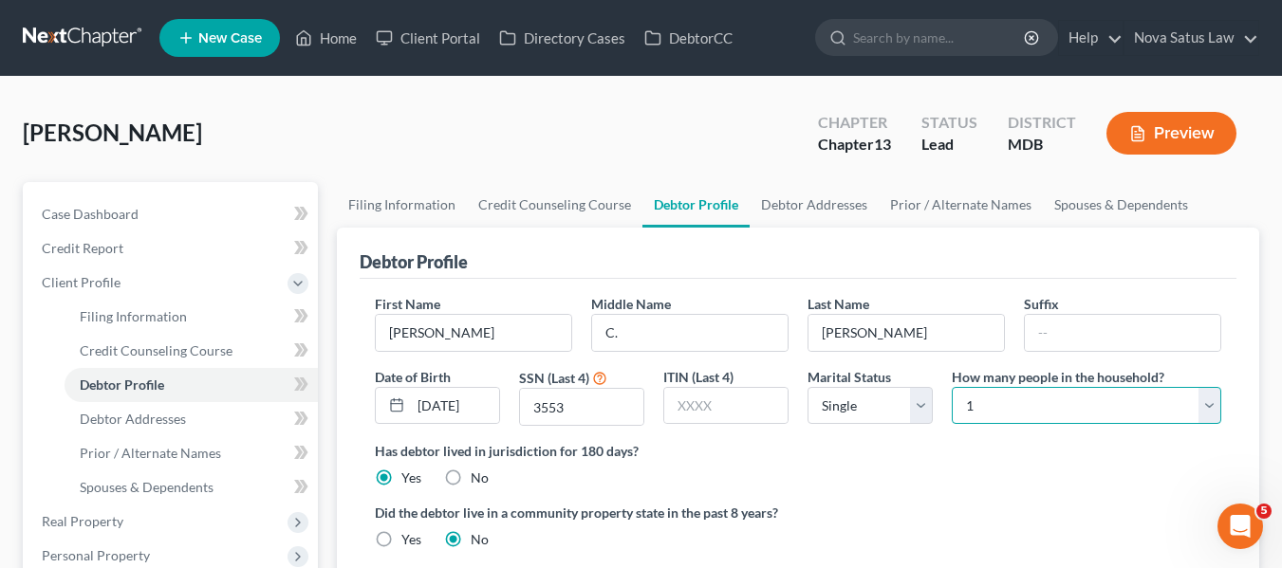
click at [987, 403] on select "Select 1 2 3 4 5 6 7 8 9 10 11 12 13 14 15 16 17 18 19 20" at bounding box center [1085, 406] width 269 height 38
click at [1138, 408] on select "Select 1 2 3 4 5 6 7 8 9 10 11 12 13 14 15 16 17 18 19 20" at bounding box center [1085, 406] width 269 height 38
click at [951, 387] on select "Select 1 2 3 4 5 6 7 8 9 10 11 12 13 14 15 16 17 18 19 20" at bounding box center [1085, 406] width 269 height 38
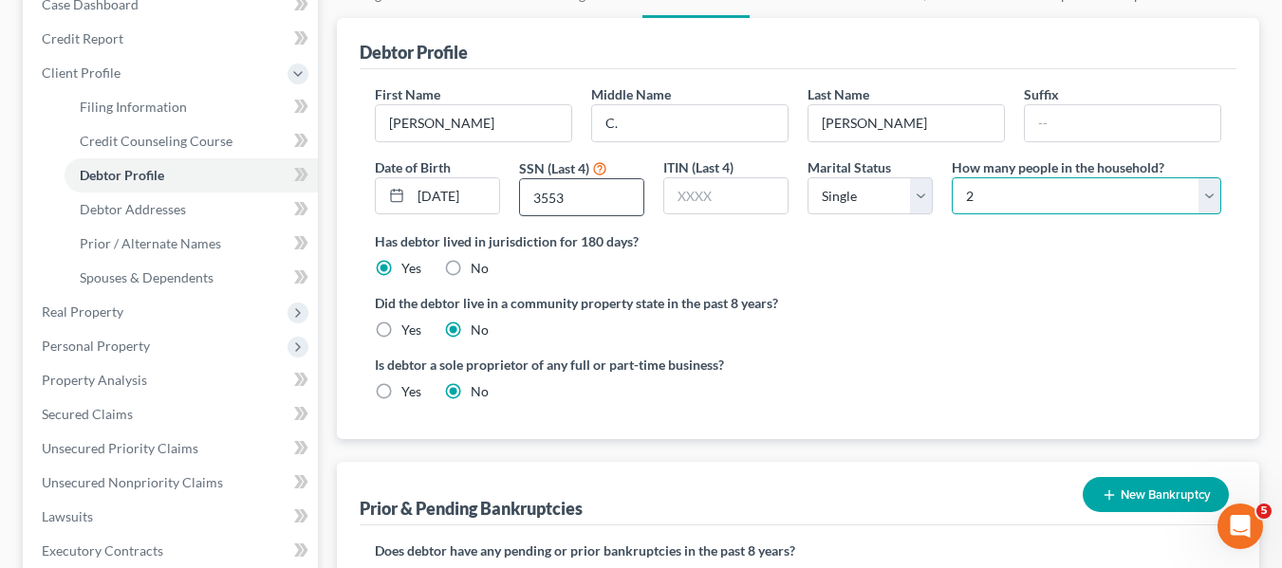
scroll to position [211, 0]
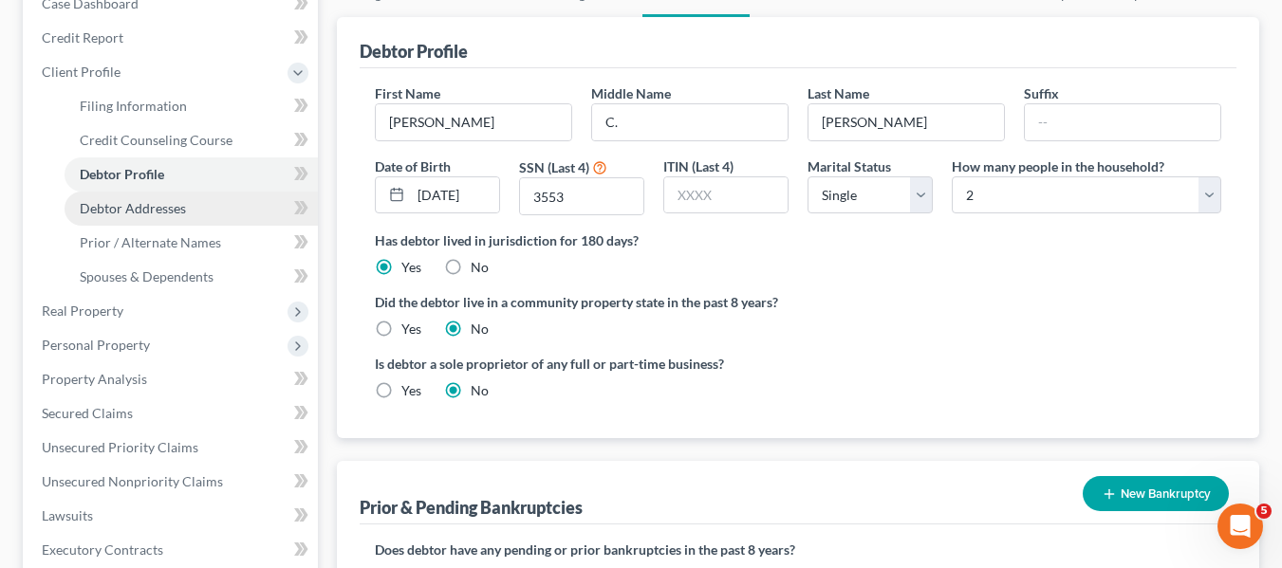
click at [194, 208] on link "Debtor Addresses" at bounding box center [191, 209] width 253 height 34
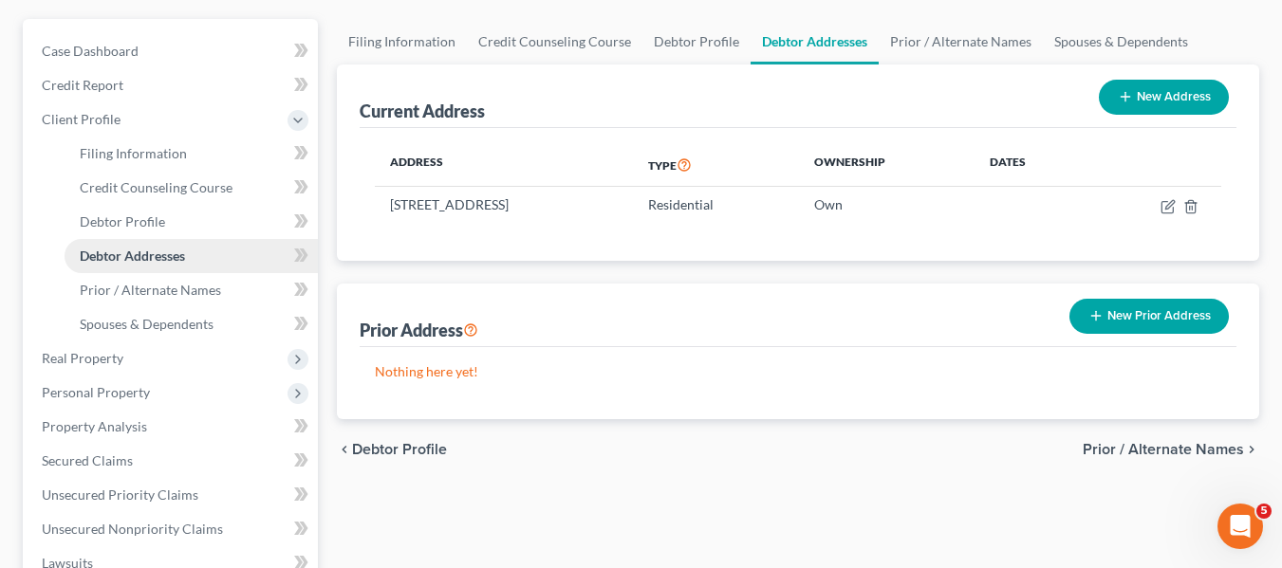
scroll to position [164, 0]
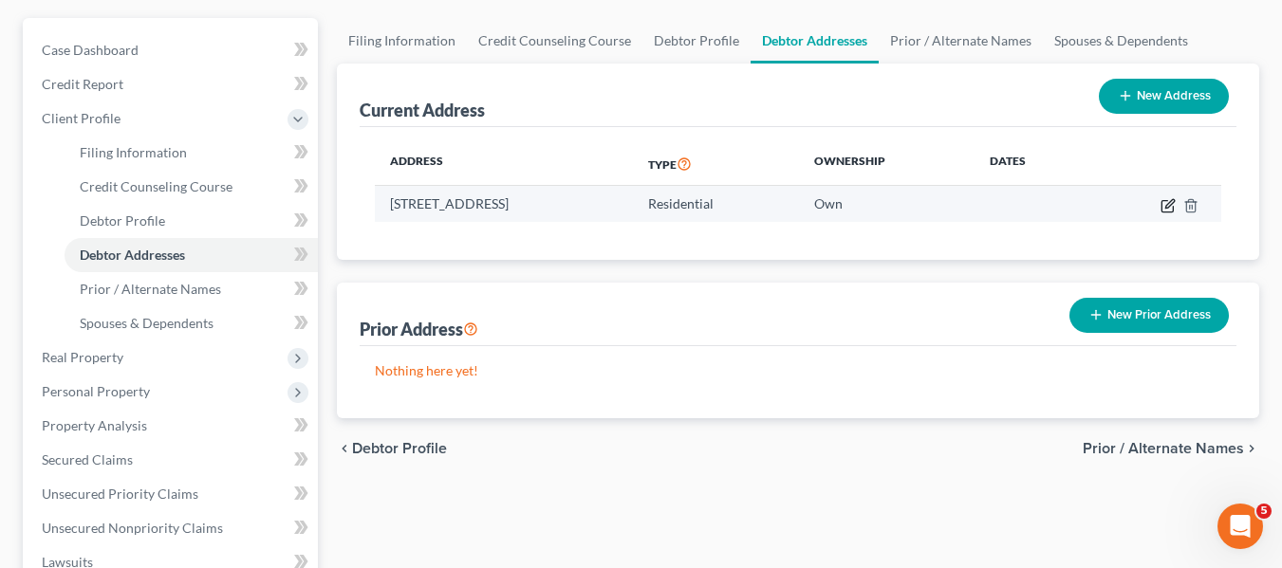
click at [1167, 202] on icon "button" at bounding box center [1167, 205] width 15 height 15
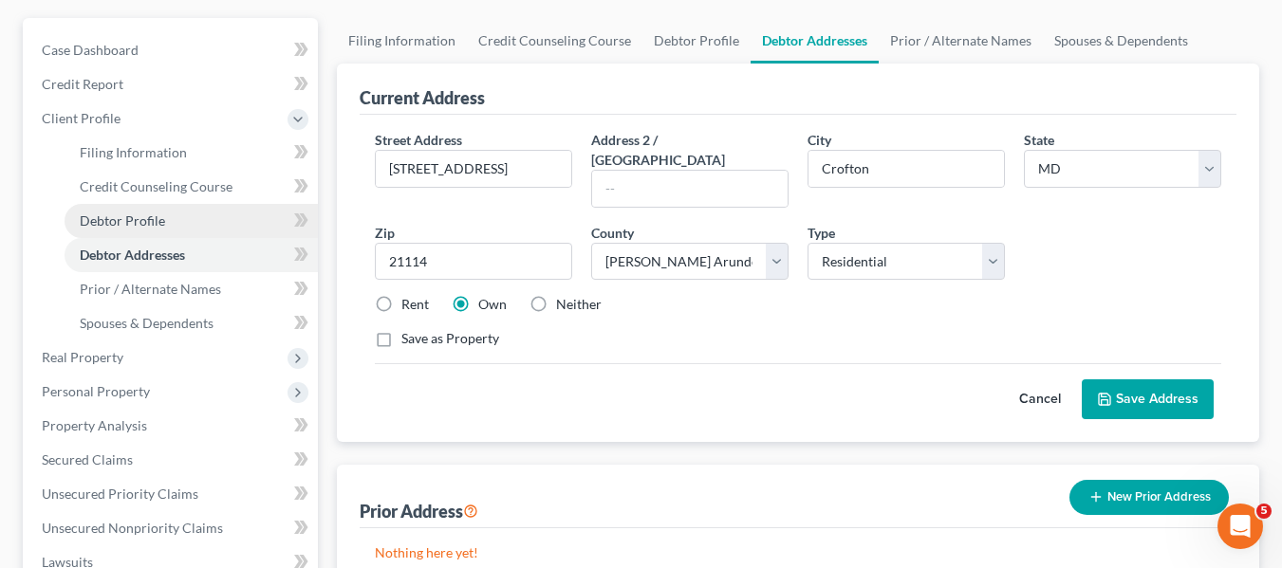
click at [186, 219] on link "Debtor Profile" at bounding box center [191, 221] width 253 height 34
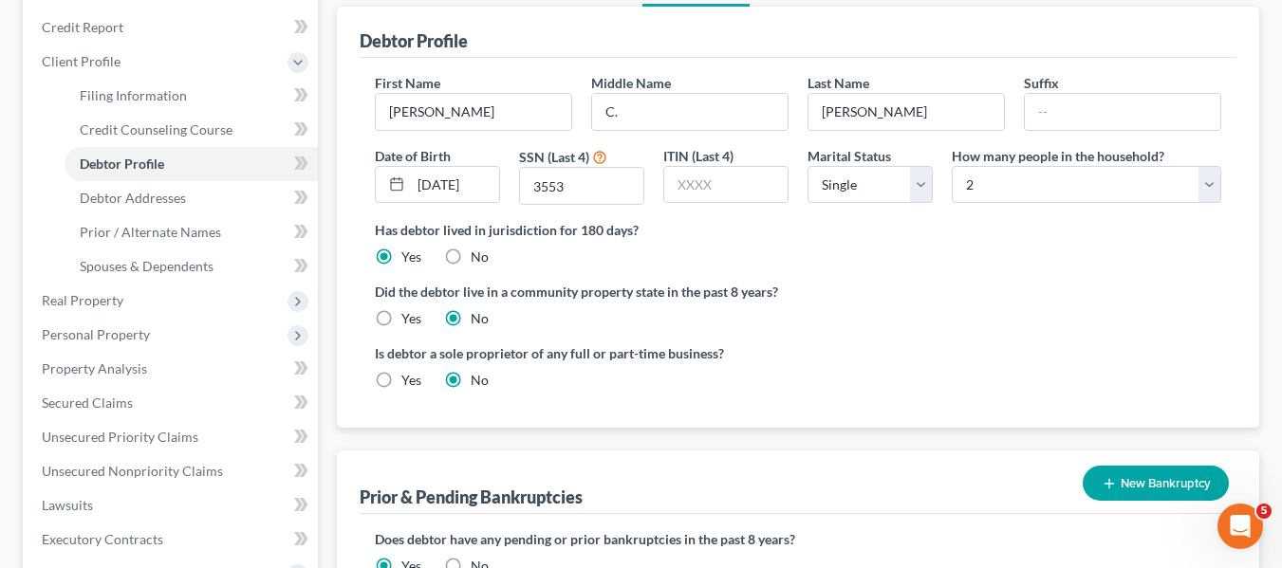
scroll to position [220, 0]
click at [157, 127] on span "Credit Counseling Course" at bounding box center [156, 130] width 153 height 16
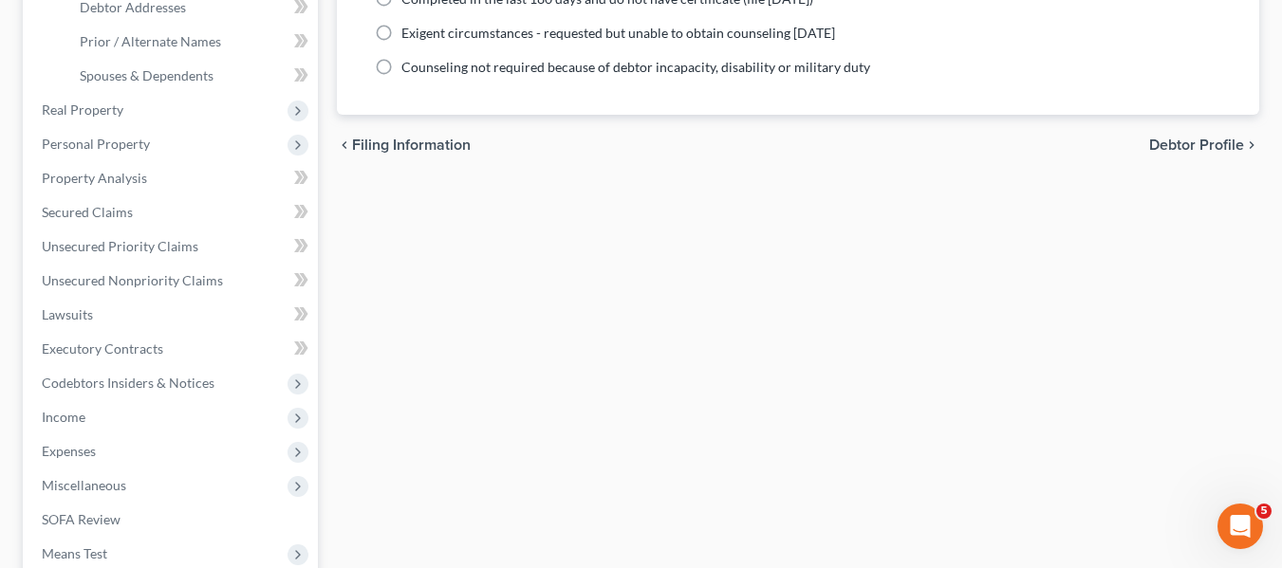
scroll to position [413, 0]
click at [98, 114] on span "Real Property" at bounding box center [83, 109] width 82 height 16
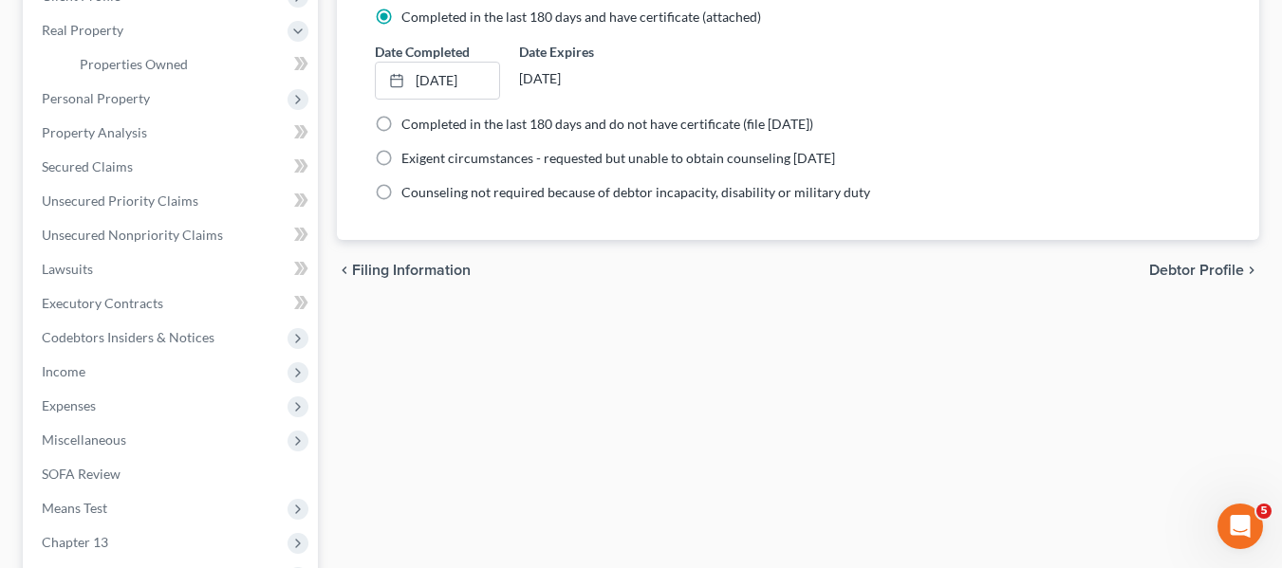
scroll to position [286, 0]
click at [191, 70] on link "Properties Owned" at bounding box center [191, 65] width 253 height 34
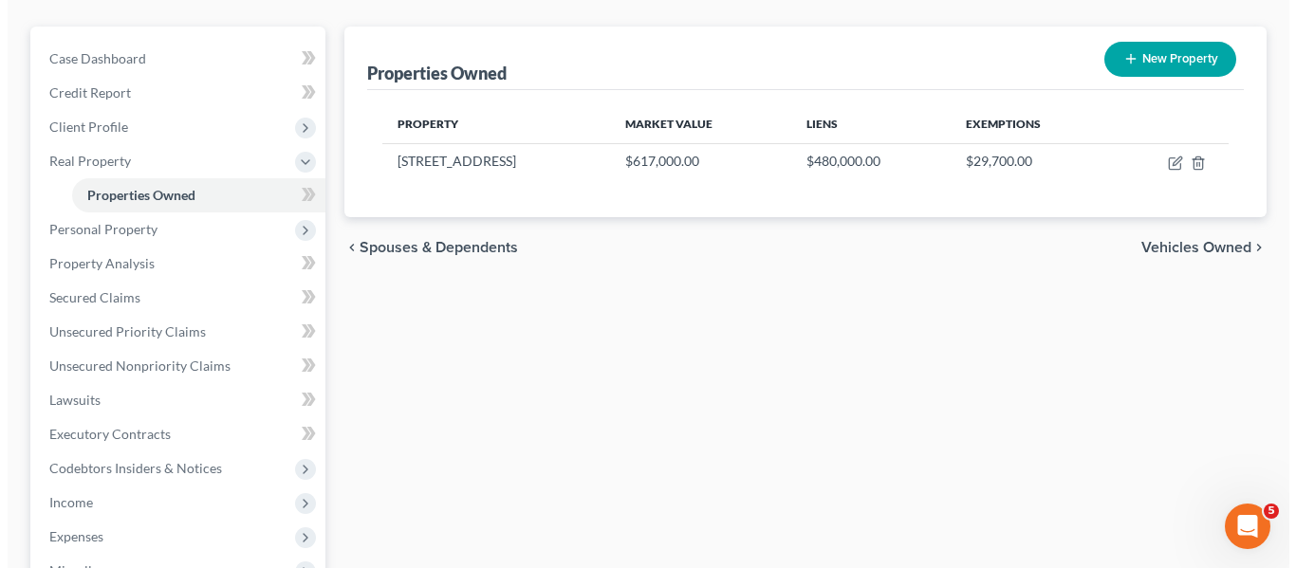
scroll to position [157, 0]
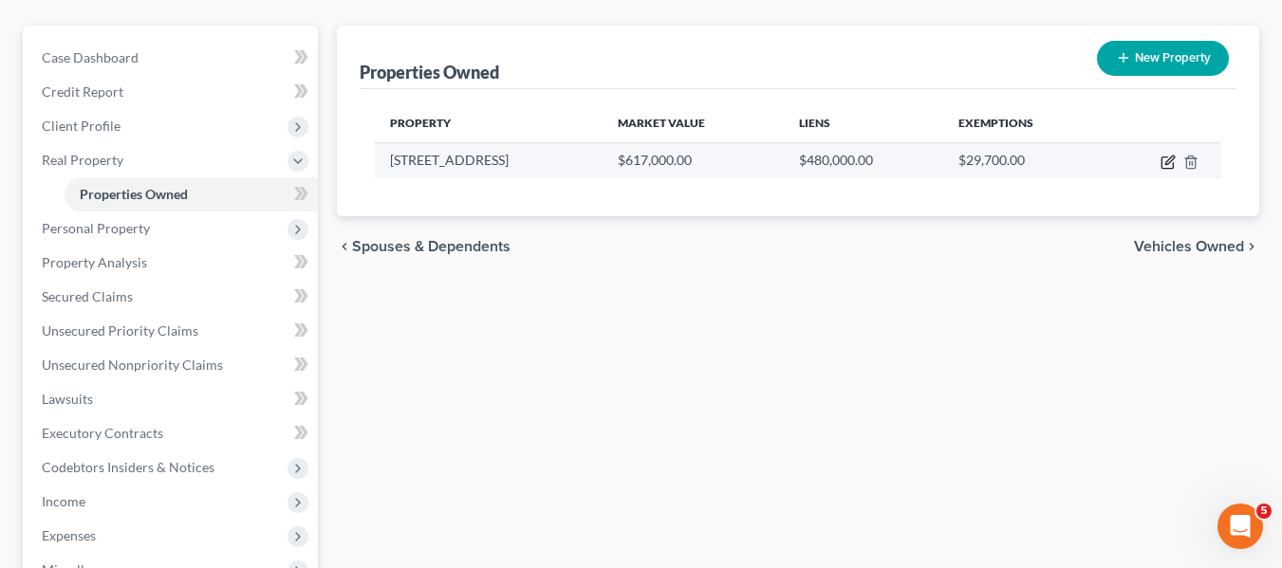
click at [1168, 164] on icon "button" at bounding box center [1169, 160] width 9 height 9
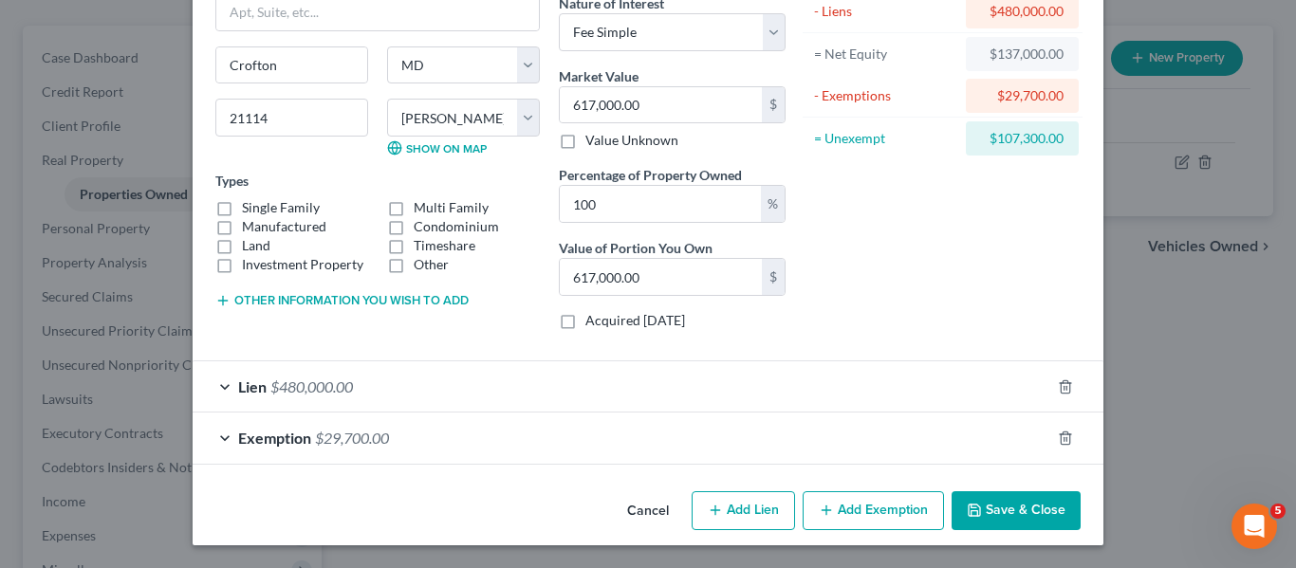
scroll to position [167, 0]
click at [1058, 434] on icon "button" at bounding box center [1065, 438] width 15 height 15
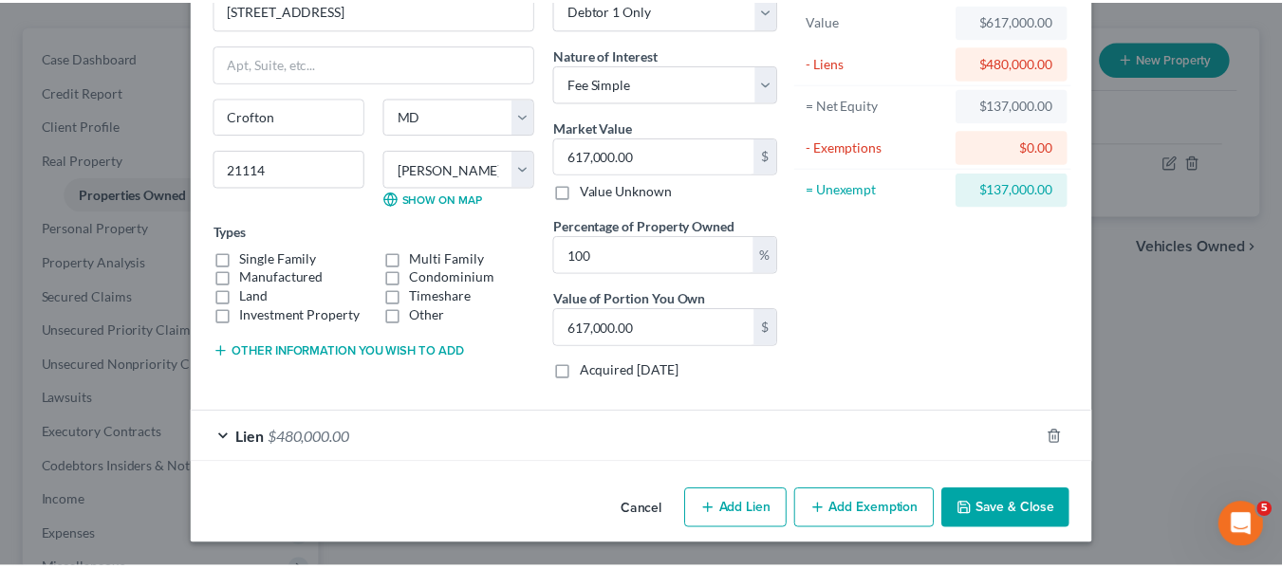
scroll to position [116, 0]
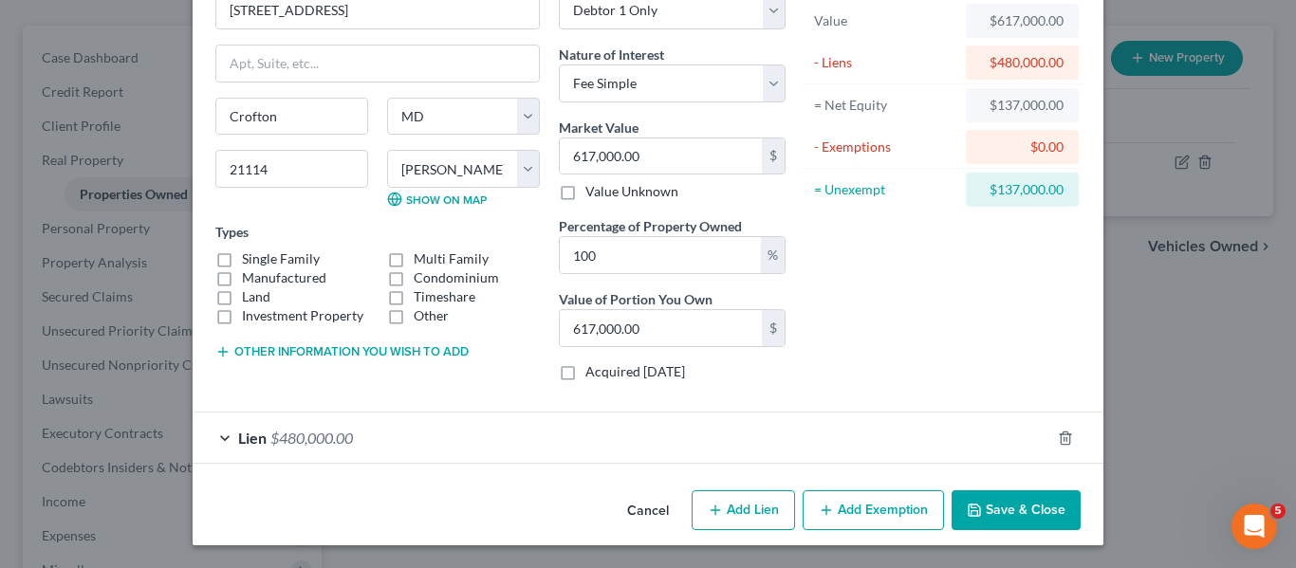
click at [996, 523] on button "Save & Close" at bounding box center [1015, 510] width 129 height 40
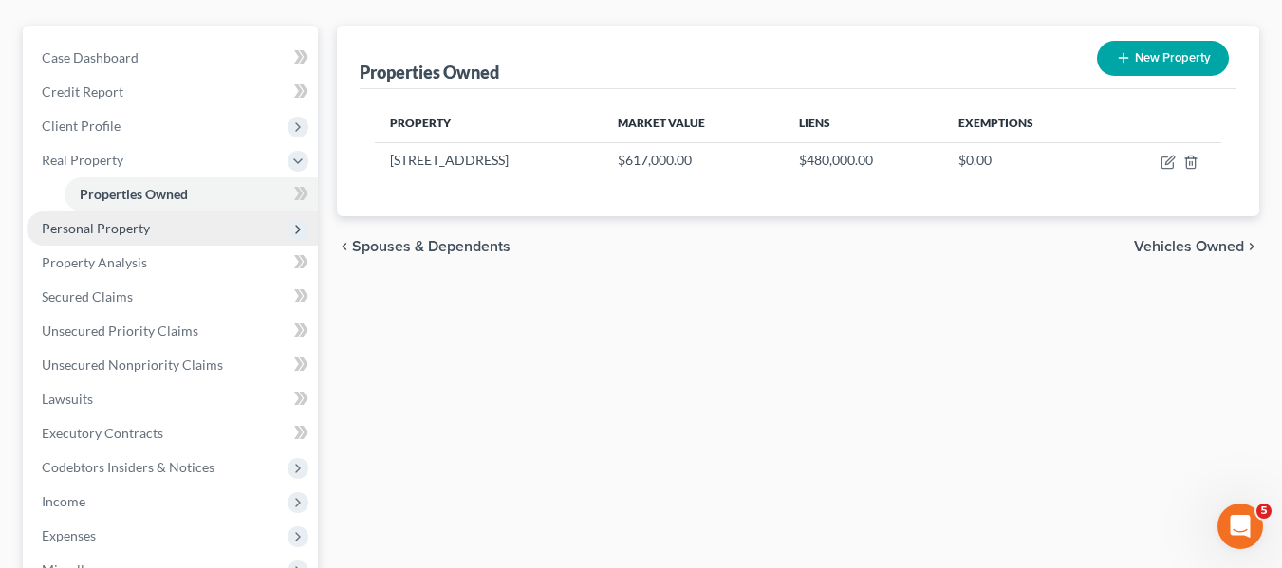
click at [151, 231] on span "Personal Property" at bounding box center [172, 229] width 291 height 34
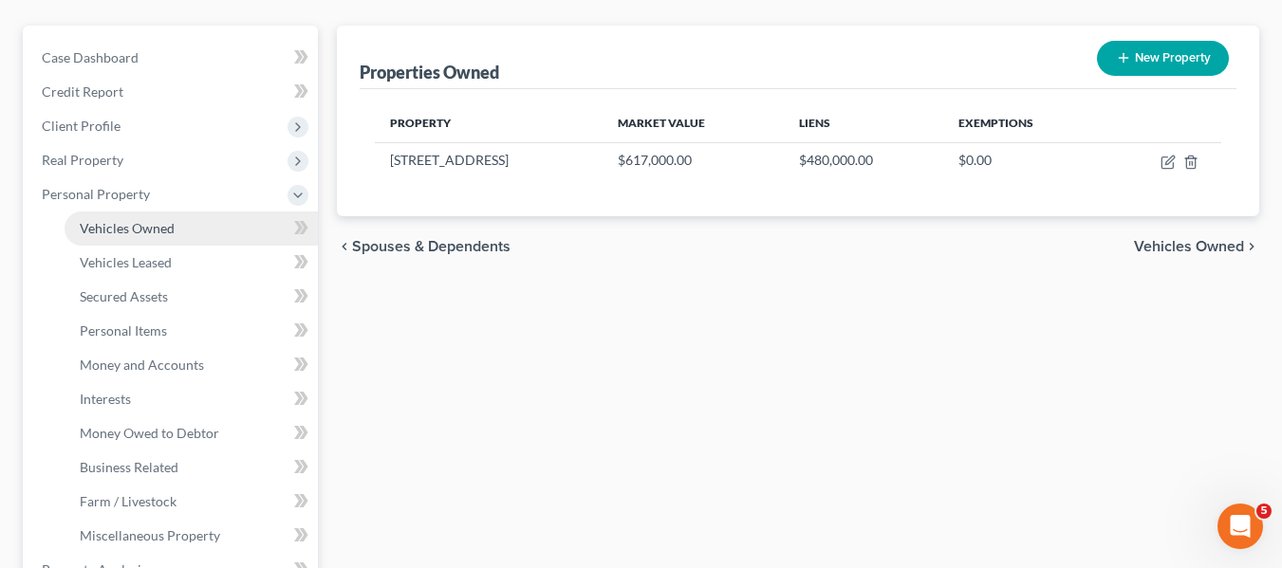
click at [200, 231] on link "Vehicles Owned" at bounding box center [191, 229] width 253 height 34
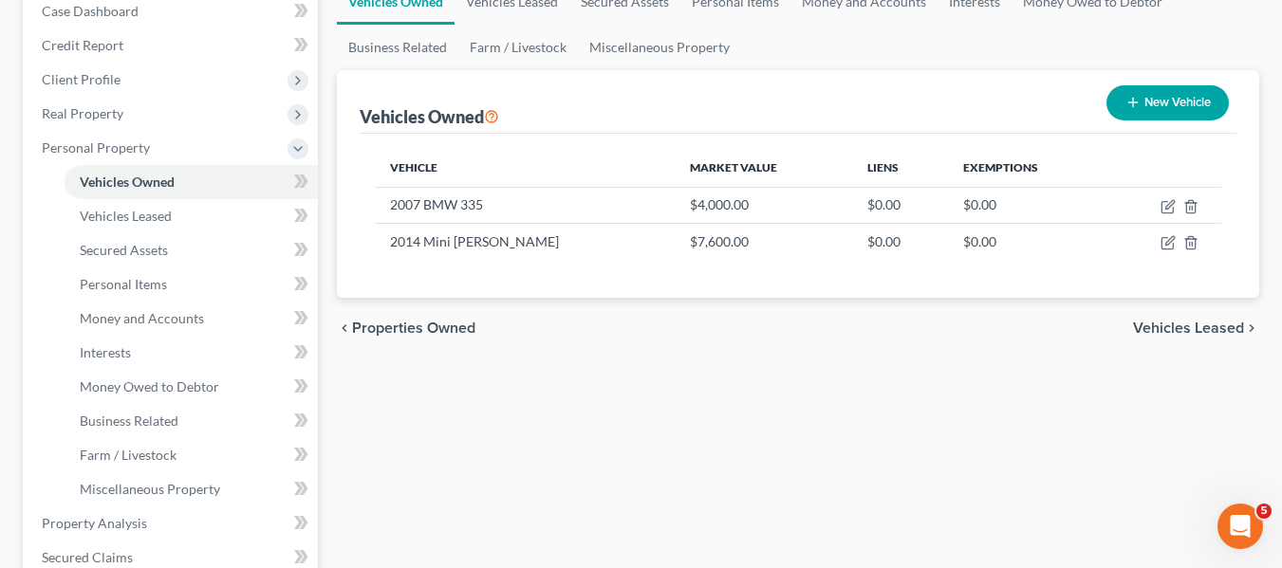
scroll to position [204, 0]
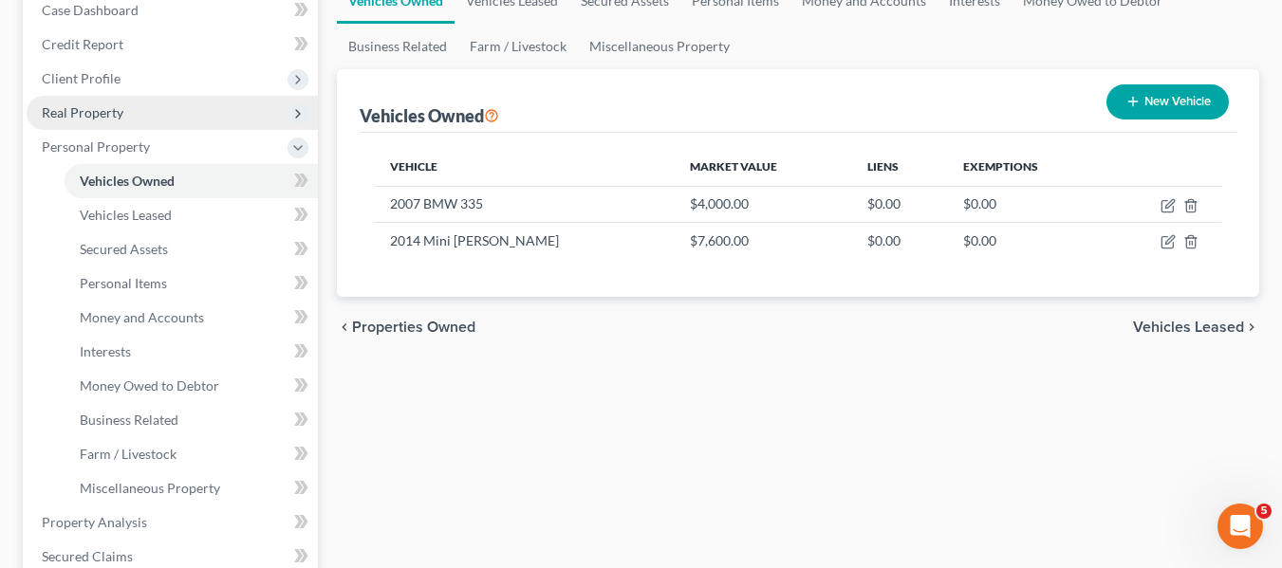
click at [136, 111] on span "Real Property" at bounding box center [172, 113] width 291 height 34
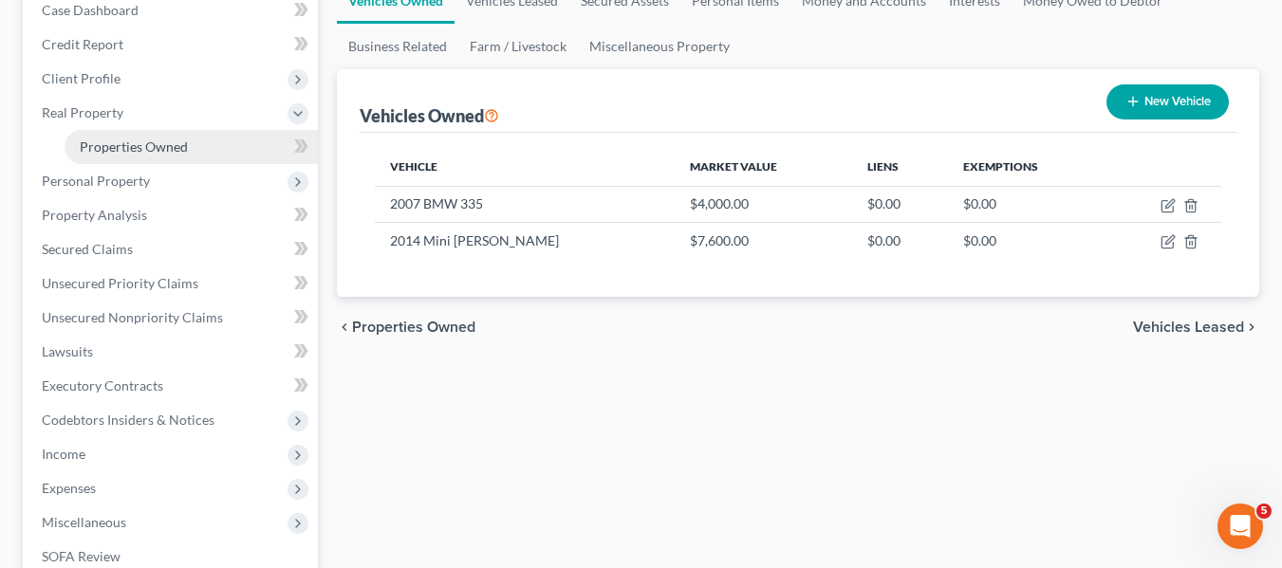
click at [146, 137] on link "Properties Owned" at bounding box center [191, 147] width 253 height 34
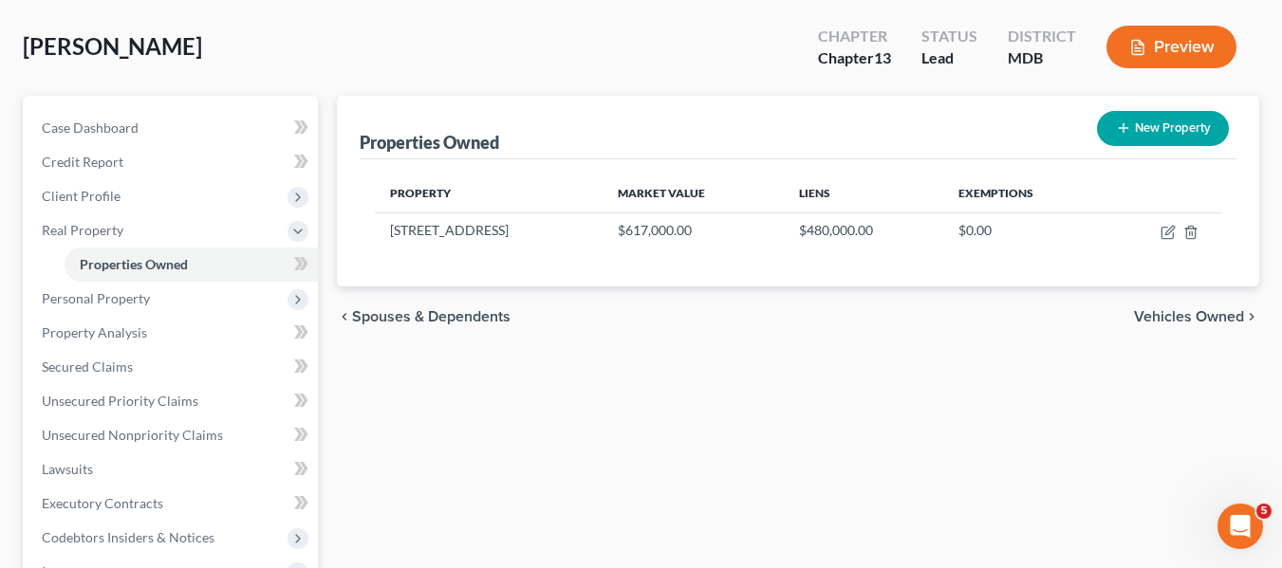
scroll to position [87, 0]
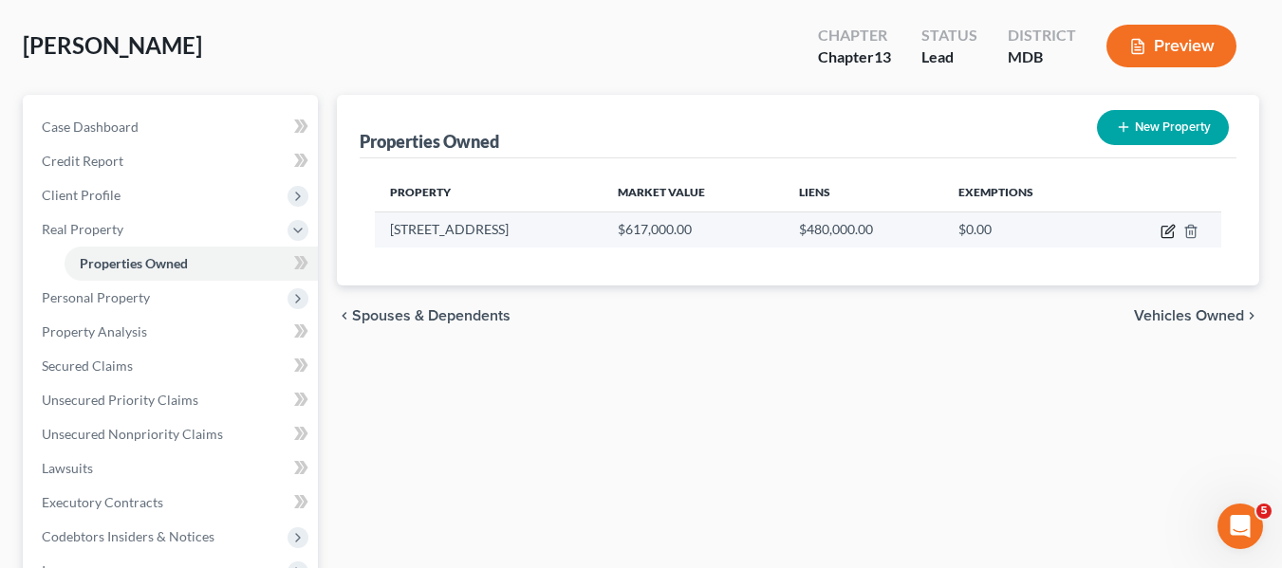
click at [1167, 227] on icon "button" at bounding box center [1166, 232] width 11 height 11
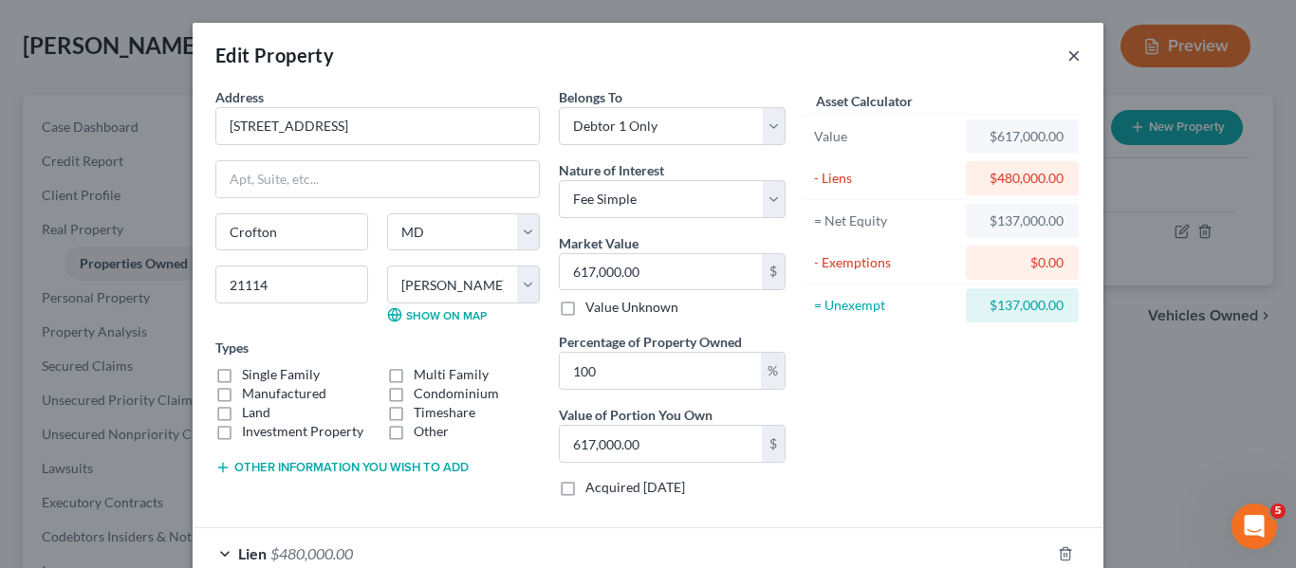
click at [1068, 51] on button "×" at bounding box center [1073, 55] width 13 height 23
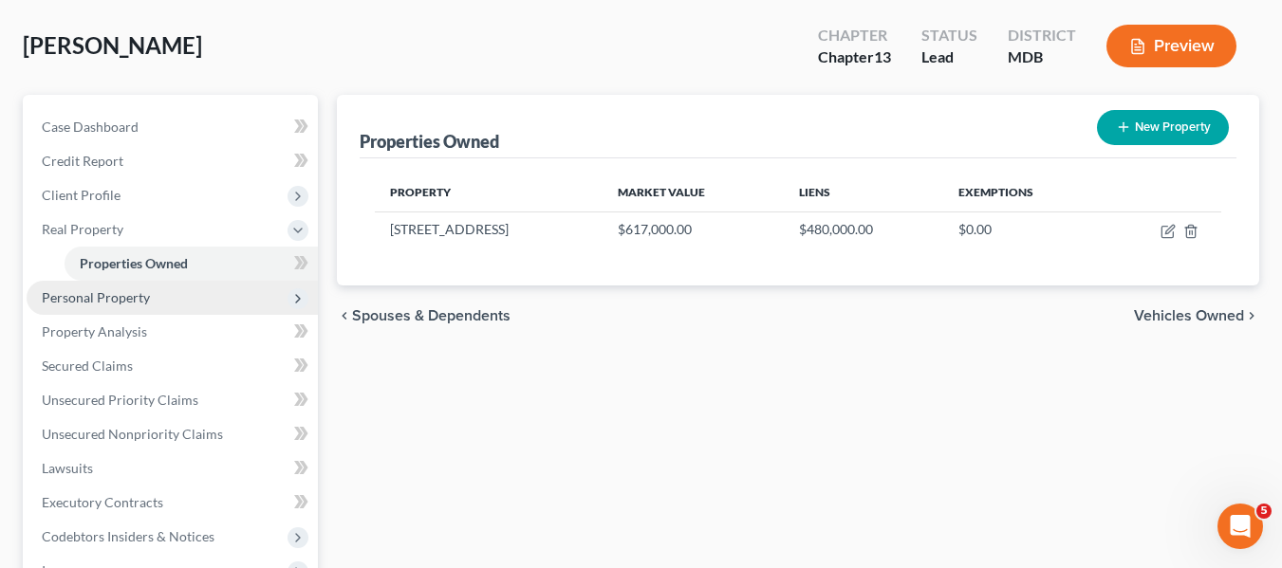
click at [136, 289] on span "Personal Property" at bounding box center [96, 297] width 108 height 16
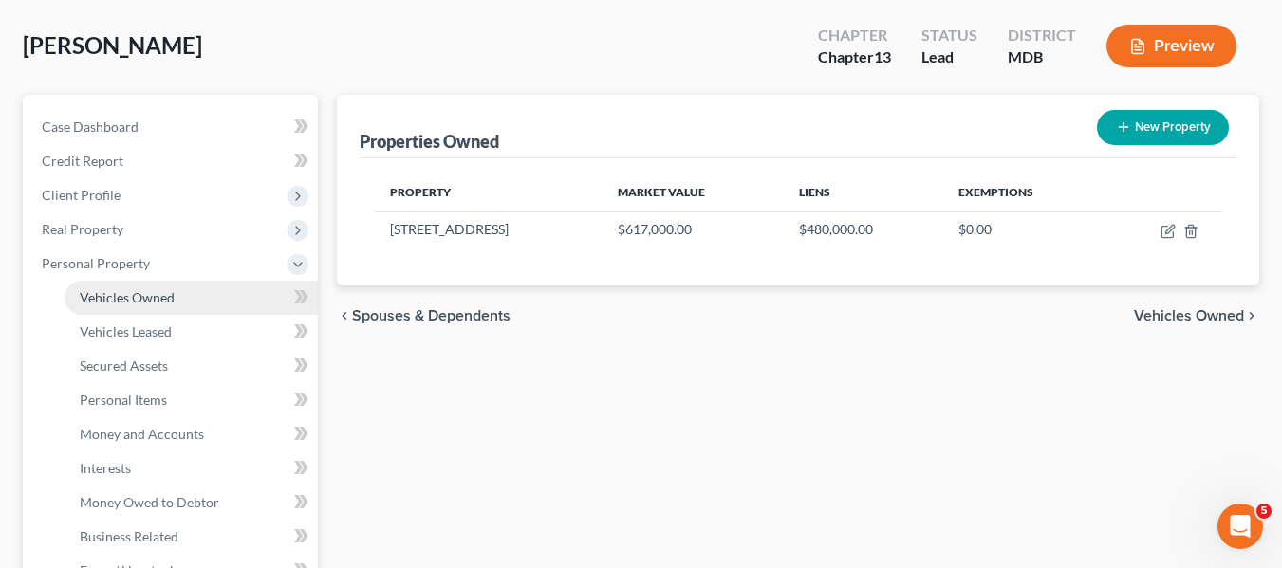
click at [182, 295] on link "Vehicles Owned" at bounding box center [191, 298] width 253 height 34
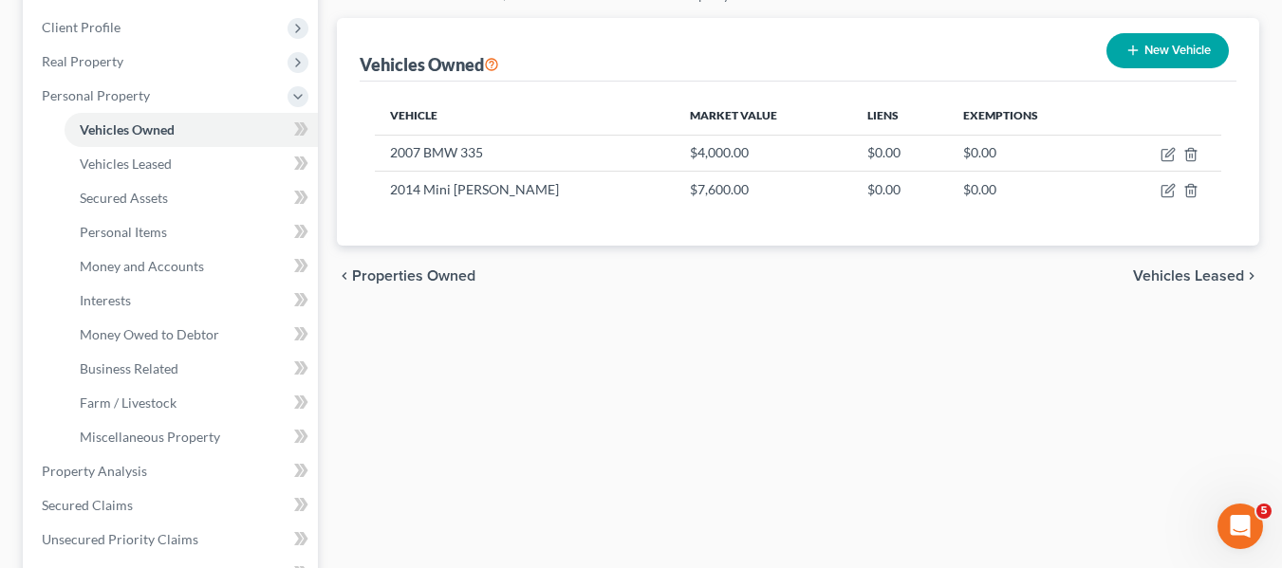
scroll to position [256, 0]
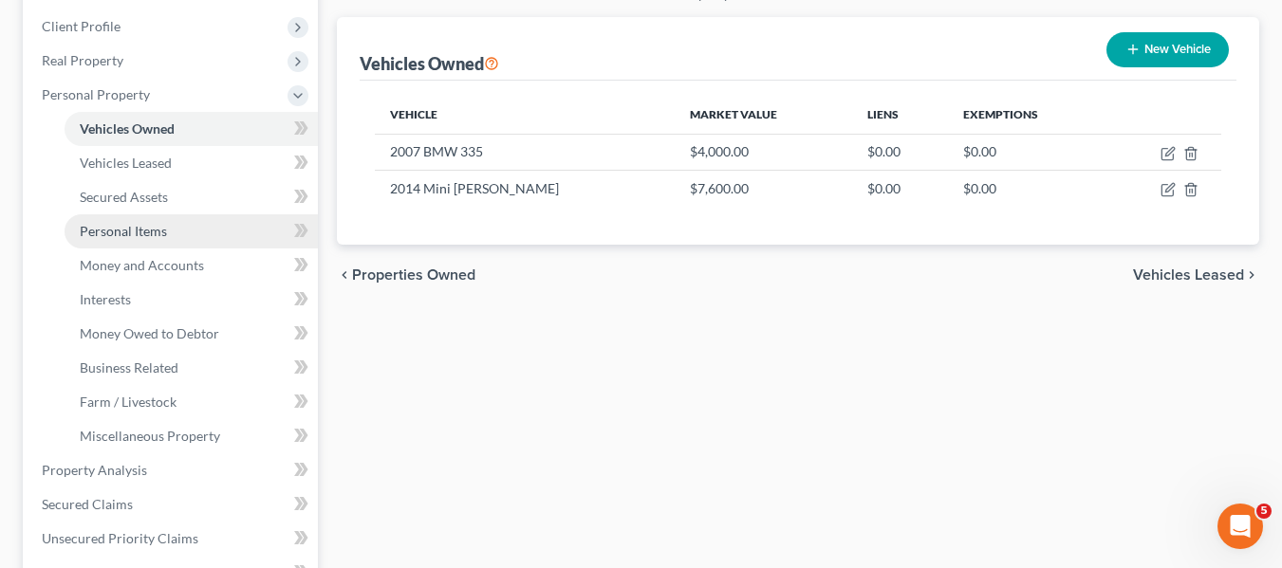
click at [146, 224] on span "Personal Items" at bounding box center [123, 231] width 87 height 16
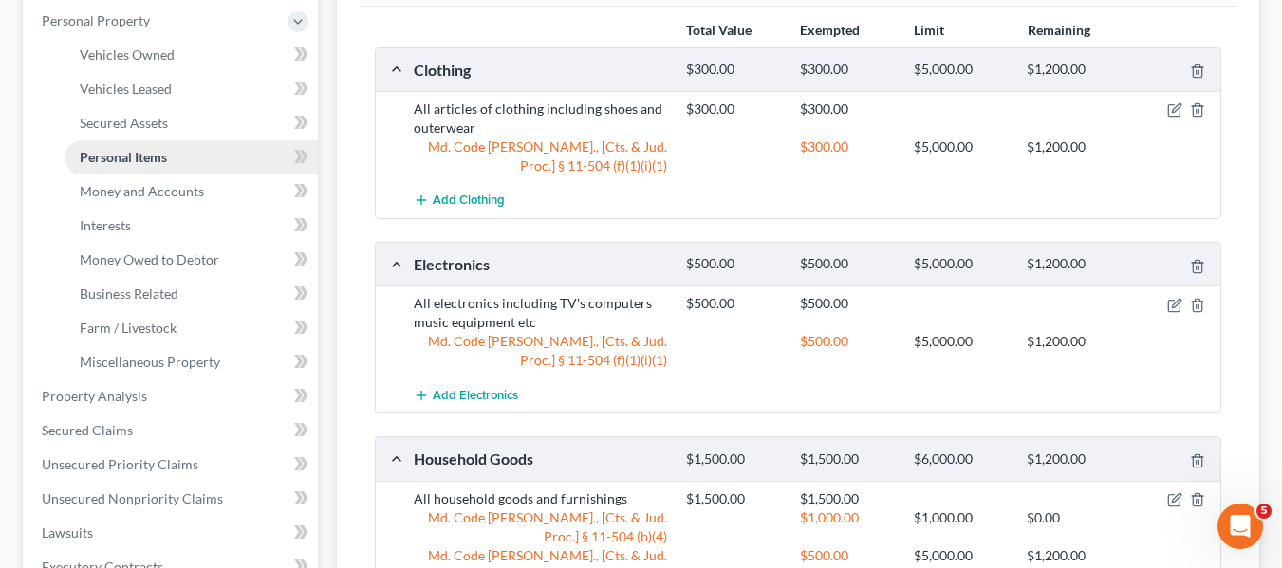
scroll to position [331, 0]
click at [120, 189] on span "Money and Accounts" at bounding box center [142, 190] width 124 height 16
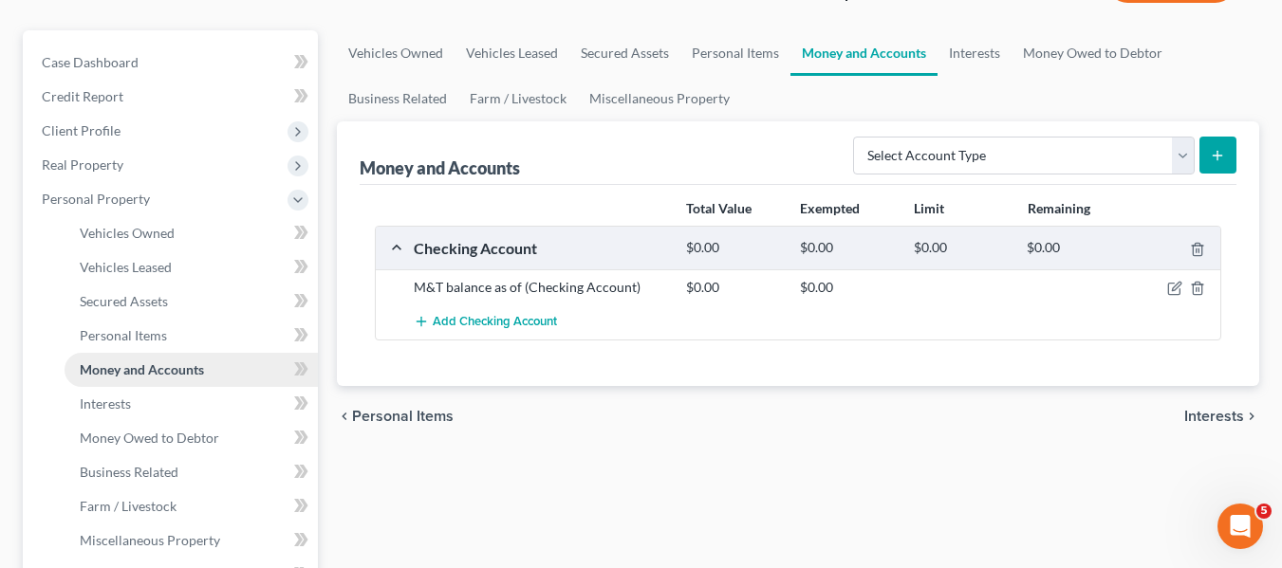
scroll to position [154, 0]
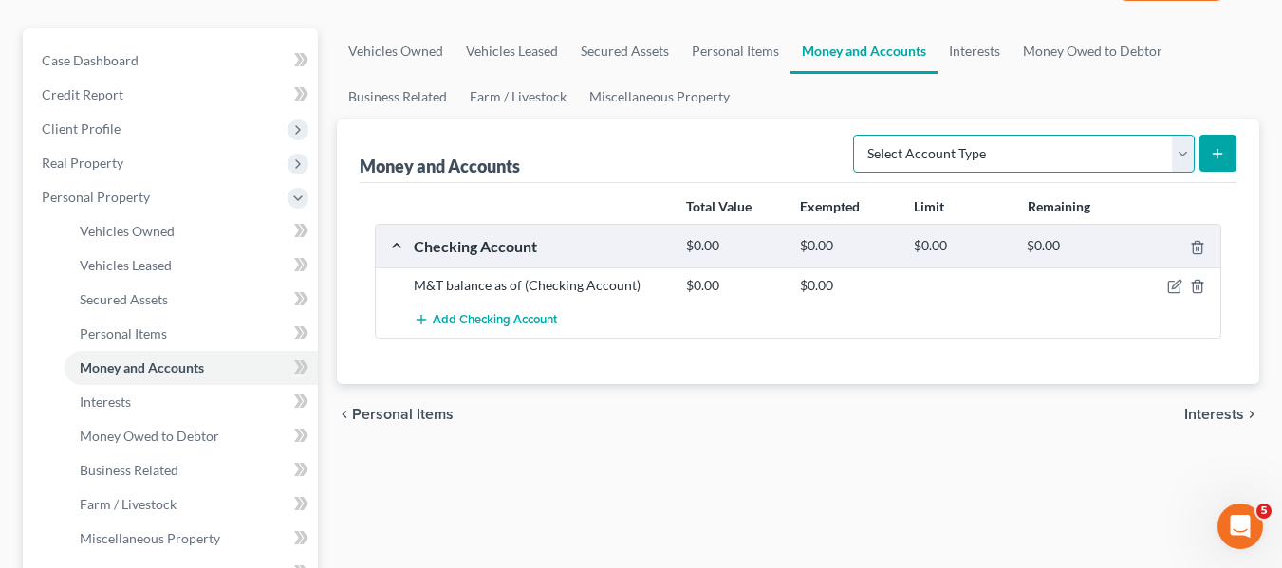
click at [1091, 144] on select "Select Account Type Brokerage Cash on Hand Certificates of Deposit Checking Acc…" at bounding box center [1023, 154] width 341 height 38
click at [857, 135] on select "Select Account Type Brokerage Cash on Hand Certificates of Deposit Checking Acc…" at bounding box center [1023, 154] width 341 height 38
click at [1217, 151] on line "submit" at bounding box center [1217, 153] width 0 height 9
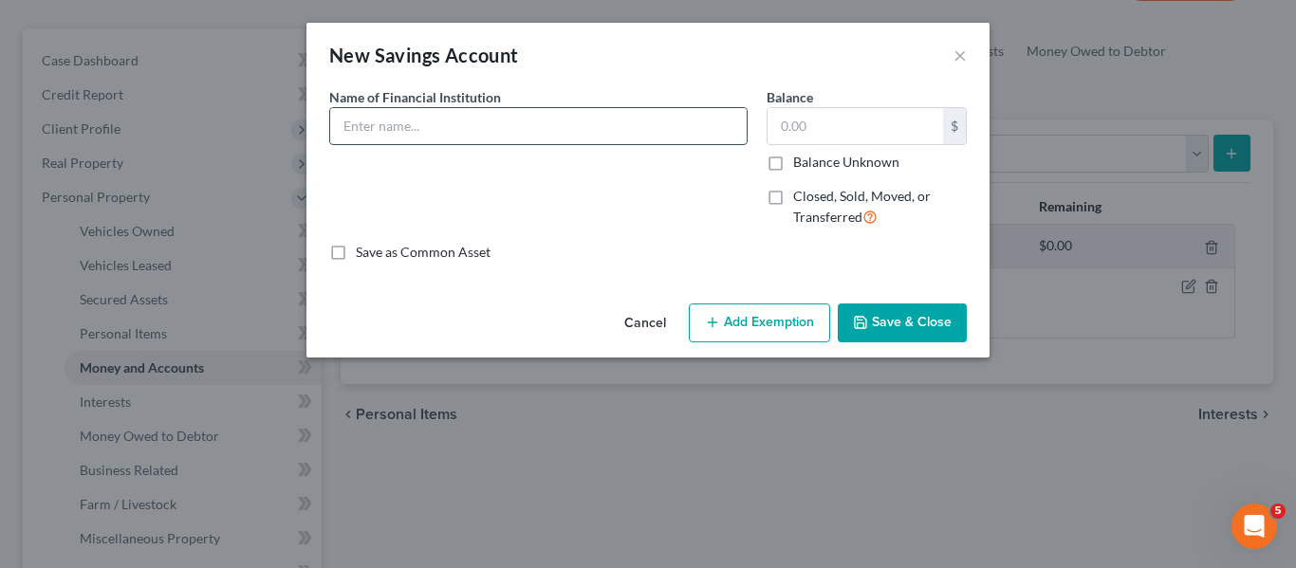
drag, startPoint x: 712, startPoint y: 140, endPoint x: 673, endPoint y: 139, distance: 38.9
click at [673, 139] on input "text" at bounding box center [538, 126] width 416 height 36
click at [859, 314] on button "Save & Close" at bounding box center [902, 324] width 129 height 40
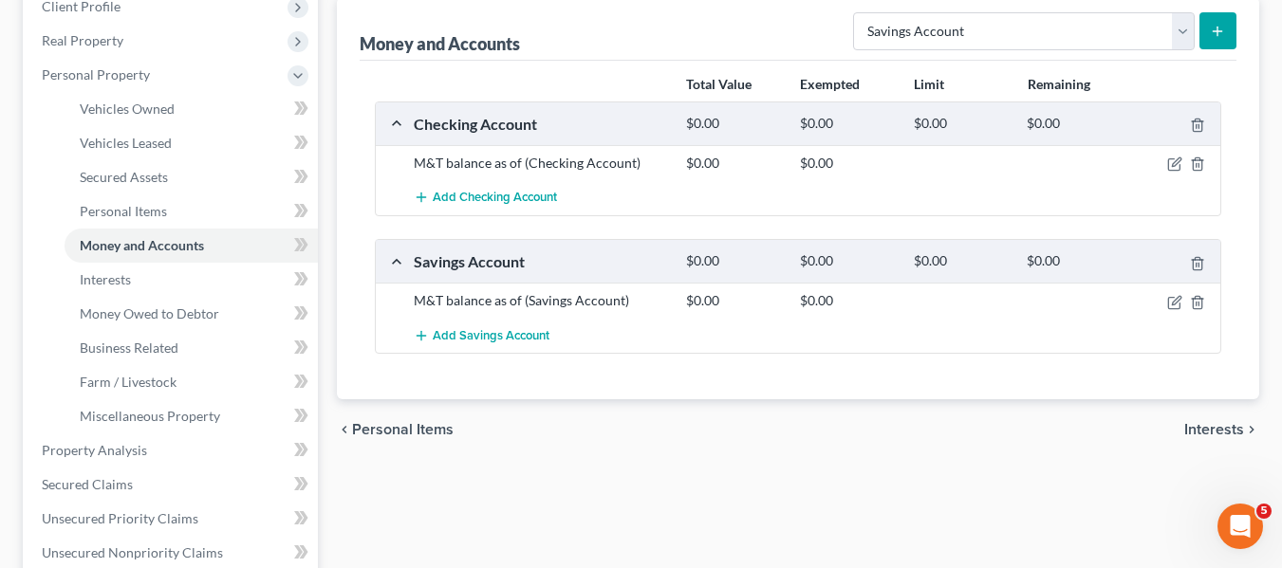
scroll to position [277, 0]
click at [194, 272] on link "Interests" at bounding box center [191, 279] width 253 height 34
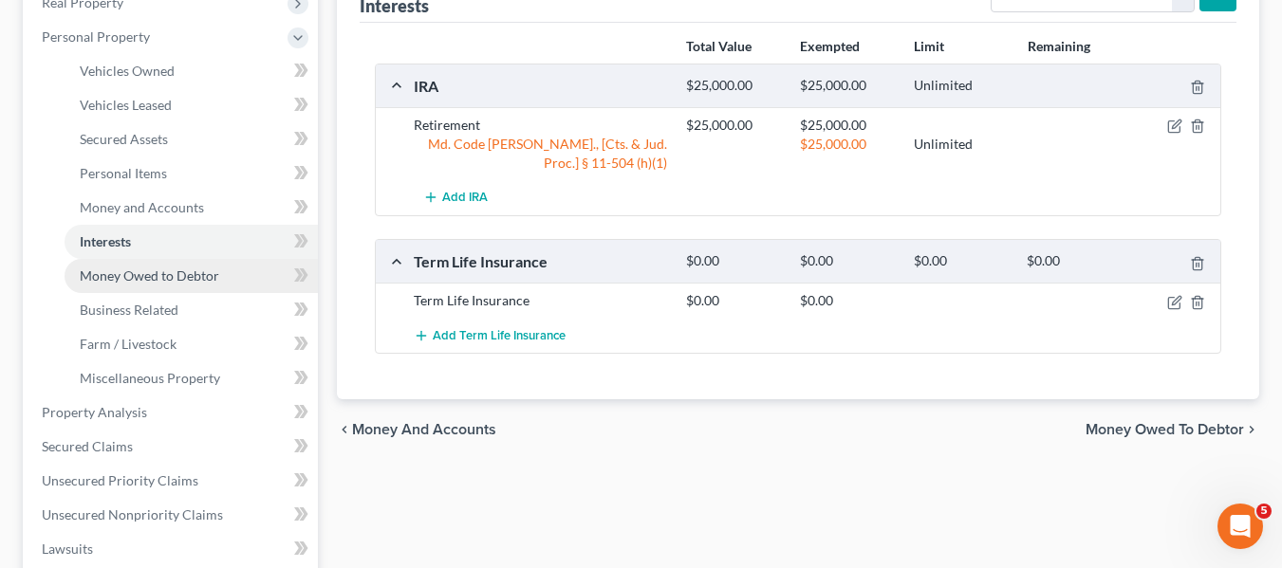
scroll to position [502, 0]
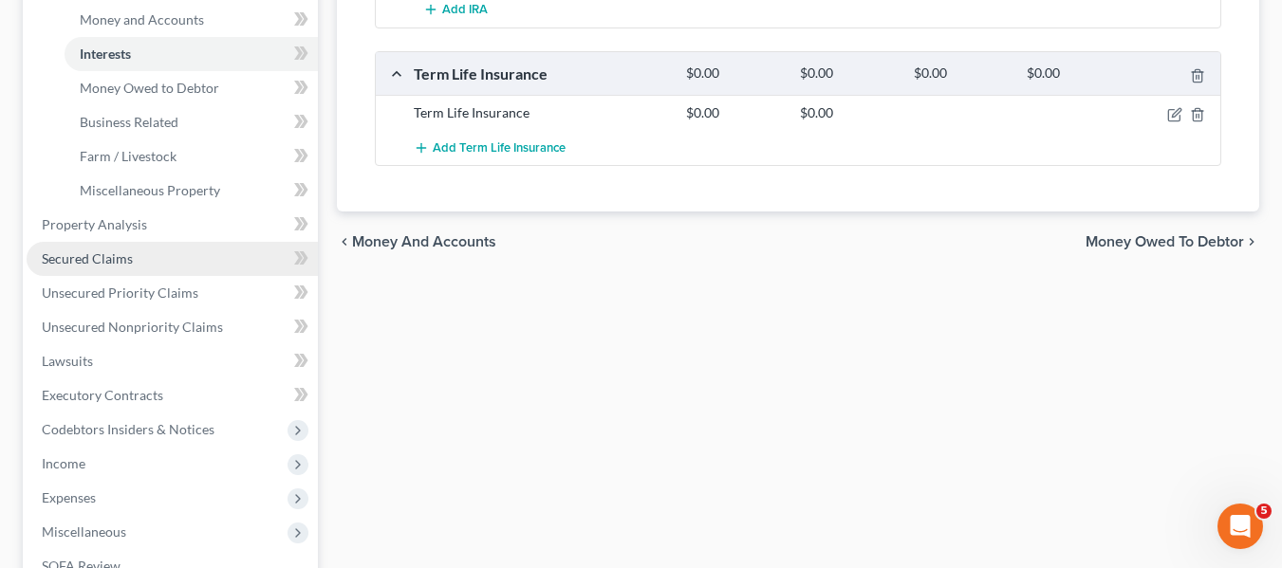
click at [102, 253] on span "Secured Claims" at bounding box center [87, 258] width 91 height 16
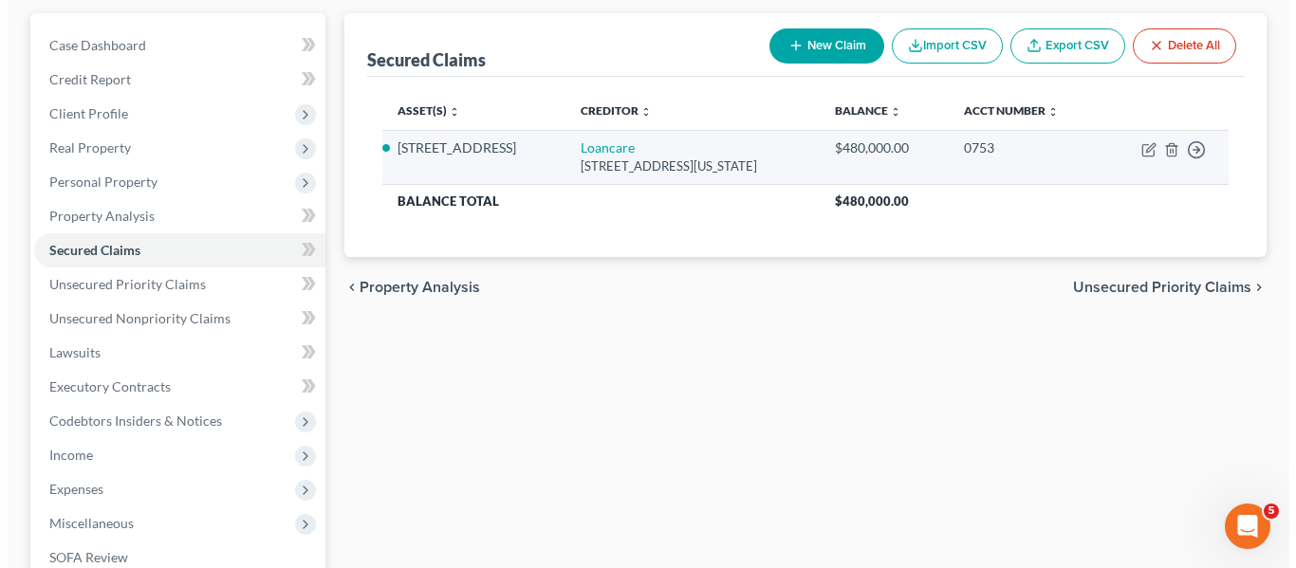
scroll to position [170, 0]
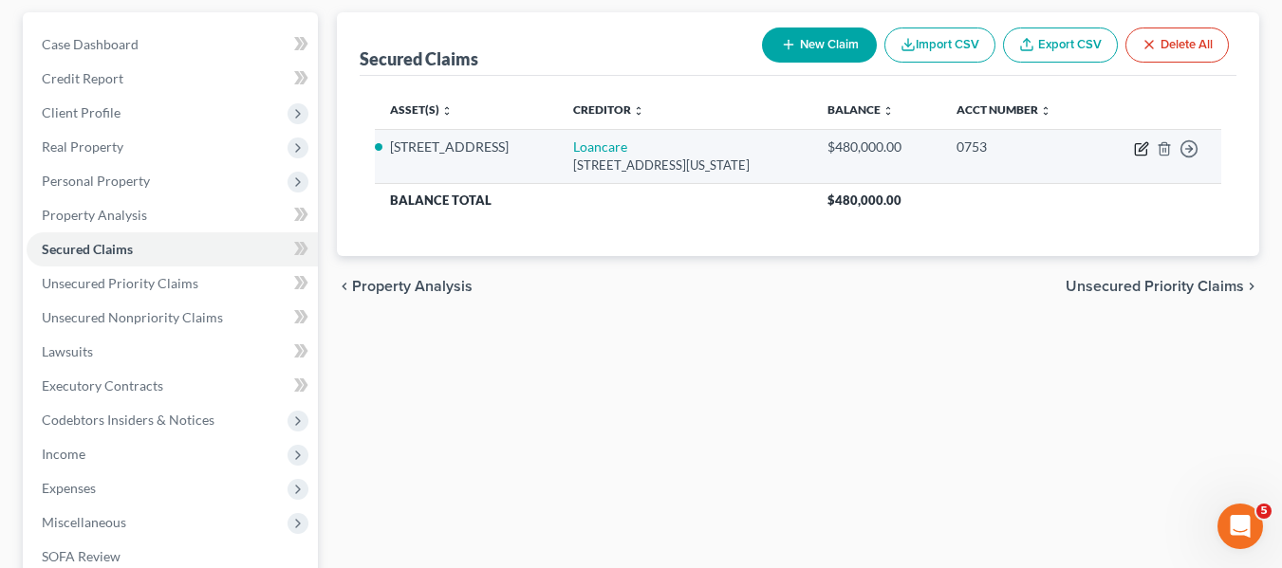
click at [1145, 145] on icon "button" at bounding box center [1141, 148] width 15 height 15
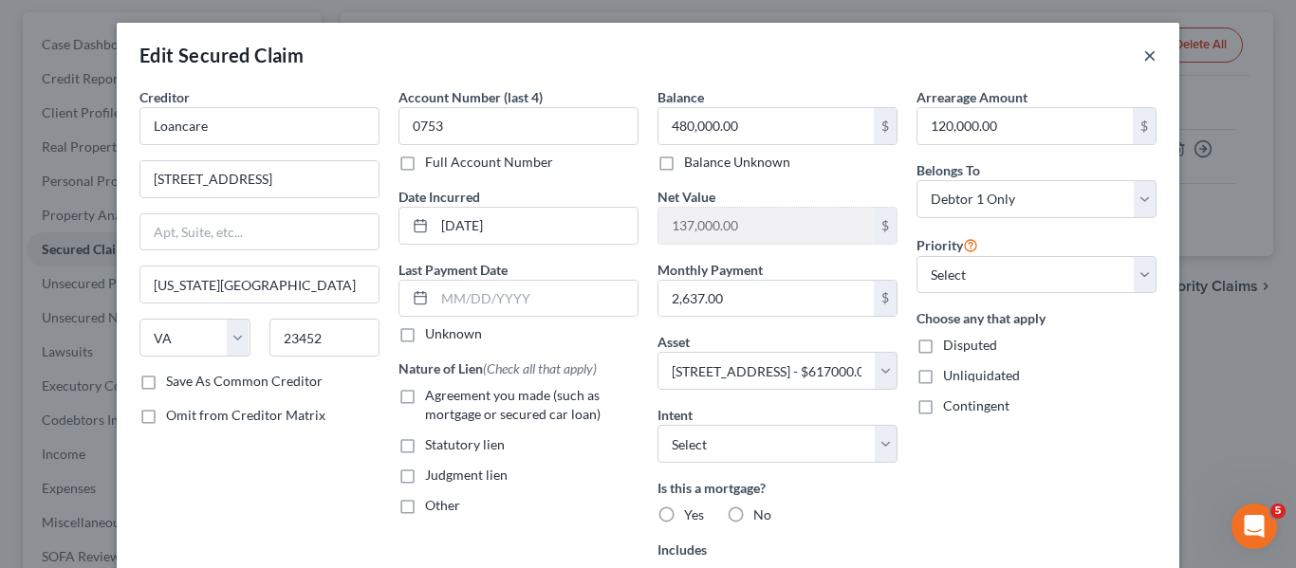
click at [1143, 58] on button "×" at bounding box center [1149, 55] width 13 height 23
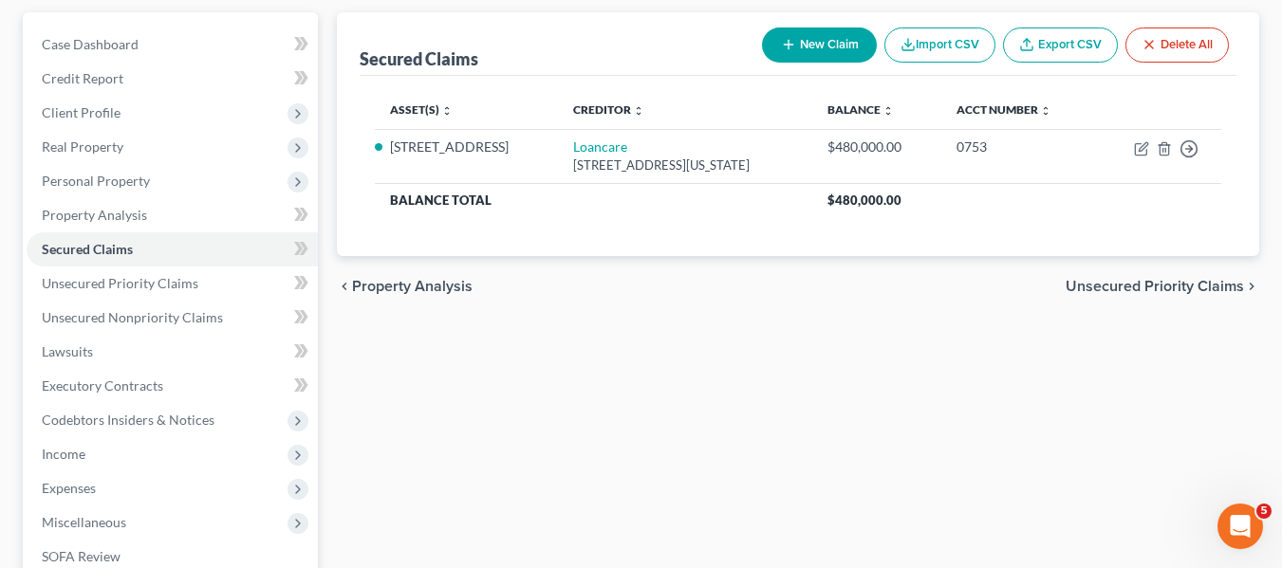
click at [794, 41] on button "New Claim" at bounding box center [819, 45] width 115 height 35
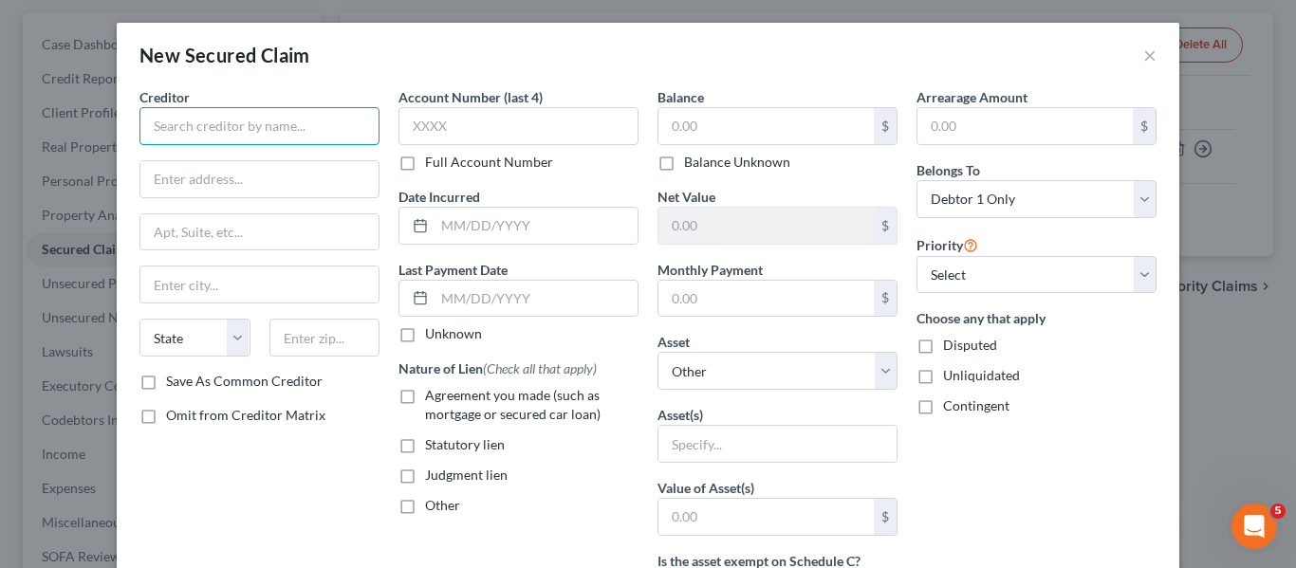
click at [286, 116] on input "text" at bounding box center [259, 126] width 240 height 38
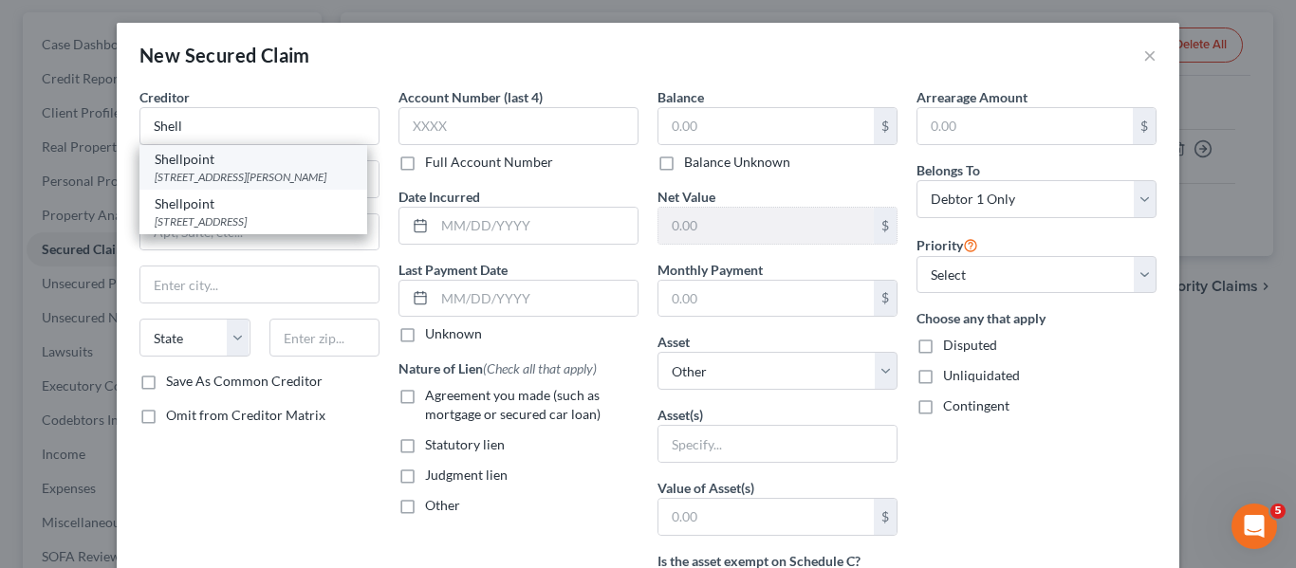
click at [285, 164] on div "Shellpoint" at bounding box center [253, 159] width 197 height 19
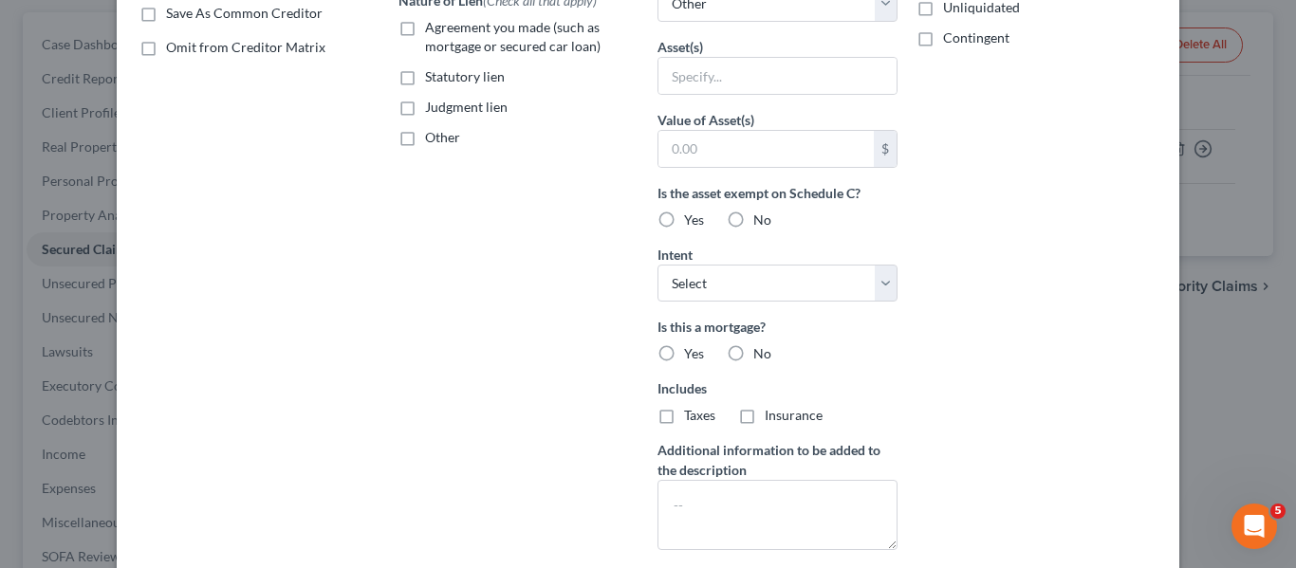
scroll to position [485, 0]
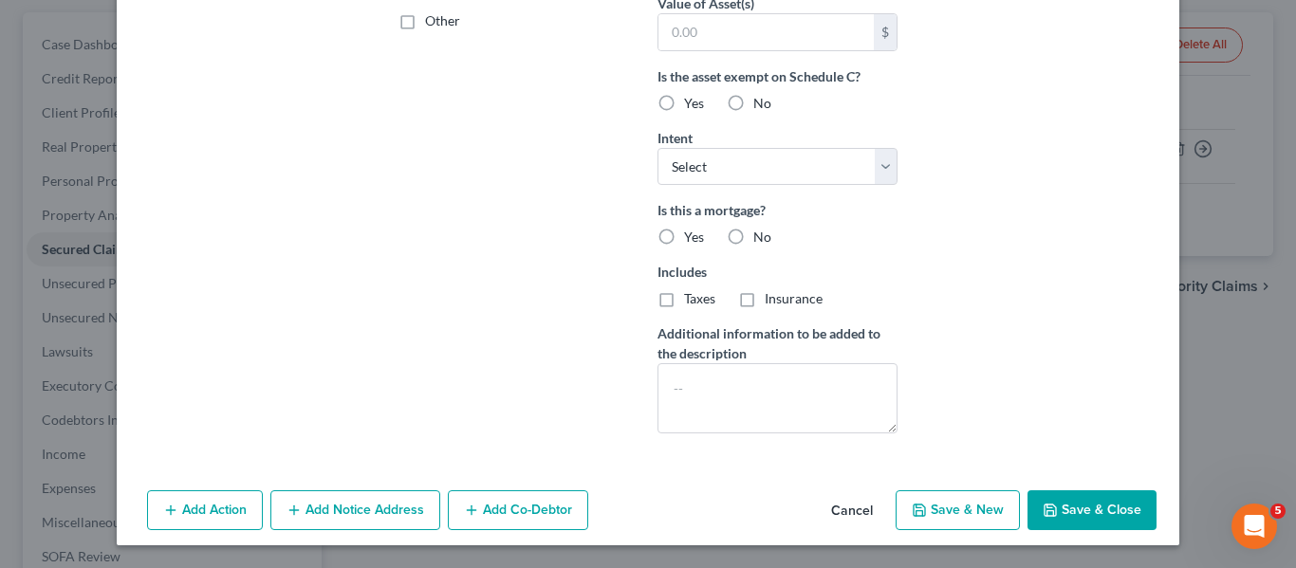
click at [1044, 508] on icon "button" at bounding box center [1049, 510] width 11 height 11
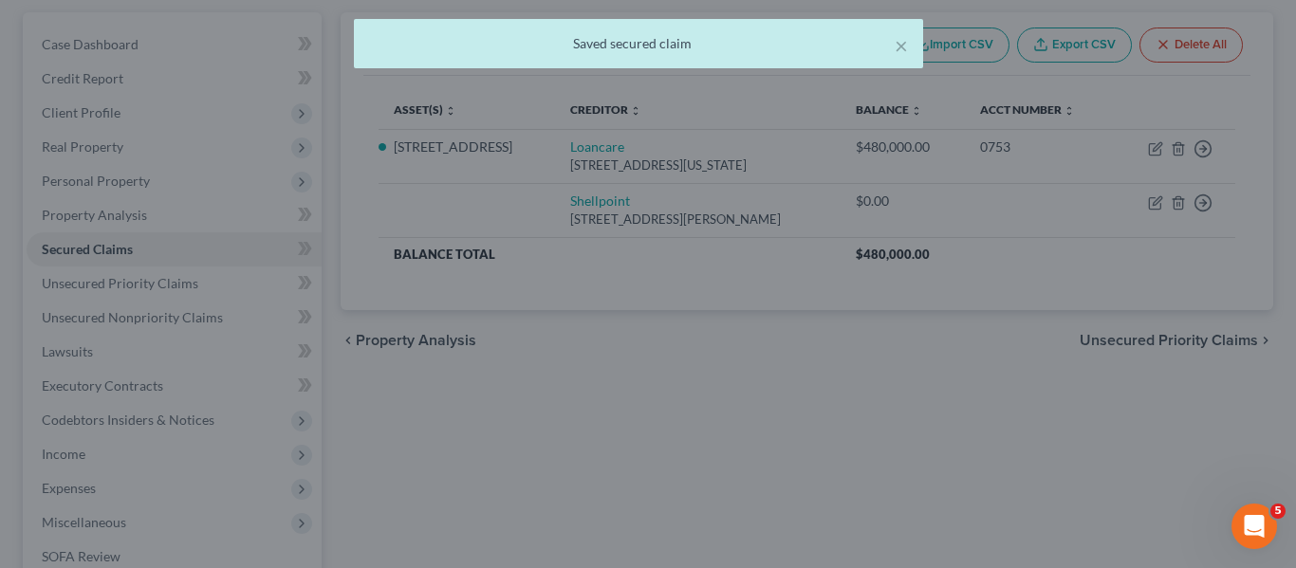
scroll to position [332, 0]
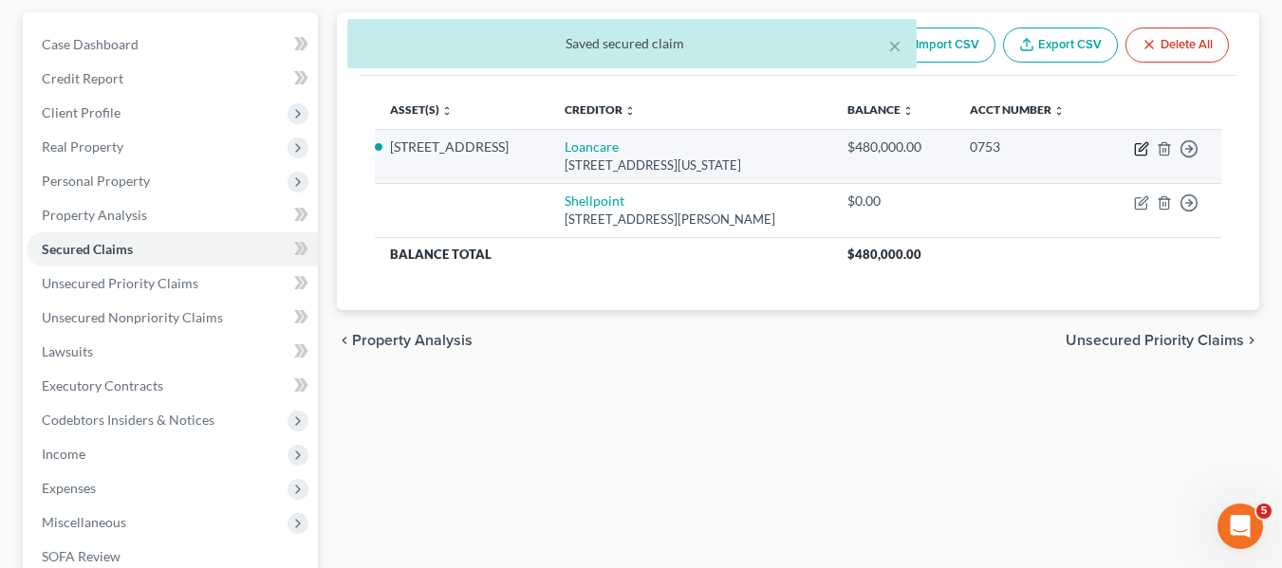
click at [1142, 151] on icon "button" at bounding box center [1141, 148] width 15 height 15
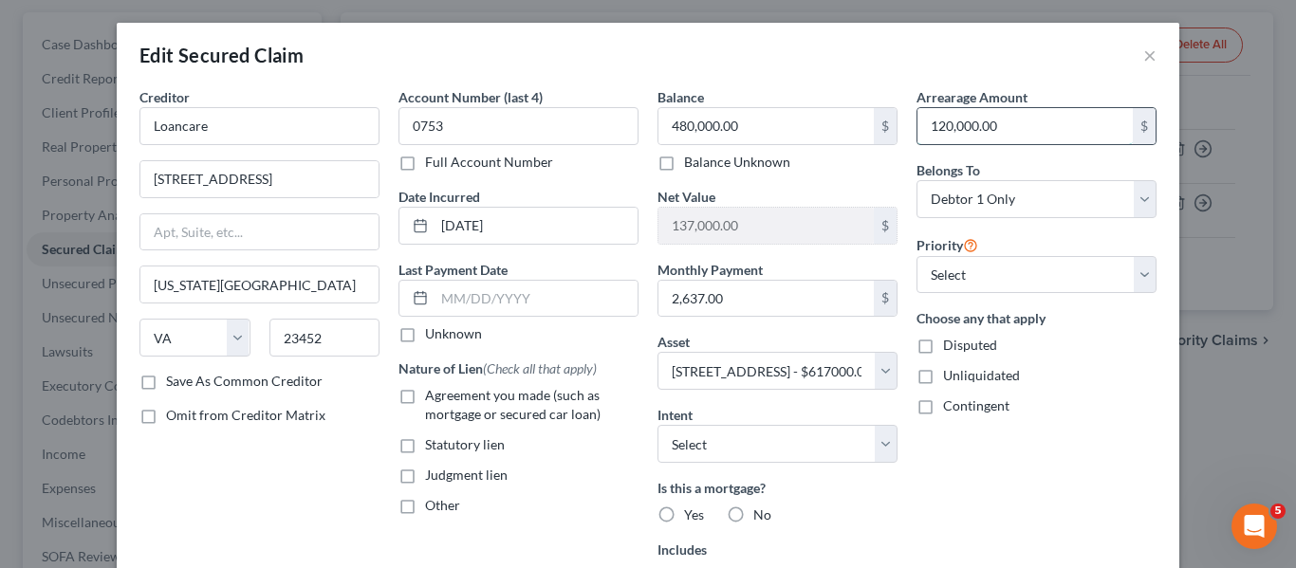
click at [992, 132] on input "120,000.00" at bounding box center [1024, 126] width 215 height 36
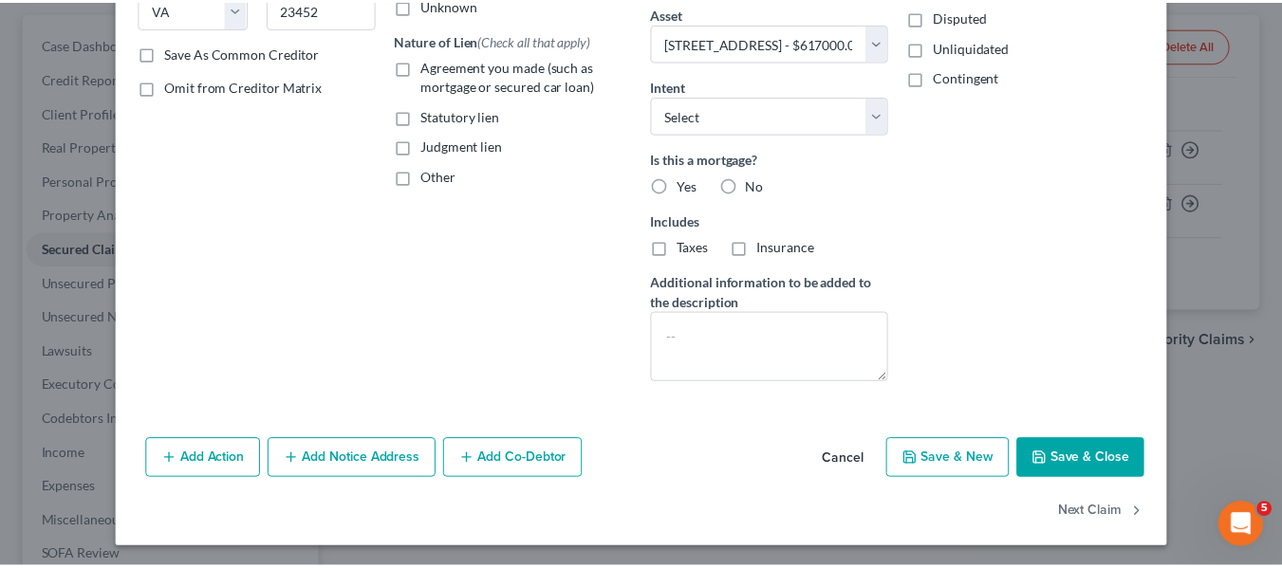
scroll to position [330, 0]
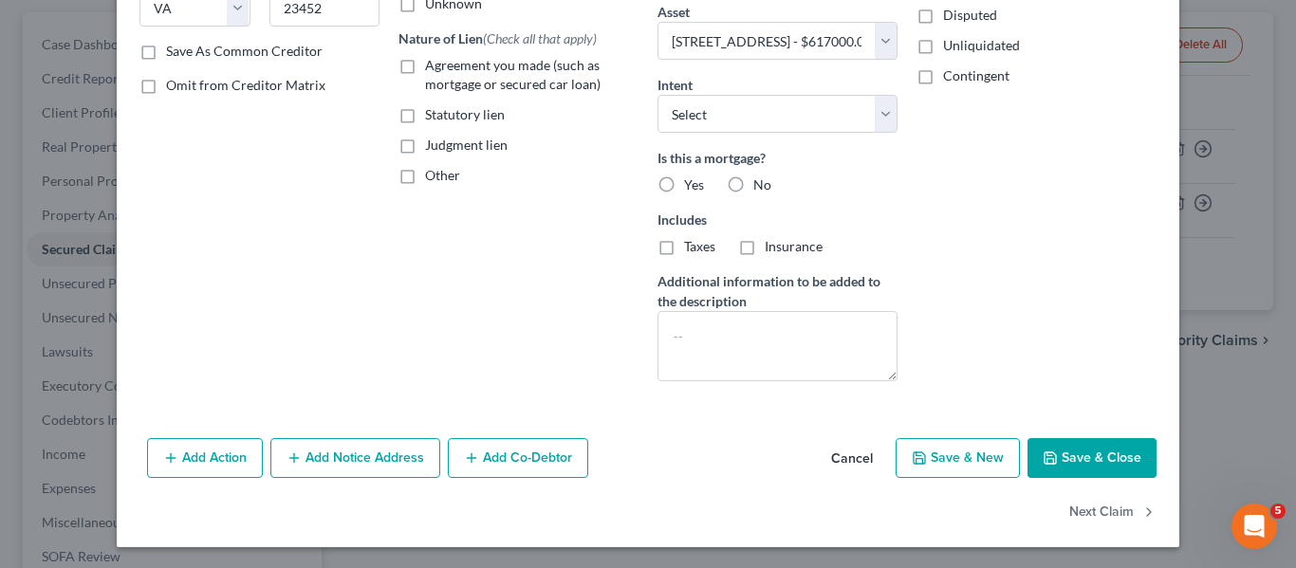
click at [1058, 443] on button "Save & Close" at bounding box center [1091, 458] width 129 height 40
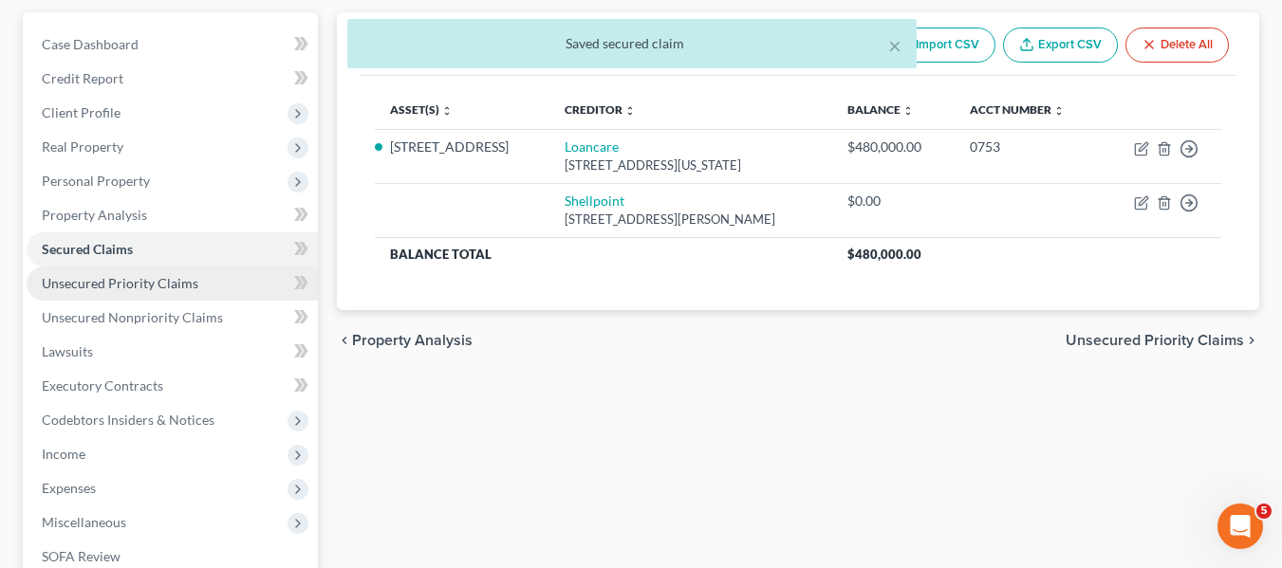
click at [184, 272] on link "Unsecured Priority Claims" at bounding box center [172, 284] width 291 height 34
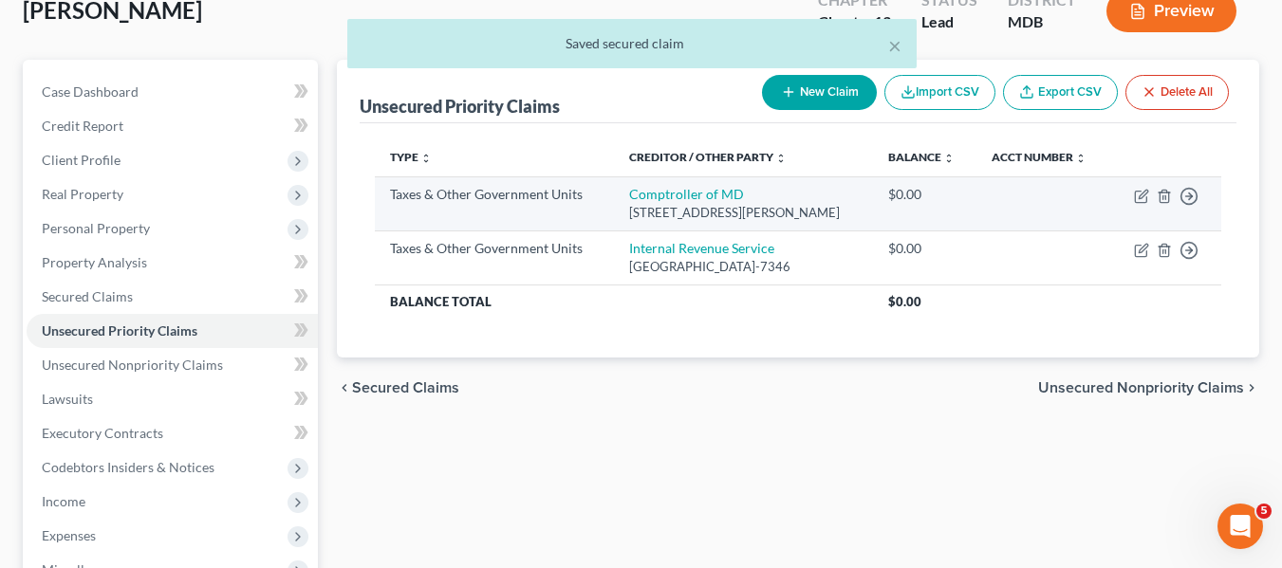
scroll to position [123, 0]
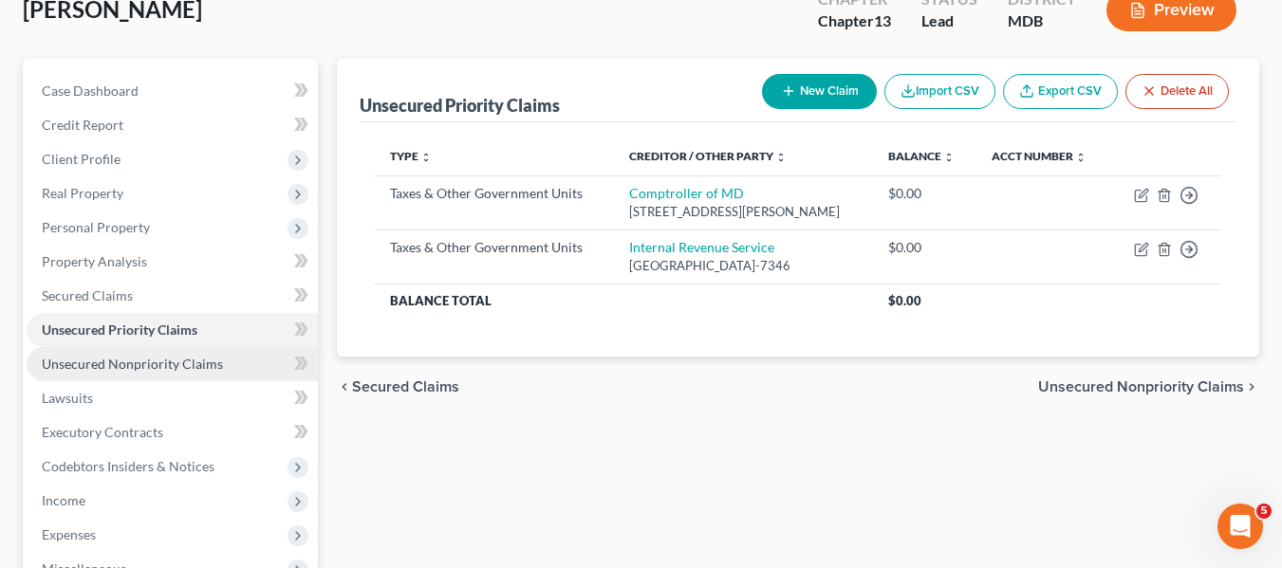
click at [122, 358] on span "Unsecured Nonpriority Claims" at bounding box center [132, 364] width 181 height 16
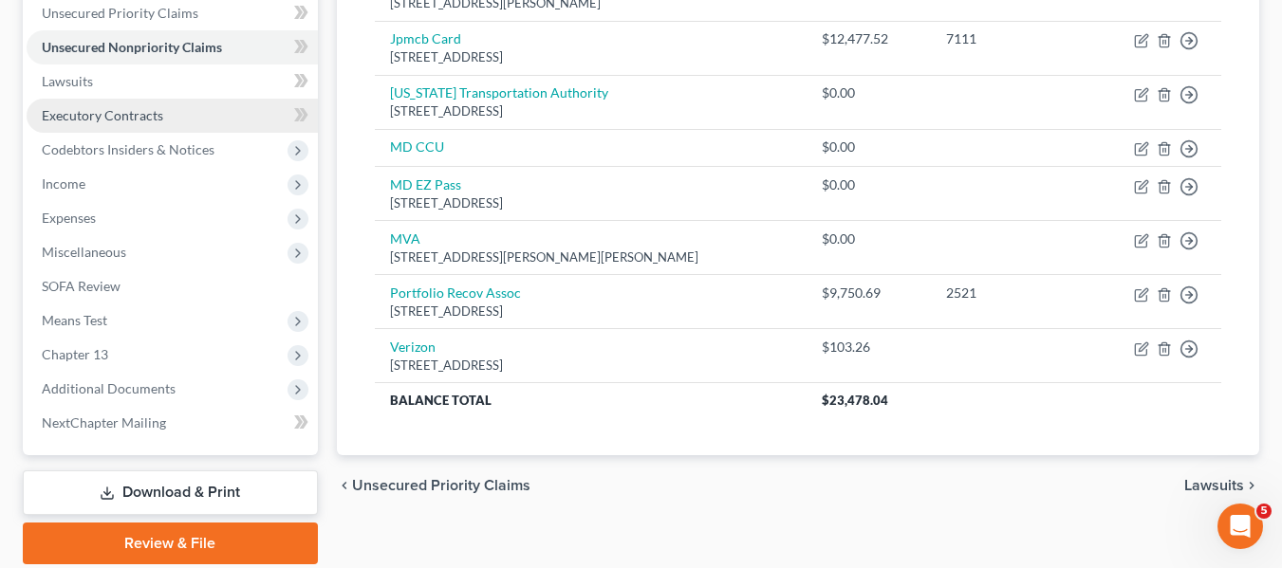
scroll to position [443, 0]
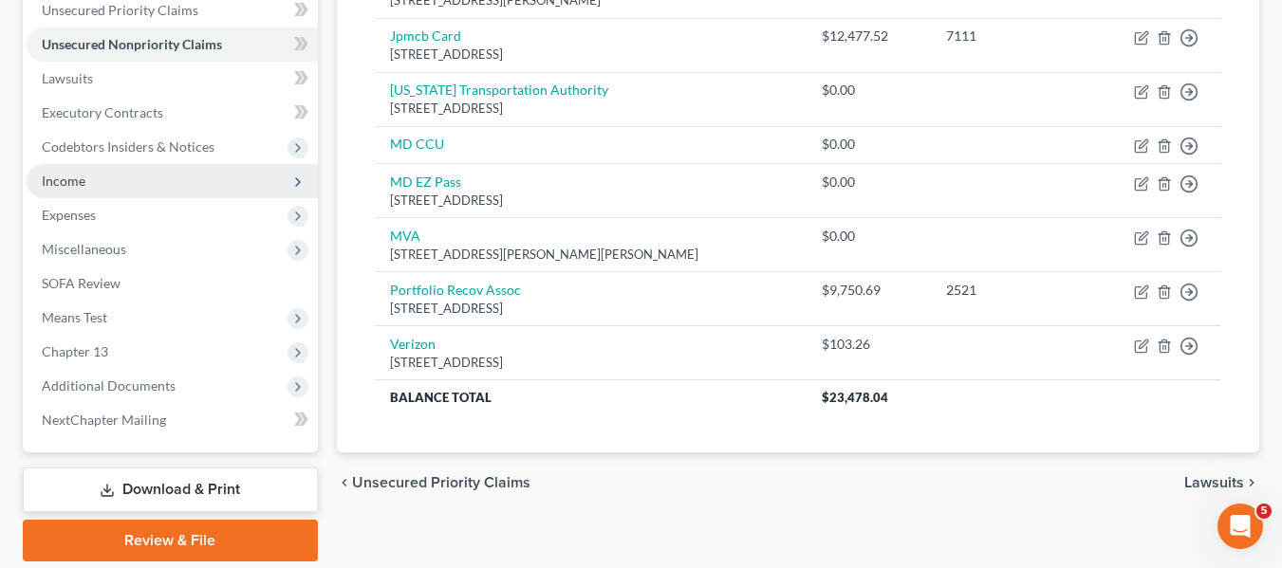
click at [56, 183] on span "Income" at bounding box center [64, 181] width 44 height 16
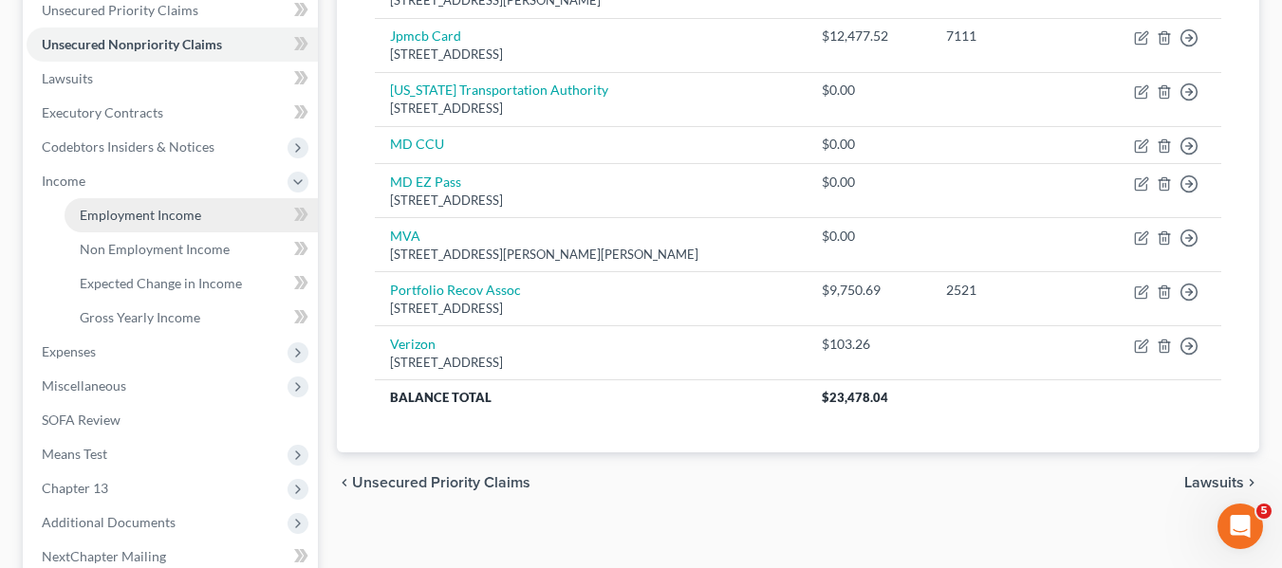
click at [101, 210] on span "Employment Income" at bounding box center [140, 215] width 121 height 16
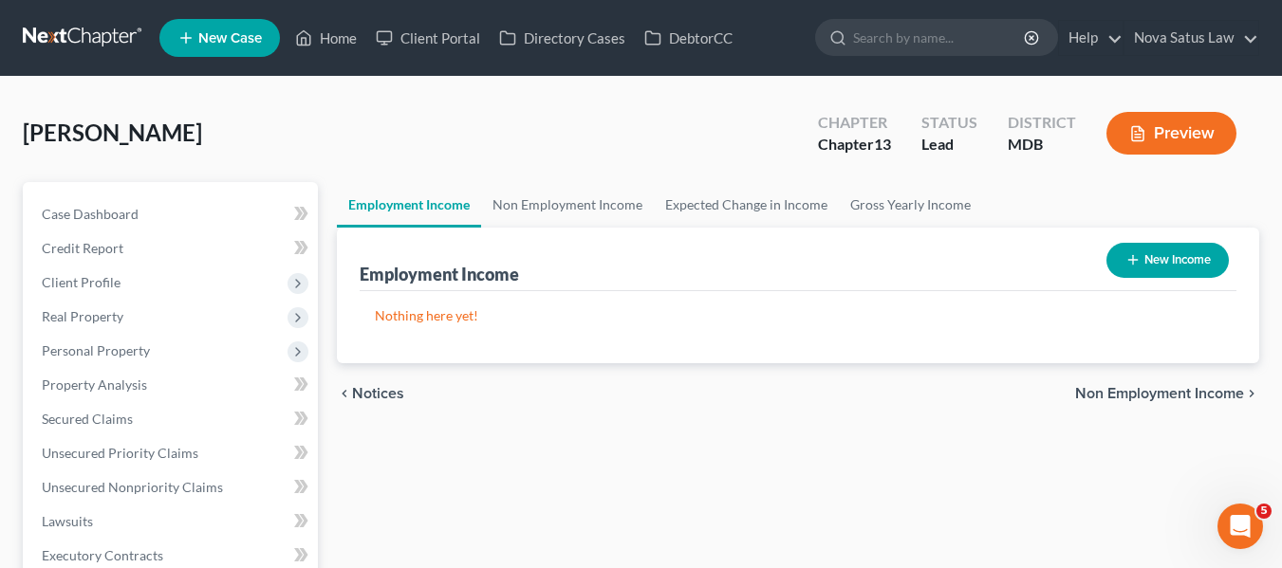
scroll to position [166, 0]
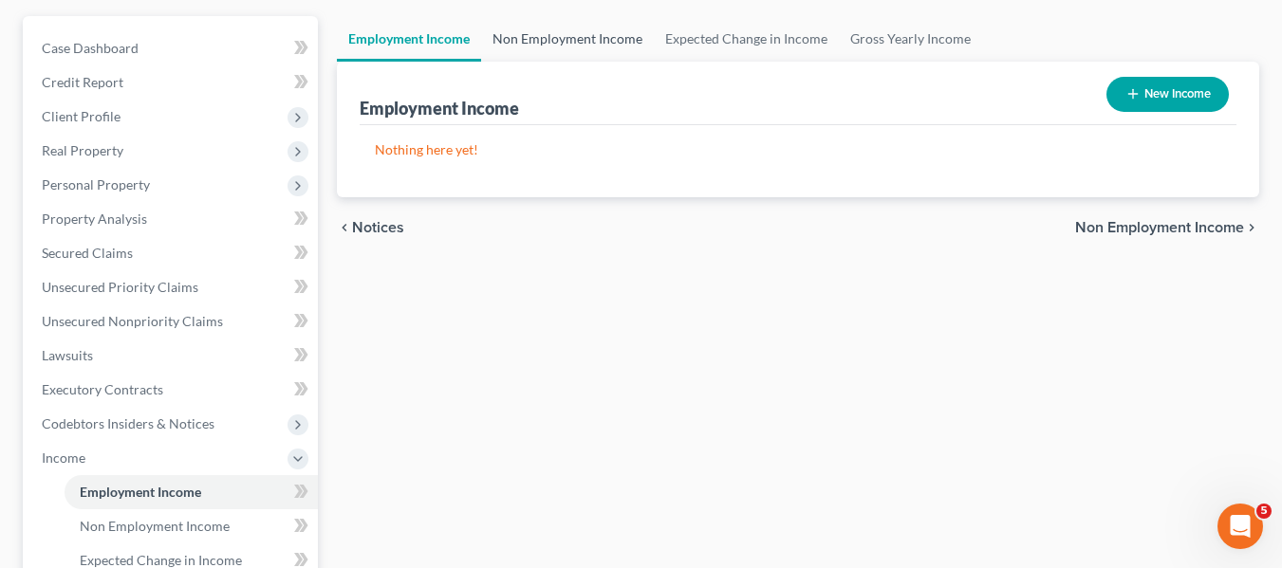
click at [590, 44] on link "Non Employment Income" at bounding box center [567, 39] width 173 height 46
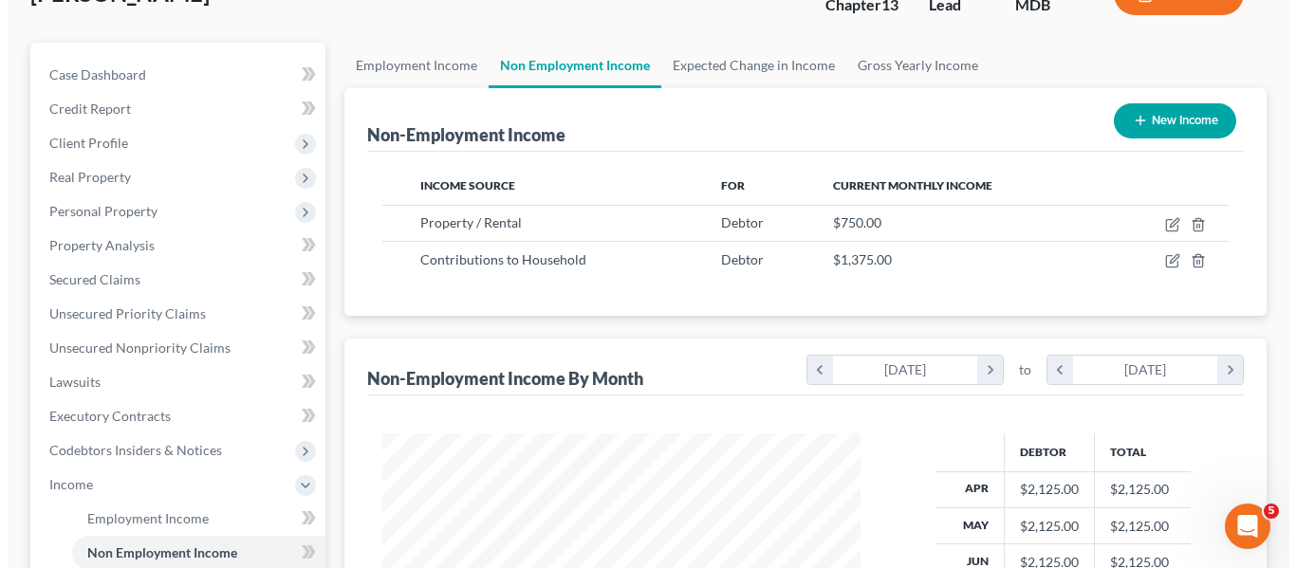
scroll to position [140, 0]
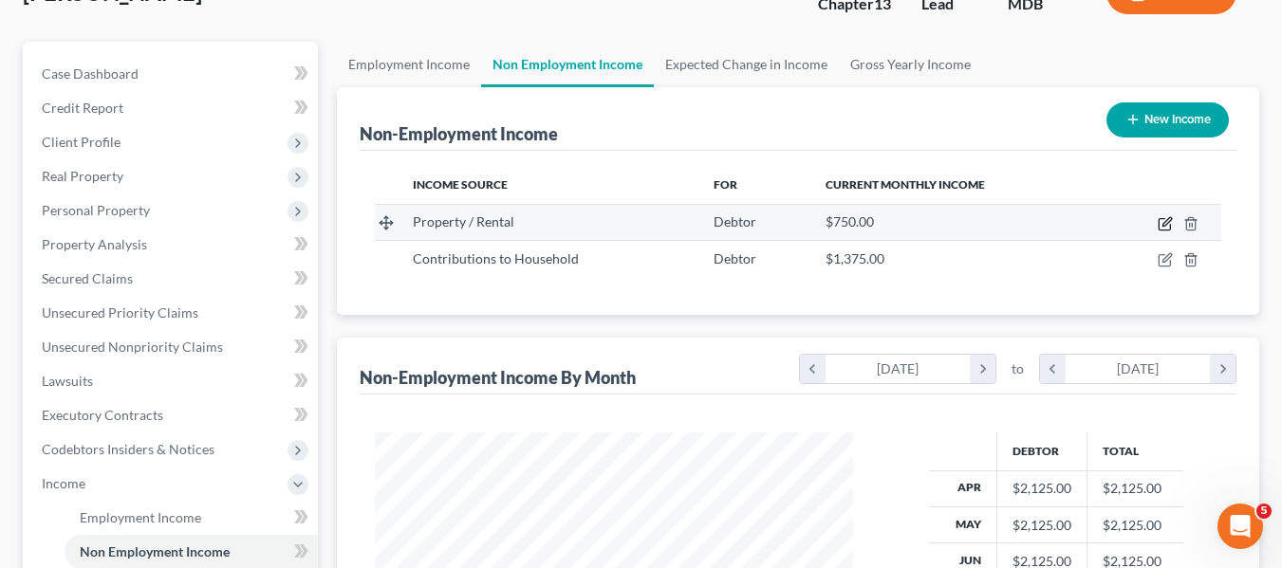
click at [1163, 222] on icon "button" at bounding box center [1164, 223] width 15 height 15
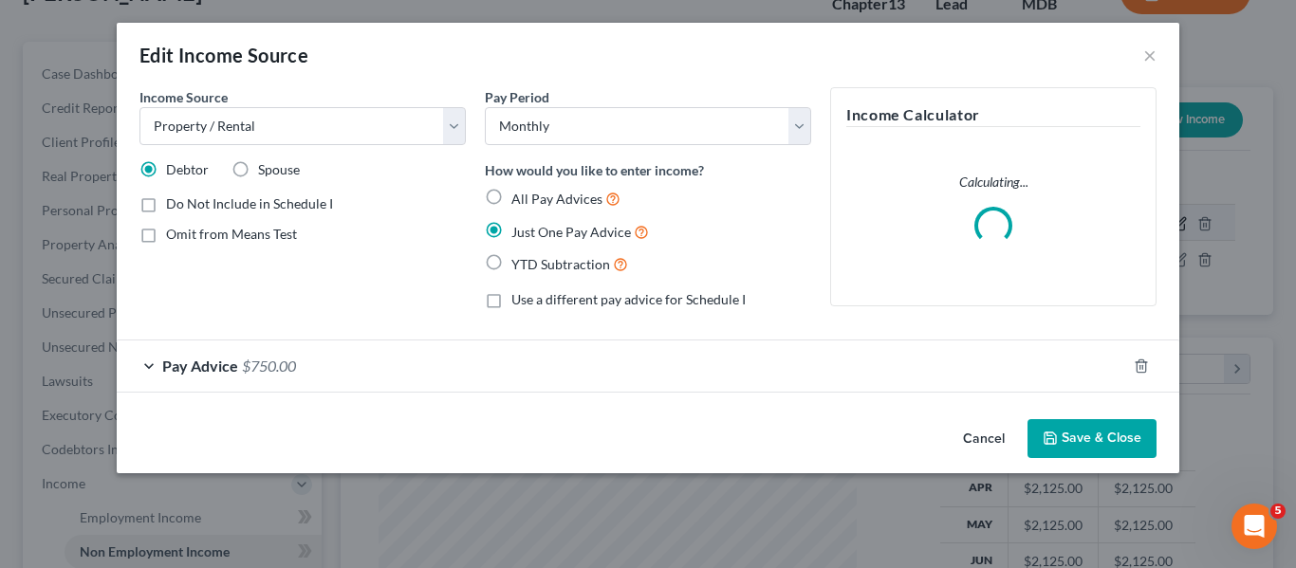
scroll to position [341, 523]
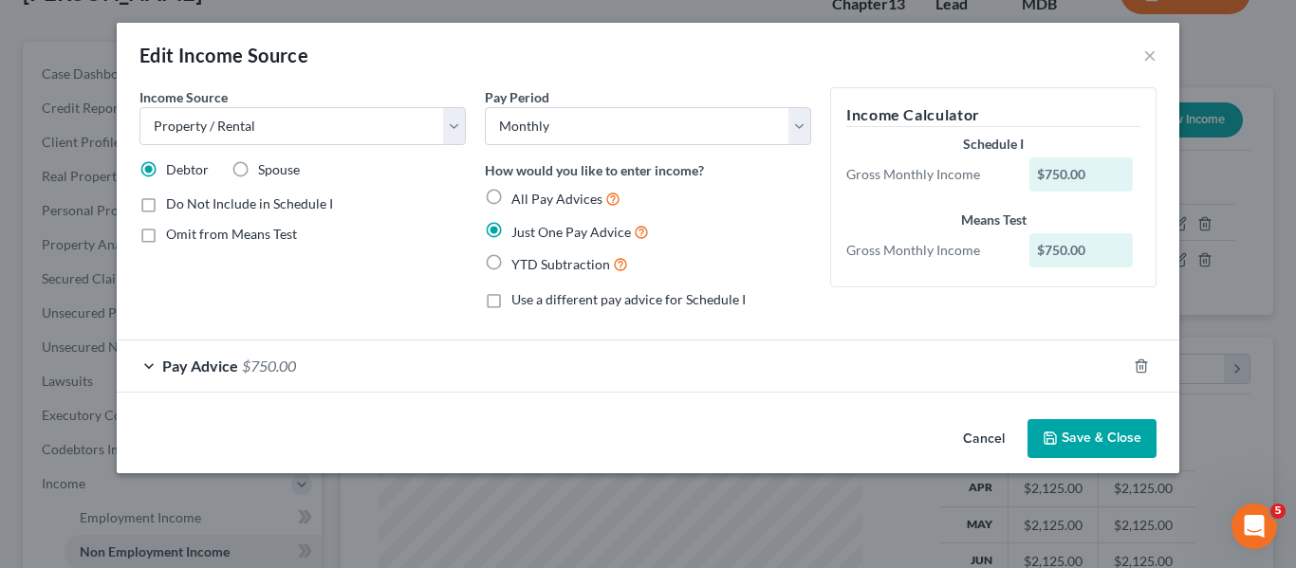
click at [209, 362] on span "Pay Advice" at bounding box center [200, 366] width 76 height 18
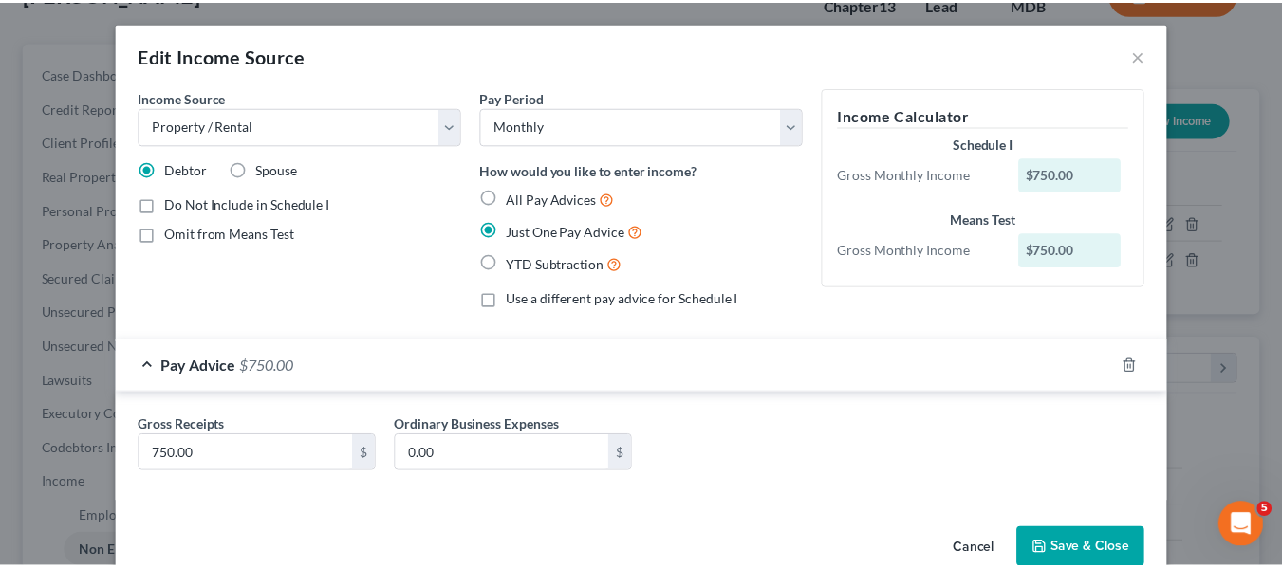
scroll to position [39, 0]
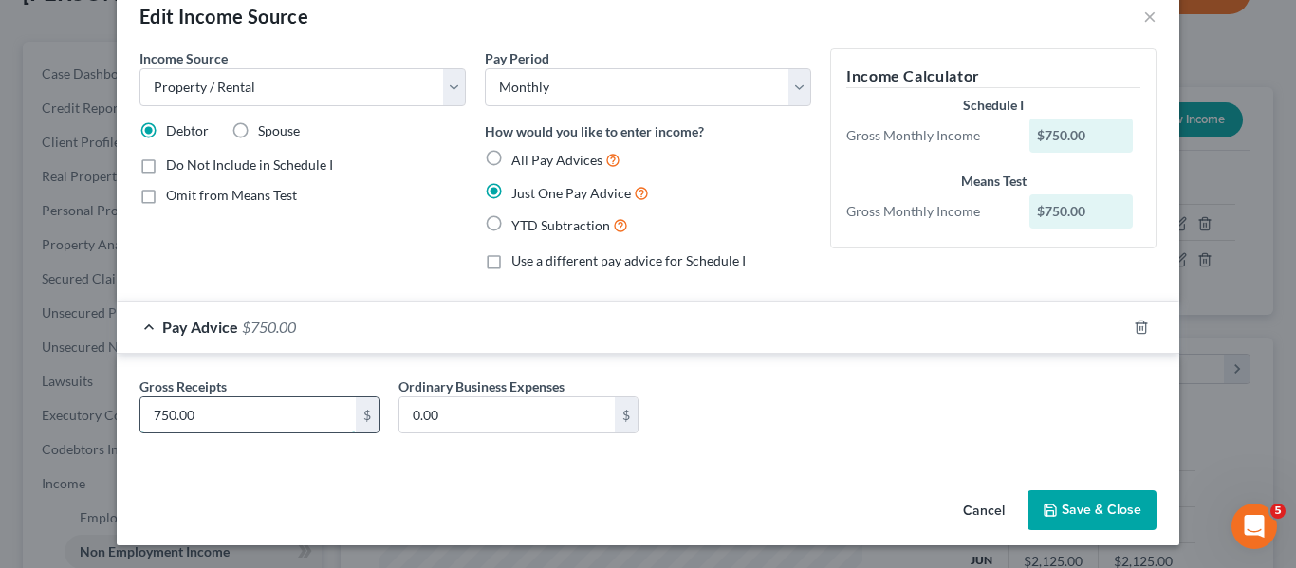
click at [245, 410] on input "750.00" at bounding box center [247, 415] width 215 height 36
click at [1066, 501] on button "Save & Close" at bounding box center [1091, 510] width 129 height 40
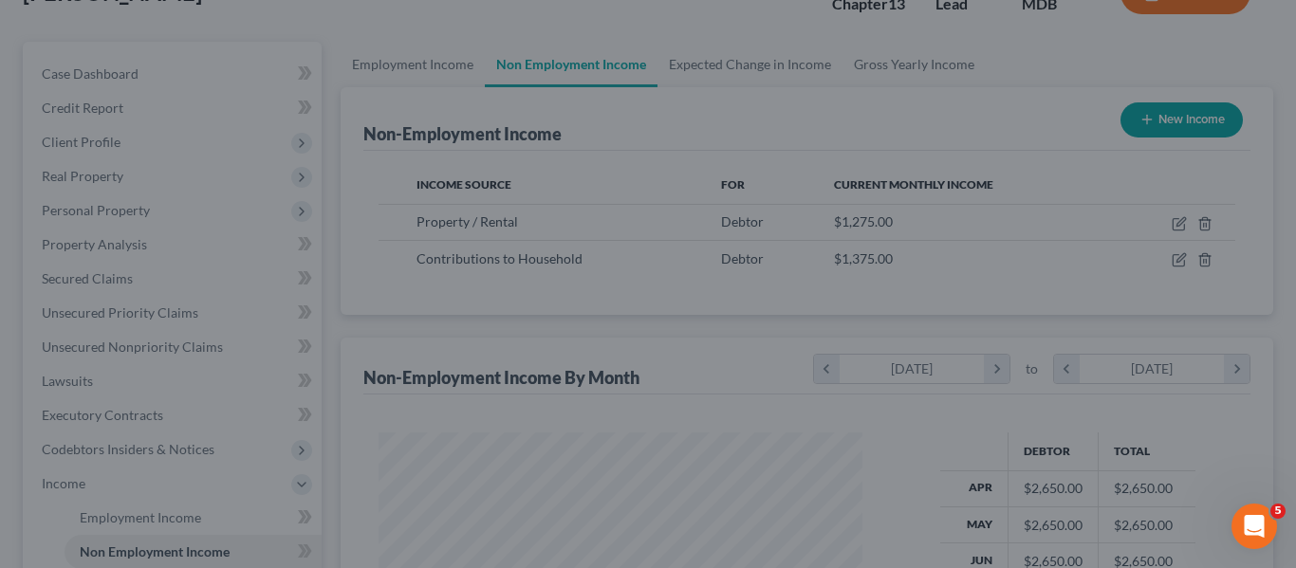
scroll to position [948243, 948066]
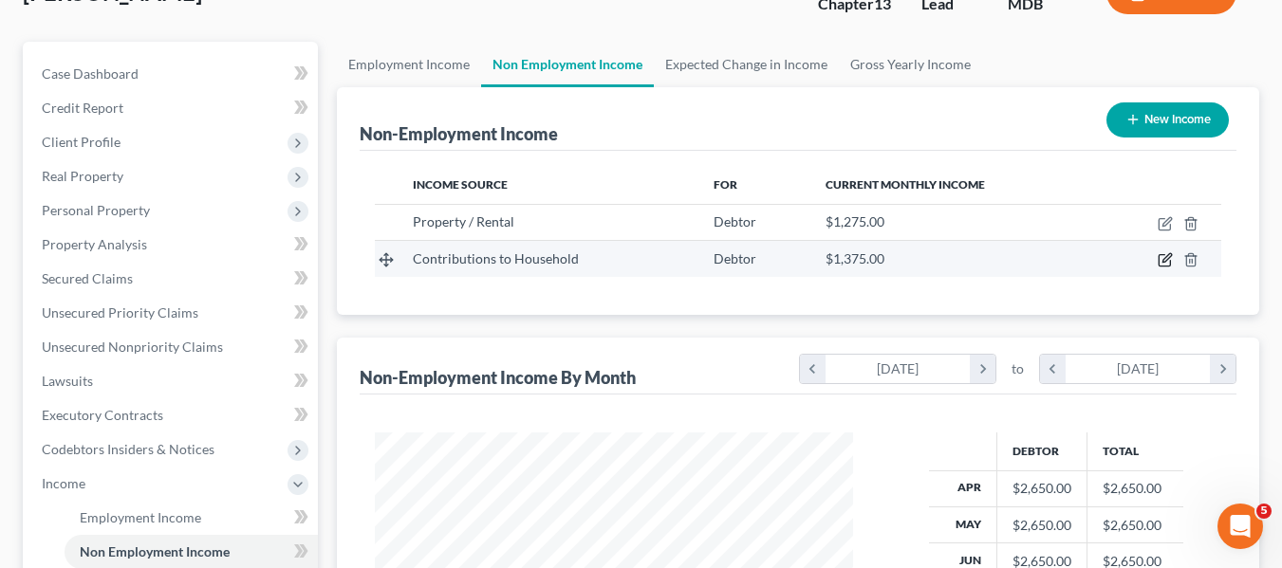
click at [1170, 256] on icon "button" at bounding box center [1164, 259] width 15 height 15
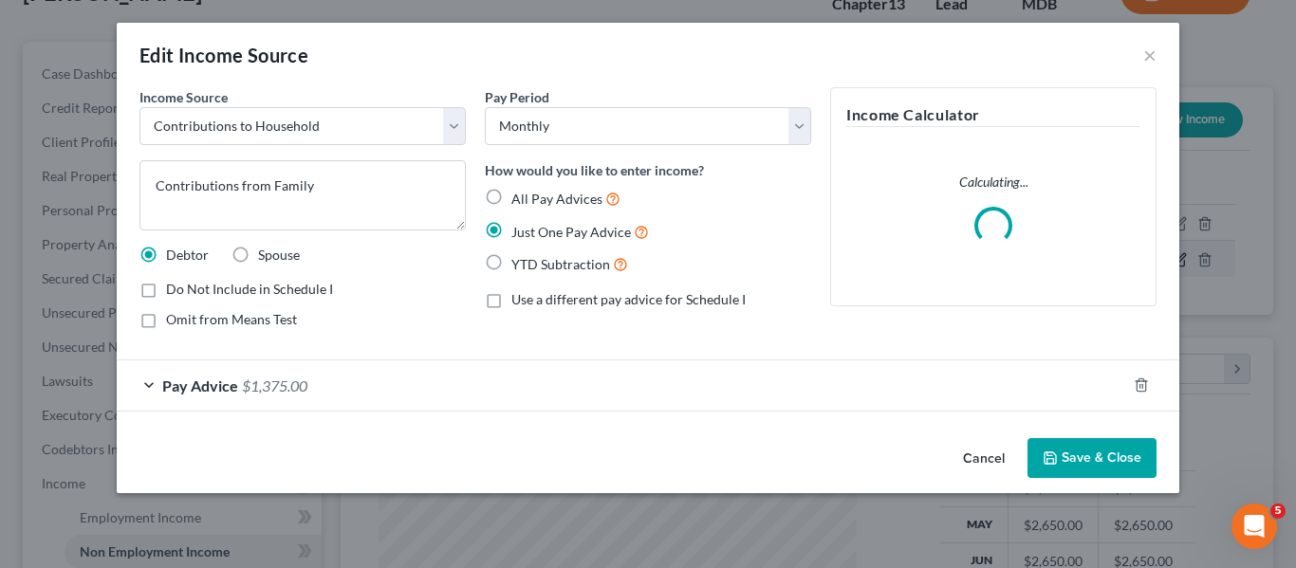
scroll to position [341, 523]
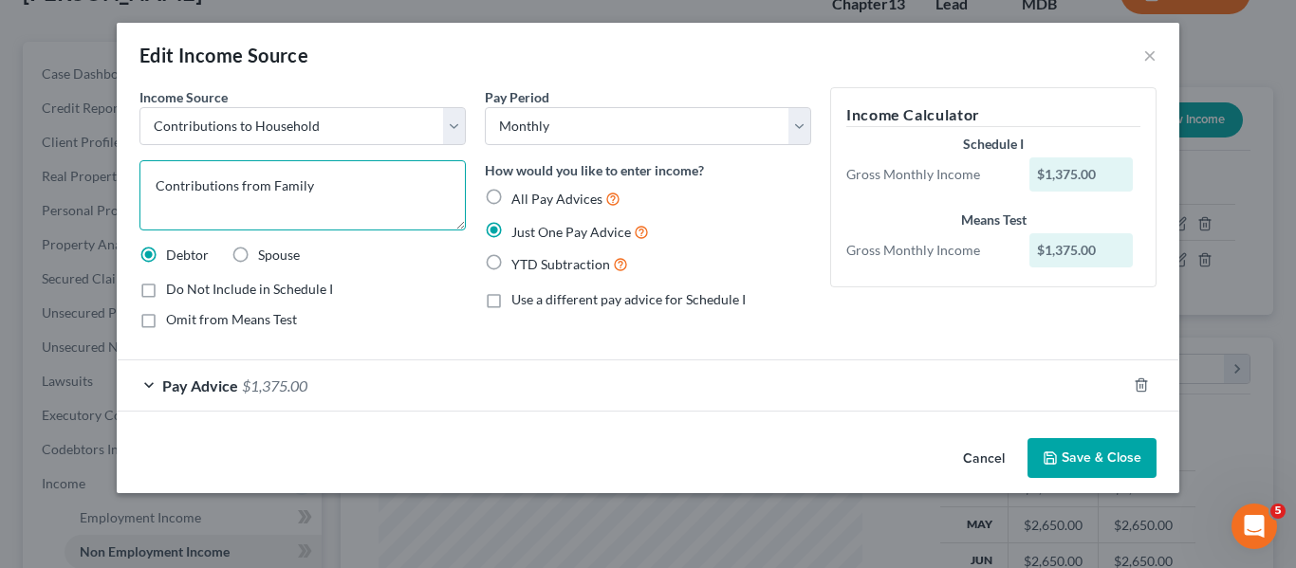
click at [356, 196] on textarea "Contributions from Family" at bounding box center [302, 195] width 326 height 70
click at [198, 382] on span "Pay Advice" at bounding box center [200, 386] width 76 height 18
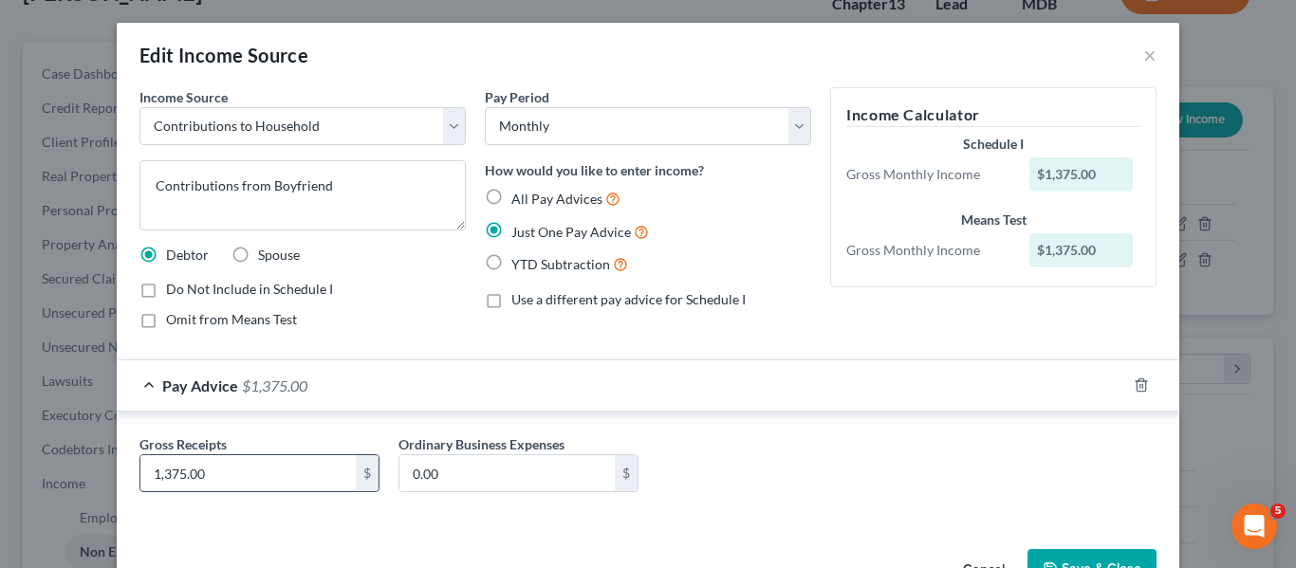
click at [229, 470] on input "1,375.00" at bounding box center [247, 473] width 215 height 36
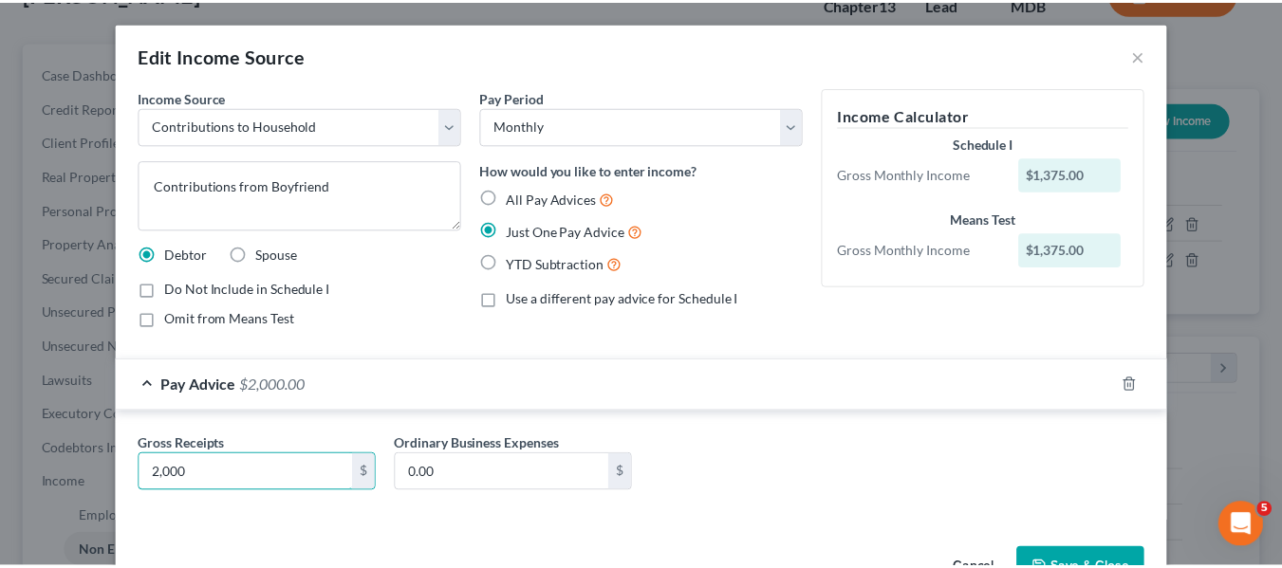
scroll to position [58, 0]
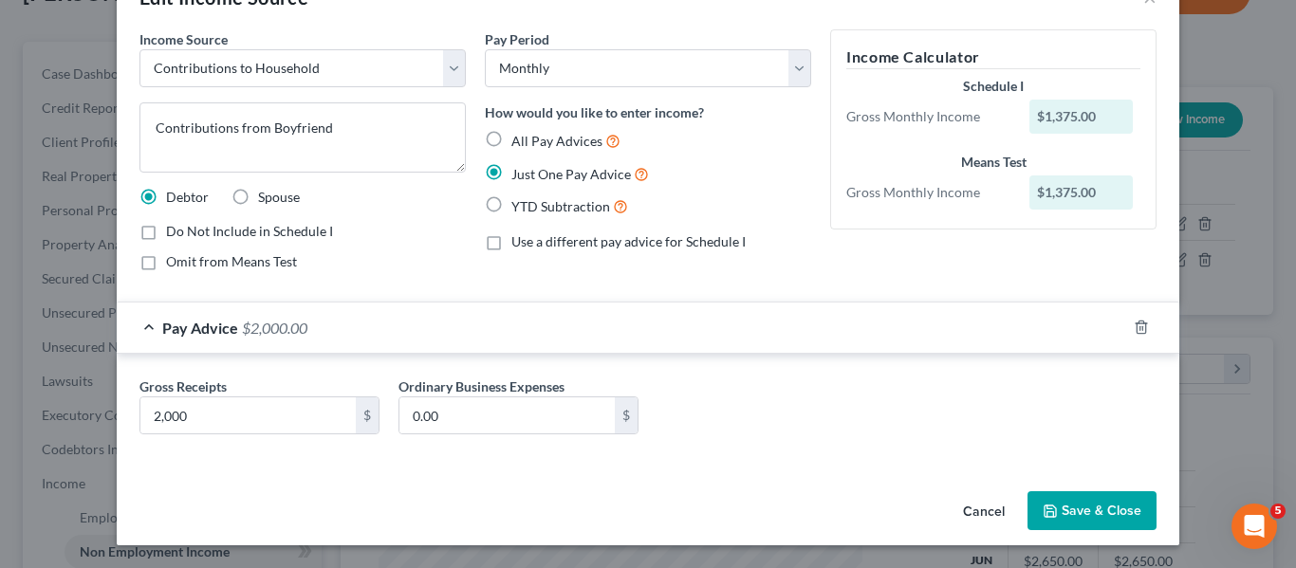
click at [1049, 526] on button "Save & Close" at bounding box center [1091, 511] width 129 height 40
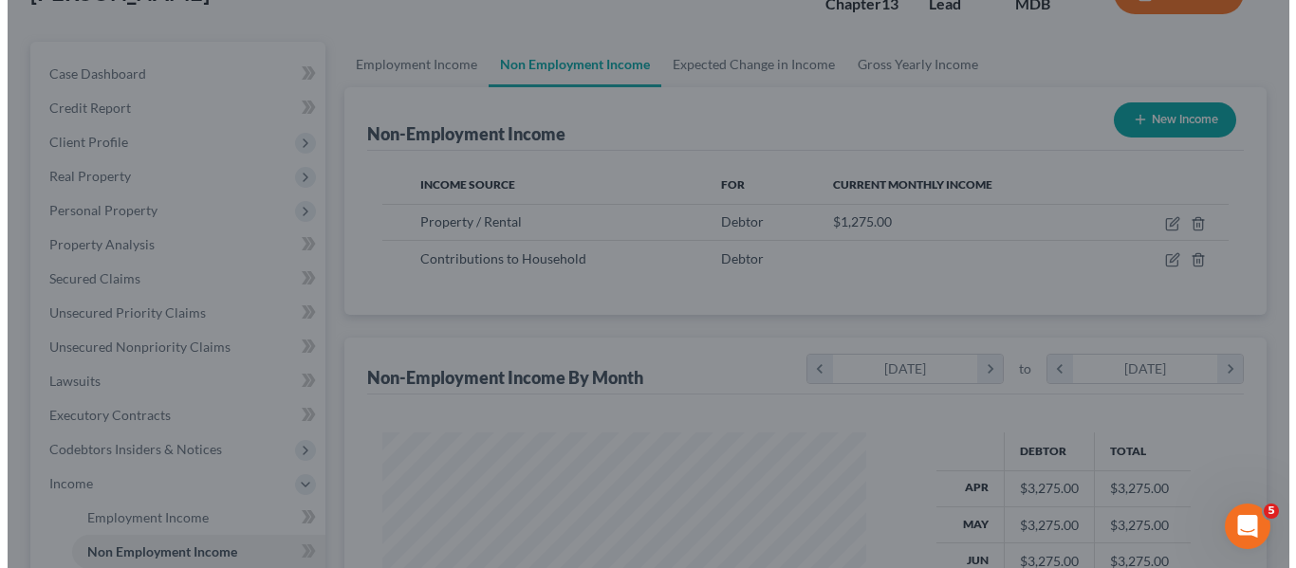
scroll to position [948243, 948066]
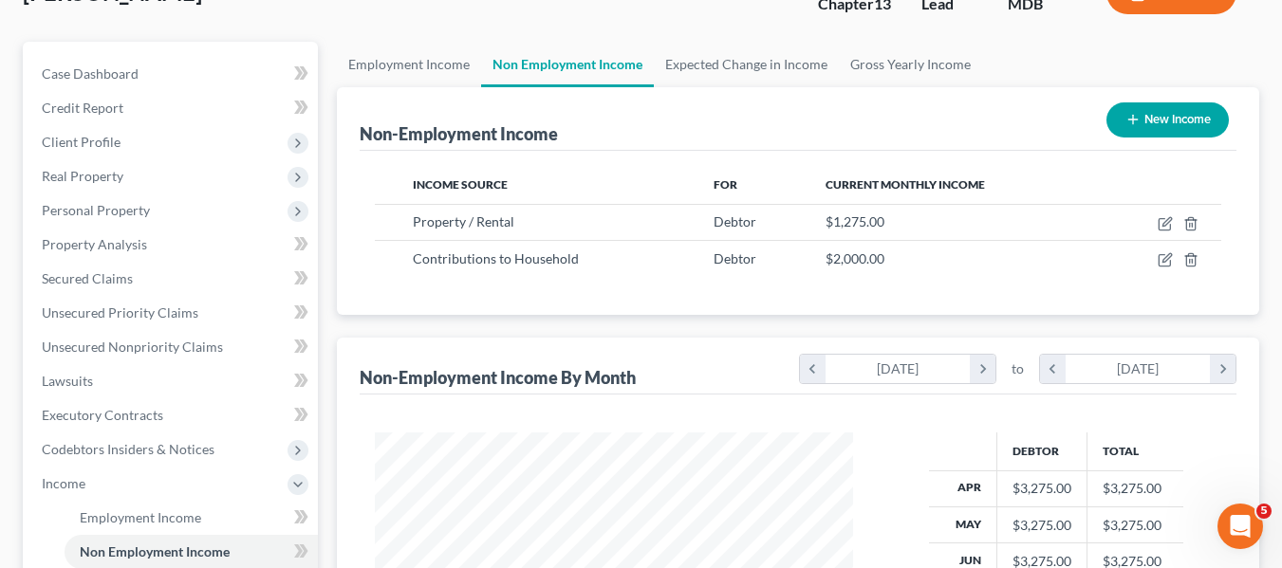
click at [1135, 123] on icon "button" at bounding box center [1132, 119] width 15 height 15
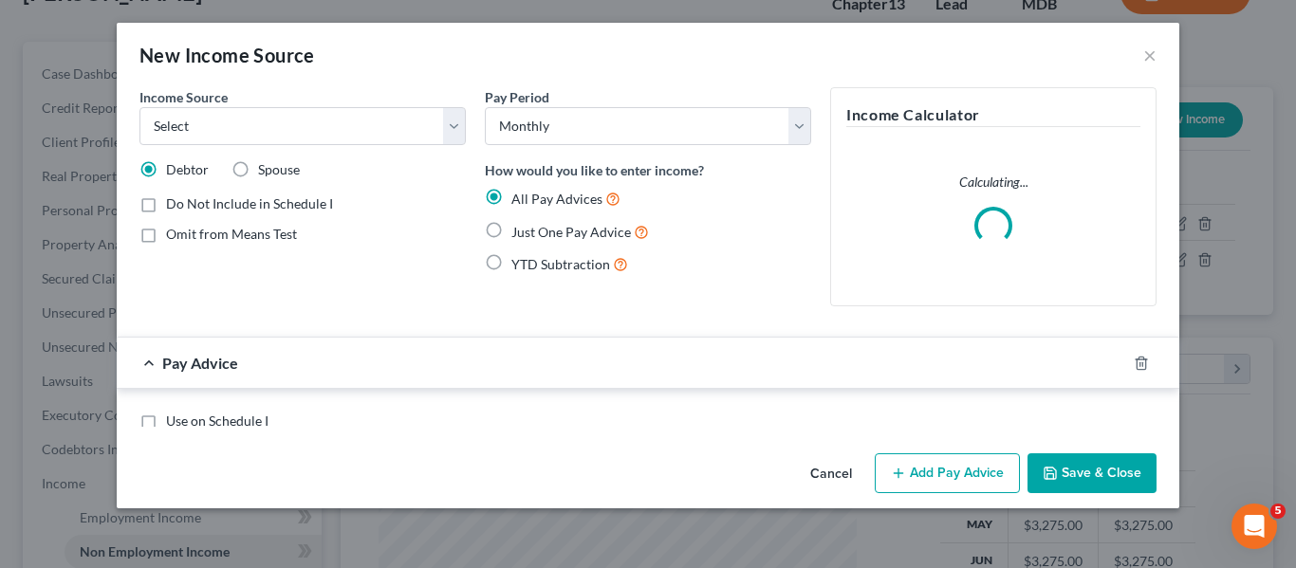
scroll to position [341, 523]
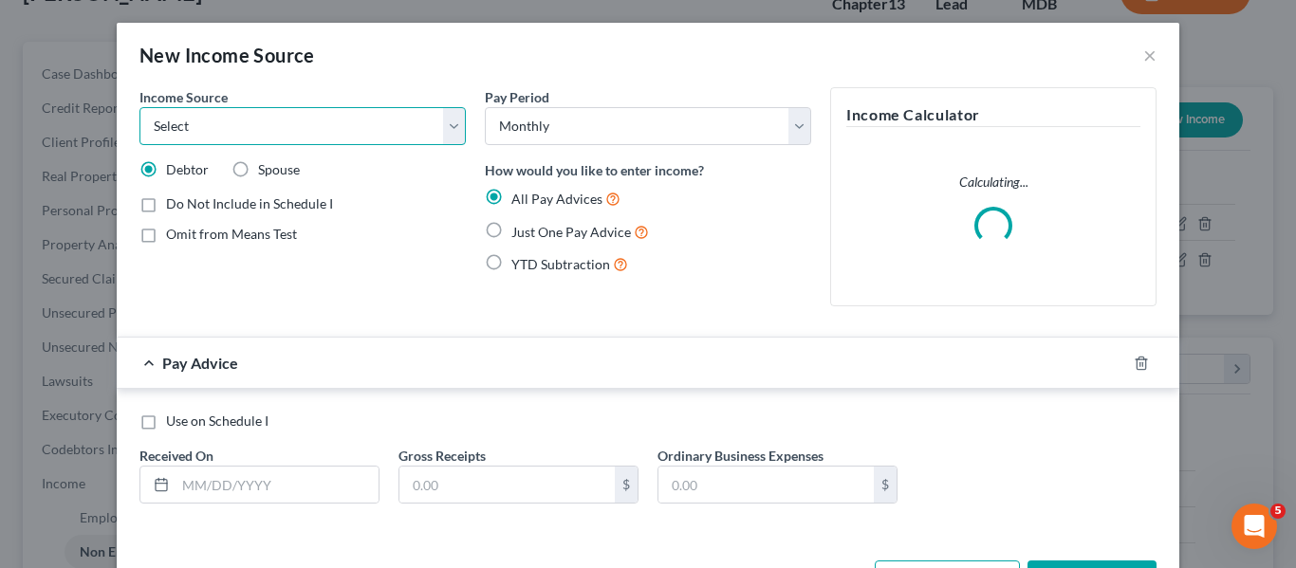
click at [370, 129] on select "Select Unemployment Disability (from employer) Pension Retirement Social Securi…" at bounding box center [302, 126] width 326 height 38
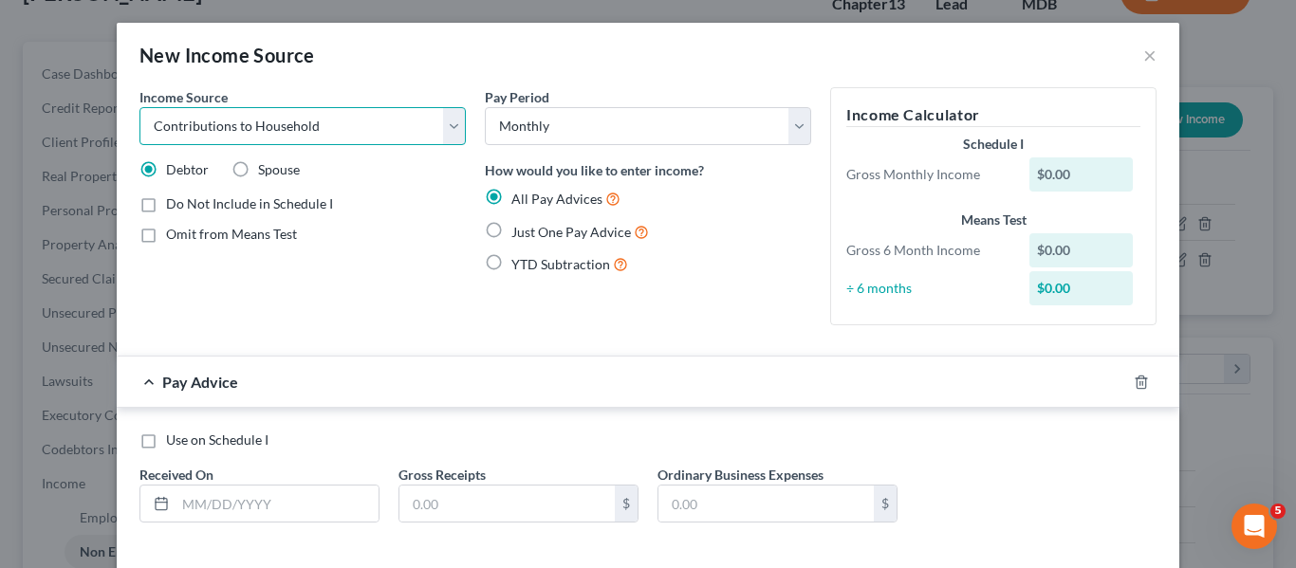
click at [139, 107] on select "Select Unemployment Disability (from employer) Pension Retirement Social Securi…" at bounding box center [302, 126] width 326 height 38
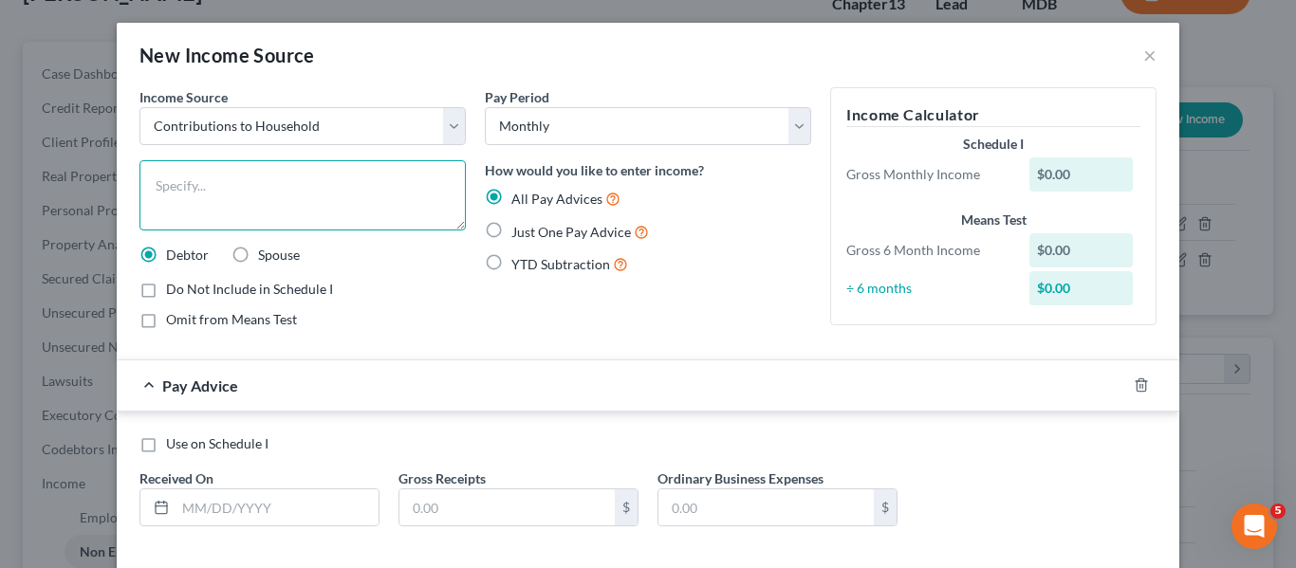
click at [257, 199] on textarea at bounding box center [302, 195] width 326 height 70
click at [511, 231] on label "Just One Pay Advice" at bounding box center [580, 232] width 138 height 22
click at [519, 231] on input "Just One Pay Advice" at bounding box center [525, 227] width 12 height 12
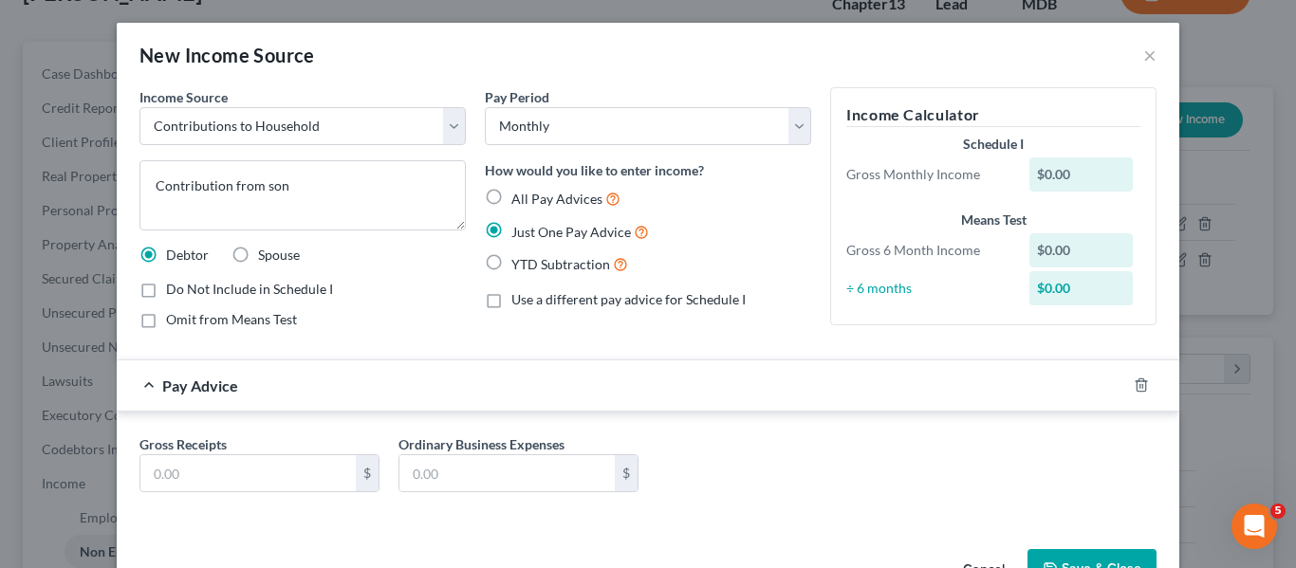
scroll to position [58, 0]
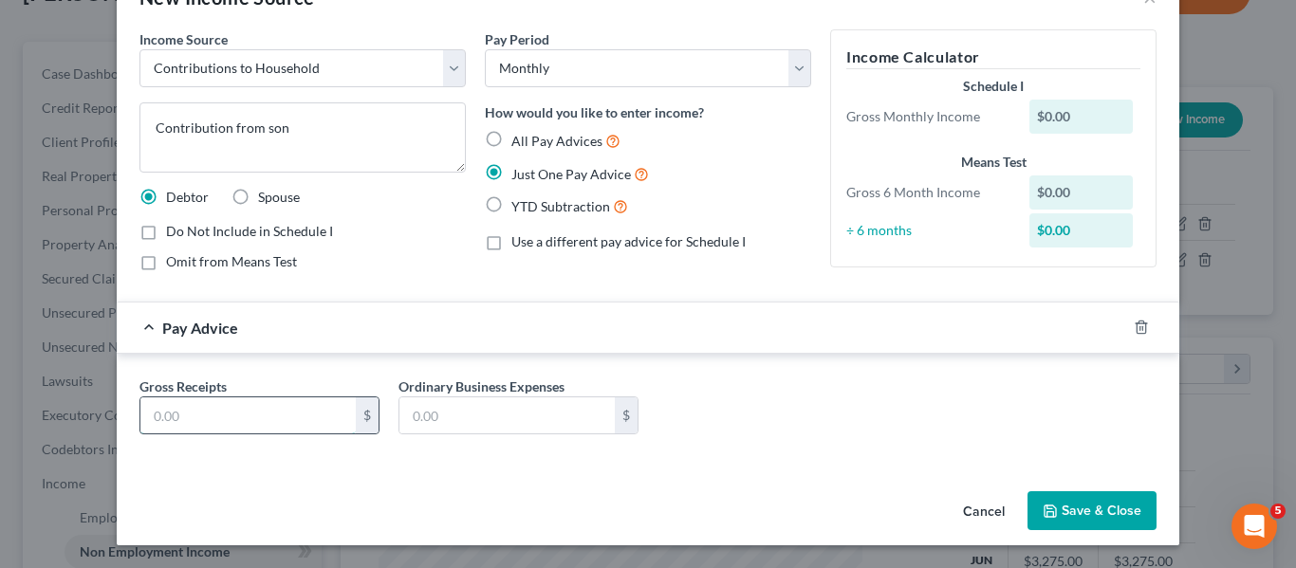
click at [200, 416] on input "text" at bounding box center [247, 415] width 215 height 36
click at [1052, 517] on icon "button" at bounding box center [1049, 511] width 15 height 15
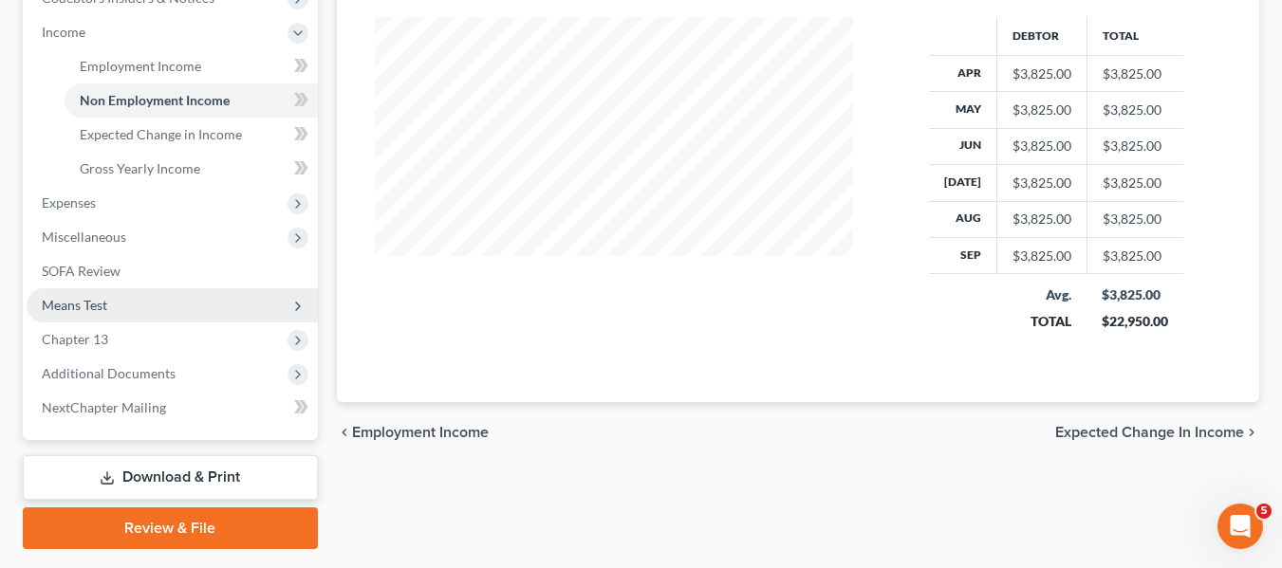
scroll to position [593, 0]
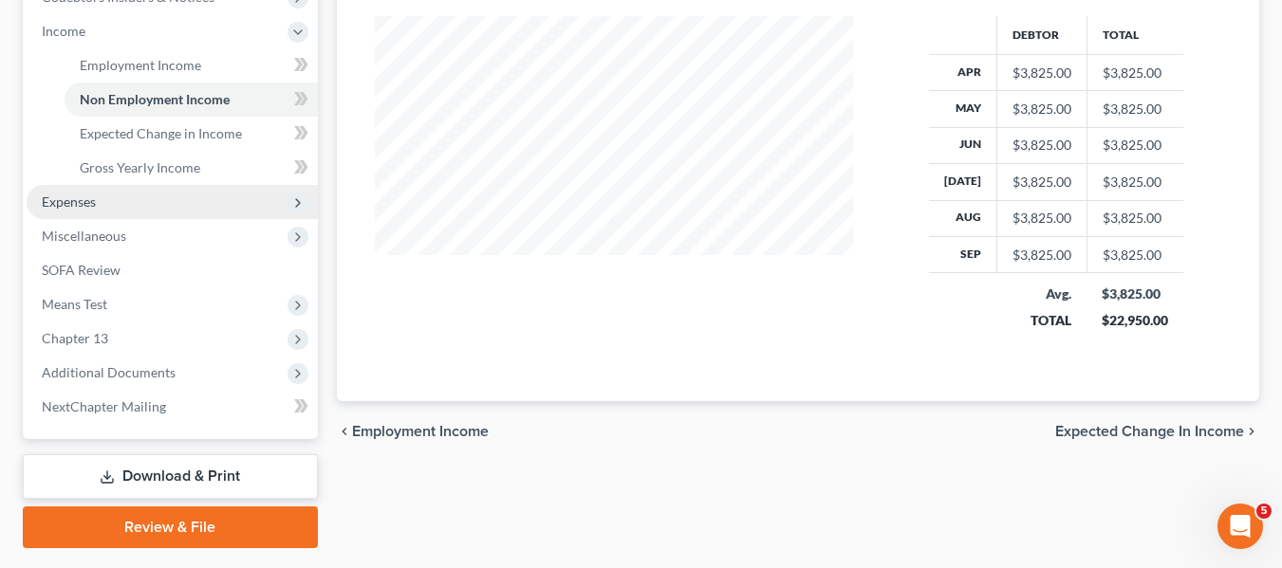
click at [46, 209] on span "Expenses" at bounding box center [69, 202] width 54 height 16
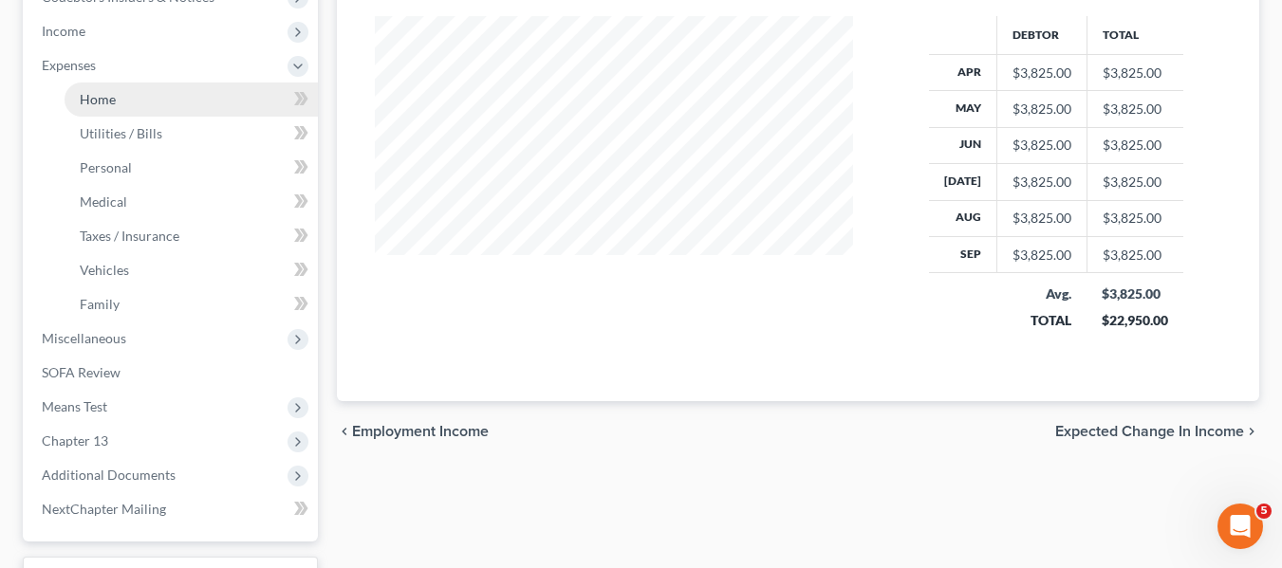
click at [83, 104] on span "Home" at bounding box center [98, 99] width 36 height 16
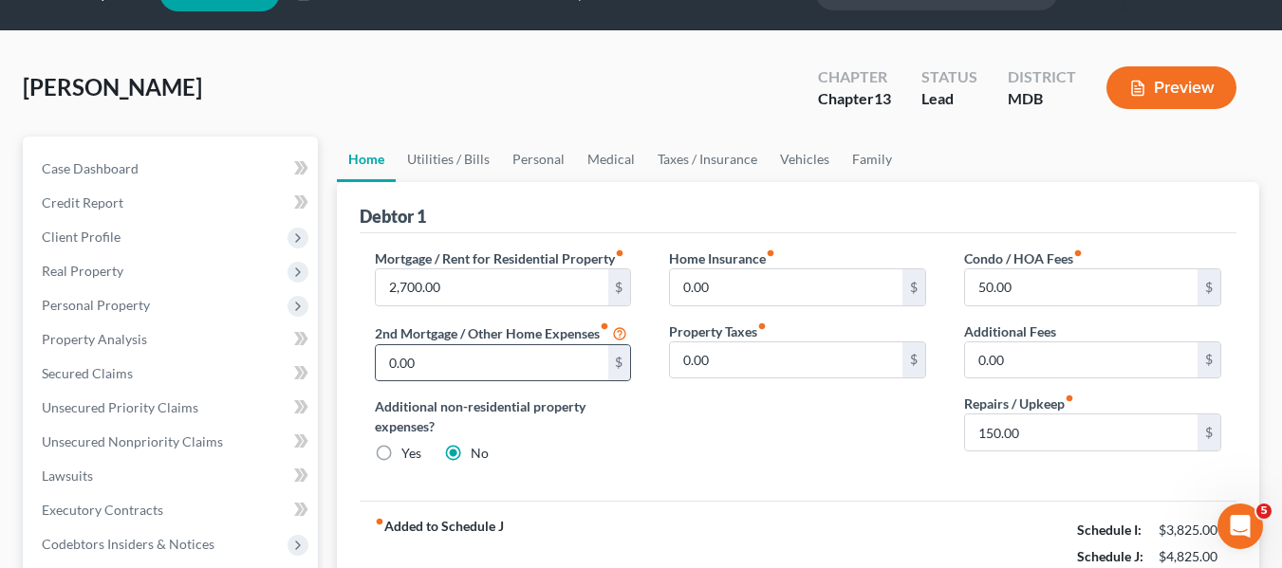
scroll to position [45, 0]
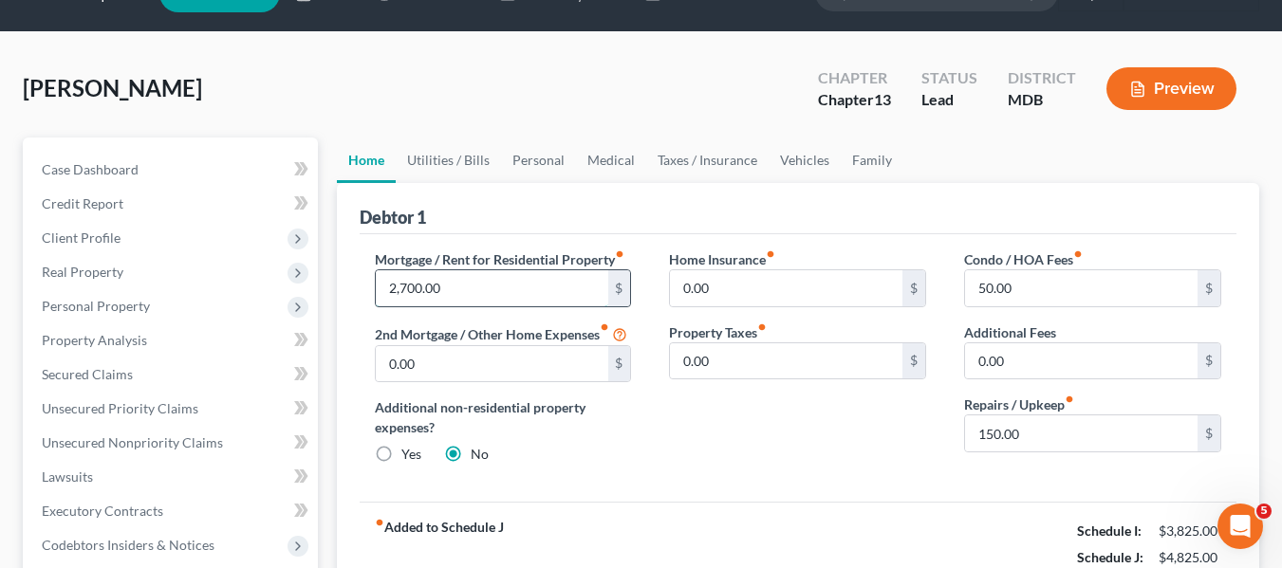
click at [437, 292] on input "2,700.00" at bounding box center [492, 288] width 232 height 36
click at [439, 157] on link "Utilities / Bills" at bounding box center [448, 161] width 105 height 46
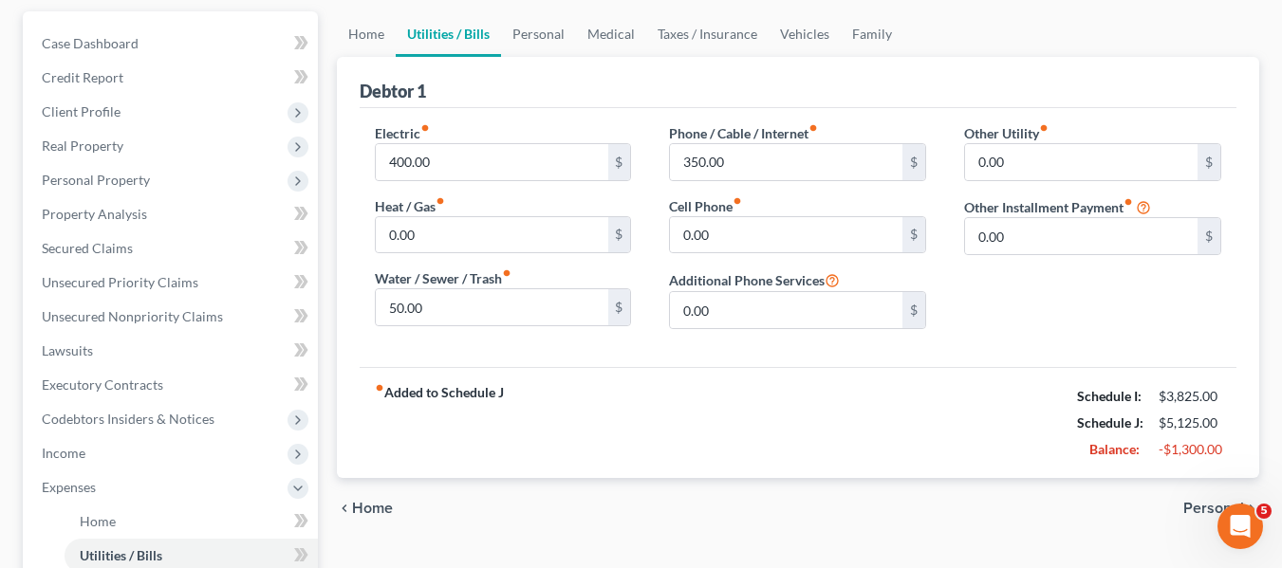
scroll to position [173, 0]
click at [543, 38] on link "Personal" at bounding box center [538, 32] width 75 height 46
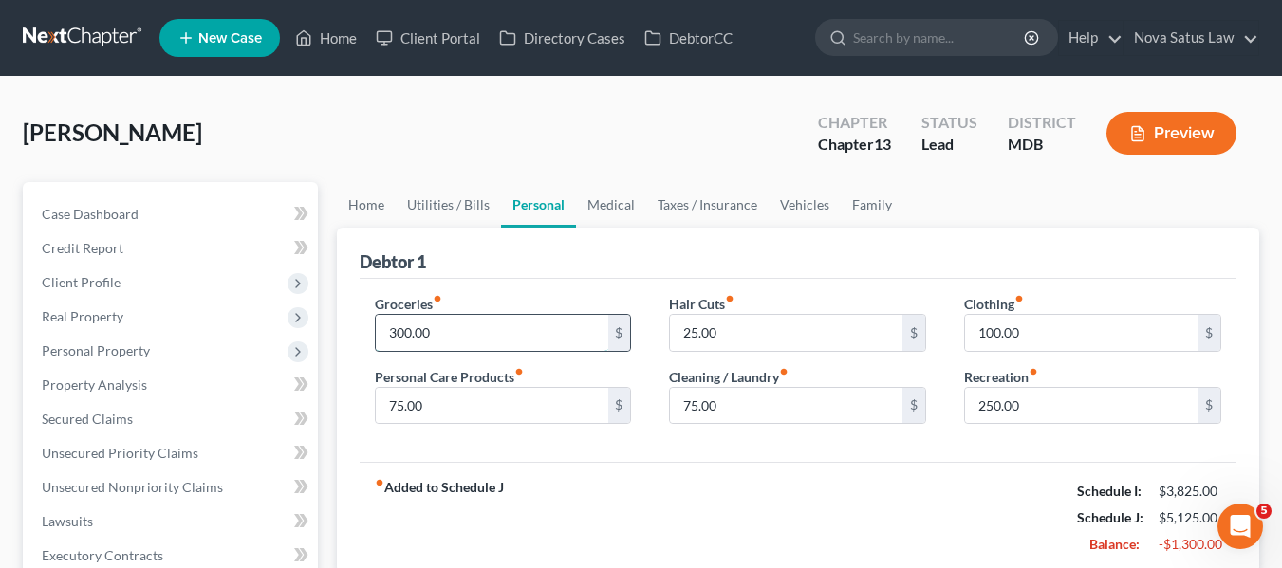
click at [492, 322] on input "300.00" at bounding box center [492, 333] width 232 height 36
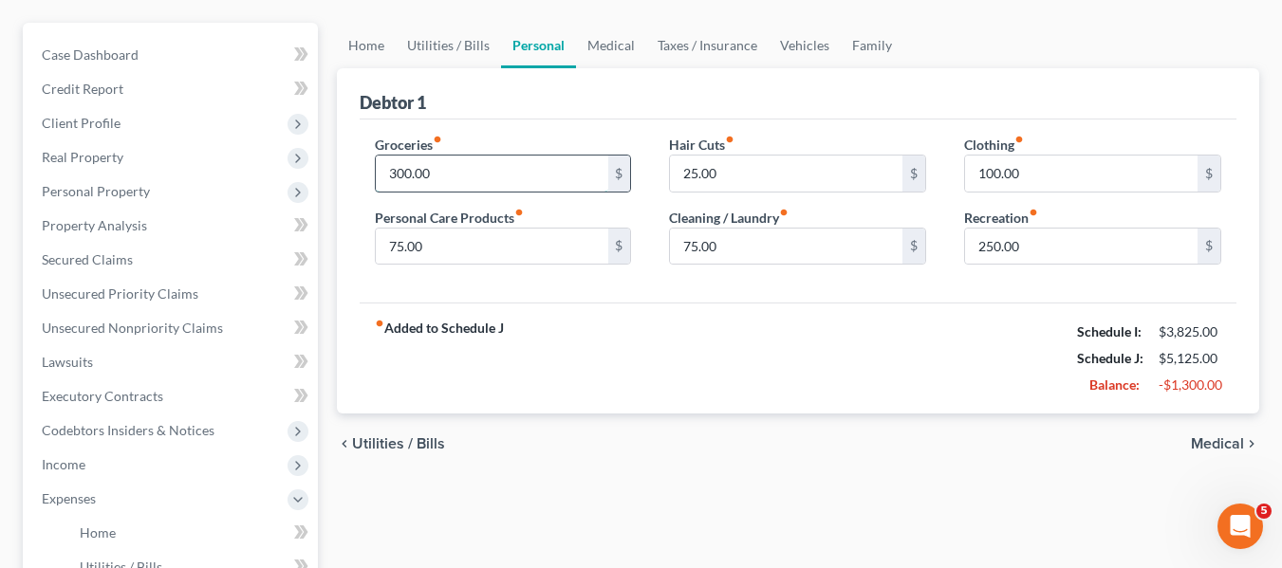
scroll to position [160, 0]
click at [1080, 238] on input "250.00" at bounding box center [1081, 246] width 232 height 36
click at [616, 48] on link "Medical" at bounding box center [611, 45] width 70 height 46
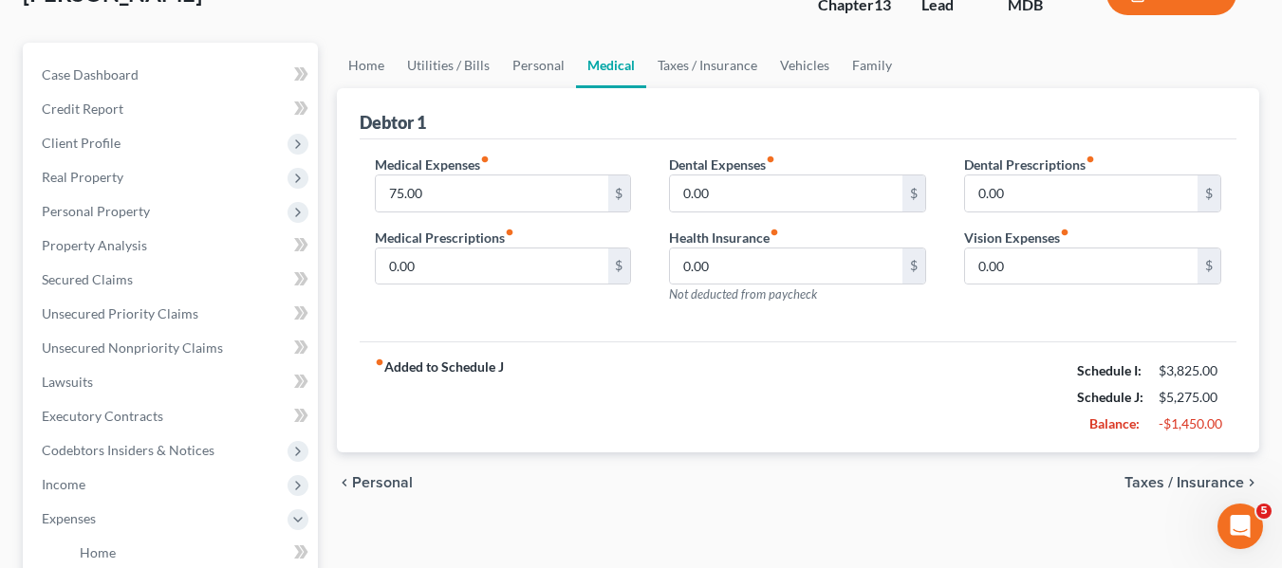
scroll to position [142, 0]
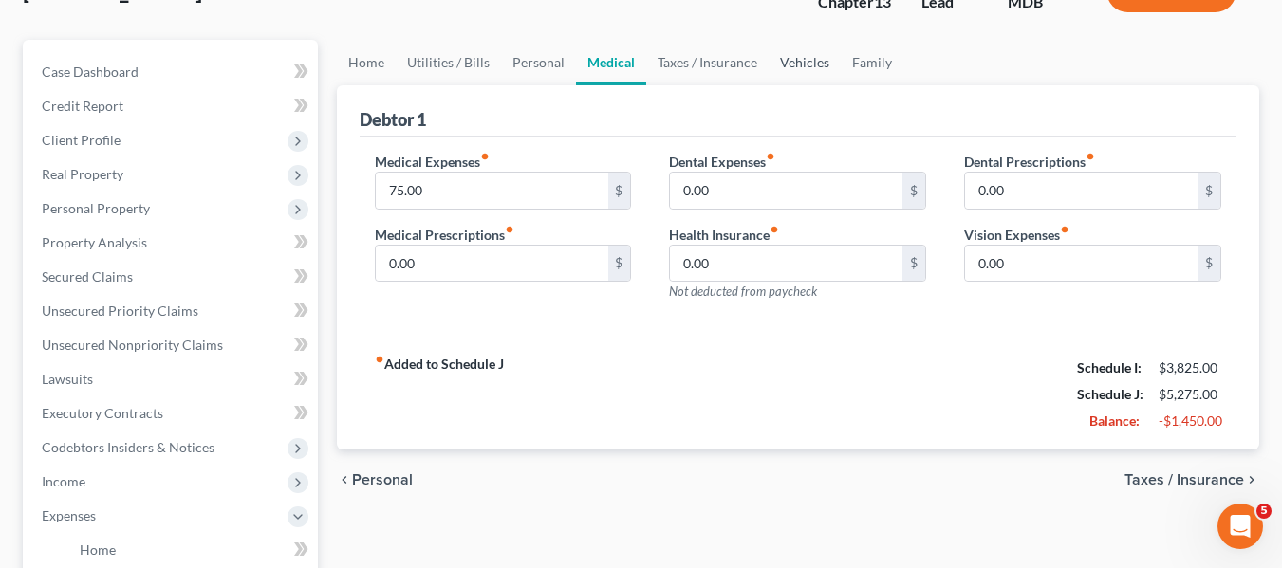
click at [783, 63] on link "Vehicles" at bounding box center [804, 63] width 72 height 46
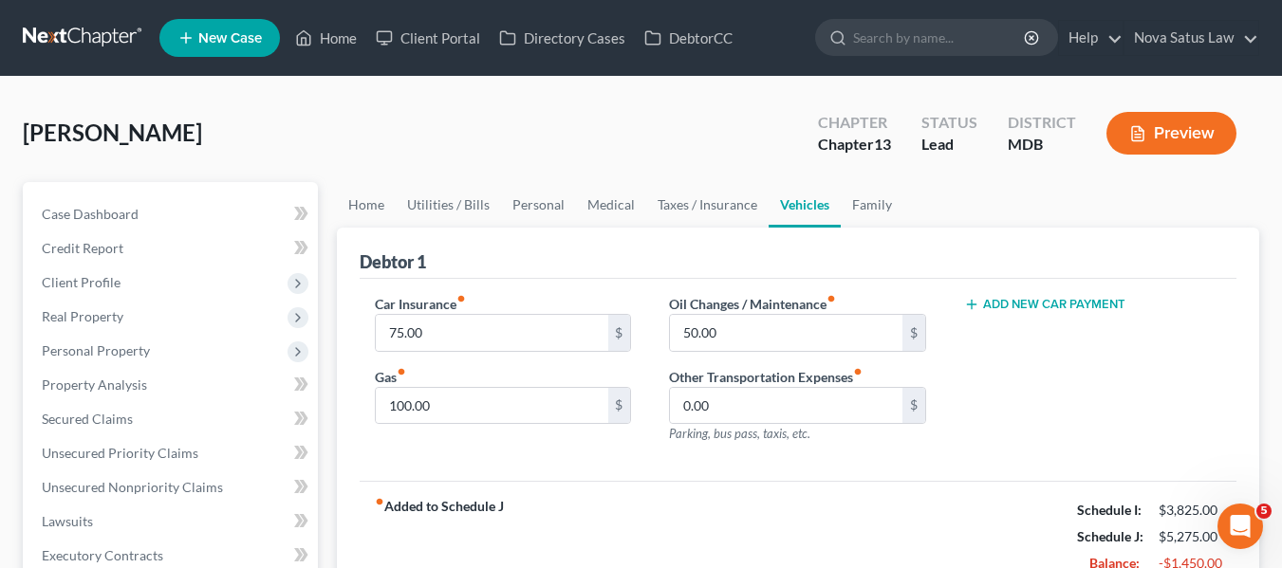
scroll to position [84, 0]
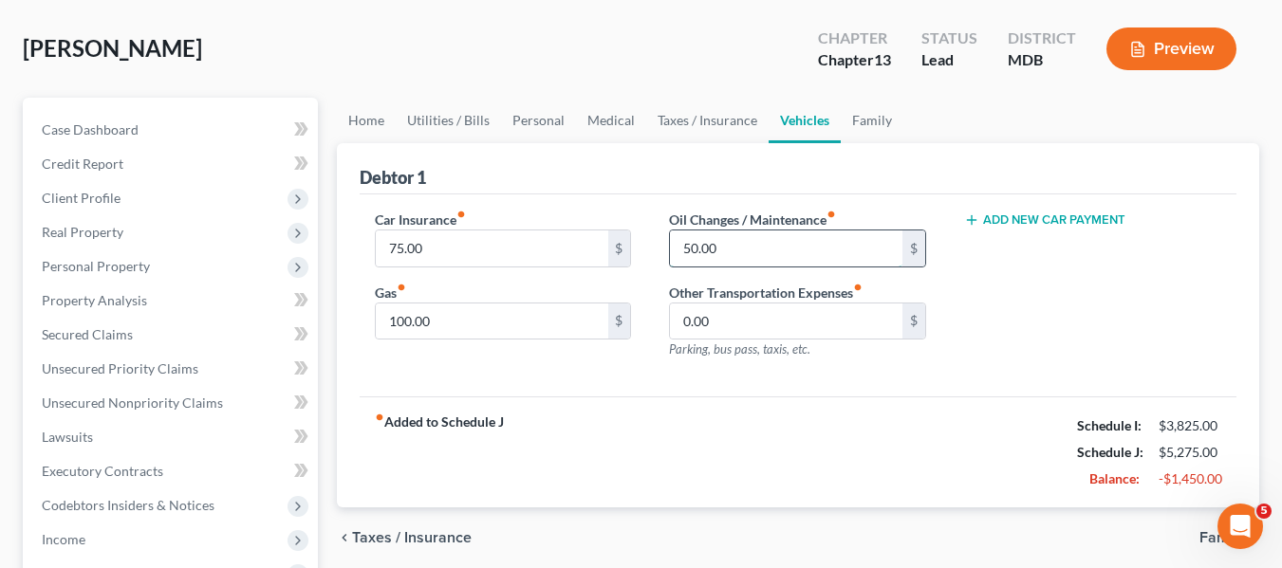
click at [730, 236] on input "50.00" at bounding box center [786, 249] width 232 height 36
click at [526, 255] on input "75.00" at bounding box center [492, 249] width 232 height 36
click at [457, 321] on input "100.00" at bounding box center [492, 322] width 232 height 36
click at [438, 249] on input "75.00" at bounding box center [492, 249] width 232 height 36
click at [858, 116] on link "Family" at bounding box center [871, 121] width 63 height 46
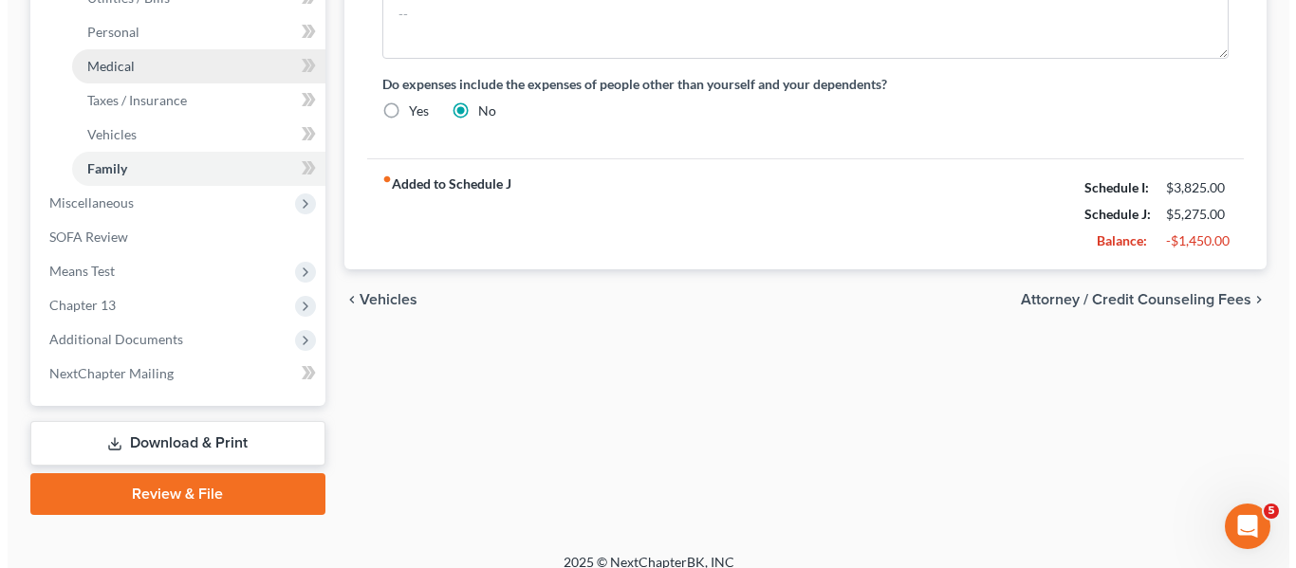
scroll to position [747, 0]
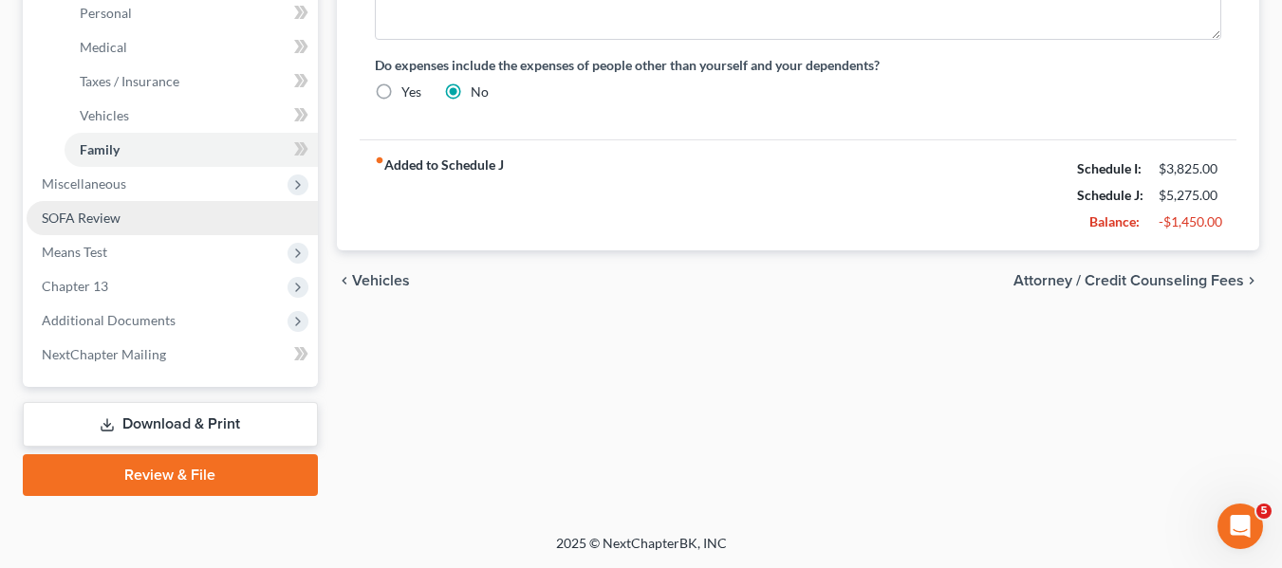
click at [117, 227] on link "SOFA Review" at bounding box center [172, 218] width 291 height 34
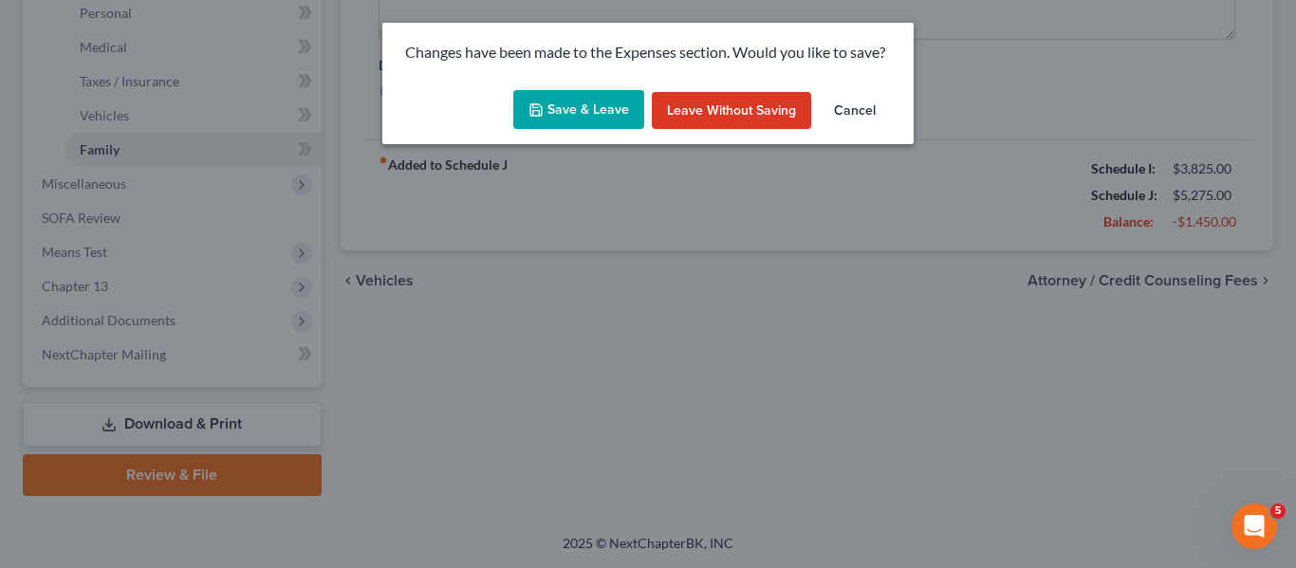
click at [578, 102] on button "Save & Leave" at bounding box center [578, 110] width 131 height 40
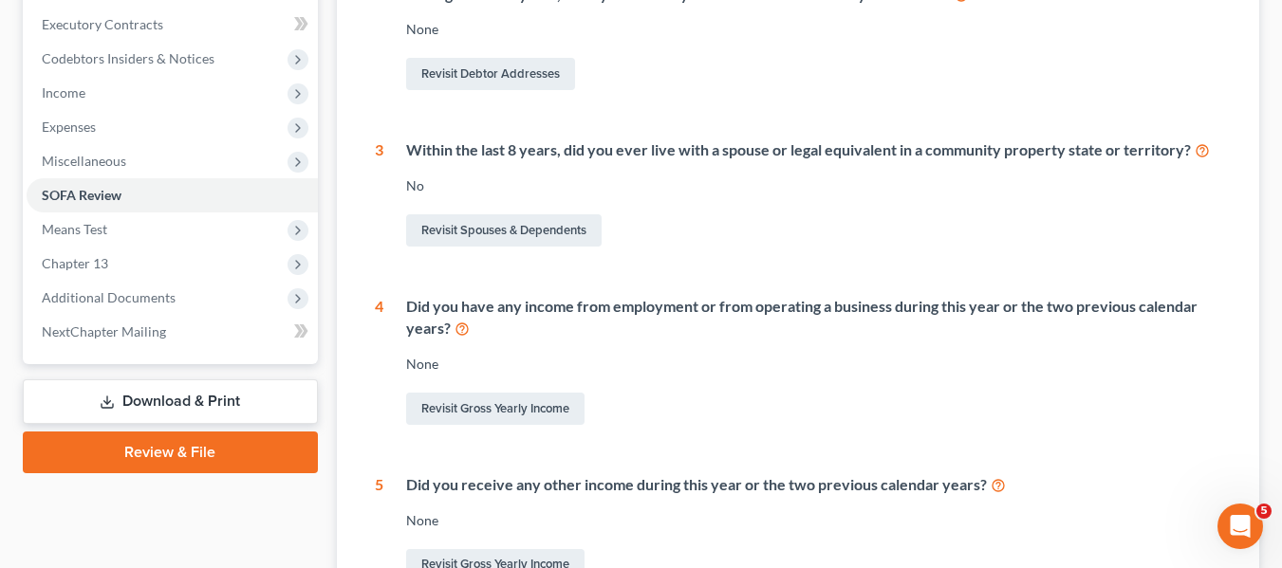
scroll to position [532, 0]
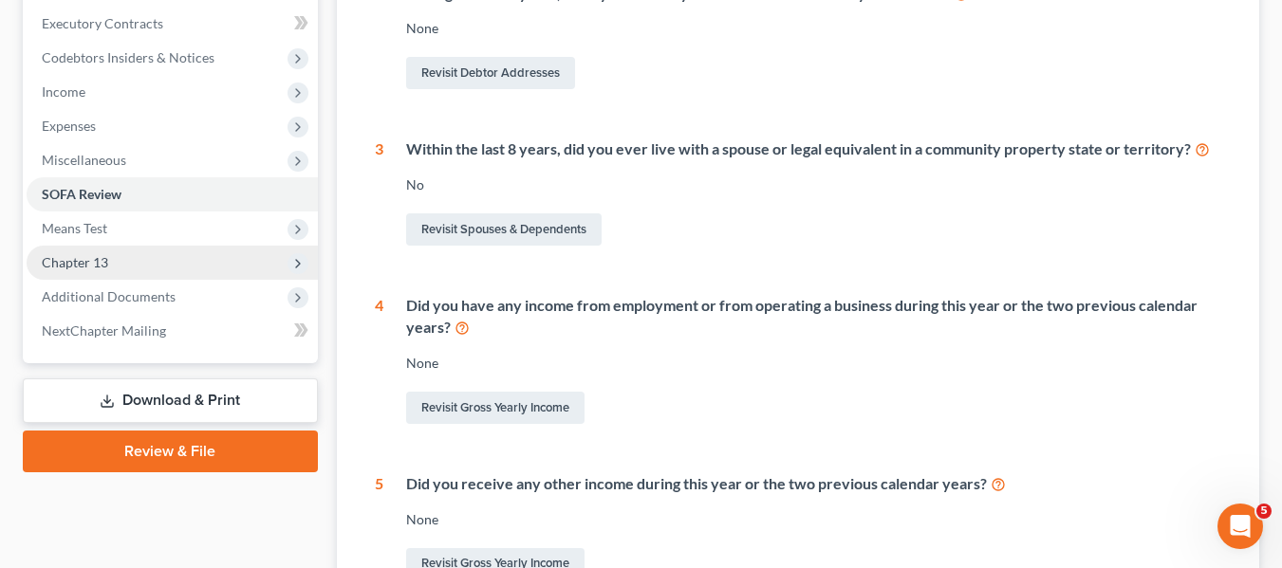
click at [137, 259] on span "Chapter 13" at bounding box center [172, 263] width 291 height 34
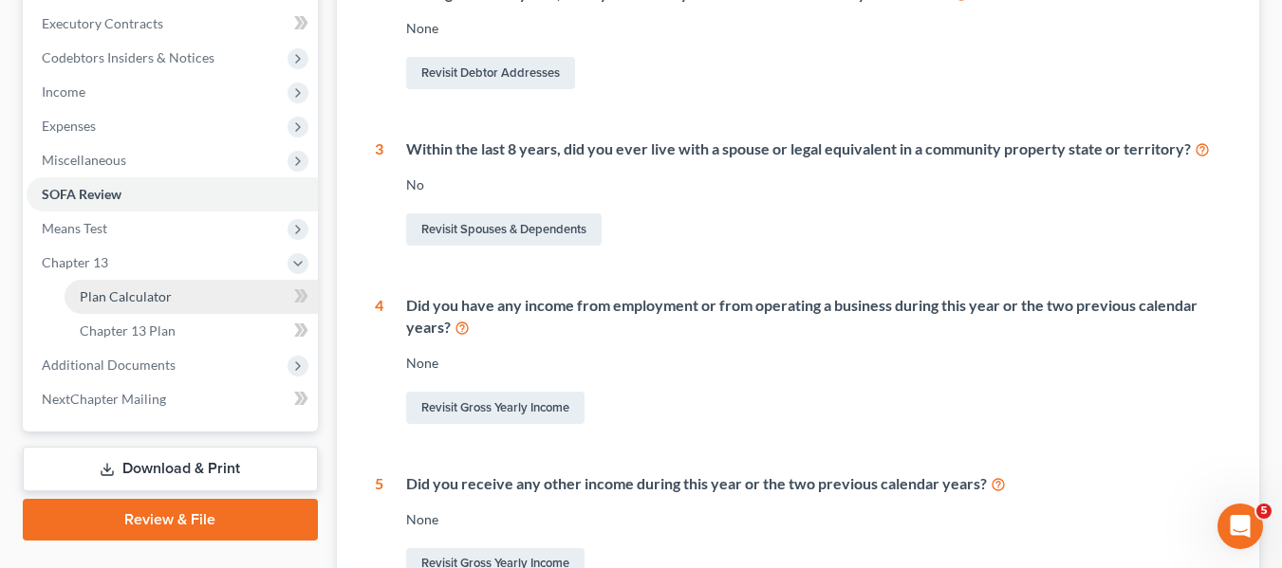
click at [152, 303] on span "Plan Calculator" at bounding box center [126, 296] width 92 height 16
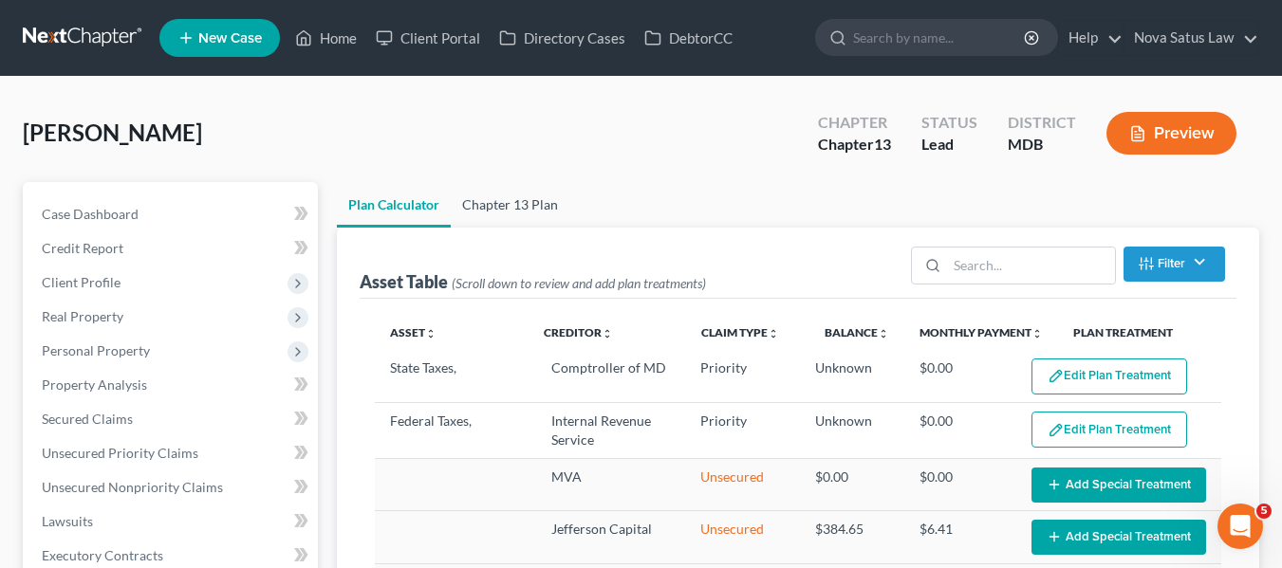
click at [513, 202] on link "Chapter 13 Plan" at bounding box center [510, 205] width 119 height 46
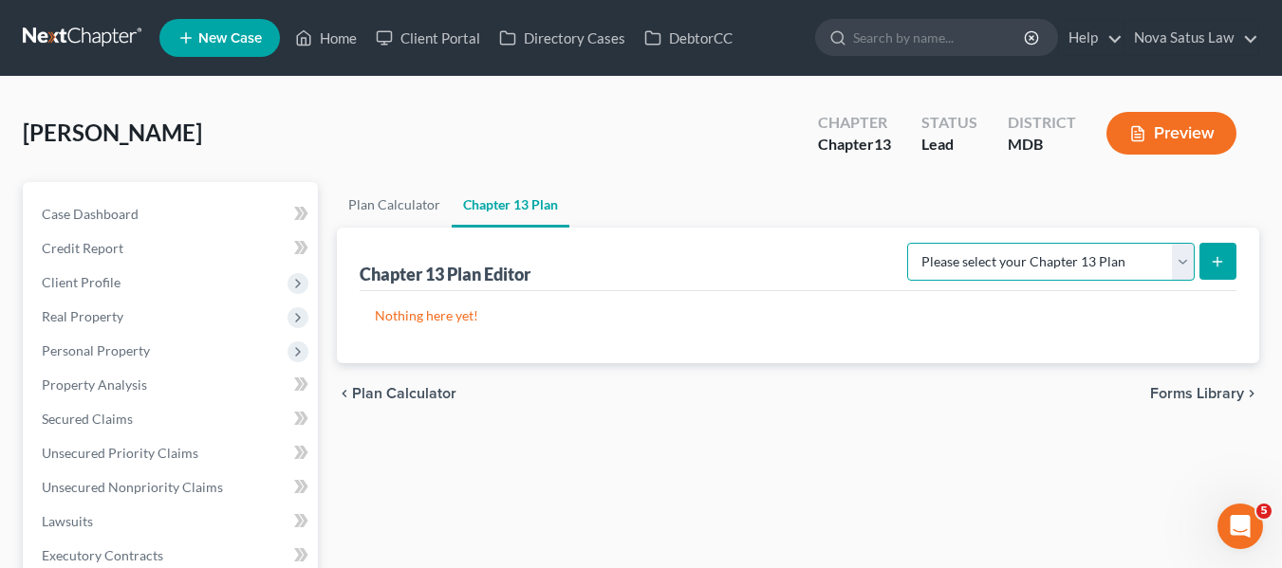
click at [1116, 270] on select "Please select your Chapter 13 Plan District of [US_STATE][GEOGRAPHIC_DATA] of […" at bounding box center [1050, 262] width 287 height 38
click at [913, 243] on select "Please select your Chapter 13 Plan District of [US_STATE][GEOGRAPHIC_DATA] of […" at bounding box center [1050, 262] width 287 height 38
click at [1228, 264] on button "submit" at bounding box center [1217, 261] width 37 height 37
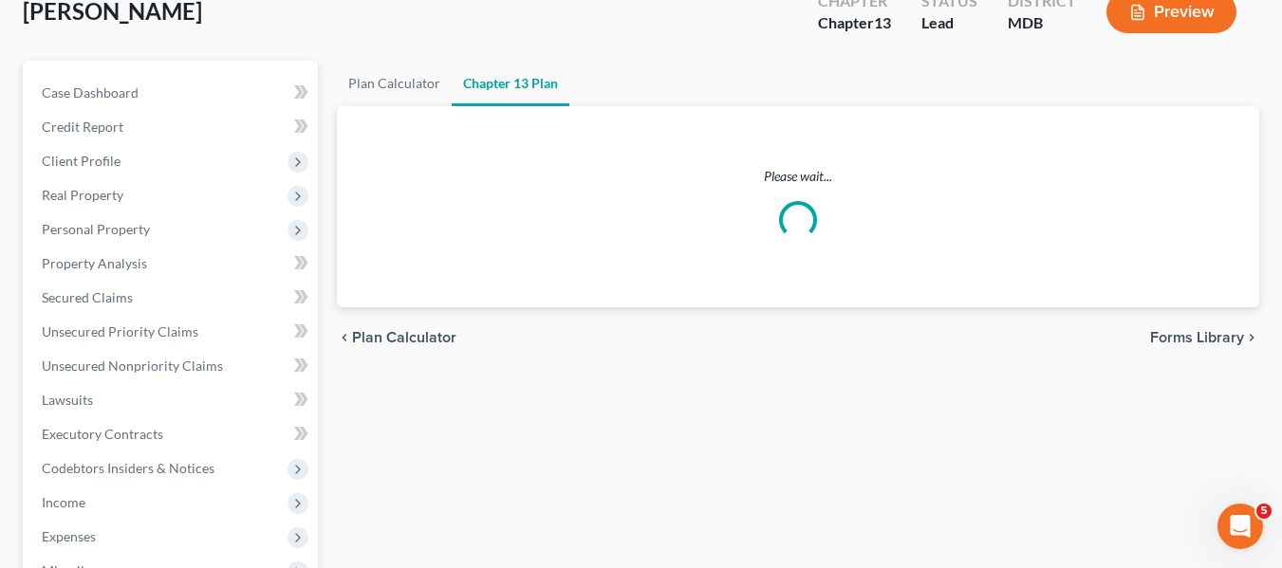
scroll to position [123, 0]
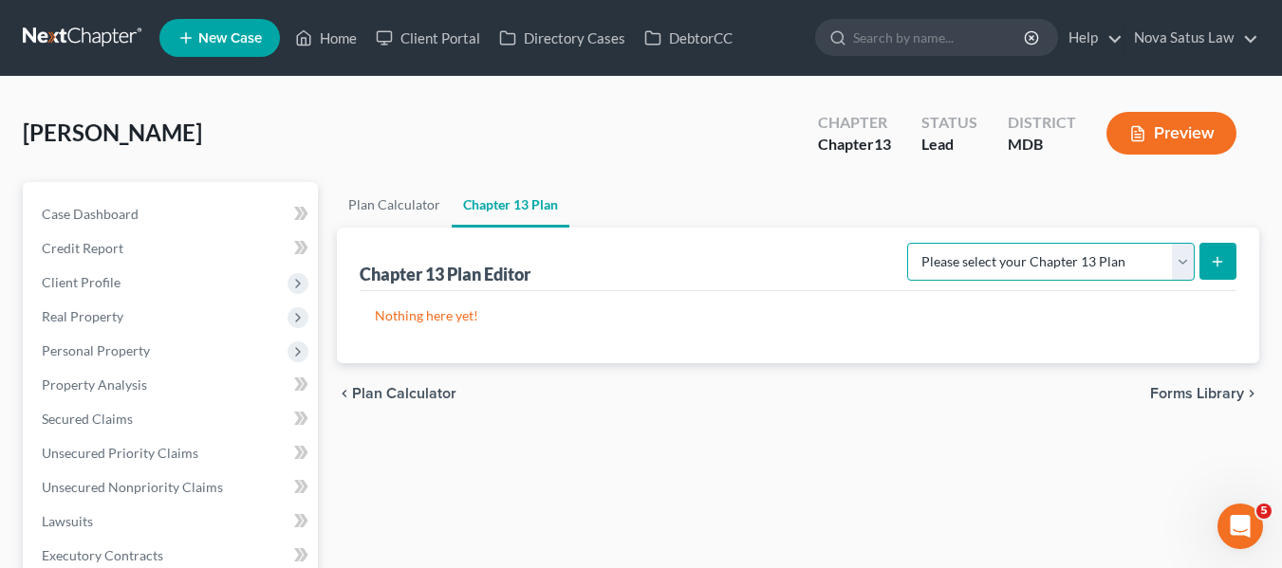
click at [1067, 264] on select "Please select your Chapter 13 Plan District of [US_STATE][GEOGRAPHIC_DATA] of […" at bounding box center [1050, 262] width 287 height 38
select select "1"
click at [913, 243] on select "Please select your Chapter 13 Plan District of [US_STATE][GEOGRAPHIC_DATA] of […" at bounding box center [1050, 262] width 287 height 38
click at [1217, 257] on line "submit" at bounding box center [1217, 261] width 0 height 9
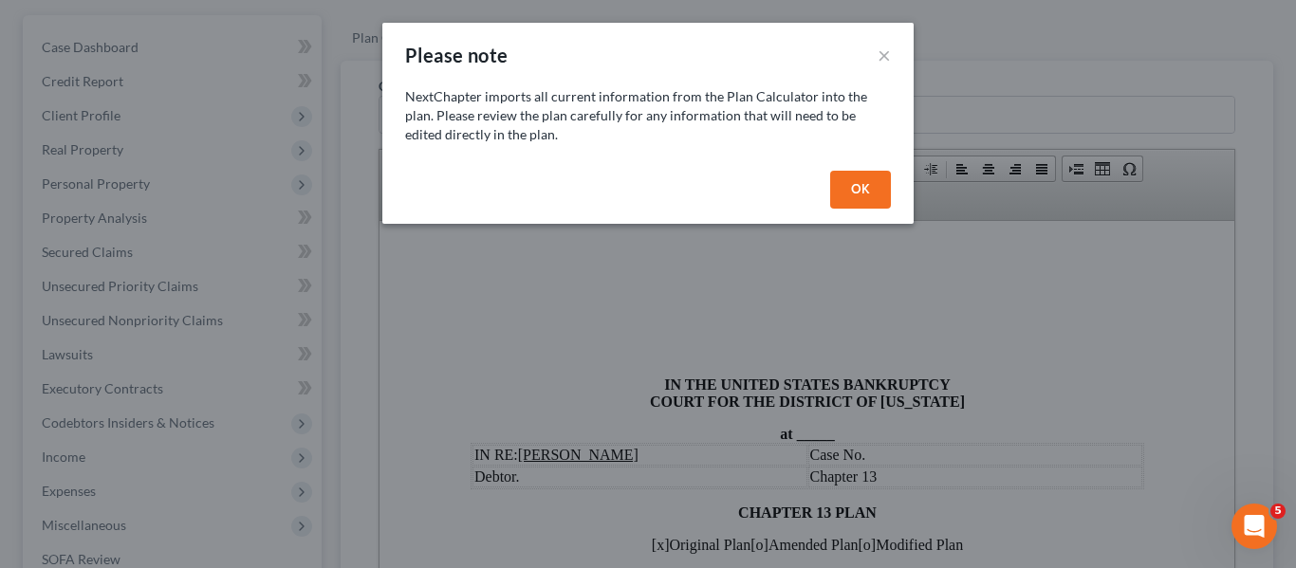
click at [855, 189] on button "OK" at bounding box center [860, 190] width 61 height 38
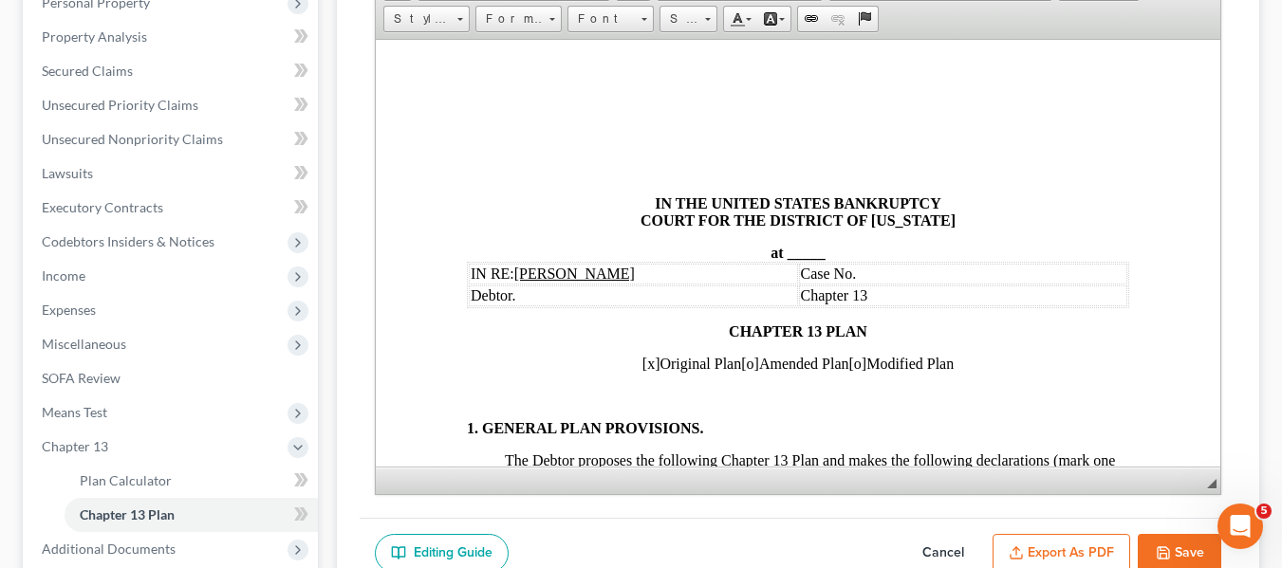
scroll to position [349, 0]
click at [786, 249] on span "_____" at bounding box center [805, 251] width 38 height 16
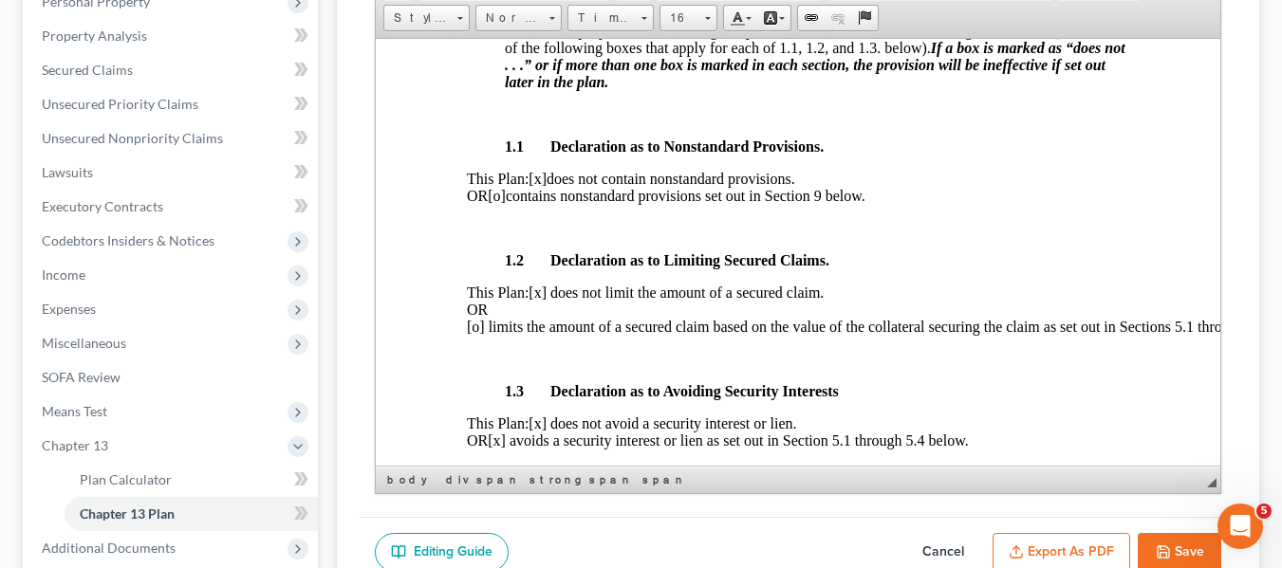
scroll to position [495, 0]
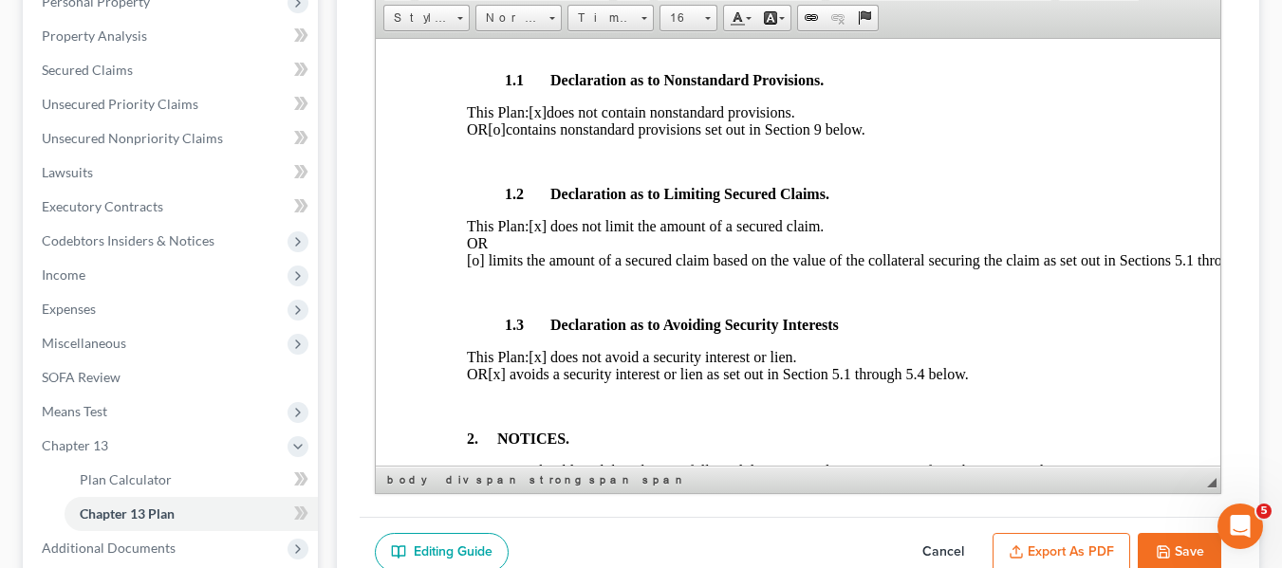
click at [554, 381] on span "[x] avoids a security interest or lien as set out in Section 5.1 through 5.4 be…" at bounding box center [727, 373] width 480 height 16
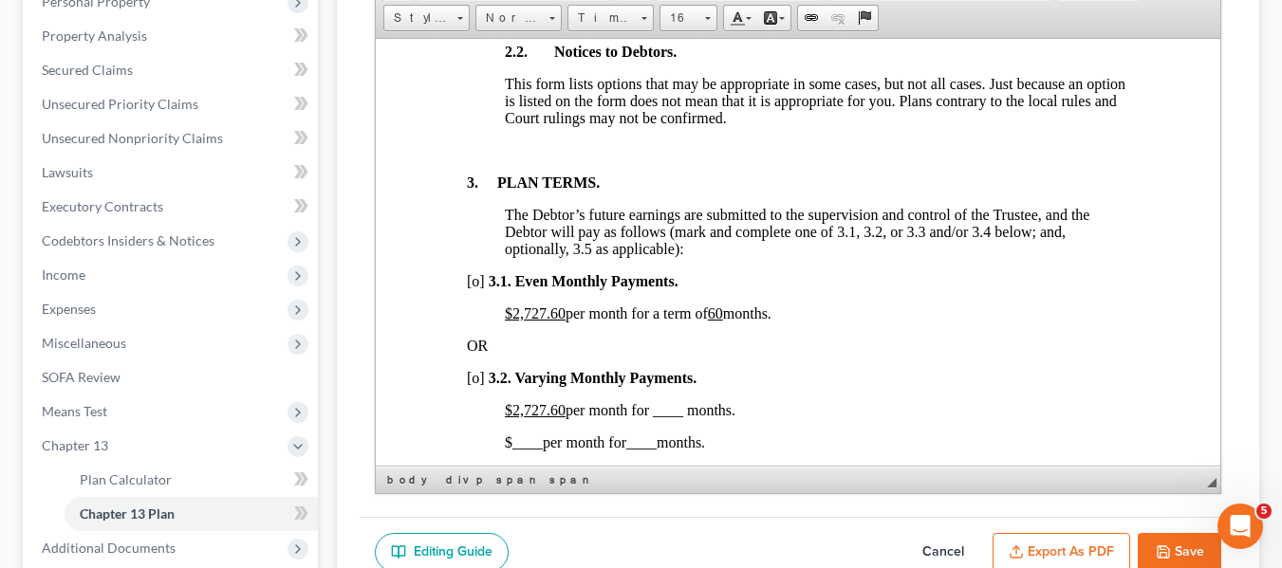
scroll to position [1211, 0]
click at [511, 320] on u "$2,727.60" at bounding box center [534, 312] width 61 height 16
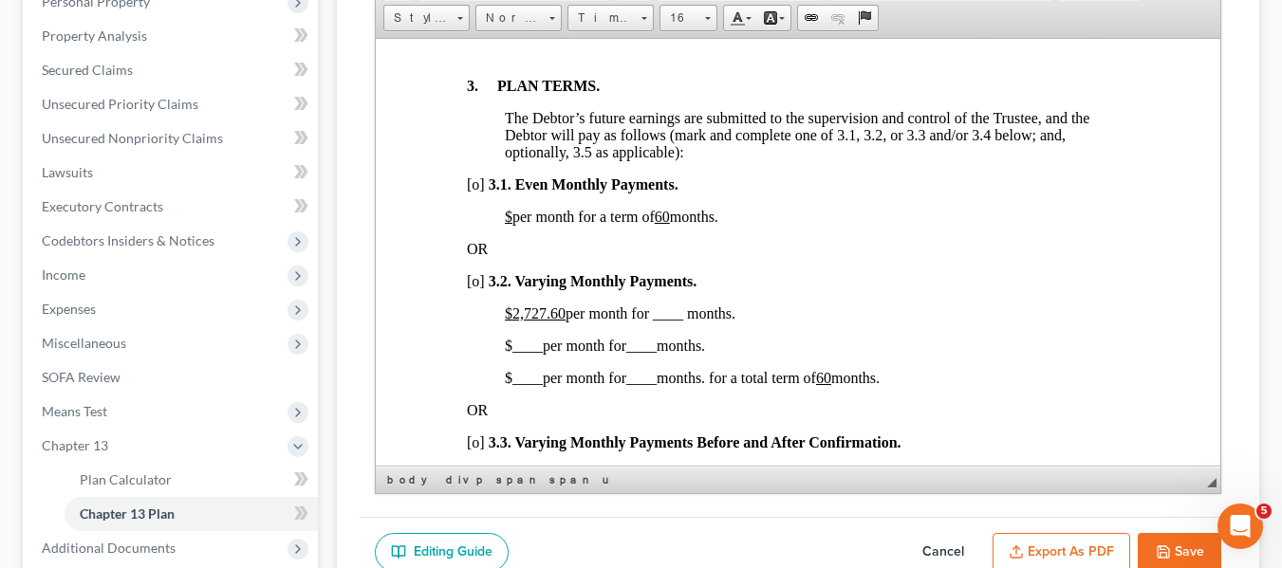
click at [669, 224] on u "60" at bounding box center [661, 216] width 15 height 16
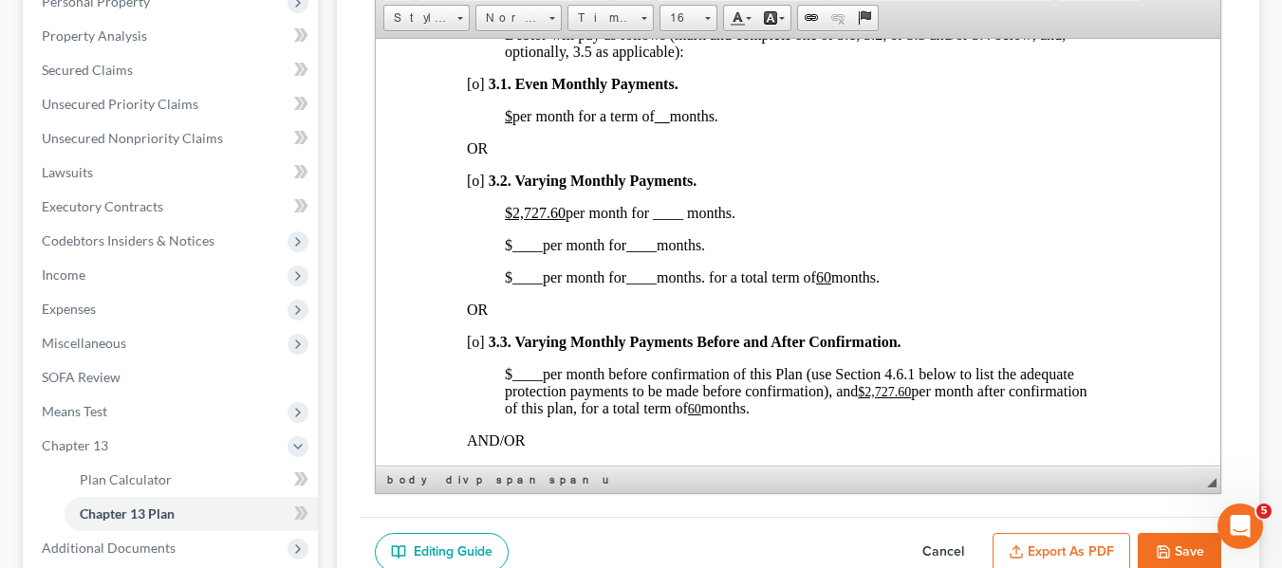
scroll to position [1409, 0]
click at [471, 187] on span "[o]" at bounding box center [475, 179] width 18 height 16
click at [509, 219] on u "$2,727.60" at bounding box center [534, 211] width 61 height 16
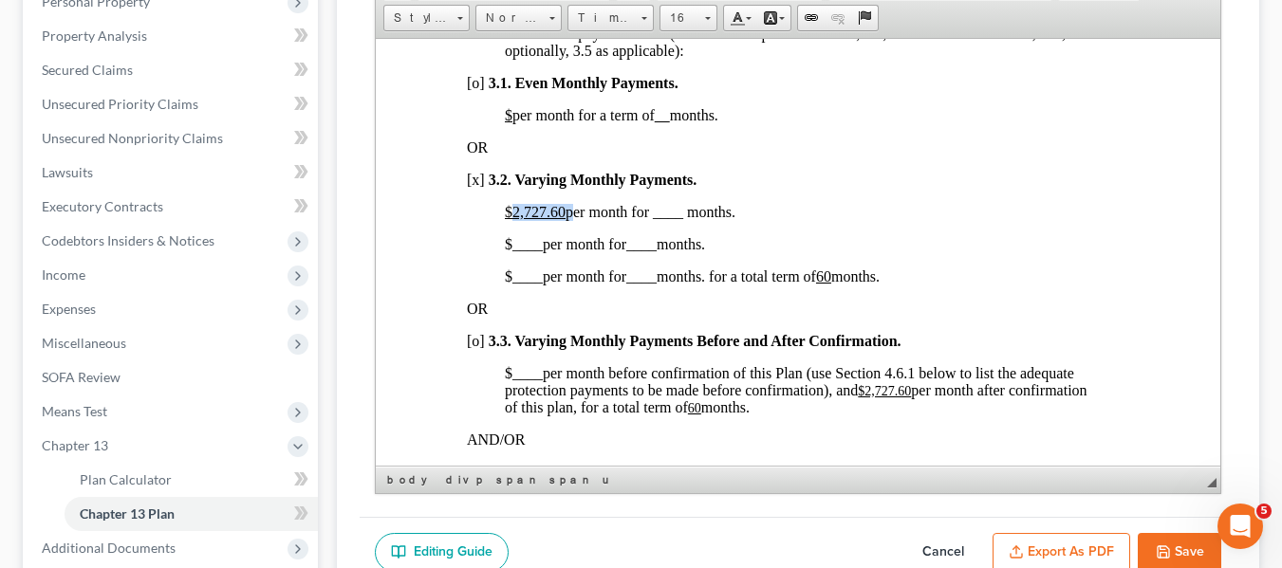
click at [509, 219] on u "$2,727.60" at bounding box center [534, 211] width 61 height 16
click at [640, 219] on span "$500.00 per month for ____ months." at bounding box center [613, 211] width 219 height 16
click at [515, 251] on span "____" at bounding box center [526, 243] width 30 height 16
click at [655, 251] on span "____" at bounding box center [663, 243] width 30 height 16
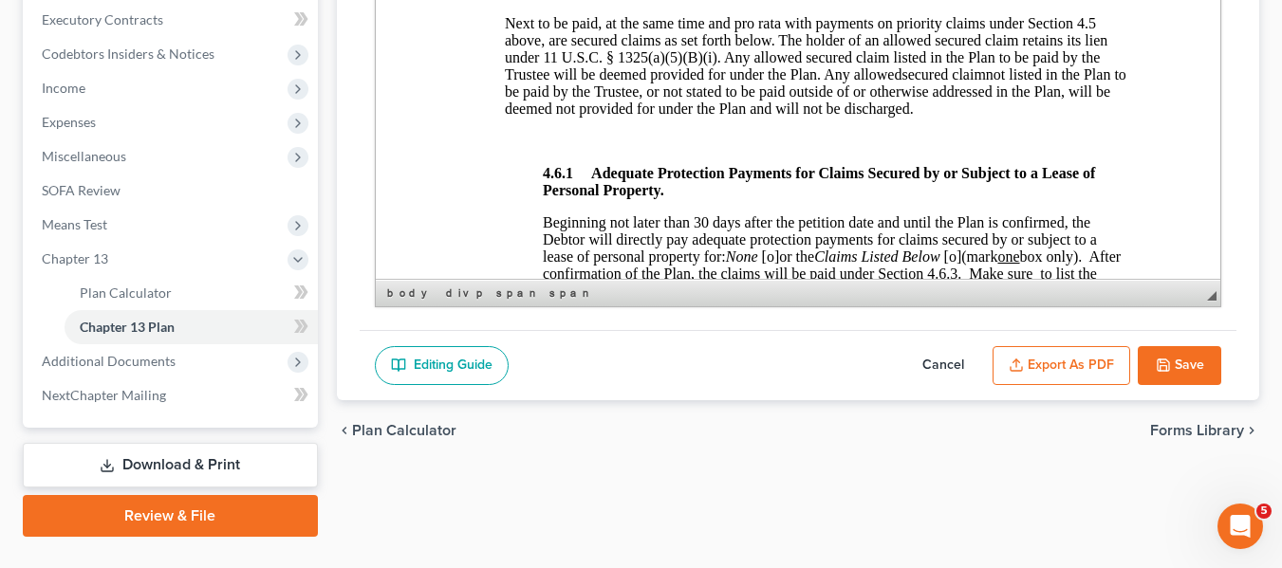
scroll to position [577, 0]
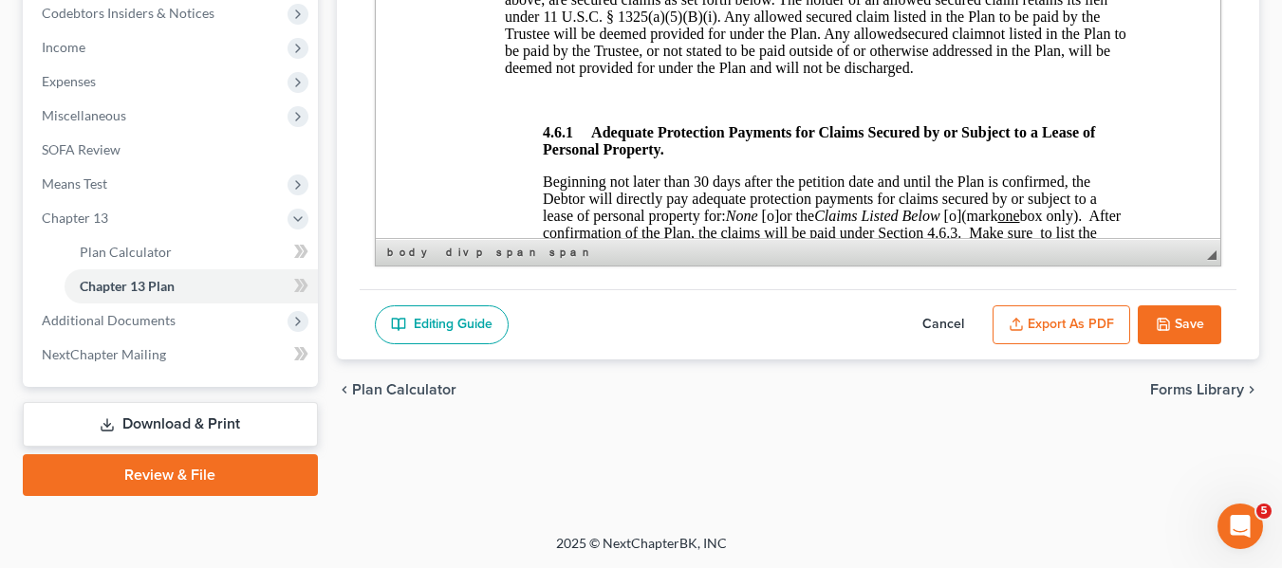
click at [1158, 333] on button "Save" at bounding box center [1178, 325] width 83 height 40
select select "1"
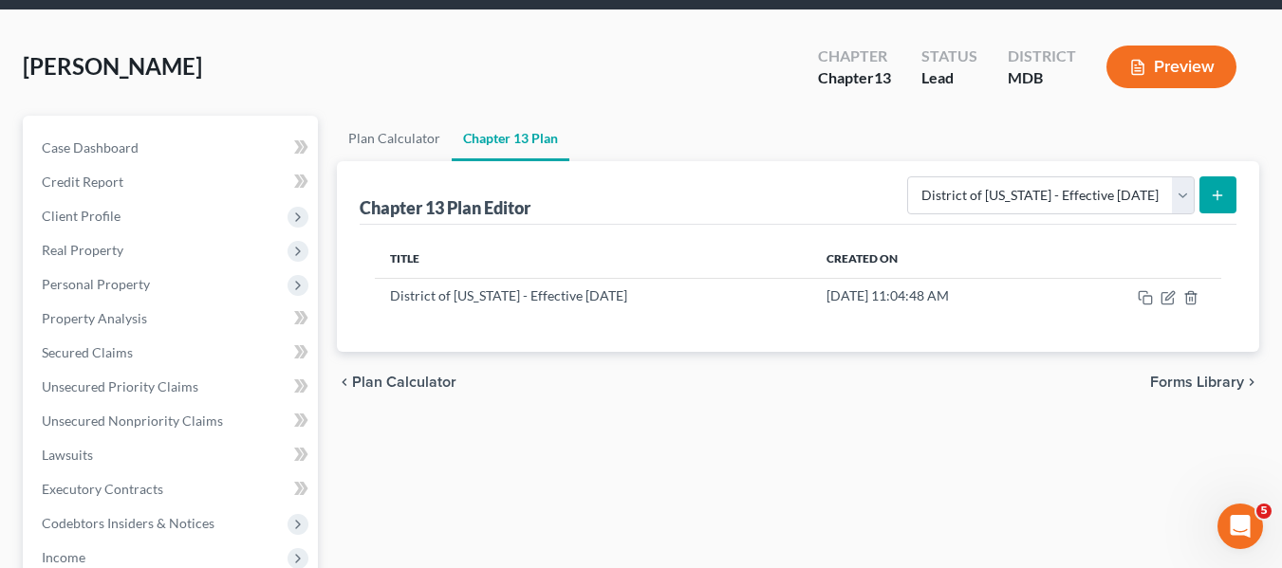
scroll to position [0, 0]
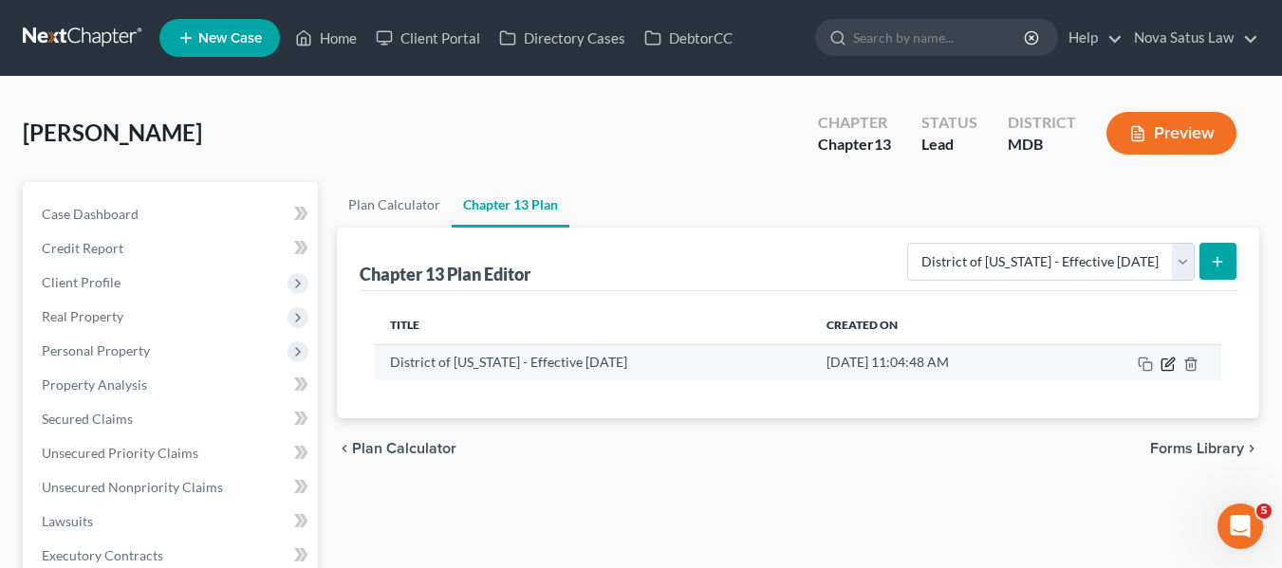
click at [1167, 362] on icon "button" at bounding box center [1169, 362] width 9 height 9
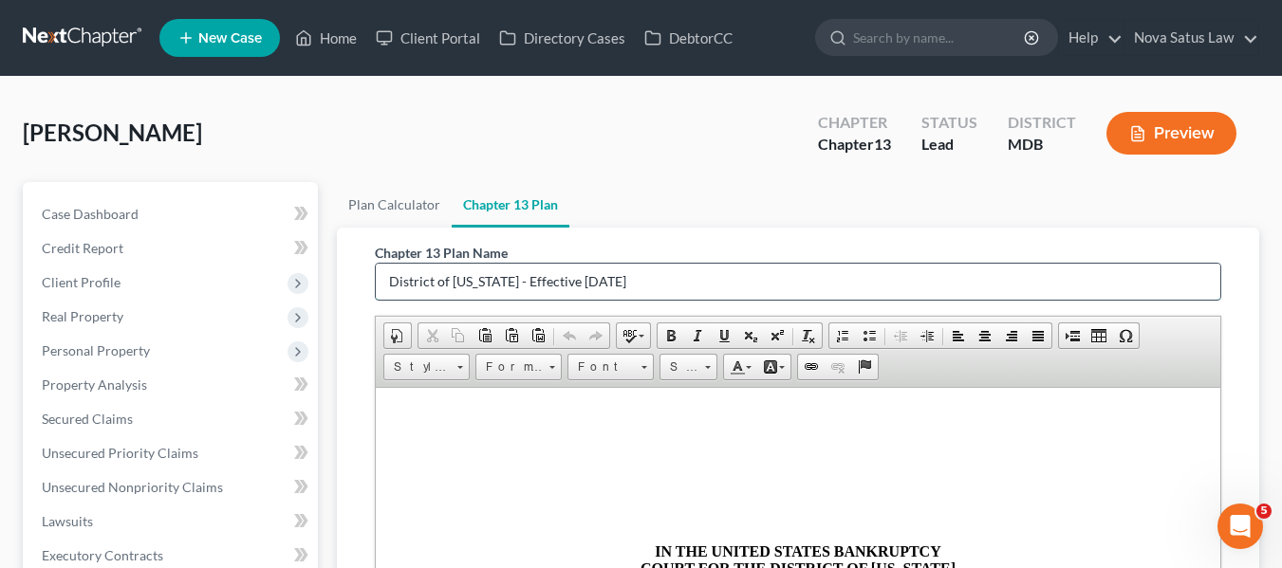
click at [668, 279] on input "District of [US_STATE] - Effective [DATE]" at bounding box center [798, 282] width 844 height 36
type input "D"
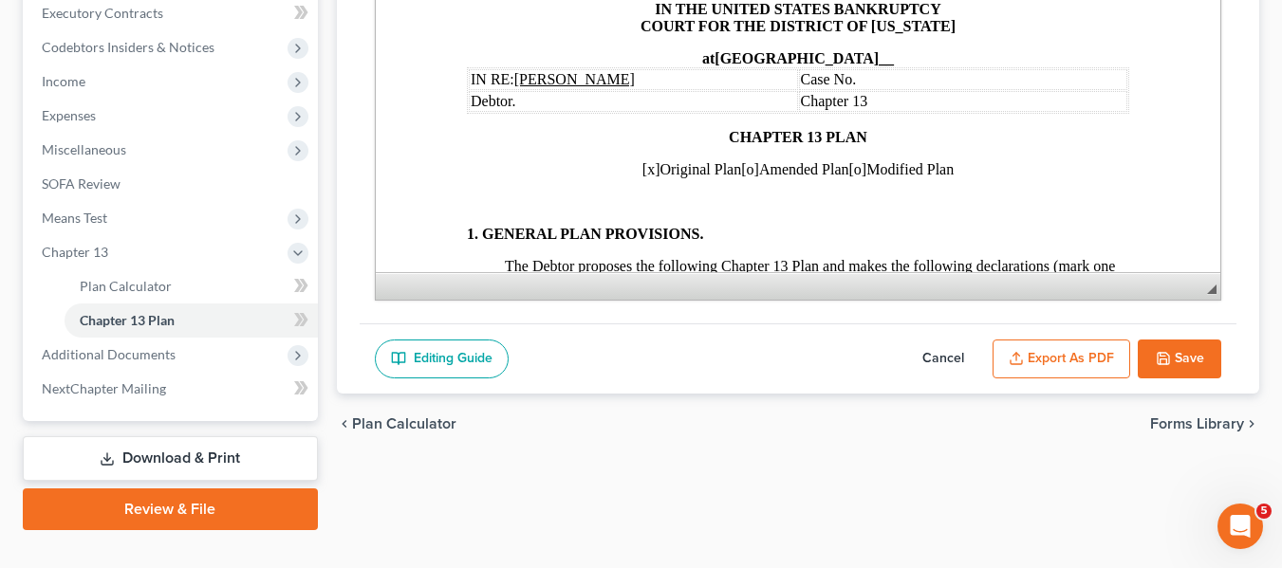
scroll to position [577, 0]
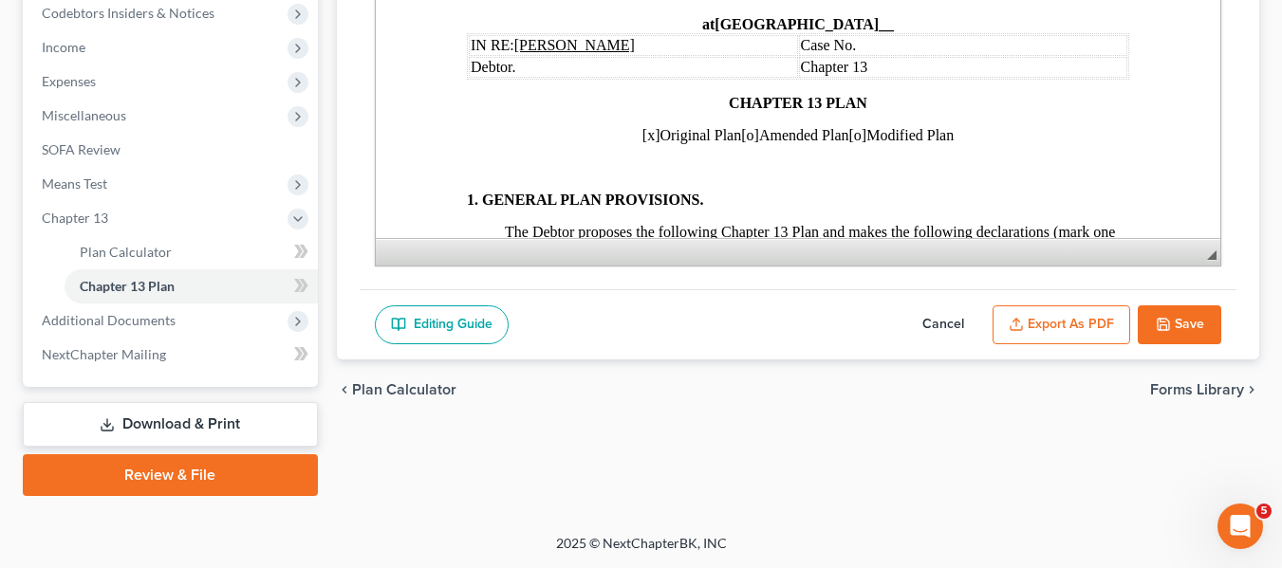
type input "original plan"
click at [1175, 323] on button "Save" at bounding box center [1178, 325] width 83 height 40
select select "1"
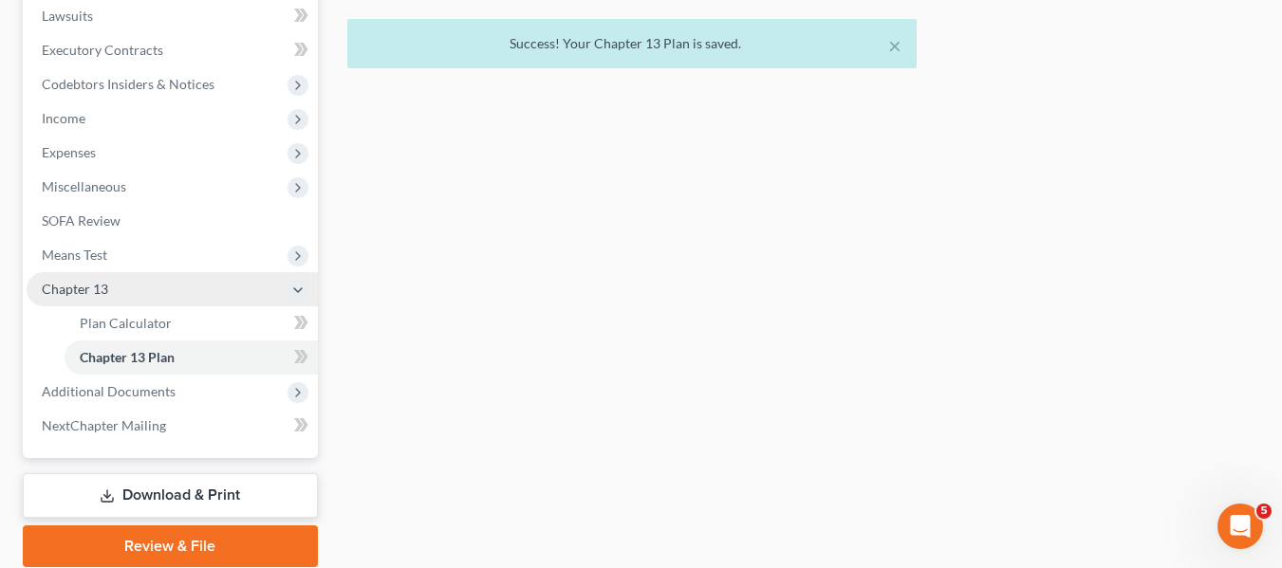
scroll to position [469, 0]
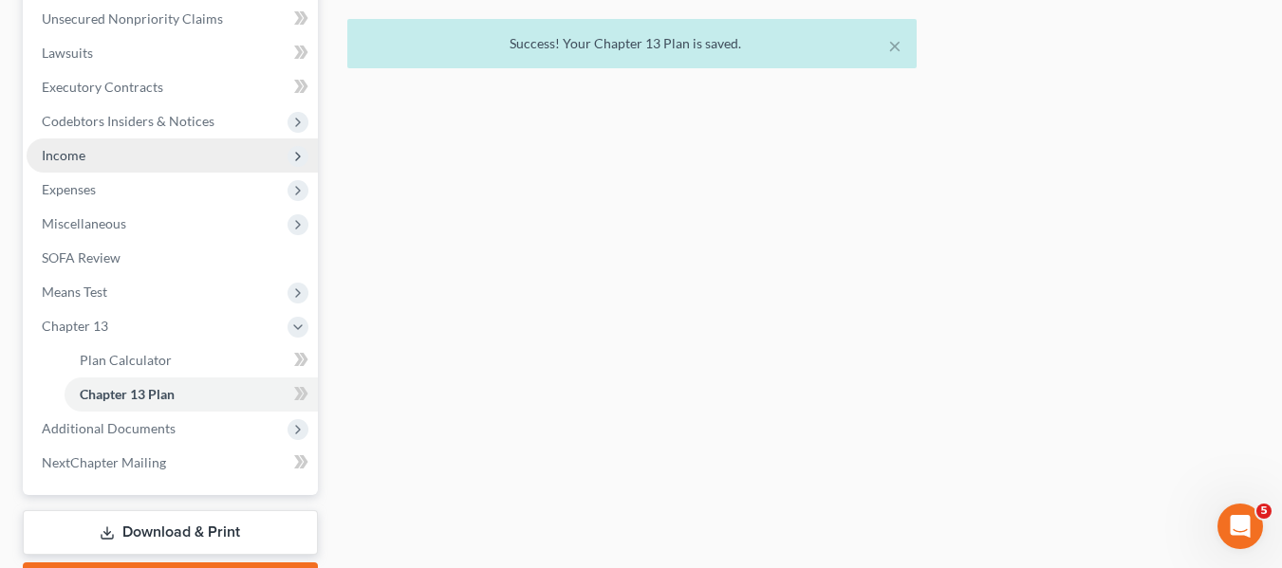
click at [54, 153] on span "Income" at bounding box center [64, 155] width 44 height 16
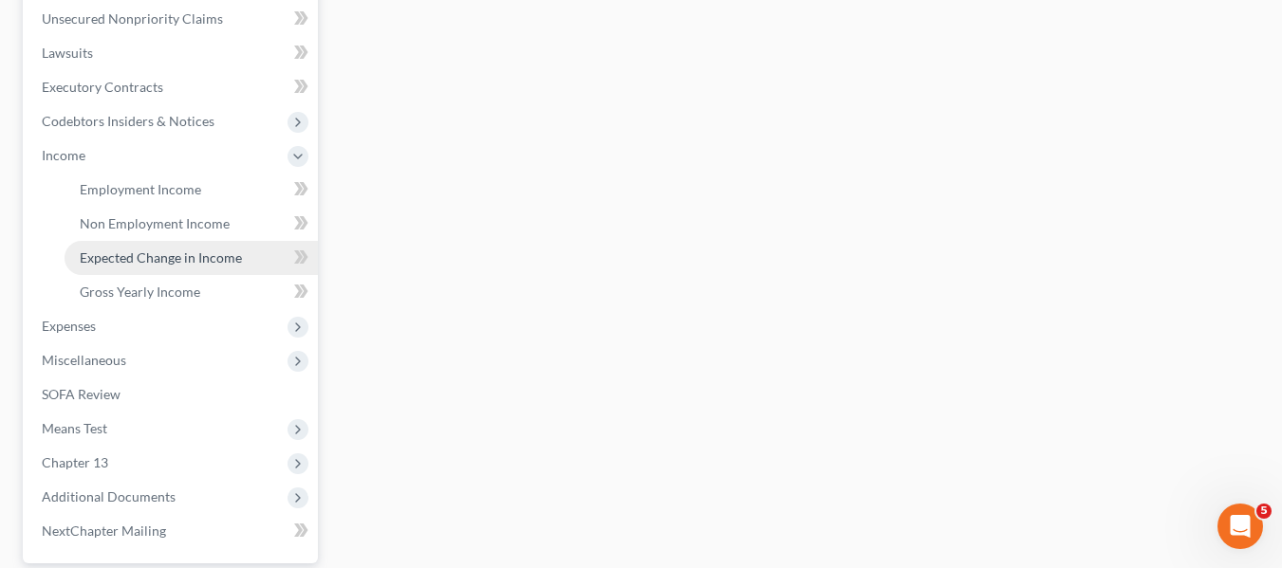
click at [112, 259] on span "Expected Change in Income" at bounding box center [161, 257] width 162 height 16
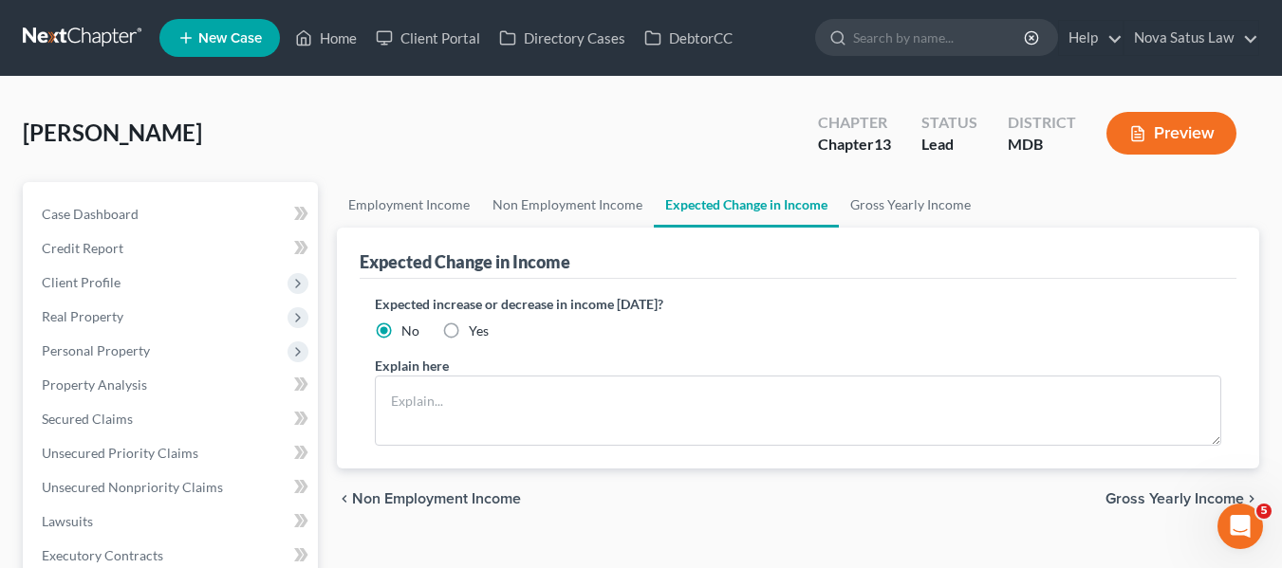
click at [469, 328] on label "Yes" at bounding box center [479, 331] width 20 height 19
click at [476, 328] on input "Yes" at bounding box center [482, 328] width 12 height 12
radio input "true"
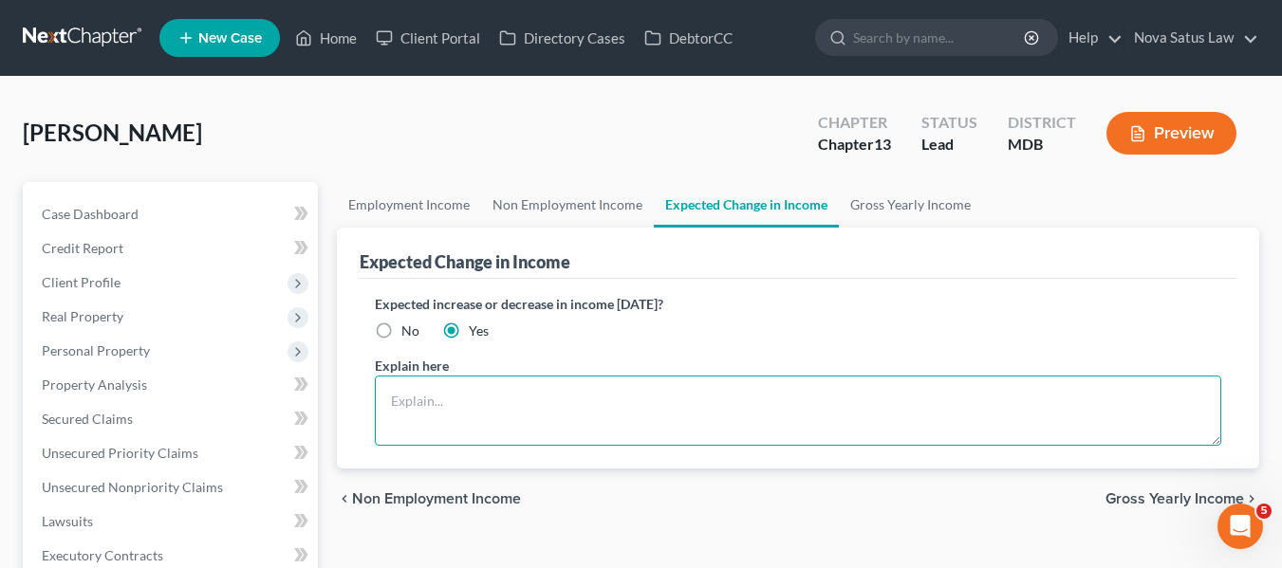
click at [419, 391] on textarea at bounding box center [798, 411] width 846 height 70
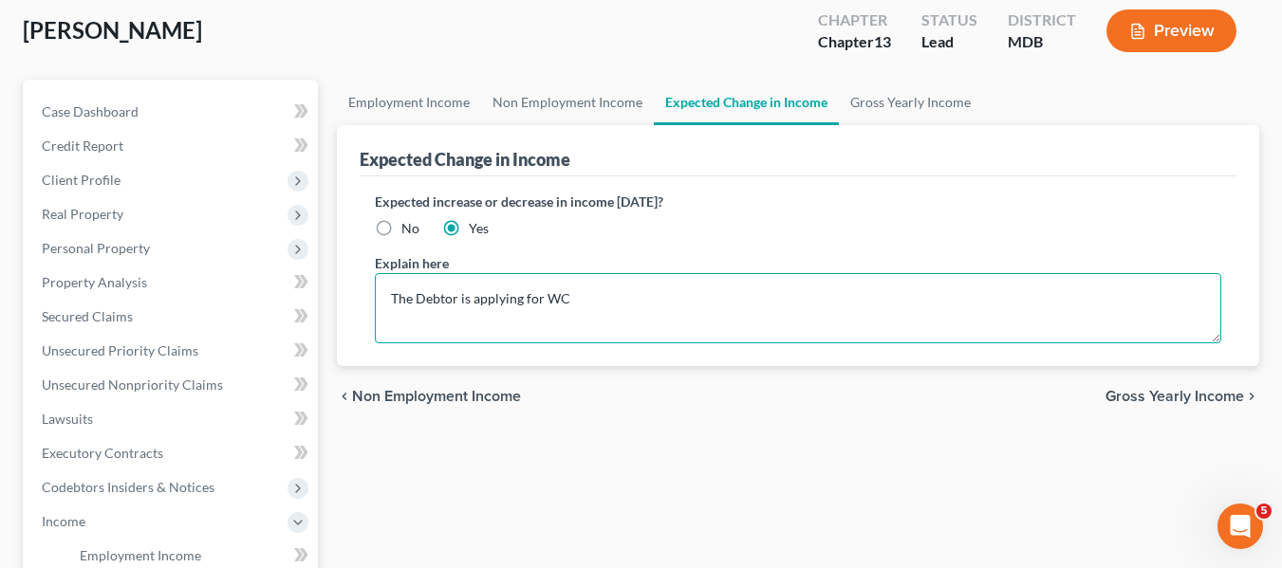
scroll to position [103, 0]
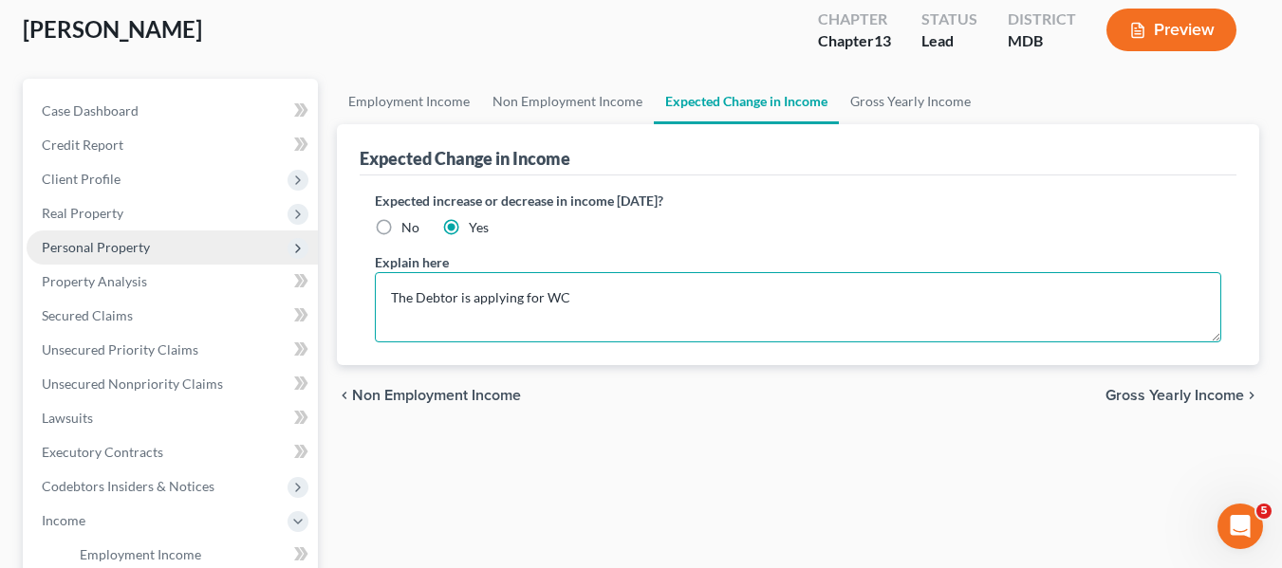
type textarea "The Debtor is applying for WC"
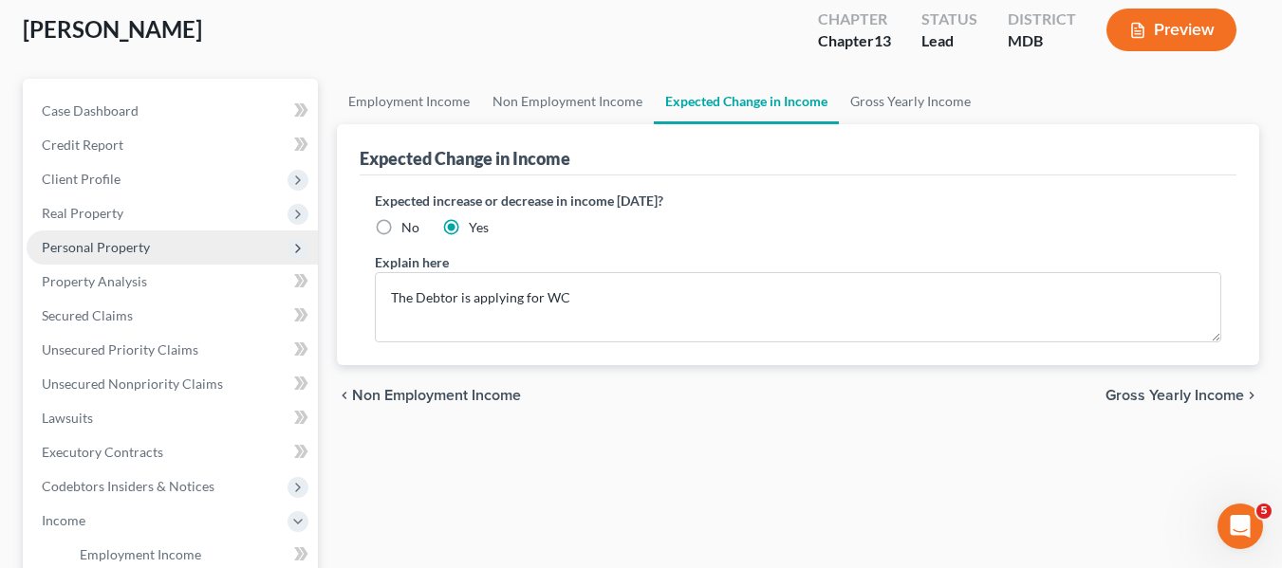
click at [95, 256] on span "Personal Property" at bounding box center [172, 248] width 291 height 34
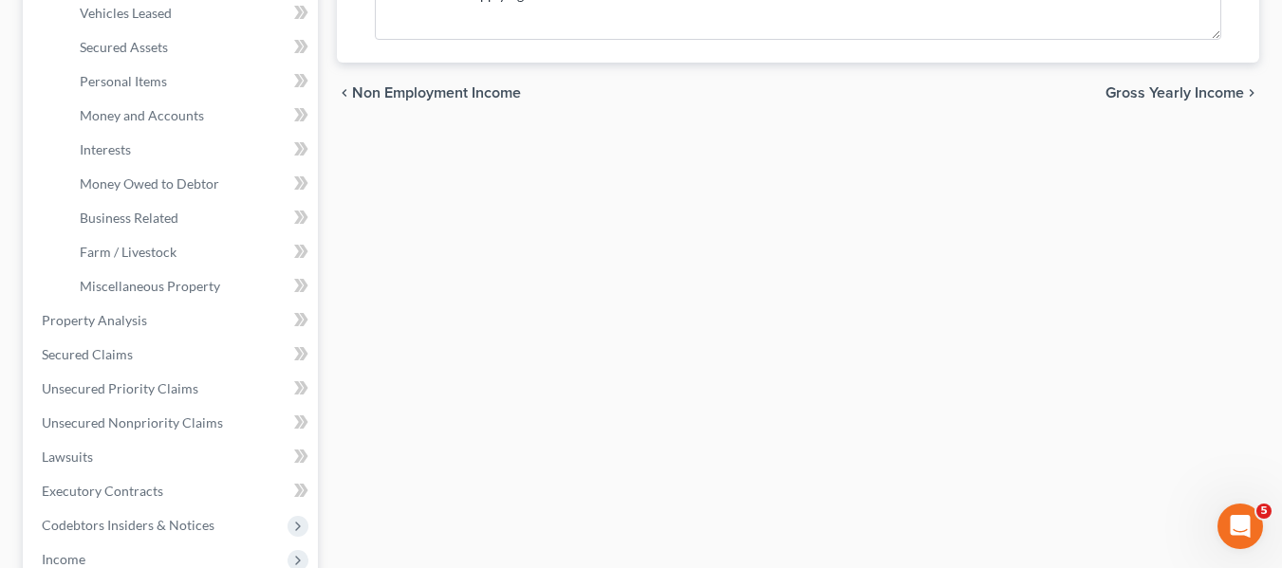
scroll to position [407, 0]
click at [106, 286] on span "Miscellaneous Property" at bounding box center [150, 285] width 140 height 16
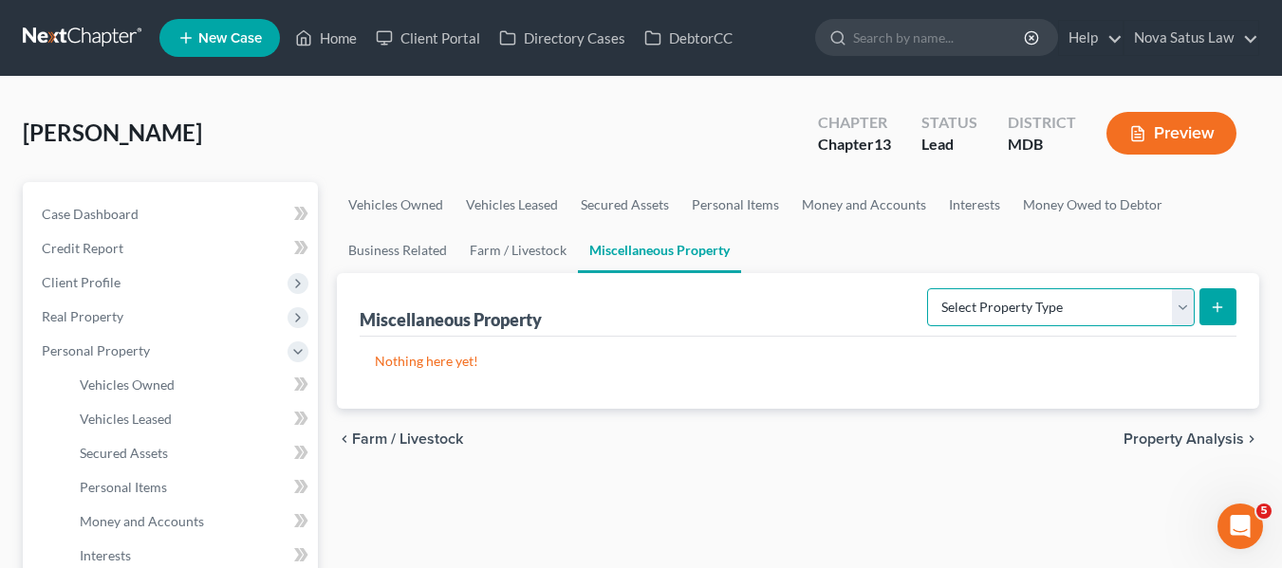
click at [1047, 317] on select "Select Property Type Assigned for Creditor Benefit [DATE] Holding for Another N…" at bounding box center [1061, 307] width 268 height 38
select select "not_yet_listed"
click at [927, 288] on select "Select Property Type Assigned for Creditor Benefit [DATE] Holding for Another N…" at bounding box center [1061, 307] width 268 height 38
click at [1208, 304] on button "submit" at bounding box center [1217, 306] width 37 height 37
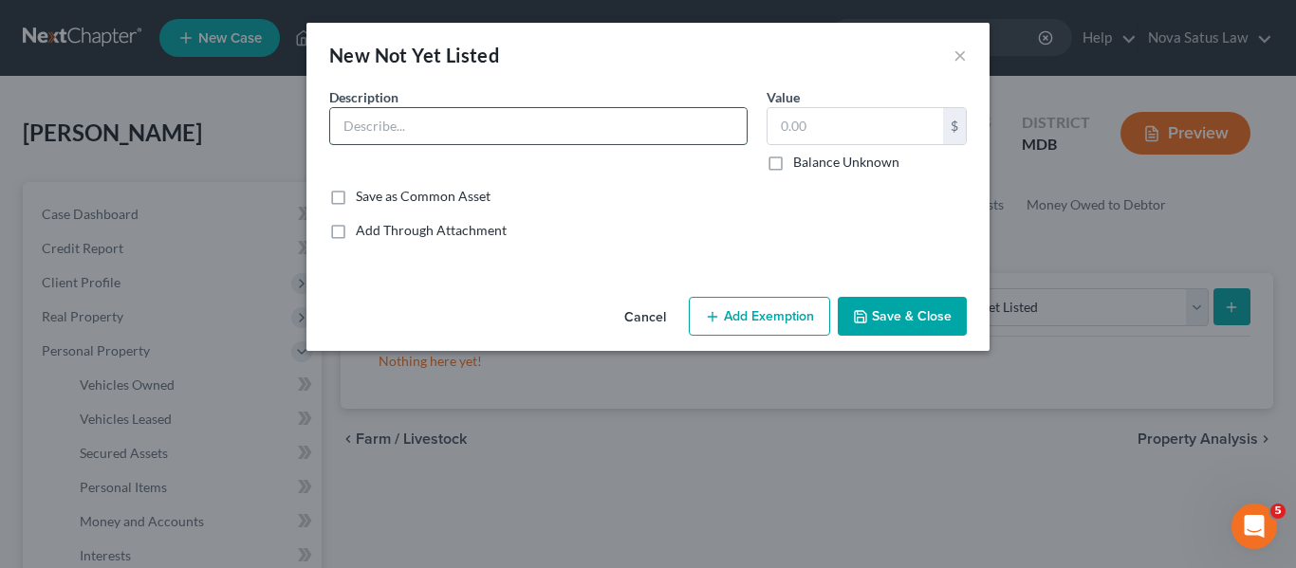
click at [453, 120] on input "text" at bounding box center [538, 126] width 416 height 36
type input "Workers Comp claim"
click at [793, 158] on label "Balance Unknown" at bounding box center [846, 162] width 106 height 19
click at [801, 158] on input "Balance Unknown" at bounding box center [807, 159] width 12 height 12
checkbox input "true"
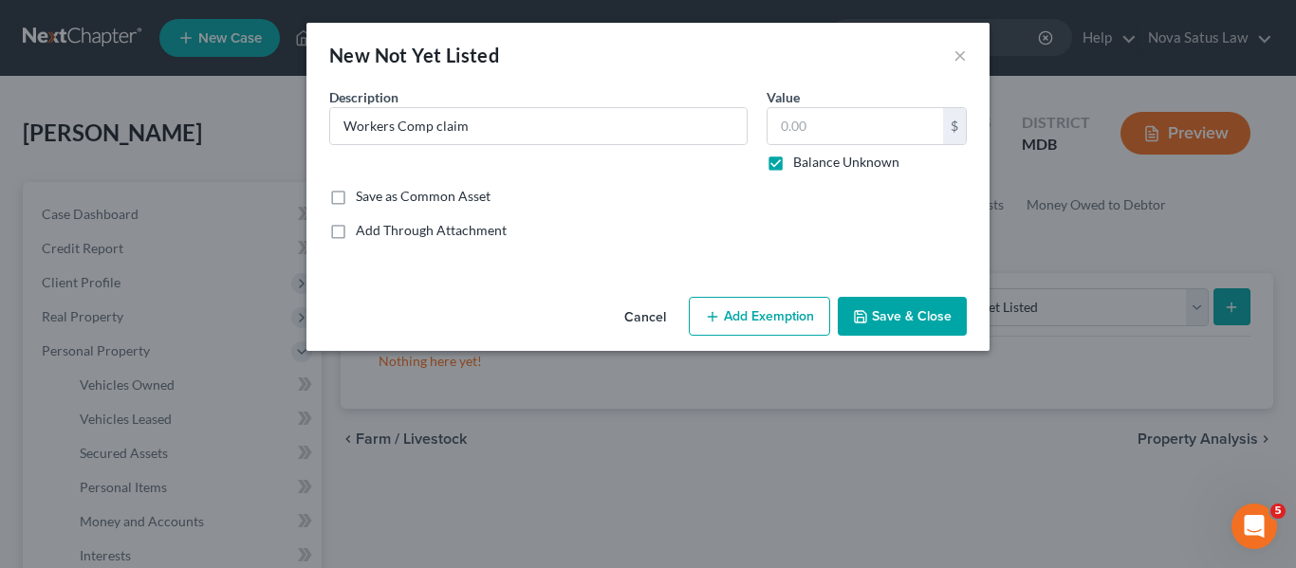
type input "0.00"
click at [885, 304] on button "Save & Close" at bounding box center [902, 317] width 129 height 40
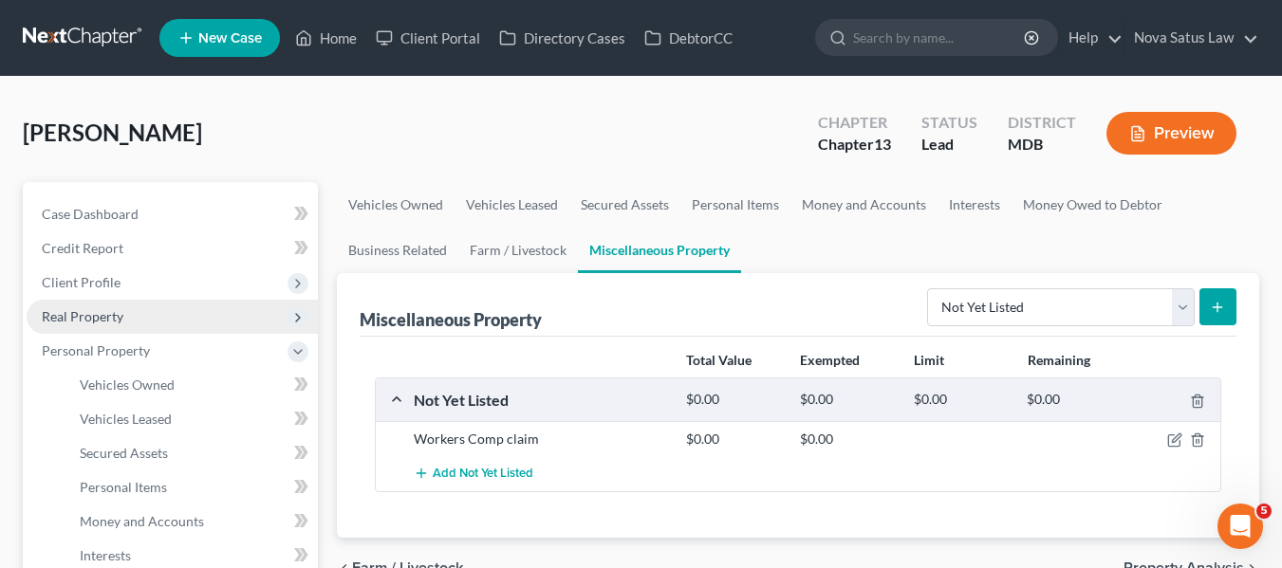
click at [53, 308] on span "Real Property" at bounding box center [83, 316] width 82 height 16
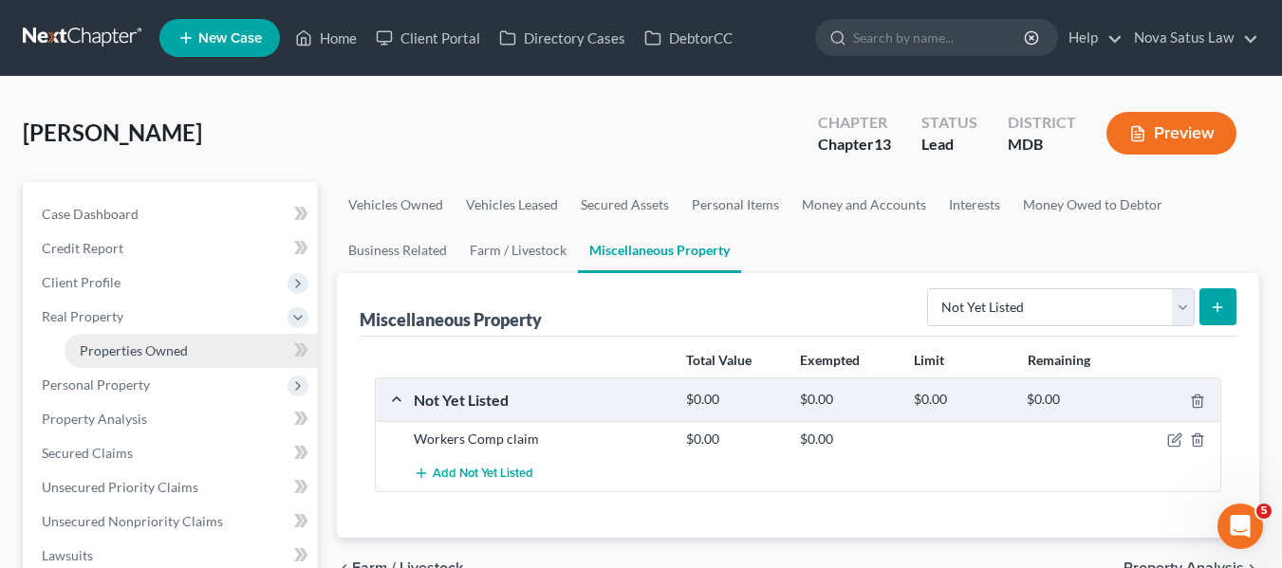
click at [148, 354] on span "Properties Owned" at bounding box center [134, 350] width 108 height 16
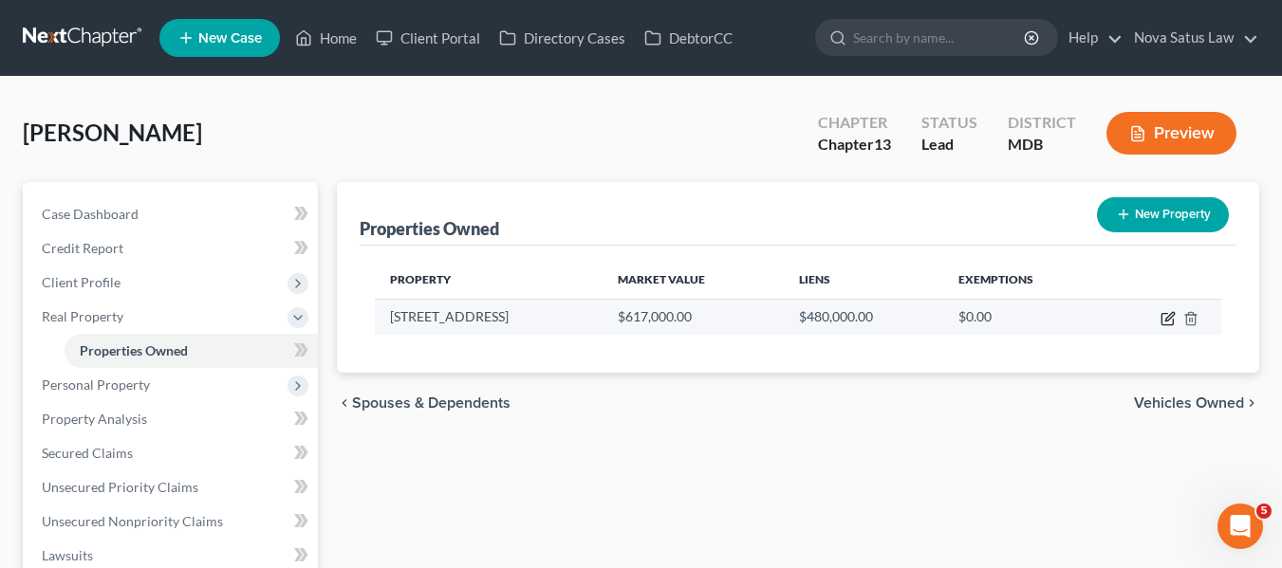
click at [1165, 314] on icon "button" at bounding box center [1166, 319] width 11 height 11
select select "21"
select select "0"
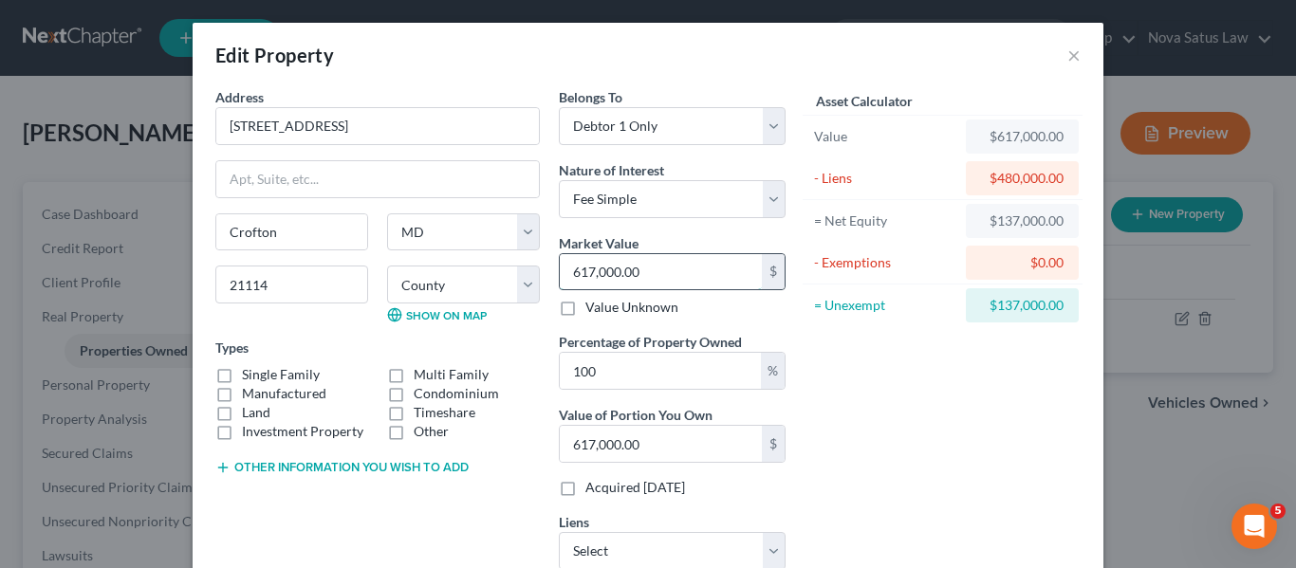
click at [625, 275] on input "617,000.00" at bounding box center [661, 272] width 202 height 36
type input "6"
type input "6.00"
type input "68"
type input "68.00"
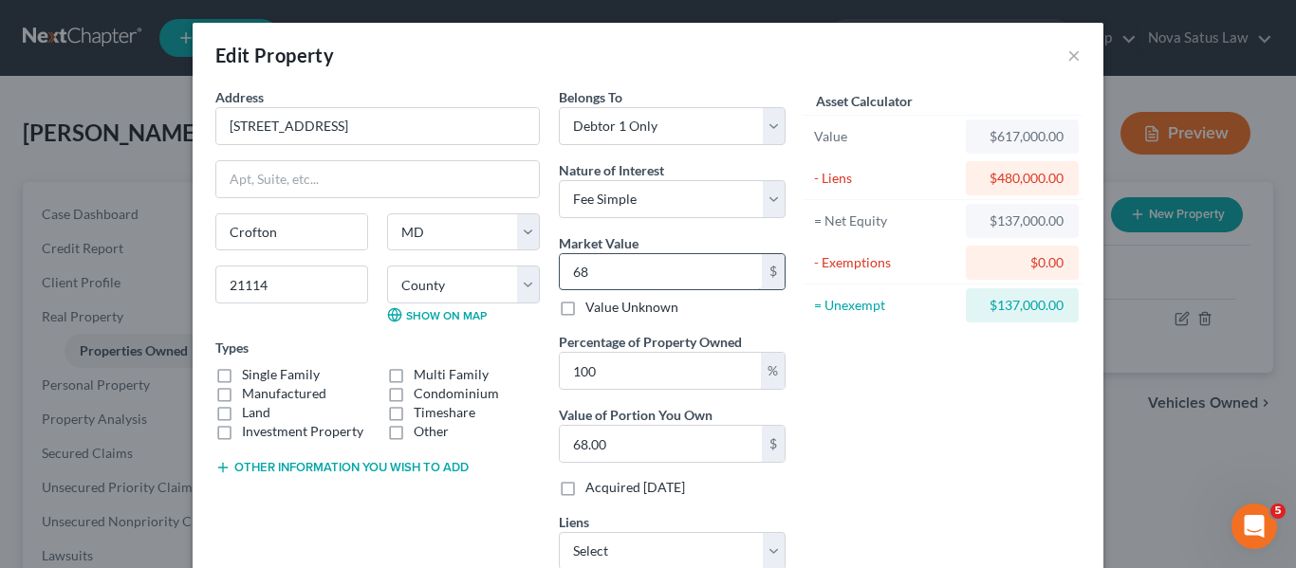
type input "685"
type input "685.00"
type input "6850"
type input "6,850.00"
type input "6,8500"
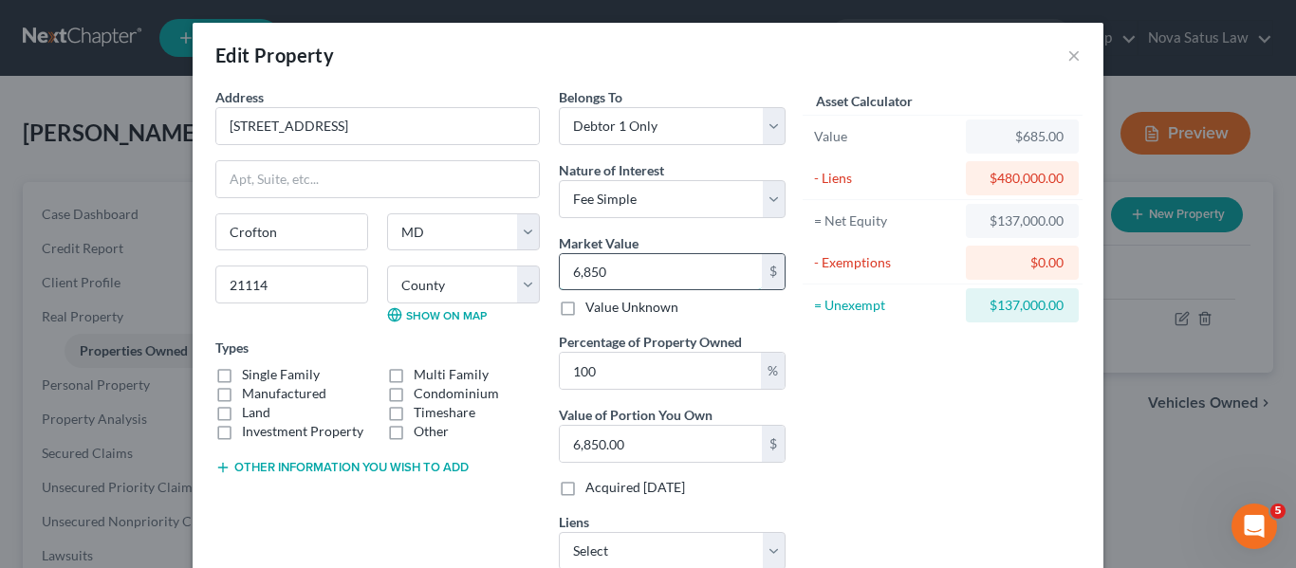
type input "68,500.00"
type input "68,5000"
type input "685,000.00"
type input "6"
type input "6.00"
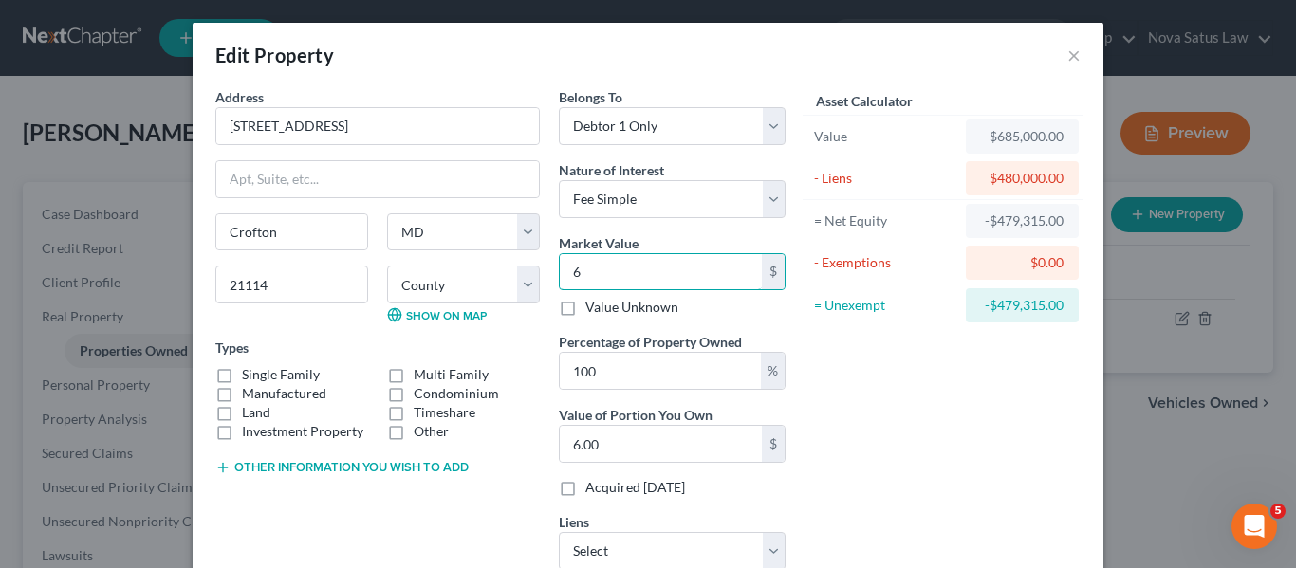
type input "61"
type input "61.00"
type input "616"
type input "616.00"
type input "6,160"
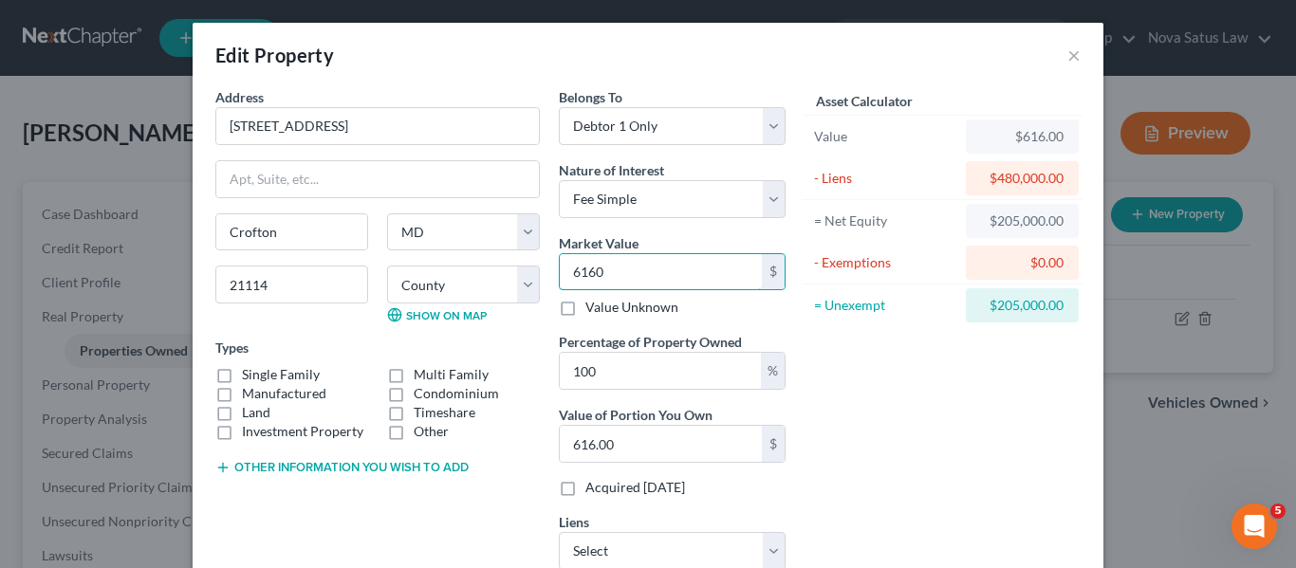
type input "6,160.00"
type input "6,1600"
type input "61,600.00"
type input "61,6000"
type input "616,000.00"
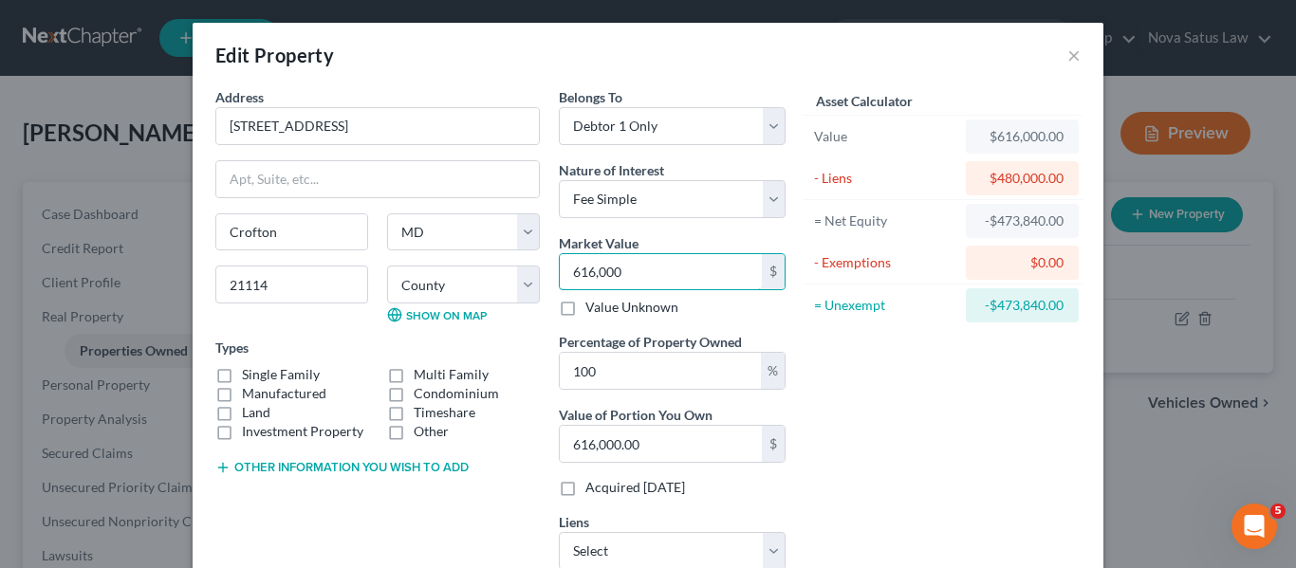
scroll to position [189, 0]
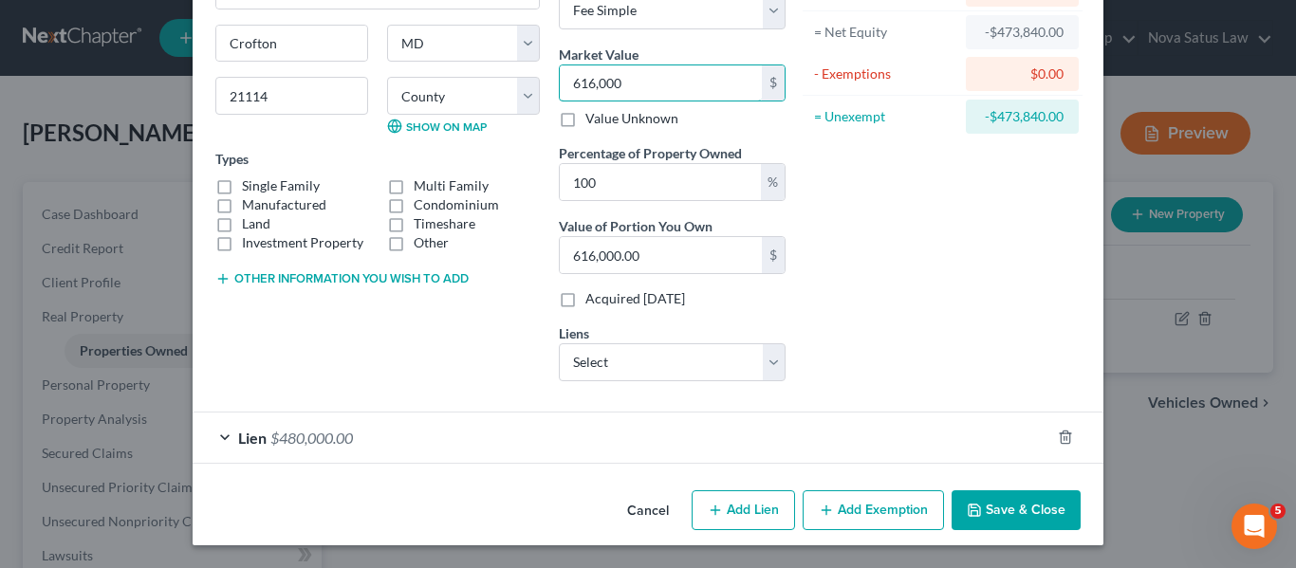
type input "616,000"
click at [323, 271] on button "Other information you wish to add" at bounding box center [341, 278] width 253 height 15
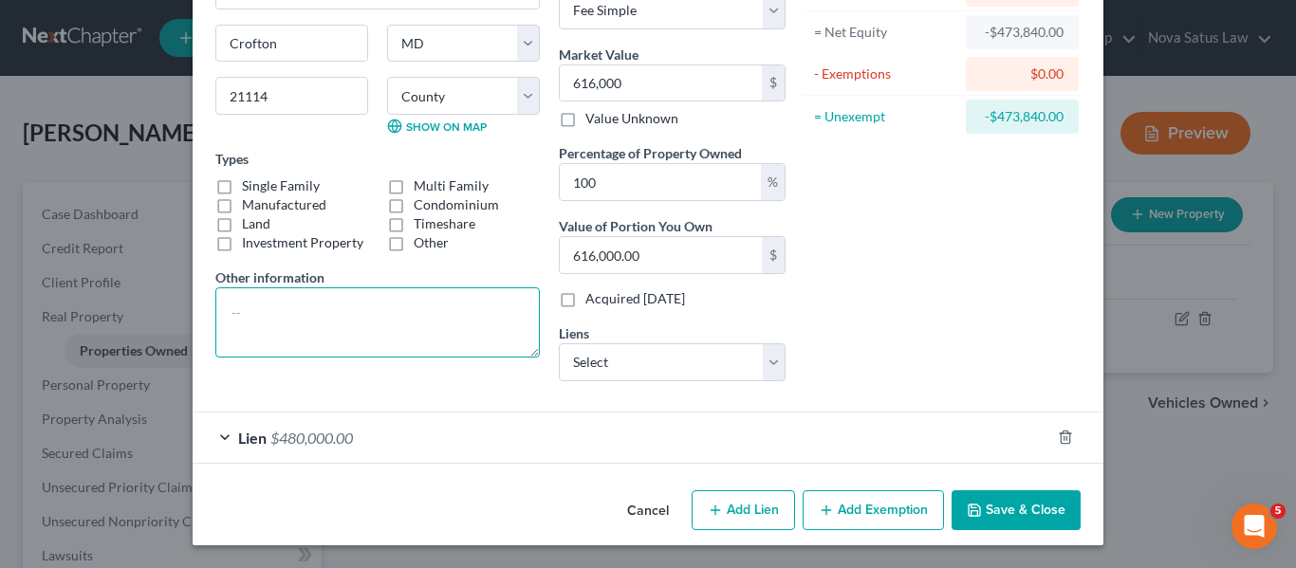
click at [237, 304] on textarea at bounding box center [377, 322] width 324 height 70
type textarea "Zillow minus 10% sales and closing costs"
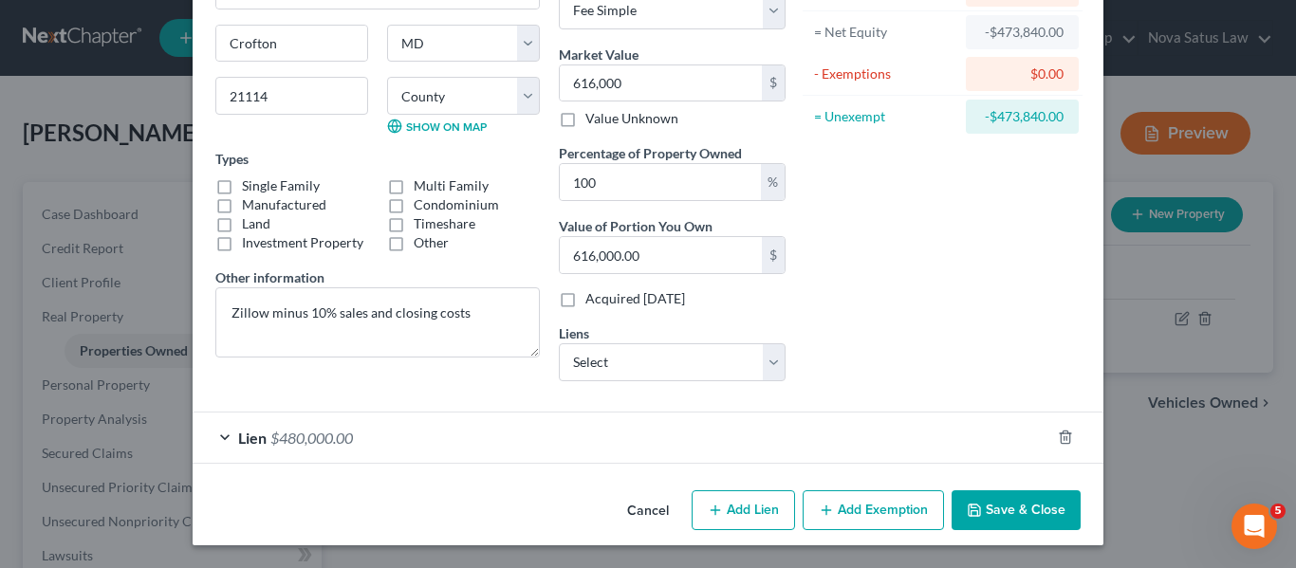
click at [1004, 510] on button "Save & Close" at bounding box center [1015, 510] width 129 height 40
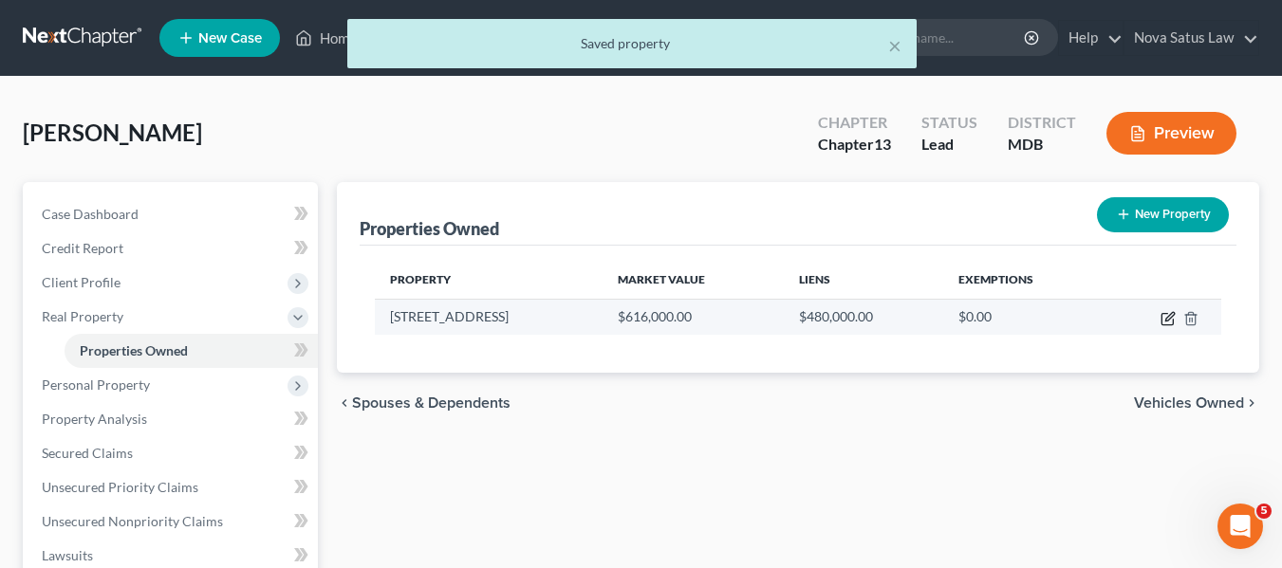
click at [1165, 321] on icon "button" at bounding box center [1169, 316] width 9 height 9
select select "21"
select select "1"
select select "0"
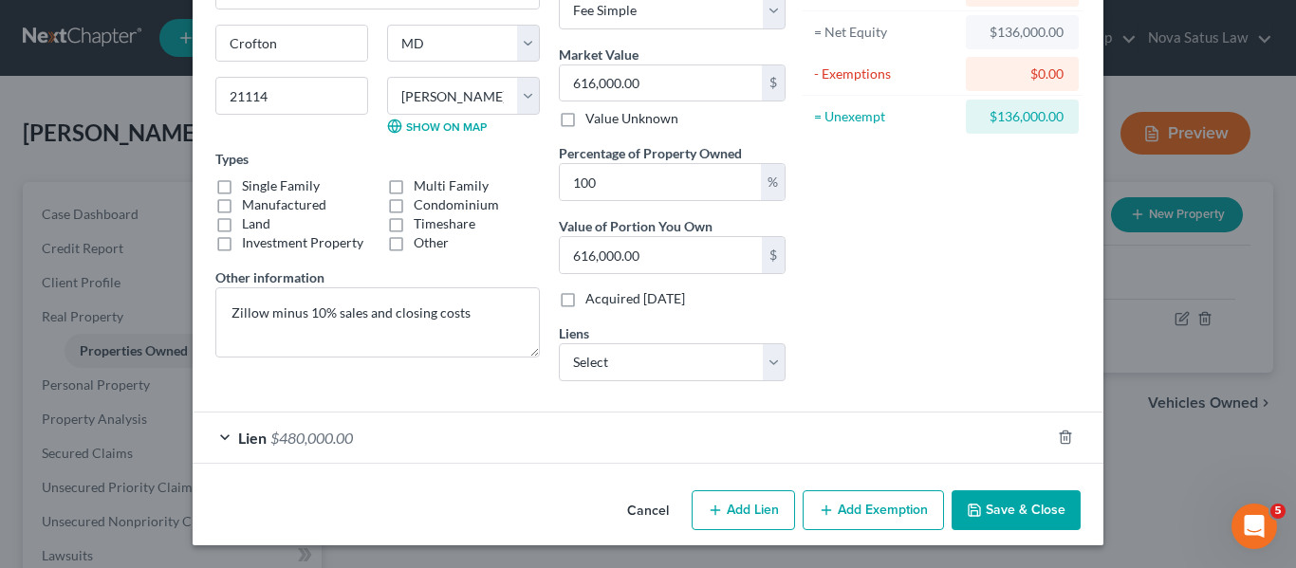
click at [823, 507] on icon "button" at bounding box center [826, 510] width 15 height 15
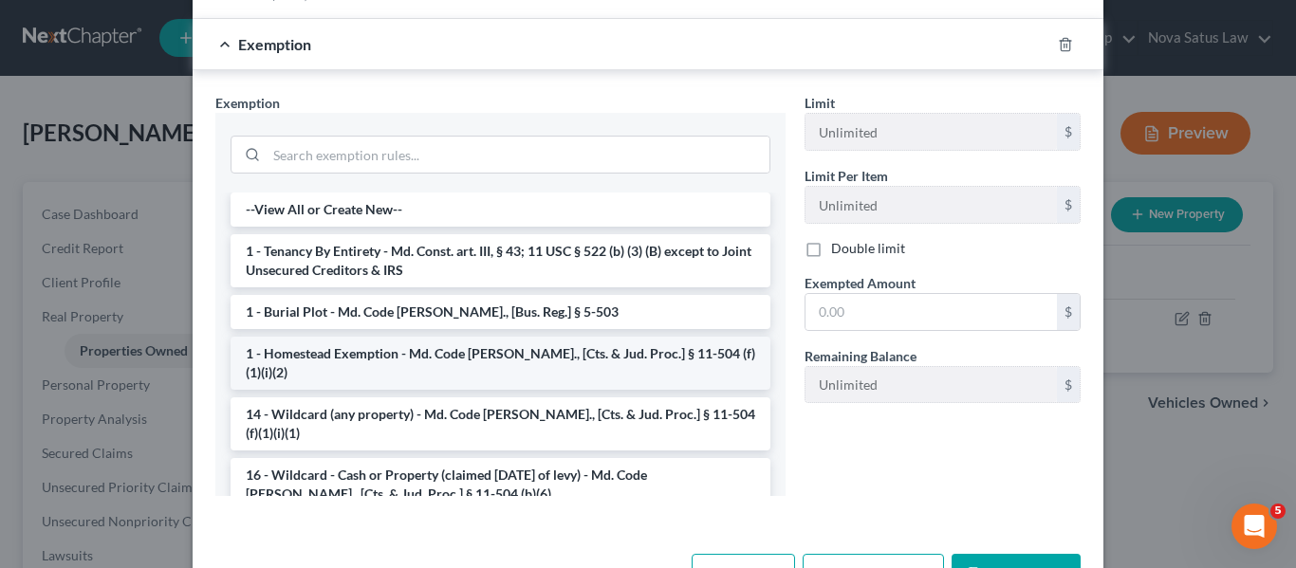
click at [518, 357] on li "1 - Homestead Exemption - Md. Code [PERSON_NAME]., [Cts. & Jud. Proc.] § 11-504…" at bounding box center [501, 363] width 540 height 53
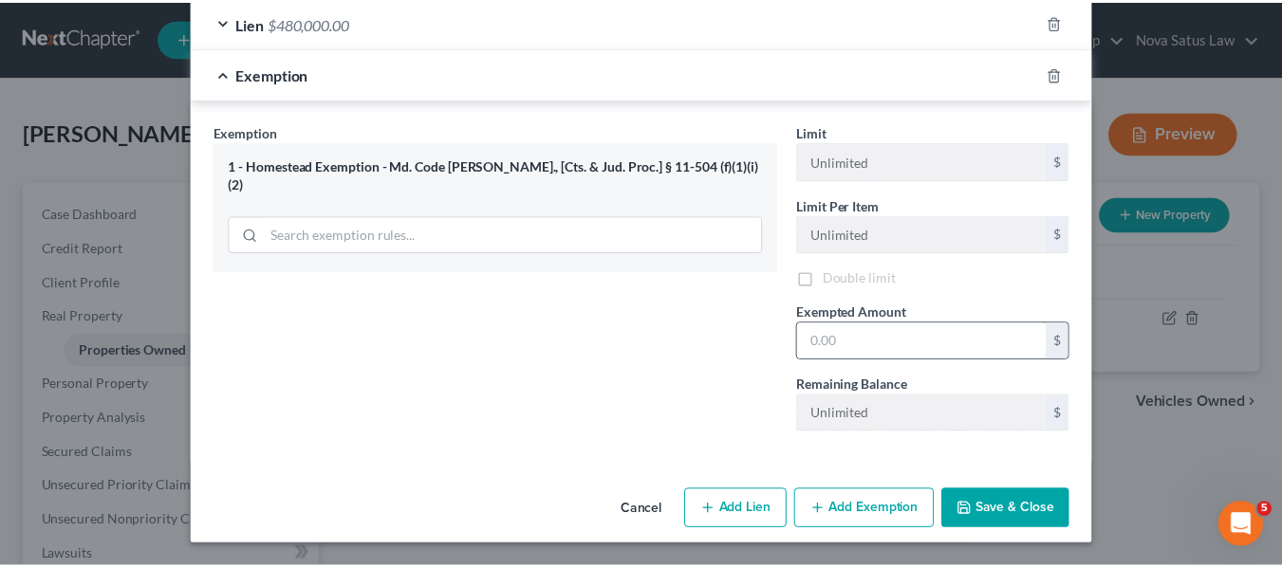
scroll to position [607, 0]
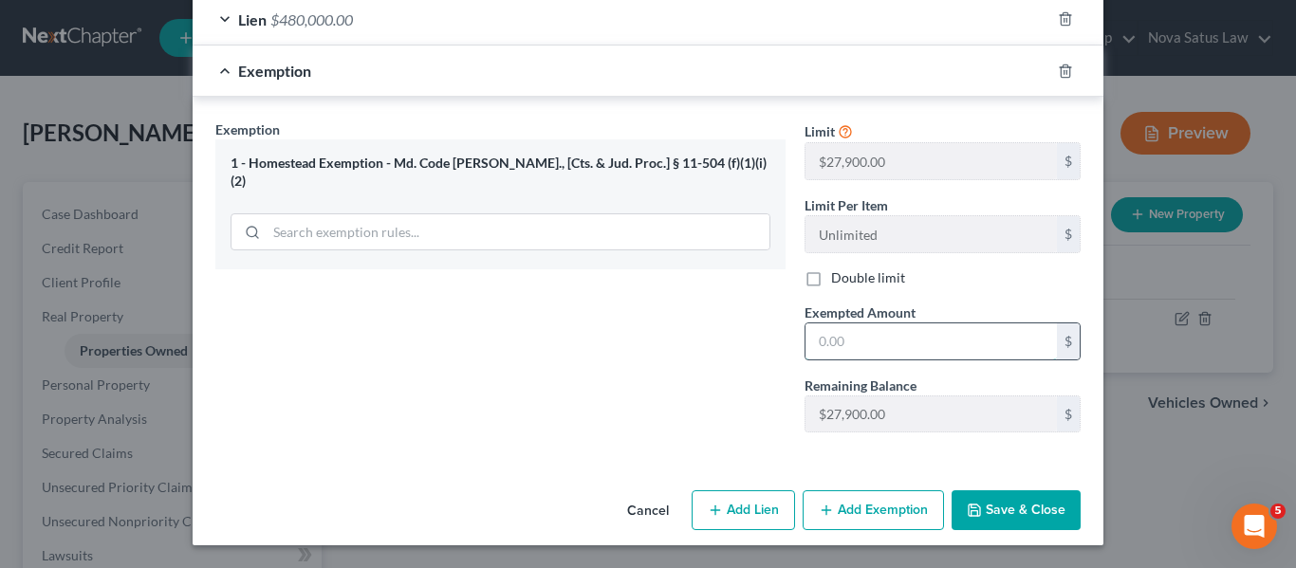
click at [978, 347] on input "text" at bounding box center [930, 341] width 251 height 36
type input "31,575"
click at [1024, 502] on button "Save & Close" at bounding box center [1015, 510] width 129 height 40
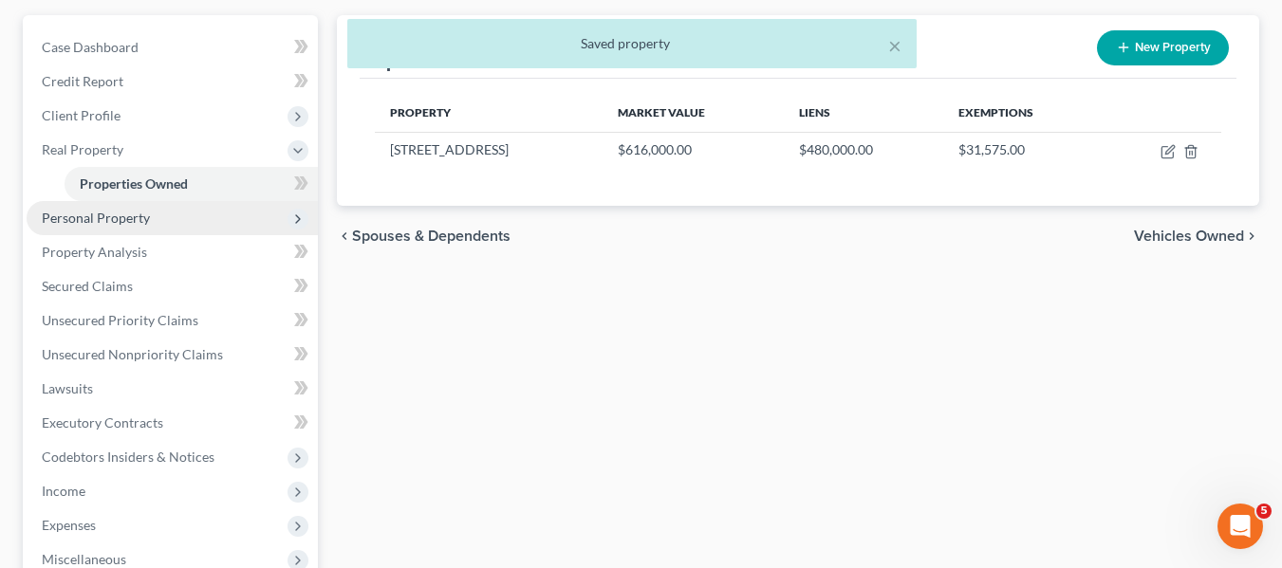
scroll to position [170, 0]
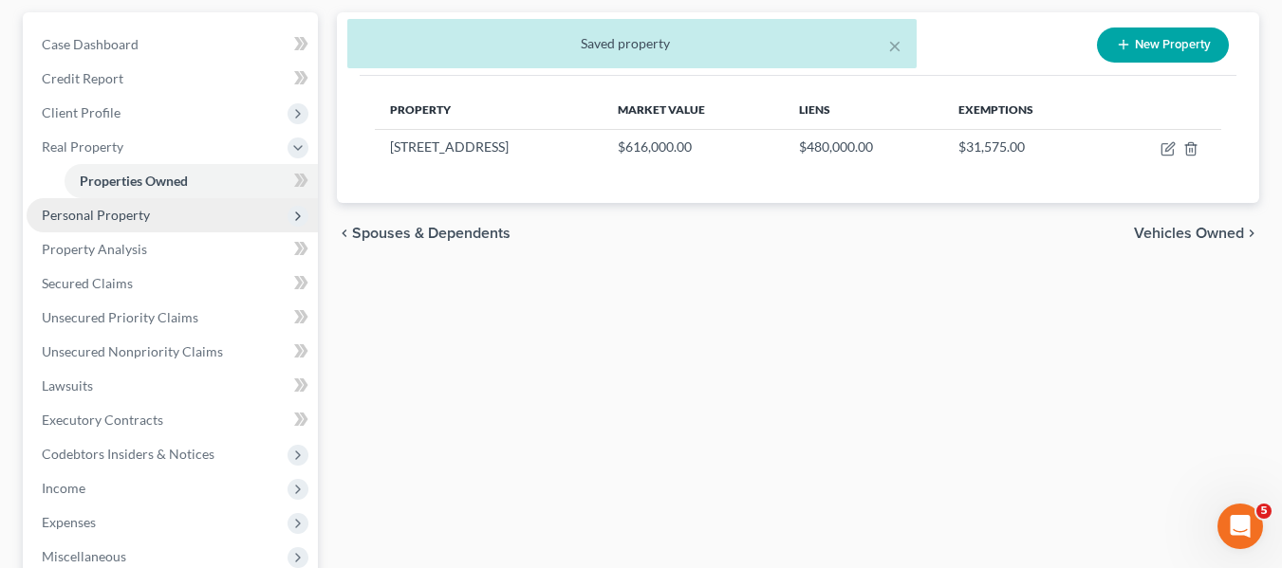
click at [83, 225] on span "Personal Property" at bounding box center [172, 215] width 291 height 34
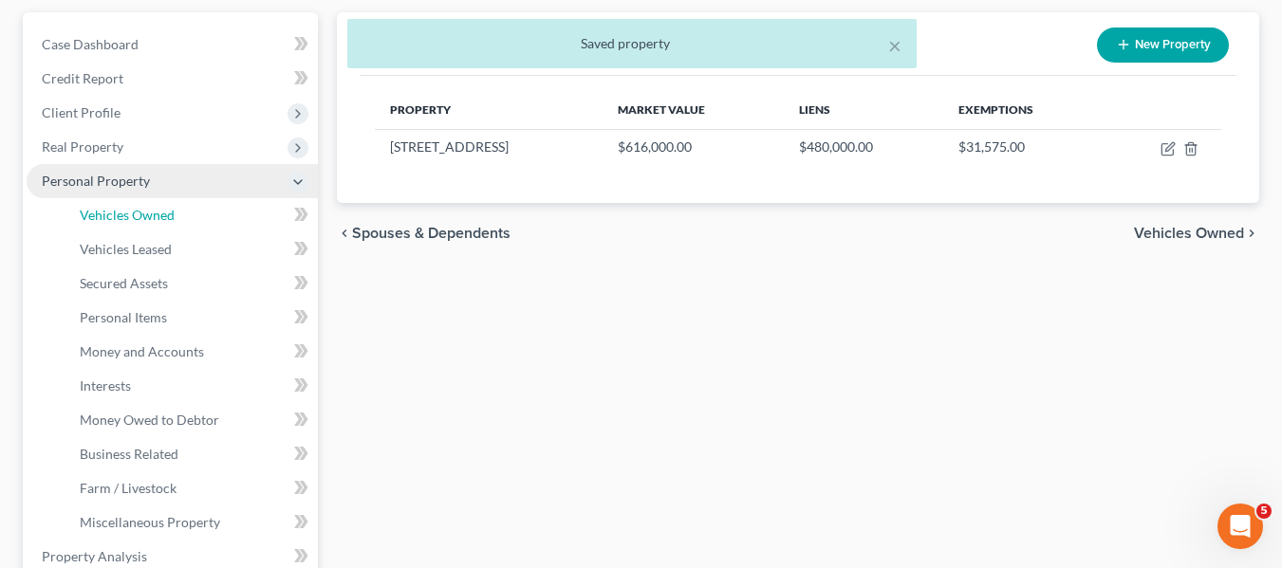
click at [83, 225] on link "Vehicles Owned" at bounding box center [191, 215] width 253 height 34
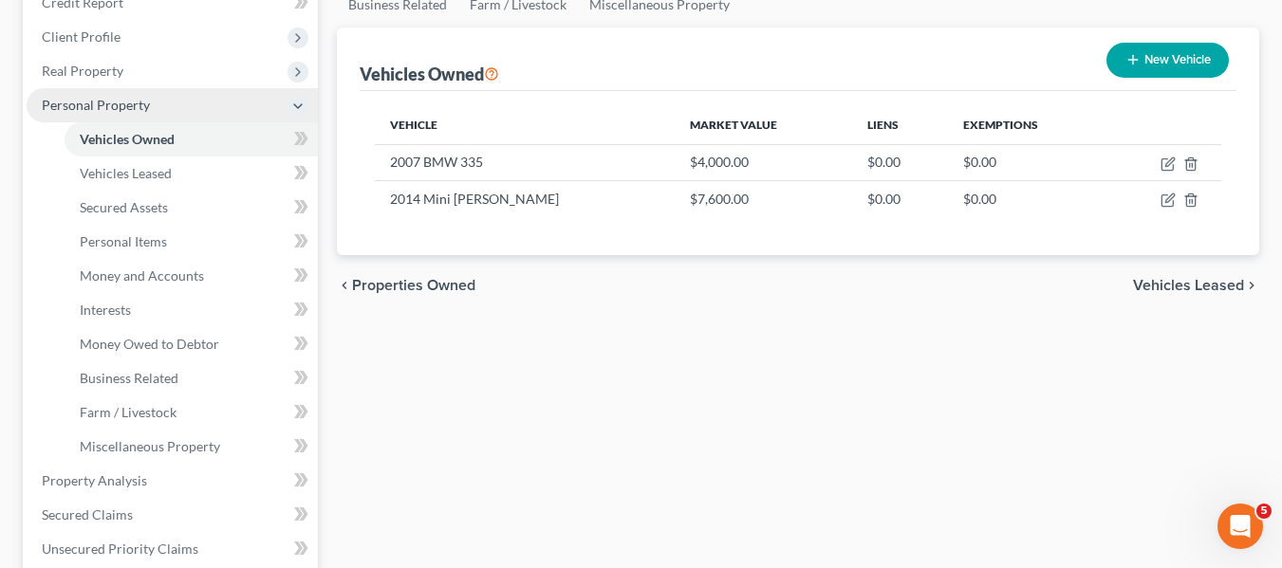
scroll to position [247, 0]
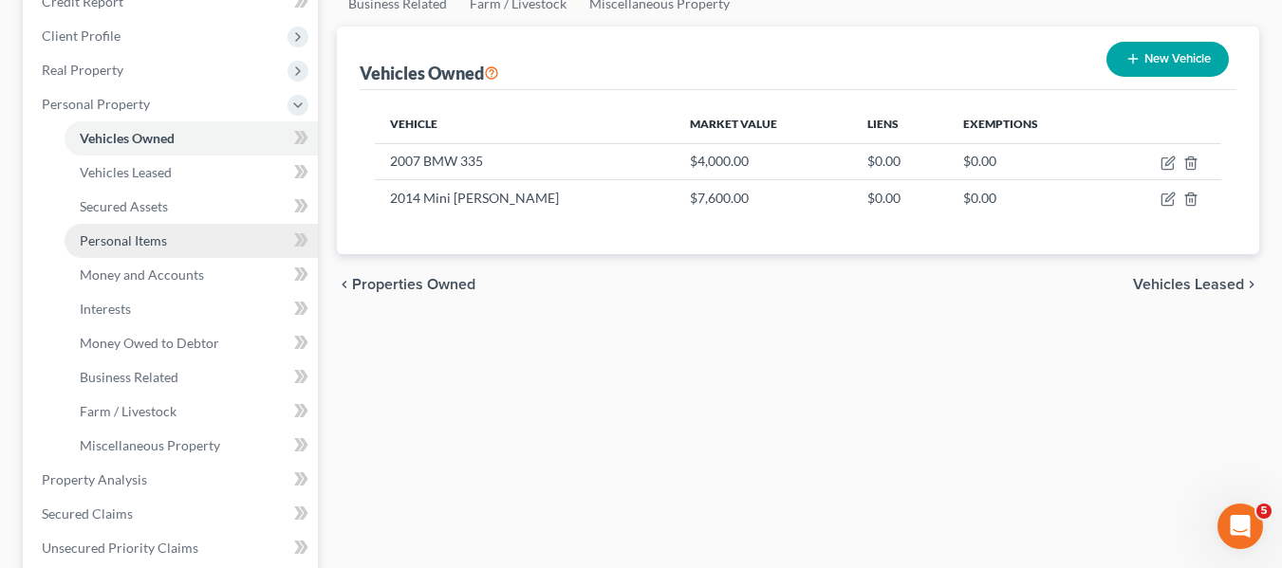
click at [104, 236] on span "Personal Items" at bounding box center [123, 240] width 87 height 16
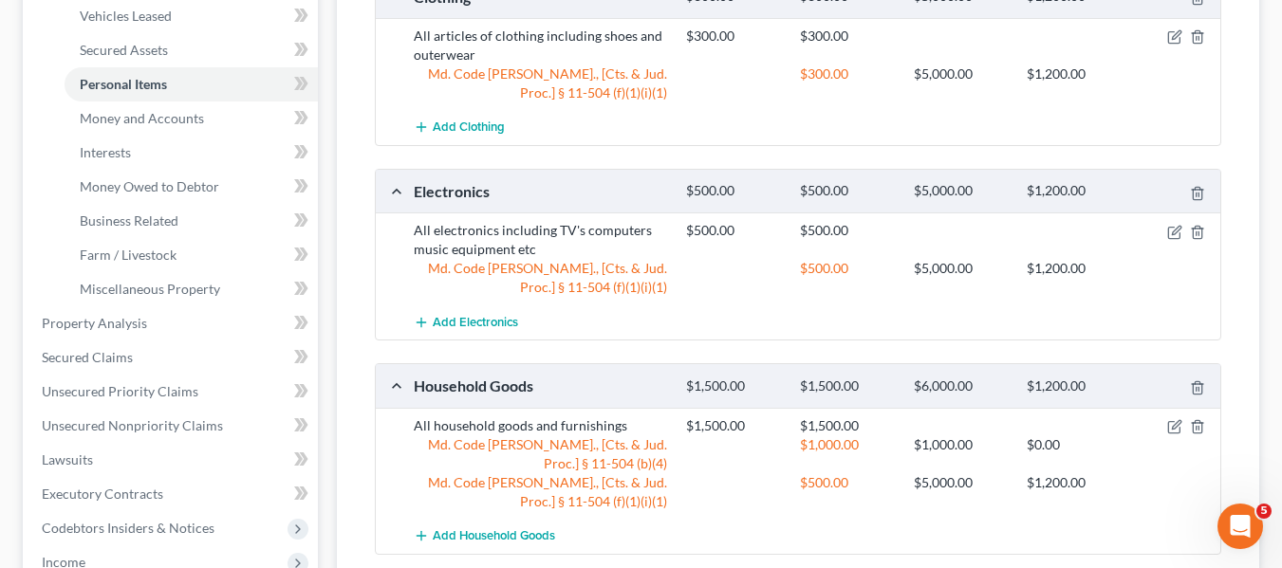
scroll to position [404, 0]
click at [176, 125] on link "Money and Accounts" at bounding box center [191, 118] width 253 height 34
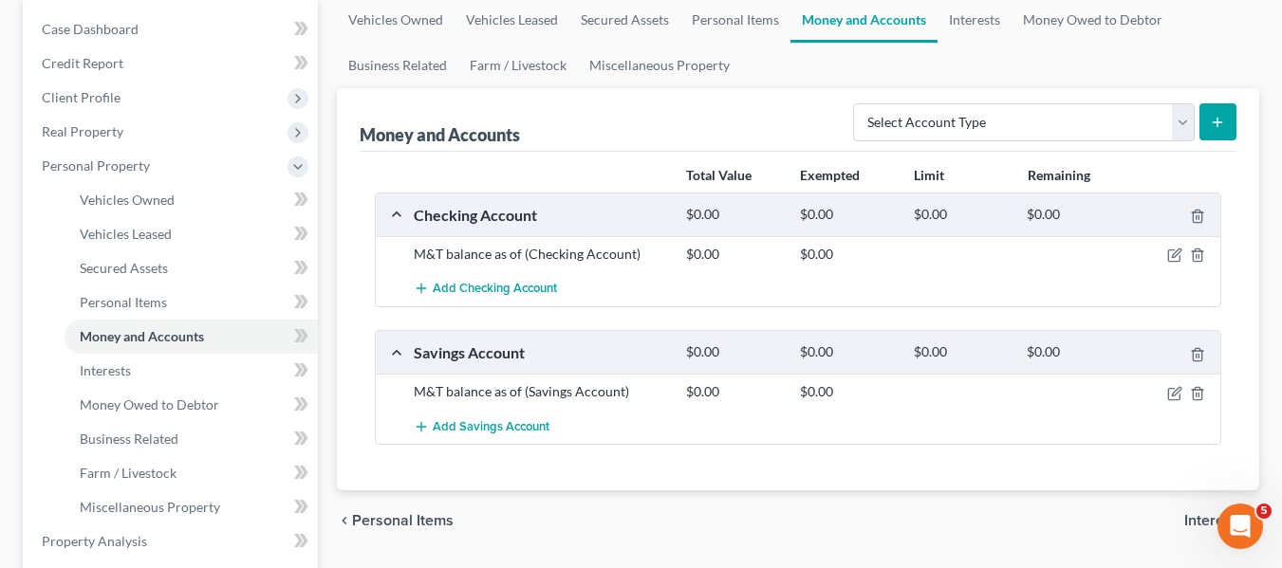
scroll to position [186, 0]
click at [1171, 254] on icon "button" at bounding box center [1174, 254] width 15 height 15
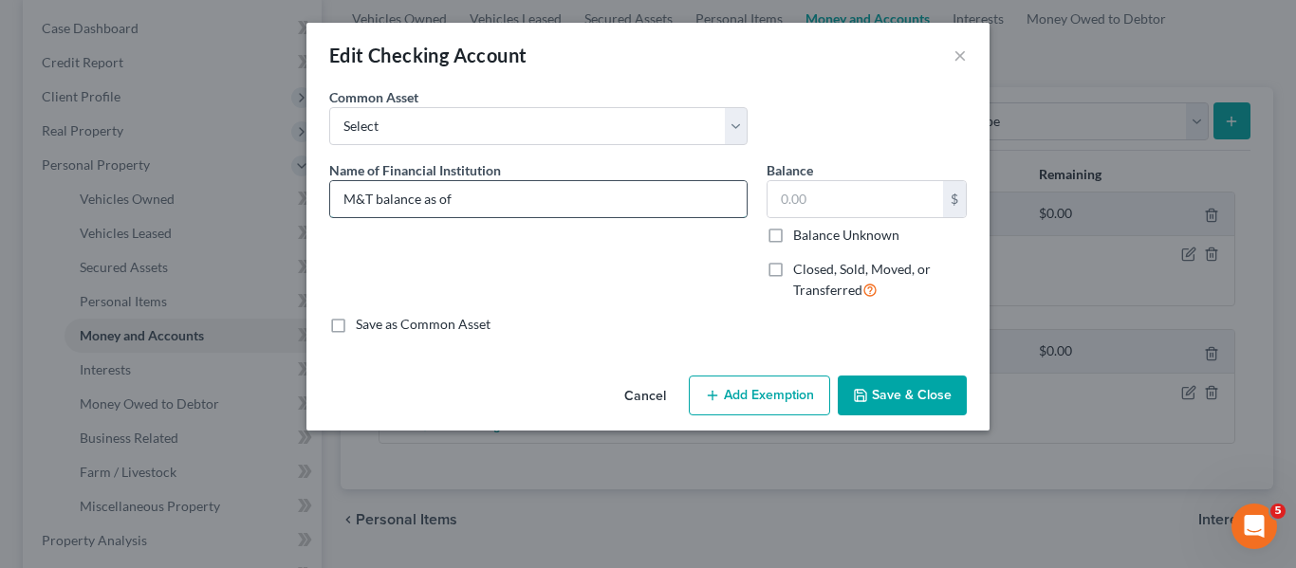
click at [526, 195] on input "M&T balance as of" at bounding box center [538, 199] width 416 height 36
type input "M&T balance as of 091925"
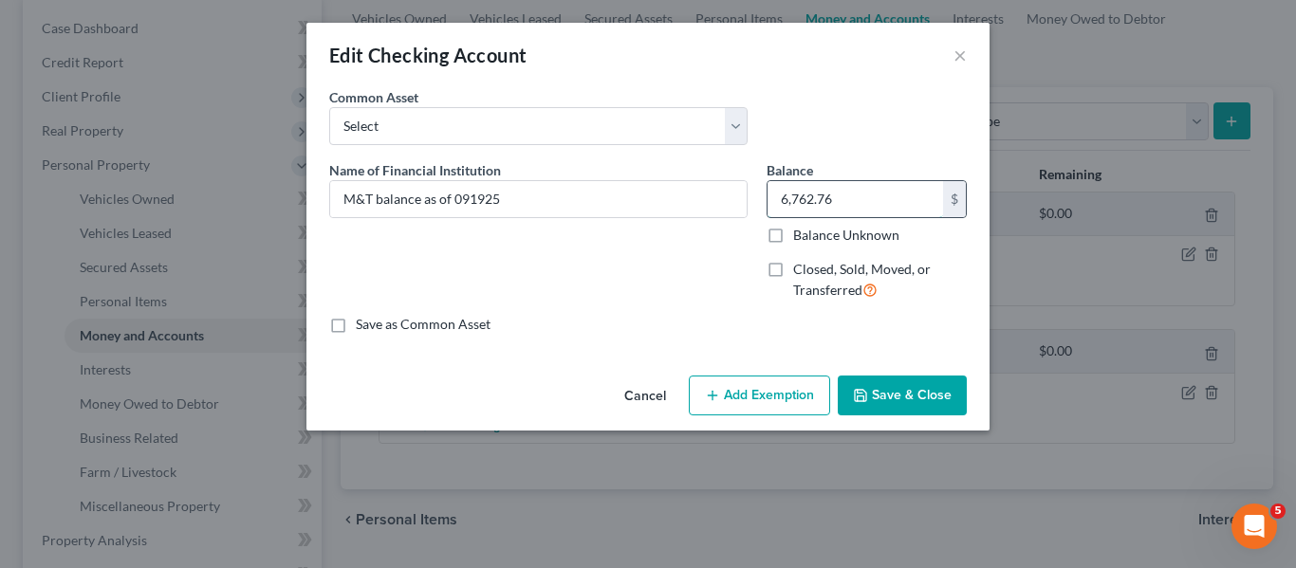
click at [882, 194] on input "6,762.76" at bounding box center [854, 199] width 175 height 36
type input "6,762.26"
click at [889, 394] on button "Save & Close" at bounding box center [902, 396] width 129 height 40
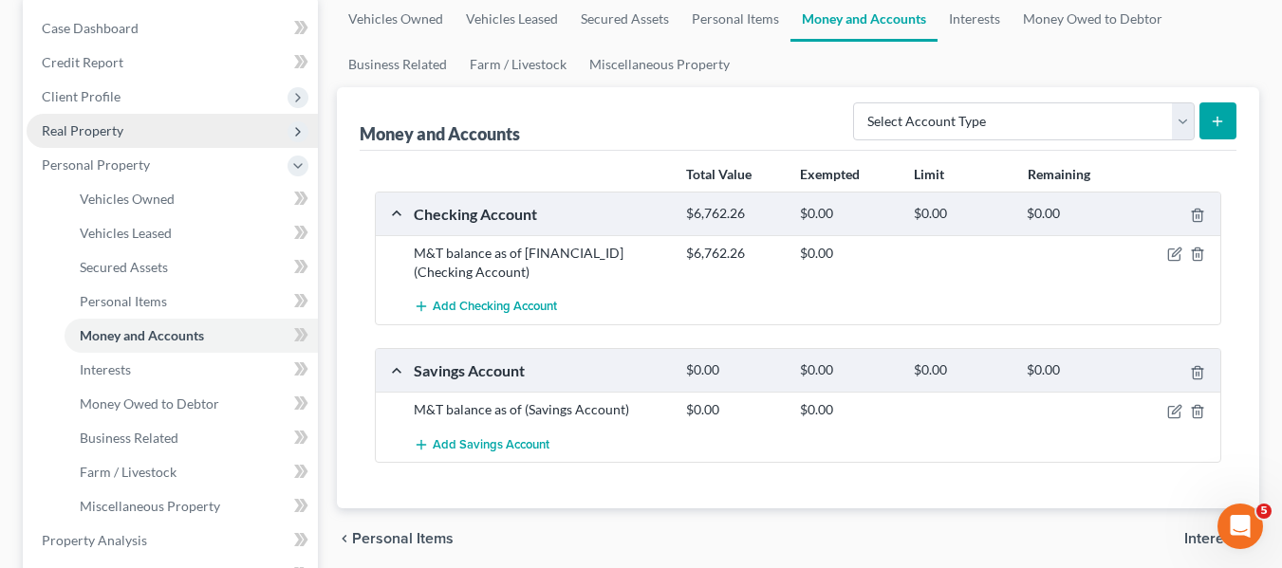
click at [97, 138] on span "Real Property" at bounding box center [83, 130] width 82 height 16
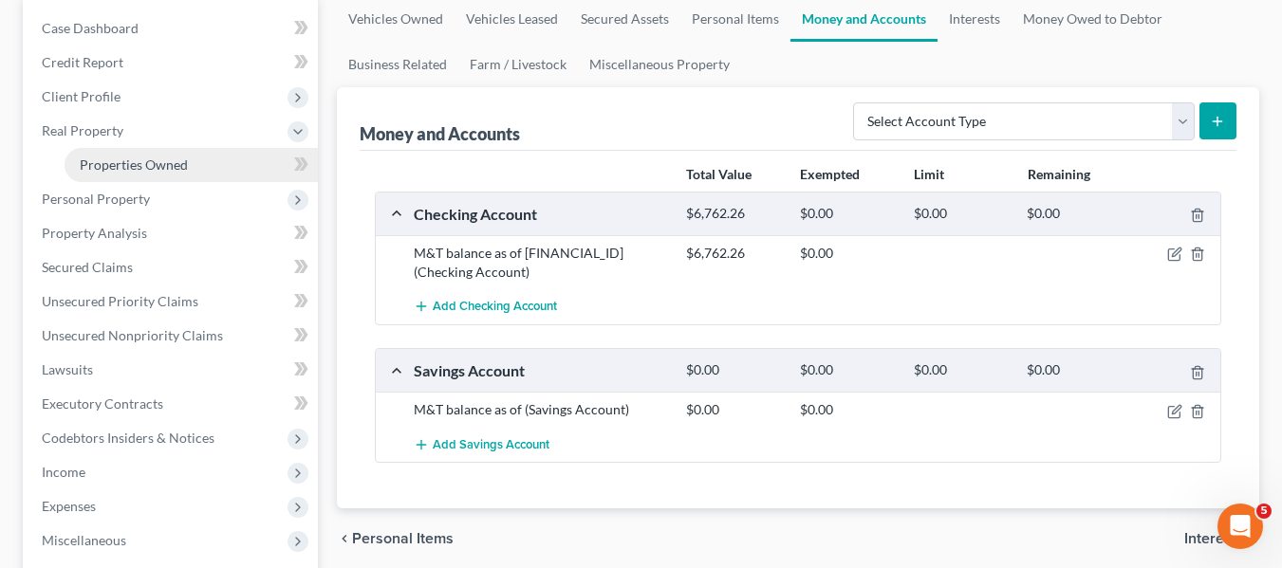
click at [114, 158] on span "Properties Owned" at bounding box center [134, 165] width 108 height 16
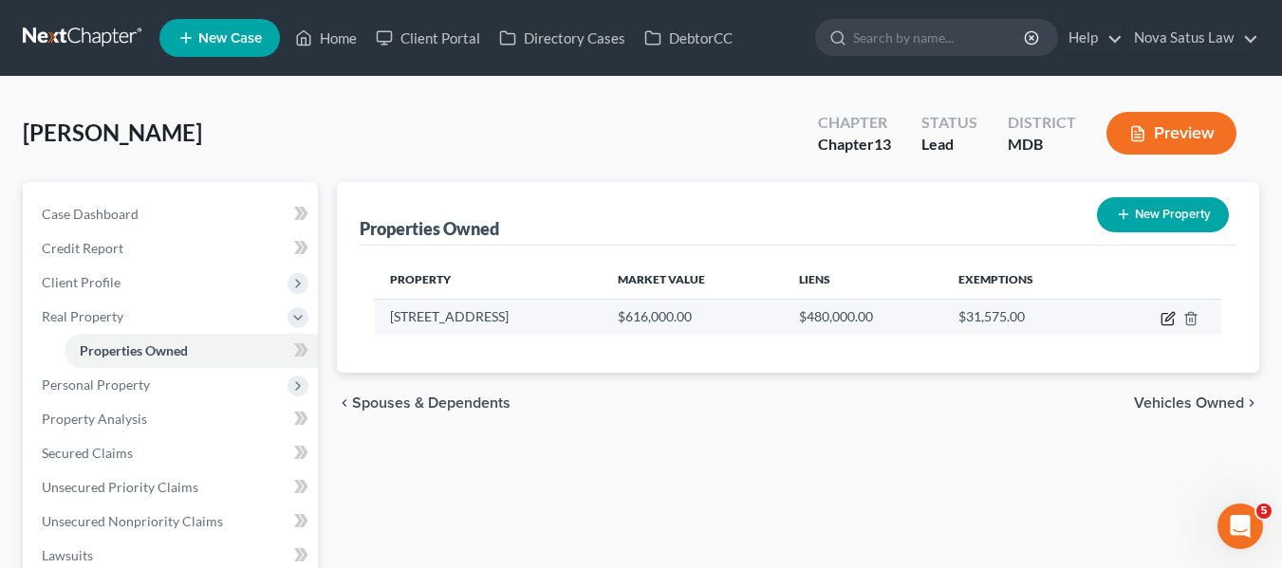
click at [1169, 315] on icon "button" at bounding box center [1169, 316] width 9 height 9
select select "21"
select select "1"
select select "0"
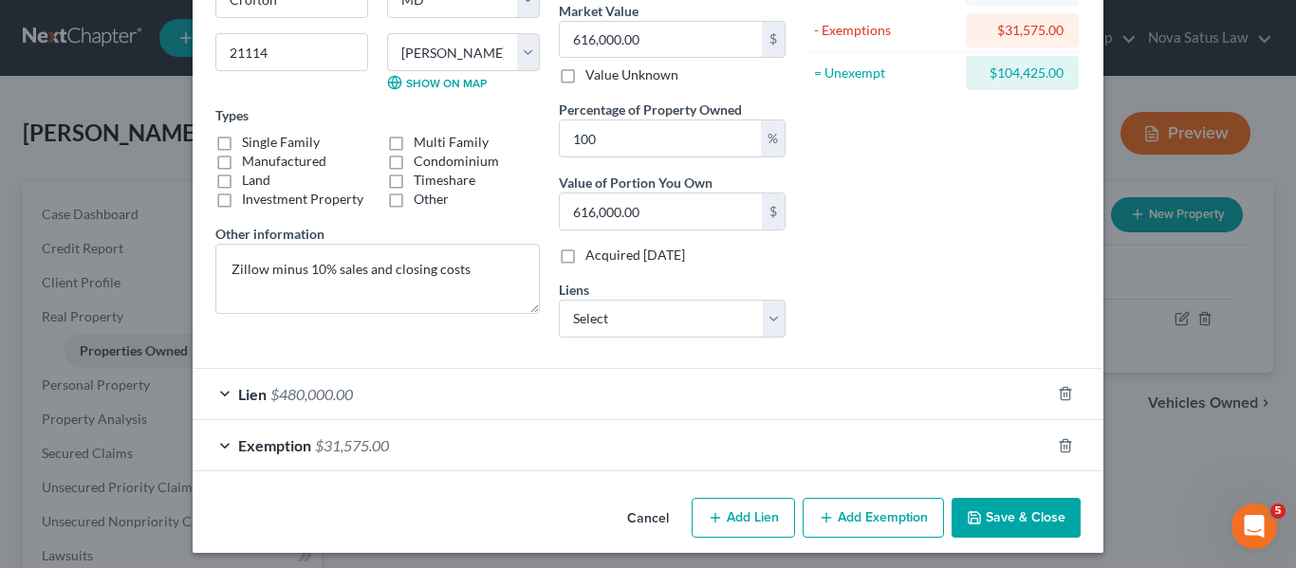
scroll to position [240, 0]
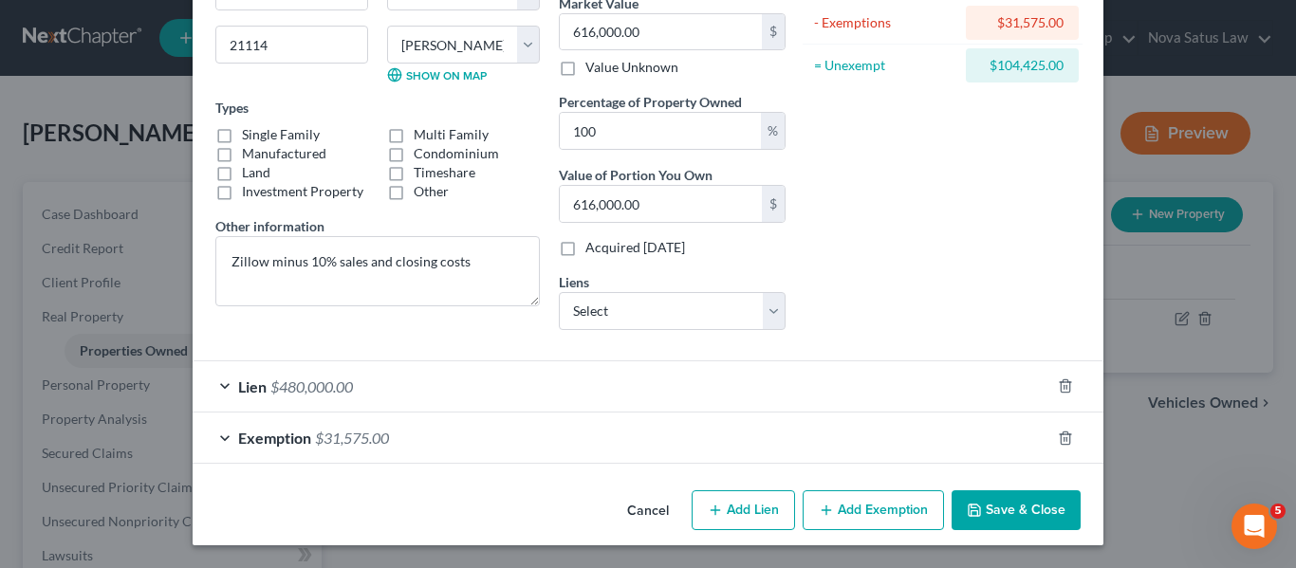
click at [829, 507] on button "Add Exemption" at bounding box center [873, 510] width 141 height 40
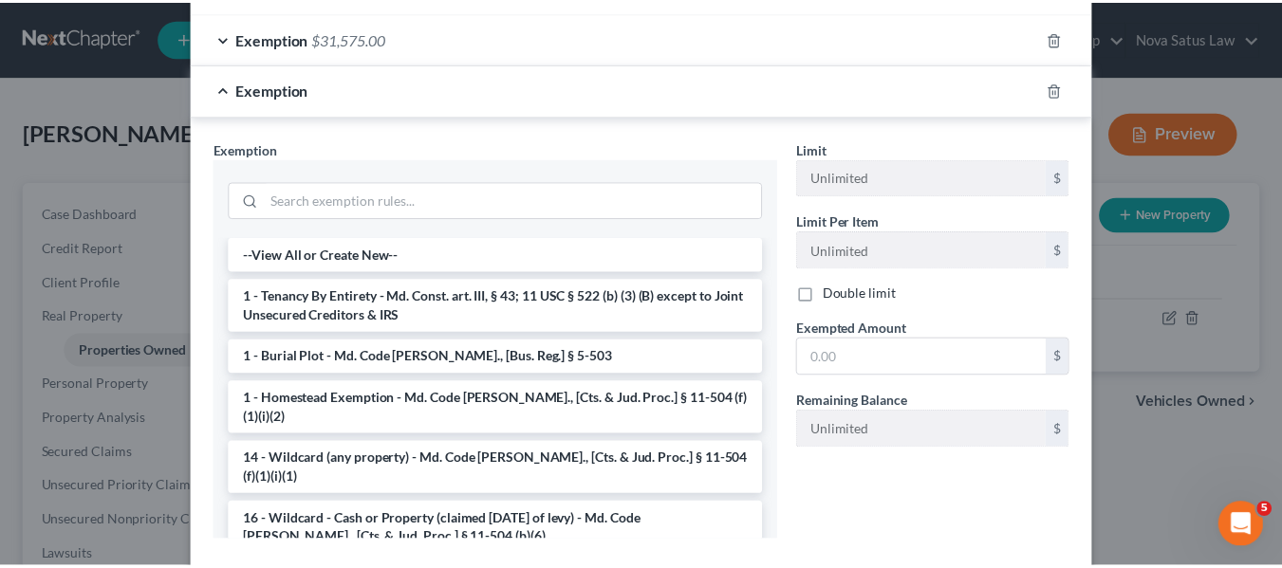
scroll to position [27, 0]
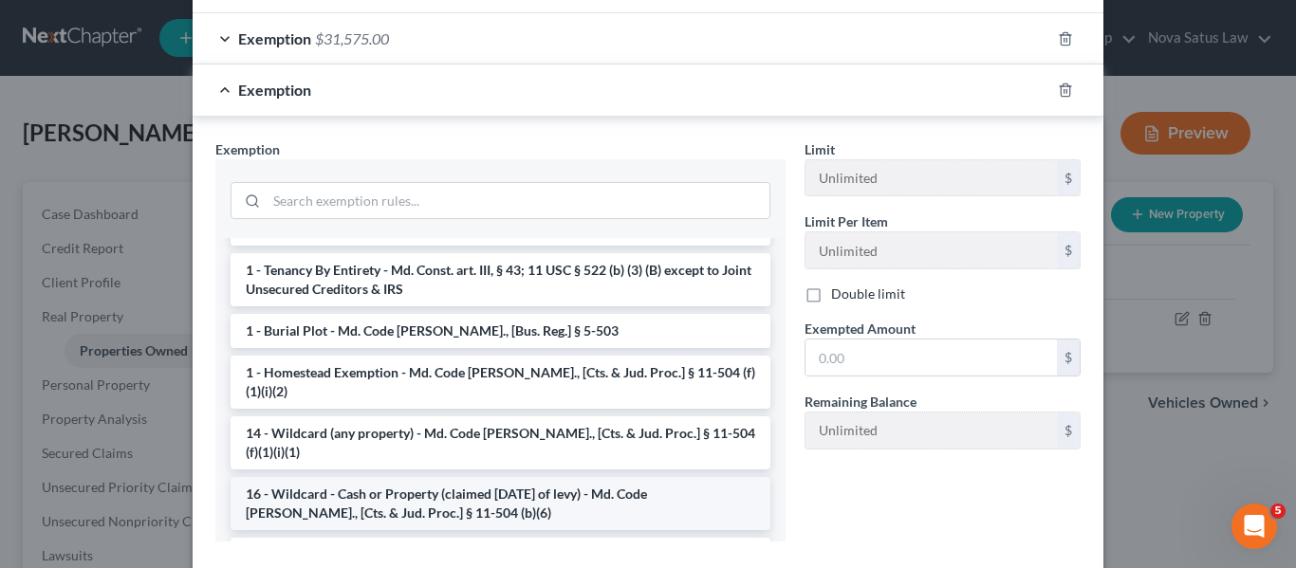
click at [397, 477] on li "16 - Wildcard - Cash or Property (claimed [DATE] of levy) - Md. Code [PERSON_NA…" at bounding box center [501, 503] width 540 height 53
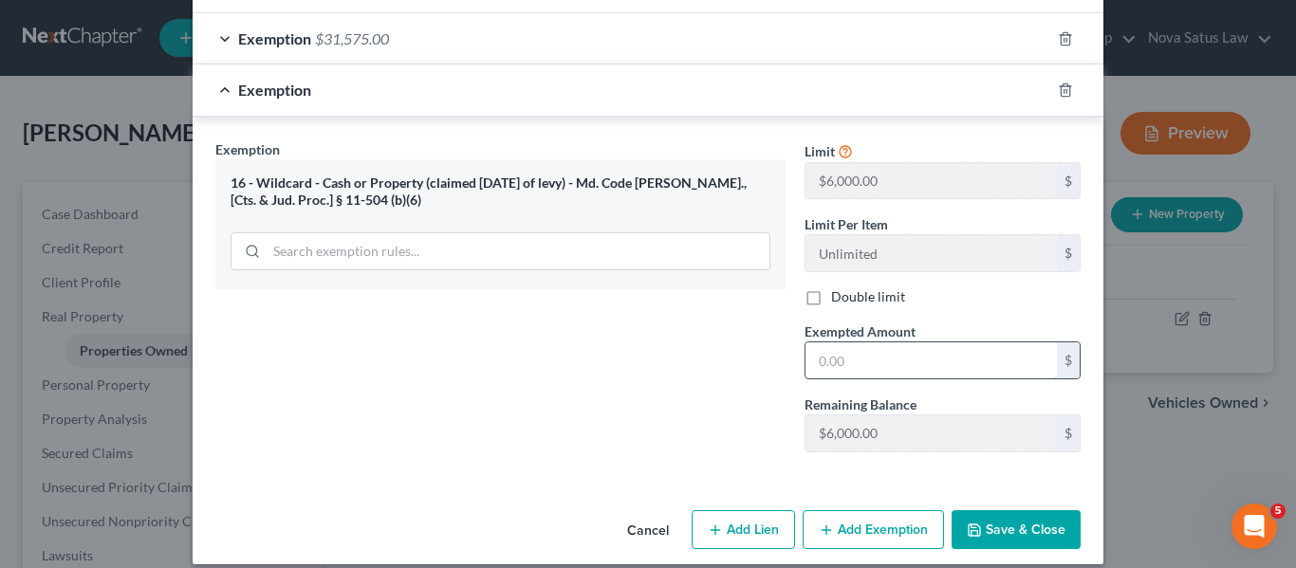
click at [907, 366] on input "text" at bounding box center [930, 360] width 251 height 36
type input "6,000"
click at [1010, 544] on button "Save & Close" at bounding box center [1015, 530] width 129 height 40
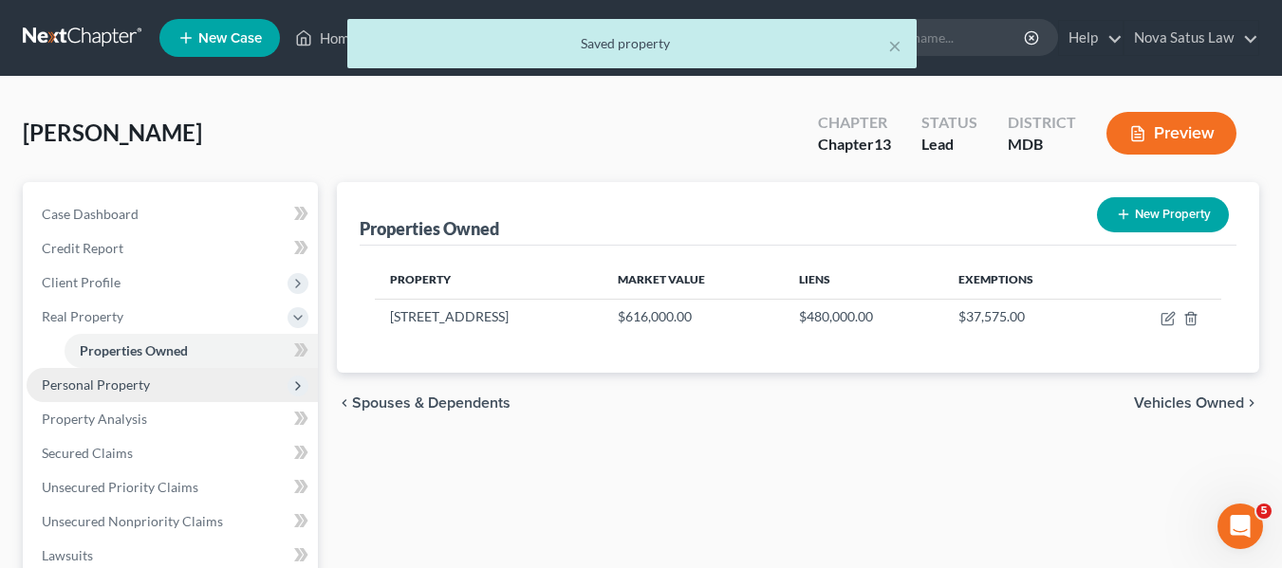
click at [80, 389] on span "Personal Property" at bounding box center [96, 385] width 108 height 16
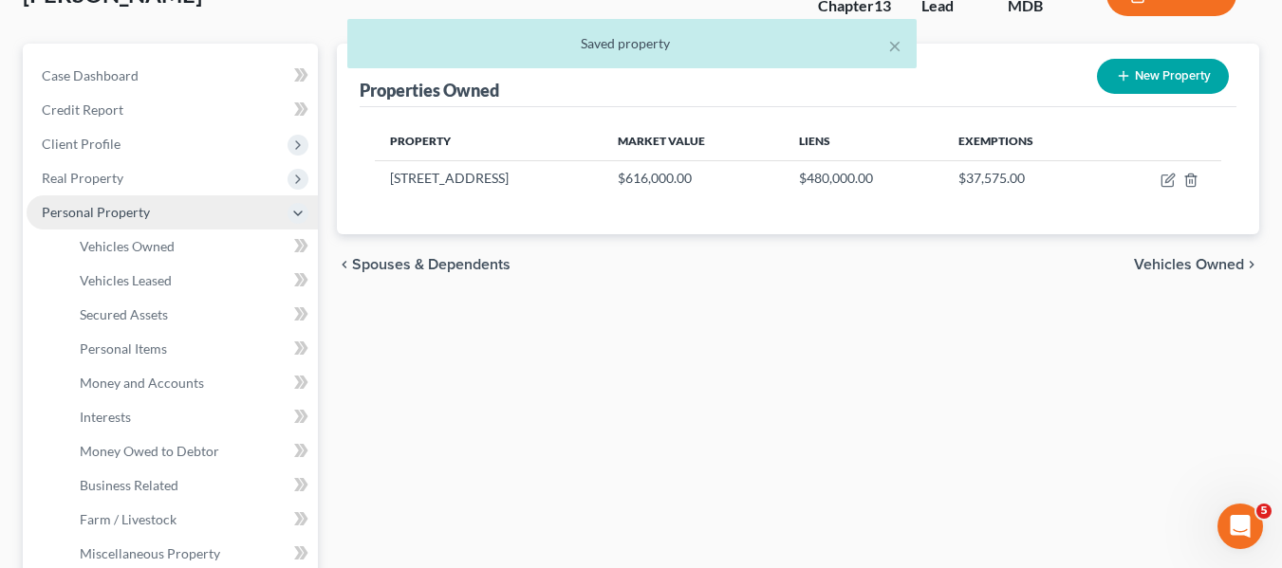
scroll to position [141, 0]
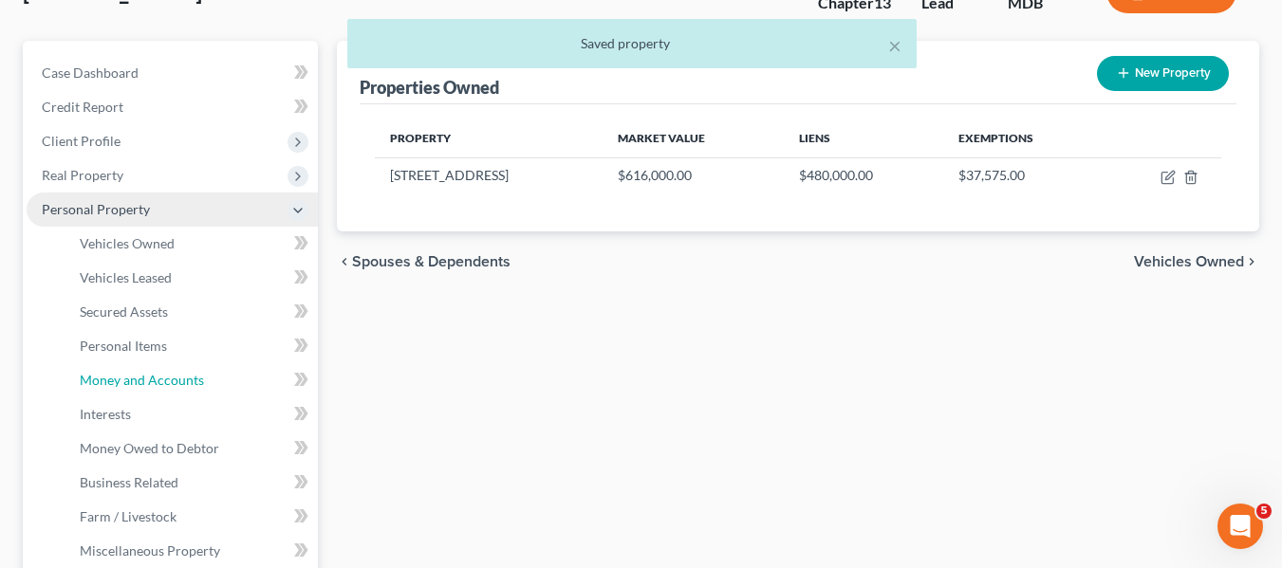
click at [80, 389] on link "Money and Accounts" at bounding box center [191, 380] width 253 height 34
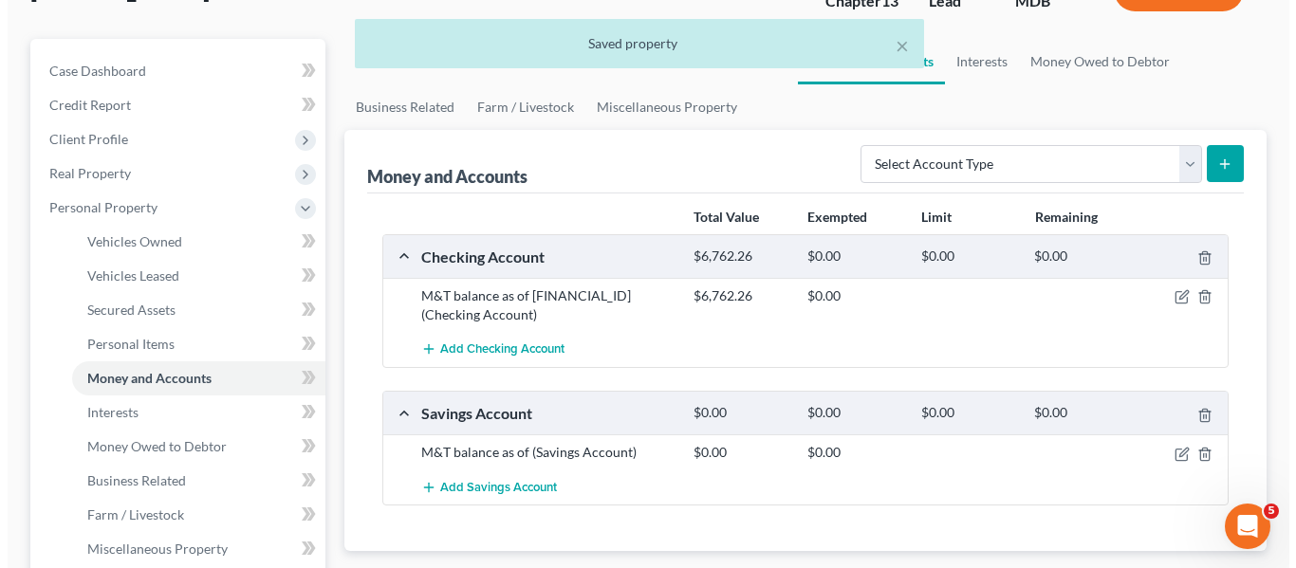
scroll to position [144, 0]
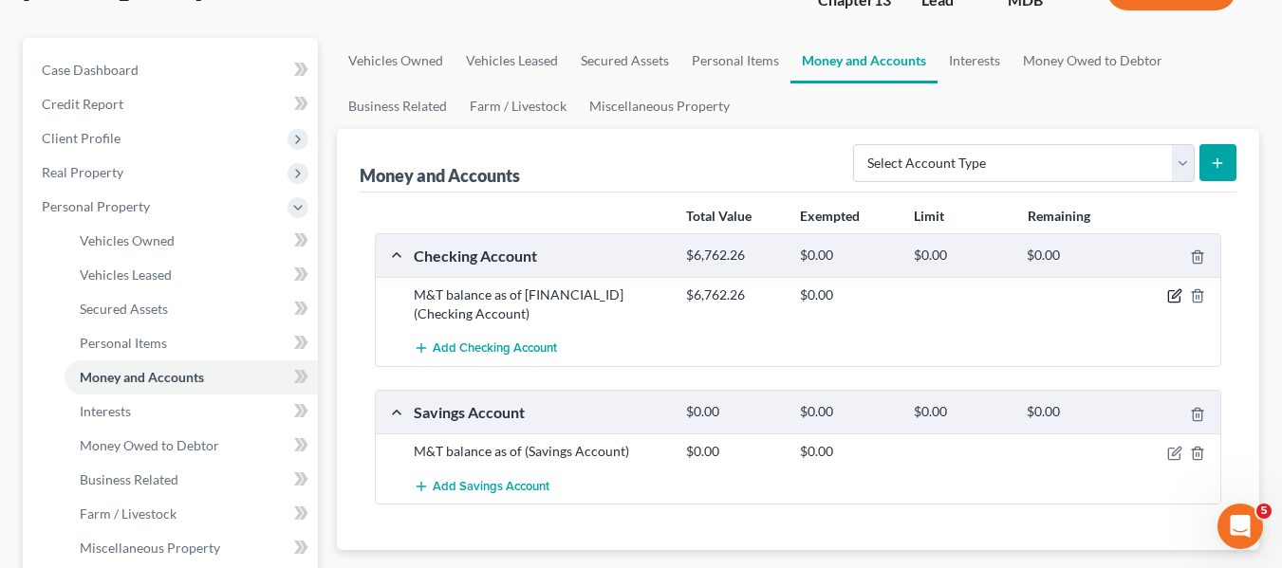
click at [1174, 294] on icon "button" at bounding box center [1175, 294] width 9 height 9
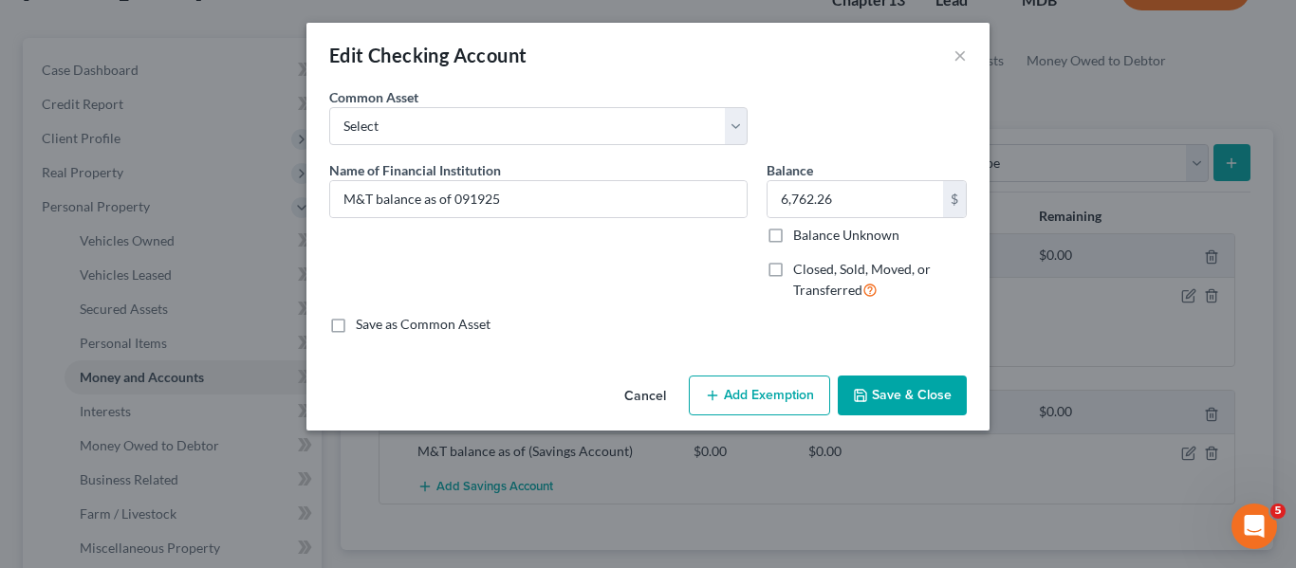
click at [703, 393] on button "Add Exemption" at bounding box center [759, 396] width 141 height 40
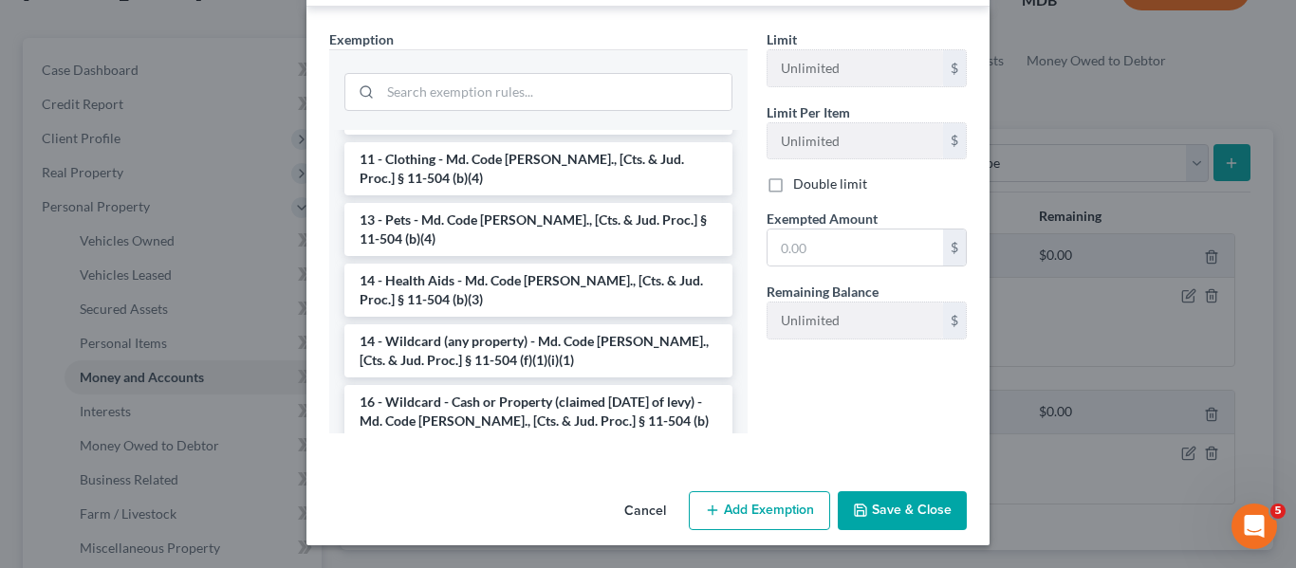
scroll to position [212, 0]
click at [530, 323] on li "14 - Wildcard (any property) - Md. Code [PERSON_NAME]., [Cts. & Jud. Proc.] § 1…" at bounding box center [538, 349] width 388 height 53
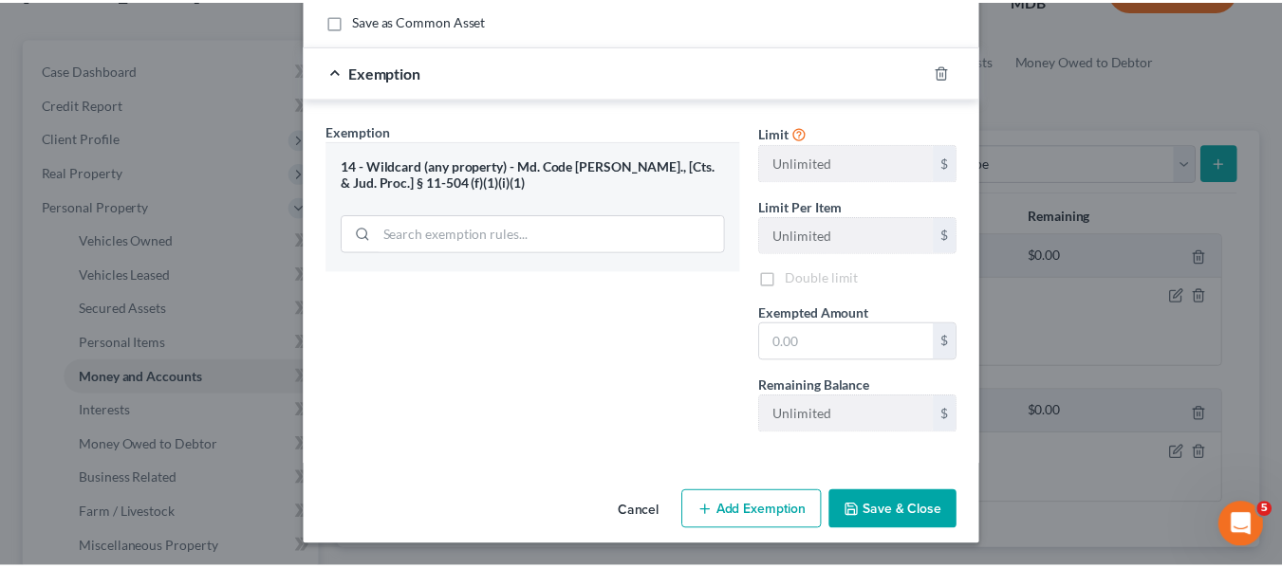
scroll to position [304, 0]
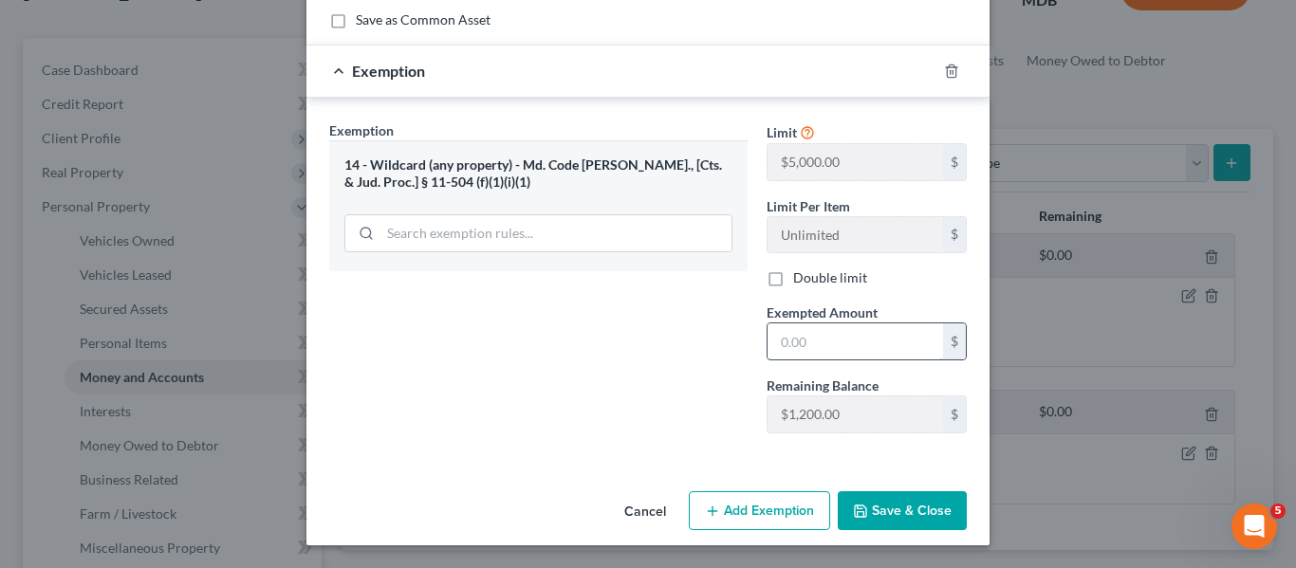
click at [795, 342] on input "text" at bounding box center [854, 341] width 175 height 36
type input "1,200"
click at [853, 509] on icon "button" at bounding box center [860, 511] width 15 height 15
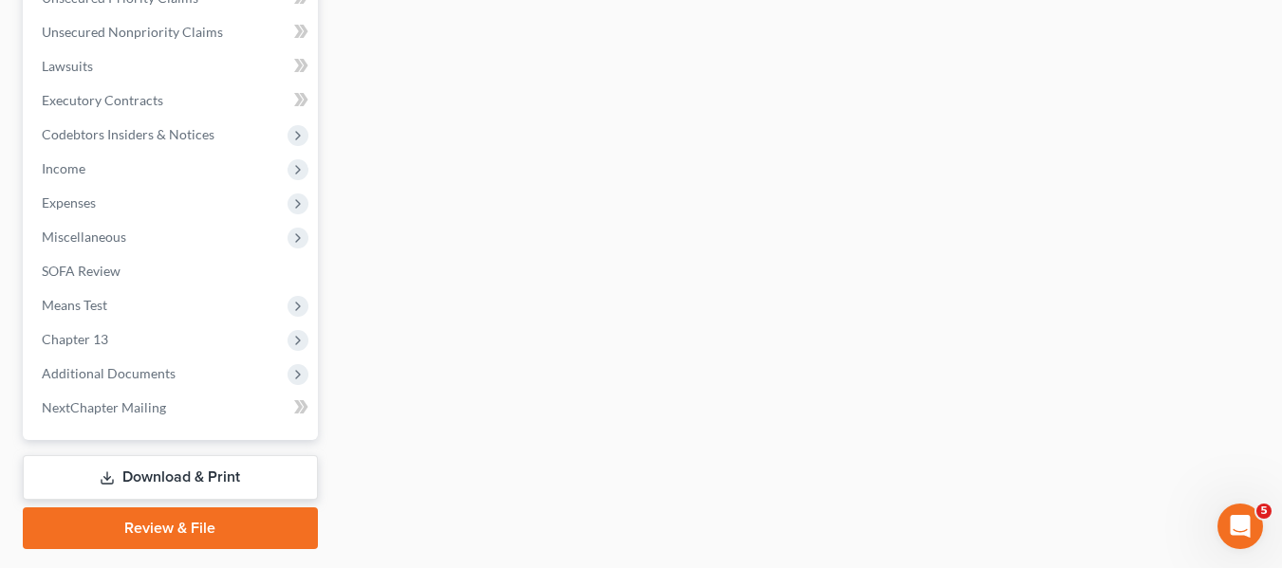
scroll to position [850, 0]
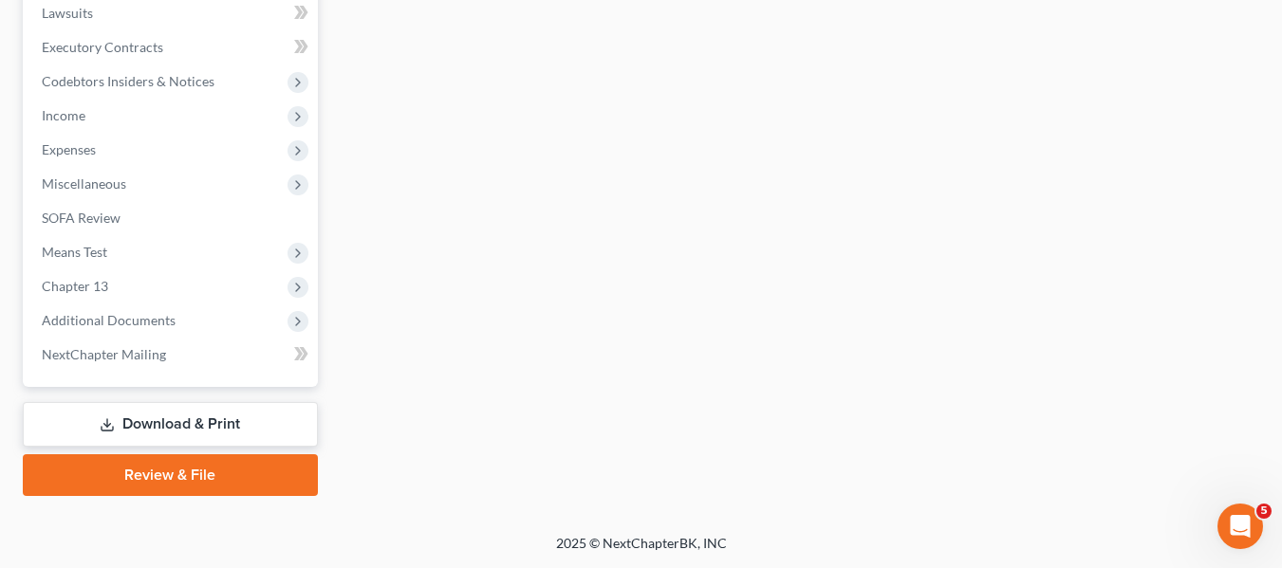
click at [144, 429] on link "Download & Print" at bounding box center [170, 424] width 295 height 45
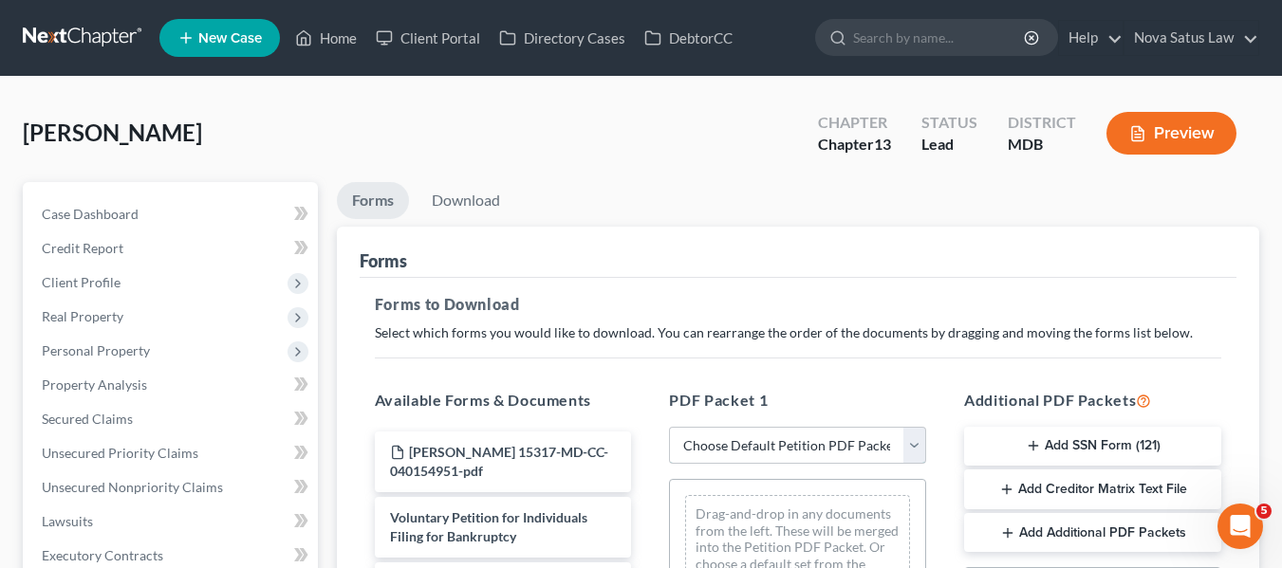
click at [814, 452] on select "Choose Default Petition PDF Packet Complete Bankruptcy Petition (all forms and …" at bounding box center [797, 446] width 257 height 38
select select "0"
click at [669, 427] on select "Choose Default Petition PDF Packet Complete Bankruptcy Petition (all forms and …" at bounding box center [797, 446] width 257 height 38
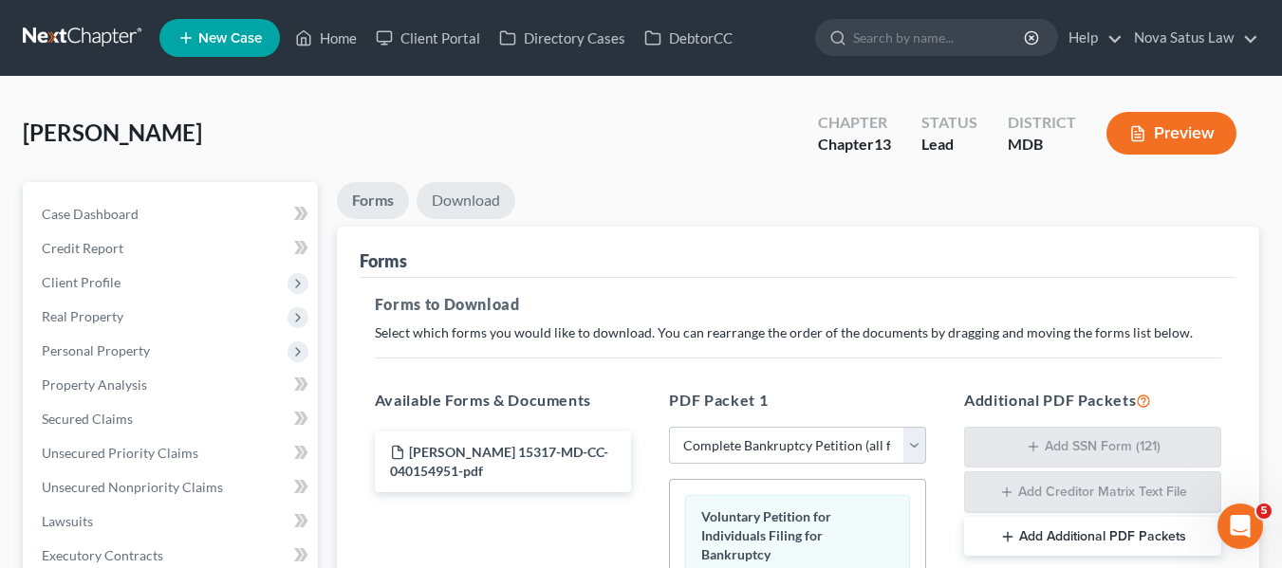
click at [460, 202] on link "Download" at bounding box center [465, 200] width 99 height 37
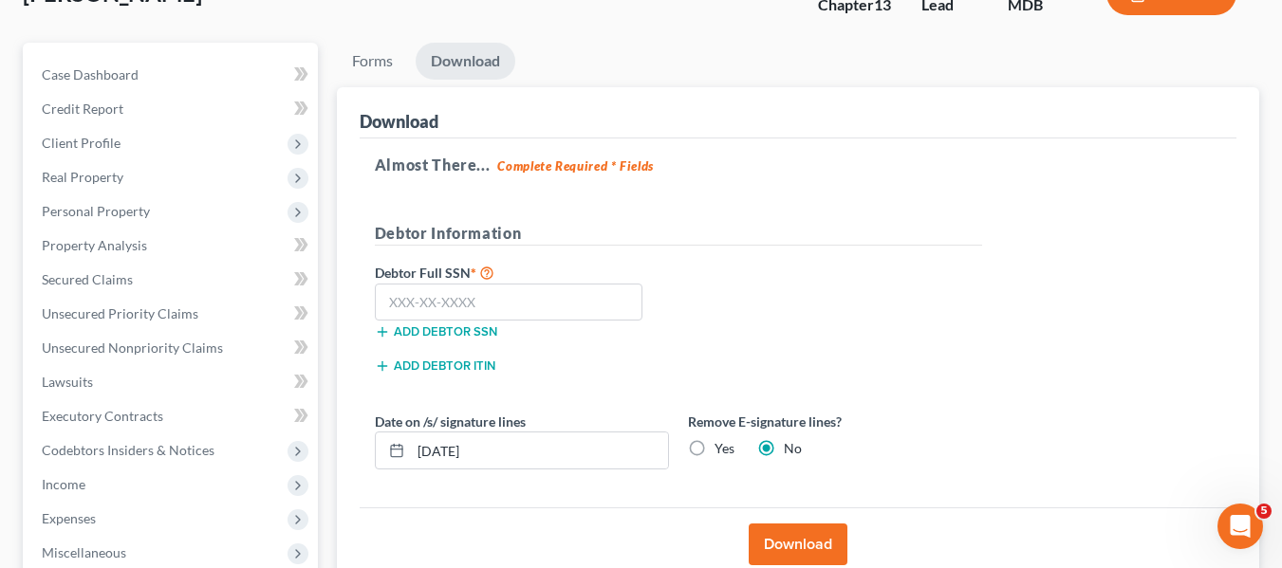
scroll to position [140, 0]
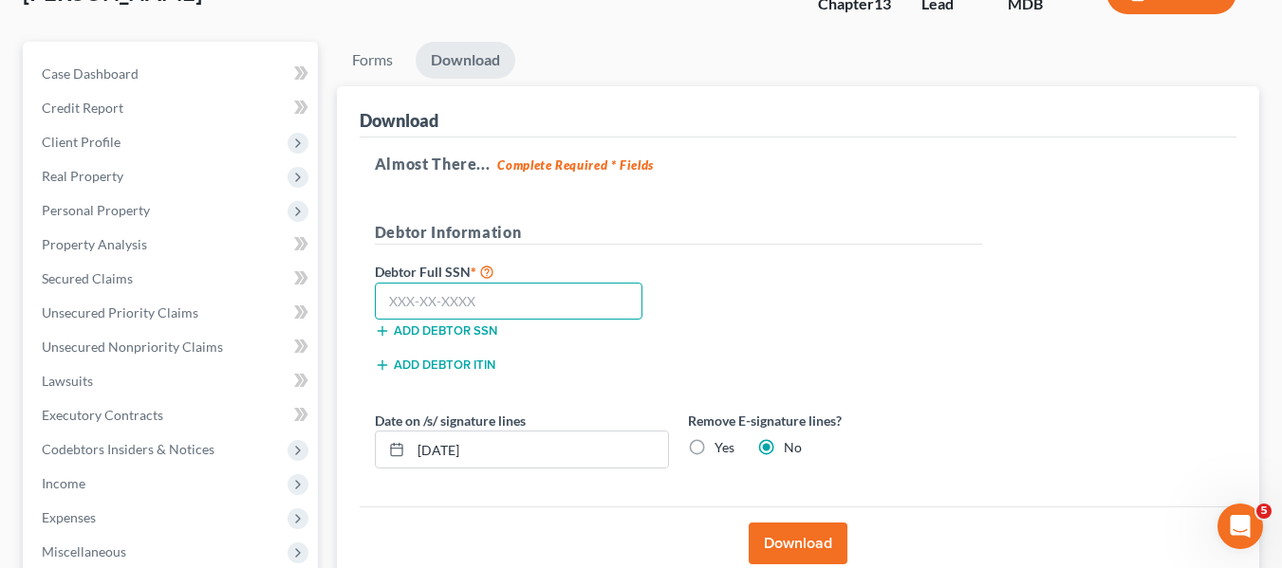
click at [392, 291] on input "text" at bounding box center [509, 302] width 268 height 38
type input "579-04-3553"
click at [774, 542] on button "Download" at bounding box center [797, 544] width 99 height 42
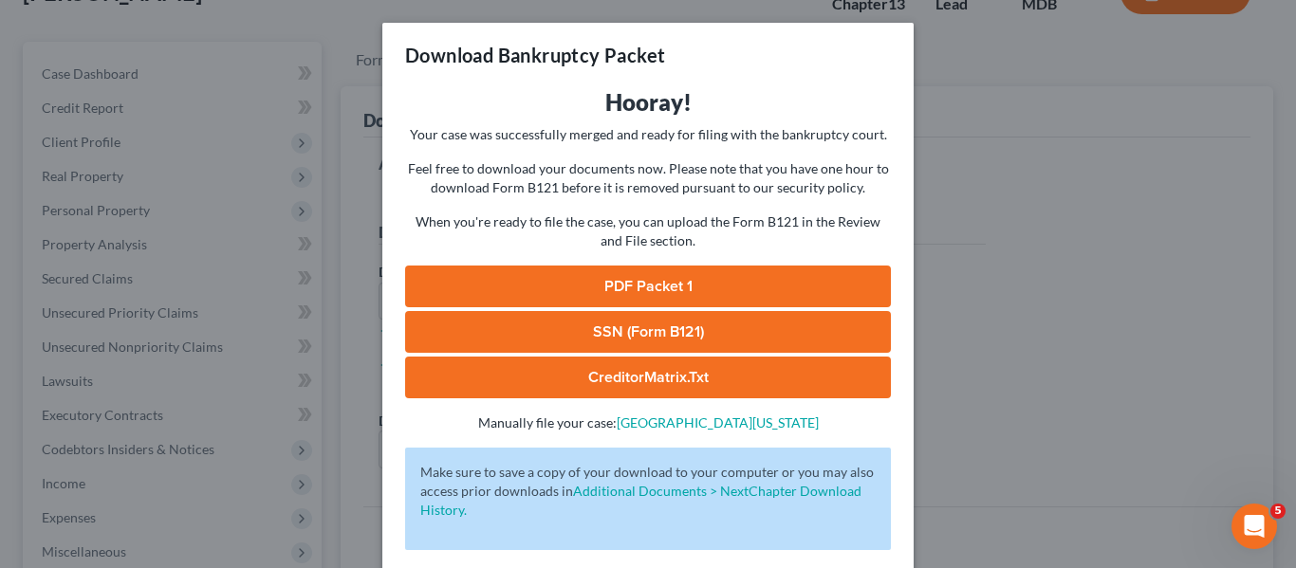
click at [618, 278] on link "PDF Packet 1" at bounding box center [648, 287] width 486 height 42
click at [647, 329] on link "SSN (Form B121)" at bounding box center [648, 332] width 486 height 42
click at [936, 39] on div "Download Bankruptcy Packet Hooray! Your case was successfully merged and ready …" at bounding box center [648, 284] width 1296 height 568
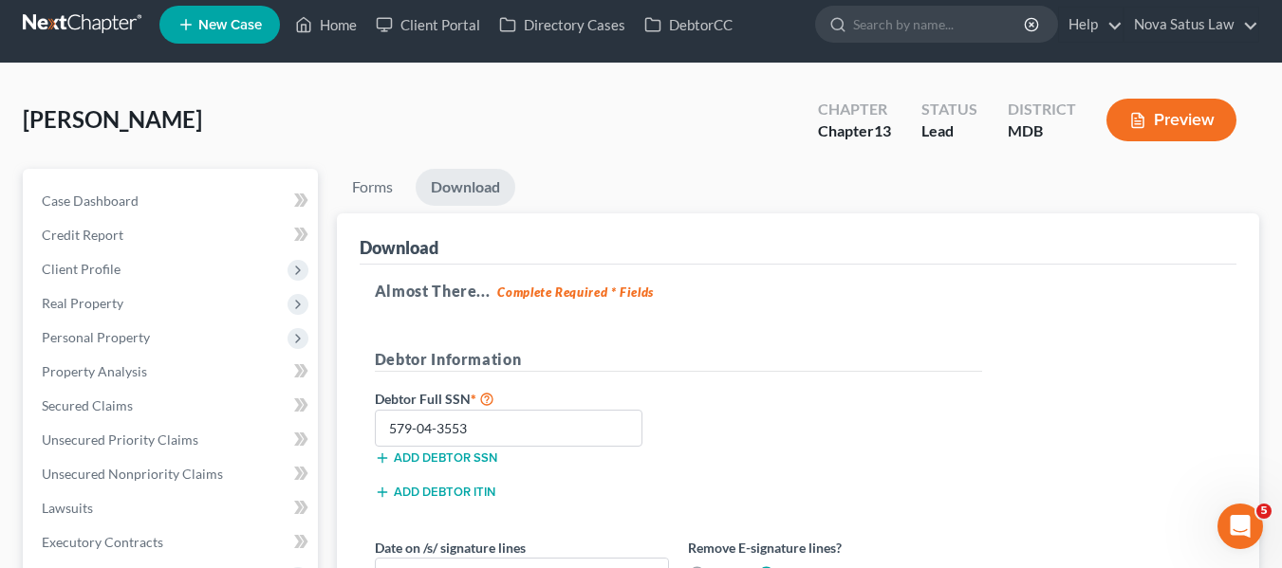
scroll to position [0, 0]
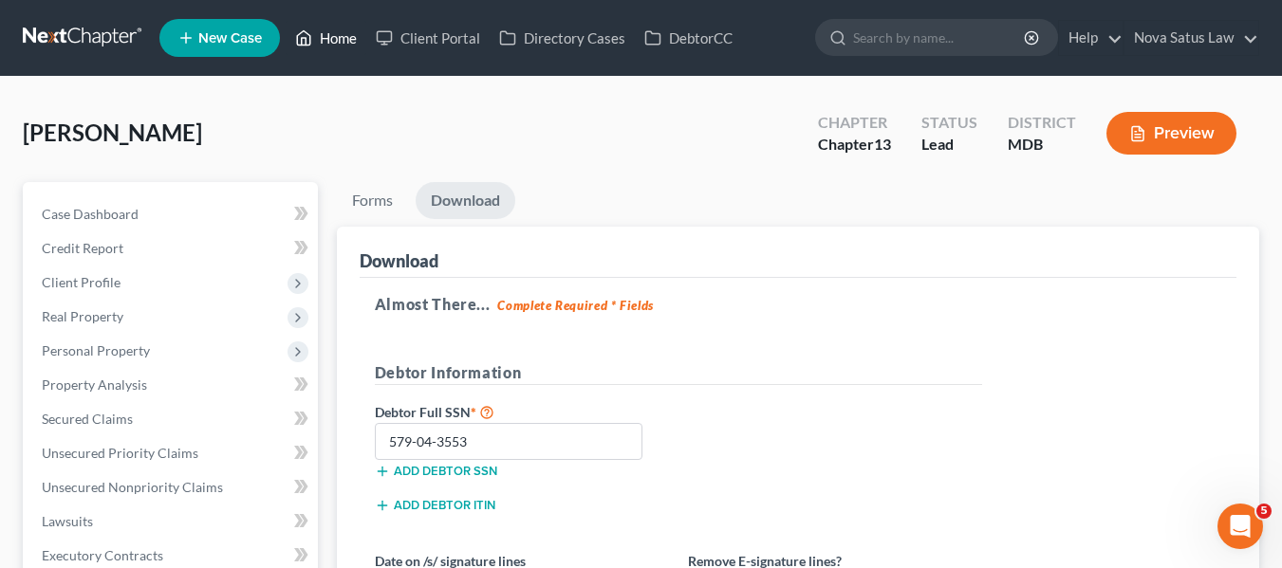
click at [341, 40] on link "Home" at bounding box center [326, 38] width 81 height 34
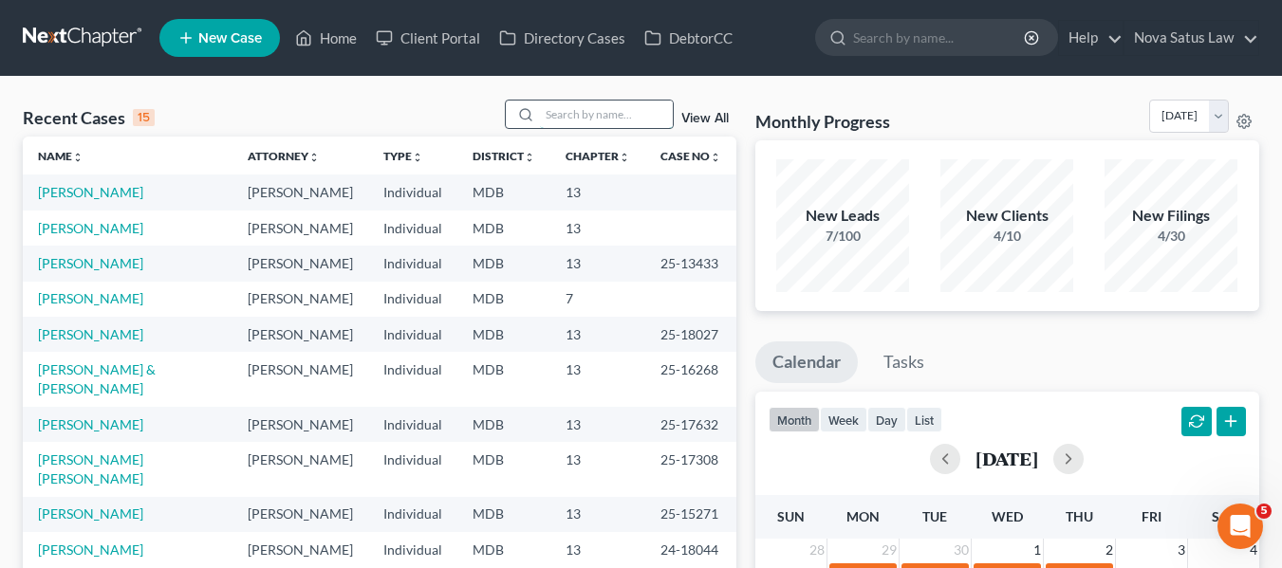
click at [618, 111] on input "search" at bounding box center [606, 115] width 133 height 28
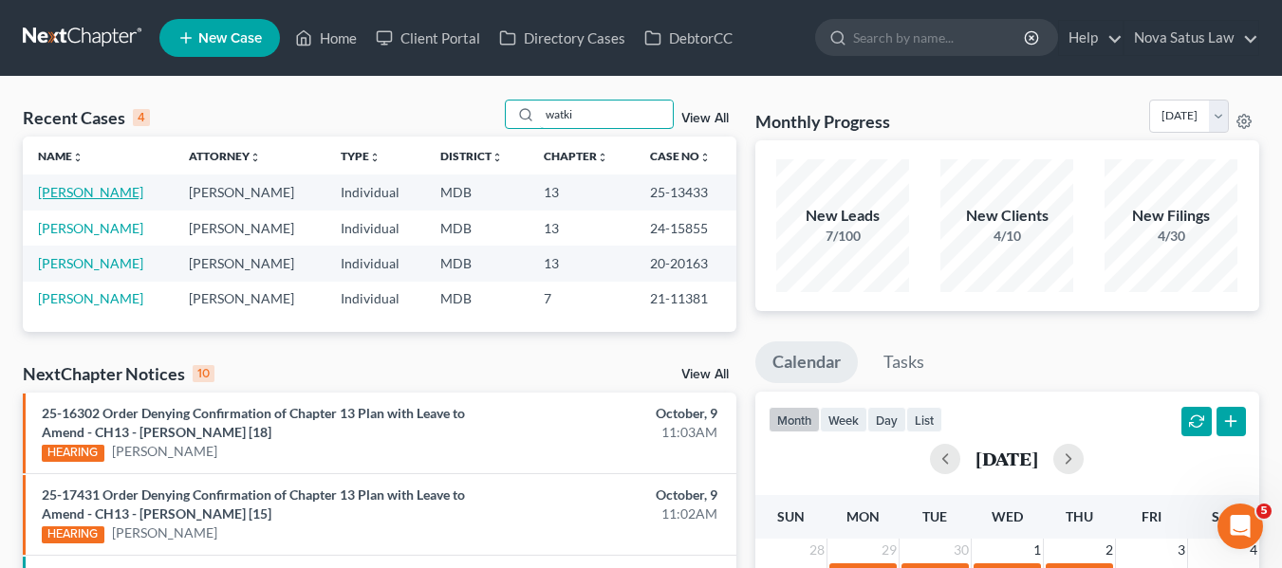
type input "watki"
click at [52, 193] on link "[PERSON_NAME]" at bounding box center [90, 192] width 105 height 16
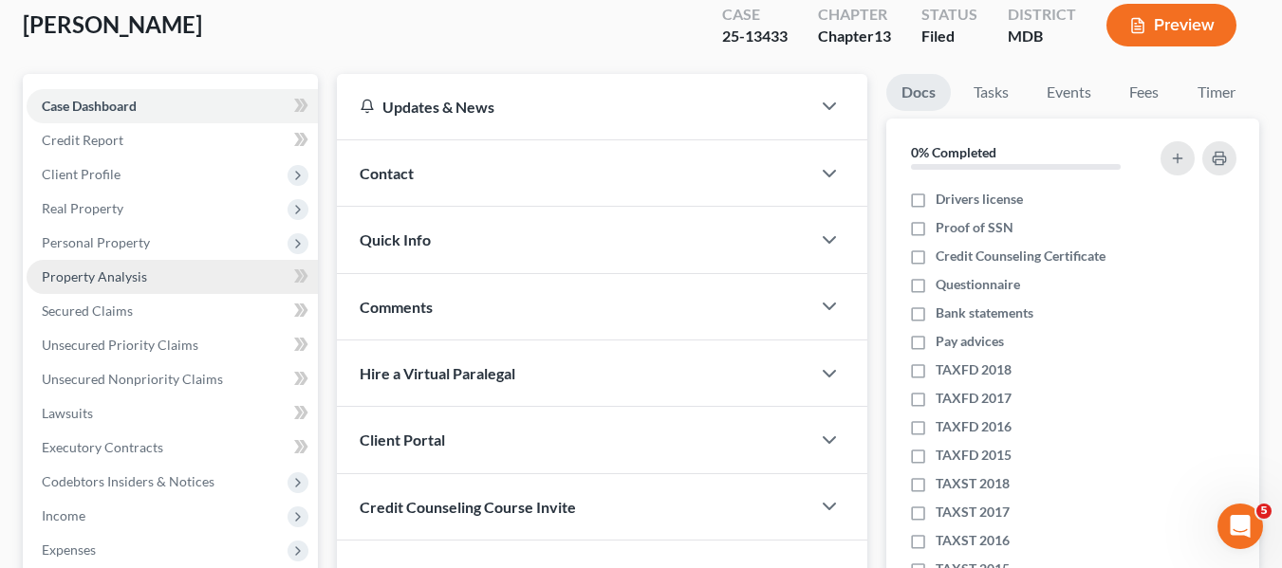
scroll to position [109, 0]
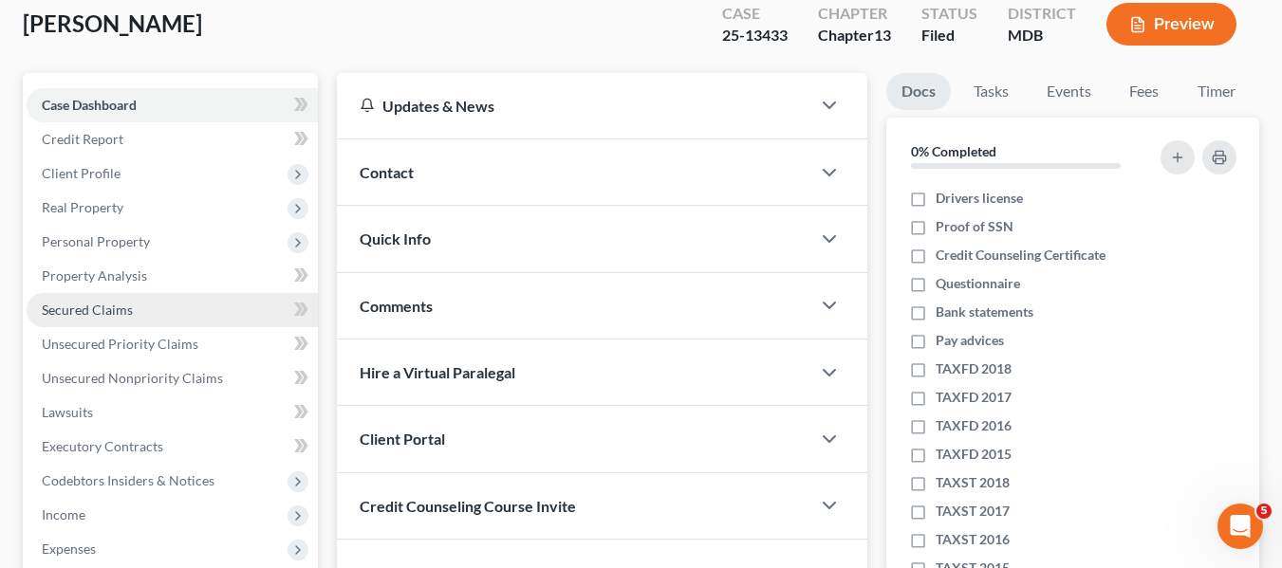
click at [69, 316] on span "Secured Claims" at bounding box center [87, 310] width 91 height 16
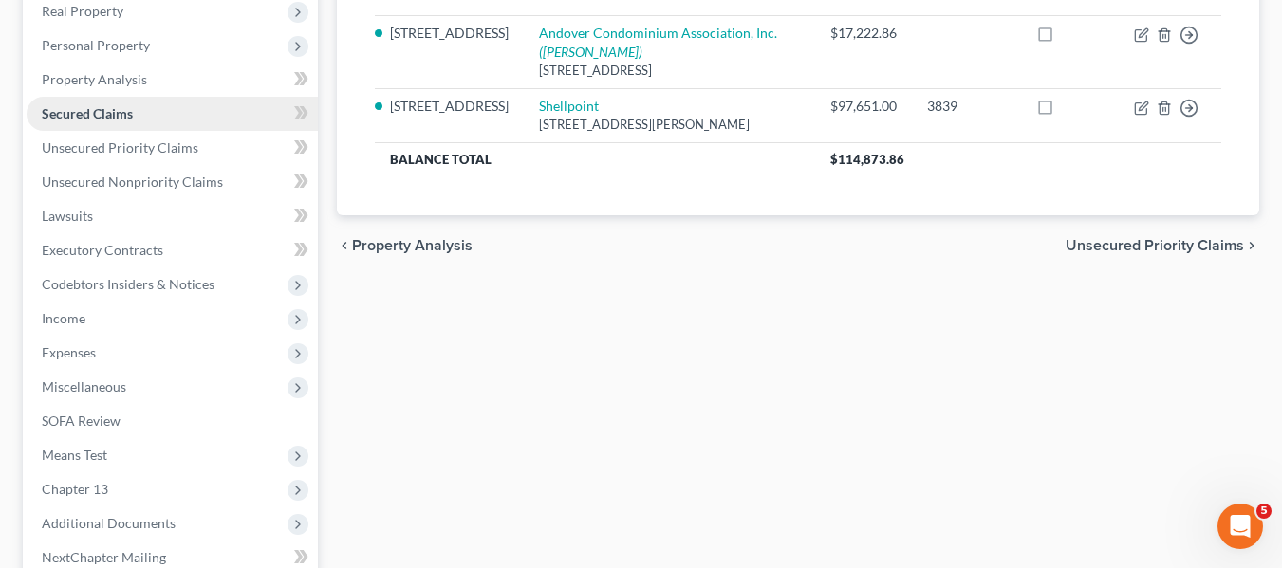
scroll to position [306, 0]
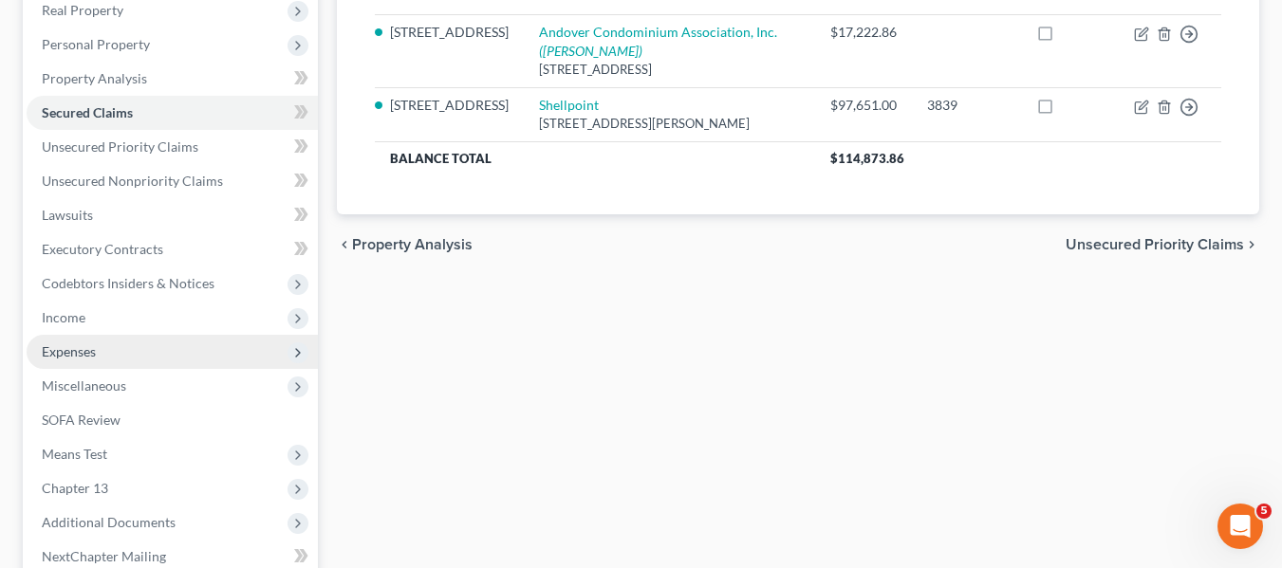
click at [70, 340] on span "Expenses" at bounding box center [172, 352] width 291 height 34
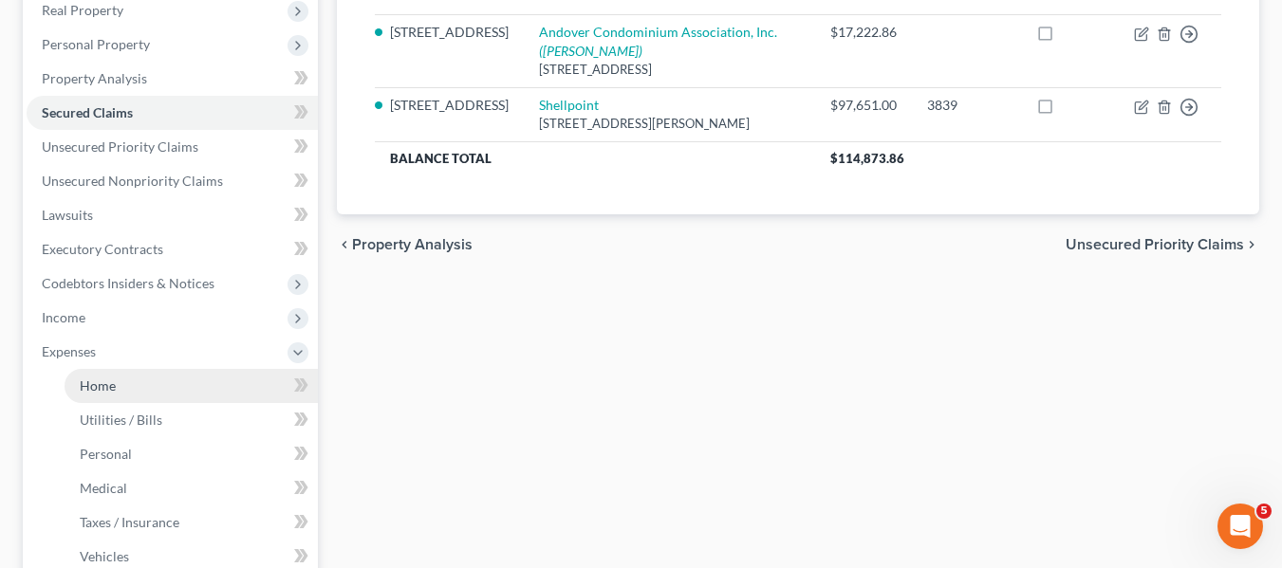
click at [116, 389] on link "Home" at bounding box center [191, 386] width 253 height 34
